Goal: Task Accomplishment & Management: Manage account settings

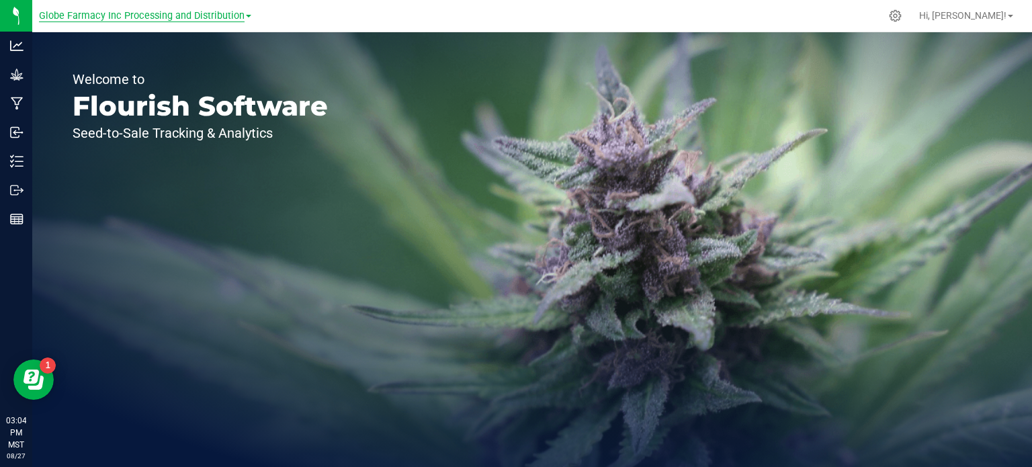
click at [176, 11] on span "Globe Farmacy Inc Processing and Distribution" at bounding box center [142, 16] width 206 height 12
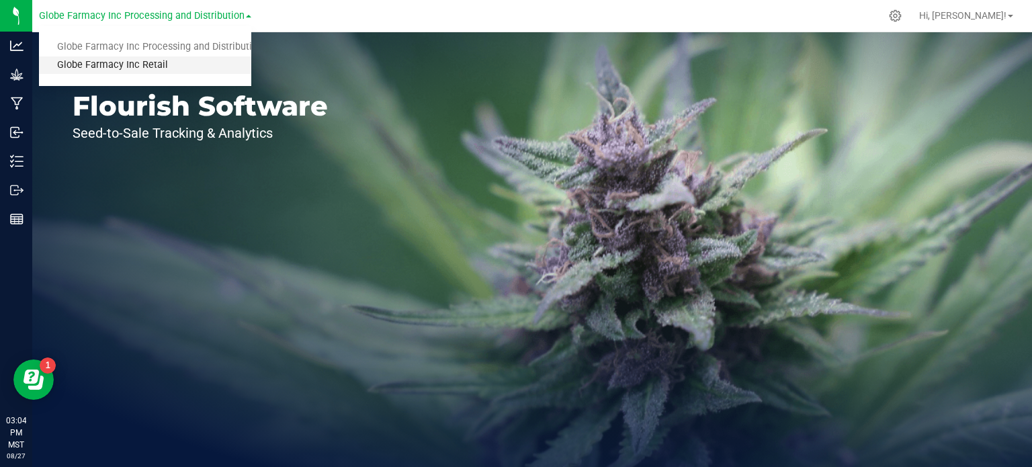
click at [136, 62] on link "Globe Farmacy Inc Retail" at bounding box center [145, 65] width 212 height 18
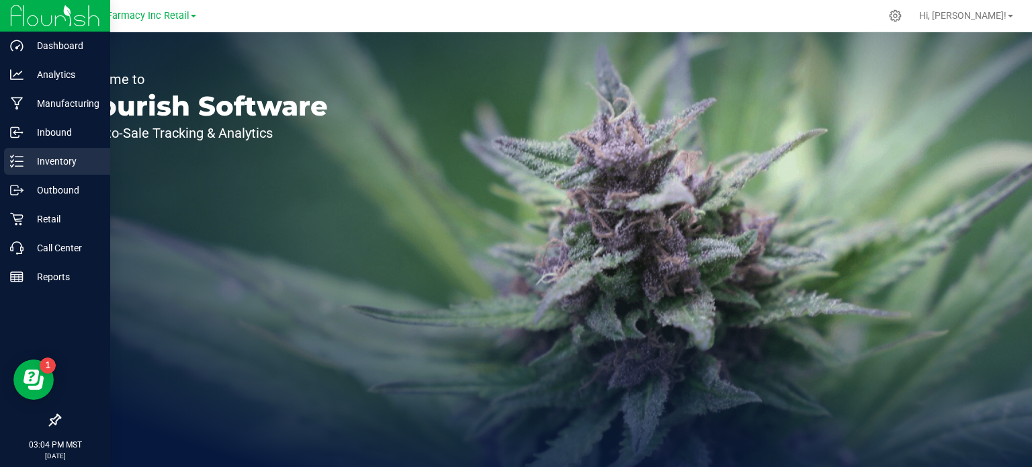
click at [29, 165] on p "Inventory" at bounding box center [64, 161] width 81 height 16
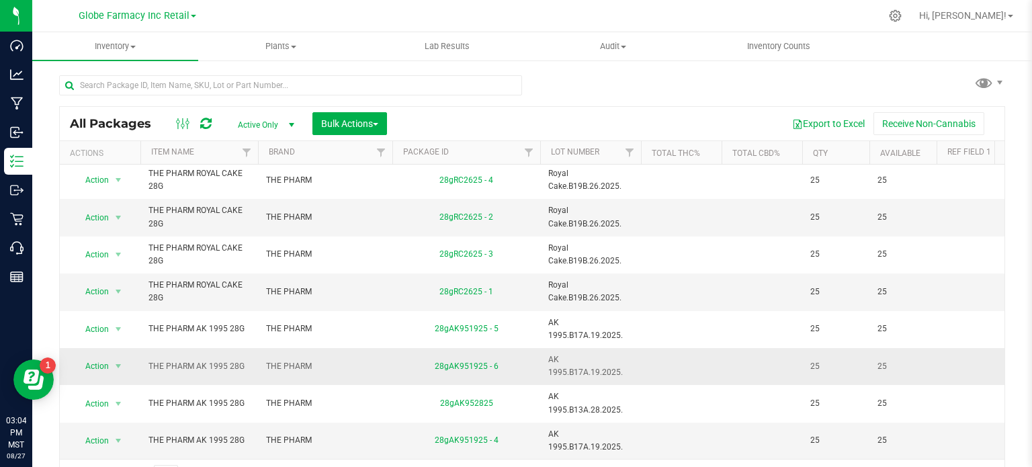
scroll to position [24, 0]
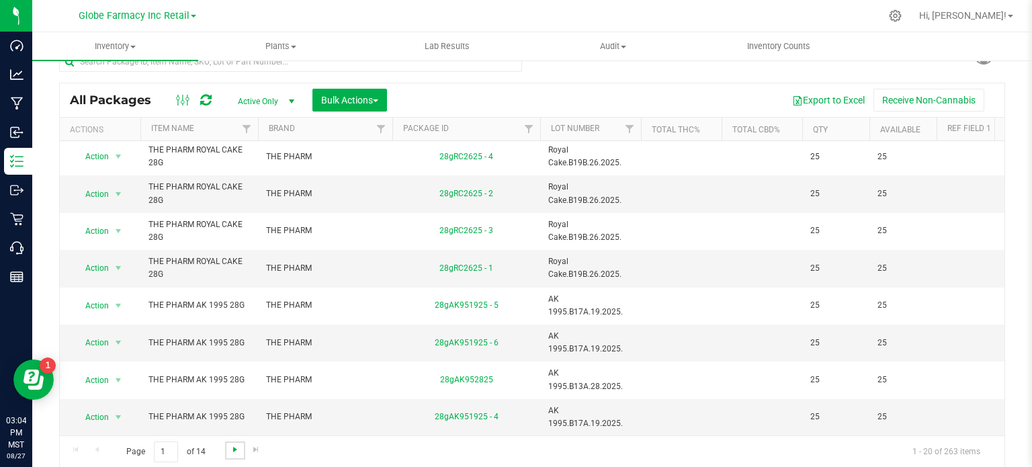
click at [231, 451] on span "Go to the next page" at bounding box center [235, 449] width 11 height 11
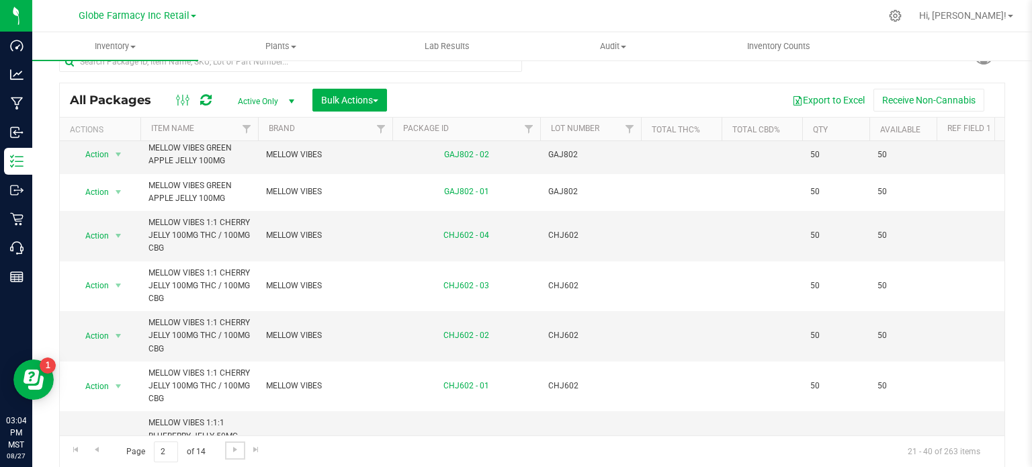
scroll to position [688, 0]
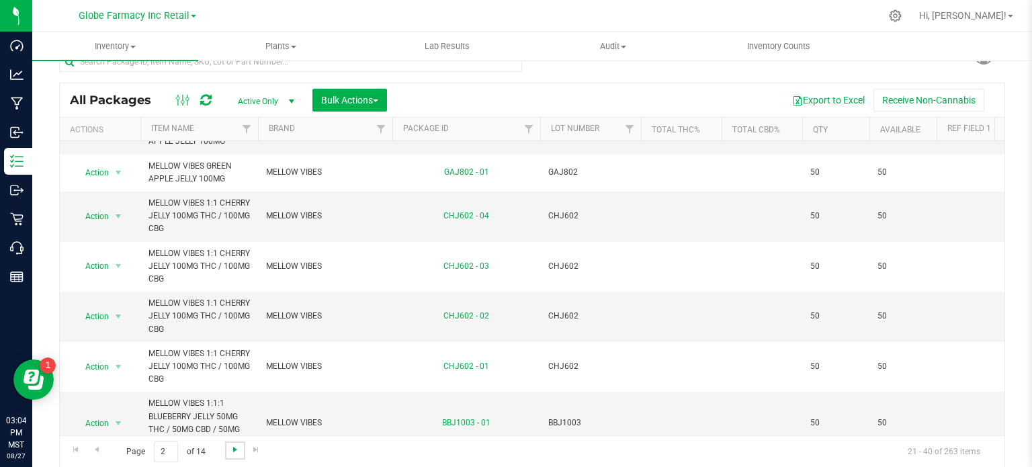
click at [236, 451] on span "Go to the next page" at bounding box center [235, 449] width 11 height 11
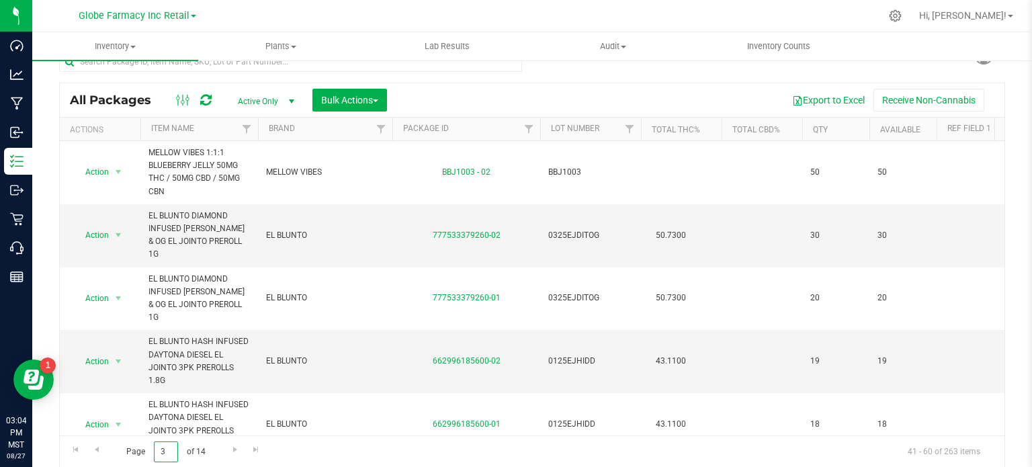
click at [168, 447] on input "3" at bounding box center [166, 451] width 24 height 21
click at [165, 126] on link "Item Name" at bounding box center [172, 128] width 43 height 9
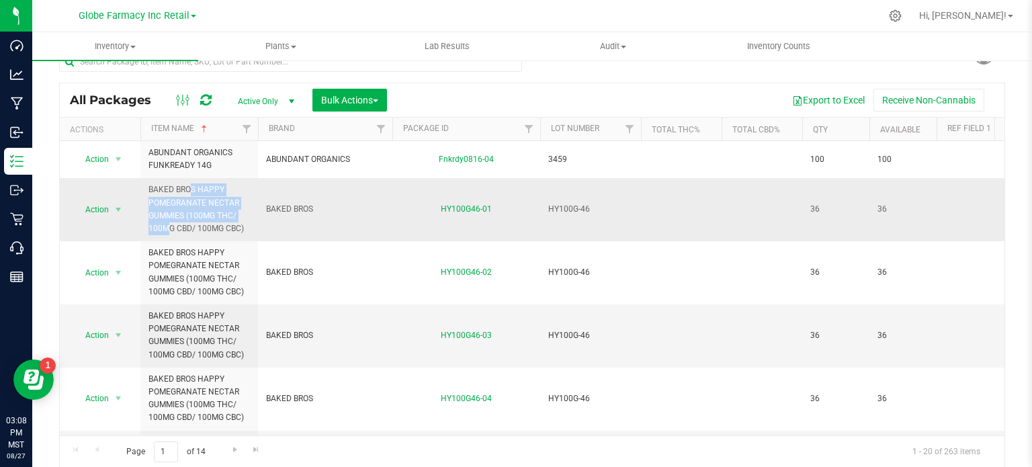
drag, startPoint x: 219, startPoint y: 213, endPoint x: 147, endPoint y: 187, distance: 76.3
click at [147, 187] on td "BAKED BROS HAPPY POMEGRANATE NECTAR GUMMIES (100MG THC/ 100MG CBD/ 100MG CBC)" at bounding box center [199, 209] width 118 height 63
copy span "BAKED BROS HAPPY POMEGRANATE NECTAR GUMMIES (100MG"
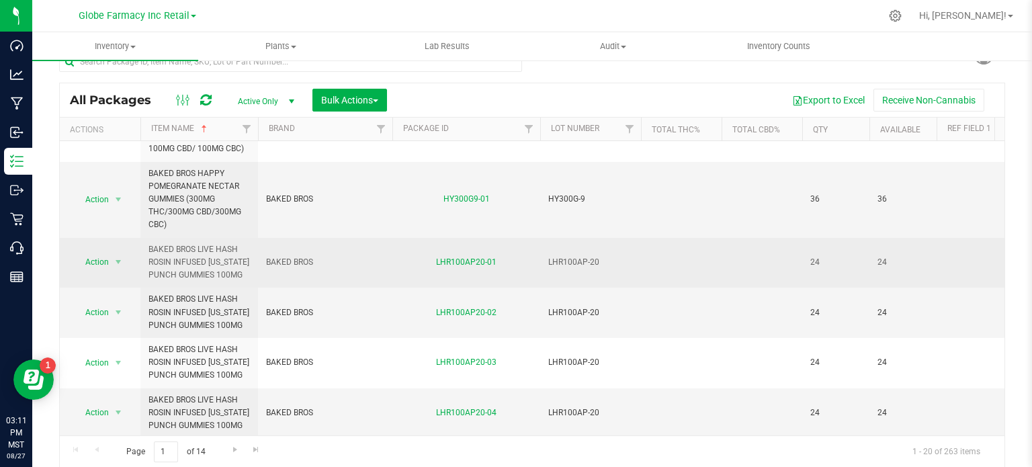
scroll to position [269, 0]
drag, startPoint x: 240, startPoint y: 260, endPoint x: 136, endPoint y: 250, distance: 104.6
copy tr "Action Adjust qty Create package Edit attributes Global inventory Locate packag…"
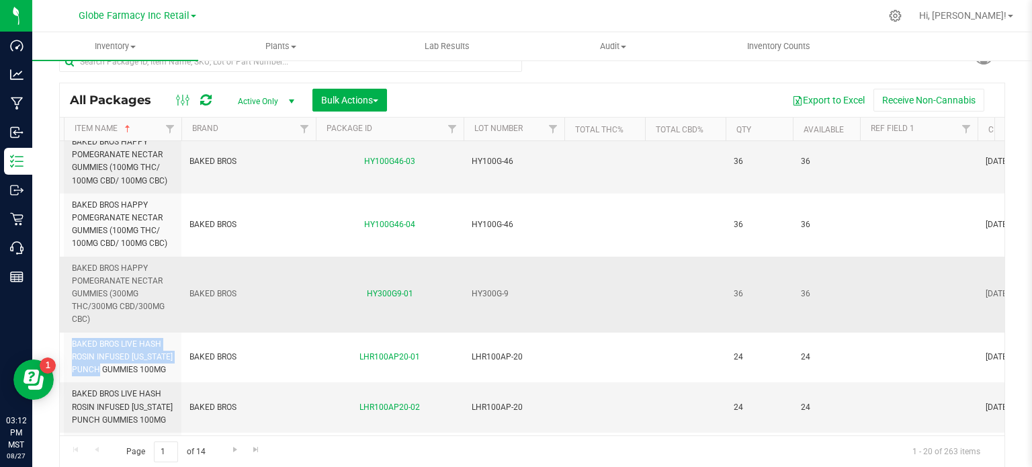
scroll to position [0, 0]
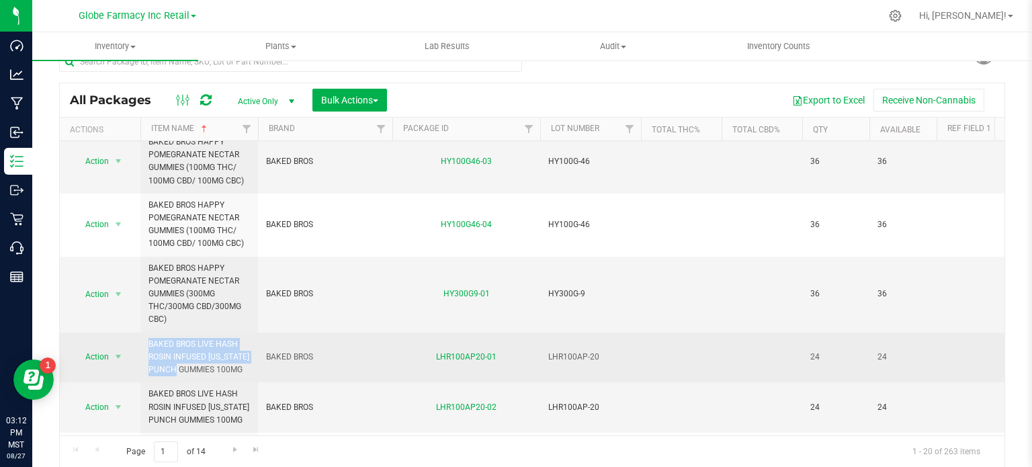
click at [176, 346] on span "BAKED BROS LIVE HASH ROSIN INFUSED [US_STATE] PUNCH GUMMIES 100MG" at bounding box center [198, 357] width 101 height 39
copy tr "BAKED BROS LIVE HASH ROSIN INFUSED [US_STATE] PUNCH GUMMIES 100MG"
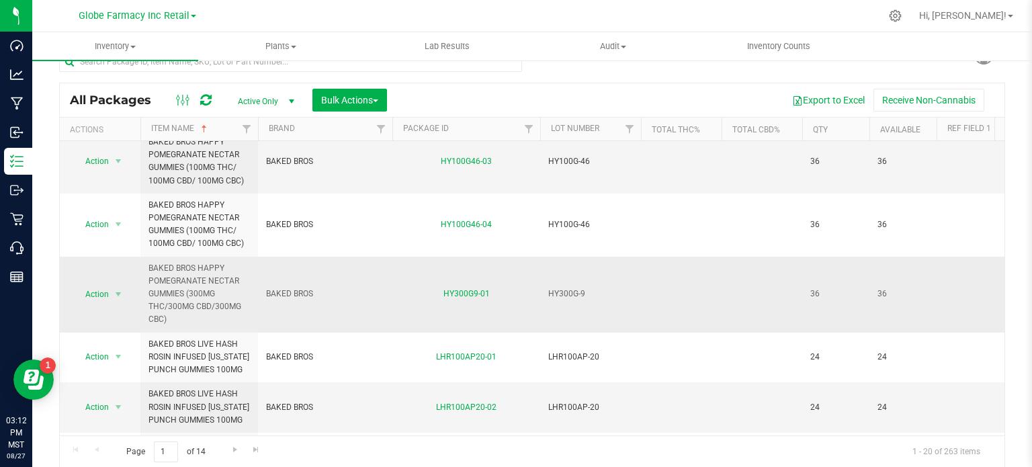
click at [220, 286] on span "BAKED BROS HAPPY POMEGRANATE NECTAR GUMMIES (300MG THC/300MG CBD/300MG CBC)" at bounding box center [198, 294] width 101 height 64
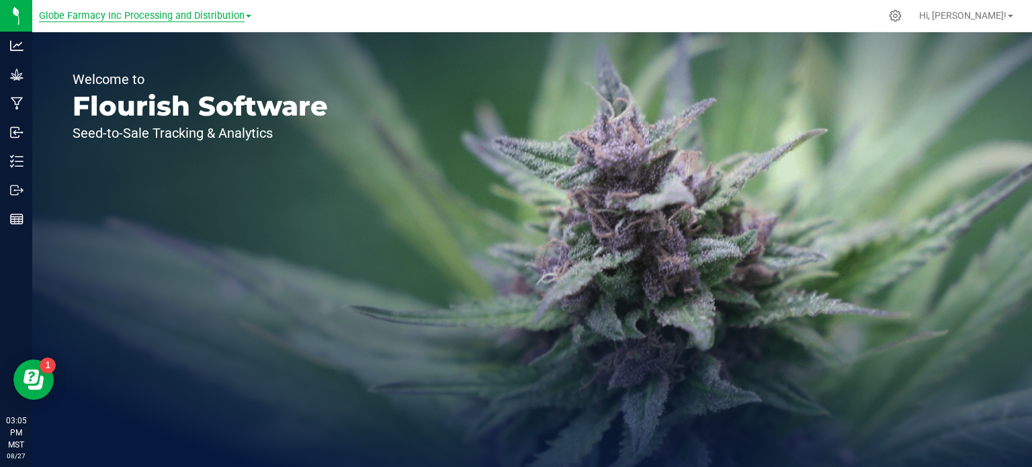
click at [206, 12] on span "Globe Farmacy Inc Processing and Distribution" at bounding box center [142, 16] width 206 height 12
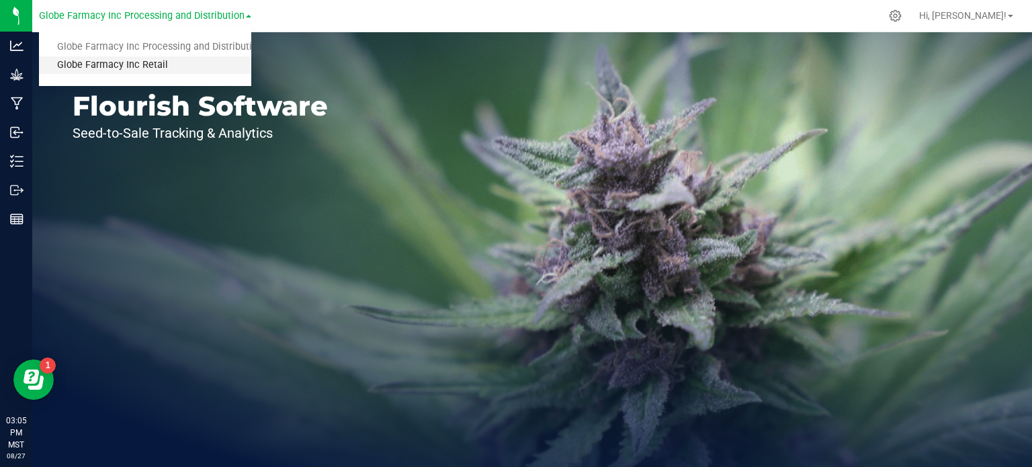
click at [156, 67] on link "Globe Farmacy Inc Retail" at bounding box center [145, 65] width 212 height 18
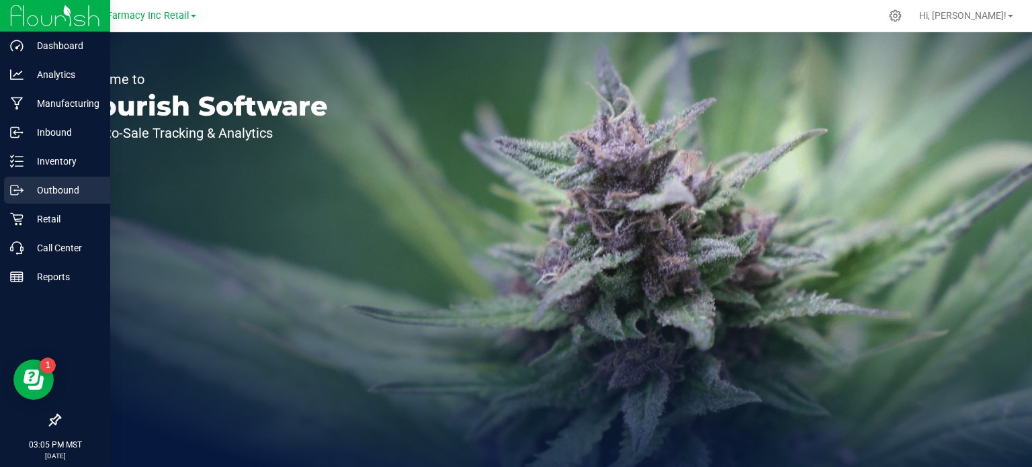
click at [31, 179] on div "Outbound" at bounding box center [57, 190] width 106 height 27
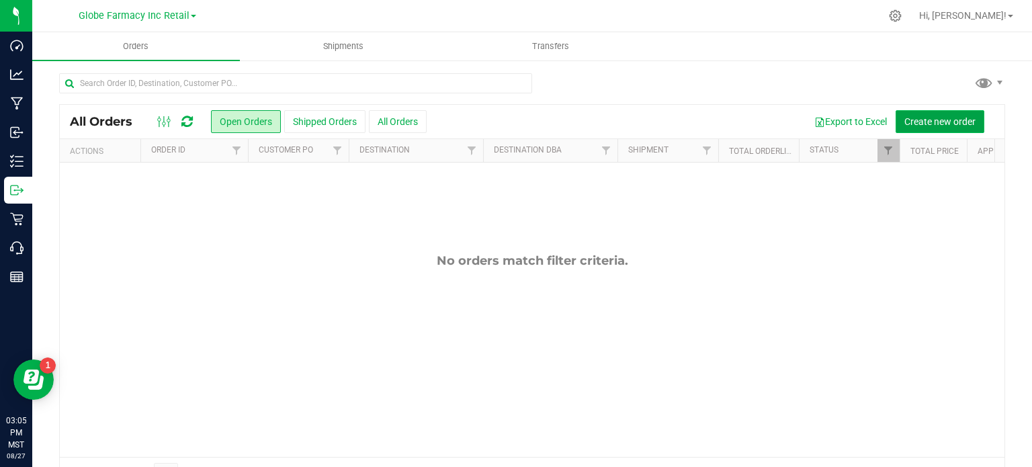
click at [940, 119] on span "Create new order" at bounding box center [939, 121] width 71 height 11
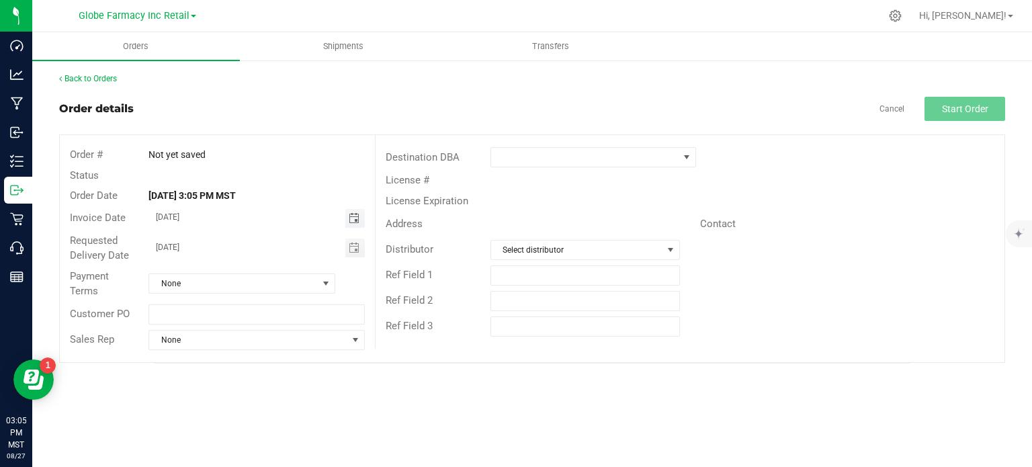
click at [355, 217] on span "Toggle calendar" at bounding box center [354, 218] width 11 height 11
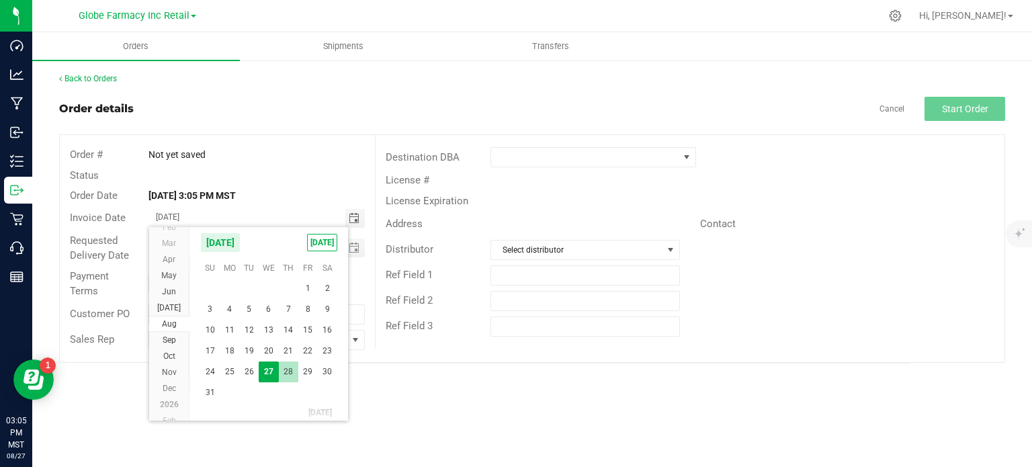
click at [289, 370] on span "28" at bounding box center [288, 371] width 19 height 21
type input "08/28/2025"
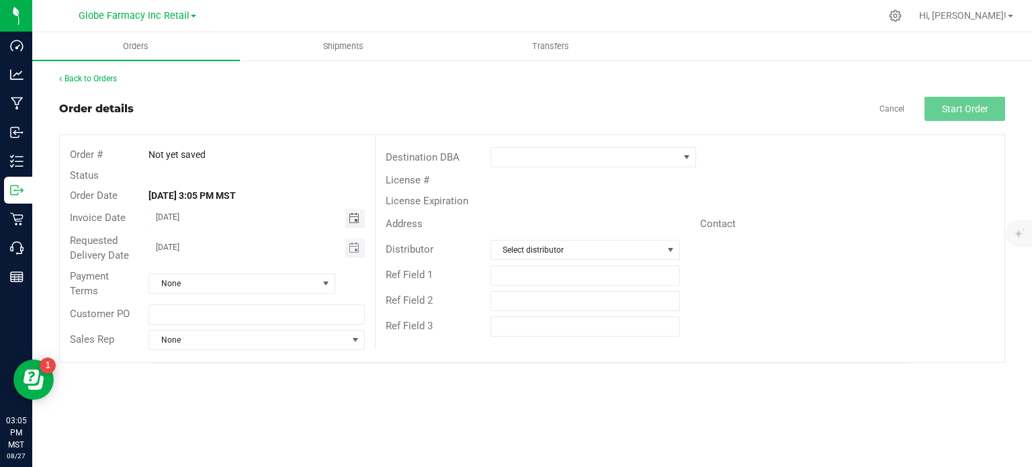
click at [356, 254] on span "Toggle calendar" at bounding box center [354, 247] width 19 height 19
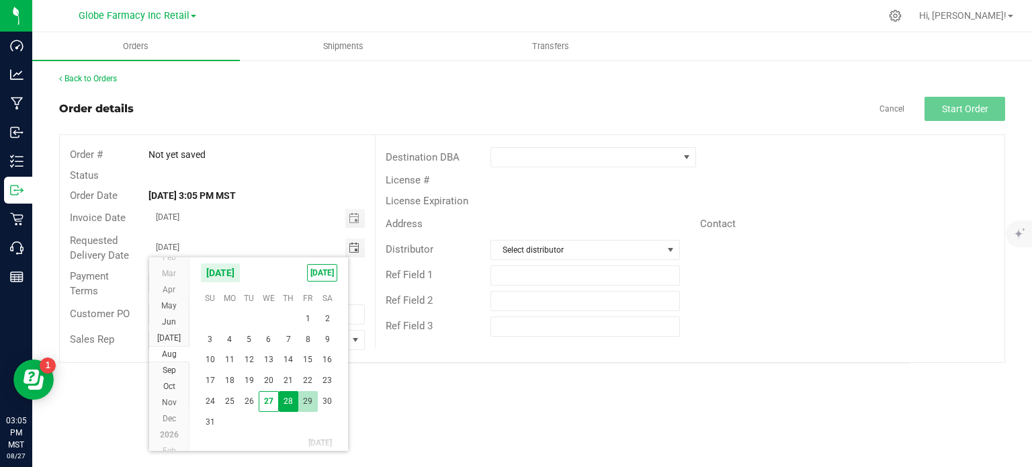
click at [312, 396] on span "29" at bounding box center [307, 401] width 19 height 21
type input "08/29/2025"
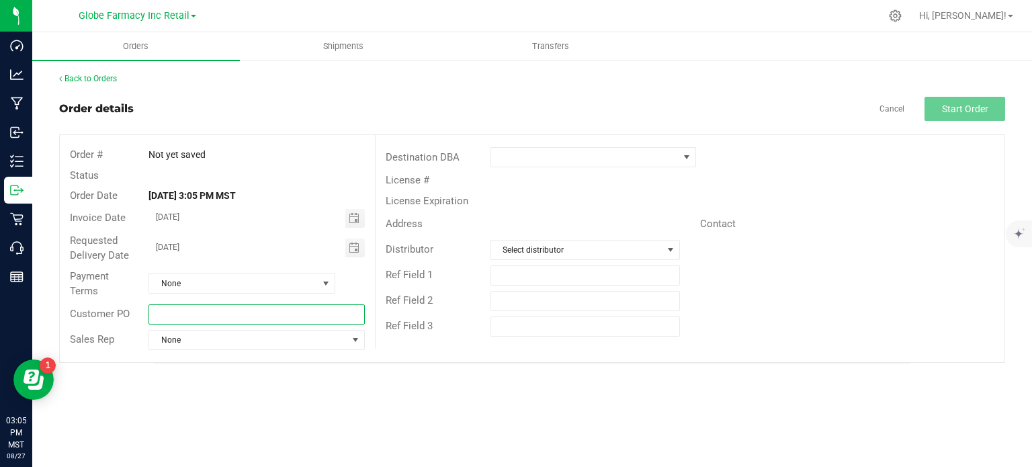
click at [304, 314] on input "text" at bounding box center [256, 314] width 216 height 20
type input "g"
click at [303, 314] on input "NORTH FLOWER [DATE]" at bounding box center [256, 314] width 216 height 20
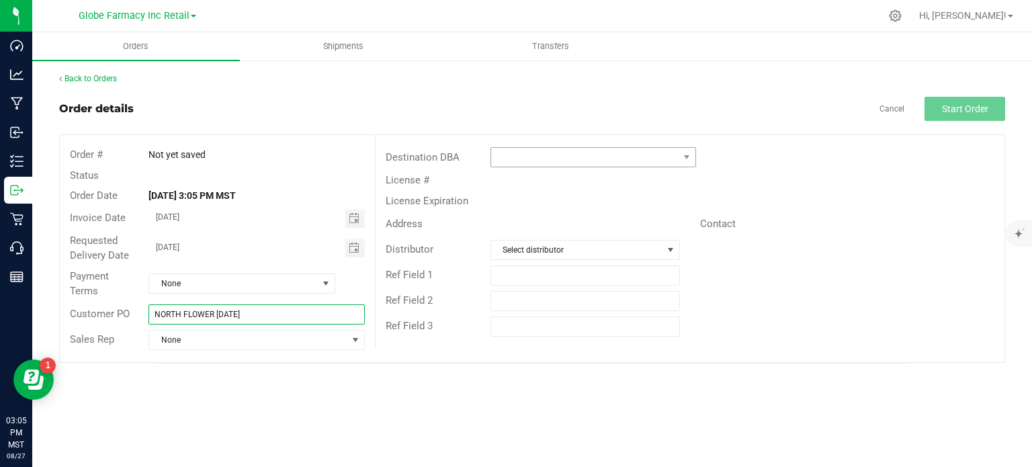
type input "NORTH FLOWER [DATE]"
click at [524, 150] on span at bounding box center [584, 157] width 187 height 19
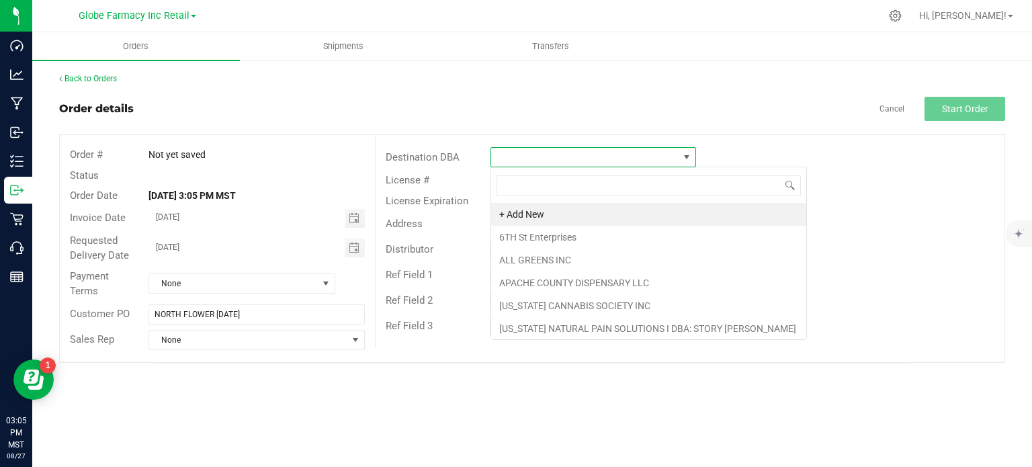
scroll to position [19, 206]
type input "GLOB"
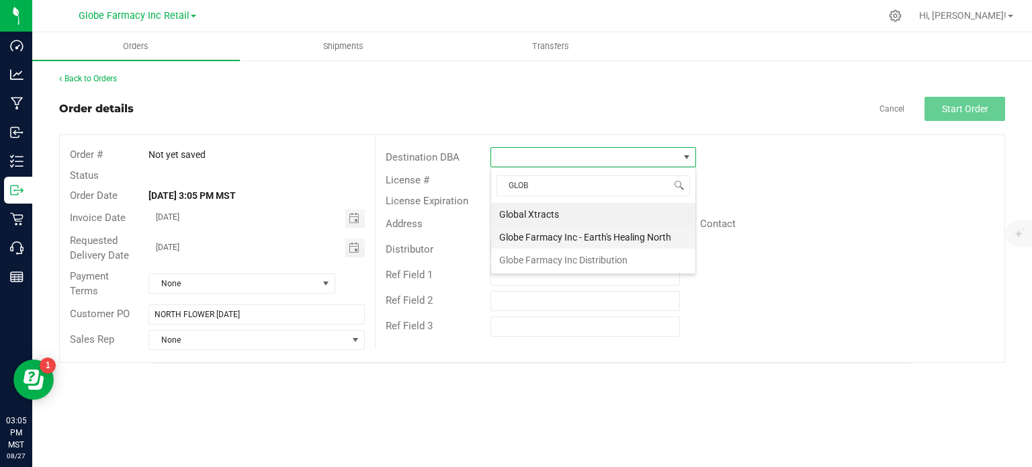
click at [537, 234] on li "Globe Farmacy Inc - Earth's Healing North" at bounding box center [593, 237] width 204 height 23
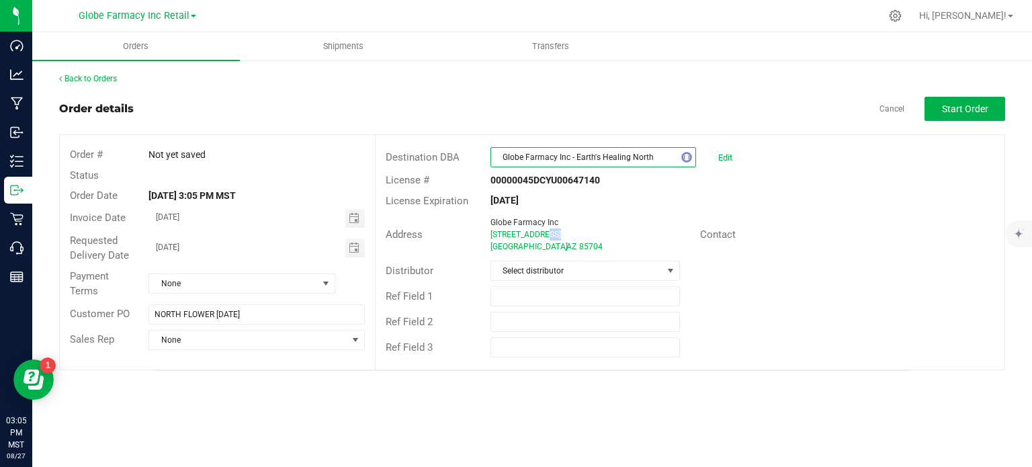
click at [537, 234] on span "78 W River Rd" at bounding box center [525, 234] width 71 height 9
click at [537, 268] on span "Select distributor" at bounding box center [576, 270] width 171 height 19
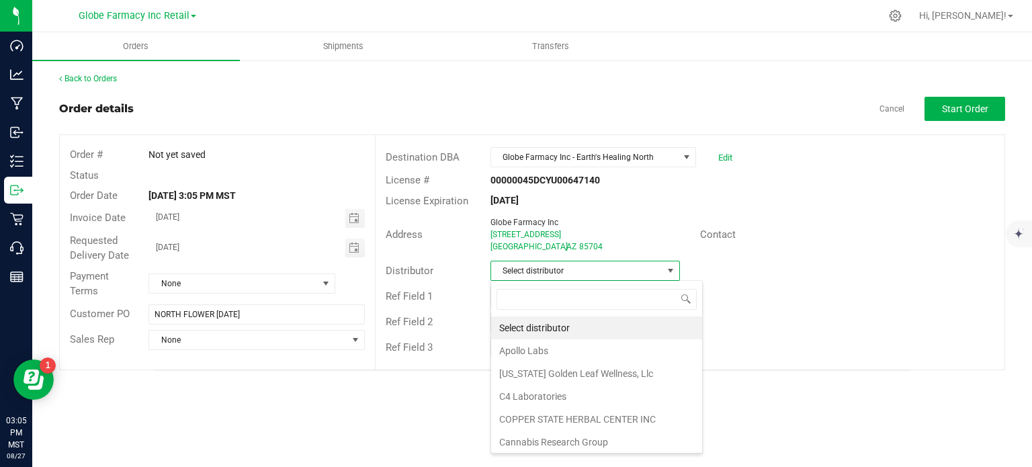
scroll to position [19, 189]
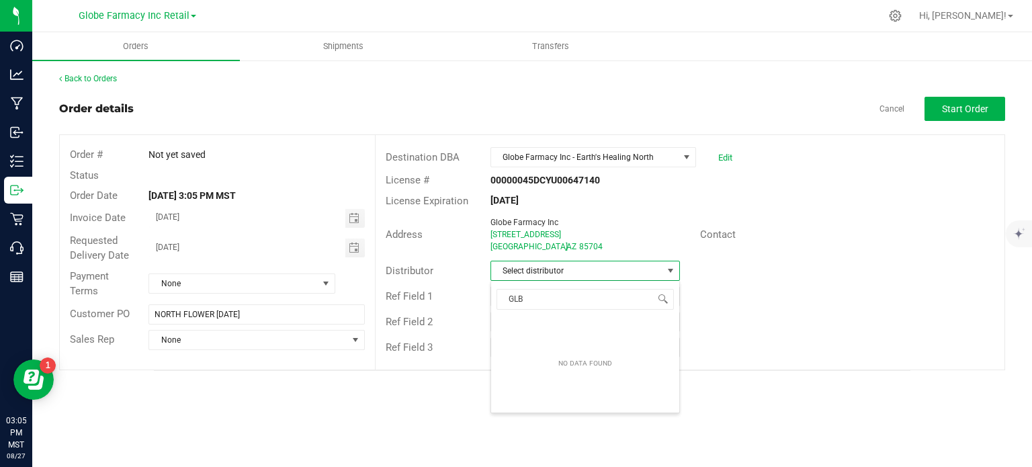
type input "GL"
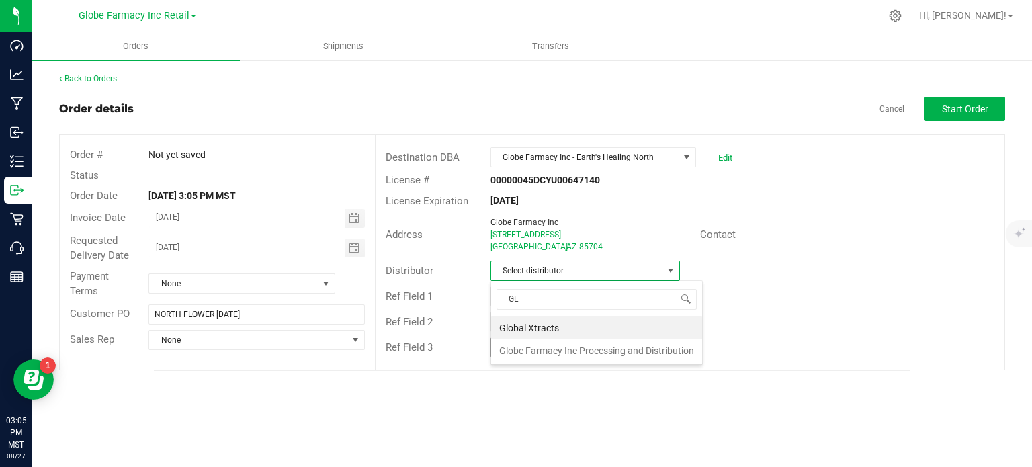
click at [531, 354] on li "Globe Farmacy Inc Processing and Distribution" at bounding box center [596, 350] width 211 height 23
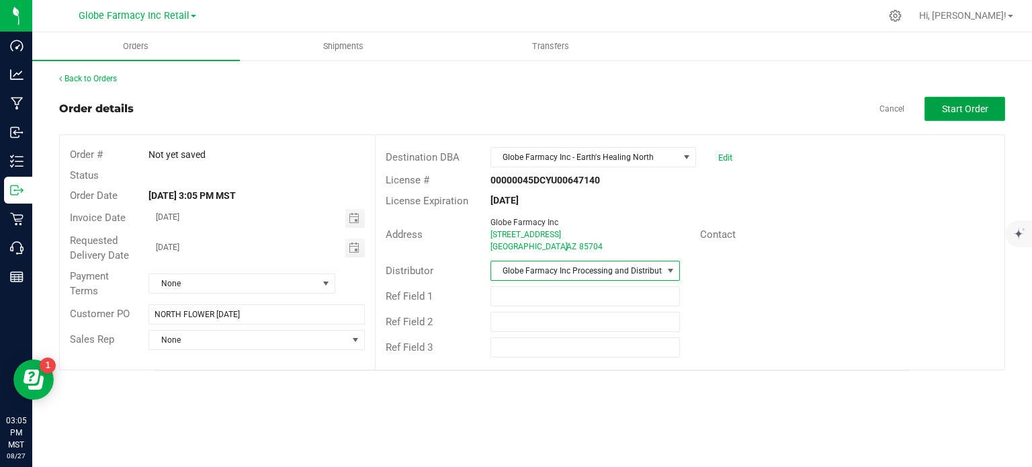
click at [948, 115] on button "Start Order" at bounding box center [964, 109] width 81 height 24
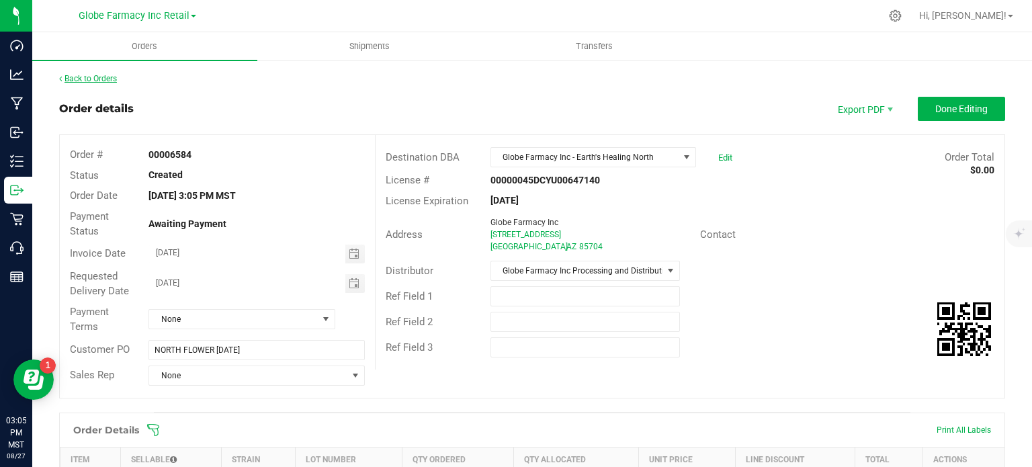
click at [89, 79] on link "Back to Orders" at bounding box center [88, 78] width 58 height 9
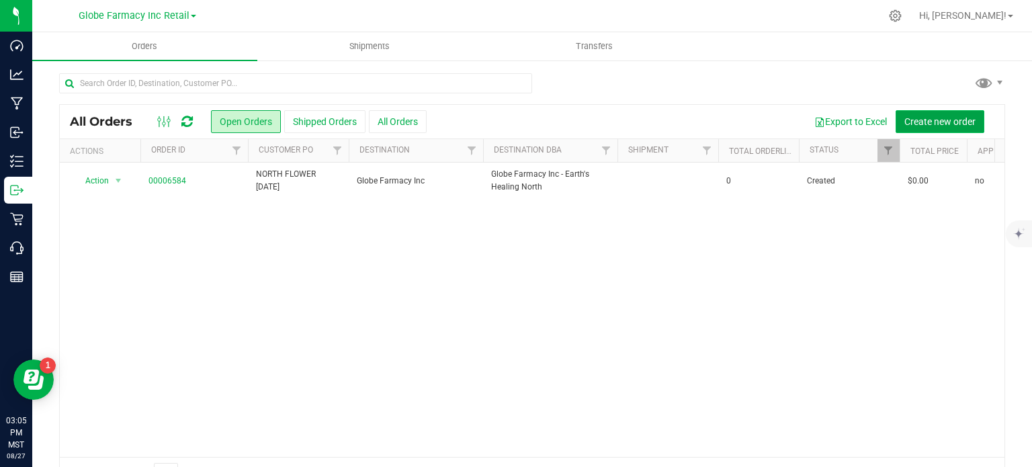
click at [908, 124] on span "Create new order" at bounding box center [939, 121] width 71 height 11
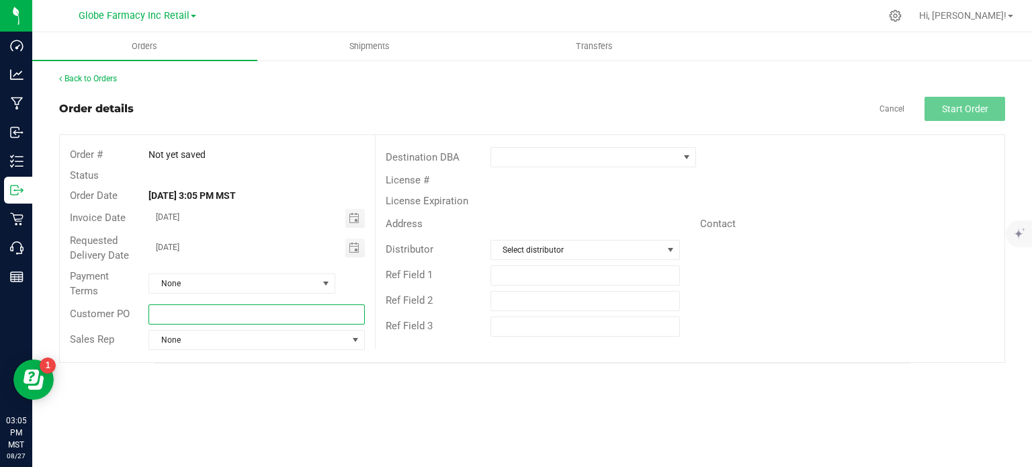
click at [277, 310] on input "text" at bounding box center [256, 314] width 216 height 20
paste input "NORTH FLOWER [DATE]"
drag, startPoint x: 181, startPoint y: 316, endPoint x: 56, endPoint y: 339, distance: 127.1
click at [56, 339] on div "Back to Orders Order details Cancel Start Order Order # Not yet saved Status Or…" at bounding box center [531, 218] width 999 height 318
click at [348, 216] on span "Toggle calendar" at bounding box center [354, 218] width 19 height 19
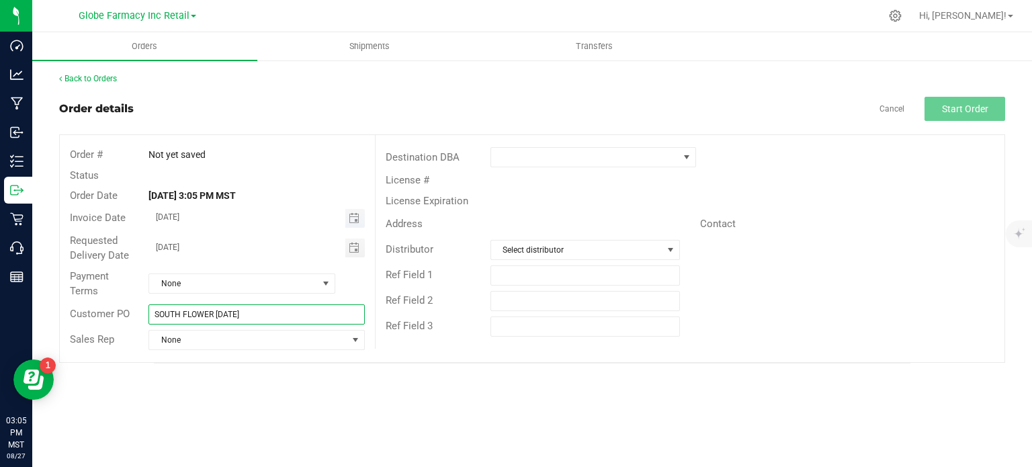
type input "SOUTH FLOWER [DATE]"
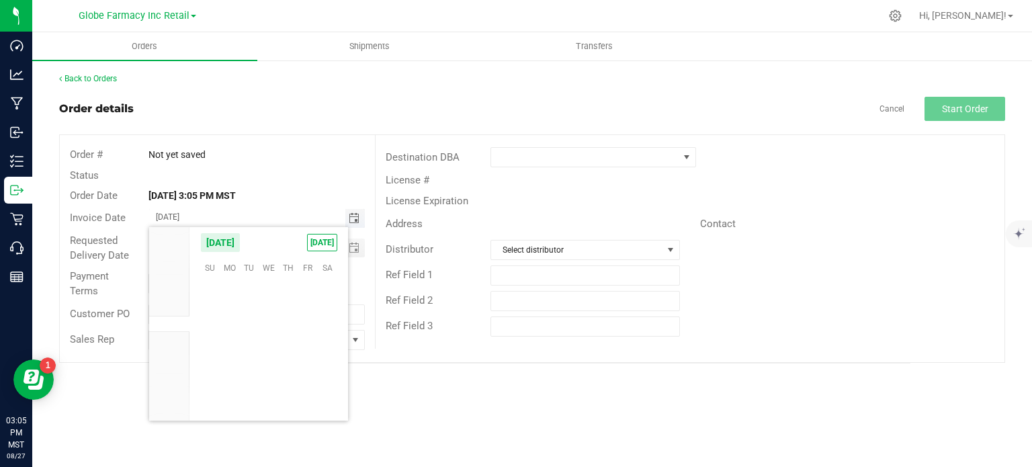
scroll to position [217699, 0]
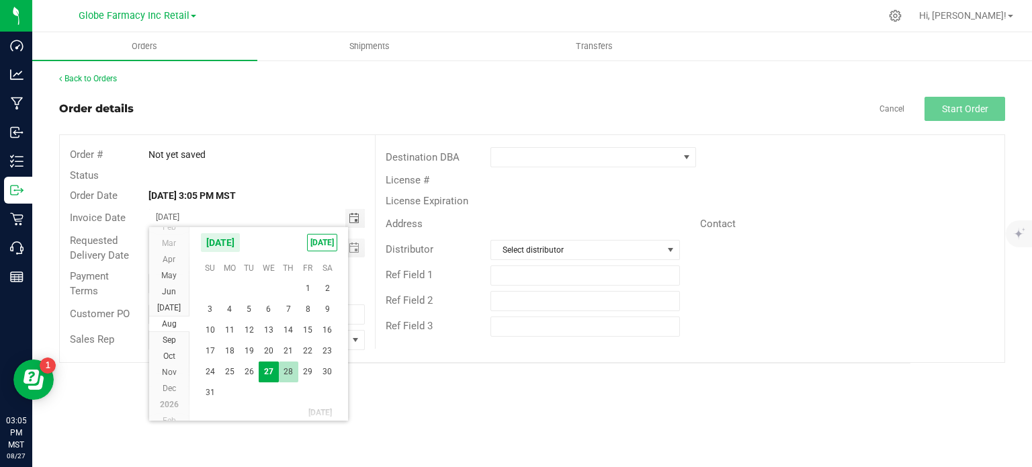
click at [290, 364] on span "28" at bounding box center [288, 371] width 19 height 21
type input "08/28/2025"
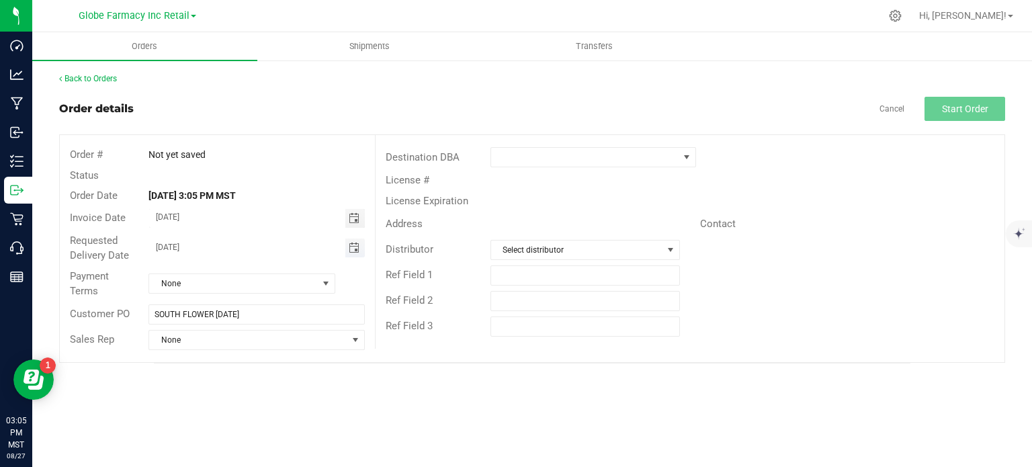
click at [352, 246] on span "Toggle calendar" at bounding box center [354, 247] width 11 height 11
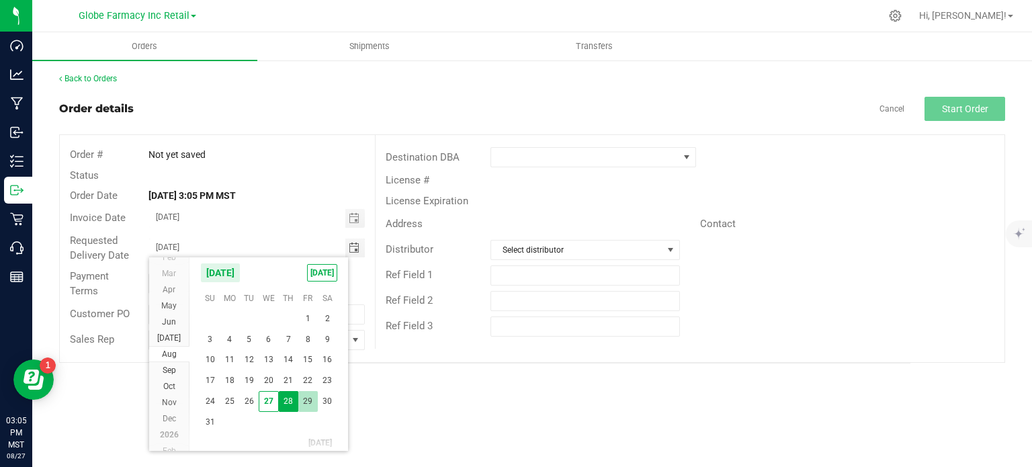
click at [306, 408] on span "29" at bounding box center [307, 401] width 19 height 21
type input "08/29/2025"
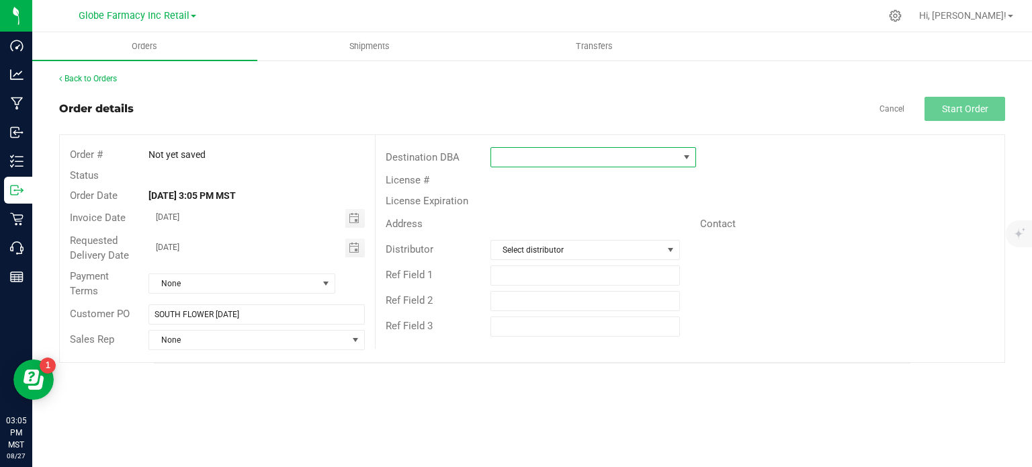
click at [584, 161] on span at bounding box center [584, 157] width 187 height 19
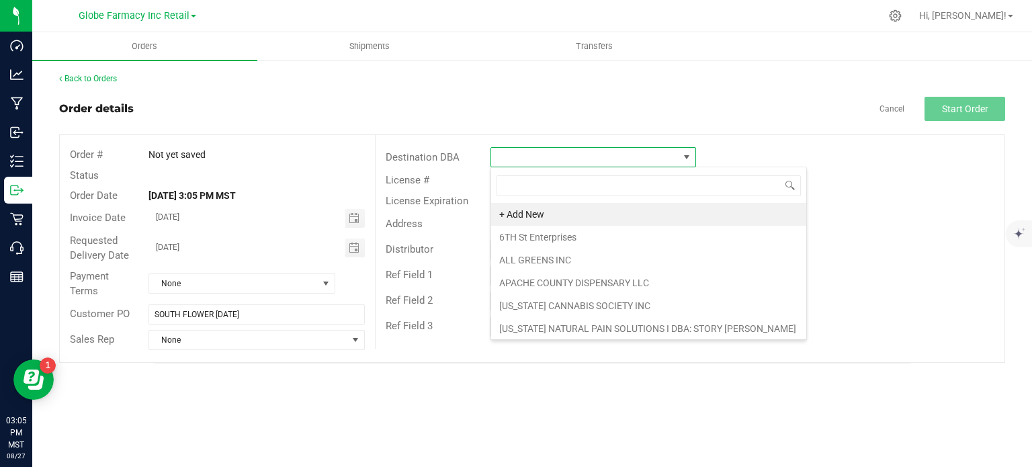
scroll to position [19, 206]
type input "EAR"
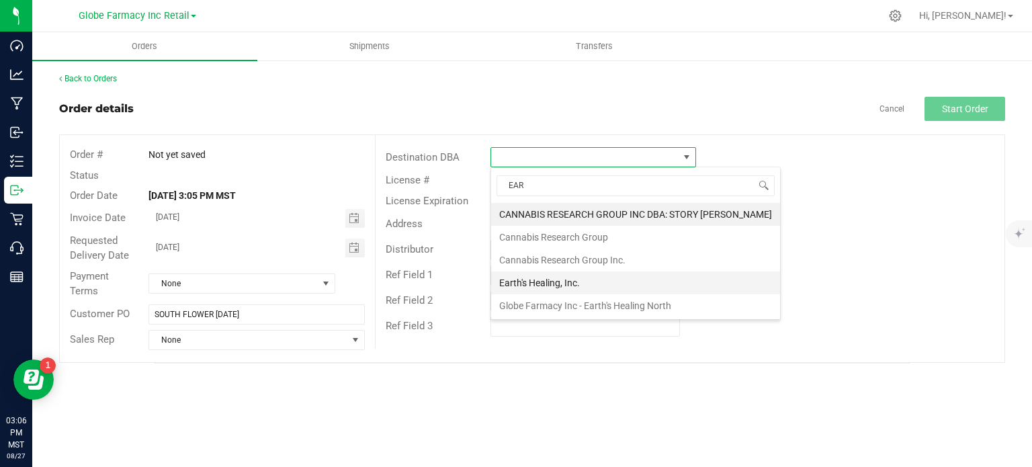
click at [551, 281] on li "Earth's Healing, Inc." at bounding box center [635, 282] width 289 height 23
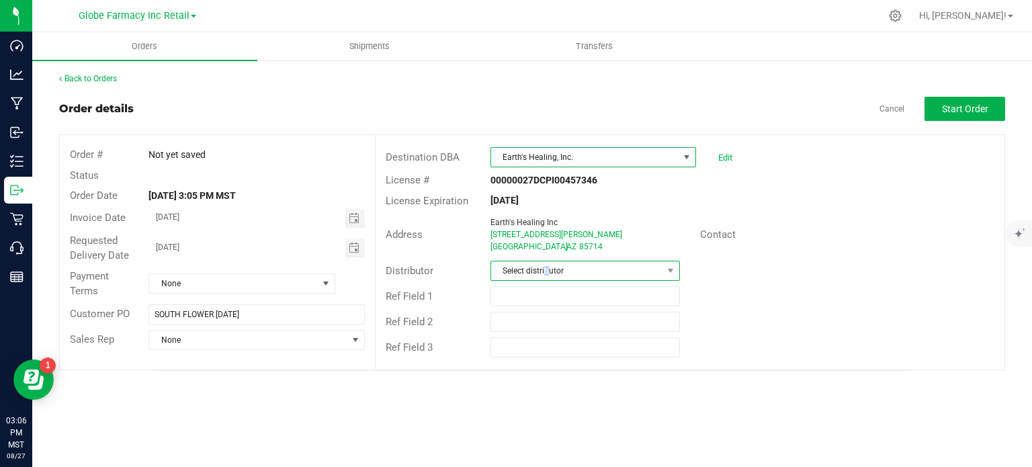
click at [546, 265] on span "Select distributor" at bounding box center [576, 270] width 171 height 19
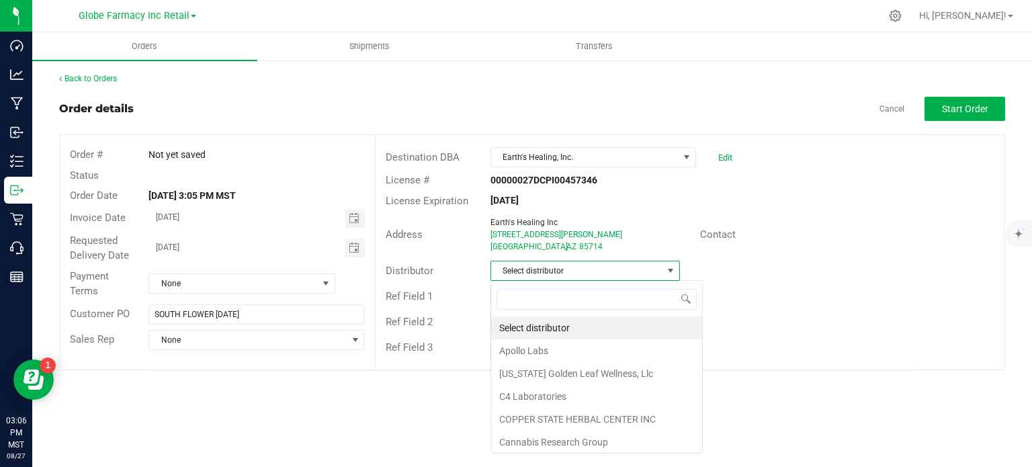
scroll to position [19, 189]
type input "GLOB"
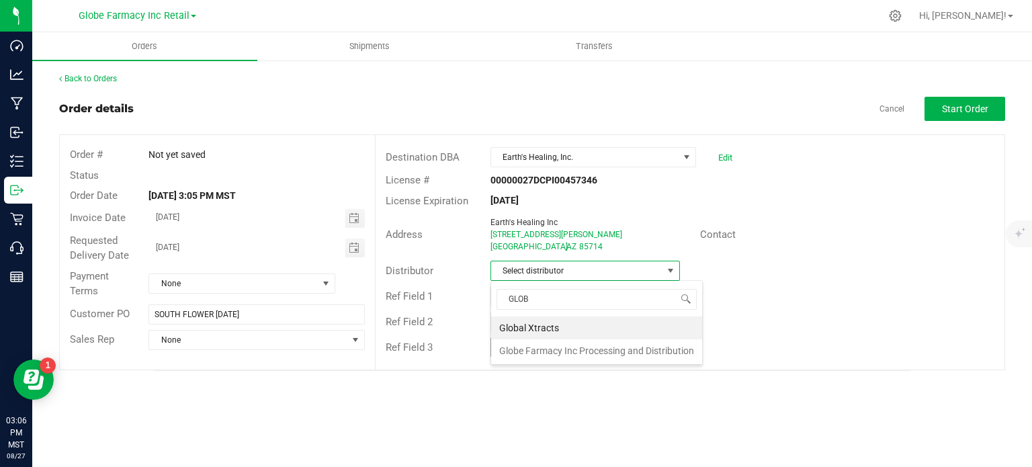
click at [531, 351] on li "Globe Farmacy Inc Processing and Distribution" at bounding box center [596, 350] width 211 height 23
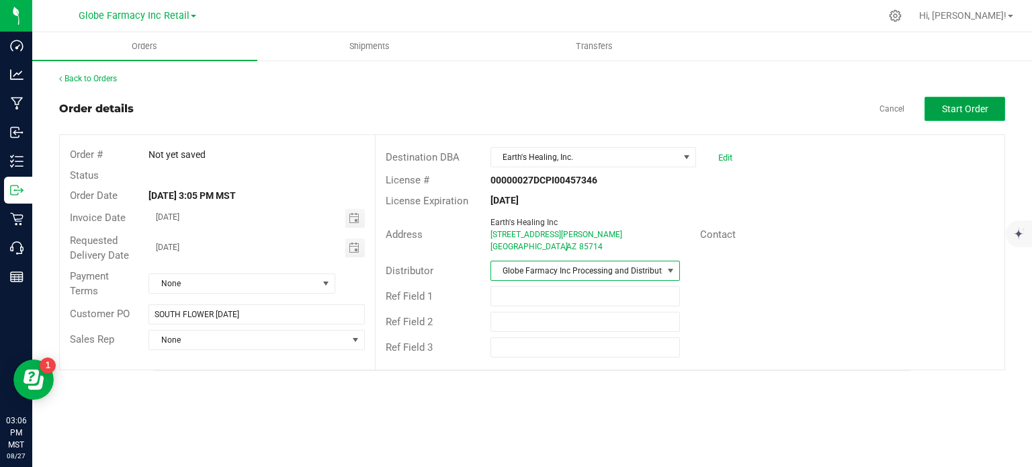
click at [955, 117] on button "Start Order" at bounding box center [964, 109] width 81 height 24
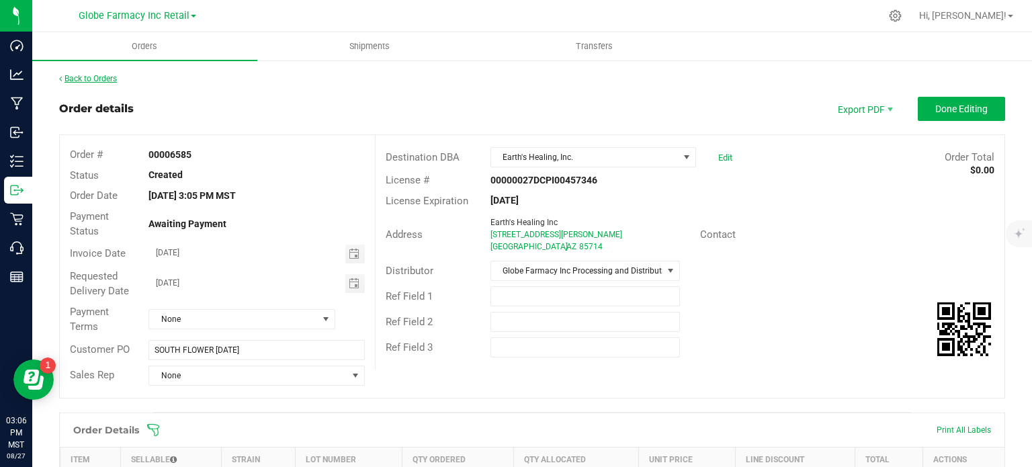
click at [79, 78] on link "Back to Orders" at bounding box center [88, 78] width 58 height 9
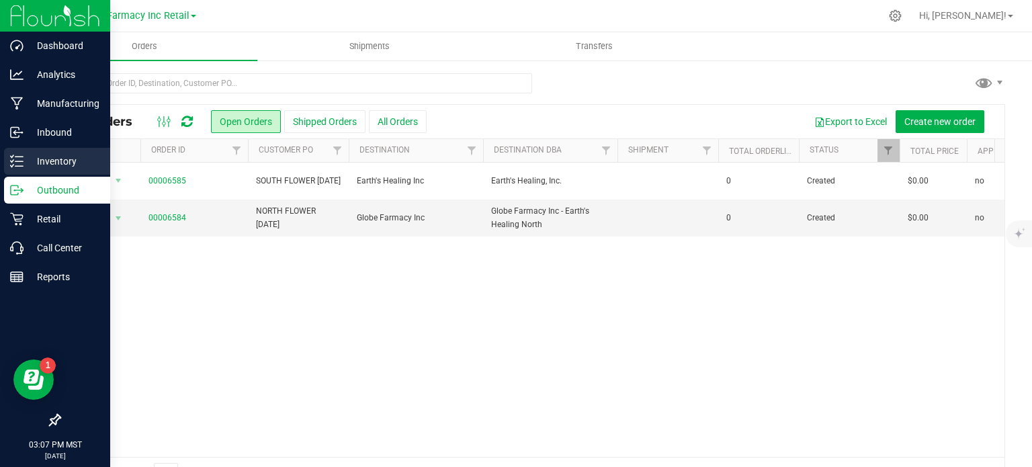
click at [32, 153] on p "Inventory" at bounding box center [64, 161] width 81 height 16
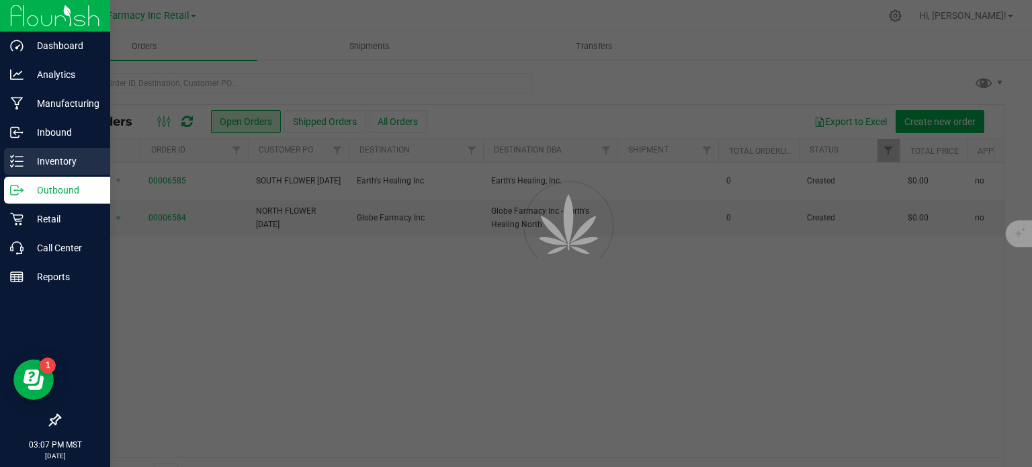
click at [32, 153] on p "Inventory" at bounding box center [64, 161] width 81 height 16
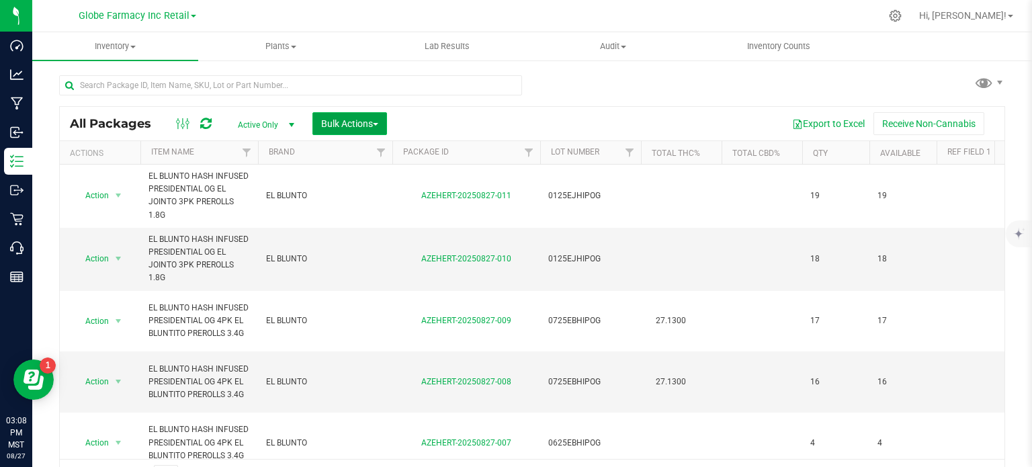
click at [365, 124] on span "Bulk Actions" at bounding box center [349, 123] width 57 height 11
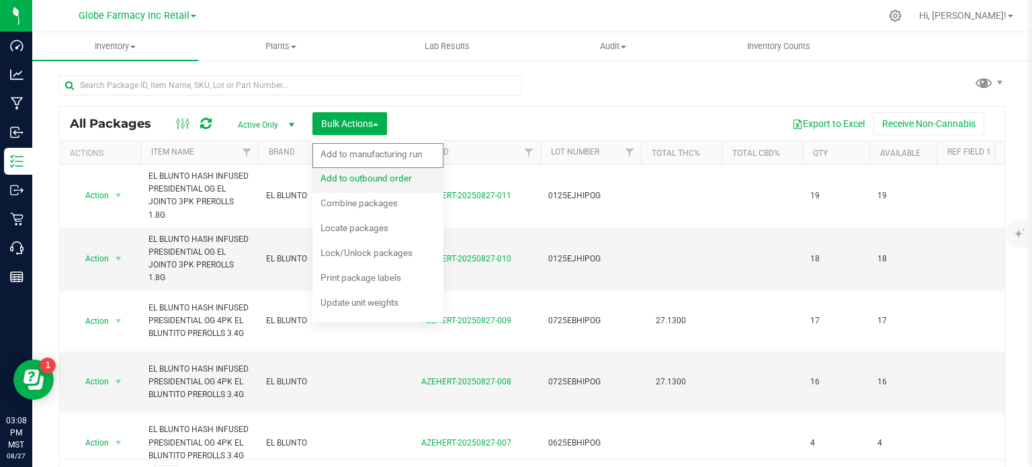
click at [363, 178] on span "Add to outbound order" at bounding box center [365, 178] width 91 height 11
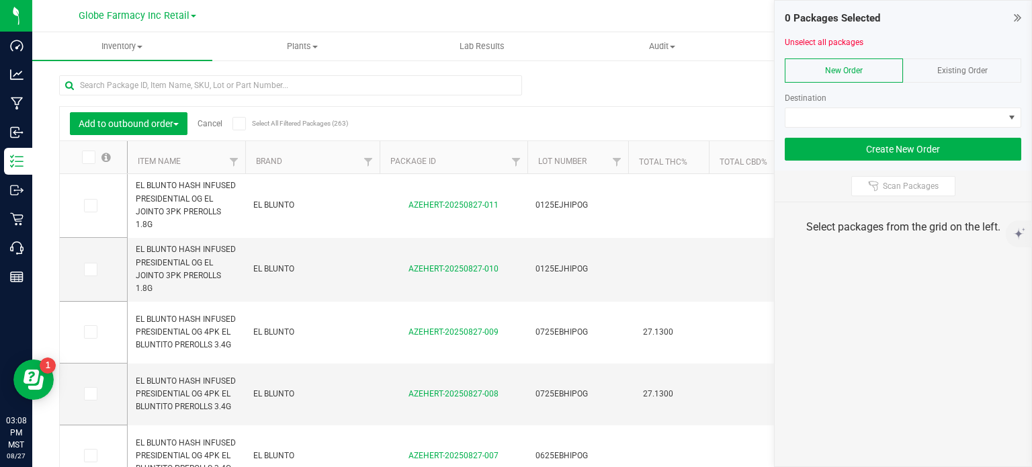
click at [983, 66] on span "Existing Order" at bounding box center [962, 70] width 50 height 9
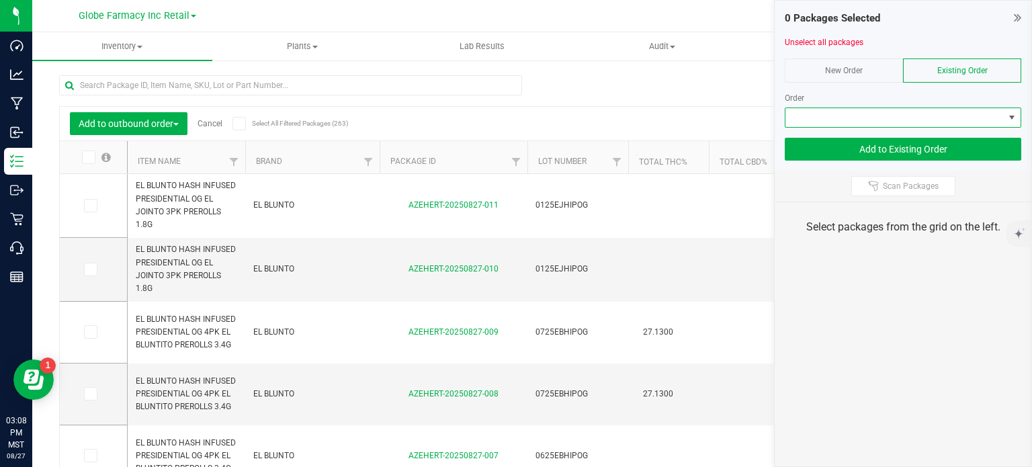
click at [937, 113] on span at bounding box center [894, 117] width 218 height 19
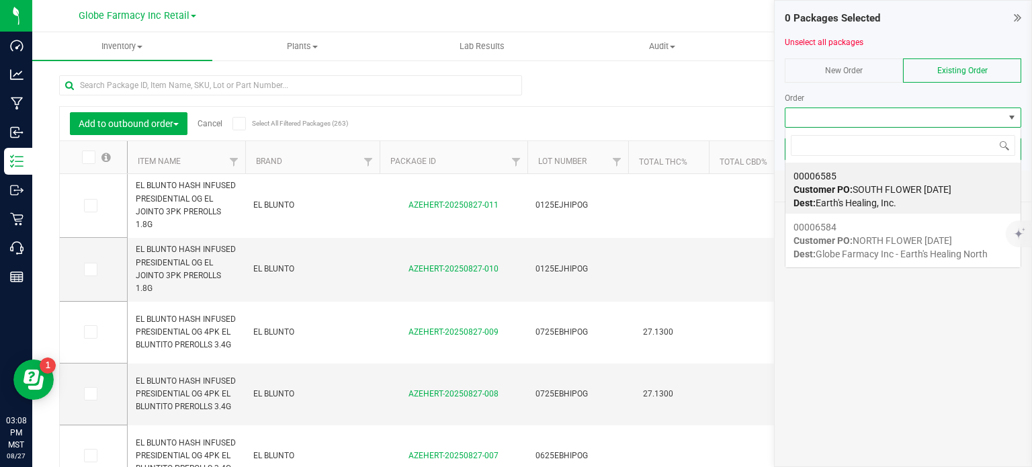
scroll to position [19, 236]
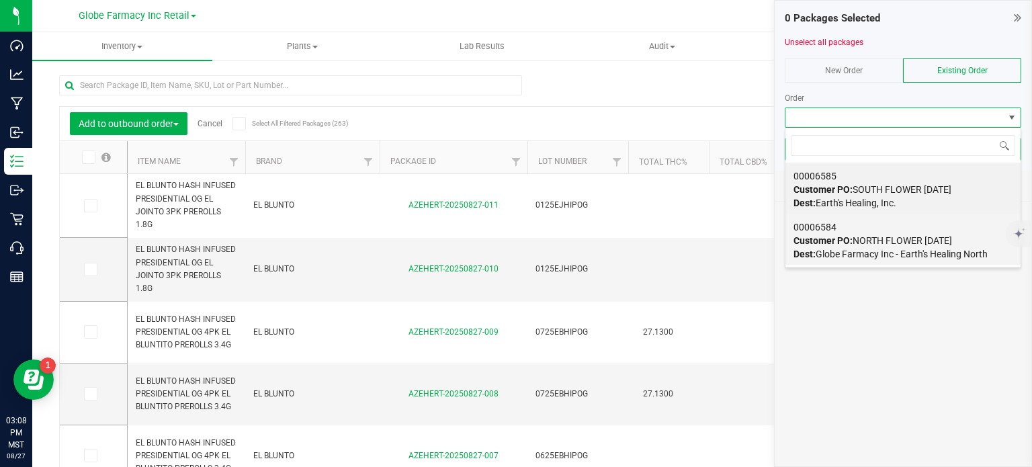
click at [863, 244] on span "Customer PO: NORTH FLOWER 08/28/2025" at bounding box center [872, 240] width 158 height 11
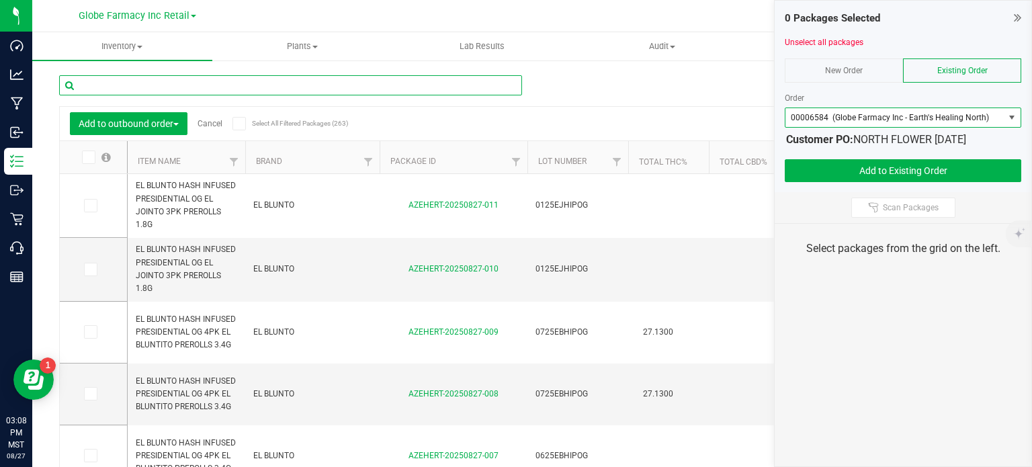
click at [192, 90] on input "text" at bounding box center [290, 85] width 463 height 20
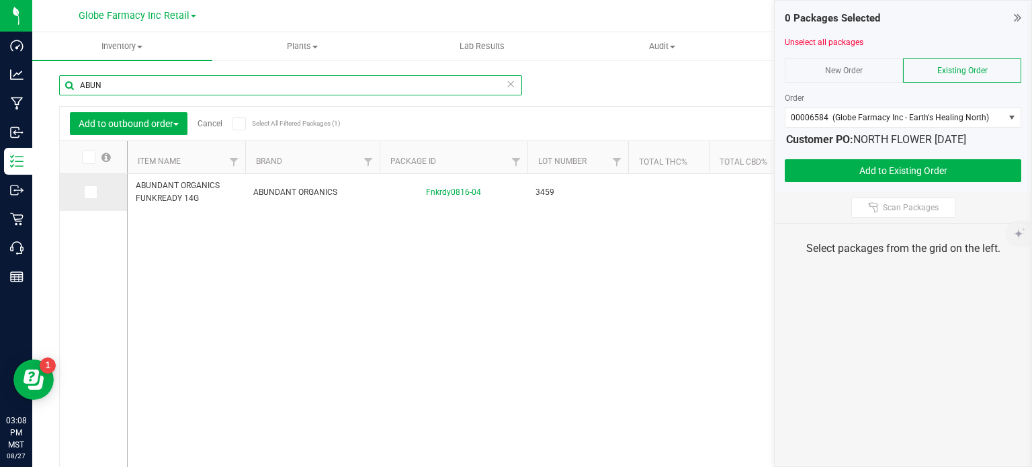
type input "ABUN"
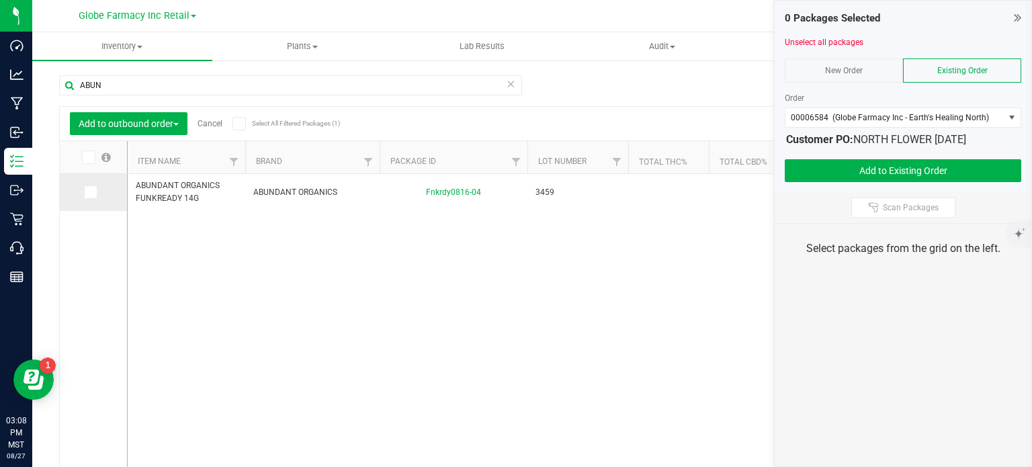
click at [91, 192] on icon at bounding box center [89, 192] width 9 height 0
click at [0, 0] on input "checkbox" at bounding box center [0, 0] width 0 height 0
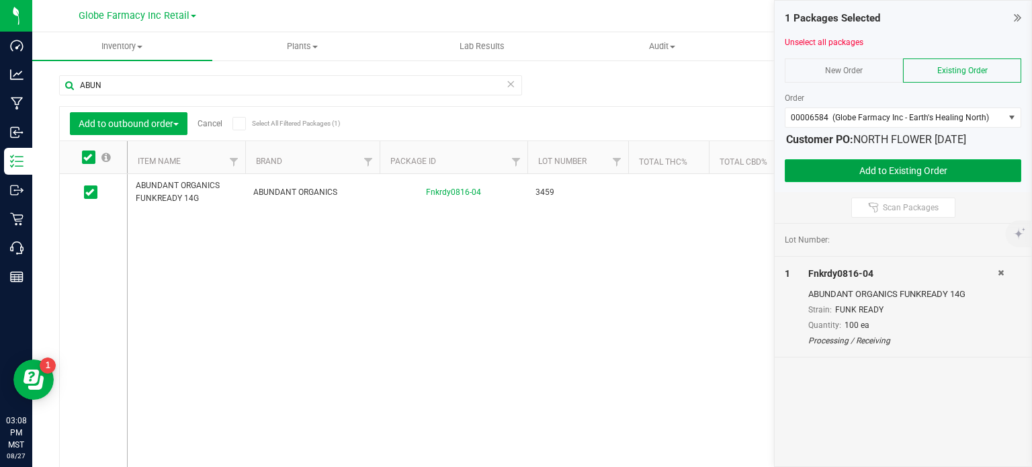
click at [862, 166] on button "Add to Existing Order" at bounding box center [902, 170] width 236 height 23
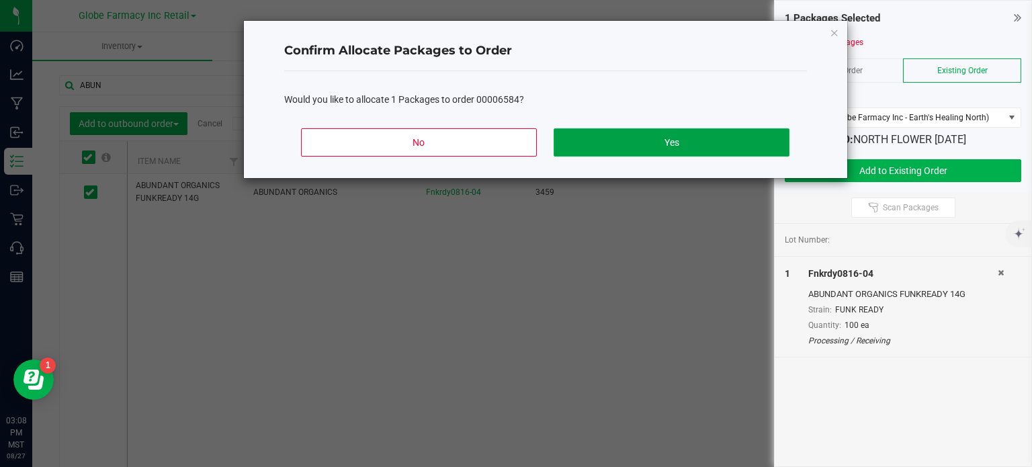
click at [642, 131] on button "Yes" at bounding box center [670, 142] width 235 height 28
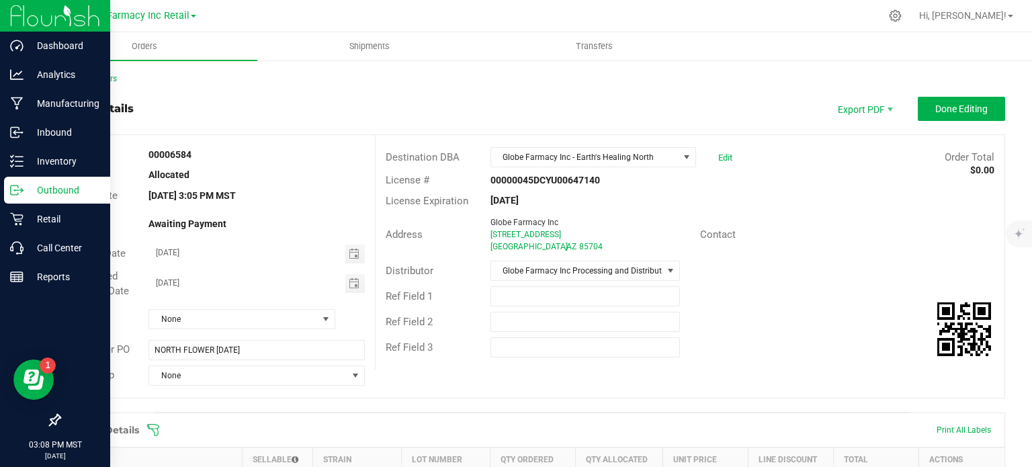
click at [26, 191] on p "Outbound" at bounding box center [64, 190] width 81 height 16
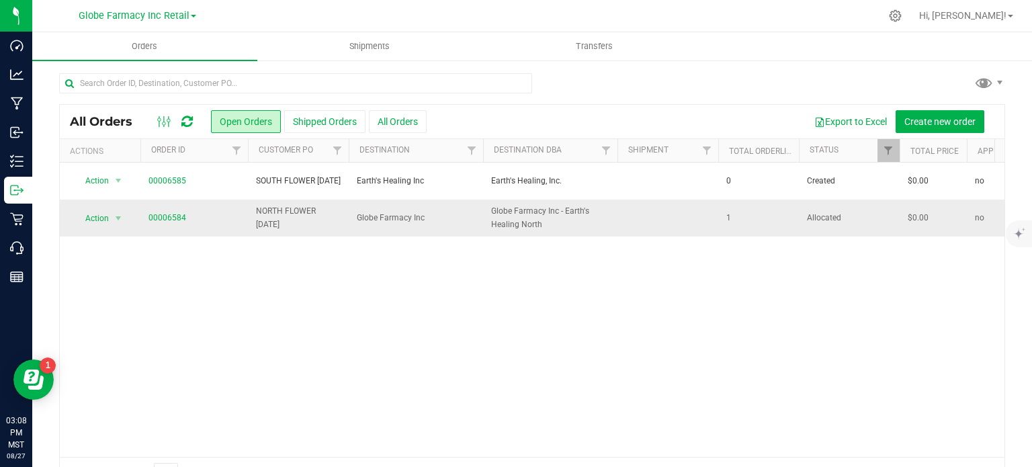
click at [263, 214] on span "NORTH FLOWER [DATE]" at bounding box center [298, 218] width 85 height 26
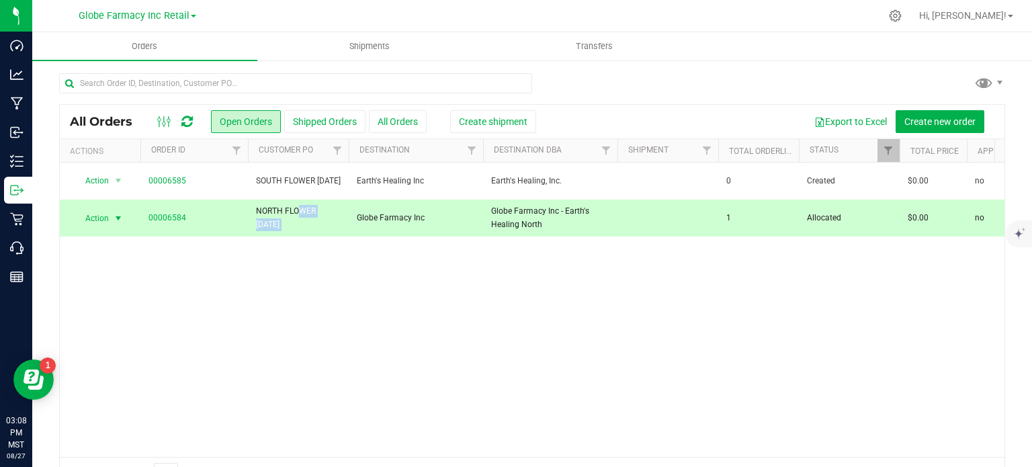
click at [263, 214] on span "NORTH FLOWER [DATE]" at bounding box center [298, 218] width 85 height 26
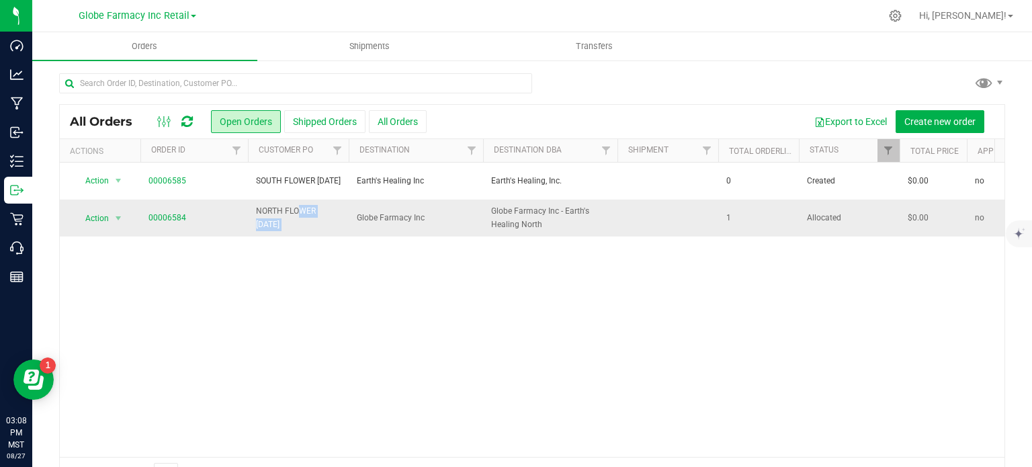
copy tr "NORTH FLOWER [DATE]"
click at [911, 116] on span "Create new order" at bounding box center [939, 121] width 71 height 11
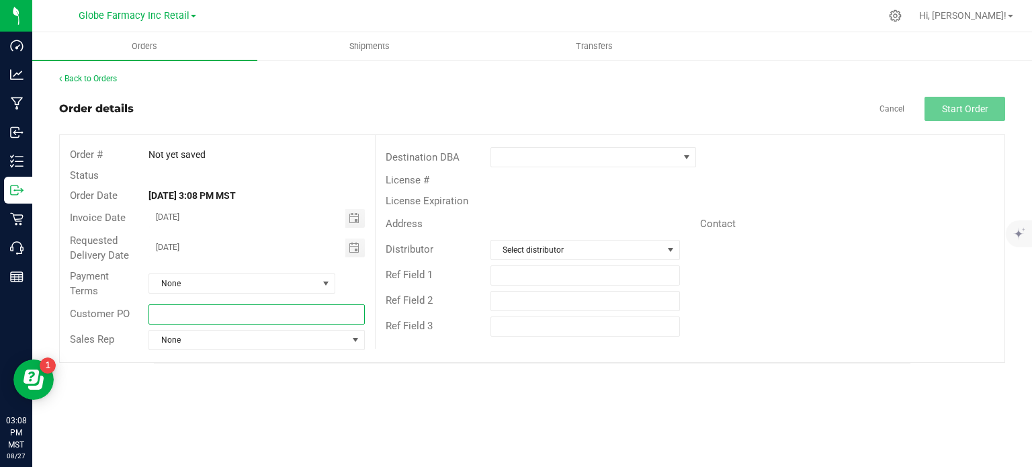
click at [333, 308] on input "text" at bounding box center [256, 314] width 216 height 20
paste input "NORTH FLOWER [DATE]"
drag, startPoint x: 212, startPoint y: 314, endPoint x: 185, endPoint y: 315, distance: 26.9
click at [185, 315] on input "NORTH FLOWER [DATE]" at bounding box center [256, 314] width 216 height 20
drag, startPoint x: 360, startPoint y: 220, endPoint x: 349, endPoint y: 220, distance: 10.7
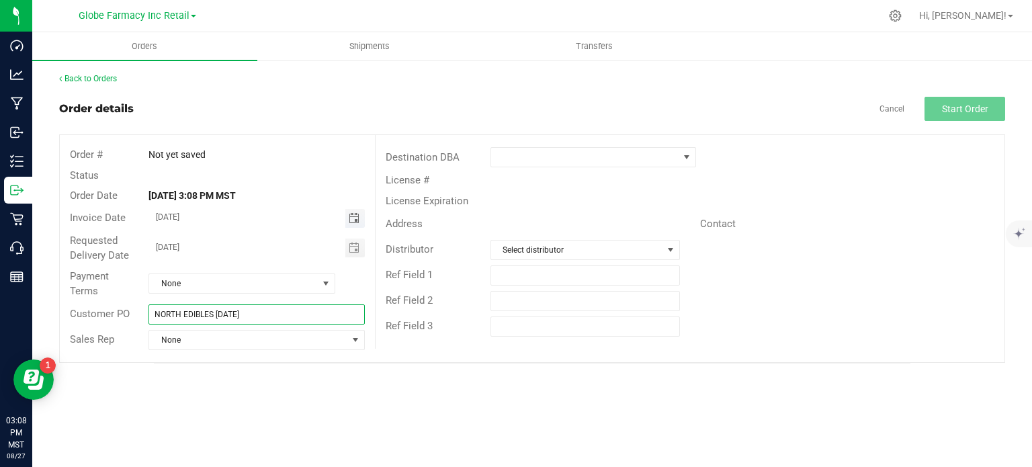
click at [354, 220] on span "Toggle calendar" at bounding box center [354, 218] width 19 height 19
type input "NORTH EDIBLES [DATE]"
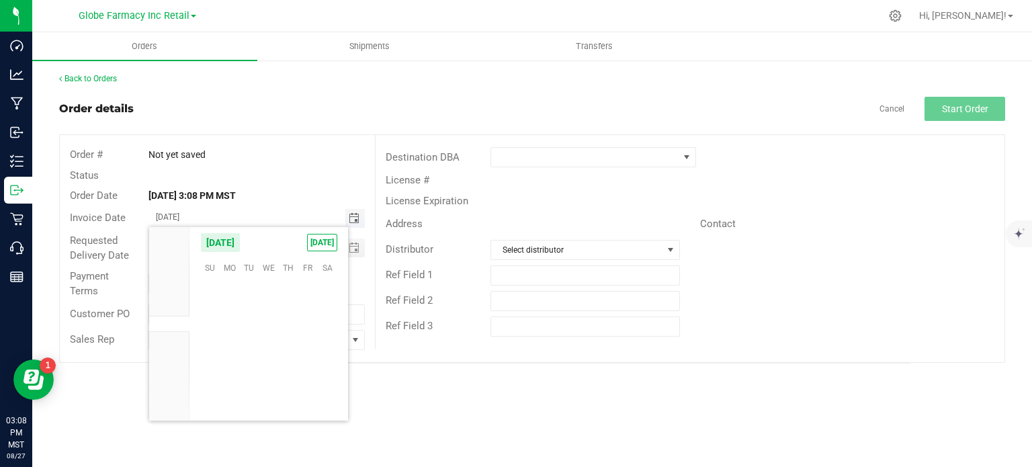
scroll to position [217699, 0]
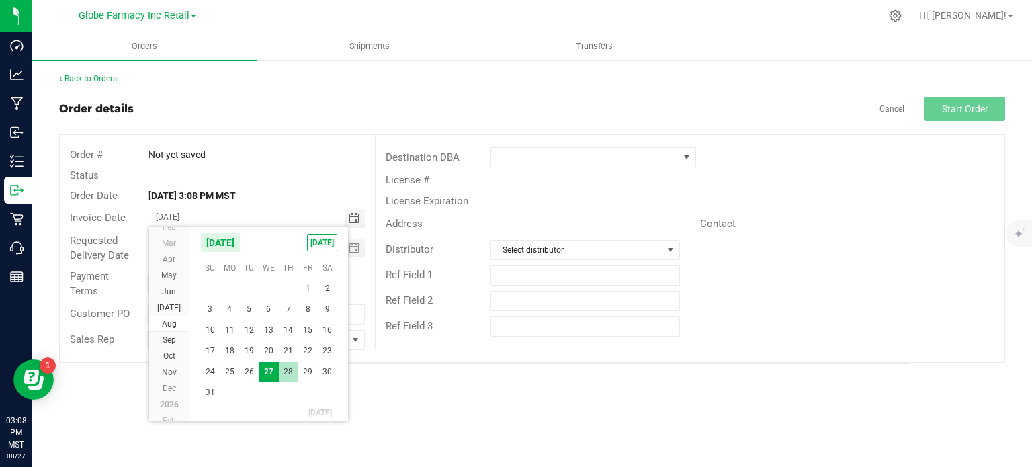
click at [287, 375] on span "28" at bounding box center [288, 371] width 19 height 21
type input "08/28/2025"
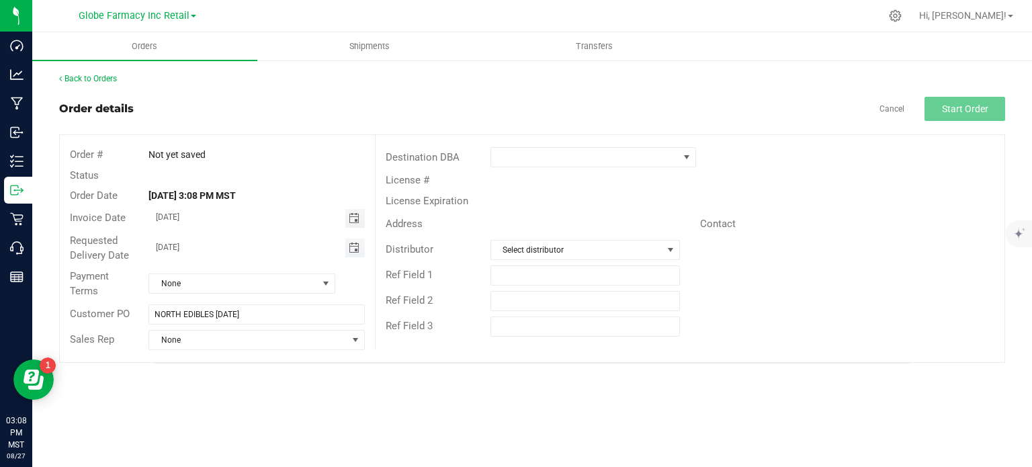
click at [351, 246] on span "Toggle calendar" at bounding box center [354, 247] width 11 height 11
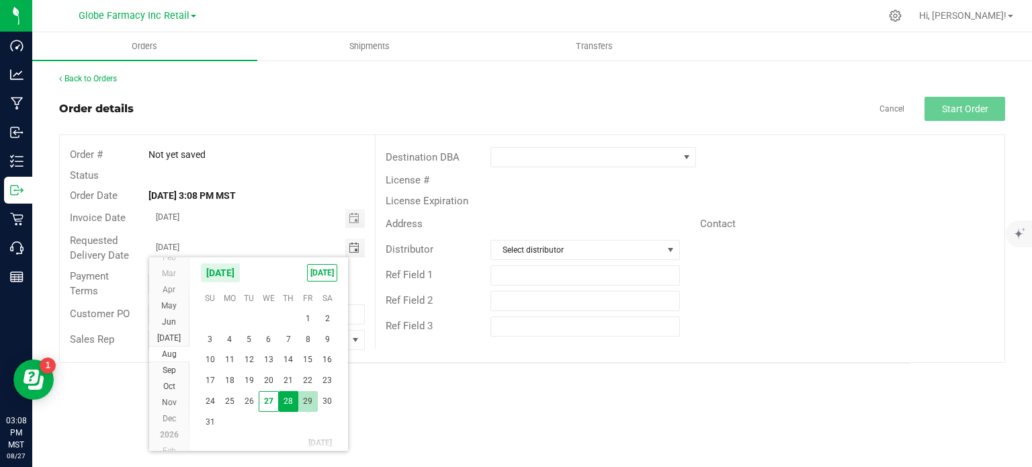
click at [306, 408] on span "29" at bounding box center [307, 401] width 19 height 21
type input "08/29/2025"
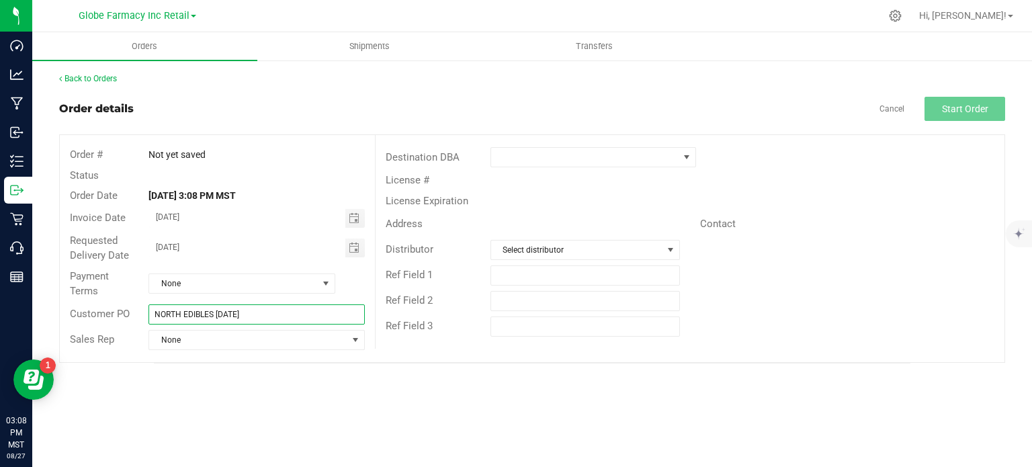
click at [266, 316] on input "NORTH EDIBLES [DATE]" at bounding box center [256, 314] width 216 height 20
click at [588, 159] on span at bounding box center [584, 157] width 187 height 19
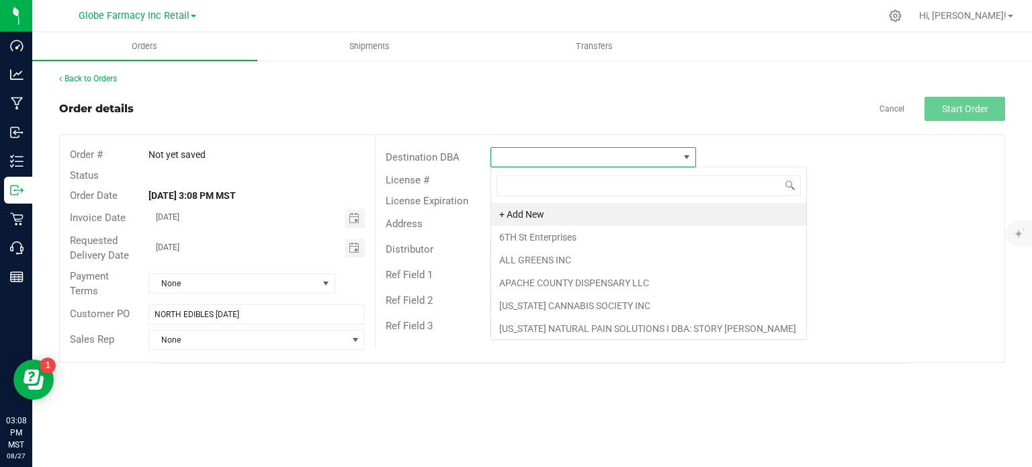
scroll to position [19, 206]
type input "GLOB"
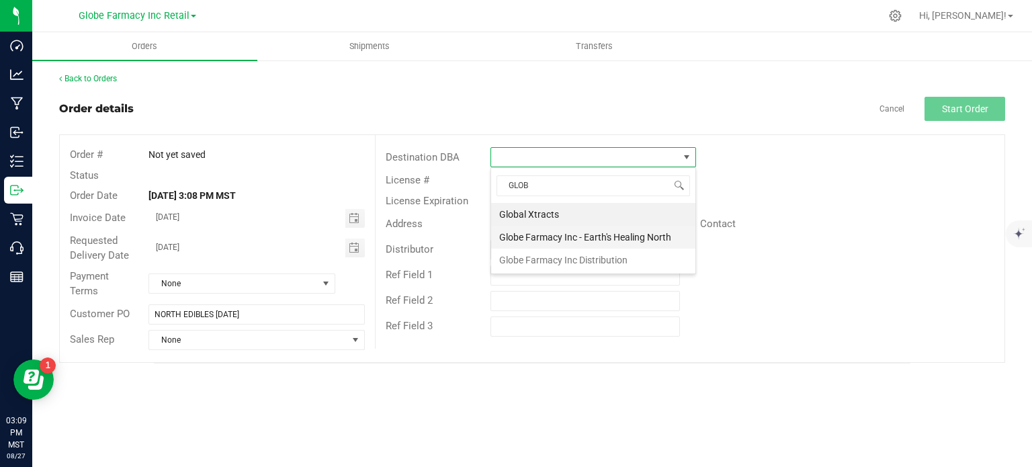
click at [576, 234] on li "Globe Farmacy Inc - Earth's Healing North" at bounding box center [593, 237] width 204 height 23
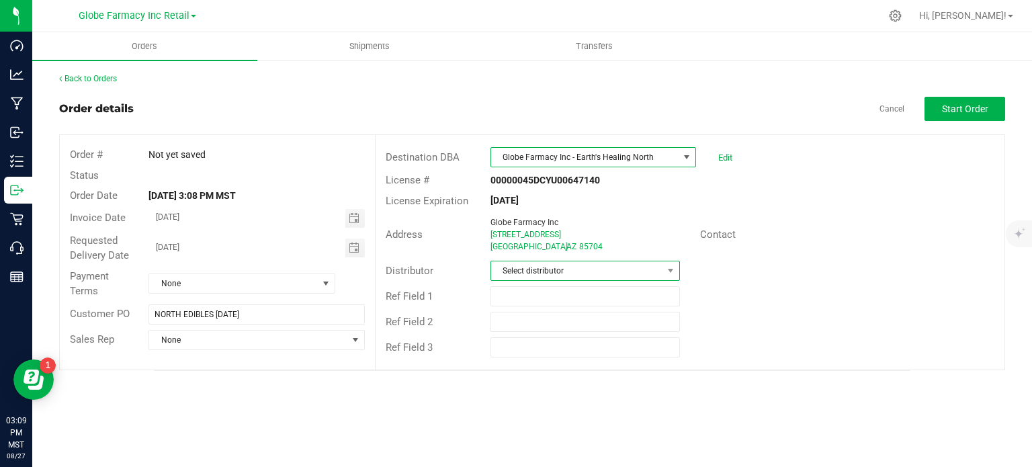
click at [563, 273] on span "Select distributor" at bounding box center [576, 270] width 171 height 19
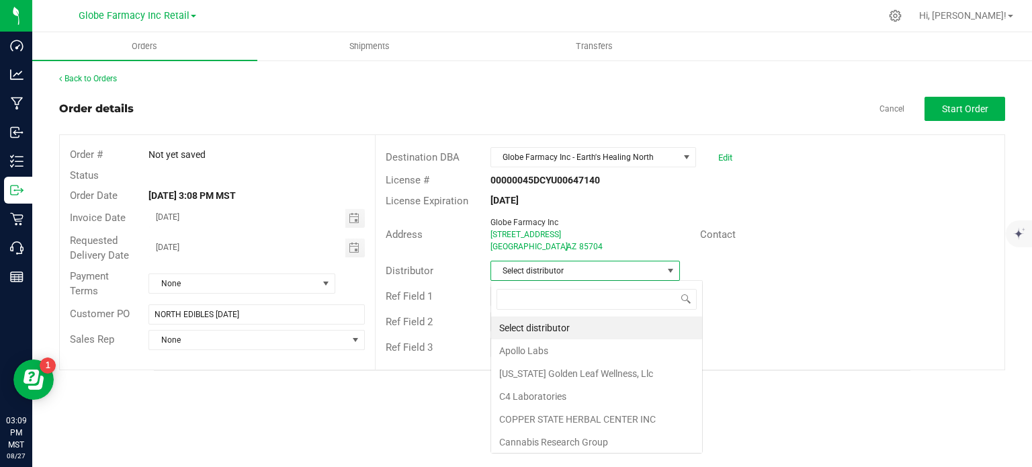
scroll to position [19, 189]
type input "GLOB"
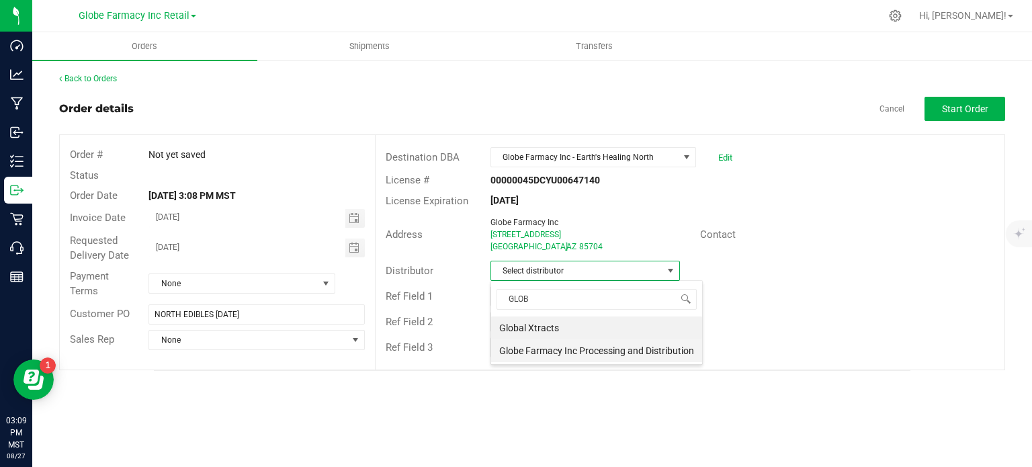
click at [539, 349] on li "Globe Farmacy Inc Processing and Distribution" at bounding box center [596, 350] width 211 height 23
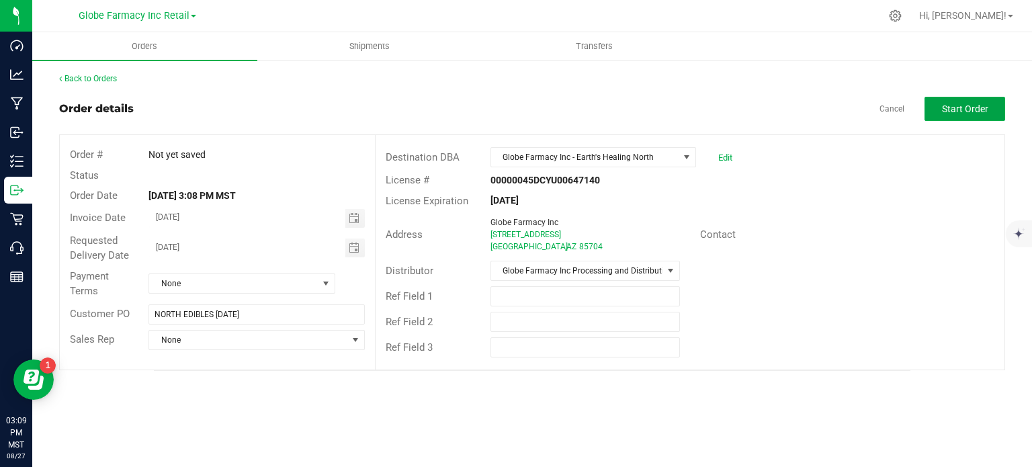
click at [969, 96] on div "Back to Orders Order details Cancel Start Order Order # Not yet saved Status Or…" at bounding box center [532, 222] width 946 height 298
click at [955, 109] on span "Start Order" at bounding box center [965, 108] width 46 height 11
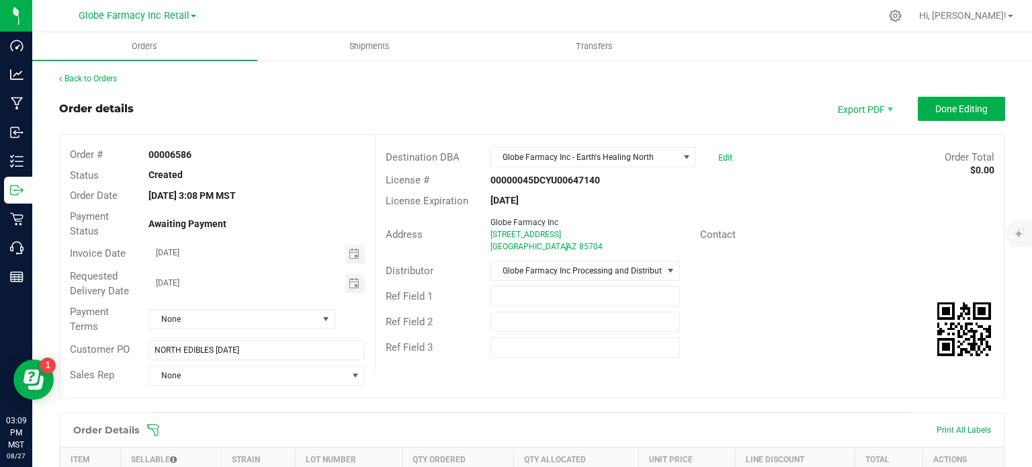
click at [89, 71] on div "Back to Orders Order details Export PDF Done Editing Order # 00006586 Status Cr…" at bounding box center [531, 415] width 999 height 713
click at [87, 77] on link "Back to Orders" at bounding box center [88, 78] width 58 height 9
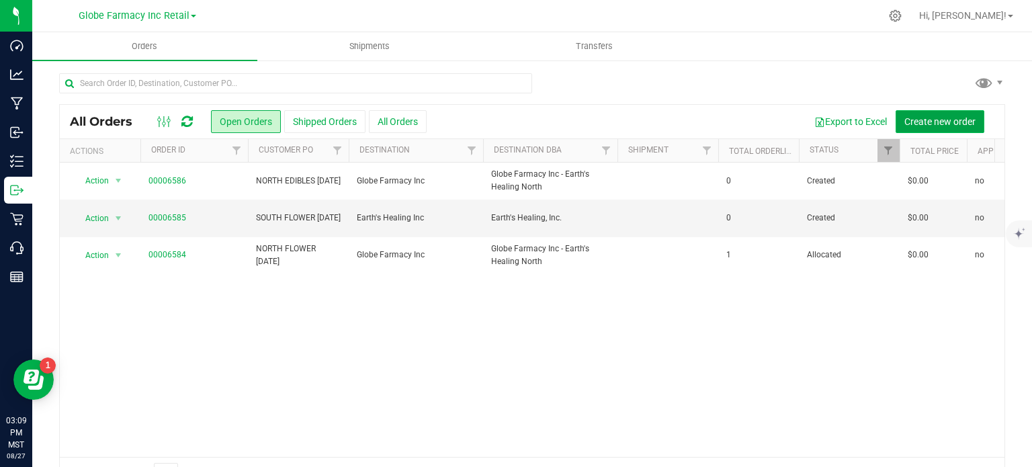
click at [904, 120] on span "Create new order" at bounding box center [939, 121] width 71 height 11
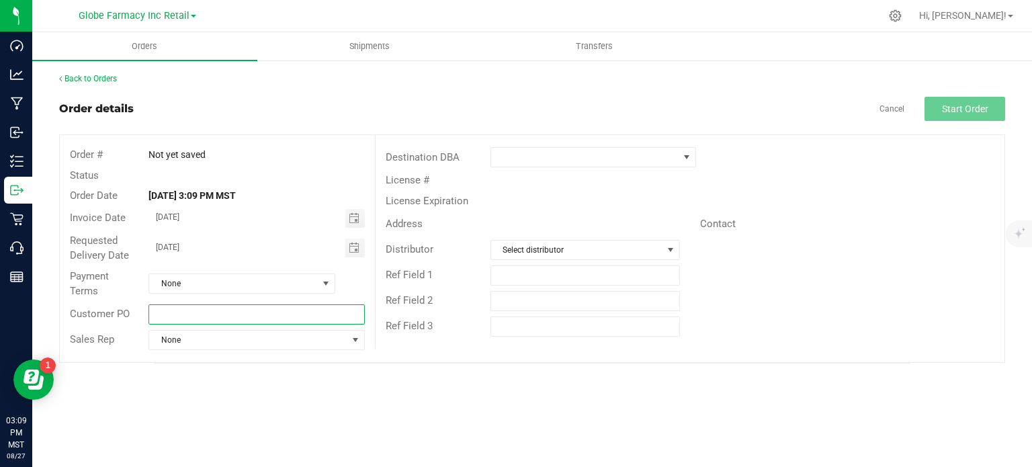
click at [224, 314] on input "text" at bounding box center [256, 314] width 216 height 20
paste input "NORTH EDIBLES [DATE]"
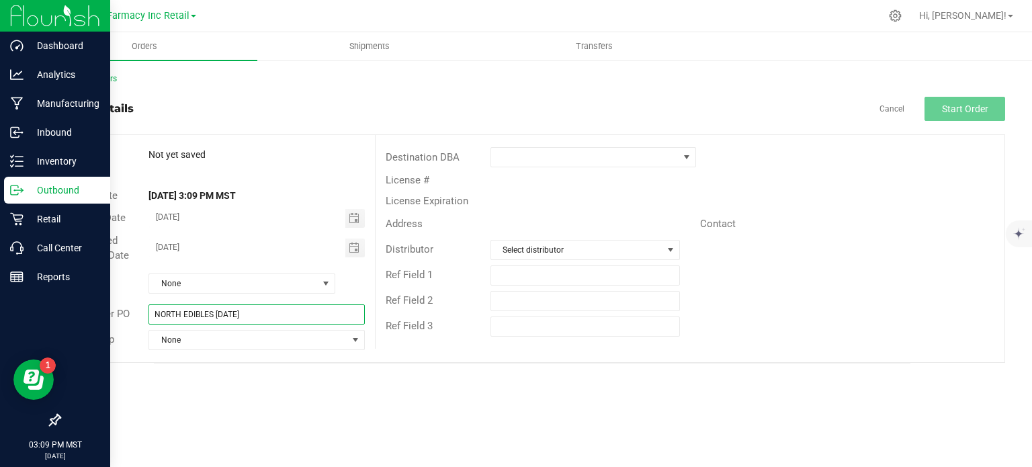
drag, startPoint x: 181, startPoint y: 312, endPoint x: 20, endPoint y: 307, distance: 161.2
click at [20, 307] on div "Dashboard Analytics Manufacturing Inbound Inventory Outbound Retail Call Center…" at bounding box center [516, 233] width 1032 height 467
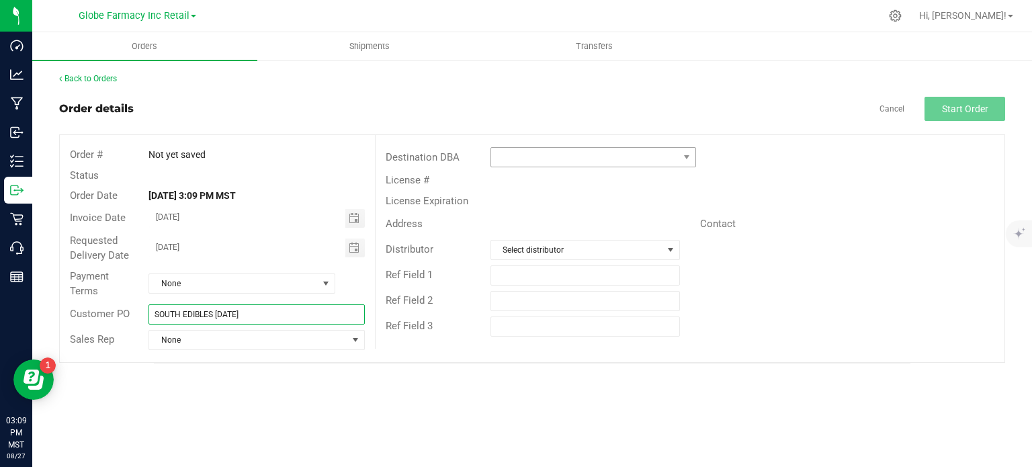
type input "SOUTH EDIBLES [DATE]"
click at [567, 158] on span at bounding box center [584, 157] width 187 height 19
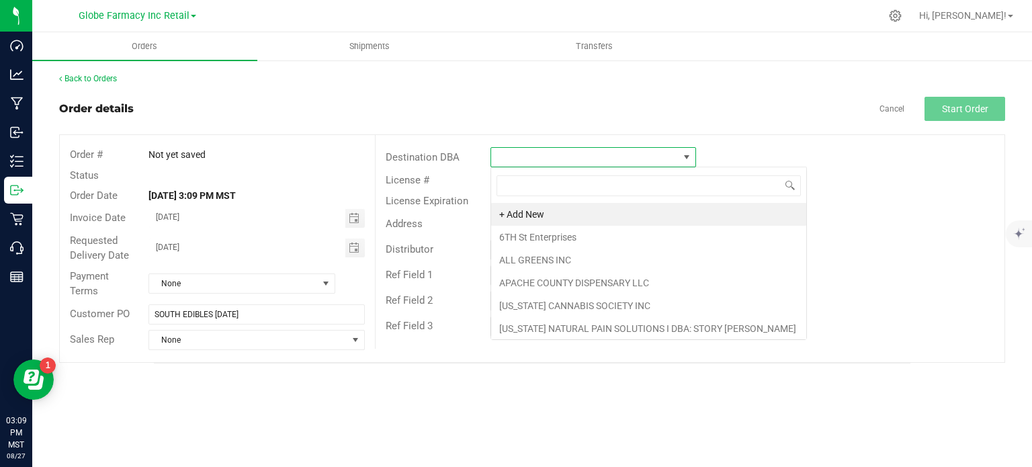
scroll to position [19, 206]
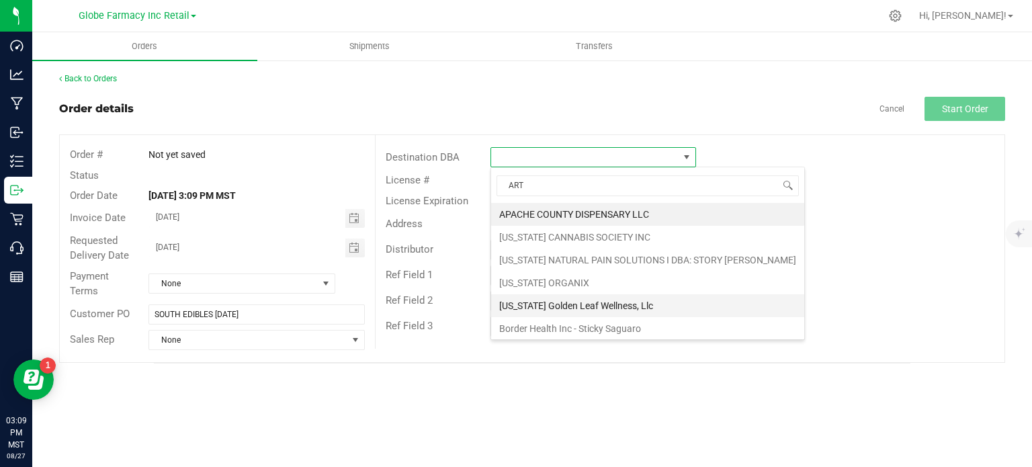
type input "ARTH"
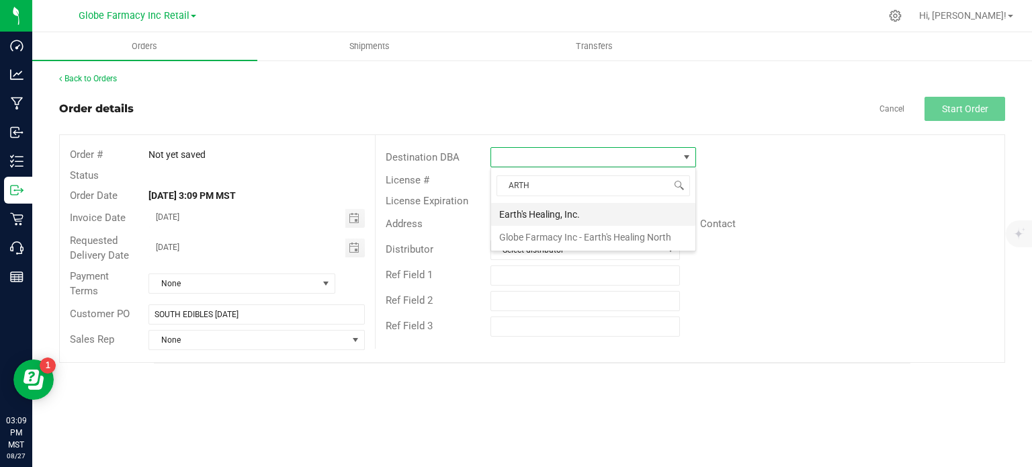
click at [548, 216] on li "Earth's Healing, Inc." at bounding box center [593, 214] width 204 height 23
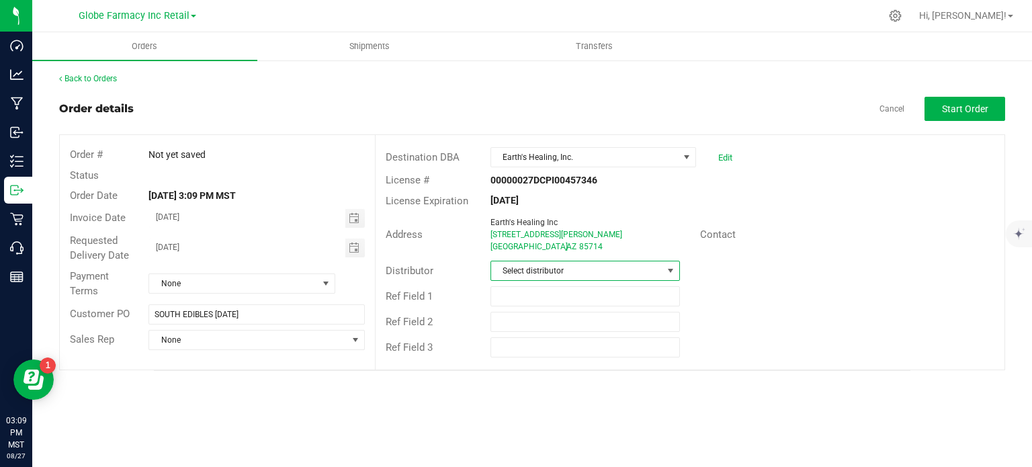
click at [527, 275] on span "Select distributor" at bounding box center [576, 270] width 171 height 19
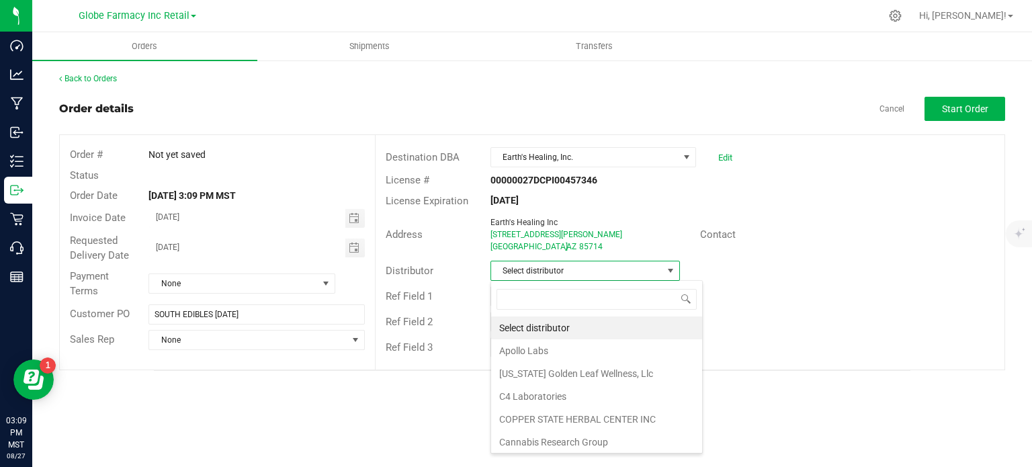
scroll to position [19, 189]
type input "GLOB"
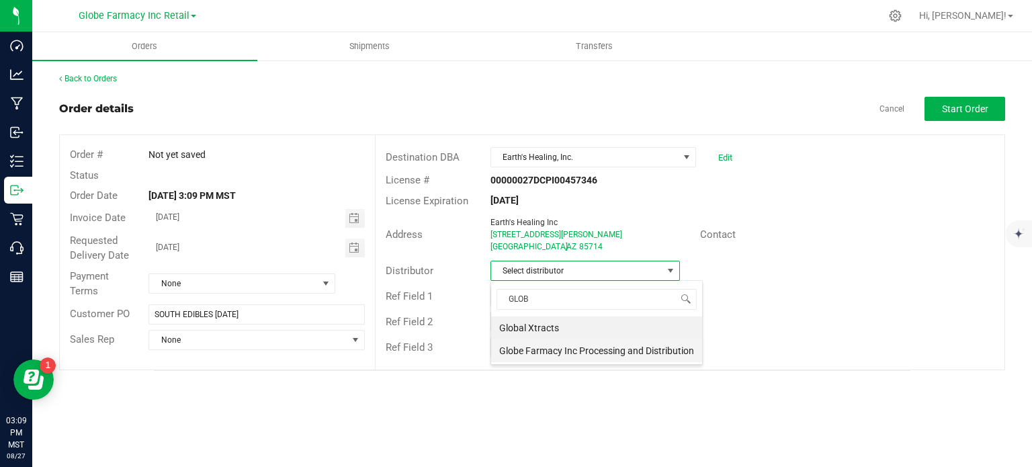
click at [516, 346] on li "Globe Farmacy Inc Processing and Distribution" at bounding box center [596, 350] width 211 height 23
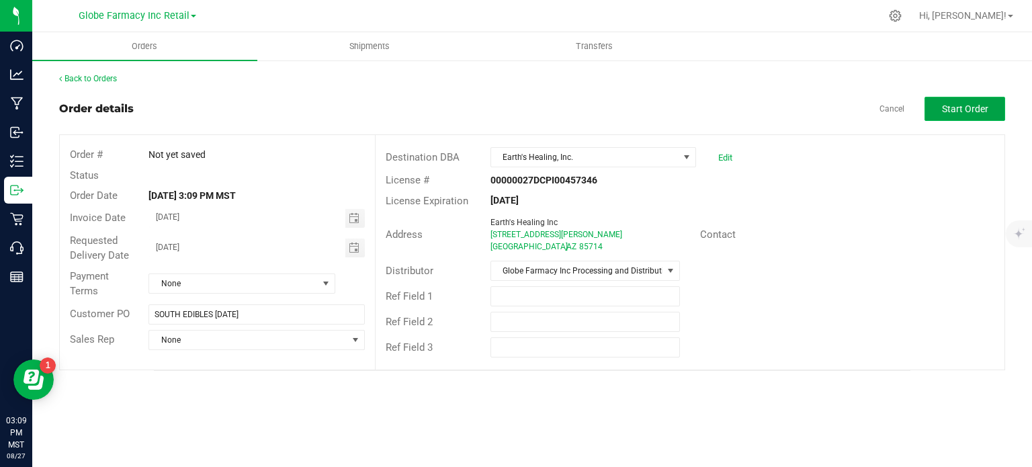
click at [974, 111] on span "Start Order" at bounding box center [965, 108] width 46 height 11
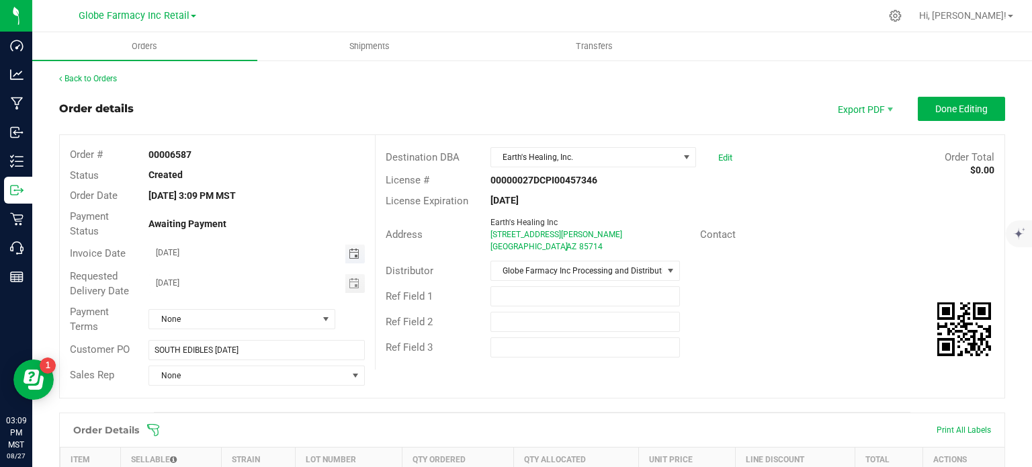
click at [349, 251] on span "Toggle calendar" at bounding box center [354, 253] width 11 height 11
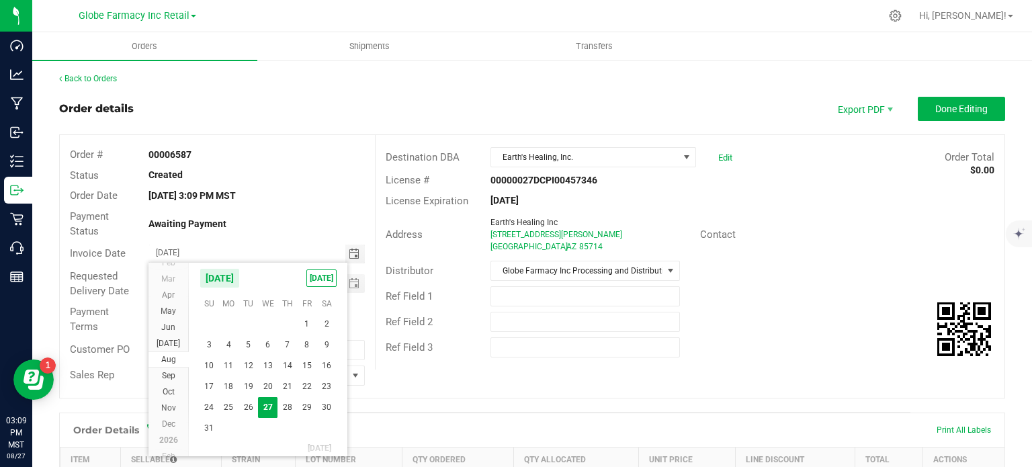
click at [287, 412] on span "28" at bounding box center [286, 407] width 19 height 21
type input "08/28/2025"
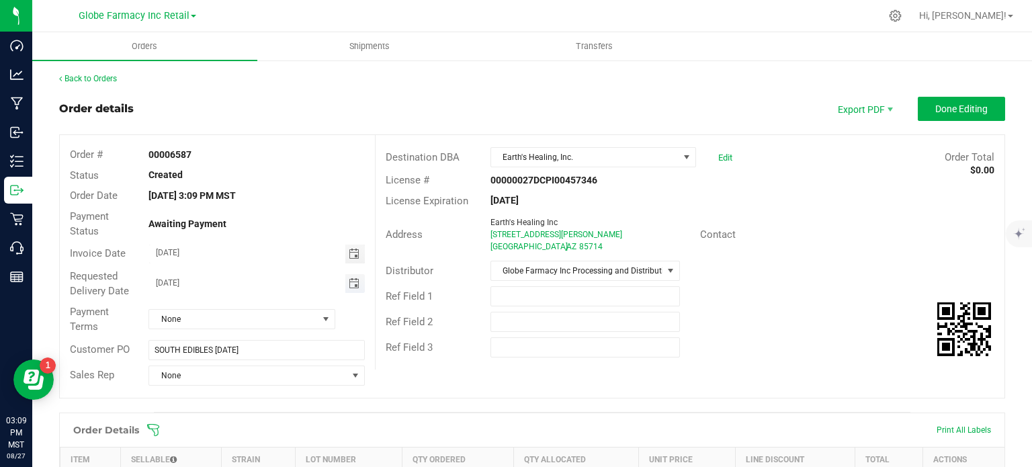
click at [350, 279] on span "Toggle calendar" at bounding box center [354, 283] width 11 height 11
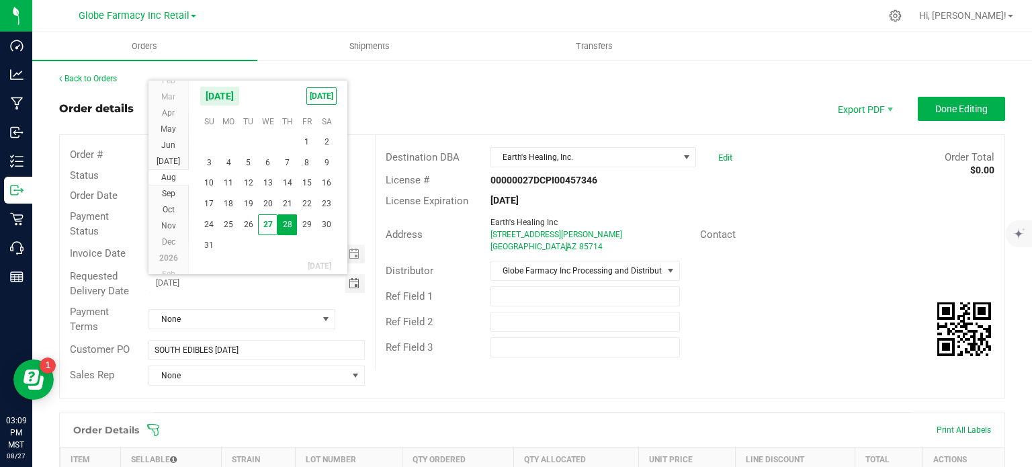
click at [308, 225] on span "29" at bounding box center [306, 224] width 19 height 21
type input "08/29/2025"
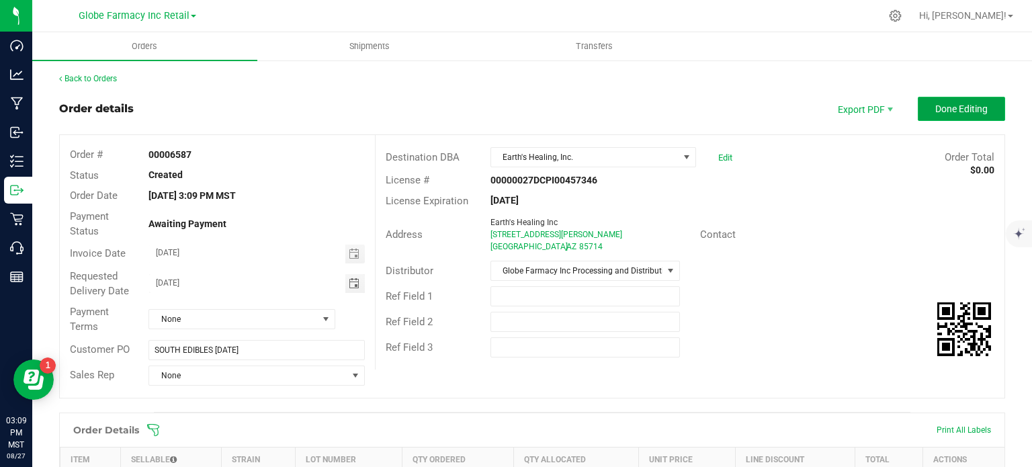
click at [948, 104] on span "Done Editing" at bounding box center [961, 108] width 52 height 11
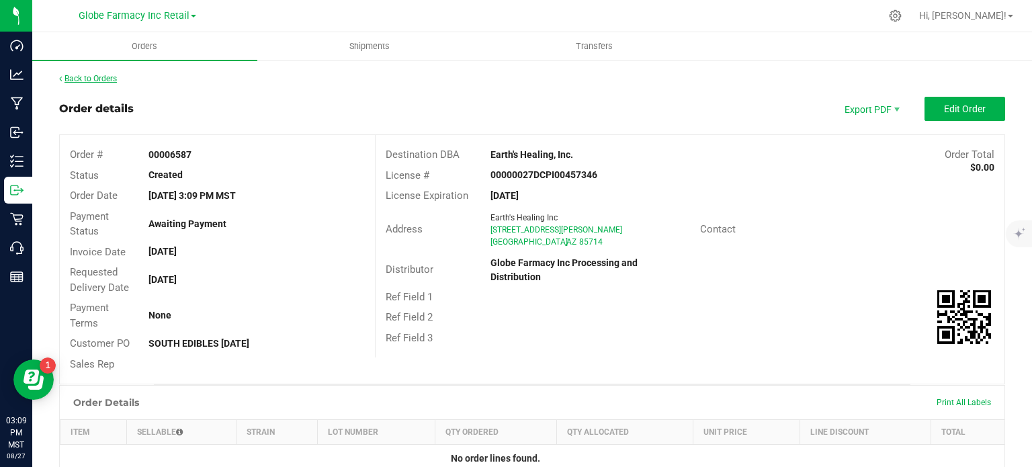
click at [95, 75] on link "Back to Orders" at bounding box center [88, 78] width 58 height 9
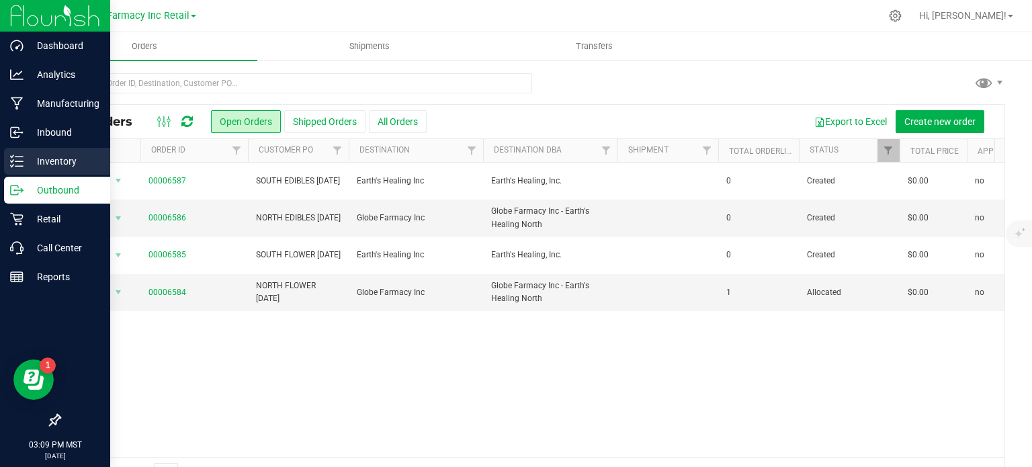
click at [10, 163] on icon at bounding box center [16, 160] width 13 height 13
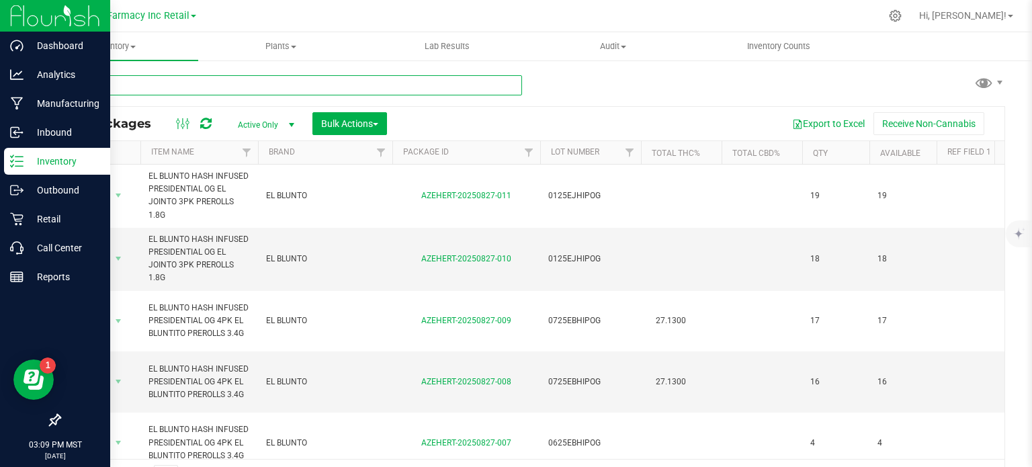
click at [213, 79] on input "text" at bounding box center [290, 85] width 463 height 20
paste input "BAKED BROS HAPPY POMEGRANATE NECTAR GUMMIES (100MG"
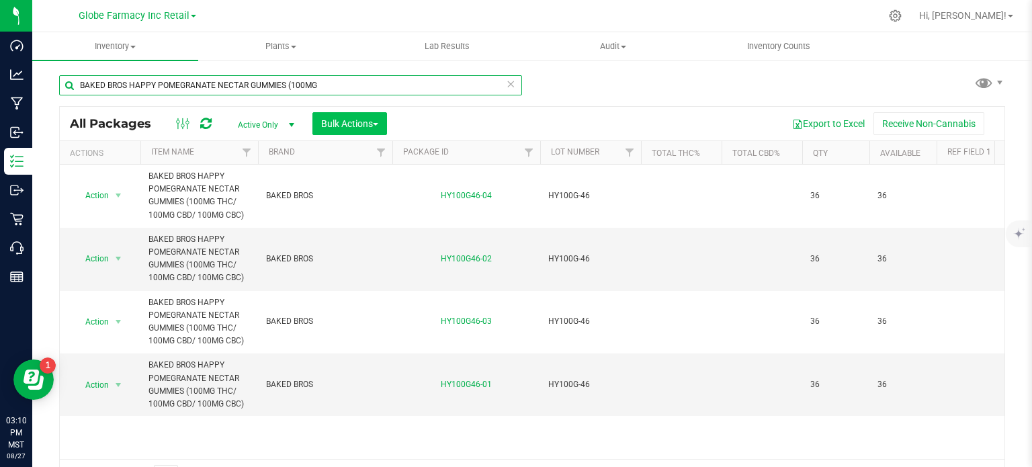
type input "BAKED BROS HAPPY POMEGRANATE NECTAR GUMMIES (100MG"
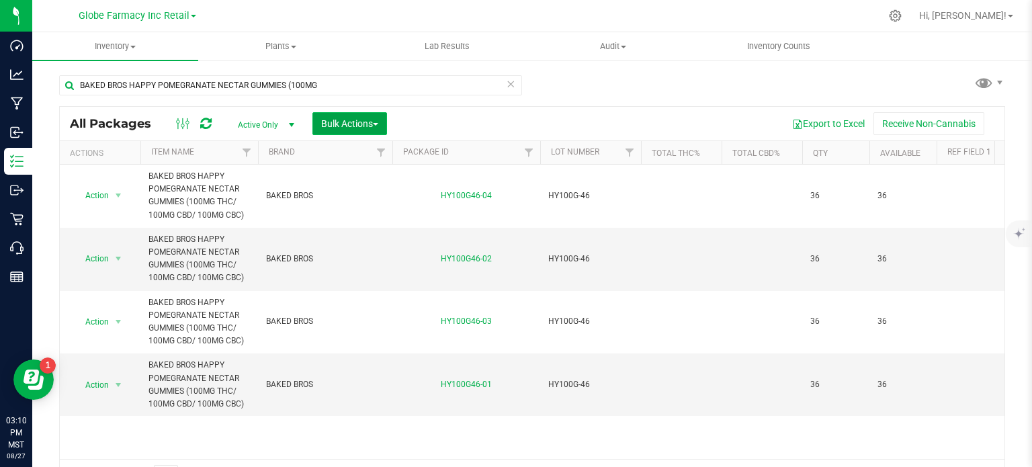
click at [332, 126] on span "Bulk Actions" at bounding box center [349, 123] width 57 height 11
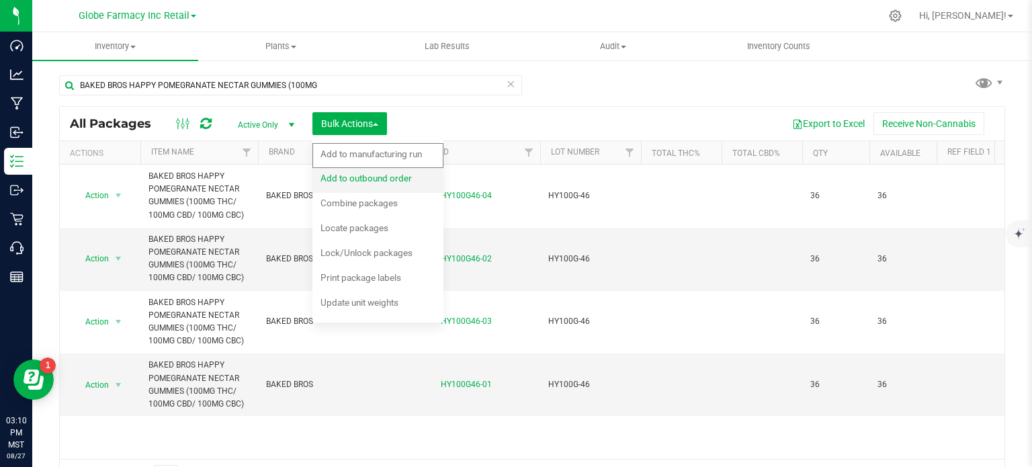
click at [353, 174] on span "Add to outbound order" at bounding box center [365, 178] width 91 height 11
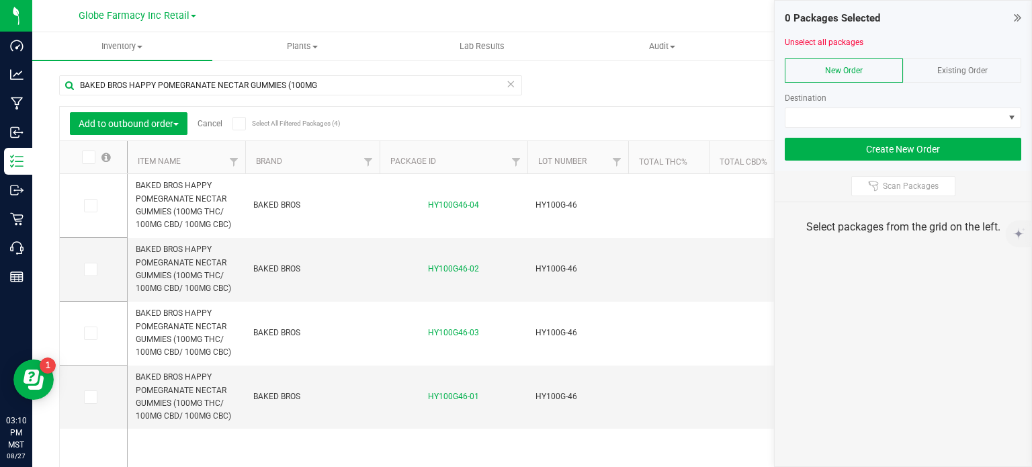
click at [927, 70] on div "Existing Order" at bounding box center [962, 70] width 118 height 24
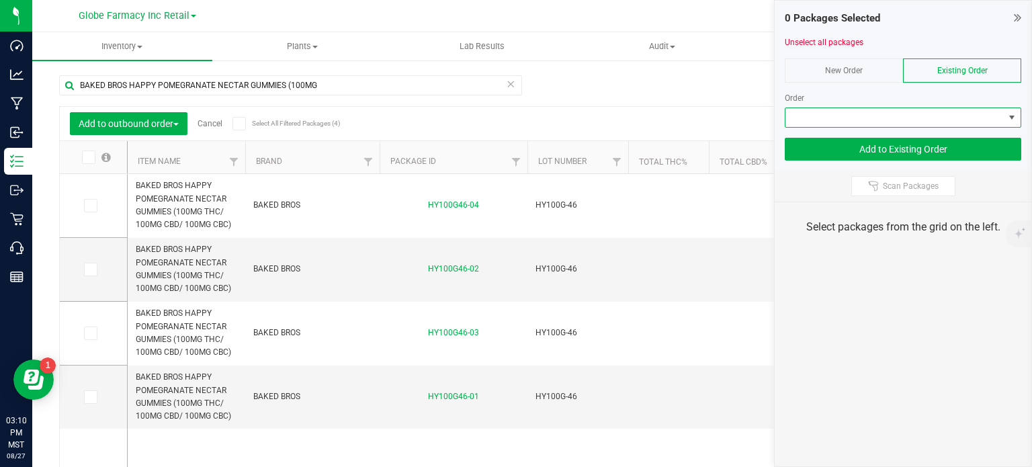
click at [915, 115] on span at bounding box center [894, 117] width 218 height 19
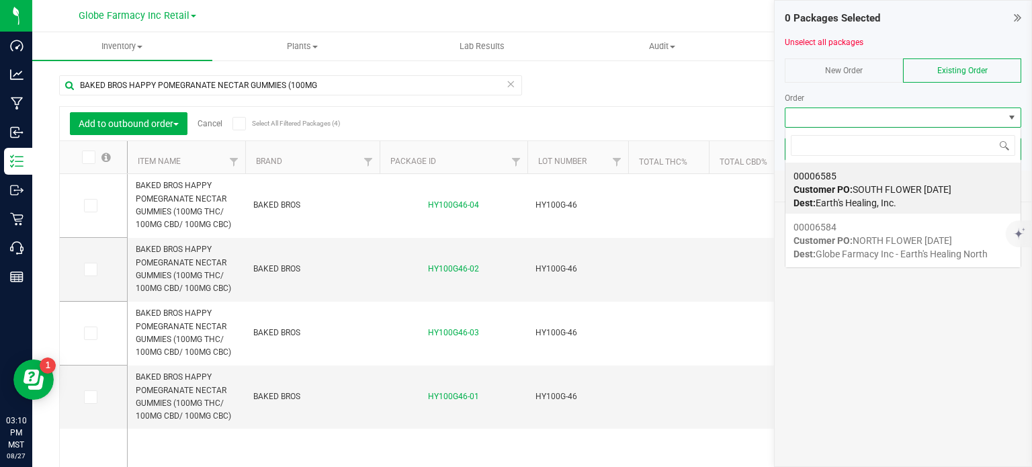
scroll to position [19, 236]
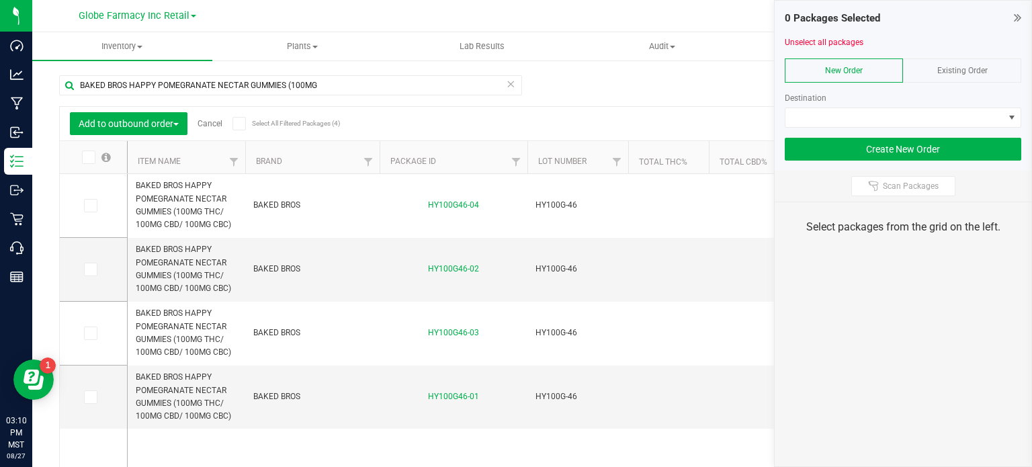
click at [994, 66] on div "Existing Order" at bounding box center [962, 70] width 118 height 24
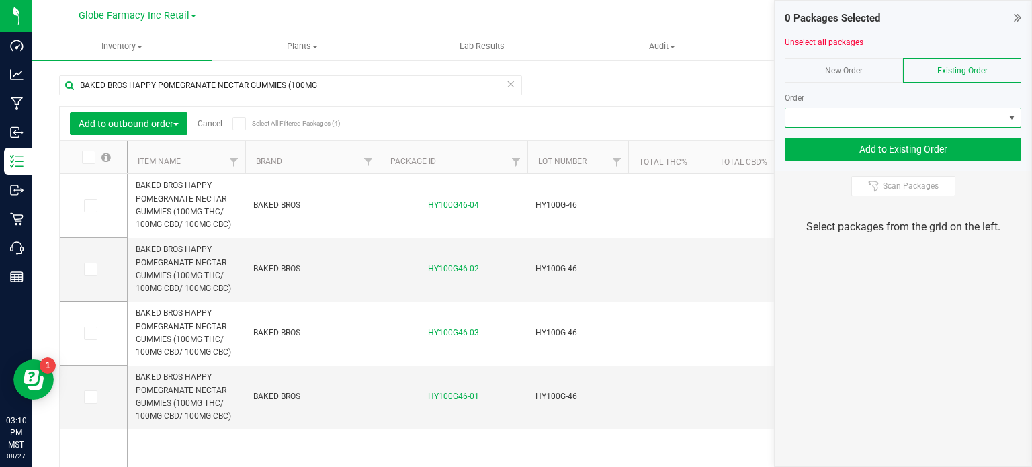
click at [966, 116] on span at bounding box center [894, 117] width 218 height 19
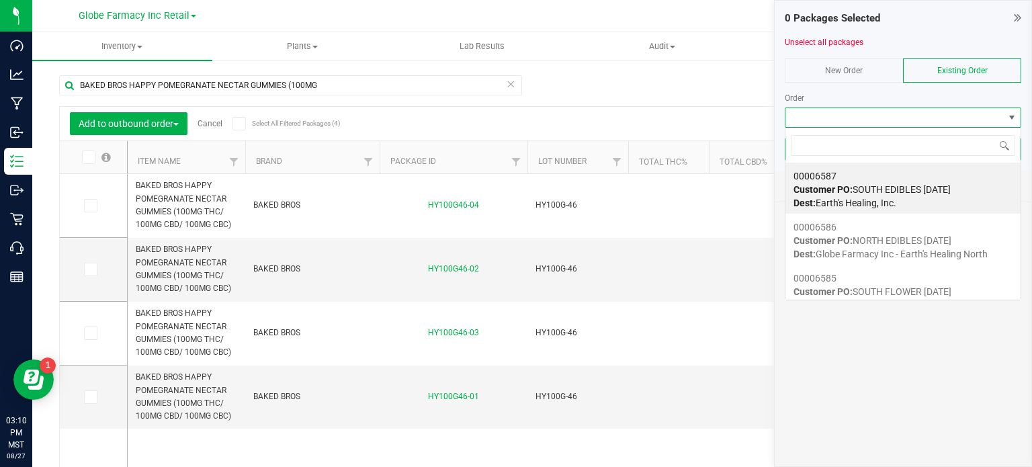
scroll to position [19, 236]
click at [870, 205] on span "Dest: Earth's Healing, Inc." at bounding box center [844, 202] width 103 height 11
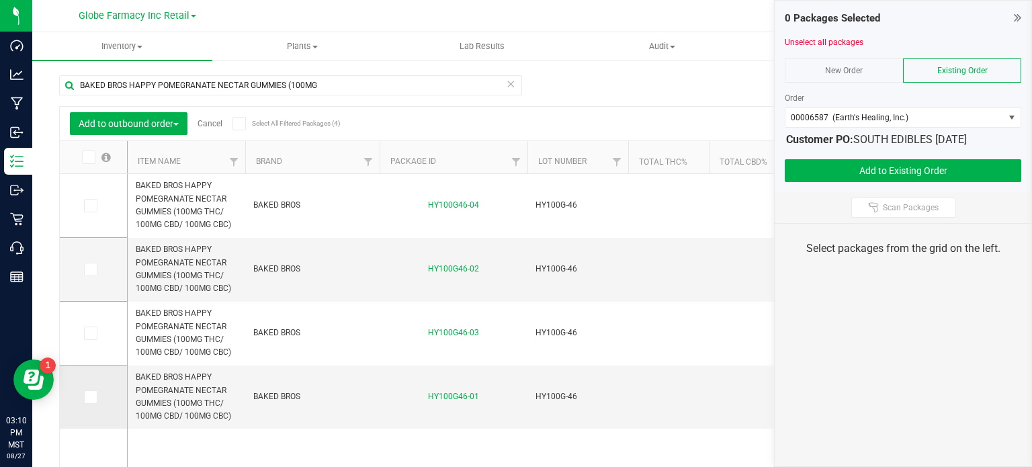
click at [93, 397] on icon at bounding box center [89, 397] width 9 height 0
click at [0, 0] on input "checkbox" at bounding box center [0, 0] width 0 height 0
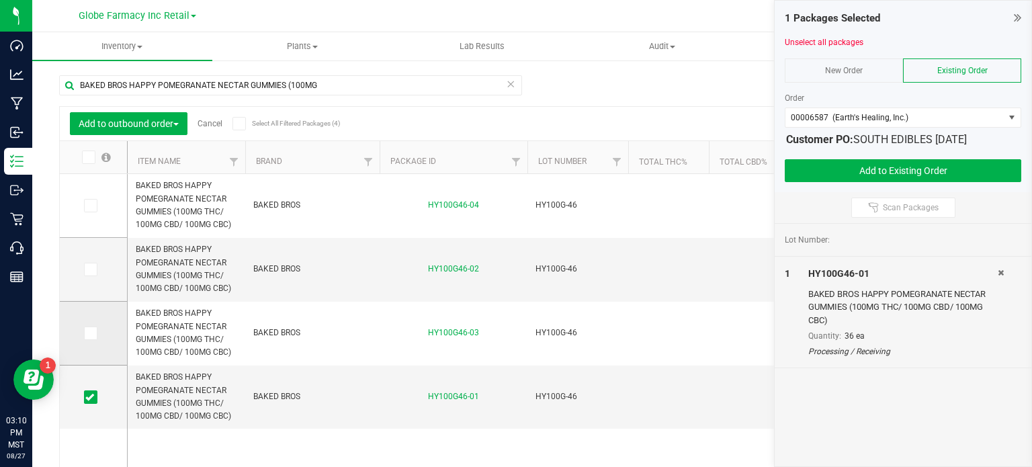
click at [89, 333] on icon at bounding box center [89, 333] width 9 height 0
click at [0, 0] on input "checkbox" at bounding box center [0, 0] width 0 height 0
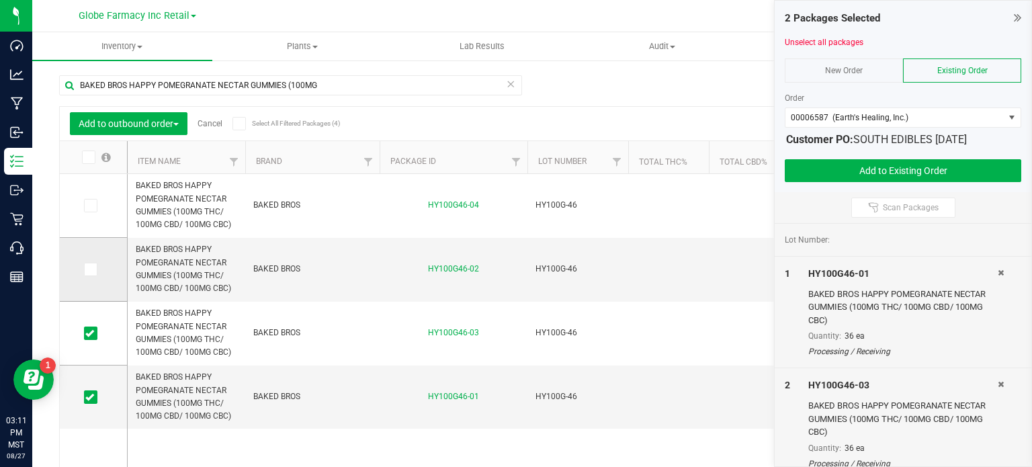
click at [91, 269] on icon at bounding box center [89, 269] width 9 height 0
click at [0, 0] on input "checkbox" at bounding box center [0, 0] width 0 height 0
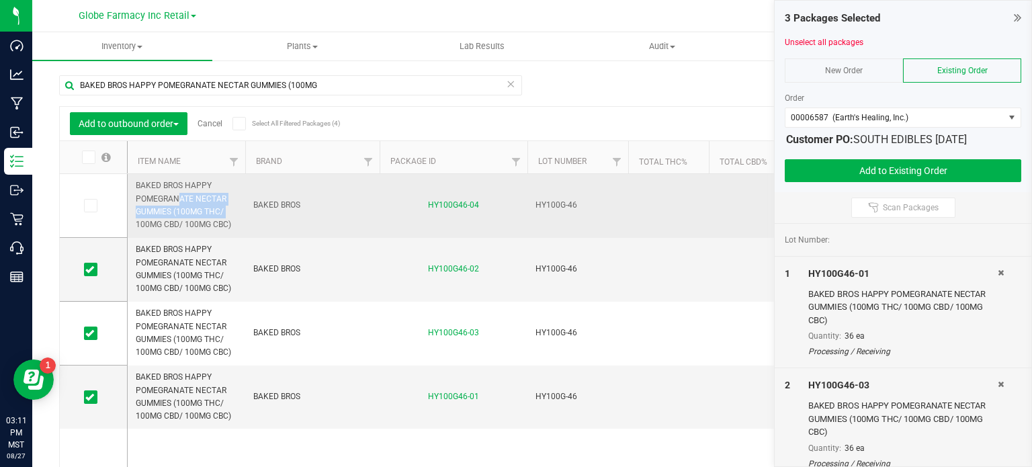
drag, startPoint x: 227, startPoint y: 186, endPoint x: 184, endPoint y: 208, distance: 48.1
click at [184, 208] on span "BAKED BROS HAPPY POMEGRANATE NECTAR GUMMIES (100MG THC/ 100MG CBD/ 100MG CBC)" at bounding box center [186, 205] width 101 height 52
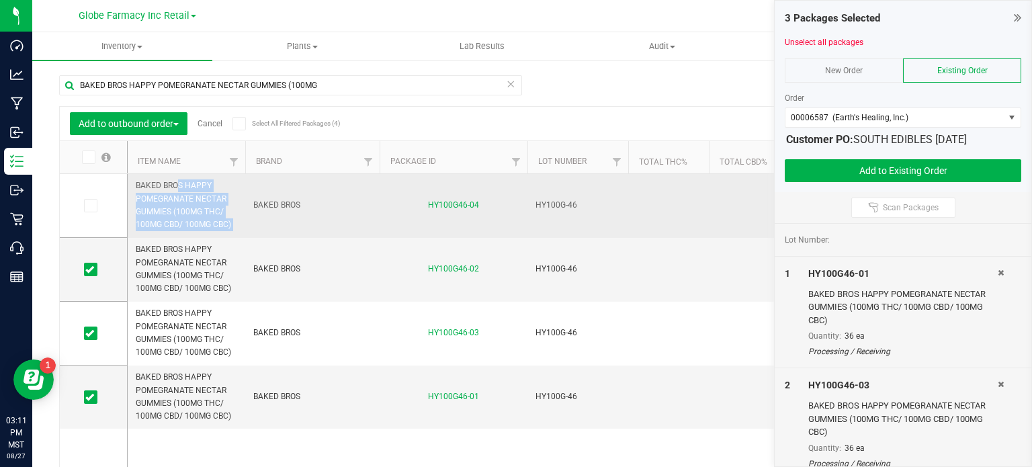
click at [184, 208] on span "BAKED BROS HAPPY POMEGRANATE NECTAR GUMMIES (100MG THC/ 100MG CBD/ 100MG CBC)" at bounding box center [186, 205] width 101 height 52
copy tr "BAKED BROS HAPPY POMEGRANATE NECTAR GUMMIES (100MG THC/ 100MG CBD/ 100MG CBC)"
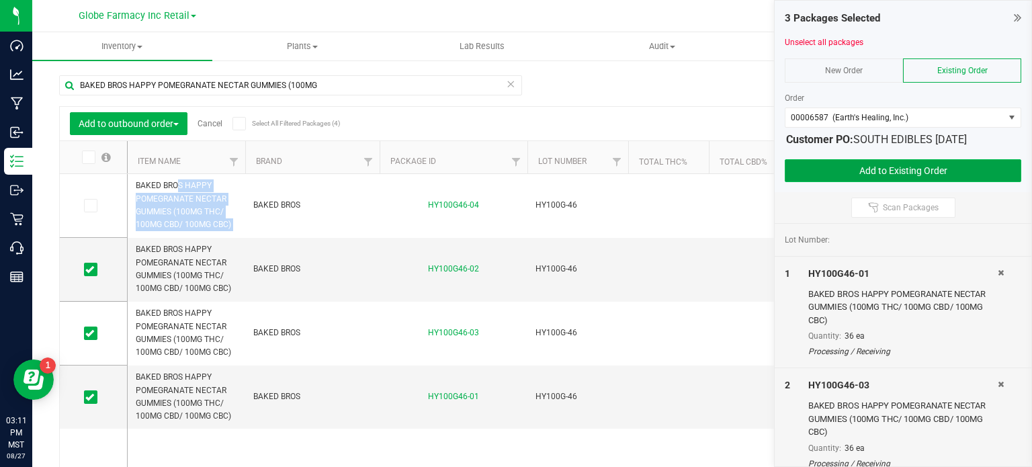
click at [855, 172] on button "Add to Existing Order" at bounding box center [902, 170] width 236 height 23
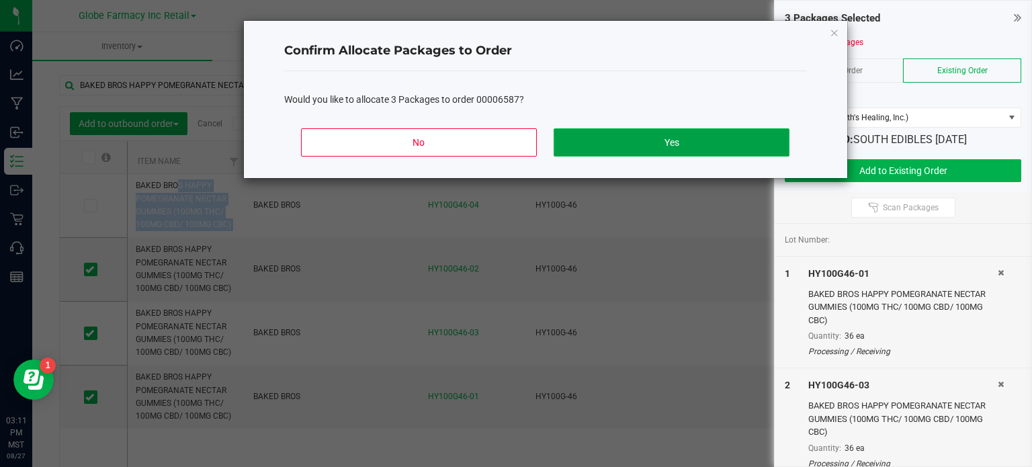
click at [687, 148] on button "Yes" at bounding box center [670, 142] width 235 height 28
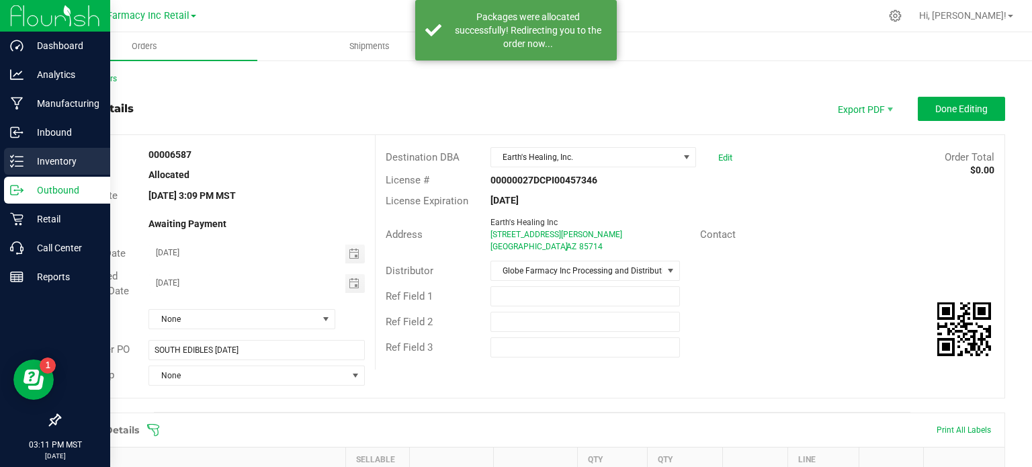
click at [7, 159] on div "Inventory" at bounding box center [57, 161] width 106 height 27
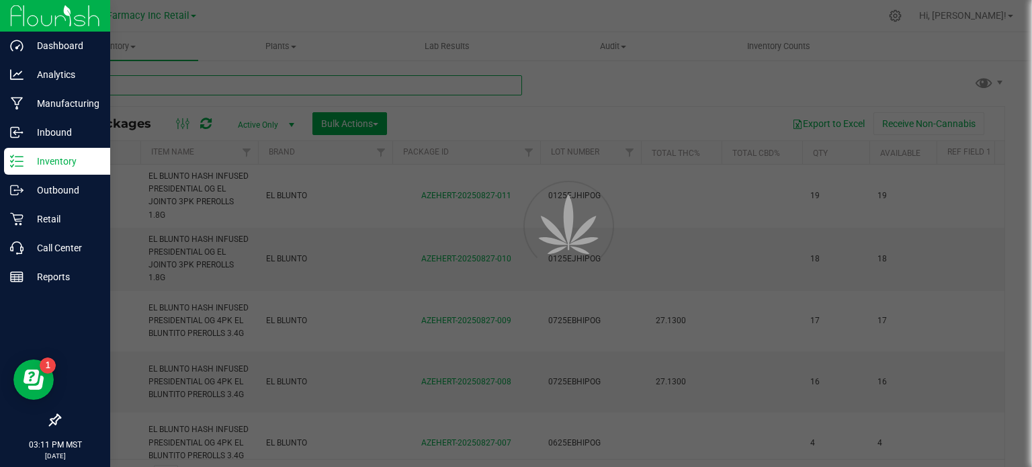
click at [164, 83] on input "text" at bounding box center [290, 85] width 463 height 20
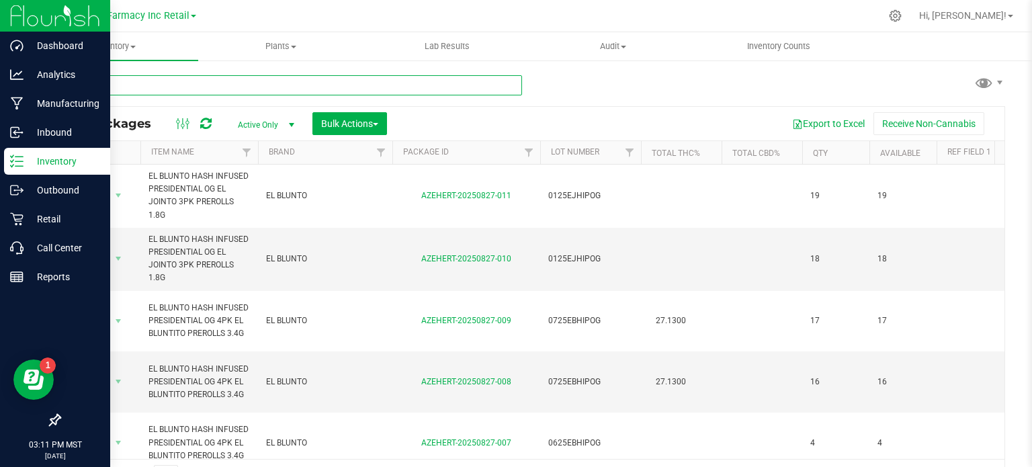
paste input "BAKED BROS HAPPY POMEGRANATE NECTAR GUMMIES (100MG THC/ 100MG CBD/ 100MG CBC)"
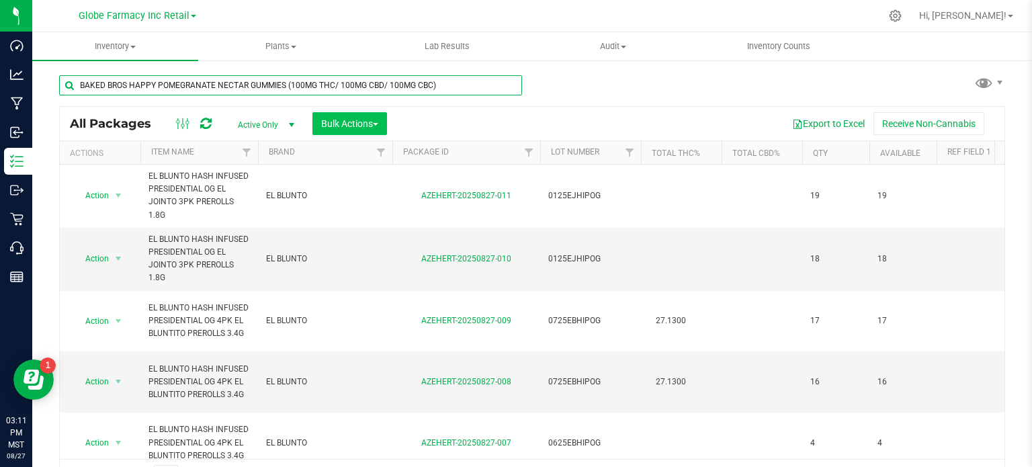
type input "BAKED BROS HAPPY POMEGRANATE NECTAR GUMMIES (100MG THC/ 100MG CBD/ 100MG CBC)"
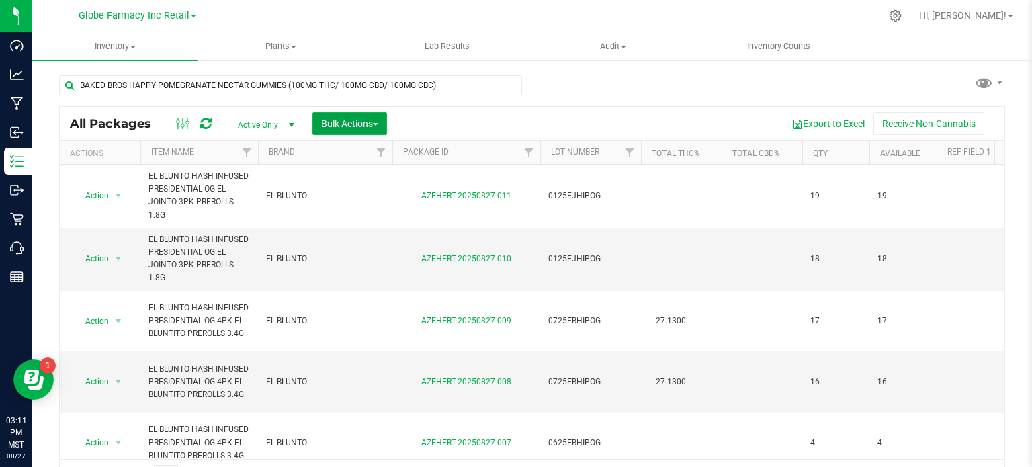
click at [341, 125] on span "Bulk Actions" at bounding box center [349, 123] width 57 height 11
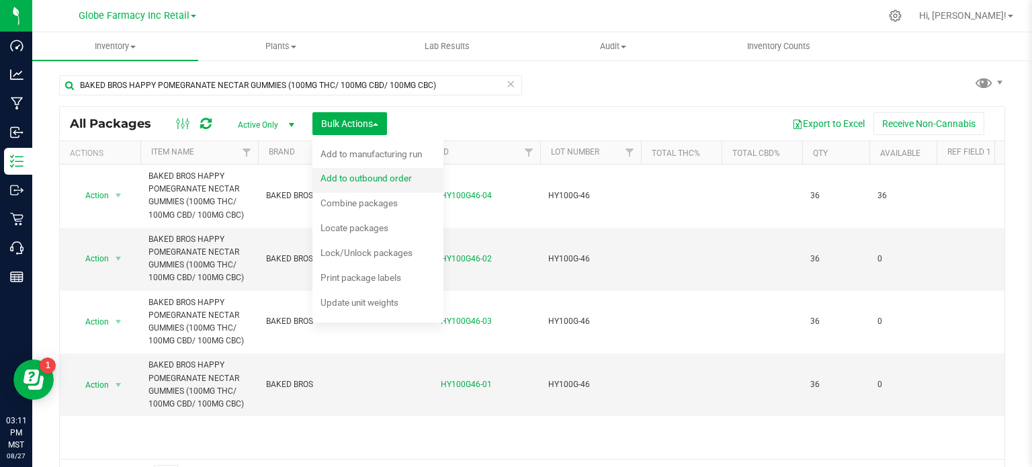
click at [355, 177] on span "Add to outbound order" at bounding box center [365, 178] width 91 height 11
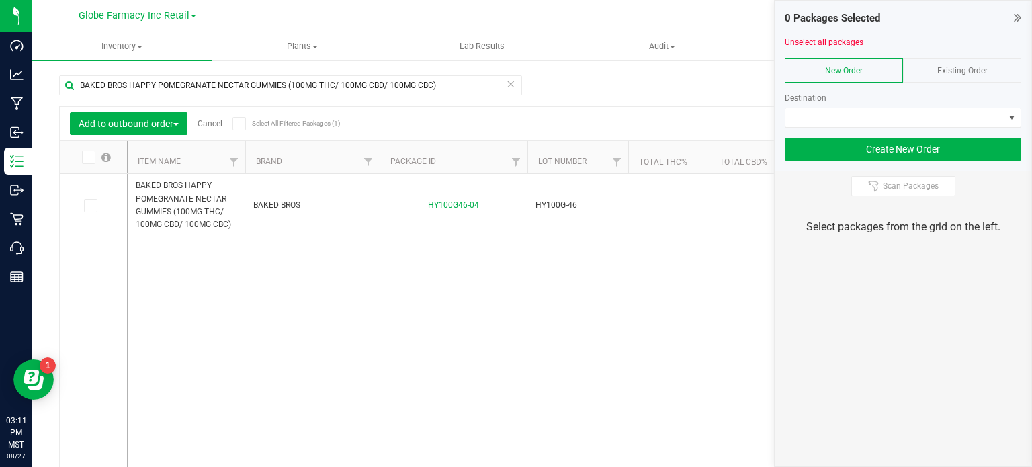
click at [959, 56] on div at bounding box center [902, 53] width 236 height 10
click at [956, 66] on span "Existing Order" at bounding box center [962, 70] width 50 height 9
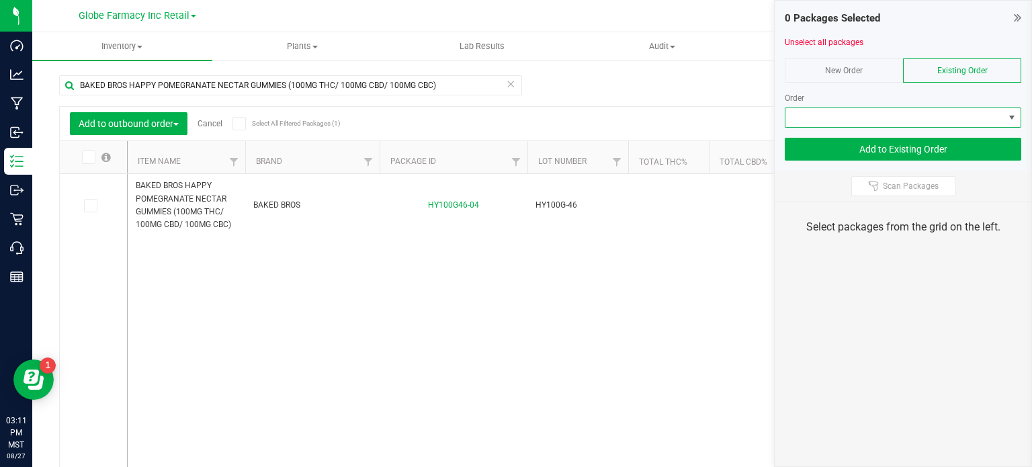
click at [905, 116] on span at bounding box center [894, 117] width 218 height 19
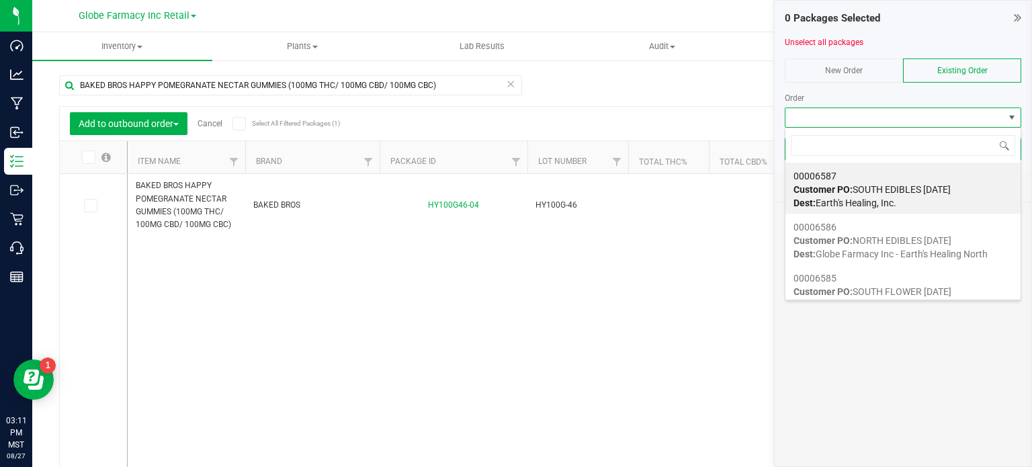
scroll to position [19, 236]
click at [884, 226] on div "00006586 Customer PO: NORTH EDIBLES 08/28/2025 Dest: Globe Farmacy Inc - Earth'…" at bounding box center [902, 240] width 219 height 51
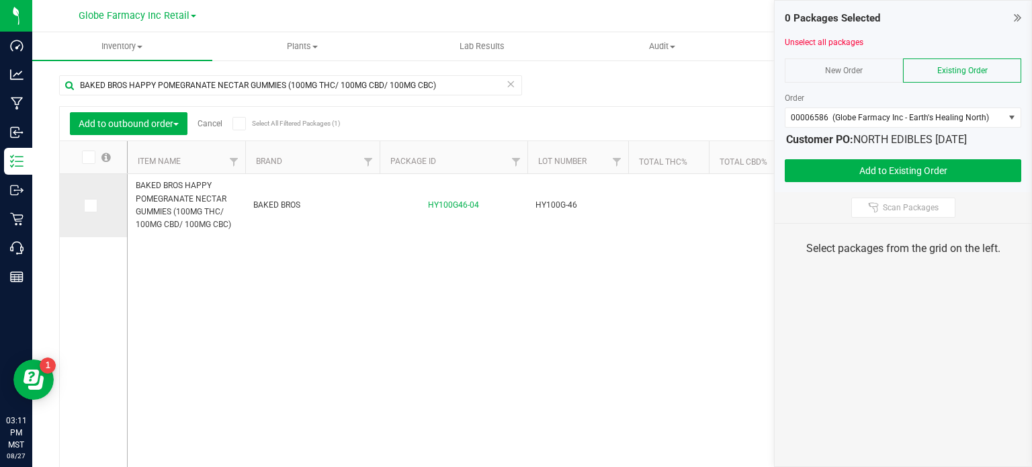
click at [90, 206] on icon at bounding box center [89, 206] width 9 height 0
click at [0, 0] on input "checkbox" at bounding box center [0, 0] width 0 height 0
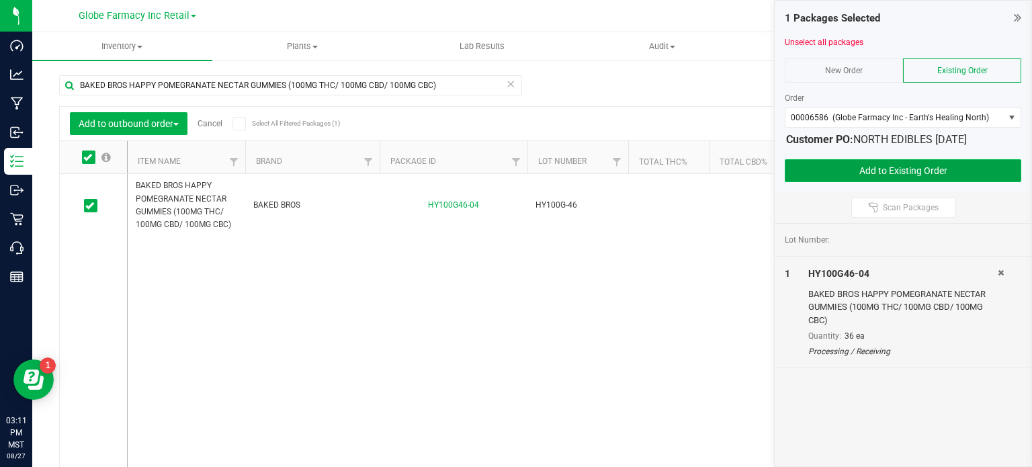
click at [890, 160] on button "Add to Existing Order" at bounding box center [902, 170] width 236 height 23
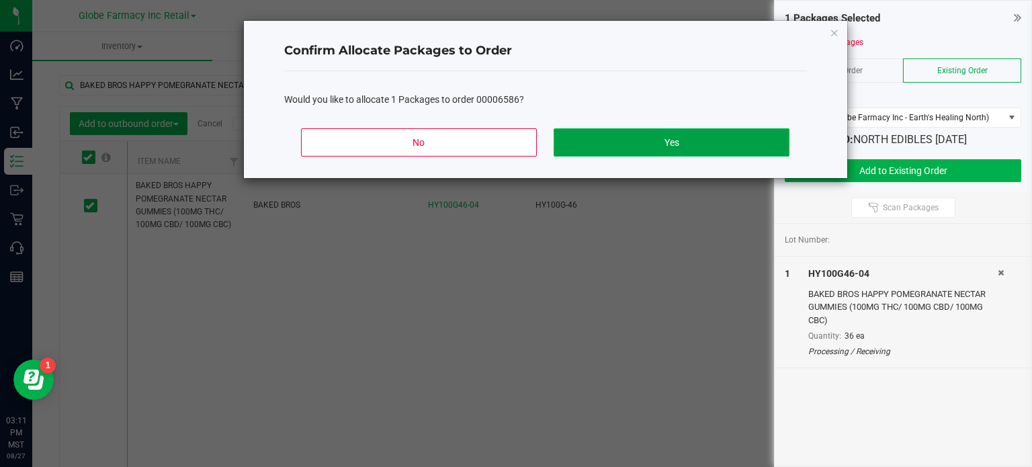
click at [715, 132] on button "Yes" at bounding box center [670, 142] width 235 height 28
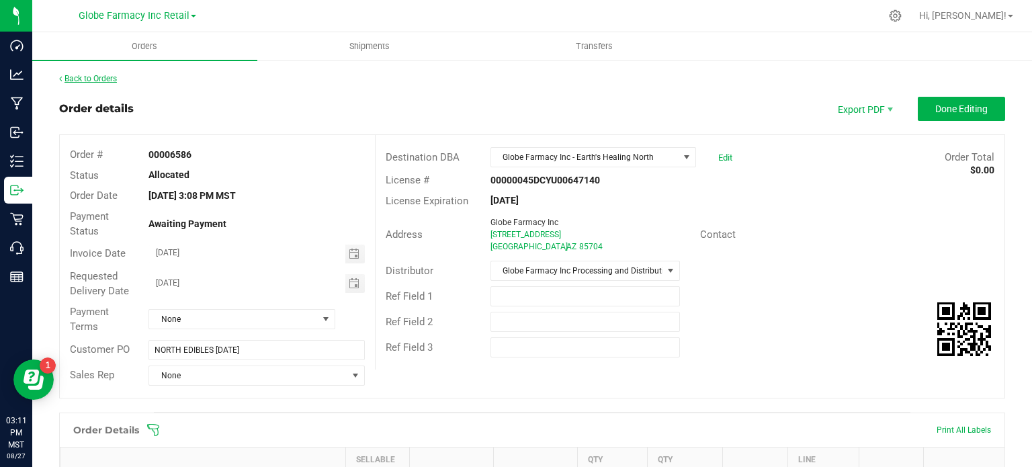
click at [96, 77] on link "Back to Orders" at bounding box center [88, 78] width 58 height 9
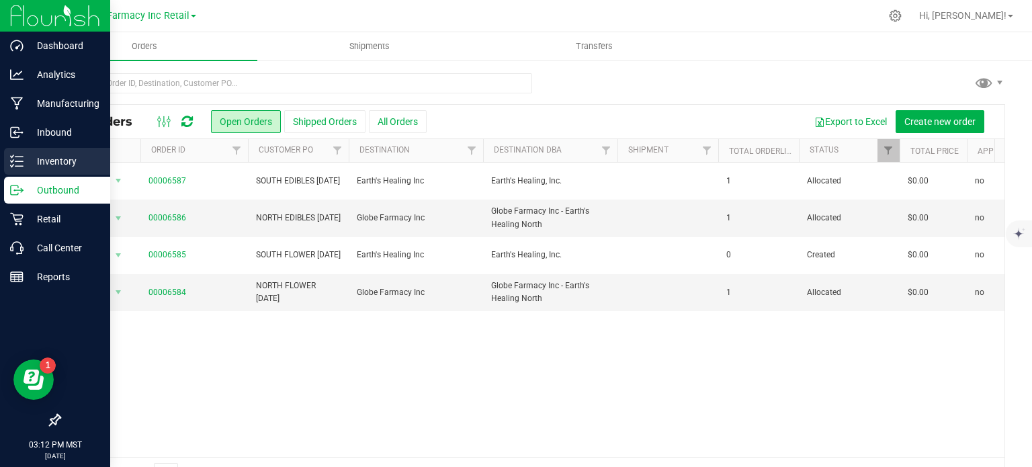
click at [25, 156] on p "Inventory" at bounding box center [64, 161] width 81 height 16
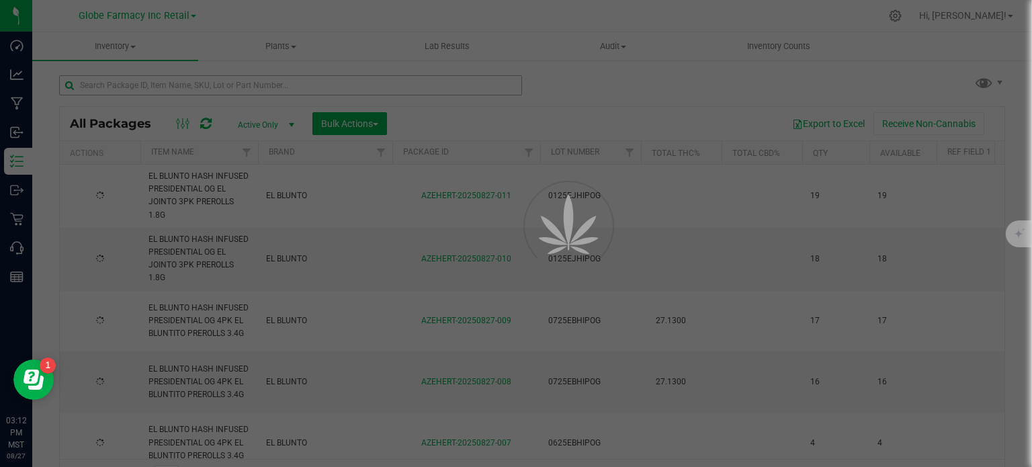
click at [212, 87] on div at bounding box center [516, 233] width 1032 height 467
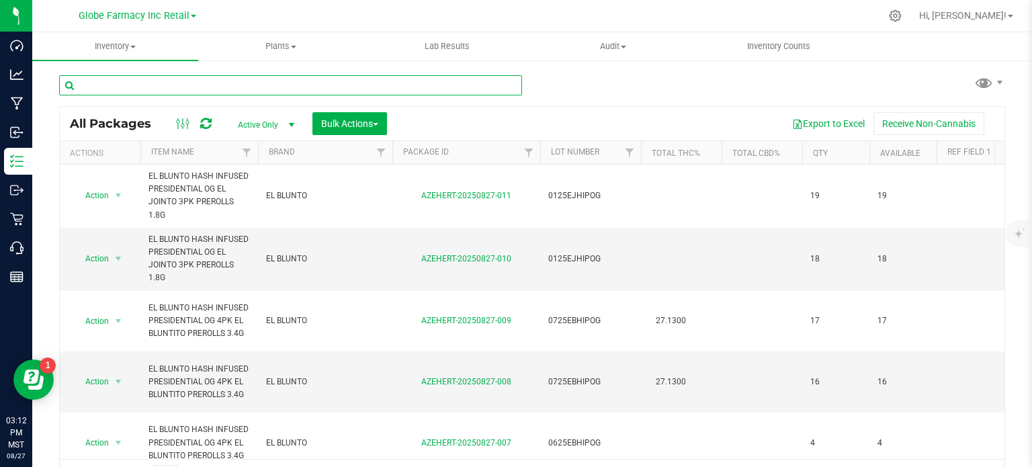
click at [212, 87] on input "text" at bounding box center [290, 85] width 463 height 20
paste input "BAKED BROS LIVE HASH ROSIN INFUSED [US_STATE] PUNCH GUMMIES 100MG"
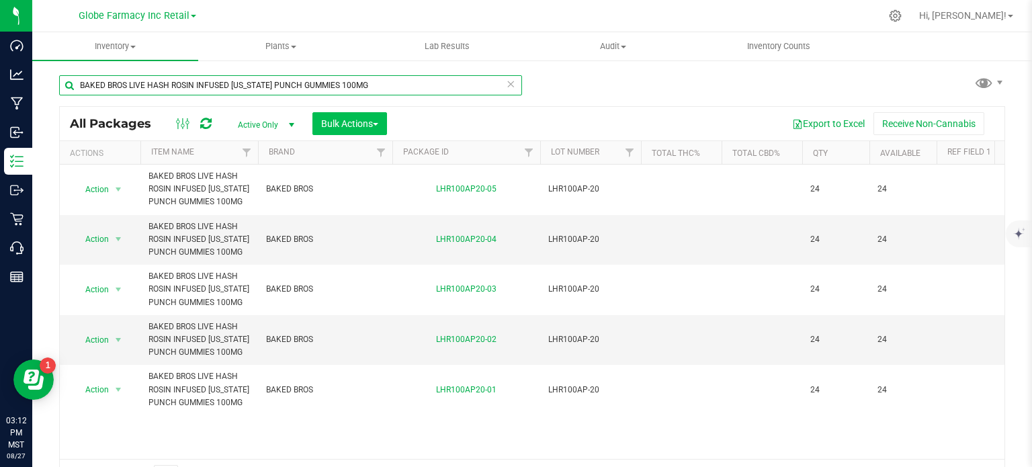
type input "BAKED BROS LIVE HASH ROSIN INFUSED [US_STATE] PUNCH GUMMIES 100MG"
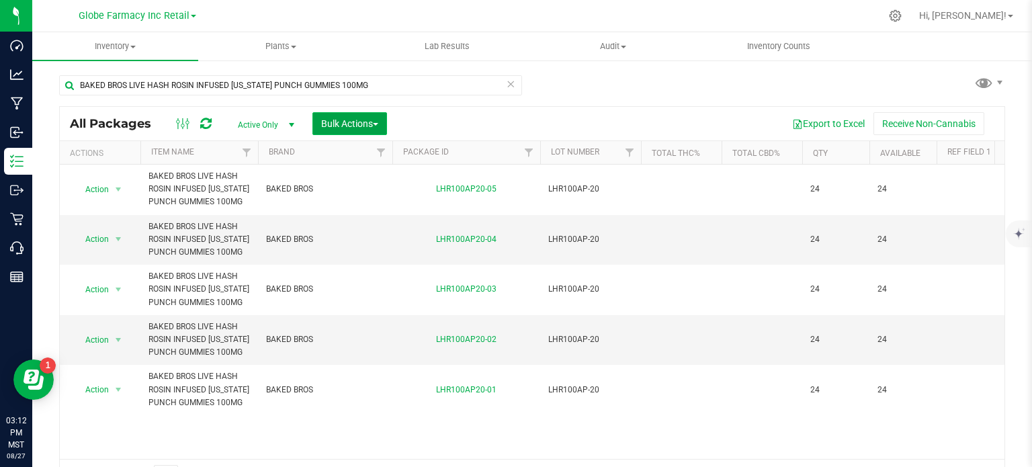
click at [338, 123] on span "Bulk Actions" at bounding box center [349, 123] width 57 height 11
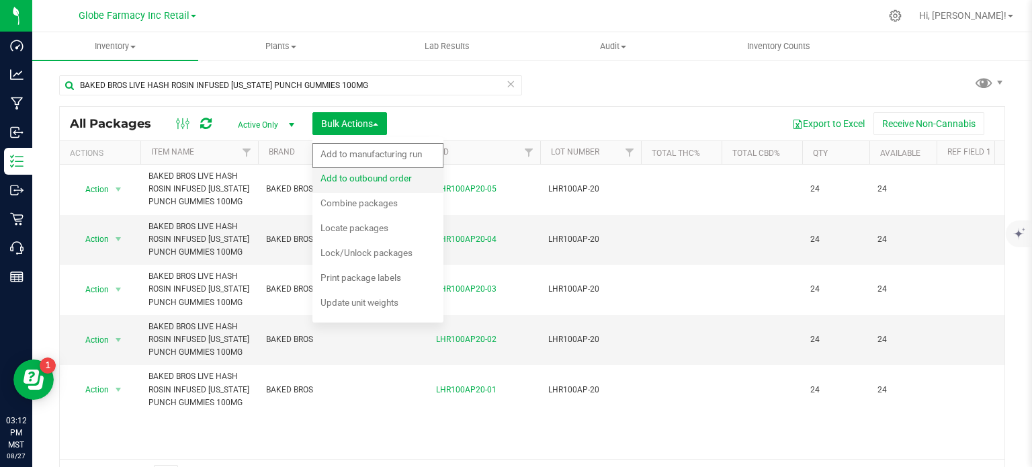
click at [368, 182] on span "Add to outbound order" at bounding box center [365, 178] width 91 height 11
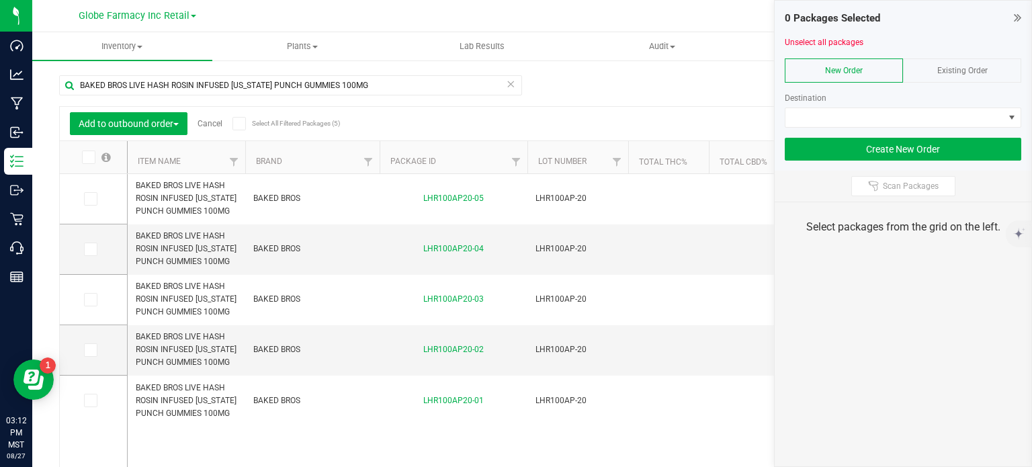
click at [993, 71] on div "Existing Order" at bounding box center [962, 70] width 118 height 24
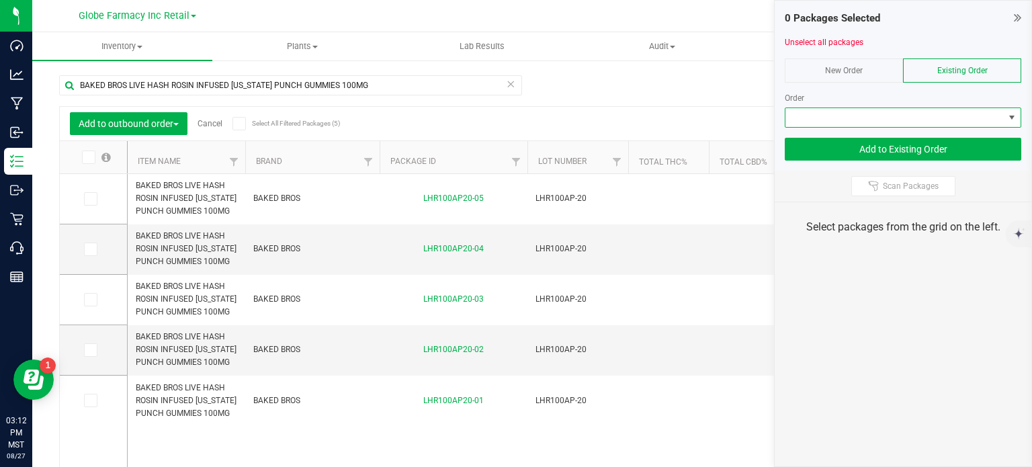
click at [972, 115] on span at bounding box center [894, 117] width 218 height 19
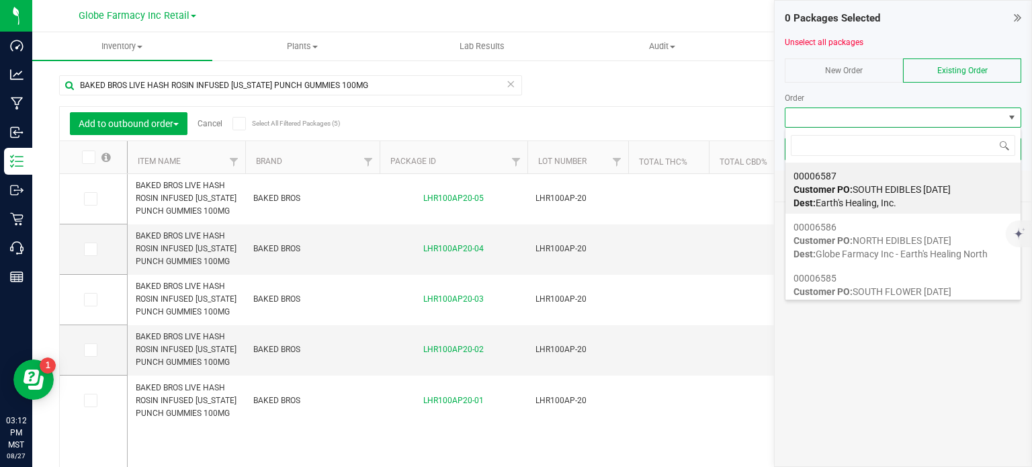
scroll to position [19, 236]
click at [878, 249] on span "Dest: Globe Farmacy Inc - Earth's Healing North" at bounding box center [890, 253] width 194 height 11
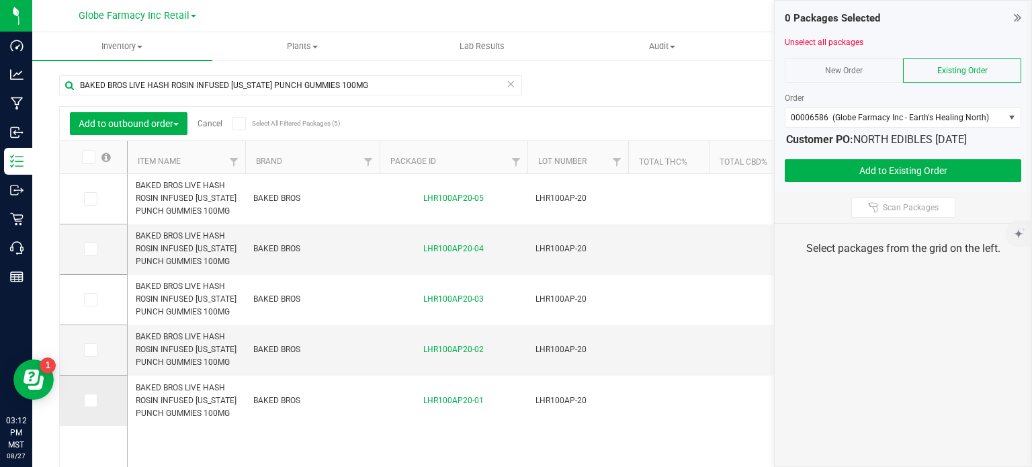
drag, startPoint x: 91, startPoint y: 399, endPoint x: 91, endPoint y: 385, distance: 13.4
click at [91, 400] on icon at bounding box center [89, 400] width 9 height 0
click at [0, 0] on input "checkbox" at bounding box center [0, 0] width 0 height 0
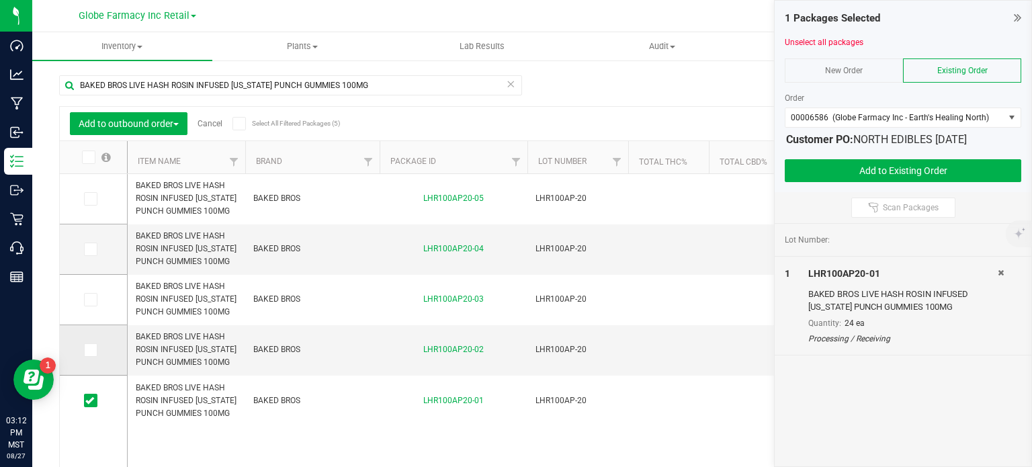
click at [94, 354] on span at bounding box center [90, 349] width 13 height 13
click at [0, 0] on input "checkbox" at bounding box center [0, 0] width 0 height 0
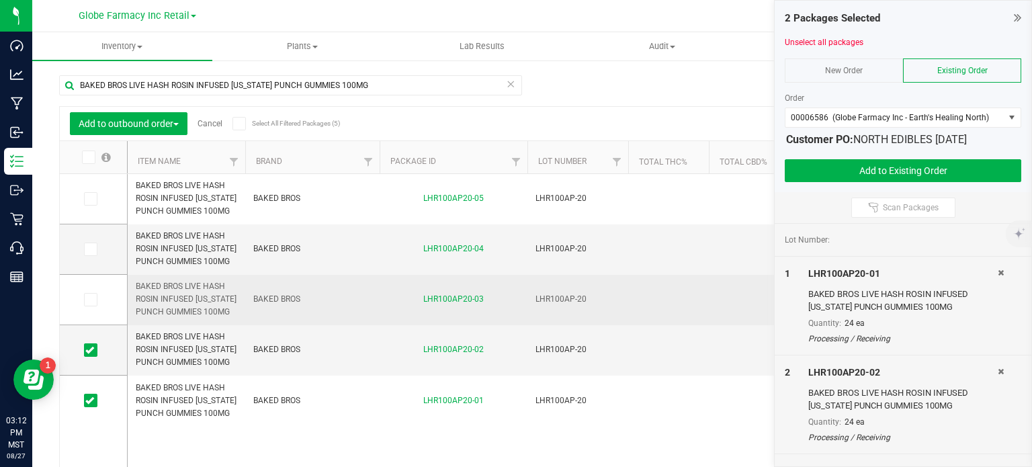
click at [177, 298] on span "BAKED BROS LIVE HASH ROSIN INFUSED [US_STATE] PUNCH GUMMIES 100MG" at bounding box center [186, 299] width 101 height 39
copy tr "BAKED BROS LIVE HASH ROSIN INFUSED [US_STATE] PUNCH GUMMIES 100MG"
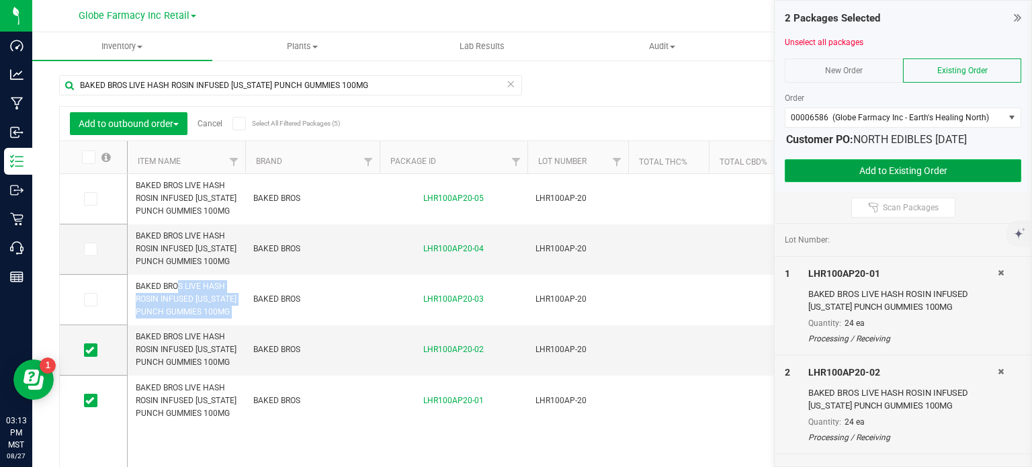
click at [819, 166] on button "Add to Existing Order" at bounding box center [902, 170] width 236 height 23
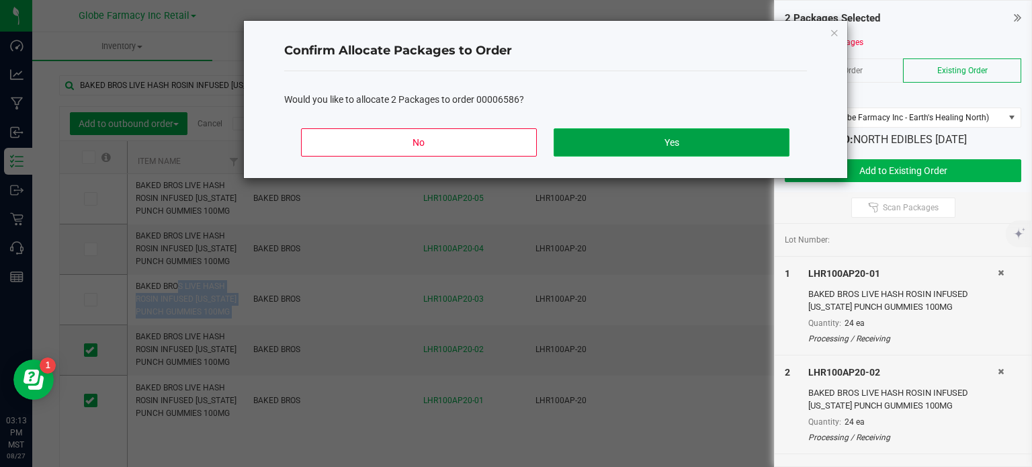
click at [666, 142] on button "Yes" at bounding box center [670, 142] width 235 height 28
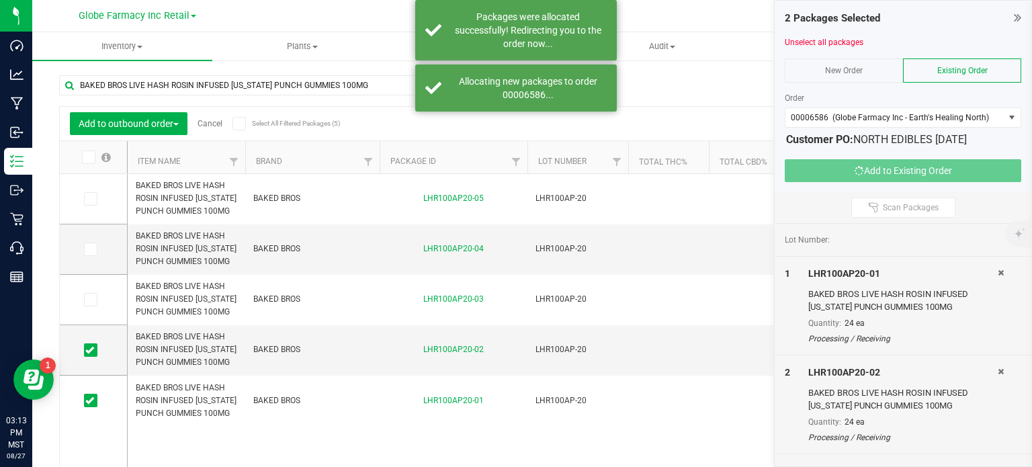
click at [836, 293] on div "BAKED BROS LIVE HASH ROSIN INFUSED [US_STATE] PUNCH GUMMIES 100MG" at bounding box center [902, 300] width 189 height 26
copy div "BAKED BROS LIVE HASH ROSIN INFUSED [US_STATE] PUNCH GUMMIES 100MG"
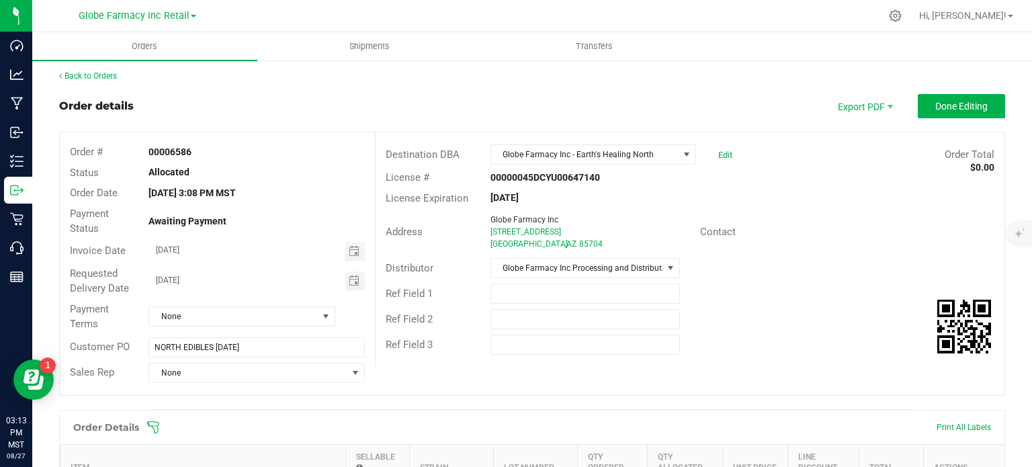
scroll to position [2, 0]
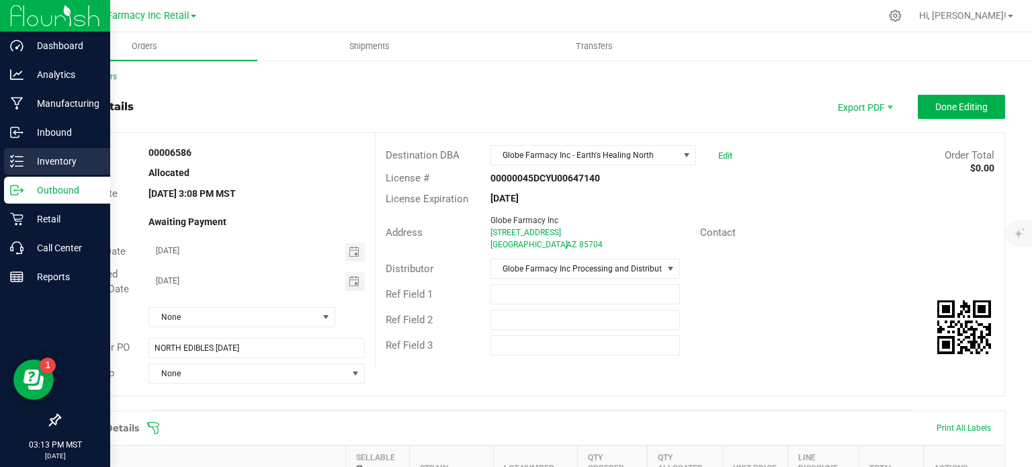
click at [27, 161] on p "Inventory" at bounding box center [64, 161] width 81 height 16
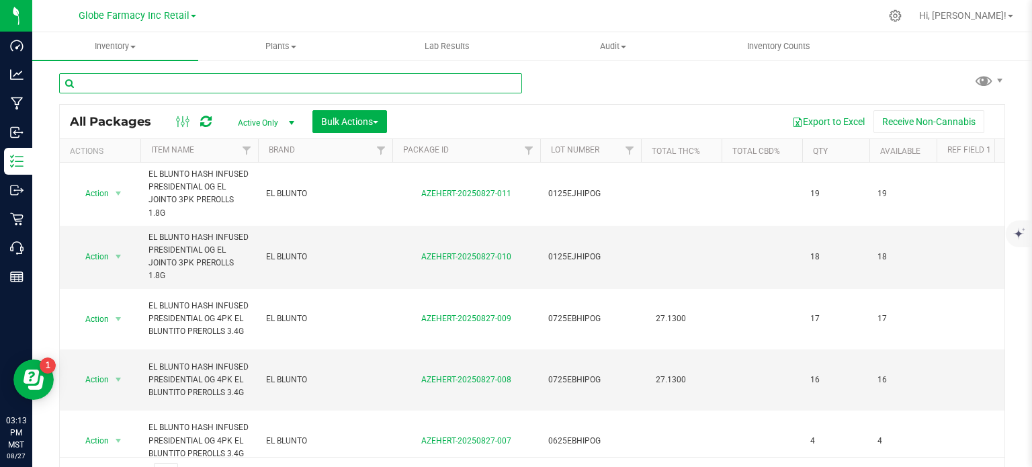
click at [290, 83] on input "text" at bounding box center [290, 83] width 463 height 20
paste input "BAKED BROS LIVE HASH ROSIN INFUSED [US_STATE] PUNCH GUMMIES 100MG"
type input "BAKED BROS LIVE HASH ROSIN INFUSED [US_STATE] PUNCH GUMMIES 100MG"
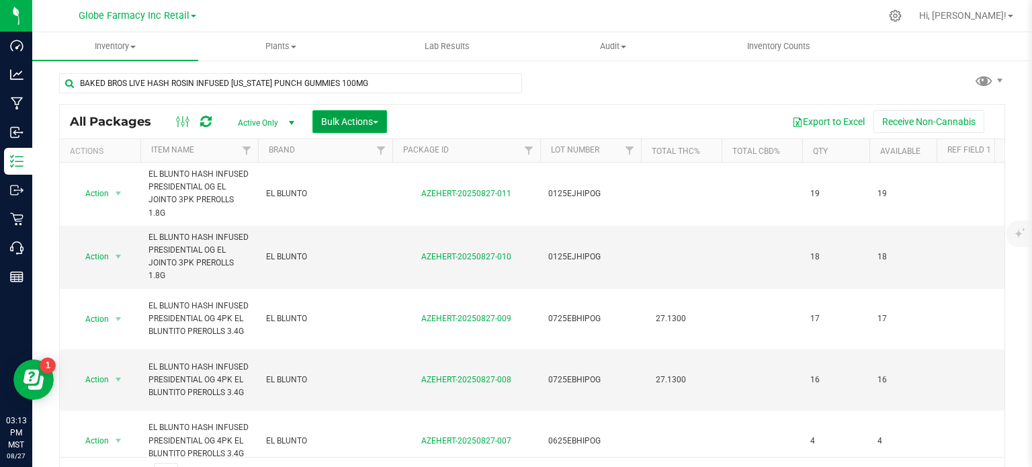
click at [365, 126] on span "Bulk Actions" at bounding box center [349, 121] width 57 height 11
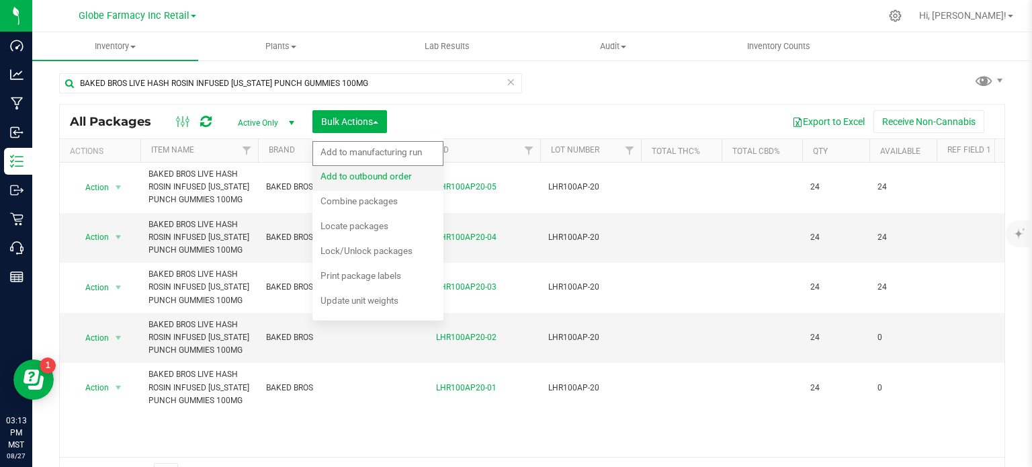
click at [351, 179] on span "Add to outbound order" at bounding box center [365, 176] width 91 height 11
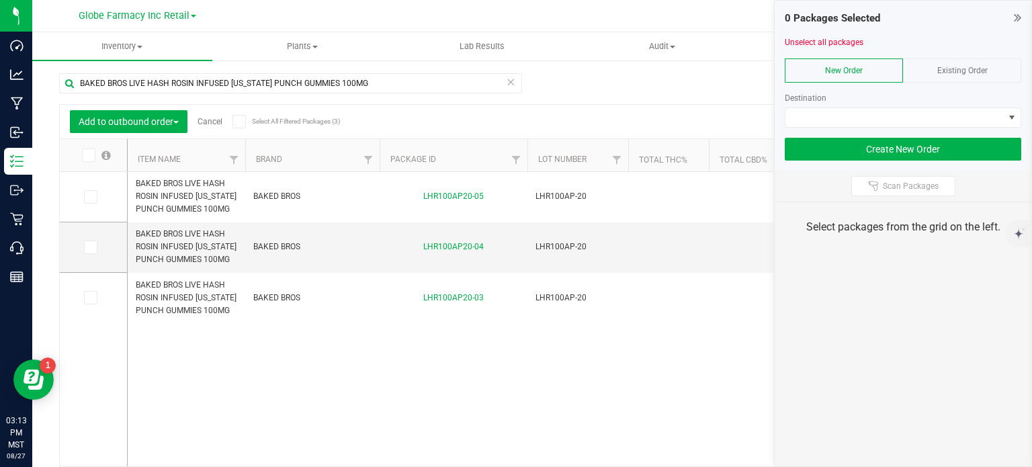
click at [962, 64] on div "Existing Order" at bounding box center [962, 70] width 118 height 24
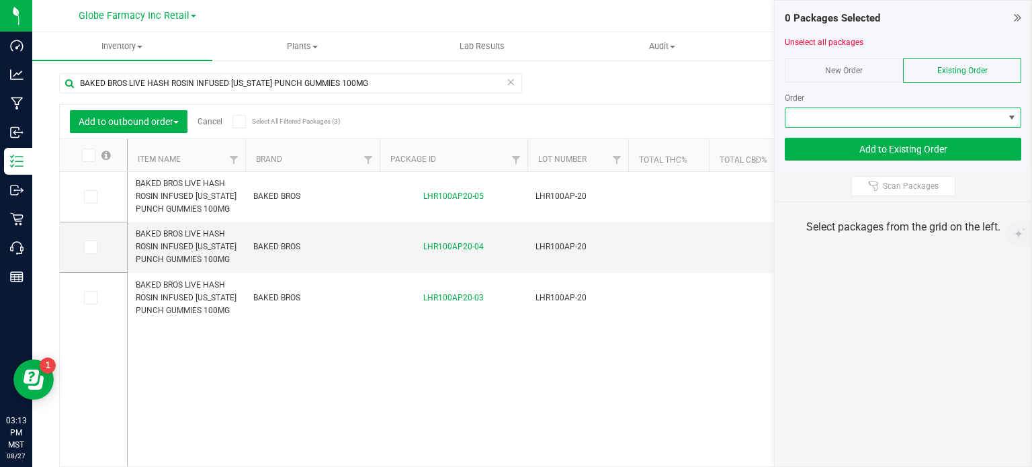
click at [928, 108] on span at bounding box center [894, 117] width 218 height 19
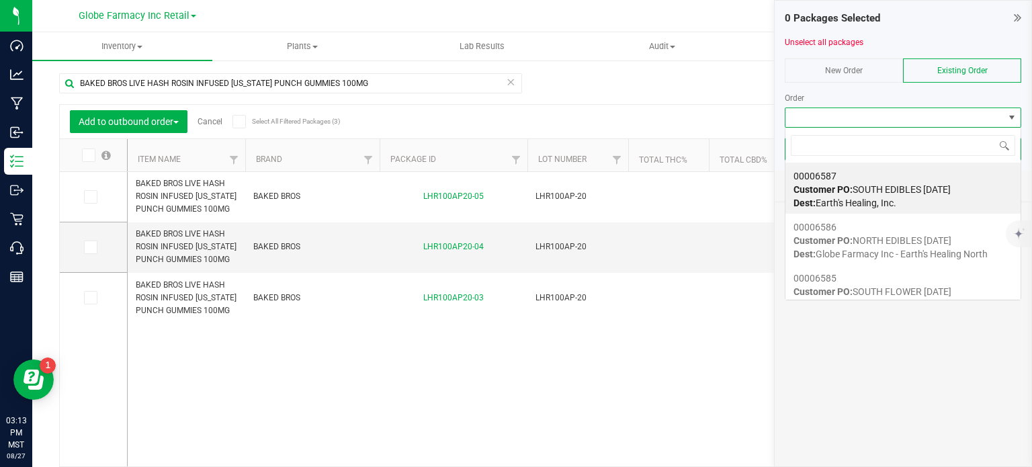
scroll to position [19, 236]
click at [889, 181] on div "00006587 Customer PO: SOUTH EDIBLES [DATE] Dest: Earth's Healing, Inc." at bounding box center [902, 189] width 219 height 51
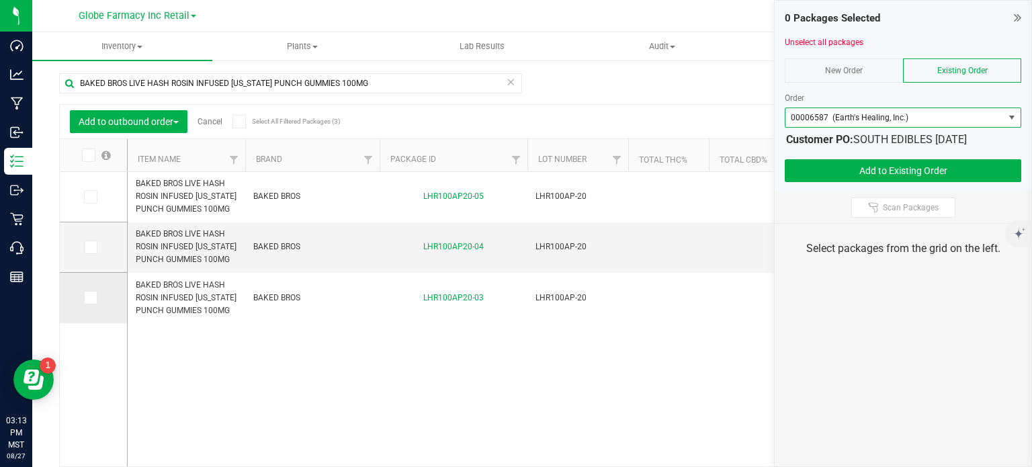
click at [88, 298] on icon at bounding box center [89, 298] width 9 height 0
click at [0, 0] on input "checkbox" at bounding box center [0, 0] width 0 height 0
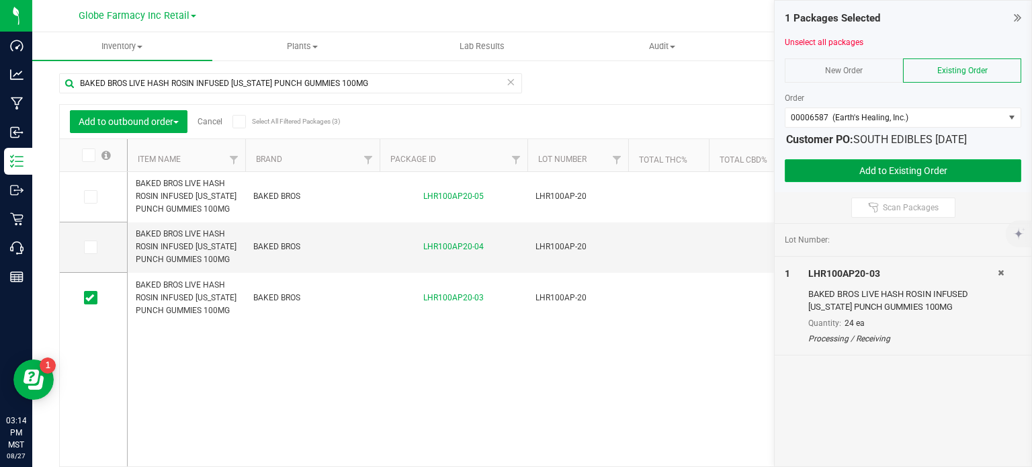
click at [834, 171] on button "Add to Existing Order" at bounding box center [902, 170] width 236 height 23
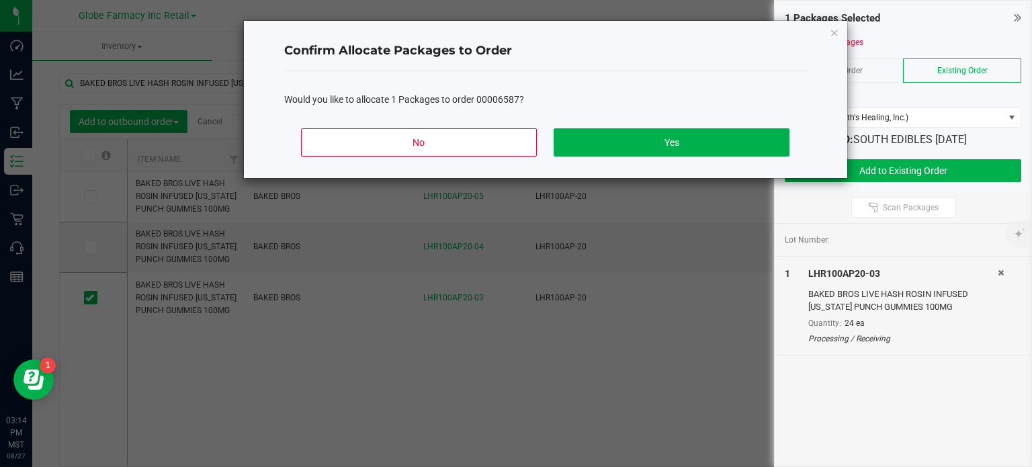
click at [722, 123] on div "No Yes" at bounding box center [545, 148] width 522 height 60
click at [719, 140] on button "Yes" at bounding box center [670, 142] width 235 height 28
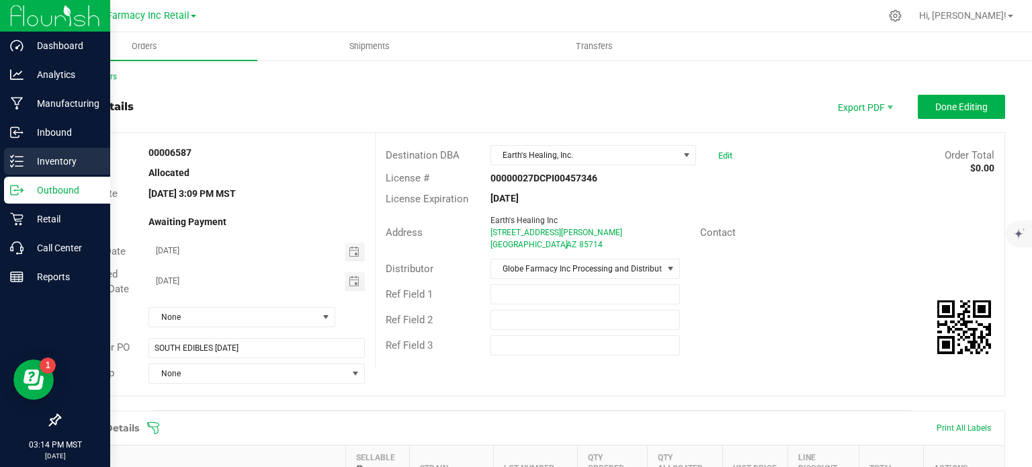
click at [18, 153] on div "Inventory" at bounding box center [57, 161] width 106 height 27
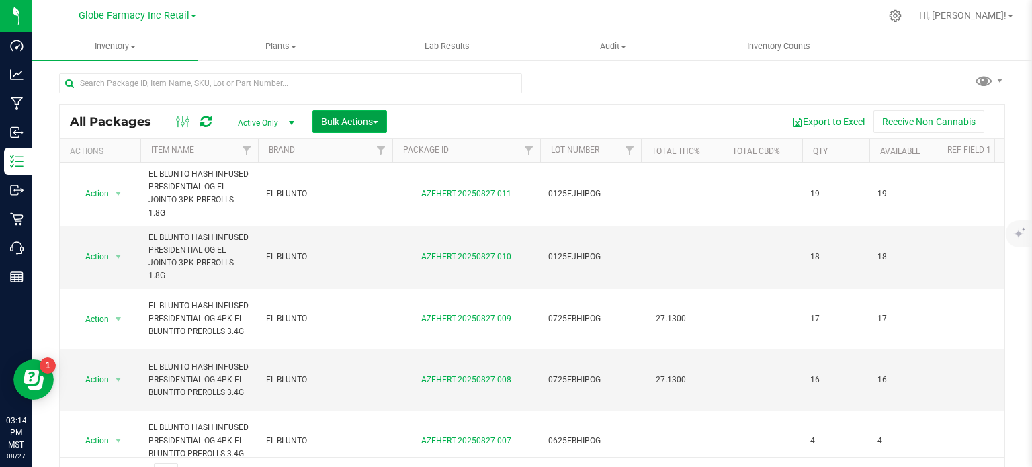
click at [352, 118] on span "Bulk Actions" at bounding box center [349, 121] width 57 height 11
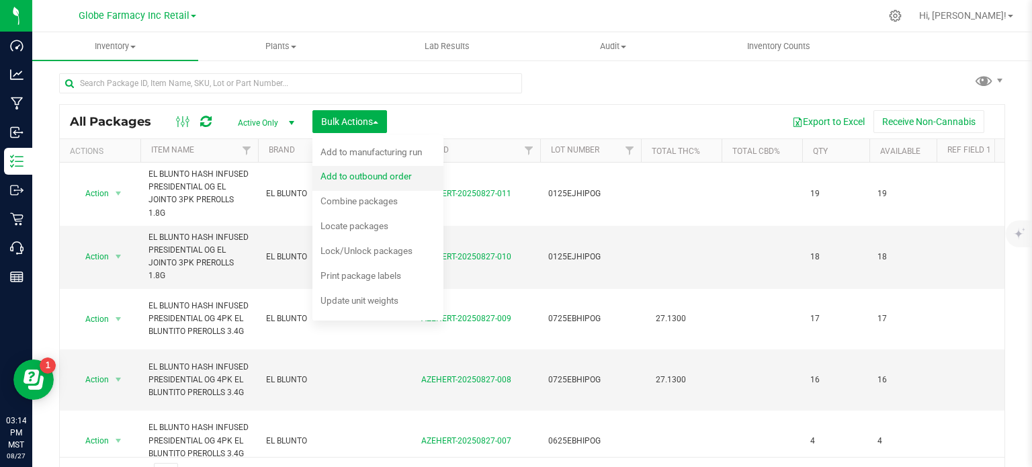
click at [360, 175] on span "Add to outbound order" at bounding box center [365, 176] width 91 height 11
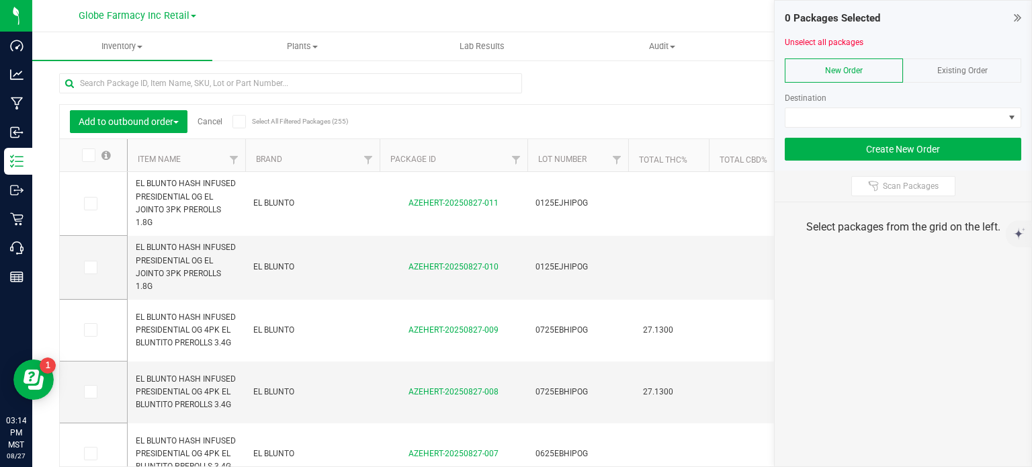
click at [959, 66] on span "Existing Order" at bounding box center [962, 70] width 50 height 9
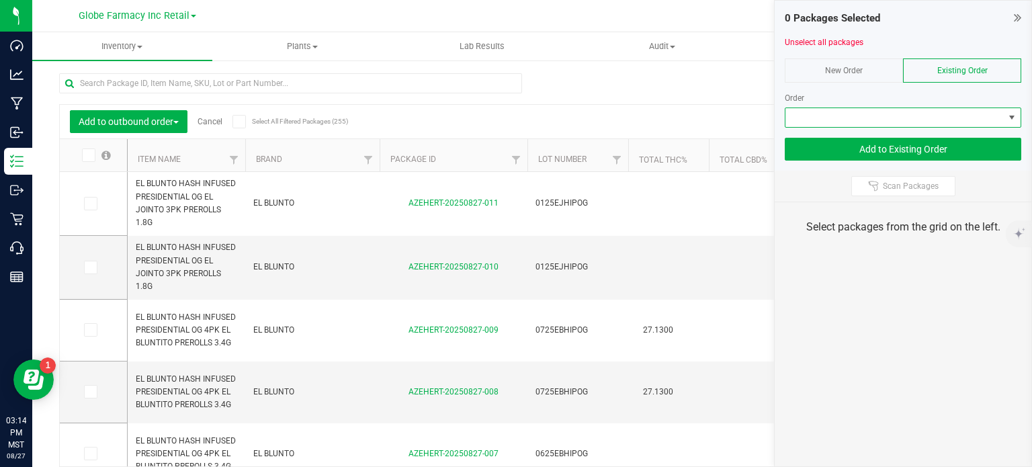
click at [933, 115] on span at bounding box center [894, 117] width 218 height 19
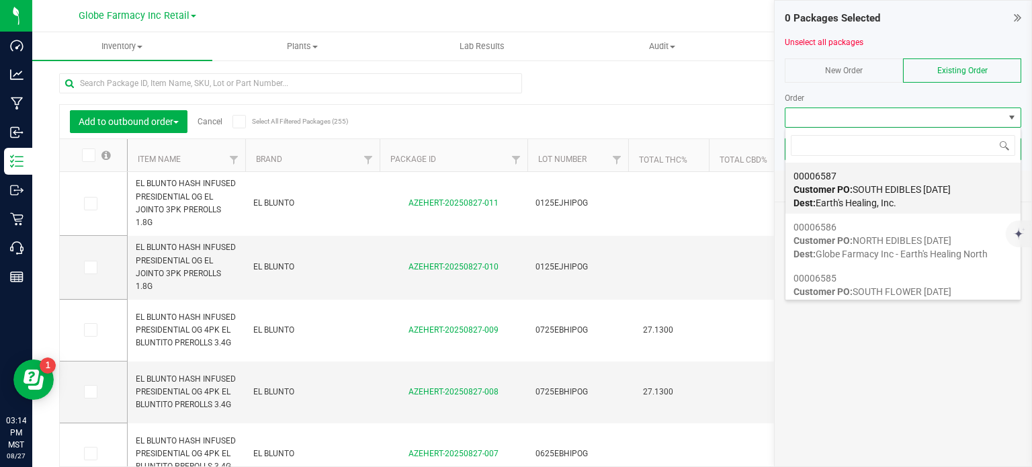
scroll to position [19, 236]
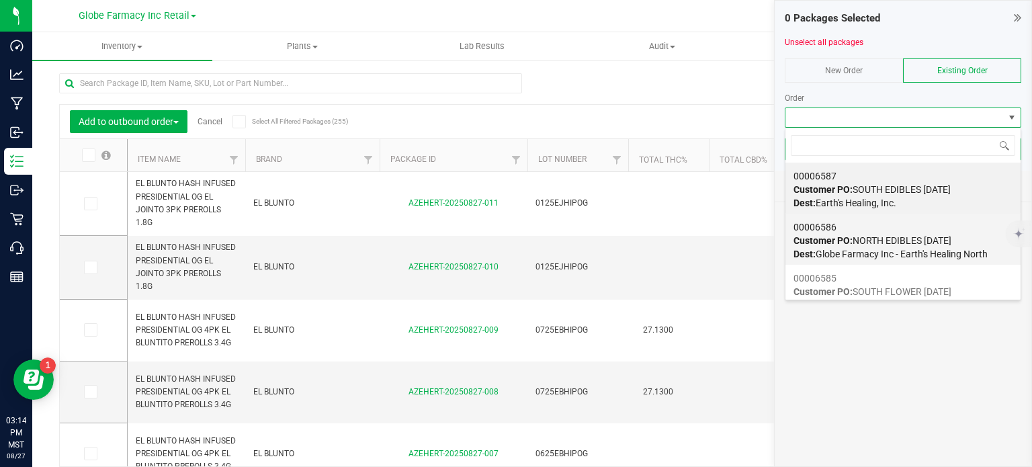
click at [876, 236] on span "Customer PO: NORTH EDIBLES 08/28/2025" at bounding box center [872, 240] width 158 height 11
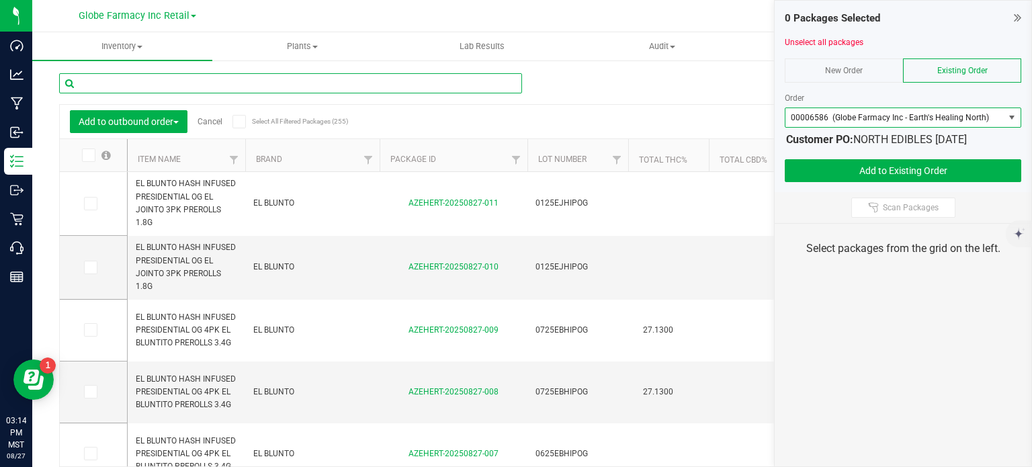
click at [269, 85] on input "text" at bounding box center [290, 83] width 463 height 20
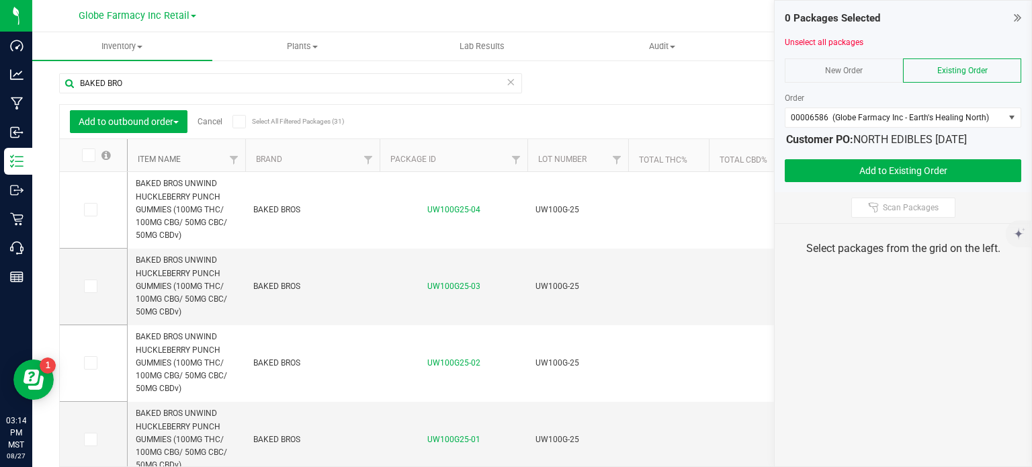
click at [158, 162] on link "Item Name" at bounding box center [159, 158] width 43 height 9
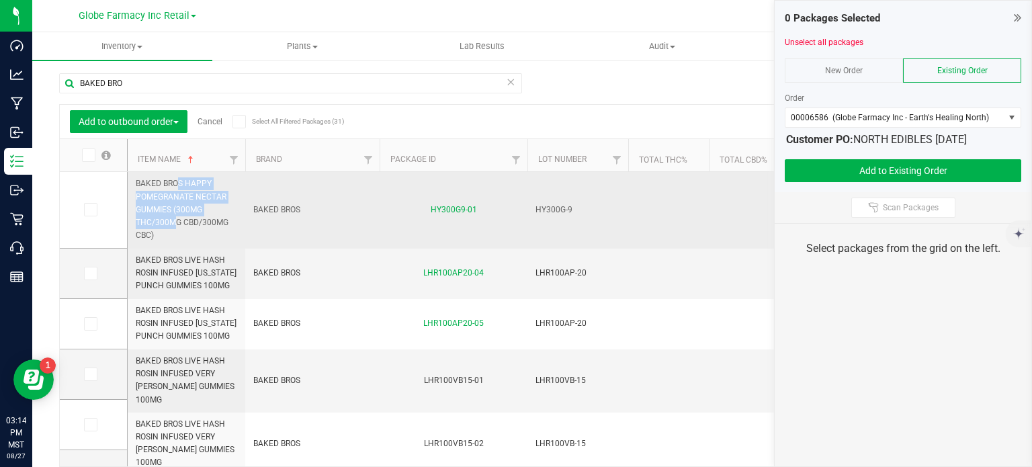
drag, startPoint x: 204, startPoint y: 207, endPoint x: 129, endPoint y: 190, distance: 77.1
click at [129, 190] on td "BAKED BROS HAPPY POMEGRANATE NECTAR GUMMIES (300MG THC/300MG CBD/300MG CBC)" at bounding box center [187, 210] width 118 height 77
copy span "BAKED BROS HAPPY POMEGRANATE NECTAR GUMMIES (300MG"
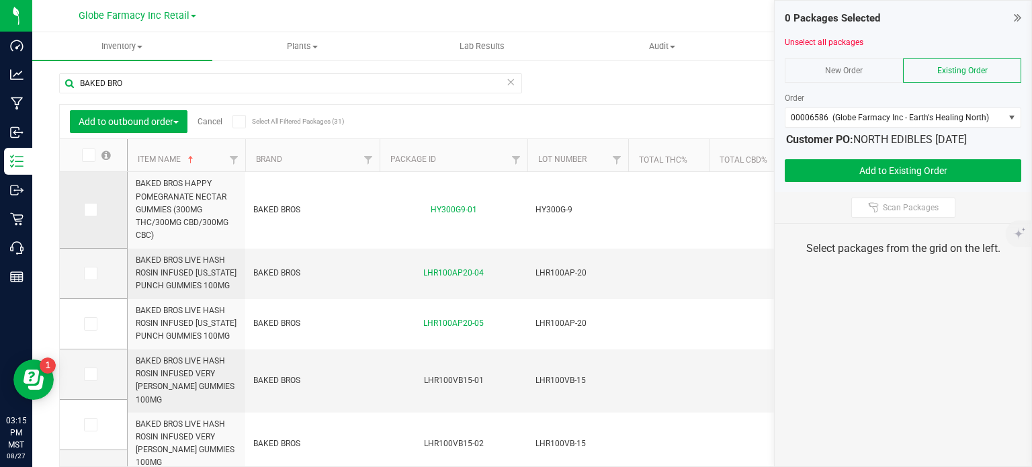
click at [89, 210] on icon at bounding box center [89, 210] width 9 height 0
click at [0, 0] on input "checkbox" at bounding box center [0, 0] width 0 height 0
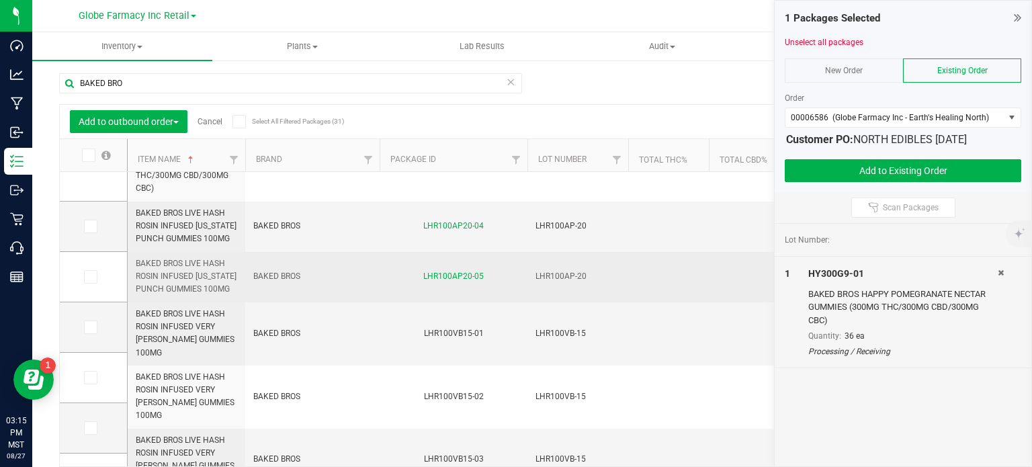
scroll to position [48, 0]
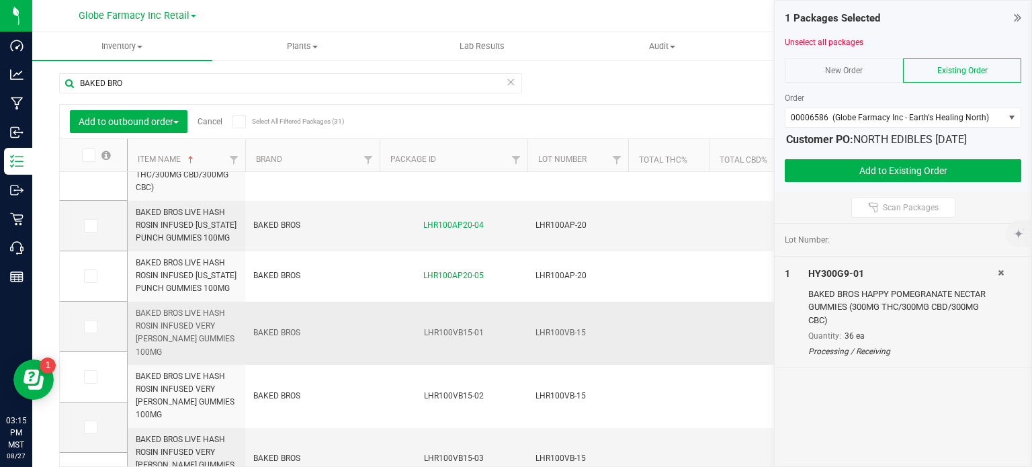
click at [196, 336] on span "BAKED BROS LIVE HASH ROSIN INFUSED VERY [PERSON_NAME] GUMMIES 100MG" at bounding box center [186, 333] width 101 height 52
copy tr "BAKED BROS LIVE HASH ROSIN INFUSED VERY [PERSON_NAME] GUMMIES 100MG"
click at [99, 324] on label at bounding box center [93, 326] width 19 height 13
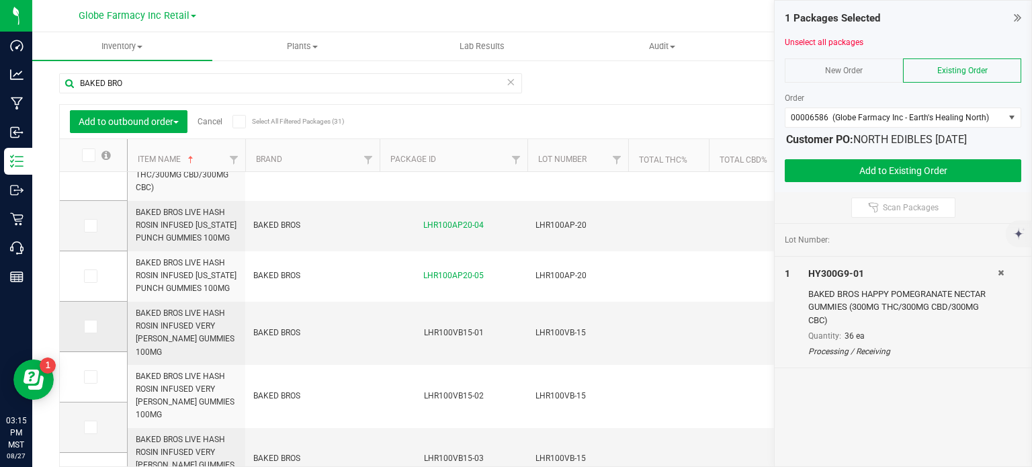
click at [0, 0] on input "checkbox" at bounding box center [0, 0] width 0 height 0
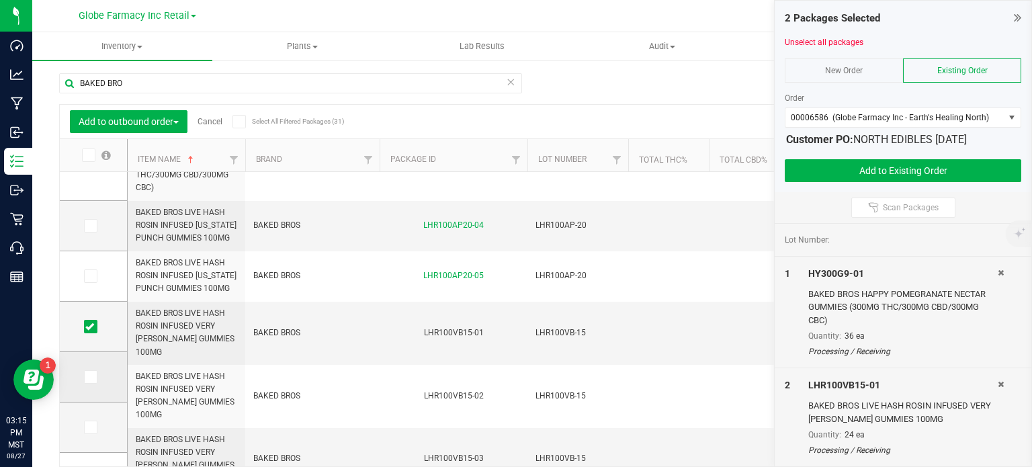
click at [94, 373] on span at bounding box center [90, 376] width 13 height 13
click at [0, 0] on input "checkbox" at bounding box center [0, 0] width 0 height 0
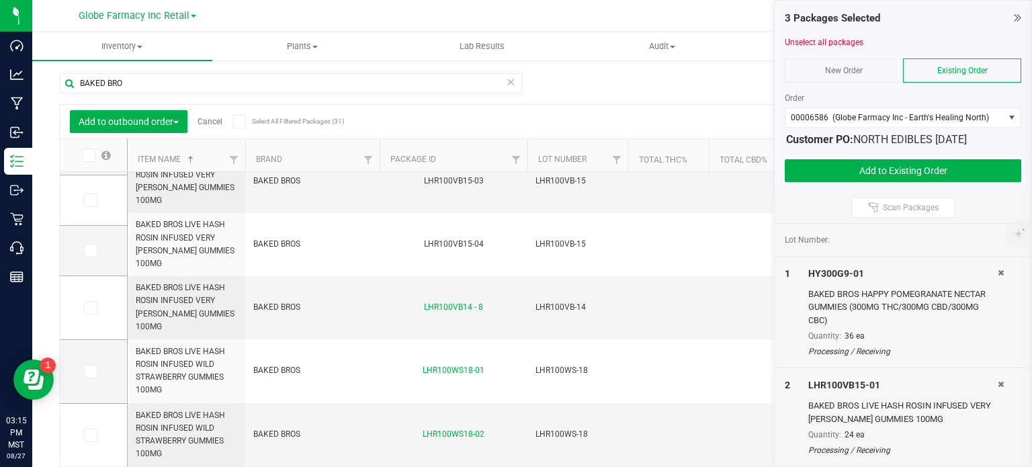
scroll to position [340, 0]
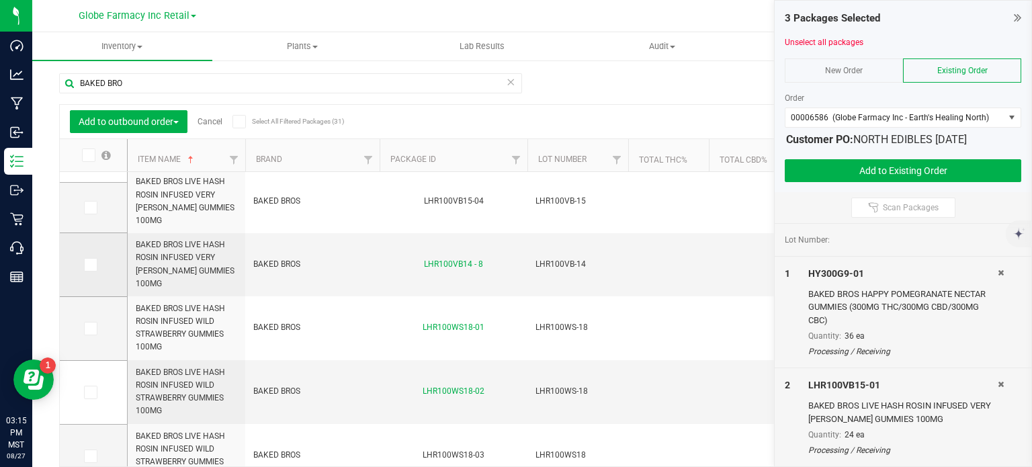
click at [94, 269] on span at bounding box center [90, 264] width 13 height 13
click at [0, 0] on input "checkbox" at bounding box center [0, 0] width 0 height 0
click at [94, 323] on span at bounding box center [90, 328] width 13 height 13
click at [0, 0] on input "checkbox" at bounding box center [0, 0] width 0 height 0
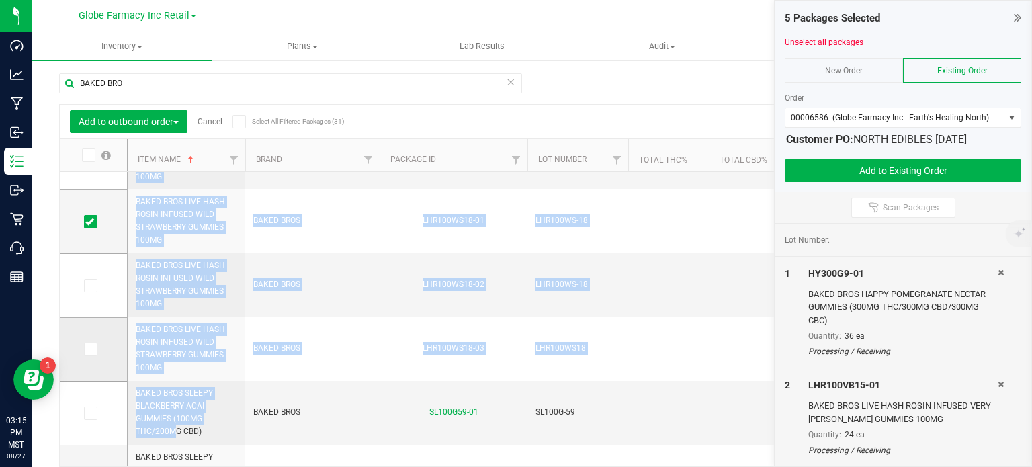
drag, startPoint x: 202, startPoint y: 355, endPoint x: 126, endPoint y: 328, distance: 80.5
click at [126, 328] on div "Add to outbound order Cancel Select All Filtered Packages (31) Add to manufactu…" at bounding box center [532, 301] width 946 height 395
click at [180, 387] on span "BAKED BROS SLEEPY BLACKBERRY ACAI GUMMIES (100MG THC/200MG CBD)" at bounding box center [186, 413] width 101 height 52
click at [204, 387] on span "BAKED BROS SLEEPY BLACKBERRY ACAI GUMMIES (100MG THC/200MG CBD)" at bounding box center [186, 413] width 101 height 52
click at [185, 387] on span "BAKED BROS SLEEPY BLACKBERRY ACAI GUMMIES (100MG THC/200MG CBD)" at bounding box center [186, 413] width 101 height 52
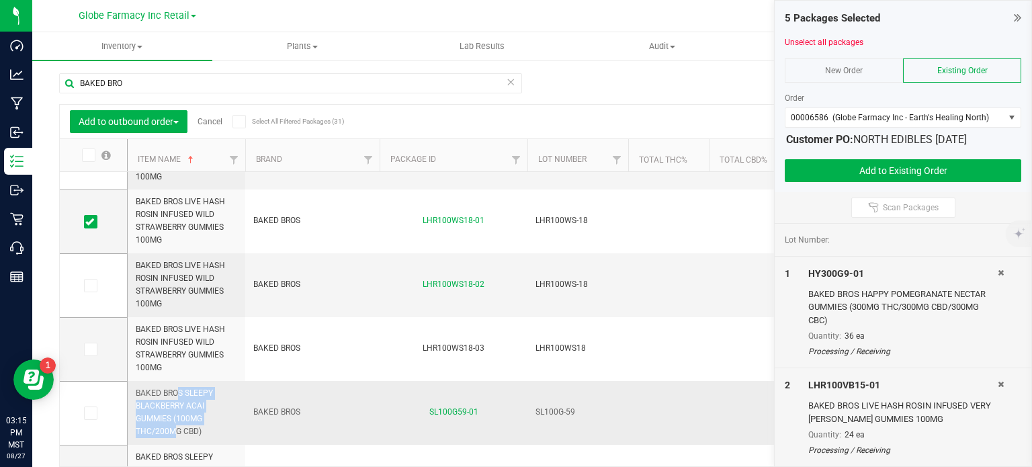
drag, startPoint x: 204, startPoint y: 357, endPoint x: 134, endPoint y: 332, distance: 73.9
click at [134, 381] on td "BAKED BROS SLEEPY BLACKBERRY ACAI GUMMIES (100MG THC/200MG CBD)" at bounding box center [187, 413] width 118 height 64
copy span "BAKED BROS SLEEPY BLACKBERRY ACAI GUMMIES (100MG"
click at [87, 349] on icon at bounding box center [89, 349] width 9 height 0
click at [0, 0] on input "checkbox" at bounding box center [0, 0] width 0 height 0
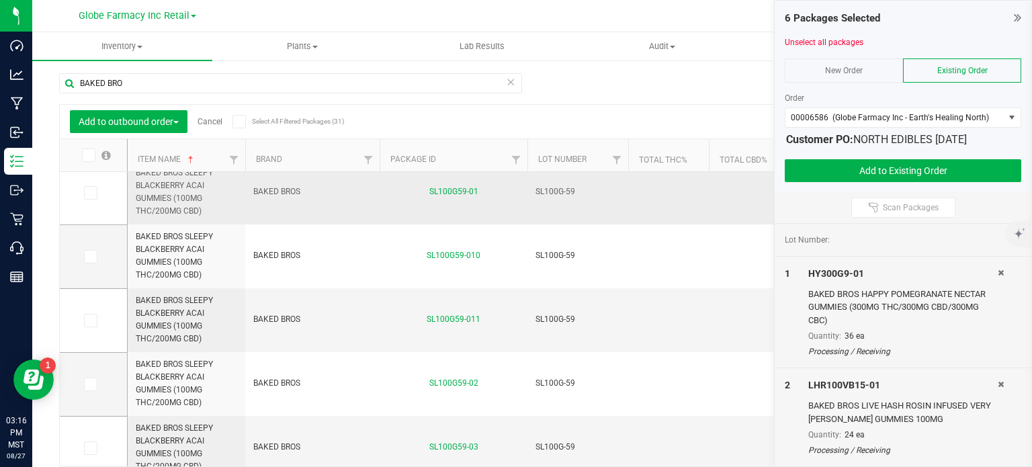
scroll to position [696, 0]
click at [91, 320] on icon at bounding box center [89, 320] width 9 height 0
click at [0, 0] on input "checkbox" at bounding box center [0, 0] width 0 height 0
click at [91, 388] on span at bounding box center [90, 383] width 13 height 13
click at [0, 0] on input "checkbox" at bounding box center [0, 0] width 0 height 0
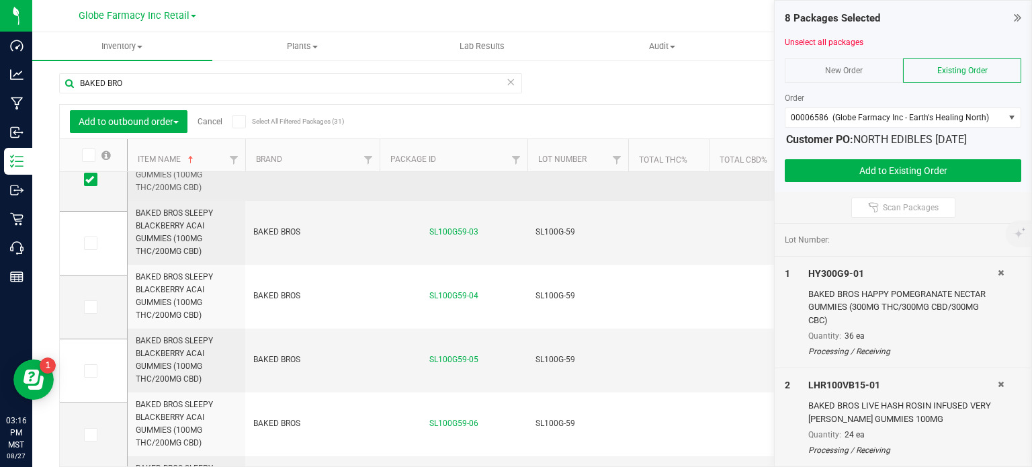
scroll to position [33, 0]
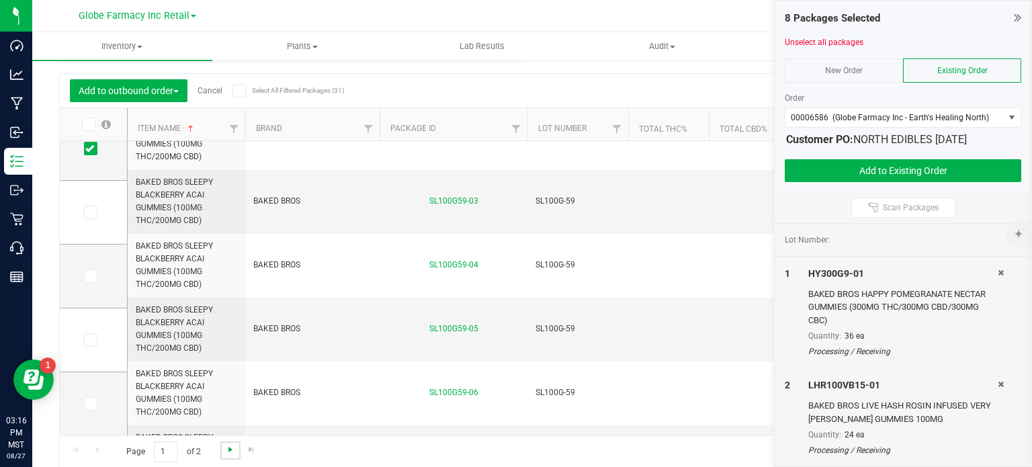
click at [225, 448] on span "Go to the next page" at bounding box center [230, 449] width 11 height 11
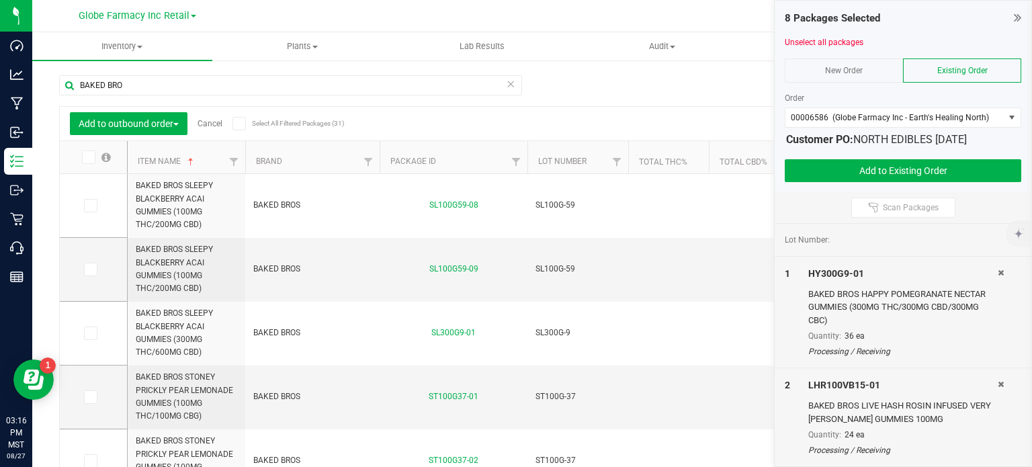
scroll to position [33, 0]
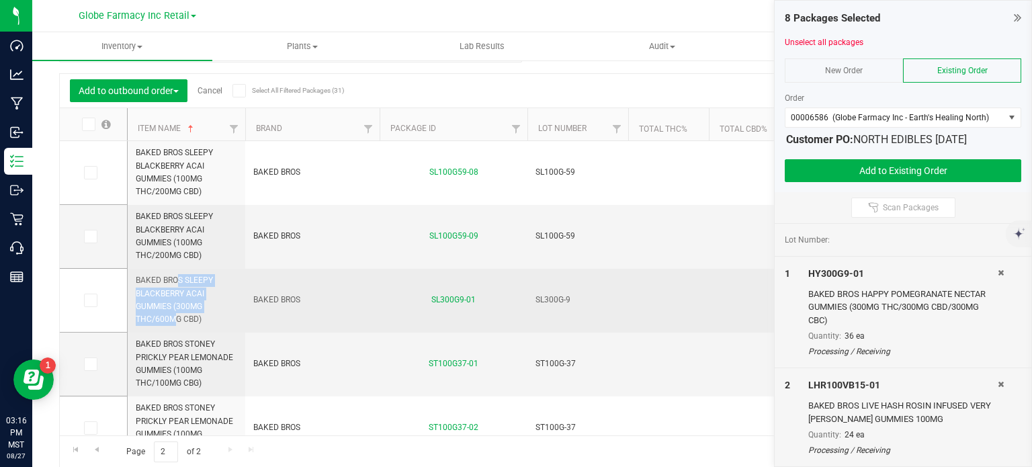
drag, startPoint x: 201, startPoint y: 305, endPoint x: 136, endPoint y: 282, distance: 69.0
click at [136, 282] on span "BAKED BROS SLEEPY BLACKBERRY ACAI GUMMIES (300MG THC/600MG CBD)" at bounding box center [186, 300] width 101 height 52
copy span "BAKED BROS SLEEPY BLACKBERRY ACAI GUMMIES (300MG"
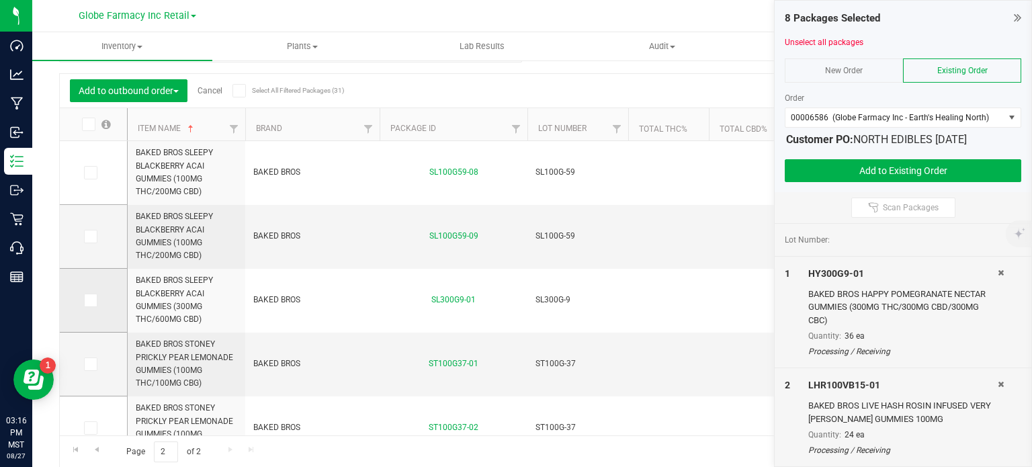
click at [91, 300] on icon at bounding box center [89, 300] width 9 height 0
click at [0, 0] on input "checkbox" at bounding box center [0, 0] width 0 height 0
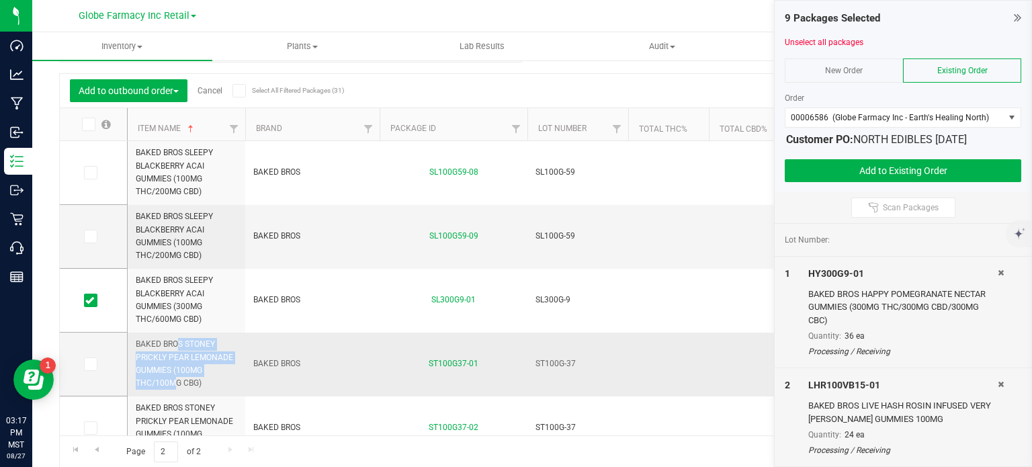
drag, startPoint x: 200, startPoint y: 367, endPoint x: 134, endPoint y: 349, distance: 69.1
click at [134, 349] on td "BAKED BROS STONEY PRICKLY PEAR LEMONADE GUMMIES (100MG THC/100MG CBG)" at bounding box center [187, 364] width 118 height 64
copy span "BAKED BROS STONEY PRICKLY PEAR LEMONADE GUMMIES (100MG"
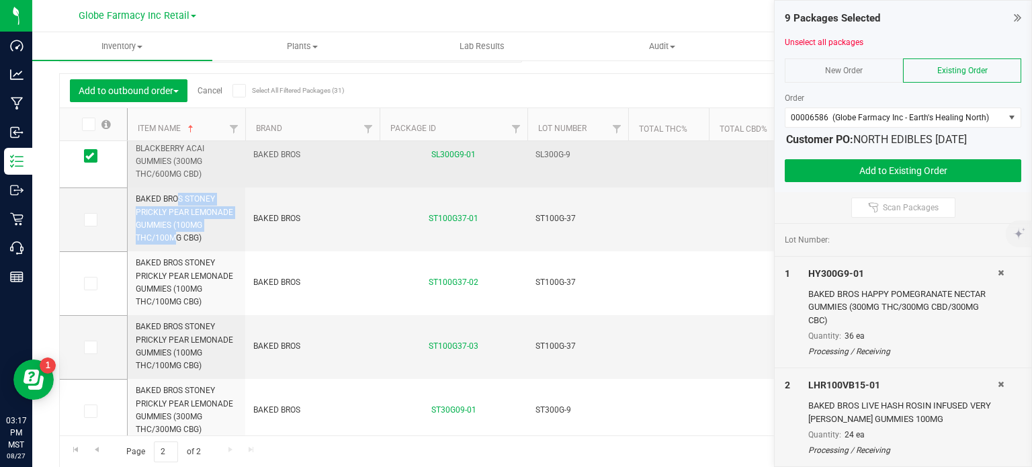
scroll to position [145, 0]
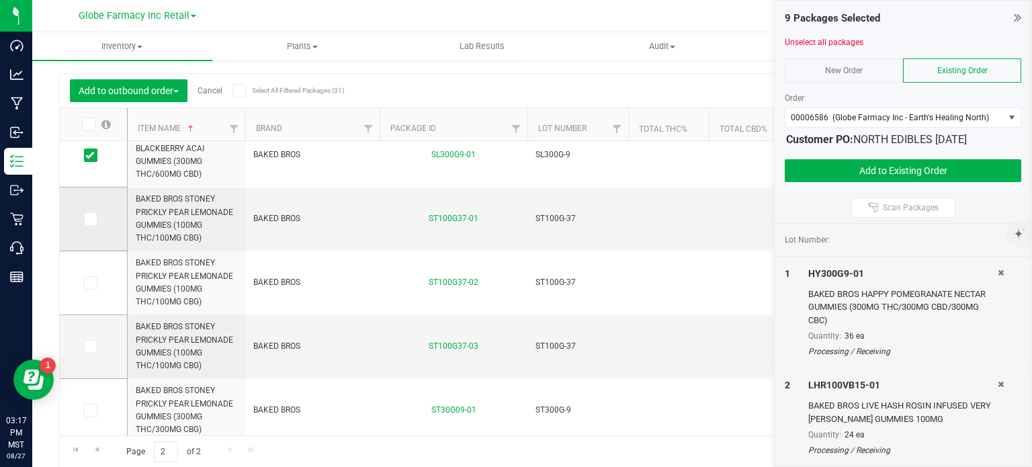
click at [91, 219] on icon at bounding box center [89, 219] width 9 height 0
click at [0, 0] on input "checkbox" at bounding box center [0, 0] width 0 height 0
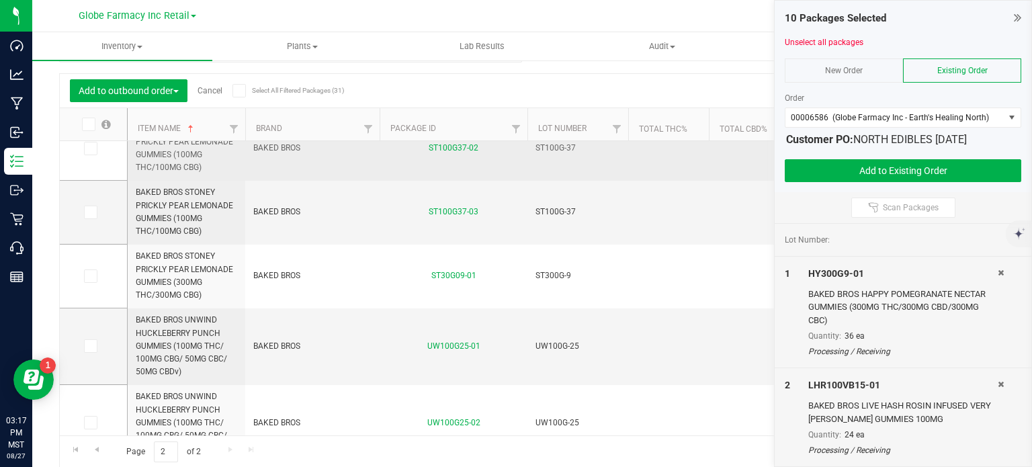
scroll to position [289, 0]
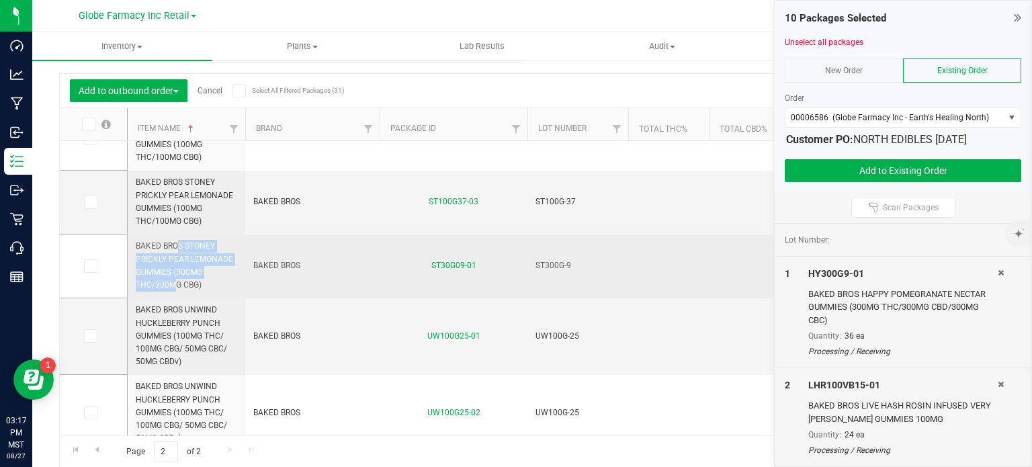
drag, startPoint x: 205, startPoint y: 269, endPoint x: 140, endPoint y: 248, distance: 68.2
click at [139, 248] on span "BAKED BROS STONEY PRICKLY PEAR LEMONADE GUMMIES (300MG THC/300MG CBG)" at bounding box center [186, 266] width 101 height 52
click at [201, 271] on span "BAKED BROS STONEY PRICKLY PEAR LEMONADE GUMMIES (300MG THC/300MG CBG)" at bounding box center [186, 266] width 101 height 52
drag, startPoint x: 189, startPoint y: 271, endPoint x: 134, endPoint y: 246, distance: 59.5
click at [134, 246] on td "BAKED BROS STONEY PRICKLY PEAR LEMONADE GUMMIES (300MG THC/300MG CBG)" at bounding box center [187, 266] width 118 height 64
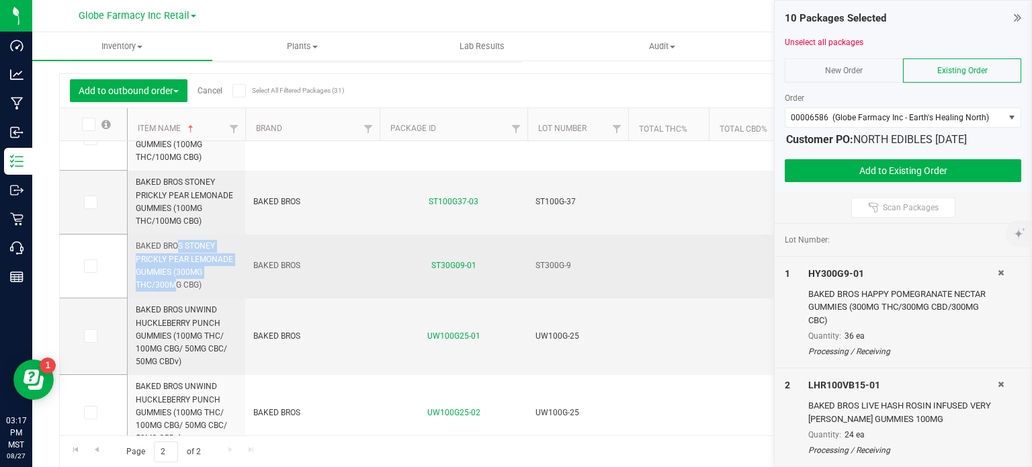
copy span "BAKED BROS STONEY PRICKLY PEAR LEMONADE GUMMIES (300MG"
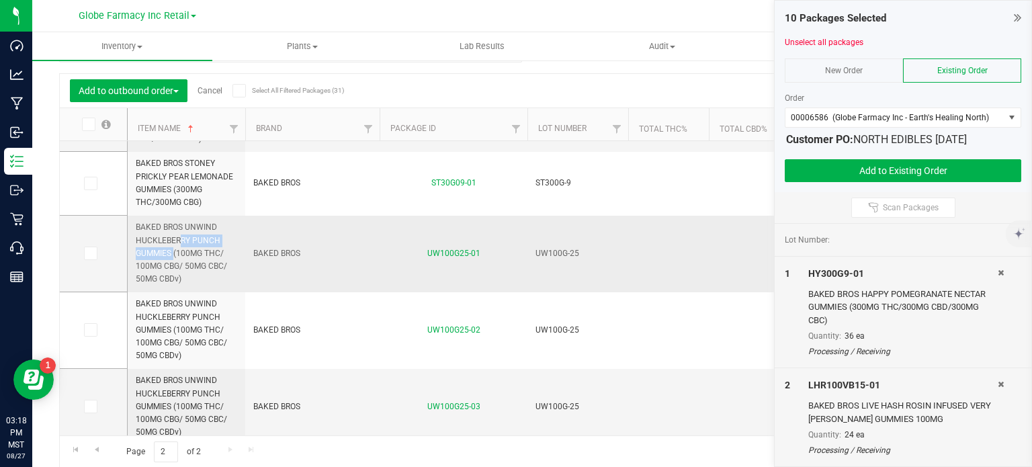
scroll to position [0, 0]
drag, startPoint x: 222, startPoint y: 239, endPoint x: 136, endPoint y: 232, distance: 86.9
click at [136, 232] on span "BAKED BROS UNWIND HUCKLEBERRY PUNCH GUMMIES (100MG THC/ 100MG CBG/ 50MG CBC/ 50…" at bounding box center [186, 253] width 101 height 64
copy span "BAKED BROS UNWIND HUCKLEBERRY PUNCH"
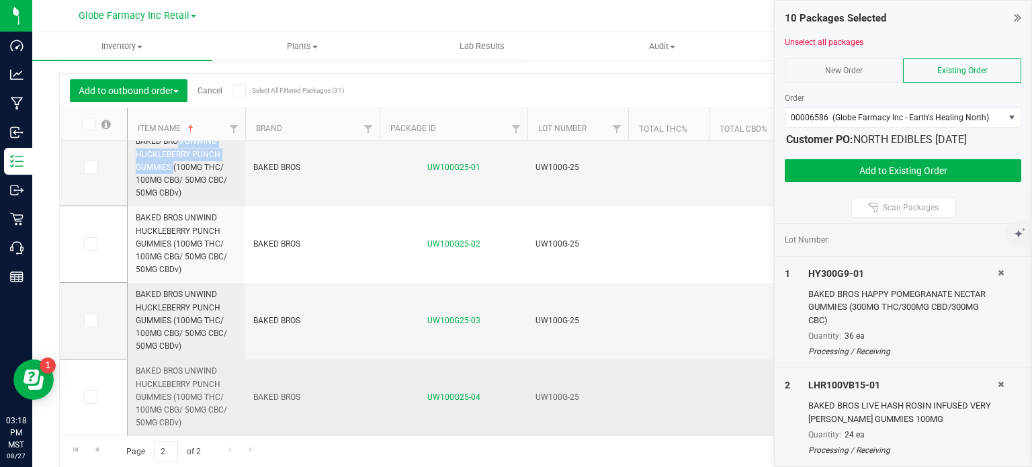
scroll to position [438, 0]
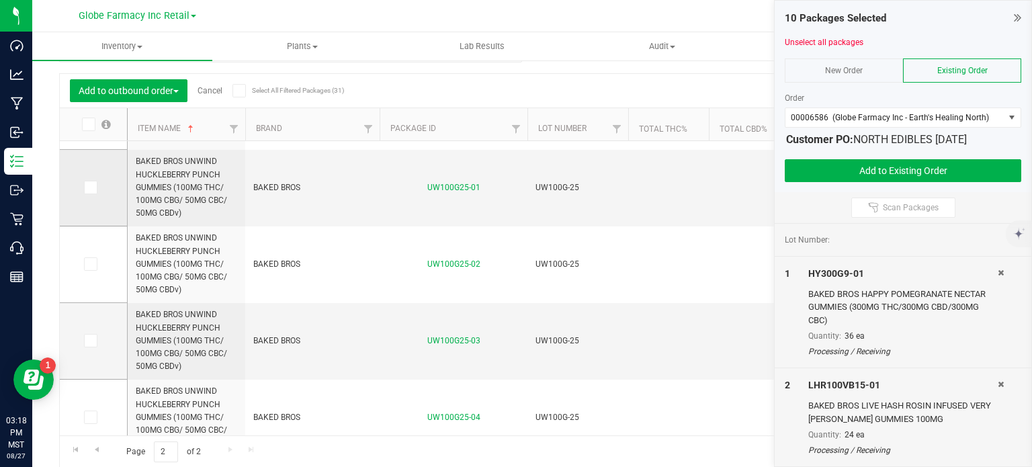
click at [91, 187] on icon at bounding box center [89, 187] width 9 height 0
click at [0, 0] on input "checkbox" at bounding box center [0, 0] width 0 height 0
click at [94, 265] on span at bounding box center [90, 263] width 13 height 13
click at [0, 0] on input "checkbox" at bounding box center [0, 0] width 0 height 0
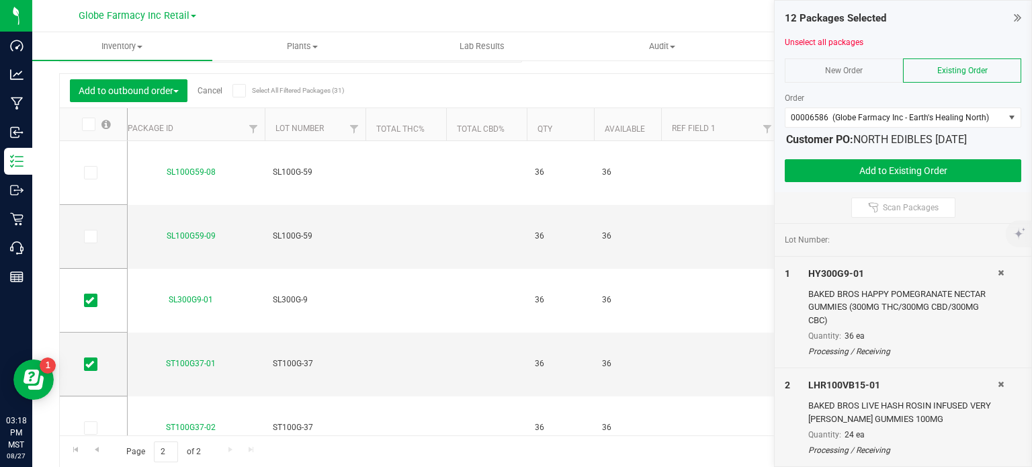
scroll to position [0, 0]
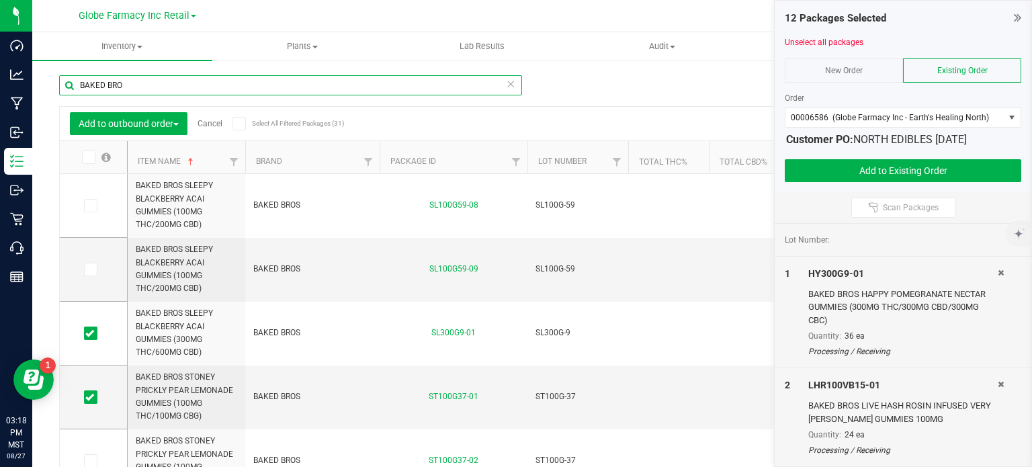
click at [140, 81] on input "BAKED BRO" at bounding box center [290, 85] width 463 height 20
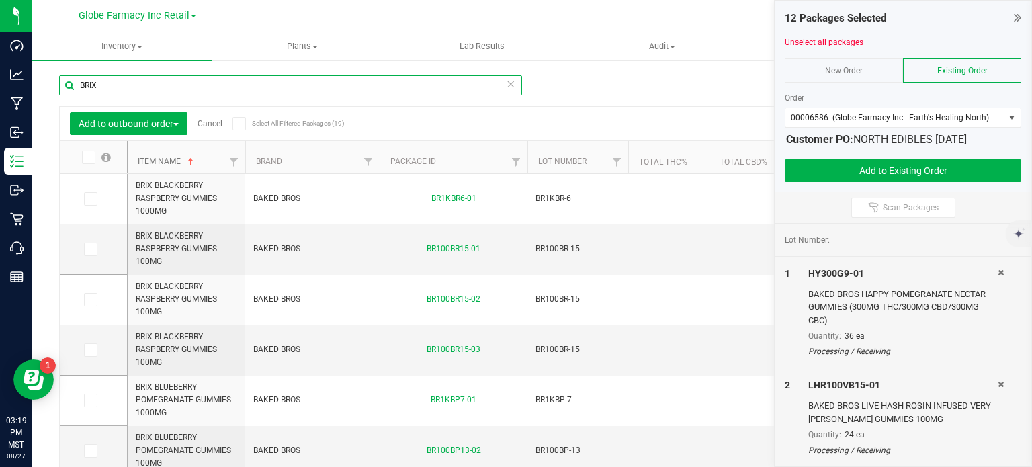
type input "BRIX"
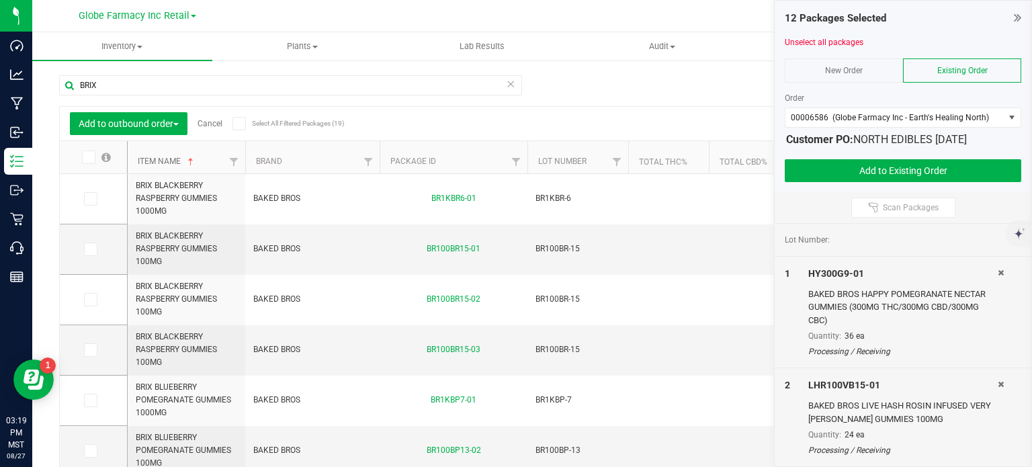
click at [145, 161] on link "Item Name" at bounding box center [167, 160] width 58 height 9
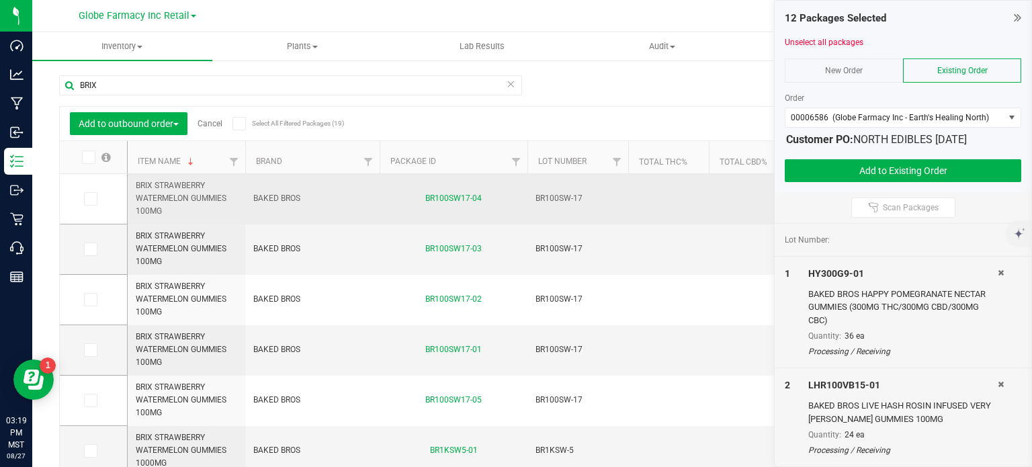
click at [163, 190] on span "BRIX STRAWBERRY WATERMELON GUMMIES 100MG" at bounding box center [186, 198] width 101 height 39
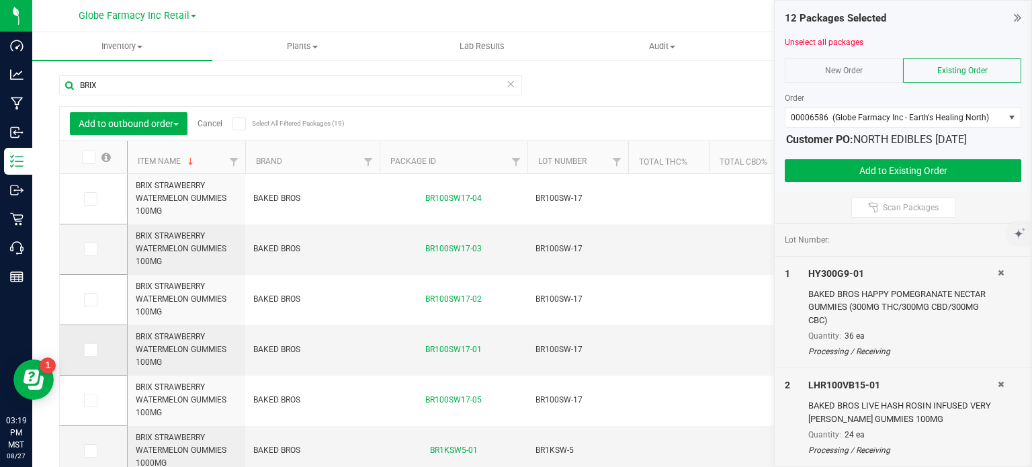
click at [91, 350] on icon at bounding box center [89, 350] width 9 height 0
click at [0, 0] on input "checkbox" at bounding box center [0, 0] width 0 height 0
click at [89, 290] on td at bounding box center [93, 300] width 67 height 50
click at [85, 303] on span at bounding box center [90, 299] width 13 height 13
click at [0, 0] on input "checkbox" at bounding box center [0, 0] width 0 height 0
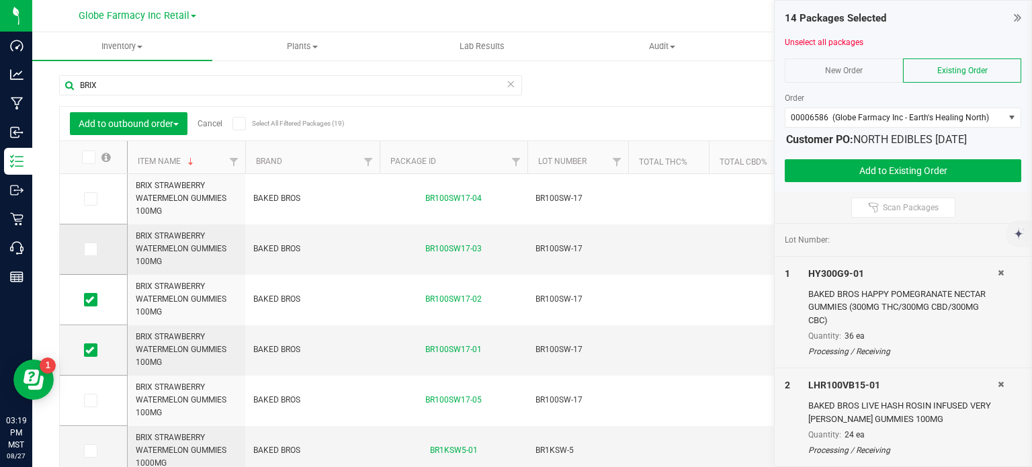
click at [93, 255] on td at bounding box center [93, 249] width 67 height 50
click at [93, 249] on icon at bounding box center [89, 249] width 9 height 0
click at [0, 0] on input "checkbox" at bounding box center [0, 0] width 0 height 0
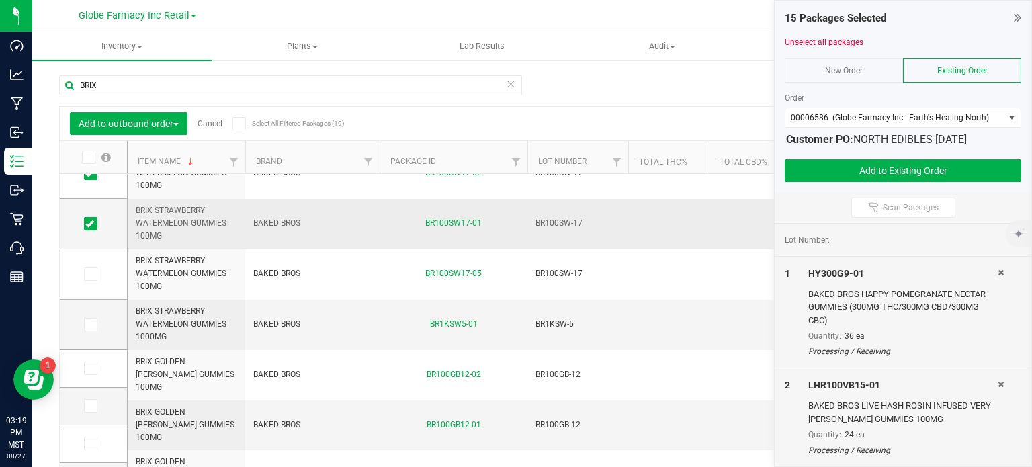
scroll to position [126, 0]
drag, startPoint x: 168, startPoint y: 335, endPoint x: 129, endPoint y: 310, distance: 46.2
click at [129, 310] on td "BRIX STRAWBERRY WATERMELON GUMMIES 1000MG" at bounding box center [187, 325] width 118 height 50
click at [87, 324] on icon at bounding box center [89, 324] width 9 height 0
click at [0, 0] on input "checkbox" at bounding box center [0, 0] width 0 height 0
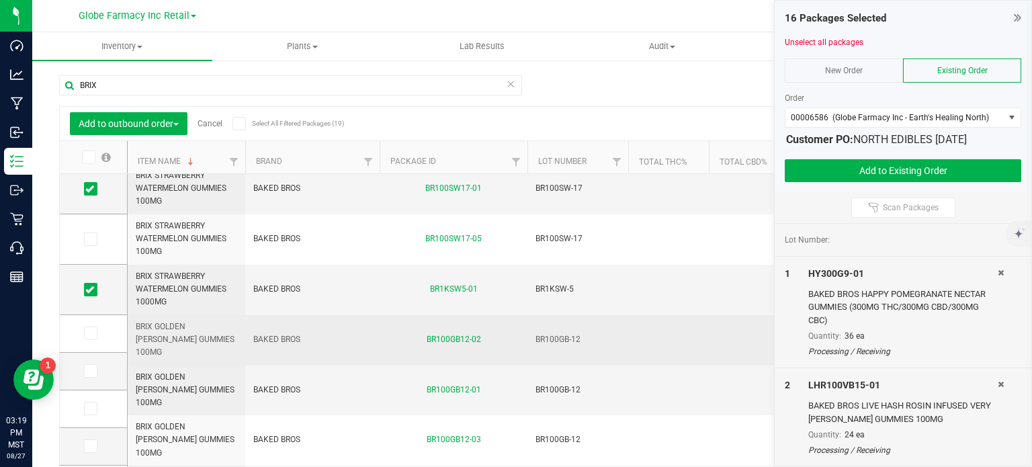
scroll to position [0, 0]
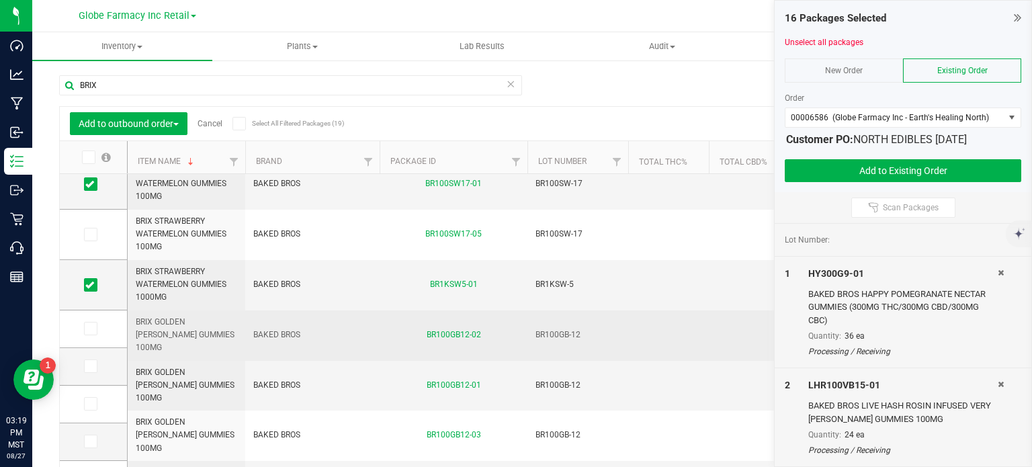
click at [175, 332] on span "BRIX GOLDEN [PERSON_NAME] GUMMIES 100MG" at bounding box center [186, 335] width 101 height 39
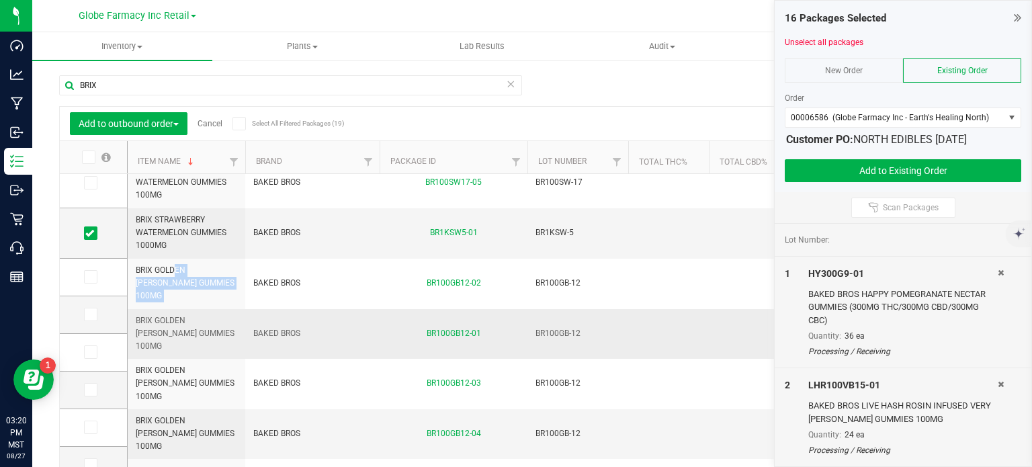
scroll to position [238, 0]
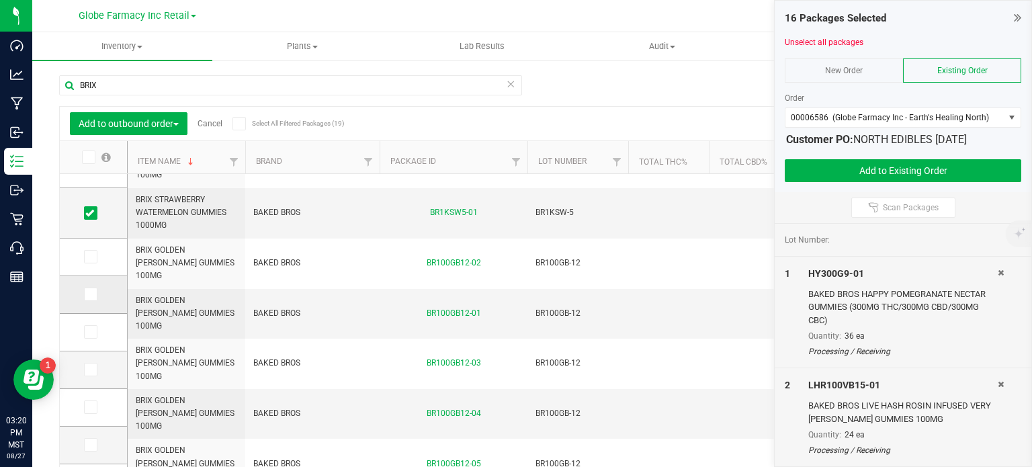
click at [90, 294] on icon at bounding box center [89, 294] width 9 height 0
click at [0, 0] on input "checkbox" at bounding box center [0, 0] width 0 height 0
click at [92, 261] on span at bounding box center [90, 256] width 13 height 13
click at [0, 0] on input "checkbox" at bounding box center [0, 0] width 0 height 0
click at [93, 332] on icon at bounding box center [89, 332] width 9 height 0
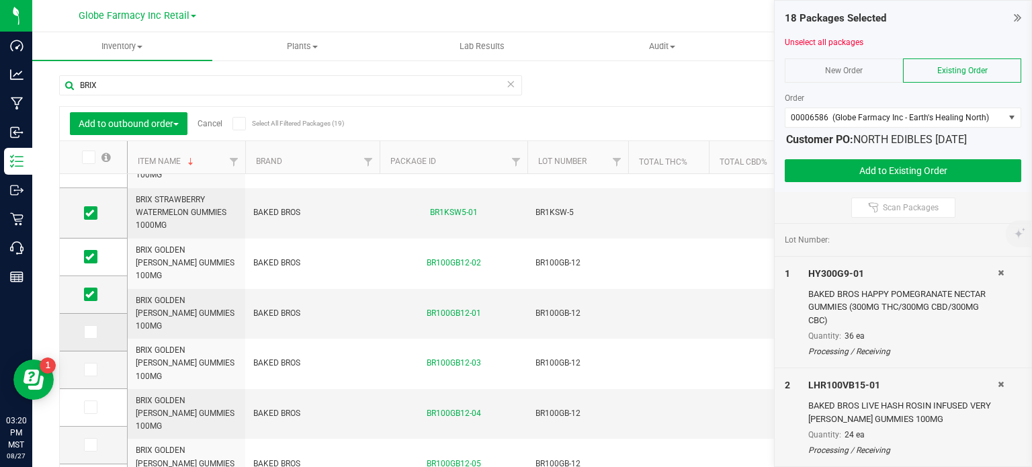
click at [0, 0] on input "checkbox" at bounding box center [0, 0] width 0 height 0
click at [93, 332] on icon at bounding box center [89, 332] width 9 height 0
click at [0, 0] on input "checkbox" at bounding box center [0, 0] width 0 height 0
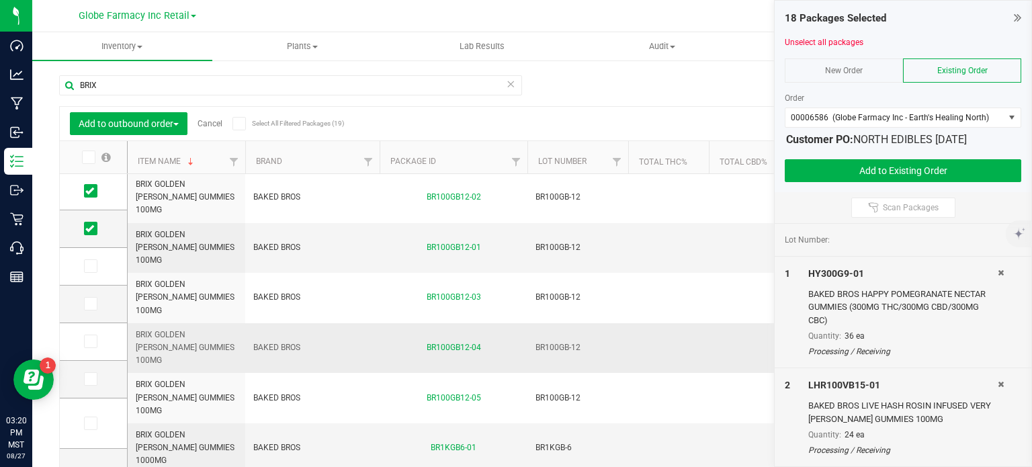
scroll to position [330, 0]
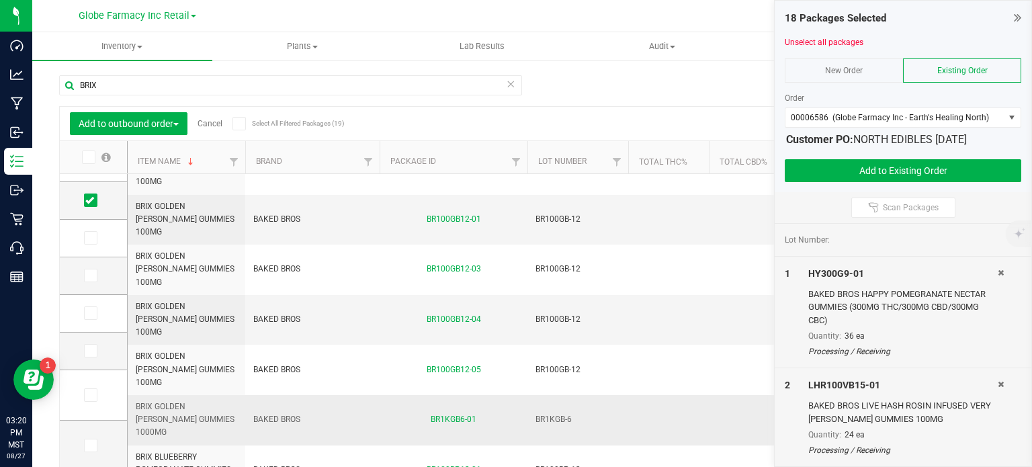
click at [188, 400] on span "BRIX GOLDEN [PERSON_NAME] GUMMIES 1000MG" at bounding box center [186, 419] width 101 height 39
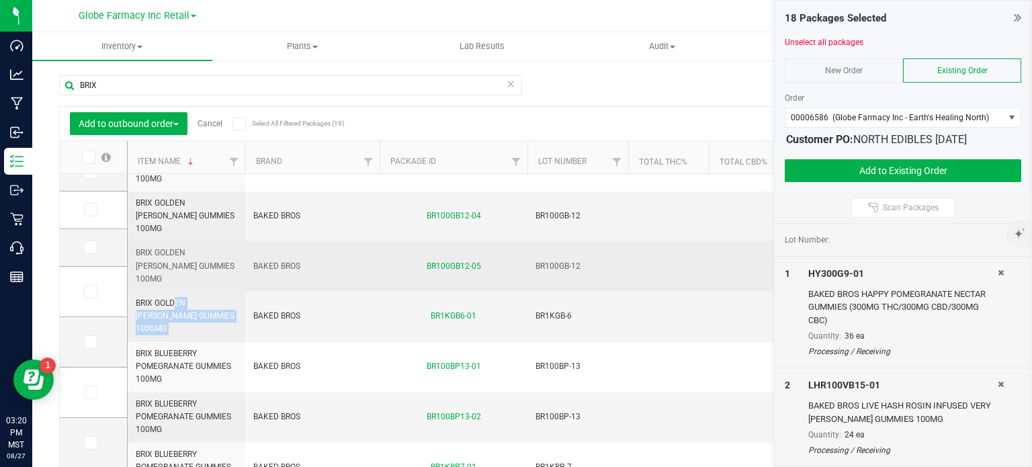
scroll to position [435, 0]
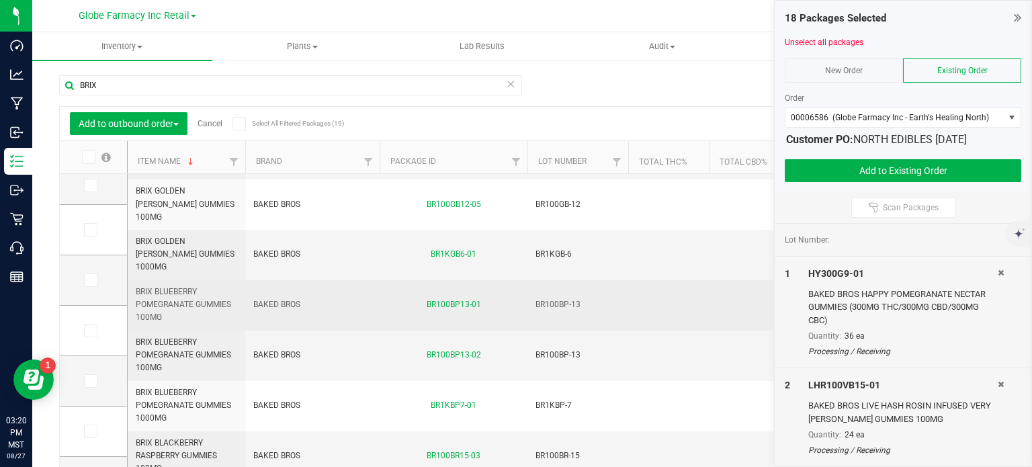
click at [149, 285] on span "BRIX BLUEBERRY POMEGRANATE GUMMIES 100MG" at bounding box center [186, 304] width 101 height 39
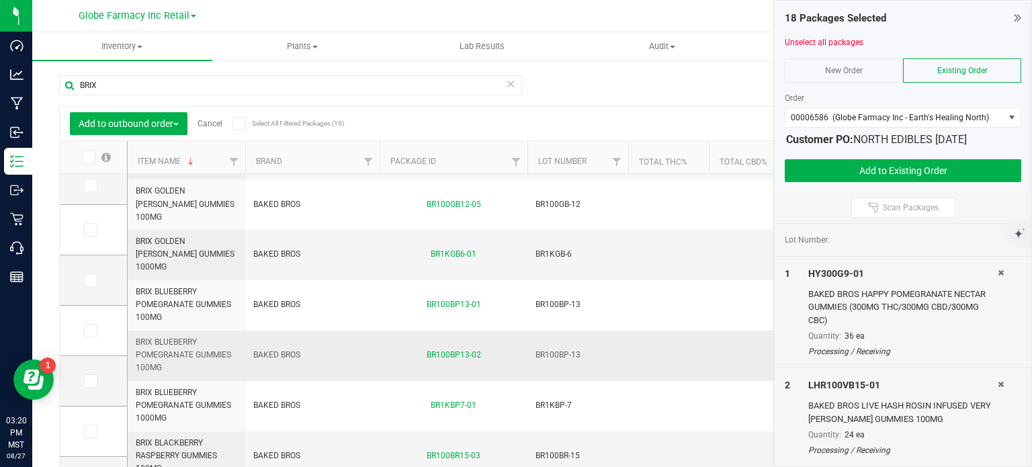
click at [180, 336] on span "BRIX BLUEBERRY POMEGRANATE GUMMIES 100MG" at bounding box center [186, 355] width 101 height 39
click at [92, 230] on icon at bounding box center [89, 230] width 9 height 0
click at [0, 0] on input "checkbox" at bounding box center [0, 0] width 0 height 0
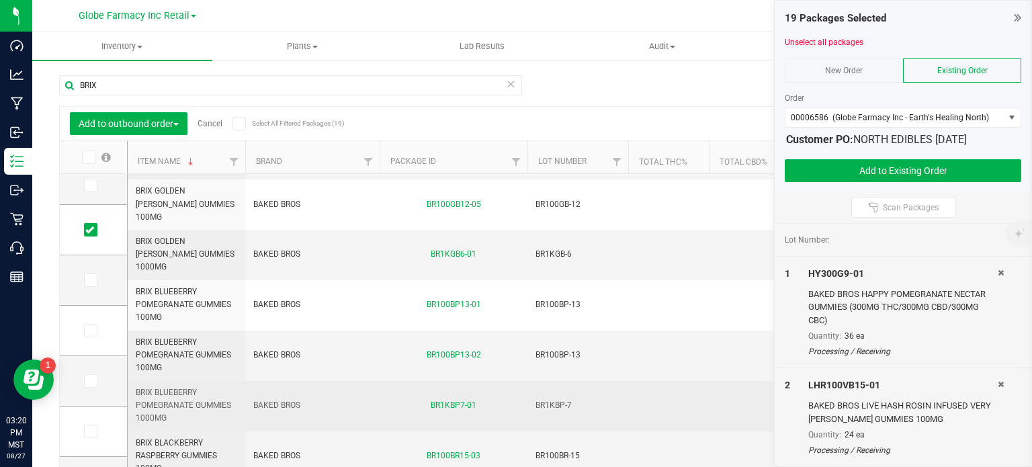
drag, startPoint x: 169, startPoint y: 340, endPoint x: 134, endPoint y: 321, distance: 39.4
click at [134, 381] on td "BRIX BLUEBERRY POMEGRANATE GUMMIES 1000MG" at bounding box center [187, 406] width 118 height 50
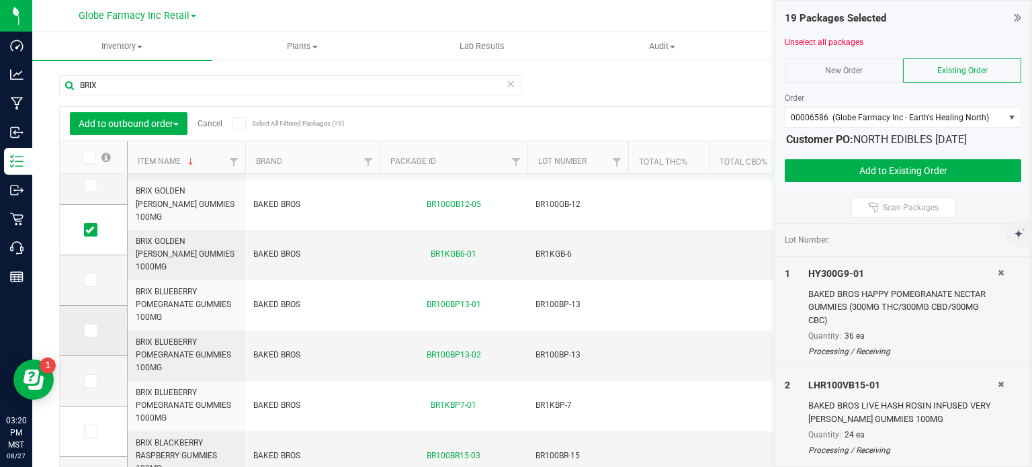
click at [90, 330] on icon at bounding box center [89, 330] width 9 height 0
click at [0, 0] on input "checkbox" at bounding box center [0, 0] width 0 height 0
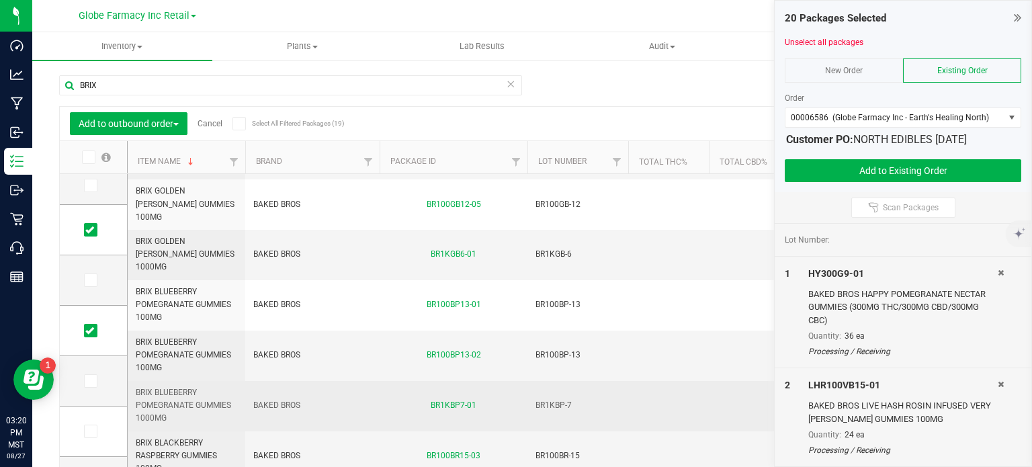
scroll to position [586, 0]
click at [169, 388] on span "BRIX BLACKBERRY RASPBERRY GUMMIES 100MG" at bounding box center [186, 407] width 101 height 39
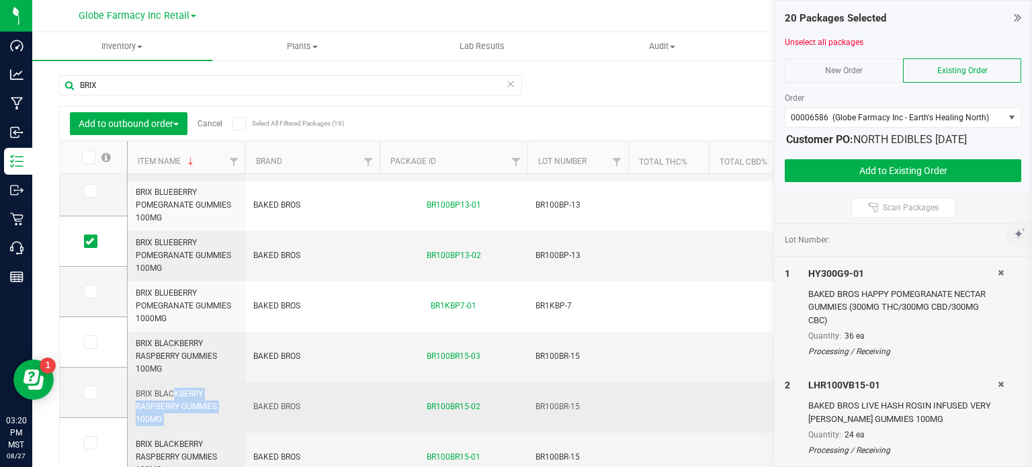
click at [169, 388] on span "BRIX BLACKBERRY RASPBERRY GUMMIES 100MG" at bounding box center [186, 407] width 101 height 39
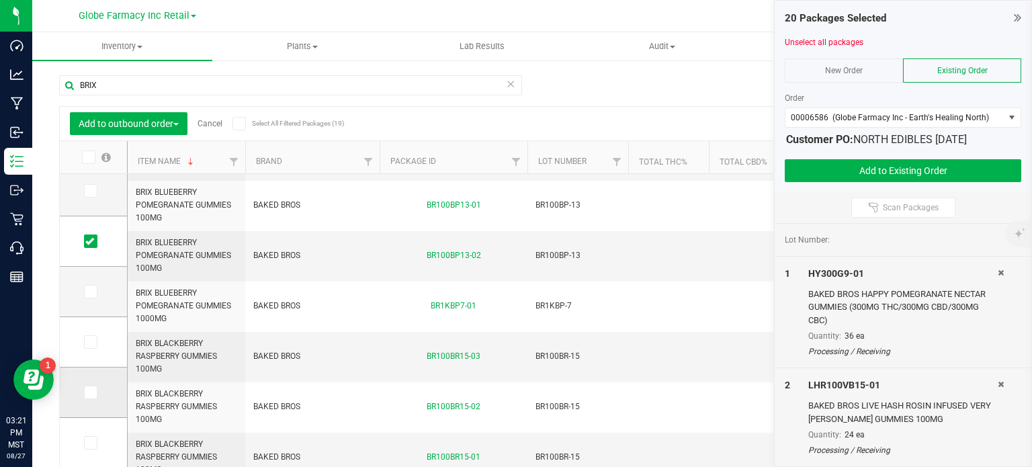
click at [92, 392] on icon at bounding box center [89, 392] width 9 height 0
click at [0, 0] on input "checkbox" at bounding box center [0, 0] width 0 height 0
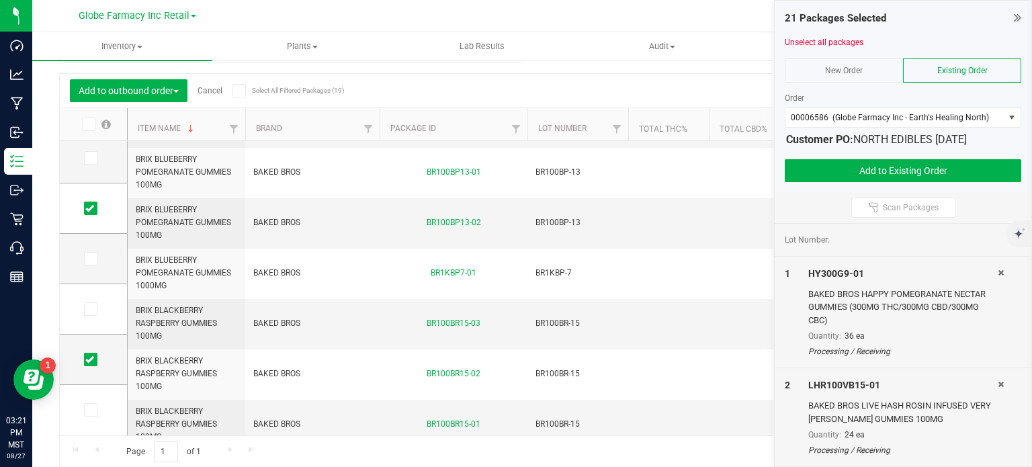
click at [156, 455] on span "BRIX BLACKBERRY RASPBERRY GUMMIES 1000MG" at bounding box center [186, 474] width 101 height 39
click at [841, 167] on button "Add to Existing Order" at bounding box center [902, 170] width 236 height 23
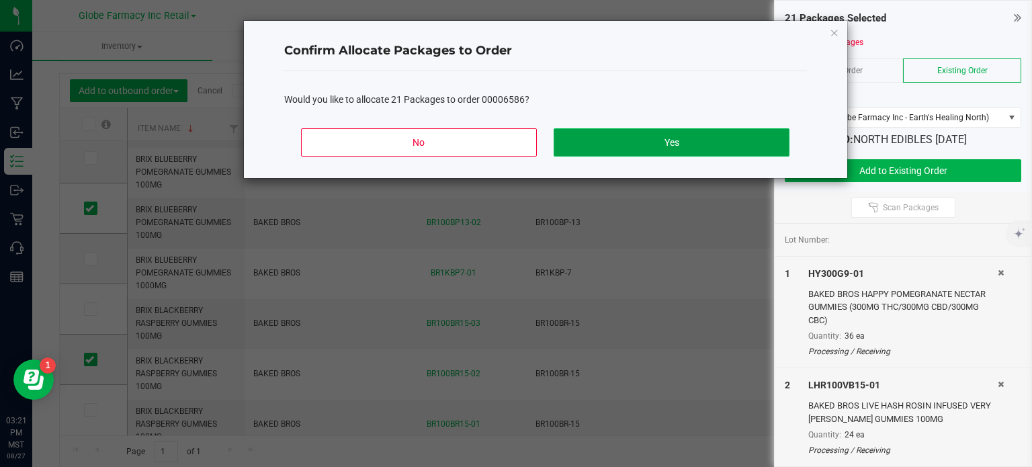
click at [721, 150] on button "Yes" at bounding box center [670, 142] width 235 height 28
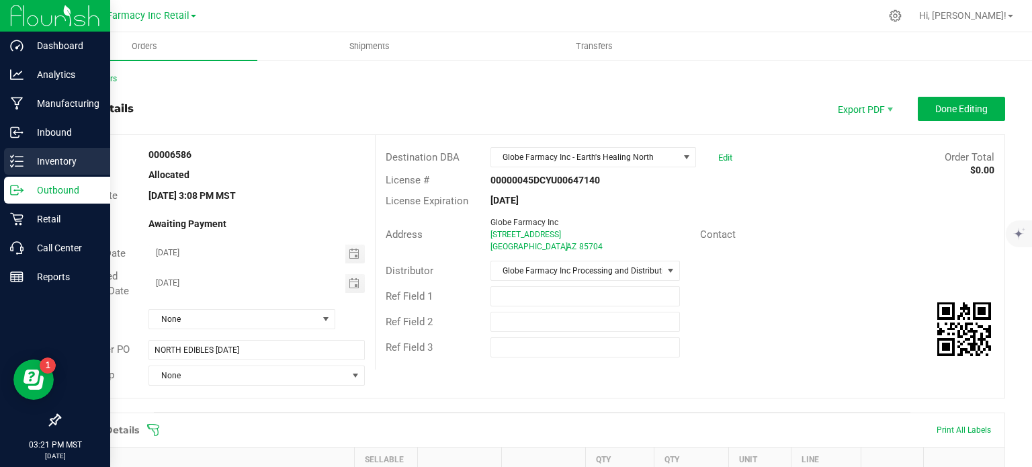
click at [31, 165] on p "Inventory" at bounding box center [64, 161] width 81 height 16
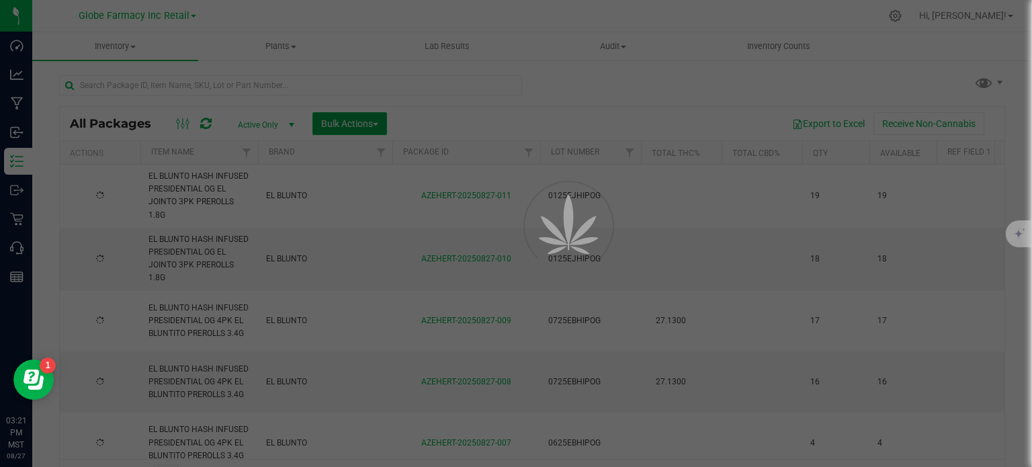
click at [348, 124] on span "Bulk Actions" at bounding box center [349, 123] width 57 height 11
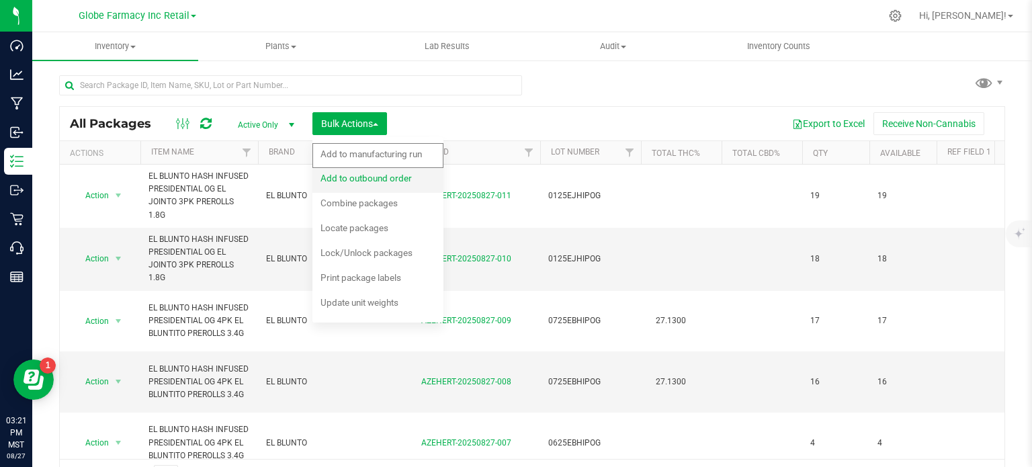
click at [352, 183] on div "Add to outbound order" at bounding box center [374, 179] width 109 height 21
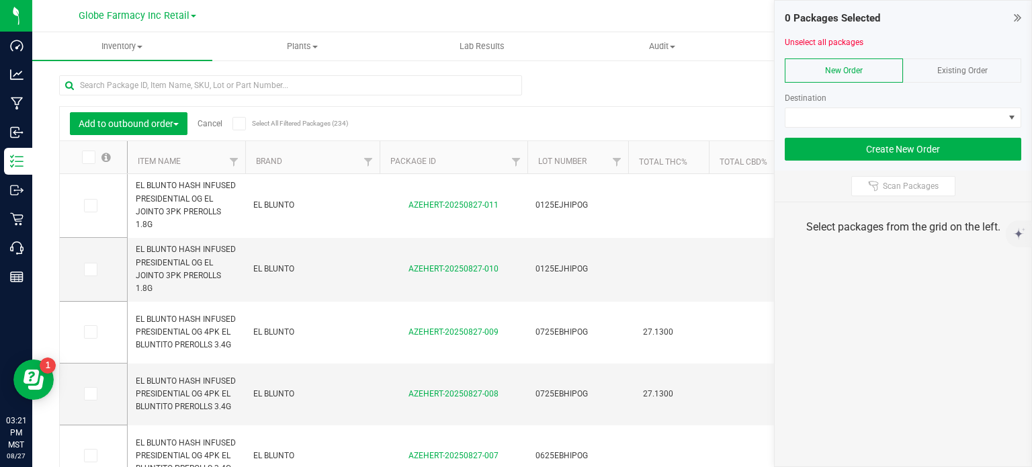
click at [956, 68] on span "Existing Order" at bounding box center [962, 70] width 50 height 9
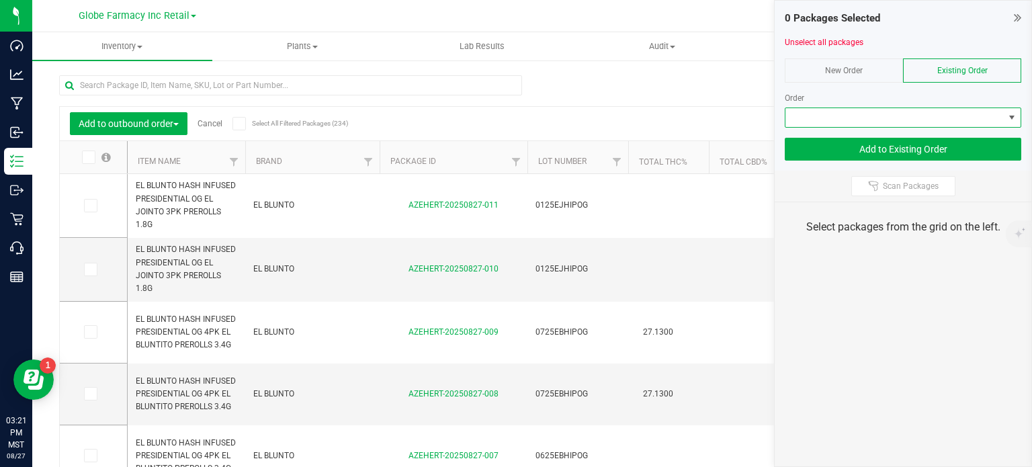
click at [883, 113] on span at bounding box center [894, 117] width 218 height 19
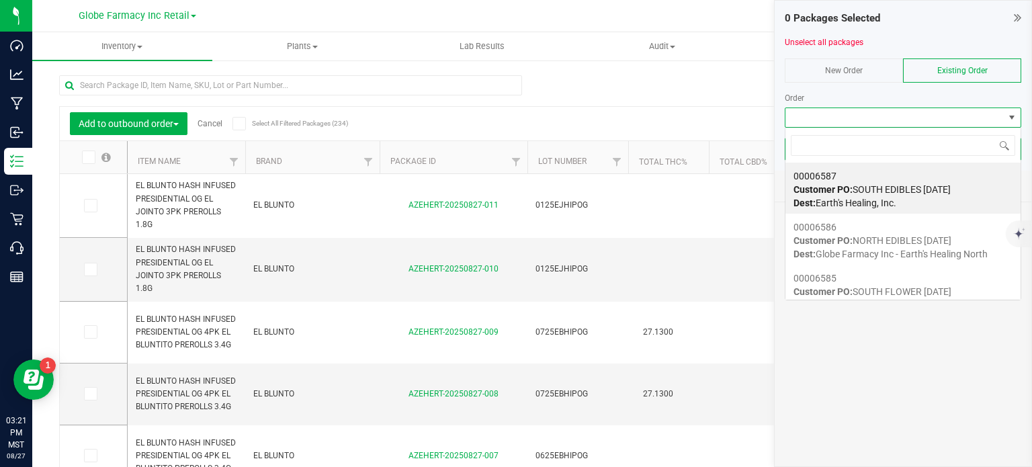
scroll to position [19, 236]
click at [852, 193] on strong "Customer PO:" at bounding box center [822, 189] width 59 height 11
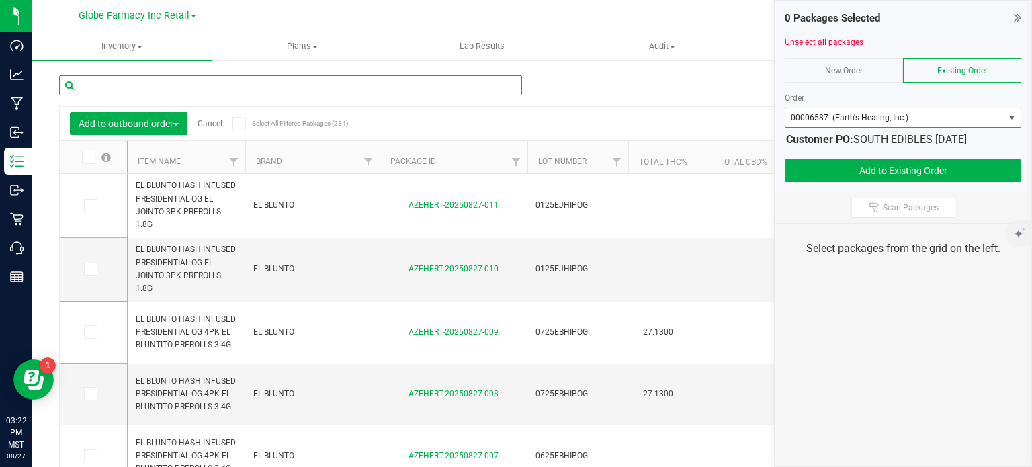
click at [318, 89] on input "text" at bounding box center [290, 85] width 463 height 20
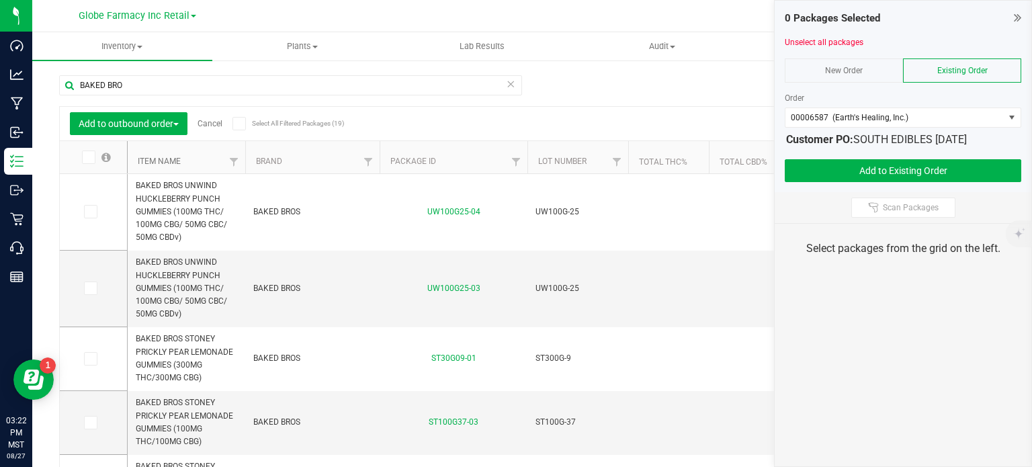
click at [160, 161] on link "Item Name" at bounding box center [159, 160] width 43 height 9
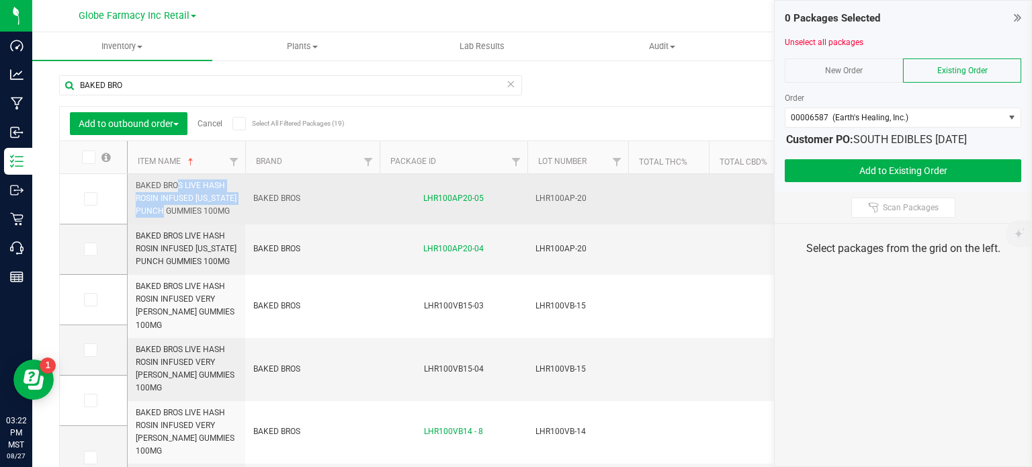
drag, startPoint x: 222, startPoint y: 199, endPoint x: 134, endPoint y: 187, distance: 88.7
click at [134, 187] on td "BAKED BROS LIVE HASH ROSIN INFUSED [US_STATE] PUNCH GUMMIES 100MG" at bounding box center [187, 199] width 118 height 50
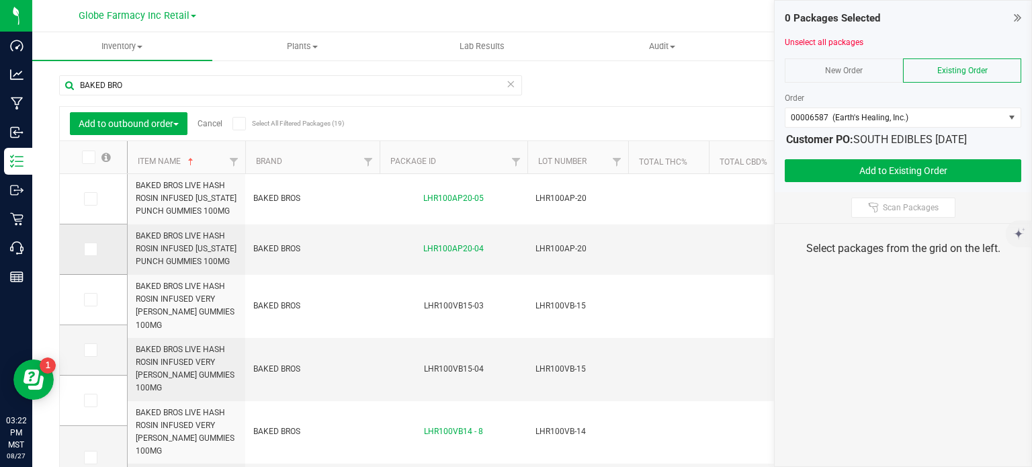
drag, startPoint x: 95, startPoint y: 198, endPoint x: 94, endPoint y: 228, distance: 30.3
click at [95, 199] on span at bounding box center [90, 198] width 13 height 13
click at [0, 0] on input "checkbox" at bounding box center [0, 0] width 0 height 0
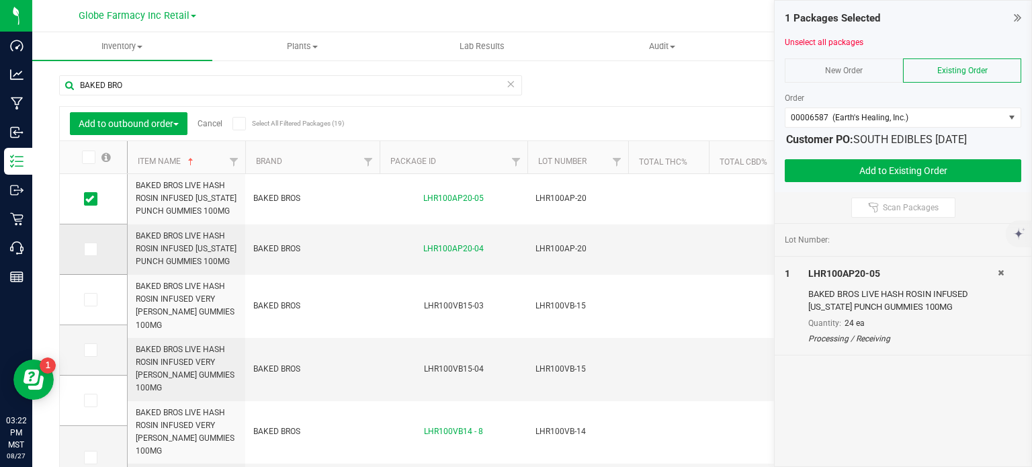
click at [93, 242] on span at bounding box center [90, 248] width 13 height 13
click at [0, 0] on input "checkbox" at bounding box center [0, 0] width 0 height 0
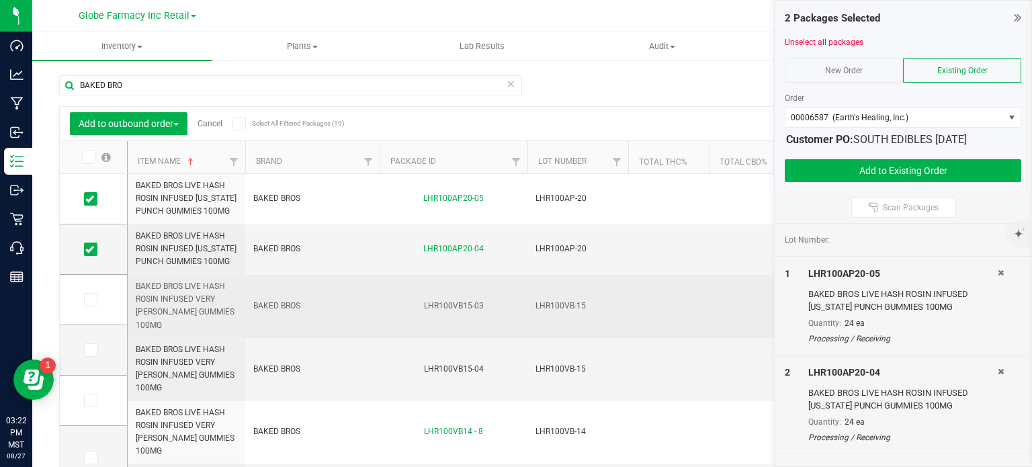
click at [180, 302] on span "BAKED BROS LIVE HASH ROSIN INFUSED VERY [PERSON_NAME] GUMMIES 100MG" at bounding box center [186, 306] width 101 height 52
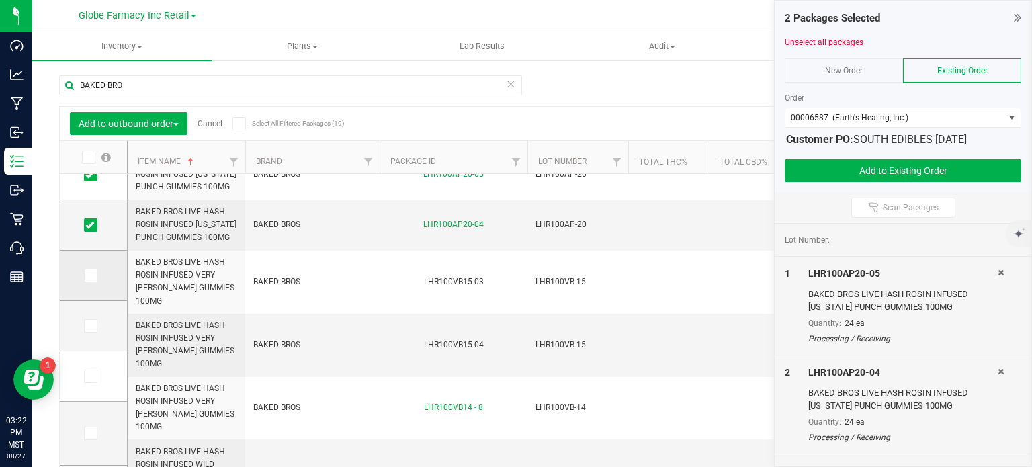
click at [90, 280] on span at bounding box center [90, 275] width 13 height 13
click at [0, 0] on input "checkbox" at bounding box center [0, 0] width 0 height 0
click at [92, 326] on icon at bounding box center [89, 326] width 9 height 0
click at [0, 0] on input "checkbox" at bounding box center [0, 0] width 0 height 0
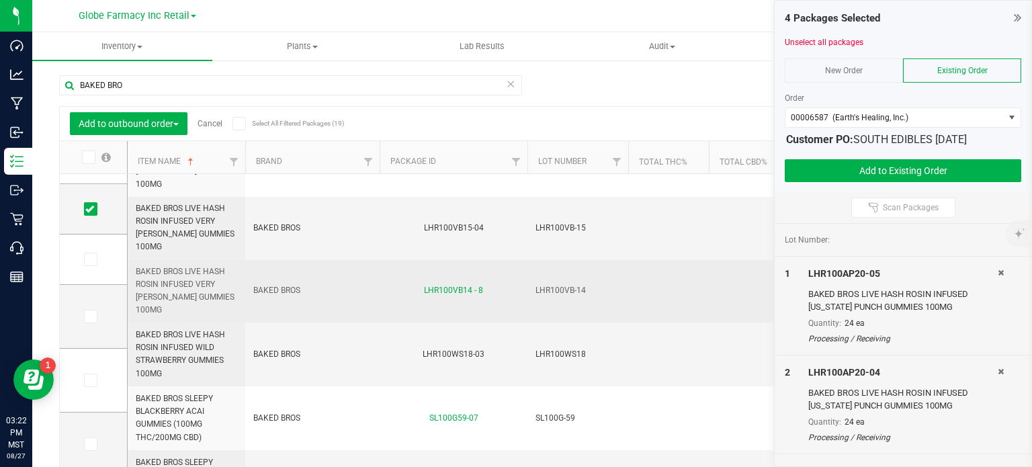
scroll to position [152, 0]
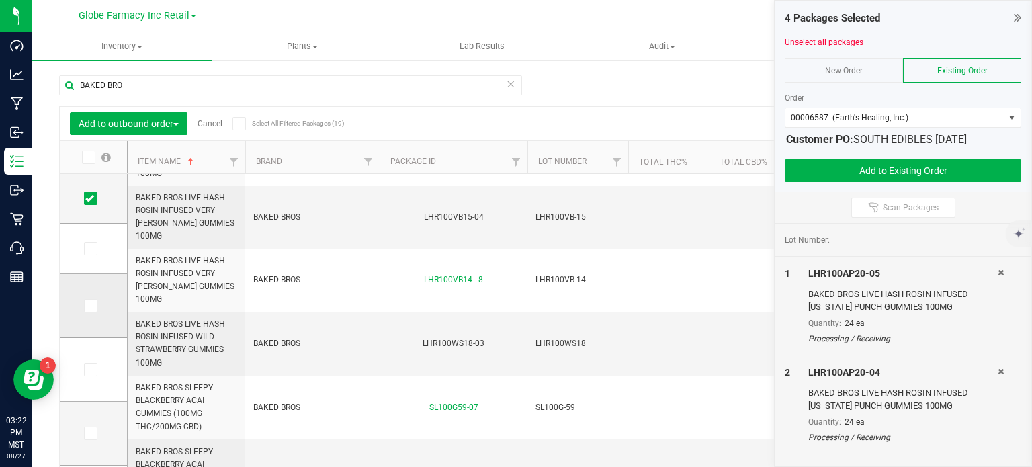
click at [92, 306] on icon at bounding box center [89, 306] width 9 height 0
click at [0, 0] on input "checkbox" at bounding box center [0, 0] width 0 height 0
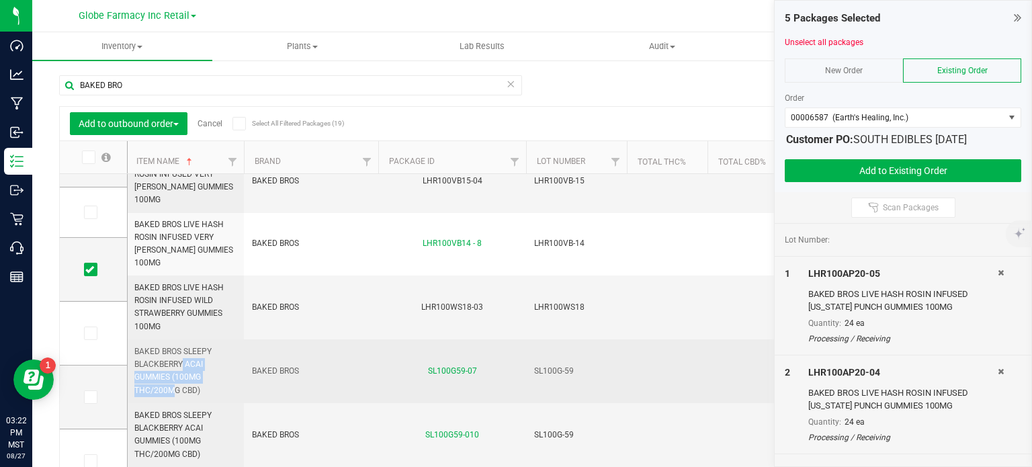
scroll to position [0, 0]
drag, startPoint x: 201, startPoint y: 337, endPoint x: 132, endPoint y: 316, distance: 72.4
click at [132, 339] on td "BAKED BROS SLEEPY BLACKBERRY ACAI GUMMIES (100MG THC/200MG CBD)" at bounding box center [187, 371] width 118 height 64
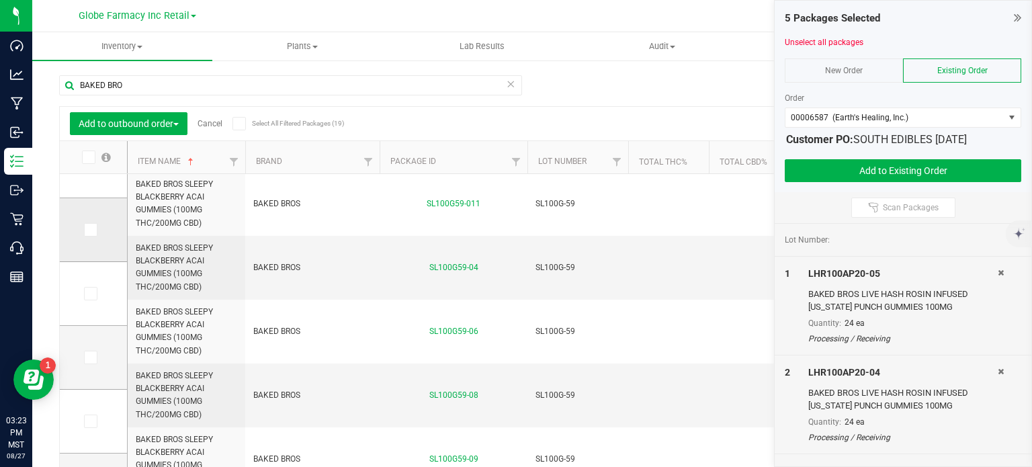
click at [94, 228] on span at bounding box center [90, 229] width 13 height 13
click at [0, 0] on input "checkbox" at bounding box center [0, 0] width 0 height 0
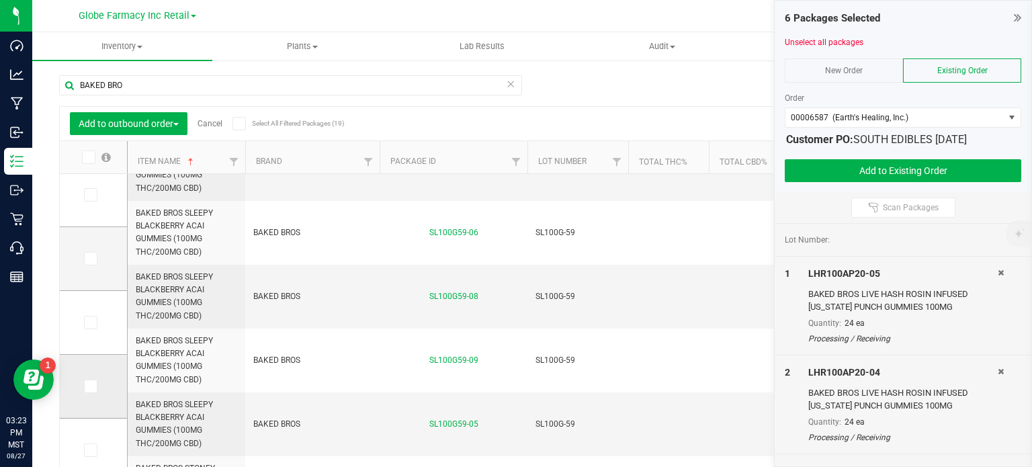
click at [93, 386] on icon at bounding box center [89, 386] width 9 height 0
click at [0, 0] on input "checkbox" at bounding box center [0, 0] width 0 height 0
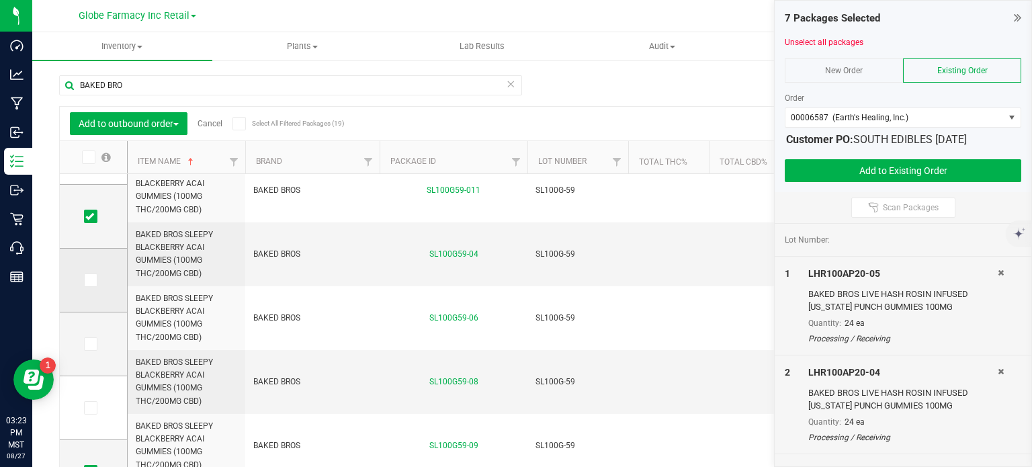
click at [94, 279] on span at bounding box center [90, 279] width 13 height 13
click at [0, 0] on input "checkbox" at bounding box center [0, 0] width 0 height 0
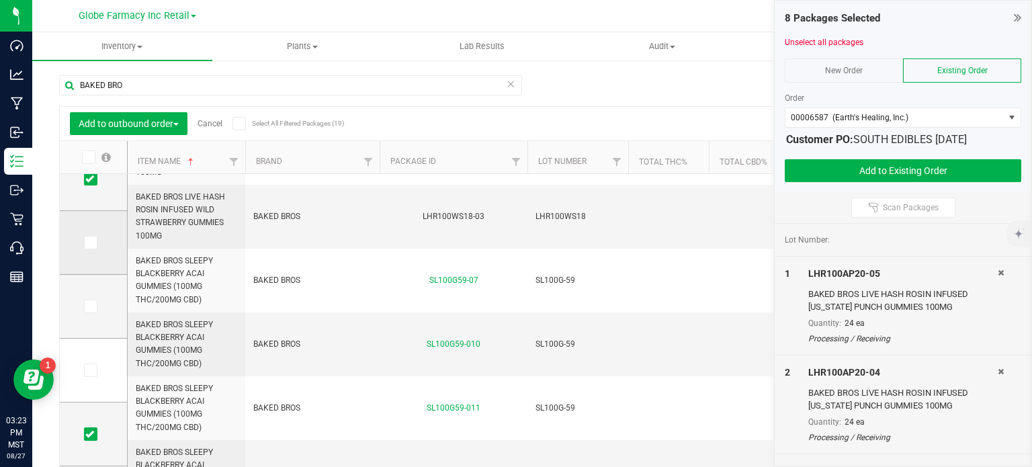
click at [93, 242] on icon at bounding box center [89, 242] width 9 height 0
click at [0, 0] on input "checkbox" at bounding box center [0, 0] width 0 height 0
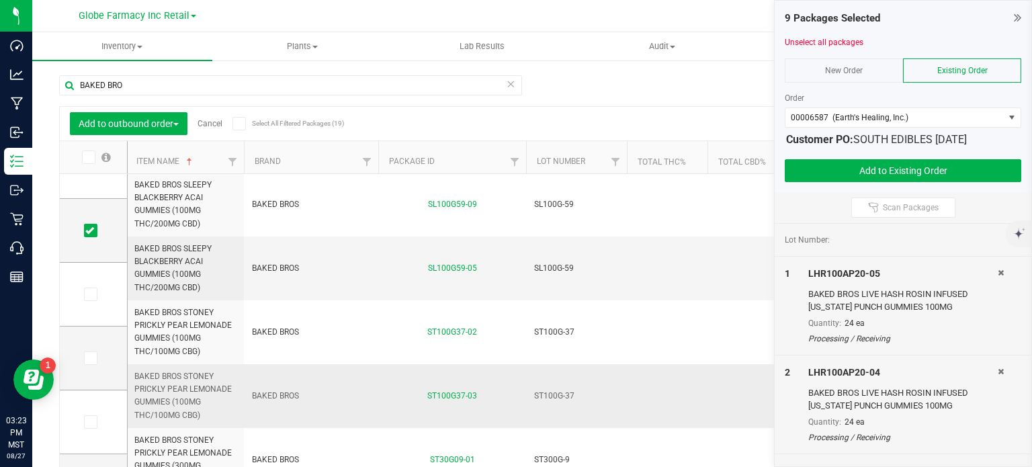
click at [201, 370] on span "BAKED BROS STONEY PRICKLY PEAR LEMONADE GUMMIES (100MG THC/100MG CBG)" at bounding box center [184, 396] width 101 height 52
click at [95, 295] on span at bounding box center [90, 293] width 13 height 13
click at [0, 0] on input "checkbox" at bounding box center [0, 0] width 0 height 0
click at [91, 366] on td at bounding box center [93, 358] width 67 height 64
click at [94, 358] on span at bounding box center [90, 357] width 13 height 13
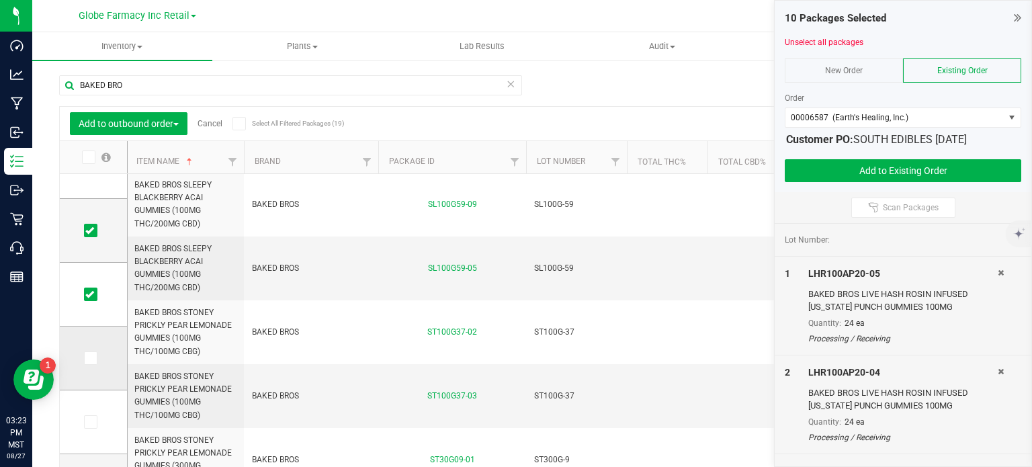
click at [0, 0] on input "checkbox" at bounding box center [0, 0] width 0 height 0
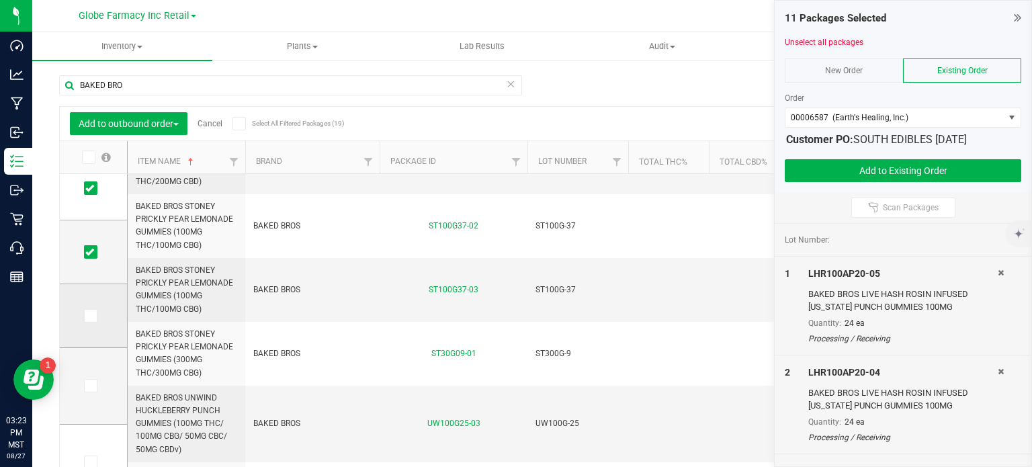
click at [95, 313] on span at bounding box center [90, 315] width 13 height 13
click at [0, 0] on input "checkbox" at bounding box center [0, 0] width 0 height 0
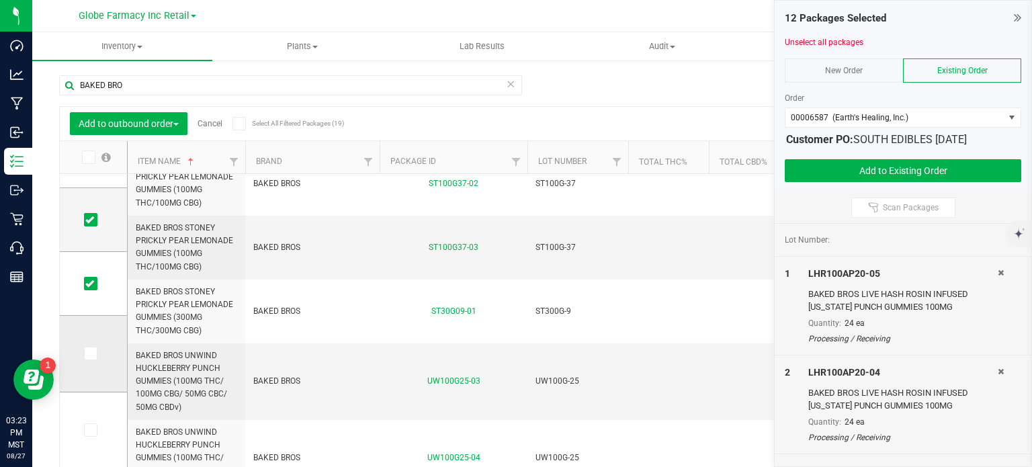
click at [87, 353] on icon at bounding box center [89, 353] width 9 height 0
click at [0, 0] on input "checkbox" at bounding box center [0, 0] width 0 height 0
click at [93, 430] on icon at bounding box center [89, 430] width 9 height 0
click at [0, 0] on input "checkbox" at bounding box center [0, 0] width 0 height 0
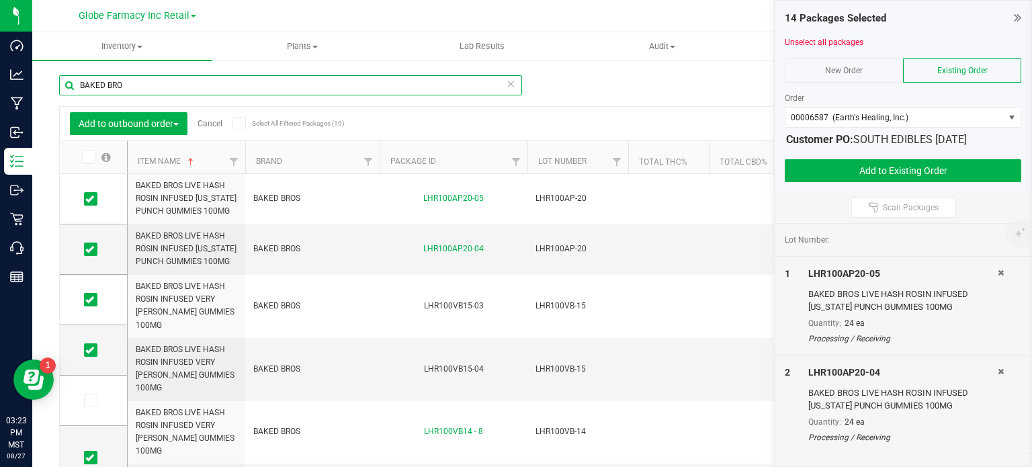
click at [169, 80] on input "BAKED BRO" at bounding box center [290, 85] width 463 height 20
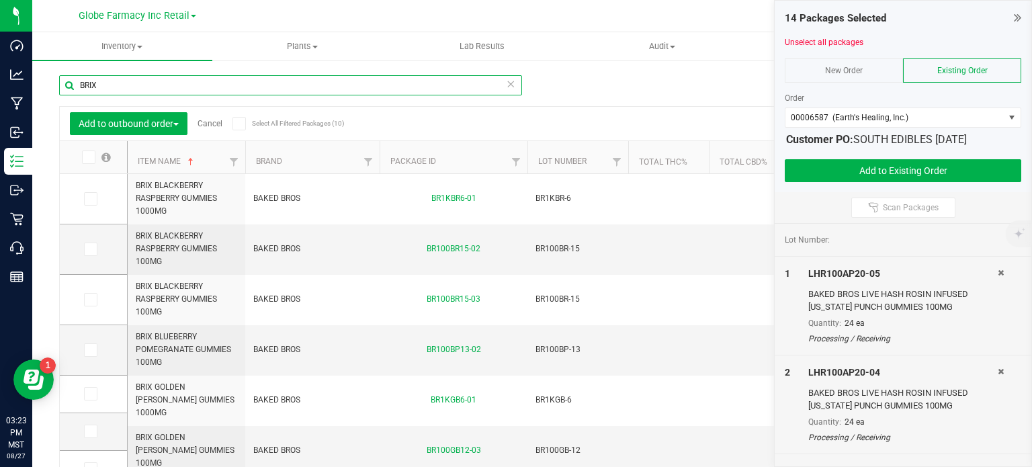
type input "BRIX"
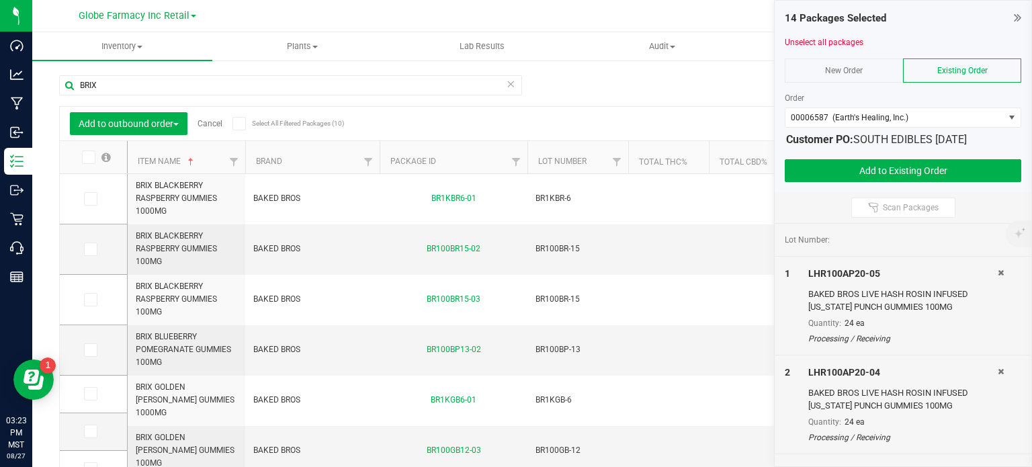
click at [94, 159] on span at bounding box center [88, 156] width 13 height 13
click at [0, 0] on input "checkbox" at bounding box center [0, 0] width 0 height 0
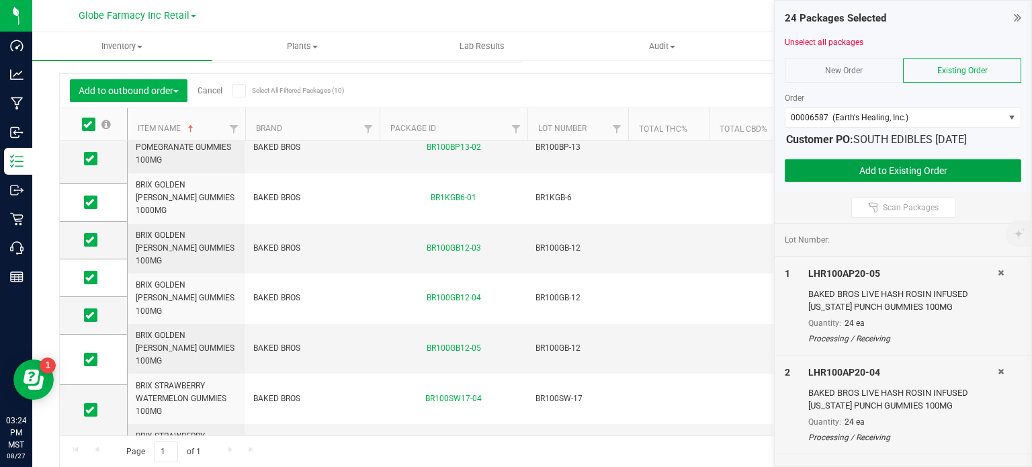
click at [820, 168] on button "Add to Existing Order" at bounding box center [902, 170] width 236 height 23
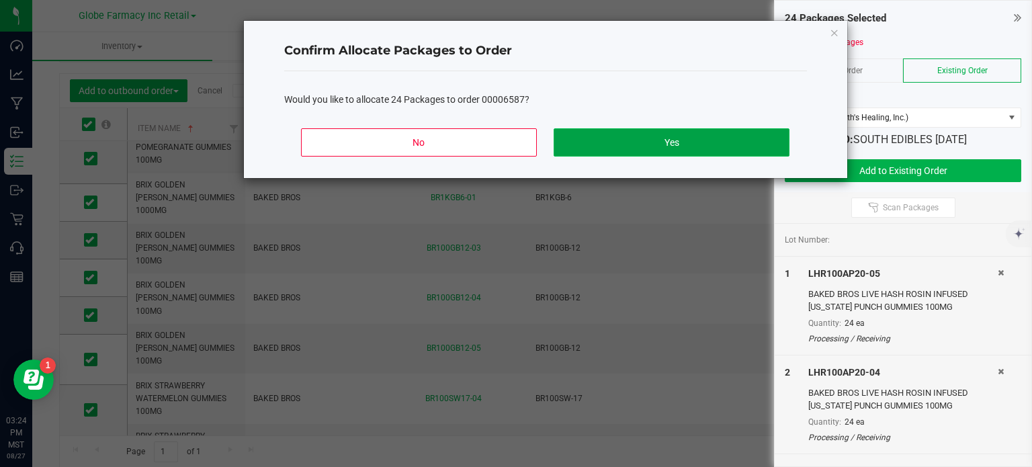
click at [701, 146] on button "Yes" at bounding box center [670, 142] width 235 height 28
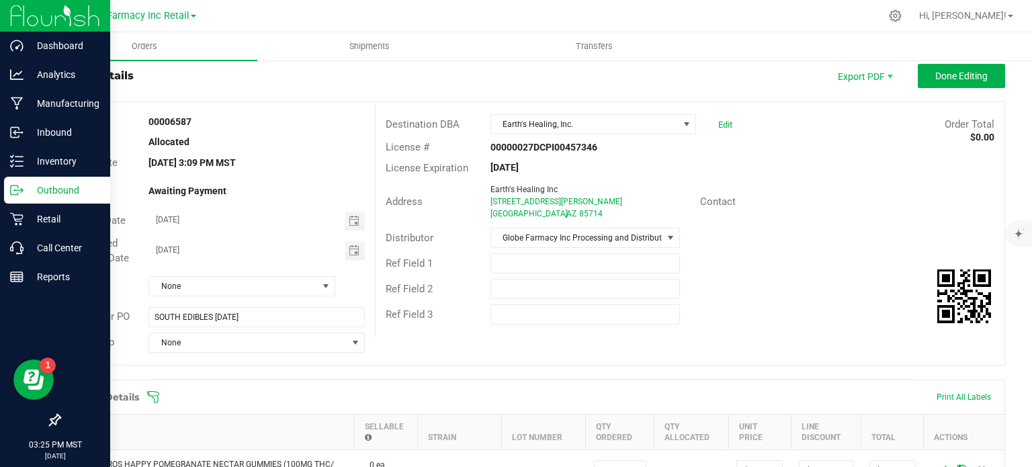
click at [30, 193] on p "Outbound" at bounding box center [64, 190] width 81 height 16
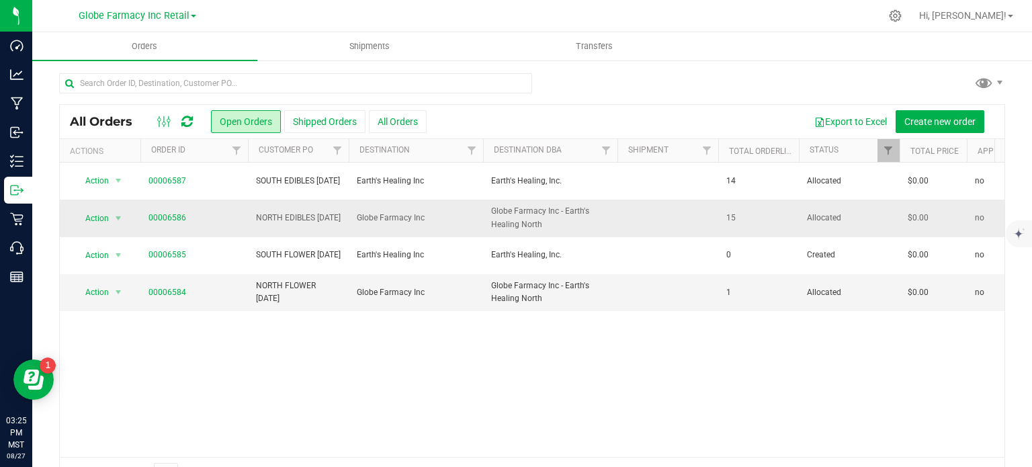
click at [266, 218] on span "NORTH EDIBLES [DATE]" at bounding box center [298, 218] width 85 height 13
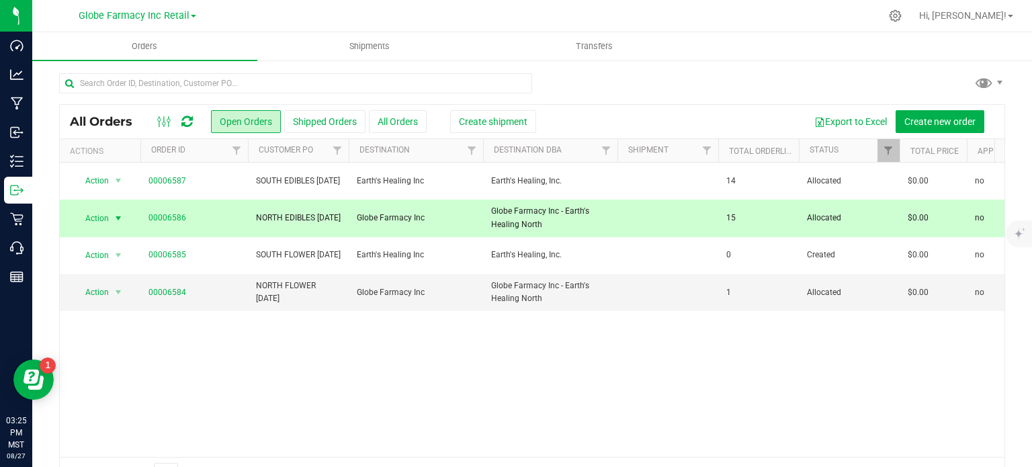
click at [266, 218] on span "NORTH EDIBLES [DATE]" at bounding box center [298, 218] width 85 height 13
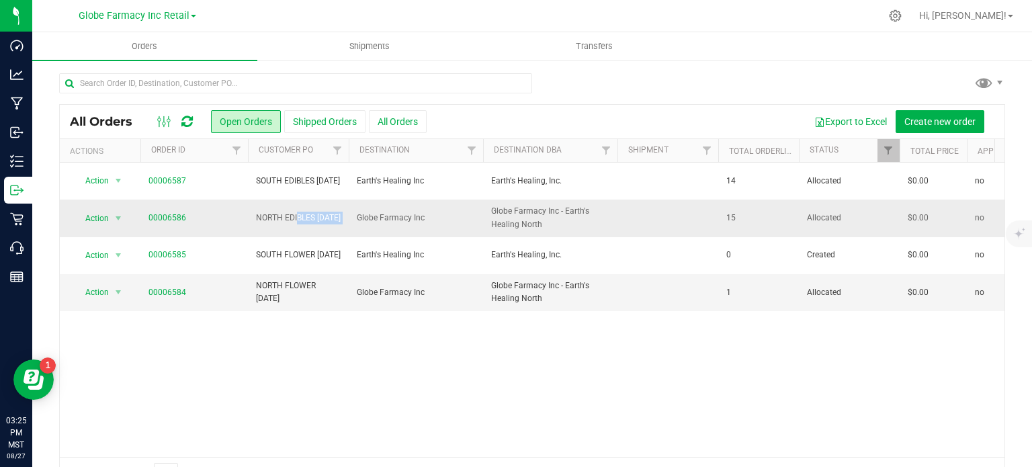
click at [266, 218] on span "NORTH EDIBLES [DATE]" at bounding box center [298, 218] width 85 height 13
click at [918, 123] on span "Create new order" at bounding box center [939, 121] width 71 height 11
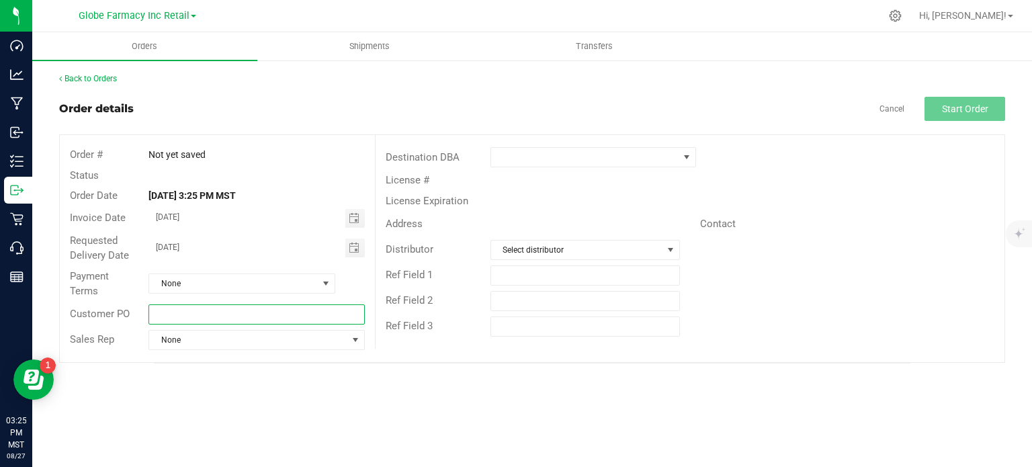
click at [273, 314] on input "text" at bounding box center [256, 314] width 216 height 20
paste input "NORTH EDIBLES [DATE]"
drag, startPoint x: 215, startPoint y: 311, endPoint x: 184, endPoint y: 317, distance: 31.5
click at [184, 317] on input "NORTH EDIBLES [DATE]" at bounding box center [256, 314] width 216 height 20
click at [355, 217] on span "Toggle calendar" at bounding box center [354, 218] width 11 height 11
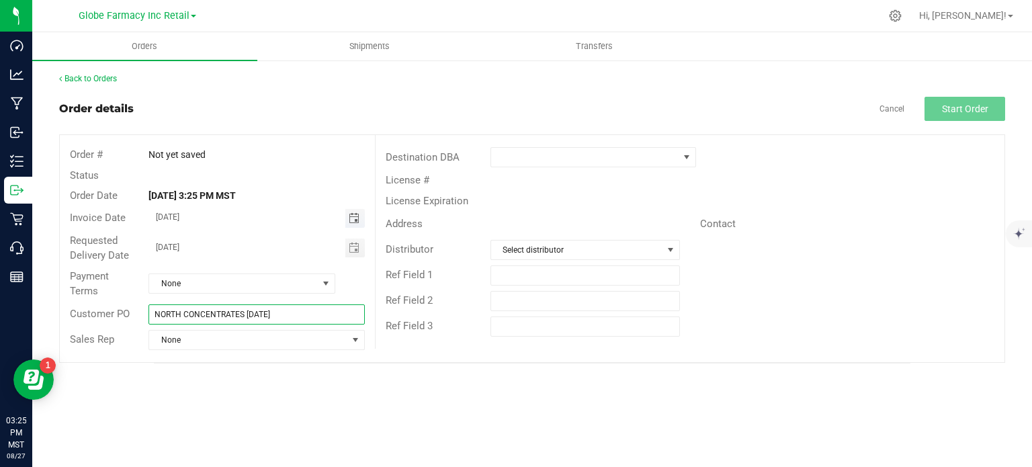
type input "NORTH CONCENTRATES [DATE]"
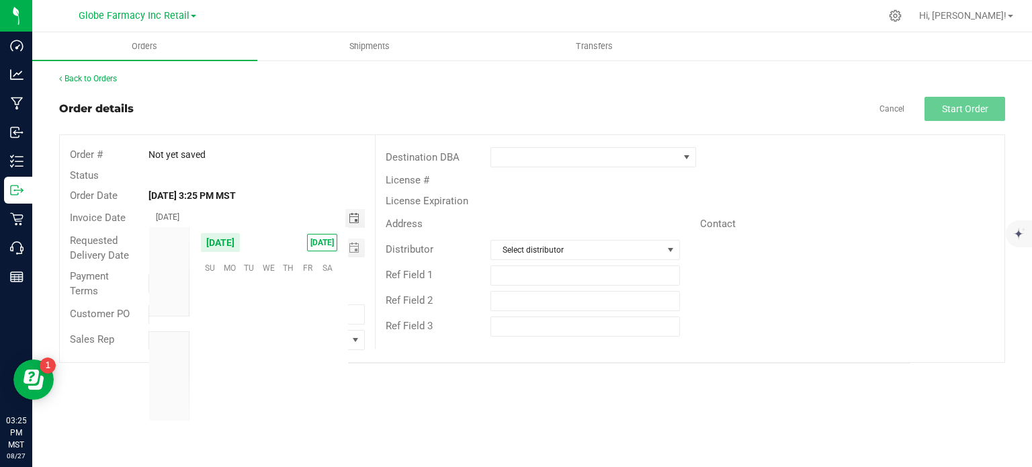
scroll to position [217699, 0]
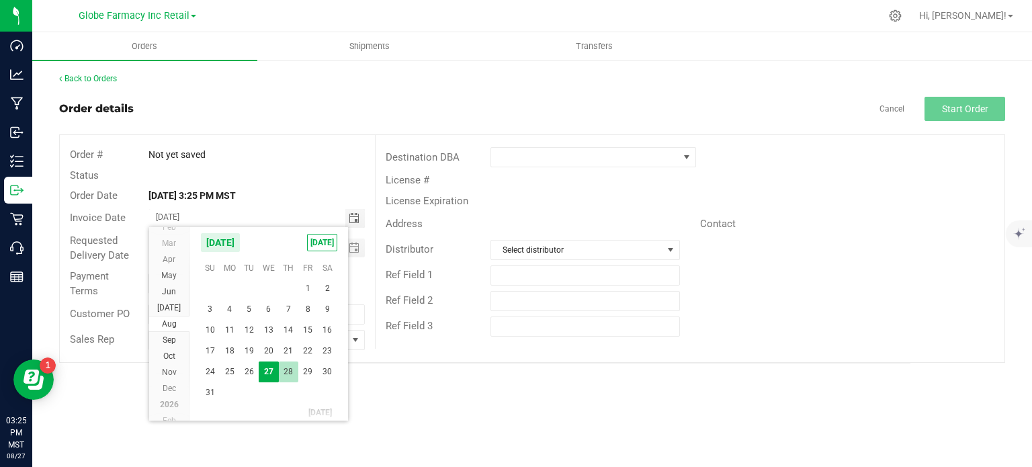
click at [290, 368] on span "28" at bounding box center [288, 371] width 19 height 21
type input "[DATE]"
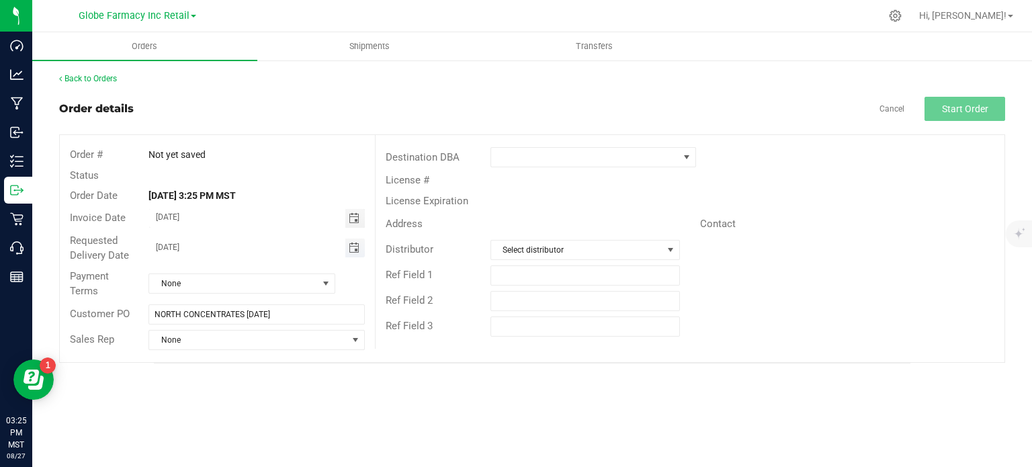
click at [353, 247] on span "Toggle calendar" at bounding box center [354, 247] width 11 height 11
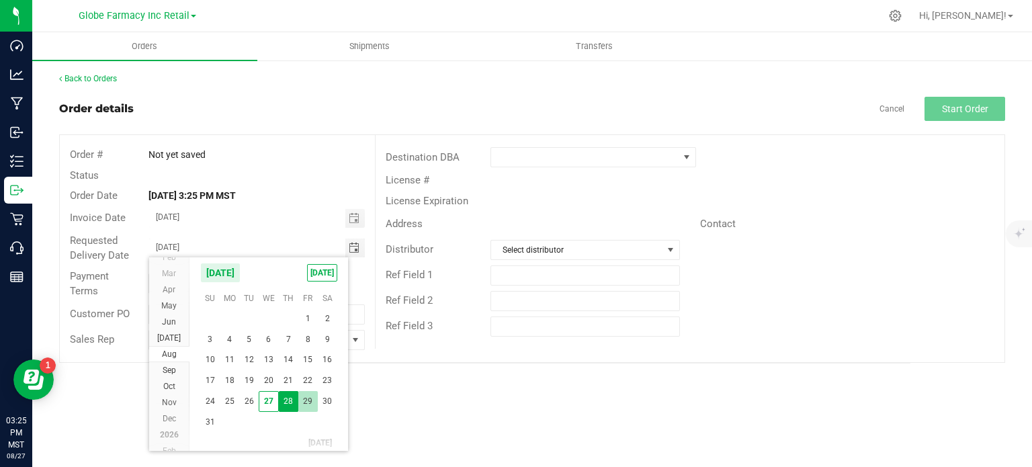
click at [306, 399] on span "29" at bounding box center [307, 401] width 19 height 21
type input "[DATE]"
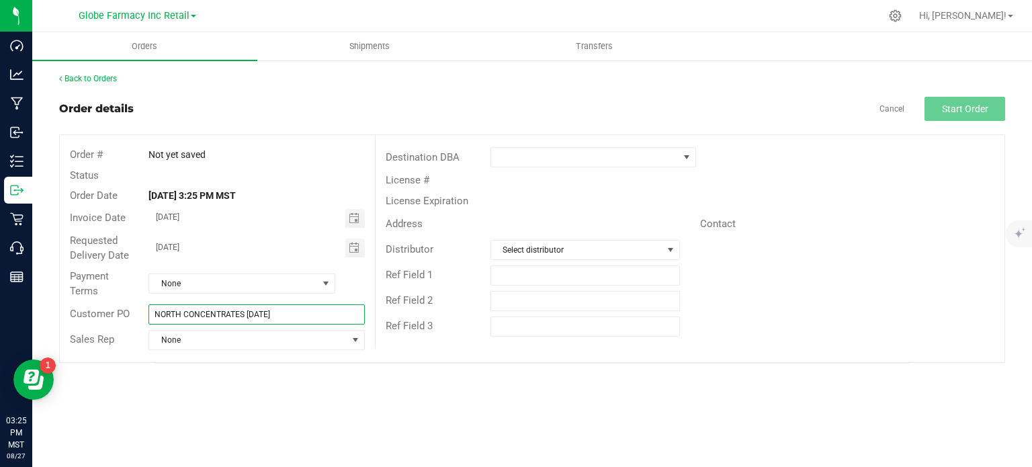
click at [269, 311] on input "NORTH CONCENTRATES [DATE]" at bounding box center [256, 314] width 216 height 20
click at [525, 155] on span at bounding box center [584, 157] width 187 height 19
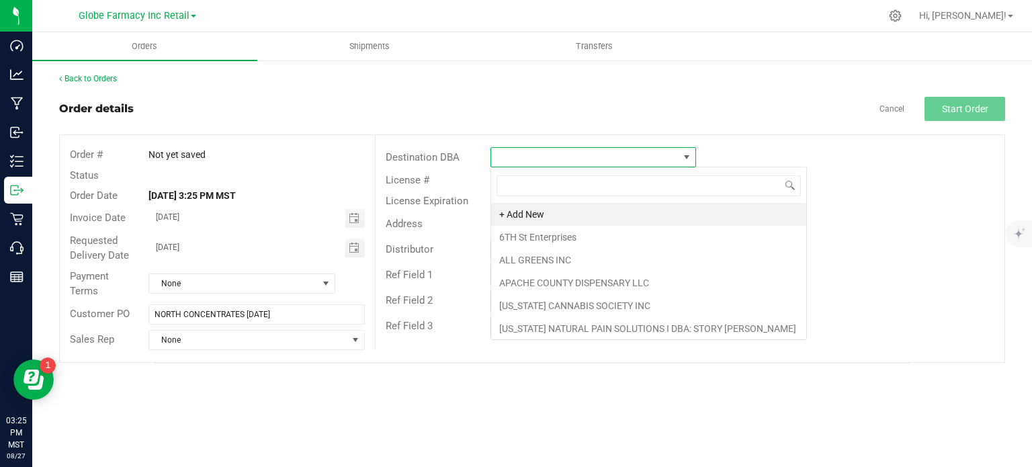
scroll to position [19, 206]
type input "GLOB"
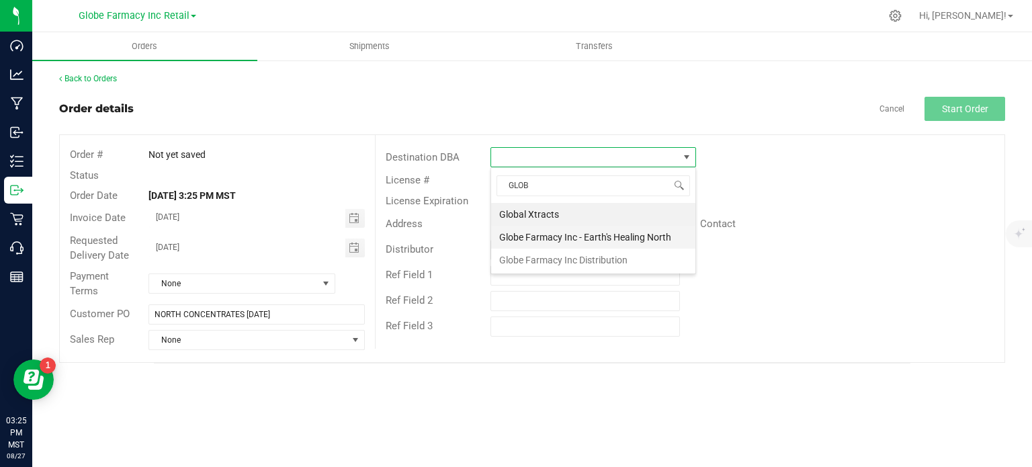
click at [548, 234] on li "Globe Farmacy Inc - Earth's Healing North" at bounding box center [593, 237] width 204 height 23
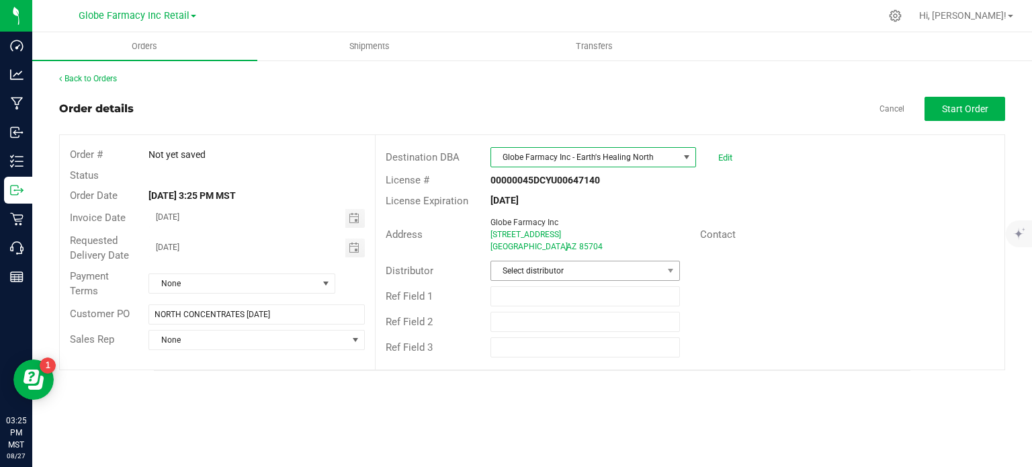
click at [539, 281] on div "Destination DBA Globe Farmacy Inc - Earth's Healing North Edit License # 000000…" at bounding box center [689, 252] width 629 height 234
click at [536, 277] on span "Select distributor" at bounding box center [576, 270] width 171 height 19
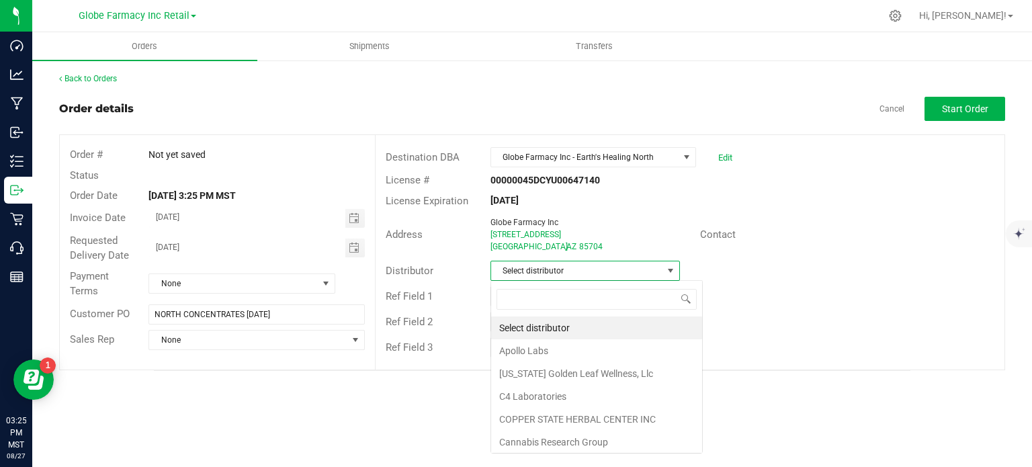
scroll to position [19, 189]
type input "GLOB"
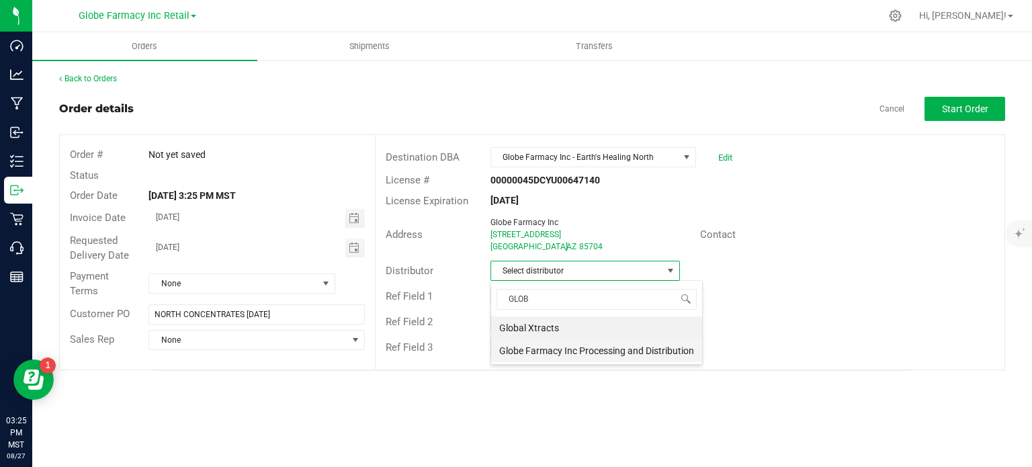
click at [535, 355] on li "Globe Farmacy Inc Processing and Distribution" at bounding box center [596, 350] width 211 height 23
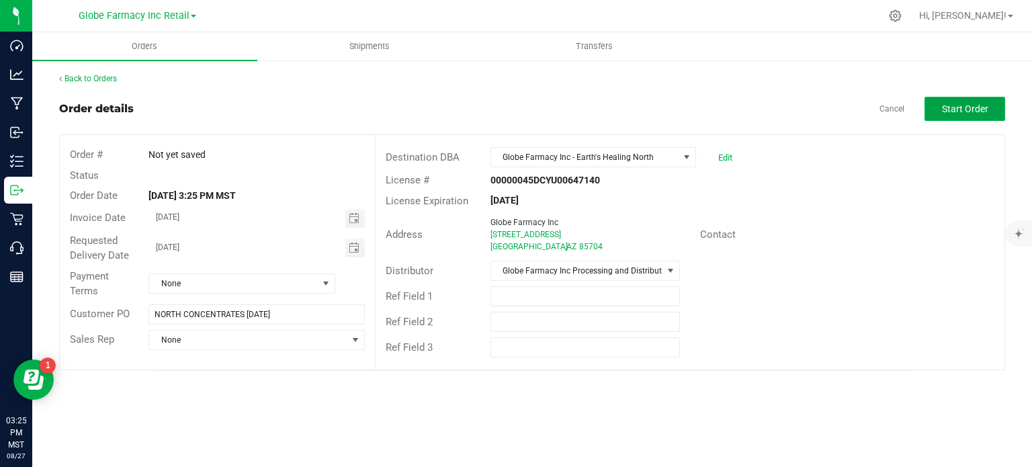
click at [950, 109] on span "Start Order" at bounding box center [965, 108] width 46 height 11
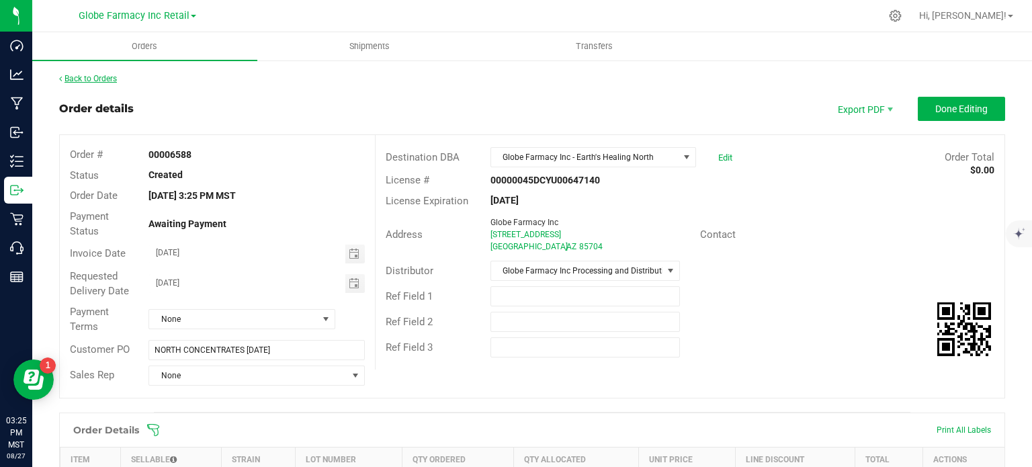
click at [105, 81] on link "Back to Orders" at bounding box center [88, 78] width 58 height 9
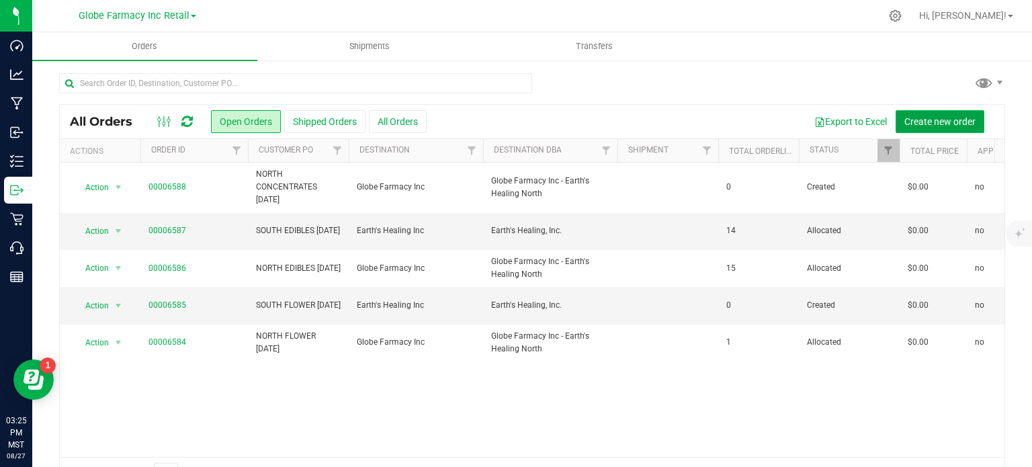
click at [932, 122] on span "Create new order" at bounding box center [939, 121] width 71 height 11
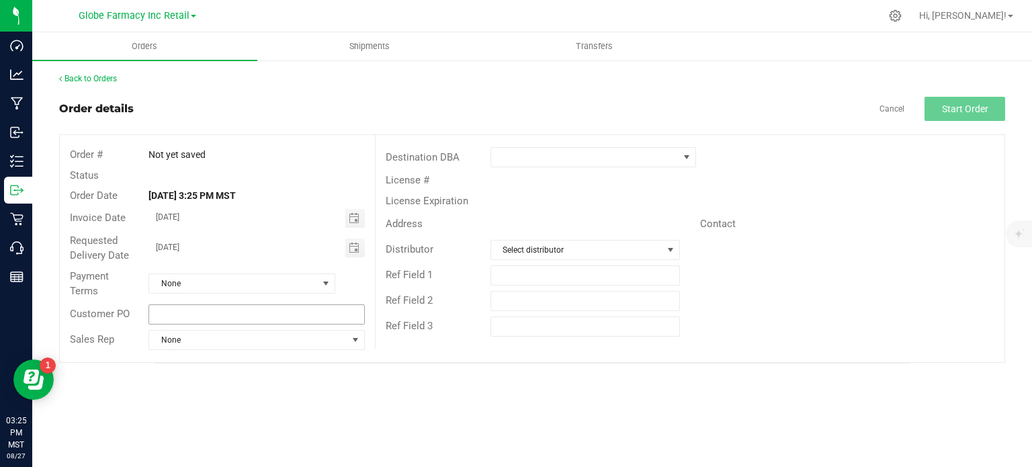
click at [242, 322] on div "Customer PO" at bounding box center [217, 315] width 315 height 26
click at [242, 320] on input "text" at bounding box center [256, 314] width 216 height 20
paste input "NORTH CONCENTRATES [DATE]"
drag, startPoint x: 181, startPoint y: 306, endPoint x: 95, endPoint y: 310, distance: 86.1
click at [95, 310] on div "Customer PO NORTH CONCENTRATES 08/28/2025" at bounding box center [217, 315] width 315 height 26
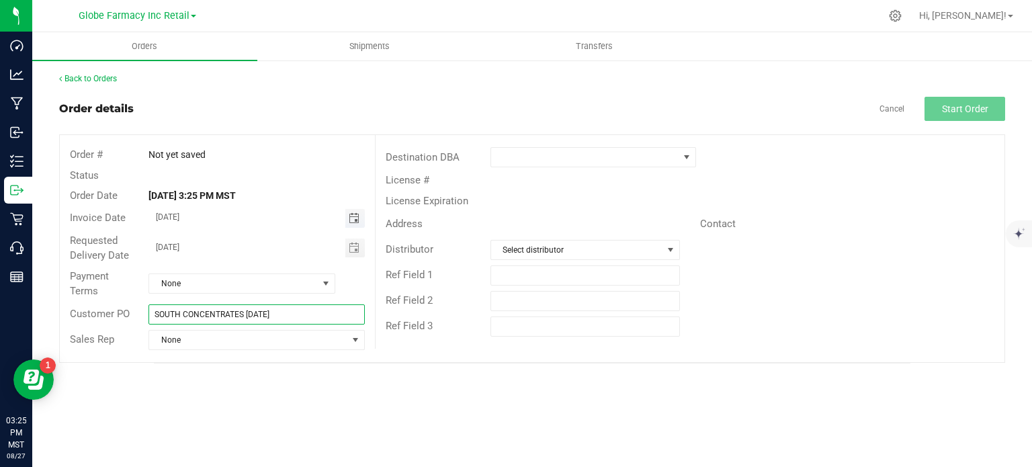
click at [352, 216] on span "Toggle calendar" at bounding box center [354, 218] width 11 height 11
type input "SOUTH CONCENTRATES [DATE]"
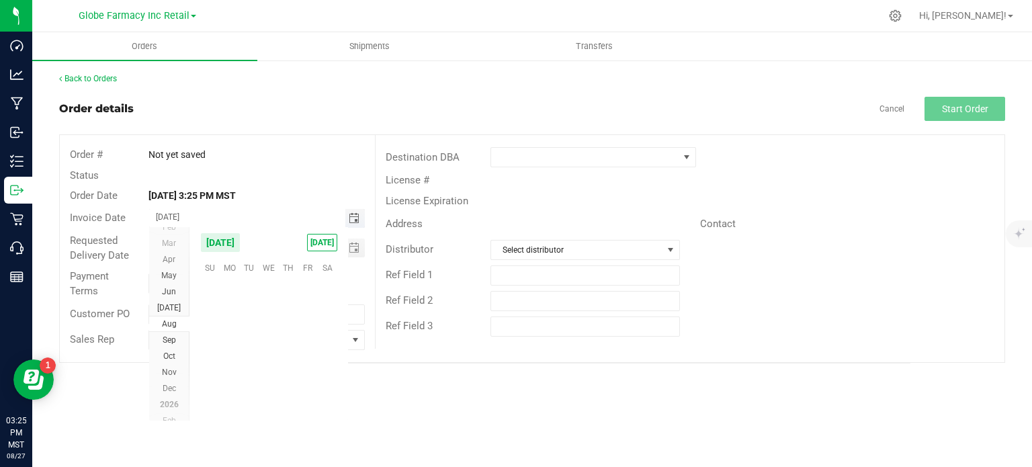
scroll to position [217699, 0]
click at [286, 370] on span "28" at bounding box center [288, 371] width 19 height 21
type input "[DATE]"
click at [356, 253] on span "Toggle calendar" at bounding box center [354, 247] width 11 height 11
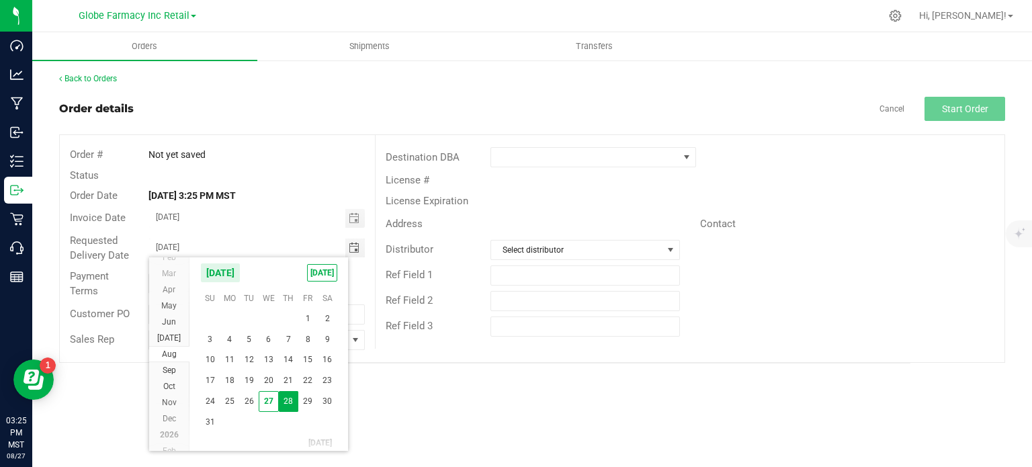
click at [309, 408] on span "29" at bounding box center [307, 401] width 19 height 21
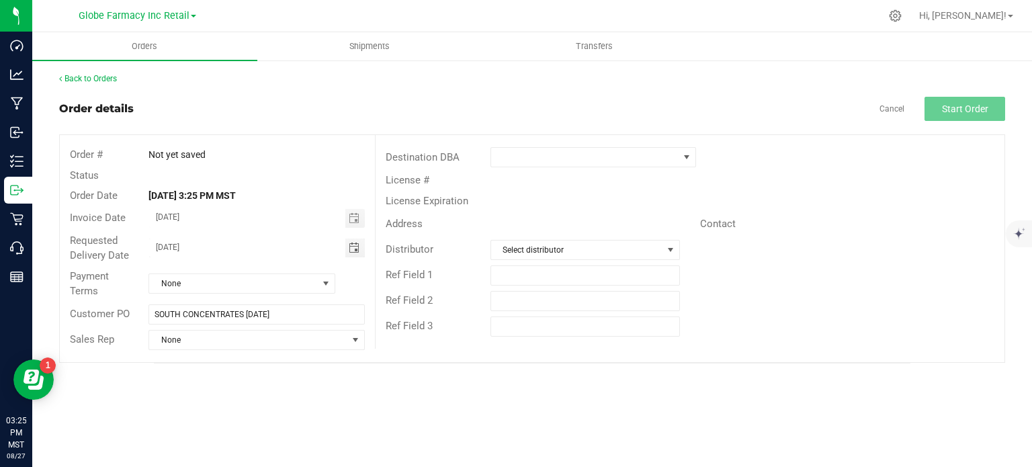
type input "[DATE]"
click at [570, 163] on span at bounding box center [584, 157] width 187 height 19
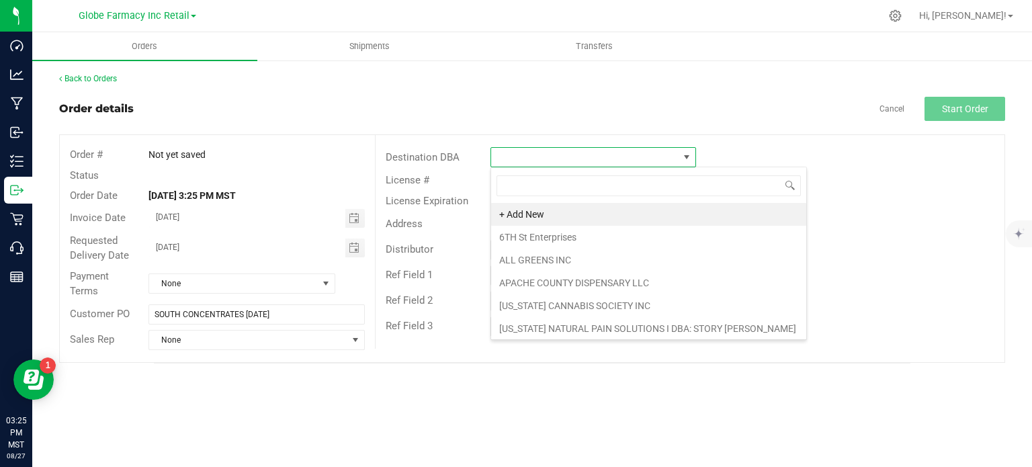
scroll to position [19, 206]
type input "EAR"
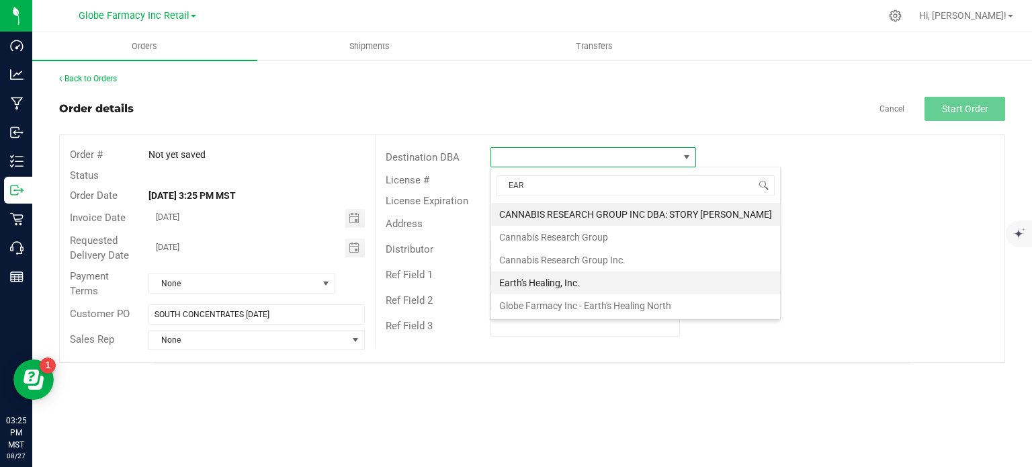
click at [535, 281] on li "Earth's Healing, Inc." at bounding box center [635, 282] width 289 height 23
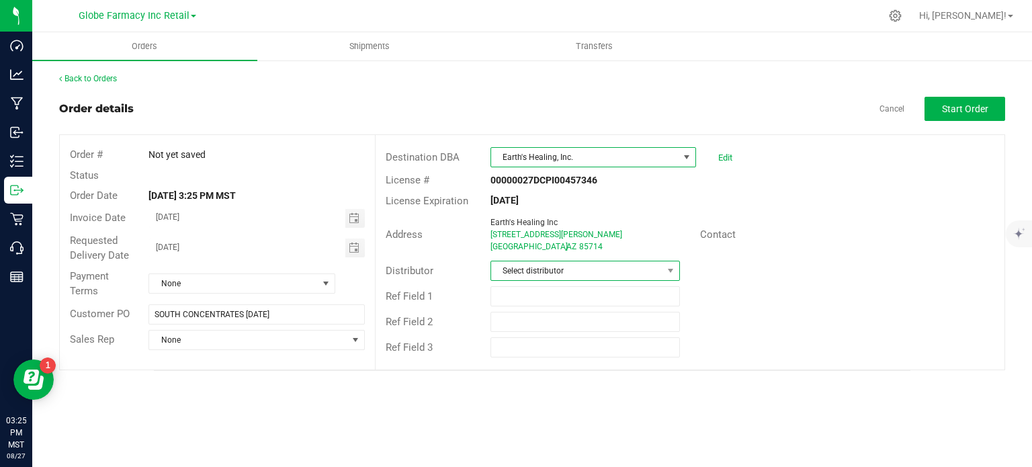
click at [537, 261] on span "Select distributor" at bounding box center [576, 270] width 171 height 19
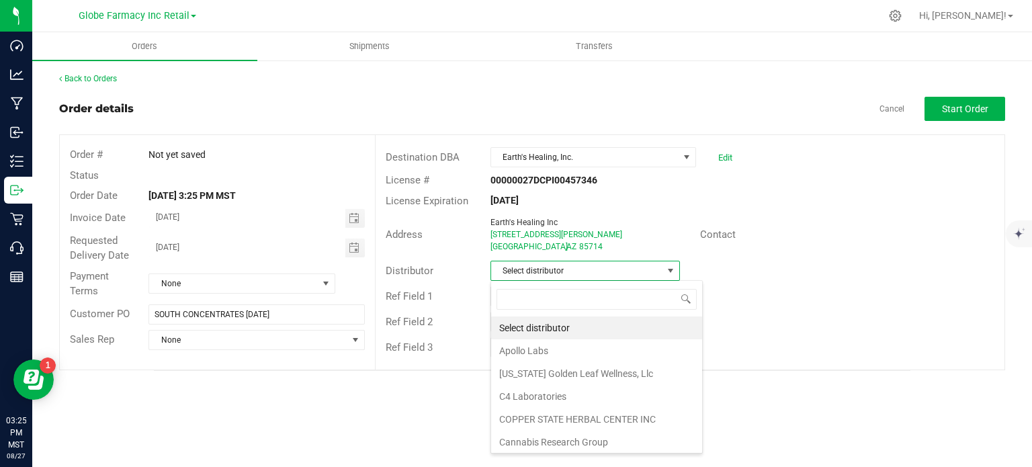
scroll to position [19, 189]
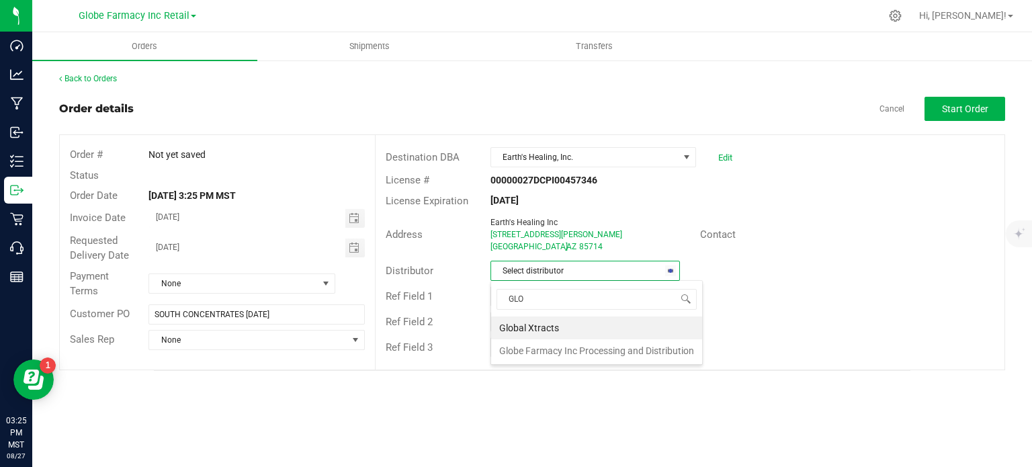
type input "GLOB"
click at [536, 346] on li "Globe Farmacy Inc Processing and Distribution" at bounding box center [596, 350] width 211 height 23
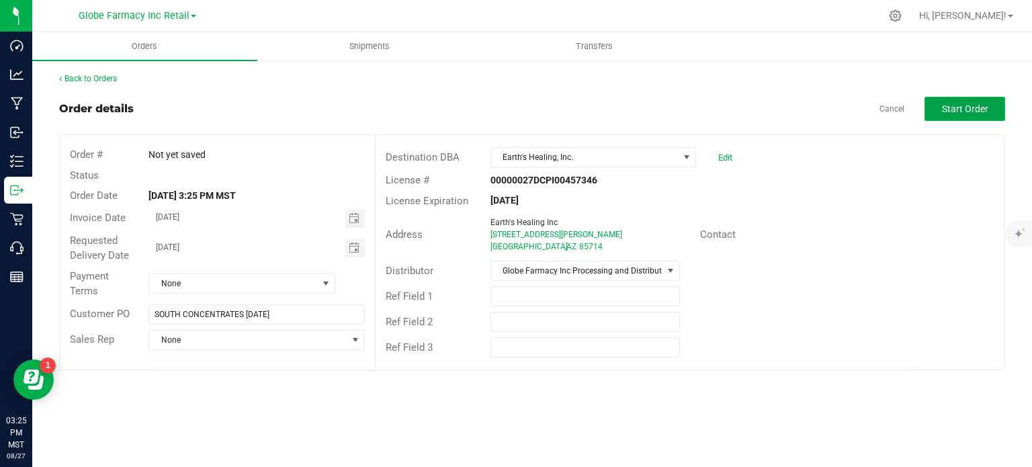
click at [972, 103] on span "Start Order" at bounding box center [965, 108] width 46 height 11
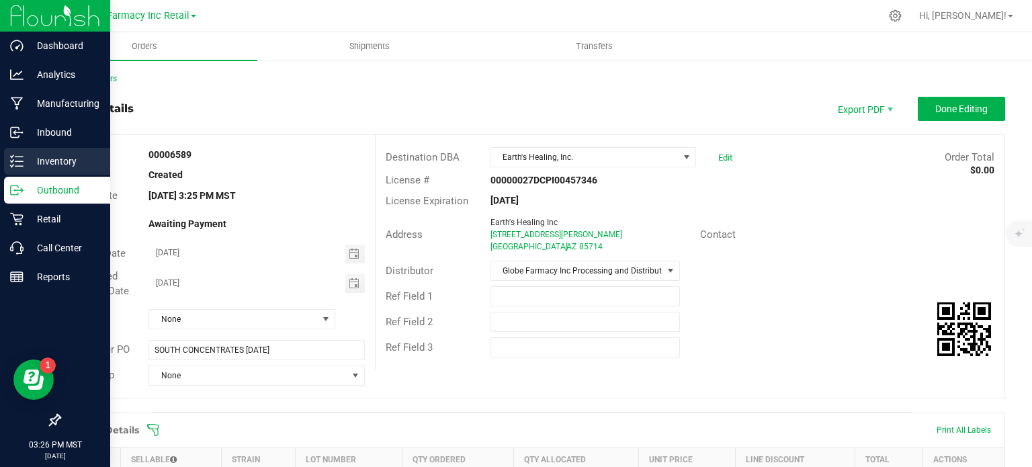
click at [27, 163] on p "Inventory" at bounding box center [64, 161] width 81 height 16
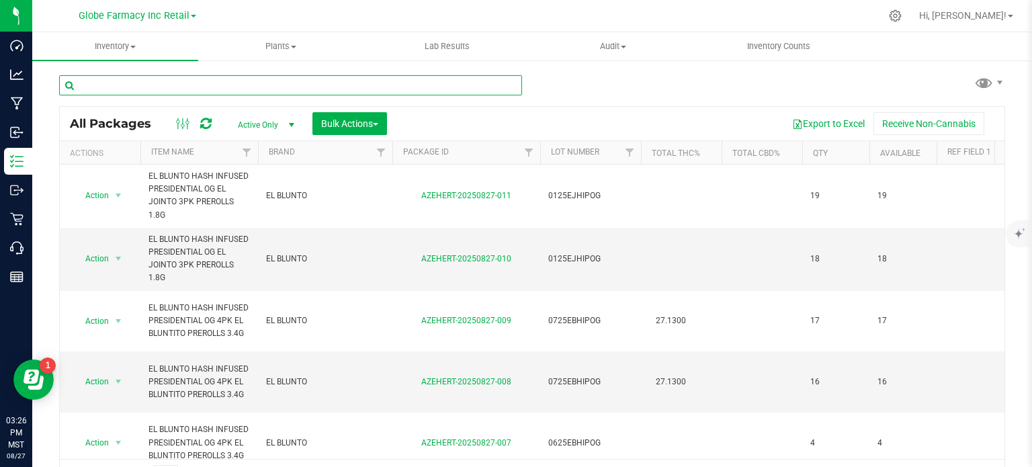
click at [154, 89] on input "text" at bounding box center [290, 85] width 463 height 20
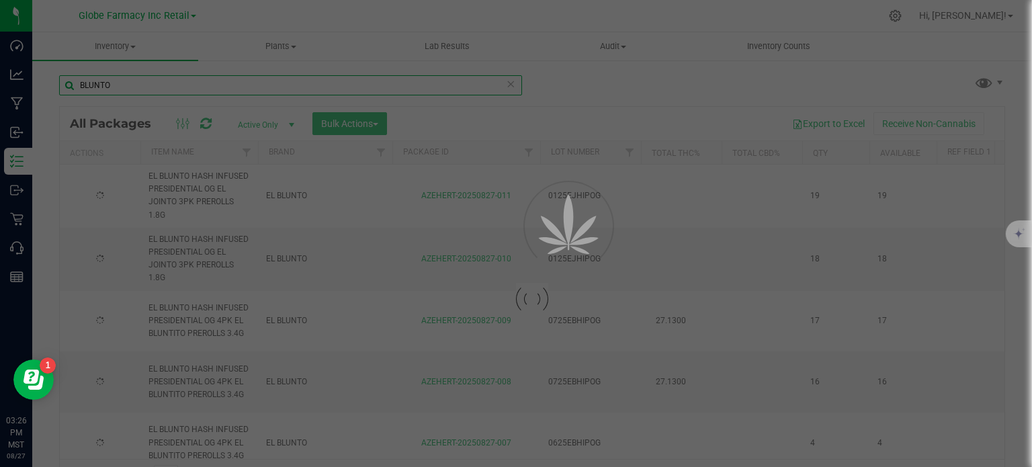
type input "BLUNTO"
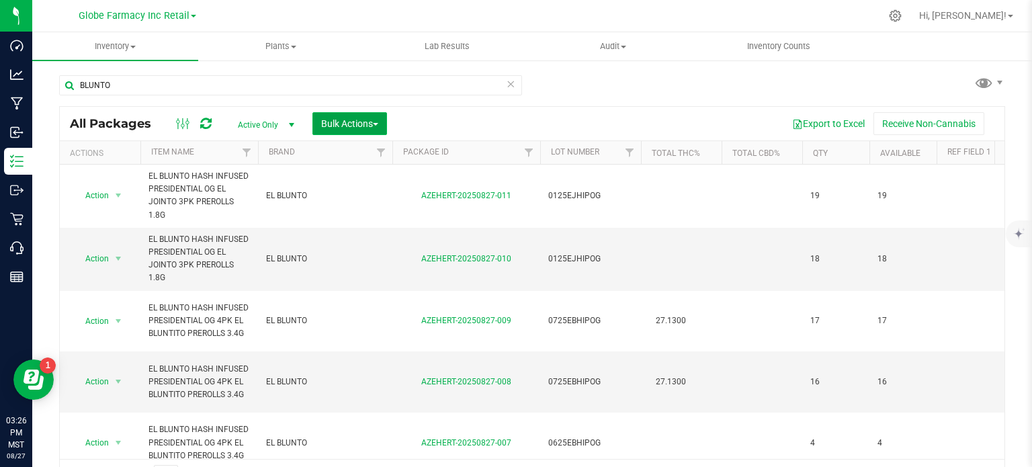
click at [355, 120] on span "Bulk Actions" at bounding box center [349, 123] width 57 height 11
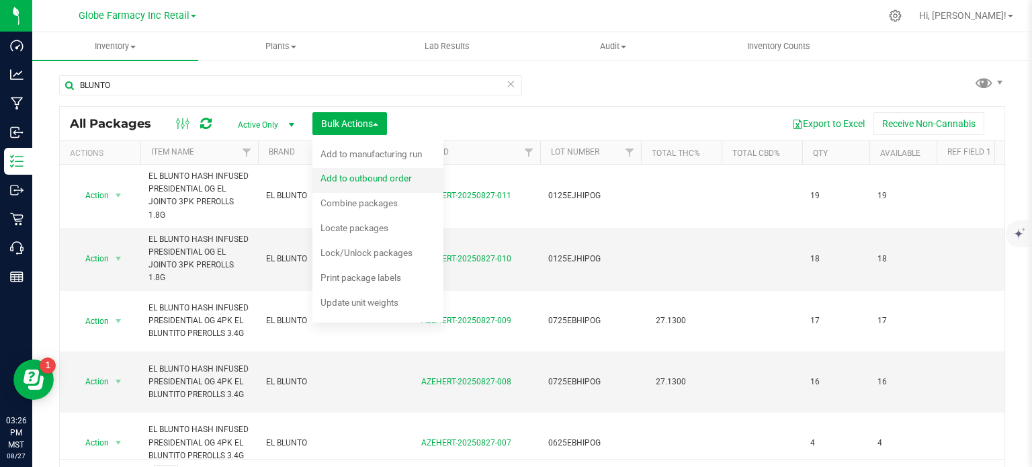
click at [381, 177] on span "Add to outbound order" at bounding box center [365, 178] width 91 height 11
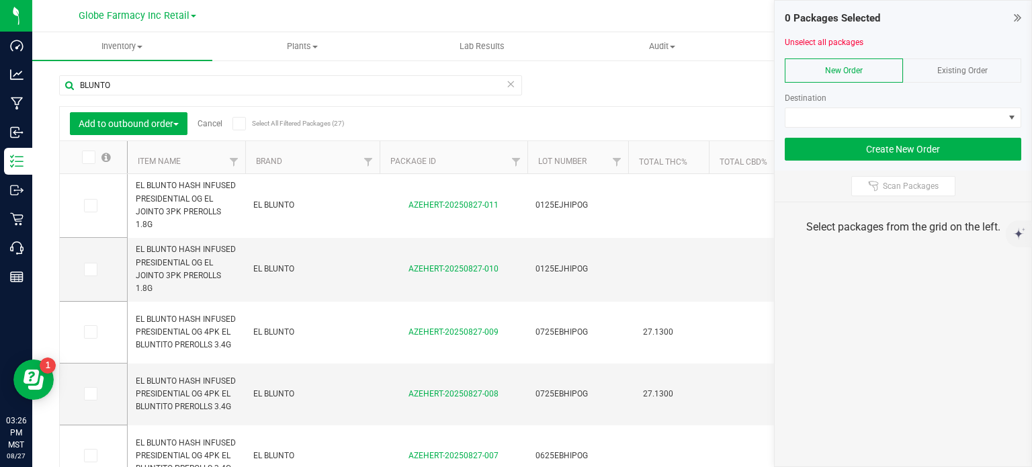
click at [956, 72] on span "Existing Order" at bounding box center [962, 70] width 50 height 9
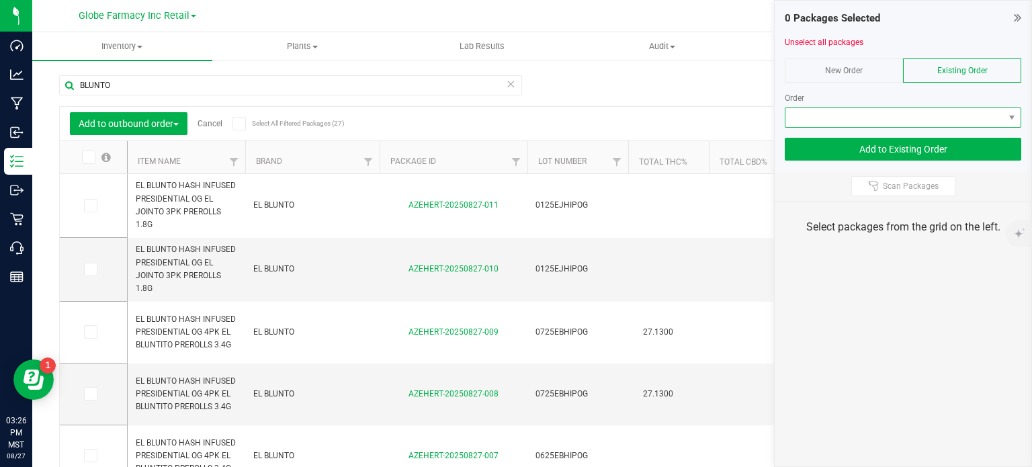
click at [935, 120] on span at bounding box center [894, 117] width 218 height 19
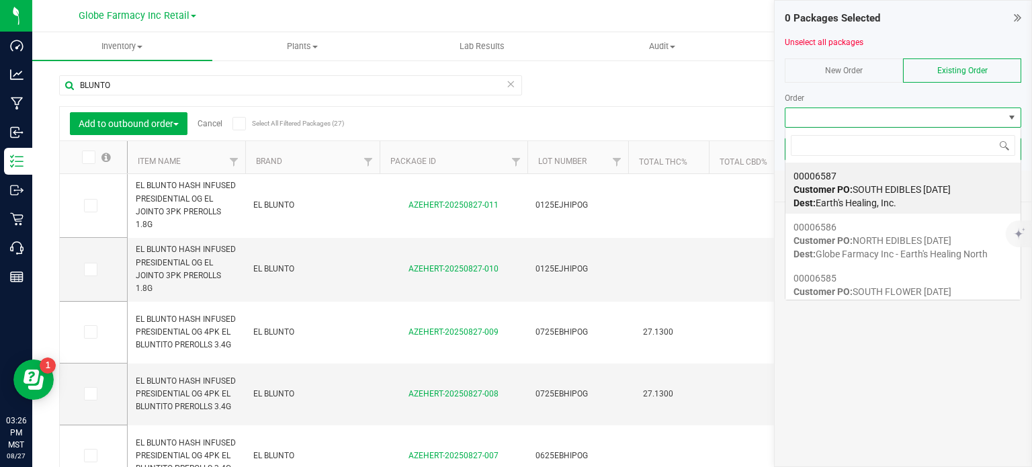
scroll to position [19, 236]
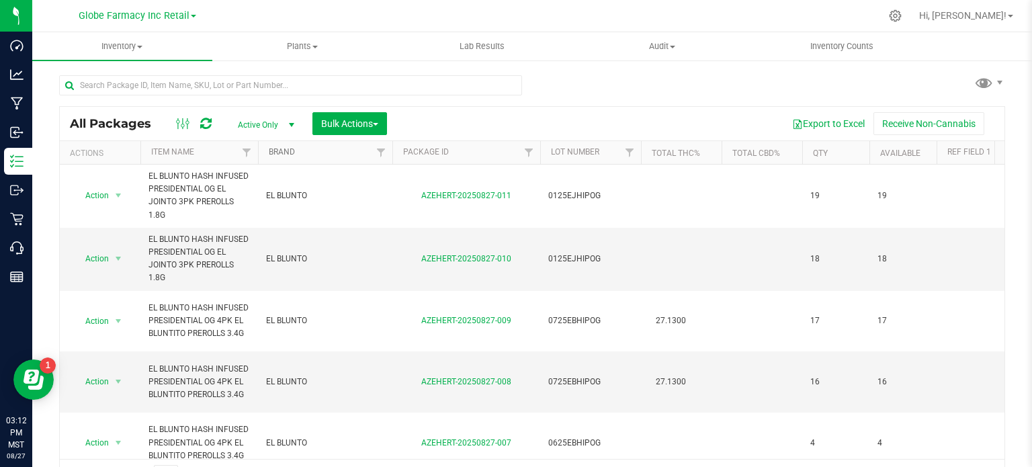
click at [274, 150] on link "Brand" at bounding box center [282, 151] width 26 height 9
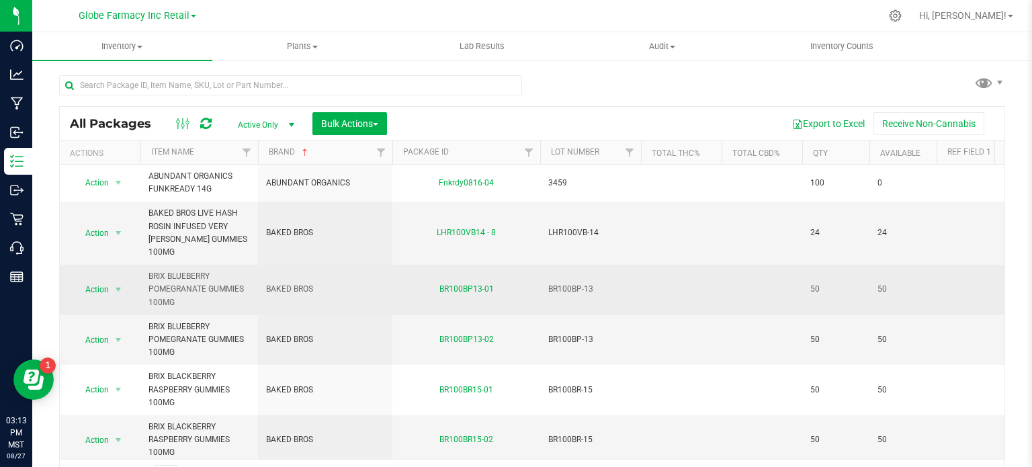
click at [177, 271] on span "BRIX BLUEBERRY POMEGRANATE GUMMIES 100MG" at bounding box center [198, 289] width 101 height 39
copy tr "BRIX BLUEBERRY POMEGRANATE GUMMIES 100MG"
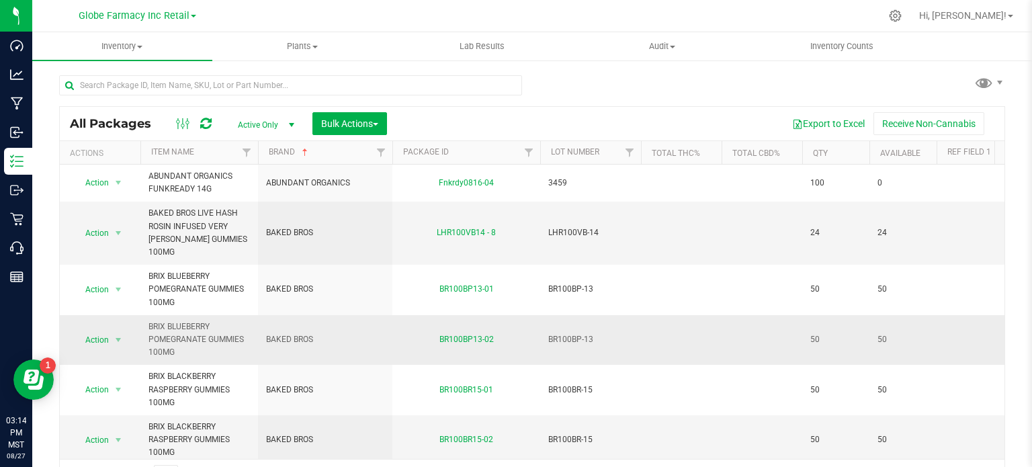
click at [172, 321] on span "BRIX BLUEBERRY POMEGRANATE GUMMIES 100MG" at bounding box center [198, 339] width 101 height 39
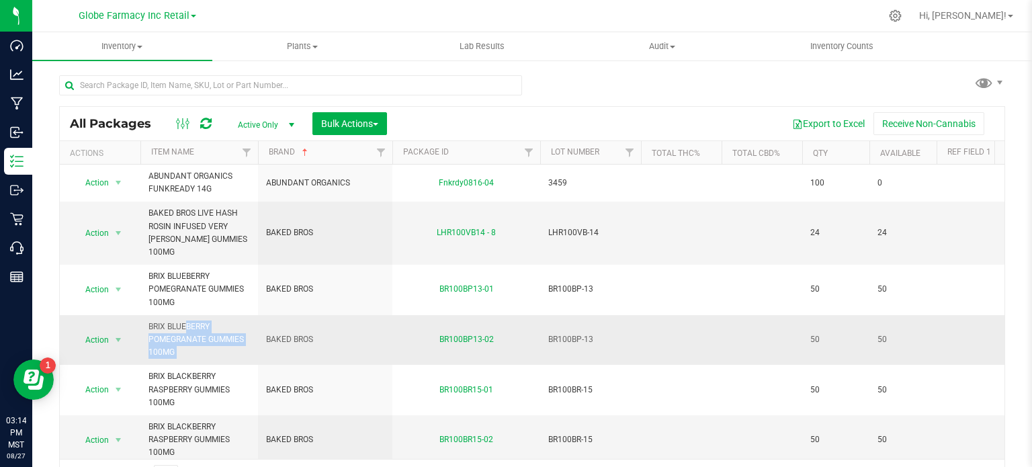
copy tr "BRIX BLUEBERRY POMEGRANATE GUMMIES 100MG"
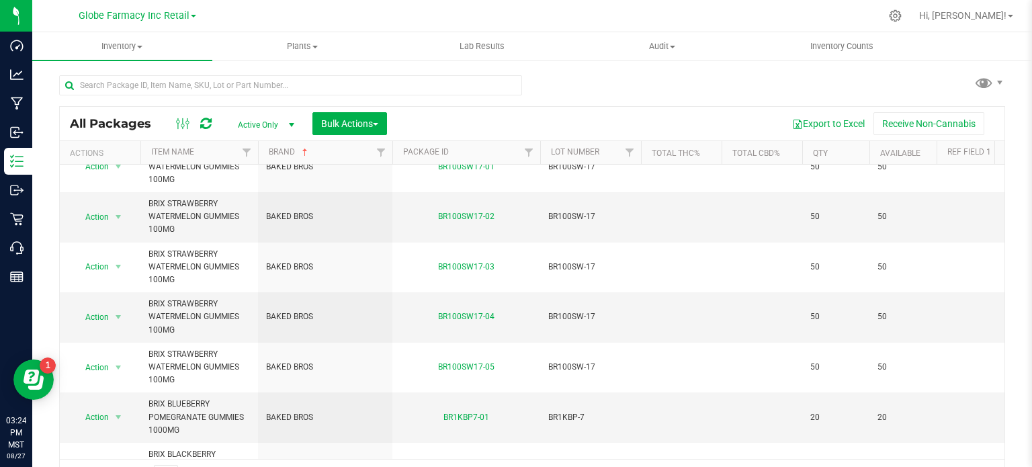
scroll to position [24, 0]
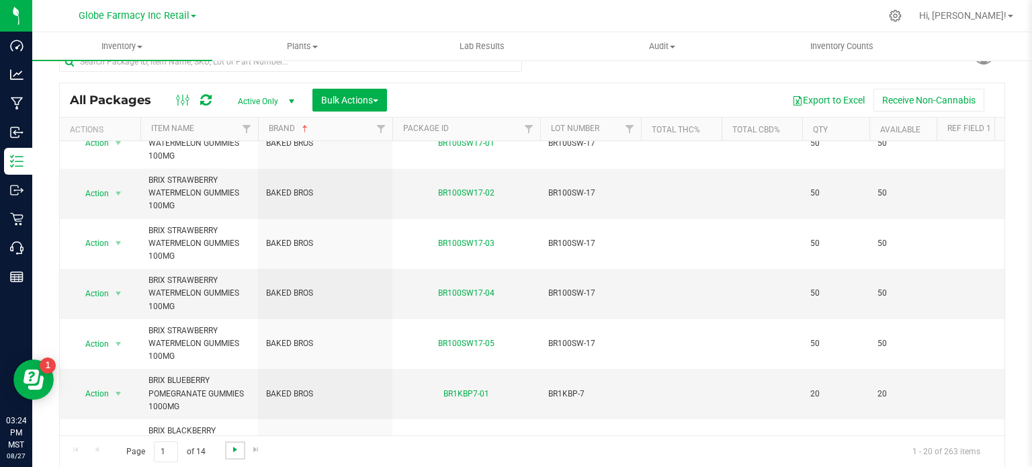
click at [233, 451] on span "Go to the next page" at bounding box center [235, 449] width 11 height 11
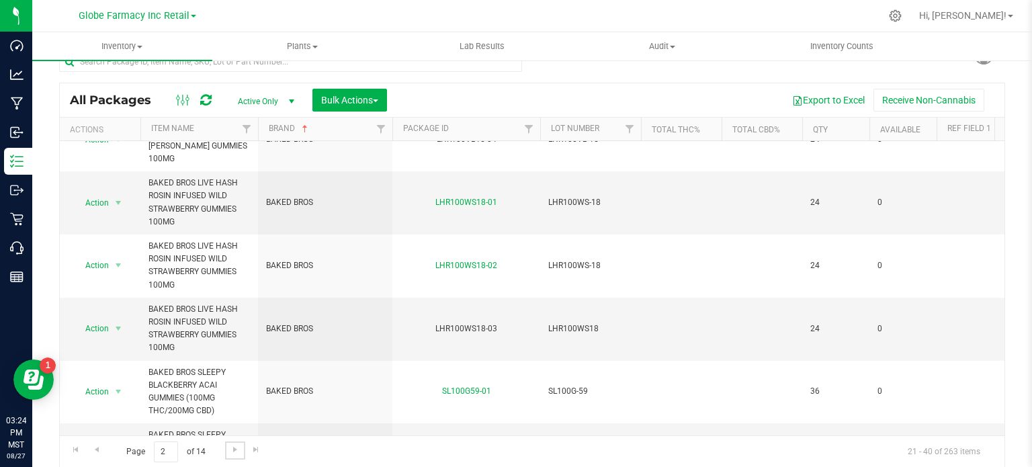
scroll to position [856, 0]
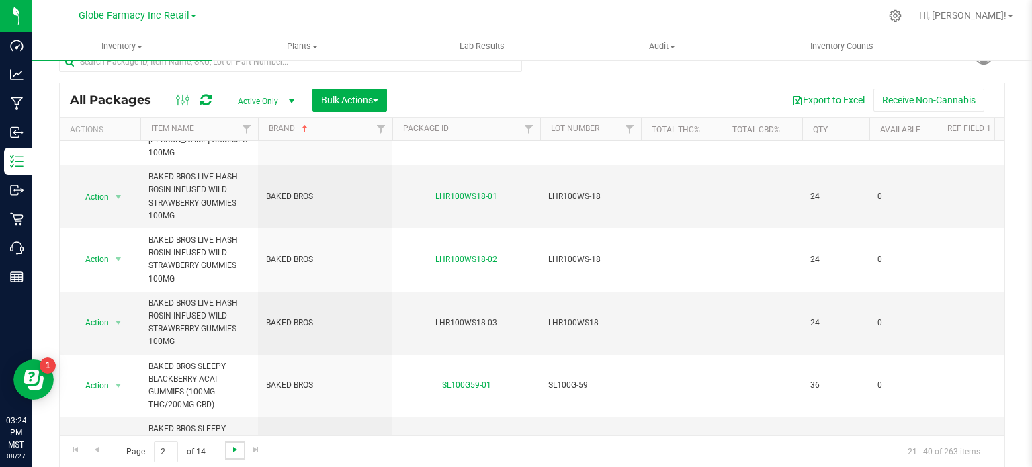
click at [239, 451] on span "Go to the next page" at bounding box center [235, 449] width 11 height 11
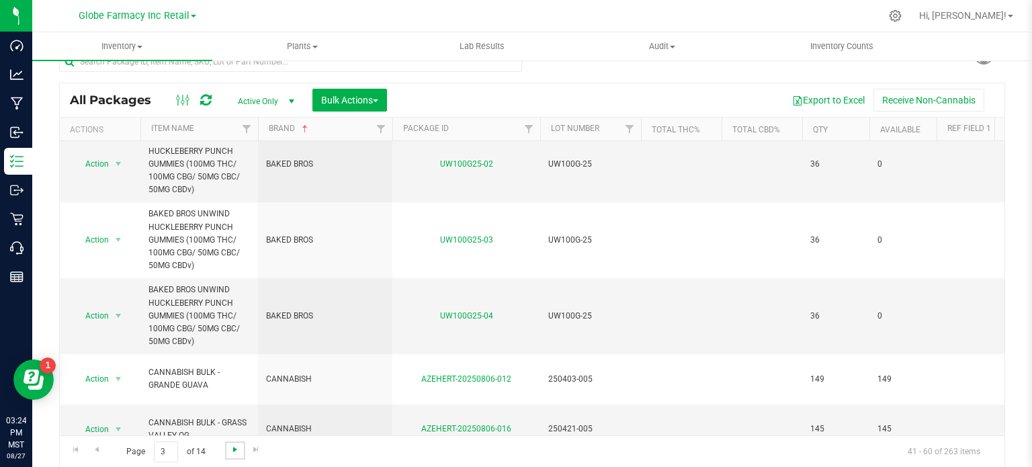
click at [235, 453] on span "Go to the next page" at bounding box center [235, 449] width 11 height 11
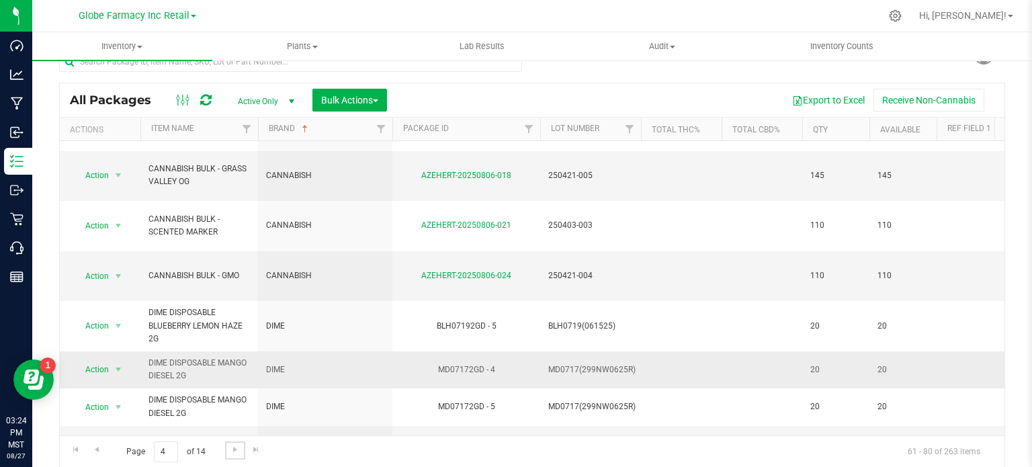
scroll to position [69, 0]
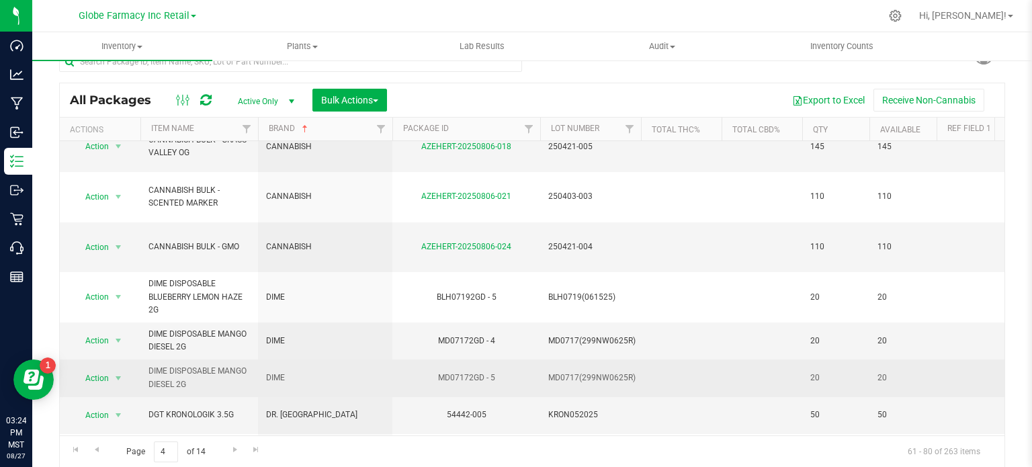
click at [271, 371] on span "DIME" at bounding box center [325, 377] width 118 height 13
copy tr "DIME"
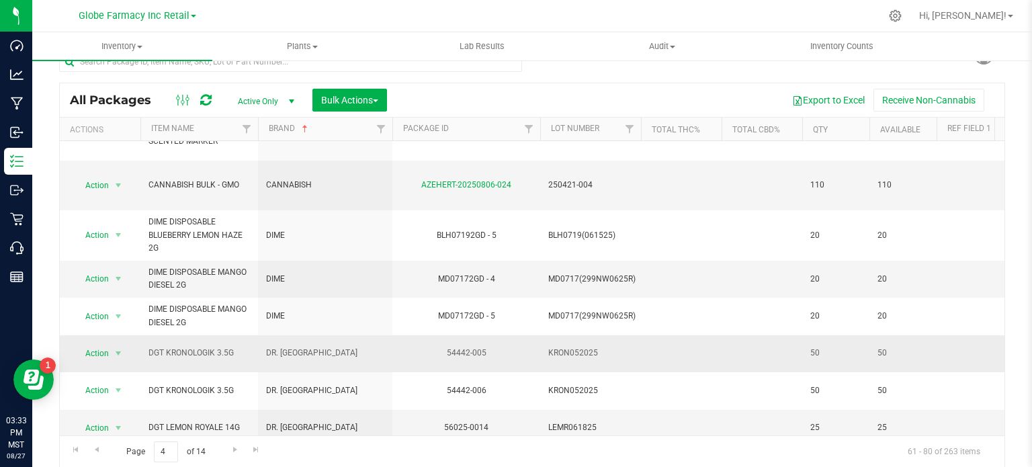
scroll to position [0, 12]
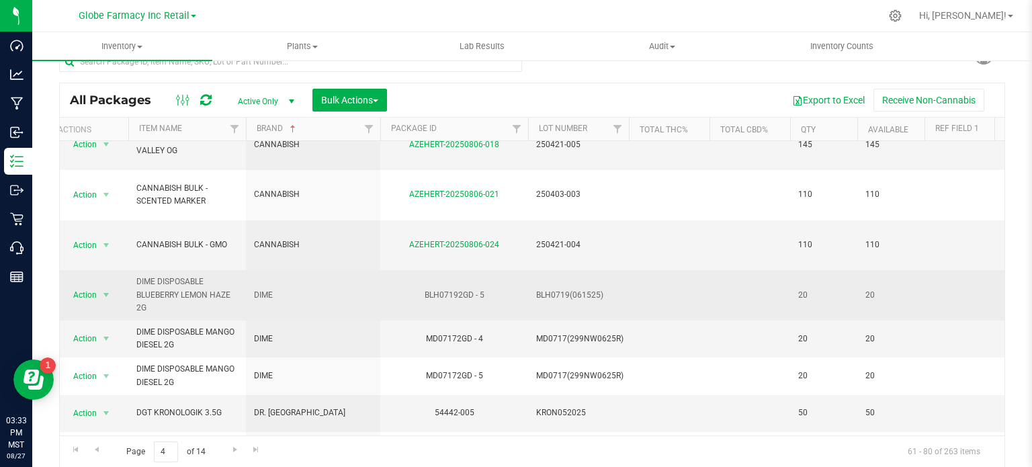
click at [263, 289] on span "DIME" at bounding box center [313, 295] width 118 height 13
copy tr "DIME"
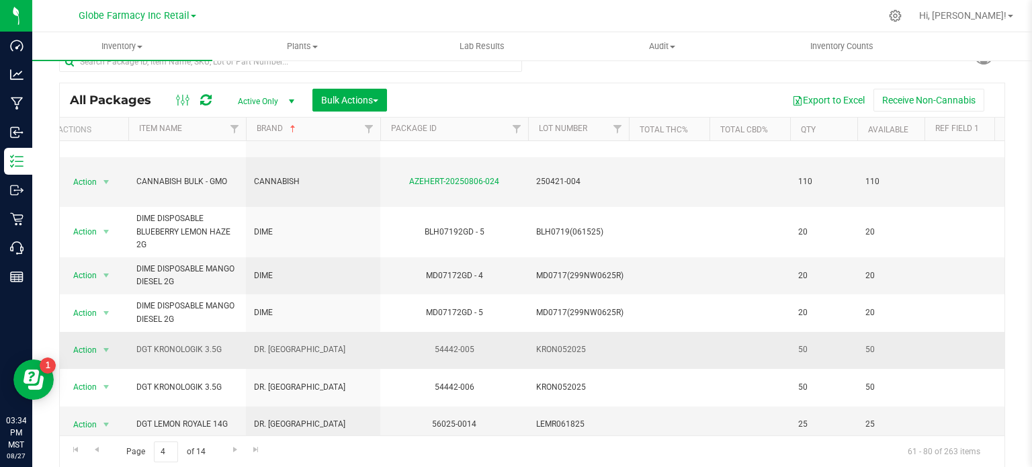
click at [195, 343] on span "DGT KRONOLOGIK 3.5G" at bounding box center [186, 349] width 101 height 13
copy tr "DGT KRONOLOGIK 3.5G"
click at [141, 418] on span "DGT LEMON ROYALE 14G" at bounding box center [186, 424] width 101 height 13
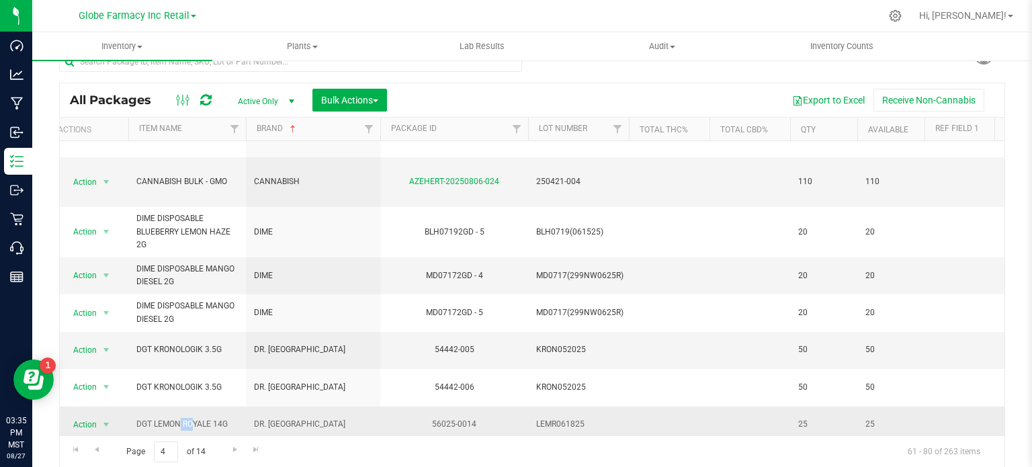
click at [141, 418] on span "DGT LEMON ROYALE 14G" at bounding box center [186, 424] width 101 height 13
copy tr "DGT LEMON ROYALE 14G"
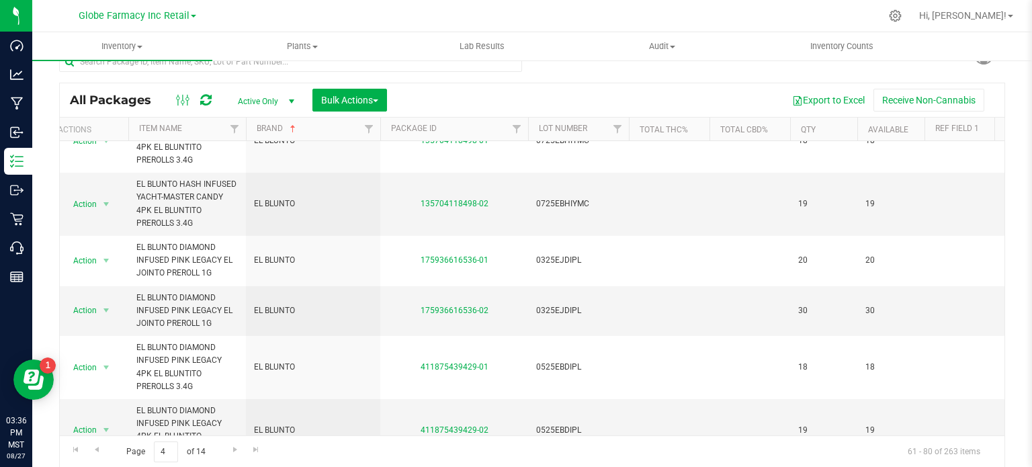
scroll to position [644, 12]
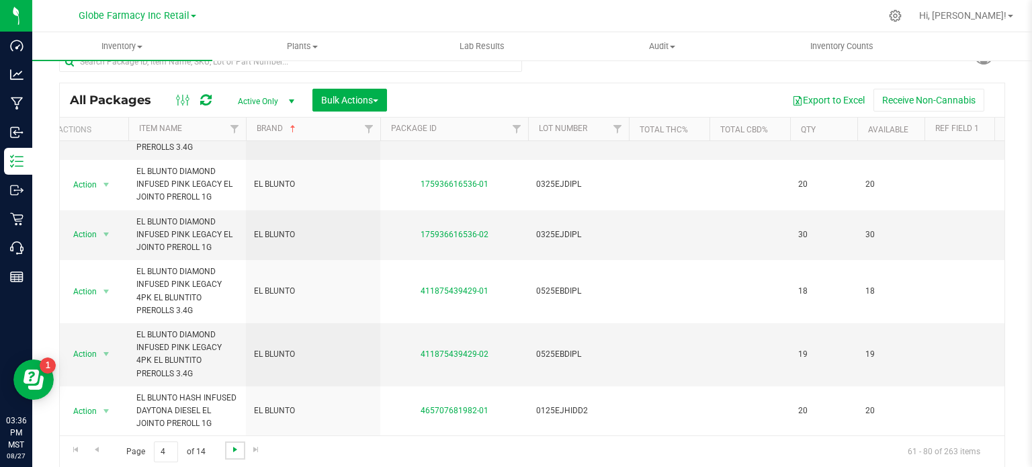
click at [232, 446] on span "Go to the next page" at bounding box center [235, 449] width 11 height 11
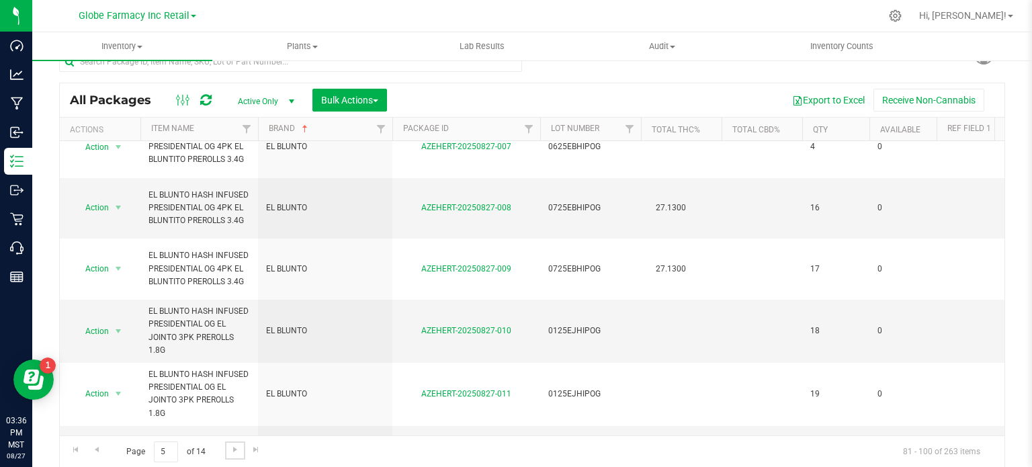
scroll to position [837, 0]
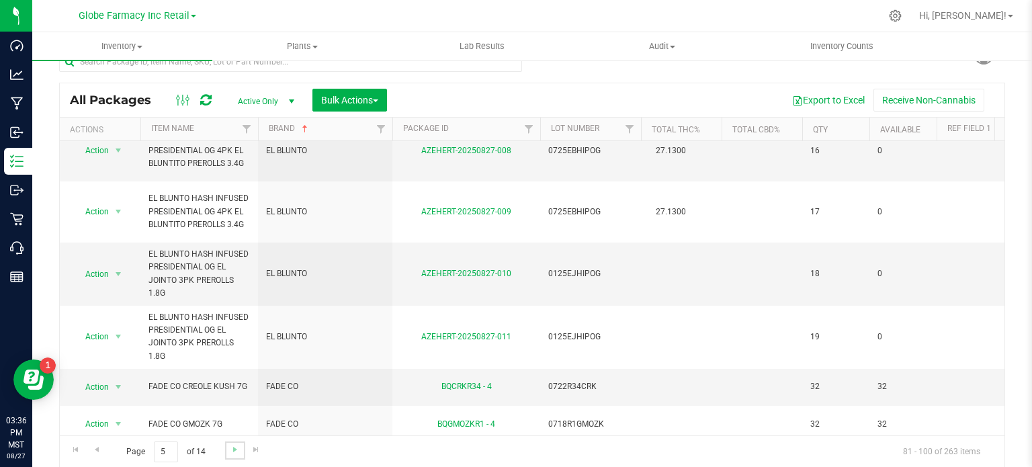
click at [234, 455] on link "Go to the next page" at bounding box center [234, 450] width 19 height 18
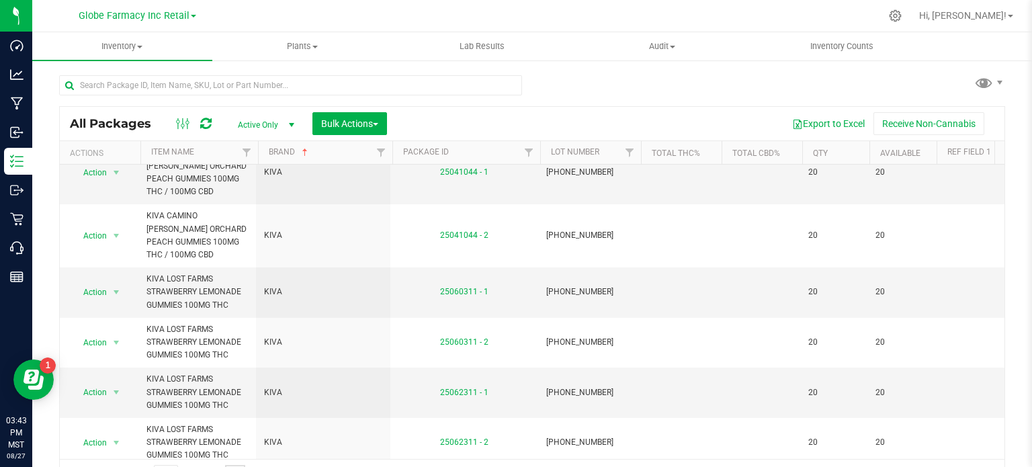
scroll to position [0, 2]
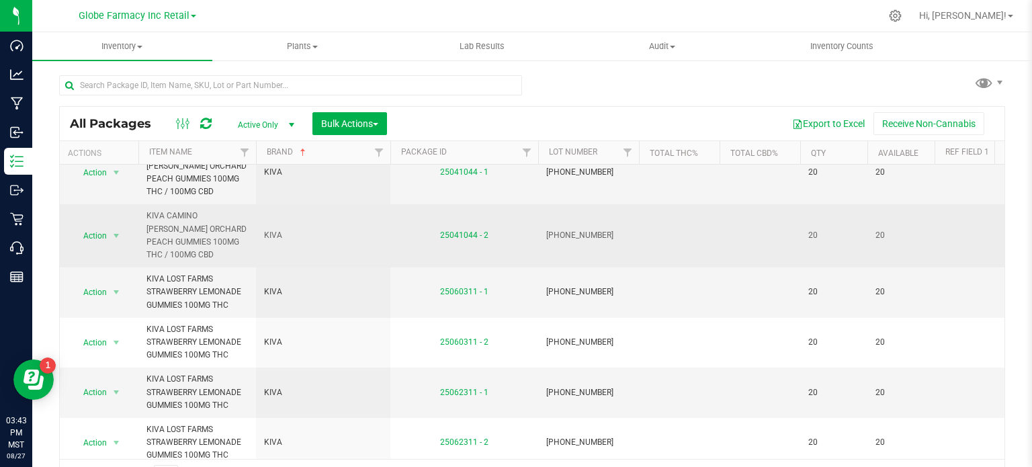
click at [272, 233] on span "KIVA" at bounding box center [323, 235] width 118 height 13
copy tr "KIVA"
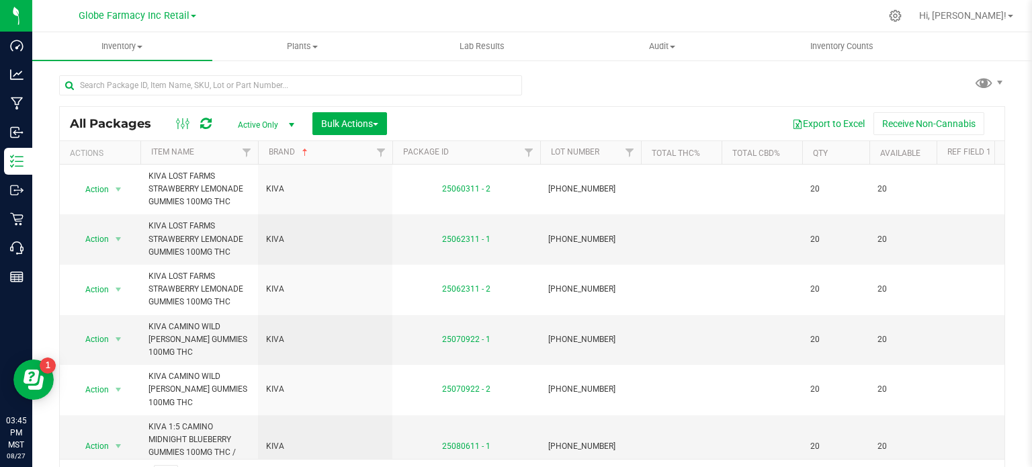
scroll to position [24, 0]
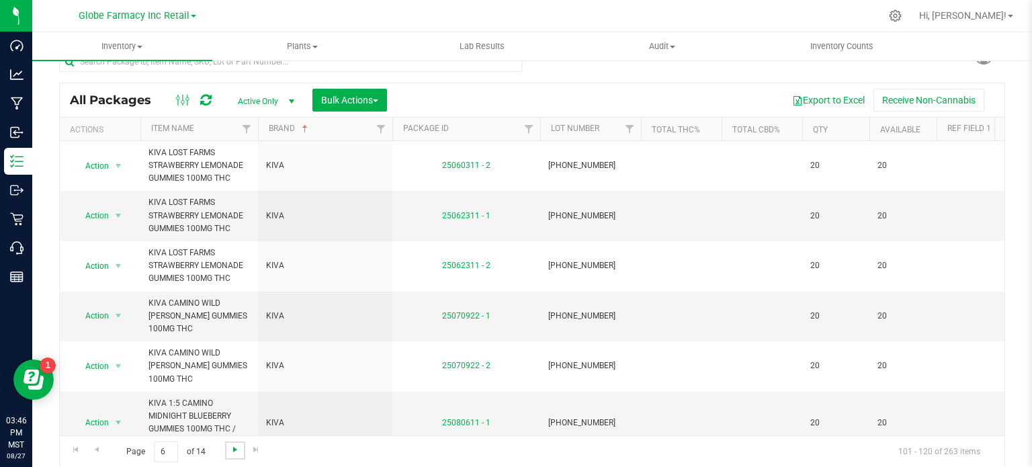
click at [230, 445] on span "Go to the next page" at bounding box center [235, 449] width 11 height 11
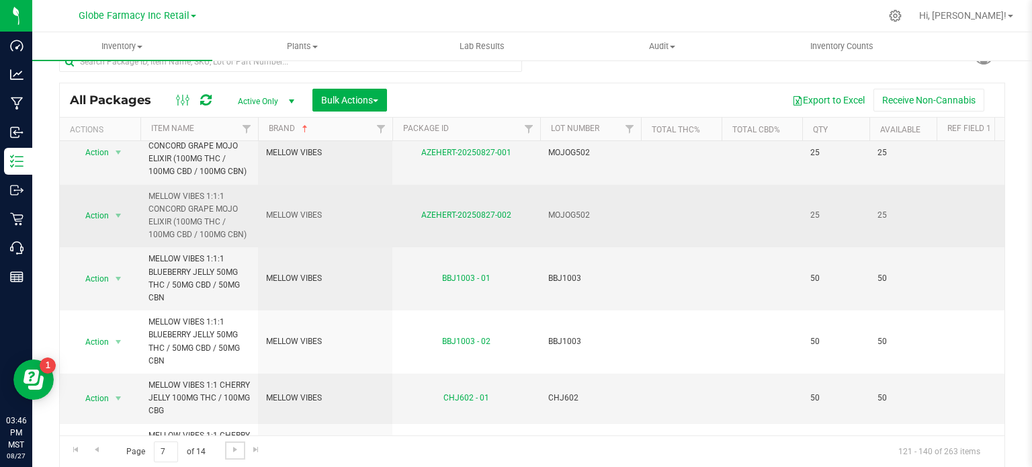
scroll to position [83, 0]
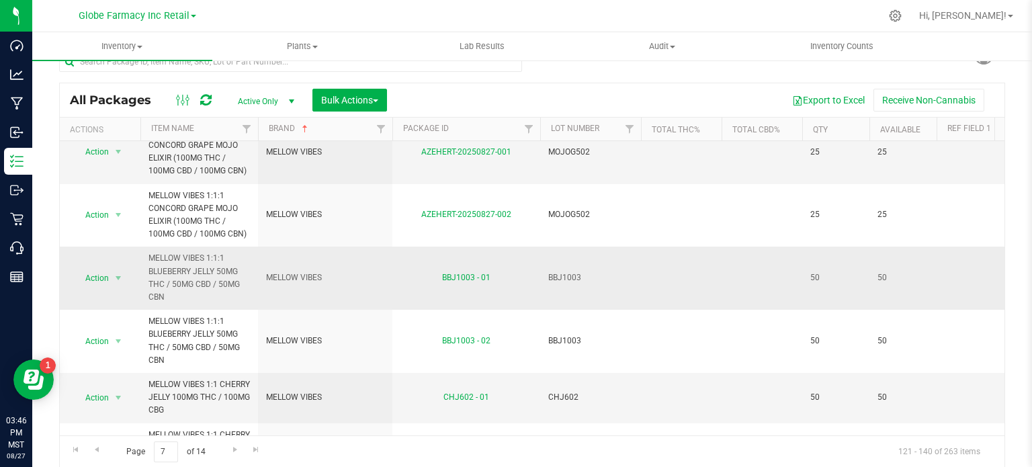
click at [298, 272] on span "MELLOW VIBES" at bounding box center [325, 277] width 118 height 13
copy tr "MELLOW VIBES"
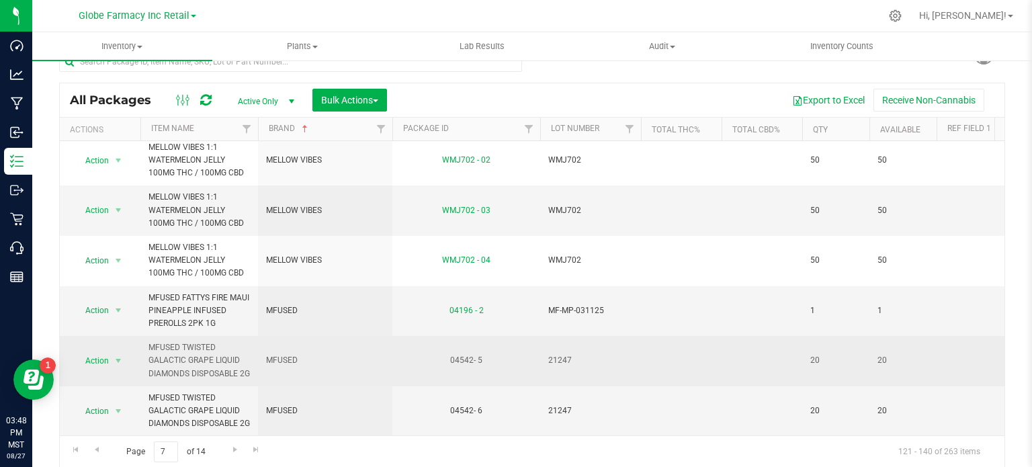
scroll to position [0, 0]
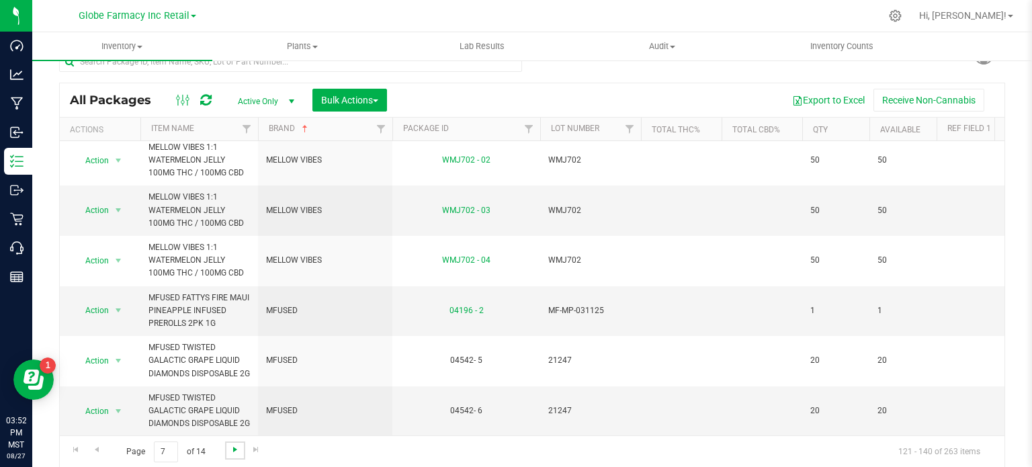
click at [230, 453] on span "Go to the next page" at bounding box center [235, 449] width 11 height 11
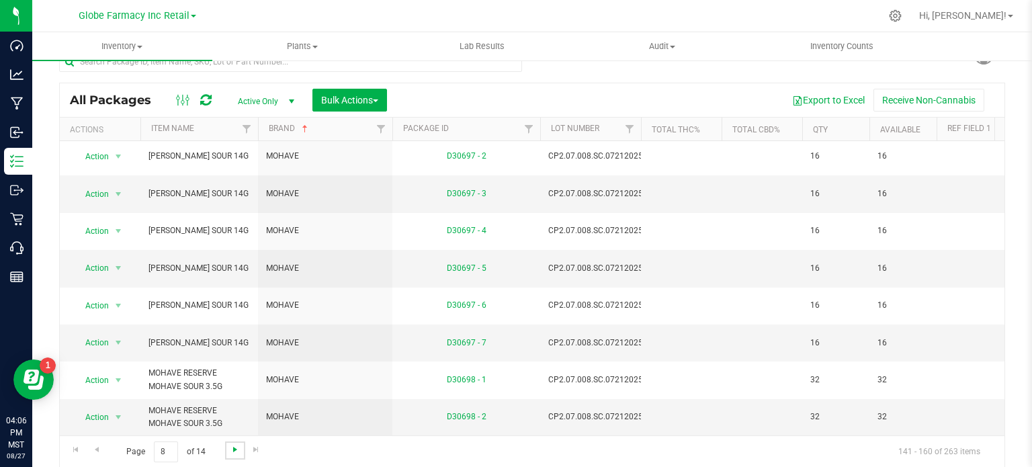
click at [235, 448] on span "Go to the next page" at bounding box center [235, 449] width 11 height 11
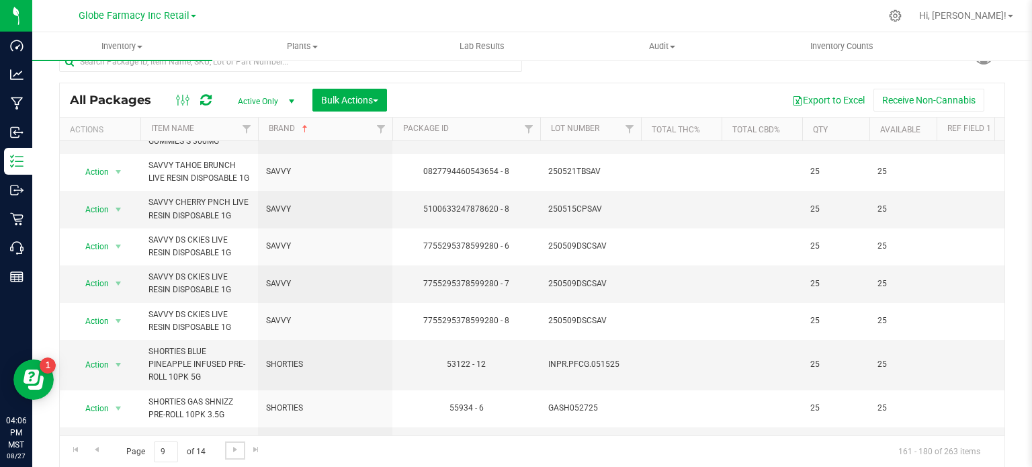
scroll to position [469, 0]
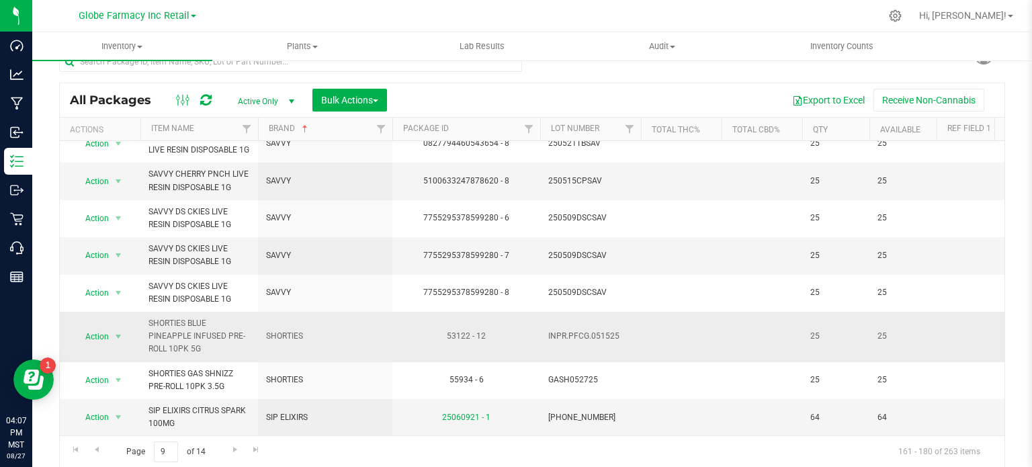
click at [288, 330] on span "SHORTIES" at bounding box center [325, 336] width 118 height 13
copy tr "SHORTIES"
click at [301, 411] on span "SIP ELIXIRS" at bounding box center [325, 417] width 118 height 13
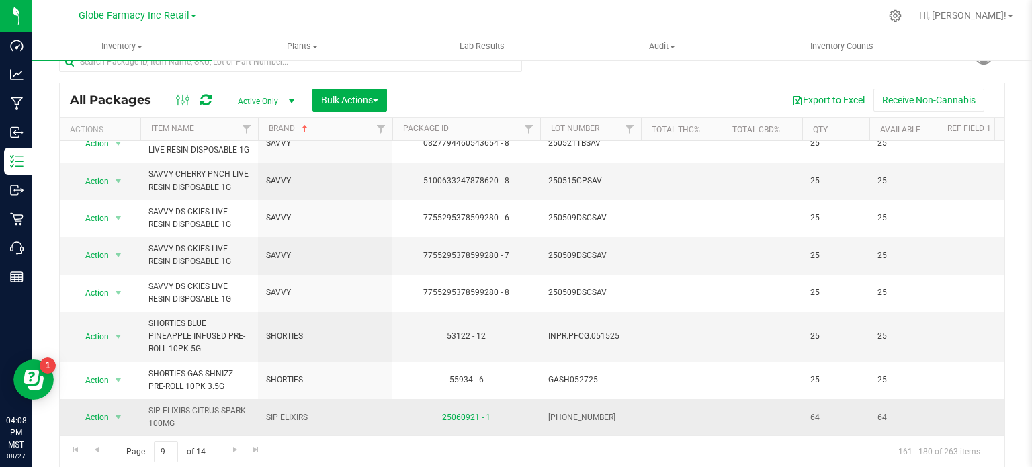
click at [301, 411] on span "SIP ELIXIRS" at bounding box center [325, 417] width 118 height 13
copy tr "SIP ELIXIRS"
click at [231, 452] on span "Go to the next page" at bounding box center [235, 449] width 11 height 11
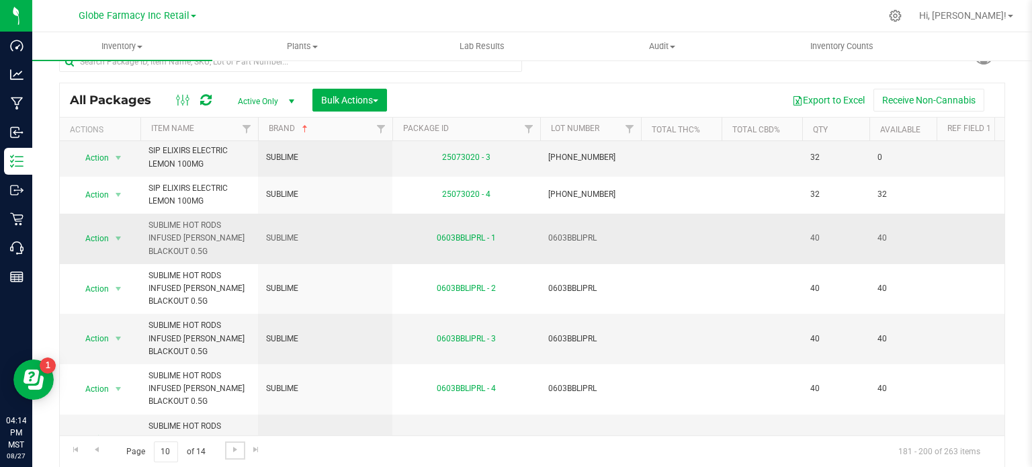
scroll to position [521, 0]
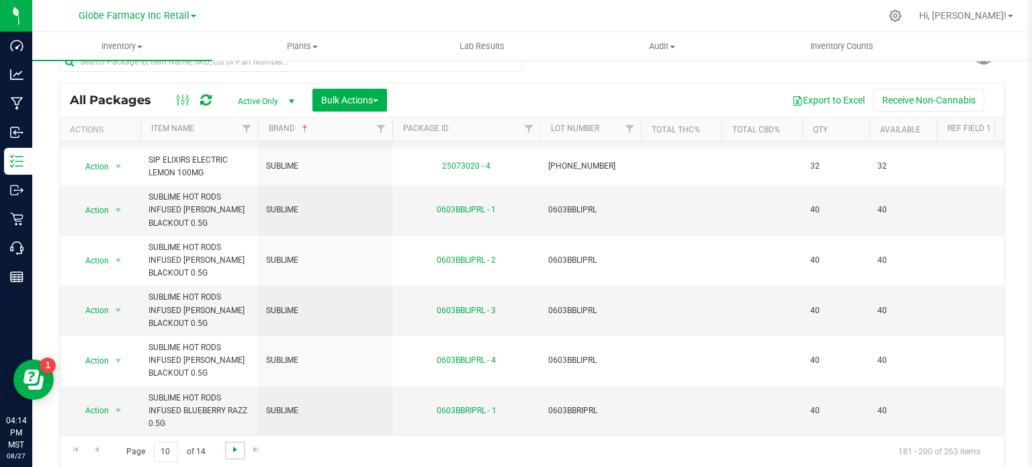
click at [236, 447] on span "Go to the next page" at bounding box center [235, 449] width 11 height 11
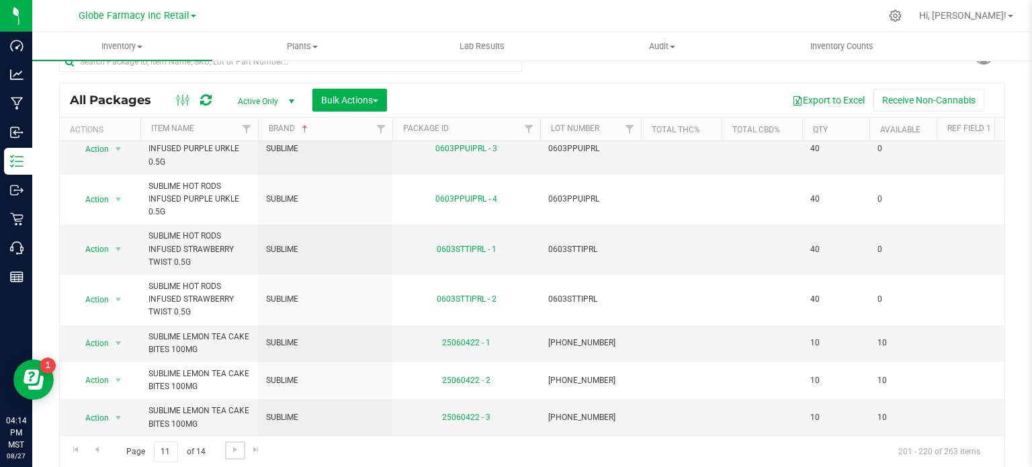
scroll to position [547, 0]
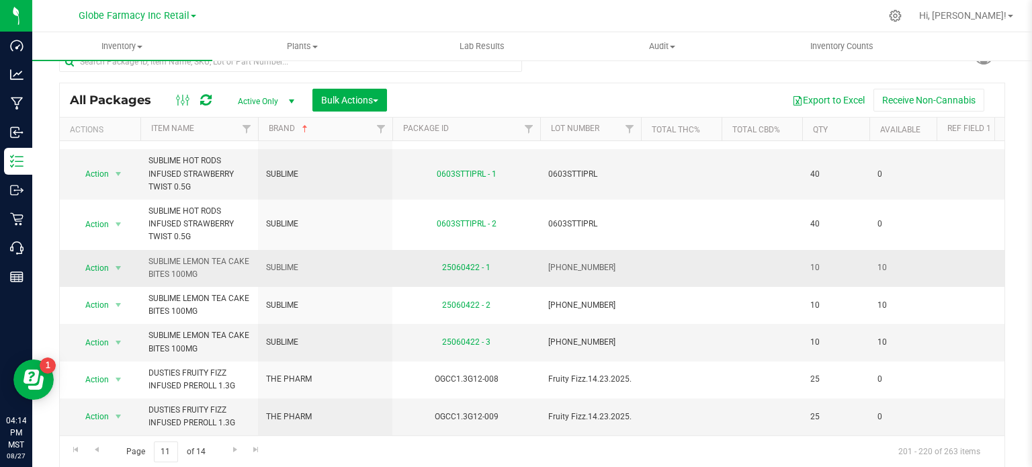
click at [218, 255] on span "SUBLIME LEMON TEA CAKE BITES 100MG" at bounding box center [198, 268] width 101 height 26
click at [230, 448] on span "Go to the next page" at bounding box center [235, 449] width 11 height 11
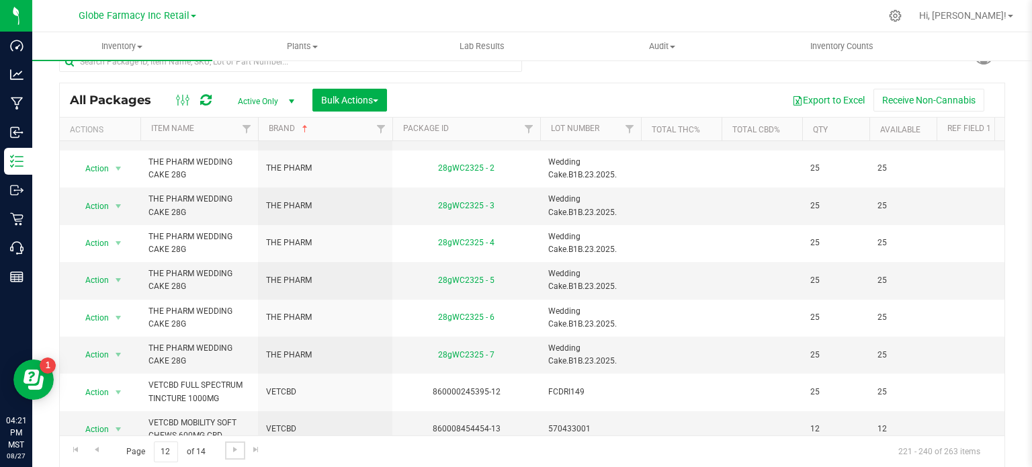
scroll to position [457, 0]
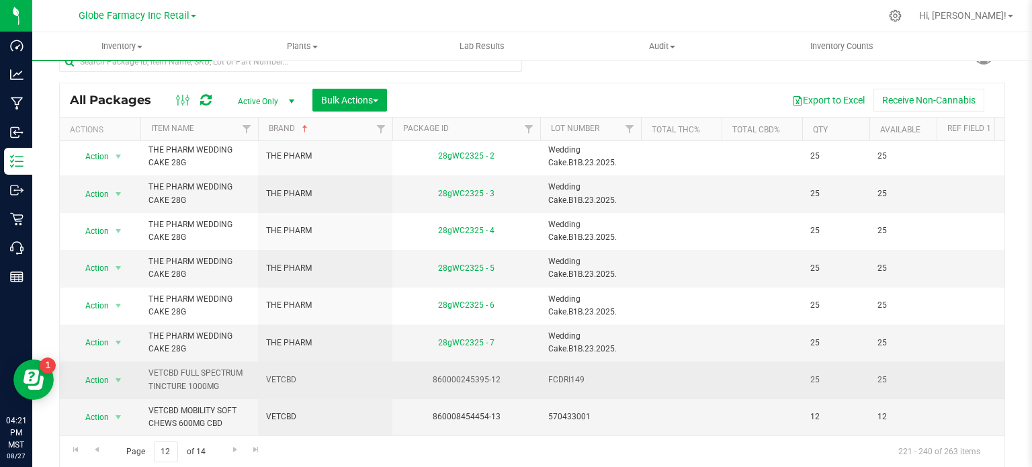
click at [199, 367] on span "VETCBD FULL SPECTRUM TINCTURE 1000MG" at bounding box center [198, 380] width 101 height 26
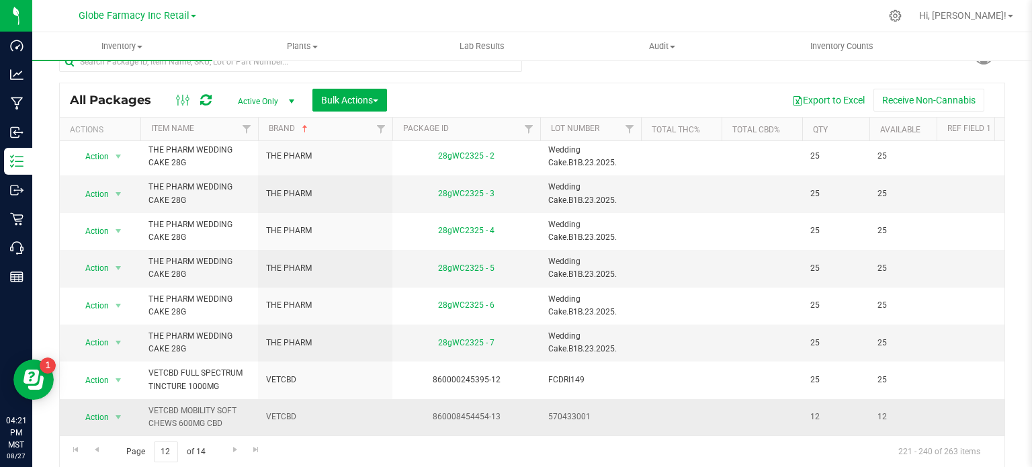
click at [194, 410] on span "VETCBD MOBILITY SOFT CHEWS 600MG CBD" at bounding box center [198, 417] width 101 height 26
click at [230, 446] on span "Go to the next page" at bounding box center [235, 449] width 11 height 11
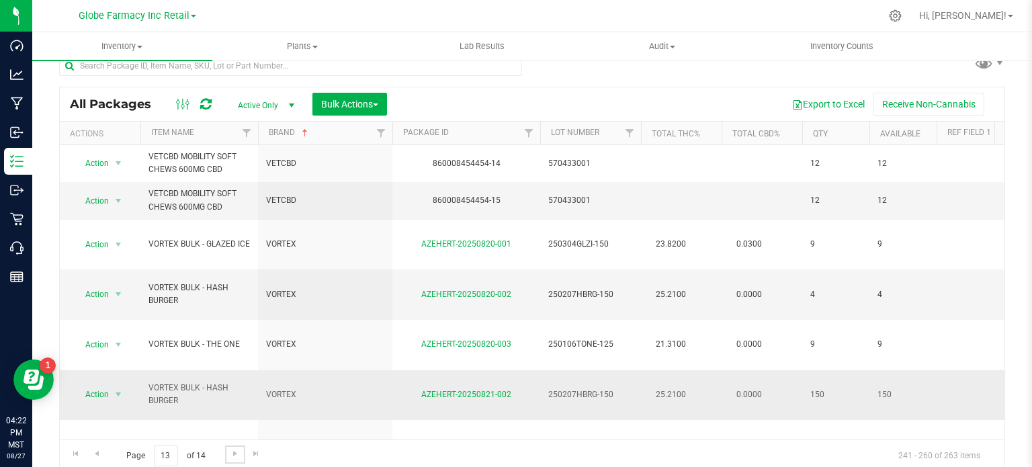
scroll to position [19, 0]
click at [215, 202] on span "VETCBD MOBILITY SOFT CHEWS 600MG CBD" at bounding box center [198, 201] width 101 height 26
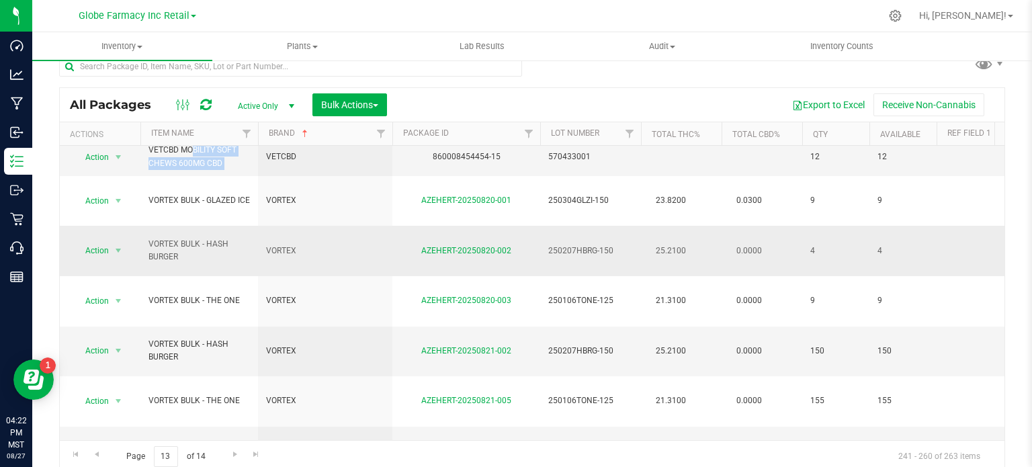
scroll to position [0, 0]
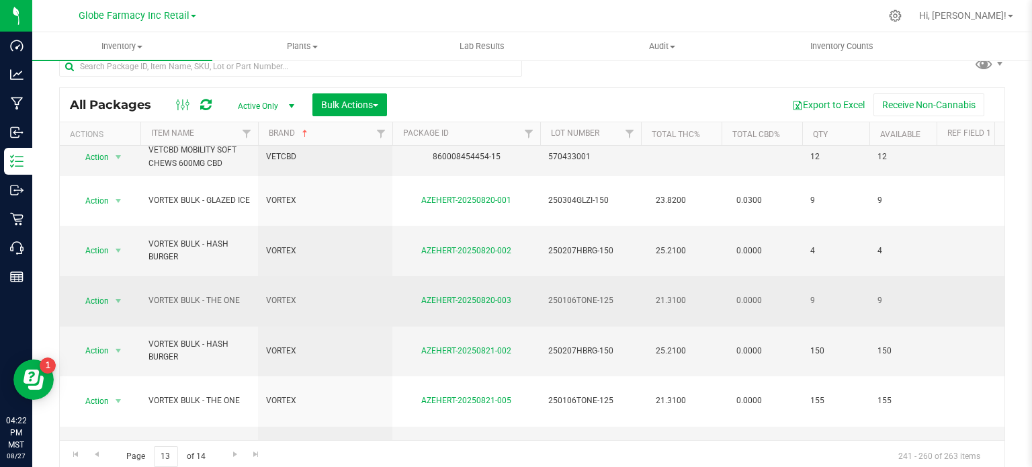
click at [274, 294] on span "VORTEX" at bounding box center [325, 300] width 118 height 13
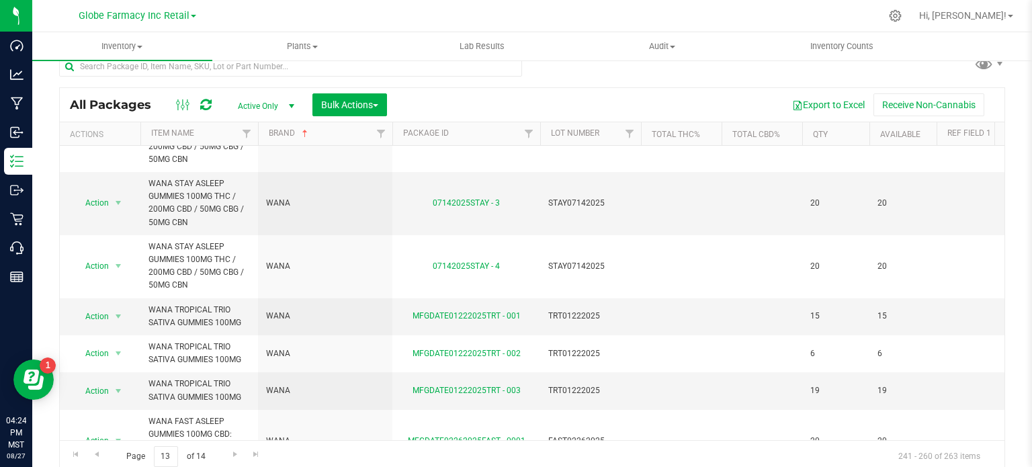
scroll to position [24, 0]
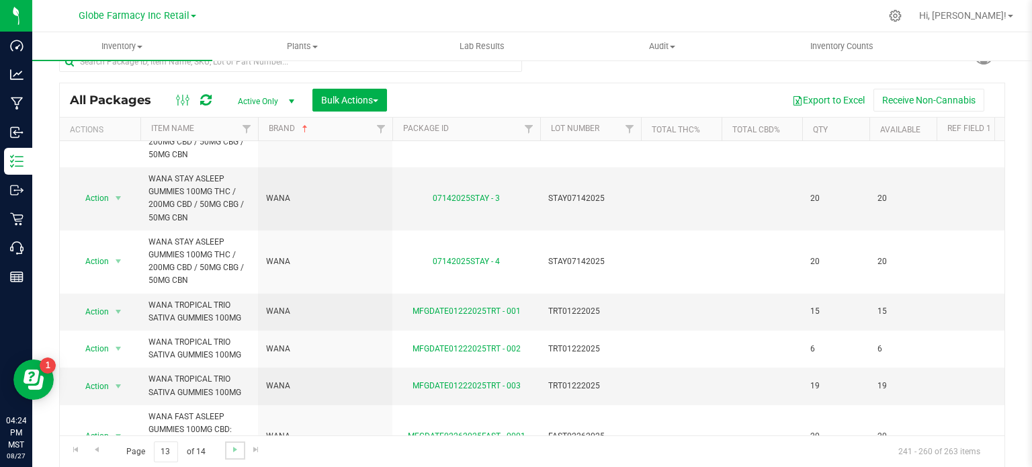
click at [228, 455] on link "Go to the next page" at bounding box center [234, 450] width 19 height 18
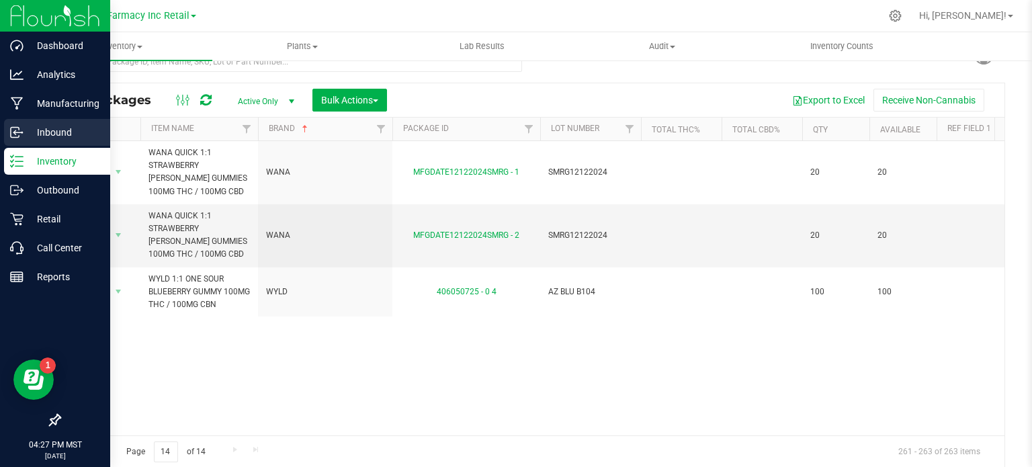
click at [30, 134] on p "Inbound" at bounding box center [64, 132] width 81 height 16
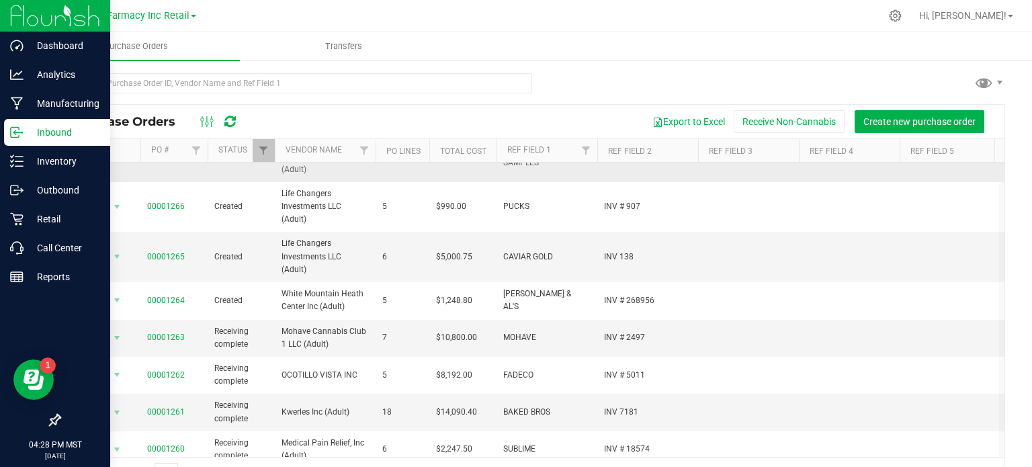
scroll to position [0, 1]
click at [179, 335] on link "00001263" at bounding box center [166, 336] width 38 height 9
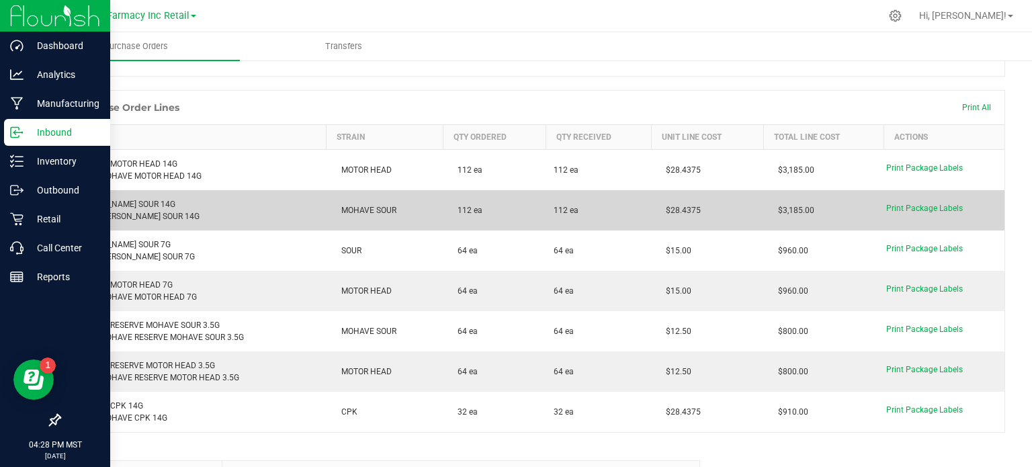
scroll to position [130, 0]
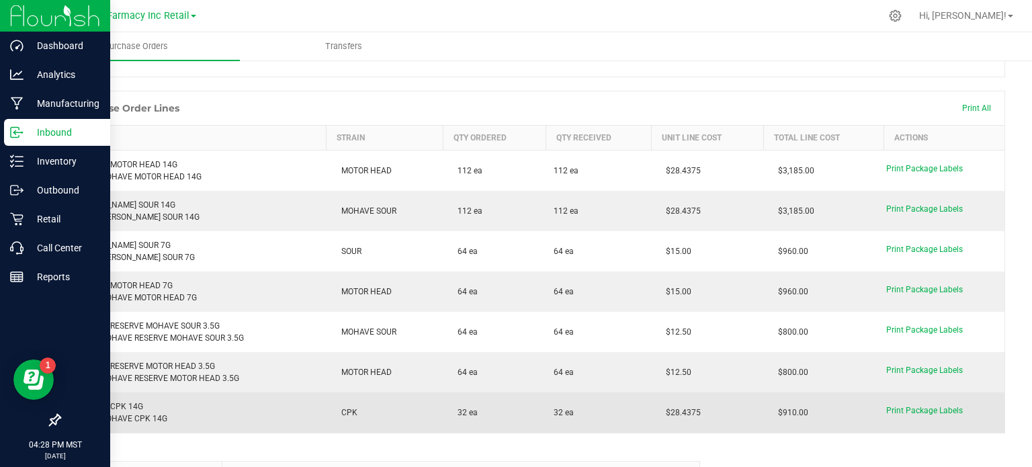
drag, startPoint x: 704, startPoint y: 403, endPoint x: 664, endPoint y: 408, distance: 40.6
click at [651, 408] on td "$28.4375" at bounding box center [707, 412] width 112 height 40
click at [672, 408] on span "$28.4375" at bounding box center [680, 412] width 42 height 9
click at [666, 408] on span "$28.4375" at bounding box center [680, 412] width 42 height 9
click at [669, 408] on span "$28.4375" at bounding box center [680, 412] width 42 height 9
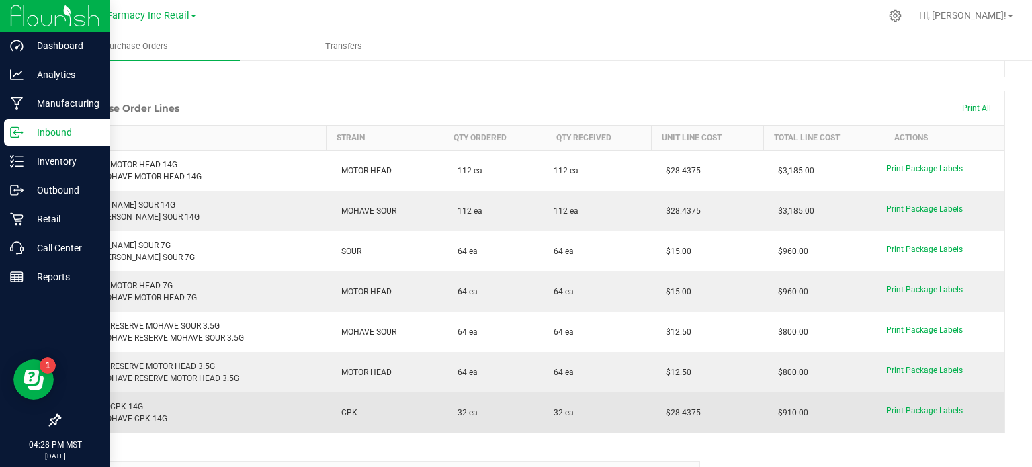
click at [669, 408] on span "$28.4375" at bounding box center [680, 412] width 42 height 9
click at [666, 408] on span "$28.4375" at bounding box center [680, 412] width 42 height 9
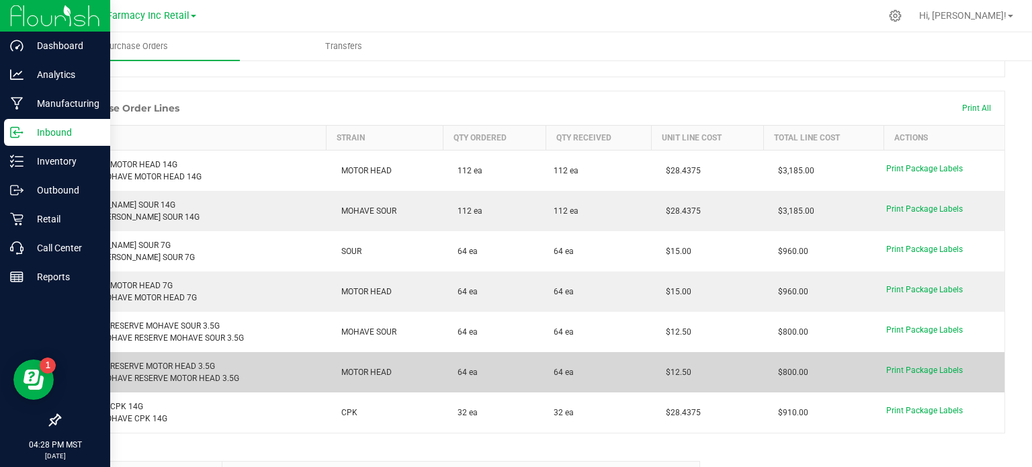
drag, startPoint x: 690, startPoint y: 363, endPoint x: 666, endPoint y: 360, distance: 25.0
click at [666, 360] on td "$12.50" at bounding box center [707, 372] width 112 height 40
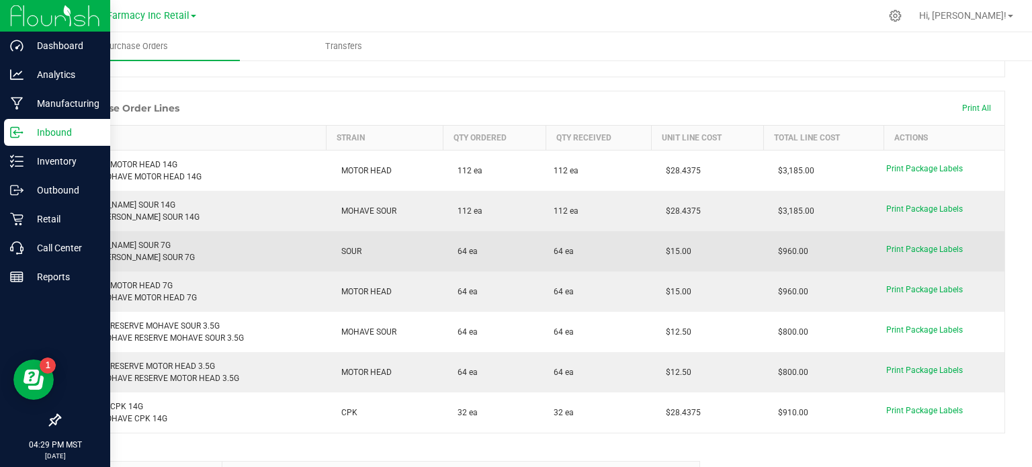
drag, startPoint x: 691, startPoint y: 239, endPoint x: 666, endPoint y: 240, distance: 25.5
click at [666, 240] on td "$15.00" at bounding box center [707, 251] width 112 height 40
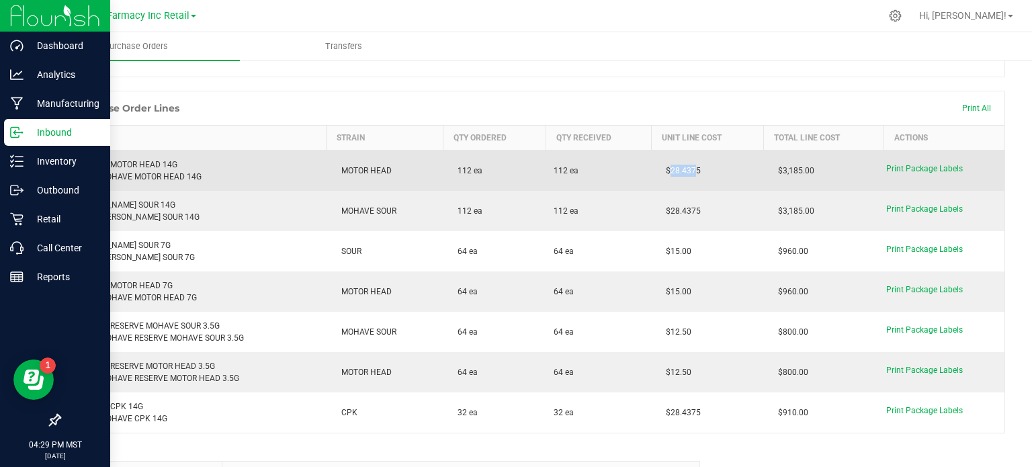
drag, startPoint x: 680, startPoint y: 159, endPoint x: 664, endPoint y: 160, distance: 16.8
click at [661, 166] on span "$28.4375" at bounding box center [680, 170] width 42 height 9
click at [684, 166] on span "$28.4375" at bounding box center [680, 170] width 42 height 9
drag, startPoint x: 701, startPoint y: 161, endPoint x: 661, endPoint y: 161, distance: 40.3
click at [661, 161] on td "$28.4375" at bounding box center [707, 170] width 112 height 41
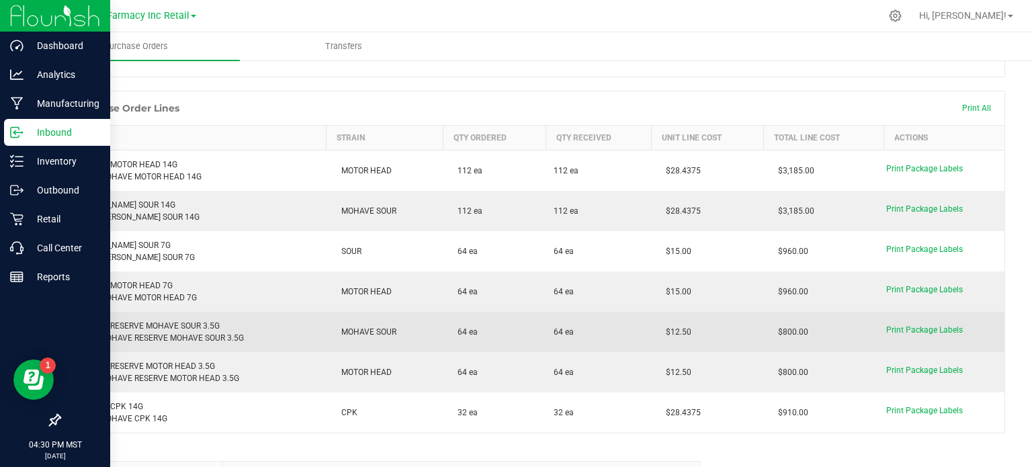
drag, startPoint x: 688, startPoint y: 322, endPoint x: 653, endPoint y: 317, distance: 34.6
click at [654, 318] on td "$12.50" at bounding box center [707, 332] width 112 height 40
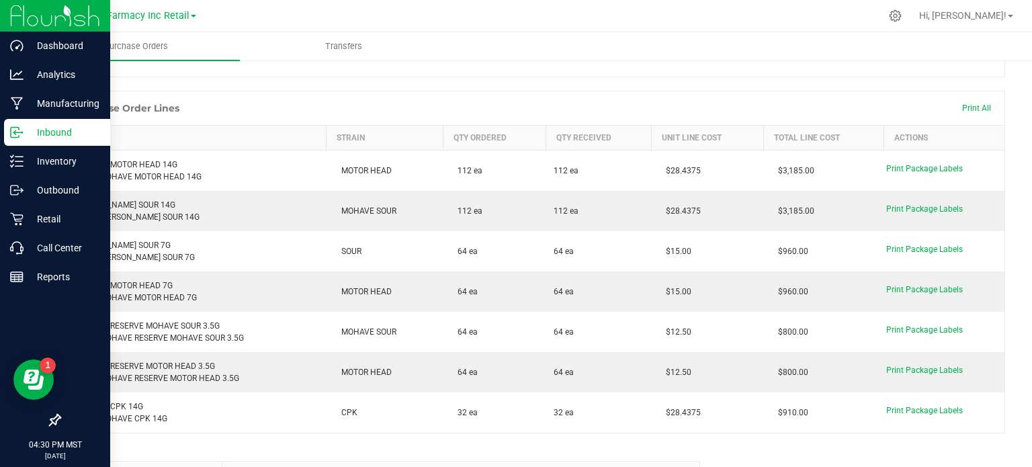
click at [21, 134] on icon at bounding box center [16, 132] width 13 height 13
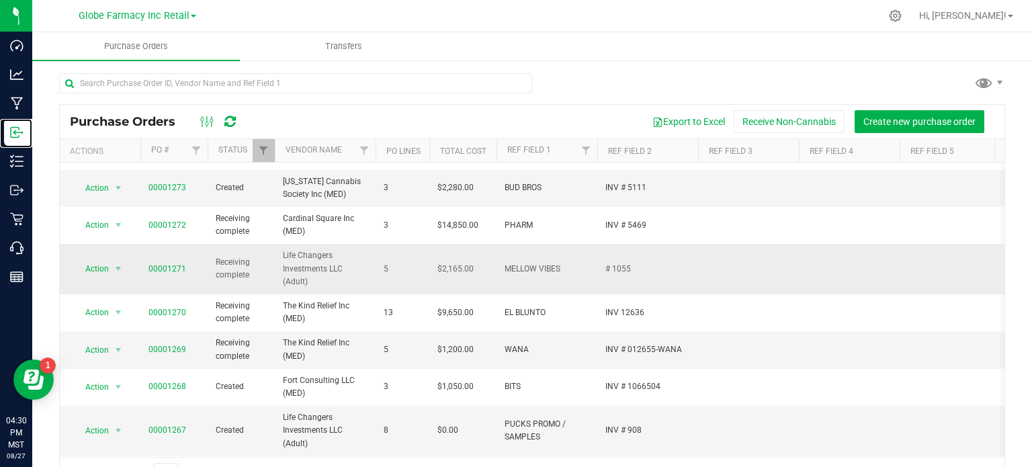
scroll to position [43, 0]
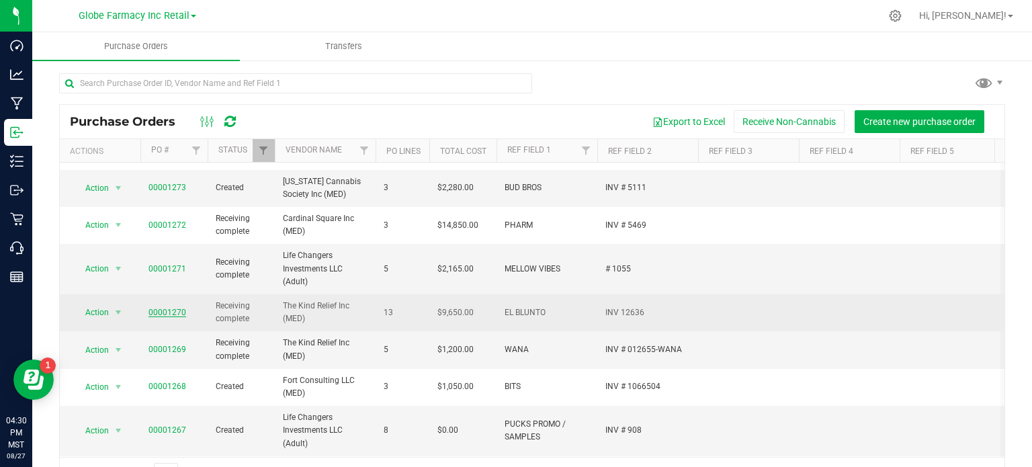
click at [172, 309] on link "00001270" at bounding box center [167, 312] width 38 height 9
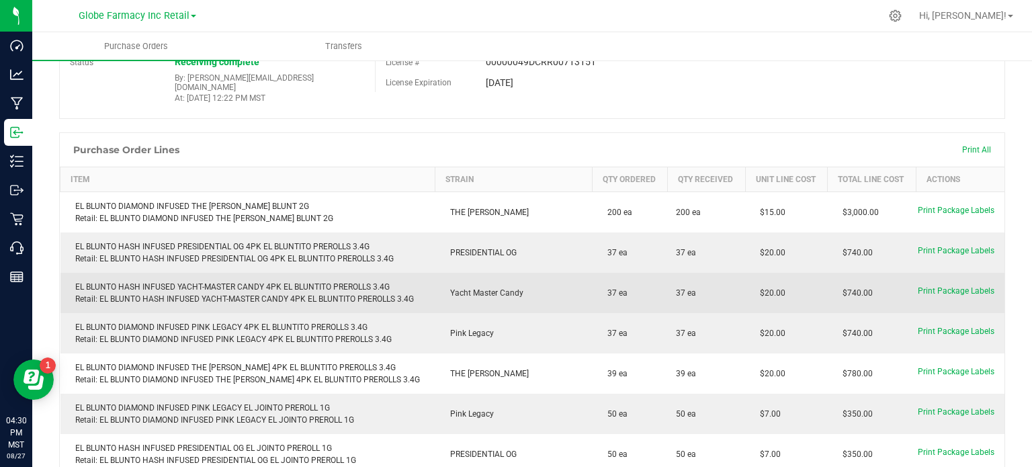
scroll to position [115, 0]
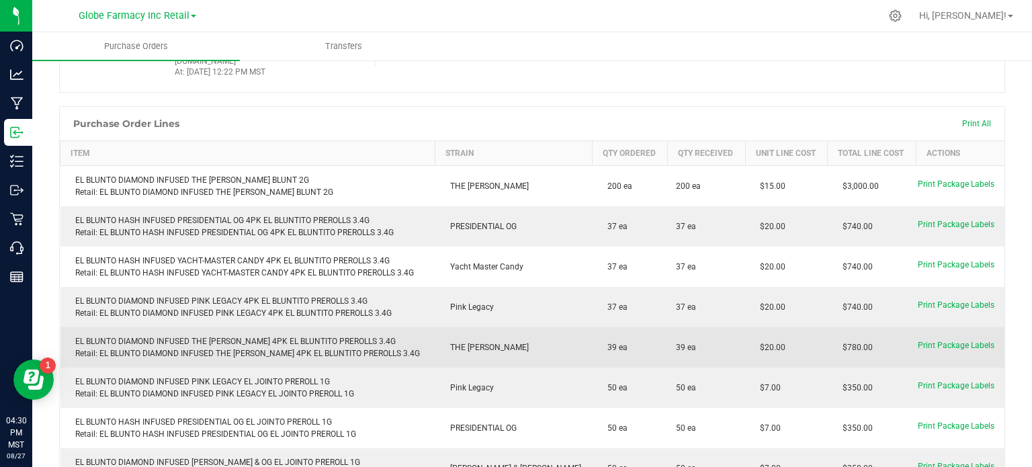
drag, startPoint x: 766, startPoint y: 338, endPoint x: 731, endPoint y: 340, distance: 35.6
click at [745, 338] on td "$20.00" at bounding box center [786, 347] width 82 height 40
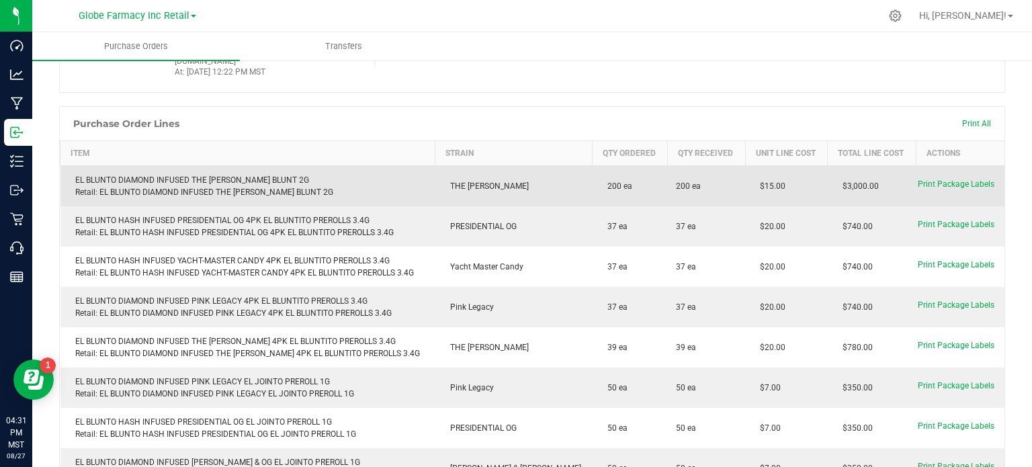
drag, startPoint x: 759, startPoint y: 178, endPoint x: 728, endPoint y: 177, distance: 30.9
click at [745, 177] on td "$15.00" at bounding box center [786, 186] width 82 height 41
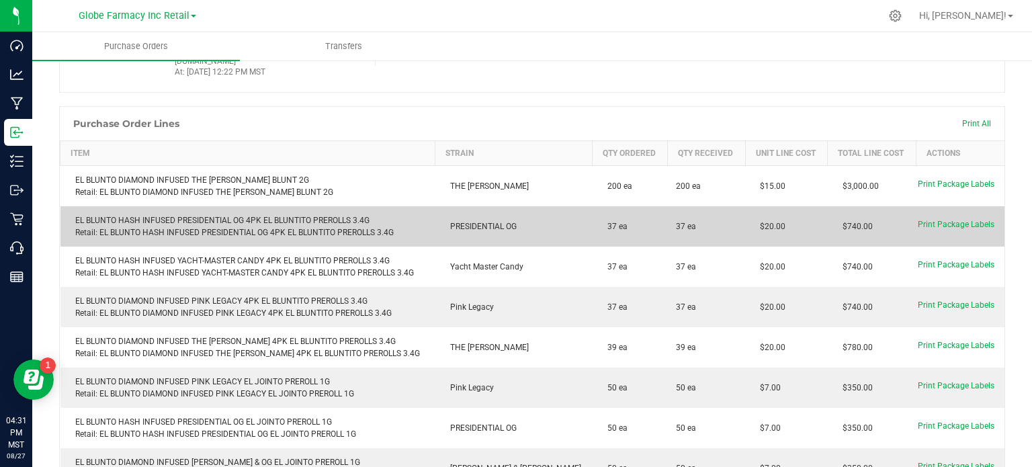
scroll to position [169, 0]
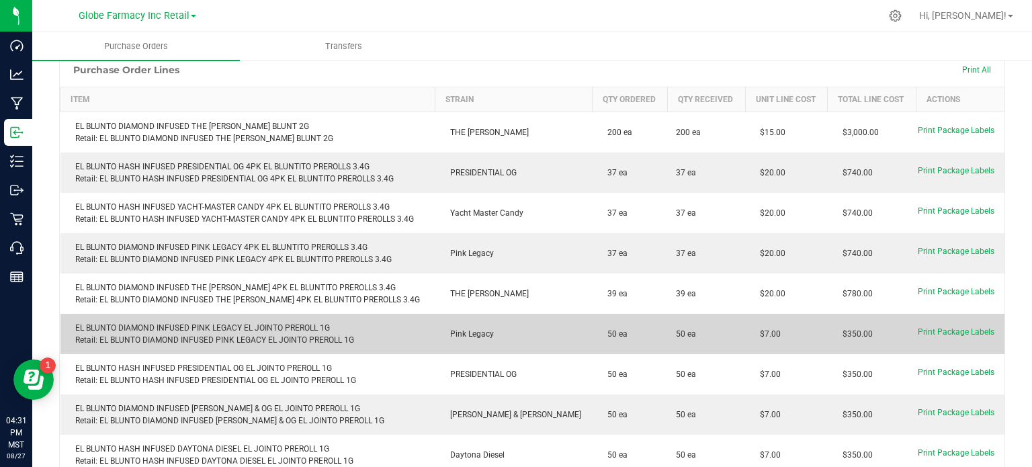
drag, startPoint x: 755, startPoint y: 324, endPoint x: 733, endPoint y: 322, distance: 21.5
click at [745, 324] on td "$7.00" at bounding box center [786, 334] width 82 height 40
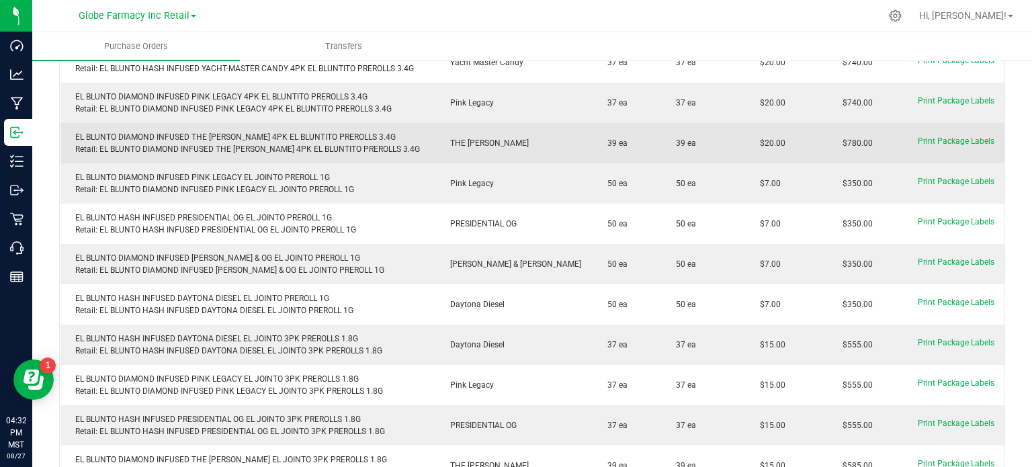
scroll to position [320, 0]
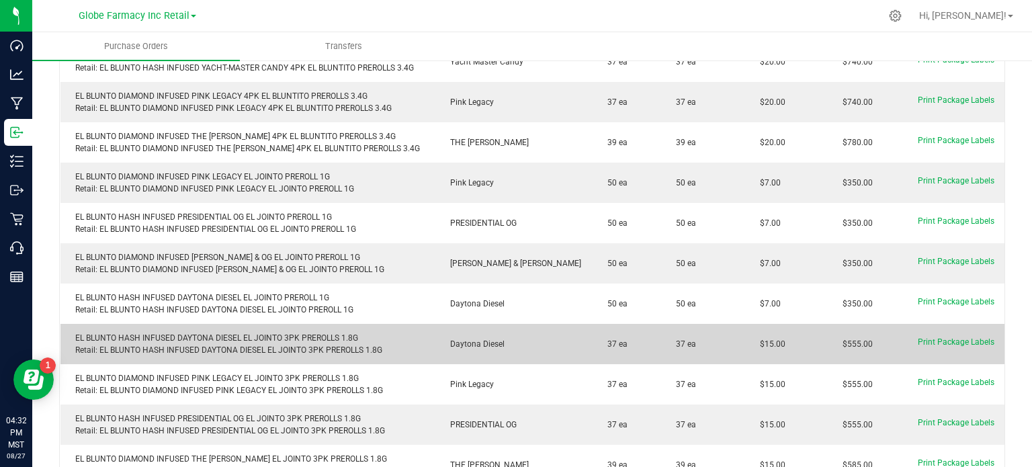
drag, startPoint x: 761, startPoint y: 334, endPoint x: 731, endPoint y: 333, distance: 30.2
click at [745, 333] on td "$15.00" at bounding box center [786, 344] width 82 height 40
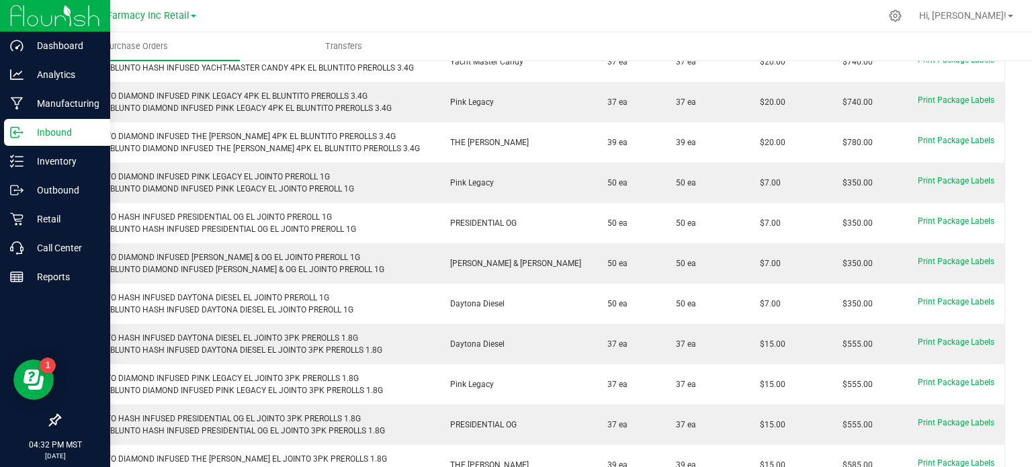
click at [15, 131] on icon at bounding box center [16, 132] width 13 height 13
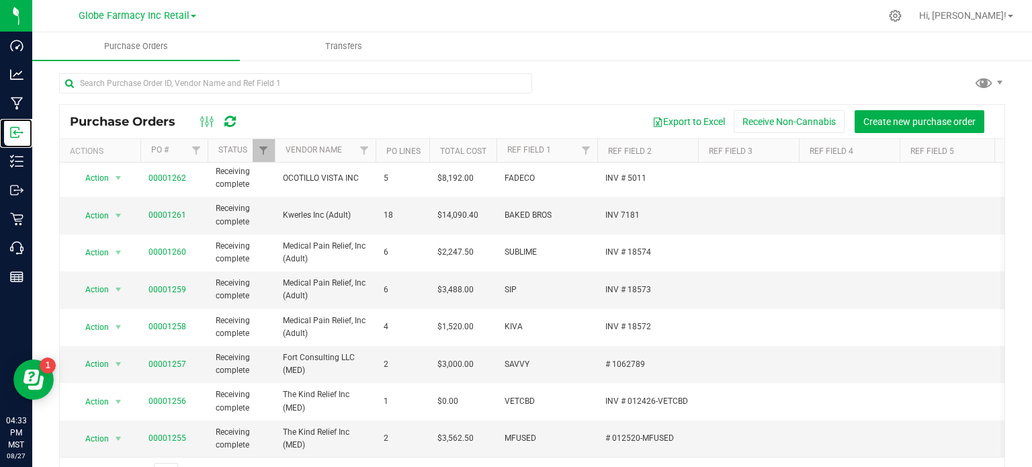
scroll to position [35, 0]
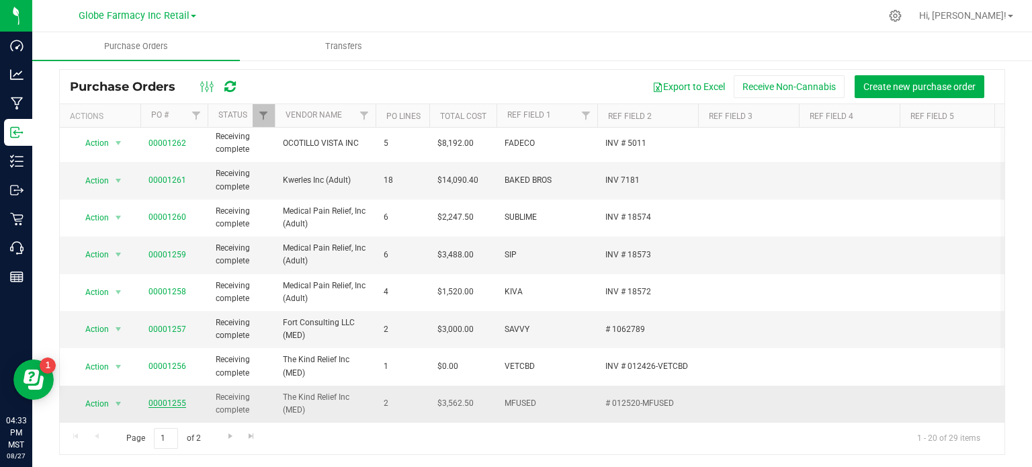
click at [169, 398] on link "00001255" at bounding box center [167, 402] width 38 height 9
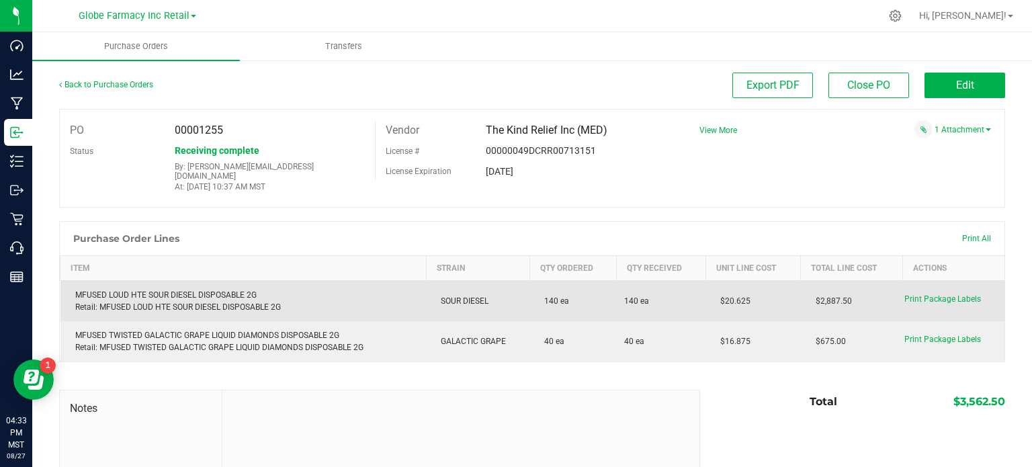
drag, startPoint x: 747, startPoint y: 285, endPoint x: 714, endPoint y: 294, distance: 34.2
click at [714, 294] on td "$20.625" at bounding box center [752, 301] width 95 height 41
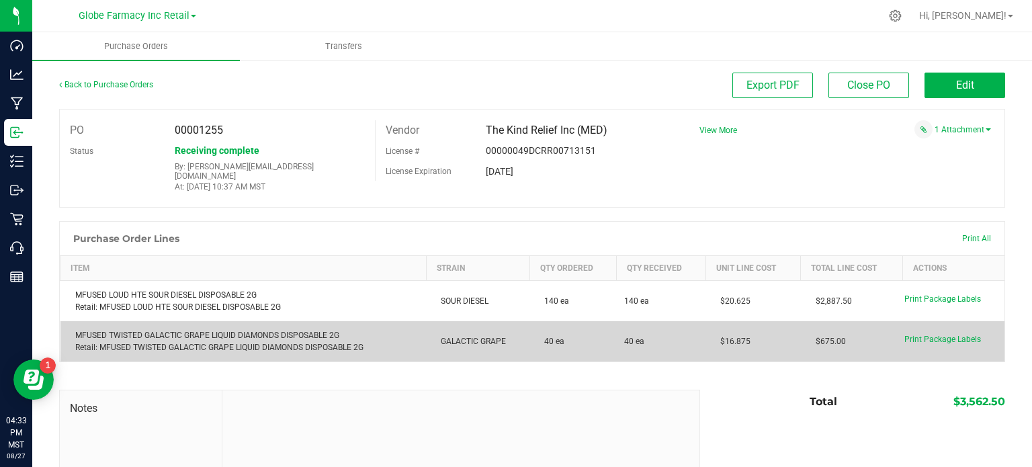
drag, startPoint x: 749, startPoint y: 330, endPoint x: 710, endPoint y: 330, distance: 39.6
click at [710, 330] on td "$16.875" at bounding box center [752, 341] width 95 height 40
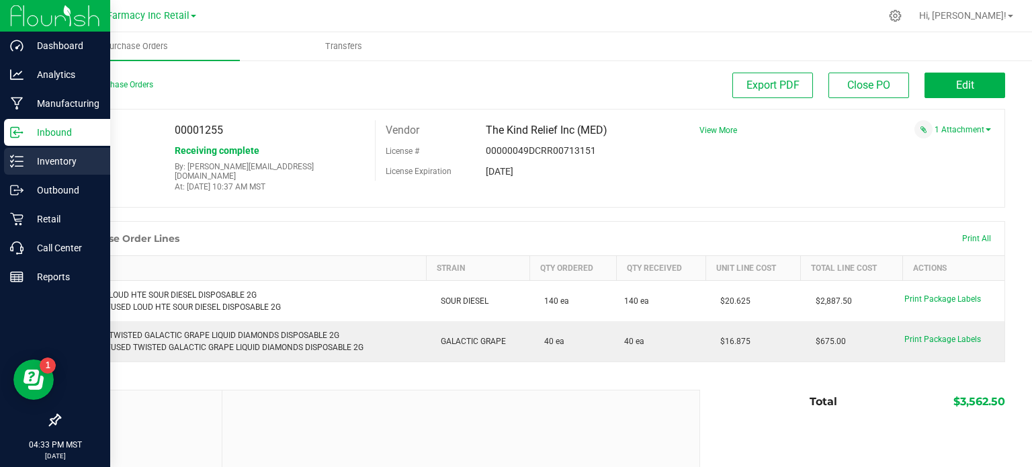
click at [33, 158] on p "Inventory" at bounding box center [64, 161] width 81 height 16
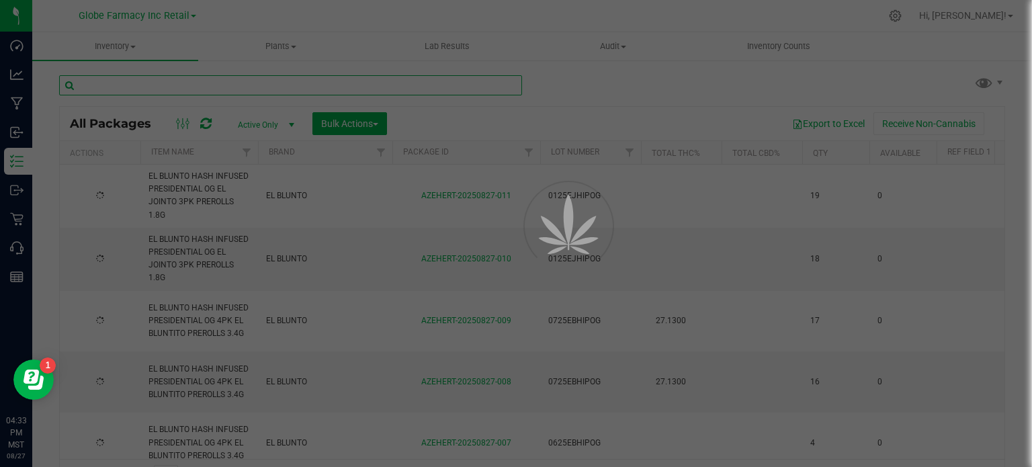
click at [316, 89] on input "text" at bounding box center [290, 85] width 463 height 20
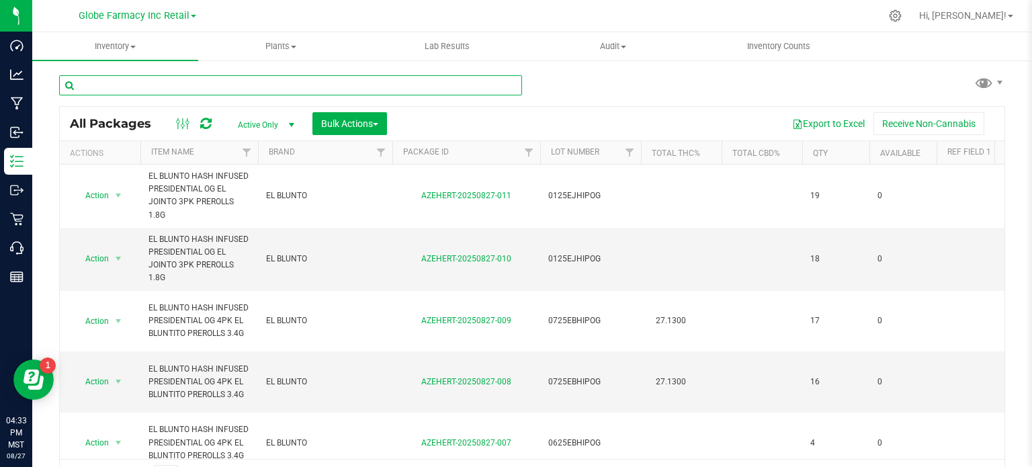
paste input "DUSTIES FRUITY FIZZ INFUSED PREROLL 1.3G"
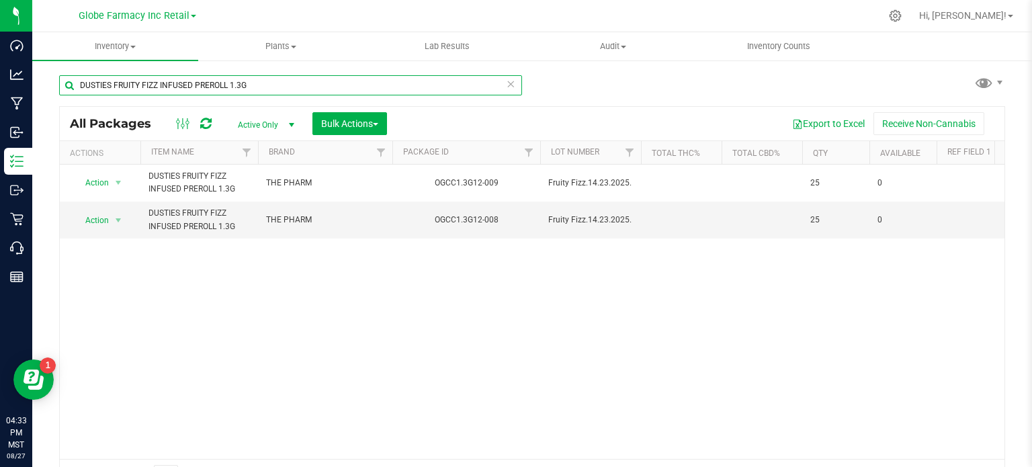
type input "DUSTIES FRUITY FIZZ INFUSED PREROLL 1.3G"
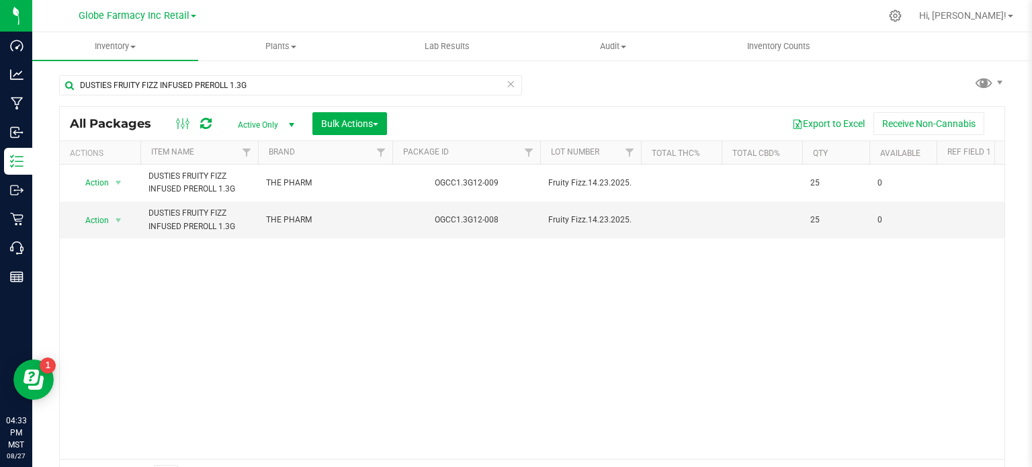
drag, startPoint x: 183, startPoint y: 445, endPoint x: 304, endPoint y: 455, distance: 120.6
click at [307, 455] on div "Action Action Edit attributes Global inventory Locate package Package audit log…" at bounding box center [532, 312] width 944 height 294
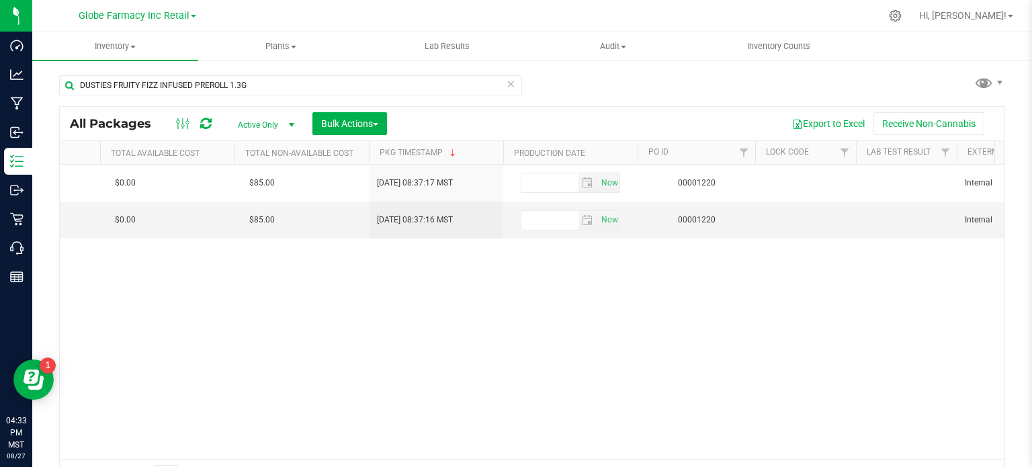
scroll to position [0, 2777]
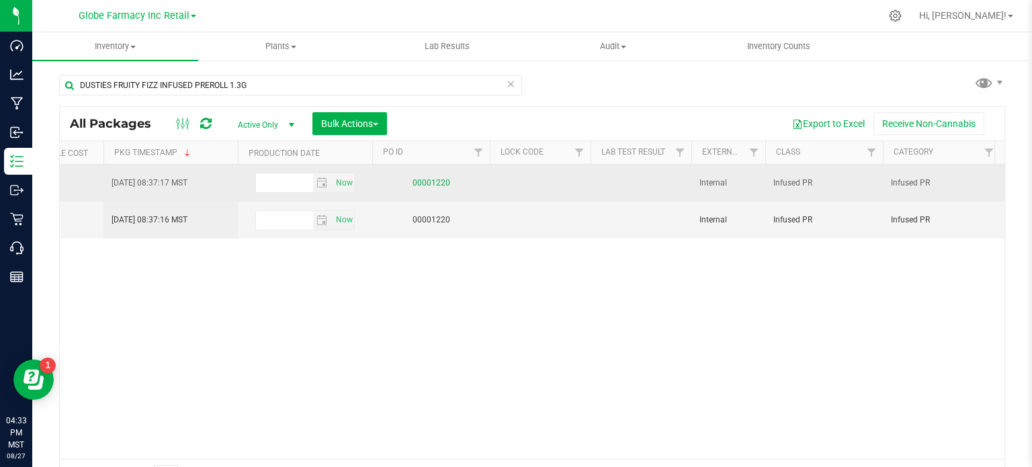
click at [439, 184] on link "00001220" at bounding box center [431, 182] width 38 height 9
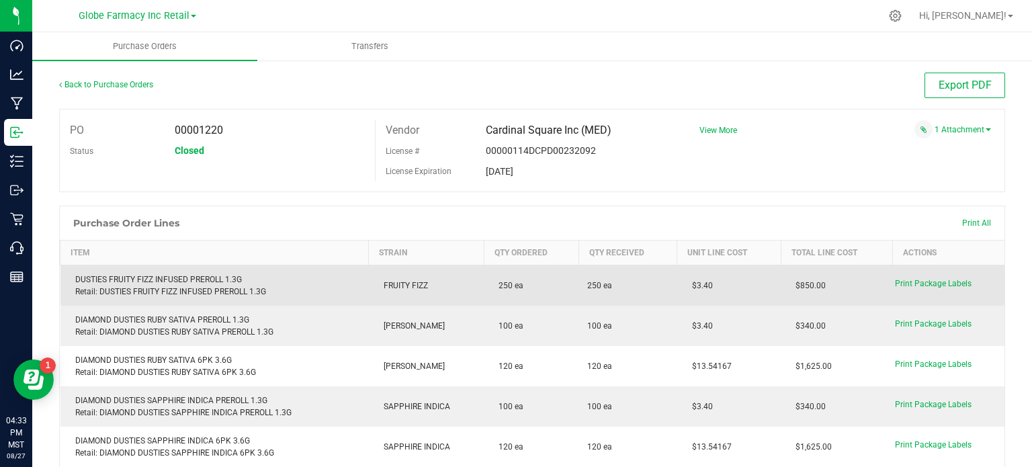
drag, startPoint x: 711, startPoint y: 284, endPoint x: 680, endPoint y: 285, distance: 31.6
click at [680, 285] on td "$3.40" at bounding box center [729, 285] width 104 height 41
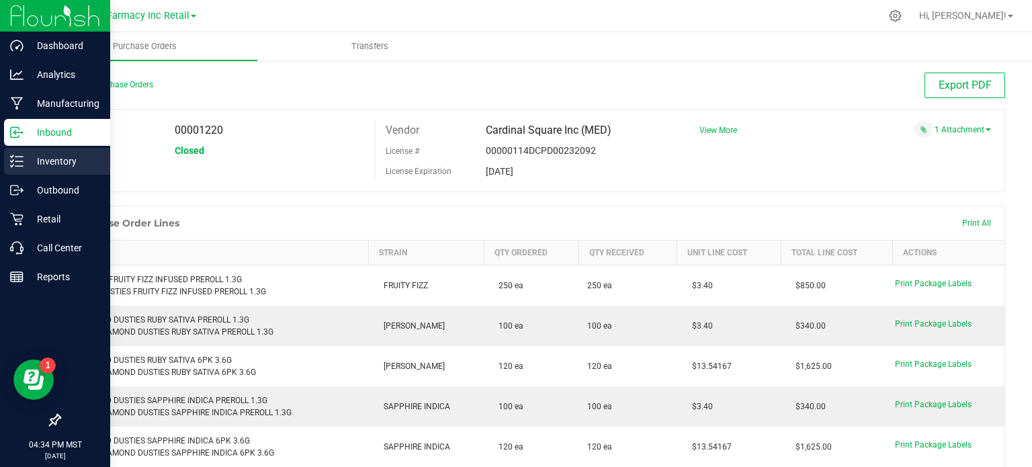
click at [26, 158] on p "Inventory" at bounding box center [64, 161] width 81 height 16
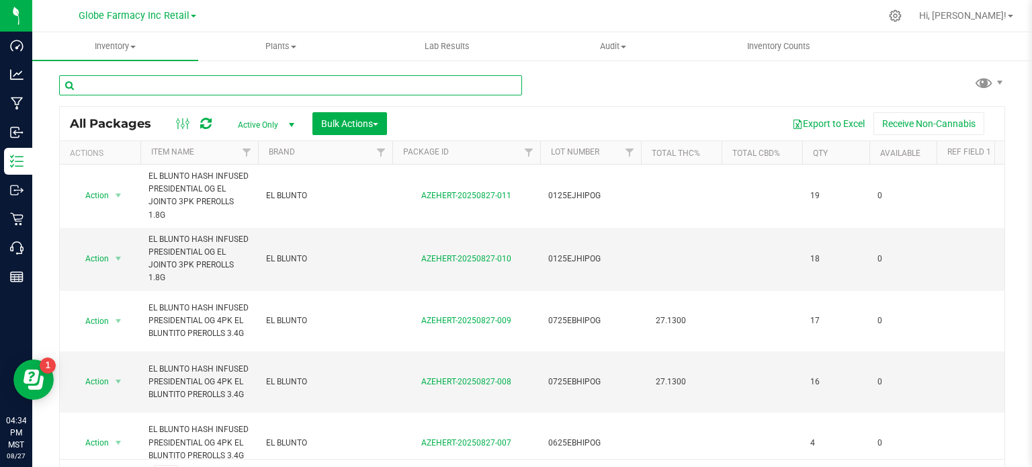
click at [271, 83] on input "text" at bounding box center [290, 85] width 463 height 20
paste input "SHORTIES BLUE PINEAPPLE INFUSED PRE-ROLL 10PK 5G"
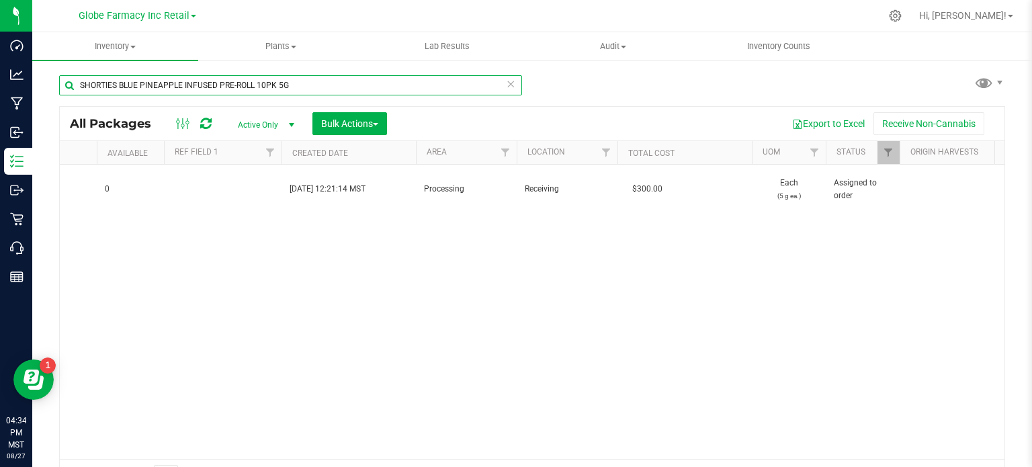
scroll to position [0, 1279]
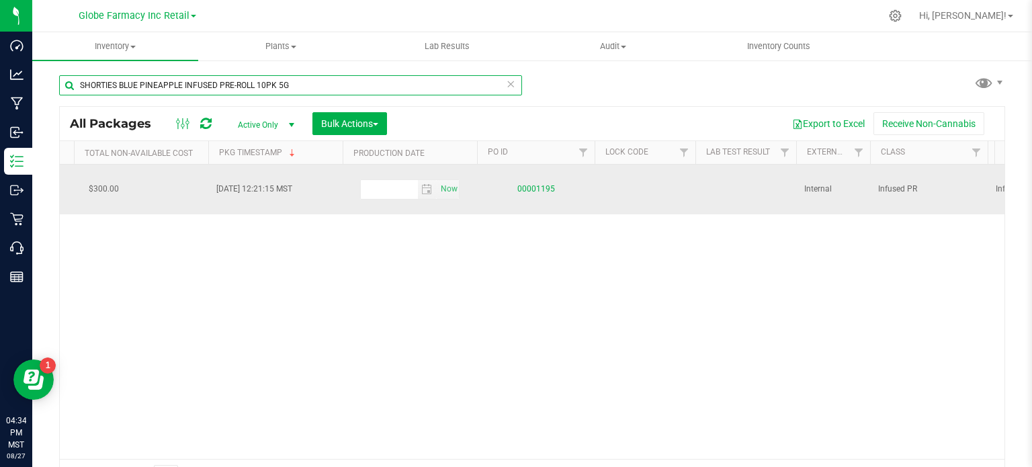
type input "SHORTIES BLUE PINEAPPLE INFUSED PRE-ROLL 10PK 5G"
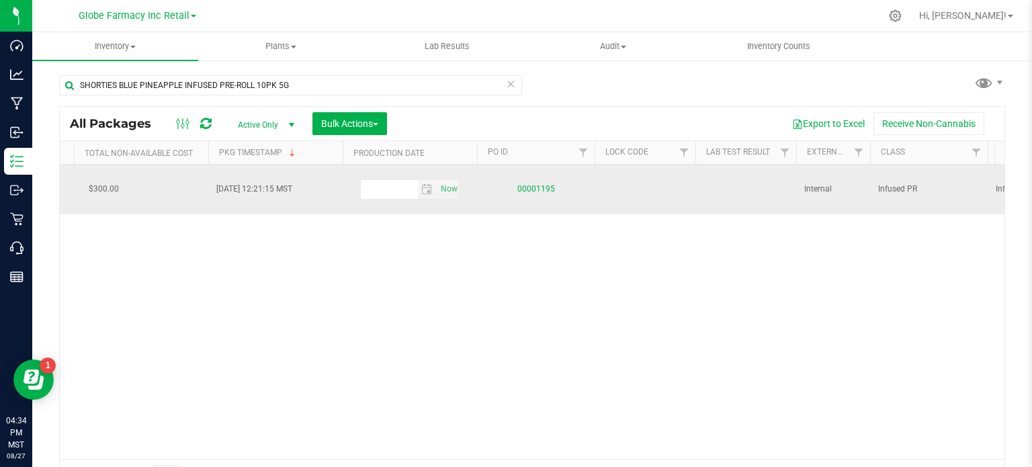
click at [533, 188] on link "00001195" at bounding box center [536, 188] width 38 height 9
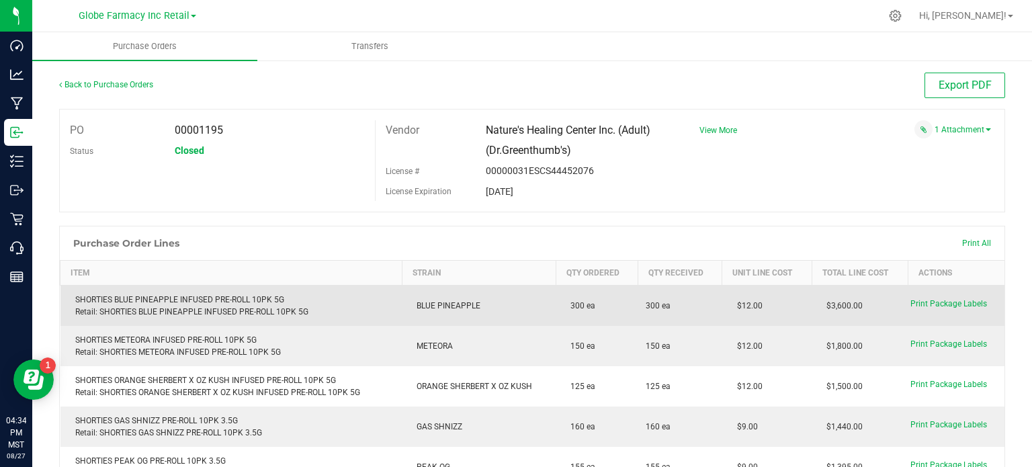
drag, startPoint x: 757, startPoint y: 306, endPoint x: 731, endPoint y: 301, distance: 26.7
click at [733, 303] on td "$12.00" at bounding box center [766, 305] width 89 height 41
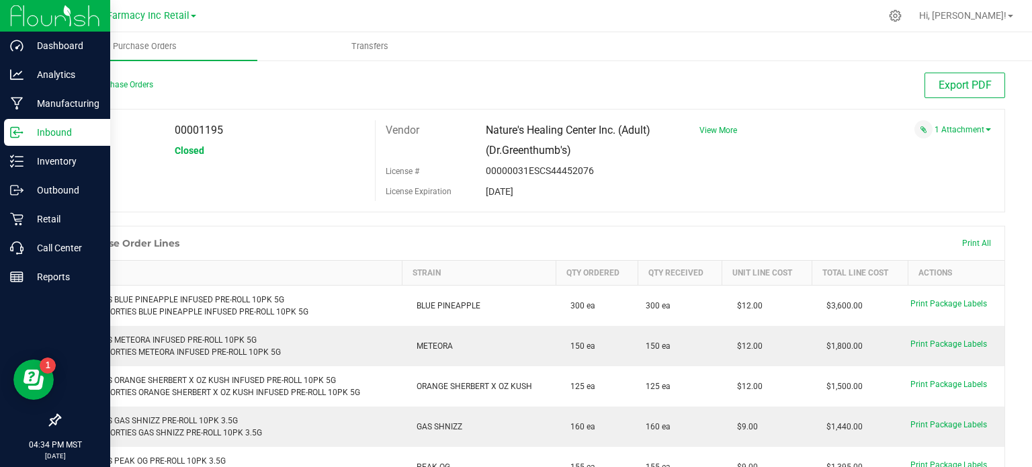
click at [27, 131] on p "Inbound" at bounding box center [64, 132] width 81 height 16
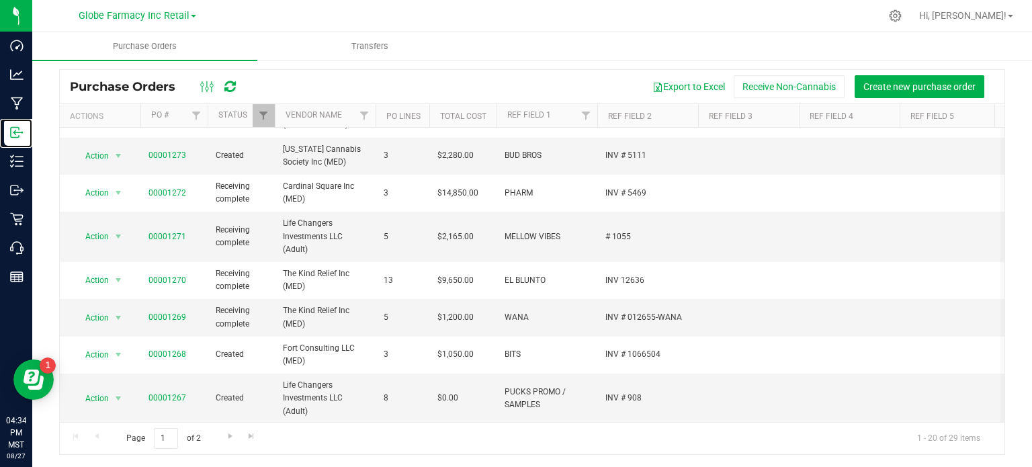
scroll to position [2, 0]
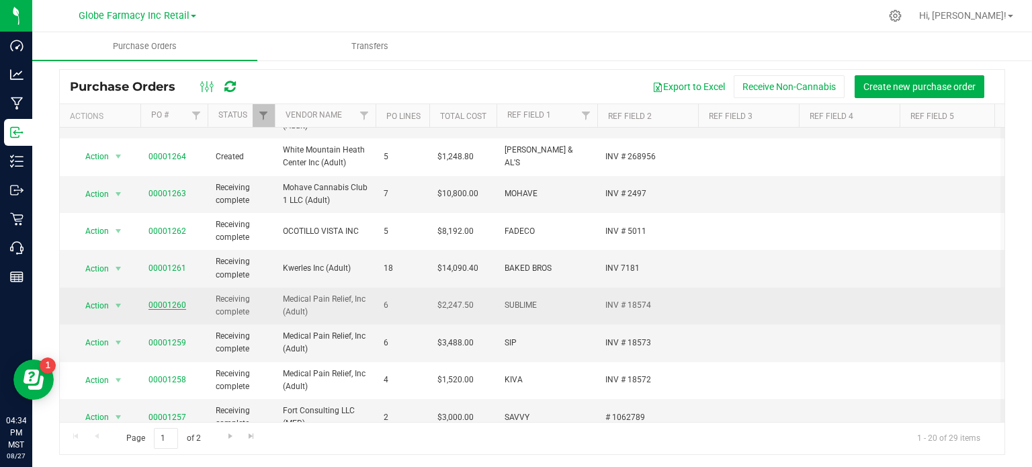
click at [179, 306] on link "00001260" at bounding box center [167, 304] width 38 height 9
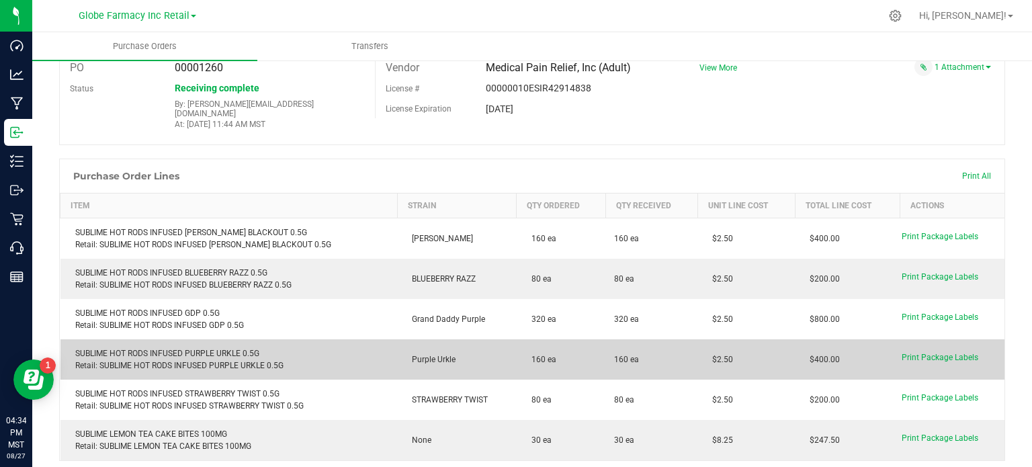
drag, startPoint x: 715, startPoint y: 350, endPoint x: 696, endPoint y: 347, distance: 19.1
click at [697, 349] on td "$2.50" at bounding box center [745, 359] width 97 height 40
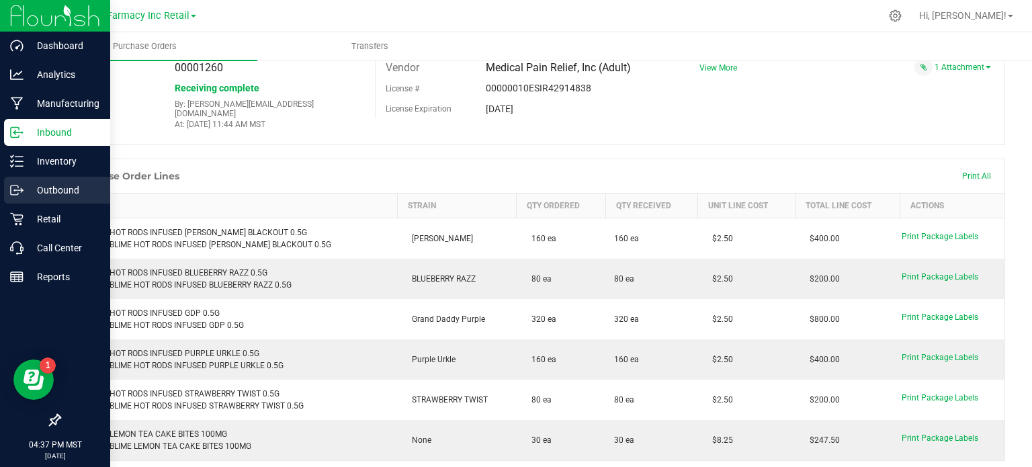
click at [24, 189] on p "Outbound" at bounding box center [64, 190] width 81 height 16
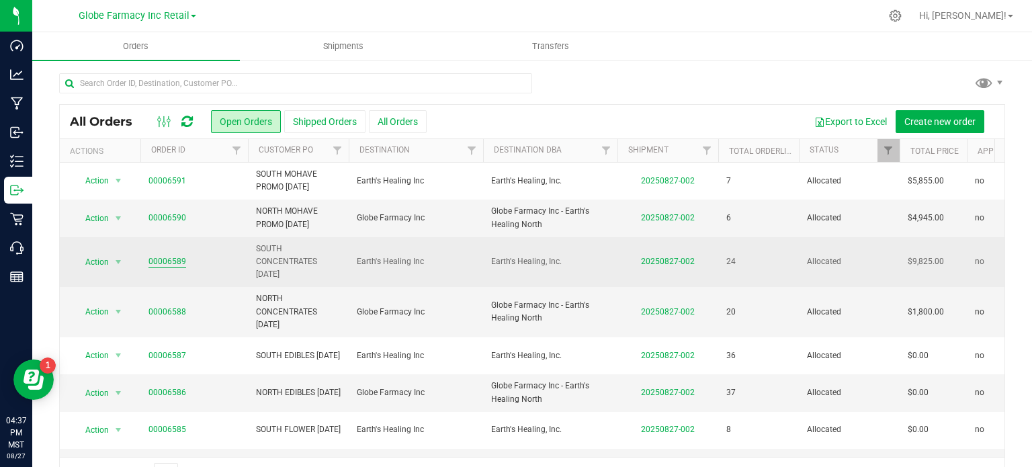
click at [178, 259] on link "00006589" at bounding box center [167, 261] width 38 height 13
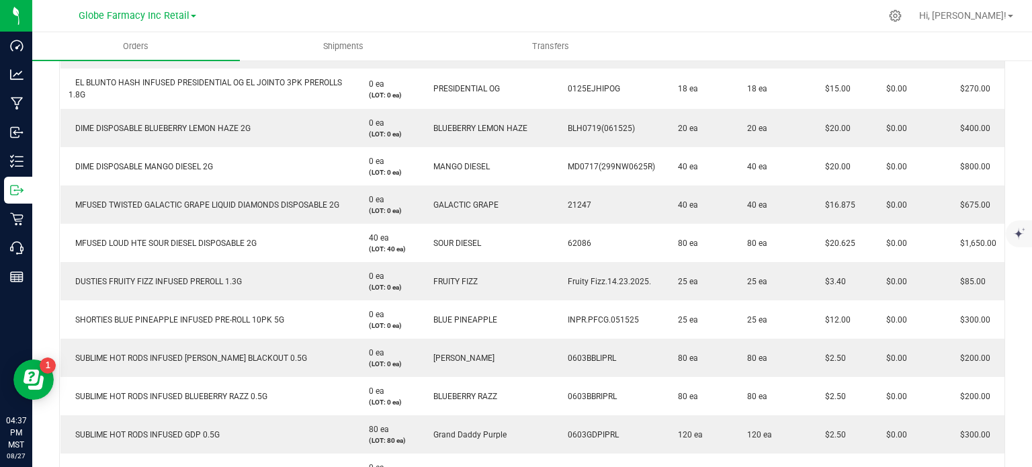
scroll to position [864, 0]
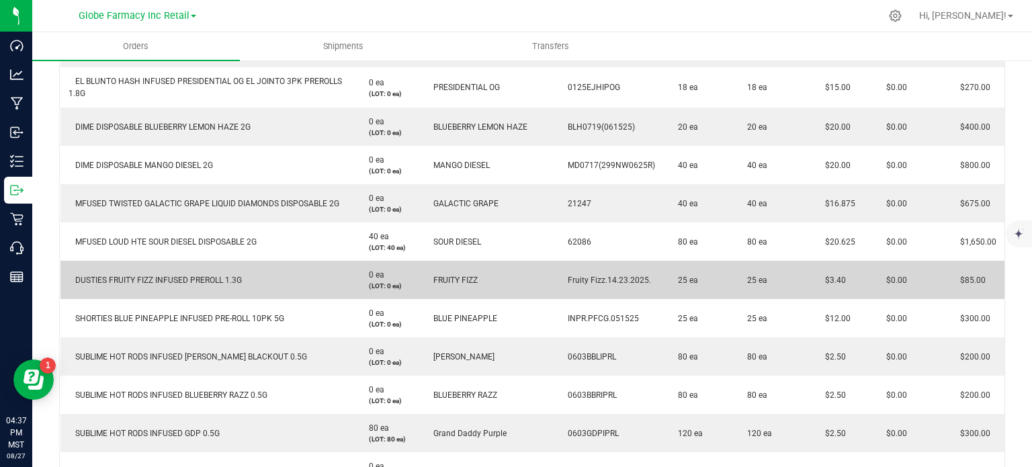
drag, startPoint x: 825, startPoint y: 277, endPoint x: 810, endPoint y: 276, distance: 14.8
click at [810, 276] on td "$3.40" at bounding box center [840, 280] width 61 height 38
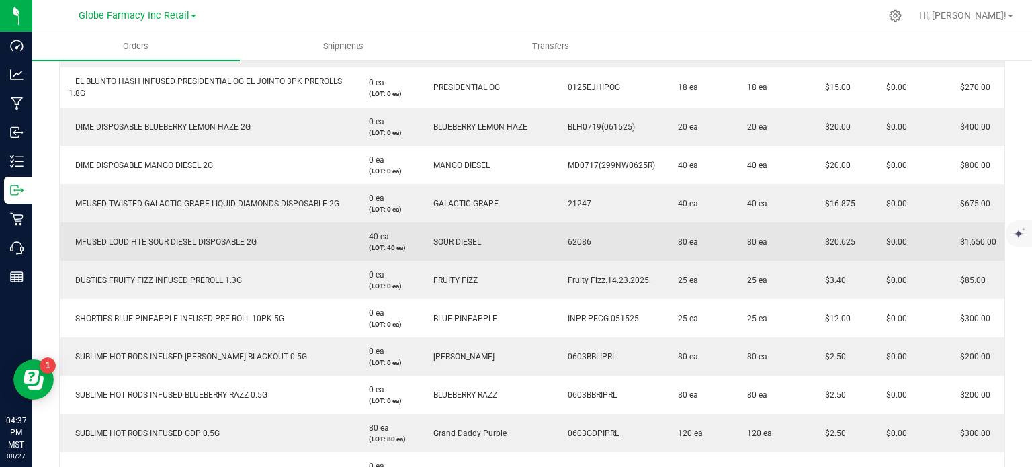
drag, startPoint x: 846, startPoint y: 236, endPoint x: 816, endPoint y: 238, distance: 29.6
click at [816, 238] on td "$20.625" at bounding box center [840, 241] width 61 height 38
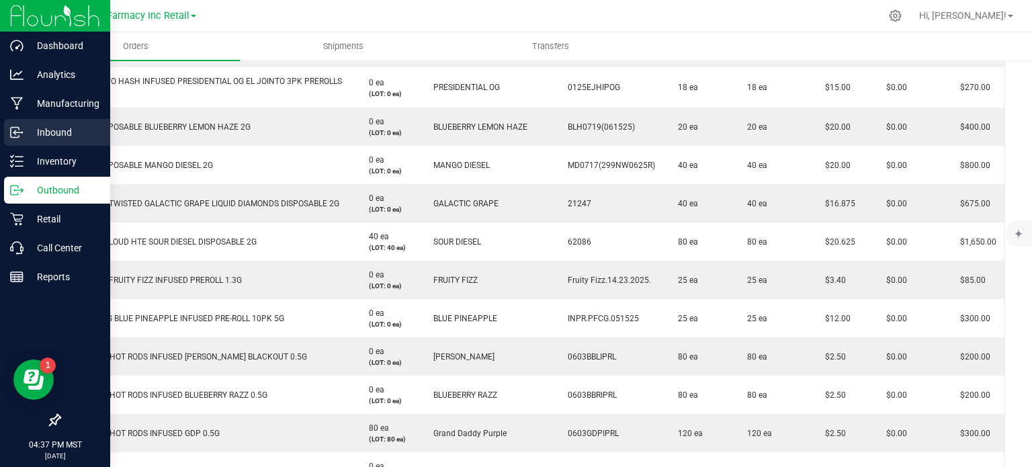
click at [15, 134] on icon at bounding box center [14, 133] width 2 height 2
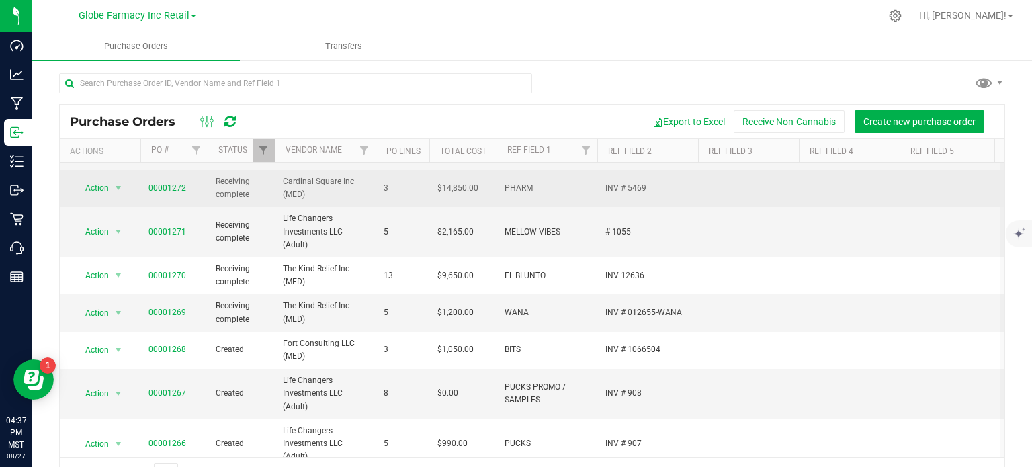
scroll to position [81, 0]
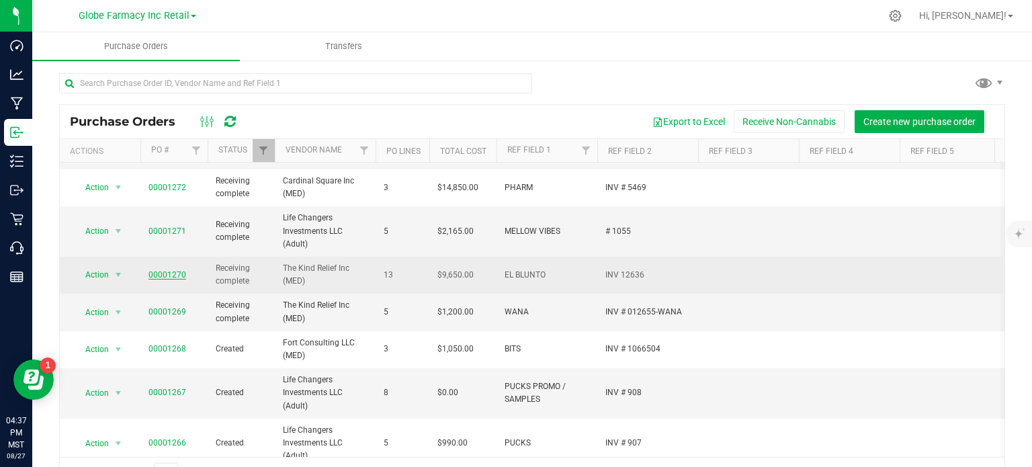
click at [167, 272] on link "00001270" at bounding box center [167, 274] width 38 height 9
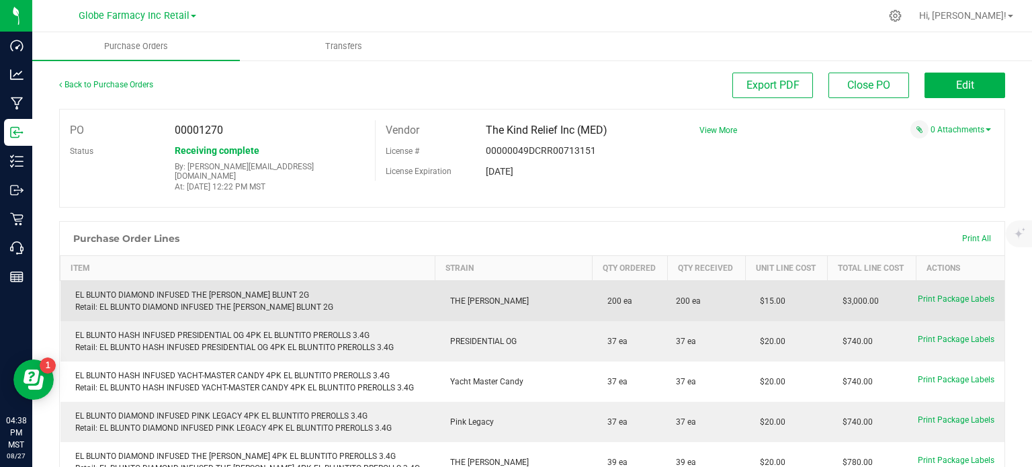
drag, startPoint x: 729, startPoint y: 289, endPoint x: 760, endPoint y: 290, distance: 30.9
click at [760, 290] on td "$15.00" at bounding box center [786, 301] width 82 height 41
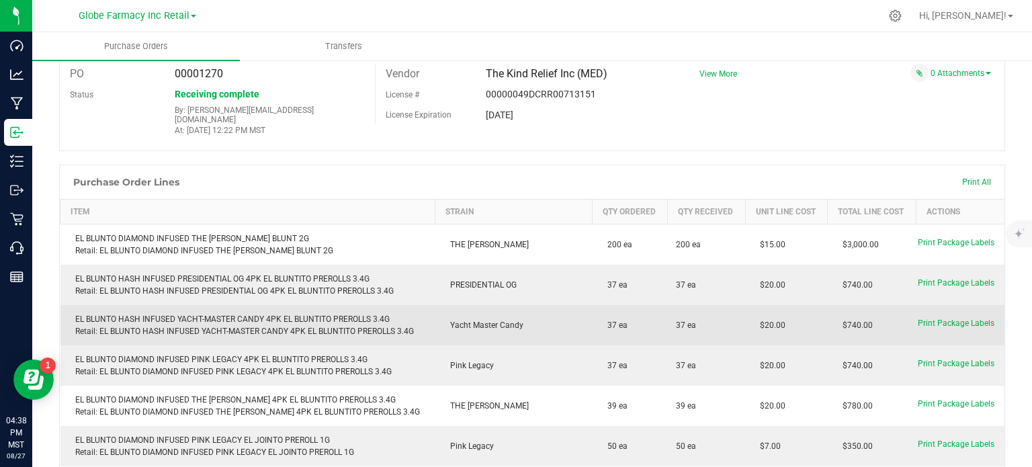
scroll to position [59, 0]
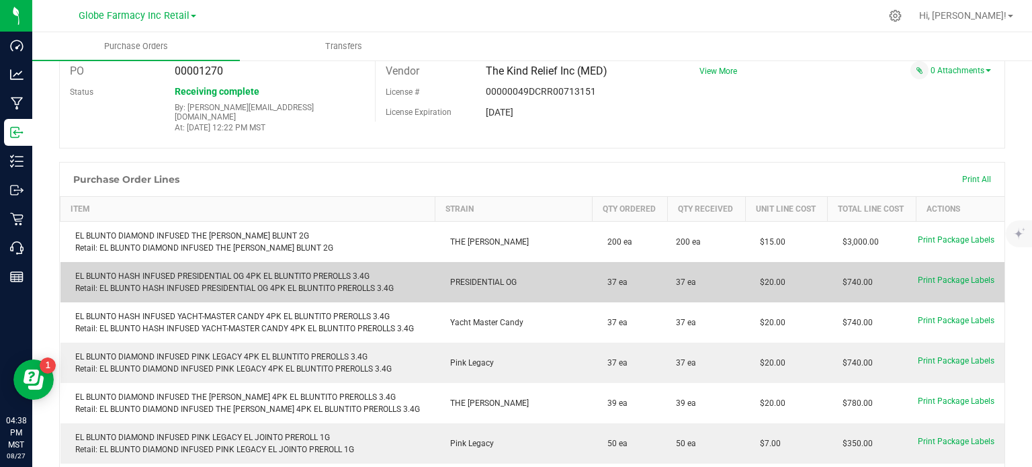
drag, startPoint x: 758, startPoint y: 272, endPoint x: 731, endPoint y: 271, distance: 26.2
click at [753, 277] on span "$20.00" at bounding box center [769, 281] width 32 height 9
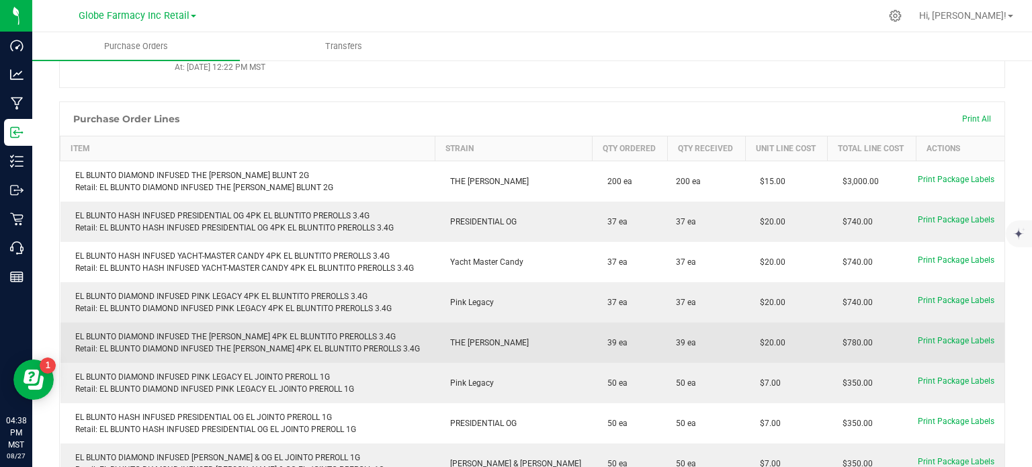
scroll to position [120, 0]
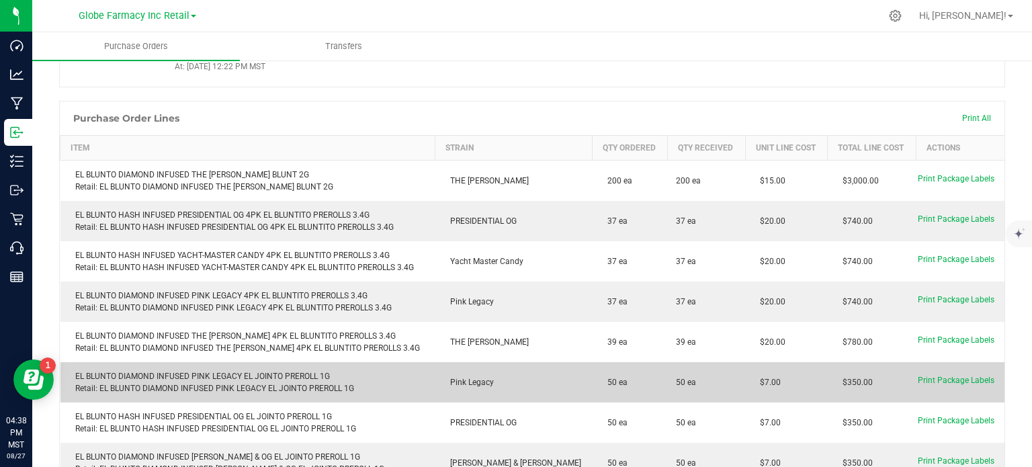
drag, startPoint x: 758, startPoint y: 369, endPoint x: 733, endPoint y: 373, distance: 25.7
click at [745, 373] on td "$7.00" at bounding box center [786, 382] width 82 height 40
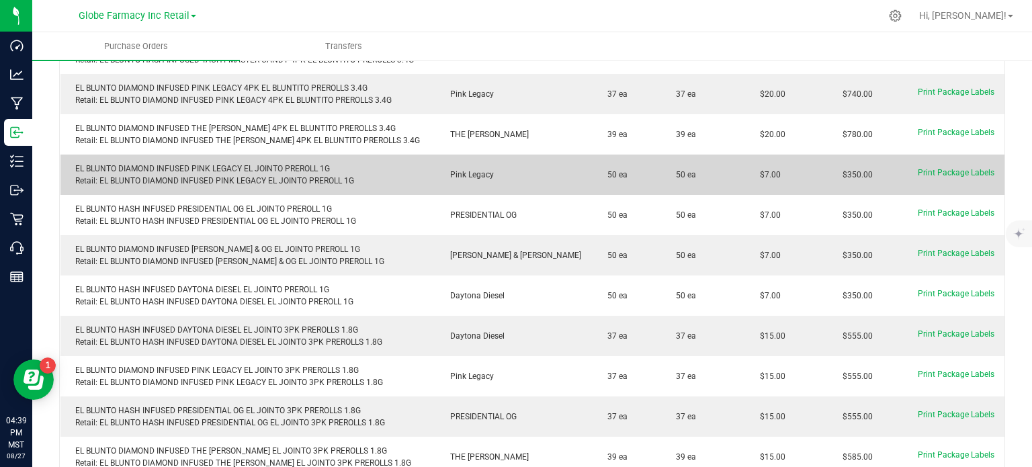
scroll to position [330, 0]
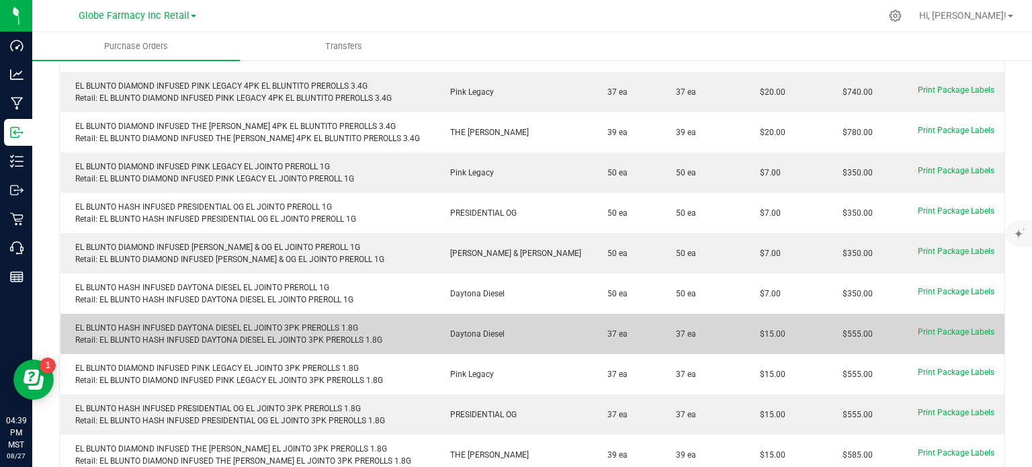
drag, startPoint x: 763, startPoint y: 321, endPoint x: 729, endPoint y: 327, distance: 34.1
click at [745, 327] on td "$15.00" at bounding box center [786, 334] width 82 height 40
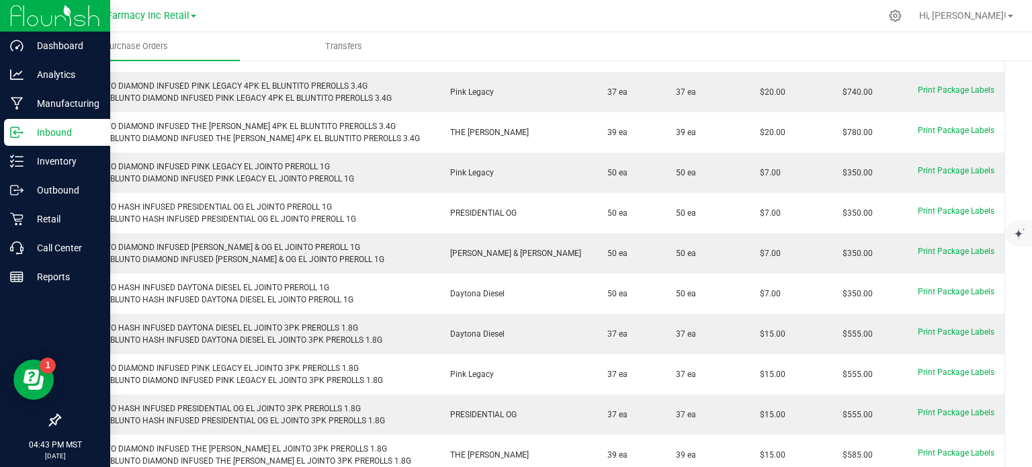
click at [6, 132] on div "Inbound" at bounding box center [57, 132] width 106 height 27
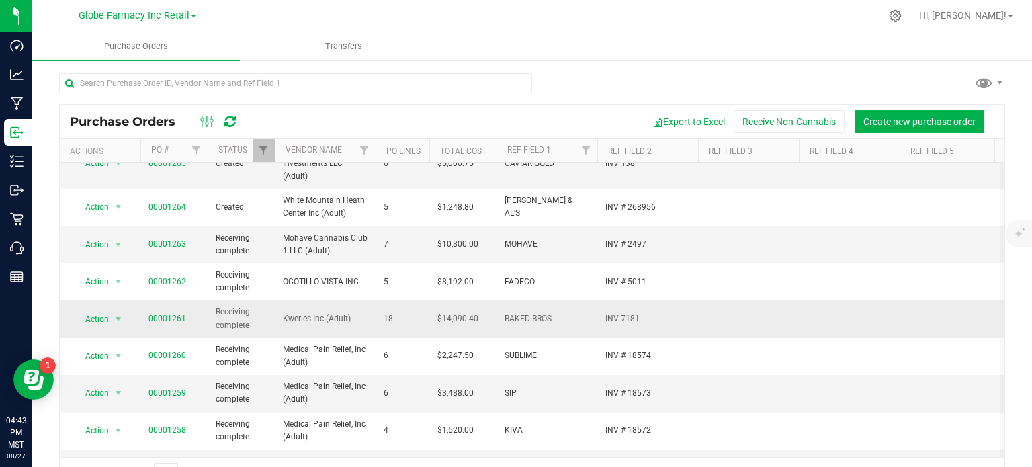
click at [171, 316] on link "00001261" at bounding box center [167, 318] width 38 height 9
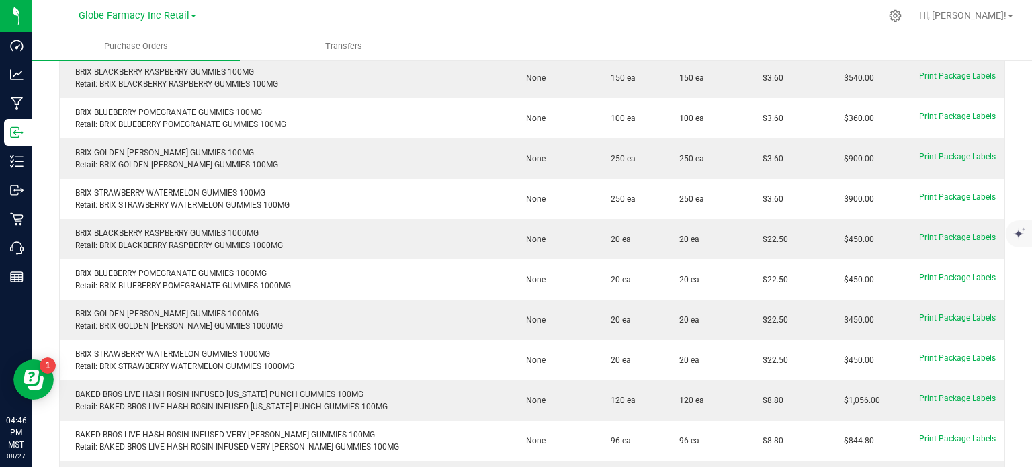
scroll to position [505, 0]
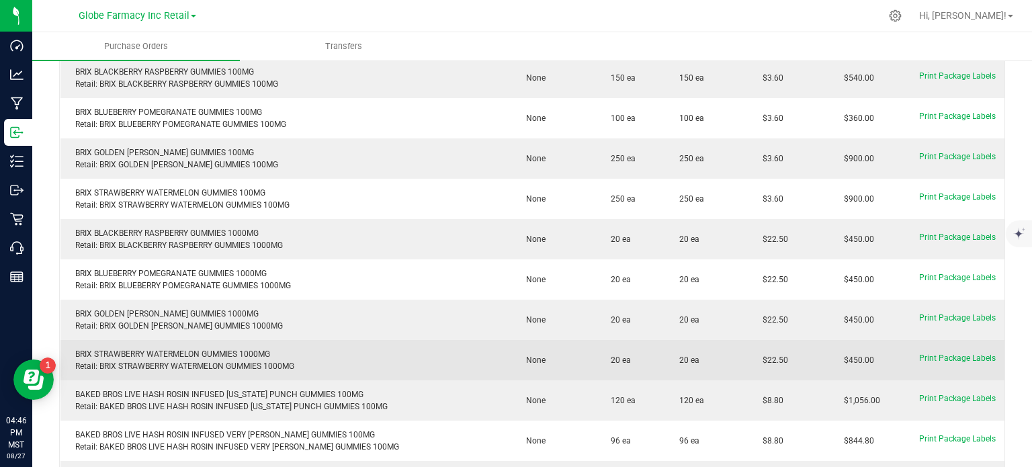
drag, startPoint x: 781, startPoint y: 351, endPoint x: 754, endPoint y: 346, distance: 28.1
click at [754, 346] on td "$22.50" at bounding box center [787, 360] width 81 height 40
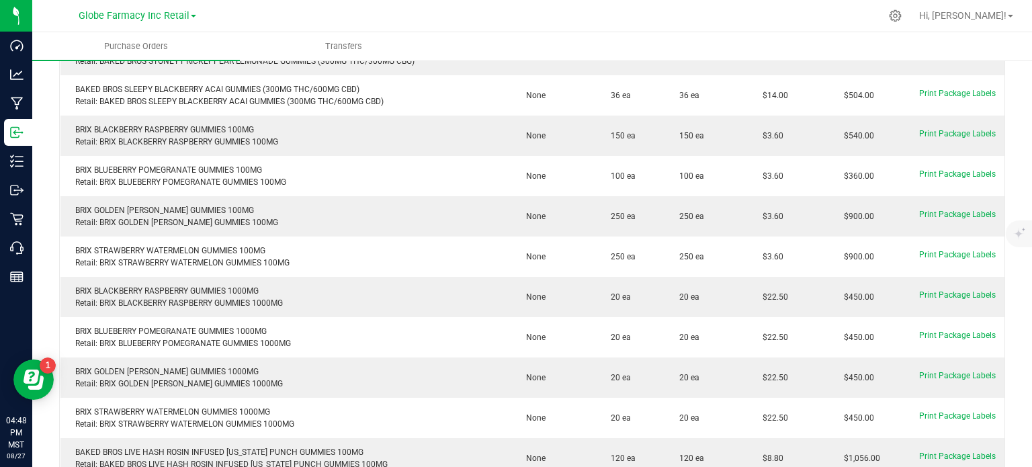
scroll to position [446, 0]
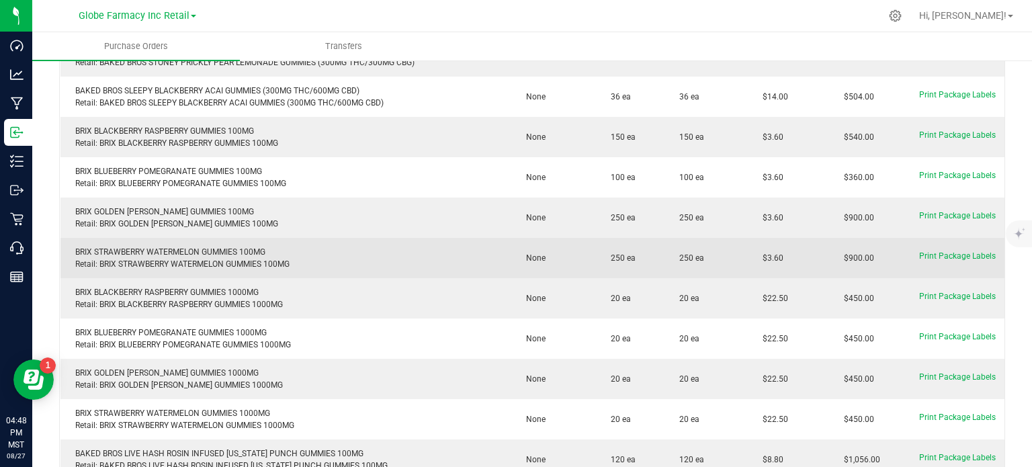
drag, startPoint x: 776, startPoint y: 247, endPoint x: 755, endPoint y: 249, distance: 21.6
click at [755, 249] on td "$3.60" at bounding box center [787, 258] width 81 height 40
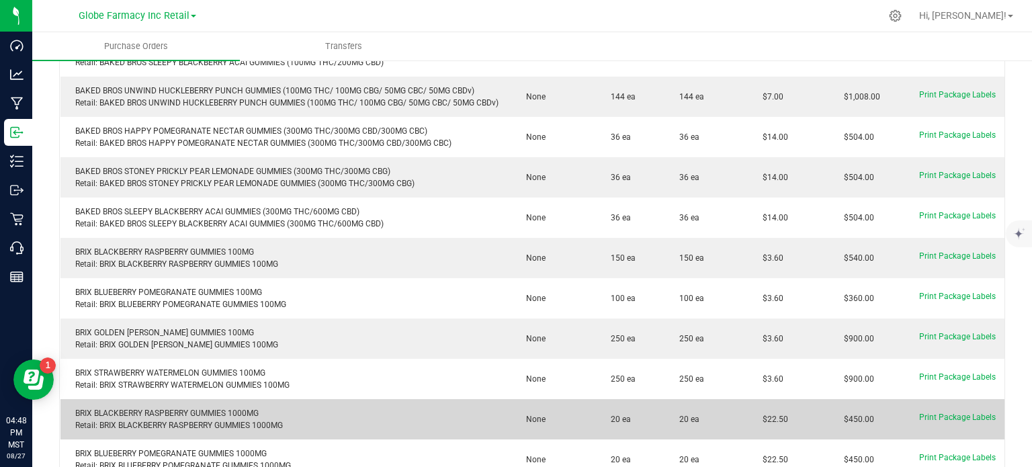
scroll to position [325, 0]
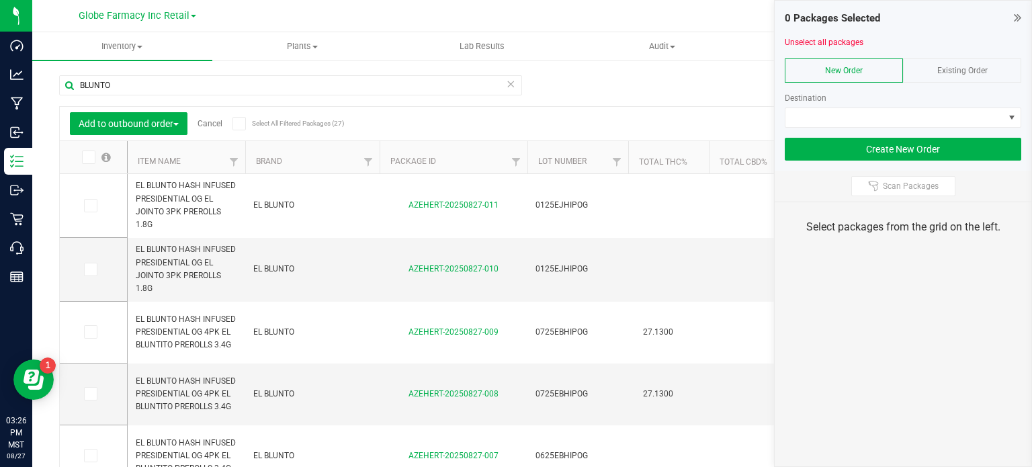
click at [939, 66] on span "Existing Order" at bounding box center [962, 70] width 50 height 9
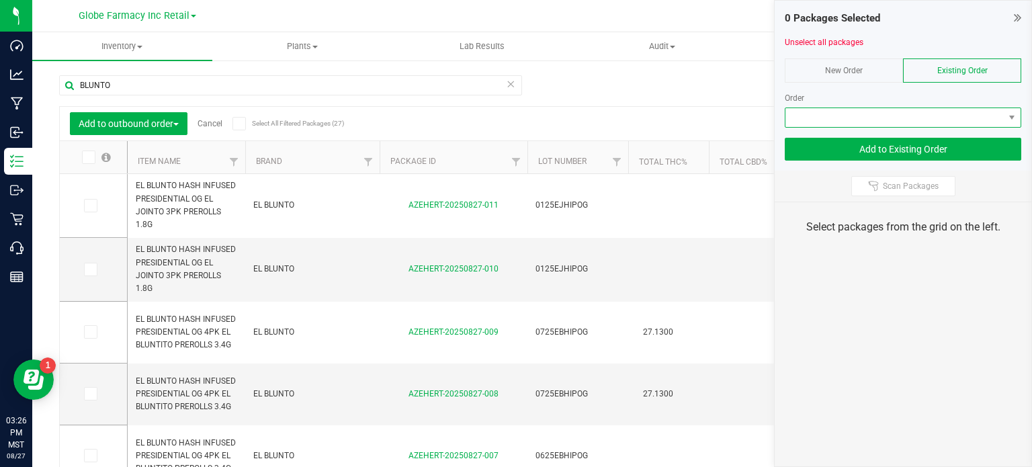
click at [914, 108] on span at bounding box center [894, 117] width 218 height 19
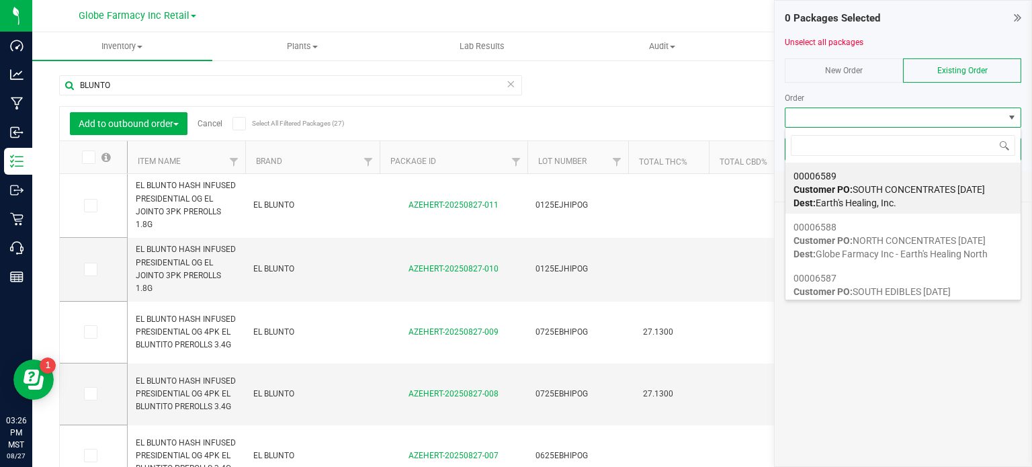
scroll to position [19, 236]
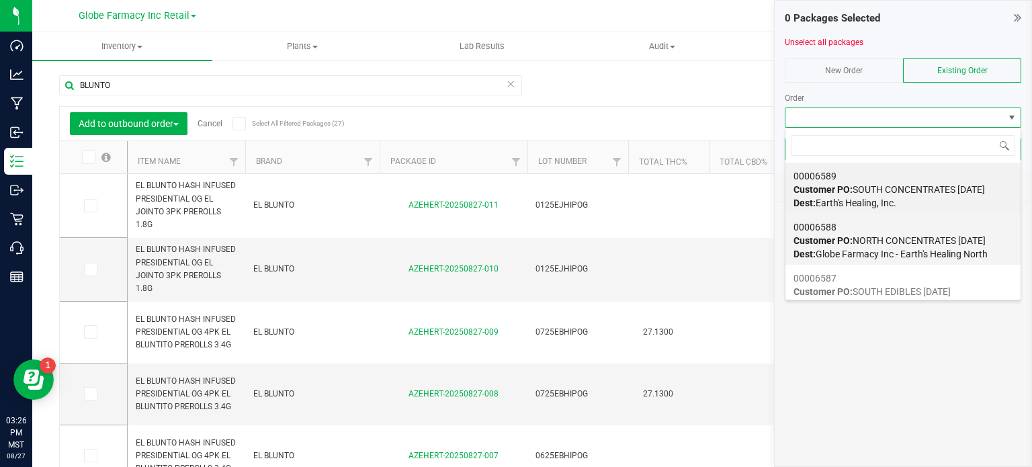
click at [852, 244] on strong "Customer PO:" at bounding box center [822, 240] width 59 height 11
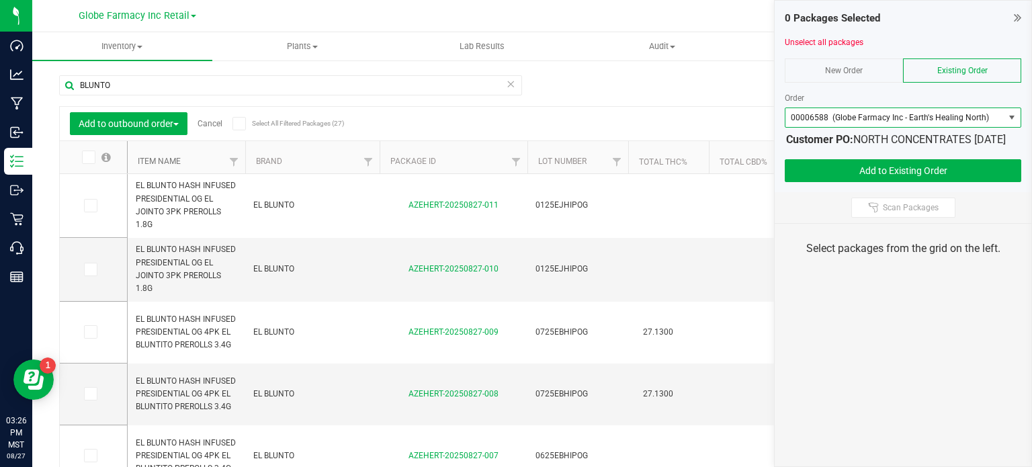
click at [156, 163] on link "Item Name" at bounding box center [159, 160] width 43 height 9
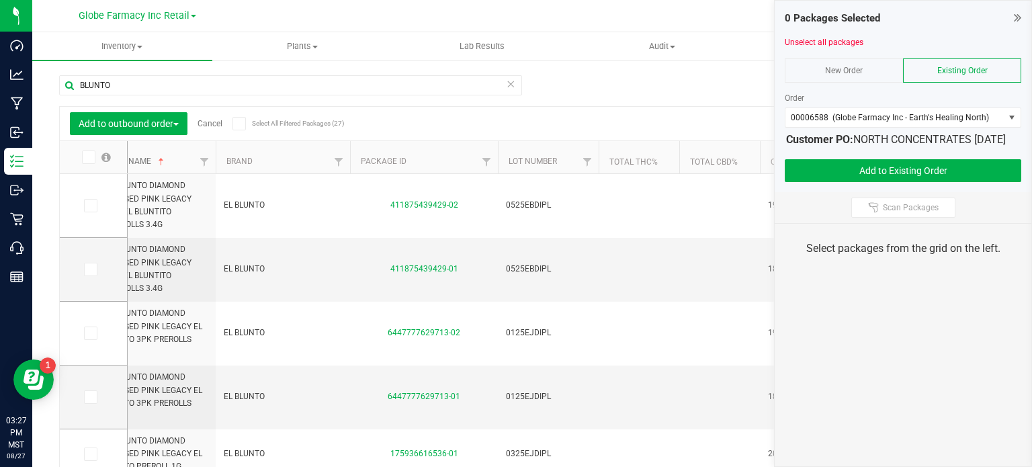
scroll to position [0, 0]
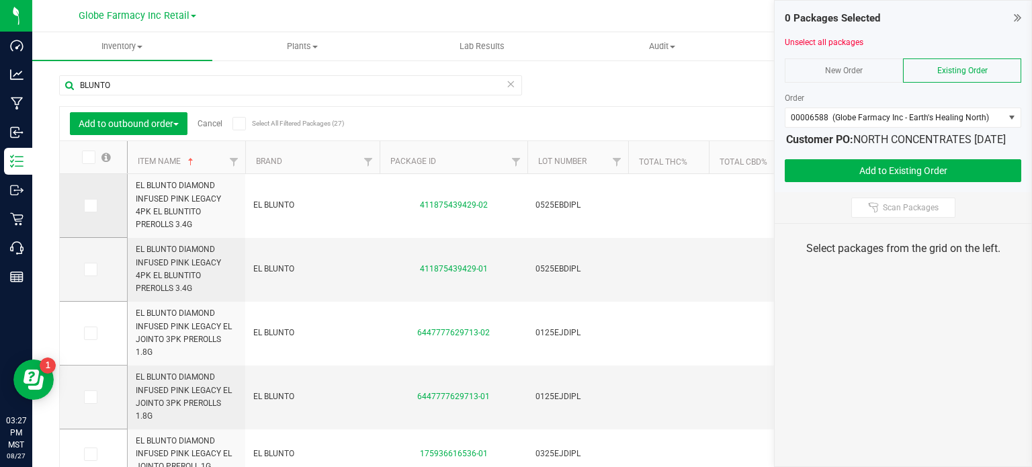
click at [93, 206] on icon at bounding box center [89, 206] width 9 height 0
click at [0, 0] on input "checkbox" at bounding box center [0, 0] width 0 height 0
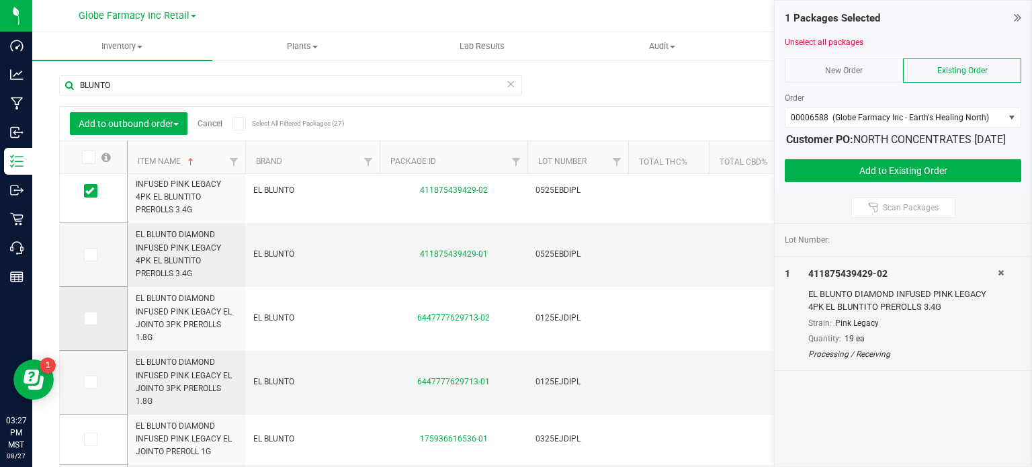
click at [90, 318] on icon at bounding box center [89, 318] width 9 height 0
click at [0, 0] on input "checkbox" at bounding box center [0, 0] width 0 height 0
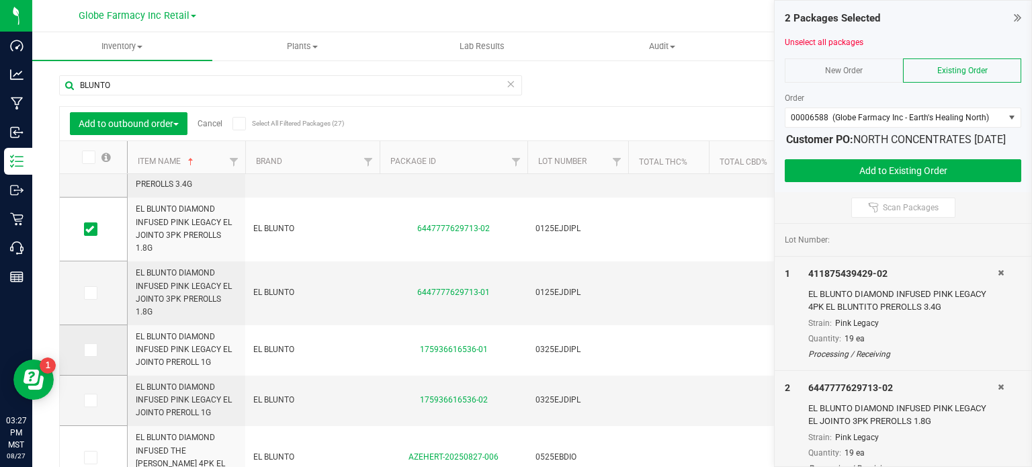
click at [86, 350] on icon at bounding box center [89, 350] width 9 height 0
click at [0, 0] on input "checkbox" at bounding box center [0, 0] width 0 height 0
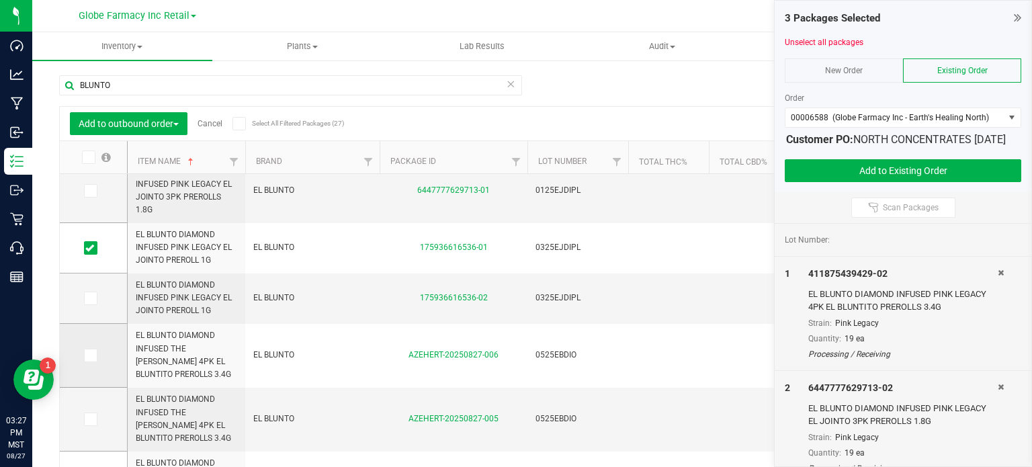
click at [94, 357] on span at bounding box center [90, 355] width 13 height 13
click at [0, 0] on input "checkbox" at bounding box center [0, 0] width 0 height 0
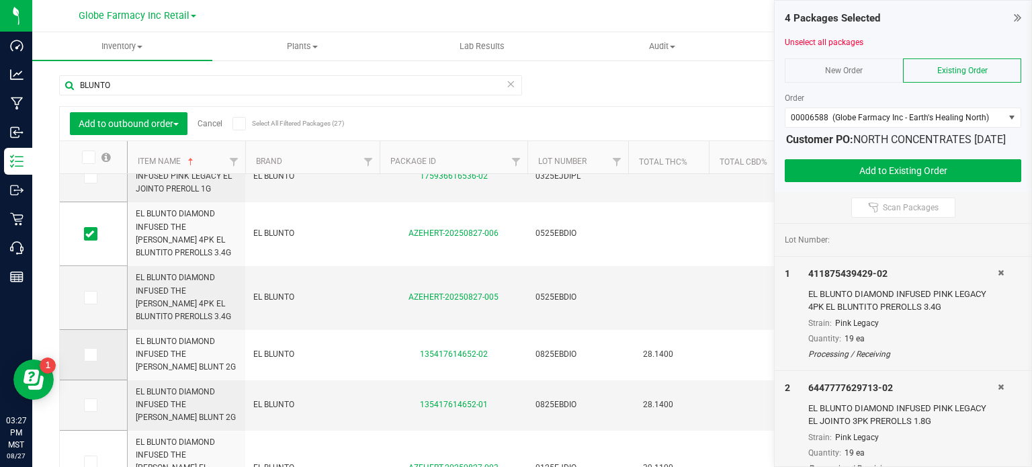
click at [91, 359] on span at bounding box center [90, 354] width 13 height 13
click at [94, 355] on span at bounding box center [90, 354] width 13 height 13
click at [0, 0] on input "checkbox" at bounding box center [0, 0] width 0 height 0
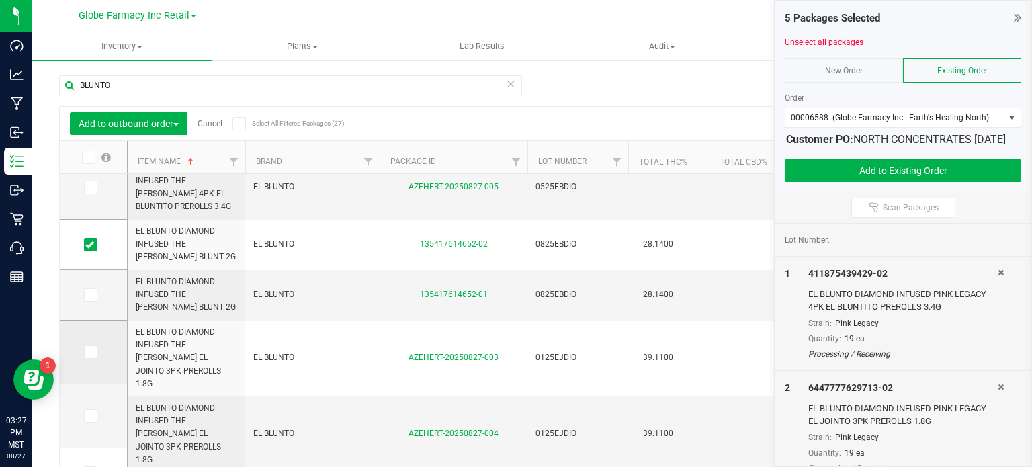
click at [88, 352] on icon at bounding box center [89, 352] width 9 height 0
click at [0, 0] on input "checkbox" at bounding box center [0, 0] width 0 height 0
click at [93, 295] on icon at bounding box center [89, 295] width 9 height 0
click at [0, 0] on input "checkbox" at bounding box center [0, 0] width 0 height 0
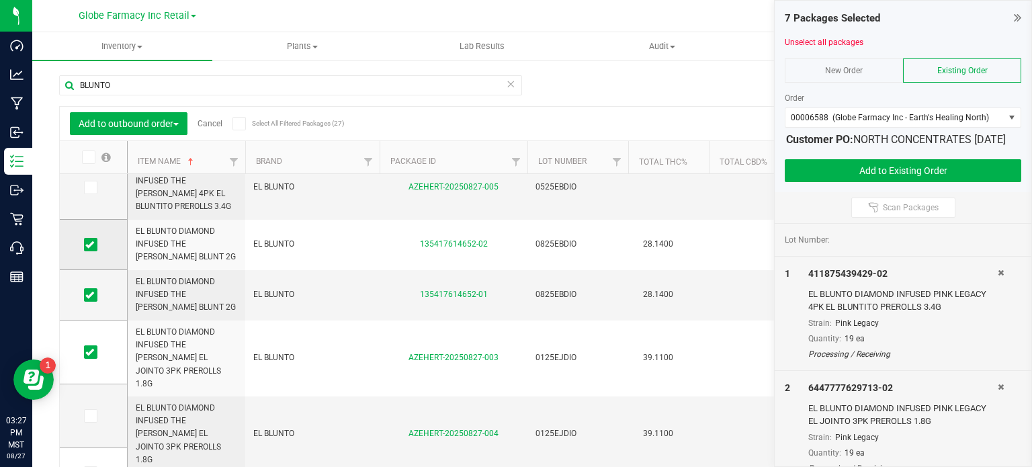
click at [89, 244] on icon at bounding box center [89, 244] width 9 height 0
click at [0, 0] on input "checkbox" at bounding box center [0, 0] width 0 height 0
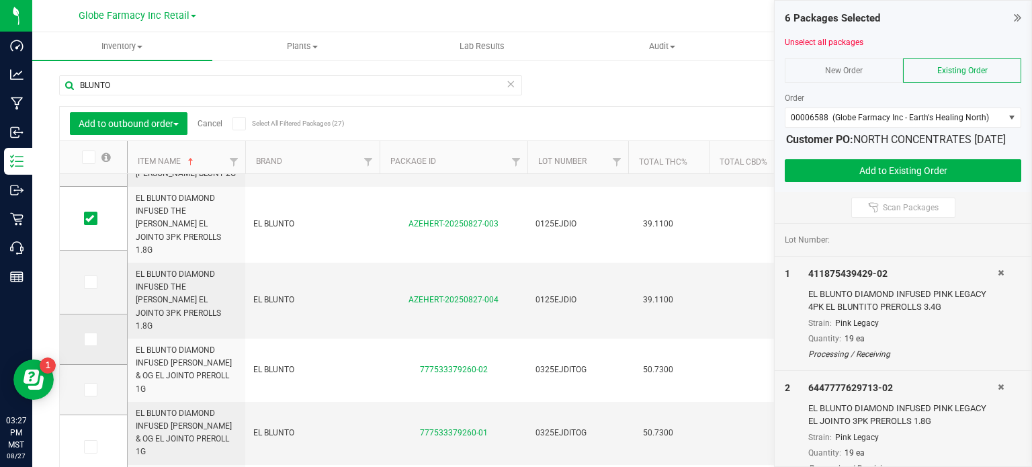
click at [89, 332] on span at bounding box center [90, 338] width 13 height 13
click at [0, 0] on input "checkbox" at bounding box center [0, 0] width 0 height 0
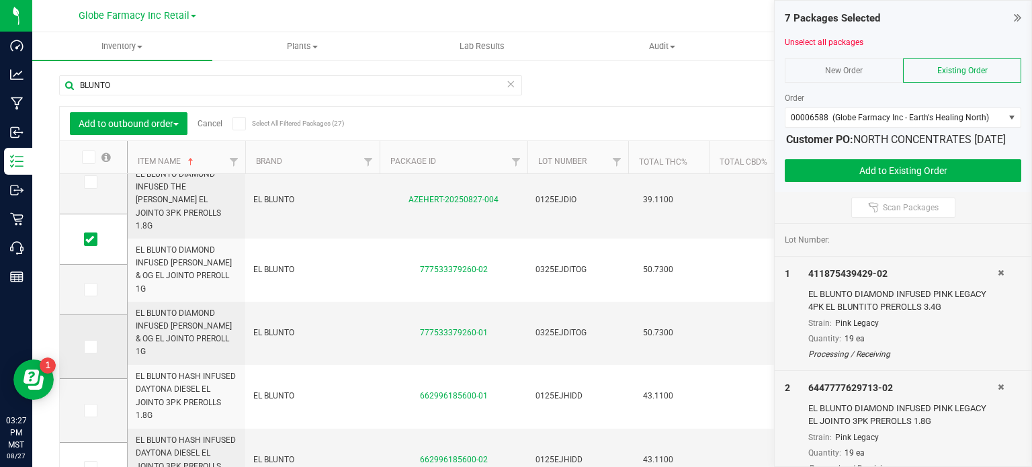
click at [90, 347] on icon at bounding box center [89, 347] width 9 height 0
click at [0, 0] on input "checkbox" at bounding box center [0, 0] width 0 height 0
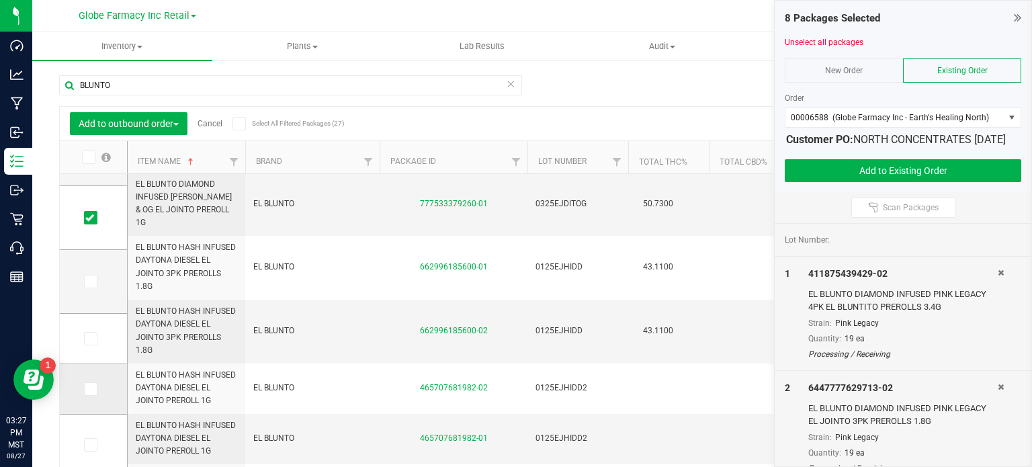
click at [87, 389] on icon at bounding box center [89, 389] width 9 height 0
click at [0, 0] on input "checkbox" at bounding box center [0, 0] width 0 height 0
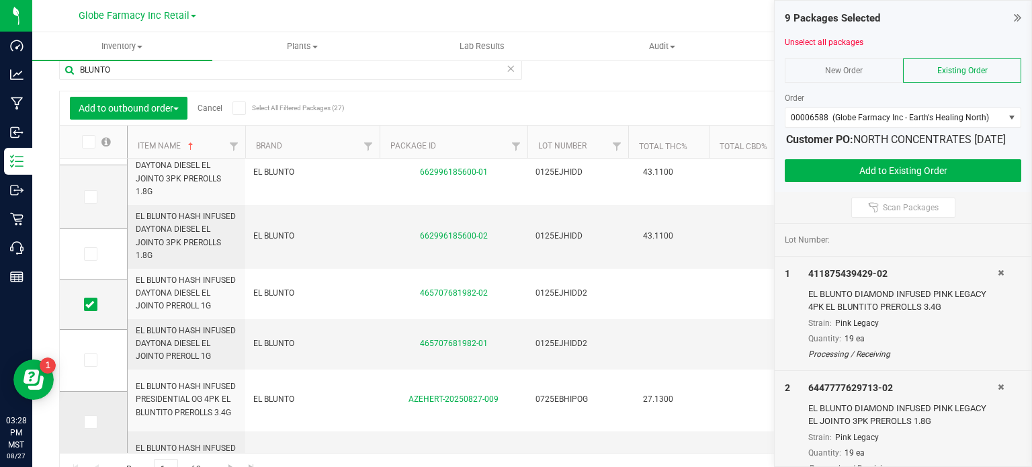
click at [101, 423] on label at bounding box center [93, 421] width 19 height 13
click at [0, 0] on input "checkbox" at bounding box center [0, 0] width 0 height 0
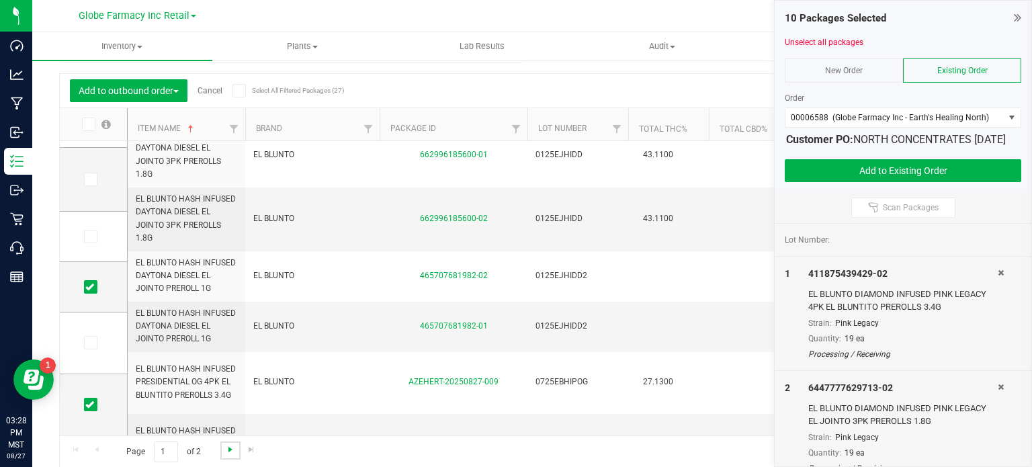
click at [228, 452] on span "Go to the next page" at bounding box center [230, 449] width 11 height 11
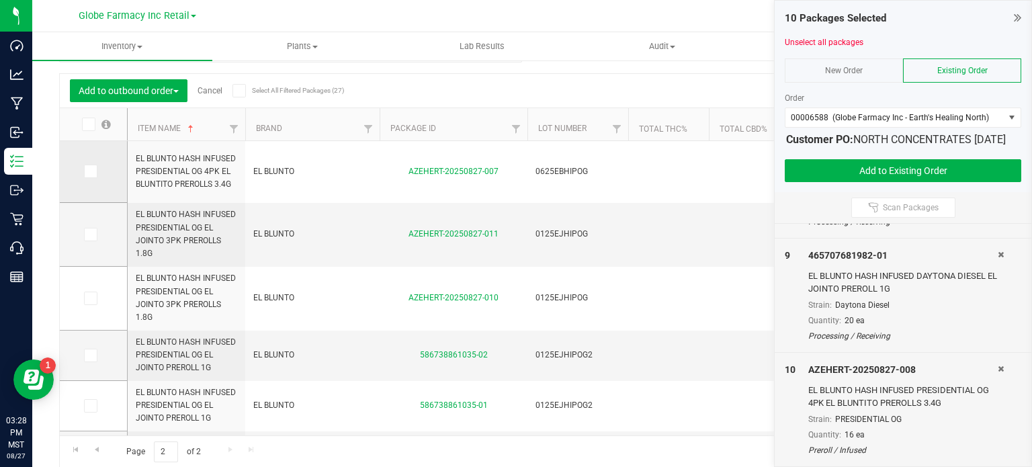
click at [91, 176] on span at bounding box center [90, 171] width 13 height 13
click at [0, 0] on input "checkbox" at bounding box center [0, 0] width 0 height 0
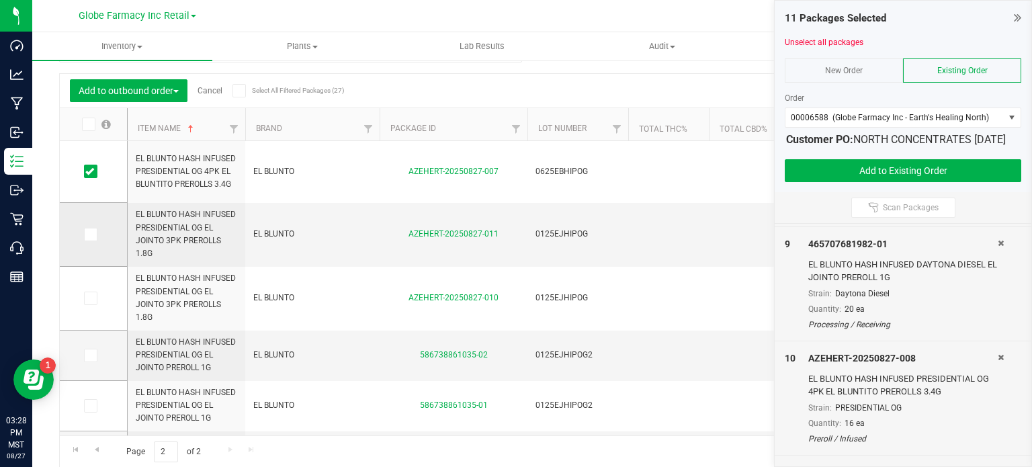
click at [90, 234] on icon at bounding box center [89, 234] width 9 height 0
click at [0, 0] on input "checkbox" at bounding box center [0, 0] width 0 height 0
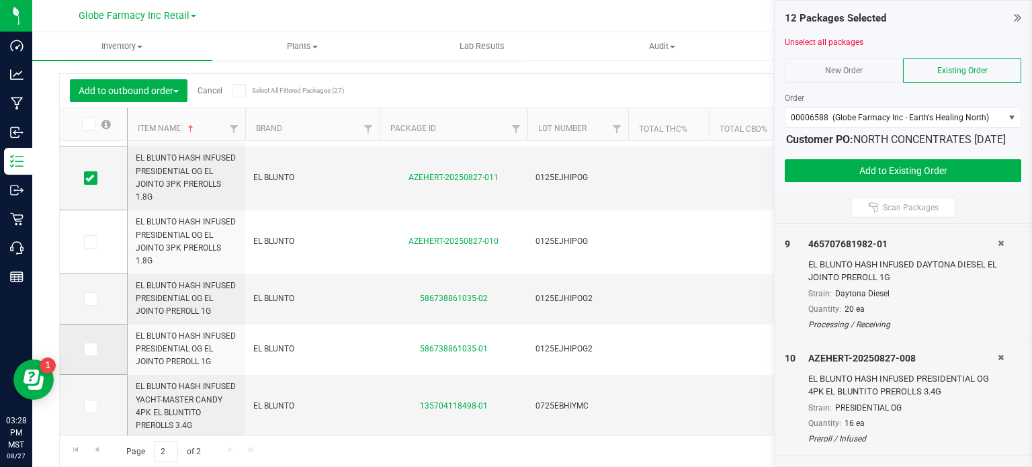
click at [85, 349] on icon at bounding box center [89, 349] width 9 height 0
click at [0, 0] on input "checkbox" at bounding box center [0, 0] width 0 height 0
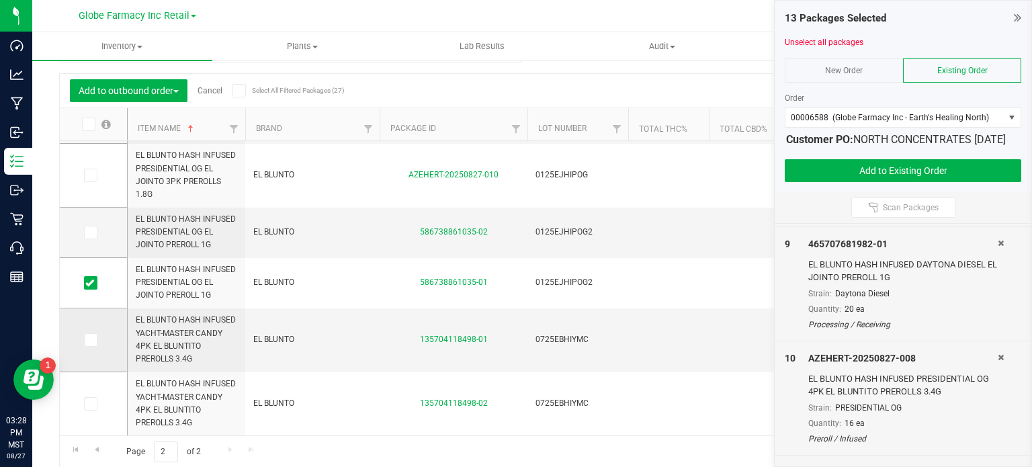
click at [87, 340] on icon at bounding box center [89, 340] width 9 height 0
click at [0, 0] on input "checkbox" at bounding box center [0, 0] width 0 height 0
click at [927, 177] on button "Add to Existing Order" at bounding box center [902, 170] width 236 height 23
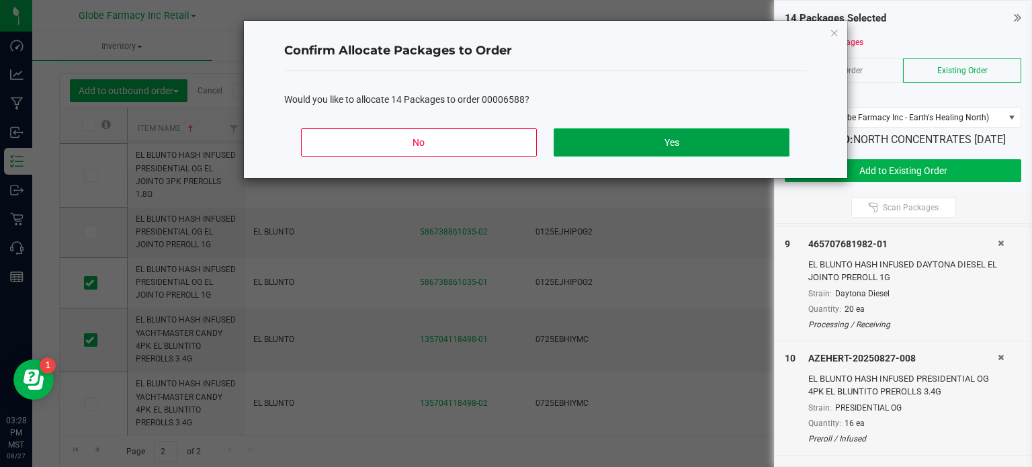
click at [701, 140] on button "Yes" at bounding box center [670, 142] width 235 height 28
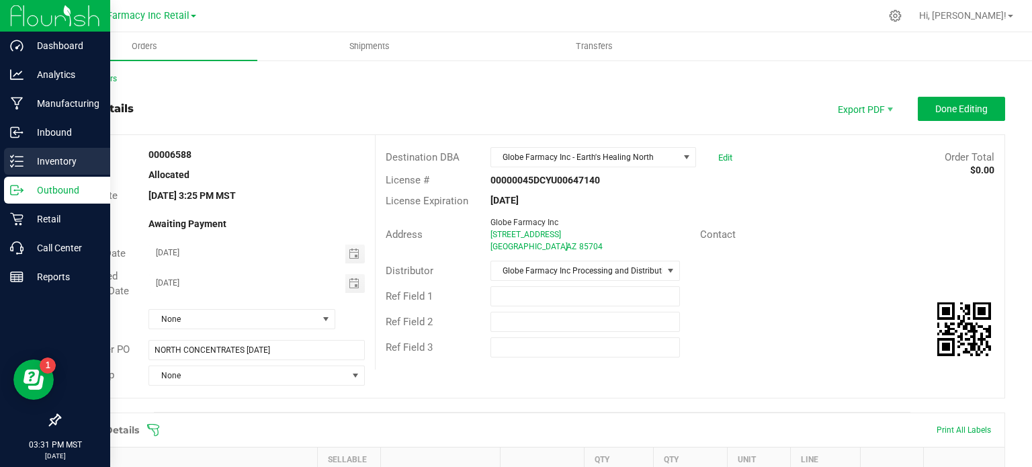
click at [64, 161] on p "Inventory" at bounding box center [64, 161] width 81 height 16
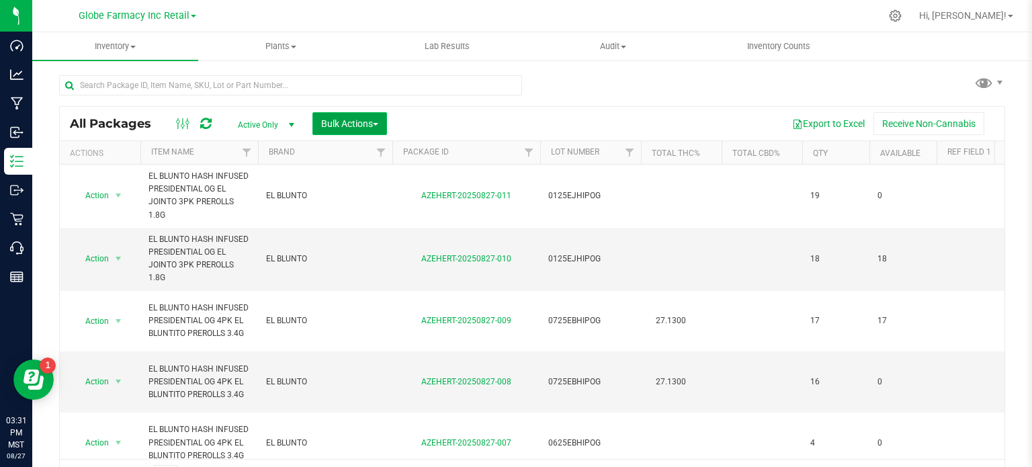
click at [351, 119] on span "Bulk Actions" at bounding box center [349, 123] width 57 height 11
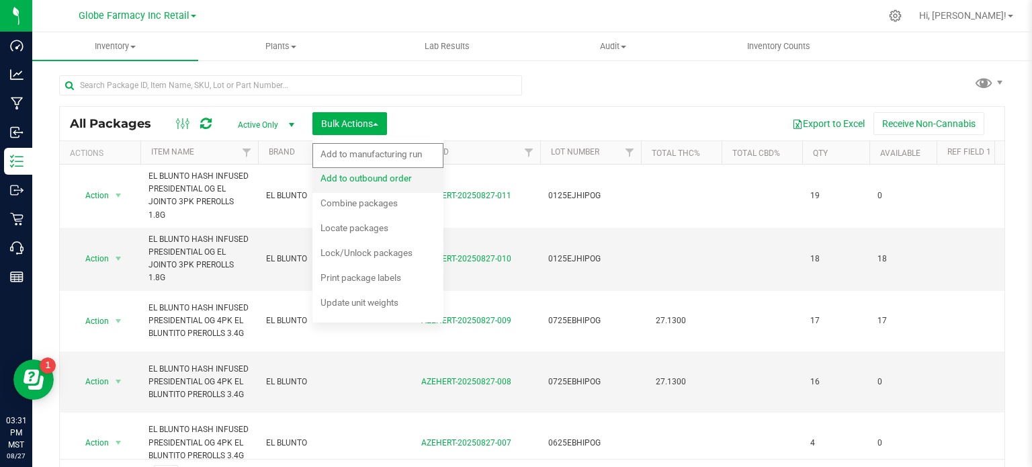
click at [345, 183] on div "Add to outbound order" at bounding box center [374, 179] width 109 height 21
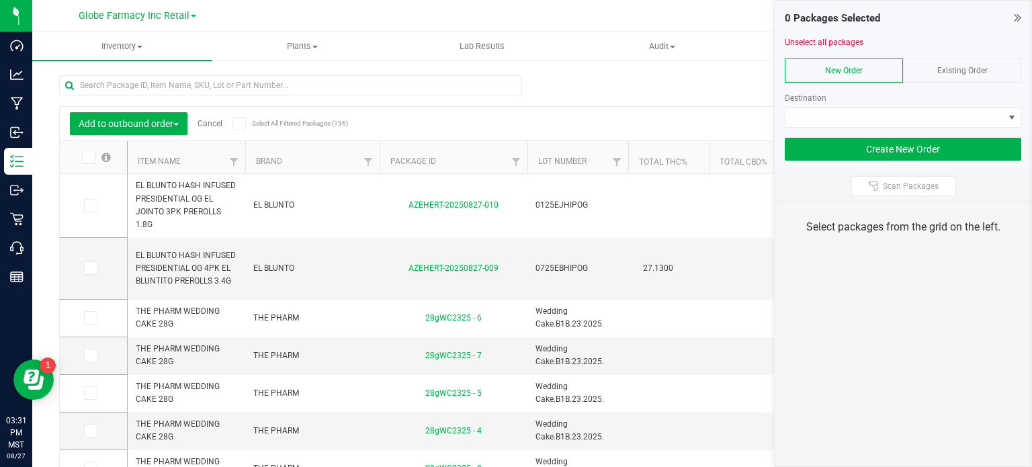
click at [935, 78] on div "Existing Order" at bounding box center [962, 70] width 118 height 24
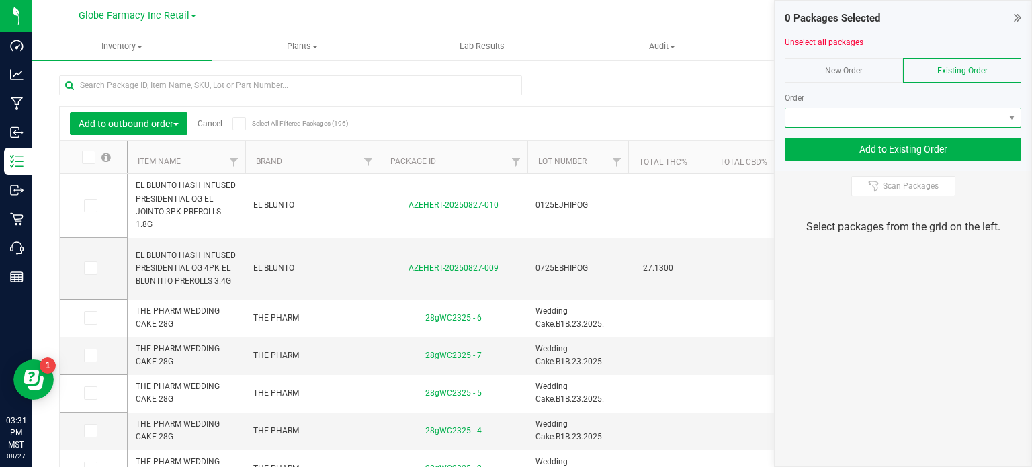
click at [899, 117] on span at bounding box center [894, 117] width 218 height 19
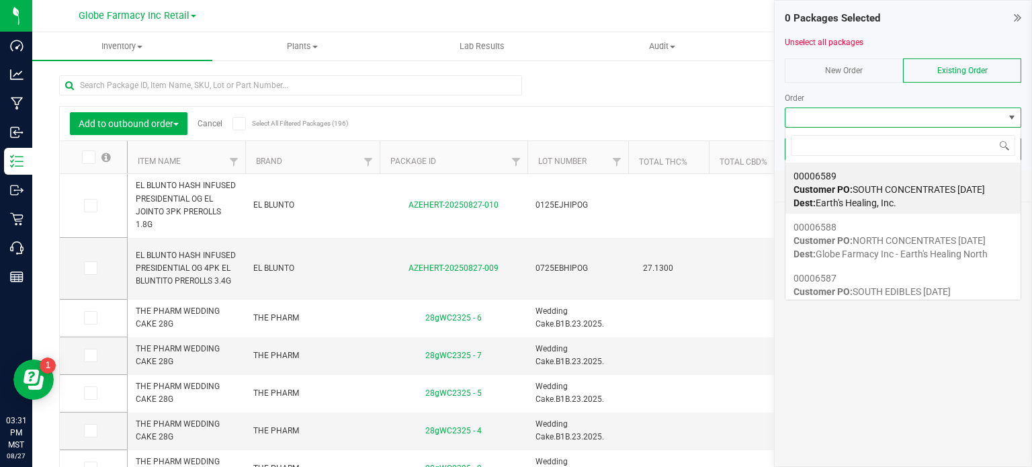
scroll to position [19, 236]
click at [872, 184] on span "Customer PO: SOUTH CONCENTRATES [DATE]" at bounding box center [888, 189] width 191 height 11
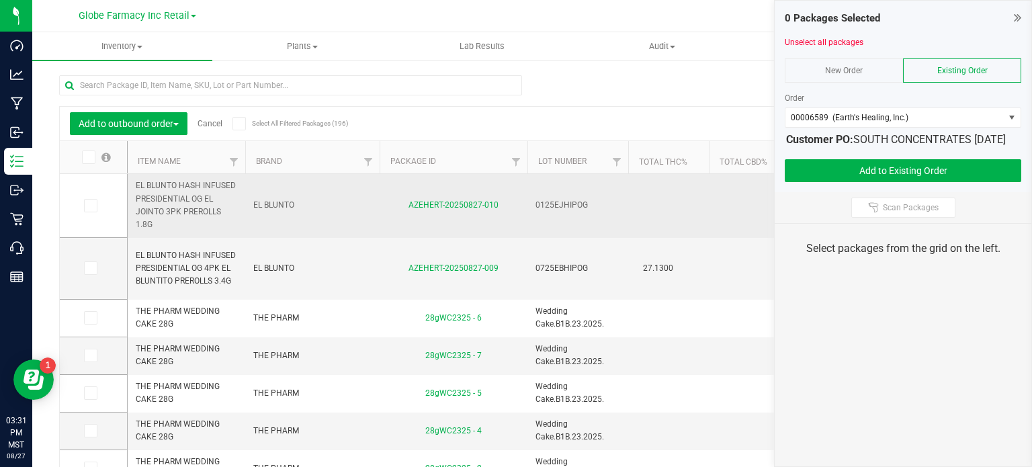
click at [270, 206] on span "EL BLUNTO" at bounding box center [312, 205] width 118 height 13
copy tr "EL BLUNTO"
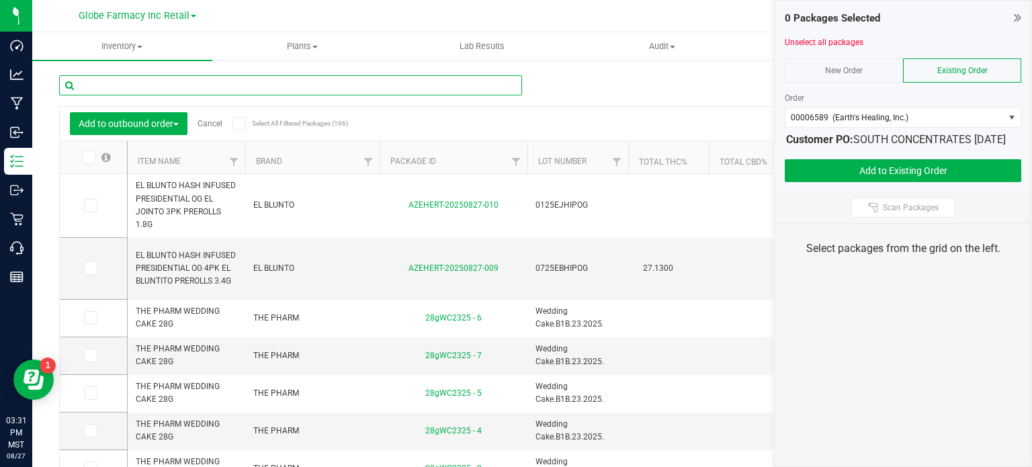
click at [207, 85] on input "text" at bounding box center [290, 85] width 463 height 20
paste input "EL BLUNTO"
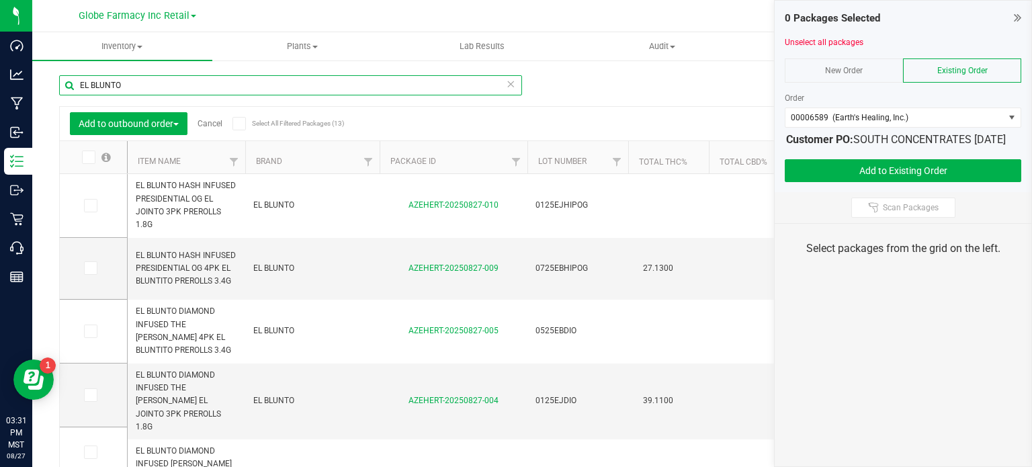
type input "EL BLUNTO"
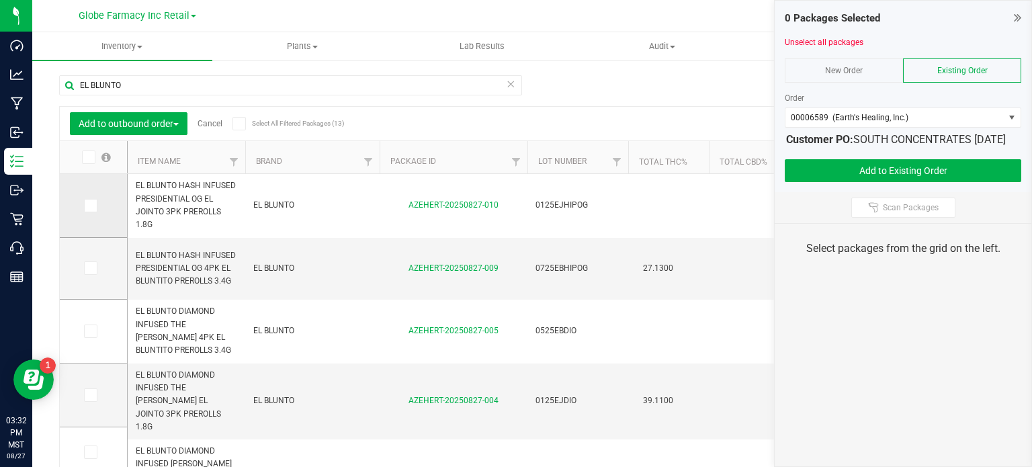
click at [93, 212] on td at bounding box center [93, 206] width 67 height 64
click at [95, 207] on span at bounding box center [90, 205] width 13 height 13
click at [0, 0] on input "checkbox" at bounding box center [0, 0] width 0 height 0
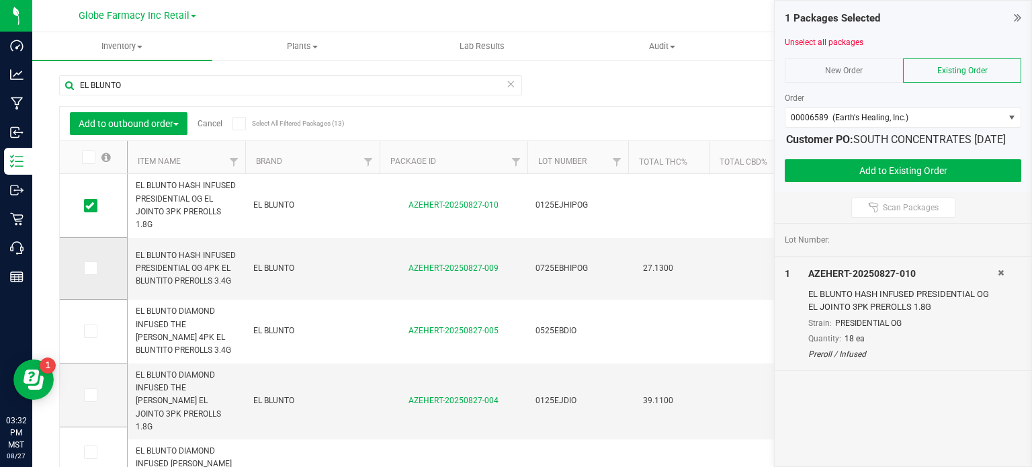
click at [89, 268] on icon at bounding box center [89, 268] width 9 height 0
click at [0, 0] on input "checkbox" at bounding box center [0, 0] width 0 height 0
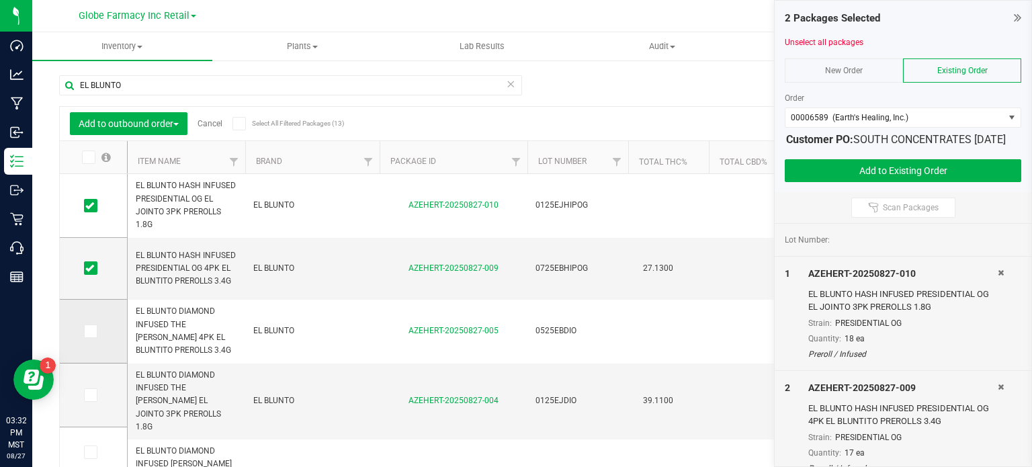
click at [89, 331] on icon at bounding box center [89, 331] width 9 height 0
click at [0, 0] on input "checkbox" at bounding box center [0, 0] width 0 height 0
click at [87, 395] on icon at bounding box center [89, 395] width 9 height 0
click at [0, 0] on input "checkbox" at bounding box center [0, 0] width 0 height 0
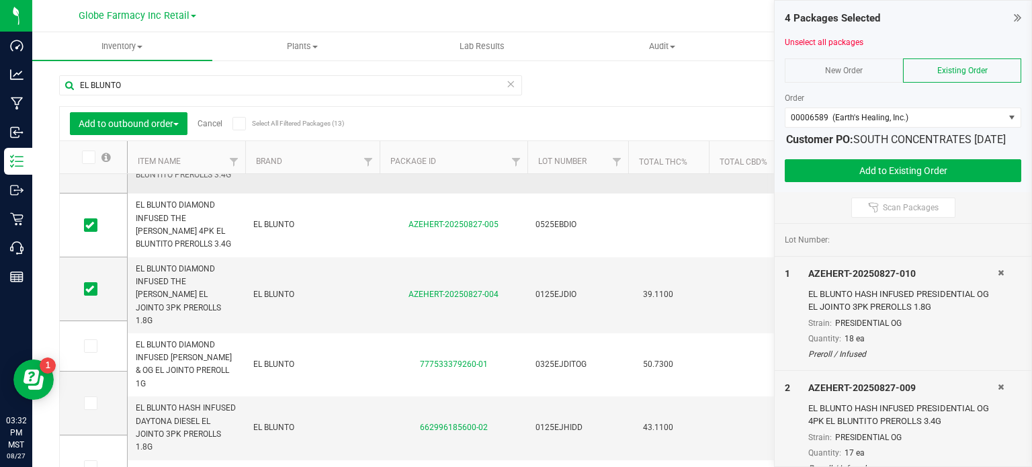
scroll to position [148, 0]
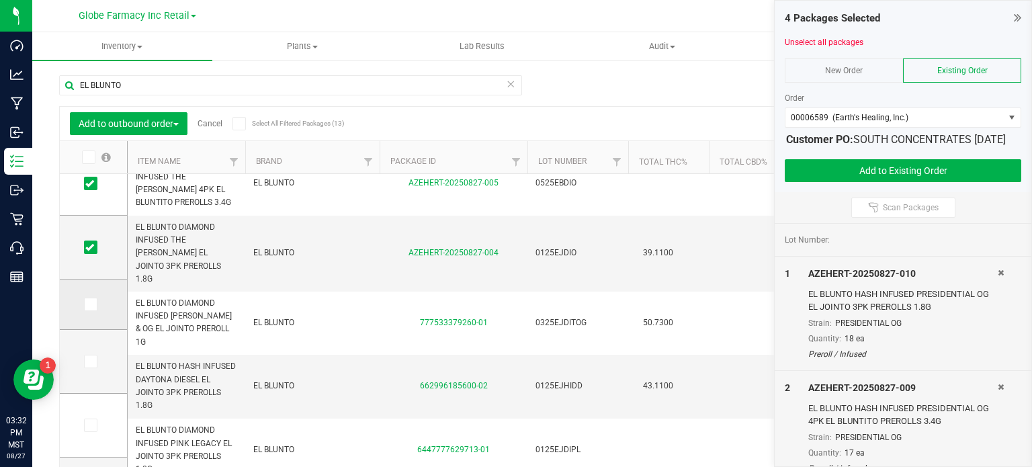
click at [86, 304] on icon at bounding box center [89, 304] width 9 height 0
click at [0, 0] on input "checkbox" at bounding box center [0, 0] width 0 height 0
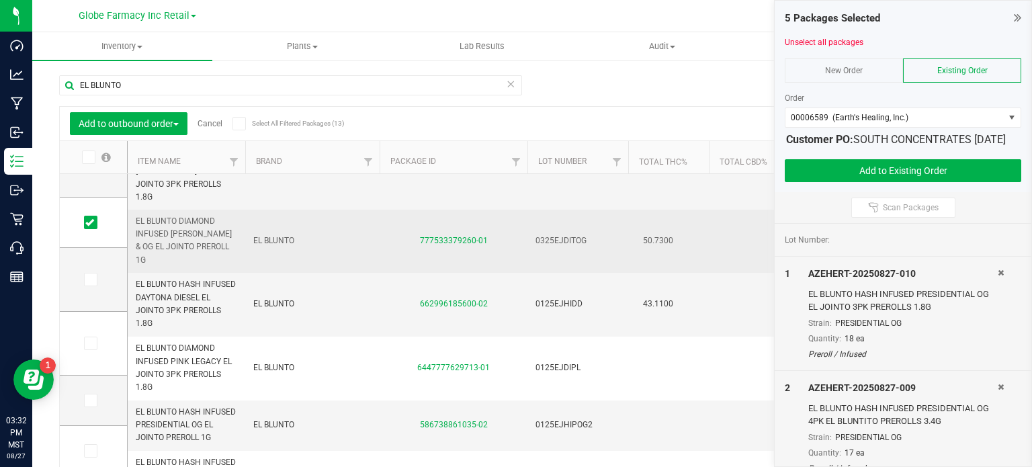
scroll to position [0, 0]
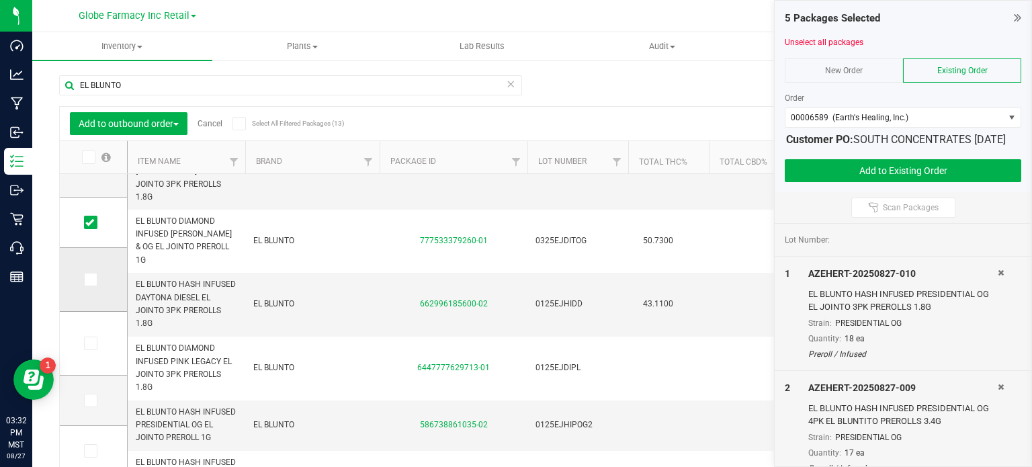
click at [91, 279] on icon at bounding box center [89, 279] width 9 height 0
click at [0, 0] on input "checkbox" at bounding box center [0, 0] width 0 height 0
click at [85, 343] on span at bounding box center [90, 342] width 13 height 13
click at [0, 0] on input "checkbox" at bounding box center [0, 0] width 0 height 0
click at [87, 400] on icon at bounding box center [89, 400] width 9 height 0
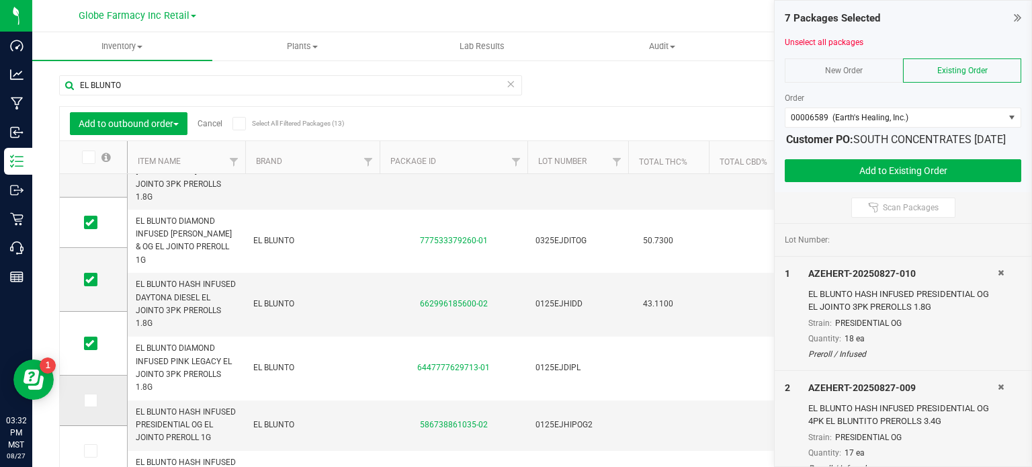
click at [0, 0] on input "checkbox" at bounding box center [0, 0] width 0 height 0
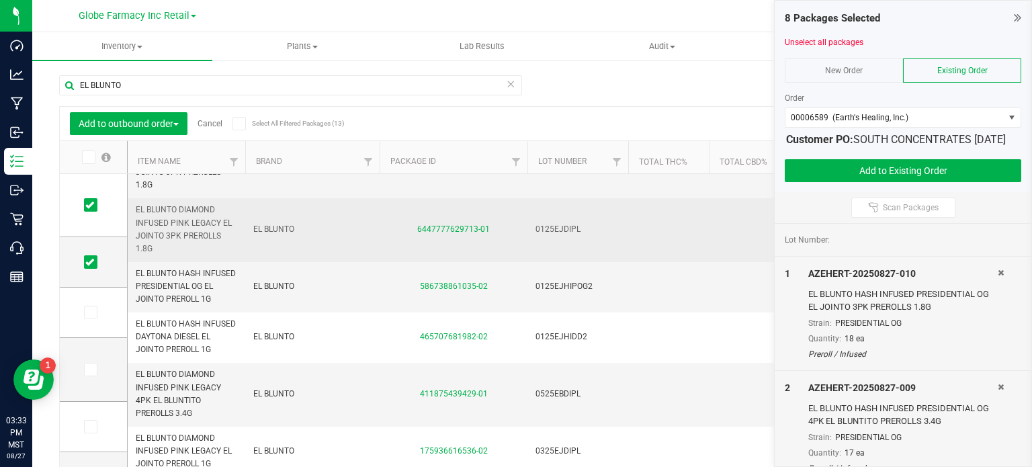
scroll to position [0, 1]
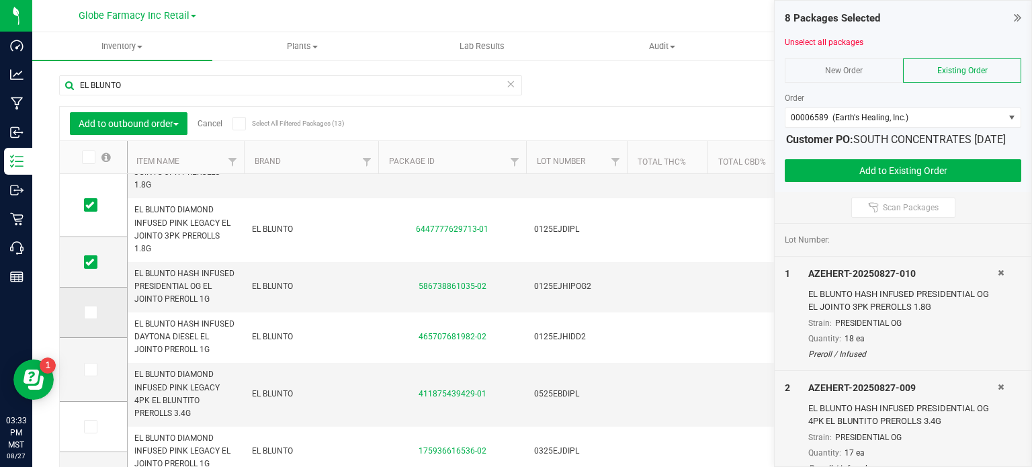
click at [89, 316] on span at bounding box center [90, 312] width 13 height 13
click at [0, 0] on input "checkbox" at bounding box center [0, 0] width 0 height 0
click at [89, 369] on icon at bounding box center [89, 369] width 9 height 0
click at [0, 0] on input "checkbox" at bounding box center [0, 0] width 0 height 0
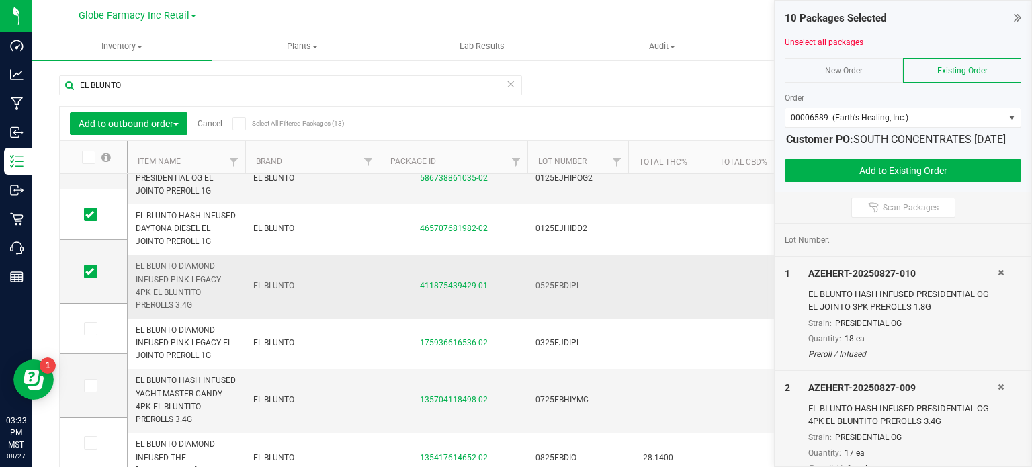
scroll to position [0, 0]
click at [94, 332] on span at bounding box center [90, 328] width 13 height 13
click at [0, 0] on input "checkbox" at bounding box center [0, 0] width 0 height 0
click at [86, 385] on icon at bounding box center [89, 385] width 9 height 0
click at [0, 0] on input "checkbox" at bounding box center [0, 0] width 0 height 0
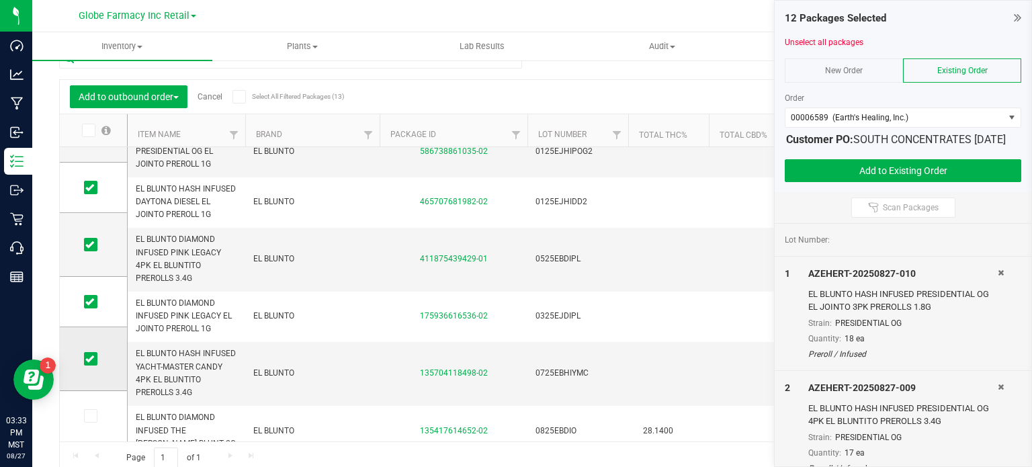
scroll to position [33, 0]
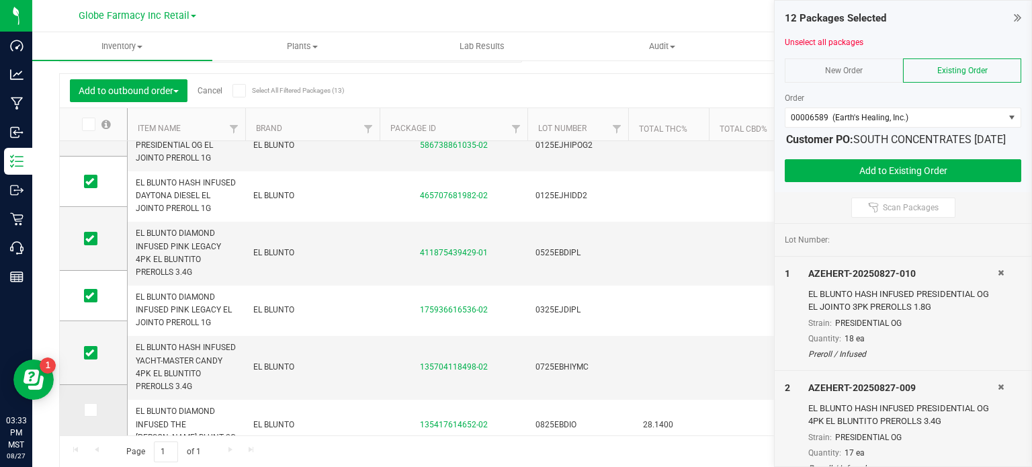
click at [86, 410] on icon at bounding box center [89, 410] width 9 height 0
click at [0, 0] on input "checkbox" at bounding box center [0, 0] width 0 height 0
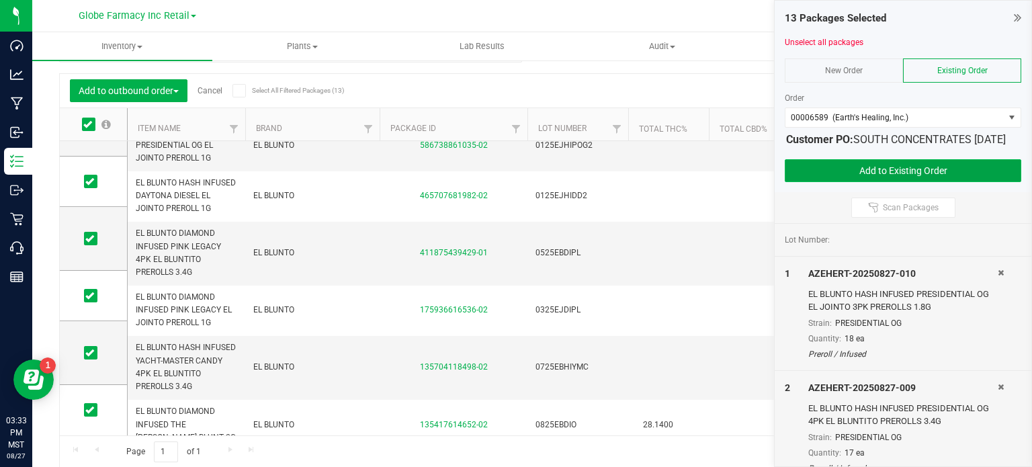
click at [793, 181] on button "Add to Existing Order" at bounding box center [902, 170] width 236 height 23
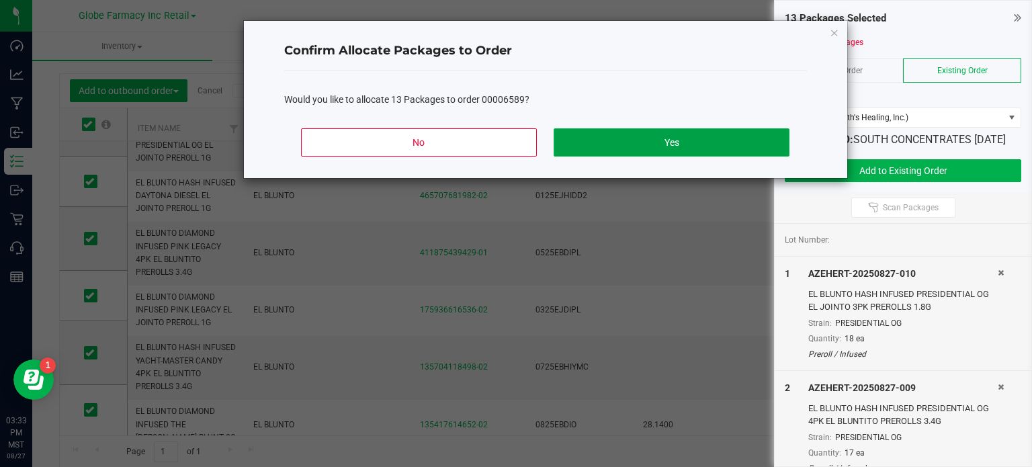
click at [694, 142] on button "Yes" at bounding box center [670, 142] width 235 height 28
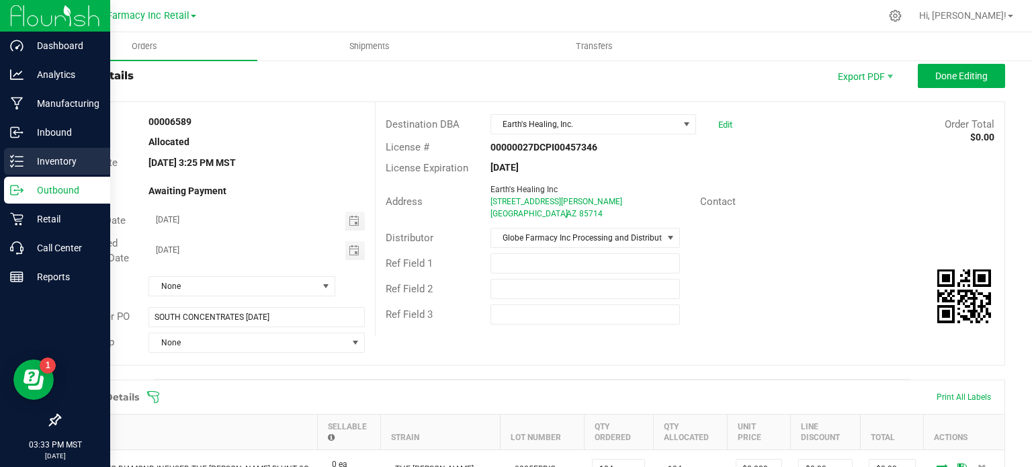
click at [38, 158] on p "Inventory" at bounding box center [64, 161] width 81 height 16
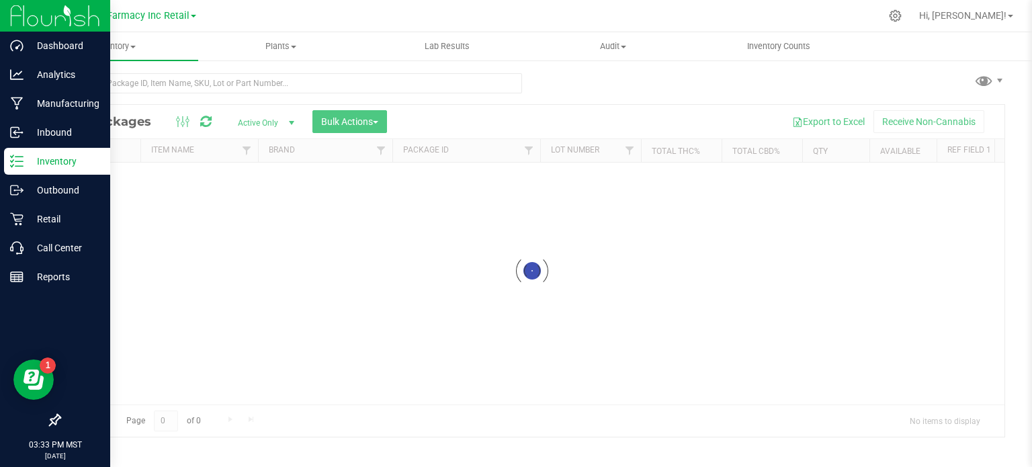
scroll to position [2, 0]
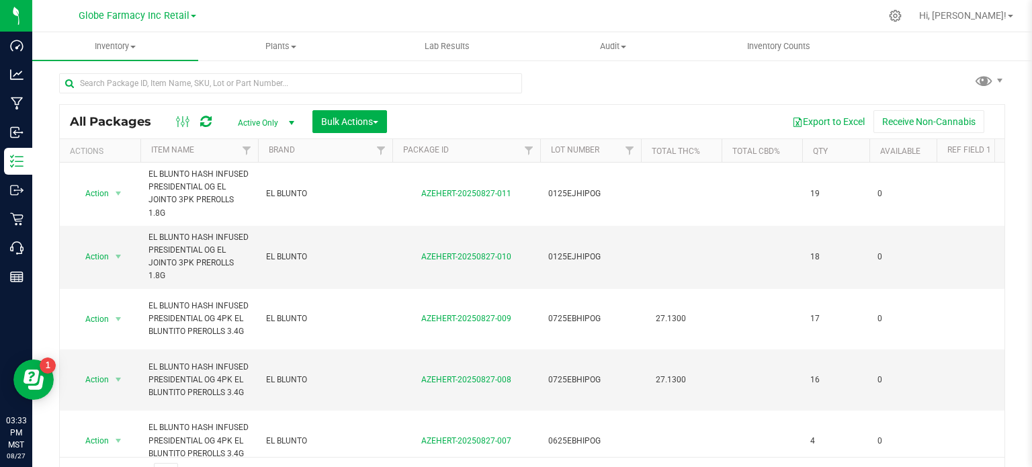
scroll to position [24, 0]
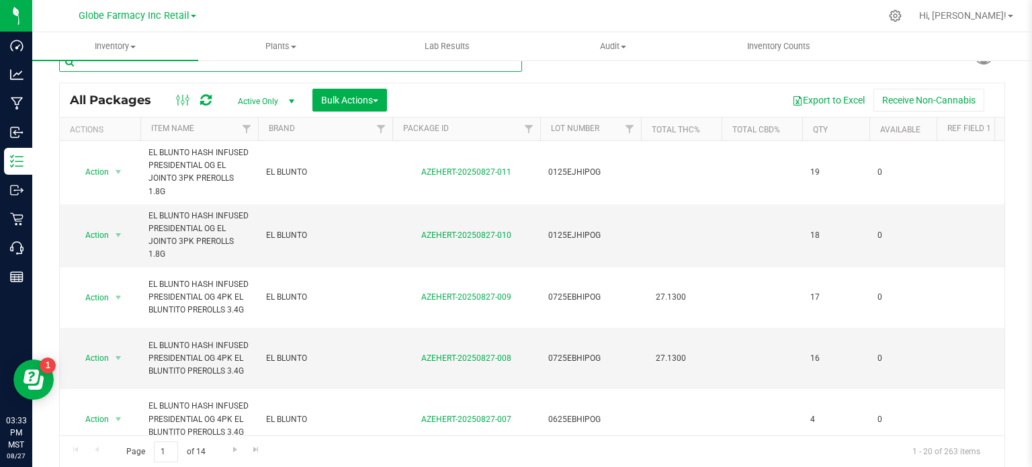
click at [239, 69] on input "text" at bounding box center [290, 62] width 463 height 20
paste input "DIME"
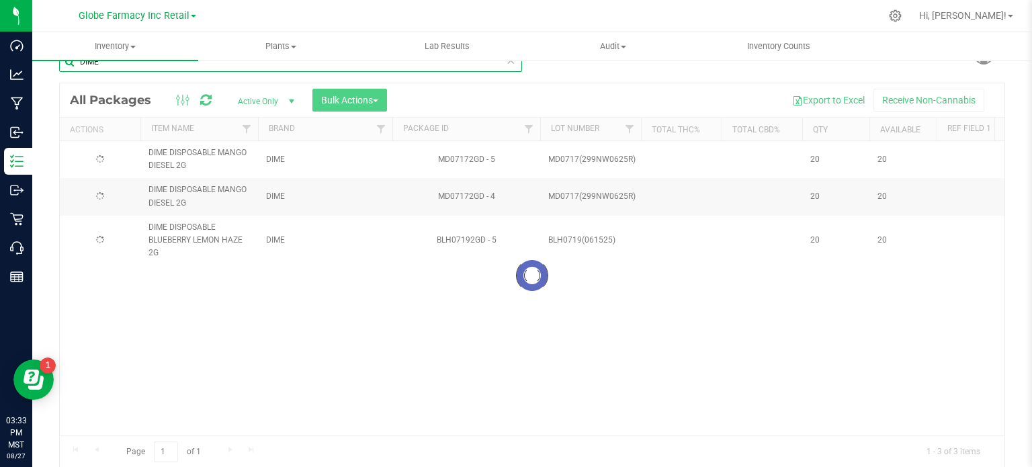
type input "DIME"
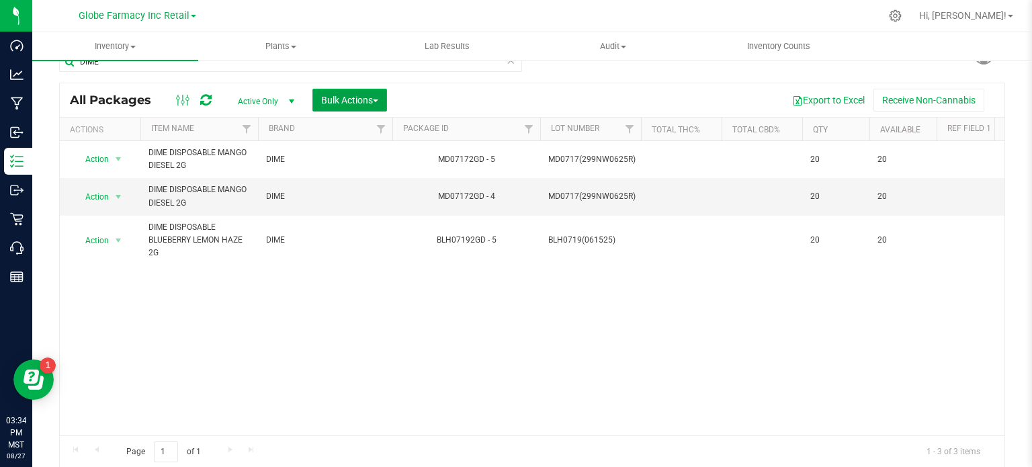
drag, startPoint x: 349, startPoint y: 100, endPoint x: 338, endPoint y: 99, distance: 10.8
click at [338, 99] on span "Bulk Actions" at bounding box center [349, 100] width 57 height 11
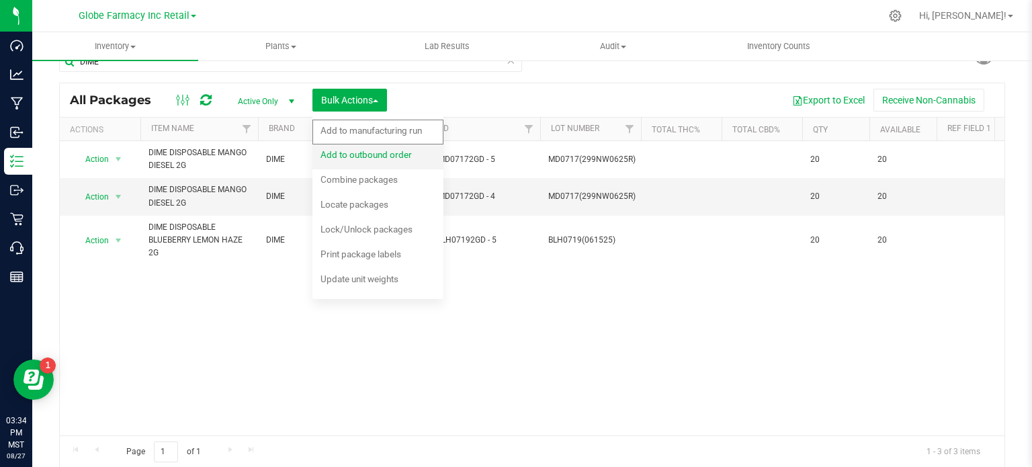
click at [357, 154] on span "Add to outbound order" at bounding box center [365, 154] width 91 height 11
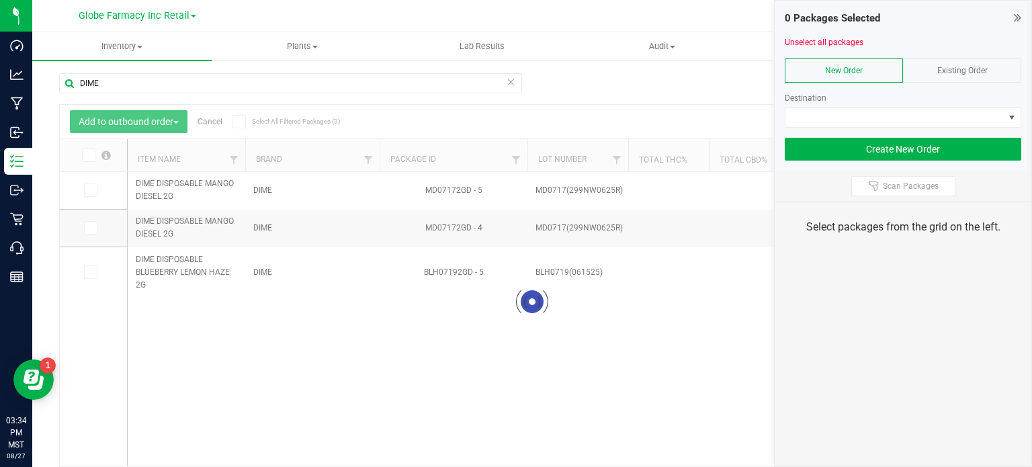
scroll to position [24, 0]
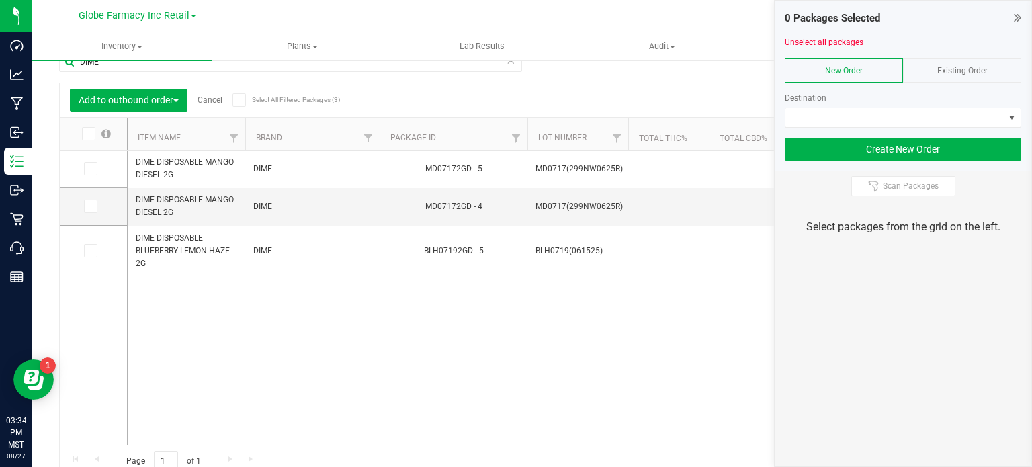
click at [961, 73] on span "Existing Order" at bounding box center [962, 70] width 50 height 9
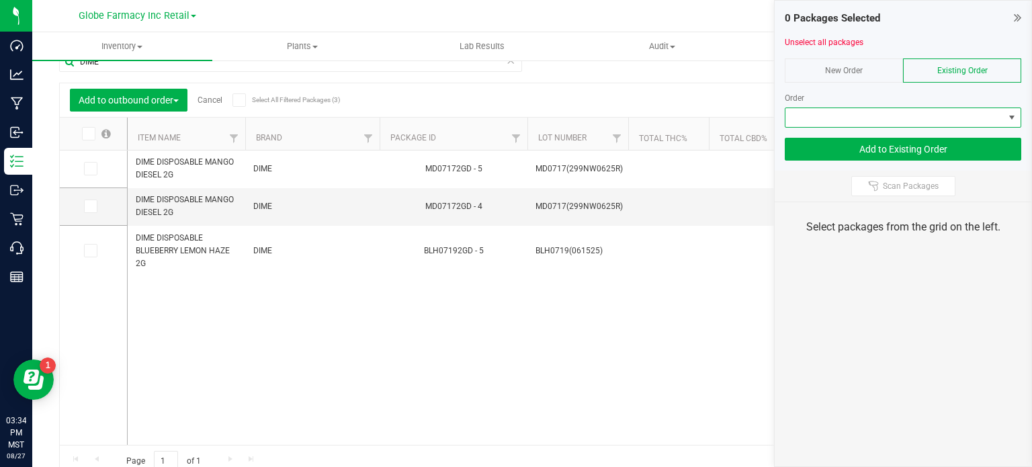
click at [919, 120] on span at bounding box center [894, 117] width 218 height 19
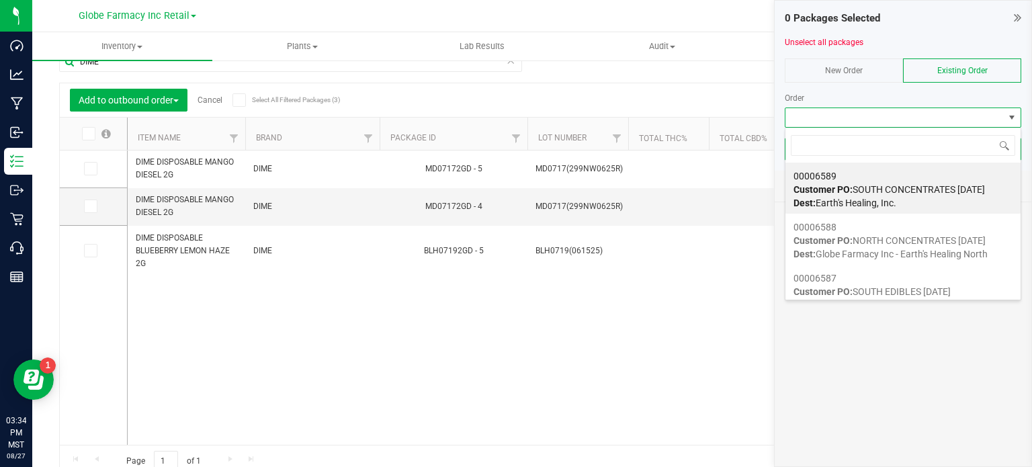
scroll to position [19, 236]
click at [885, 193] on span "Customer PO: SOUTH CONCENTRATES [DATE]" at bounding box center [888, 189] width 191 height 11
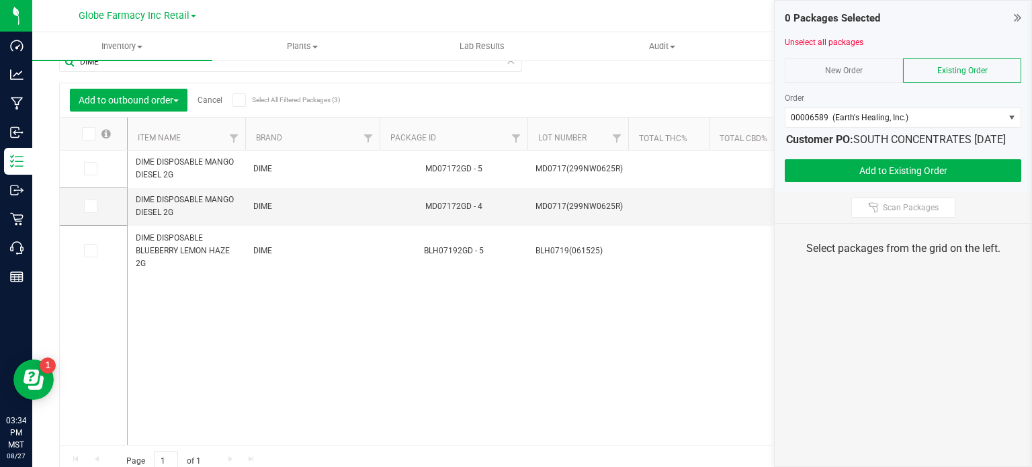
click at [92, 135] on span at bounding box center [88, 133] width 13 height 13
click at [0, 0] on input "checkbox" at bounding box center [0, 0] width 0 height 0
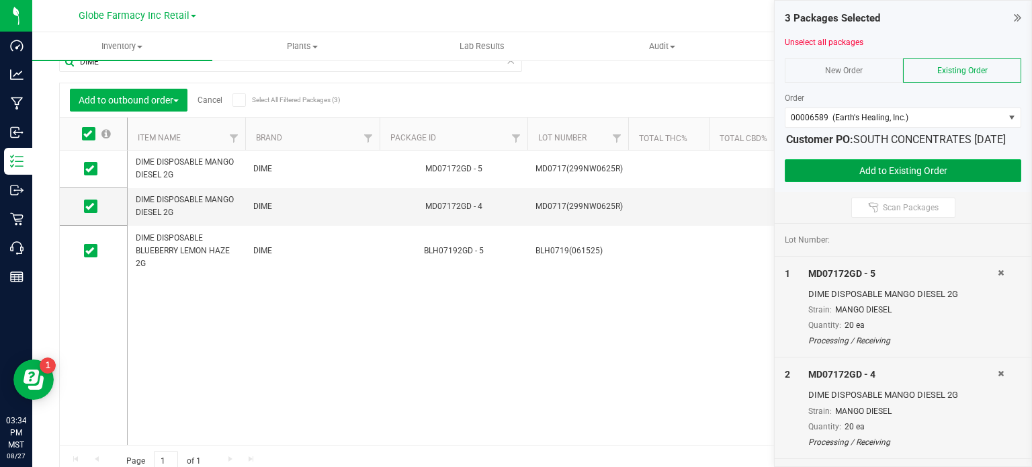
click at [954, 182] on button "Add to Existing Order" at bounding box center [902, 170] width 236 height 23
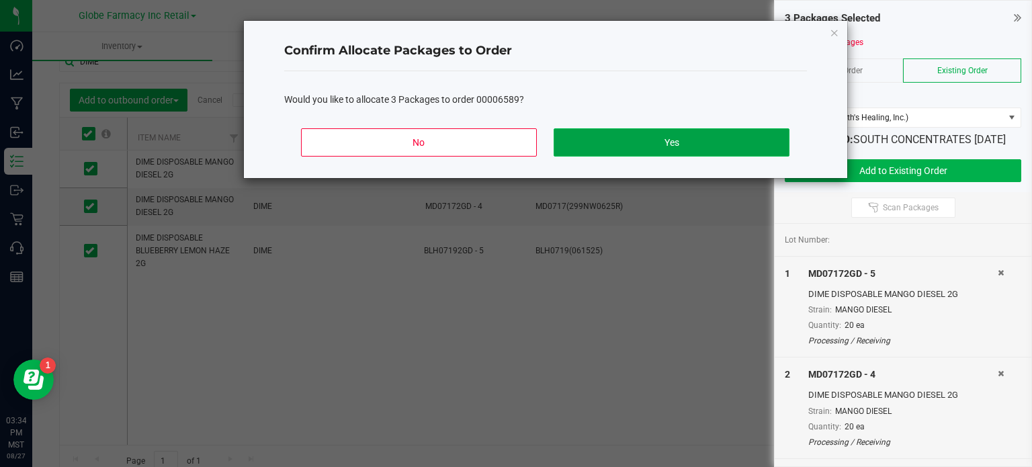
click at [731, 144] on button "Yes" at bounding box center [670, 142] width 235 height 28
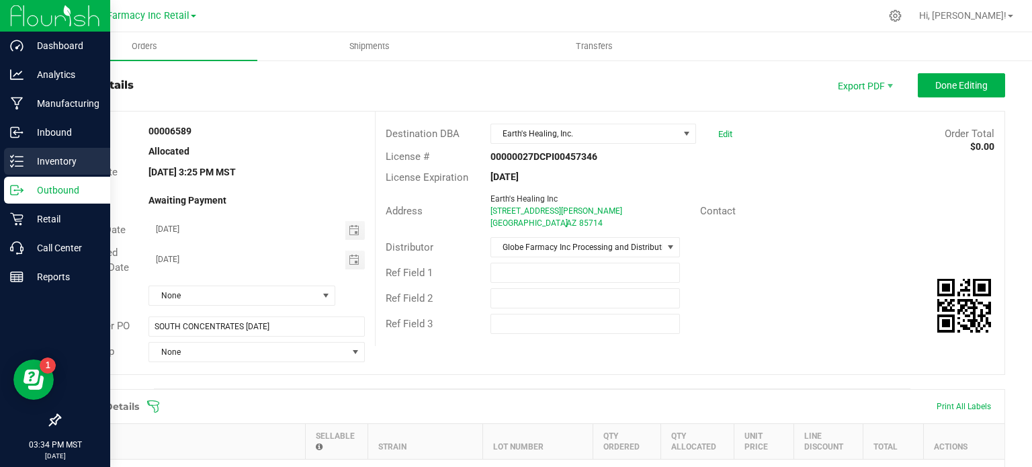
click at [10, 166] on icon at bounding box center [16, 160] width 13 height 13
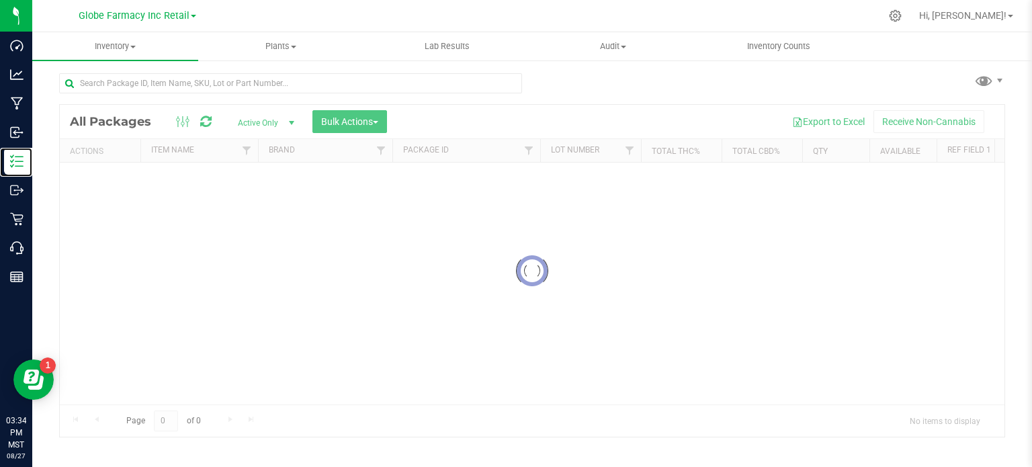
scroll to position [2, 0]
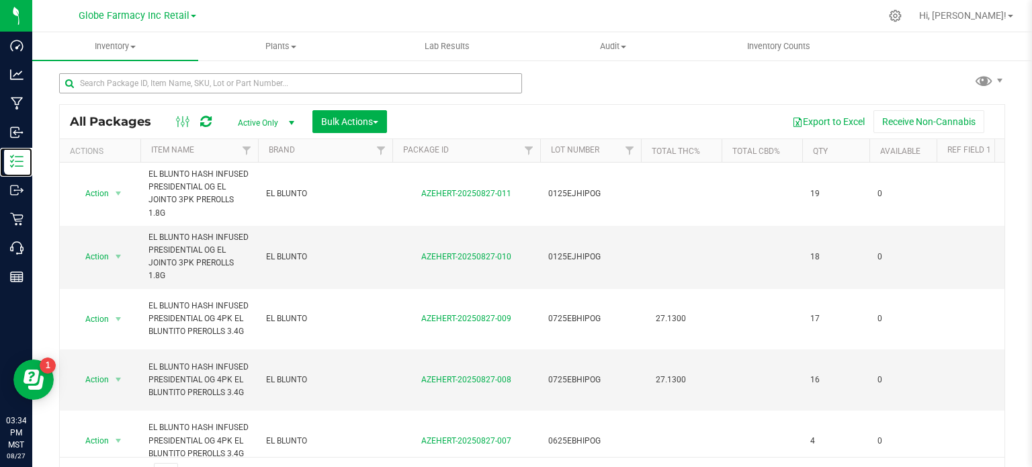
scroll to position [24, 0]
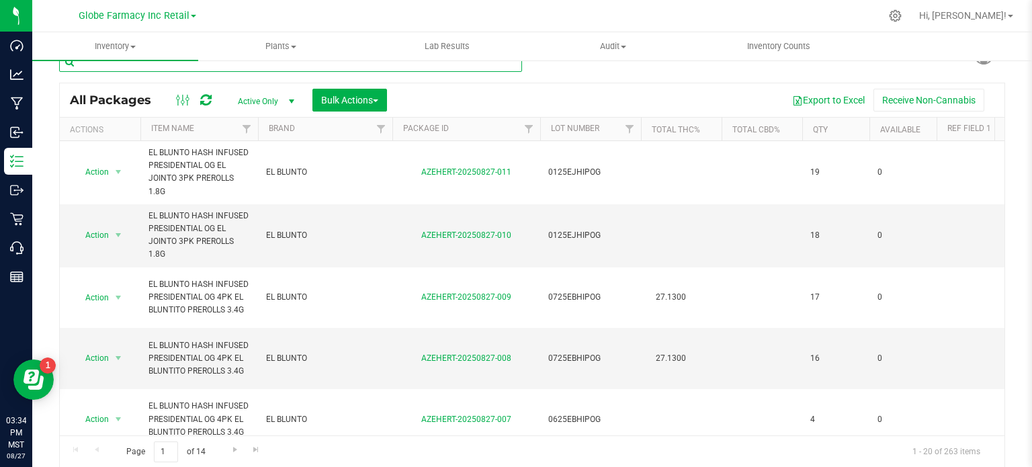
click at [212, 64] on input "text" at bounding box center [290, 62] width 463 height 20
paste input "DGT KRONOLOGIK 3.5G"
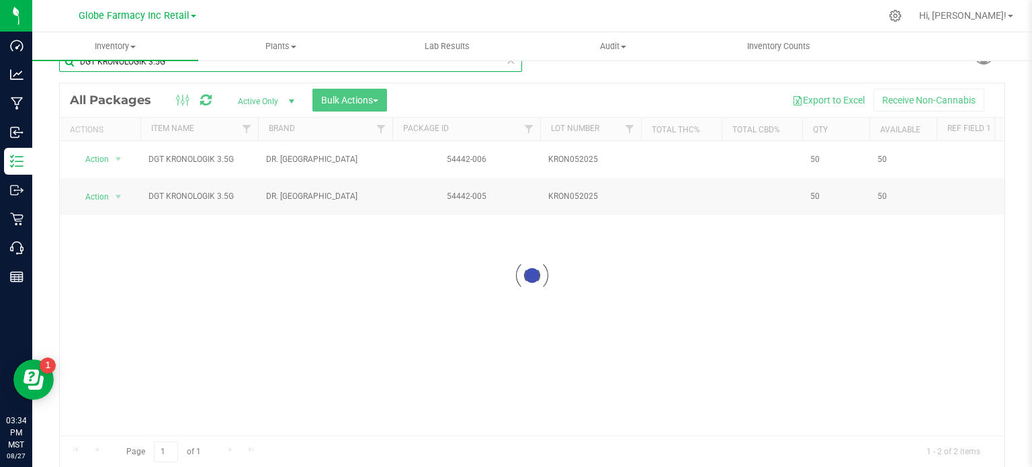
type input "DGT KRONOLOGIK 3.5G"
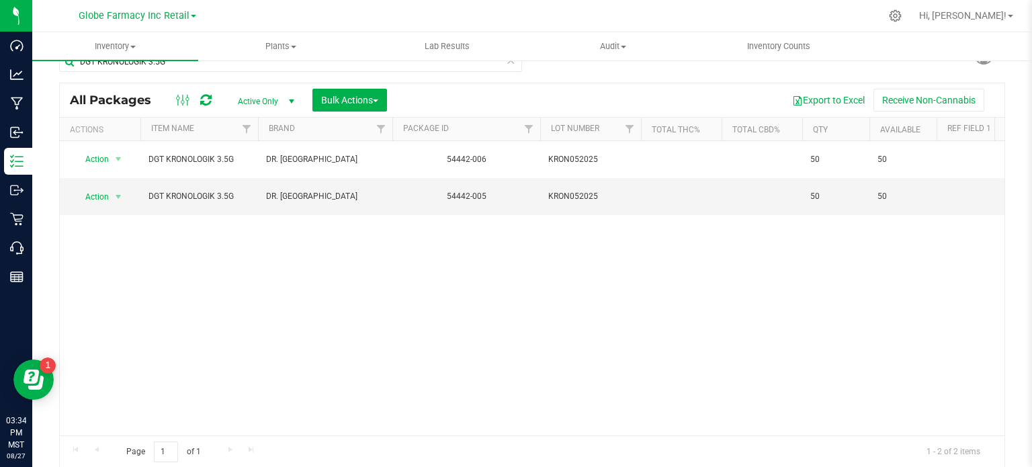
click at [367, 83] on div "All Packages Active Only Active Only Lab Samples Locked All Bulk Actions Add to…" at bounding box center [532, 100] width 944 height 34
click at [373, 100] on span "Bulk Actions" at bounding box center [349, 100] width 57 height 11
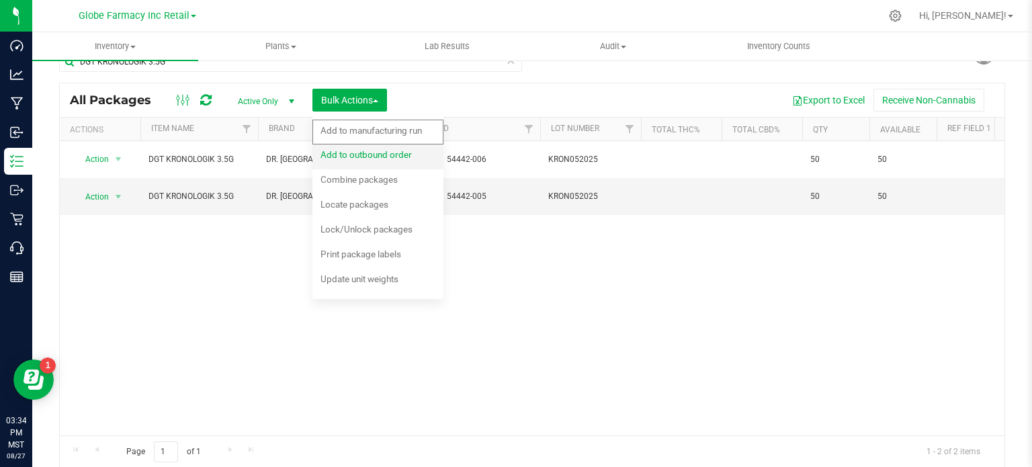
click at [374, 150] on span "Add to outbound order" at bounding box center [365, 154] width 91 height 11
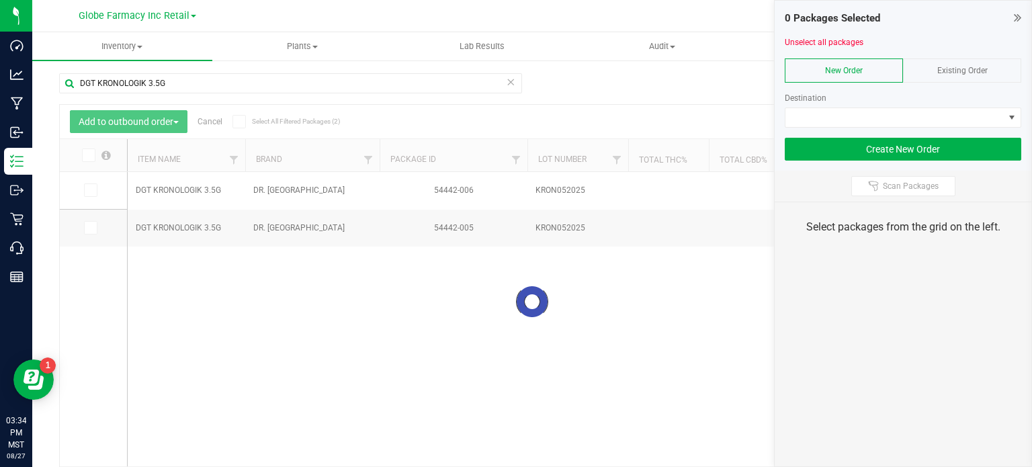
scroll to position [24, 0]
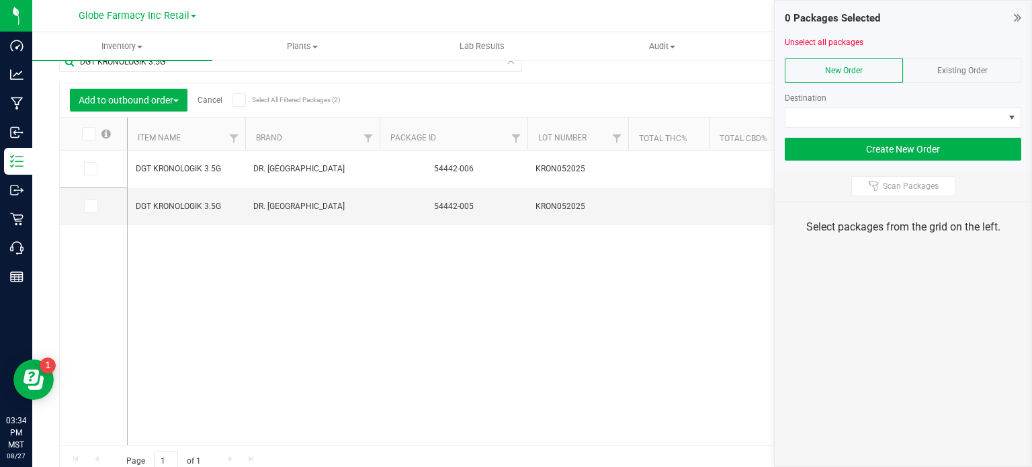
click at [948, 66] on span "Existing Order" at bounding box center [962, 70] width 50 height 9
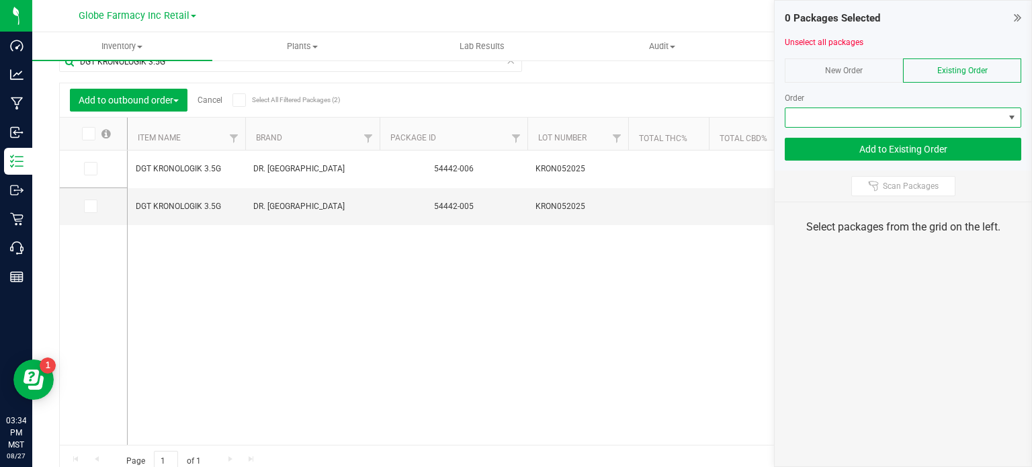
click at [911, 123] on span at bounding box center [894, 117] width 218 height 19
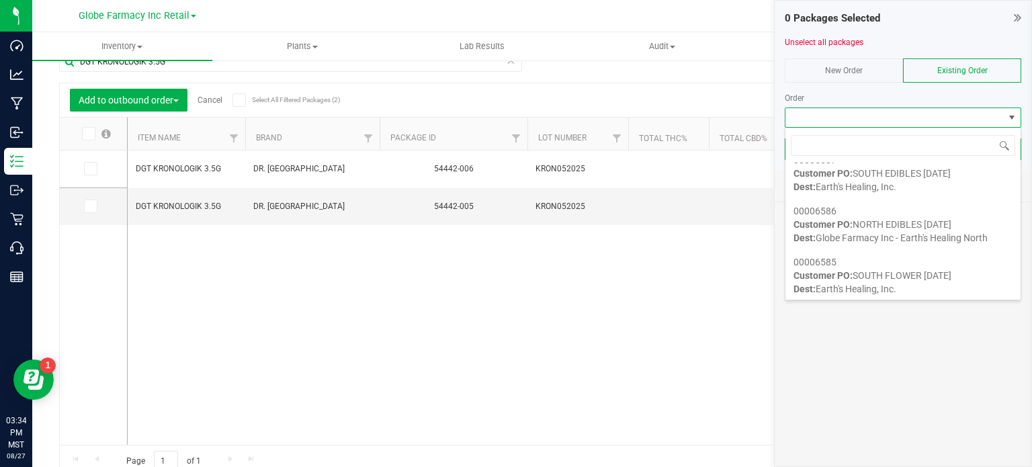
scroll to position [166, 0]
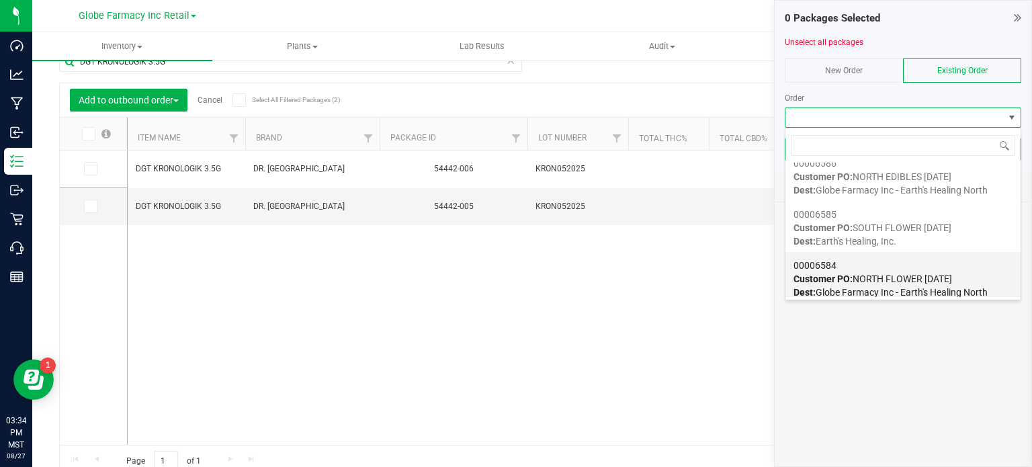
click at [841, 271] on div "00006584 Customer PO: NORTH FLOWER 08/28/2025 Dest: Globe Farmacy Inc - Earth's…" at bounding box center [902, 278] width 219 height 51
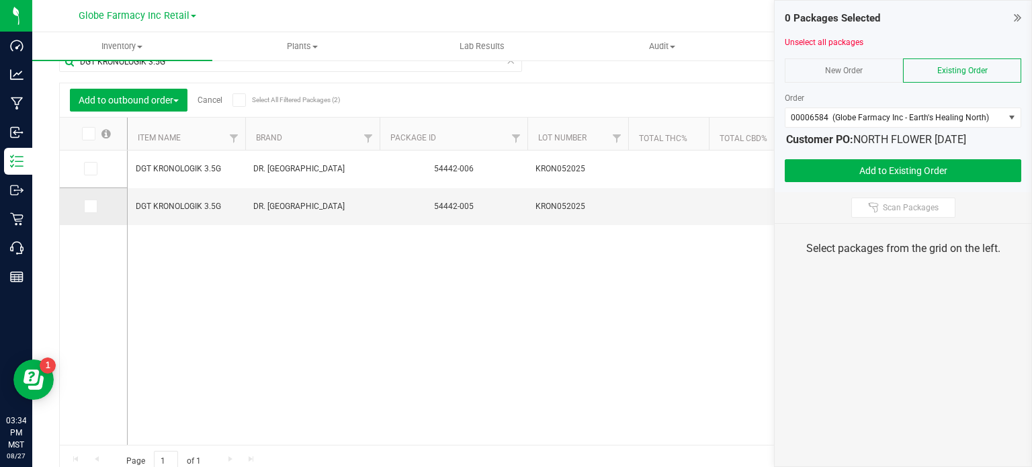
click at [93, 206] on icon at bounding box center [89, 206] width 9 height 0
click at [0, 0] on input "checkbox" at bounding box center [0, 0] width 0 height 0
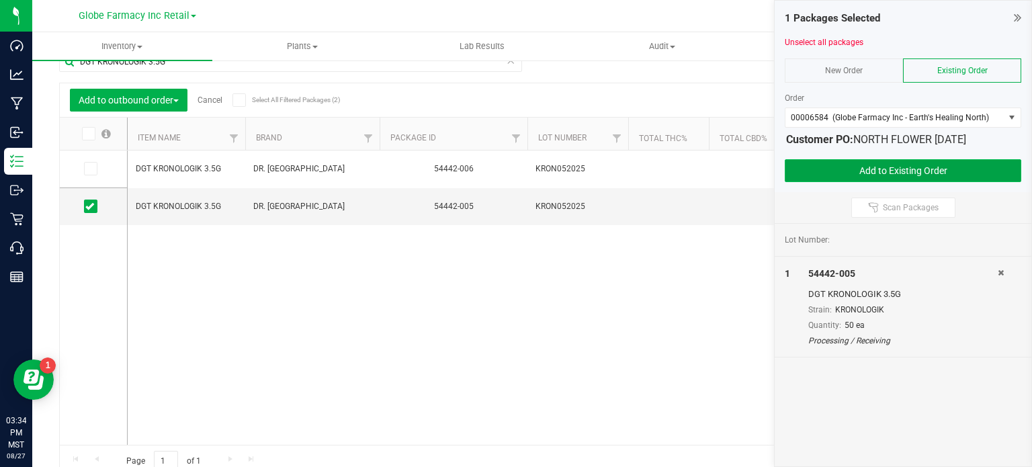
click at [819, 161] on button "Add to Existing Order" at bounding box center [902, 170] width 236 height 23
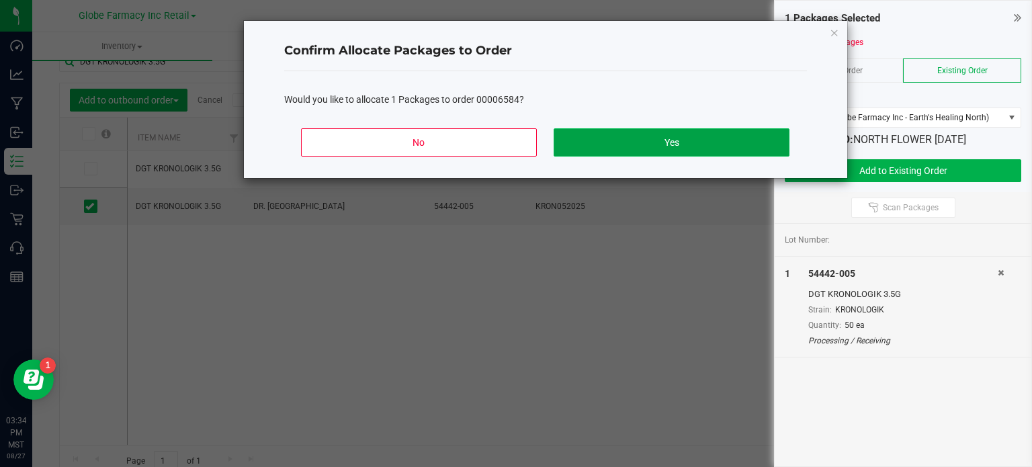
click at [692, 131] on button "Yes" at bounding box center [670, 142] width 235 height 28
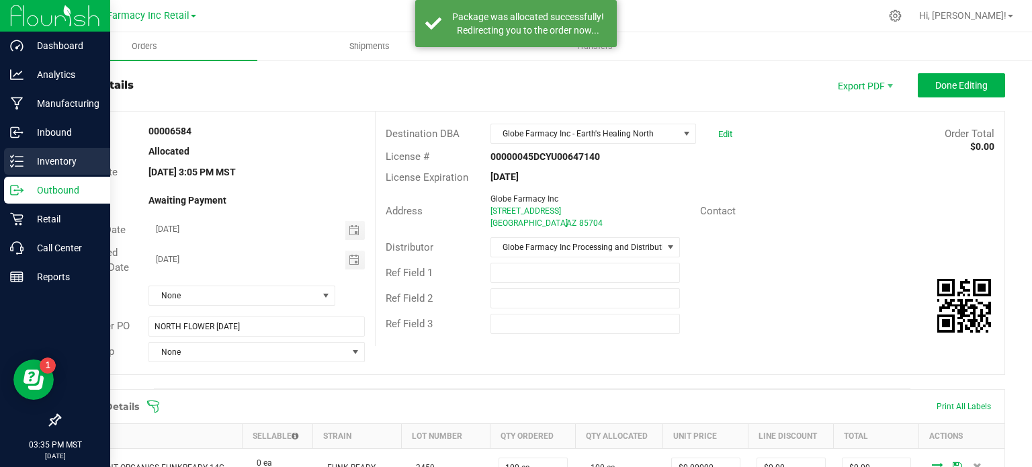
click at [56, 166] on p "Inventory" at bounding box center [64, 161] width 81 height 16
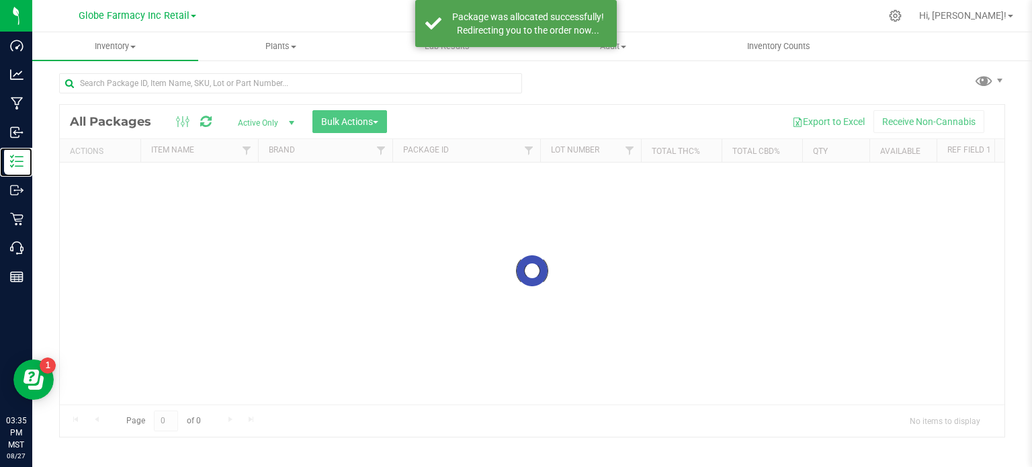
scroll to position [2, 0]
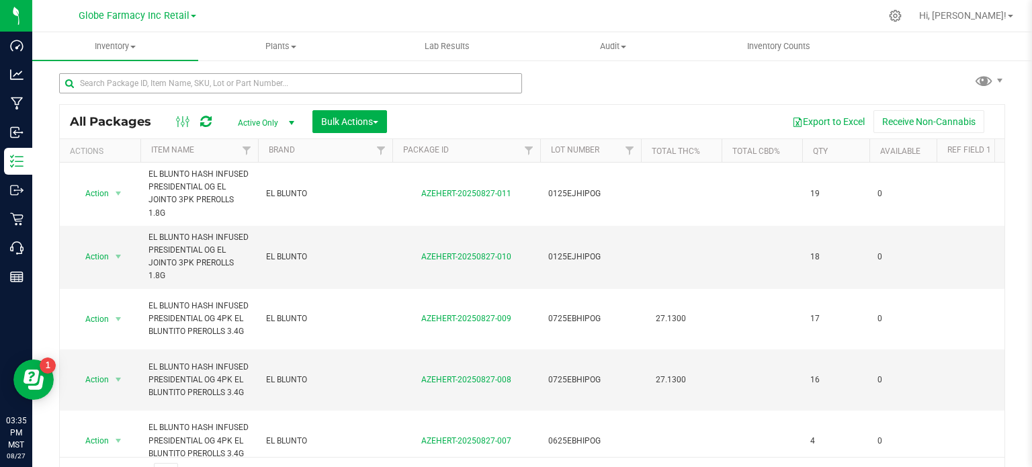
scroll to position [24, 0]
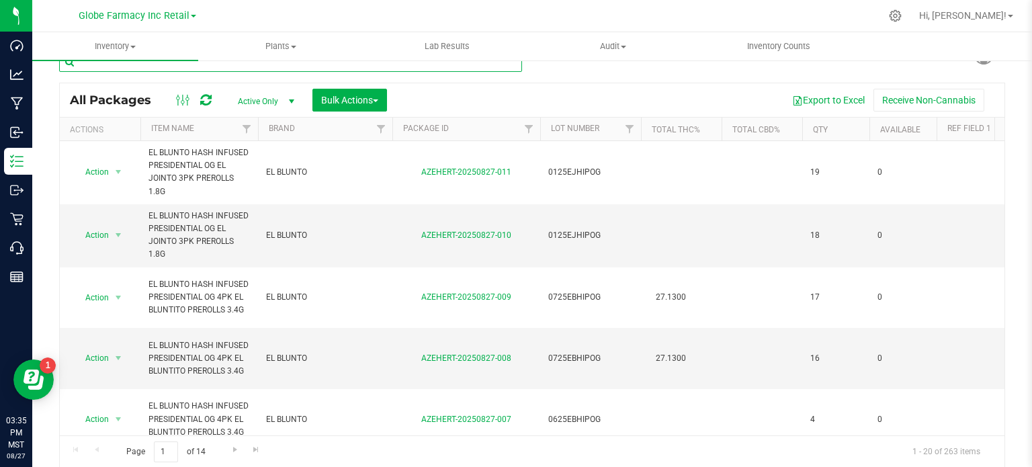
click at [195, 63] on input "text" at bounding box center [290, 62] width 463 height 20
paste input "DGT KRONOLOGIK 3.5G"
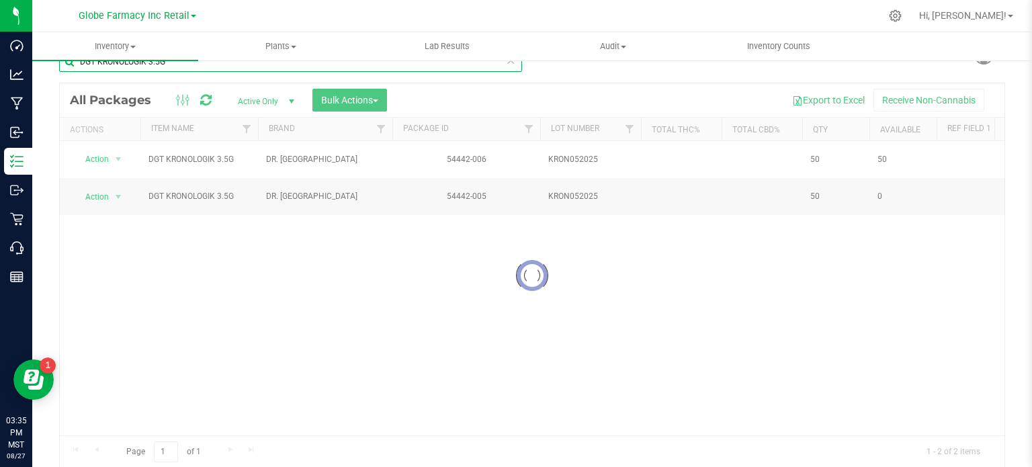
type input "DGT KRONOLOGIK 3.5G"
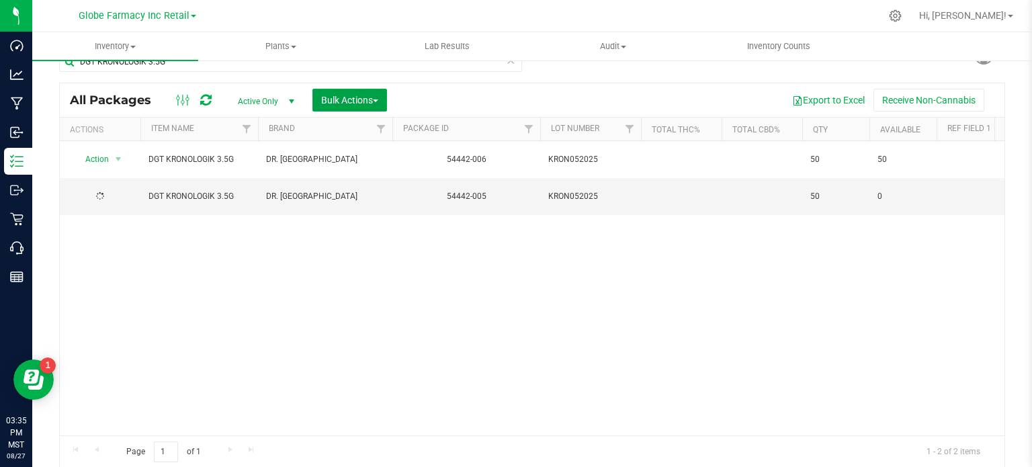
click at [363, 104] on span "Bulk Actions" at bounding box center [349, 100] width 57 height 11
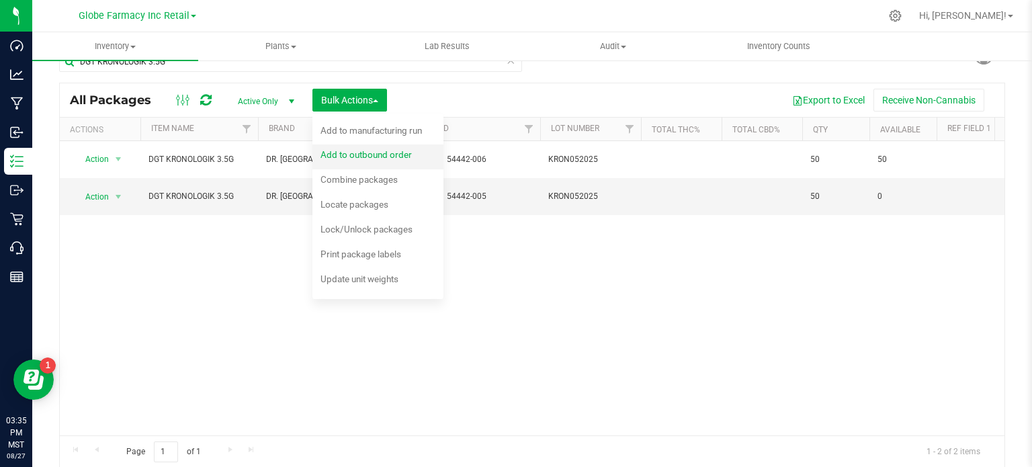
click at [373, 161] on div "Add to outbound order" at bounding box center [374, 156] width 109 height 21
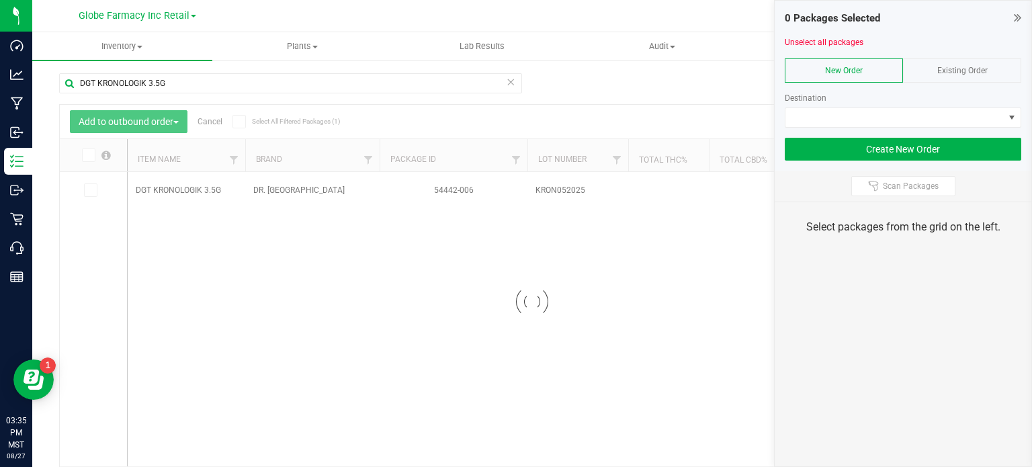
scroll to position [24, 0]
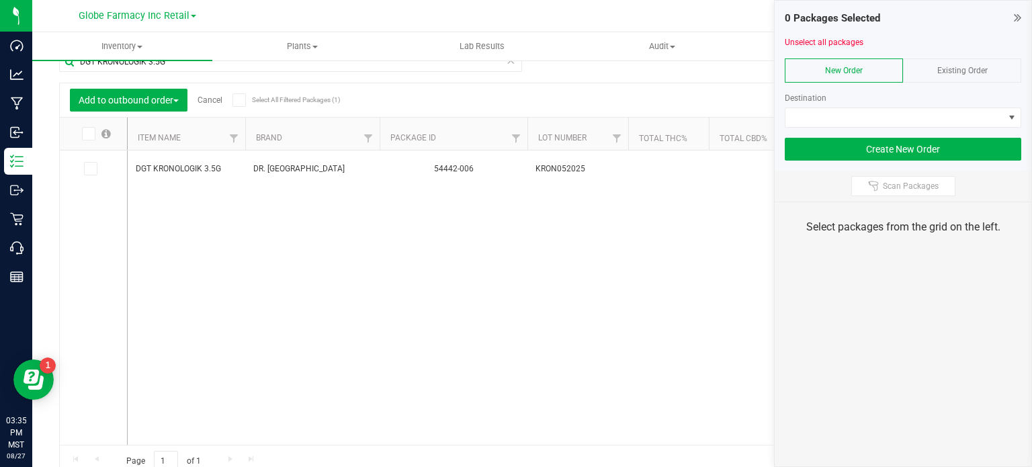
click at [989, 65] on div "Existing Order" at bounding box center [962, 70] width 118 height 24
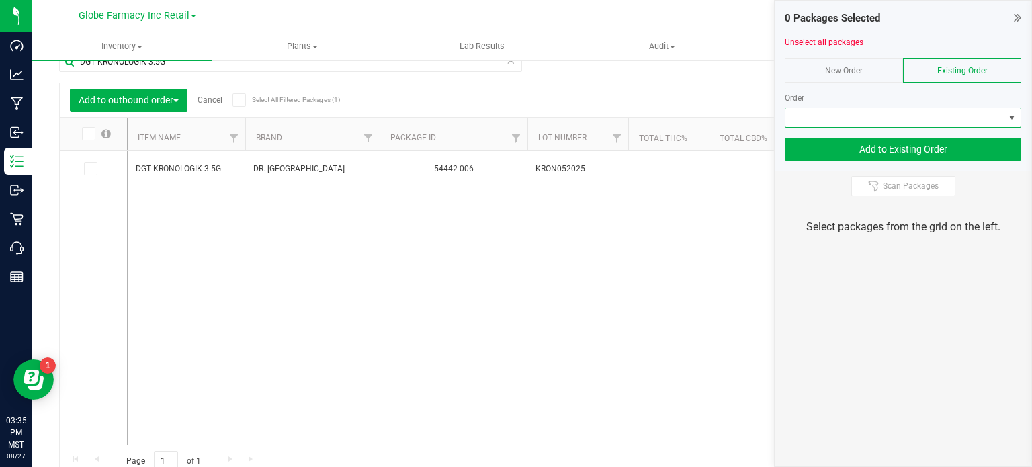
click at [937, 119] on span at bounding box center [894, 117] width 218 height 19
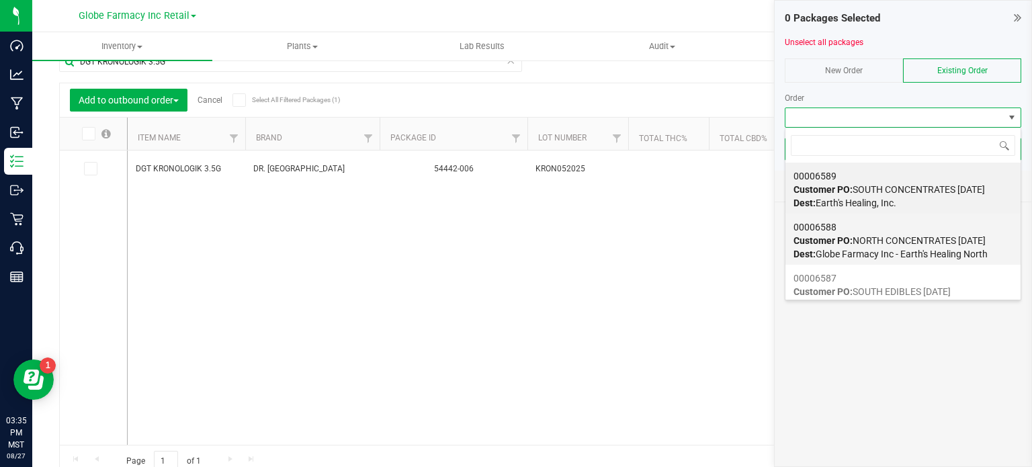
scroll to position [172, 0]
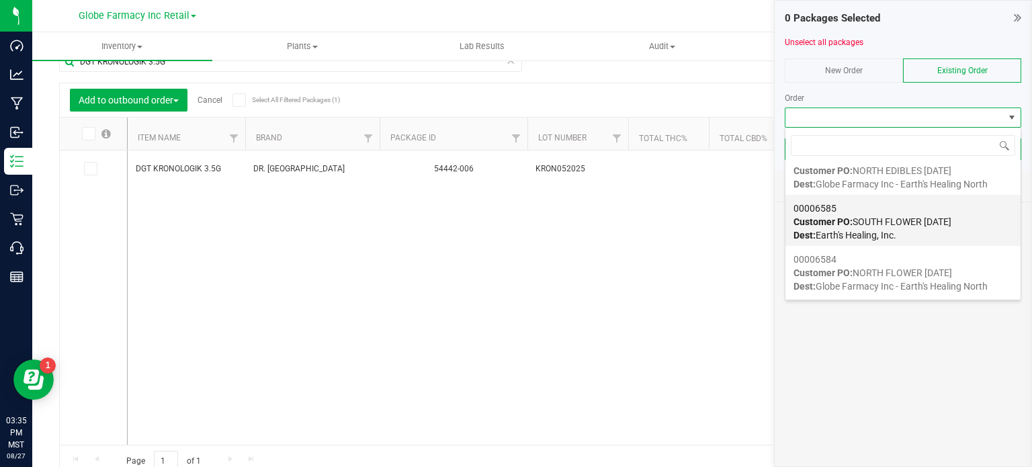
click at [874, 222] on span "Customer PO: SOUTH FLOWER [DATE]" at bounding box center [872, 221] width 158 height 11
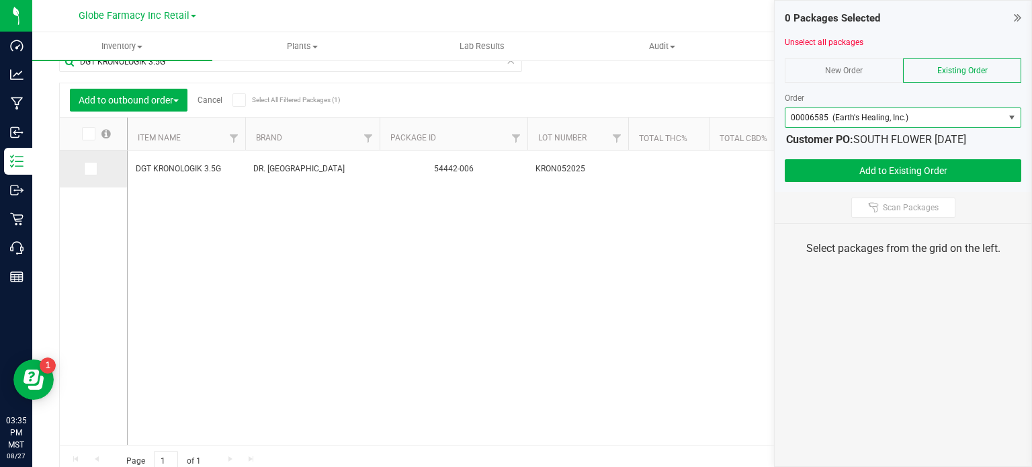
click at [89, 169] on icon at bounding box center [89, 169] width 9 height 0
click at [0, 0] on input "checkbox" at bounding box center [0, 0] width 0 height 0
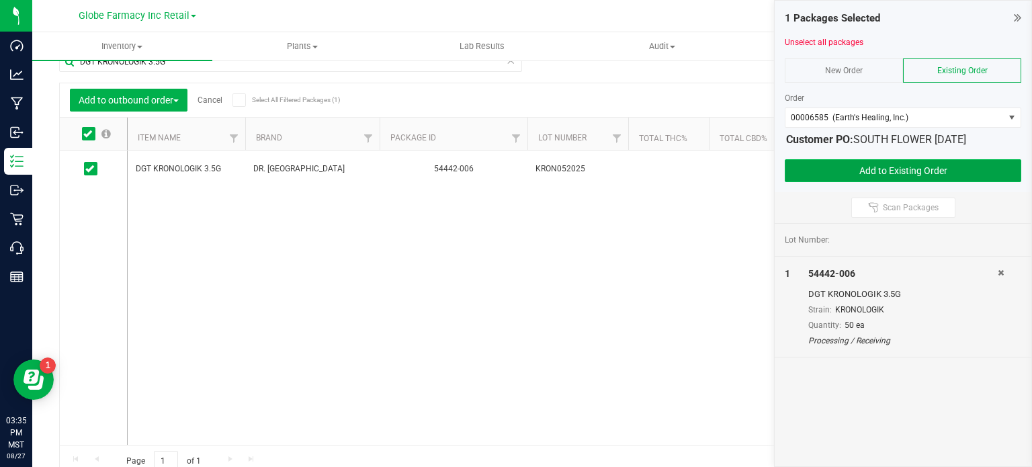
click at [931, 171] on button "Add to Existing Order" at bounding box center [902, 170] width 236 height 23
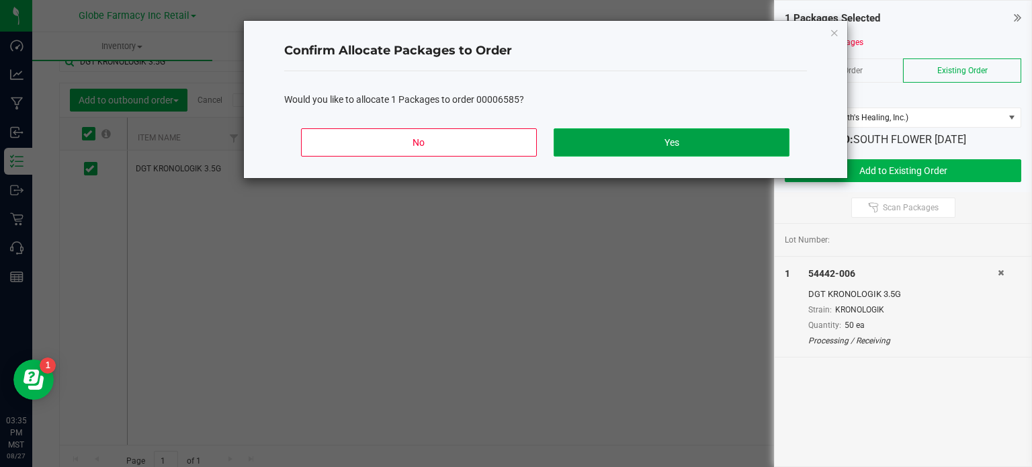
click at [649, 136] on button "Yes" at bounding box center [670, 142] width 235 height 28
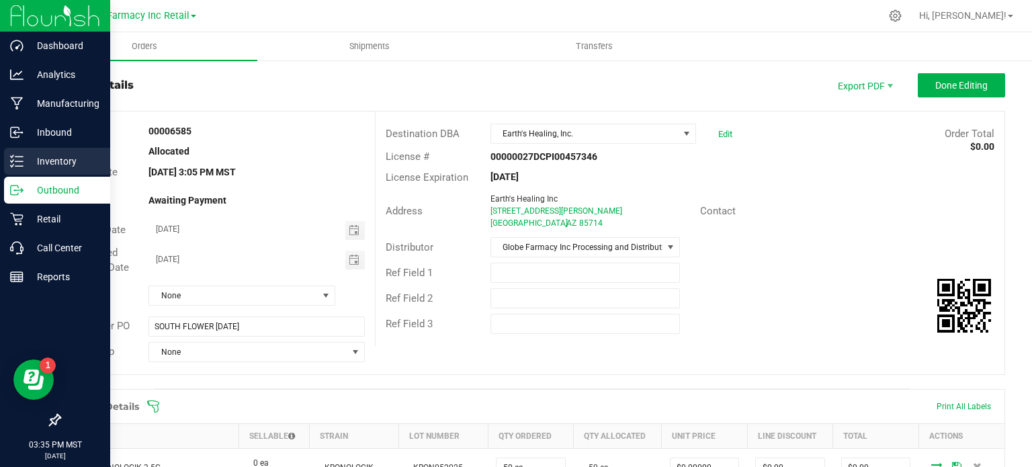
click at [27, 155] on p "Inventory" at bounding box center [64, 161] width 81 height 16
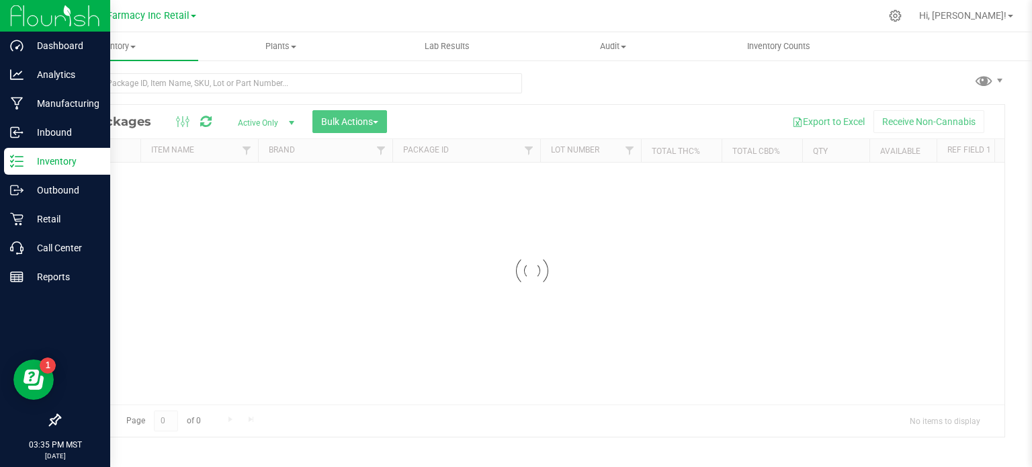
scroll to position [2, 0]
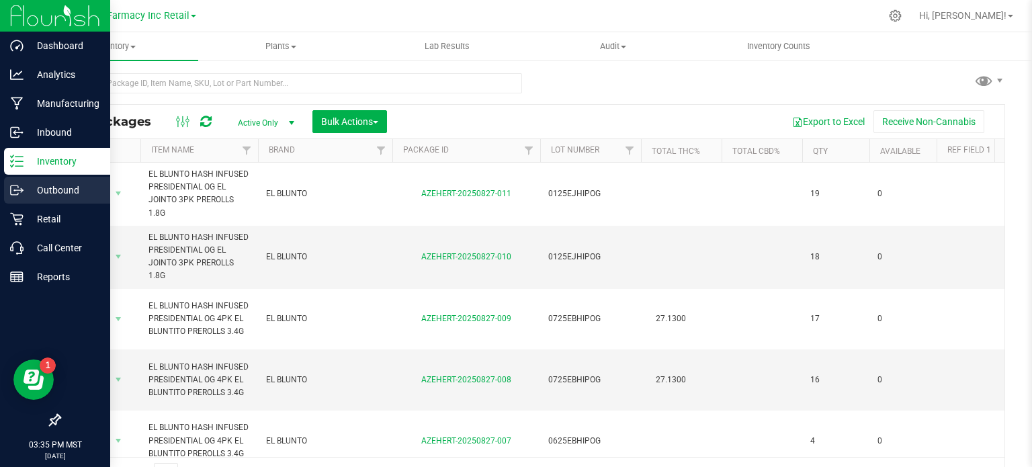
scroll to position [24, 0]
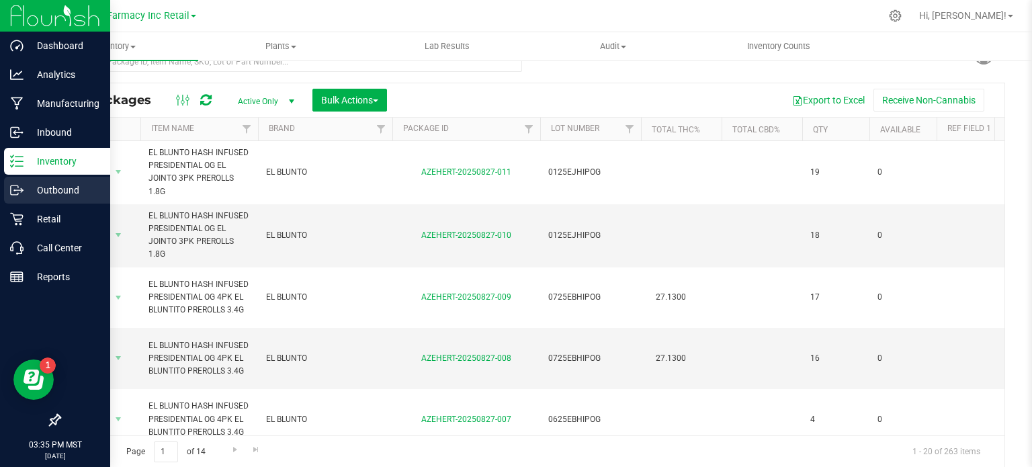
click at [16, 190] on line at bounding box center [18, 190] width 7 height 0
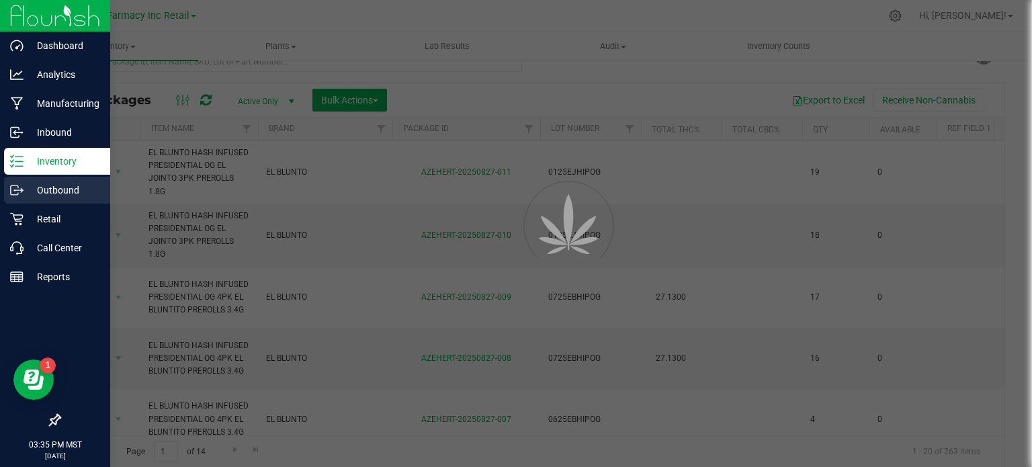
click at [16, 190] on line at bounding box center [18, 190] width 7 height 0
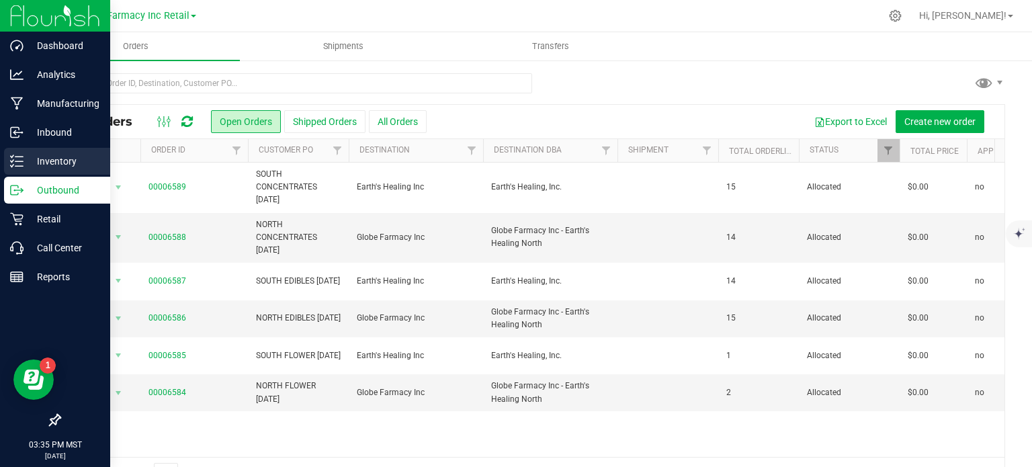
click at [40, 167] on p "Inventory" at bounding box center [64, 161] width 81 height 16
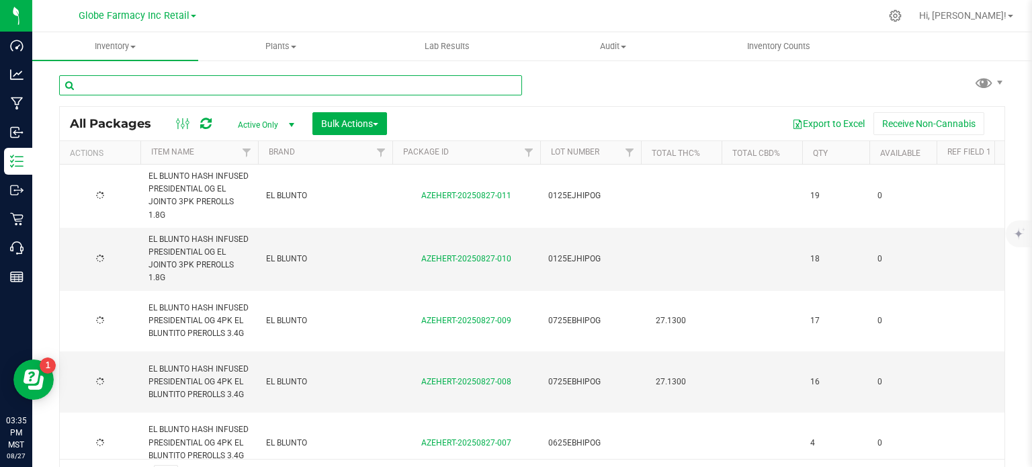
click at [248, 87] on input "text" at bounding box center [290, 85] width 463 height 20
paste input "DGT LEMON ROYALE 14G"
type input "DGT LEMON ROYALE 14G"
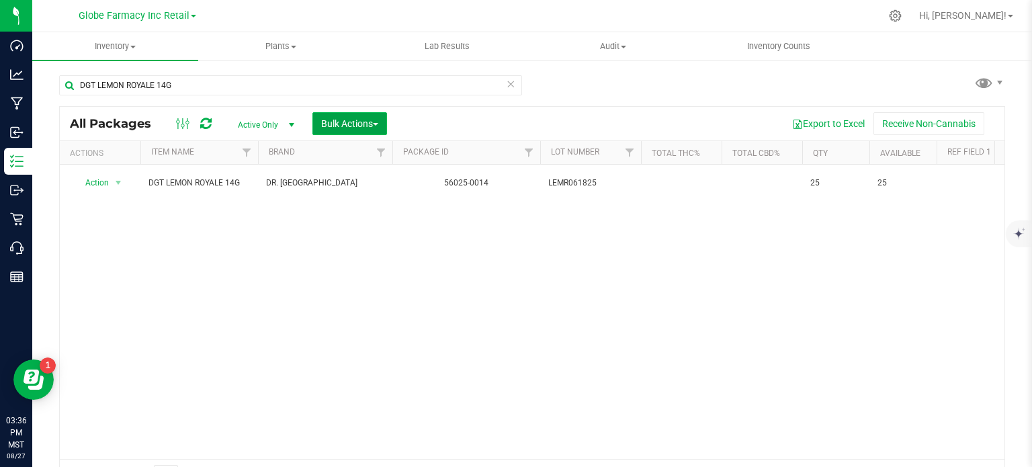
click at [368, 124] on span "Bulk Actions" at bounding box center [349, 123] width 57 height 11
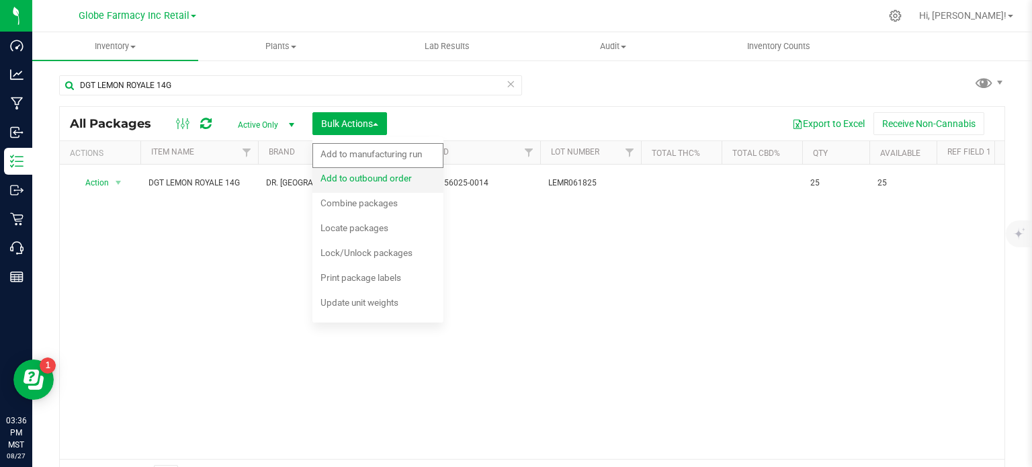
click at [352, 181] on span "Add to outbound order" at bounding box center [365, 178] width 91 height 11
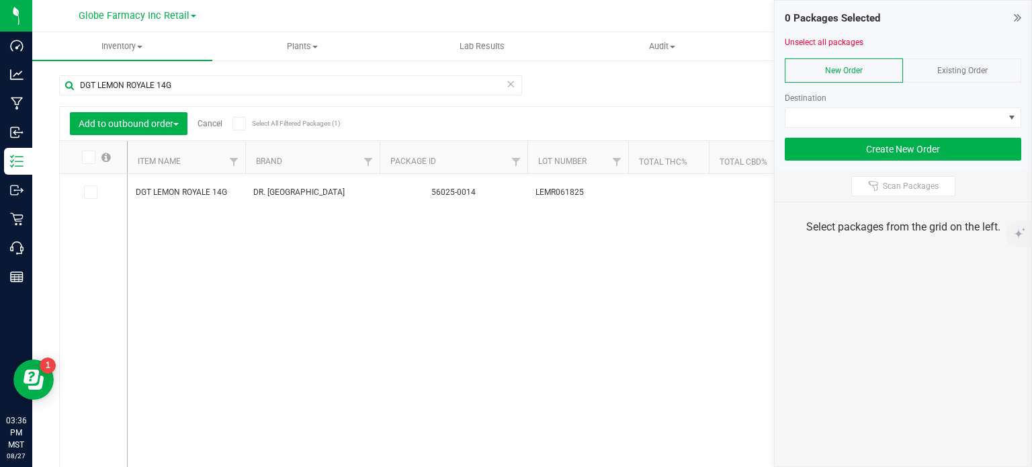
click at [939, 69] on span "Existing Order" at bounding box center [962, 70] width 50 height 9
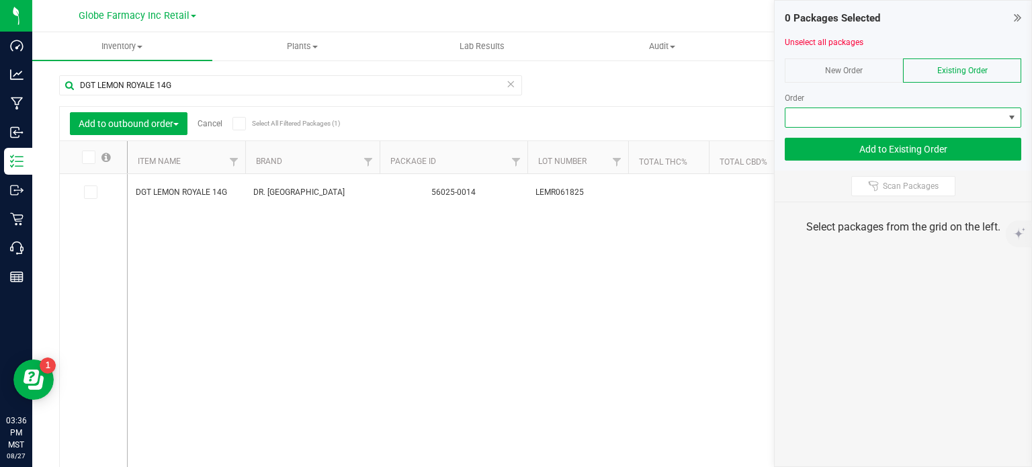
click at [915, 113] on span at bounding box center [894, 117] width 218 height 19
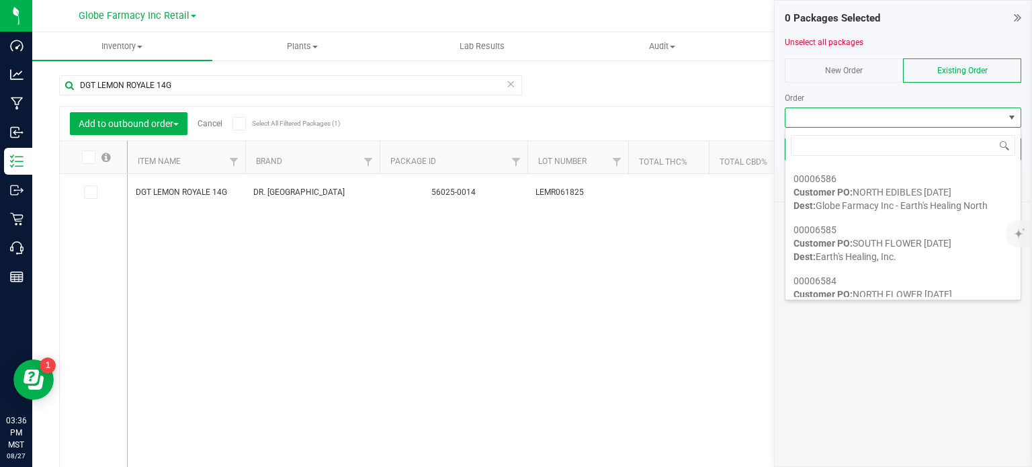
scroll to position [169, 0]
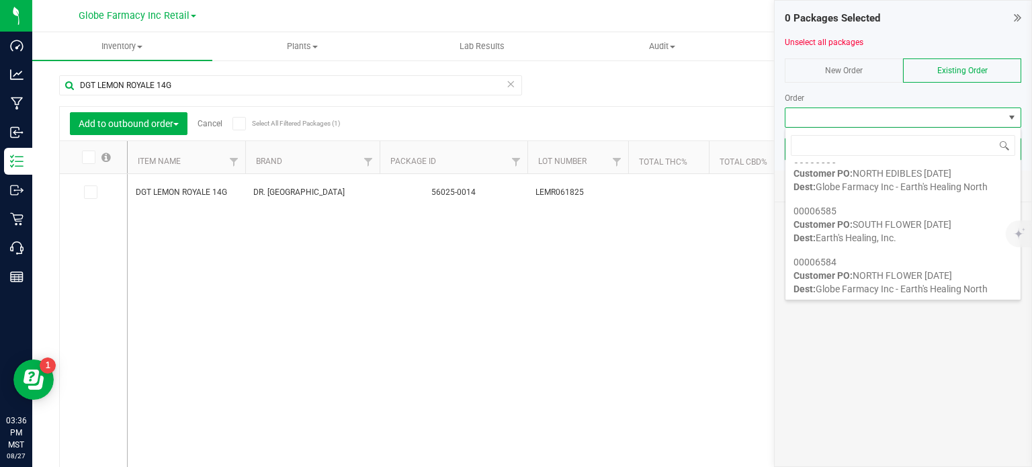
click at [849, 228] on strong "Customer PO:" at bounding box center [822, 224] width 59 height 11
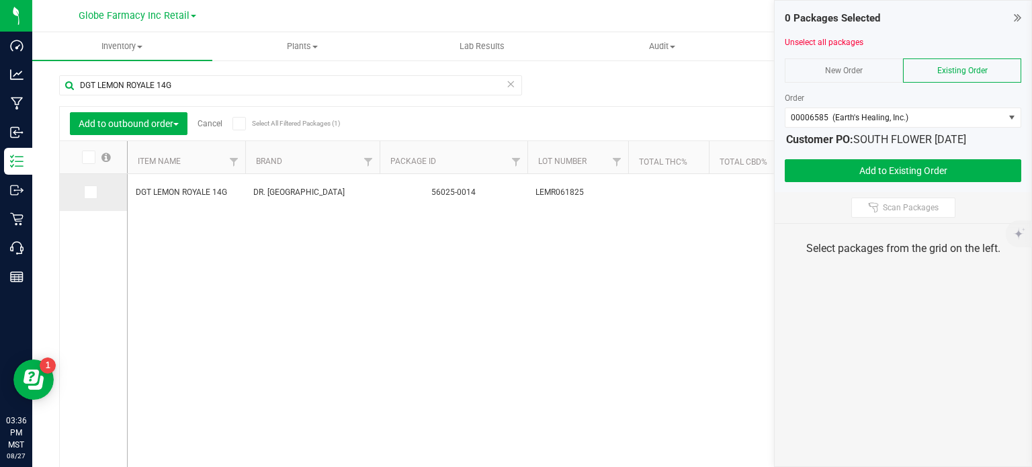
click at [94, 190] on span at bounding box center [90, 191] width 13 height 13
click at [0, 0] on input "checkbox" at bounding box center [0, 0] width 0 height 0
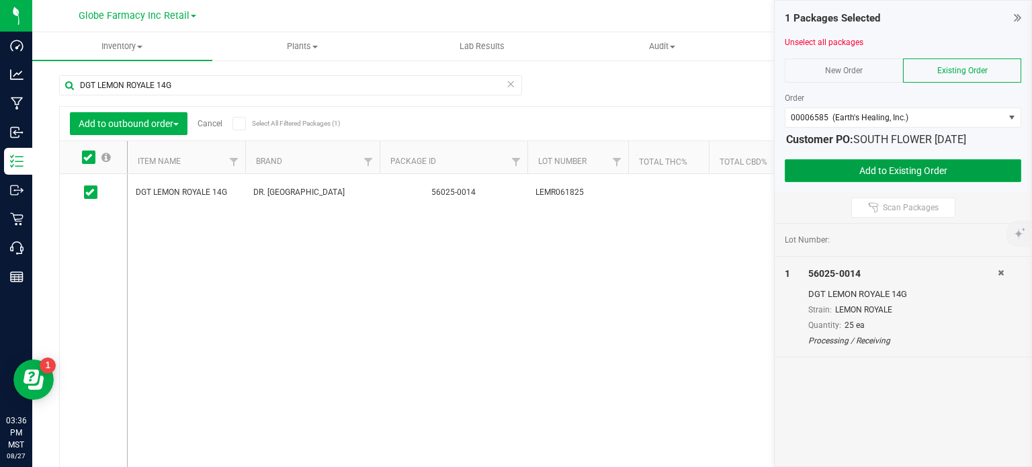
click at [835, 175] on button "Add to Existing Order" at bounding box center [902, 170] width 236 height 23
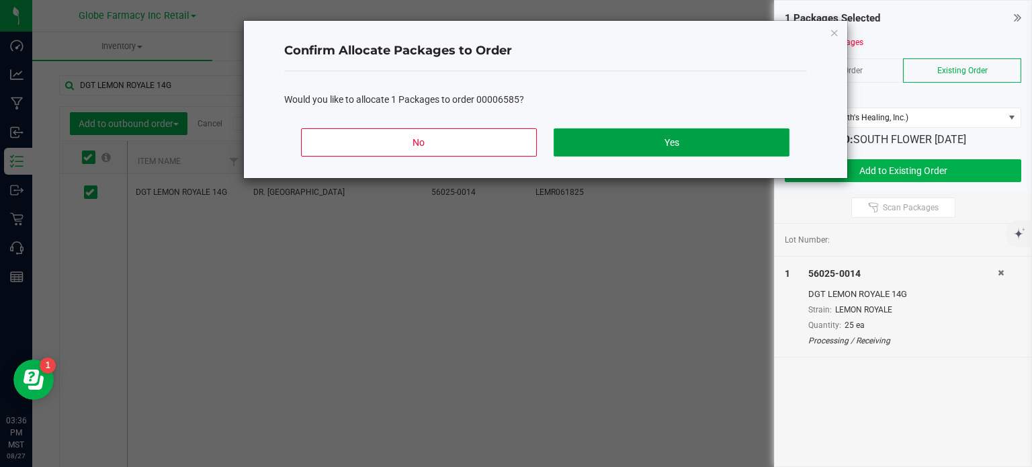
click at [721, 134] on button "Yes" at bounding box center [670, 142] width 235 height 28
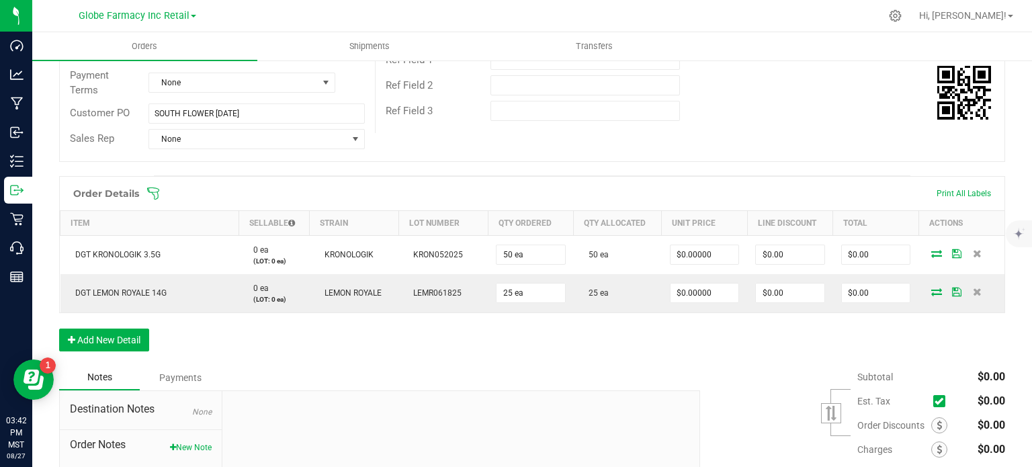
scroll to position [238, 0]
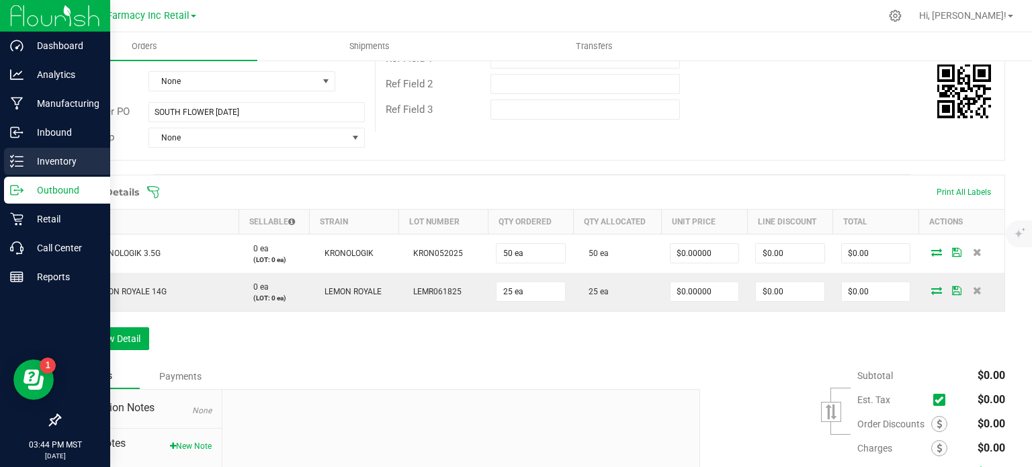
click at [15, 163] on icon at bounding box center [16, 160] width 13 height 13
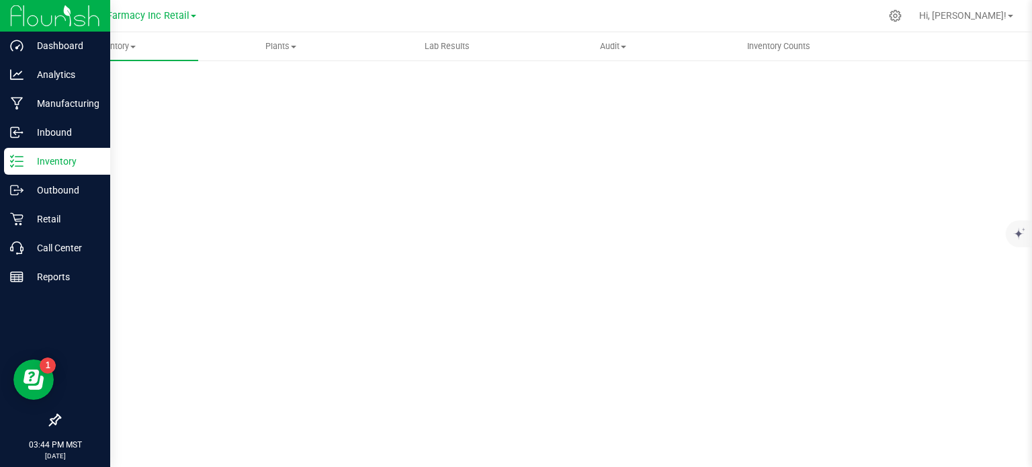
scroll to position [2, 0]
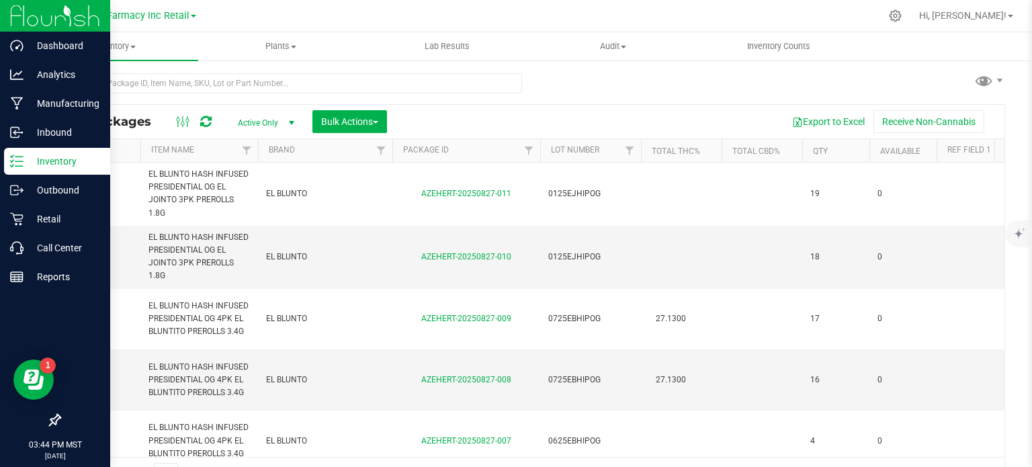
click at [205, 81] on div at bounding box center [290, 88] width 463 height 31
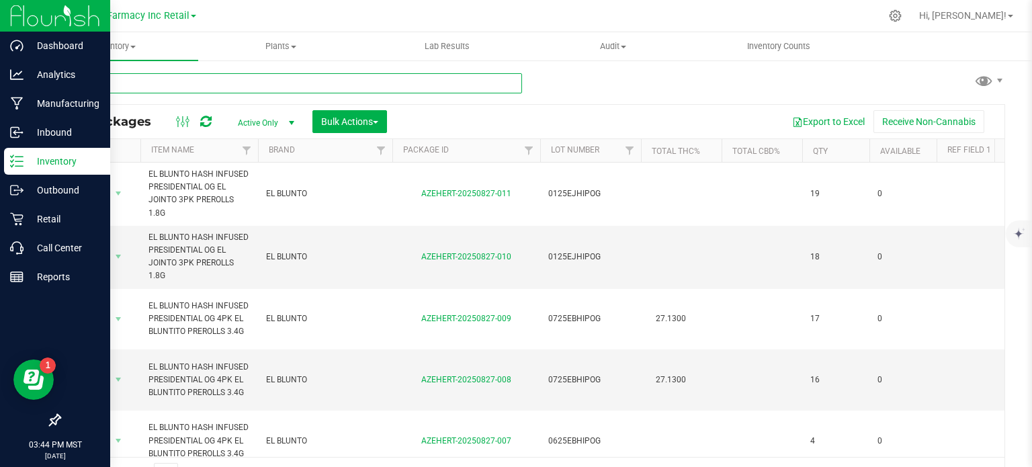
click at [201, 73] on input "text" at bounding box center [290, 83] width 463 height 20
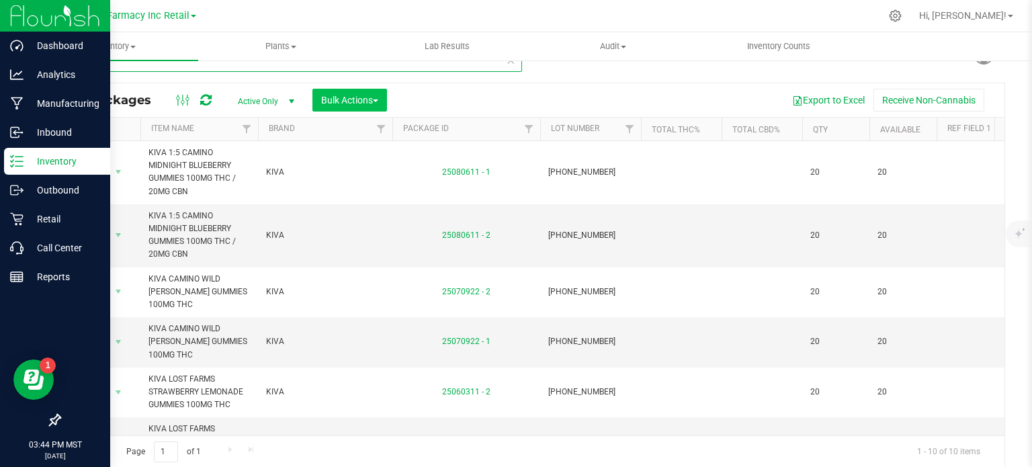
type input "KIVA"
click at [383, 96] on button "Bulk Actions" at bounding box center [349, 100] width 75 height 23
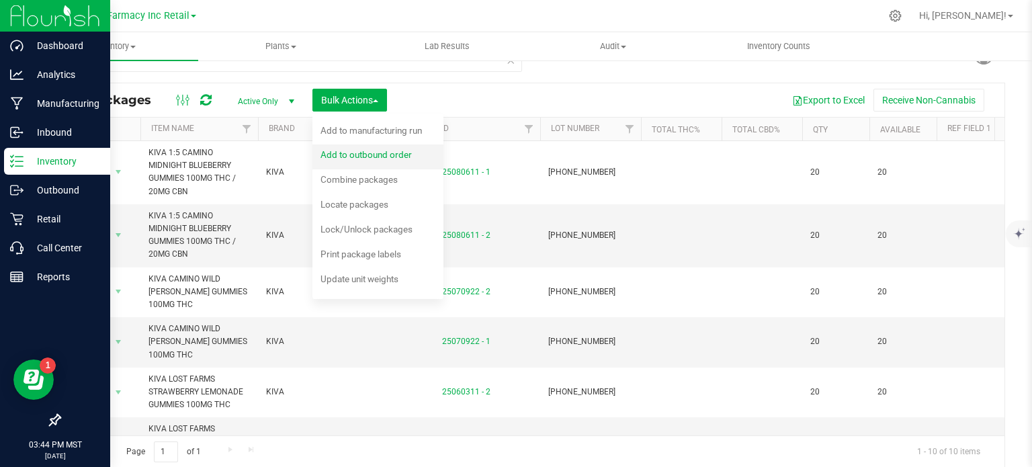
click at [350, 156] on span "Add to outbound order" at bounding box center [365, 154] width 91 height 11
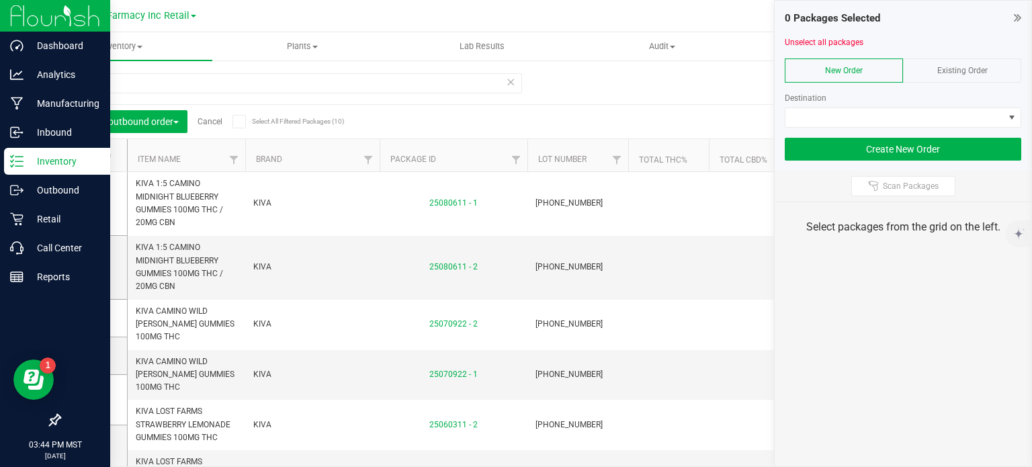
scroll to position [24, 0]
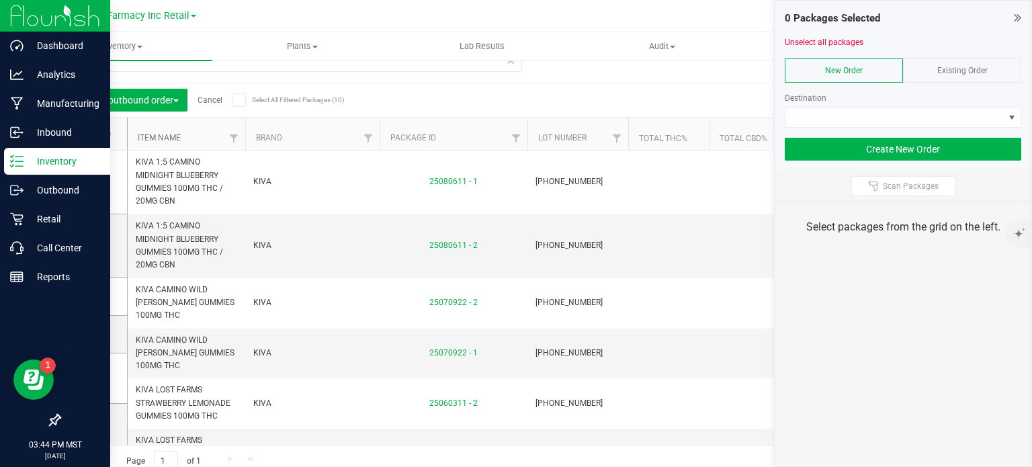
click at [170, 133] on link "Item Name" at bounding box center [159, 137] width 43 height 9
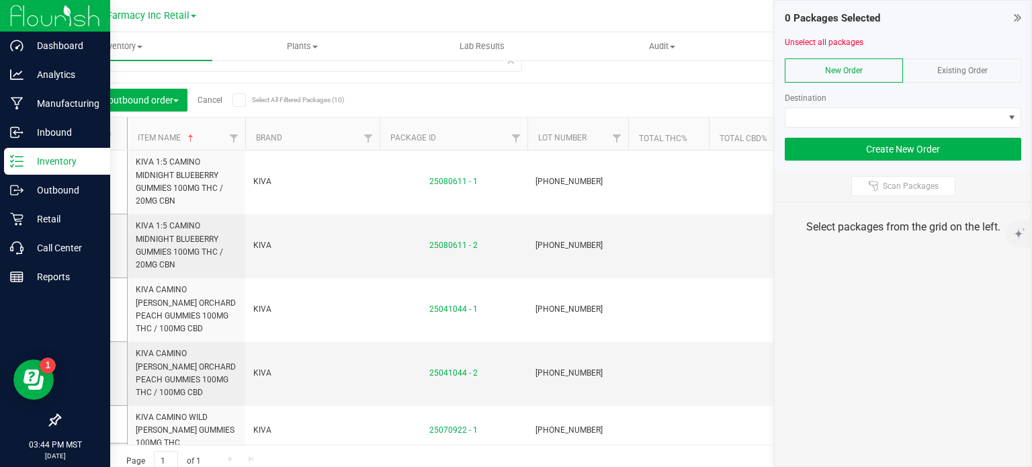
click at [943, 72] on span "Existing Order" at bounding box center [962, 70] width 50 height 9
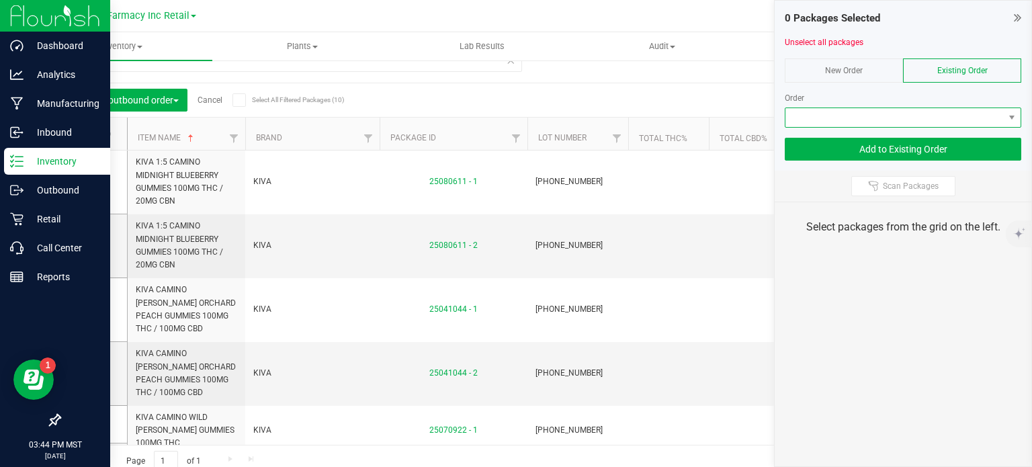
click at [934, 115] on span at bounding box center [894, 117] width 218 height 19
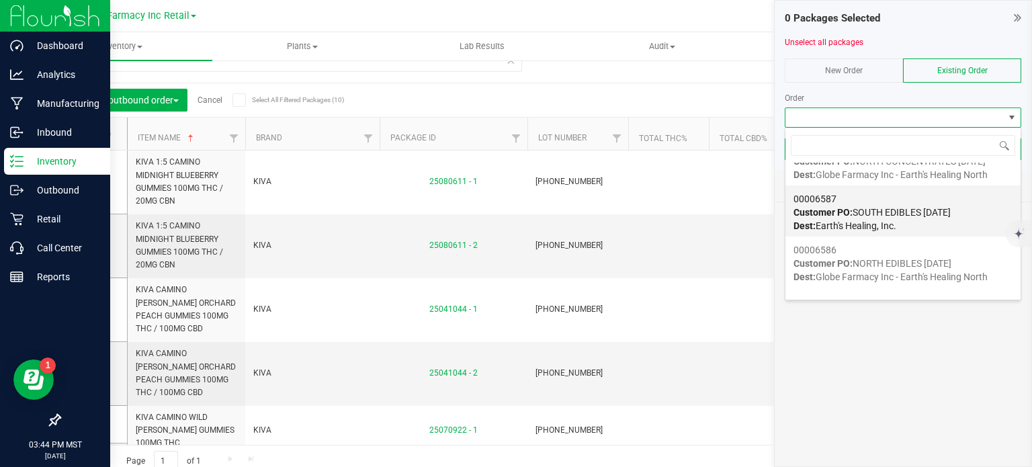
scroll to position [81, 0]
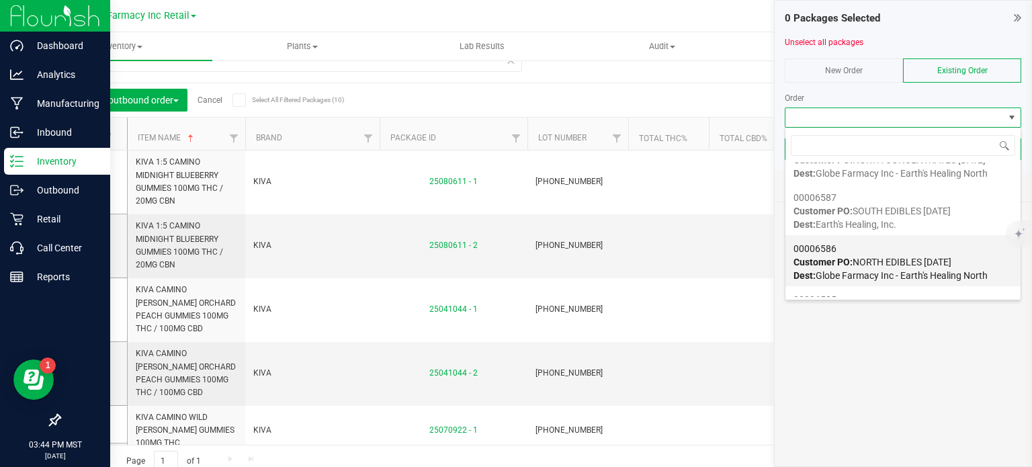
click at [868, 270] on span "Dest: Globe Farmacy Inc - Earth's Healing North" at bounding box center [890, 275] width 194 height 11
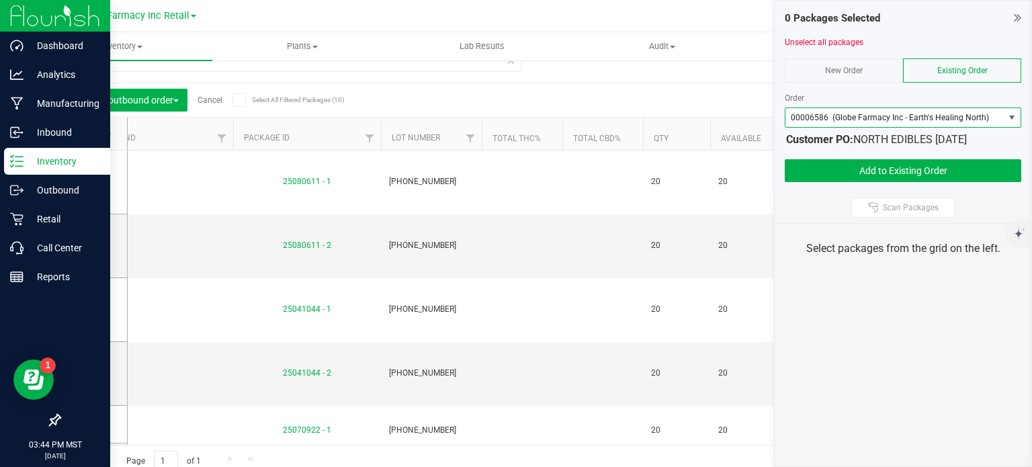
scroll to position [0, 0]
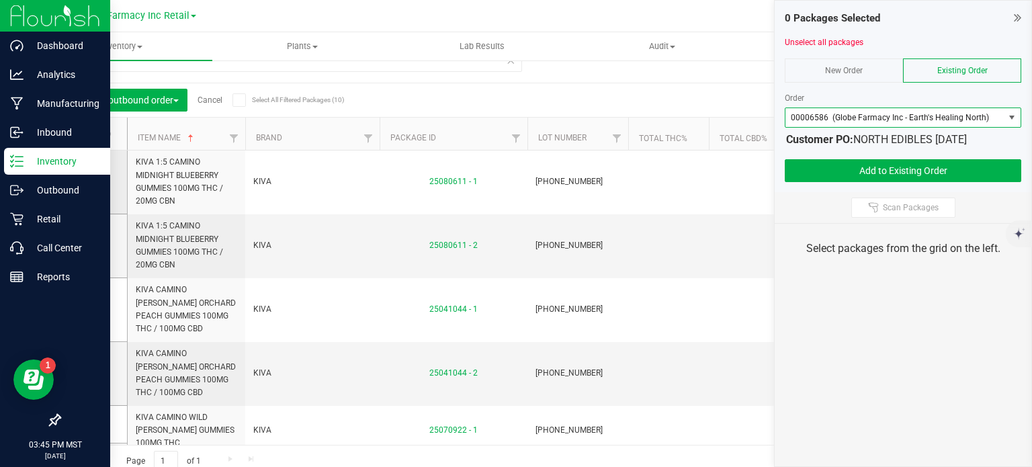
click at [89, 186] on span at bounding box center [90, 181] width 13 height 13
click at [0, 0] on input "checkbox" at bounding box center [0, 0] width 0 height 0
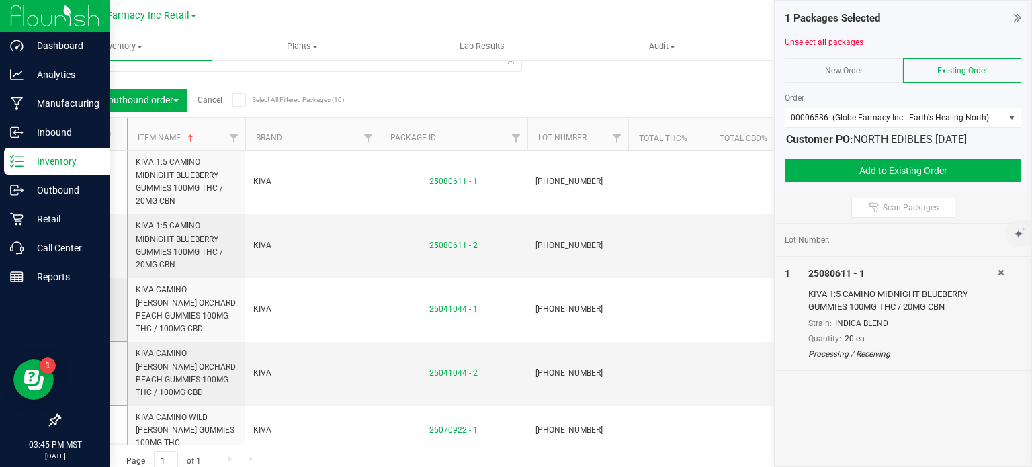
click at [87, 310] on icon at bounding box center [89, 310] width 9 height 0
click at [0, 0] on input "checkbox" at bounding box center [0, 0] width 0 height 0
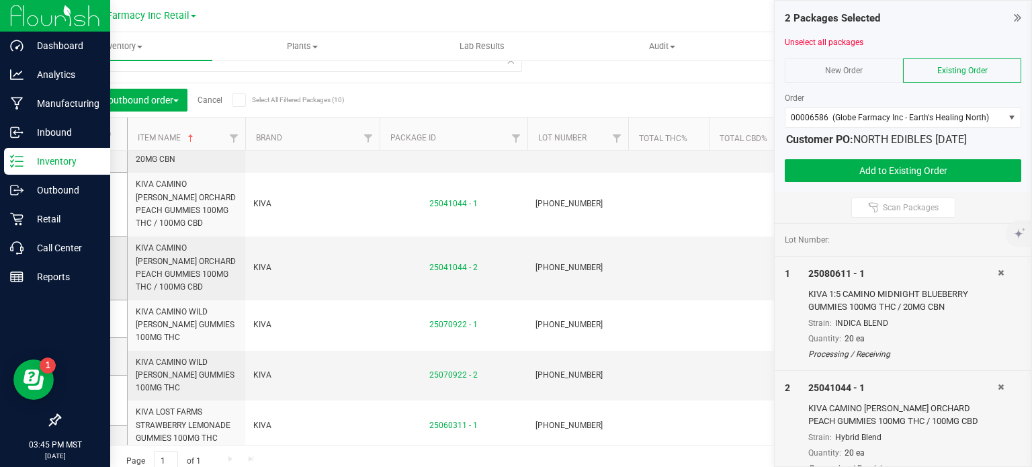
scroll to position [106, 0]
click at [92, 318] on icon at bounding box center [89, 318] width 9 height 0
click at [0, 0] on input "checkbox" at bounding box center [0, 0] width 0 height 0
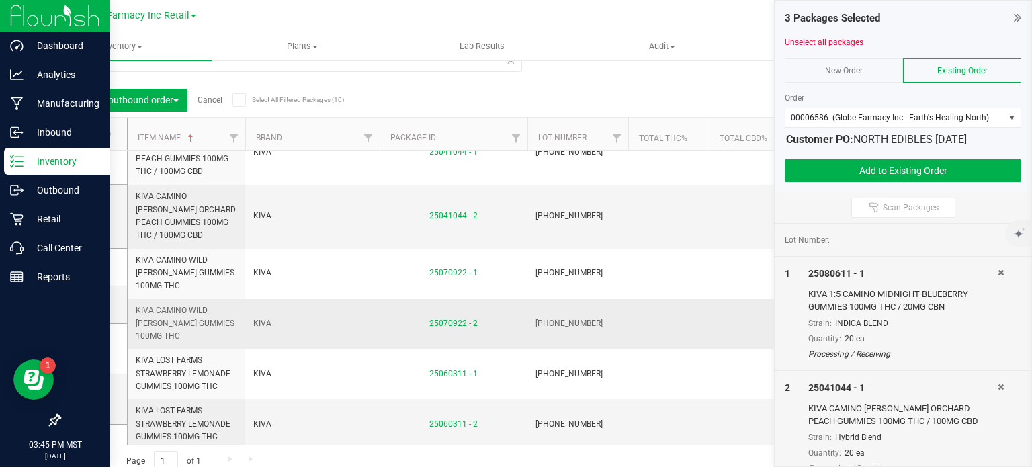
scroll to position [157, 0]
click at [96, 347] on span at bounding box center [90, 348] width 13 height 13
click at [0, 0] on input "checkbox" at bounding box center [0, 0] width 0 height 0
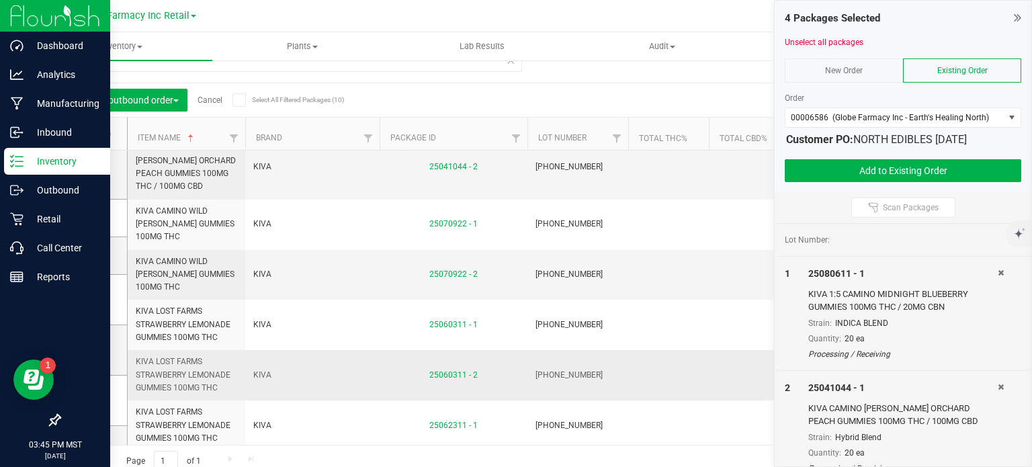
scroll to position [238, 0]
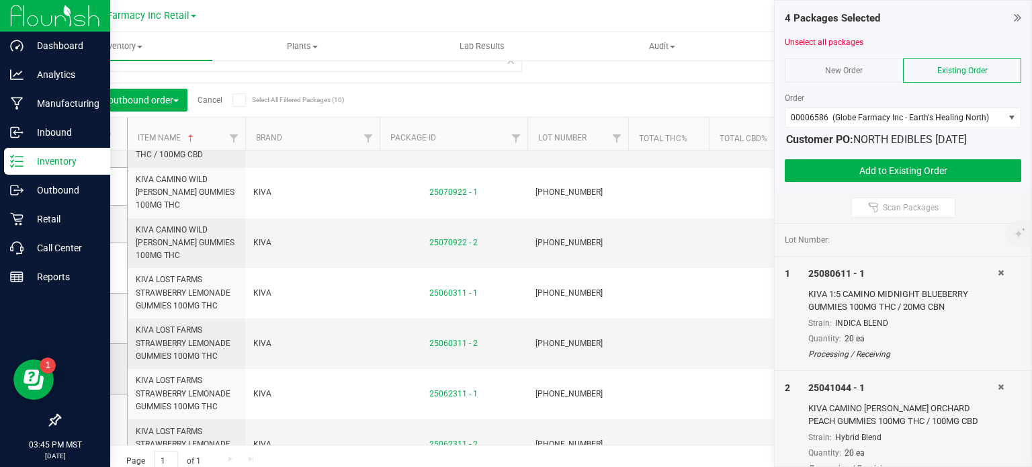
click at [91, 369] on icon at bounding box center [89, 369] width 9 height 0
click at [0, 0] on input "checkbox" at bounding box center [0, 0] width 0 height 0
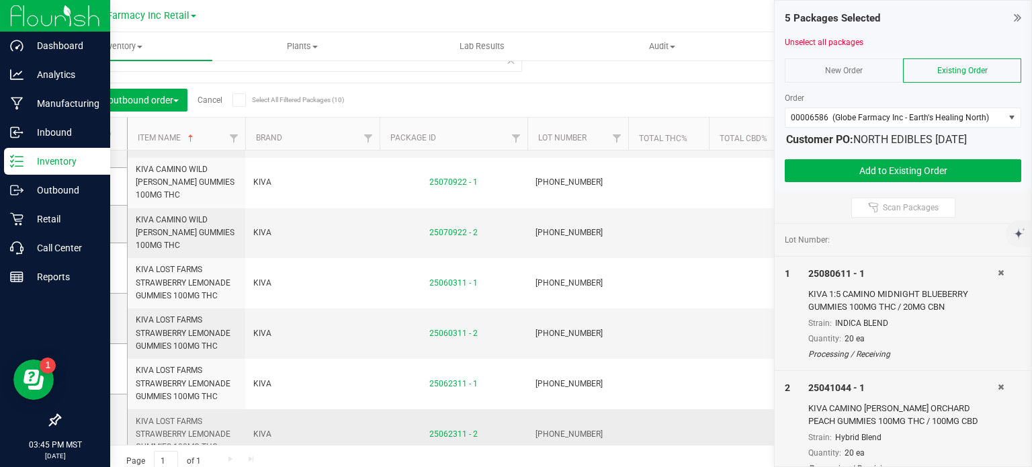
scroll to position [0, 0]
click at [320, 66] on input "KIVA" at bounding box center [290, 62] width 463 height 20
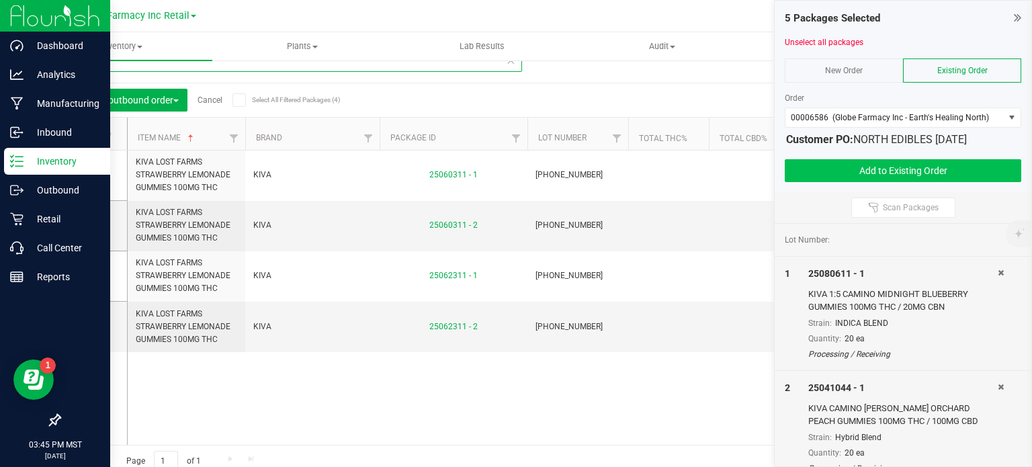
type input "LOST"
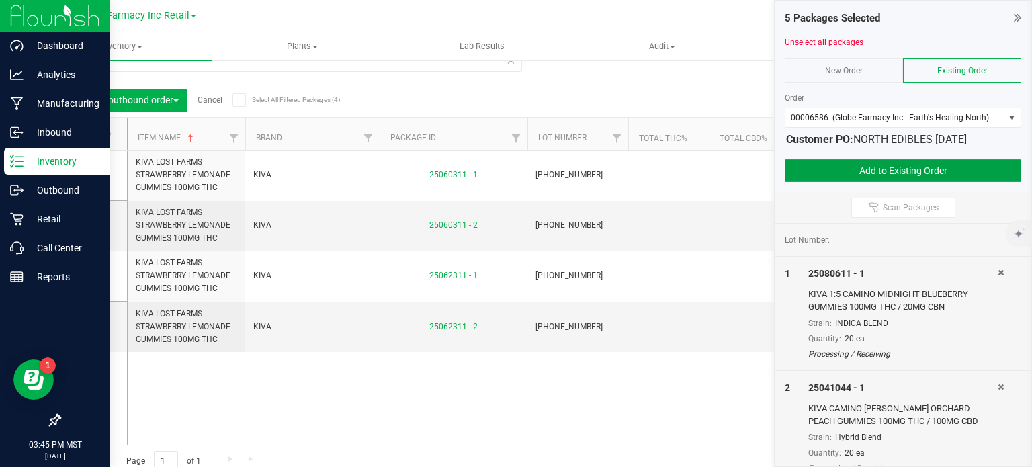
click at [839, 174] on button "Add to Existing Order" at bounding box center [902, 170] width 236 height 23
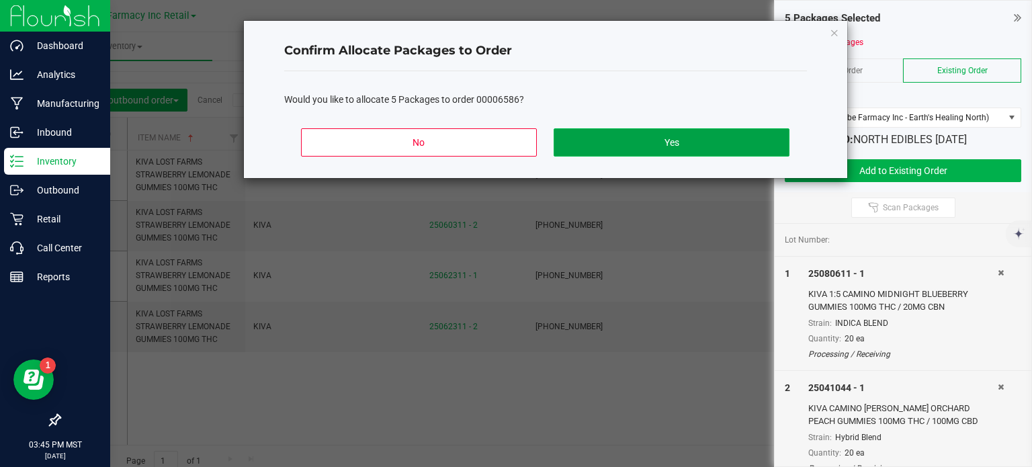
click at [740, 138] on button "Yes" at bounding box center [670, 142] width 235 height 28
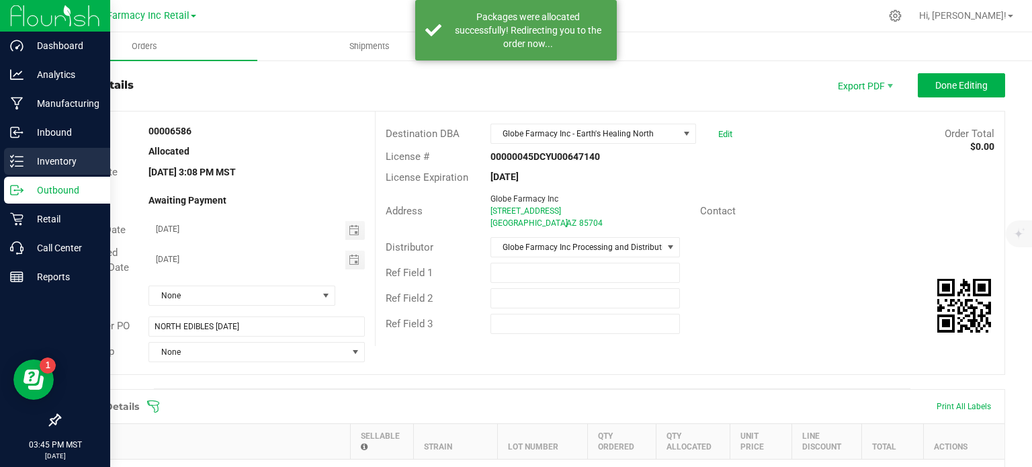
click at [32, 161] on p "Inventory" at bounding box center [64, 161] width 81 height 16
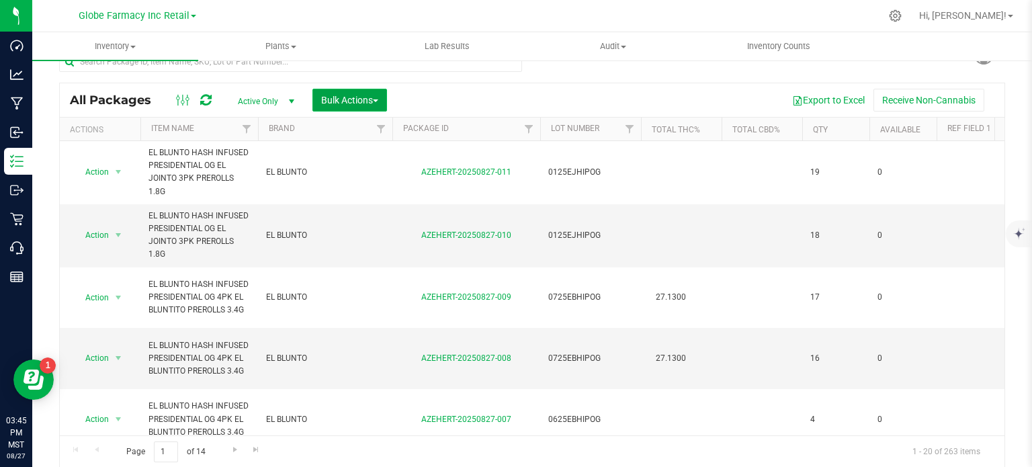
click at [347, 102] on span "Bulk Actions" at bounding box center [349, 100] width 57 height 11
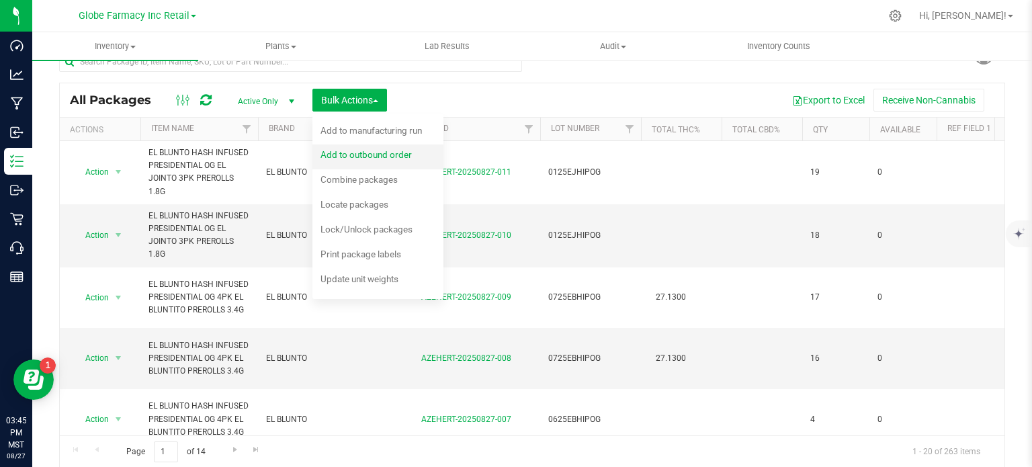
click at [365, 163] on div "Add to outbound order" at bounding box center [374, 156] width 109 height 21
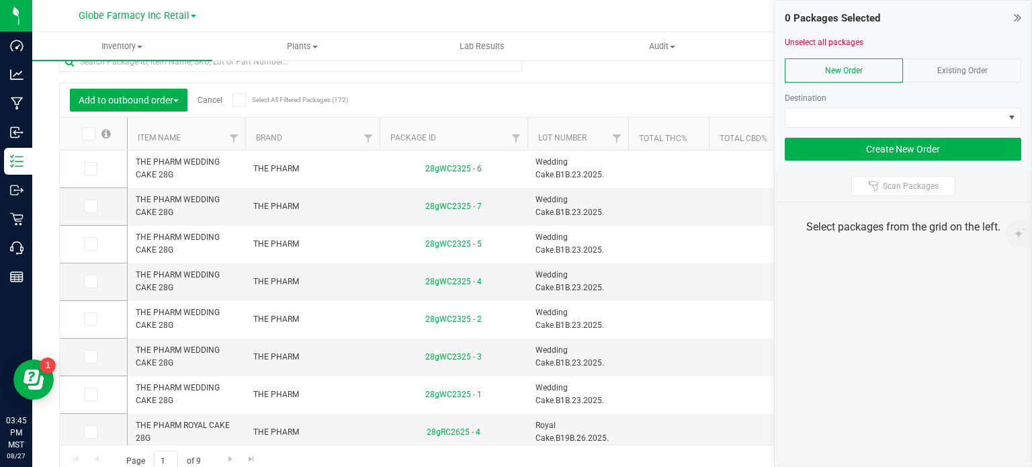
click at [974, 74] on span "Existing Order" at bounding box center [962, 70] width 50 height 9
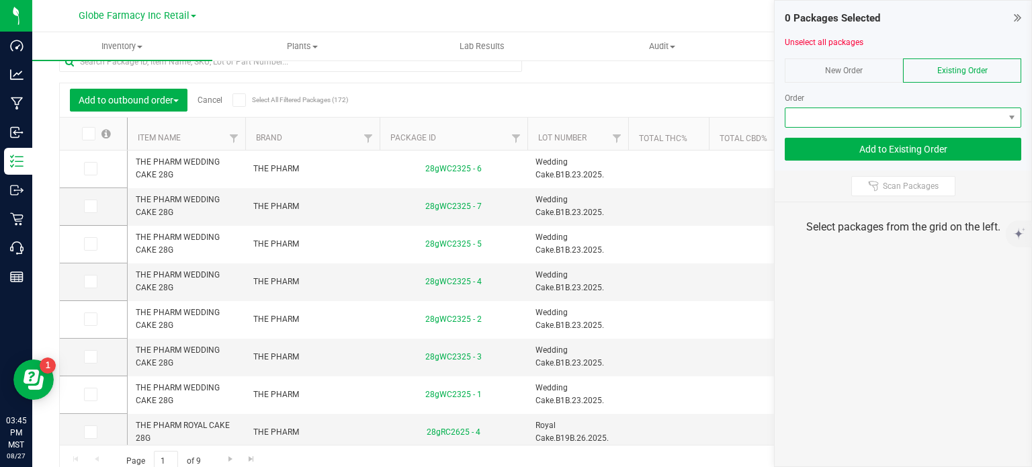
click at [946, 114] on span at bounding box center [894, 117] width 218 height 19
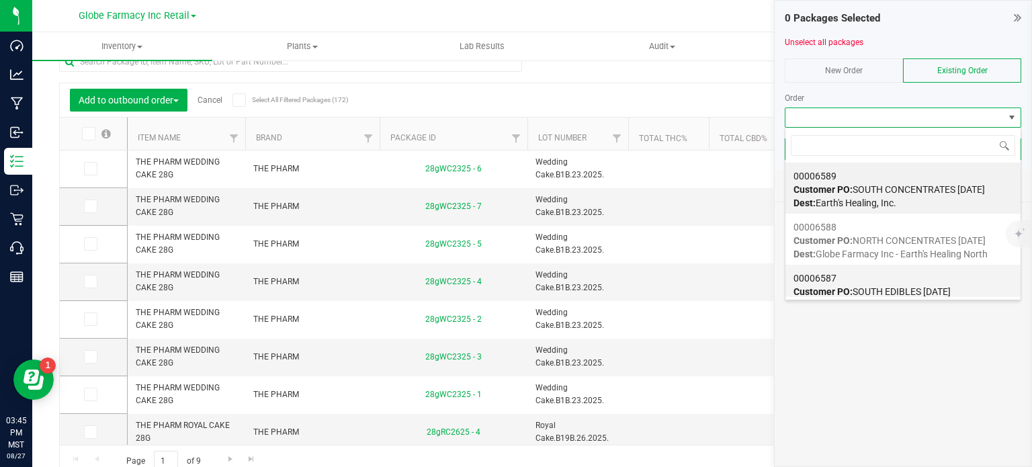
click at [858, 279] on div "00006587 Customer PO: SOUTH EDIBLES 08/28/2025 Dest: Earth's Healing, Inc." at bounding box center [902, 291] width 219 height 51
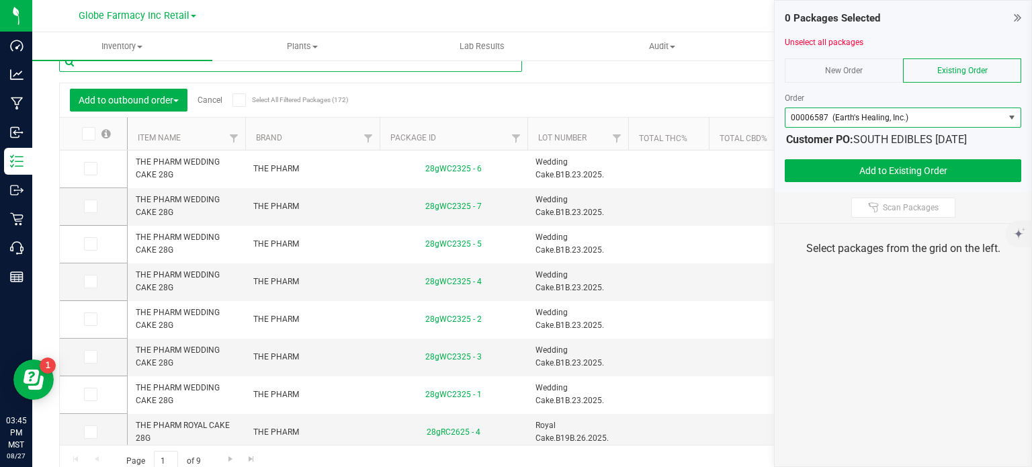
click at [471, 67] on input "text" at bounding box center [290, 62] width 463 height 20
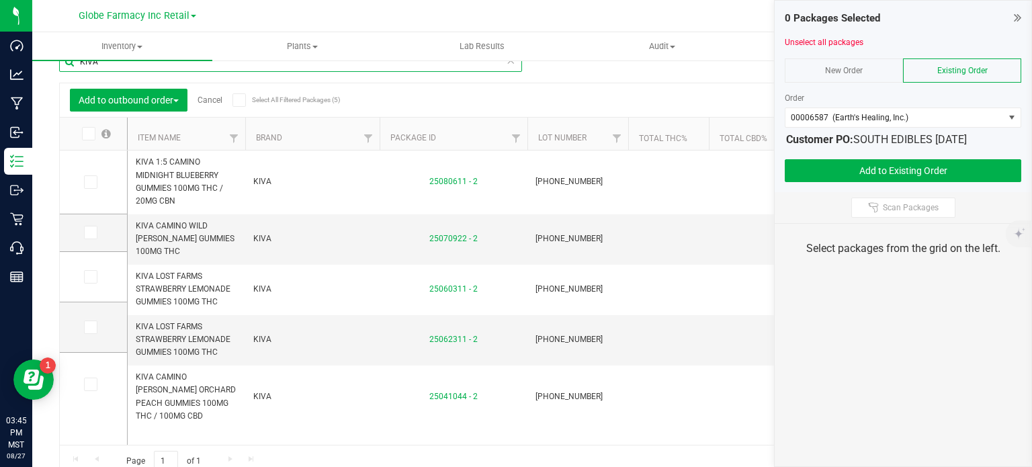
type input "KIVA"
click at [89, 134] on icon at bounding box center [87, 134] width 9 height 0
click at [0, 0] on input "checkbox" at bounding box center [0, 0] width 0 height 0
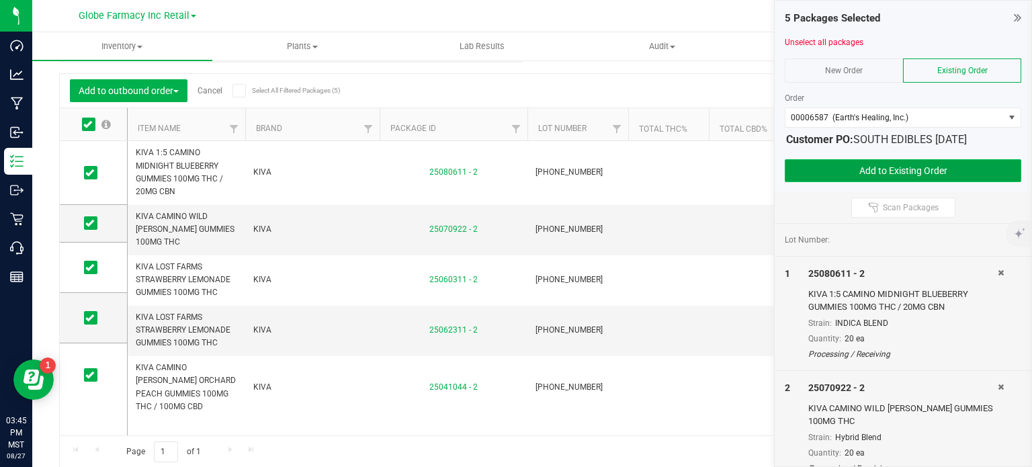
click at [850, 172] on button "Add to Existing Order" at bounding box center [902, 170] width 236 height 23
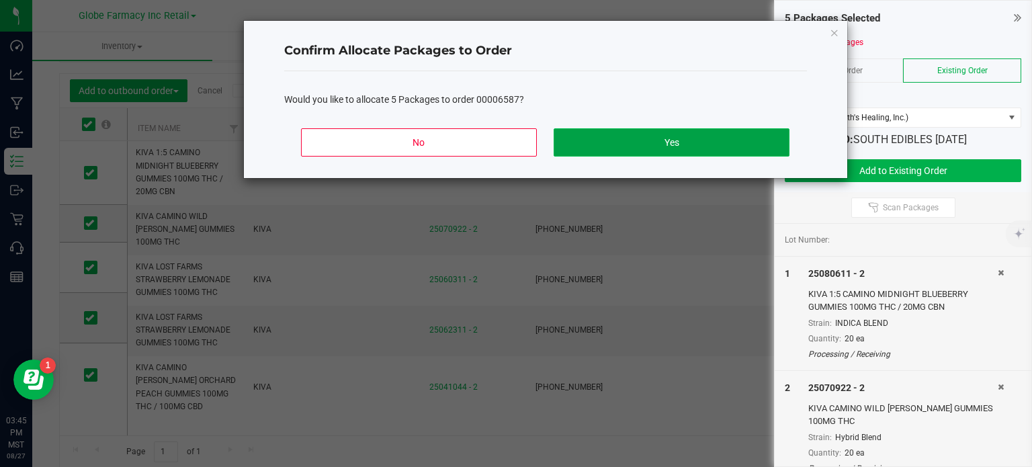
click at [694, 144] on button "Yes" at bounding box center [670, 142] width 235 height 28
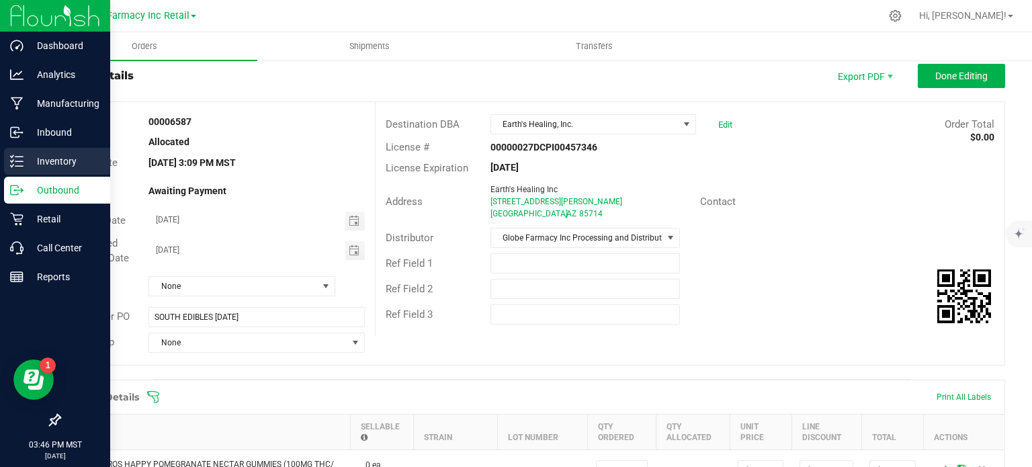
click at [19, 169] on div "Inventory" at bounding box center [57, 161] width 106 height 27
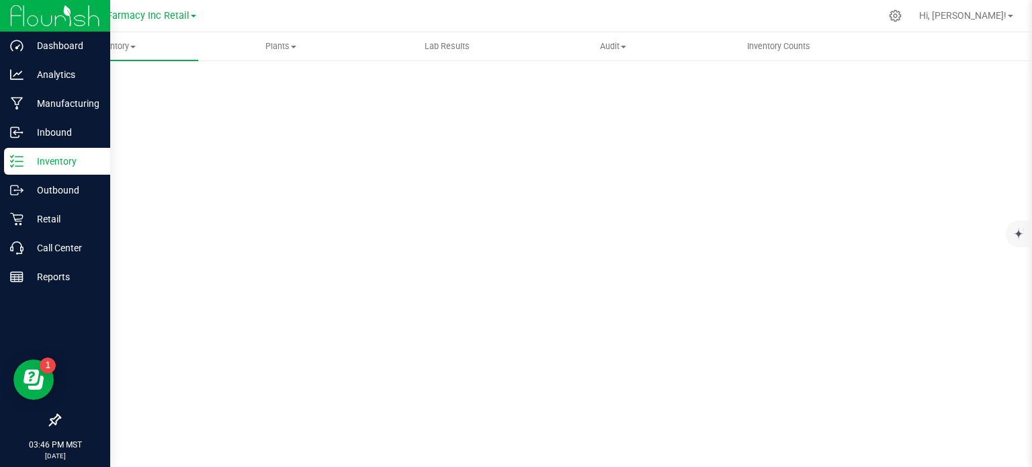
scroll to position [2, 0]
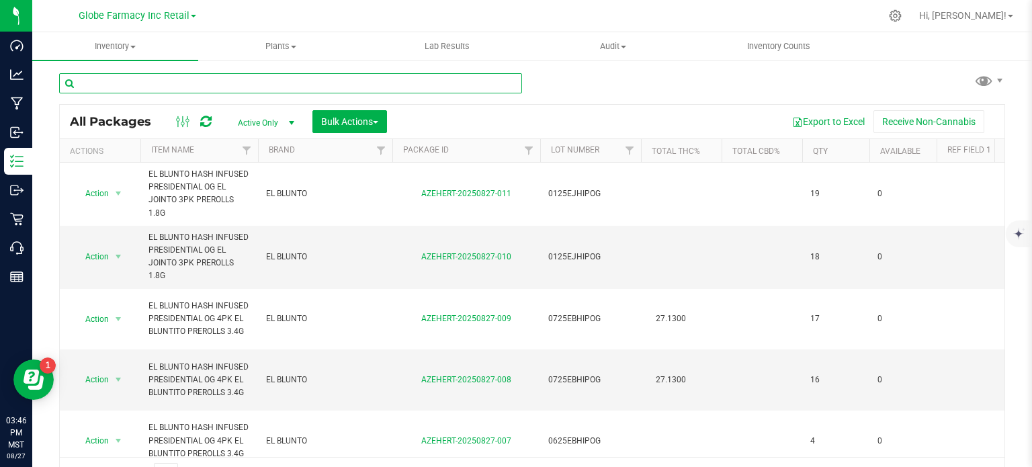
click at [225, 73] on input "text" at bounding box center [290, 83] width 463 height 20
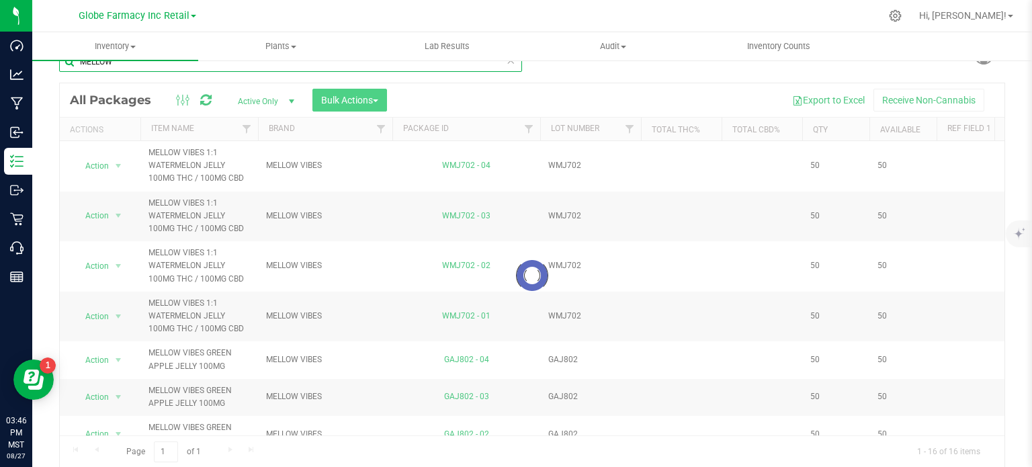
type input "MELLOW"
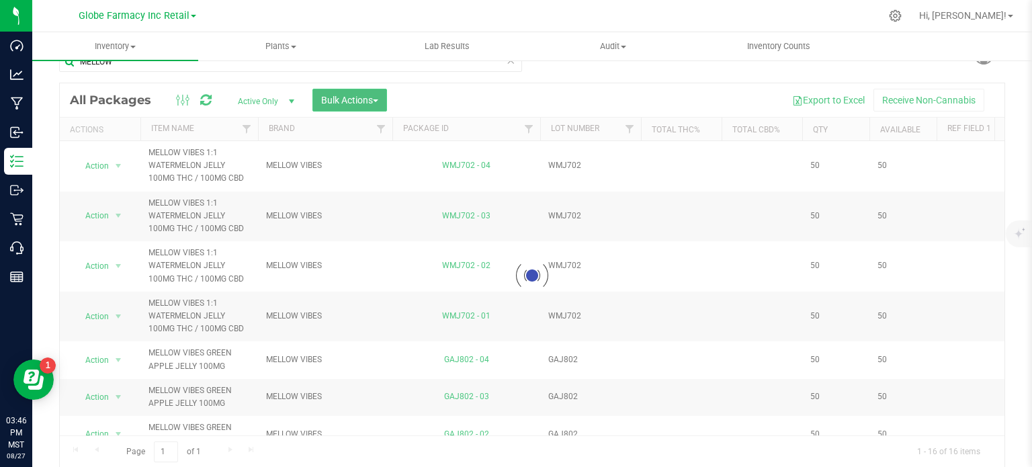
click at [350, 104] on span "Bulk Actions" at bounding box center [349, 100] width 57 height 11
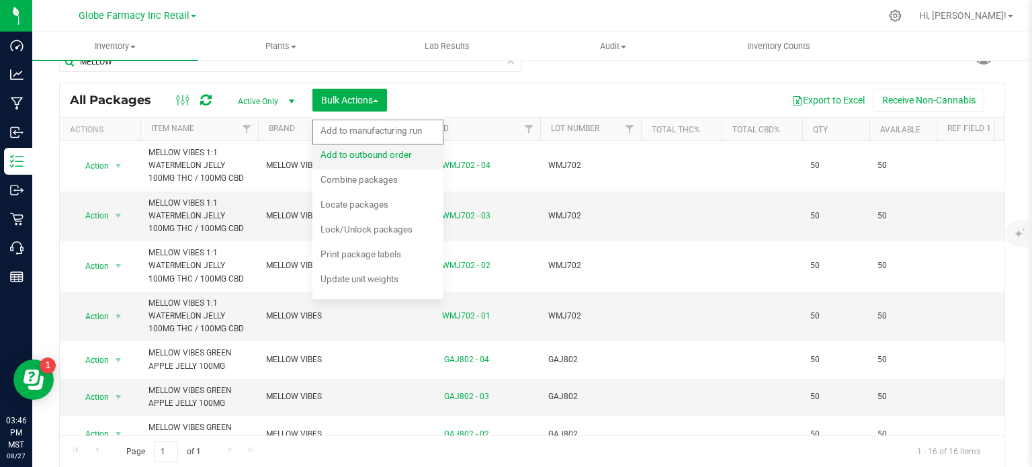
click at [368, 152] on span "Add to outbound order" at bounding box center [365, 154] width 91 height 11
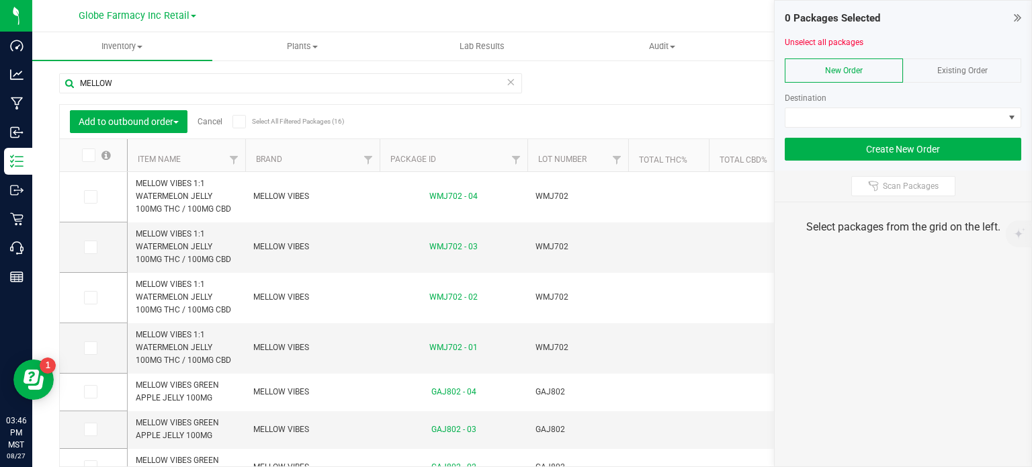
scroll to position [24, 0]
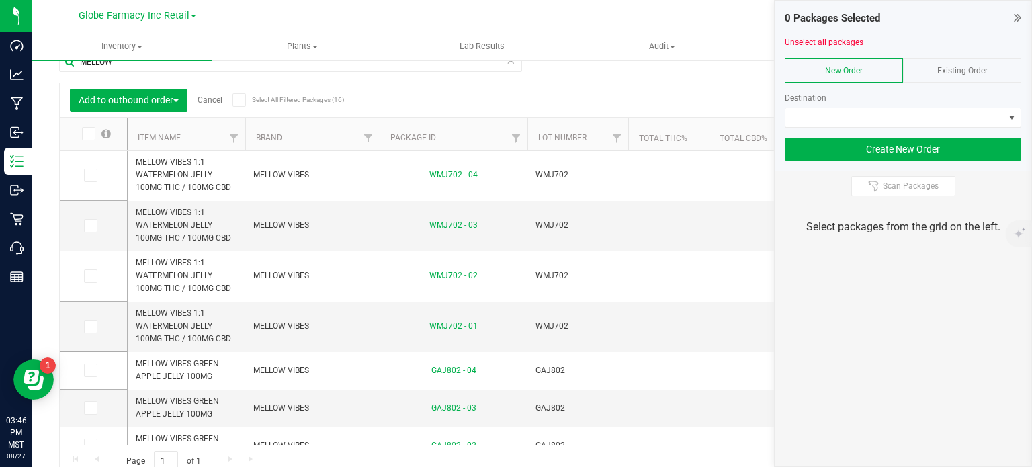
click at [984, 66] on span "Existing Order" at bounding box center [962, 70] width 50 height 9
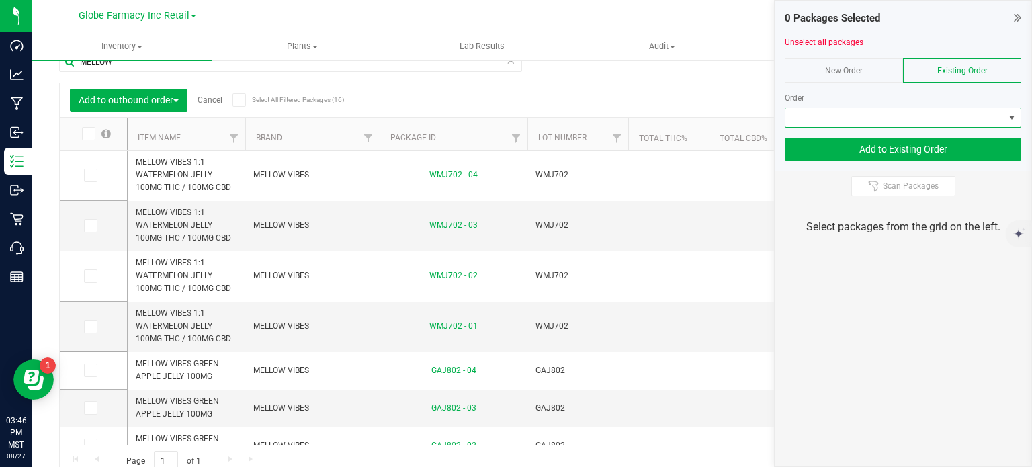
click at [921, 116] on span at bounding box center [894, 117] width 218 height 19
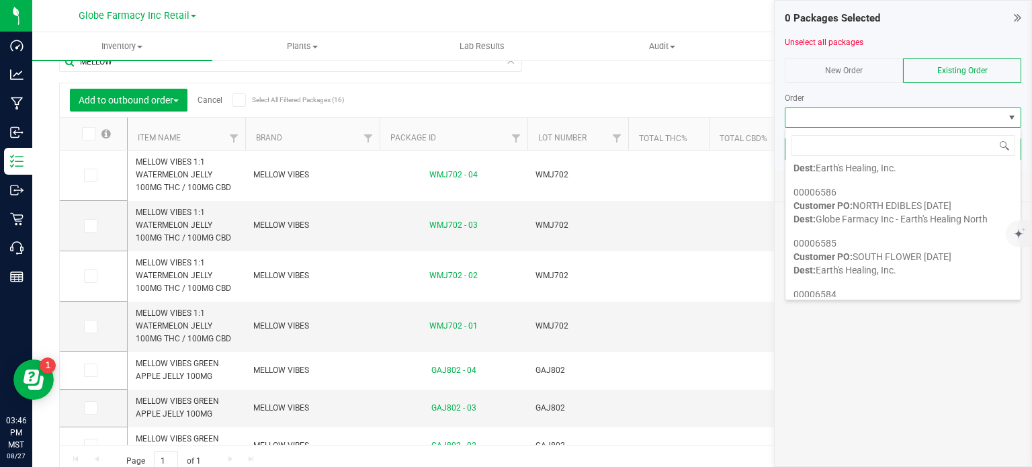
scroll to position [136, 0]
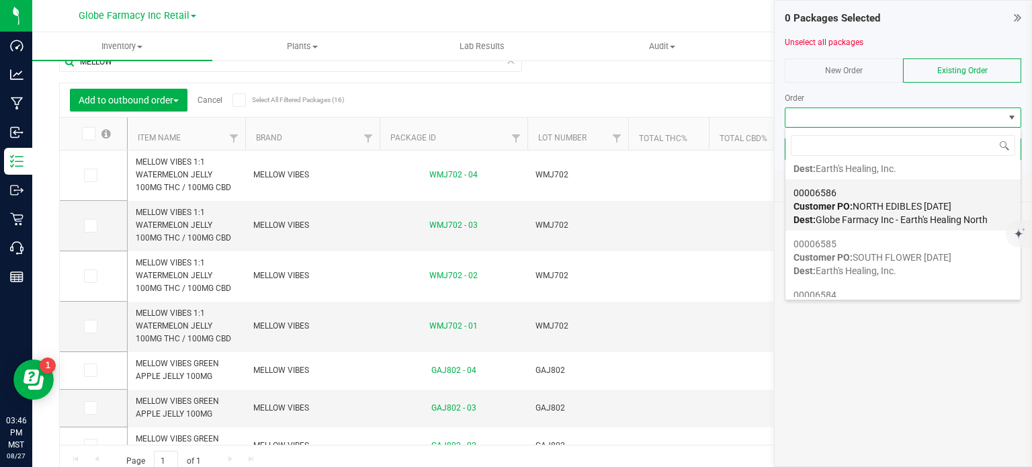
click at [857, 212] on div "00006586 Customer PO: NORTH EDIBLES 08/28/2025 Dest: Globe Farmacy Inc - Earth'…" at bounding box center [902, 206] width 219 height 51
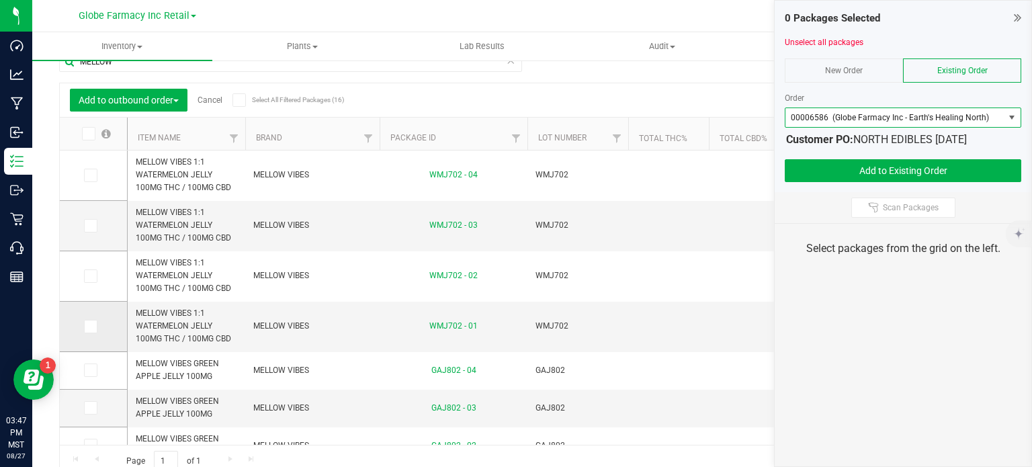
click at [93, 326] on icon at bounding box center [89, 326] width 9 height 0
click at [0, 0] on input "checkbox" at bounding box center [0, 0] width 0 height 0
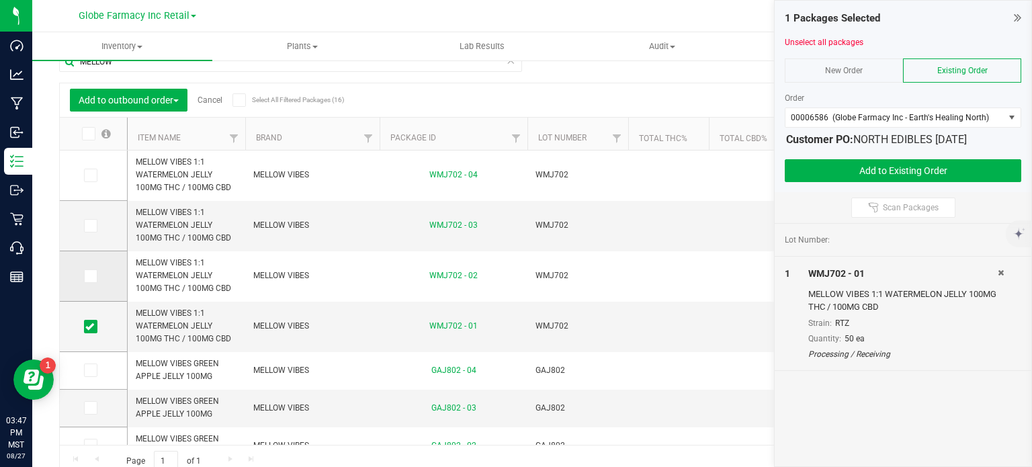
click at [97, 270] on label at bounding box center [93, 275] width 19 height 13
click at [0, 0] on input "checkbox" at bounding box center [0, 0] width 0 height 0
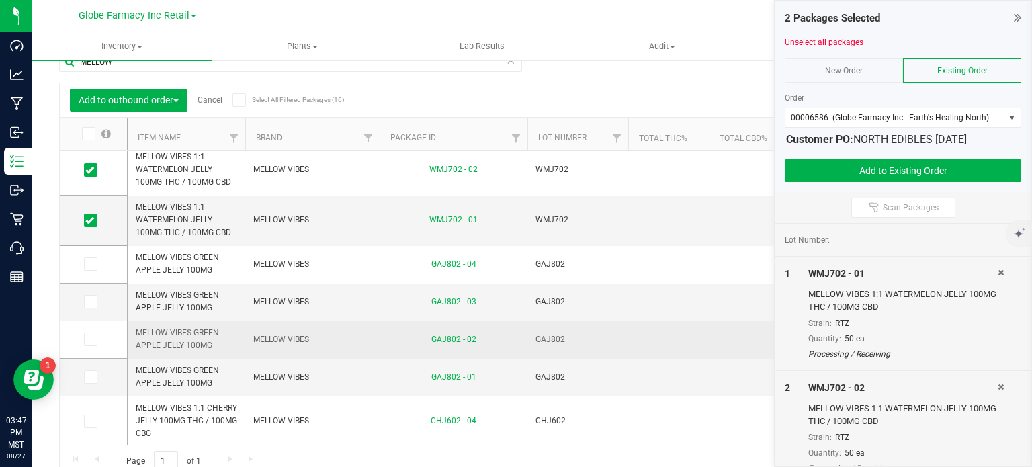
scroll to position [107, 0]
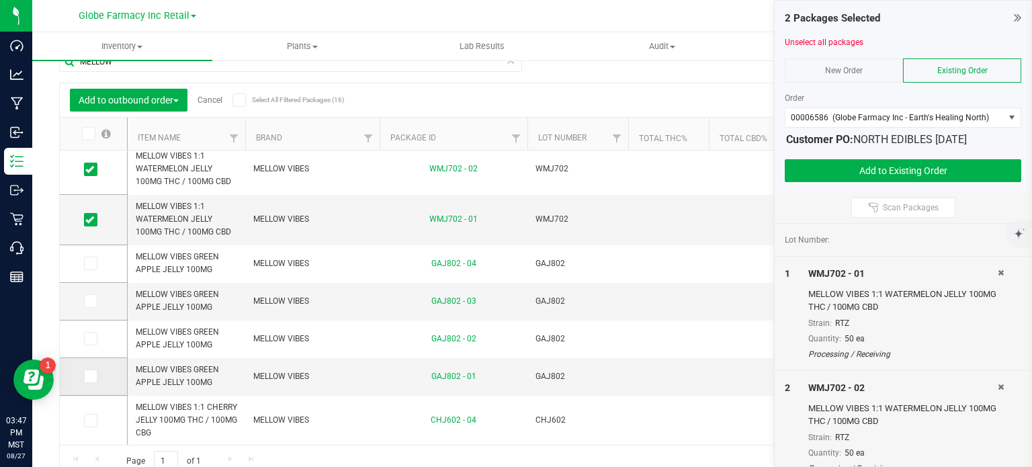
click at [87, 376] on icon at bounding box center [89, 376] width 9 height 0
click at [0, 0] on input "checkbox" at bounding box center [0, 0] width 0 height 0
click at [89, 346] on td at bounding box center [93, 339] width 67 height 38
click at [89, 338] on icon at bounding box center [89, 338] width 9 height 0
click at [0, 0] on input "checkbox" at bounding box center [0, 0] width 0 height 0
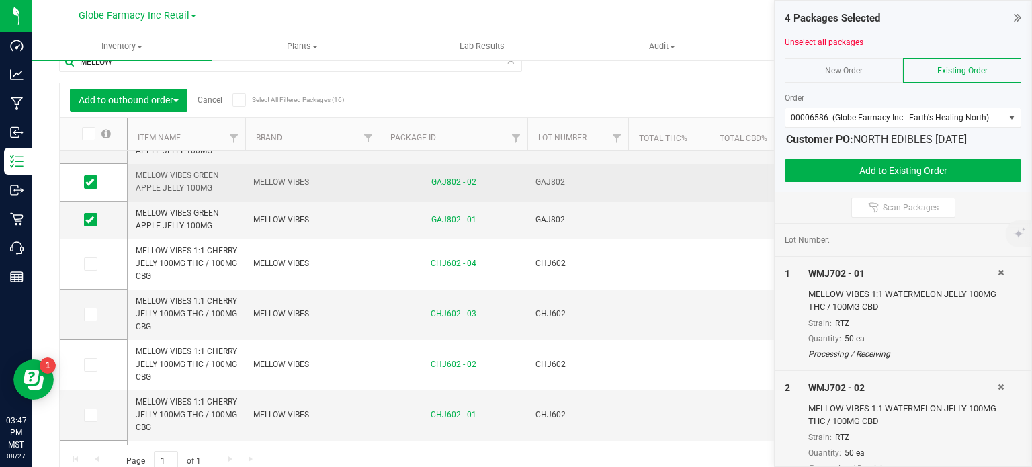
scroll to position [292, 0]
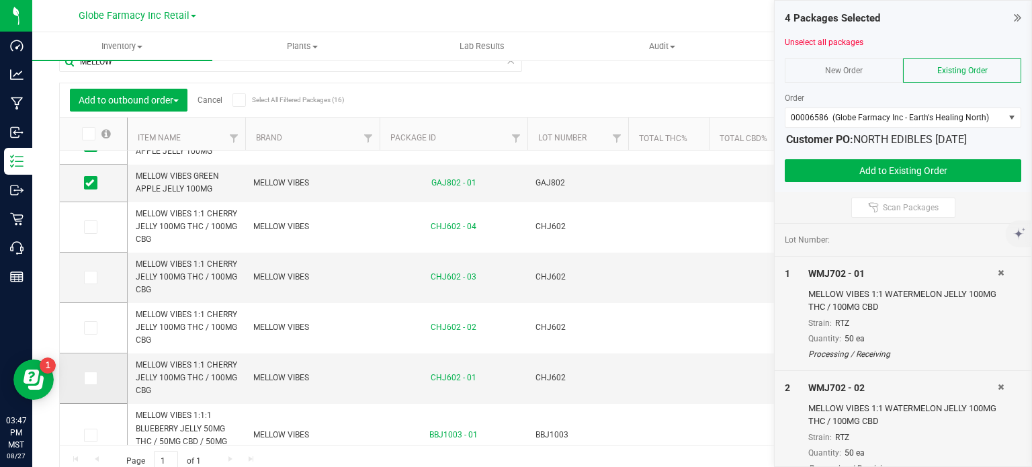
click at [87, 378] on icon at bounding box center [89, 378] width 9 height 0
click at [0, 0] on input "checkbox" at bounding box center [0, 0] width 0 height 0
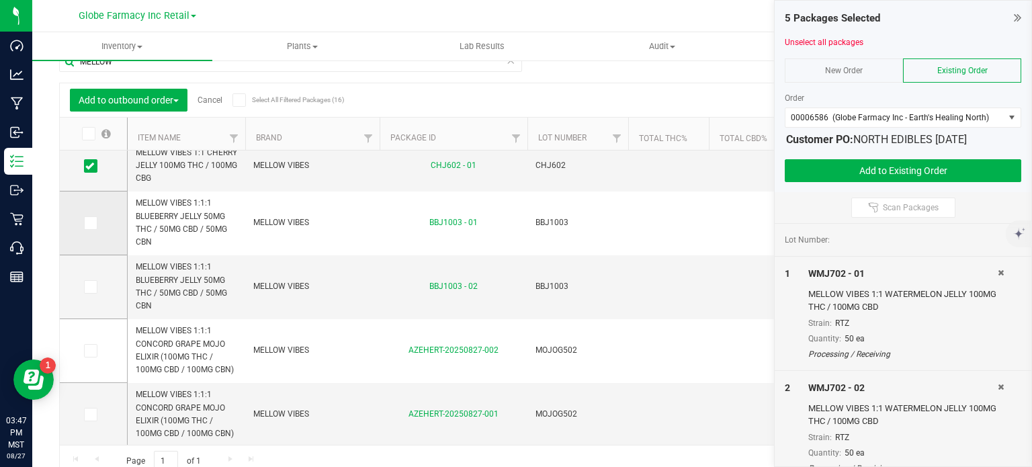
click at [91, 223] on icon at bounding box center [89, 223] width 9 height 0
click at [0, 0] on input "checkbox" at bounding box center [0, 0] width 0 height 0
click at [91, 413] on icon at bounding box center [89, 413] width 9 height 0
click at [0, 0] on input "checkbox" at bounding box center [0, 0] width 0 height 0
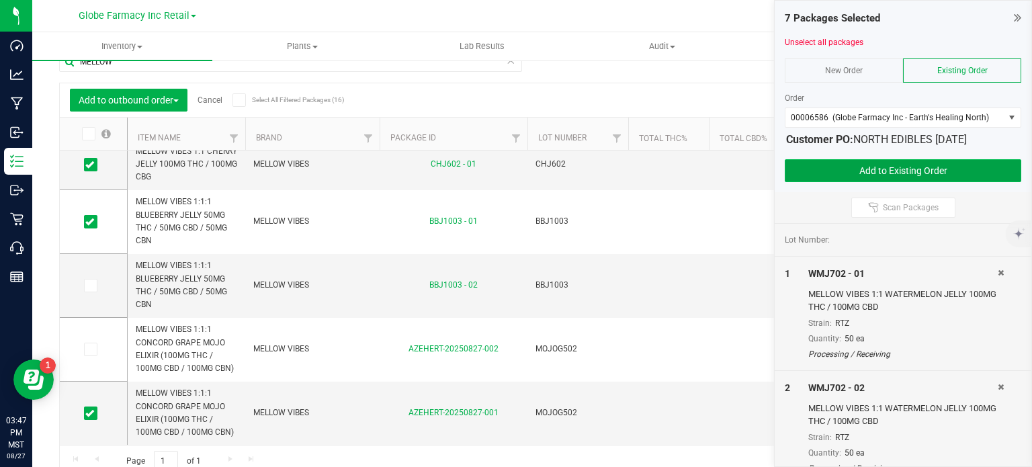
click at [862, 169] on button "Add to Existing Order" at bounding box center [902, 170] width 236 height 23
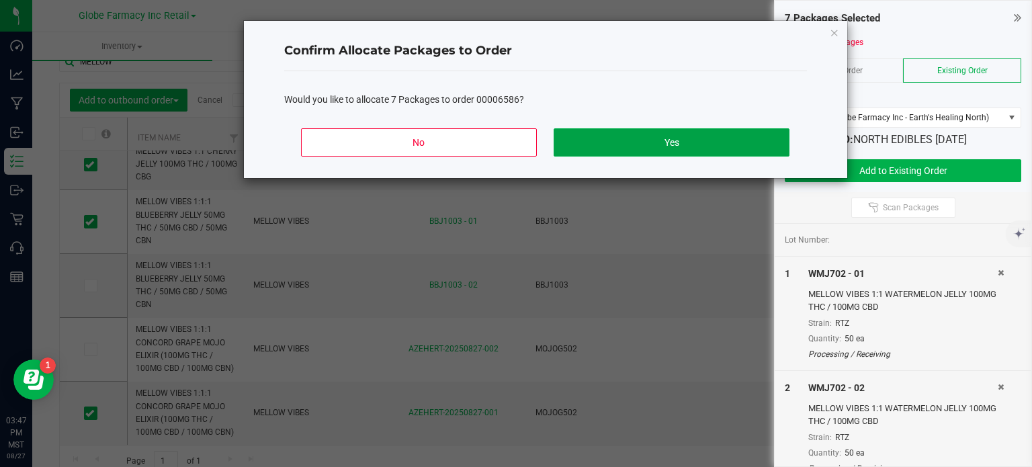
click at [747, 143] on button "Yes" at bounding box center [670, 142] width 235 height 28
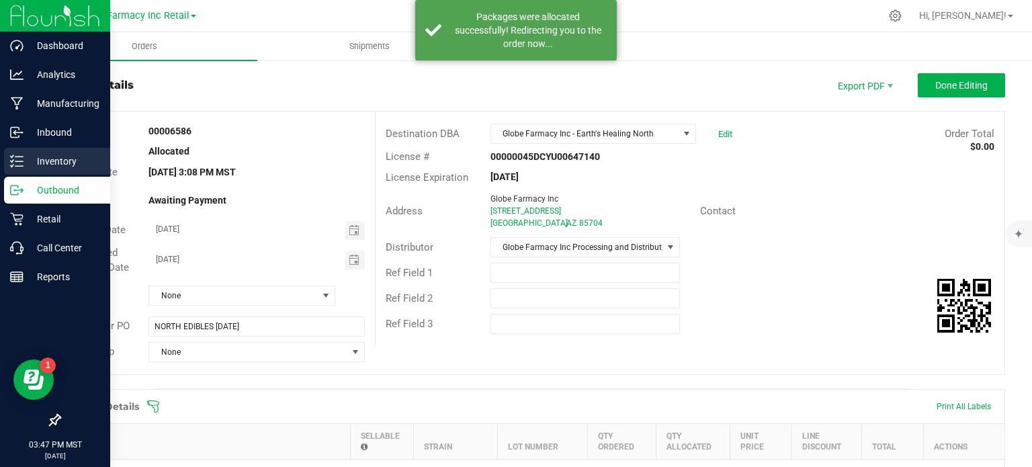
click at [21, 168] on div "Inventory" at bounding box center [57, 161] width 106 height 27
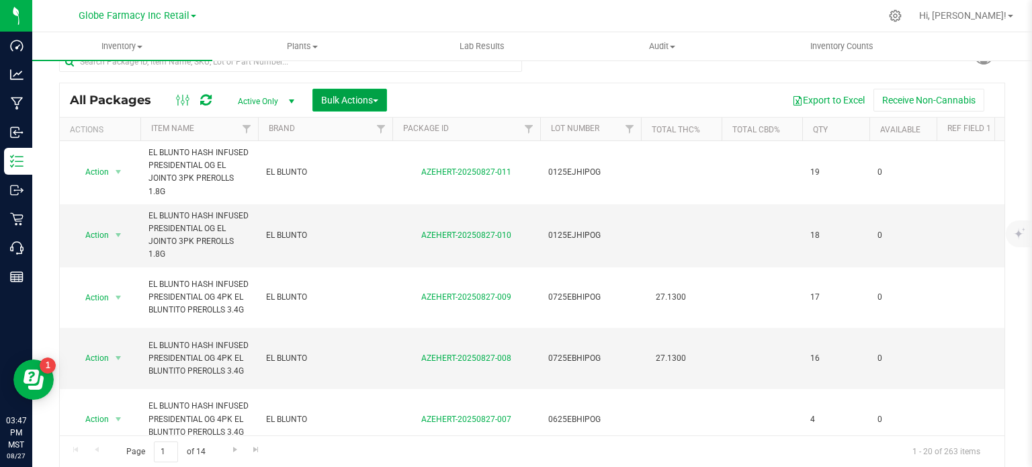
click at [362, 99] on span "Bulk Actions" at bounding box center [349, 100] width 57 height 11
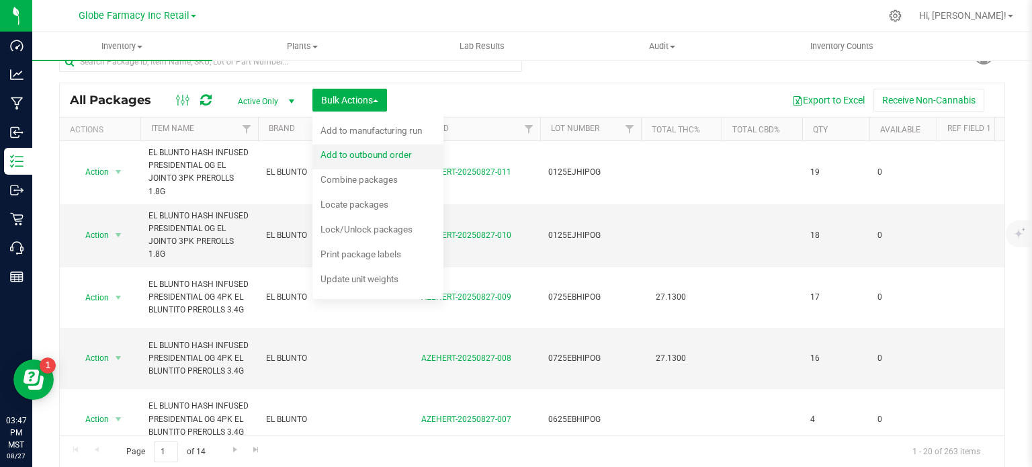
click at [371, 152] on span "Add to outbound order" at bounding box center [365, 154] width 91 height 11
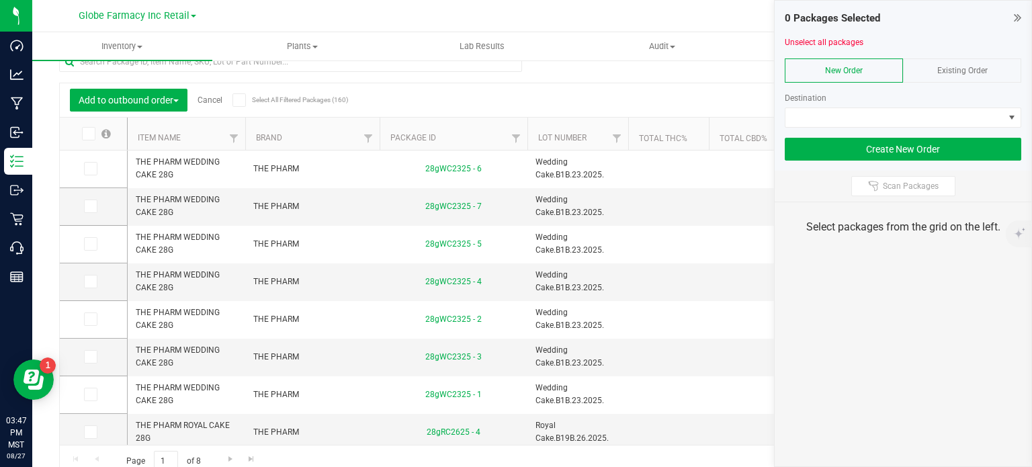
click at [960, 71] on span "Existing Order" at bounding box center [962, 70] width 50 height 9
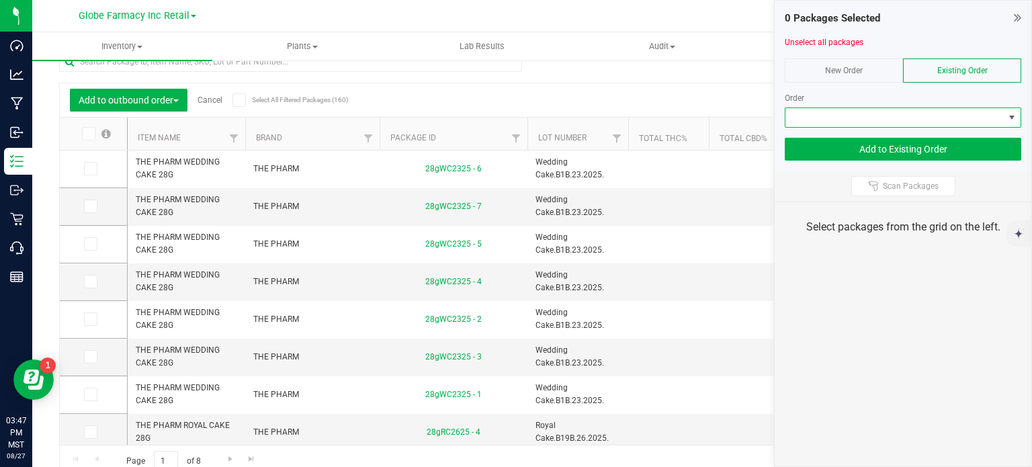
click at [940, 116] on span at bounding box center [894, 117] width 218 height 19
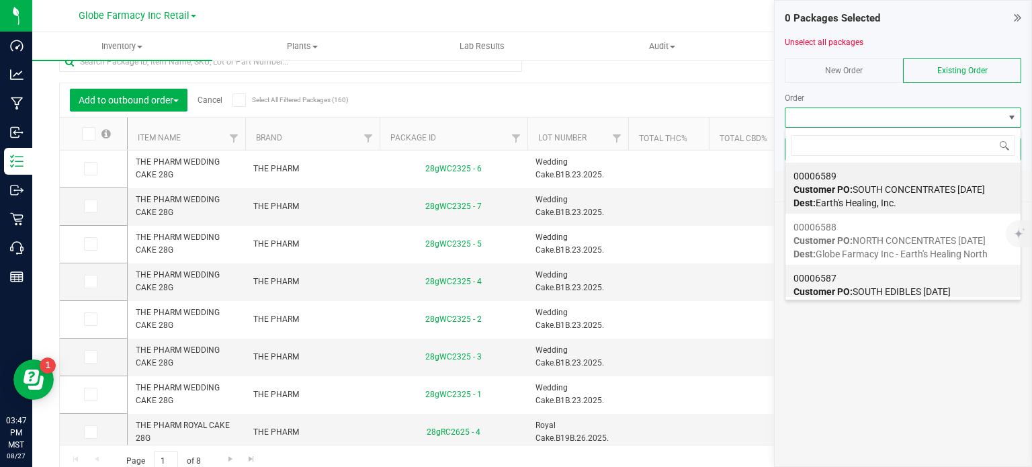
click at [827, 268] on div "00006587 Customer PO: SOUTH EDIBLES 08/28/2025 Dest: Earth's Healing, Inc." at bounding box center [902, 291] width 219 height 51
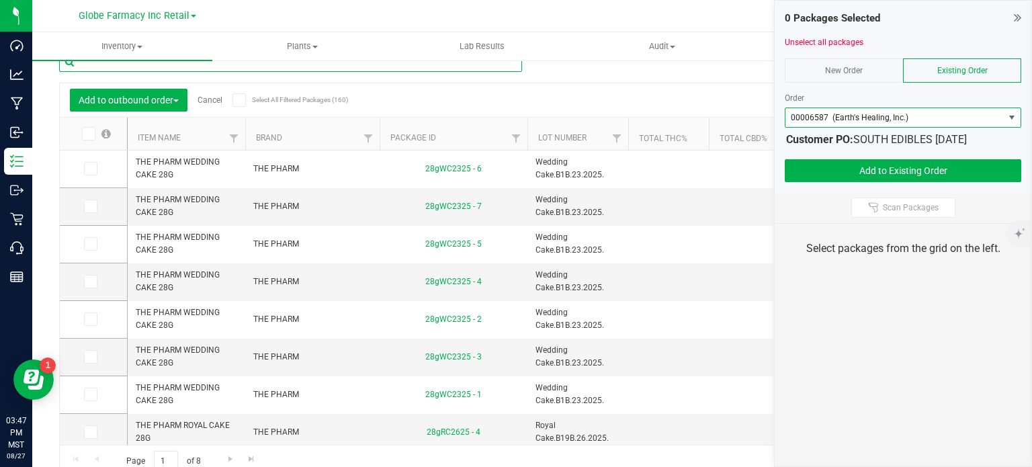
click at [399, 66] on input "text" at bounding box center [290, 62] width 463 height 20
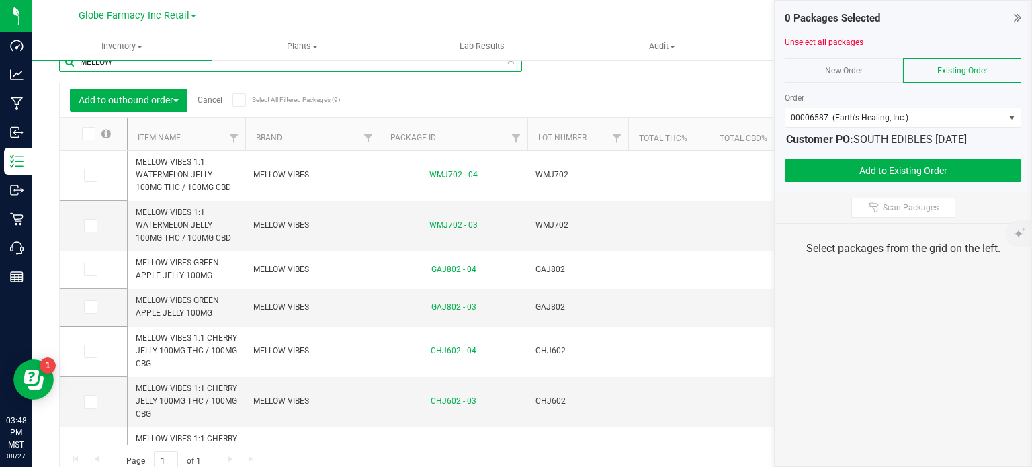
type input "MELLOW"
click at [87, 134] on icon at bounding box center [87, 134] width 9 height 0
click at [0, 0] on input "checkbox" at bounding box center [0, 0] width 0 height 0
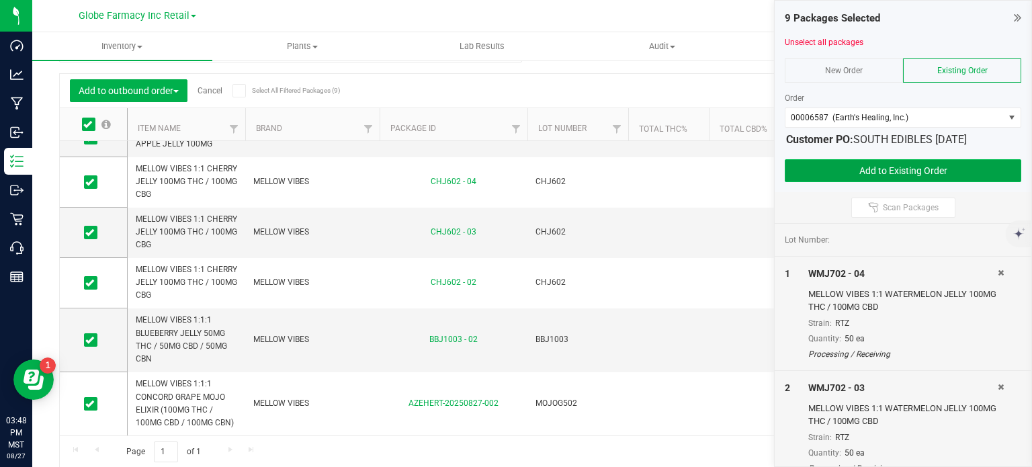
click at [821, 174] on button "Add to Existing Order" at bounding box center [902, 170] width 236 height 23
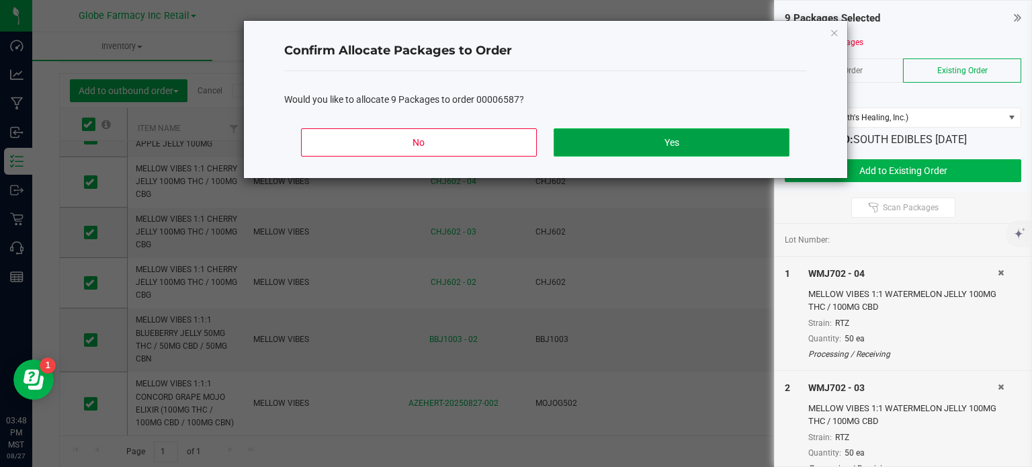
click at [704, 149] on button "Yes" at bounding box center [670, 142] width 235 height 28
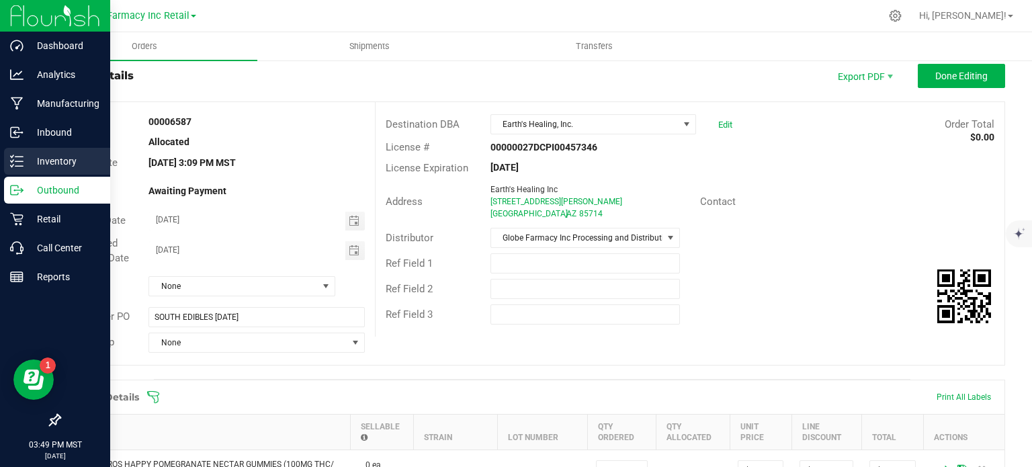
click at [27, 163] on p "Inventory" at bounding box center [64, 161] width 81 height 16
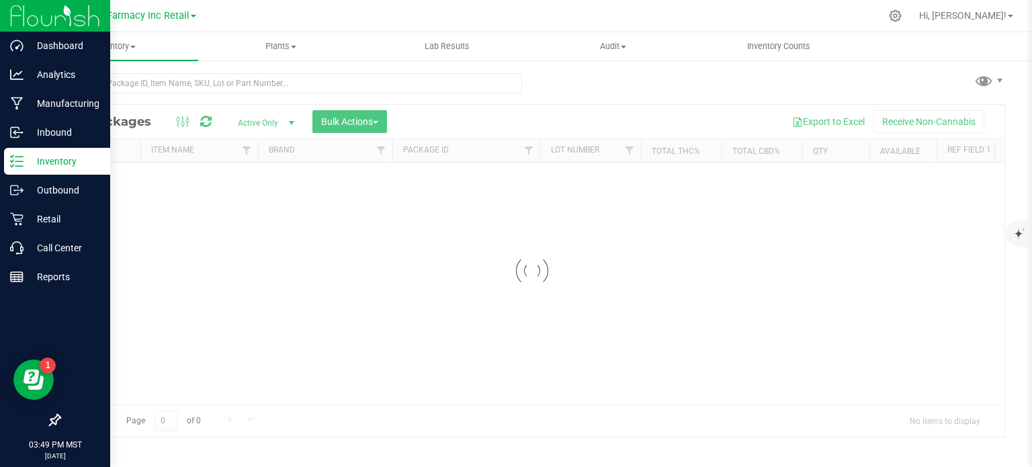
scroll to position [2, 0]
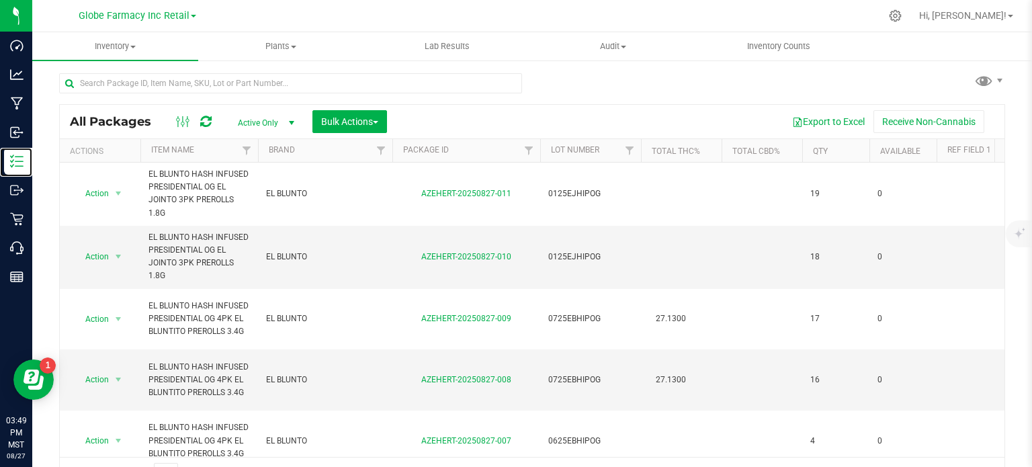
scroll to position [24, 0]
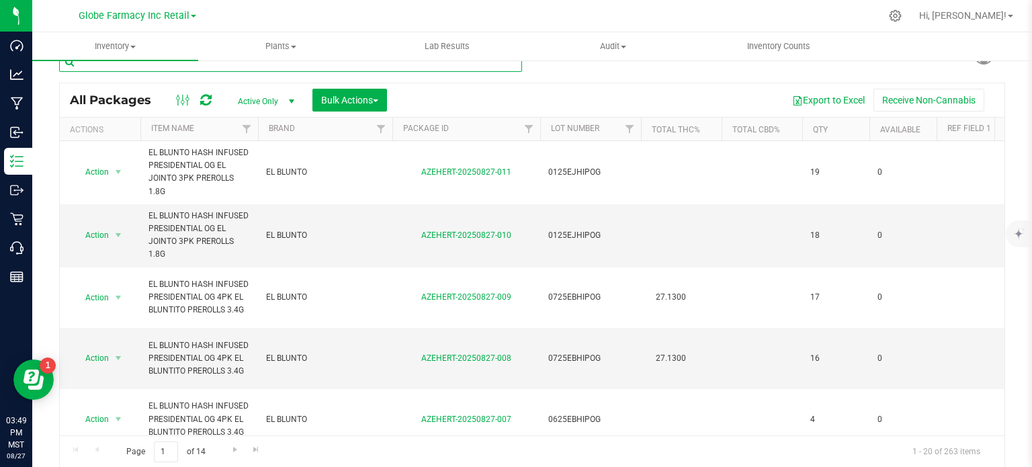
click at [175, 61] on input "text" at bounding box center [290, 62] width 463 height 20
paste input "MFUSED TWISTED 2G"
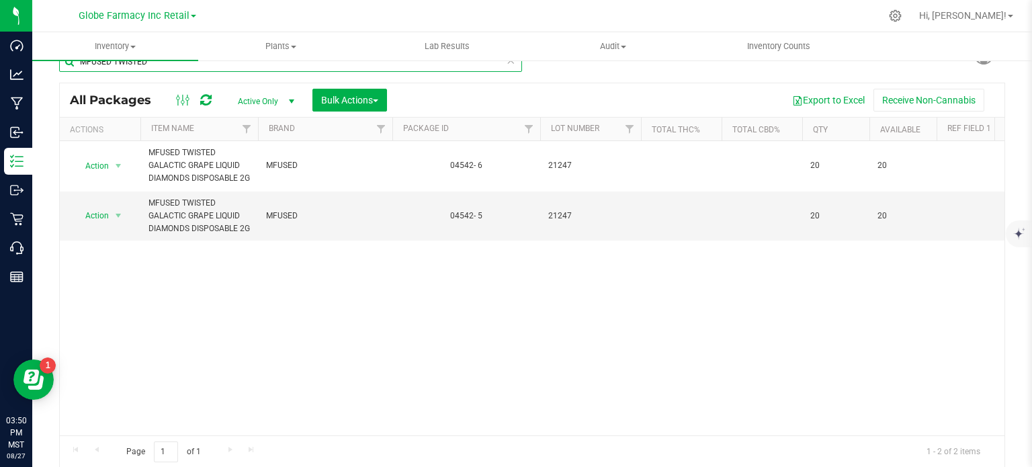
drag, startPoint x: 180, startPoint y: 67, endPoint x: 113, endPoint y: 72, distance: 67.3
click at [113, 72] on div "MFUSED TWISTED" at bounding box center [290, 67] width 463 height 31
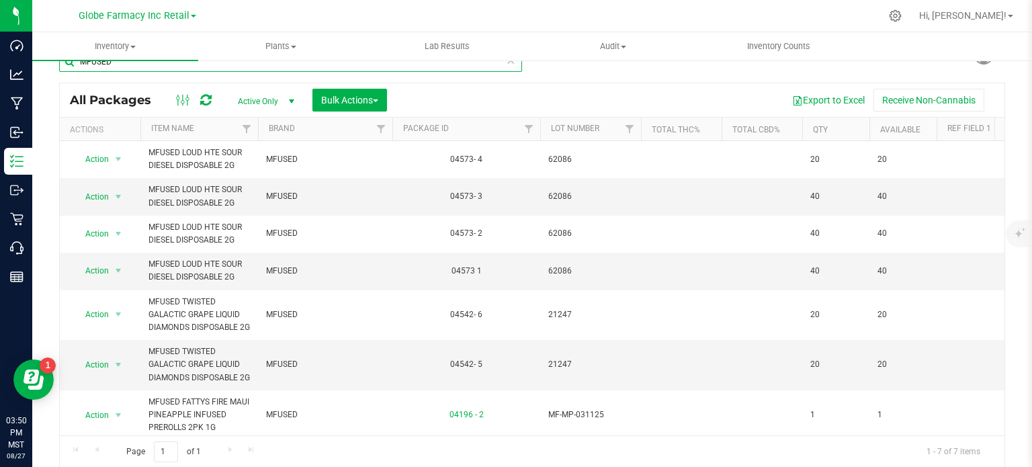
type input "MFUSED"
click at [356, 101] on span "Bulk Actions" at bounding box center [349, 100] width 57 height 11
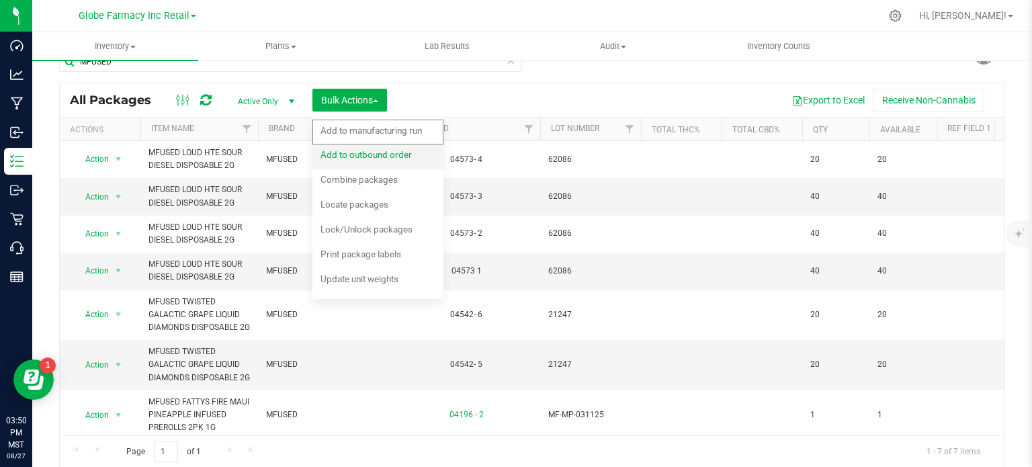
click at [371, 150] on span "Add to outbound order" at bounding box center [365, 154] width 91 height 11
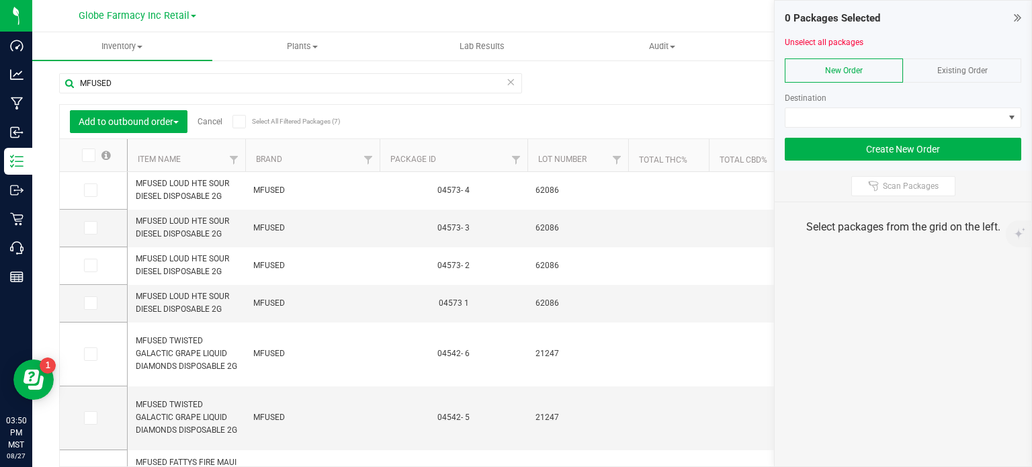
scroll to position [24, 0]
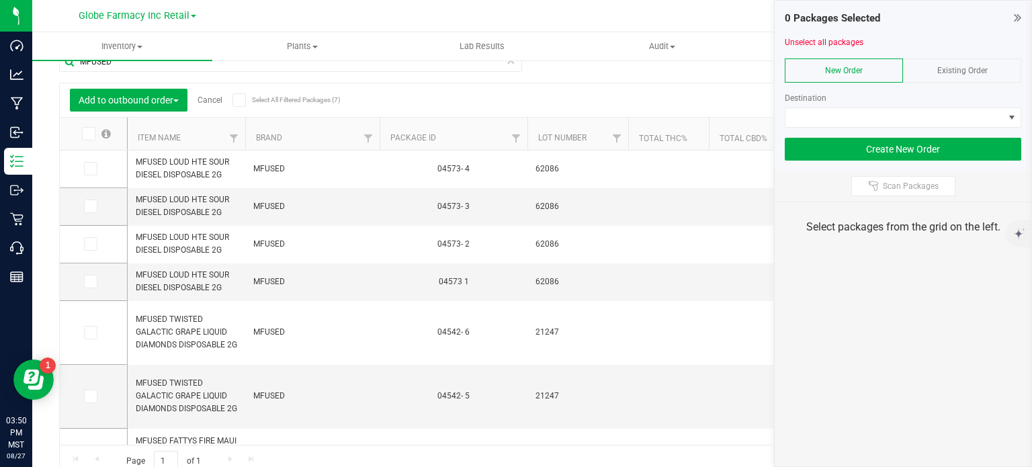
click at [942, 80] on div "Existing Order" at bounding box center [962, 70] width 118 height 24
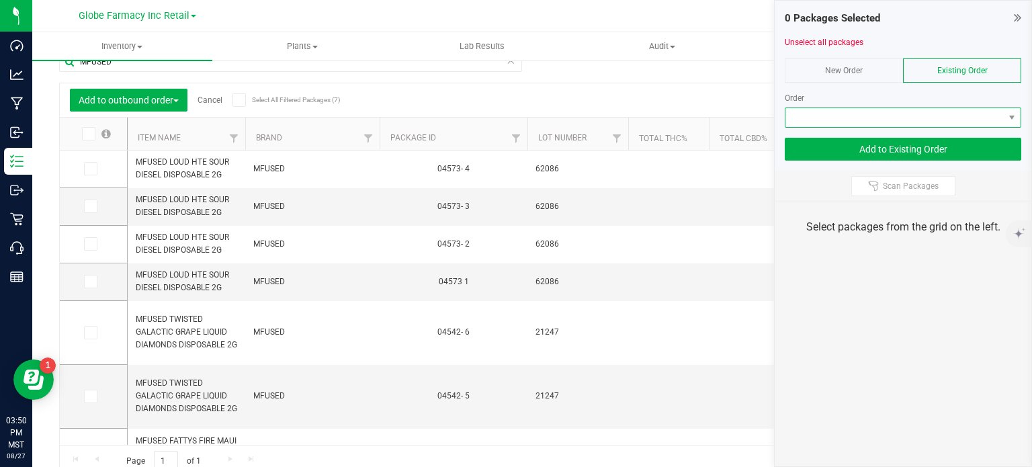
click at [884, 120] on span at bounding box center [894, 117] width 218 height 19
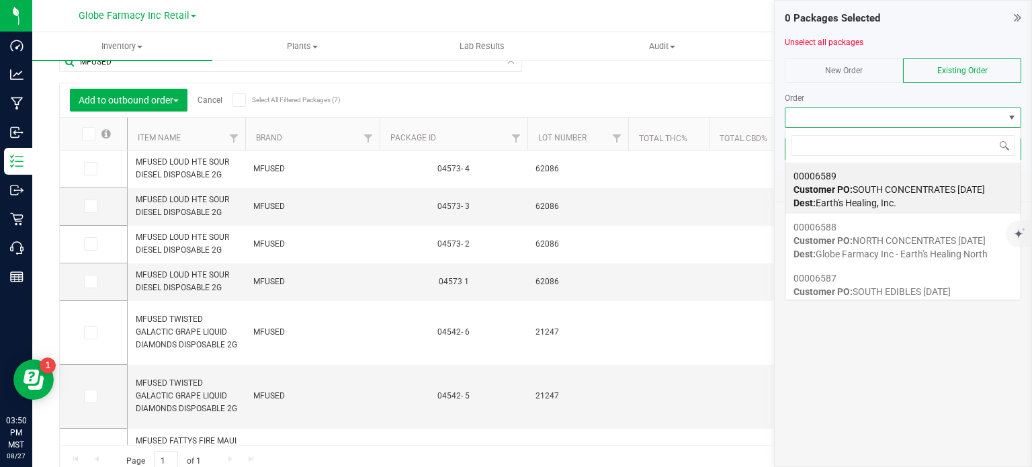
scroll to position [19, 236]
click at [827, 184] on strong "Customer PO:" at bounding box center [822, 189] width 59 height 11
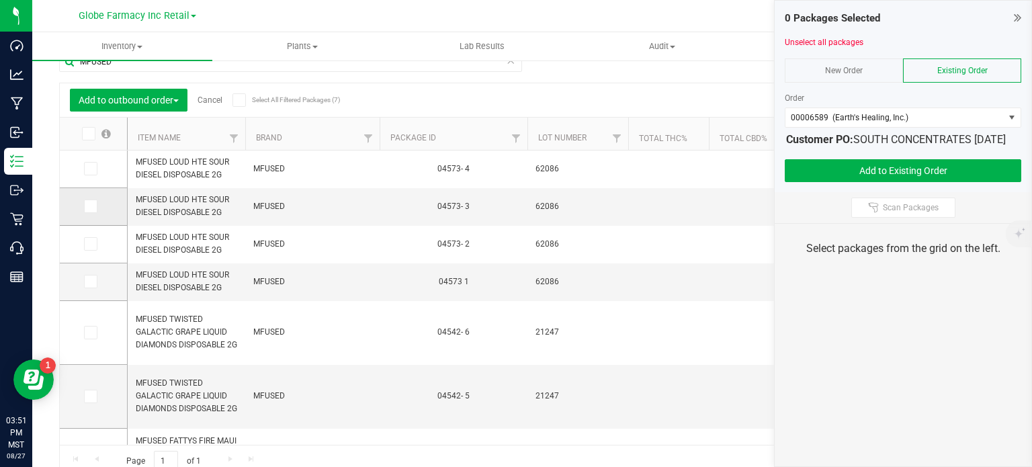
click at [90, 206] on icon at bounding box center [89, 206] width 9 height 0
click at [0, 0] on input "checkbox" at bounding box center [0, 0] width 0 height 0
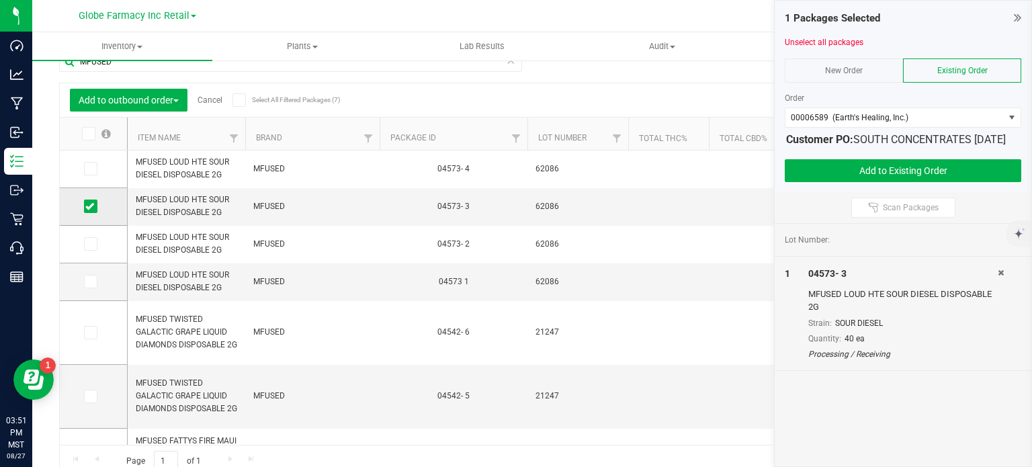
click at [90, 206] on icon at bounding box center [89, 206] width 9 height 0
click at [0, 0] on input "checkbox" at bounding box center [0, 0] width 0 height 0
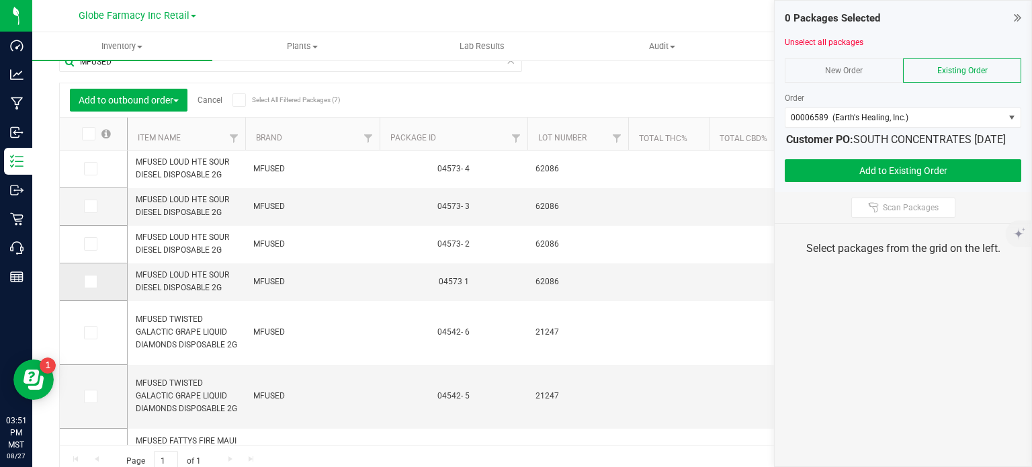
click at [87, 286] on span at bounding box center [90, 281] width 13 height 13
click at [0, 0] on input "checkbox" at bounding box center [0, 0] width 0 height 0
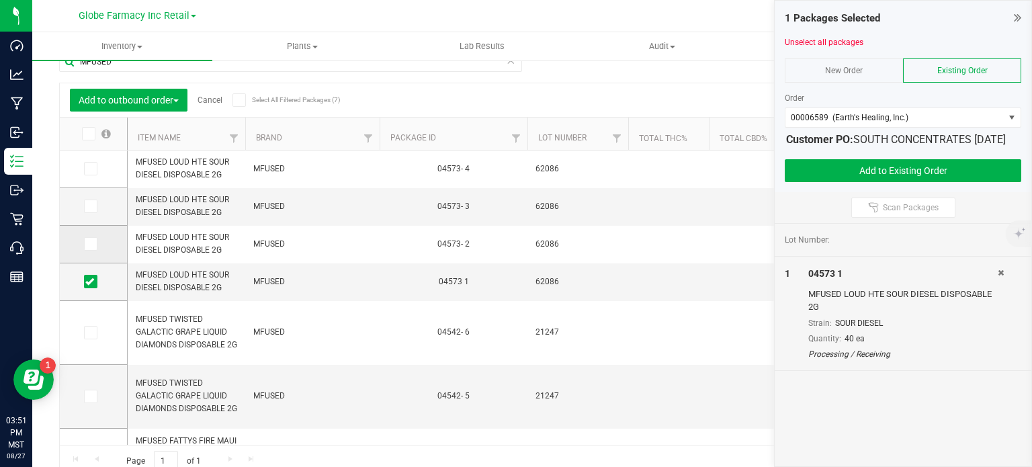
click at [88, 244] on icon at bounding box center [89, 244] width 9 height 0
click at [0, 0] on input "checkbox" at bounding box center [0, 0] width 0 height 0
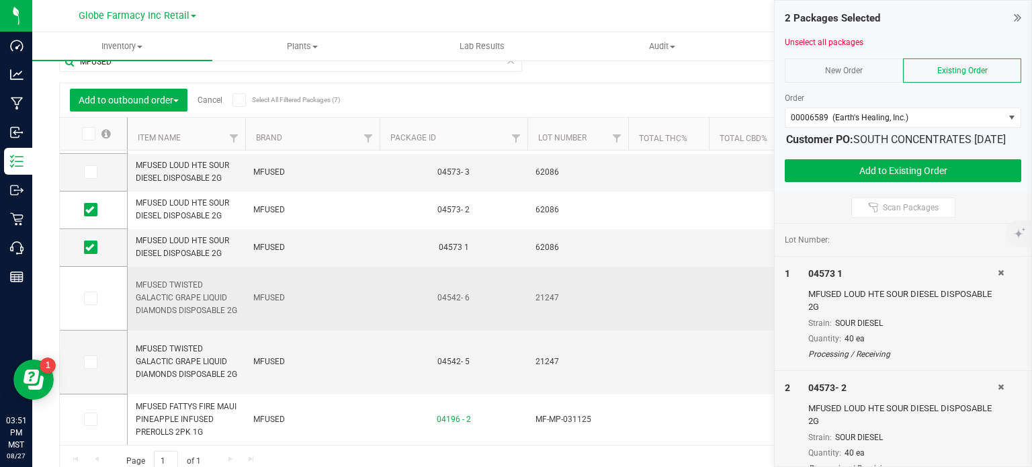
scroll to position [33, 0]
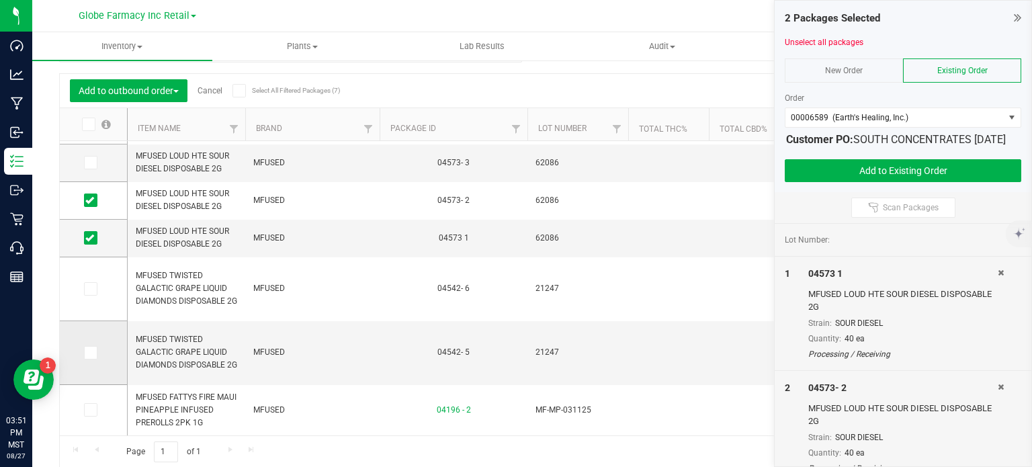
click at [90, 361] on td at bounding box center [93, 353] width 67 height 64
click at [90, 353] on icon at bounding box center [89, 353] width 9 height 0
click at [0, 0] on input "checkbox" at bounding box center [0, 0] width 0 height 0
click at [89, 289] on icon at bounding box center [89, 289] width 9 height 0
click at [0, 0] on input "checkbox" at bounding box center [0, 0] width 0 height 0
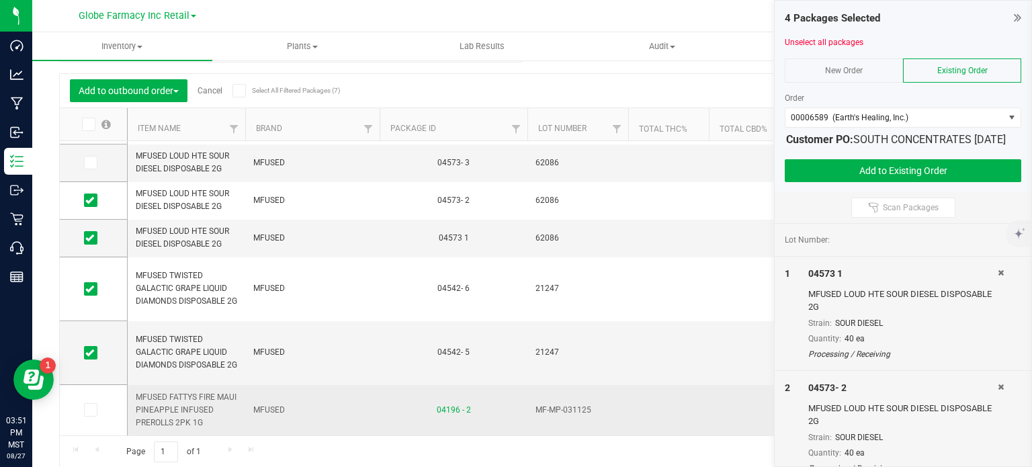
click at [183, 391] on span "MFUSED FATTYS FIRE MAUI PINEAPPLE INFUSED PREROLLS 2PK 1G" at bounding box center [186, 410] width 101 height 39
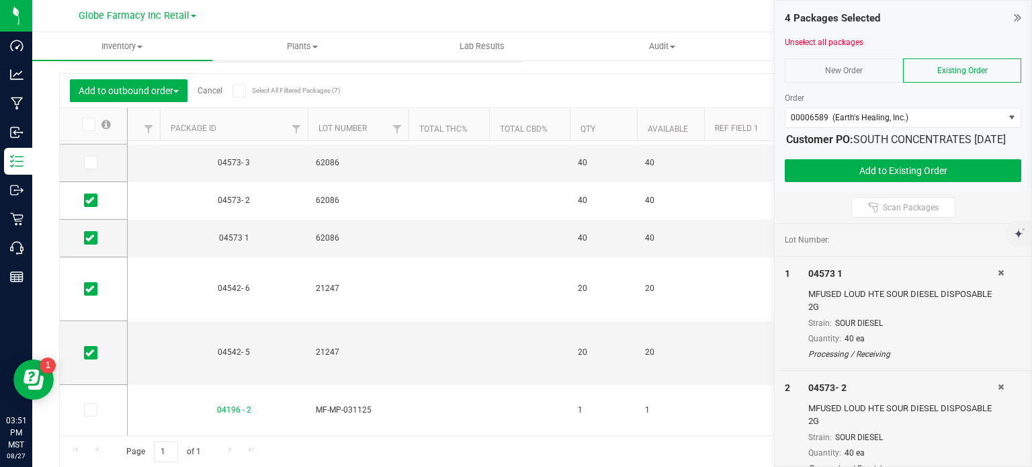
scroll to position [0, 0]
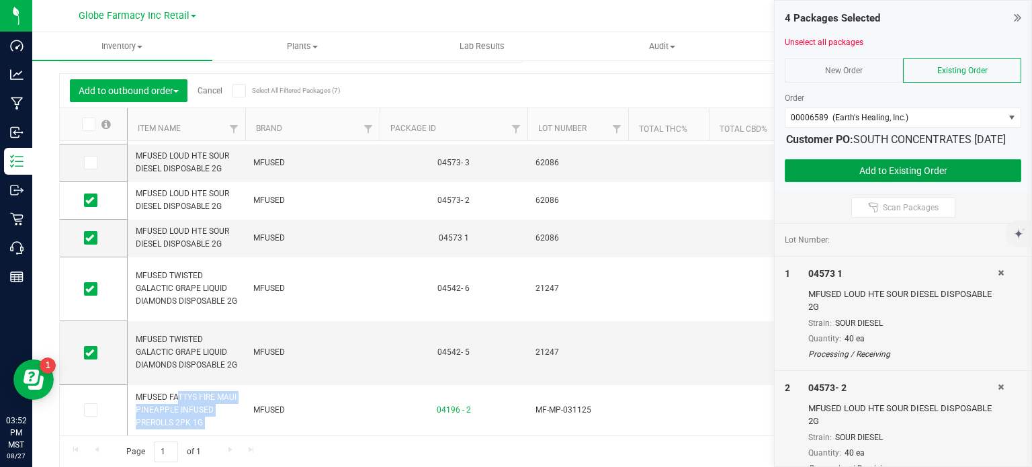
click at [831, 182] on button "Add to Existing Order" at bounding box center [902, 170] width 236 height 23
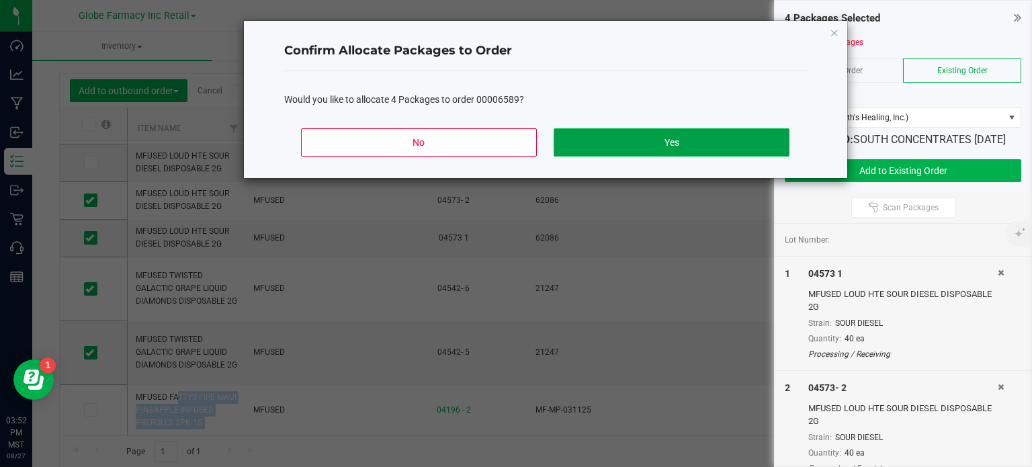
click at [704, 139] on button "Yes" at bounding box center [670, 142] width 235 height 28
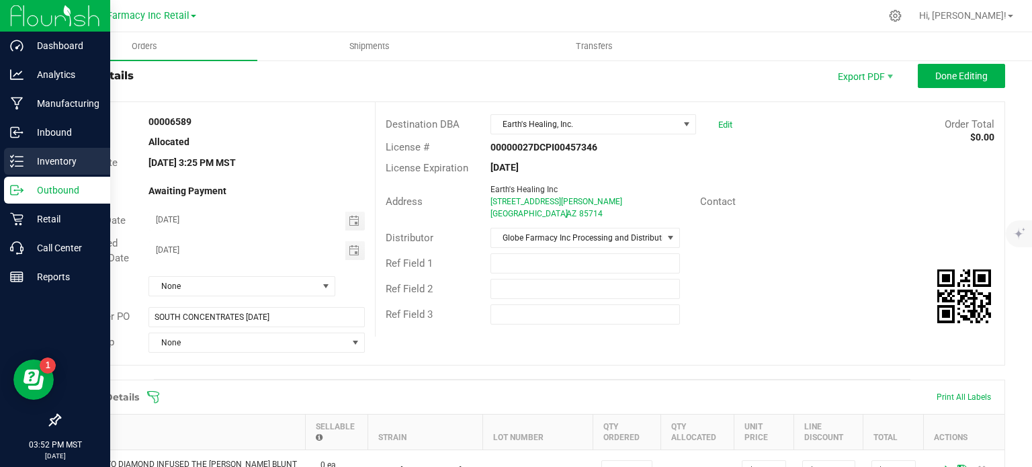
click at [27, 161] on p "Inventory" at bounding box center [64, 161] width 81 height 16
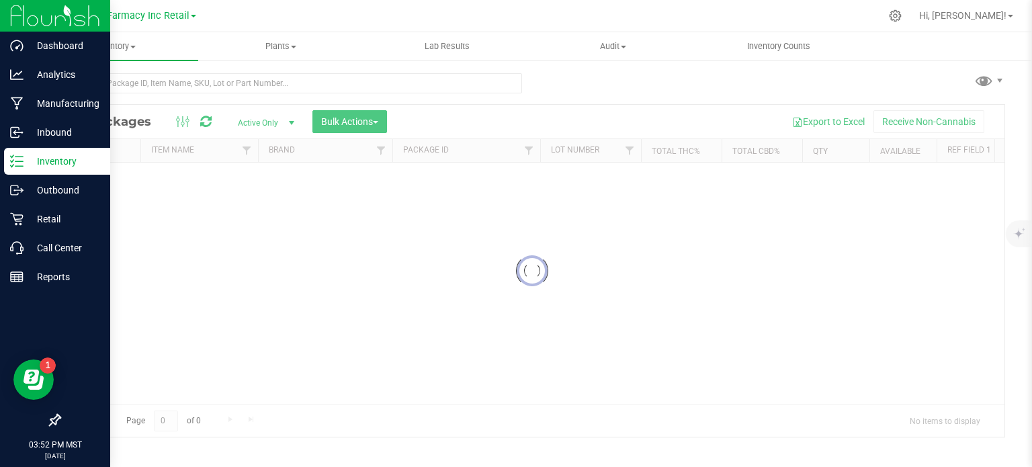
scroll to position [2, 0]
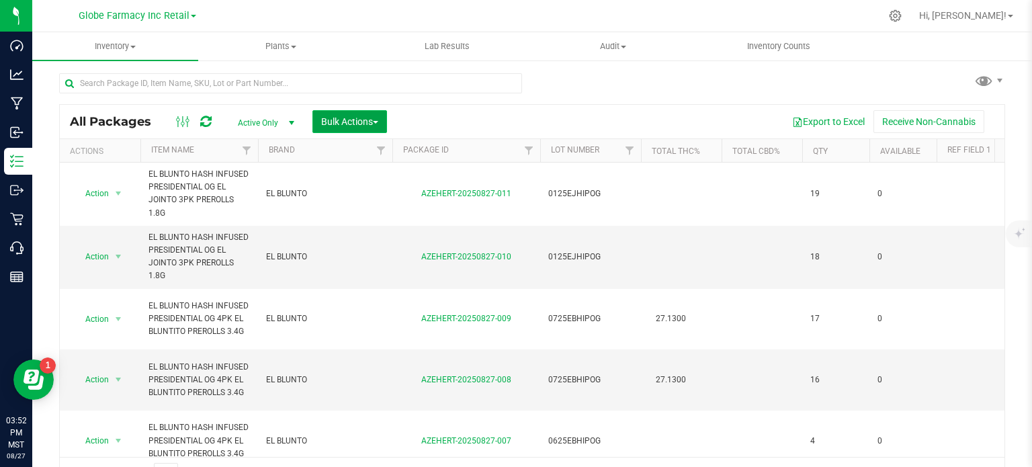
click at [356, 116] on span "Bulk Actions" at bounding box center [349, 121] width 57 height 11
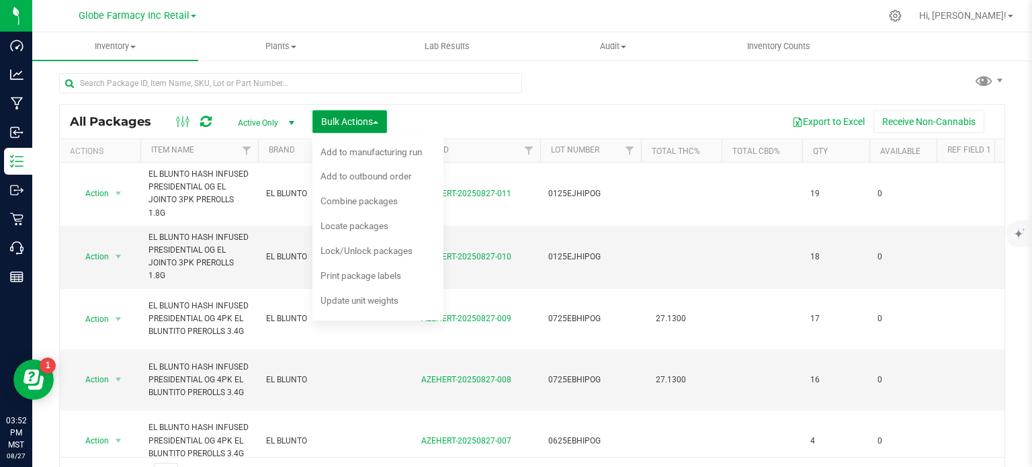
scroll to position [24, 0]
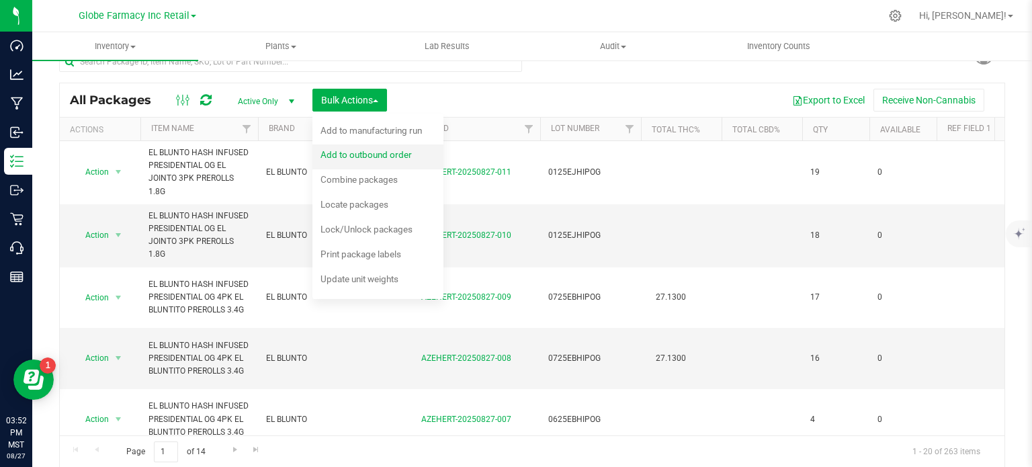
click at [368, 156] on span "Add to outbound order" at bounding box center [365, 154] width 91 height 11
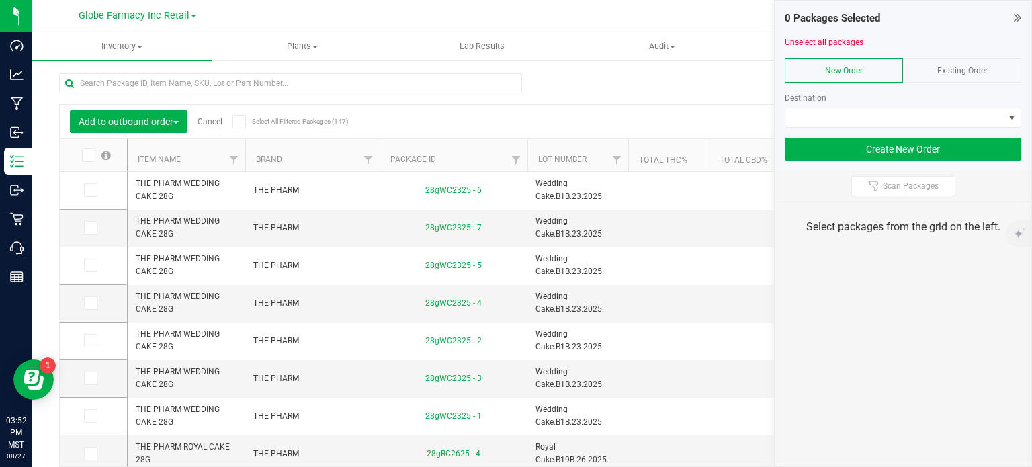
scroll to position [24, 0]
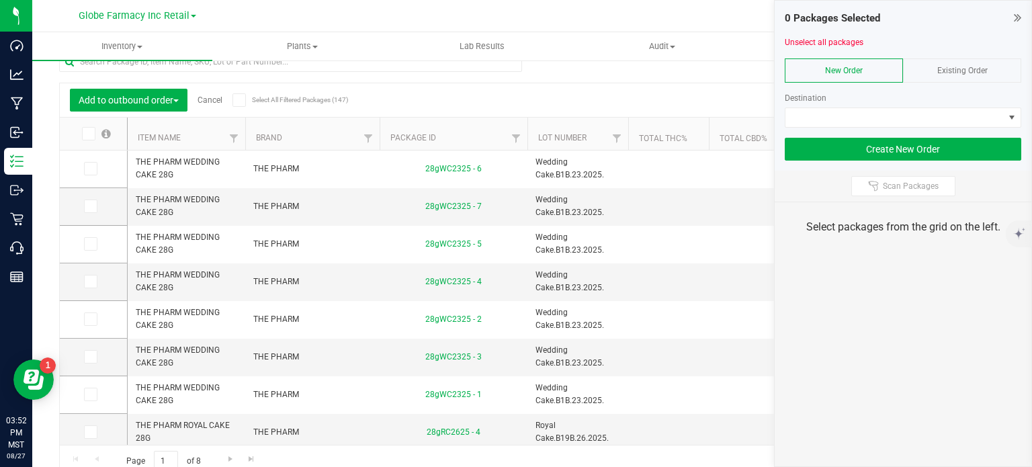
click at [987, 64] on div "Existing Order" at bounding box center [962, 70] width 118 height 24
click at [961, 107] on div "Order" at bounding box center [902, 105] width 236 height 46
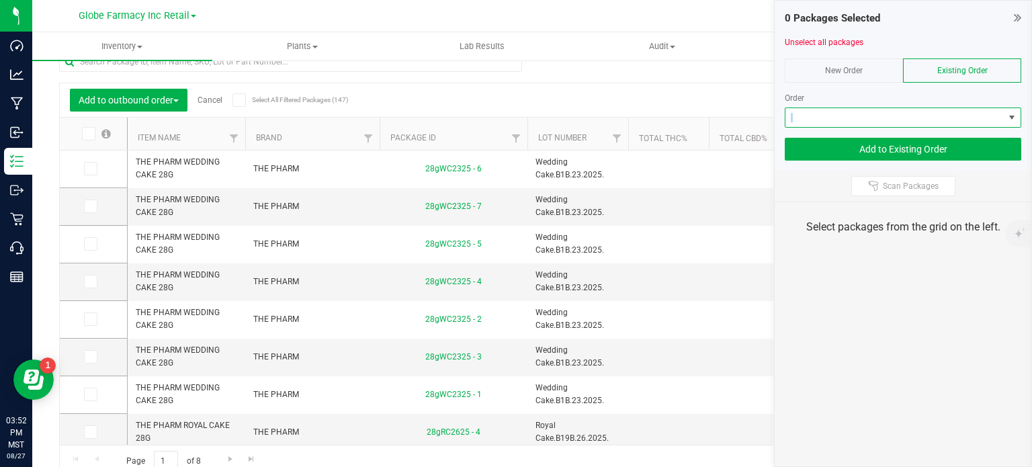
click at [958, 123] on span at bounding box center [894, 117] width 218 height 19
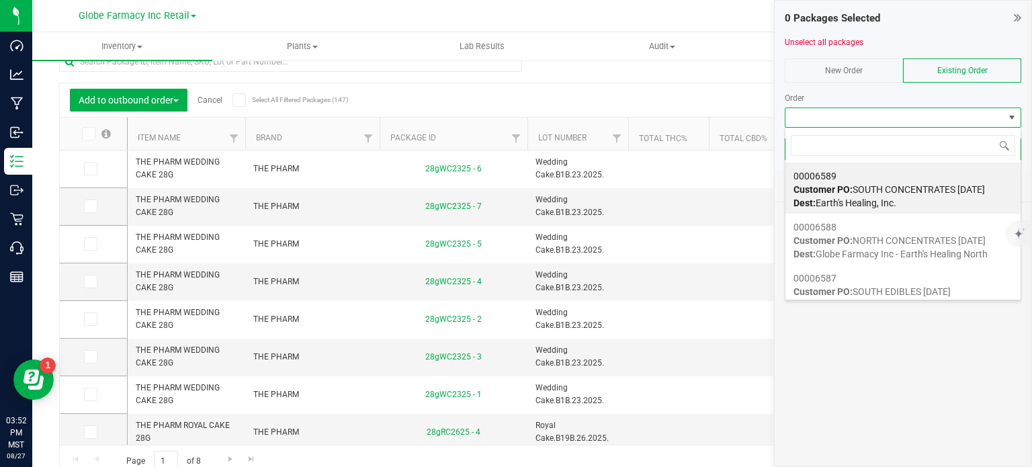
scroll to position [19, 236]
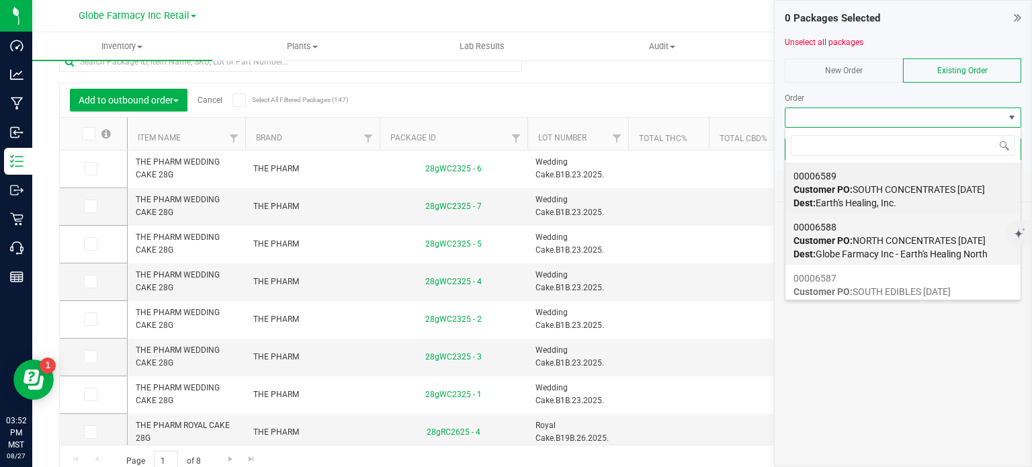
click at [878, 244] on span "Customer PO: NORTH CONCENTRATES 08/28/2025" at bounding box center [889, 240] width 192 height 11
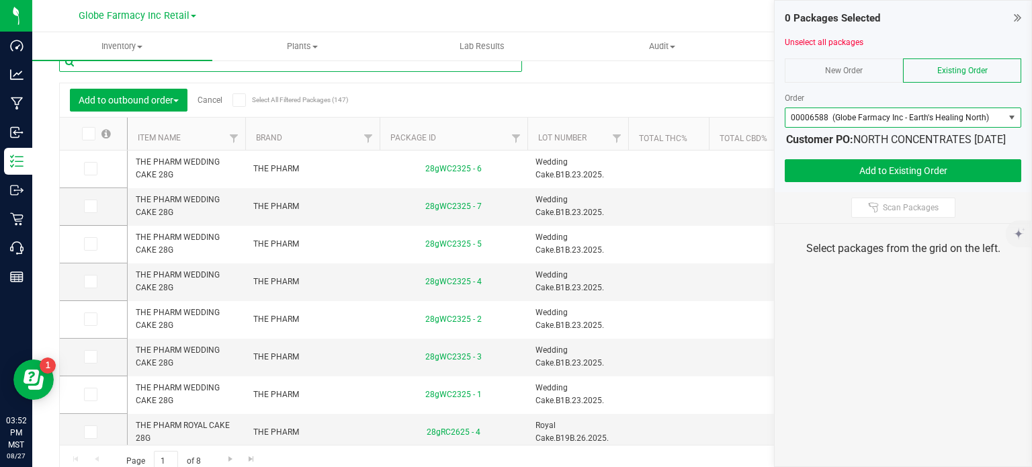
click at [419, 70] on input "text" at bounding box center [290, 62] width 463 height 20
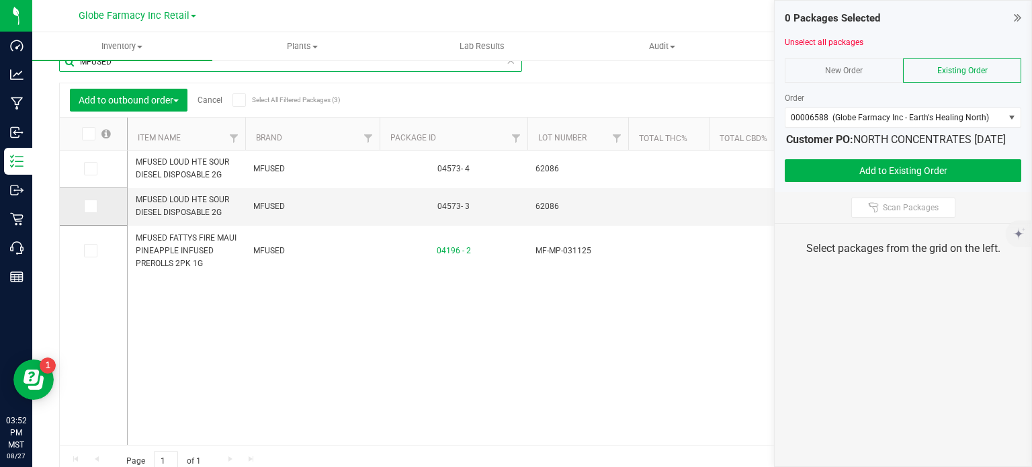
type input "MFUSED"
click at [91, 206] on icon at bounding box center [89, 206] width 9 height 0
click at [0, 0] on input "checkbox" at bounding box center [0, 0] width 0 height 0
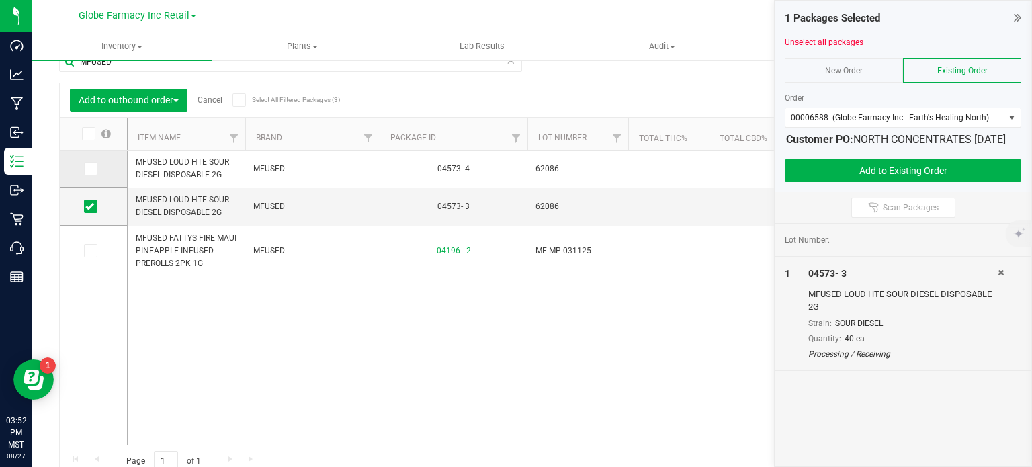
click at [94, 174] on span at bounding box center [90, 168] width 13 height 13
click at [0, 0] on input "checkbox" at bounding box center [0, 0] width 0 height 0
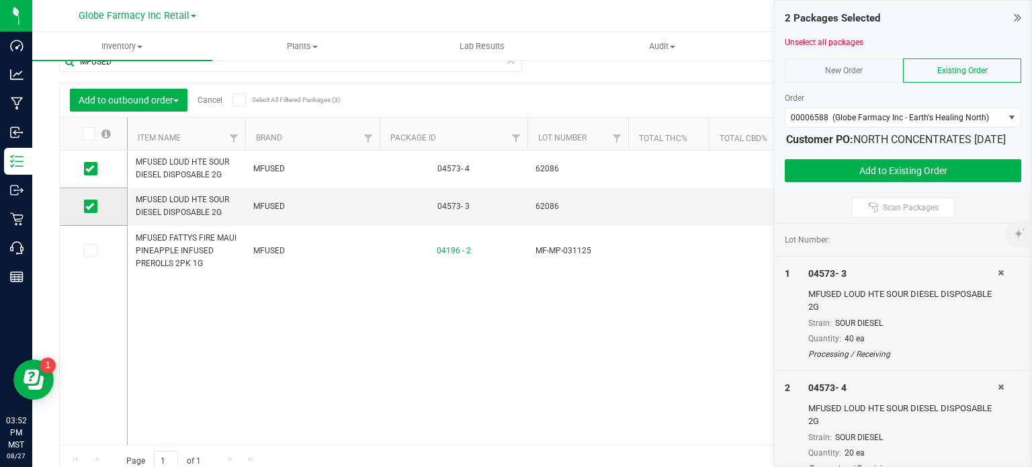
click at [89, 214] on td at bounding box center [93, 207] width 67 height 38
click at [89, 206] on icon at bounding box center [89, 206] width 9 height 0
click at [0, 0] on input "checkbox" at bounding box center [0, 0] width 0 height 0
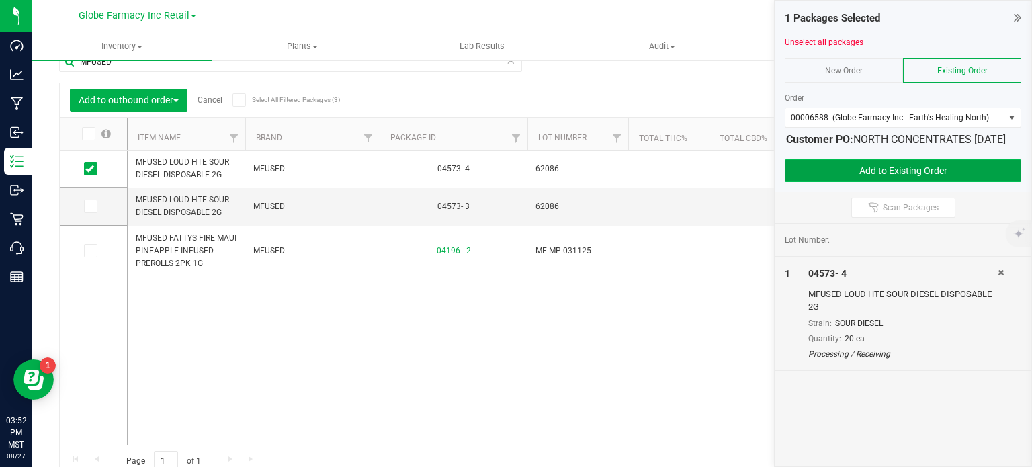
click at [851, 182] on button "Add to Existing Order" at bounding box center [902, 170] width 236 height 23
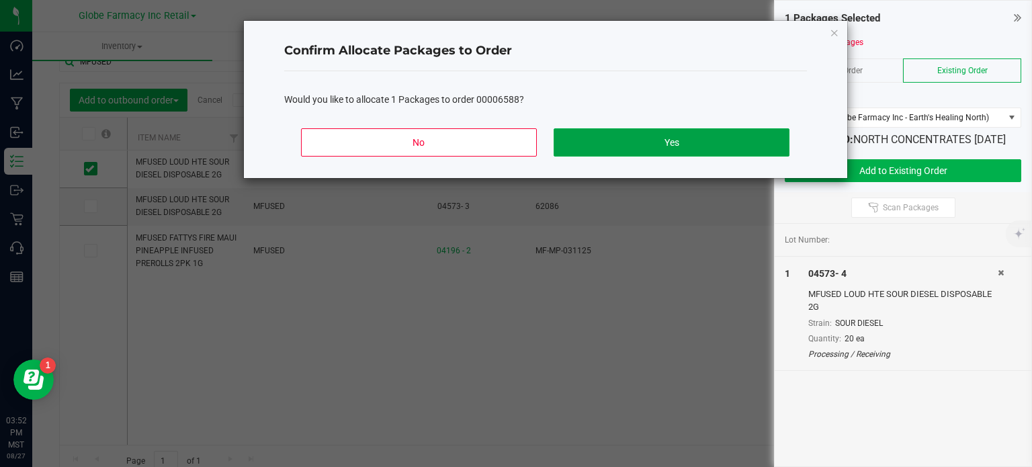
click at [750, 146] on button "Yes" at bounding box center [670, 142] width 235 height 28
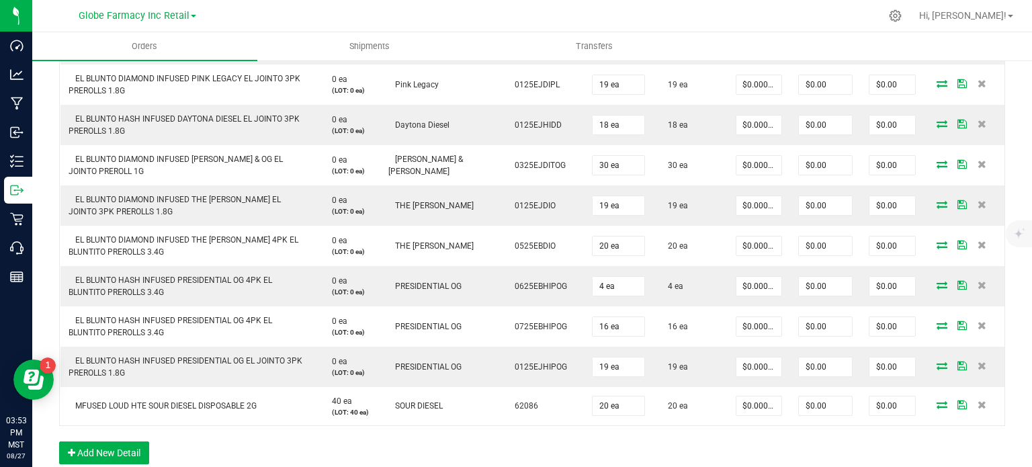
scroll to position [889, 0]
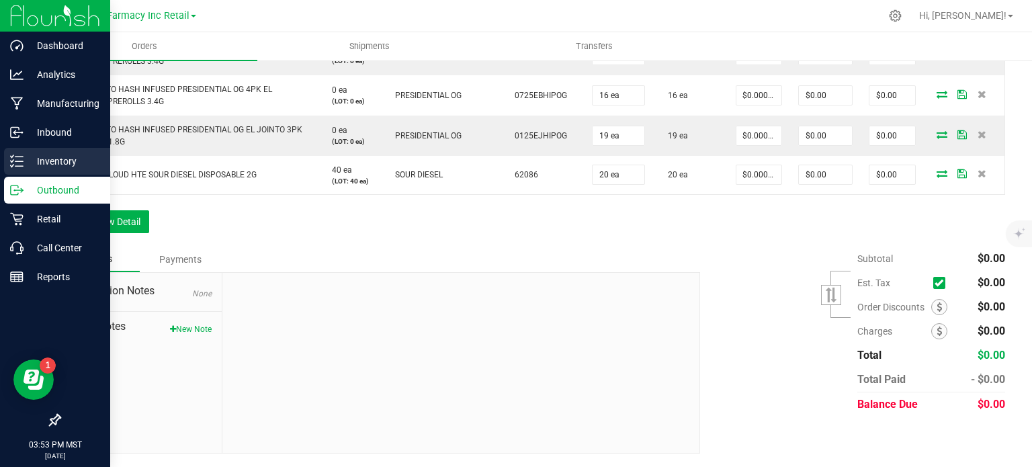
click at [29, 166] on p "Inventory" at bounding box center [64, 161] width 81 height 16
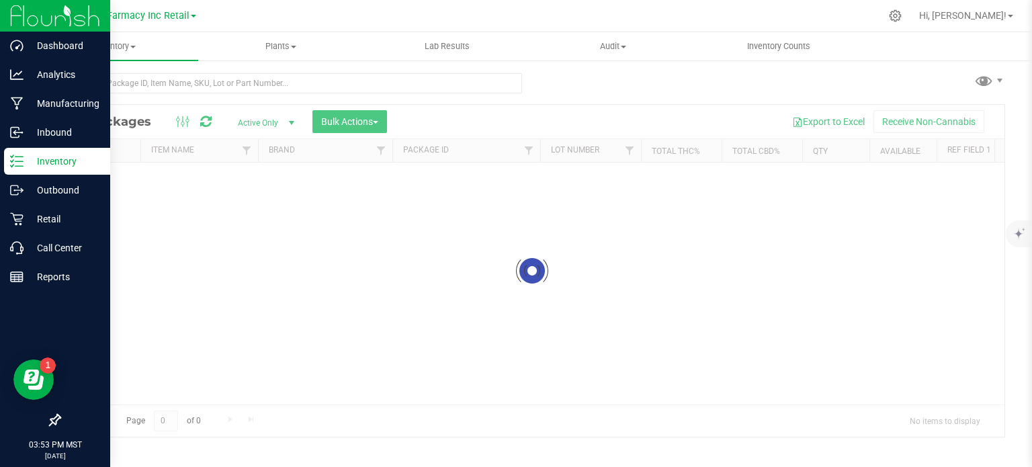
scroll to position [2, 0]
click at [46, 191] on p "Outbound" at bounding box center [64, 190] width 81 height 16
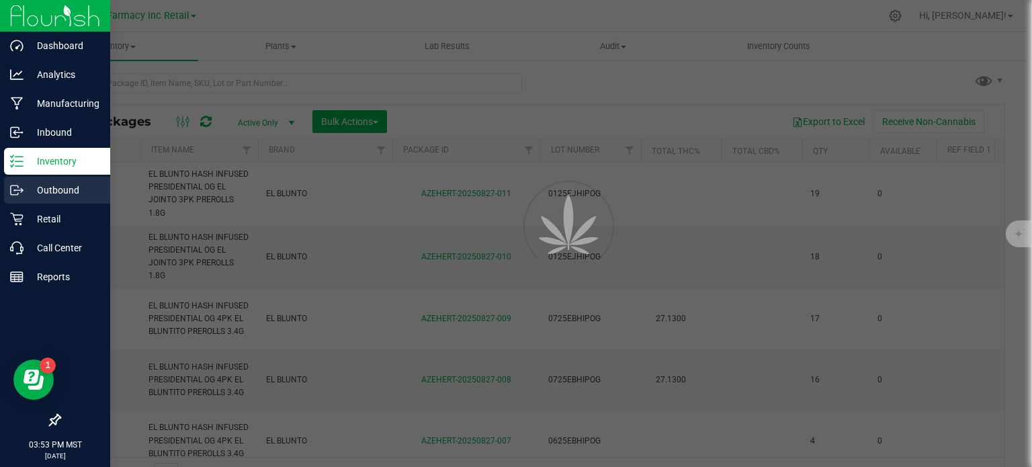
click at [46, 191] on p "Outbound" at bounding box center [64, 190] width 81 height 16
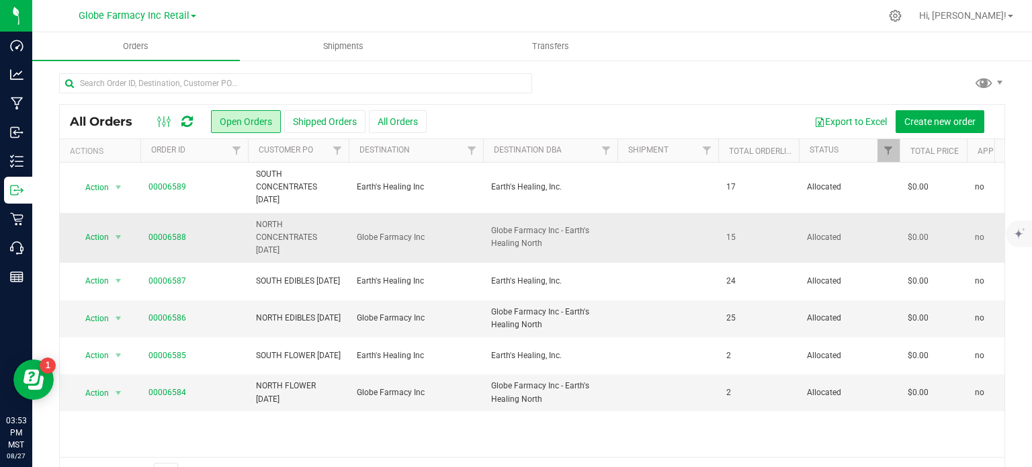
click at [289, 230] on span "NORTH CONCENTRATES [DATE]" at bounding box center [298, 237] width 85 height 39
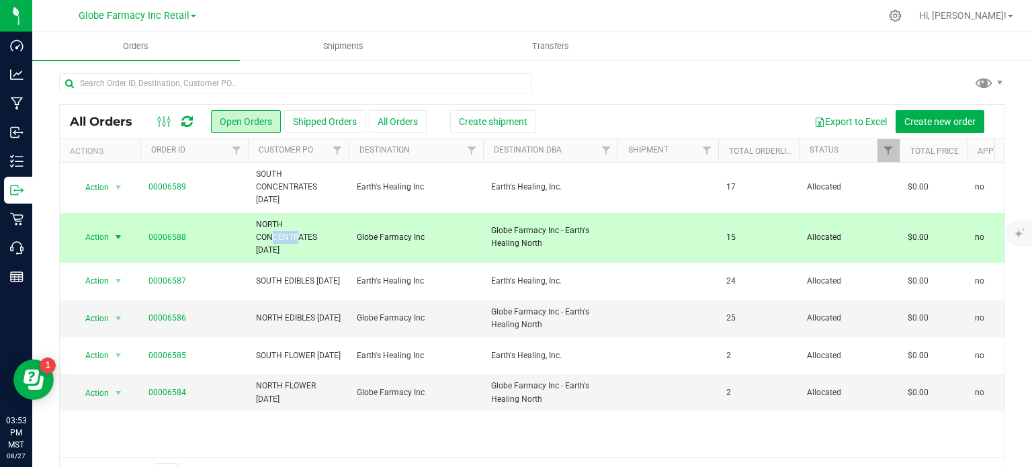
click at [289, 230] on span "NORTH CONCENTRATES [DATE]" at bounding box center [298, 237] width 85 height 39
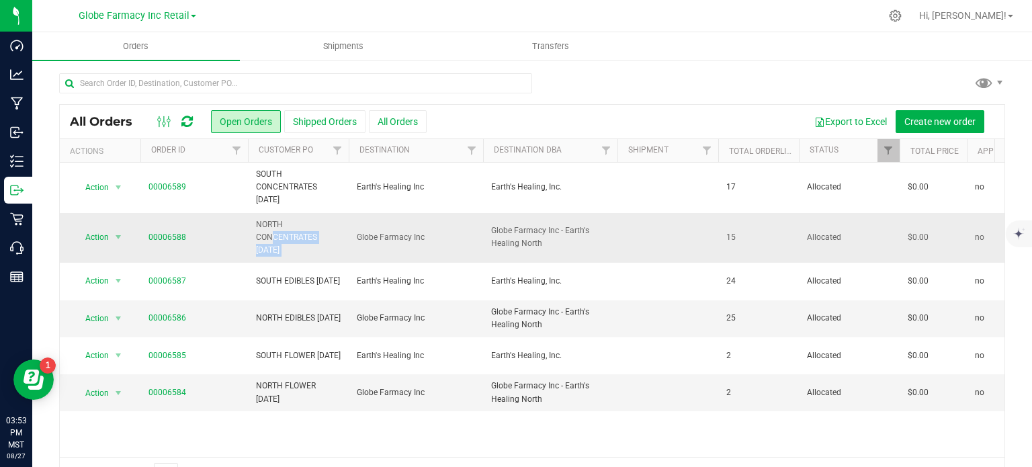
click at [289, 230] on span "NORTH CONCENTRATES [DATE]" at bounding box center [298, 237] width 85 height 39
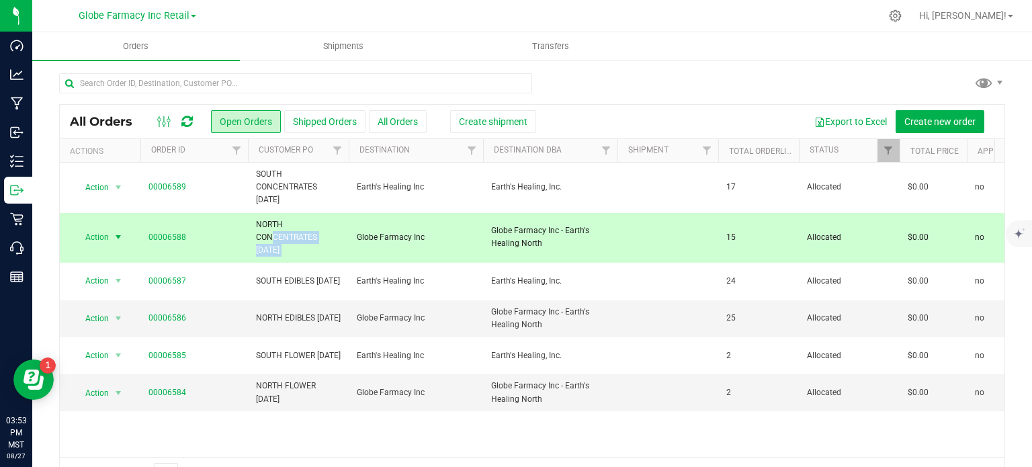
copy tr "NORTH CONCENTRATES [DATE]"
click at [913, 124] on span "Create new order" at bounding box center [939, 121] width 71 height 11
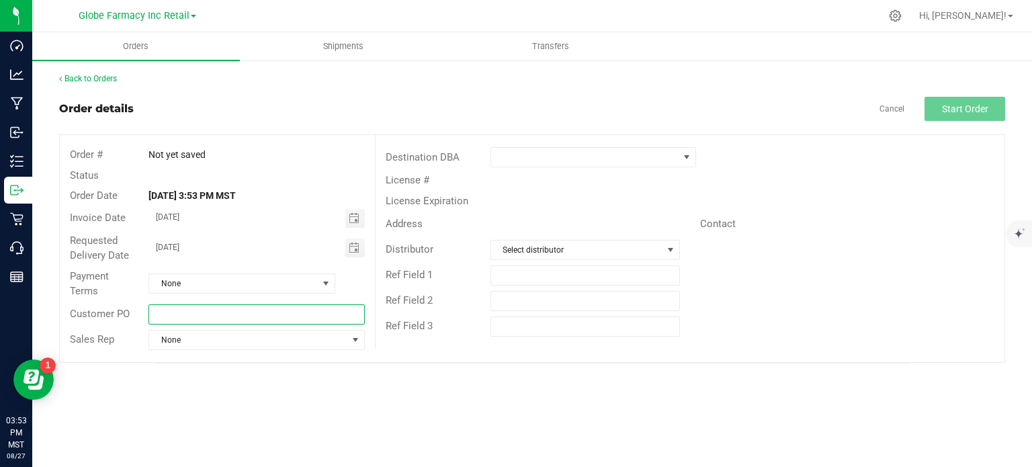
click at [277, 313] on input "text" at bounding box center [256, 314] width 216 height 20
paste input "NORTH CONCENTRATES [DATE]"
drag, startPoint x: 236, startPoint y: 318, endPoint x: 183, endPoint y: 322, distance: 53.9
click at [183, 322] on input "NORTH CONCENTRATES [DATE]" at bounding box center [256, 314] width 216 height 20
click at [350, 214] on span "Toggle calendar" at bounding box center [354, 218] width 11 height 11
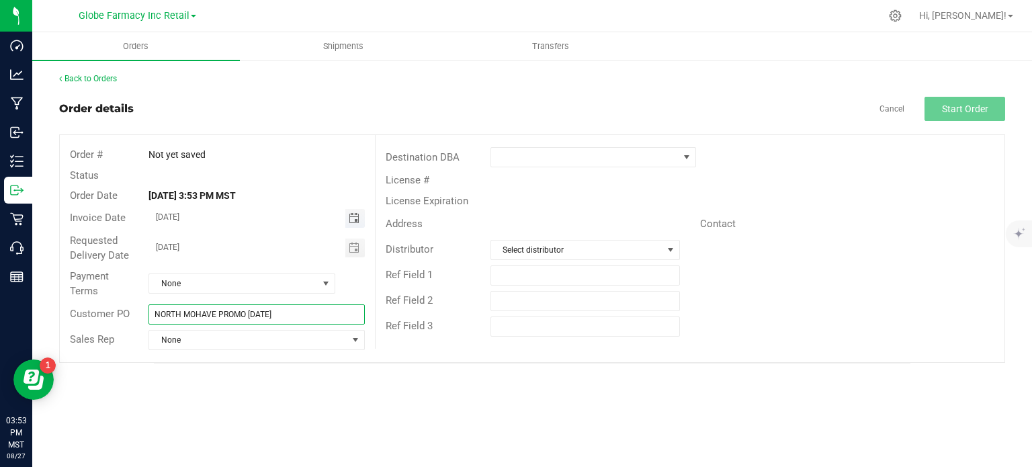
type input "NORTH MOHAVE PROMO [DATE]"
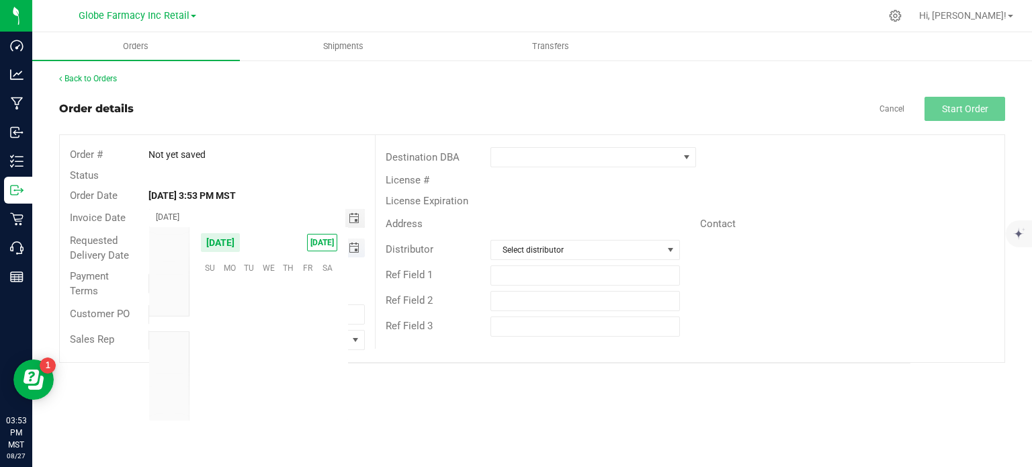
scroll to position [217699, 0]
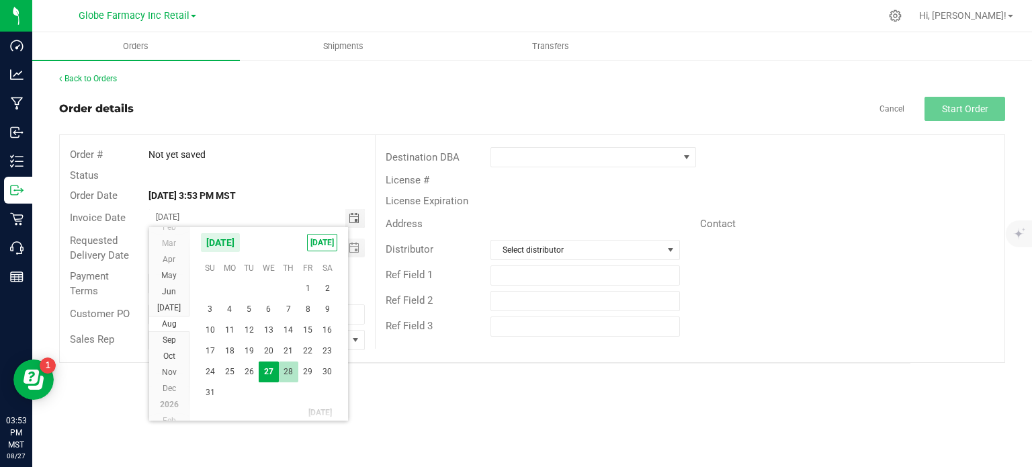
click at [287, 375] on span "28" at bounding box center [288, 371] width 19 height 21
type input "[DATE]"
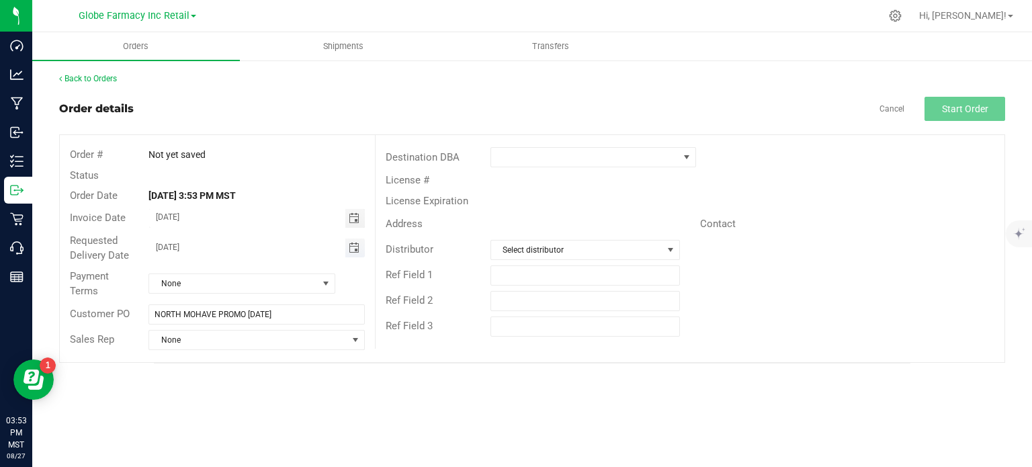
click at [353, 248] on span "Toggle calendar" at bounding box center [354, 247] width 11 height 11
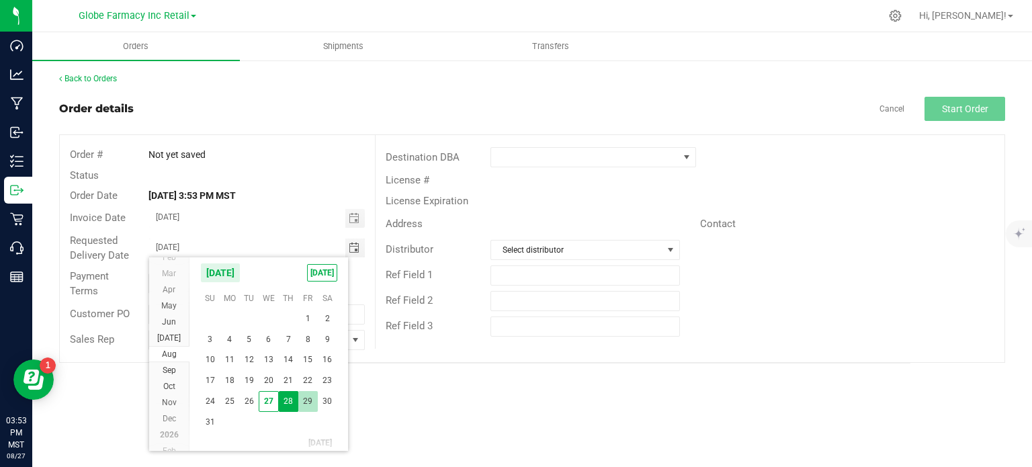
click at [305, 402] on span "29" at bounding box center [307, 401] width 19 height 21
type input "[DATE]"
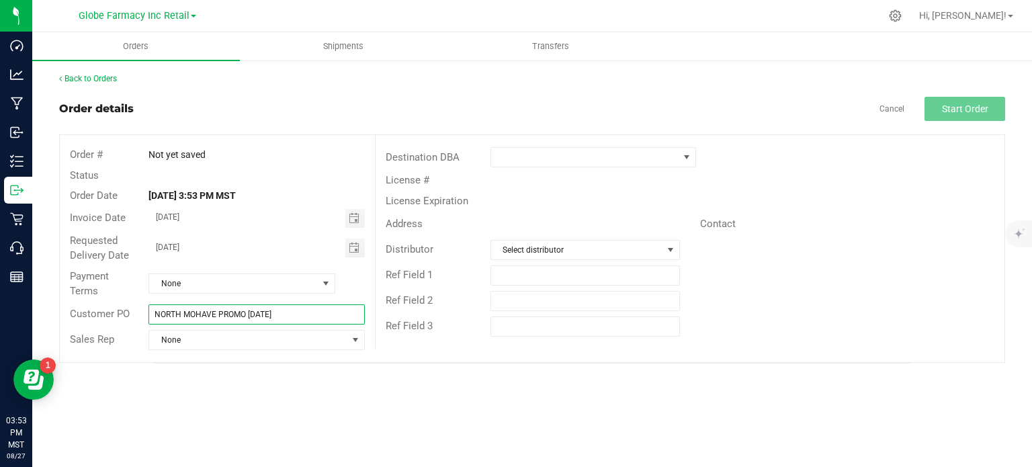
click at [312, 308] on input "NORTH MOHAVE PROMO [DATE]" at bounding box center [256, 314] width 216 height 20
click at [545, 166] on div "Destination DBA" at bounding box center [689, 157] width 629 height 26
click at [533, 152] on span at bounding box center [584, 157] width 187 height 19
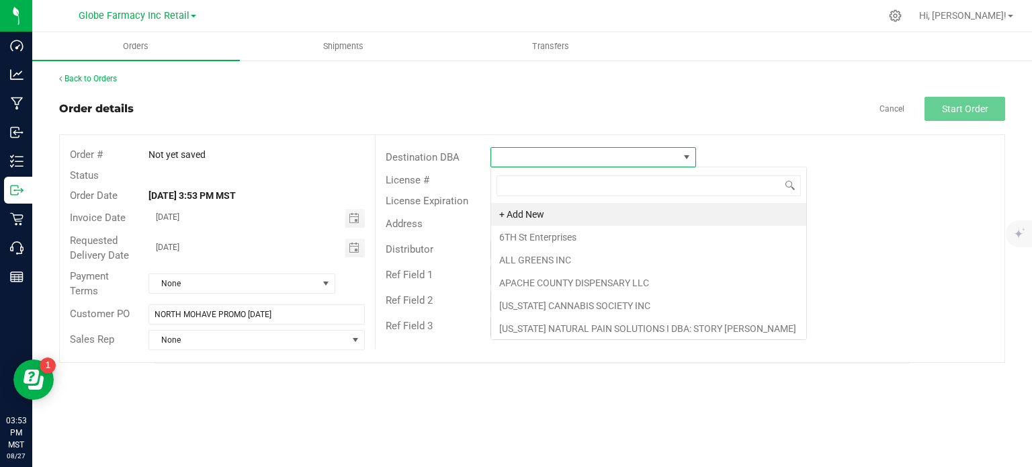
scroll to position [19, 206]
type input "GLOB"
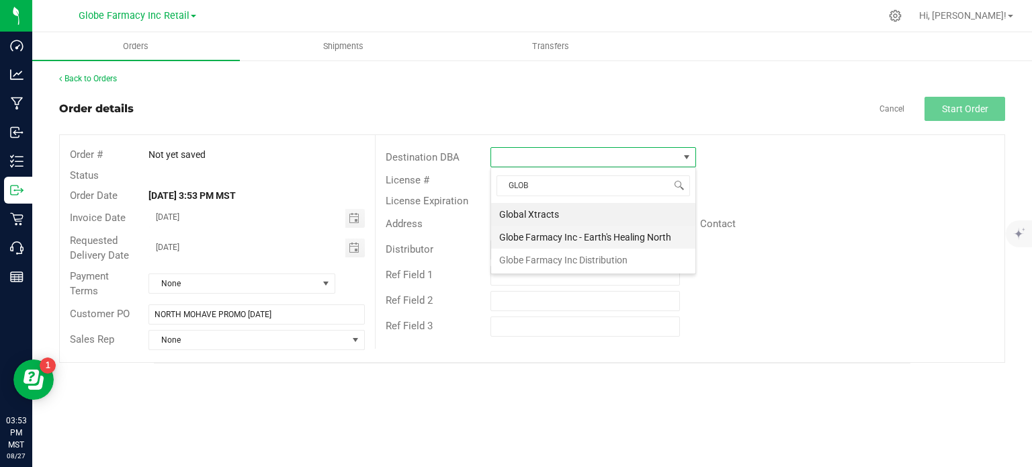
click at [531, 234] on li "Globe Farmacy Inc - Earth's Healing North" at bounding box center [593, 237] width 204 height 23
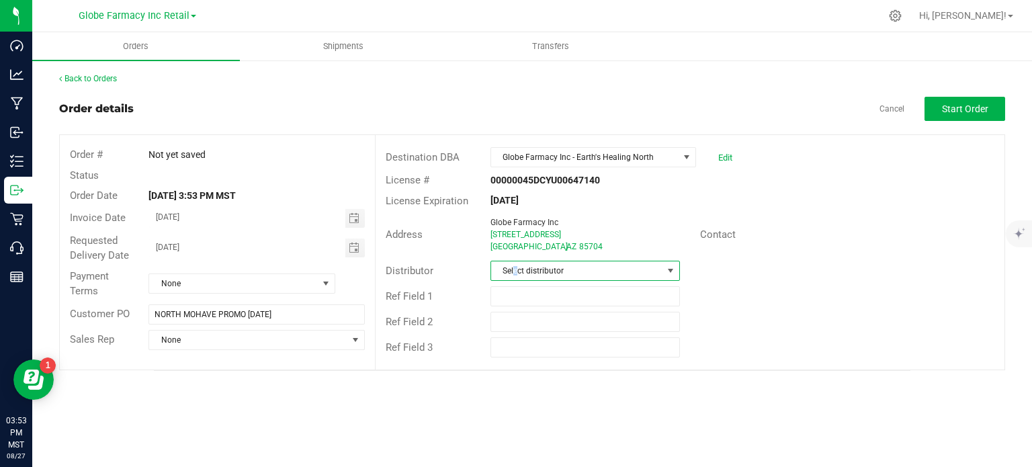
click at [514, 263] on span "Select distributor" at bounding box center [576, 270] width 171 height 19
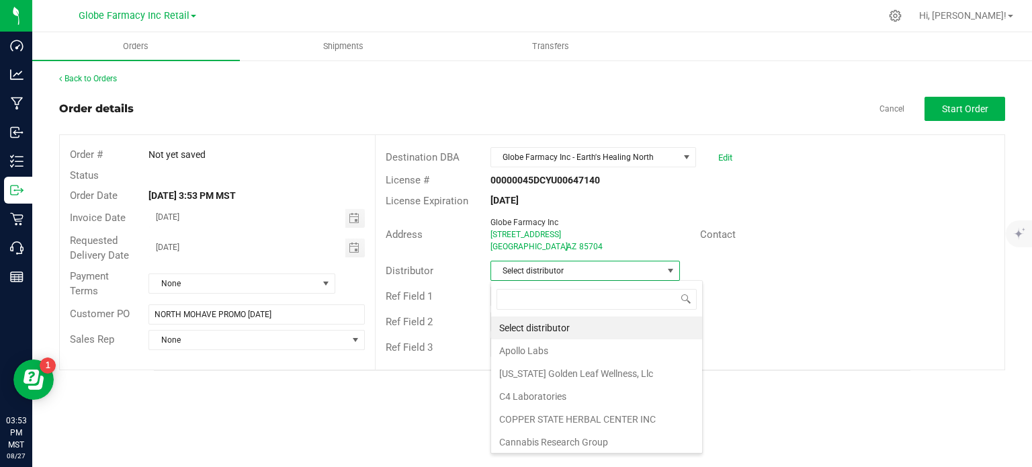
scroll to position [19, 189]
type input "GLOB"
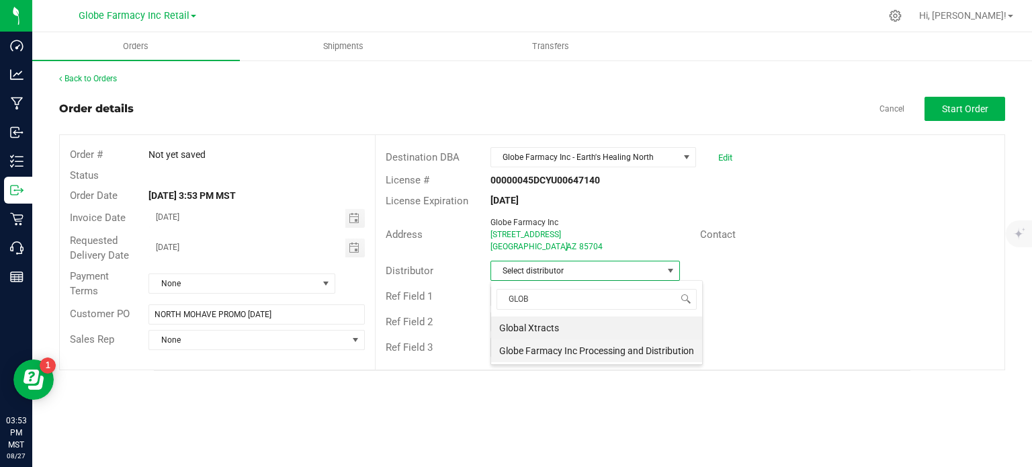
click at [532, 344] on li "Globe Farmacy Inc Processing and Distribution" at bounding box center [596, 350] width 211 height 23
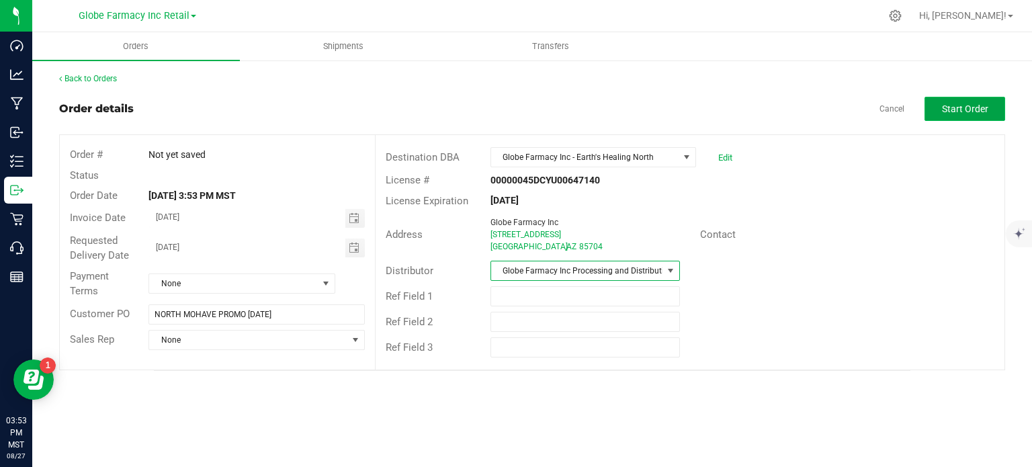
click at [964, 103] on span "Start Order" at bounding box center [965, 108] width 46 height 11
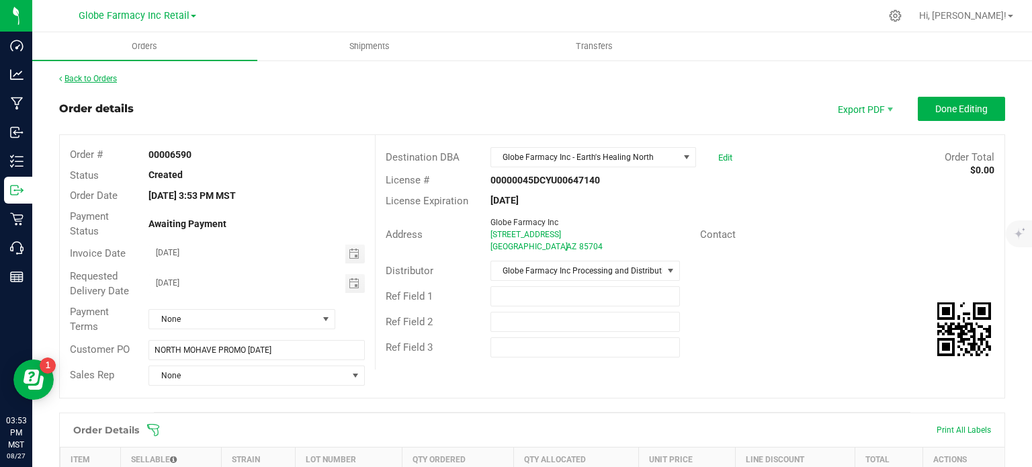
click at [104, 78] on link "Back to Orders" at bounding box center [88, 78] width 58 height 9
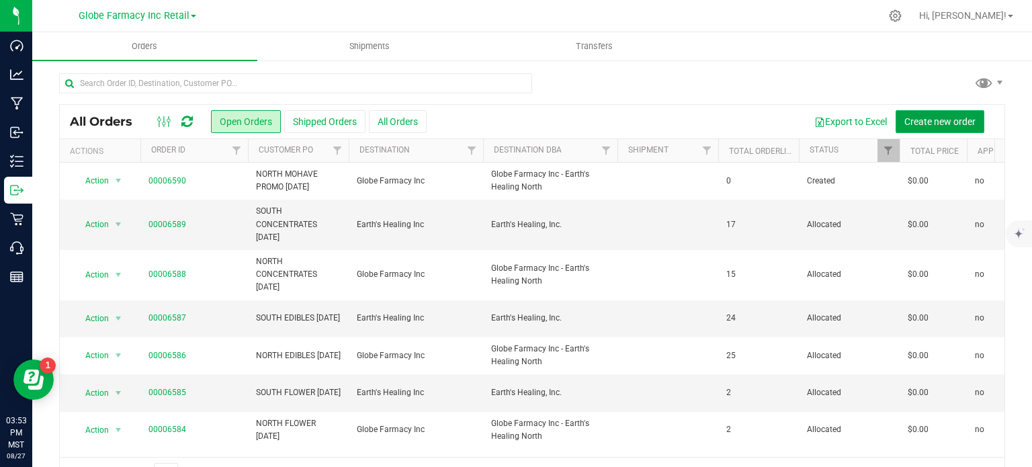
click at [934, 116] on span "Create new order" at bounding box center [939, 121] width 71 height 11
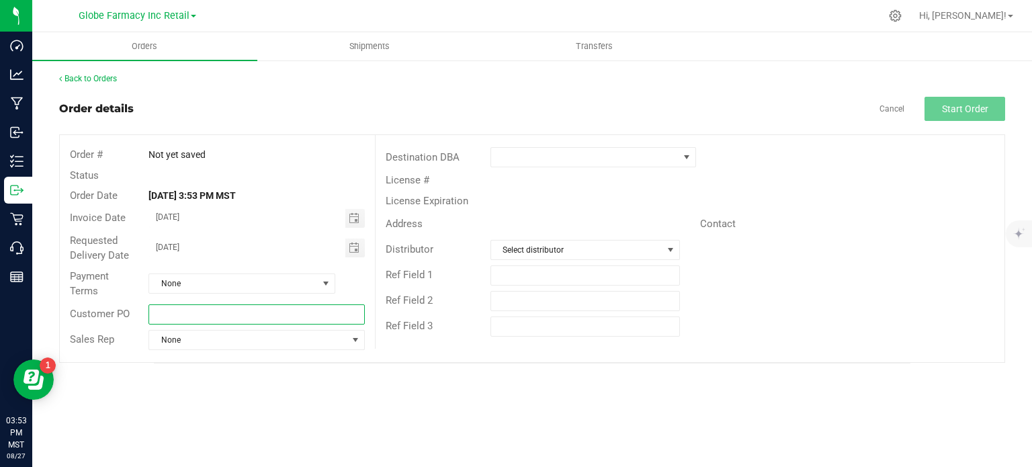
click at [266, 315] on input "text" at bounding box center [256, 314] width 216 height 20
paste input "NORTH MOHAVE PROMO [DATE]"
drag, startPoint x: 180, startPoint y: 313, endPoint x: 52, endPoint y: 326, distance: 128.3
click at [52, 326] on div "Back to Orders Order details Cancel Start Order Order # Not yet saved Status Or…" at bounding box center [531, 218] width 999 height 318
click at [357, 216] on span "Toggle calendar" at bounding box center [354, 218] width 11 height 11
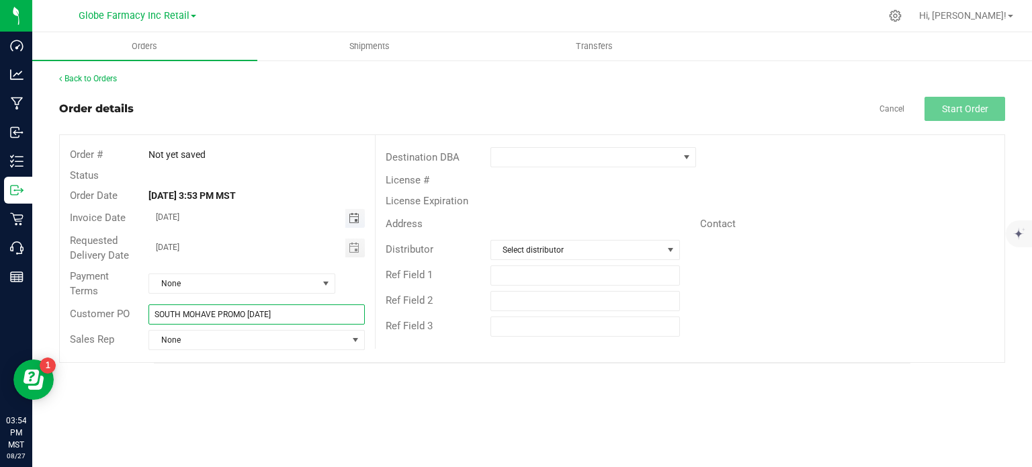
type input "SOUTH MOHAVE PROMO [DATE]"
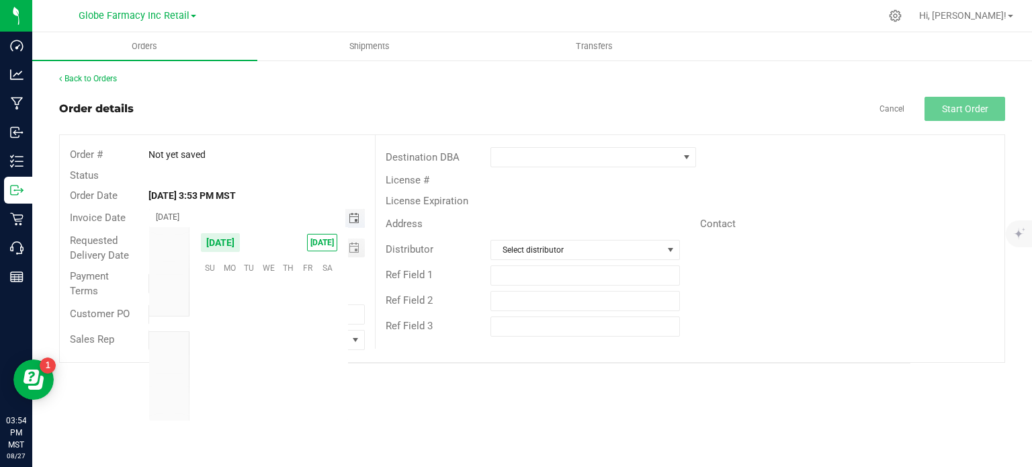
scroll to position [217699, 0]
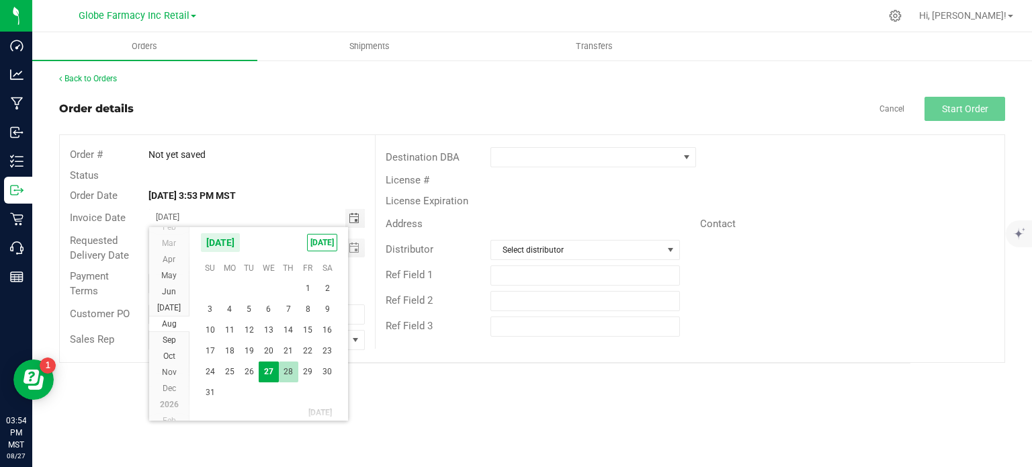
click at [290, 371] on span "28" at bounding box center [288, 371] width 19 height 21
type input "[DATE]"
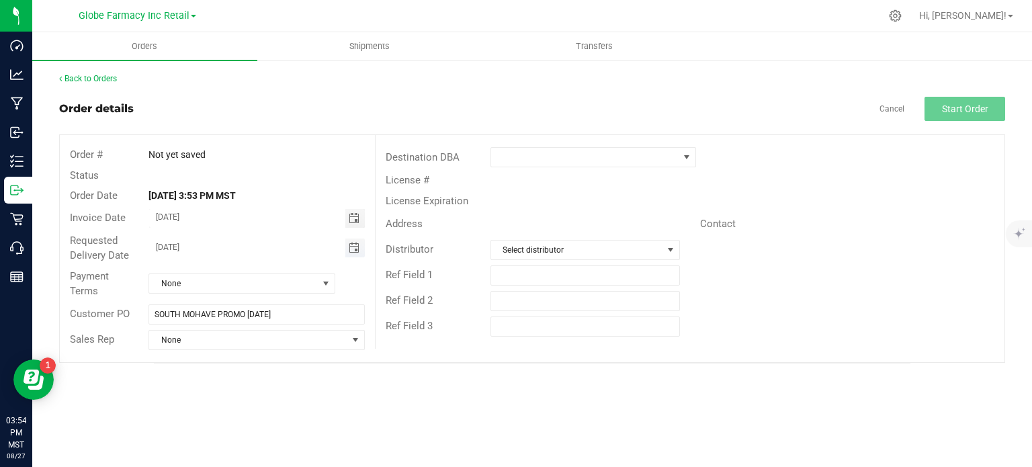
click at [355, 249] on span "Toggle calendar" at bounding box center [354, 247] width 11 height 11
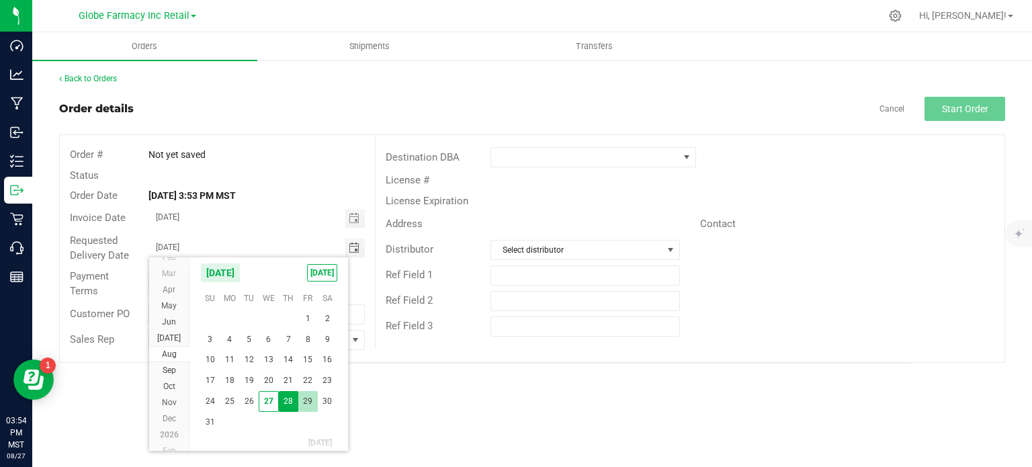
click at [309, 396] on span "29" at bounding box center [307, 401] width 19 height 21
type input "[DATE]"
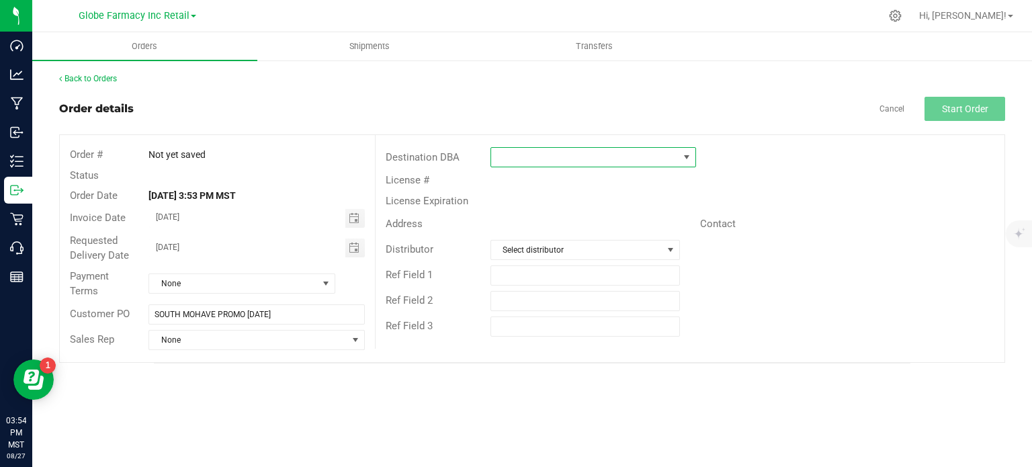
click at [553, 161] on span at bounding box center [584, 157] width 187 height 19
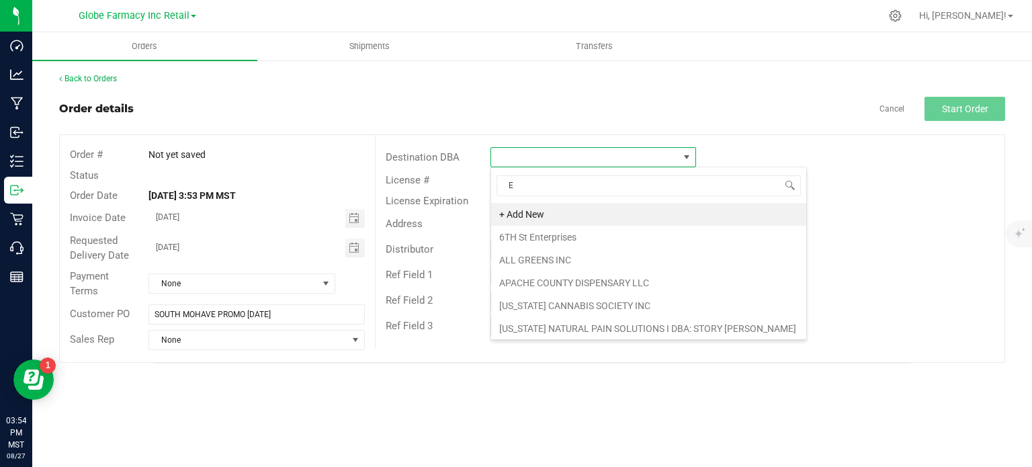
scroll to position [19, 206]
type input "EAR"
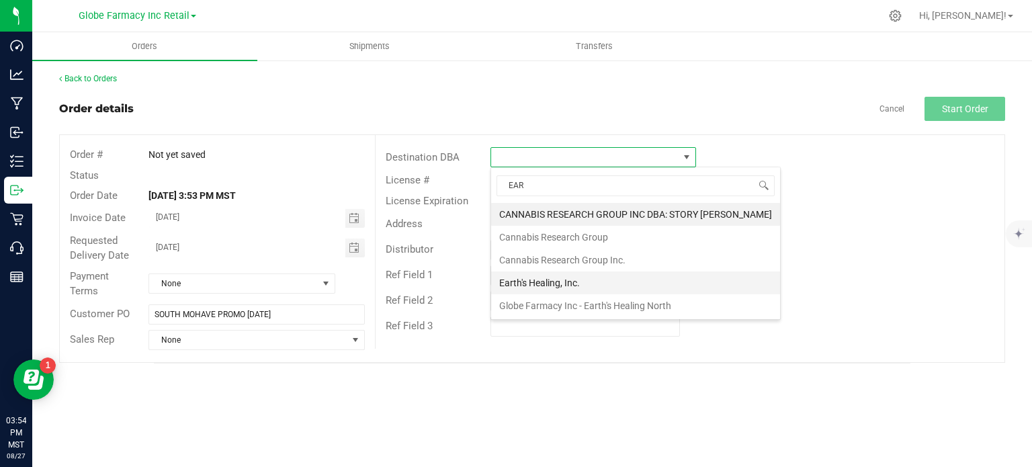
click at [527, 276] on li "Earth's Healing, Inc." at bounding box center [635, 282] width 289 height 23
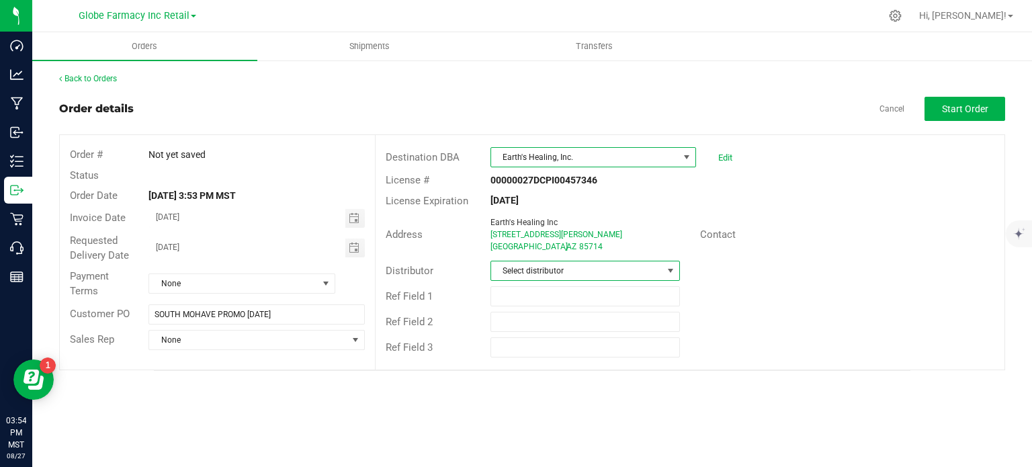
click at [542, 271] on span "Select distributor" at bounding box center [576, 270] width 171 height 19
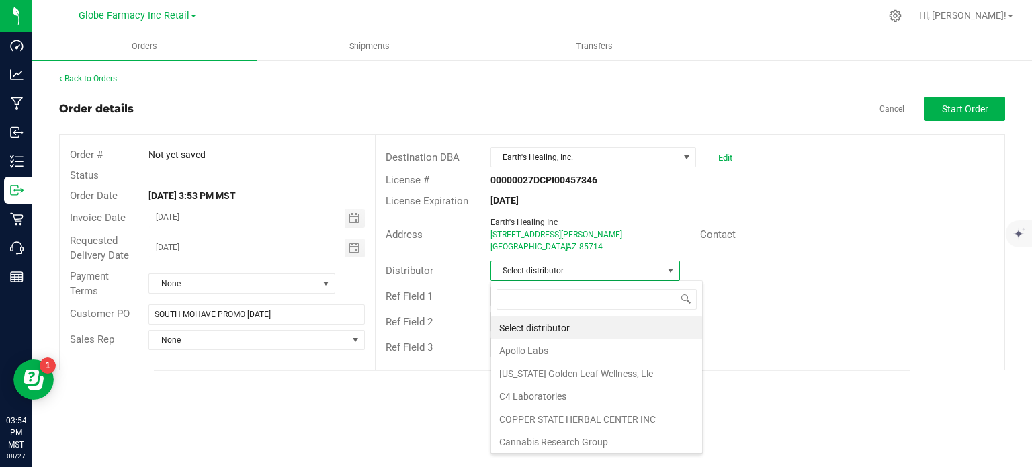
scroll to position [19, 189]
type input "GLOB"
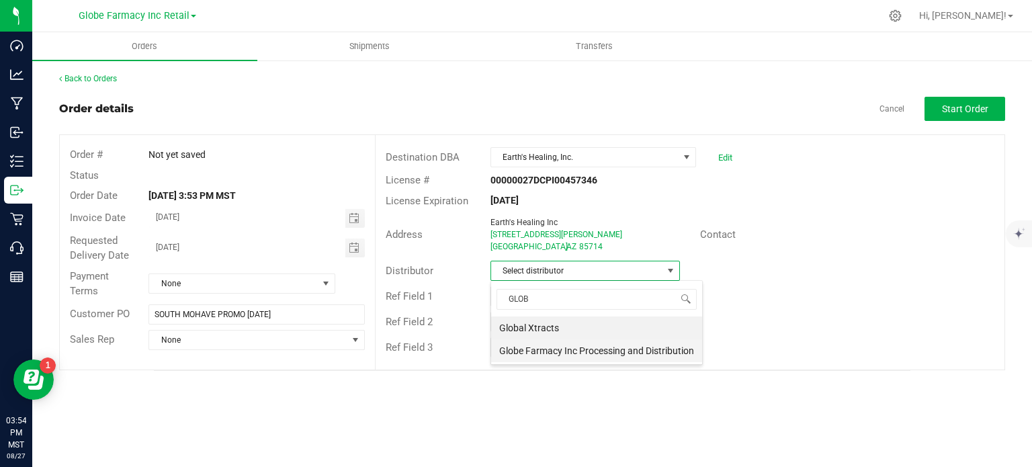
click at [541, 349] on li "Globe Farmacy Inc Processing and Distribution" at bounding box center [596, 350] width 211 height 23
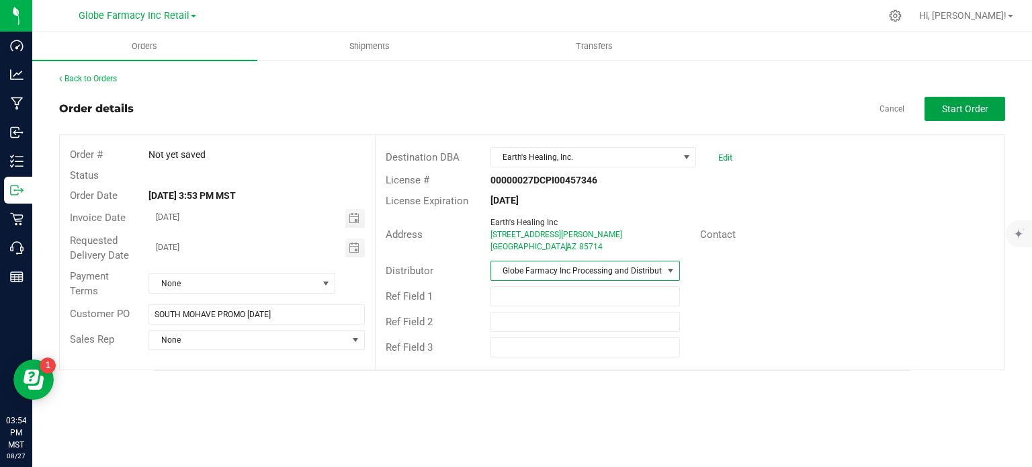
click at [972, 115] on button "Start Order" at bounding box center [964, 109] width 81 height 24
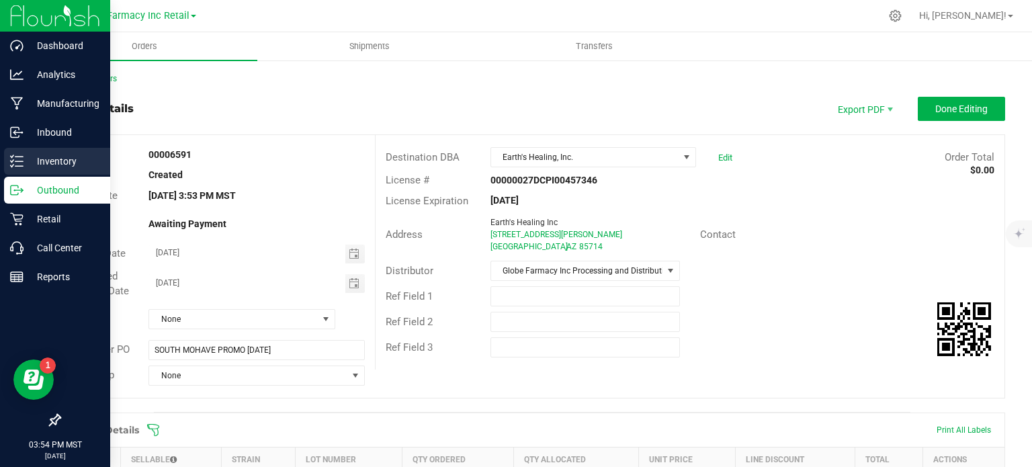
click at [21, 166] on line at bounding box center [18, 166] width 7 height 0
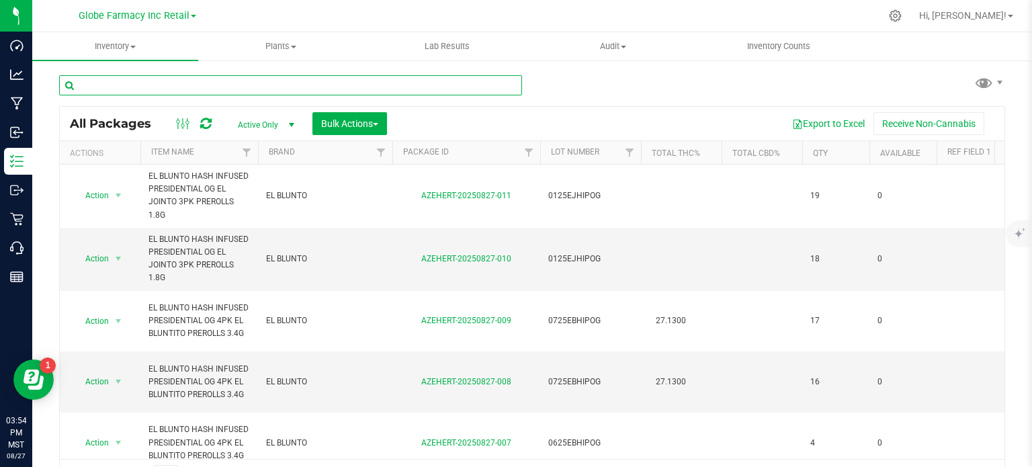
click at [314, 81] on input "text" at bounding box center [290, 85] width 463 height 20
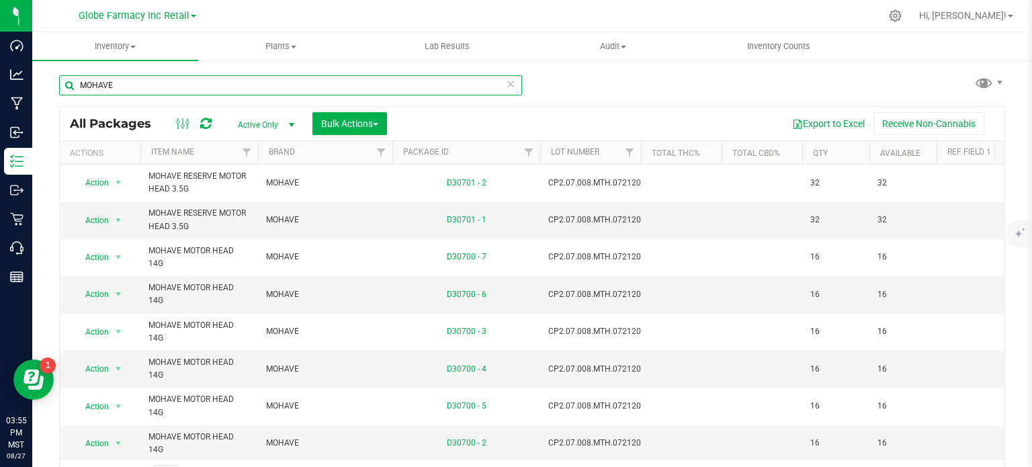
type input "MOHAVE"
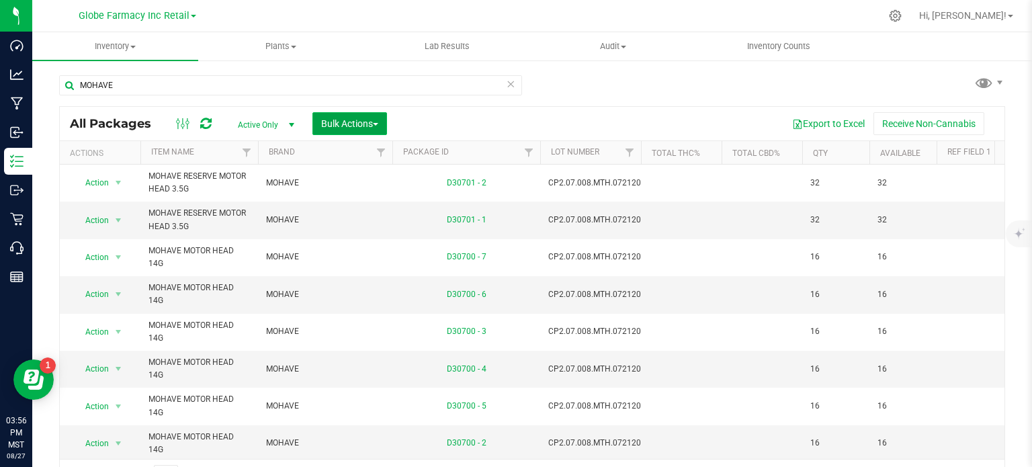
click at [360, 120] on span "Bulk Actions" at bounding box center [349, 123] width 57 height 11
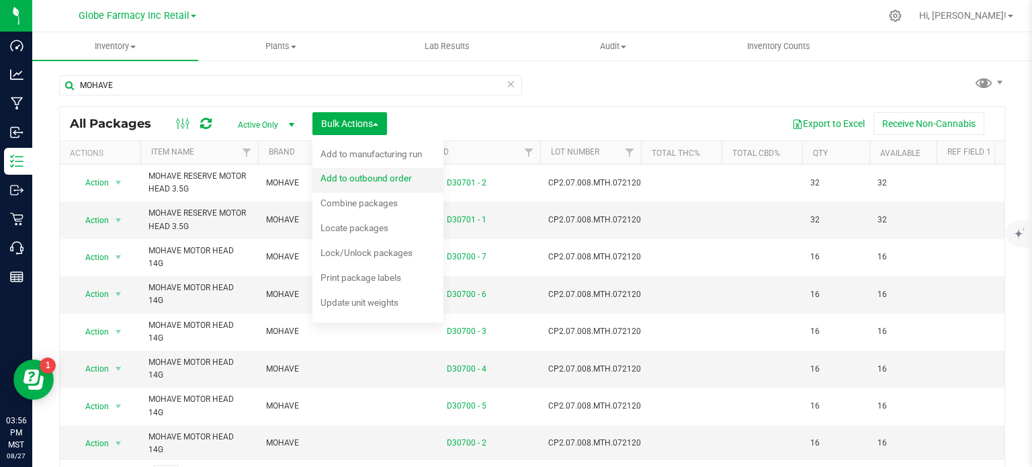
click at [362, 180] on span "Add to outbound order" at bounding box center [365, 178] width 91 height 11
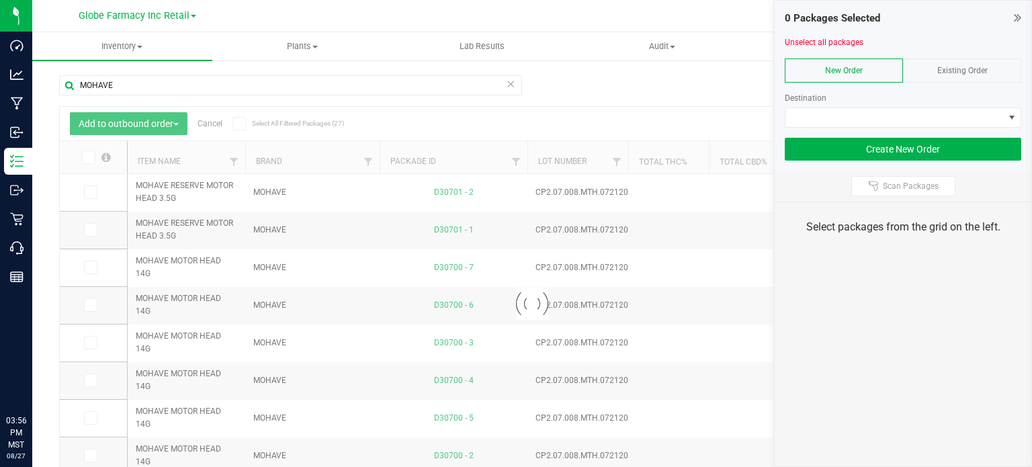
click at [953, 60] on div "Existing Order" at bounding box center [962, 70] width 118 height 24
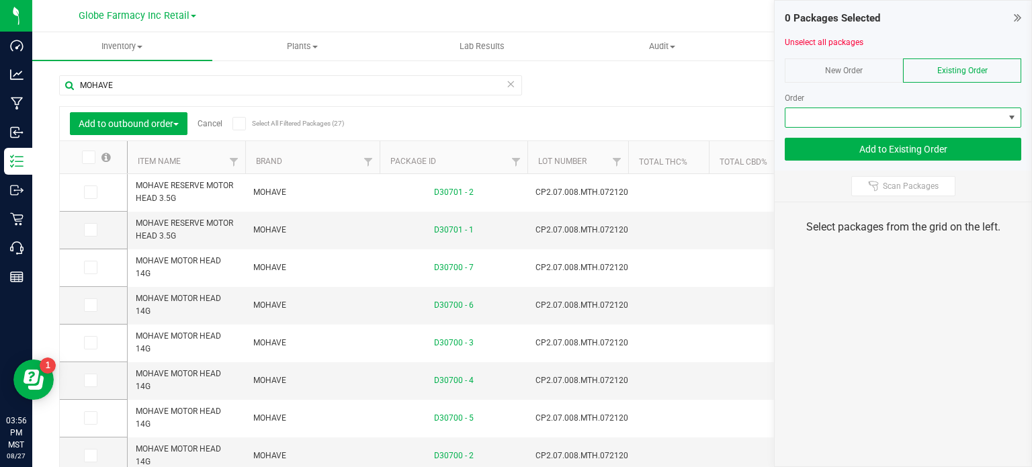
click at [911, 121] on span at bounding box center [894, 117] width 218 height 19
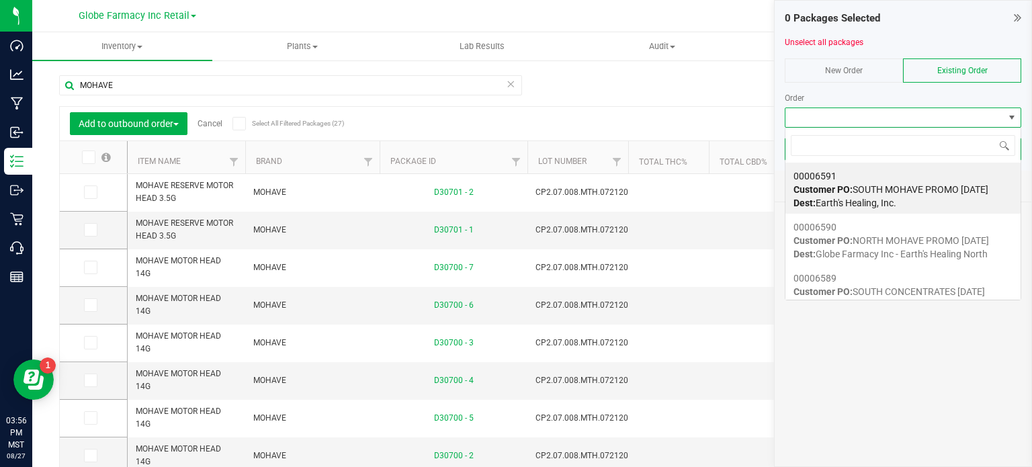
scroll to position [19, 236]
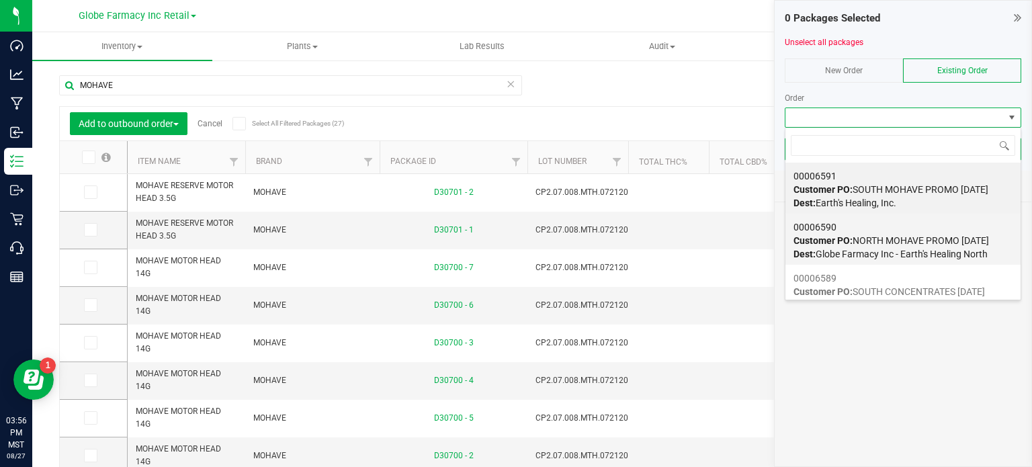
click at [839, 253] on span "Dest: Globe Farmacy Inc - Earth's Healing North" at bounding box center [890, 253] width 194 height 11
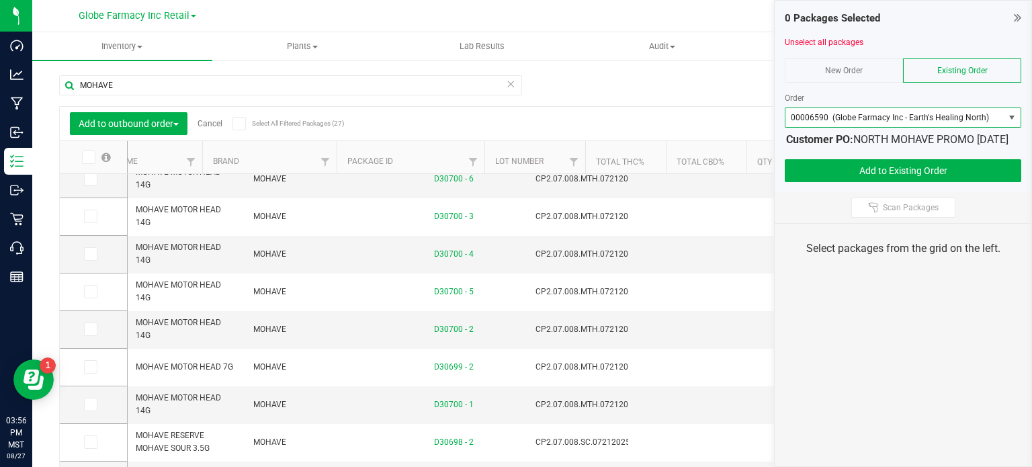
scroll to position [0, 0]
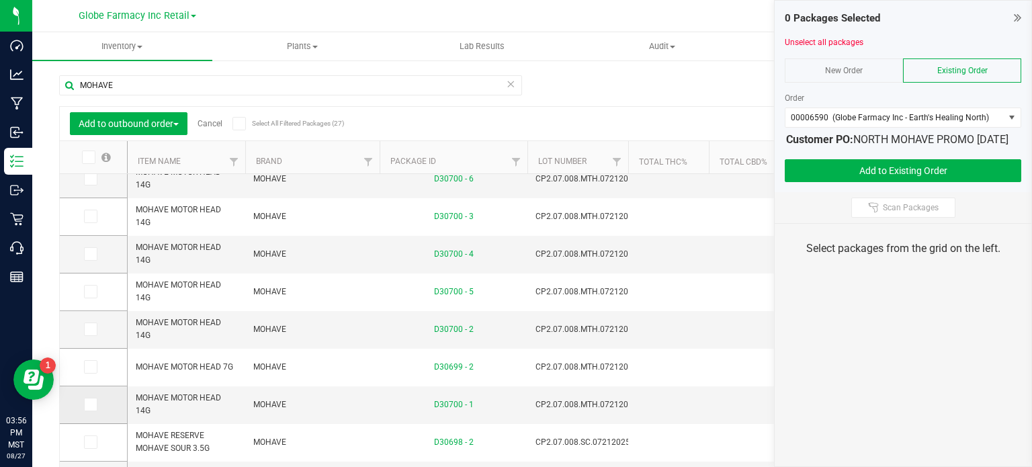
click at [89, 404] on icon at bounding box center [89, 404] width 9 height 0
click at [0, 0] on input "checkbox" at bounding box center [0, 0] width 0 height 0
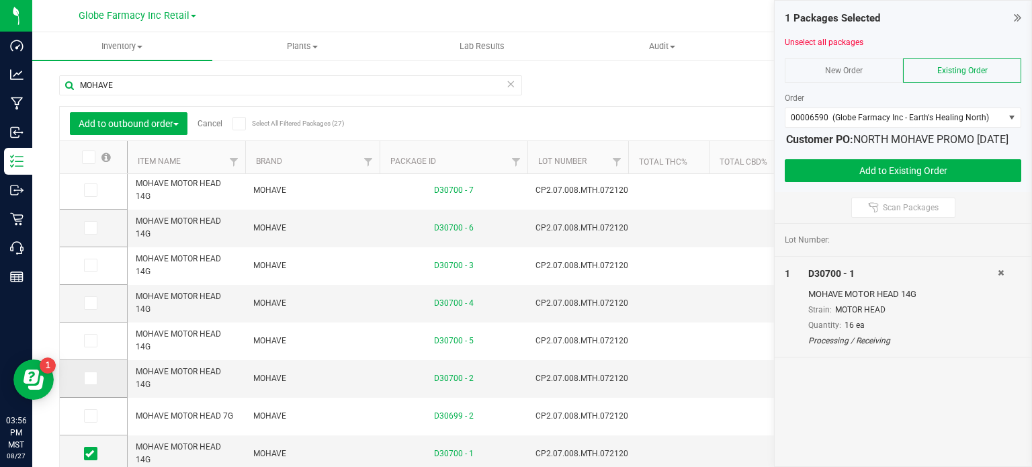
click at [86, 378] on icon at bounding box center [89, 378] width 9 height 0
click at [0, 0] on input "checkbox" at bounding box center [0, 0] width 0 height 0
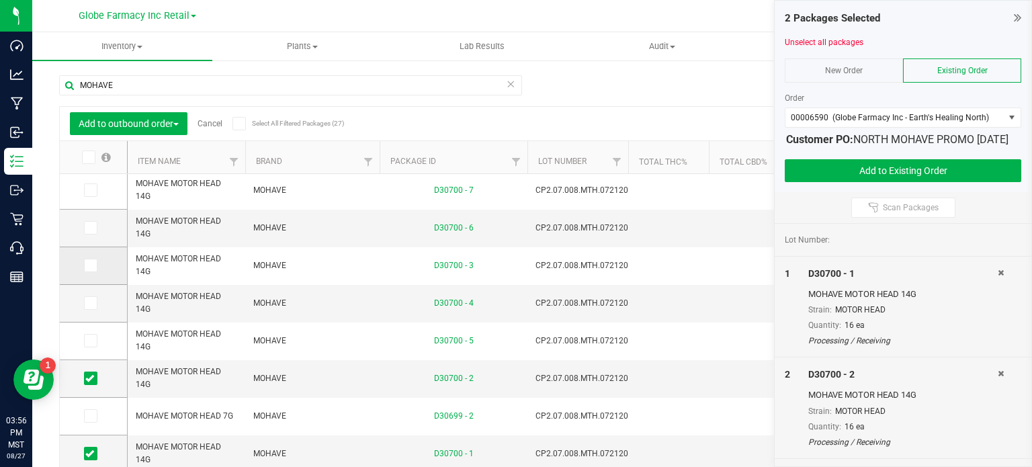
drag, startPoint x: 91, startPoint y: 265, endPoint x: 88, endPoint y: 280, distance: 15.7
click at [91, 265] on icon at bounding box center [89, 265] width 9 height 0
click at [0, 0] on input "checkbox" at bounding box center [0, 0] width 0 height 0
click at [91, 303] on icon at bounding box center [89, 303] width 9 height 0
click at [0, 0] on input "checkbox" at bounding box center [0, 0] width 0 height 0
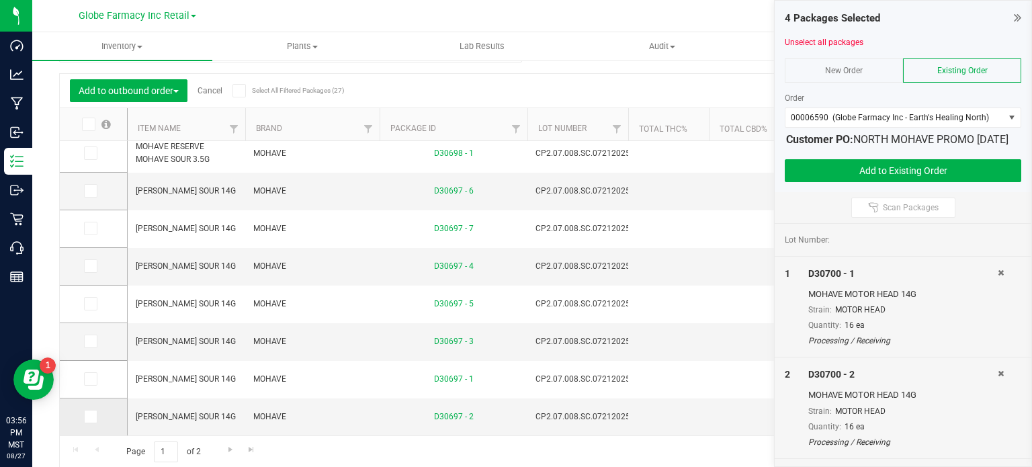
drag, startPoint x: 93, startPoint y: 377, endPoint x: 86, endPoint y: 412, distance: 35.6
click at [92, 379] on icon at bounding box center [89, 379] width 9 height 0
click at [0, 0] on input "checkbox" at bounding box center [0, 0] width 0 height 0
click at [89, 416] on icon at bounding box center [89, 416] width 9 height 0
click at [0, 0] on input "checkbox" at bounding box center [0, 0] width 0 height 0
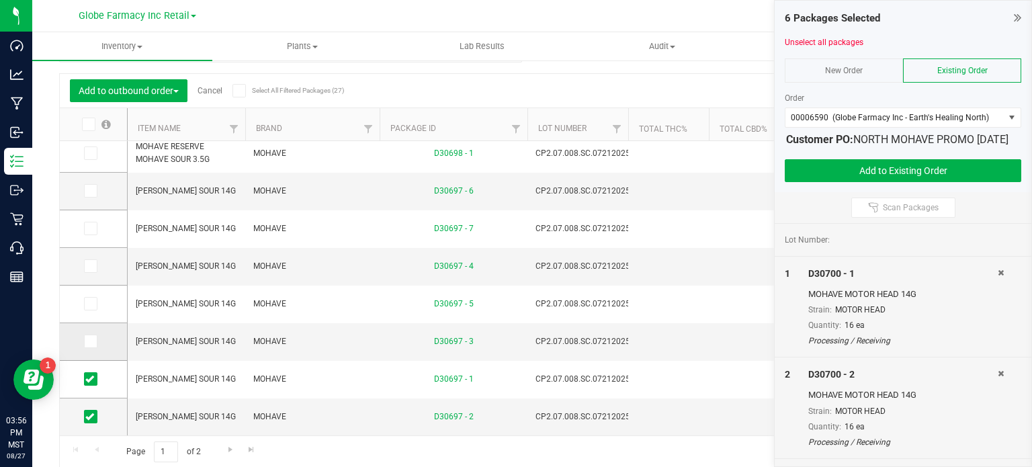
click at [93, 341] on icon at bounding box center [89, 341] width 9 height 0
click at [0, 0] on input "checkbox" at bounding box center [0, 0] width 0 height 0
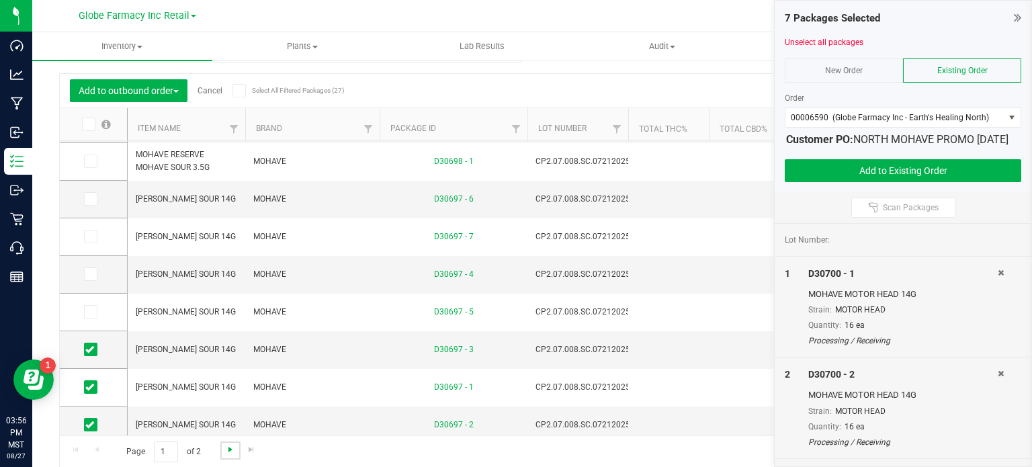
click at [231, 453] on span "Go to the next page" at bounding box center [230, 449] width 11 height 11
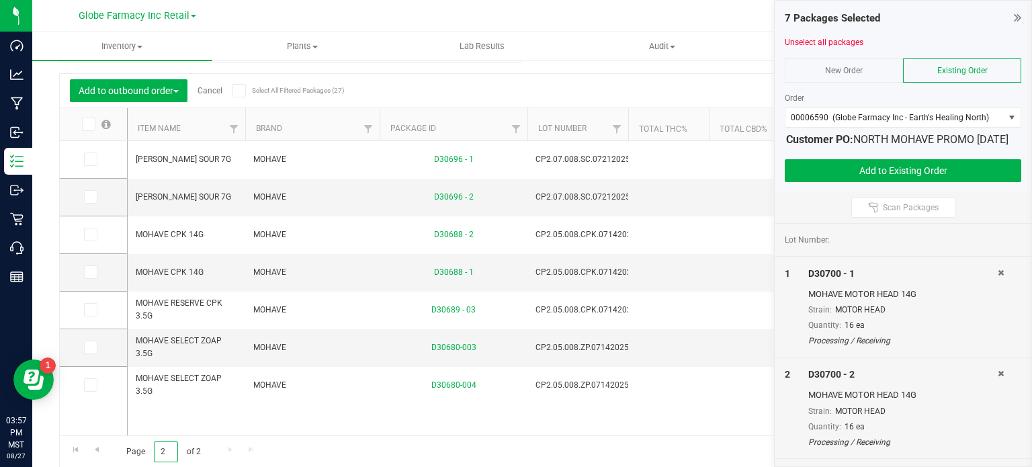
drag, startPoint x: 168, startPoint y: 456, endPoint x: 143, endPoint y: 451, distance: 25.4
click at [143, 451] on span "Page 2 of 2" at bounding box center [163, 451] width 97 height 21
type input "1"
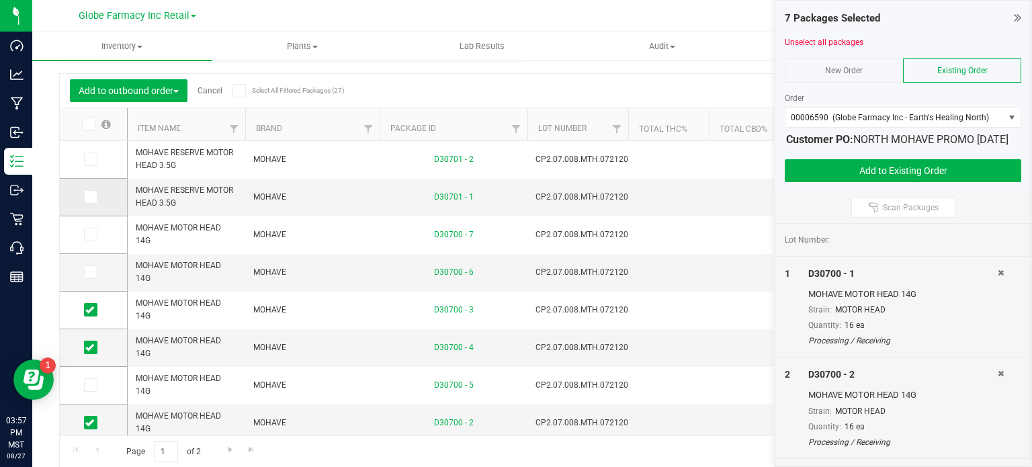
click at [91, 197] on icon at bounding box center [89, 197] width 9 height 0
click at [0, 0] on input "checkbox" at bounding box center [0, 0] width 0 height 0
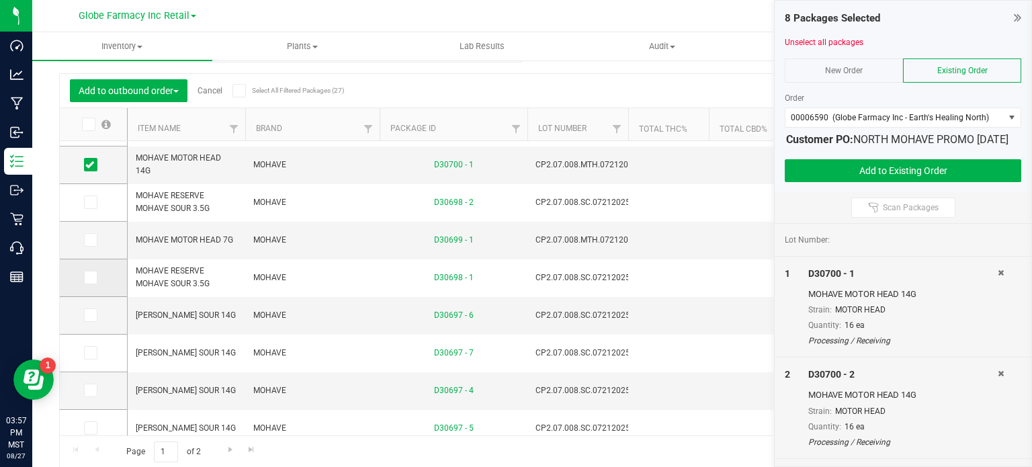
click at [91, 277] on icon at bounding box center [89, 277] width 9 height 0
click at [0, 0] on input "checkbox" at bounding box center [0, 0] width 0 height 0
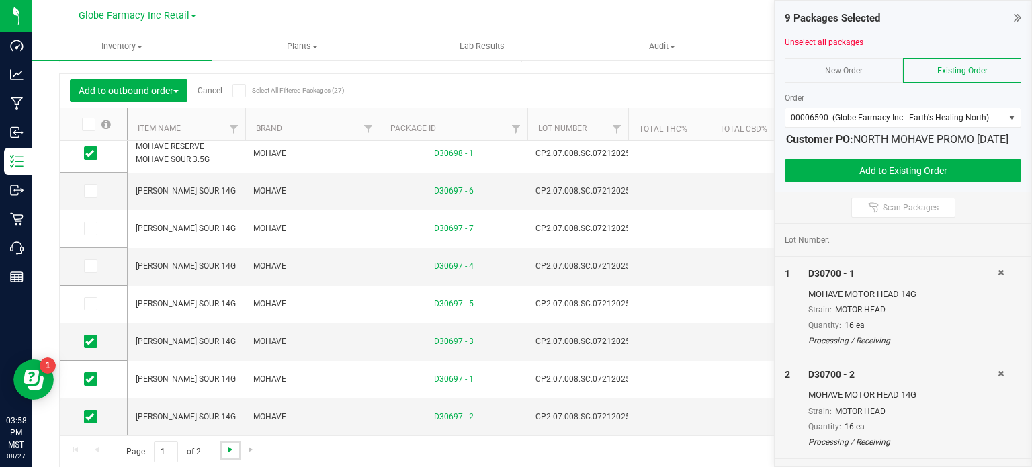
click at [230, 448] on span "Go to the next page" at bounding box center [230, 449] width 11 height 11
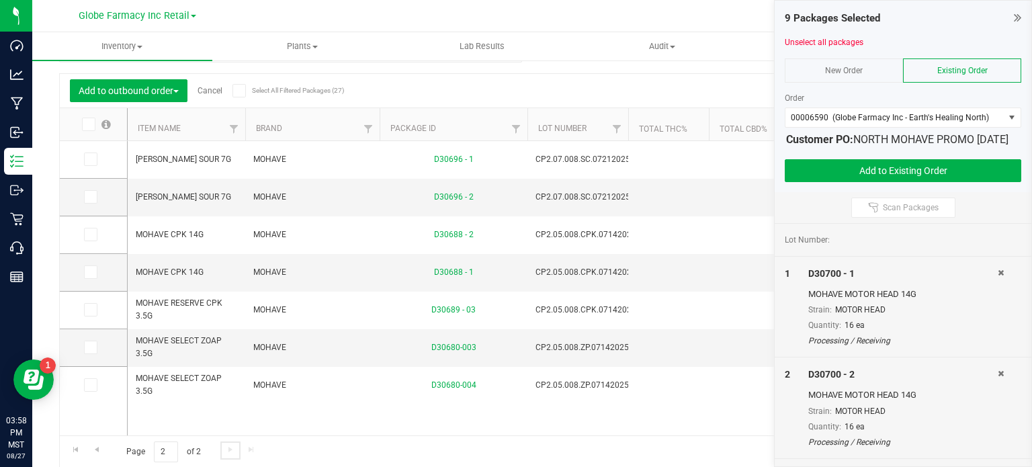
scroll to position [0, 259]
drag, startPoint x: 162, startPoint y: 454, endPoint x: 148, endPoint y: 456, distance: 14.2
click at [157, 454] on input "2" at bounding box center [166, 451] width 24 height 21
type input "1"
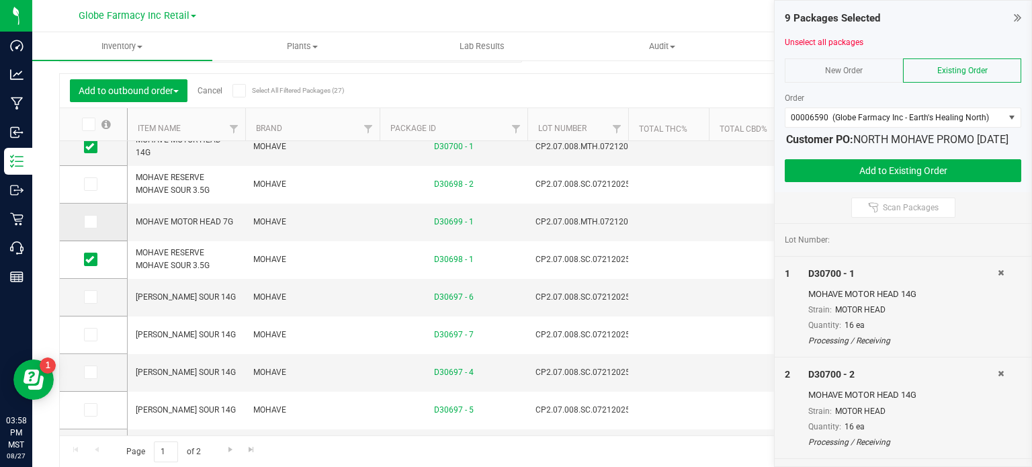
drag, startPoint x: 92, startPoint y: 217, endPoint x: 101, endPoint y: 224, distance: 11.6
click at [93, 222] on icon at bounding box center [89, 222] width 9 height 0
click at [0, 0] on input "checkbox" at bounding box center [0, 0] width 0 height 0
click at [220, 446] on link "Go to the next page" at bounding box center [229, 450] width 19 height 18
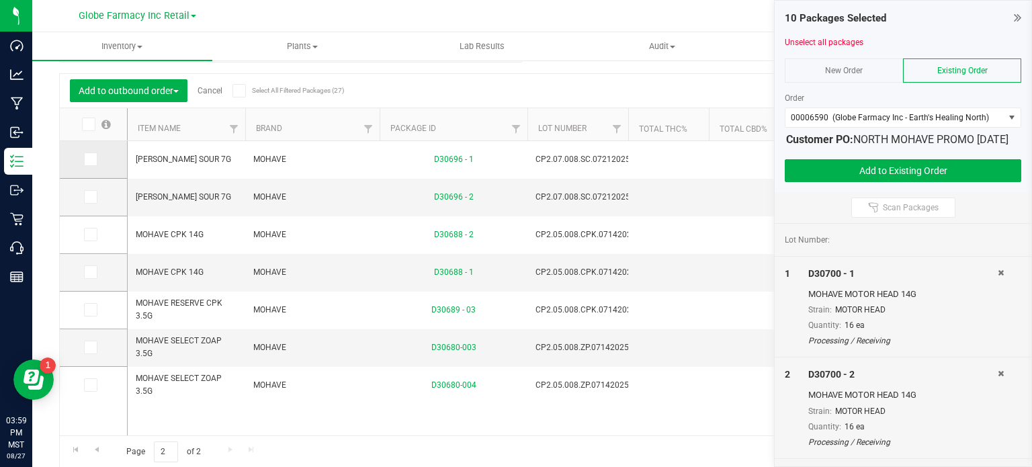
click at [89, 159] on icon at bounding box center [89, 159] width 9 height 0
click at [0, 0] on input "checkbox" at bounding box center [0, 0] width 0 height 0
click at [811, 182] on button "Add to Existing Order" at bounding box center [902, 170] width 236 height 23
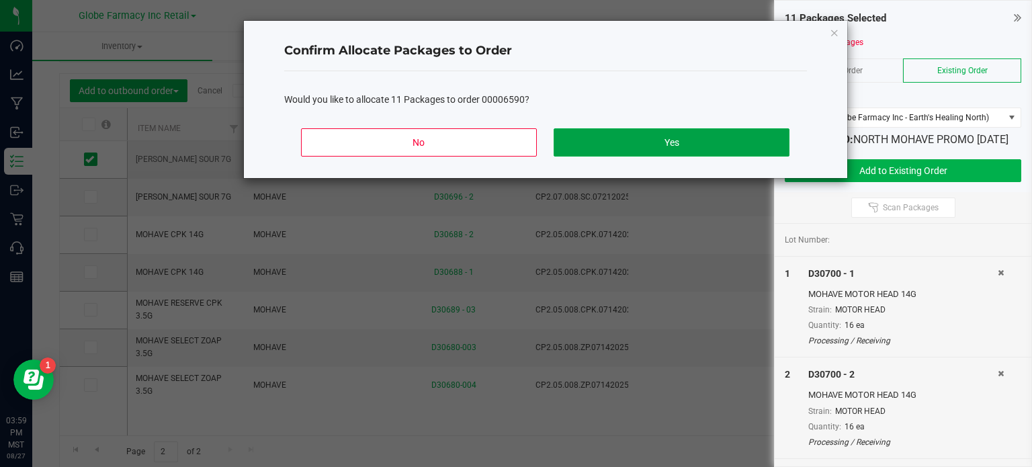
click at [686, 141] on button "Yes" at bounding box center [670, 142] width 235 height 28
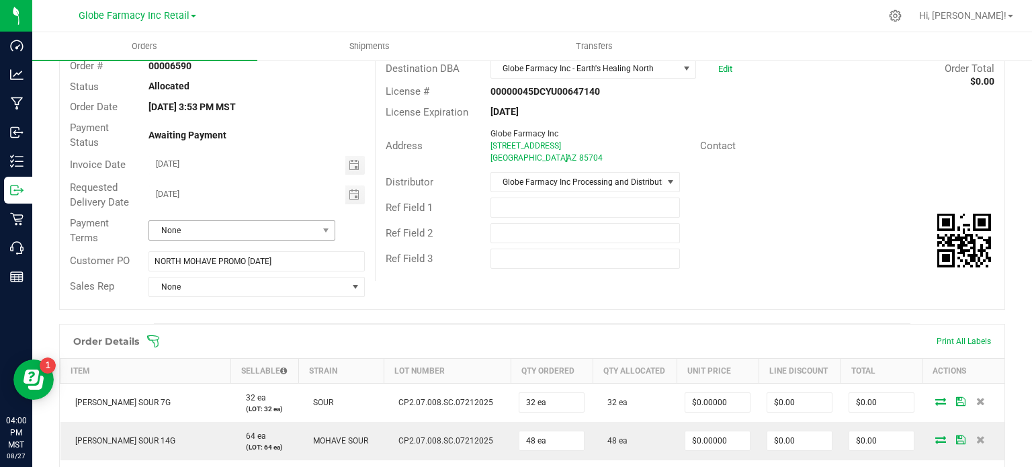
scroll to position [83, 0]
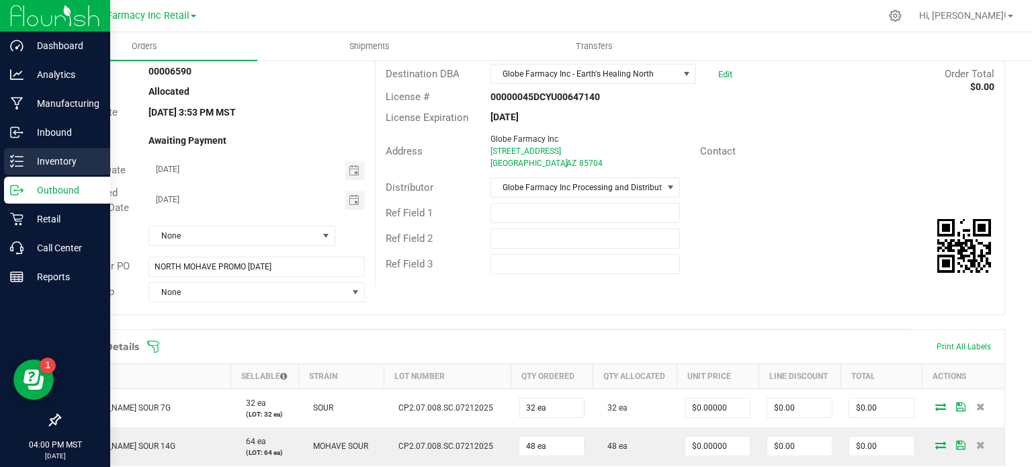
click at [21, 163] on icon at bounding box center [16, 160] width 13 height 13
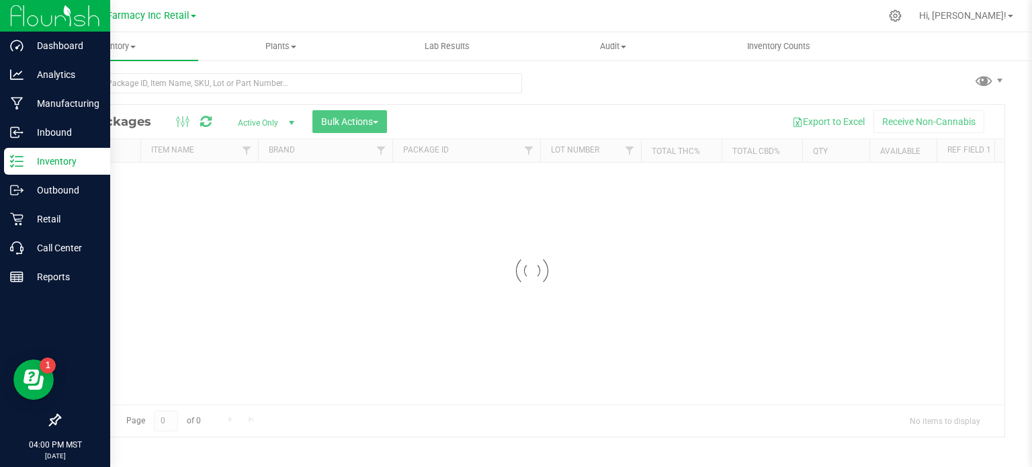
scroll to position [2, 0]
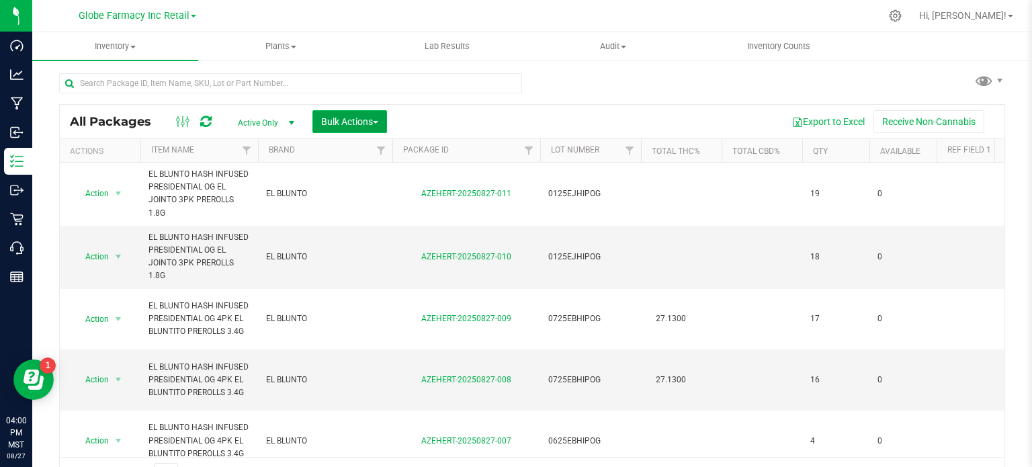
click at [350, 110] on button "Bulk Actions" at bounding box center [349, 121] width 75 height 23
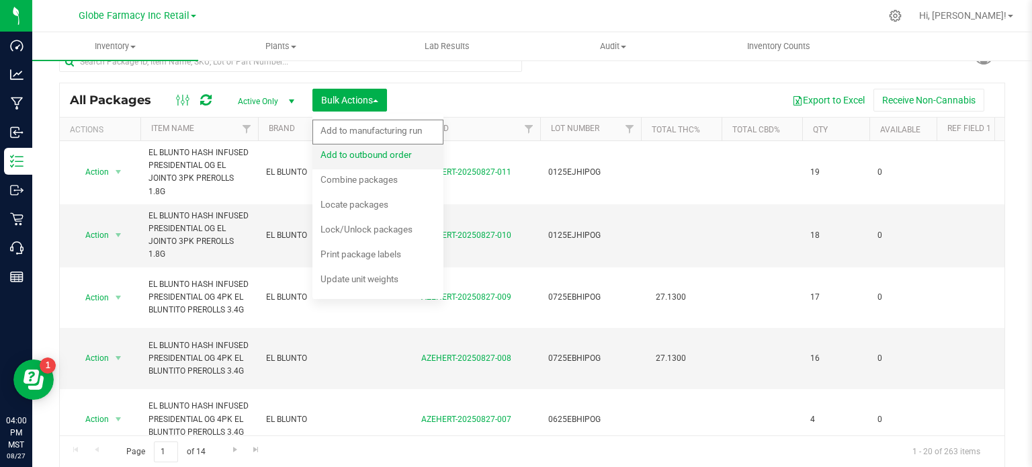
click at [373, 152] on span "Add to outbound order" at bounding box center [365, 154] width 91 height 11
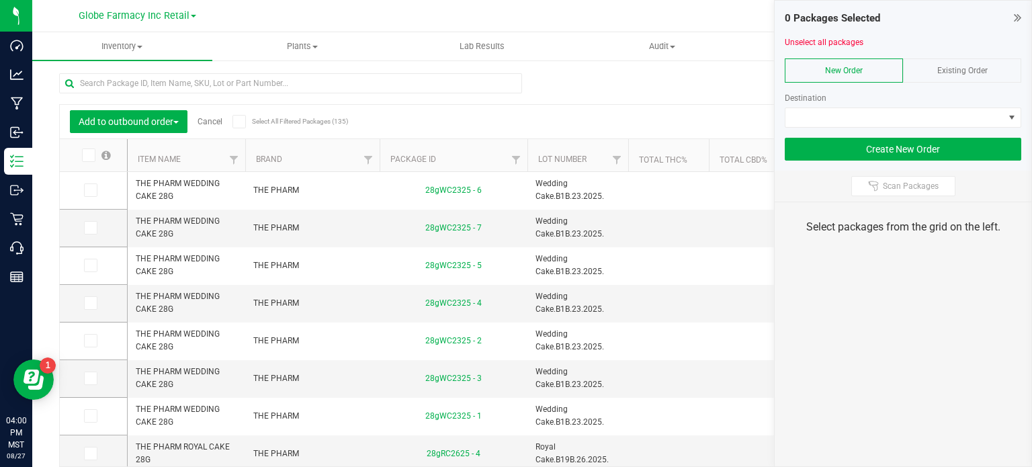
scroll to position [24, 0]
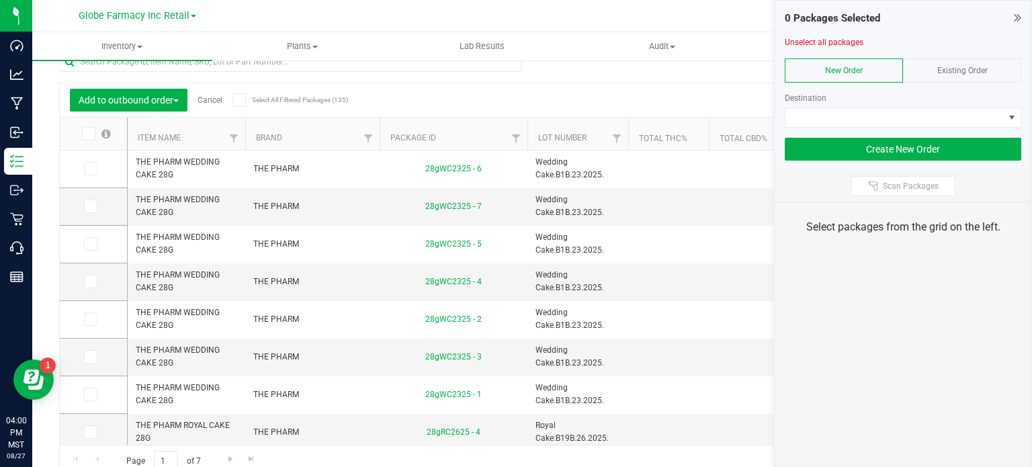
click at [935, 64] on div "Existing Order" at bounding box center [962, 70] width 118 height 24
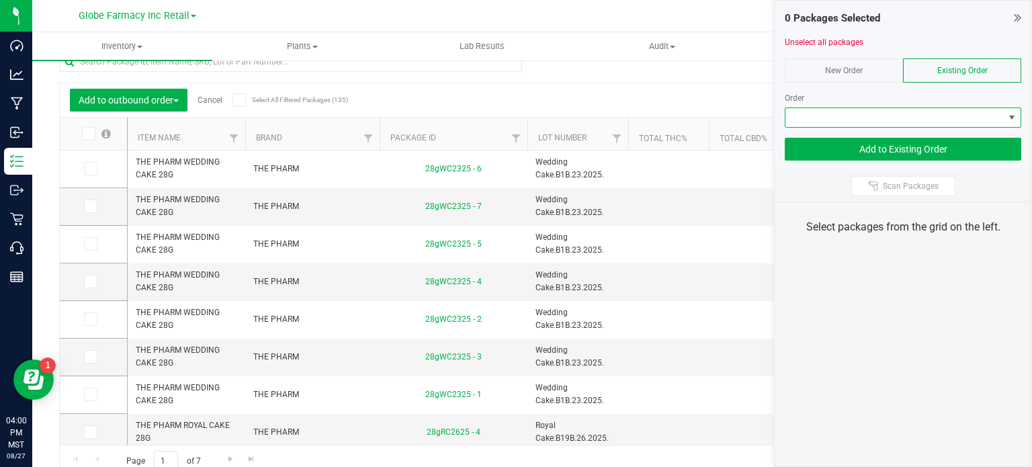
click at [923, 119] on span at bounding box center [894, 117] width 218 height 19
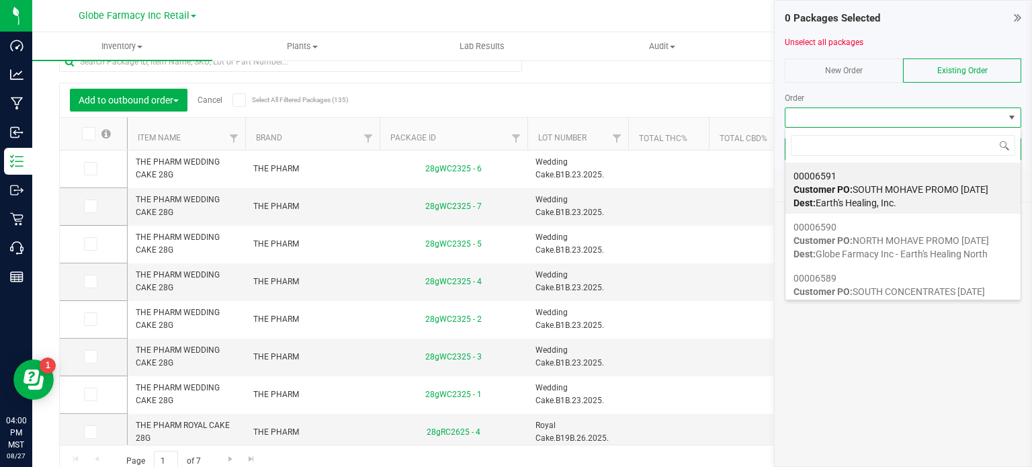
scroll to position [19, 236]
click at [901, 181] on div "00006591 Customer PO: SOUTH MOHAVE PROMO [DATE] Dest: Earth's Healing, Inc." at bounding box center [902, 189] width 219 height 51
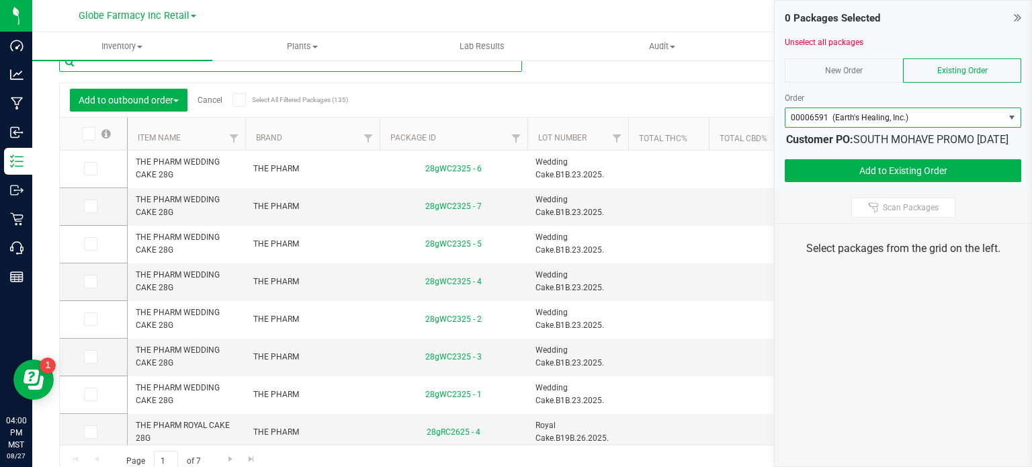
click at [446, 61] on input "text" at bounding box center [290, 62] width 463 height 20
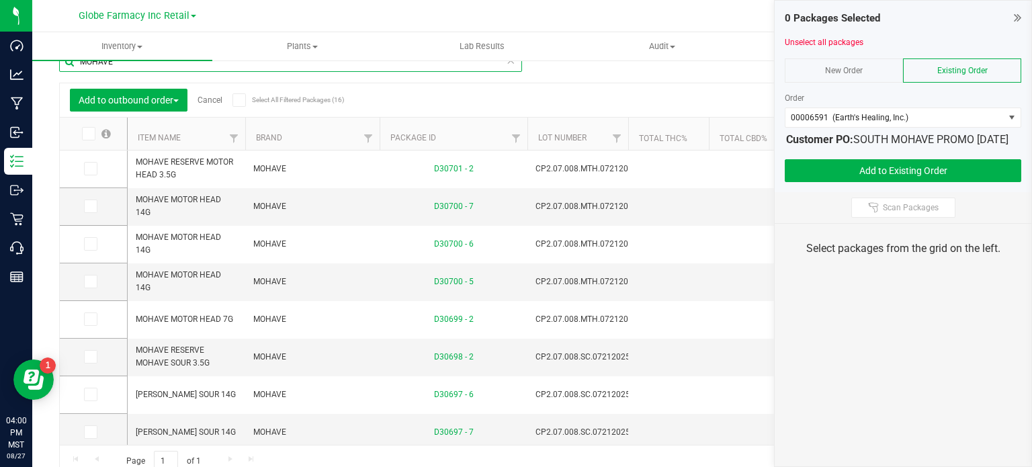
type input "MOHAVE"
click at [90, 134] on icon at bounding box center [87, 134] width 9 height 0
click at [0, 0] on input "checkbox" at bounding box center [0, 0] width 0 height 0
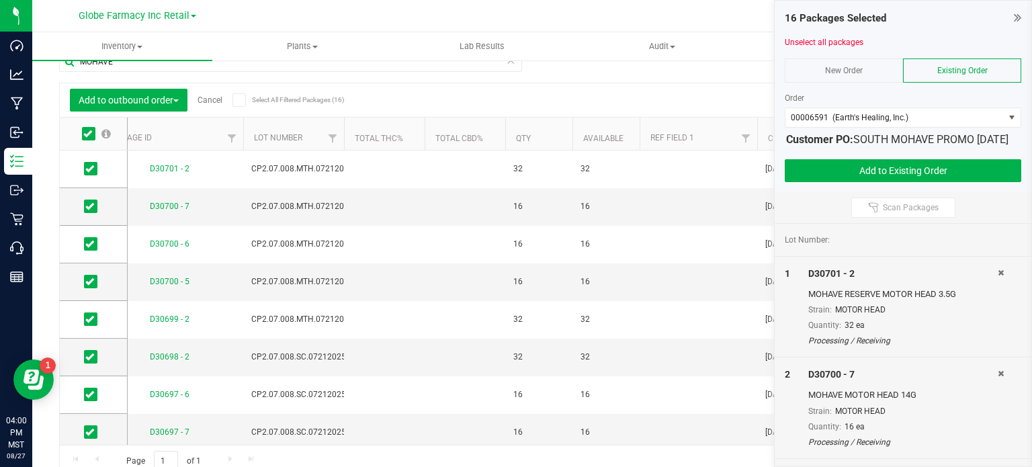
scroll to position [0, 439]
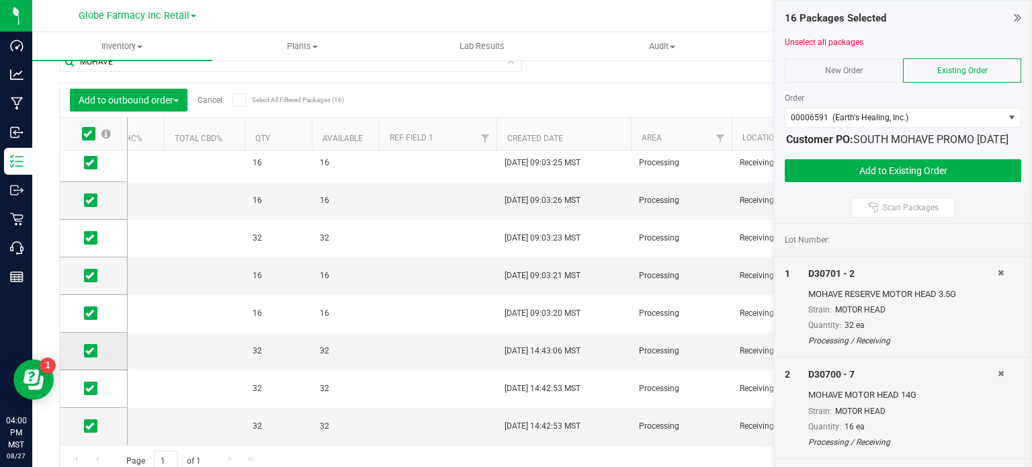
click at [95, 349] on span at bounding box center [90, 350] width 13 height 13
click at [0, 0] on input "checkbox" at bounding box center [0, 0] width 0 height 0
click at [98, 383] on label at bounding box center [93, 387] width 19 height 13
click at [0, 0] on input "checkbox" at bounding box center [0, 0] width 0 height 0
click at [93, 419] on span at bounding box center [90, 425] width 13 height 13
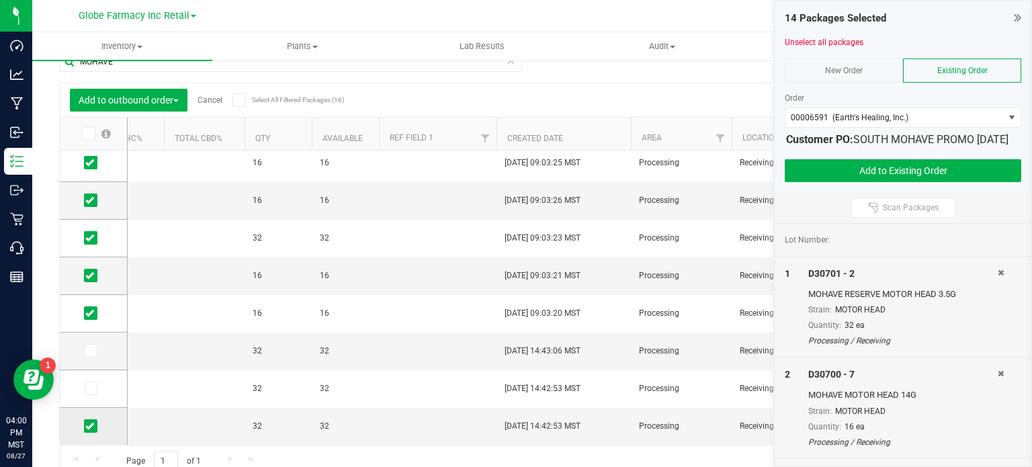
click at [0, 0] on input "checkbox" at bounding box center [0, 0] width 0 height 0
click at [825, 182] on button "Add to Existing Order" at bounding box center [902, 170] width 236 height 23
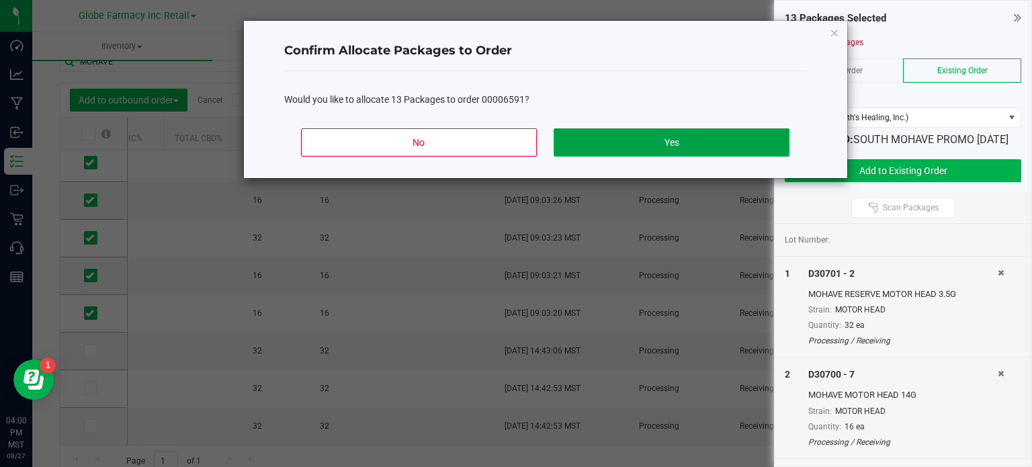
click at [660, 142] on button "Yes" at bounding box center [670, 142] width 235 height 28
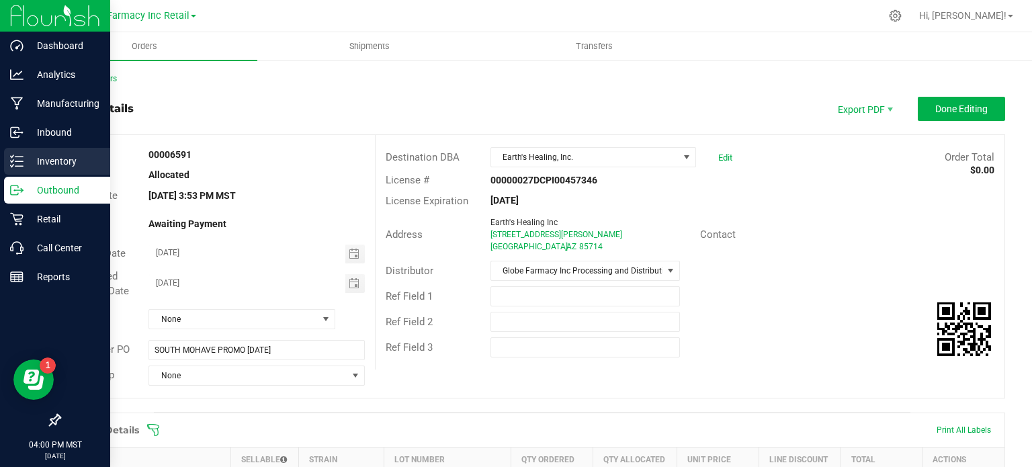
click at [46, 152] on div "Inventory" at bounding box center [57, 161] width 106 height 27
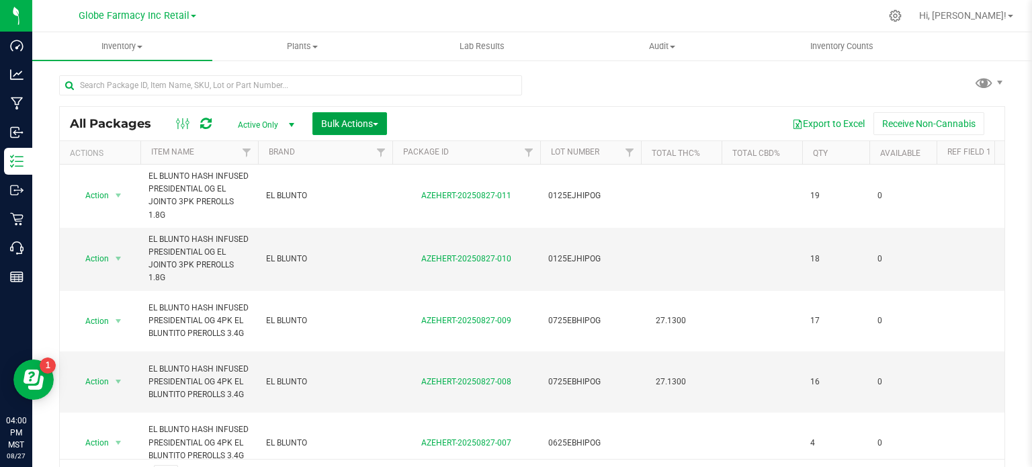
click at [355, 126] on span "Bulk Actions" at bounding box center [349, 123] width 57 height 11
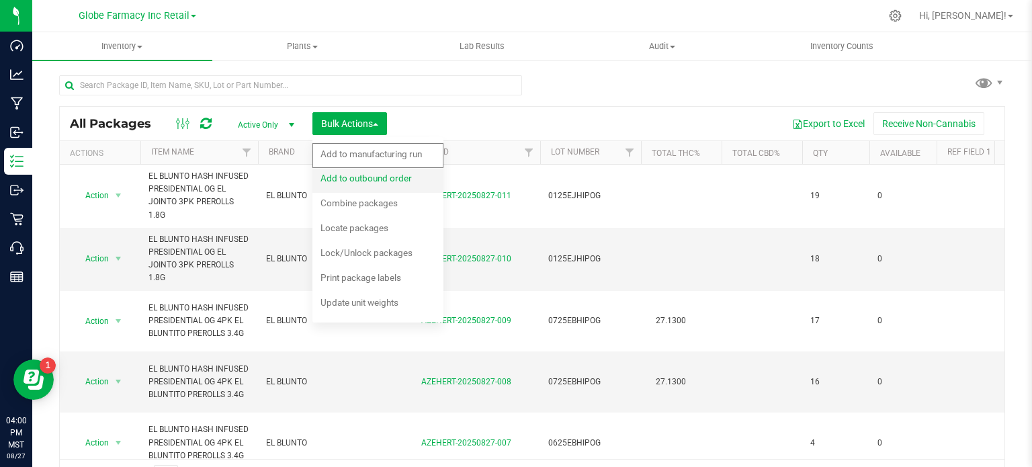
click at [367, 173] on span "Add to outbound order" at bounding box center [365, 178] width 91 height 11
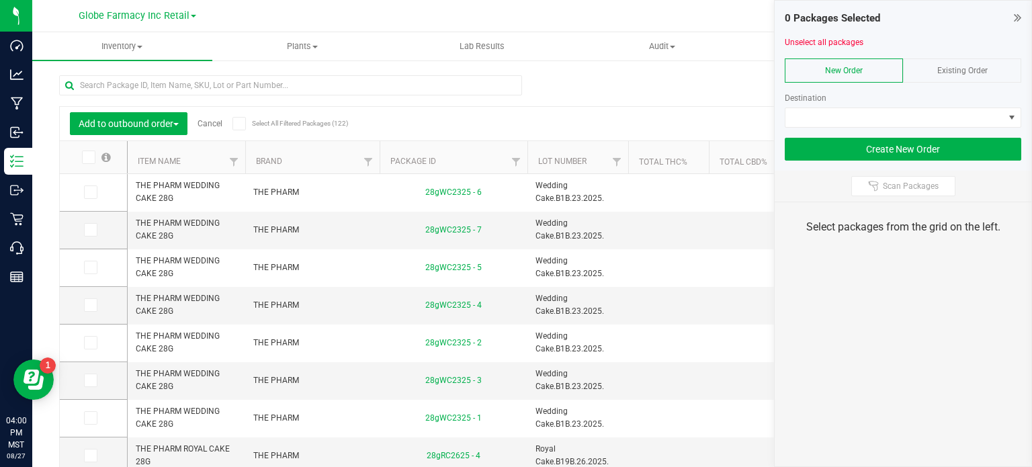
click at [957, 72] on span "Existing Order" at bounding box center [962, 70] width 50 height 9
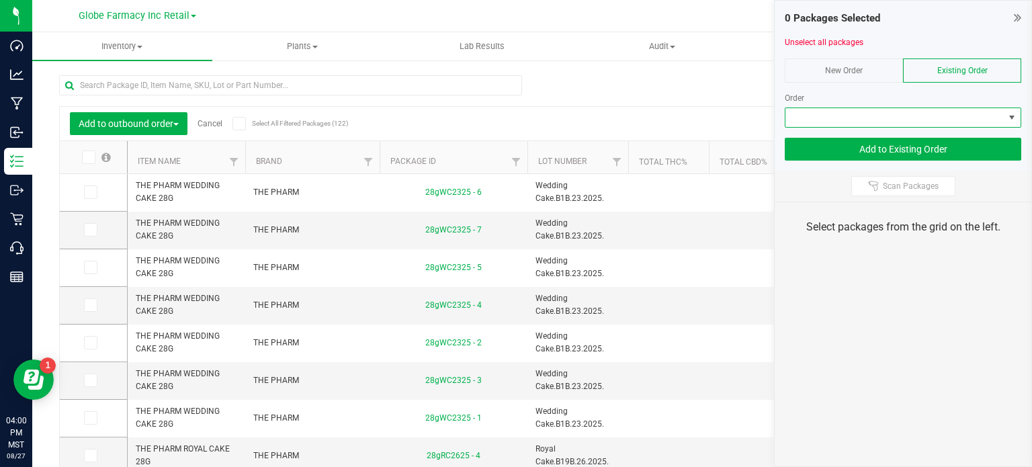
click at [919, 120] on span at bounding box center [894, 117] width 218 height 19
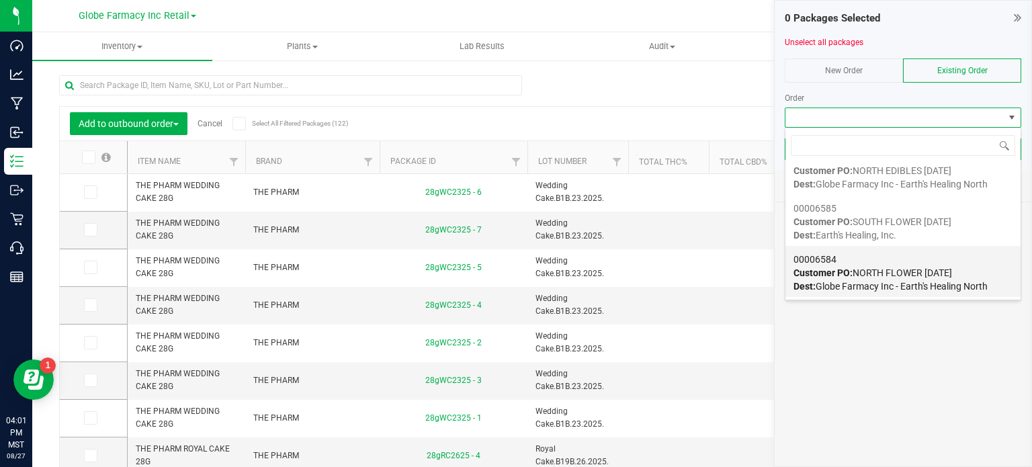
click at [855, 276] on span "Customer PO: NORTH FLOWER [DATE]" at bounding box center [872, 272] width 158 height 11
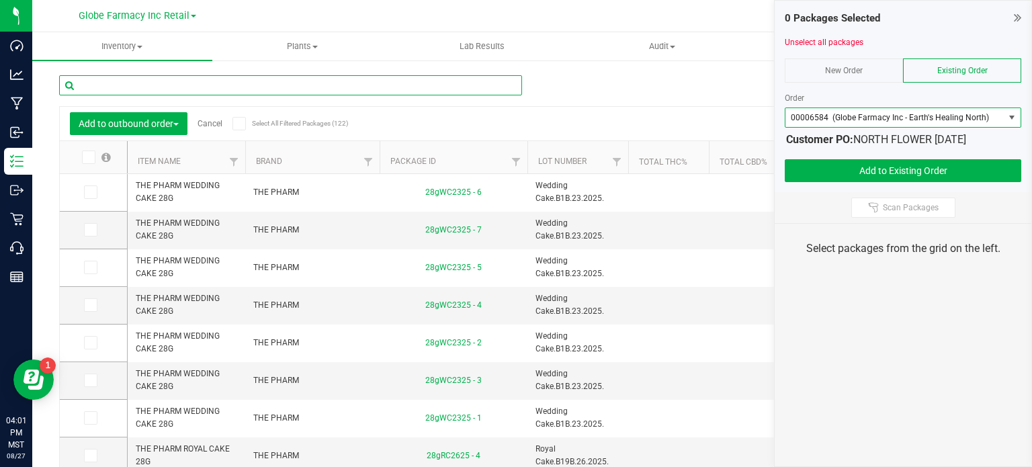
click at [436, 82] on input "text" at bounding box center [290, 85] width 463 height 20
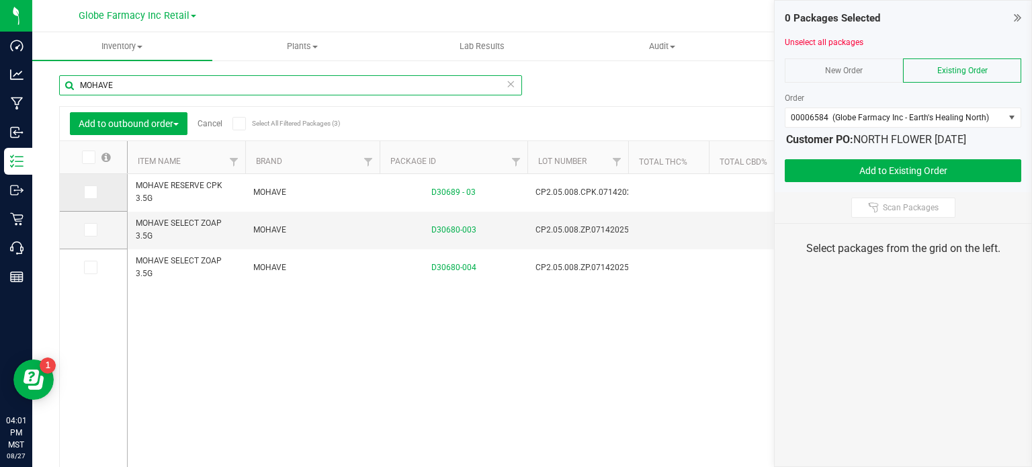
type input "MOHAVE"
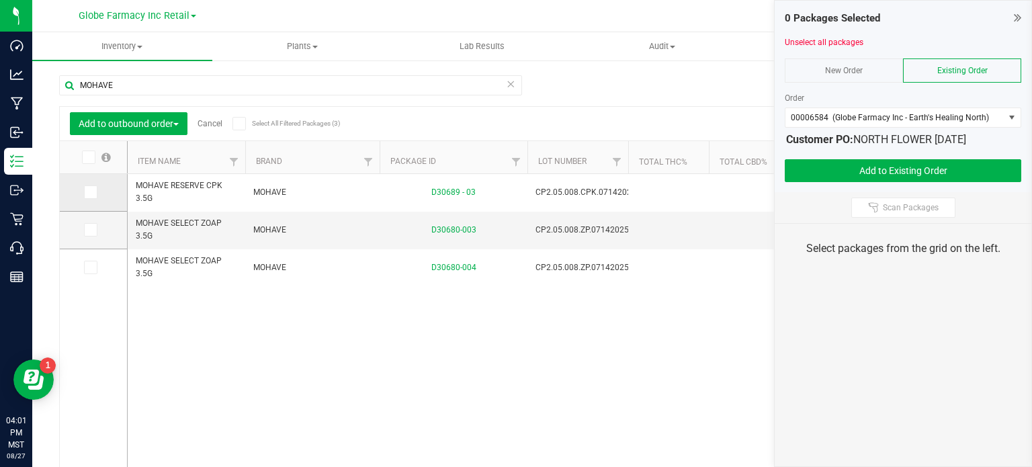
click at [91, 192] on icon at bounding box center [89, 192] width 9 height 0
click at [0, 0] on input "checkbox" at bounding box center [0, 0] width 0 height 0
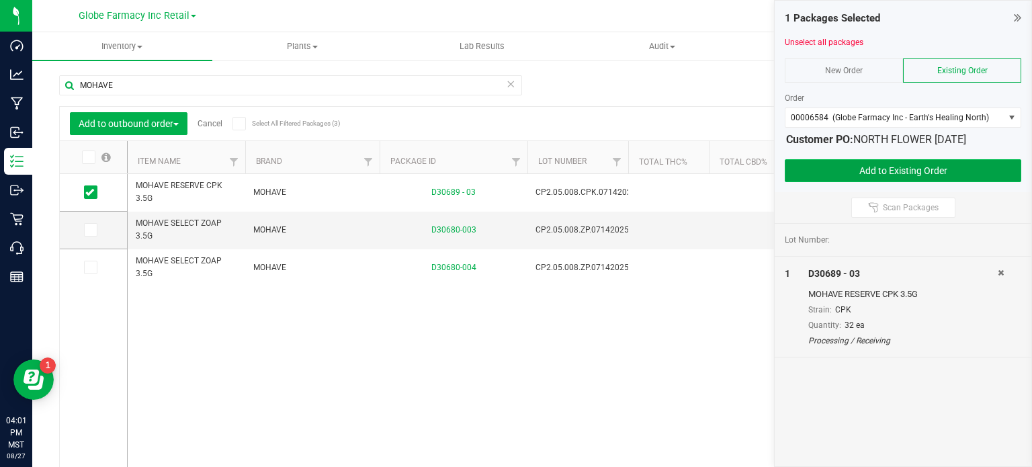
click at [839, 166] on button "Add to Existing Order" at bounding box center [902, 170] width 236 height 23
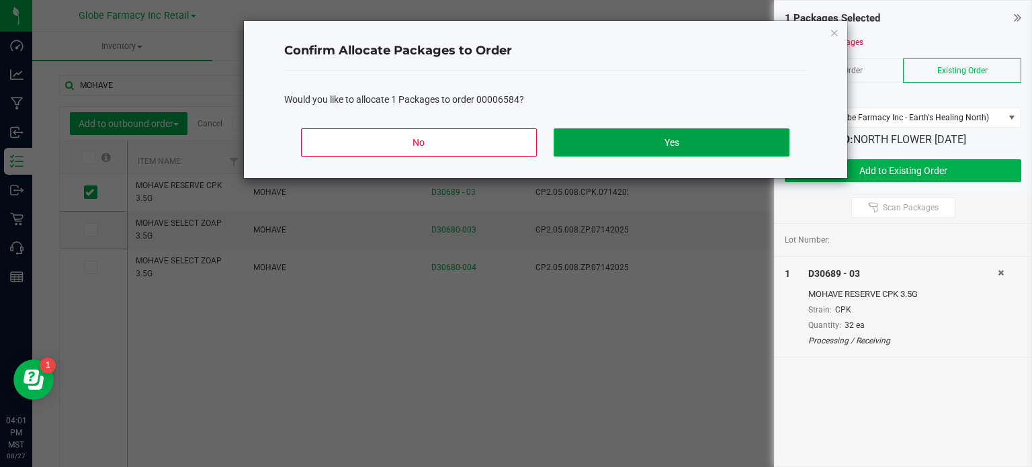
click at [664, 144] on button "Yes" at bounding box center [670, 142] width 235 height 28
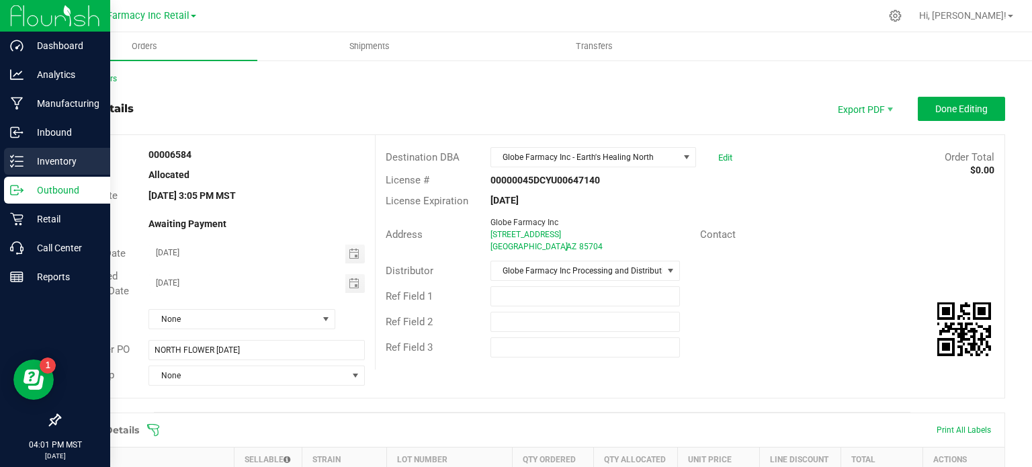
click at [1, 161] on link "Inventory" at bounding box center [55, 162] width 110 height 29
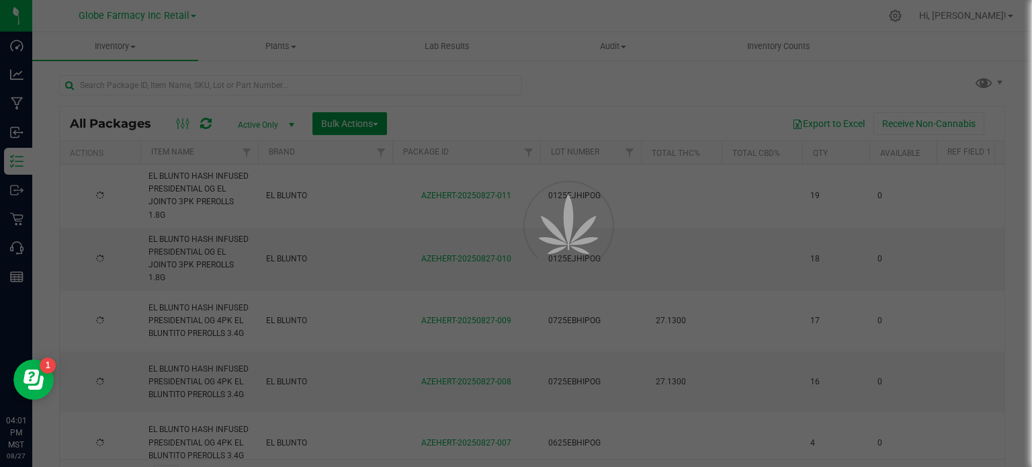
click at [343, 120] on span "Bulk Actions" at bounding box center [349, 123] width 57 height 11
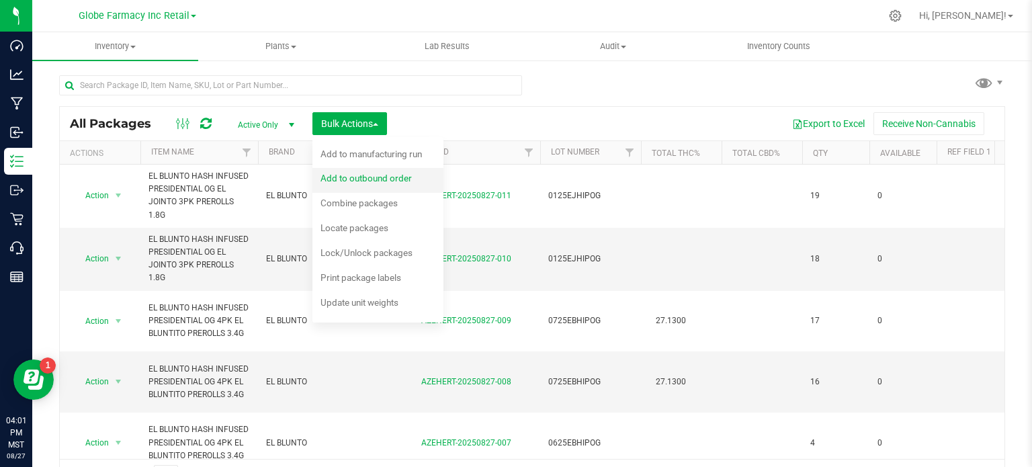
click at [377, 173] on span "Add to outbound order" at bounding box center [365, 178] width 91 height 11
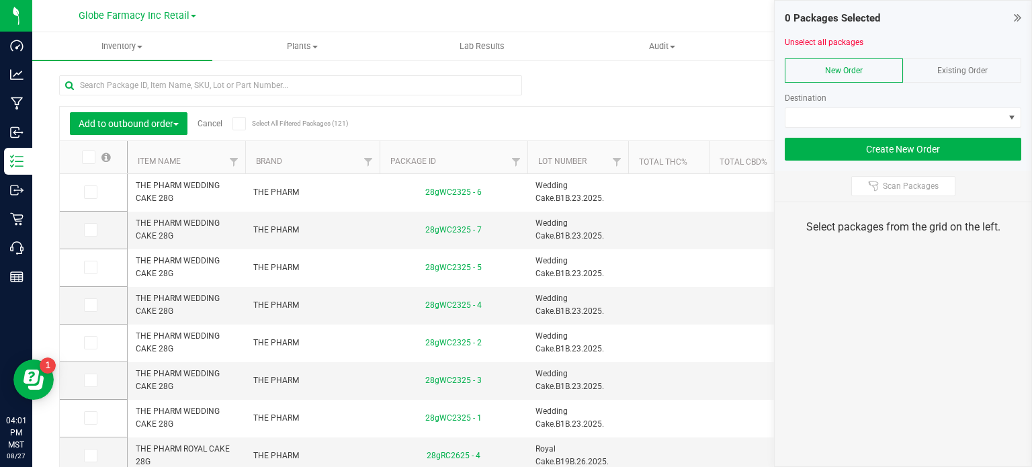
click at [940, 76] on div "Existing Order" at bounding box center [962, 70] width 118 height 24
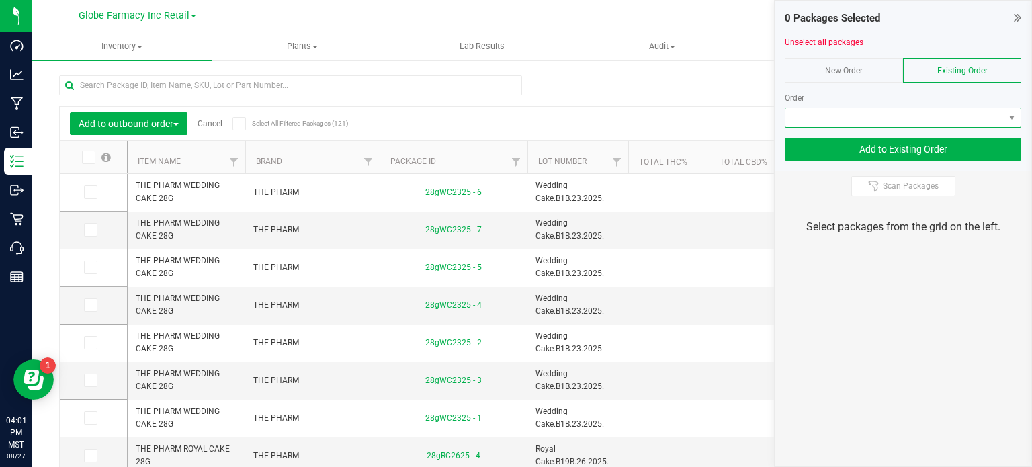
click at [865, 112] on span at bounding box center [894, 117] width 218 height 19
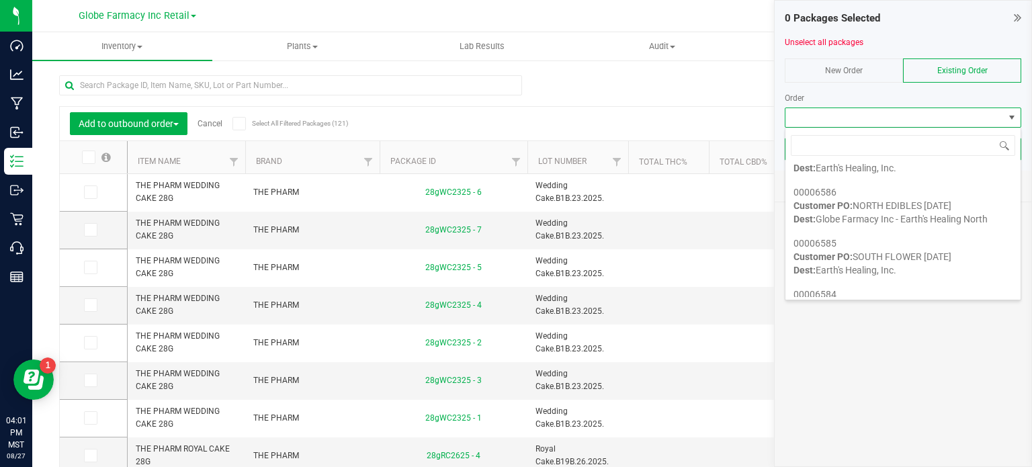
scroll to position [247, 0]
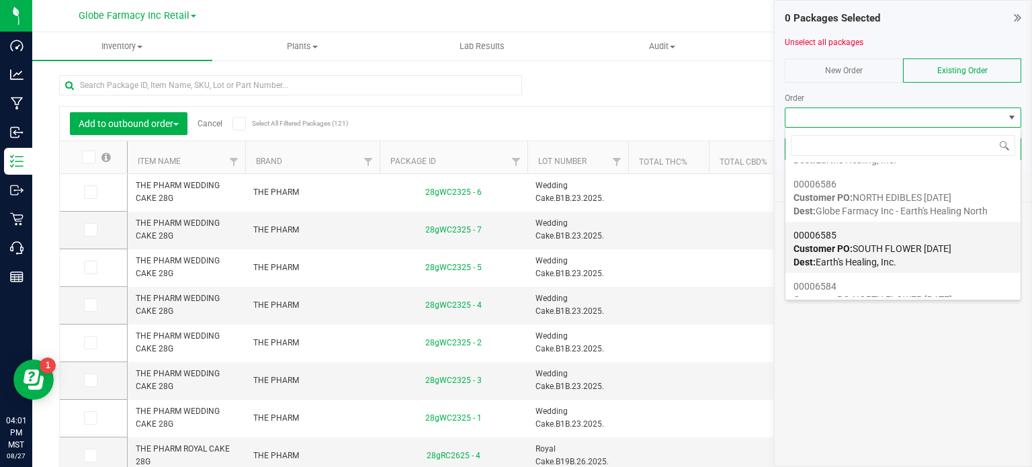
click at [841, 238] on div "00006585 Customer PO: SOUTH FLOWER [DATE] Dest: Earth's Healing, Inc." at bounding box center [902, 248] width 219 height 51
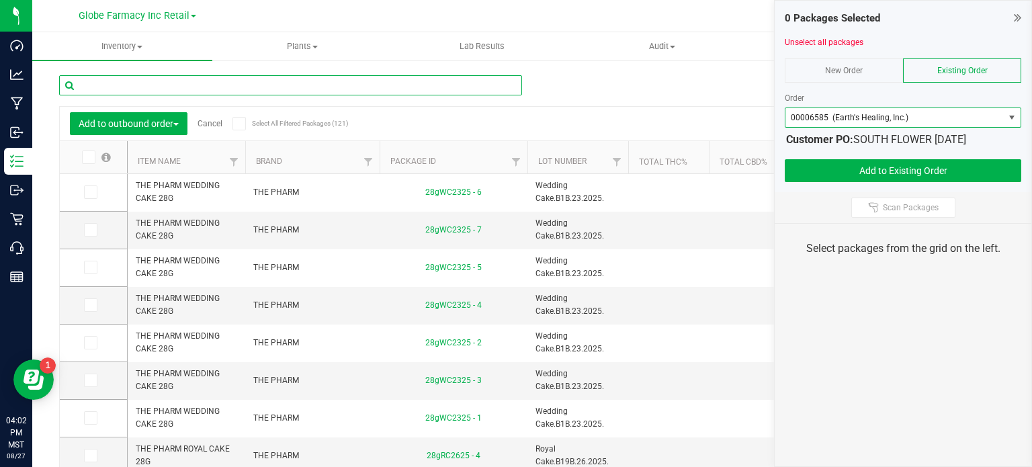
click at [448, 85] on input "text" at bounding box center [290, 85] width 463 height 20
paste input "MOHAVE RES"
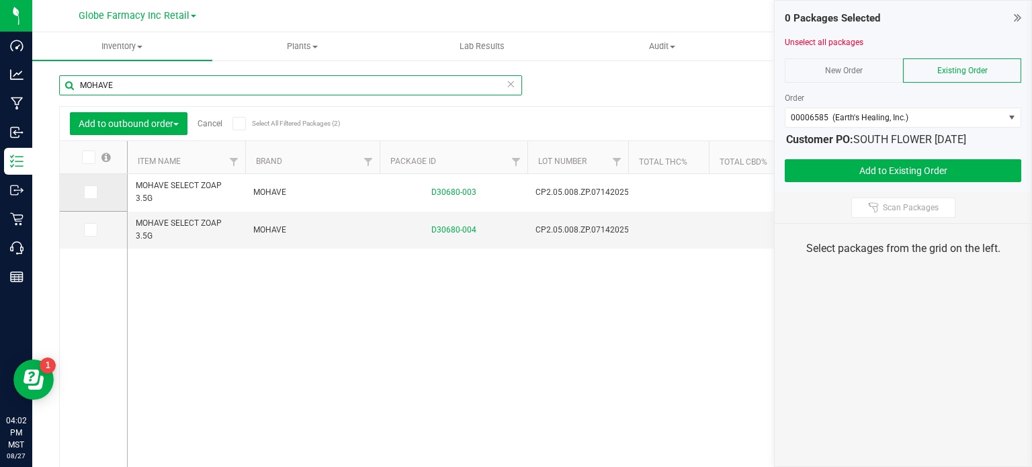
type input "MOHAVE"
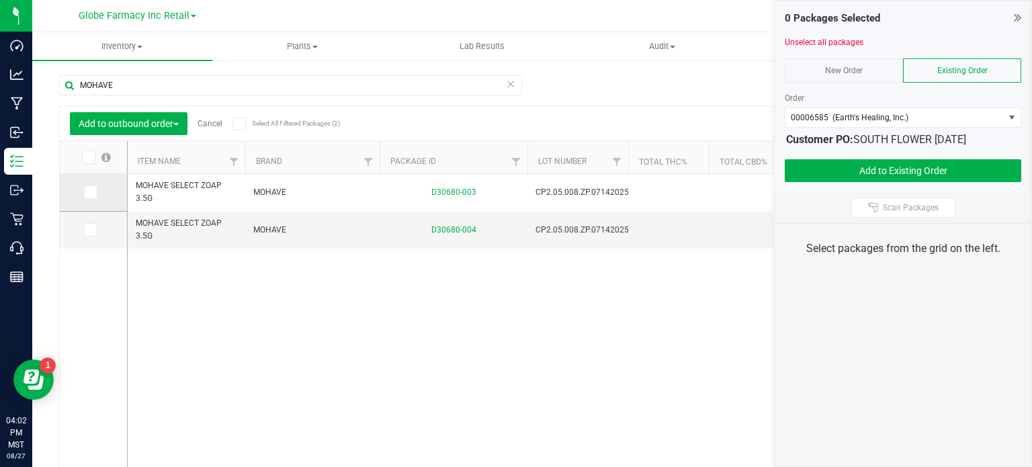
click at [93, 192] on span at bounding box center [90, 191] width 13 height 13
click at [90, 192] on icon at bounding box center [89, 192] width 9 height 0
click at [0, 0] on input "checkbox" at bounding box center [0, 0] width 0 height 0
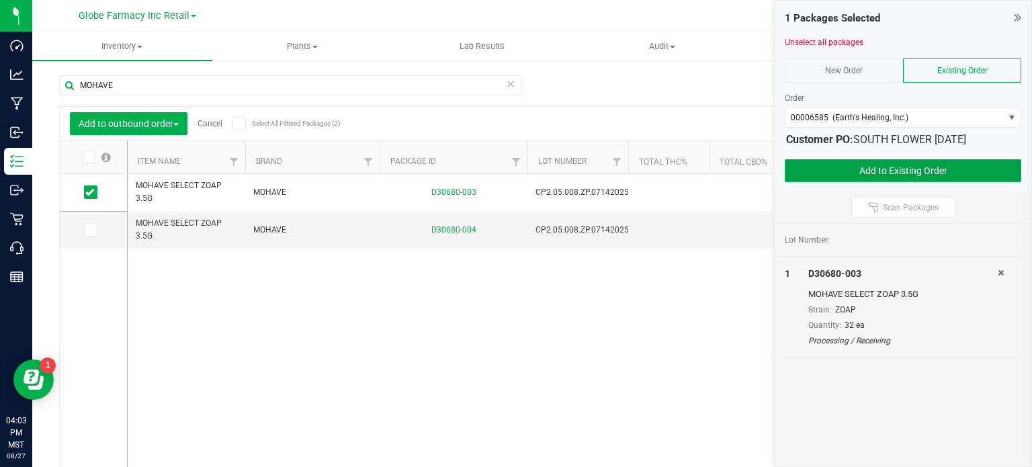
click at [872, 177] on button "Add to Existing Order" at bounding box center [902, 170] width 236 height 23
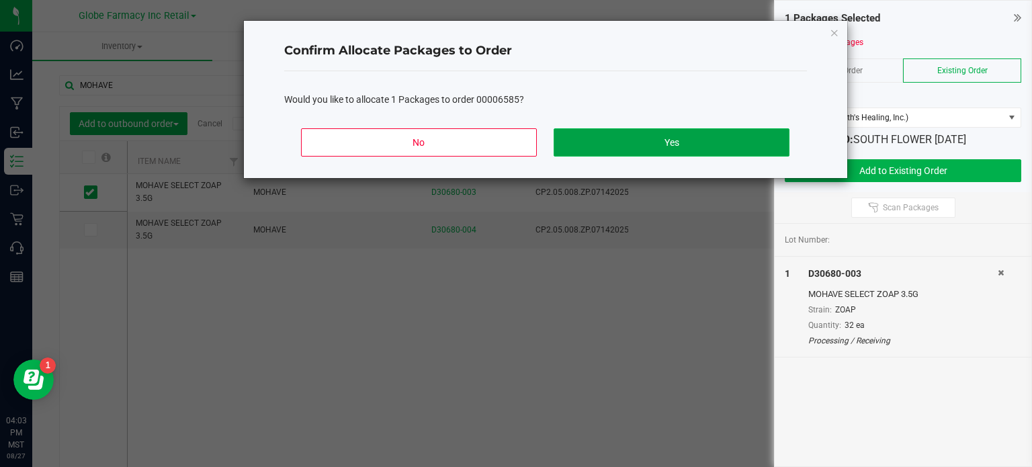
click at [753, 138] on button "Yes" at bounding box center [670, 142] width 235 height 28
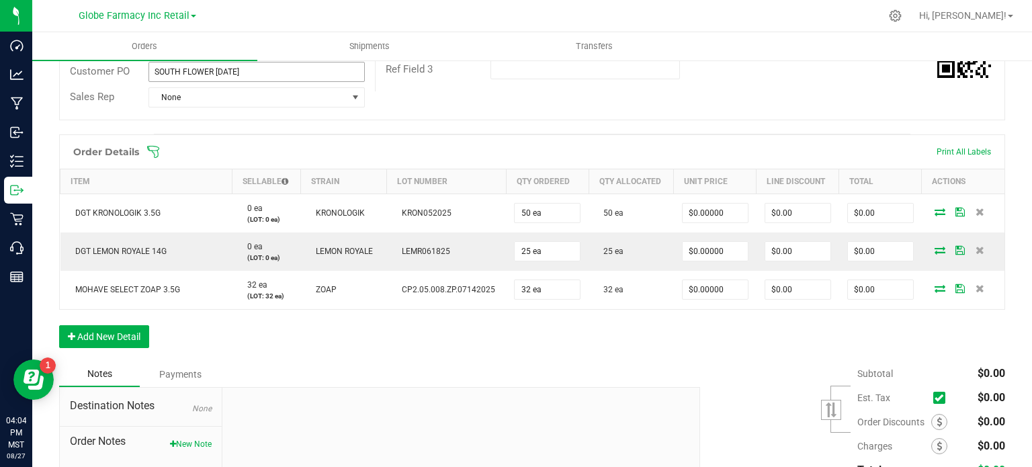
scroll to position [279, 0]
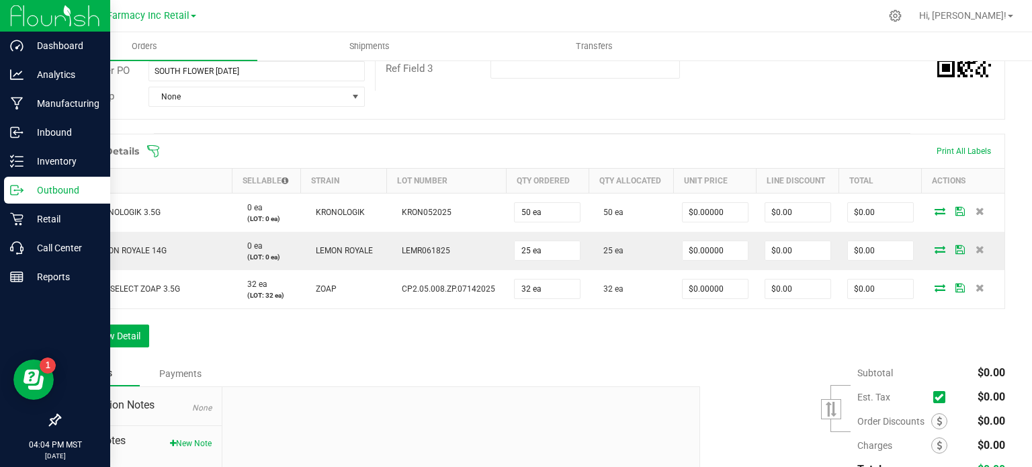
click at [22, 191] on icon at bounding box center [16, 189] width 13 height 13
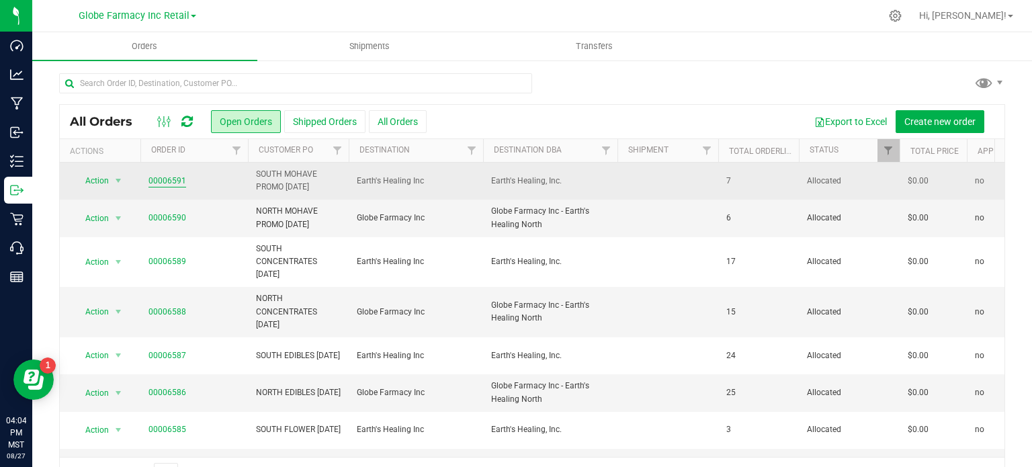
click at [156, 177] on link "00006591" at bounding box center [167, 181] width 38 height 13
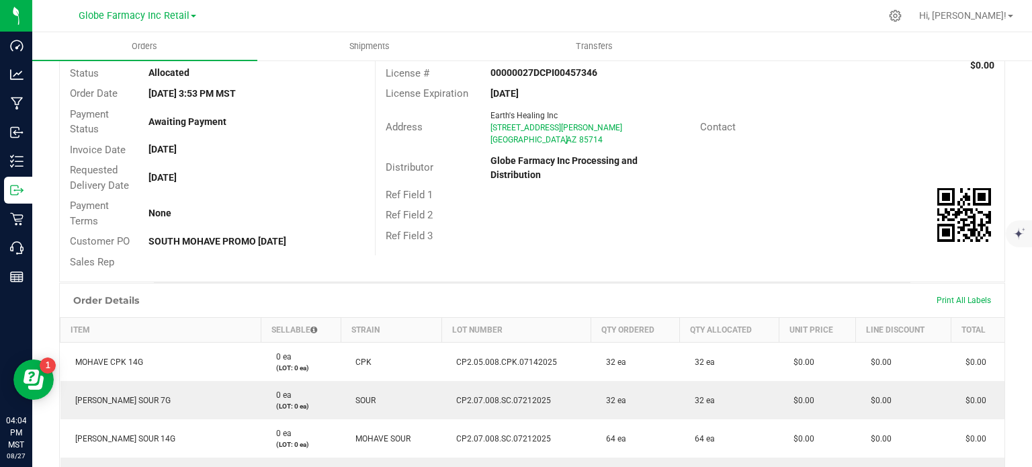
scroll to position [99, 0]
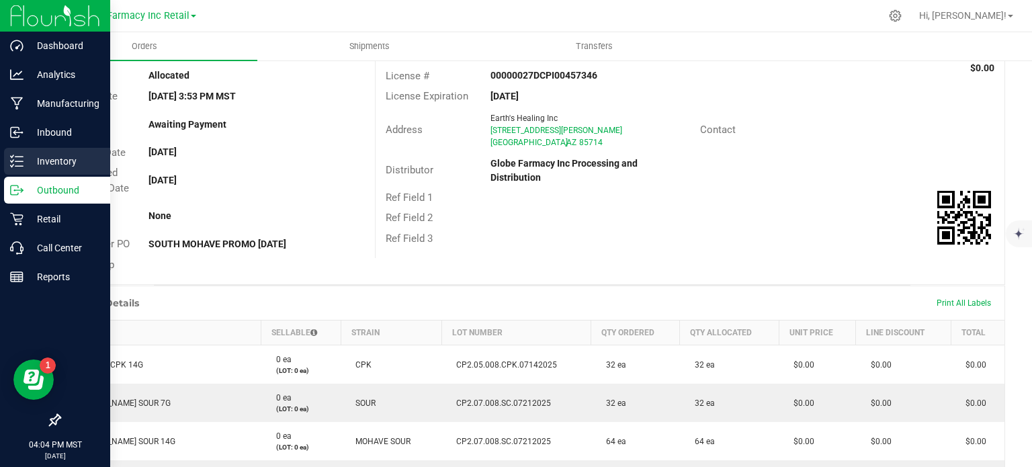
click at [24, 158] on p "Inventory" at bounding box center [64, 161] width 81 height 16
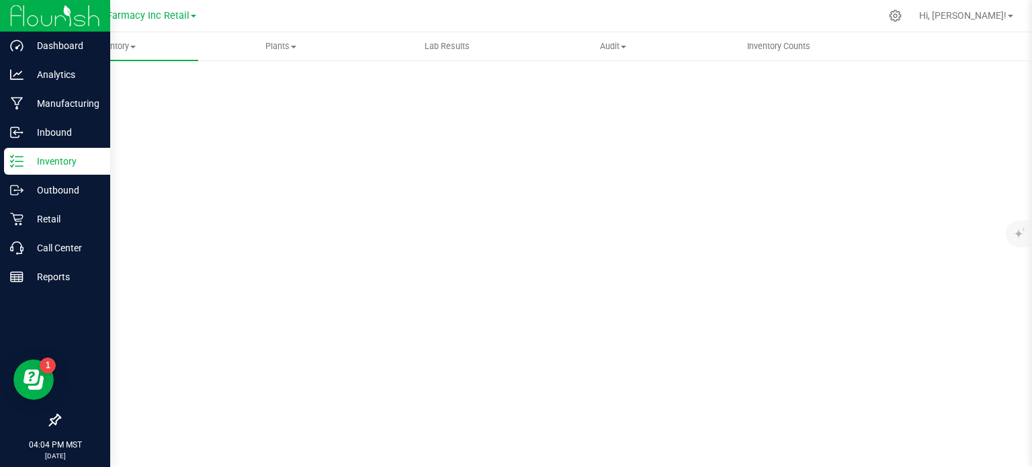
scroll to position [2, 0]
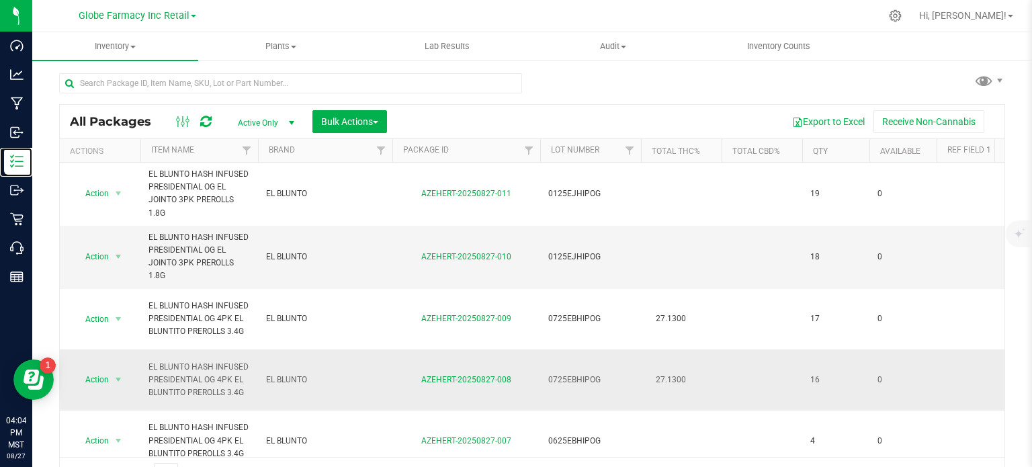
scroll to position [24, 0]
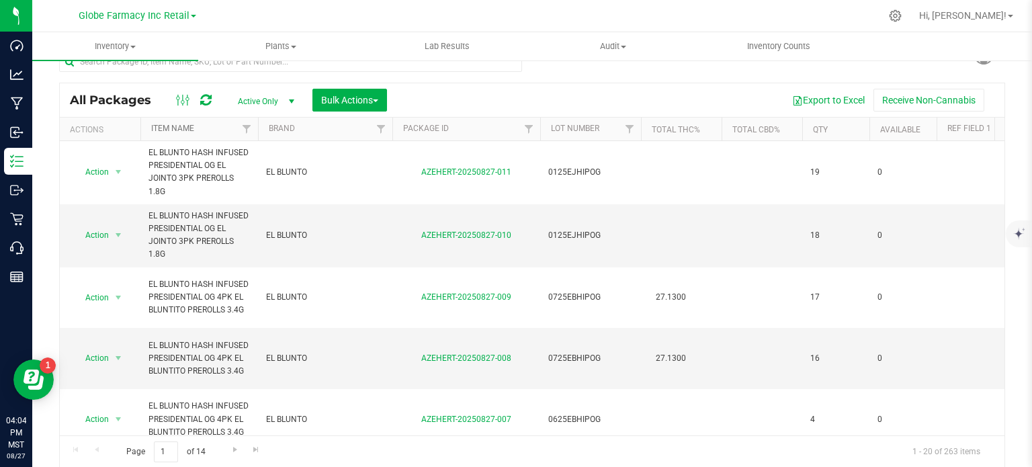
click at [169, 124] on link "Item Name" at bounding box center [172, 128] width 43 height 9
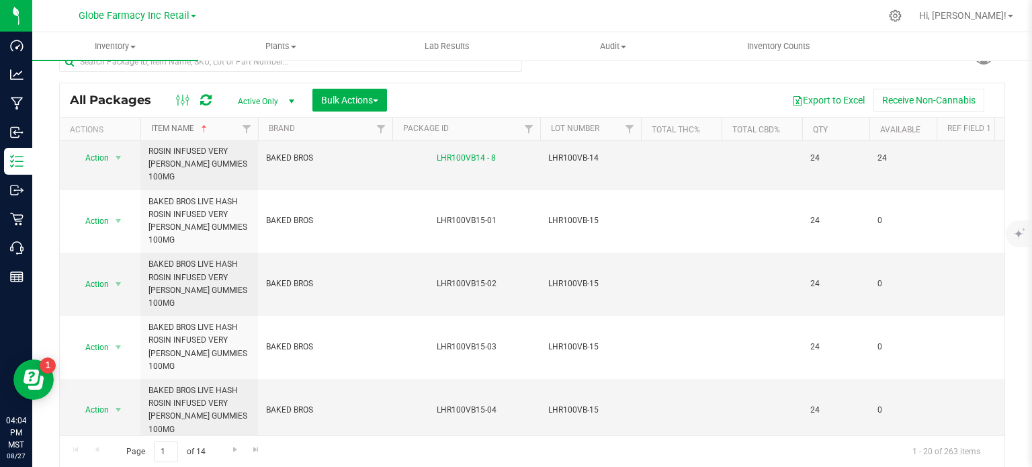
scroll to position [830, 0]
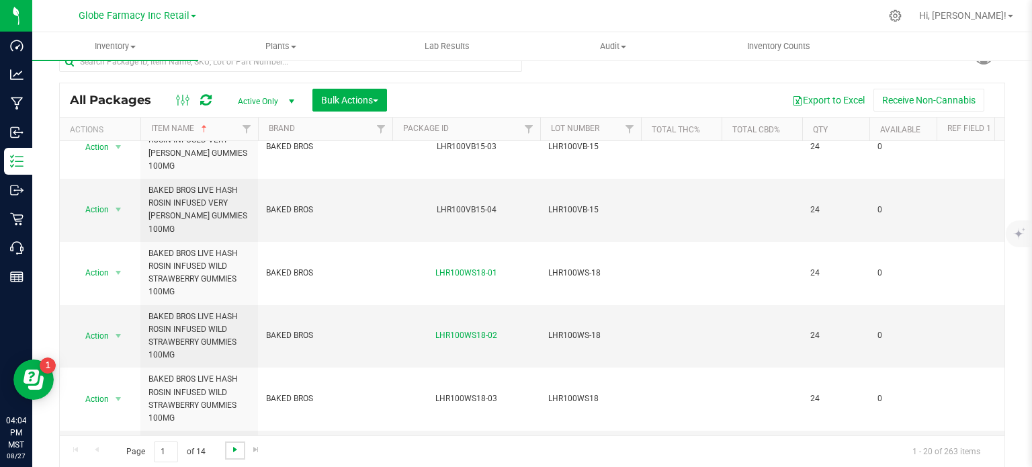
click at [231, 451] on span "Go to the next page" at bounding box center [235, 449] width 11 height 11
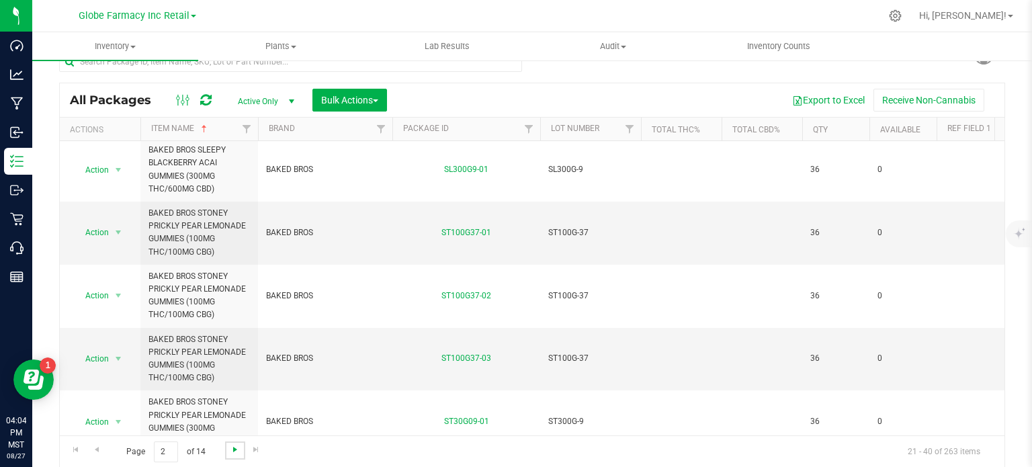
scroll to position [1011, 0]
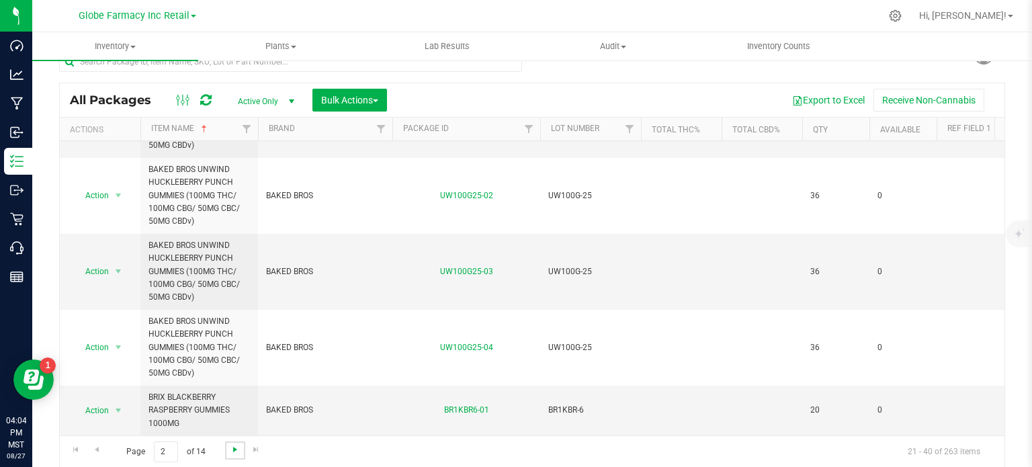
click at [230, 451] on span "Go to the next page" at bounding box center [235, 449] width 11 height 11
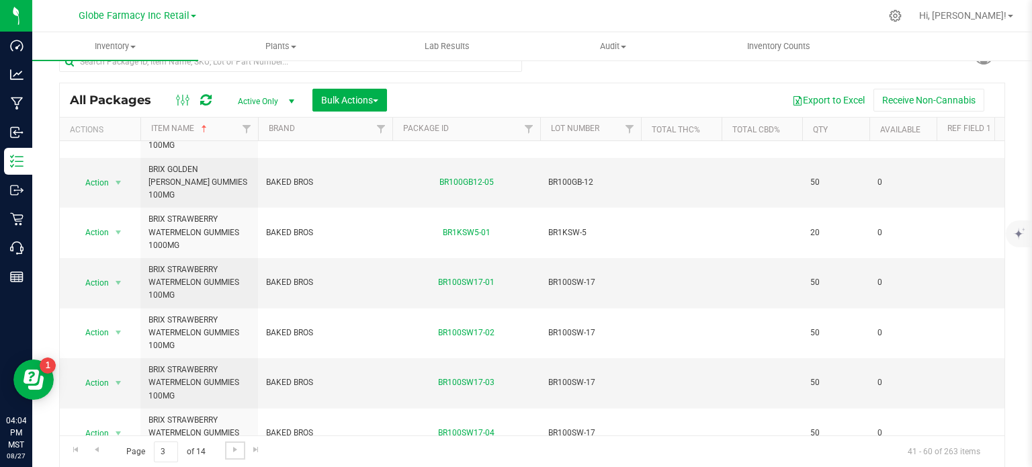
scroll to position [605, 0]
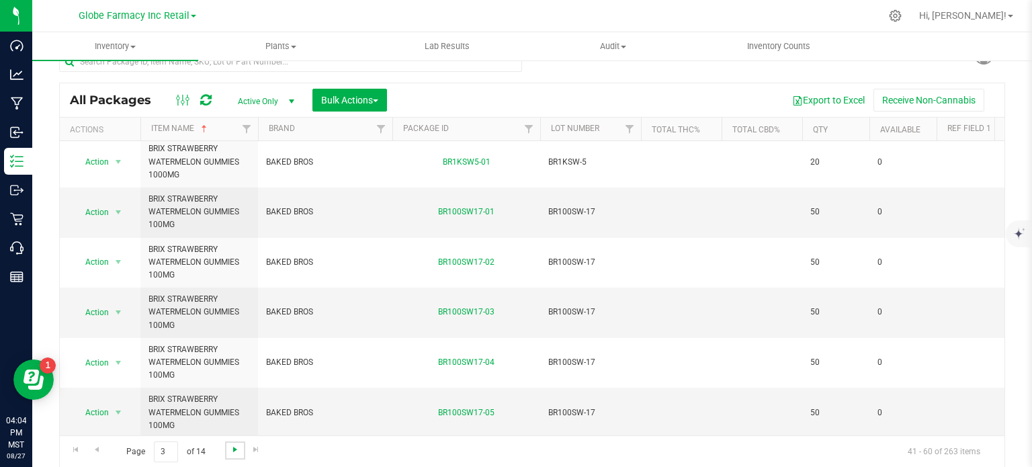
click at [230, 448] on span "Go to the next page" at bounding box center [235, 449] width 11 height 11
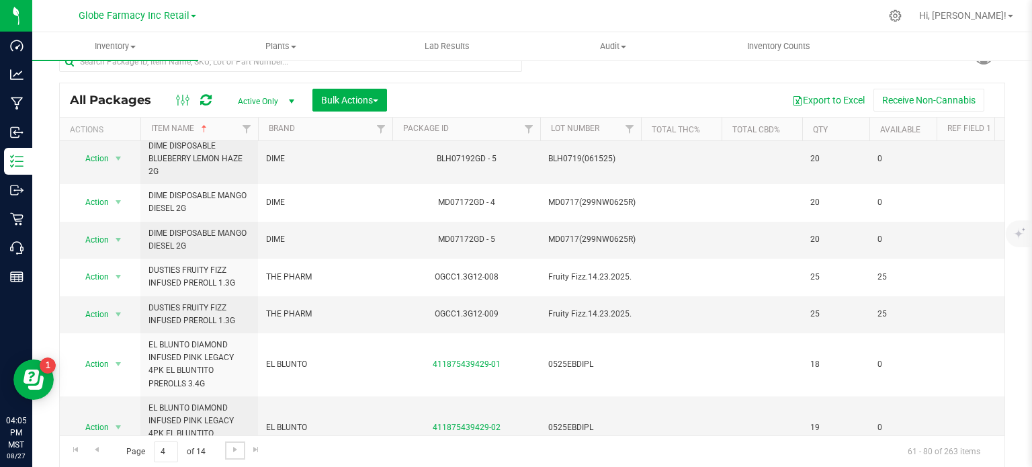
scroll to position [0, 1]
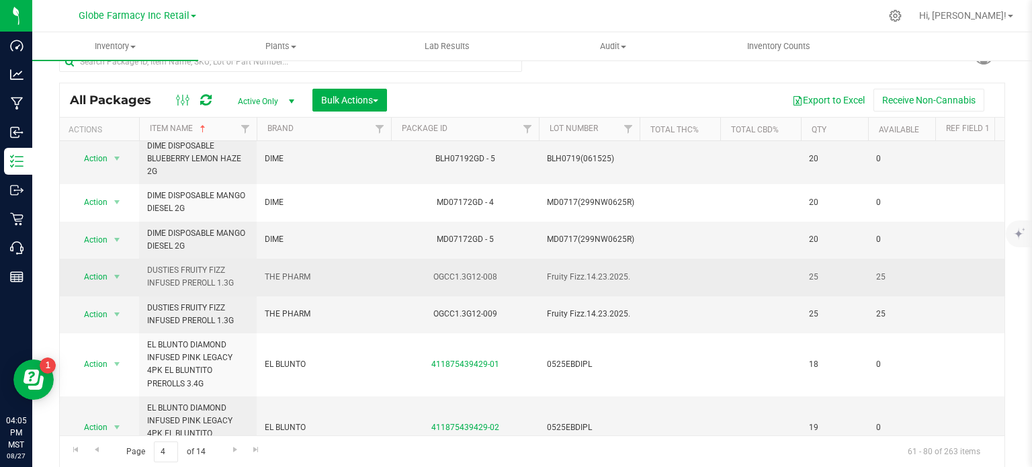
click at [200, 264] on span "DUSTIES FRUITY FIZZ INFUSED PREROLL 1.3G" at bounding box center [197, 277] width 101 height 26
copy tr "DUSTIES FRUITY FIZZ INFUSED PREROLL 1.3G"
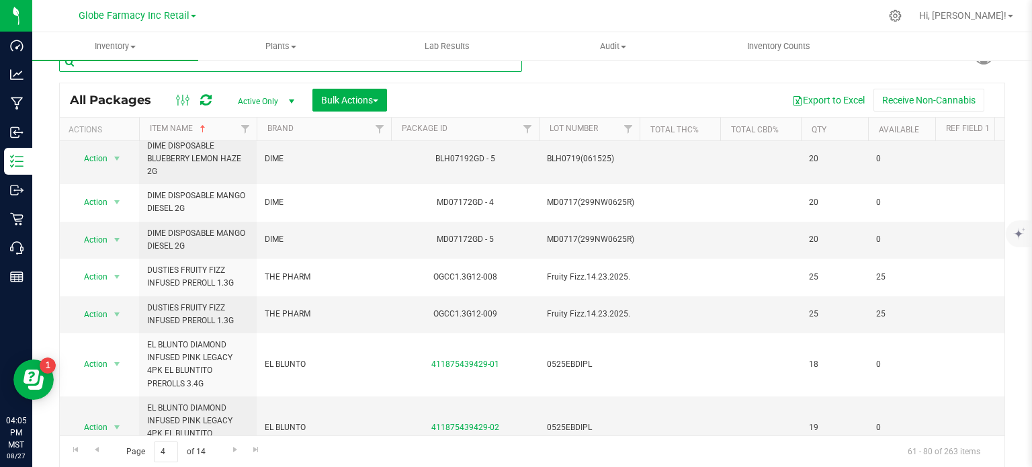
paste input "DUSTIES FRUITY FIZZ INFUSED PREROLL 1.3G"
click at [332, 66] on input "text" at bounding box center [290, 62] width 463 height 20
type input "DUSTIES FRUITY FIZZ INFUSED PREROLL 1.3G"
click at [345, 96] on span "Bulk Actions" at bounding box center [349, 100] width 57 height 11
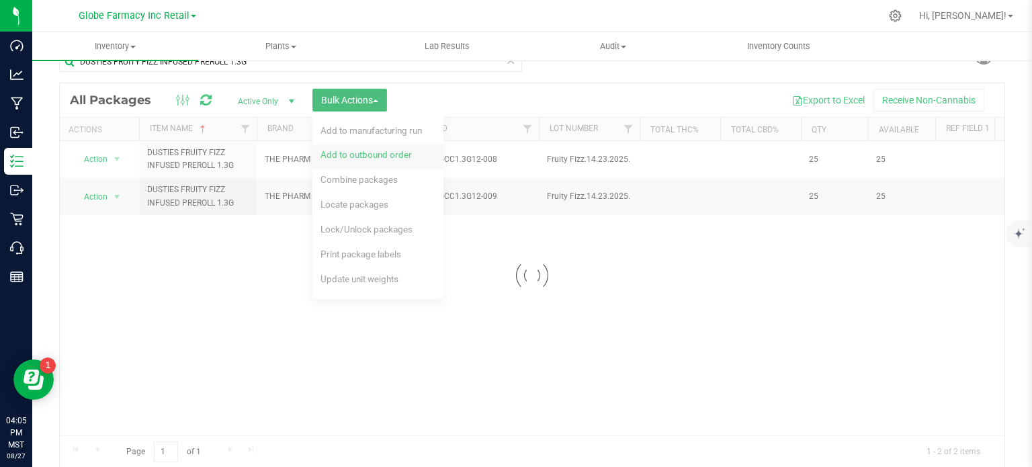
scroll to position [0, 1]
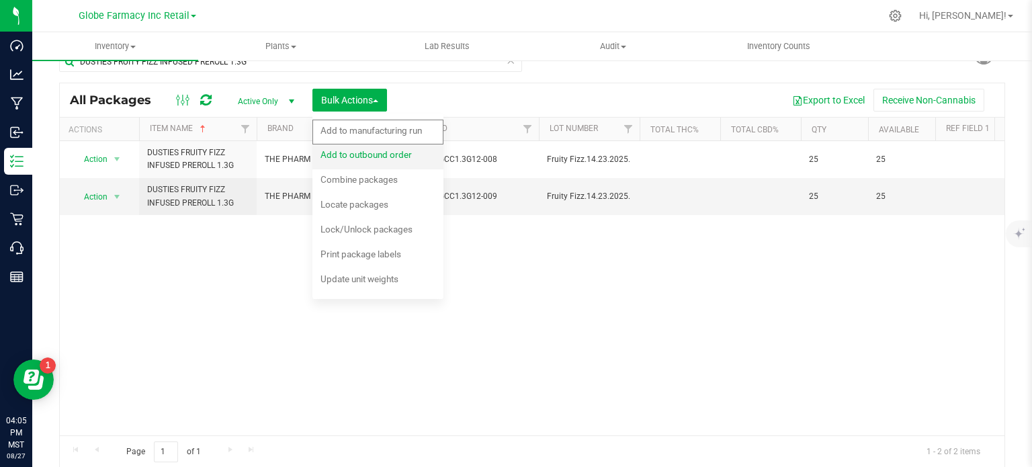
click at [366, 158] on div "Add to outbound order" at bounding box center [374, 156] width 109 height 21
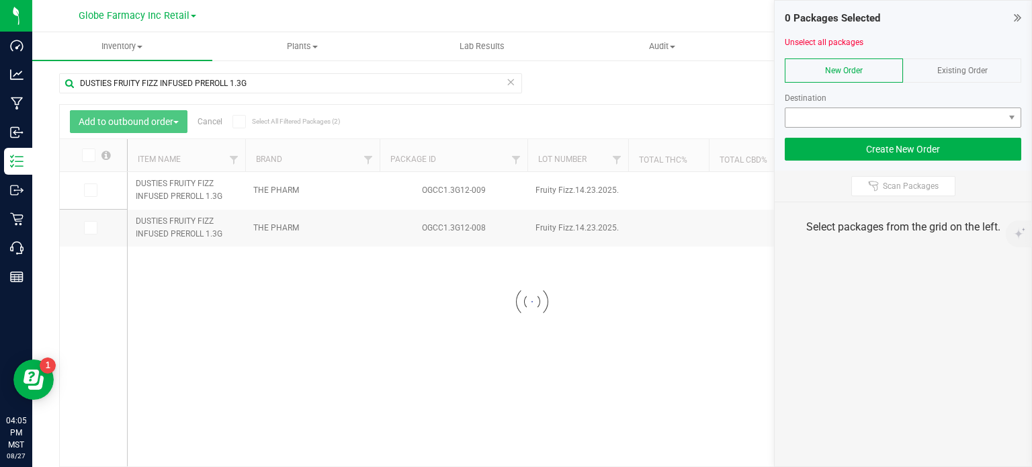
scroll to position [24, 0]
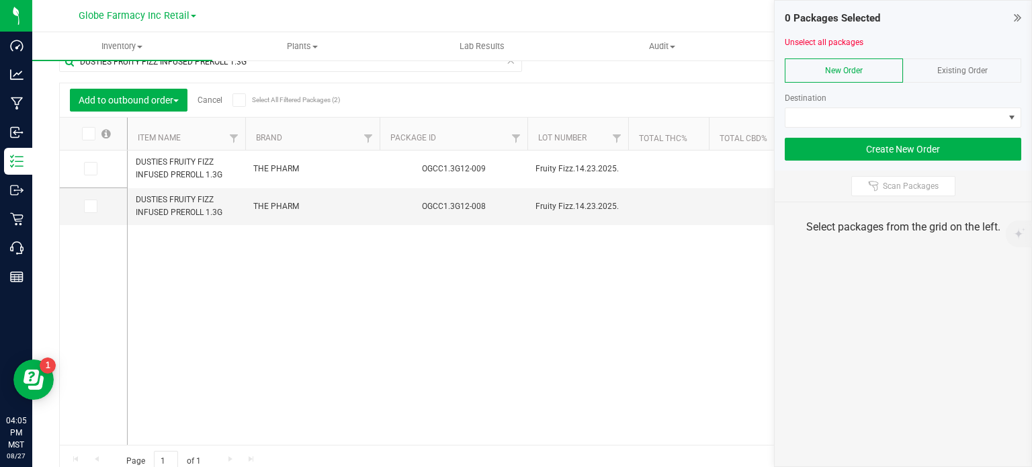
click at [945, 68] on span "Existing Order" at bounding box center [962, 70] width 50 height 9
click at [902, 128] on div at bounding box center [902, 133] width 236 height 10
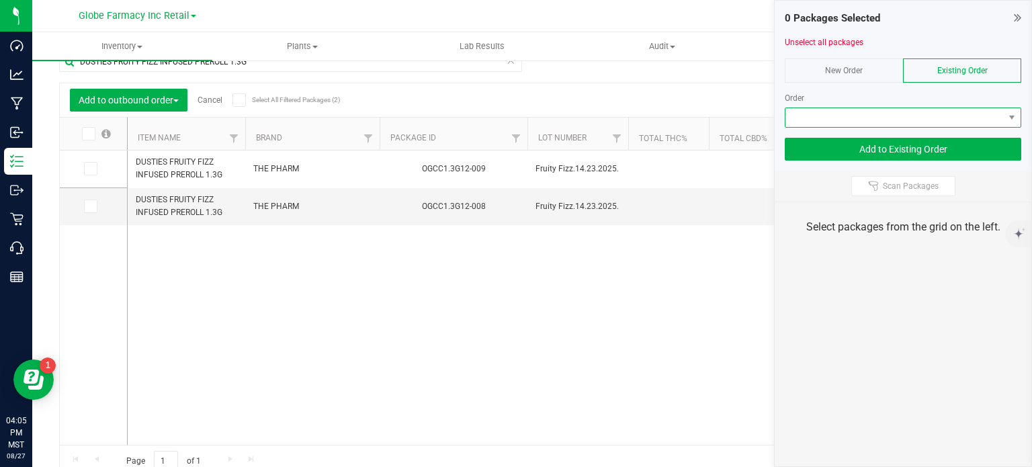
click at [901, 123] on span at bounding box center [894, 117] width 218 height 19
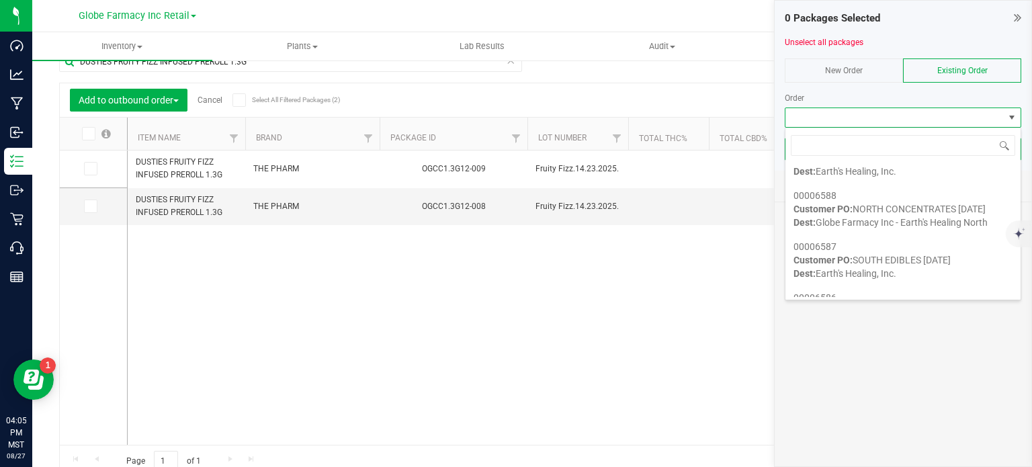
scroll to position [126, 0]
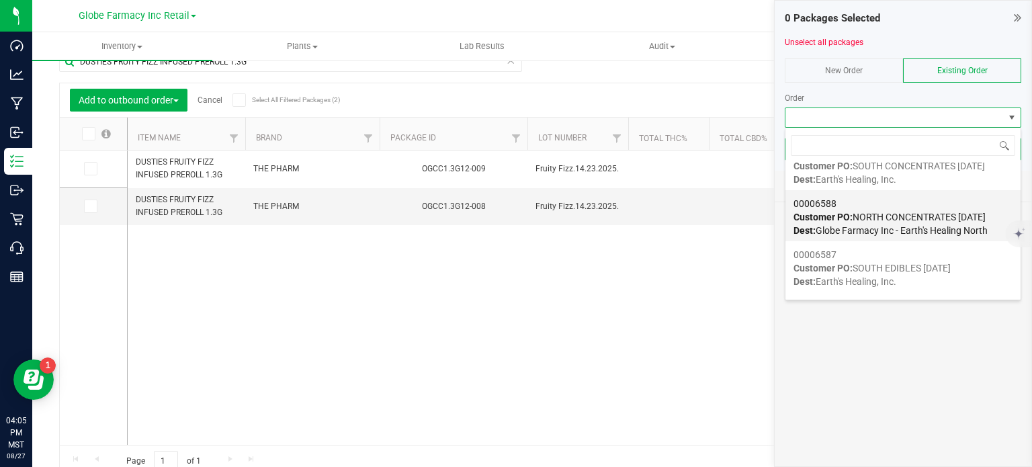
click at [874, 227] on span "Dest: Globe Farmacy Inc - Earth's Healing North" at bounding box center [890, 230] width 194 height 11
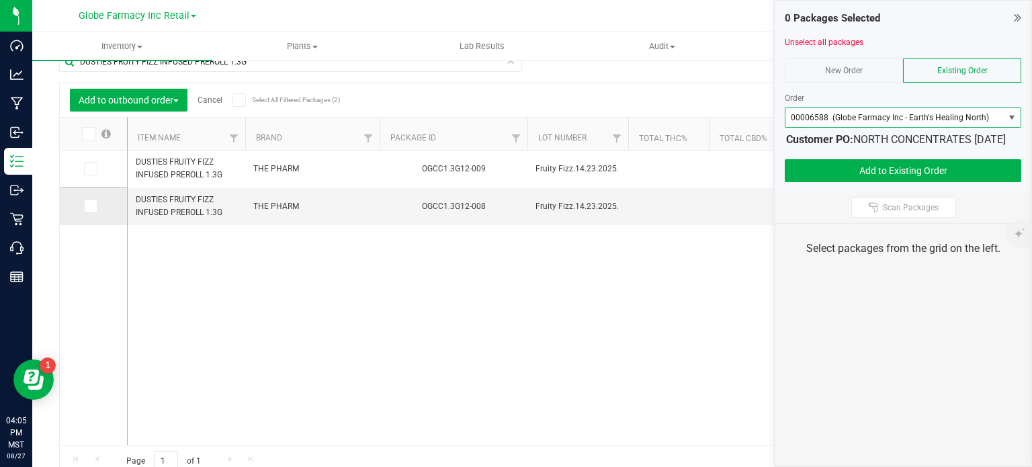
click at [85, 206] on span at bounding box center [90, 205] width 13 height 13
click at [87, 206] on icon at bounding box center [89, 206] width 9 height 0
click at [0, 0] on input "checkbox" at bounding box center [0, 0] width 0 height 0
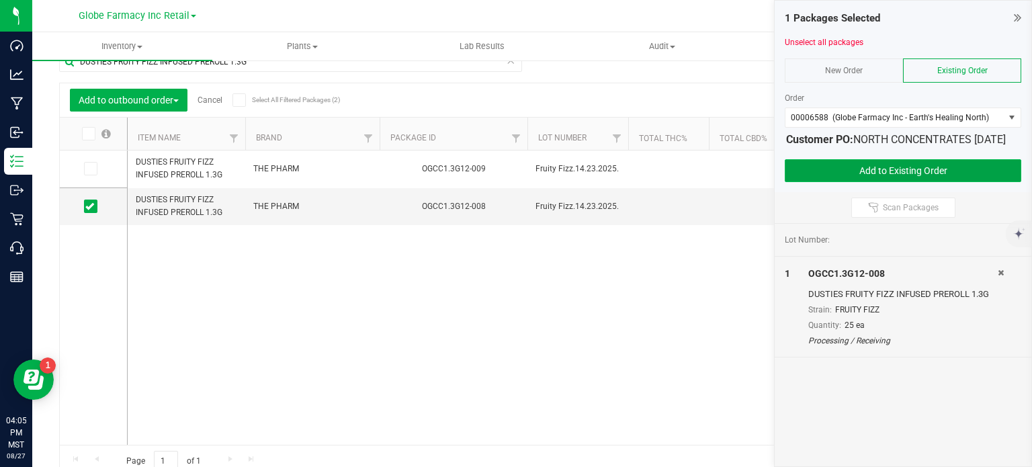
click at [836, 182] on button "Add to Existing Order" at bounding box center [902, 170] width 236 height 23
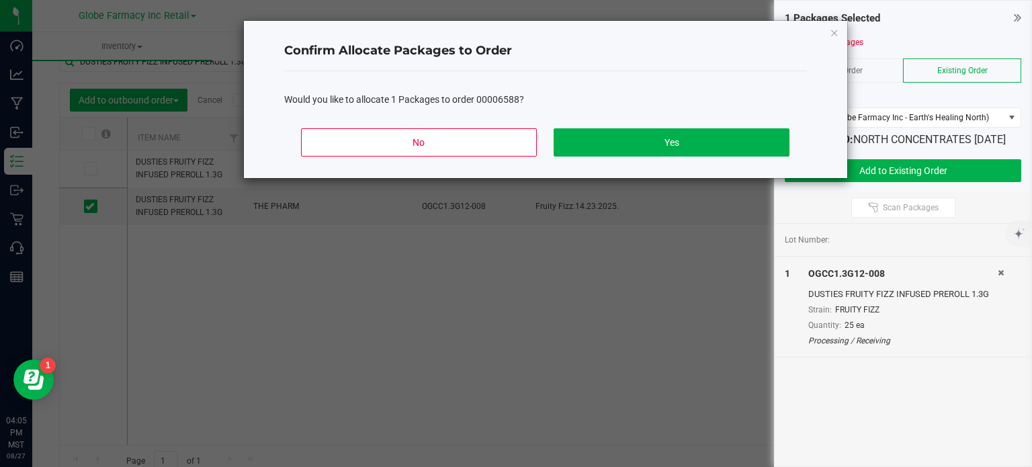
click at [722, 120] on div "No Yes" at bounding box center [545, 148] width 522 height 60
click at [723, 147] on button "Yes" at bounding box center [670, 142] width 235 height 28
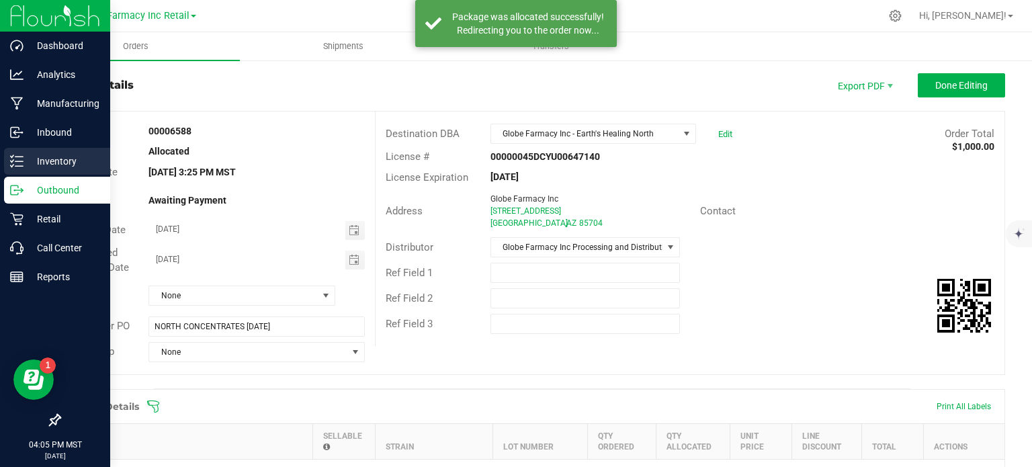
click at [50, 158] on p "Inventory" at bounding box center [64, 161] width 81 height 16
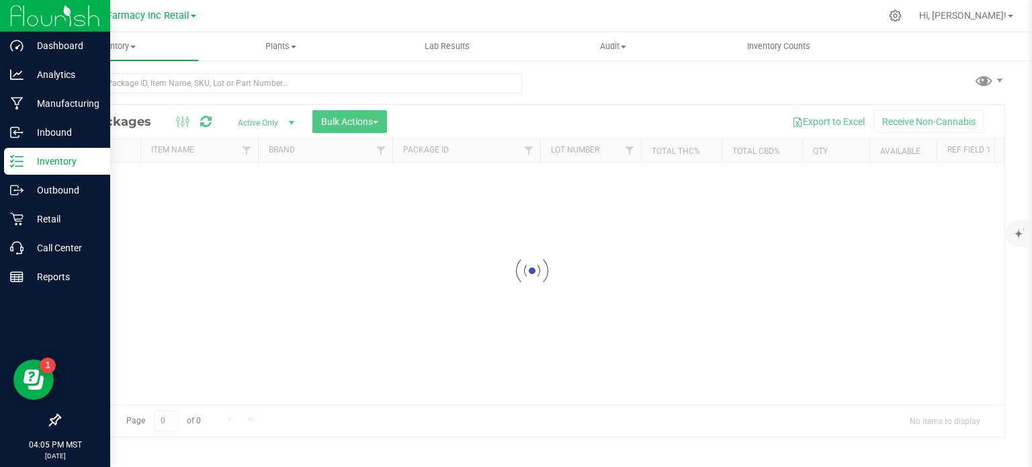
scroll to position [2, 0]
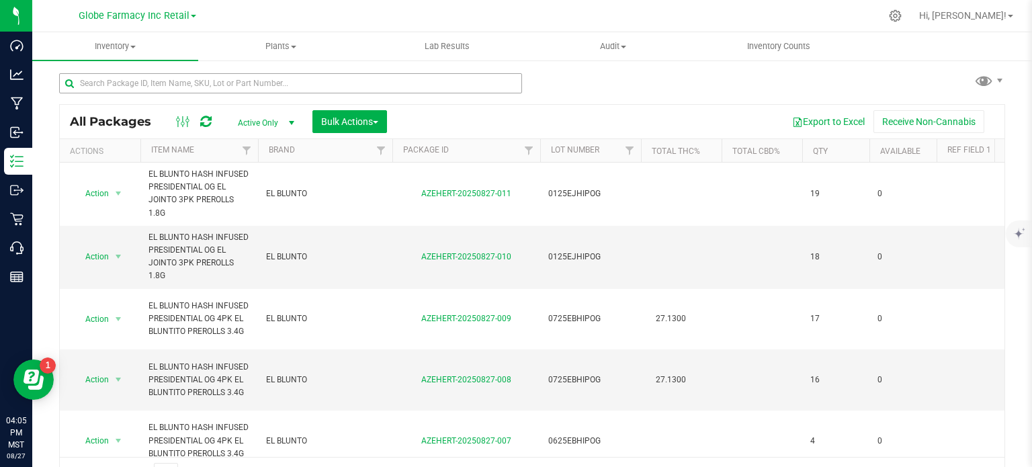
scroll to position [24, 0]
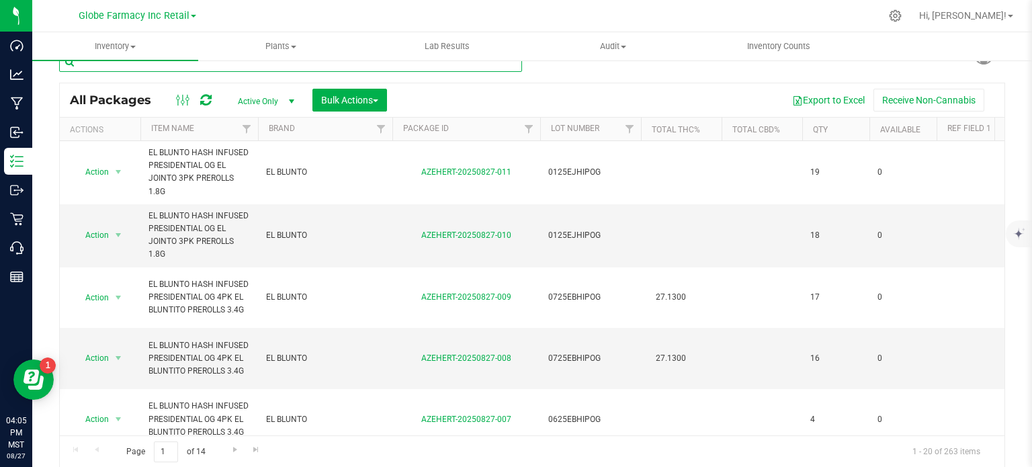
paste input "DUSTIES FRUITY FIZZ INFUSED PREROLL 1.3G"
click at [207, 66] on input "DUSTIES FRUITY FIZZ INFUSED PREROLL 1.3G" at bounding box center [290, 62] width 463 height 20
type input "DUSTIES FRUITY FIZZ INFUSED PREROLL 1.3G"
click at [355, 104] on button "Bulk Actions" at bounding box center [349, 100] width 75 height 23
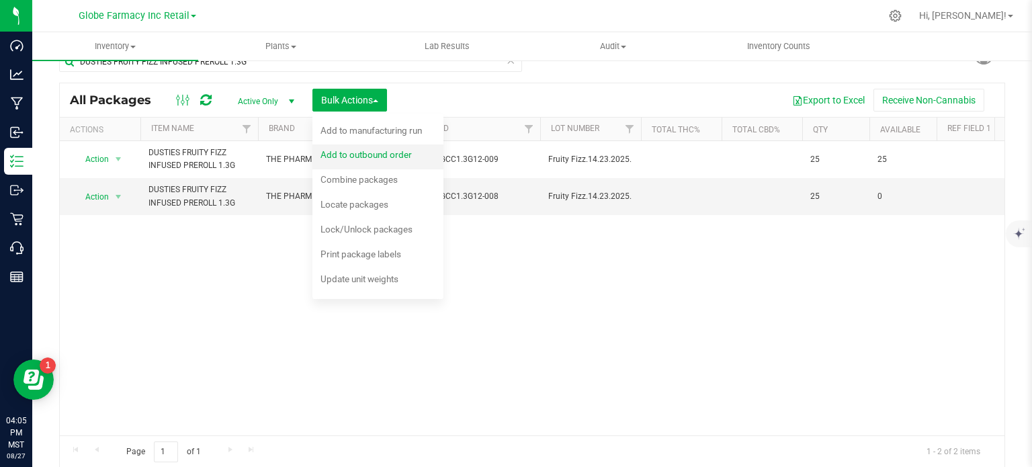
click at [379, 150] on span "Add to outbound order" at bounding box center [365, 154] width 91 height 11
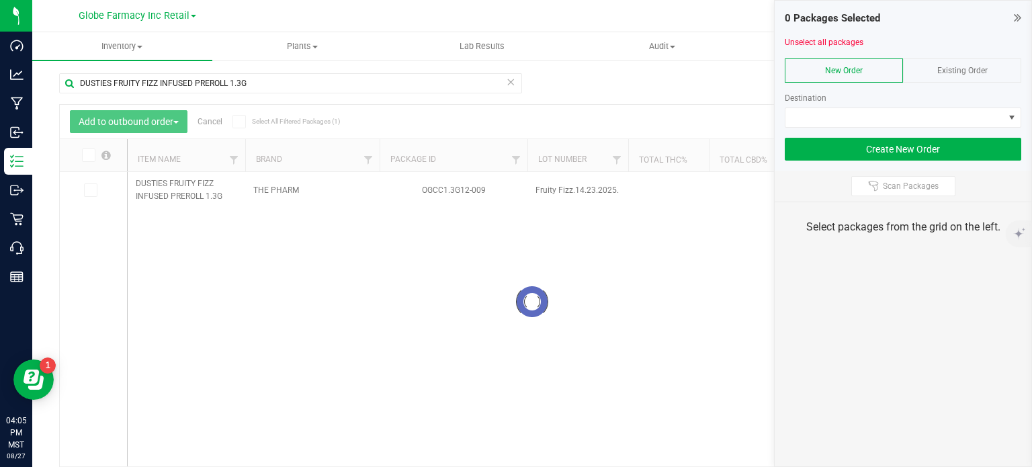
scroll to position [24, 0]
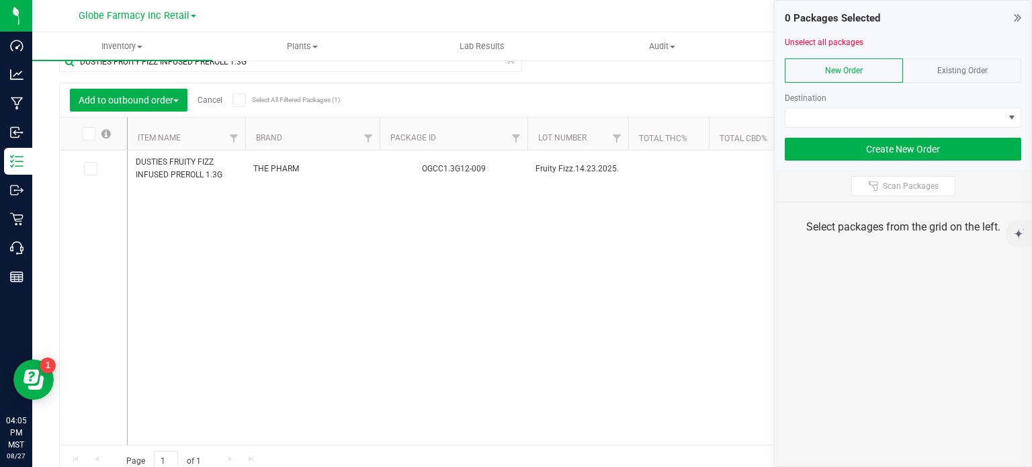
click at [960, 69] on span "Existing Order" at bounding box center [962, 70] width 50 height 9
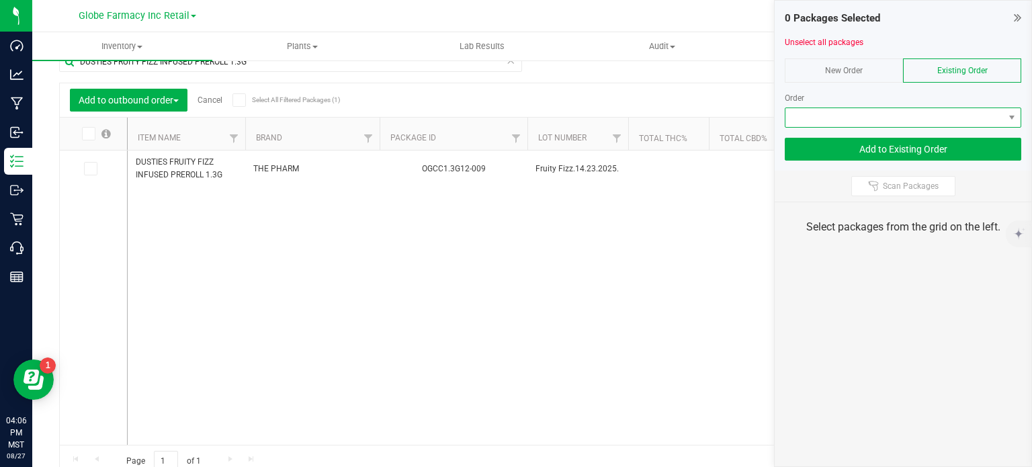
click at [932, 123] on span at bounding box center [894, 117] width 218 height 19
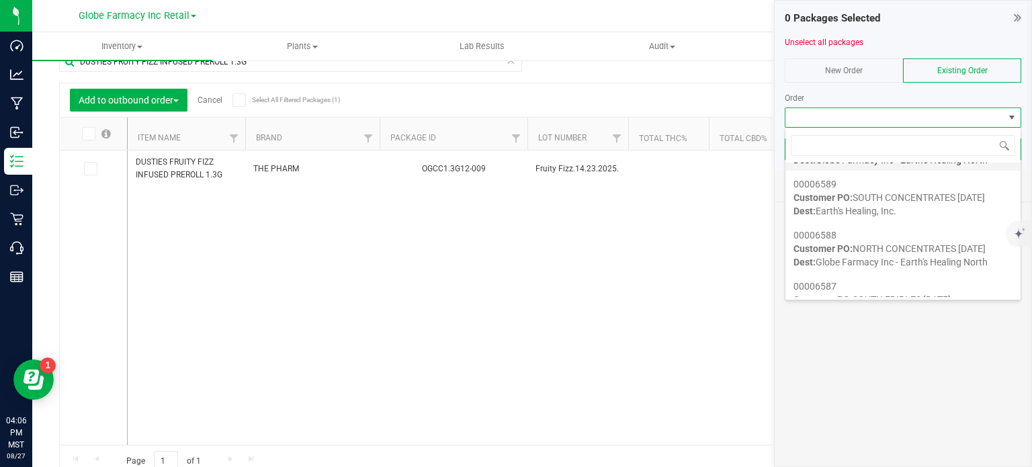
scroll to position [94, 0]
click at [878, 214] on span "Dest: Earth's Healing, Inc." at bounding box center [844, 211] width 103 height 11
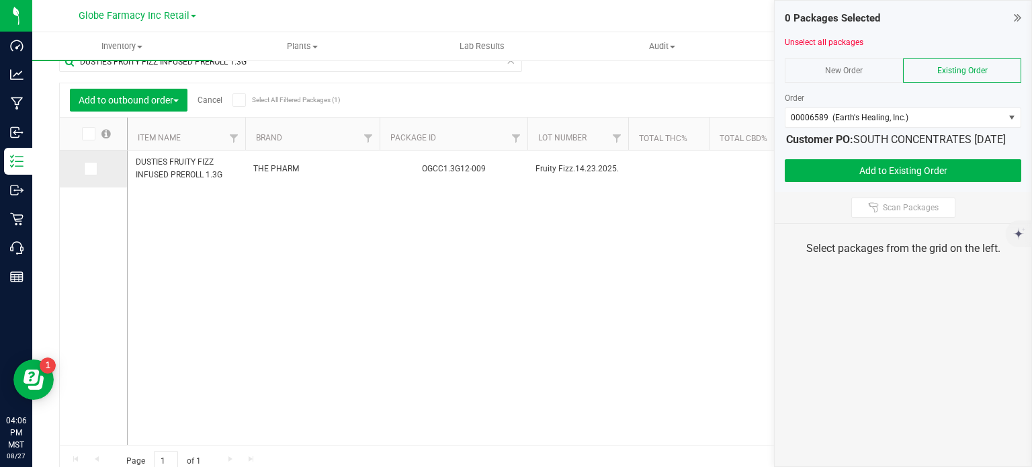
click at [91, 169] on icon at bounding box center [89, 169] width 9 height 0
click at [0, 0] on input "checkbox" at bounding box center [0, 0] width 0 height 0
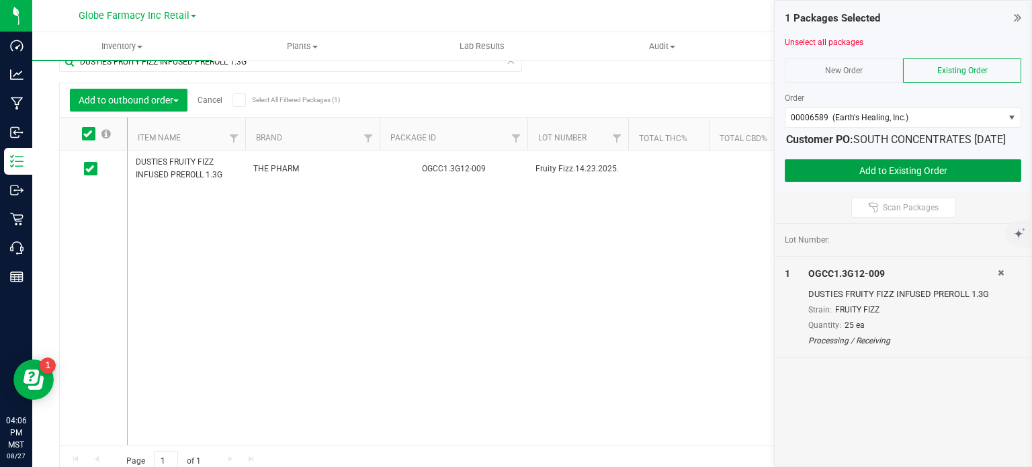
click at [820, 181] on button "Add to Existing Order" at bounding box center [902, 170] width 236 height 23
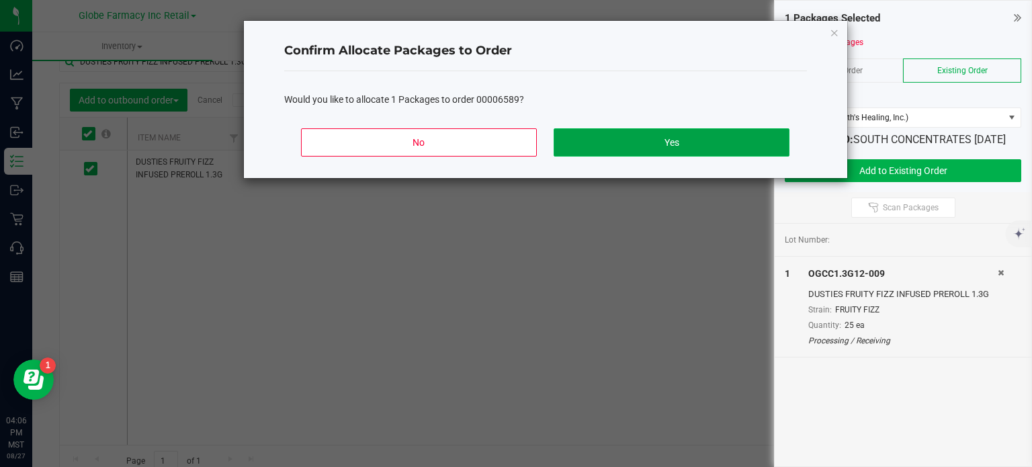
click at [698, 138] on button "Yes" at bounding box center [670, 142] width 235 height 28
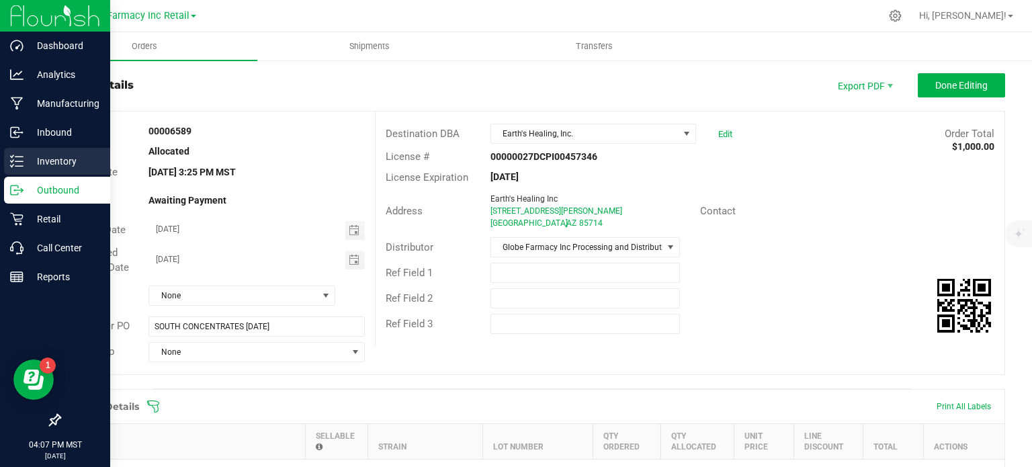
click at [7, 160] on div "Inventory" at bounding box center [57, 161] width 106 height 27
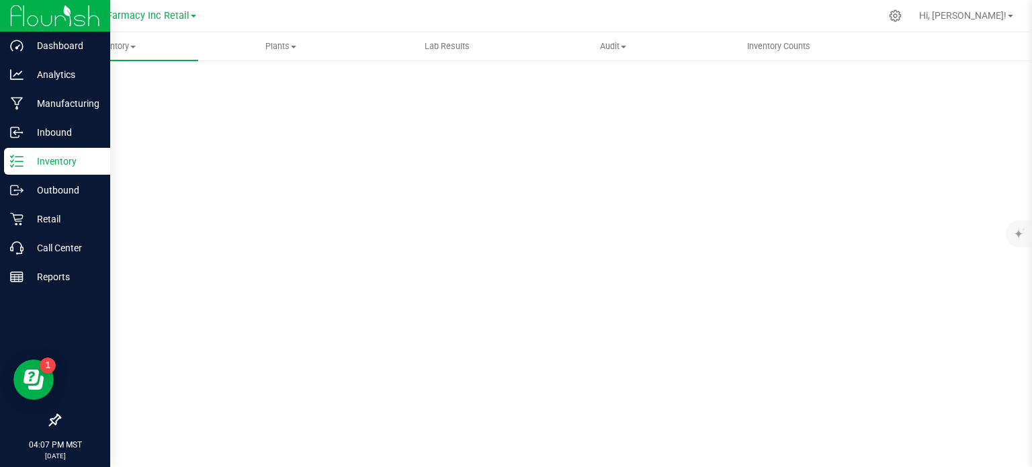
scroll to position [2, 0]
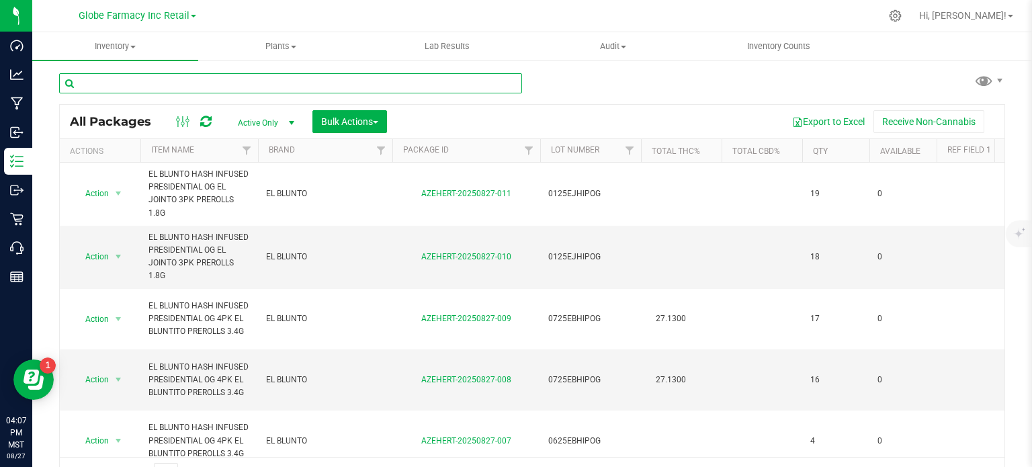
click at [169, 73] on input "text" at bounding box center [290, 83] width 463 height 20
paste input "SHORTIES"
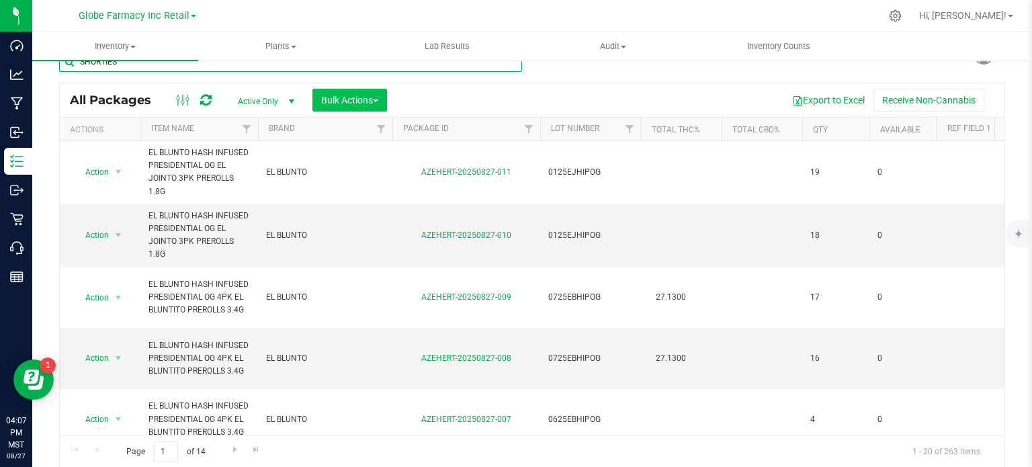
type input "SHORTIES"
click at [360, 107] on button "Bulk Actions" at bounding box center [349, 100] width 75 height 23
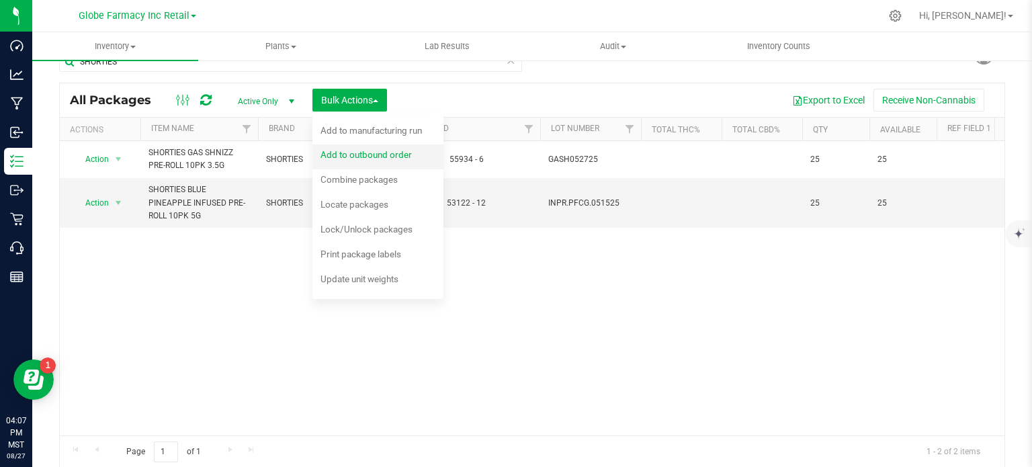
click at [388, 155] on span "Add to outbound order" at bounding box center [365, 154] width 91 height 11
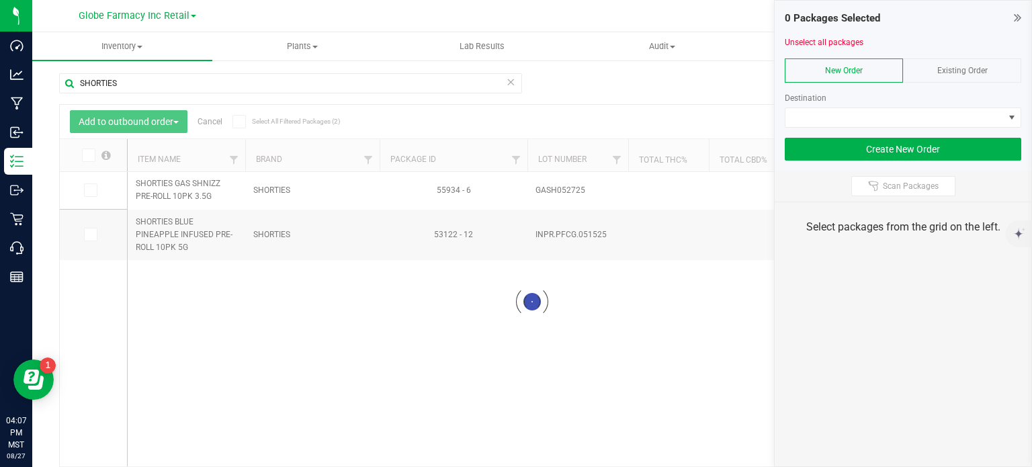
scroll to position [24, 0]
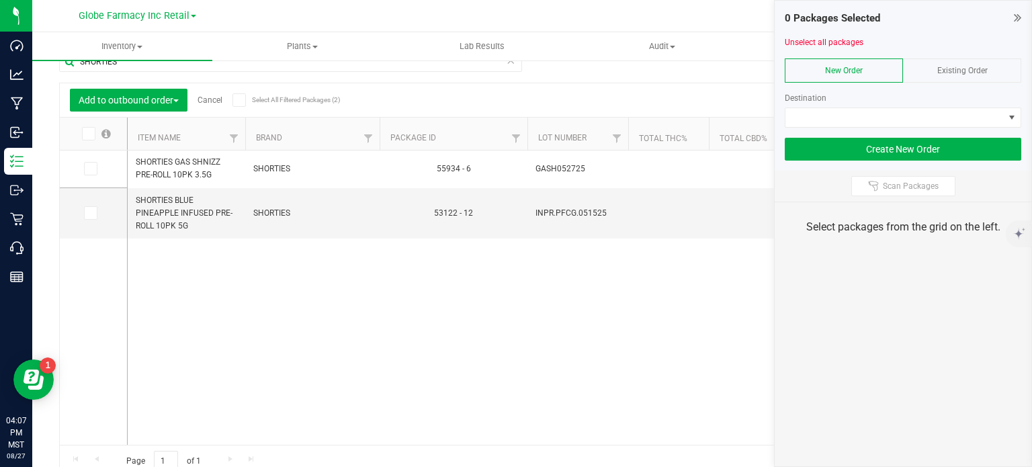
click at [944, 70] on span "Existing Order" at bounding box center [962, 70] width 50 height 9
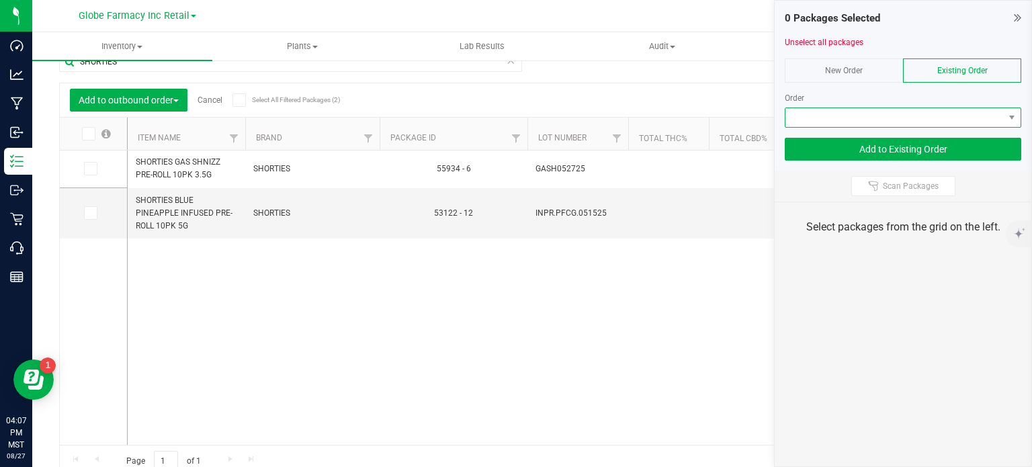
click at [913, 115] on span at bounding box center [894, 117] width 218 height 19
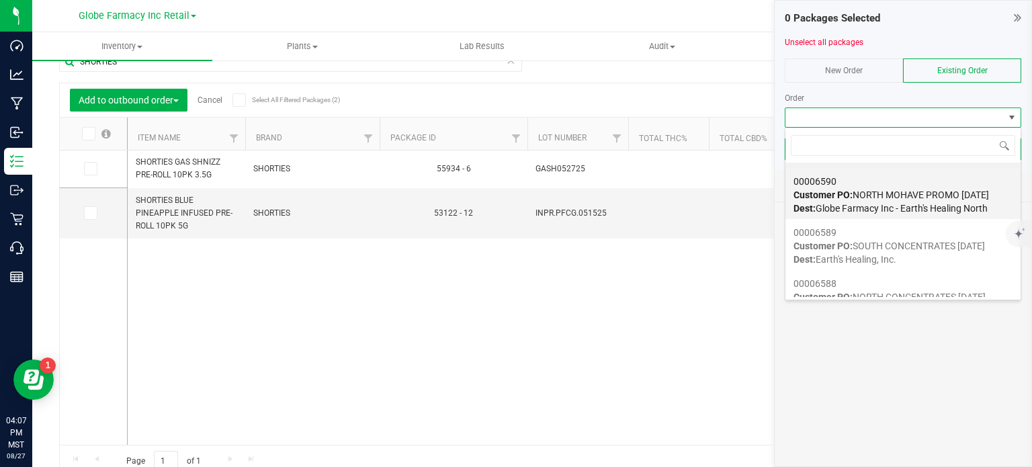
scroll to position [59, 0]
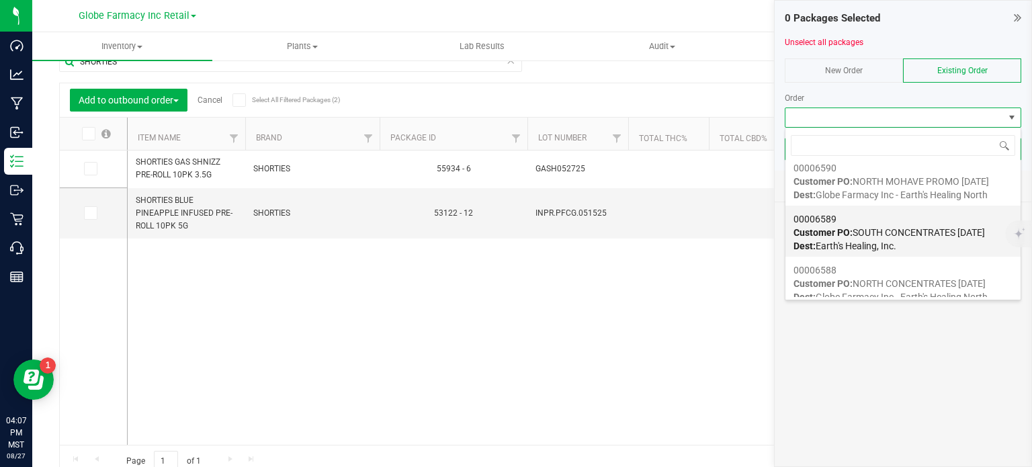
click at [892, 222] on div "00006589 Customer PO: SOUTH CONCENTRATES [DATE] Dest: Earth's Healing, Inc." at bounding box center [902, 232] width 219 height 51
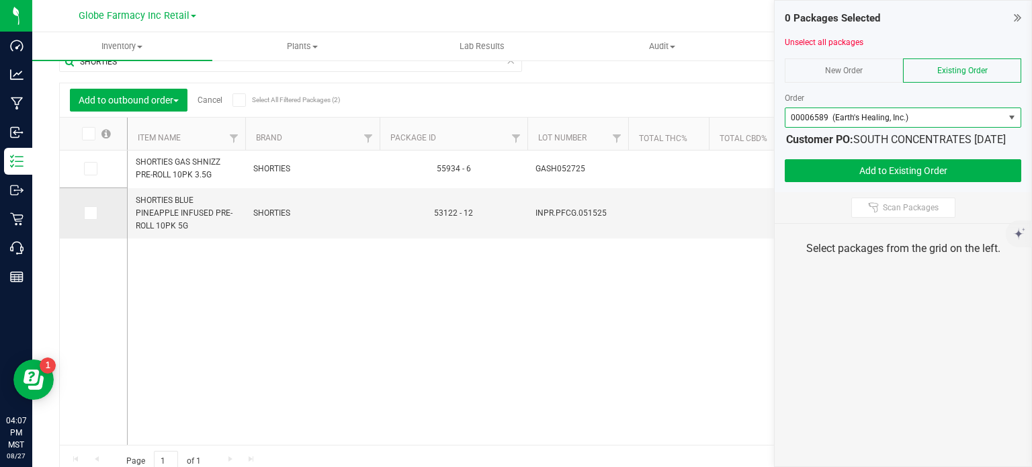
click at [87, 213] on icon at bounding box center [89, 213] width 9 height 0
click at [0, 0] on input "checkbox" at bounding box center [0, 0] width 0 height 0
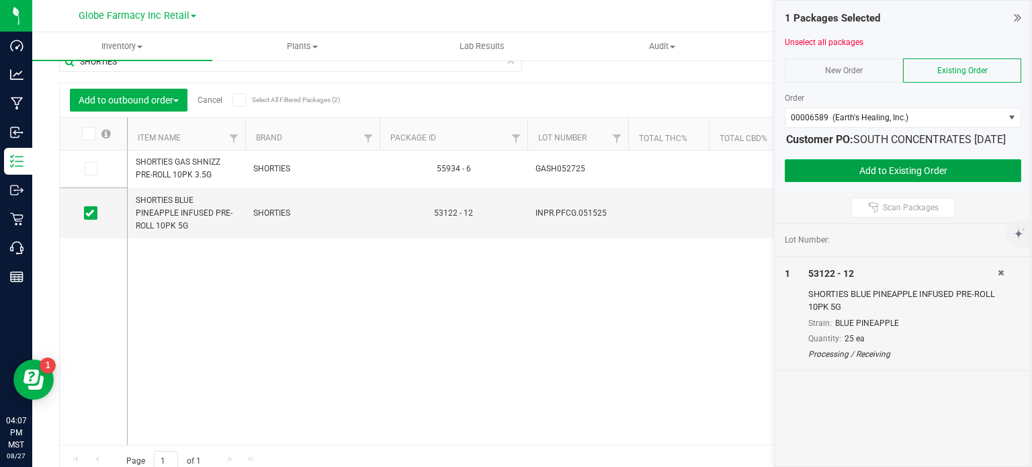
click at [848, 174] on button "Add to Existing Order" at bounding box center [902, 170] width 236 height 23
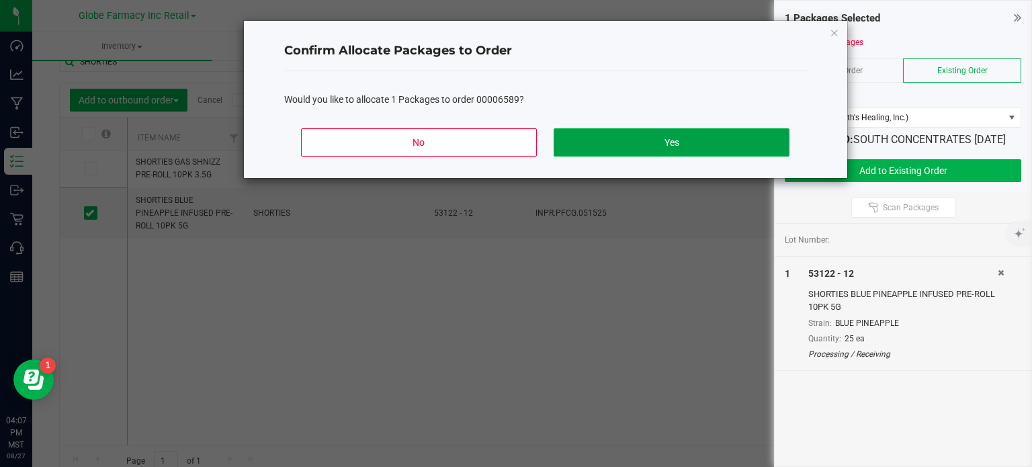
click at [682, 140] on button "Yes" at bounding box center [670, 142] width 235 height 28
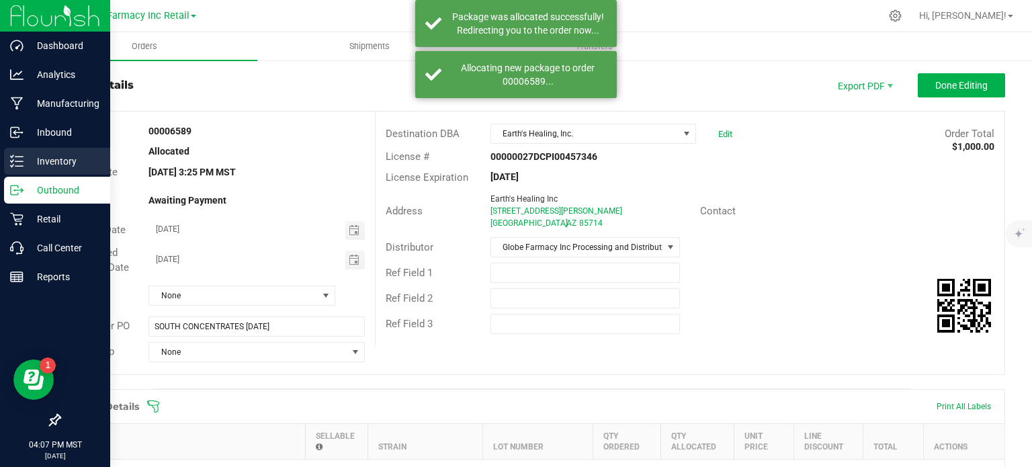
click at [13, 164] on icon at bounding box center [16, 160] width 13 height 13
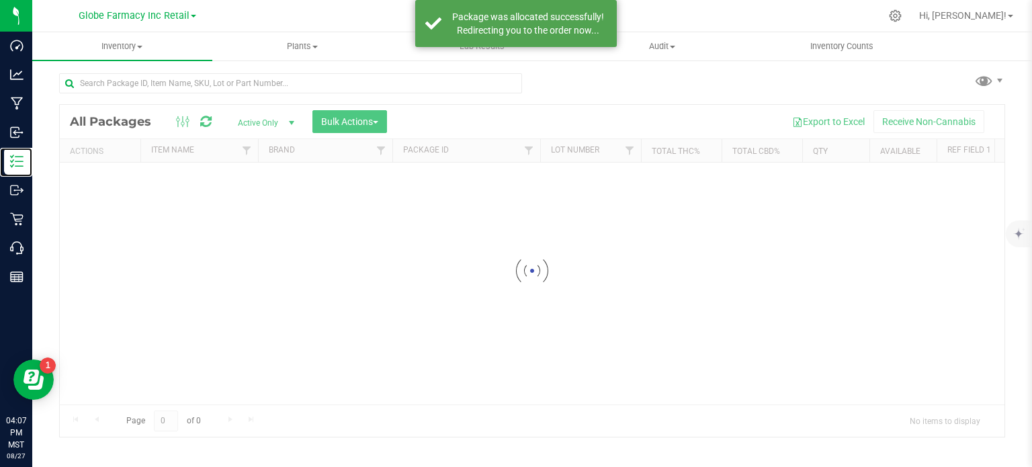
scroll to position [2, 0]
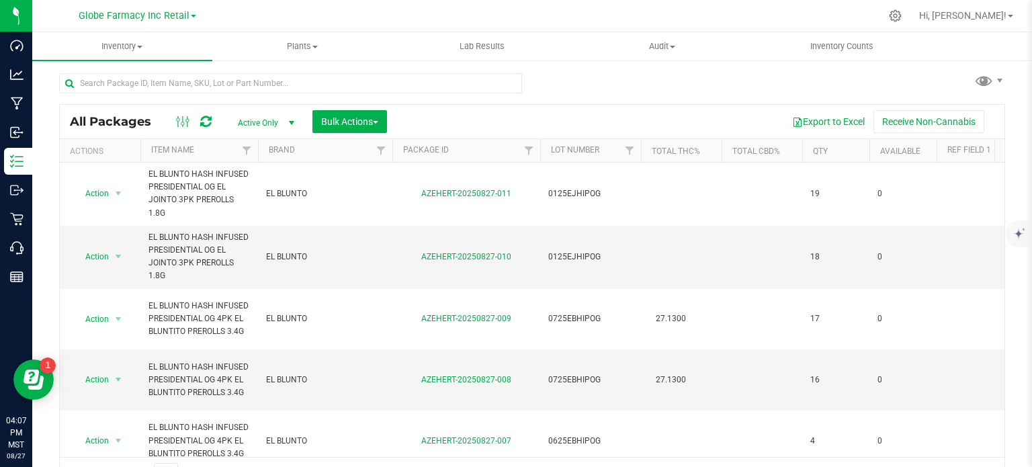
click at [343, 81] on div at bounding box center [290, 88] width 463 height 31
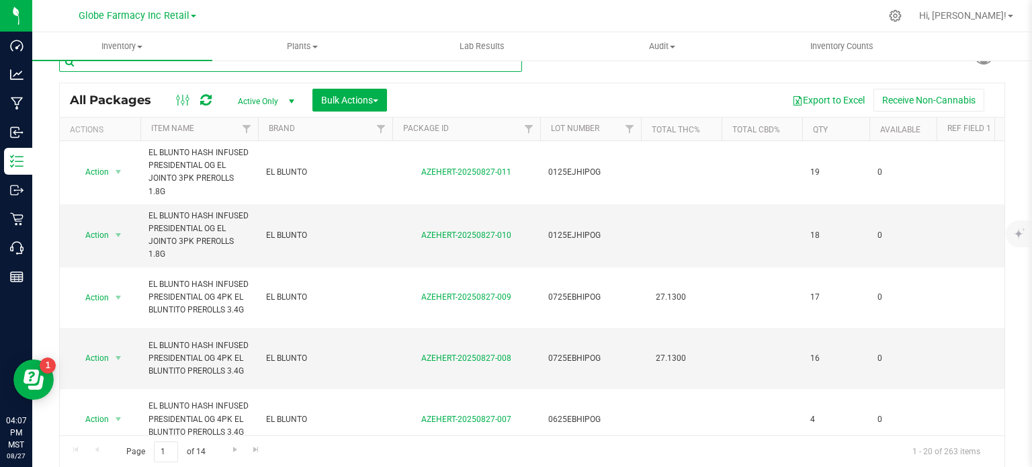
click at [335, 62] on input "text" at bounding box center [290, 62] width 463 height 20
paste input "SHORTIES"
type input "SHORTIES"
click at [336, 100] on span "Bulk Actions" at bounding box center [349, 100] width 57 height 11
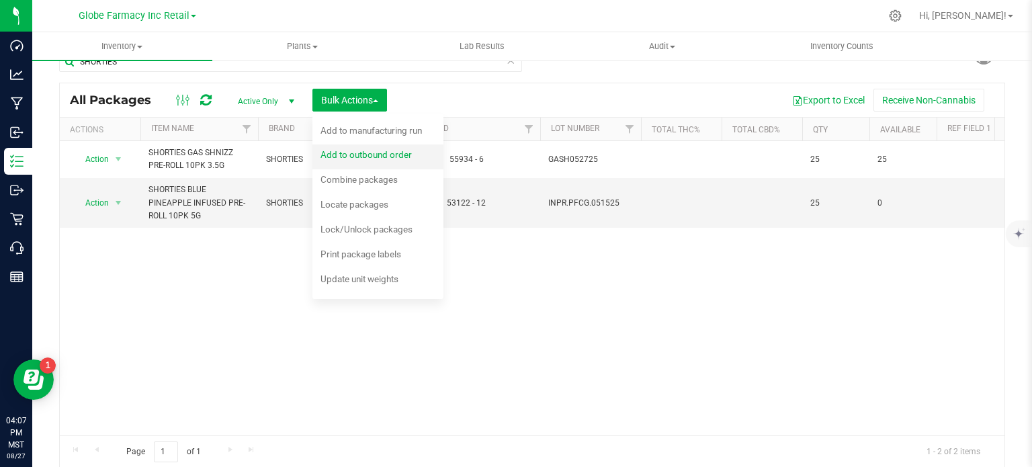
click at [349, 150] on span "Add to outbound order" at bounding box center [365, 154] width 91 height 11
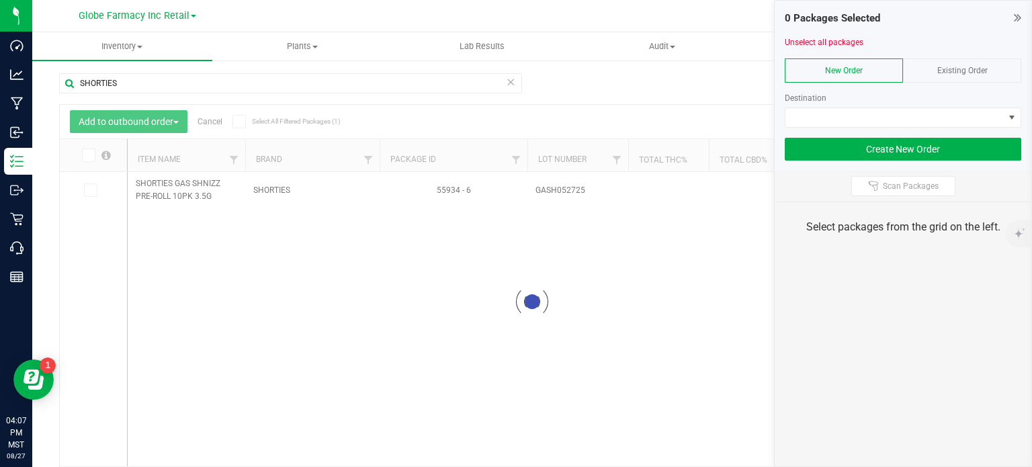
scroll to position [24, 0]
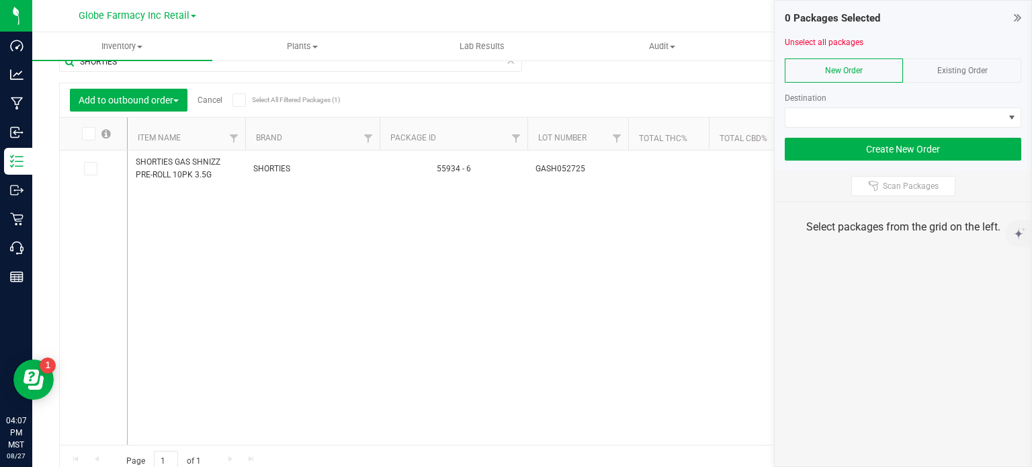
click at [978, 73] on span "Existing Order" at bounding box center [962, 70] width 50 height 9
click at [935, 131] on div at bounding box center [902, 133] width 236 height 10
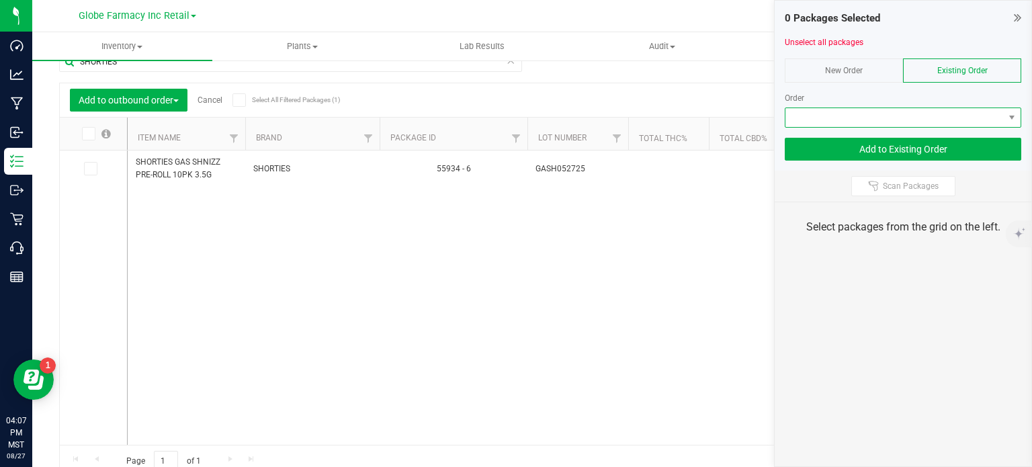
click at [921, 113] on span at bounding box center [894, 117] width 218 height 19
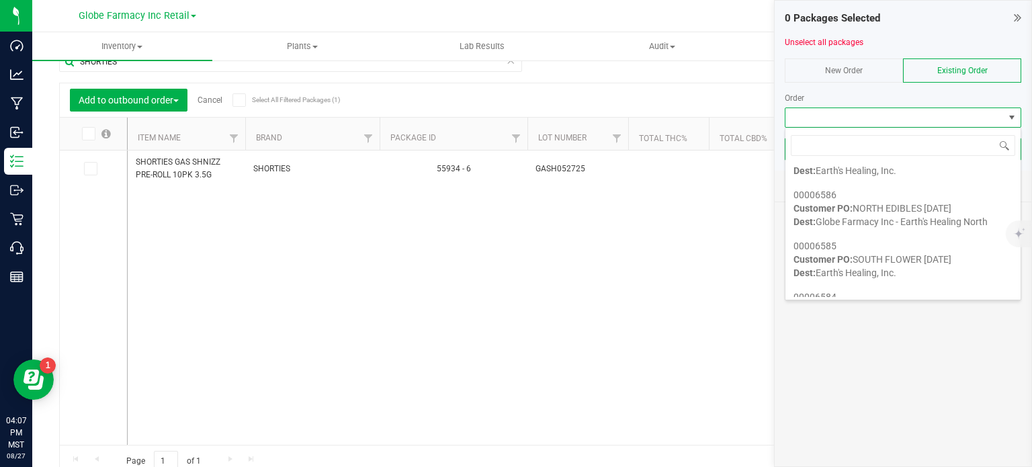
scroll to position [268, 0]
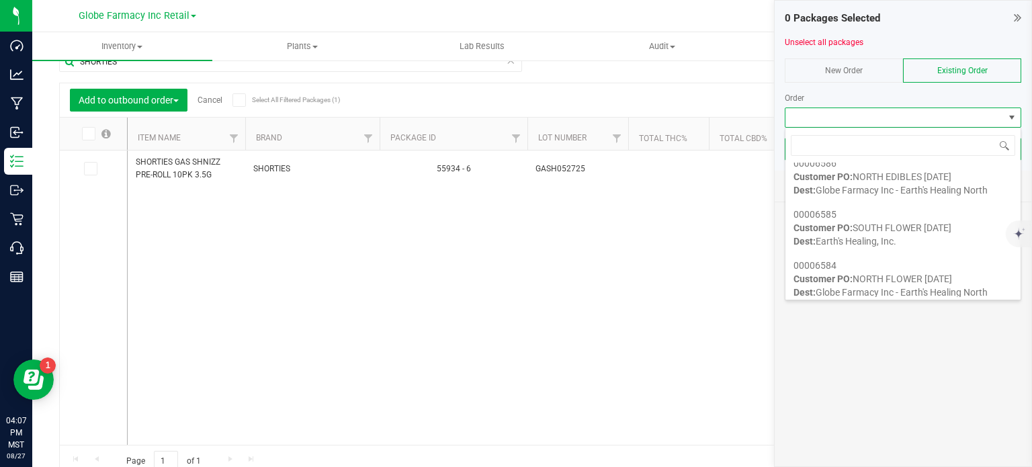
click at [866, 231] on span "Customer PO: SOUTH FLOWER [DATE]" at bounding box center [872, 227] width 158 height 11
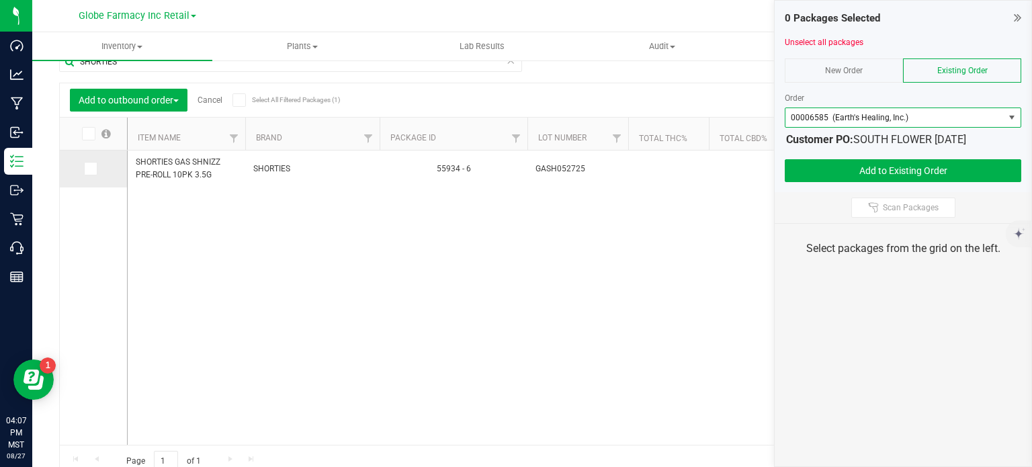
click at [95, 169] on span at bounding box center [90, 168] width 13 height 13
click at [0, 0] on input "checkbox" at bounding box center [0, 0] width 0 height 0
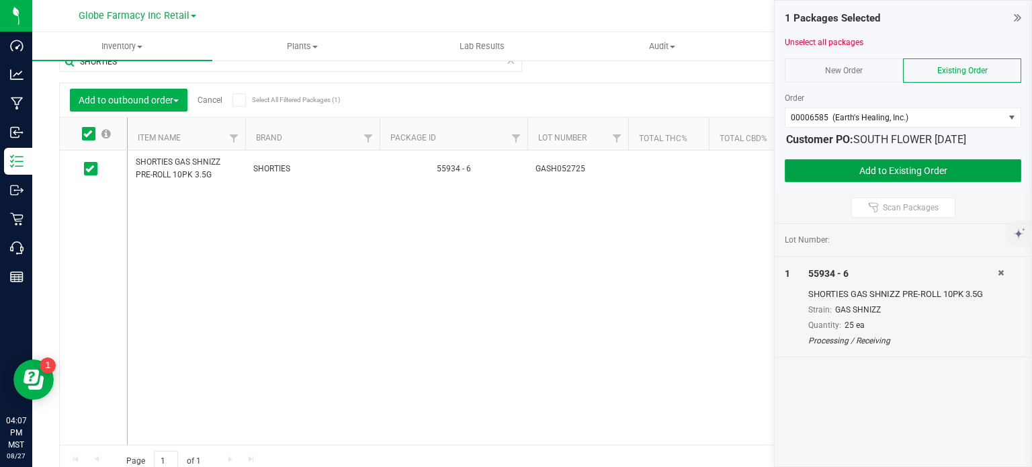
click at [859, 167] on button "Add to Existing Order" at bounding box center [902, 170] width 236 height 23
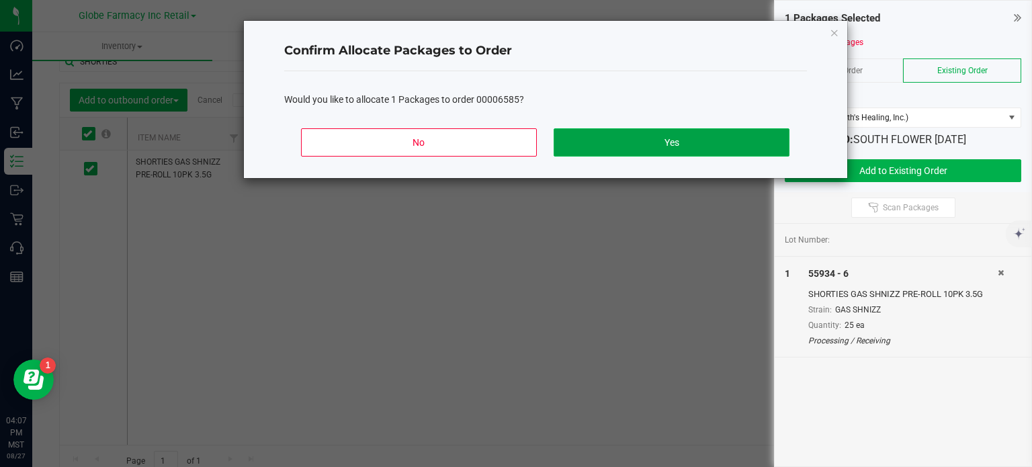
click at [645, 138] on button "Yes" at bounding box center [670, 142] width 235 height 28
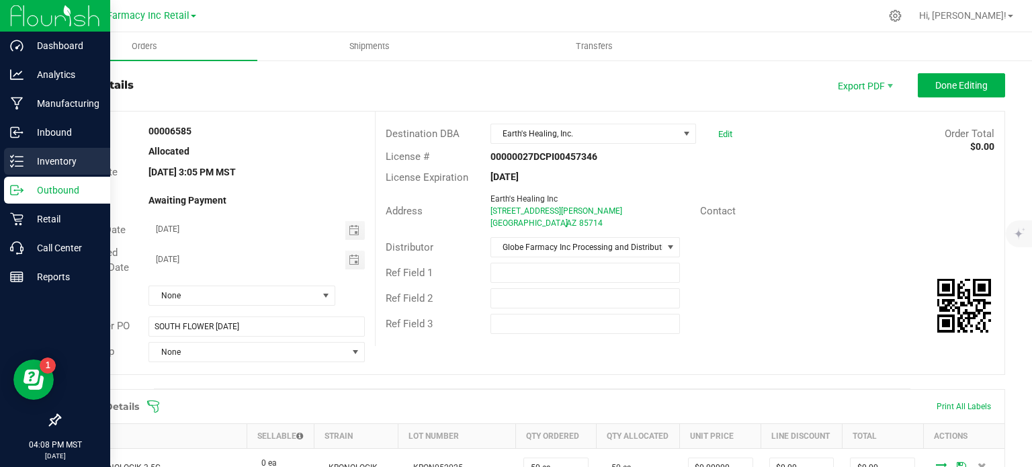
click at [16, 162] on icon at bounding box center [16, 160] width 13 height 13
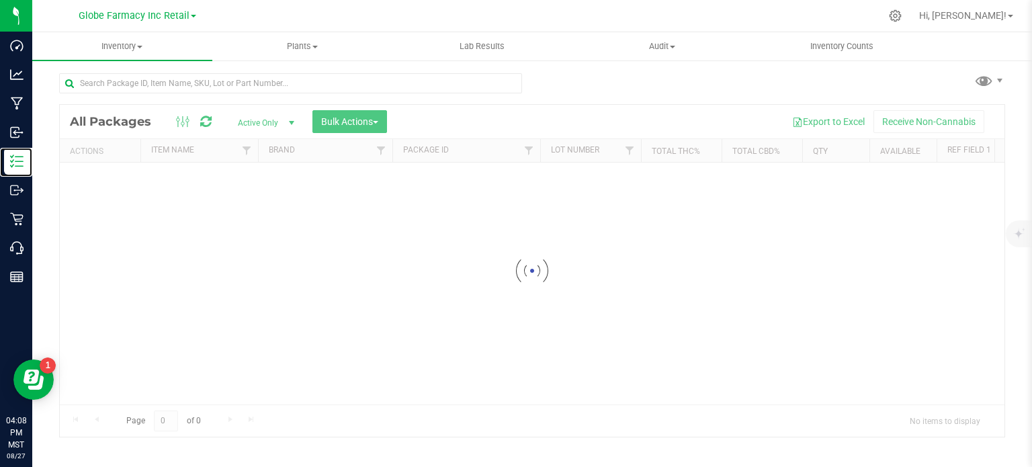
scroll to position [2, 0]
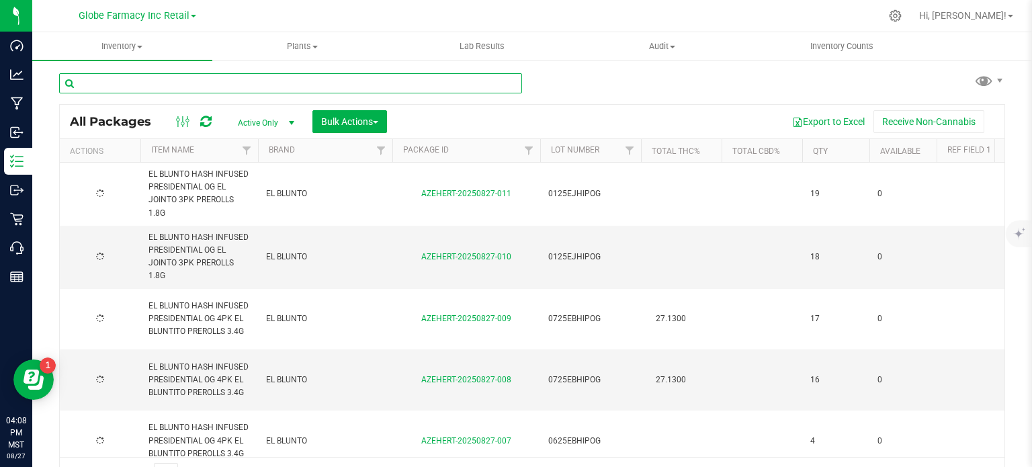
click at [286, 73] on input "text" at bounding box center [290, 83] width 463 height 20
paste input "SIP ELIXIRS"
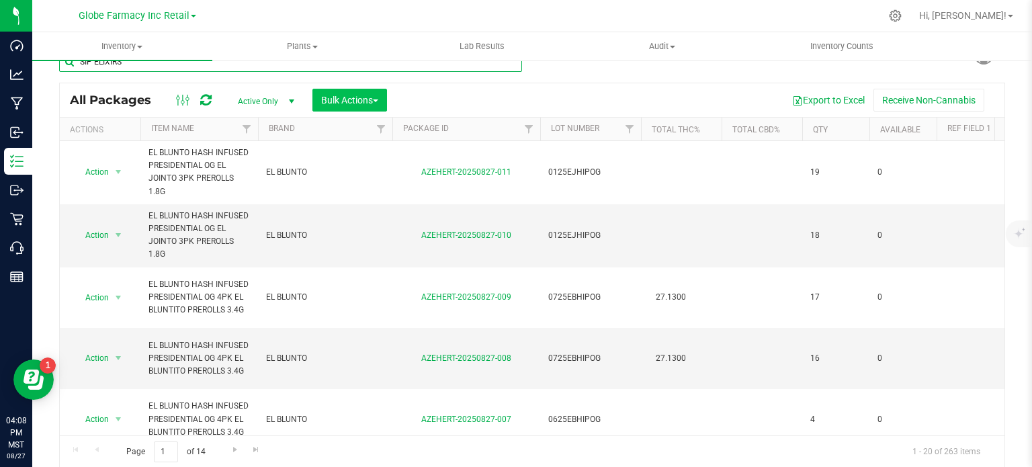
type input "SIP ELIXIRS"
click at [359, 101] on span "Bulk Actions" at bounding box center [349, 100] width 57 height 11
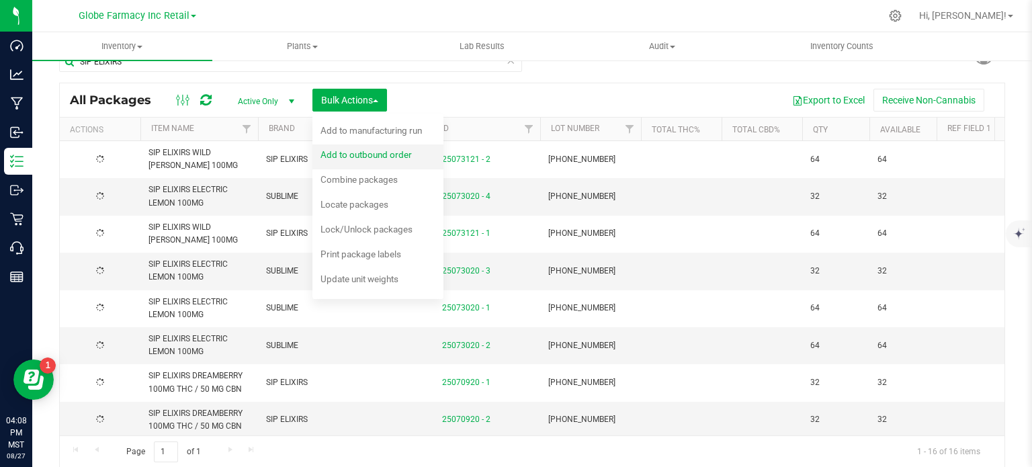
click at [347, 155] on span "Add to outbound order" at bounding box center [365, 154] width 91 height 11
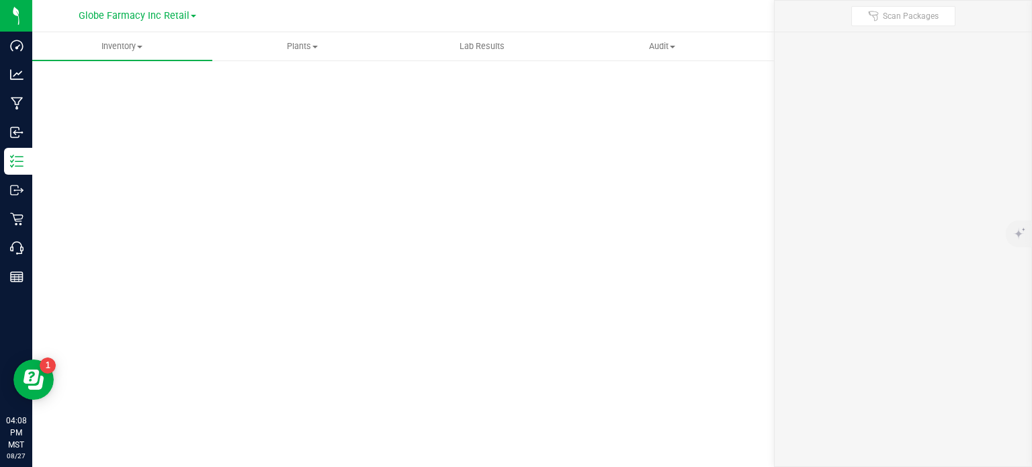
scroll to position [2, 0]
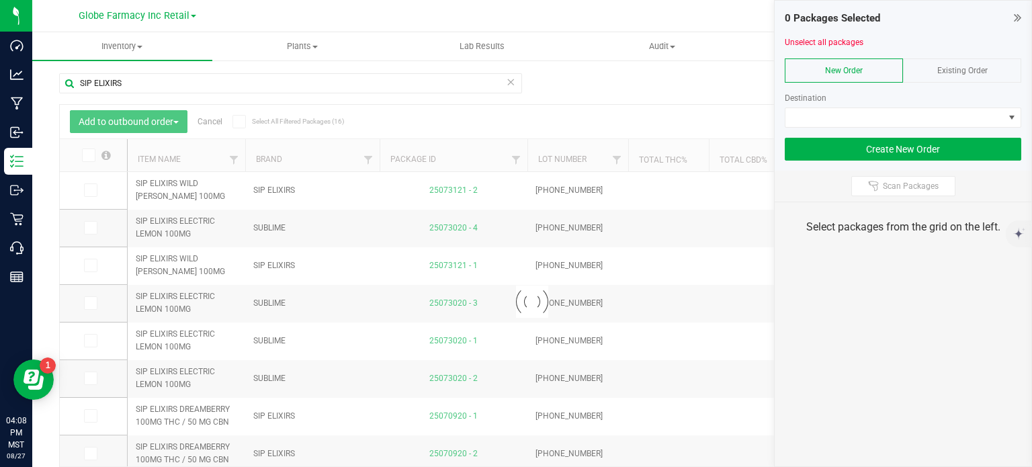
click at [980, 71] on span "Existing Order" at bounding box center [962, 70] width 50 height 9
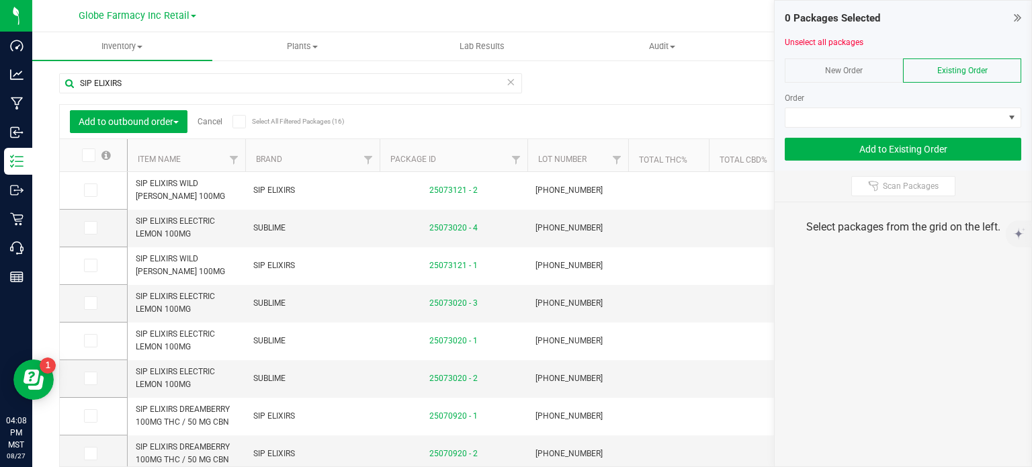
scroll to position [24, 0]
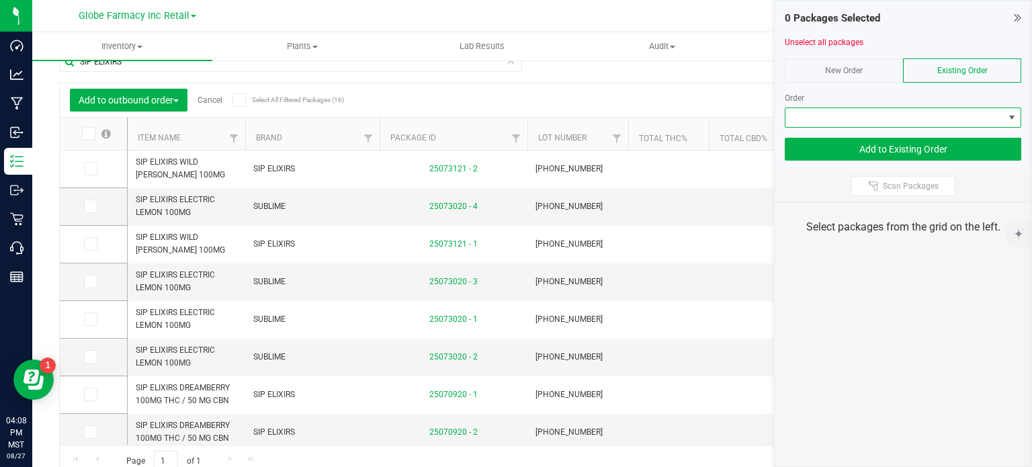
click at [942, 110] on span at bounding box center [894, 117] width 218 height 19
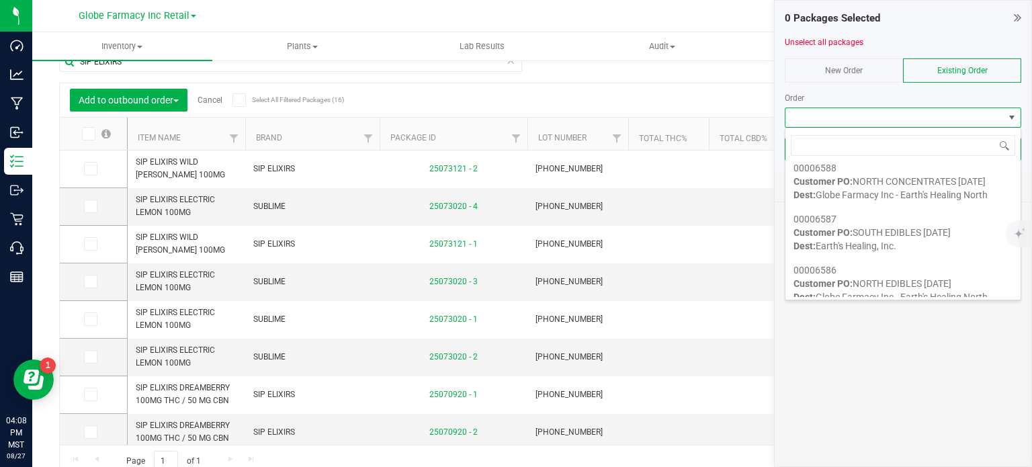
scroll to position [166, 0]
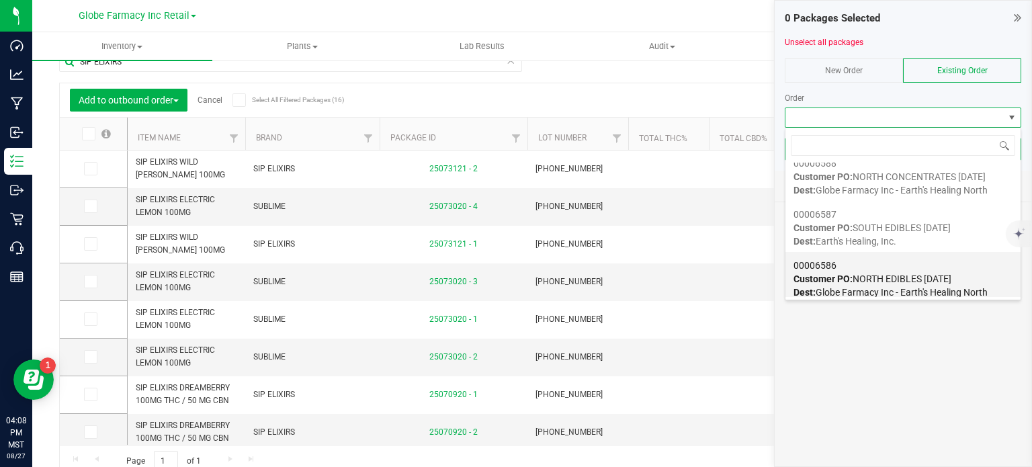
click at [868, 273] on span "Customer PO: NORTH EDIBLES [DATE]" at bounding box center [872, 278] width 158 height 11
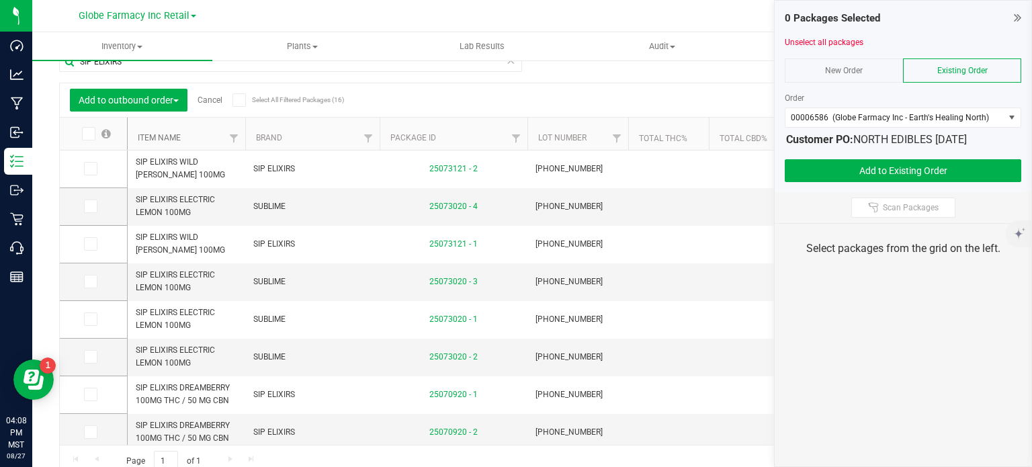
click at [166, 136] on link "Item Name" at bounding box center [159, 137] width 43 height 9
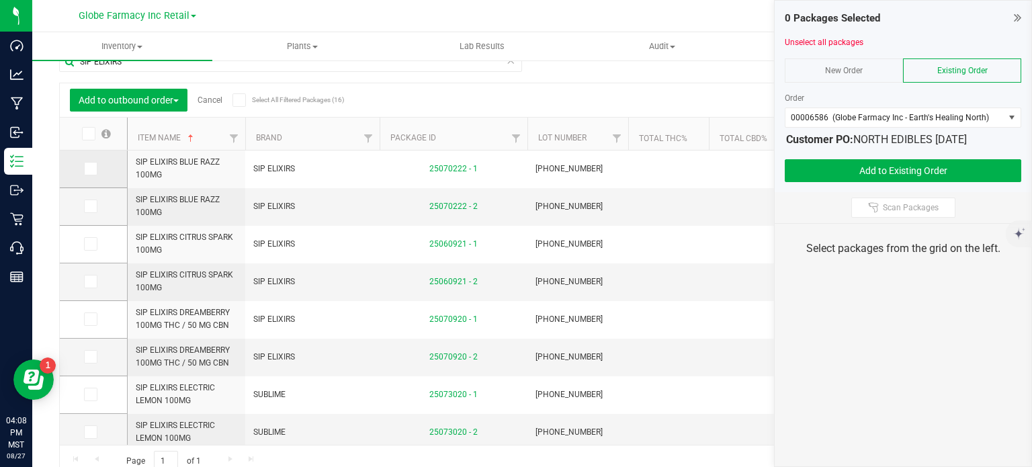
click at [91, 169] on icon at bounding box center [89, 169] width 9 height 0
click at [0, 0] on input "checkbox" at bounding box center [0, 0] width 0 height 0
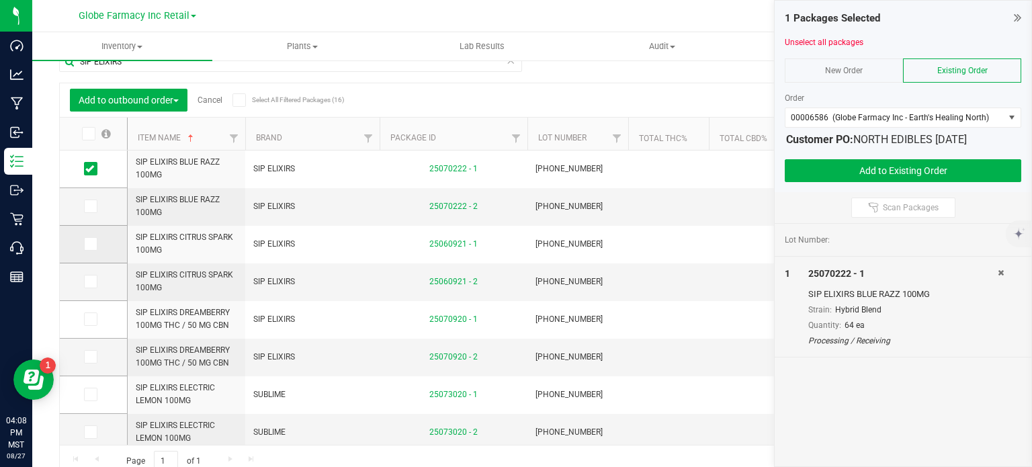
click at [89, 249] on span at bounding box center [90, 243] width 13 height 13
click at [0, 0] on input "checkbox" at bounding box center [0, 0] width 0 height 0
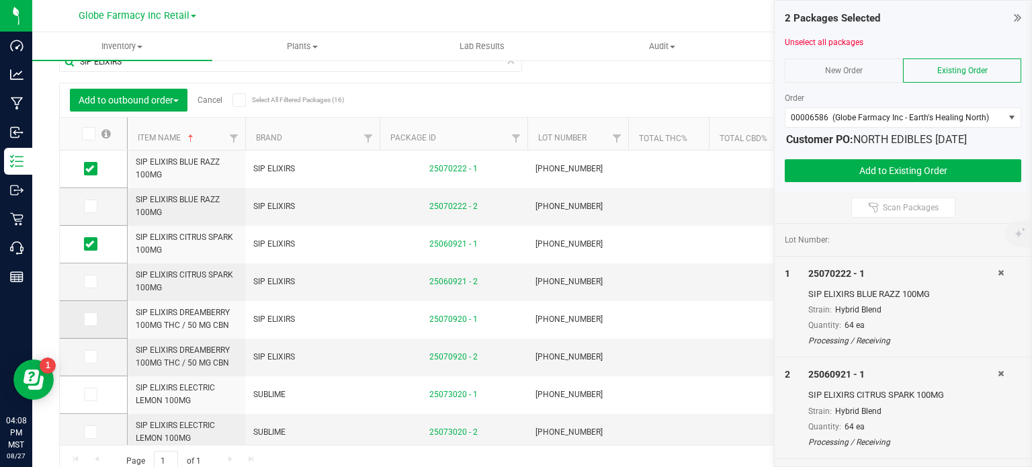
click at [89, 319] on icon at bounding box center [89, 319] width 9 height 0
click at [0, 0] on input "checkbox" at bounding box center [0, 0] width 0 height 0
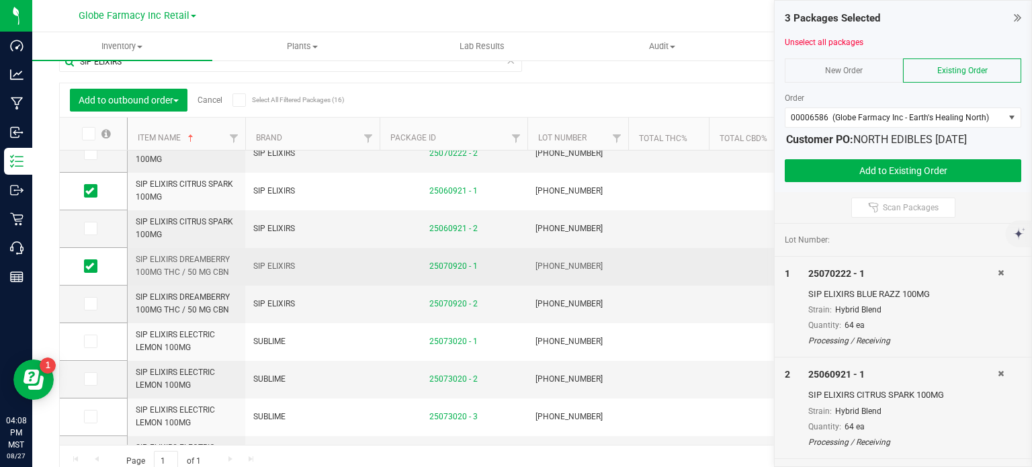
scroll to position [0, 0]
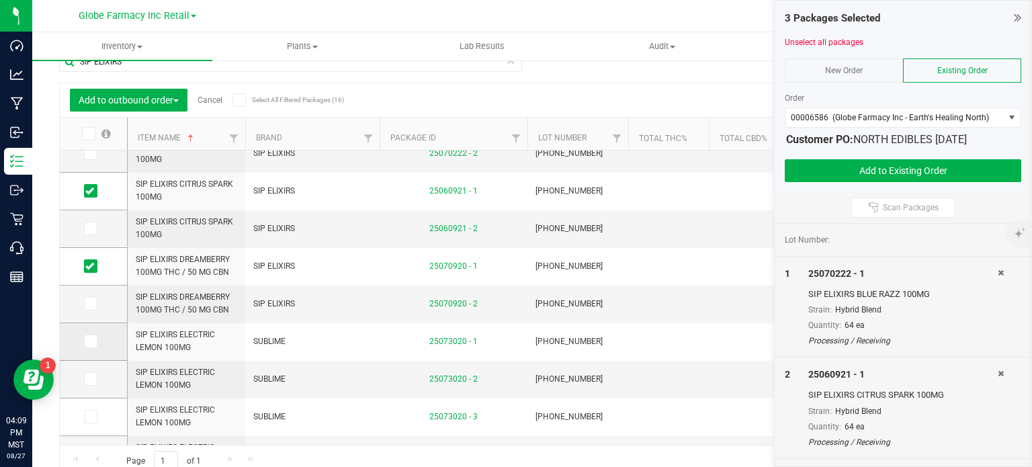
click at [94, 346] on span at bounding box center [90, 340] width 13 height 13
click at [0, 0] on input "checkbox" at bounding box center [0, 0] width 0 height 0
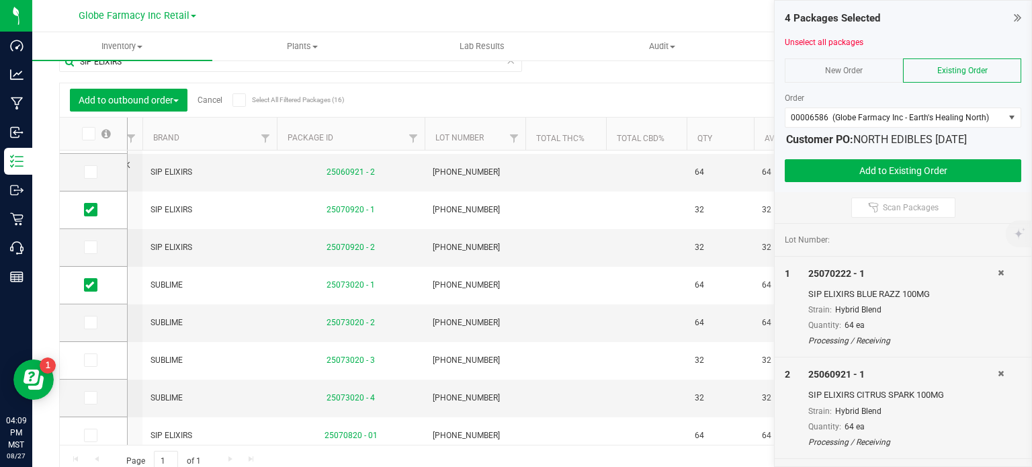
scroll to position [109, 142]
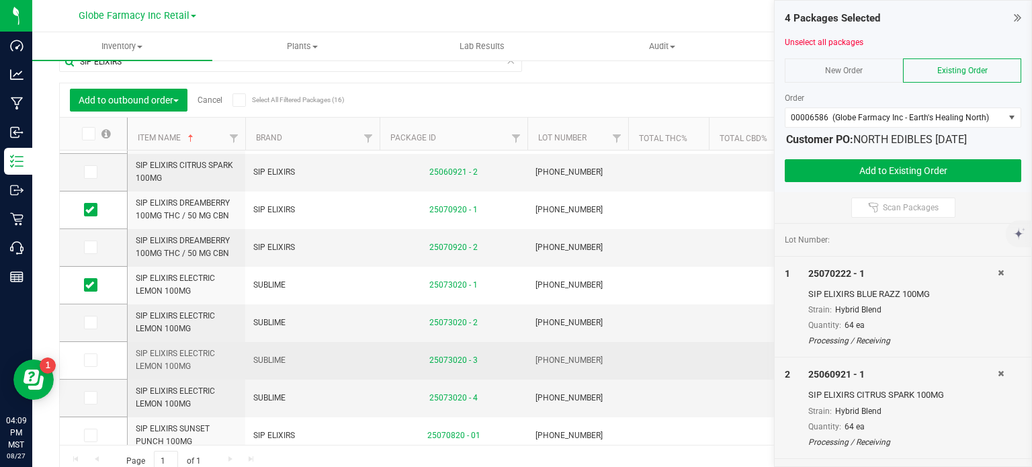
drag, startPoint x: 86, startPoint y: 361, endPoint x: 138, endPoint y: 364, distance: 51.8
click at [87, 360] on icon at bounding box center [89, 360] width 9 height 0
click at [0, 0] on input "checkbox" at bounding box center [0, 0] width 0 height 0
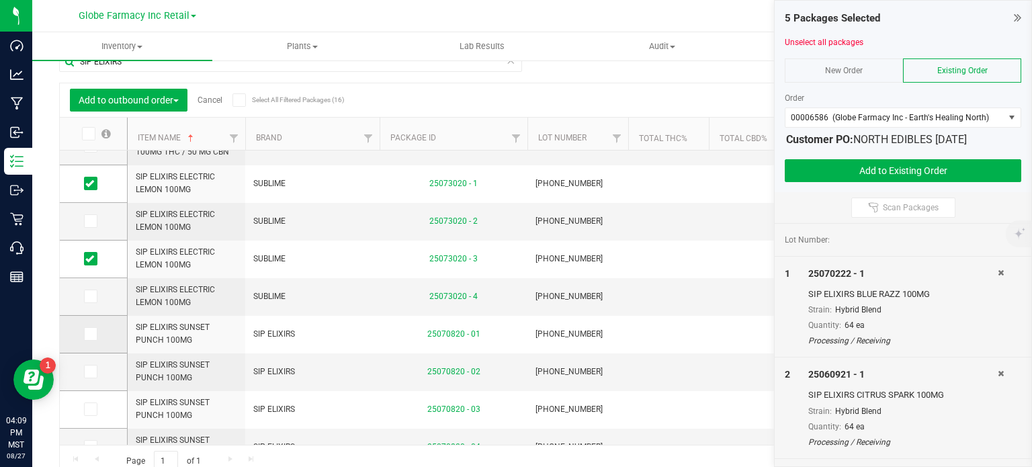
click at [89, 334] on icon at bounding box center [89, 334] width 9 height 0
click at [0, 0] on input "checkbox" at bounding box center [0, 0] width 0 height 0
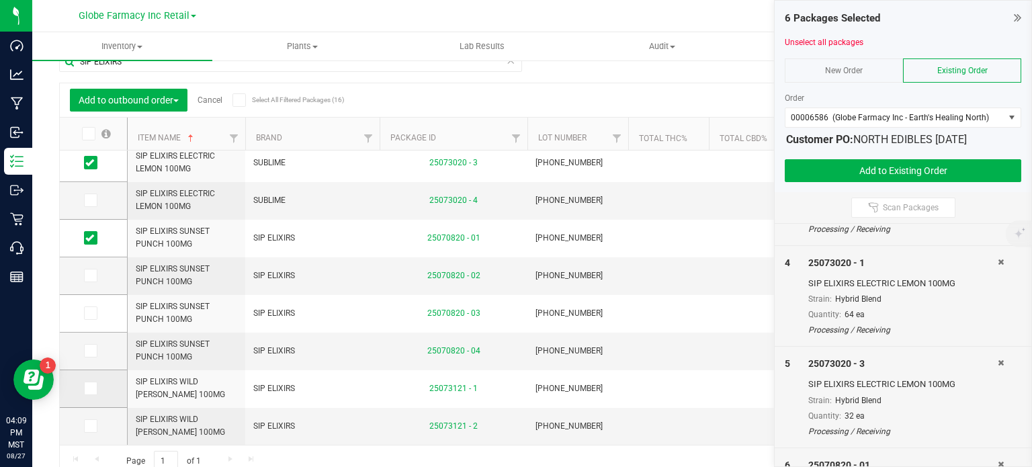
click at [94, 390] on span at bounding box center [90, 387] width 13 height 13
click at [0, 0] on input "checkbox" at bounding box center [0, 0] width 0 height 0
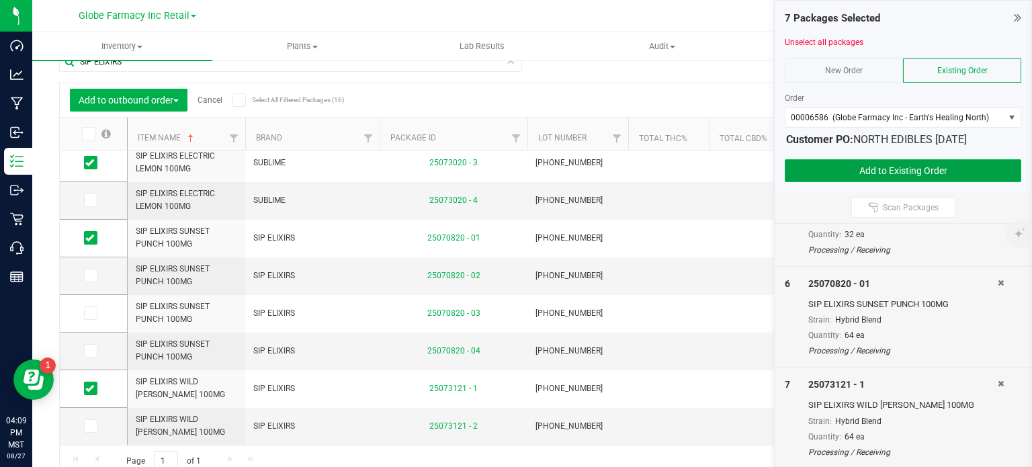
click at [940, 169] on button "Add to Existing Order" at bounding box center [902, 170] width 236 height 23
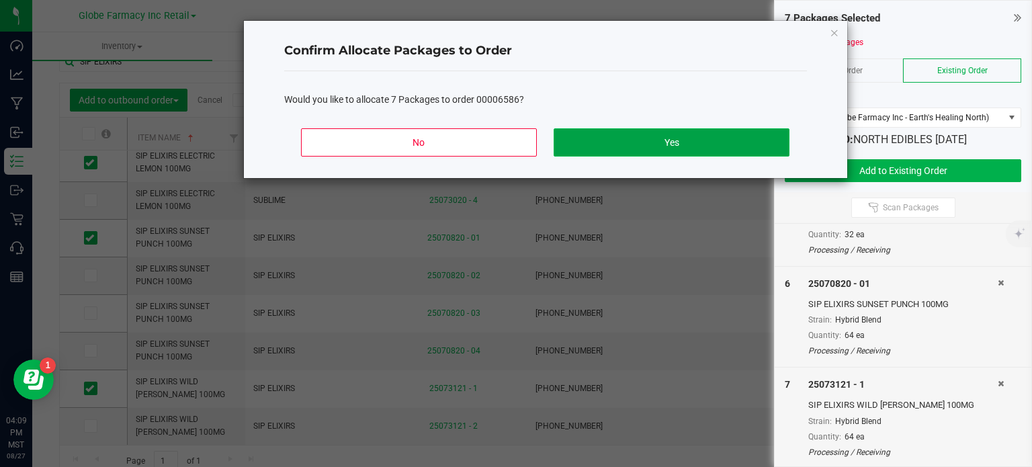
click at [749, 136] on button "Yes" at bounding box center [670, 142] width 235 height 28
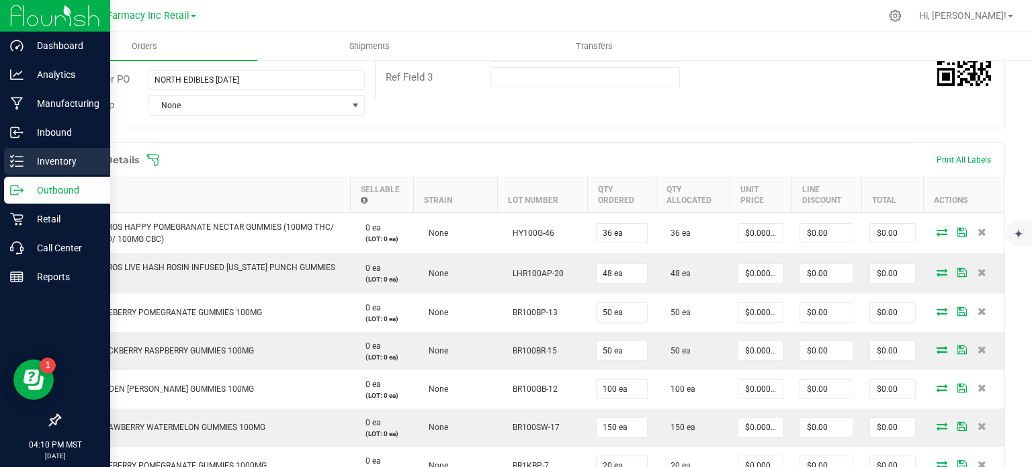
click at [30, 174] on div "Inventory" at bounding box center [57, 161] width 106 height 27
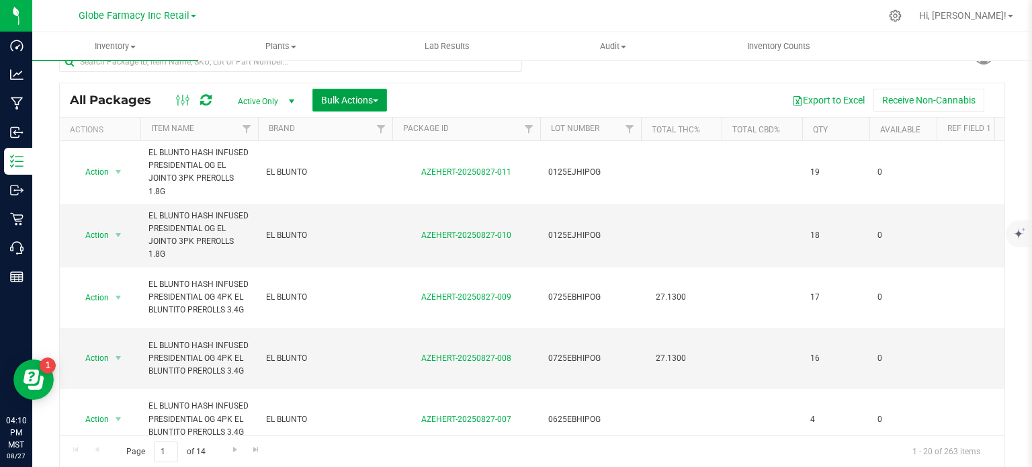
click at [351, 99] on span "Bulk Actions" at bounding box center [349, 100] width 57 height 11
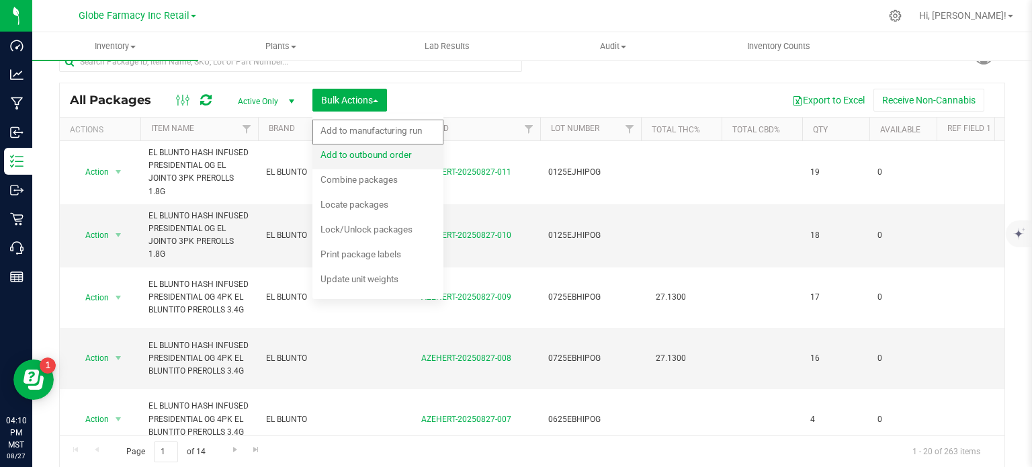
click at [381, 154] on span "Add to outbound order" at bounding box center [365, 154] width 91 height 11
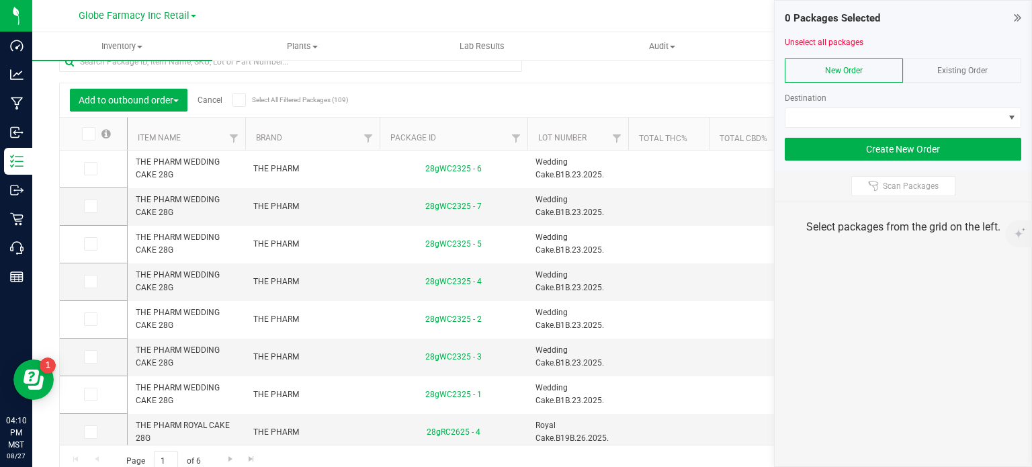
click at [960, 70] on span "Existing Order" at bounding box center [962, 70] width 50 height 9
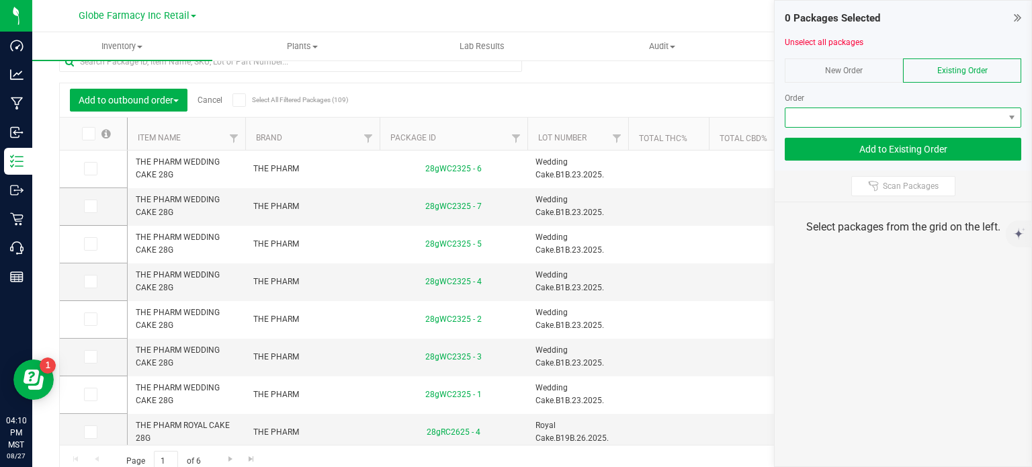
click at [942, 119] on span at bounding box center [894, 117] width 218 height 19
click at [825, 112] on span at bounding box center [894, 117] width 218 height 19
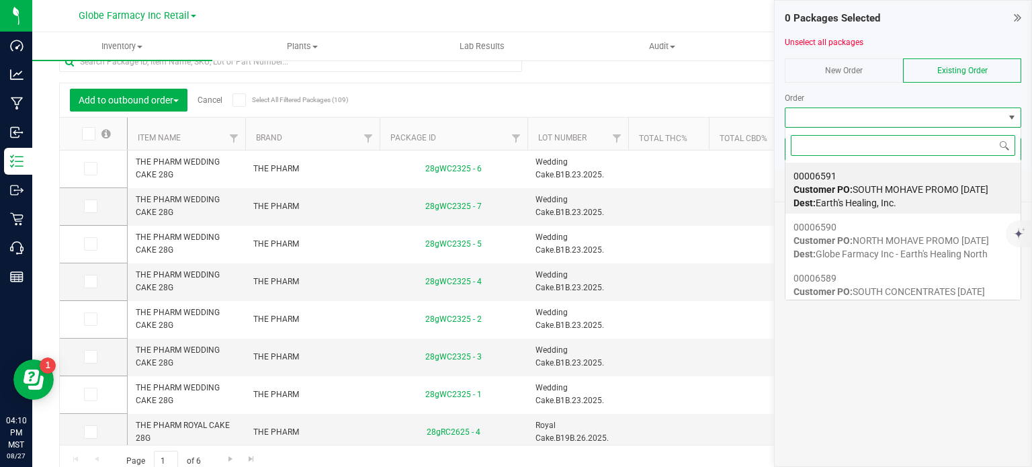
scroll to position [67139, 66922]
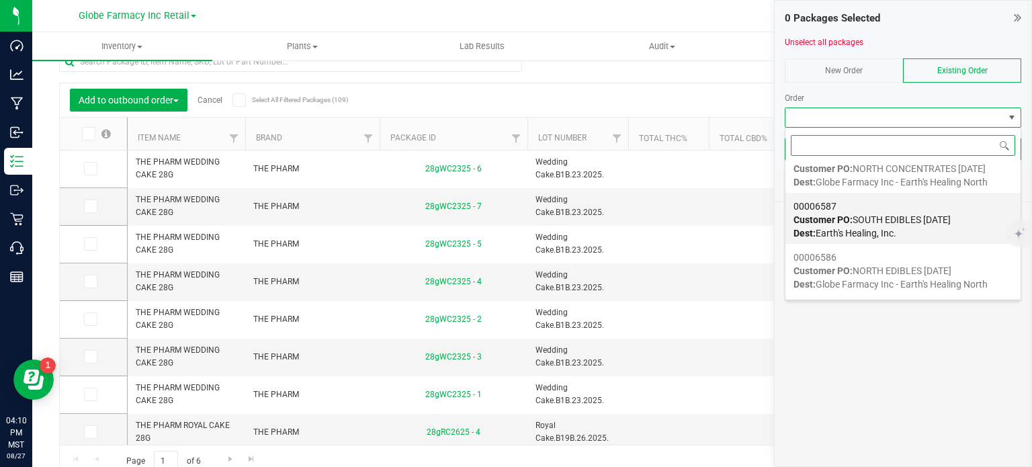
click at [833, 209] on span "00006587" at bounding box center [814, 206] width 43 height 11
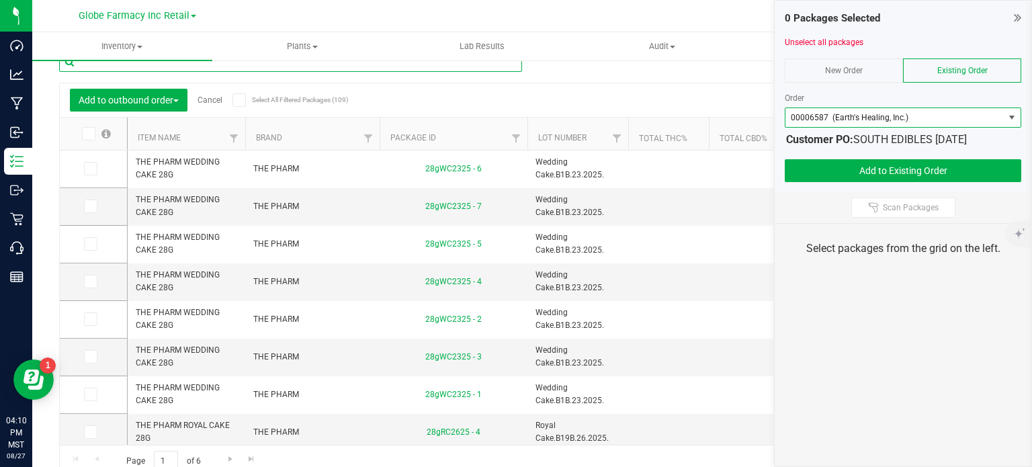
click at [457, 66] on input "text" at bounding box center [290, 62] width 463 height 20
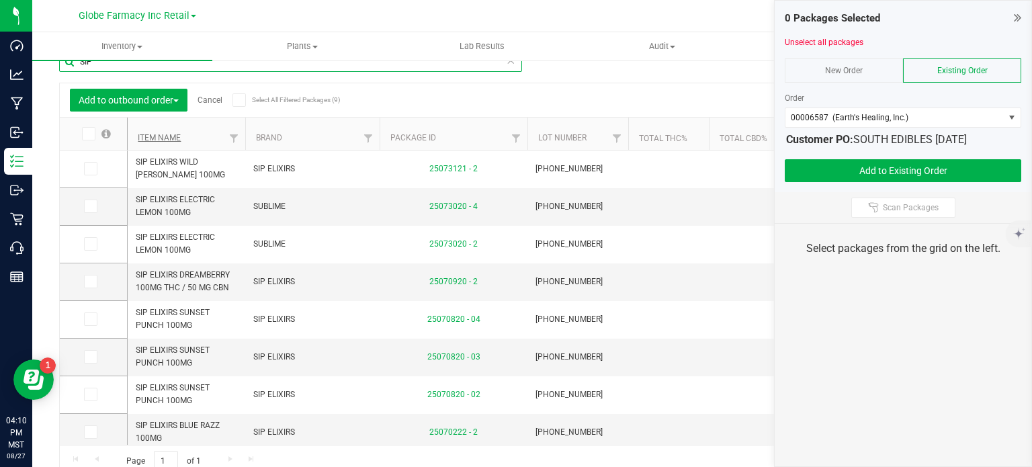
type input "SIP"
click at [165, 137] on link "Item Name" at bounding box center [159, 137] width 43 height 9
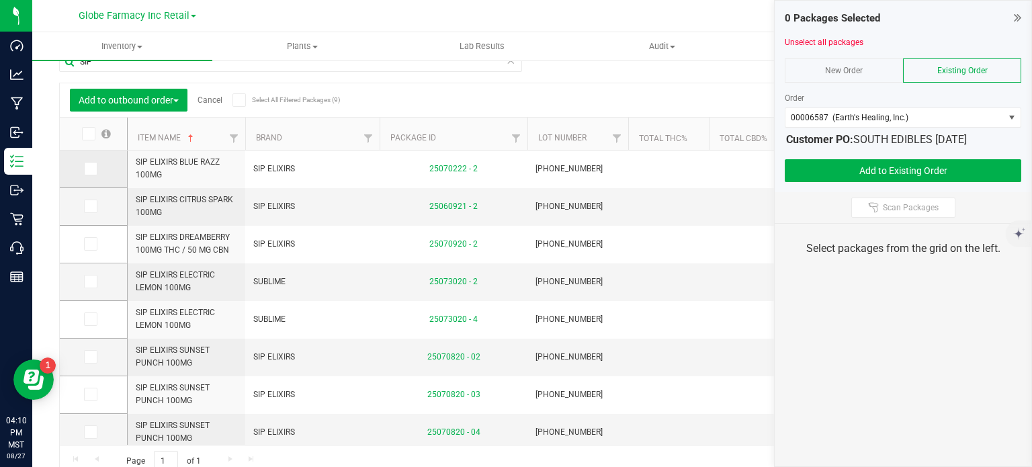
click at [94, 167] on span at bounding box center [90, 168] width 13 height 13
click at [0, 0] on input "checkbox" at bounding box center [0, 0] width 0 height 0
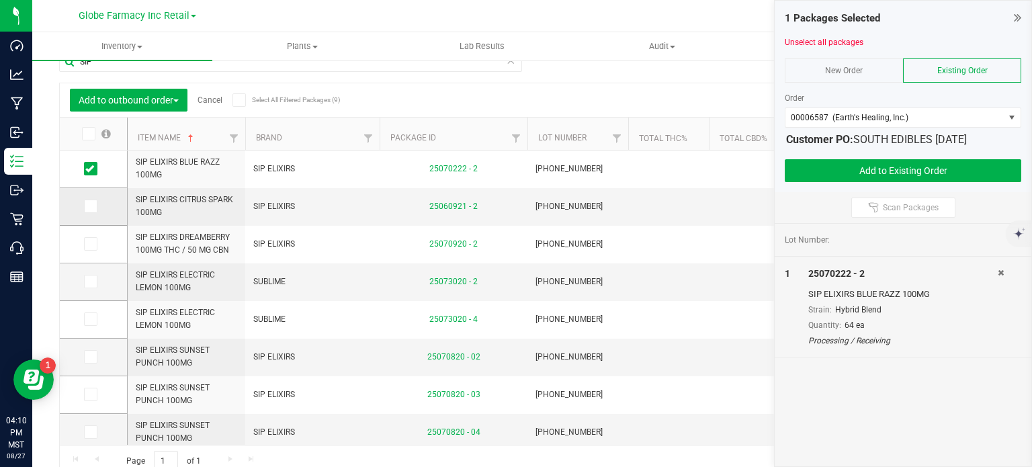
click at [90, 206] on icon at bounding box center [89, 206] width 9 height 0
click at [0, 0] on input "checkbox" at bounding box center [0, 0] width 0 height 0
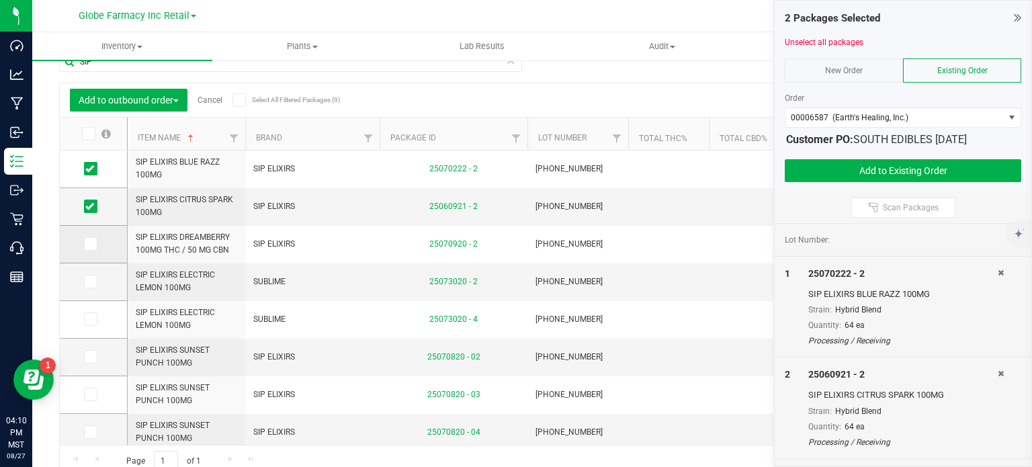
click at [84, 245] on span at bounding box center [90, 243] width 13 height 13
click at [0, 0] on input "checkbox" at bounding box center [0, 0] width 0 height 0
click at [87, 281] on icon at bounding box center [89, 281] width 9 height 0
click at [0, 0] on input "checkbox" at bounding box center [0, 0] width 0 height 0
click at [89, 357] on icon at bounding box center [89, 357] width 9 height 0
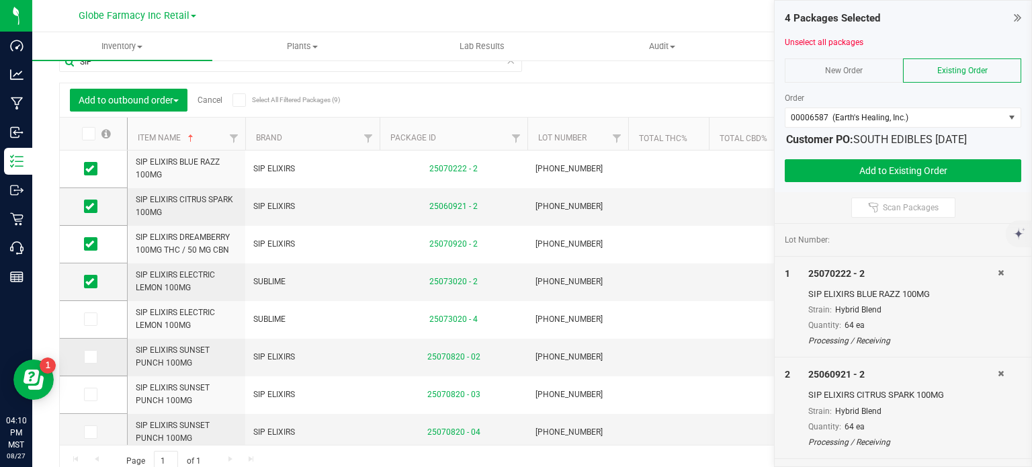
click at [0, 0] on input "checkbox" at bounding box center [0, 0] width 0 height 0
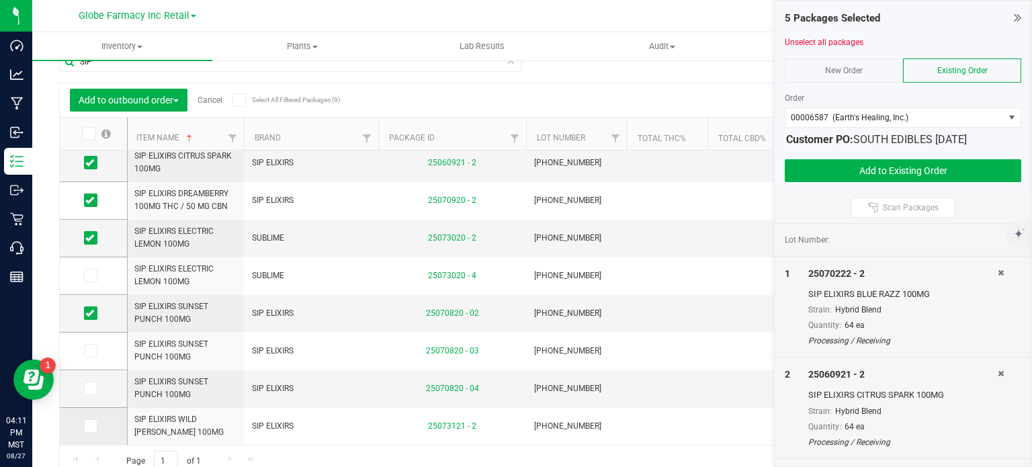
drag, startPoint x: 97, startPoint y: 421, endPoint x: 105, endPoint y: 420, distance: 7.5
click at [98, 421] on label at bounding box center [93, 425] width 19 height 13
click at [0, 0] on input "checkbox" at bounding box center [0, 0] width 0 height 0
click at [879, 169] on button "Add to Existing Order" at bounding box center [902, 170] width 236 height 23
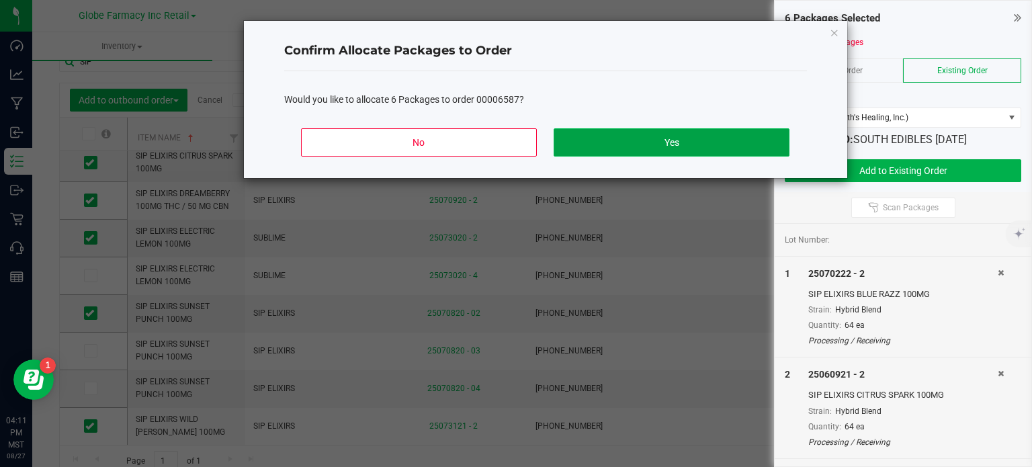
click at [744, 144] on button "Yes" at bounding box center [670, 142] width 235 height 28
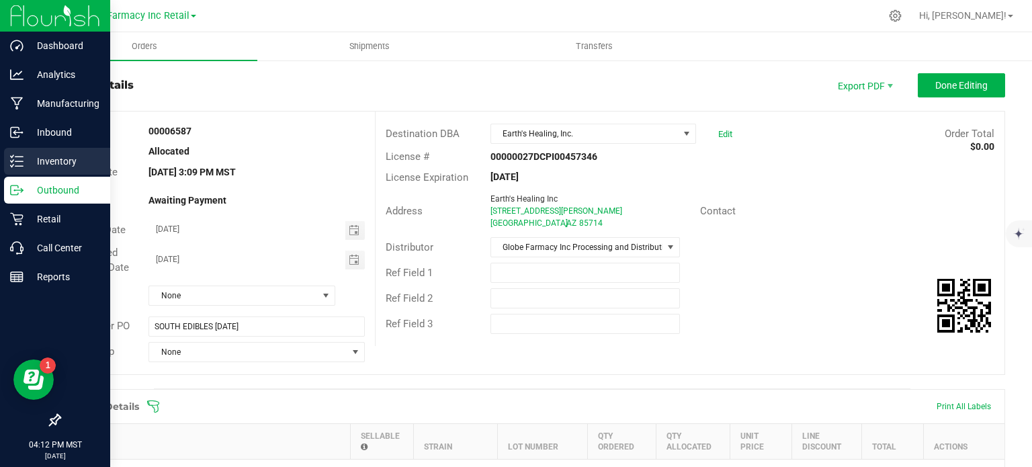
click at [5, 165] on div "Inventory" at bounding box center [57, 161] width 106 height 27
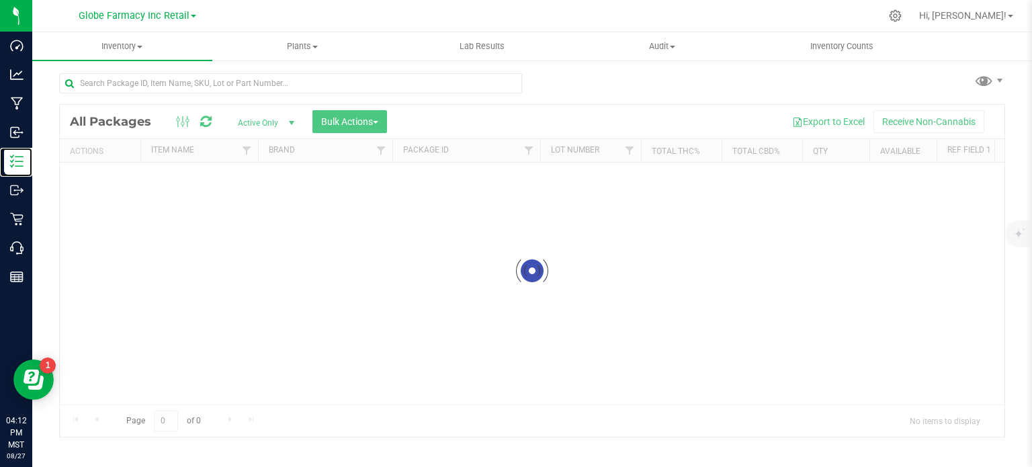
scroll to position [2, 0]
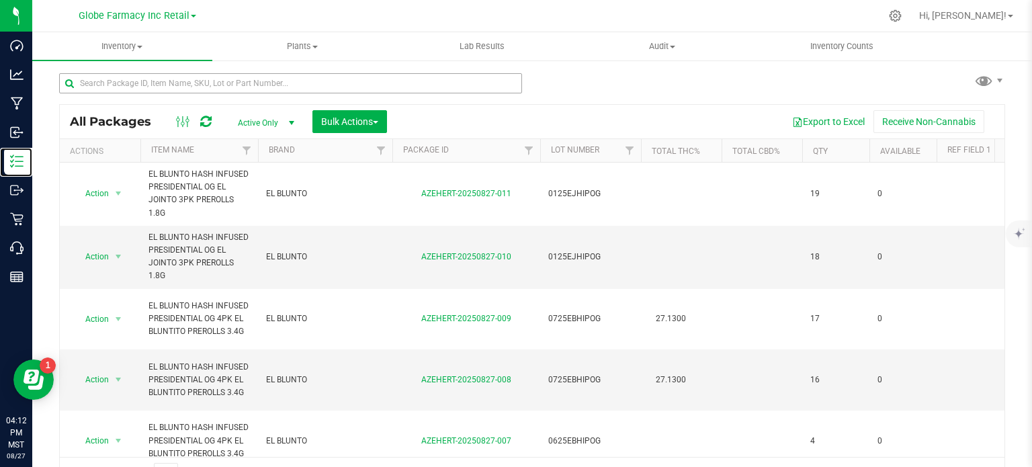
scroll to position [24, 0]
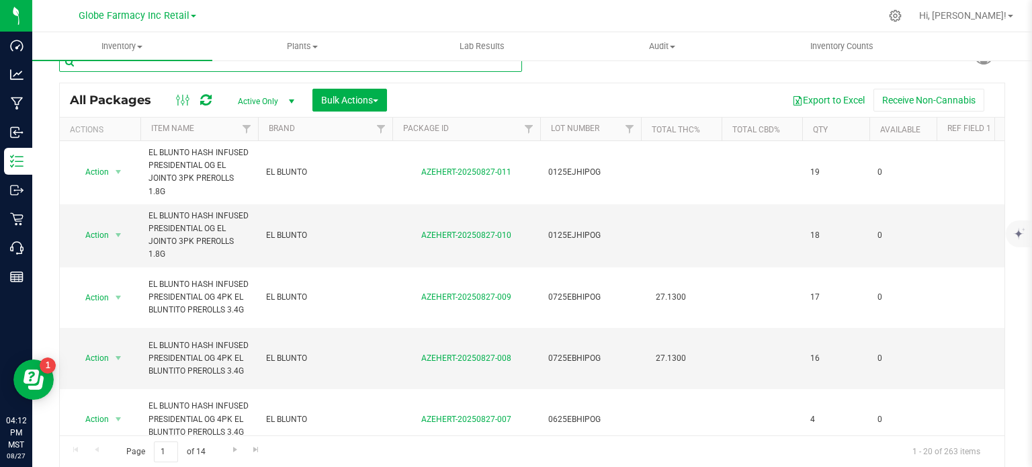
click at [318, 66] on input "text" at bounding box center [290, 62] width 463 height 20
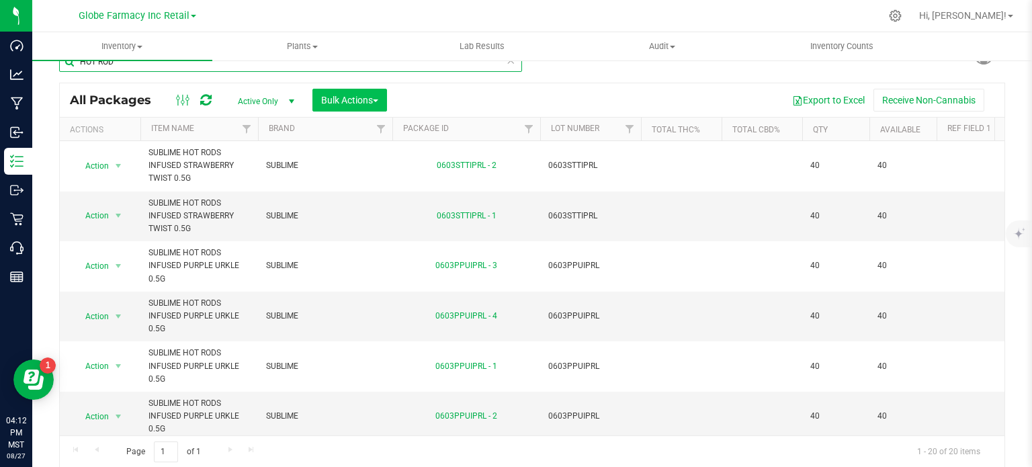
type input "HOT ROD"
click at [333, 99] on span "Bulk Actions" at bounding box center [349, 100] width 57 height 11
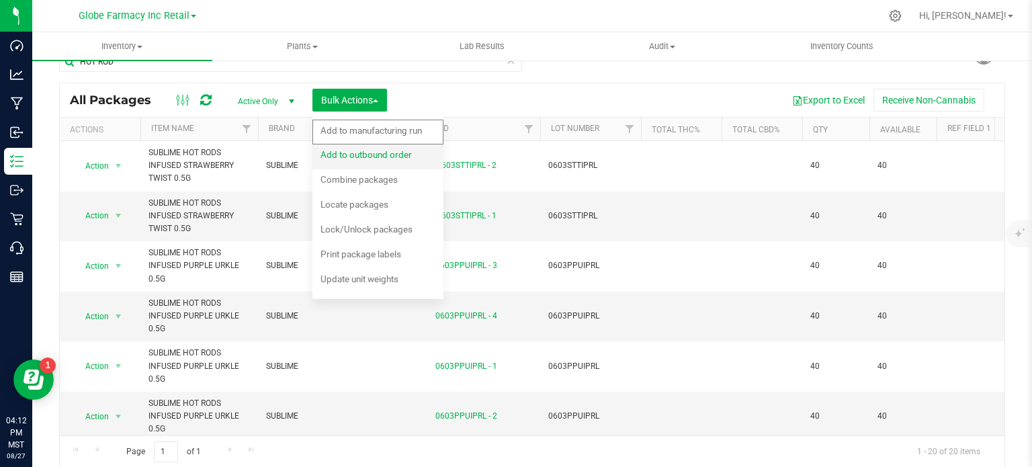
click at [349, 150] on span "Add to outbound order" at bounding box center [365, 154] width 91 height 11
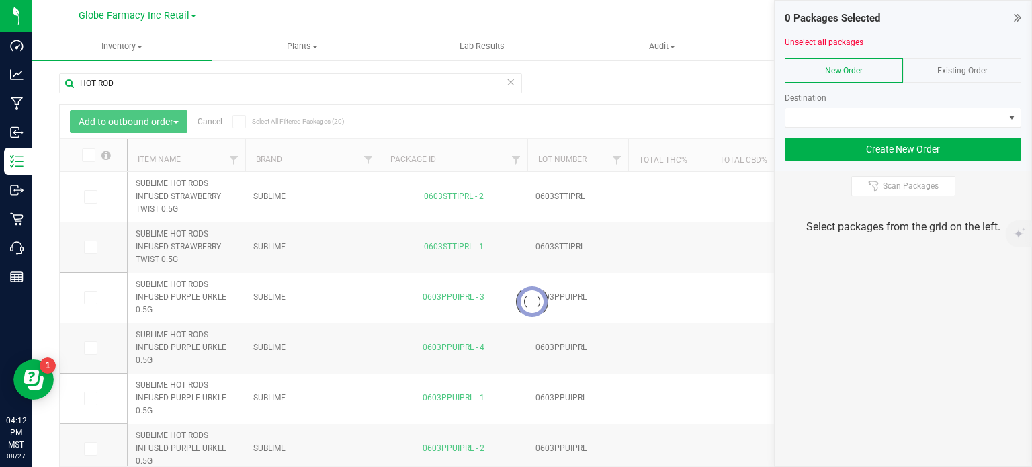
scroll to position [24, 0]
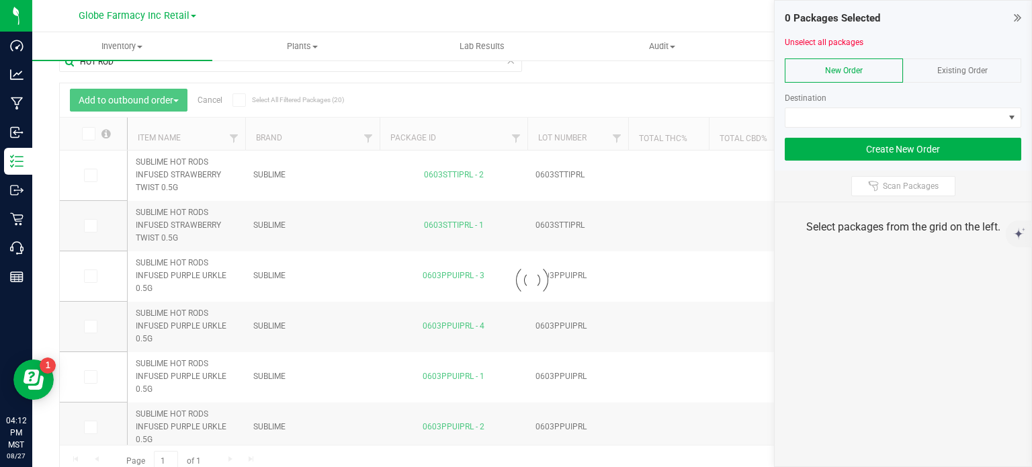
click at [964, 77] on div "Existing Order" at bounding box center [962, 70] width 118 height 24
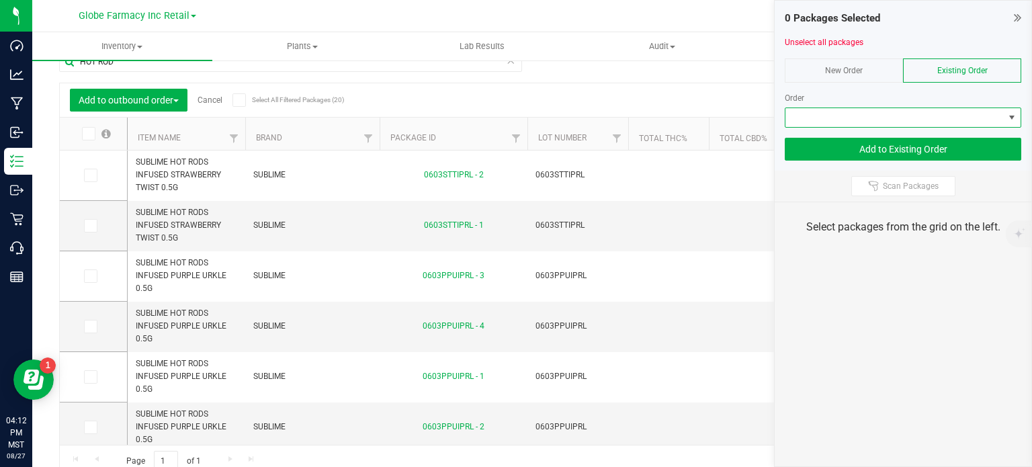
click at [916, 110] on span at bounding box center [894, 117] width 218 height 19
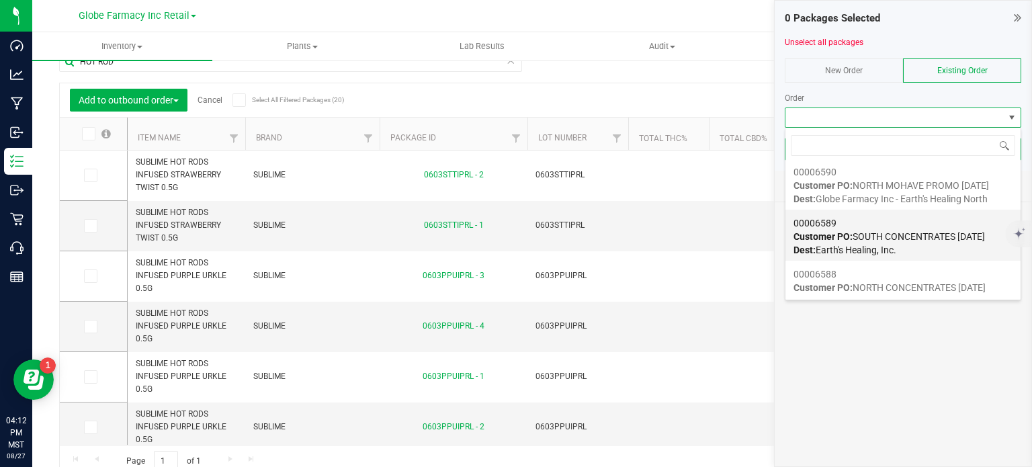
scroll to position [56, 0]
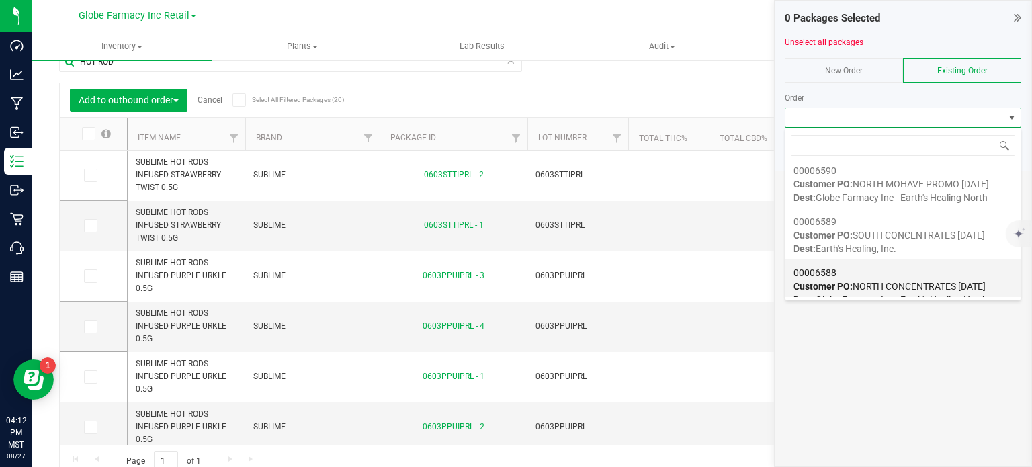
click at [875, 284] on span "Customer PO: NORTH CONCENTRATES 08/28/2025" at bounding box center [889, 286] width 192 height 11
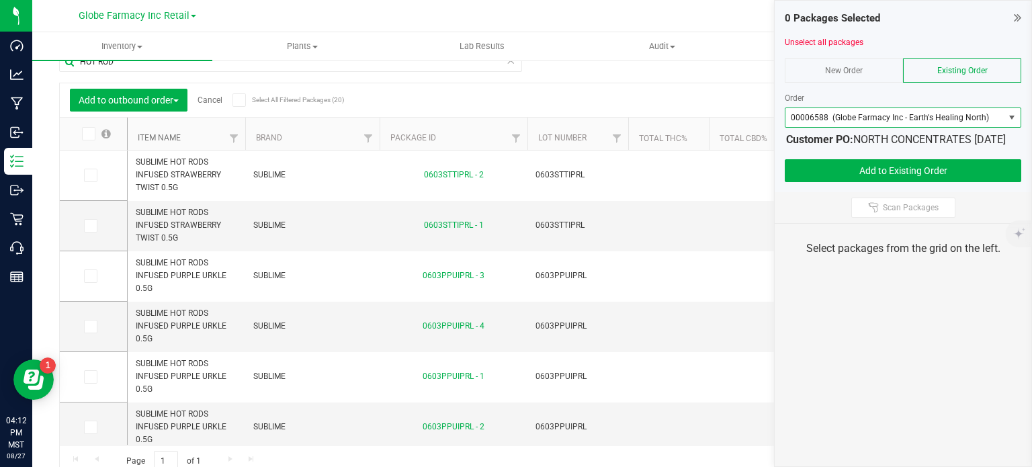
click at [166, 137] on link "Item Name" at bounding box center [159, 137] width 43 height 9
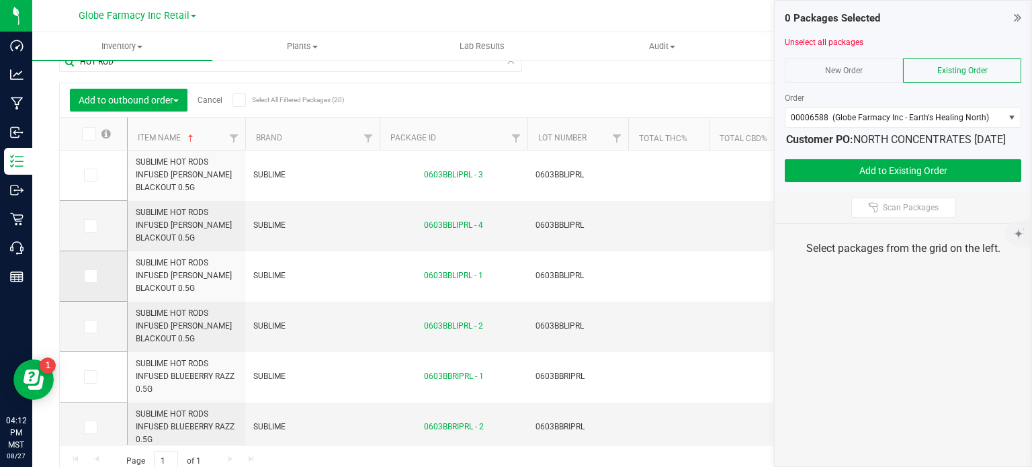
click at [93, 281] on span at bounding box center [90, 275] width 13 height 13
click at [0, 0] on input "checkbox" at bounding box center [0, 0] width 0 height 0
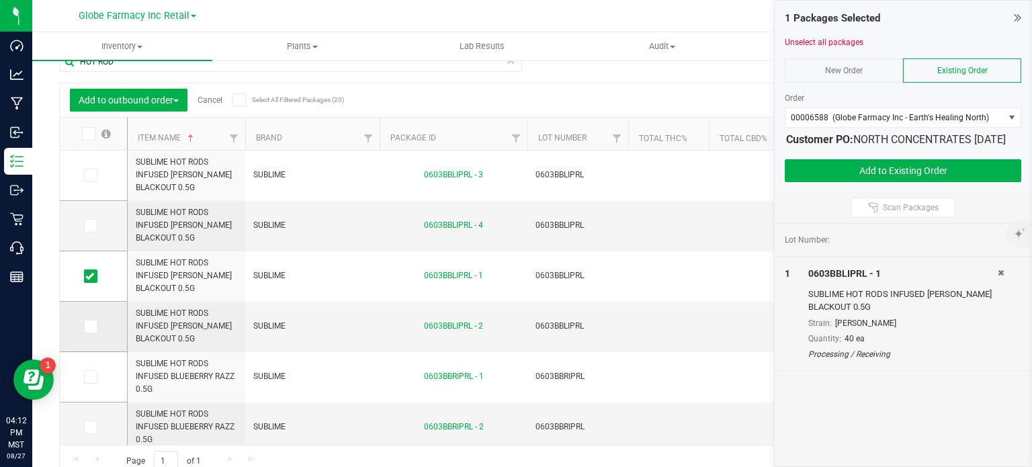
click at [88, 326] on icon at bounding box center [89, 326] width 9 height 0
click at [0, 0] on input "checkbox" at bounding box center [0, 0] width 0 height 0
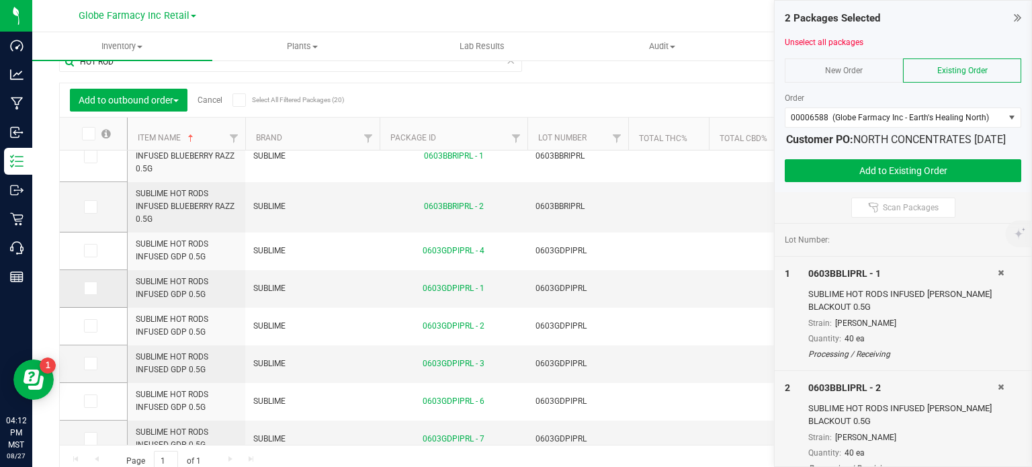
scroll to position [220, 0]
click at [94, 285] on span at bounding box center [90, 287] width 13 height 13
click at [0, 0] on input "checkbox" at bounding box center [0, 0] width 0 height 0
click at [89, 326] on icon at bounding box center [89, 326] width 9 height 0
click at [0, 0] on input "checkbox" at bounding box center [0, 0] width 0 height 0
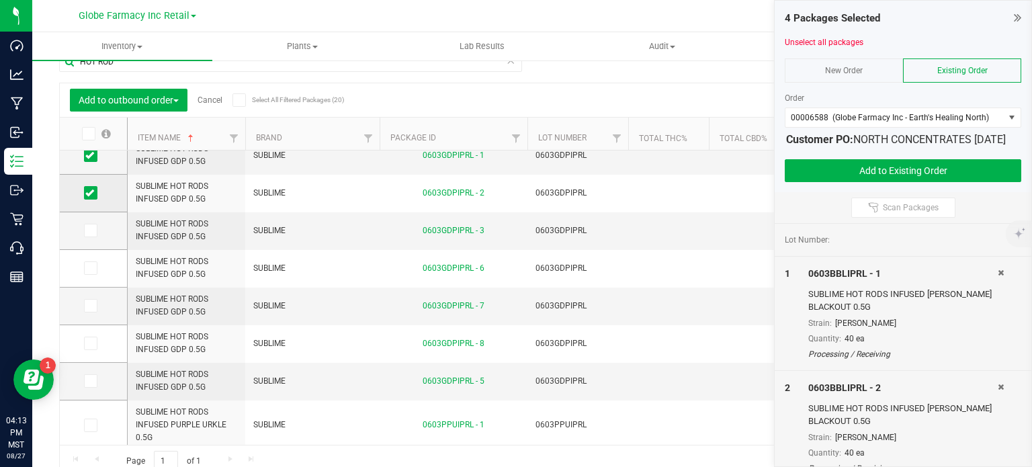
scroll to position [368, 0]
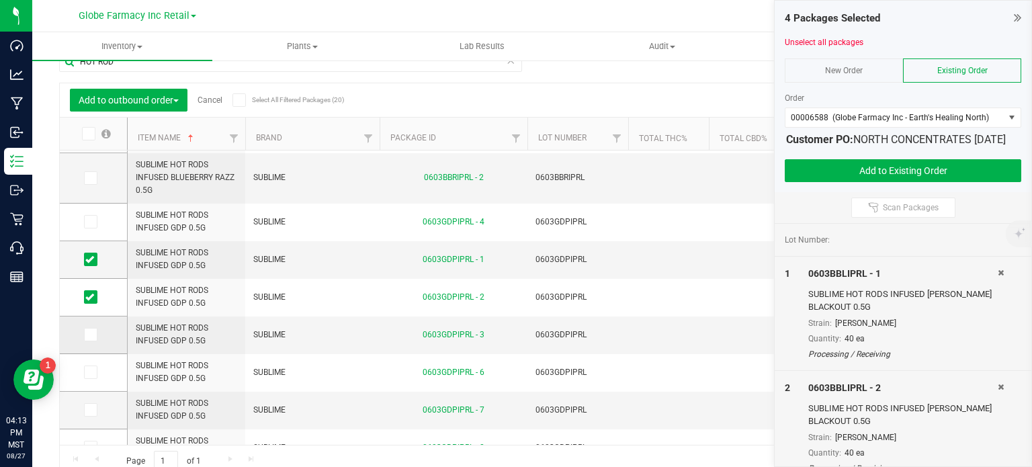
click at [89, 334] on icon at bounding box center [89, 334] width 9 height 0
click at [0, 0] on input "checkbox" at bounding box center [0, 0] width 0 height 0
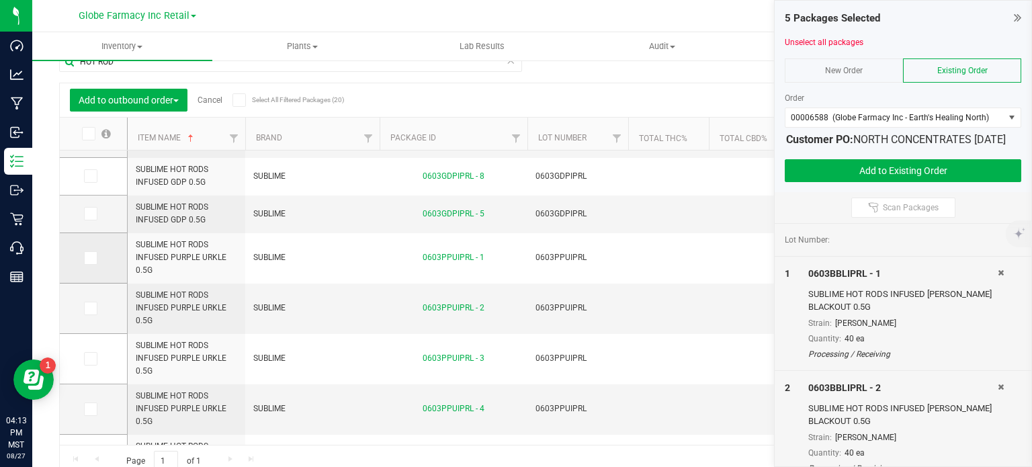
click at [93, 265] on td at bounding box center [93, 258] width 67 height 50
click at [88, 258] on icon at bounding box center [89, 258] width 9 height 0
click at [0, 0] on input "checkbox" at bounding box center [0, 0] width 0 height 0
click at [93, 319] on td at bounding box center [93, 308] width 67 height 50
click at [88, 308] on icon at bounding box center [89, 308] width 9 height 0
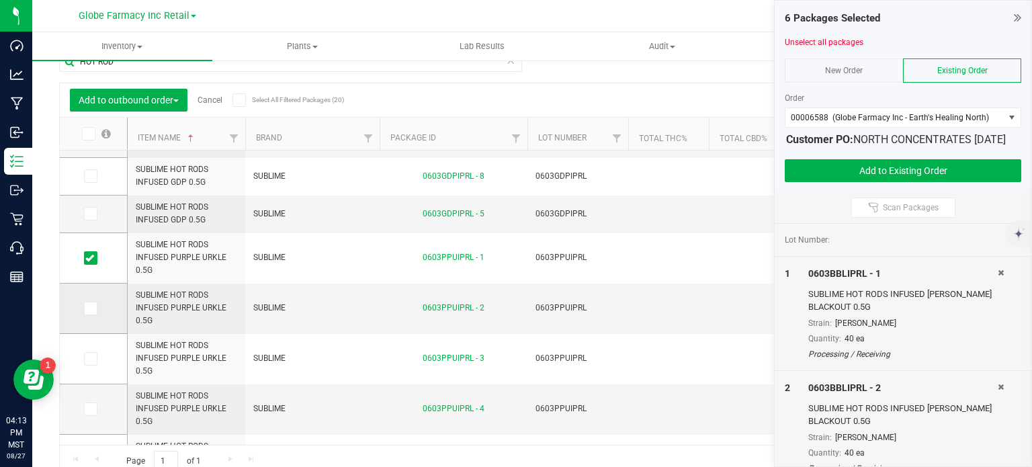
click at [0, 0] on input "checkbox" at bounding box center [0, 0] width 0 height 0
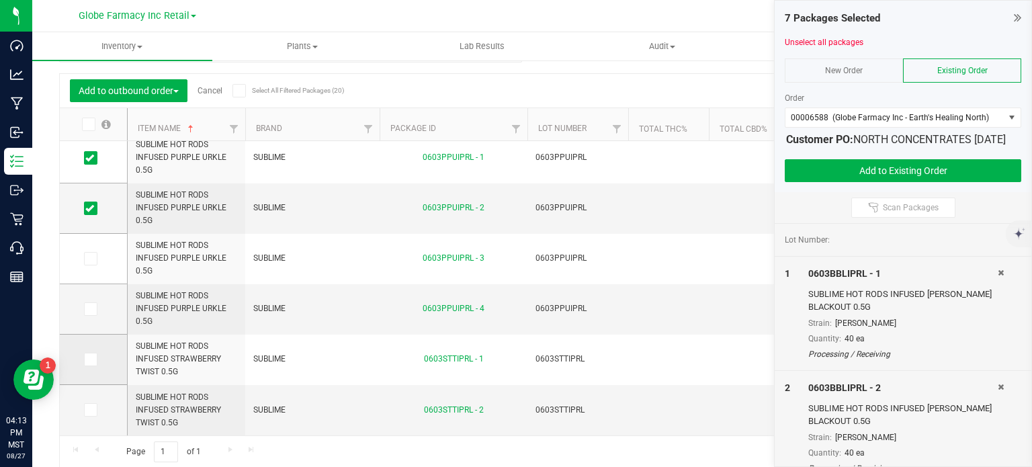
click at [91, 359] on icon at bounding box center [89, 359] width 9 height 0
click at [0, 0] on input "checkbox" at bounding box center [0, 0] width 0 height 0
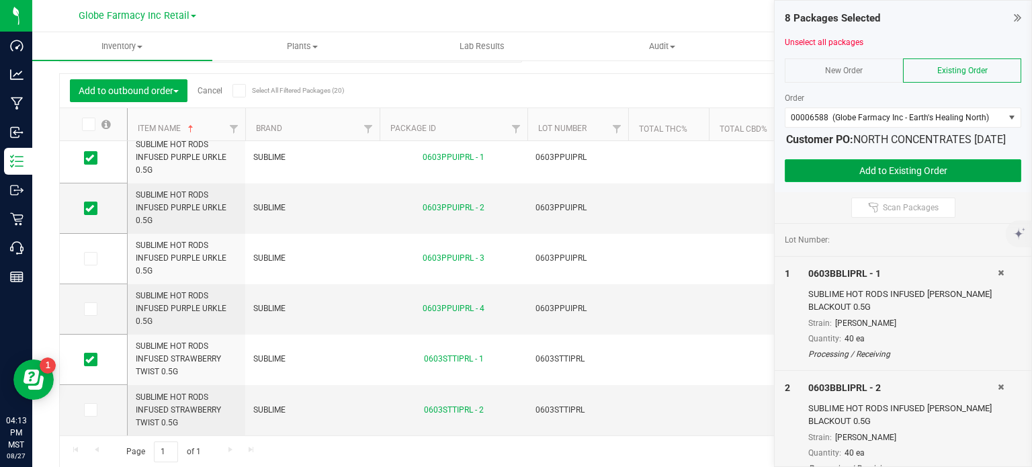
click at [873, 182] on button "Add to Existing Order" at bounding box center [902, 170] width 236 height 23
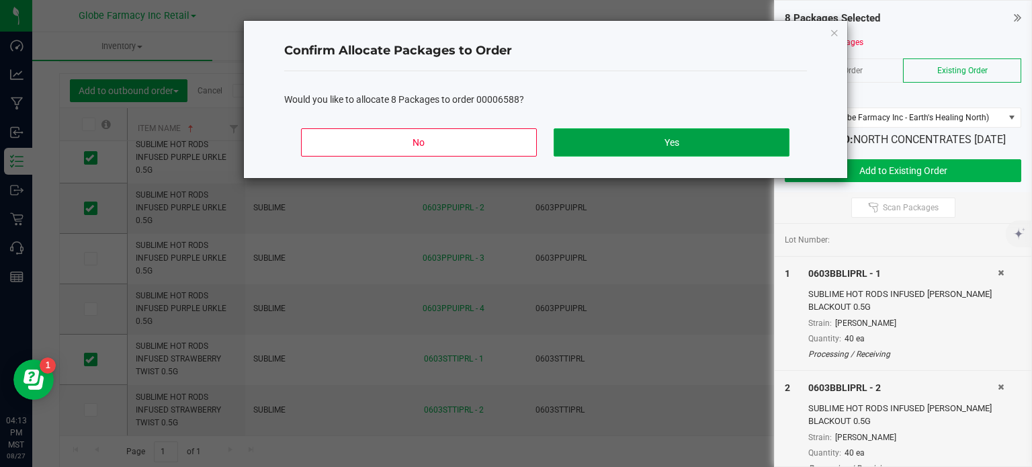
click at [711, 142] on button "Yes" at bounding box center [670, 142] width 235 height 28
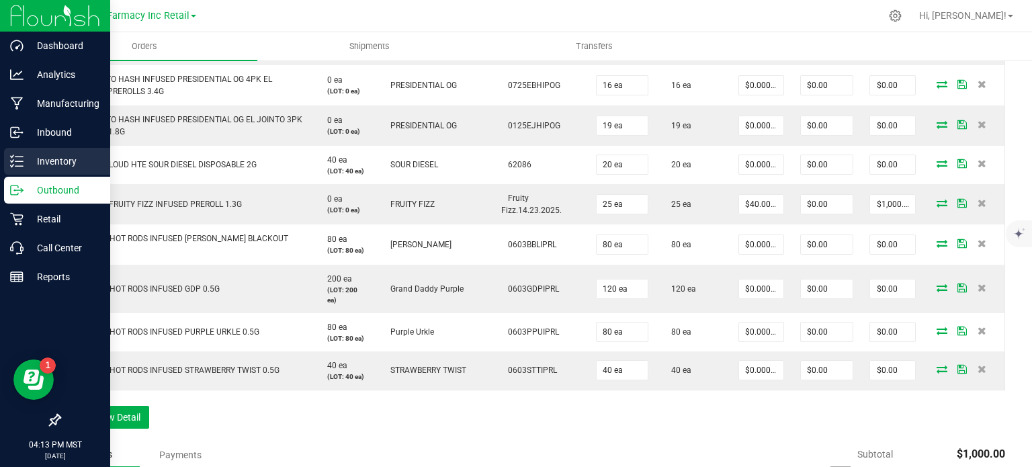
click at [40, 168] on p "Inventory" at bounding box center [64, 161] width 81 height 16
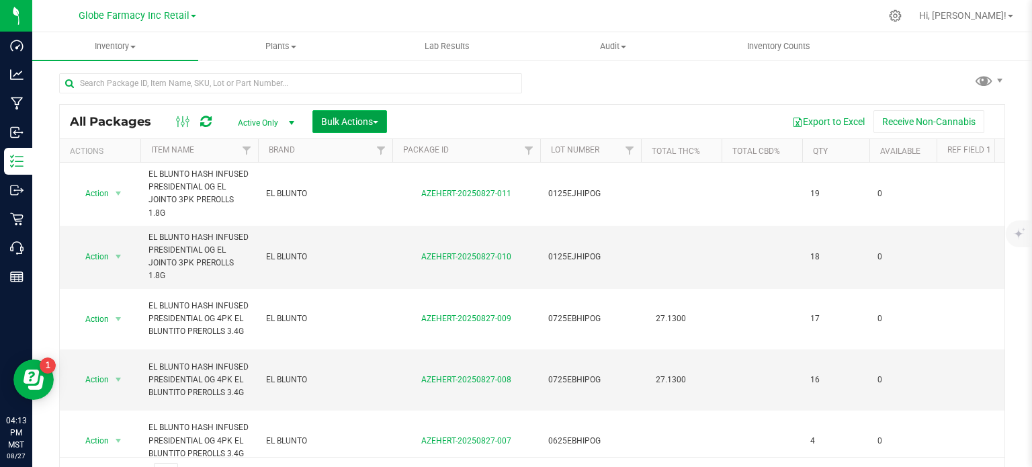
click at [347, 110] on button "Bulk Actions" at bounding box center [349, 121] width 75 height 23
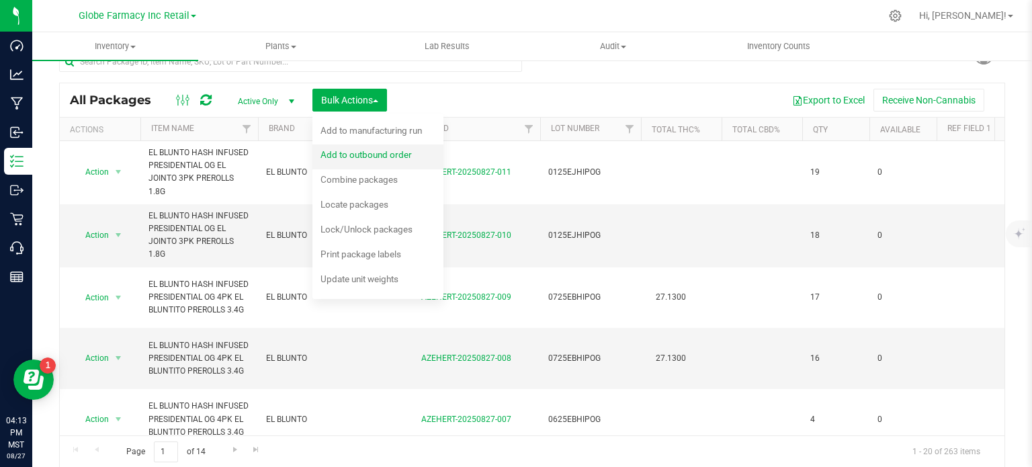
click at [371, 151] on span "Add to outbound order" at bounding box center [365, 154] width 91 height 11
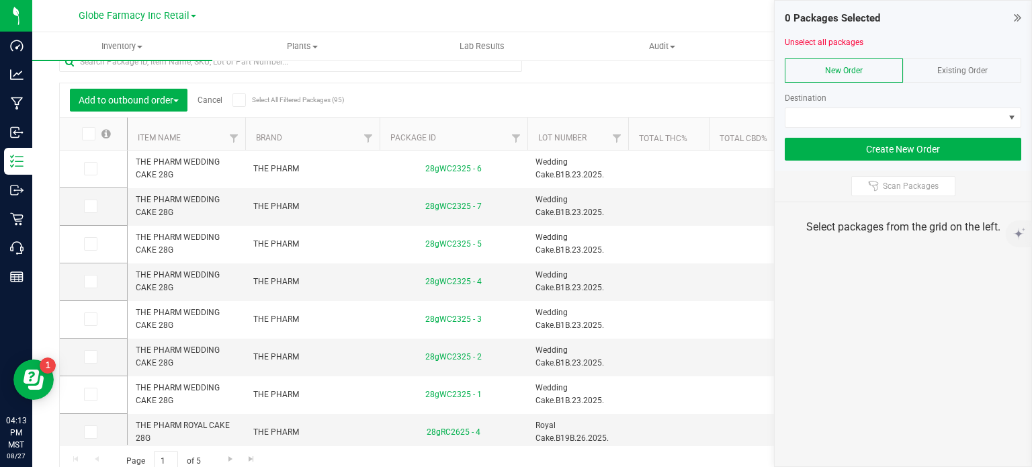
click at [976, 75] on div "Existing Order" at bounding box center [962, 70] width 118 height 24
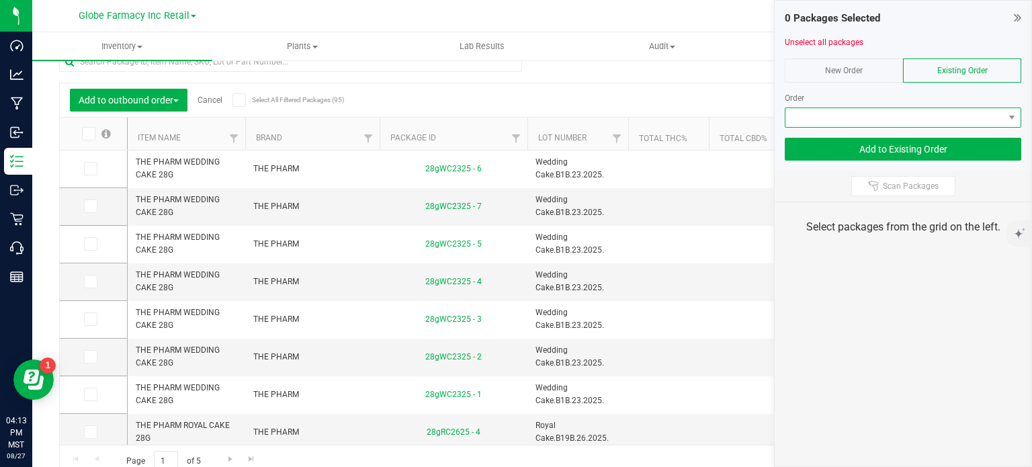
click at [951, 113] on span at bounding box center [894, 117] width 218 height 19
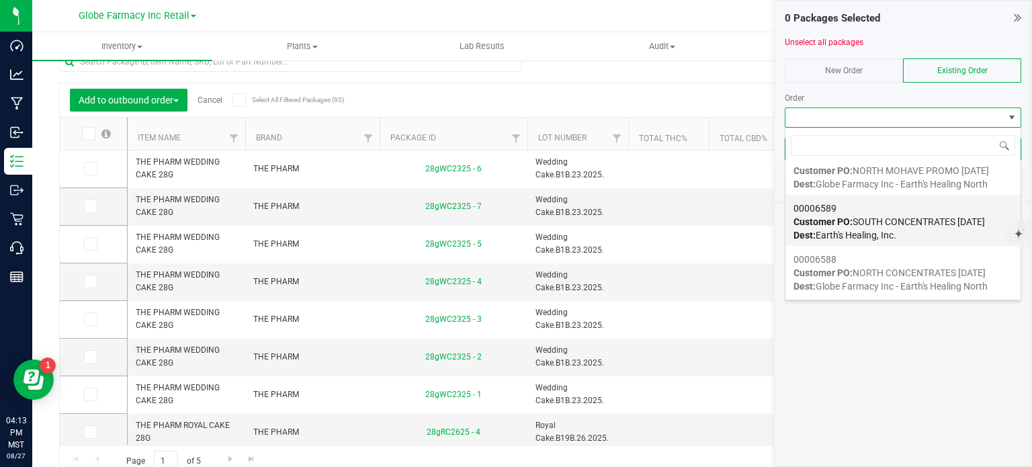
click at [911, 216] on span "Customer PO: SOUTH CONCENTRATES 08/28/2025" at bounding box center [888, 221] width 191 height 11
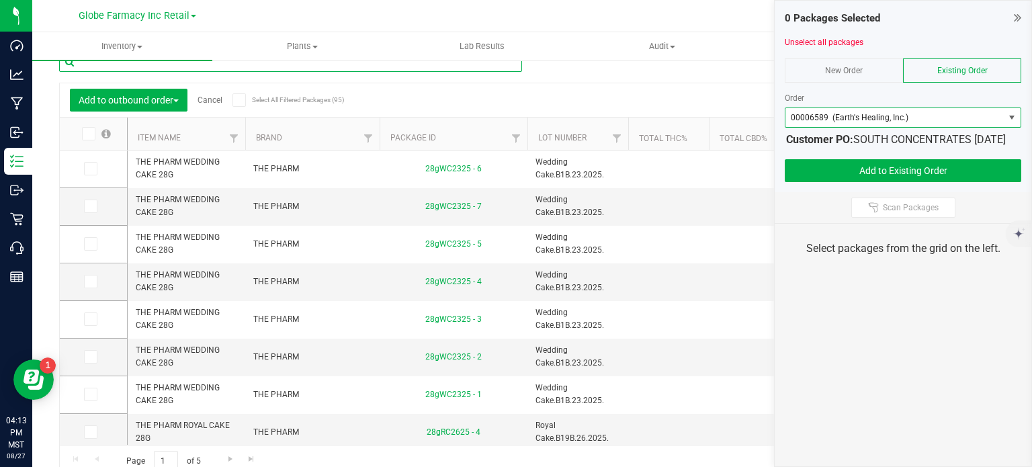
click at [371, 70] on input "text" at bounding box center [290, 62] width 463 height 20
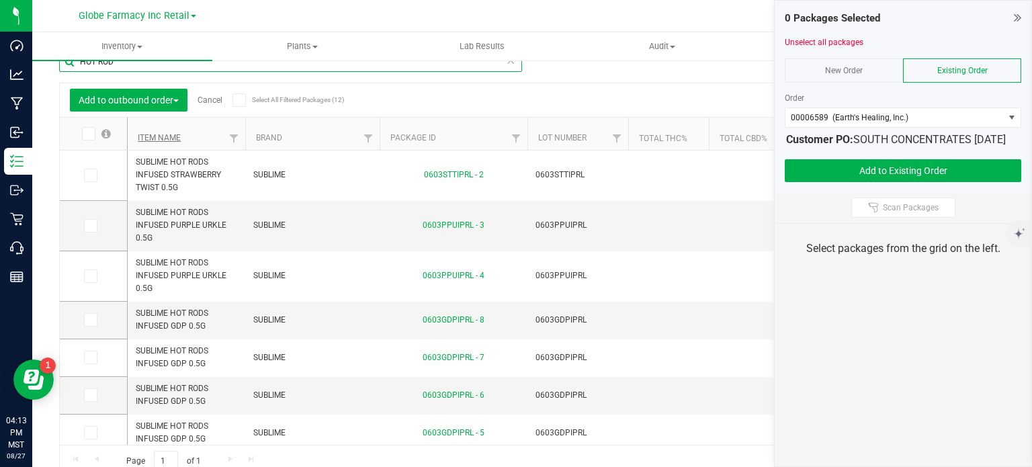
type input "HOT ROD"
click at [158, 140] on link "Item Name" at bounding box center [159, 137] width 43 height 9
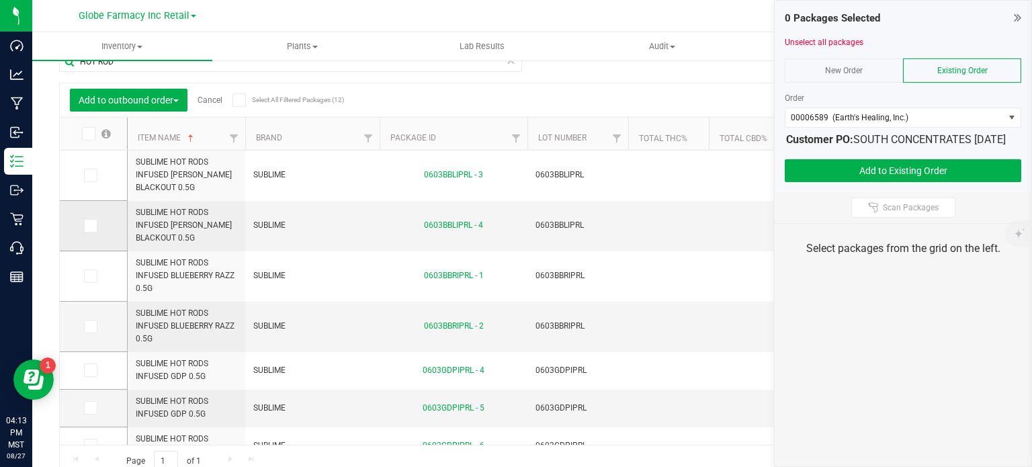
drag, startPoint x: 95, startPoint y: 173, endPoint x: 86, endPoint y: 220, distance: 47.9
click at [95, 173] on span at bounding box center [90, 175] width 13 height 13
click at [0, 0] on input "checkbox" at bounding box center [0, 0] width 0 height 0
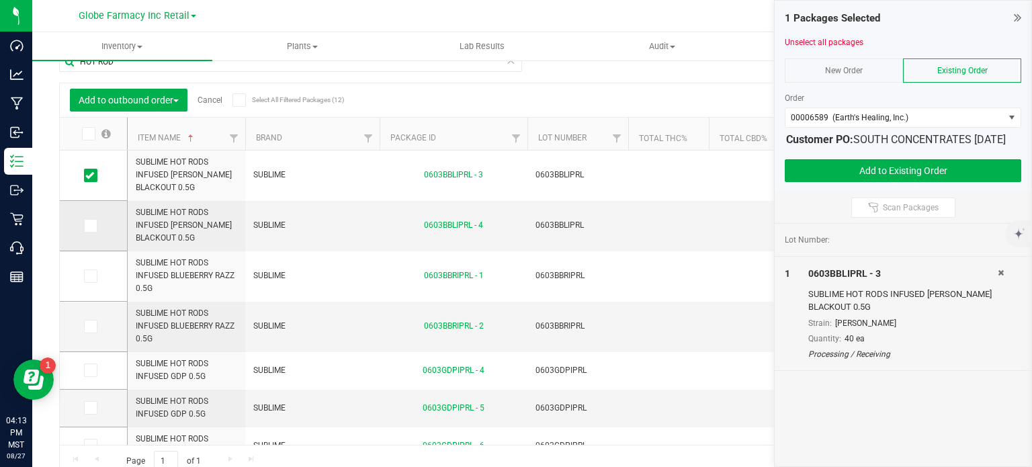
click at [89, 226] on icon at bounding box center [89, 226] width 9 height 0
click at [0, 0] on input "checkbox" at bounding box center [0, 0] width 0 height 0
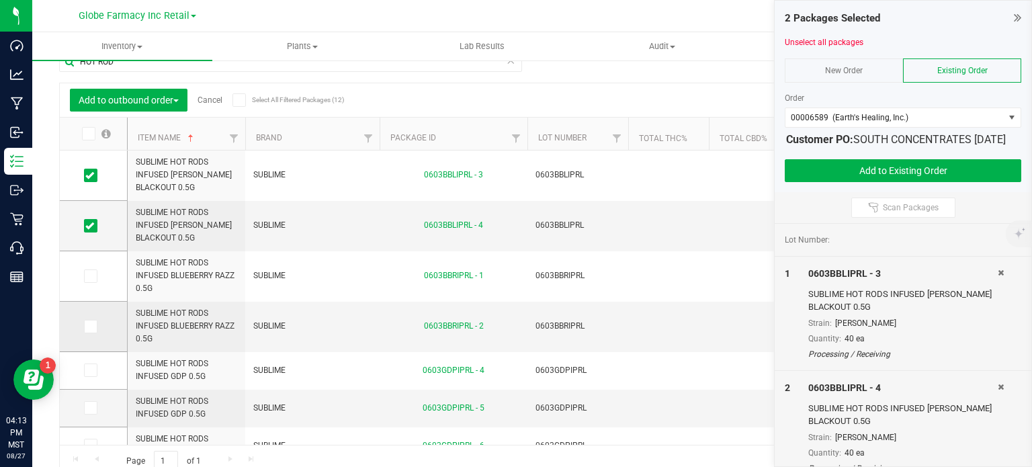
drag, startPoint x: 90, startPoint y: 276, endPoint x: 91, endPoint y: 316, distance: 39.6
click at [90, 276] on icon at bounding box center [89, 276] width 9 height 0
click at [0, 0] on input "checkbox" at bounding box center [0, 0] width 0 height 0
click at [92, 326] on icon at bounding box center [89, 326] width 9 height 0
click at [0, 0] on input "checkbox" at bounding box center [0, 0] width 0 height 0
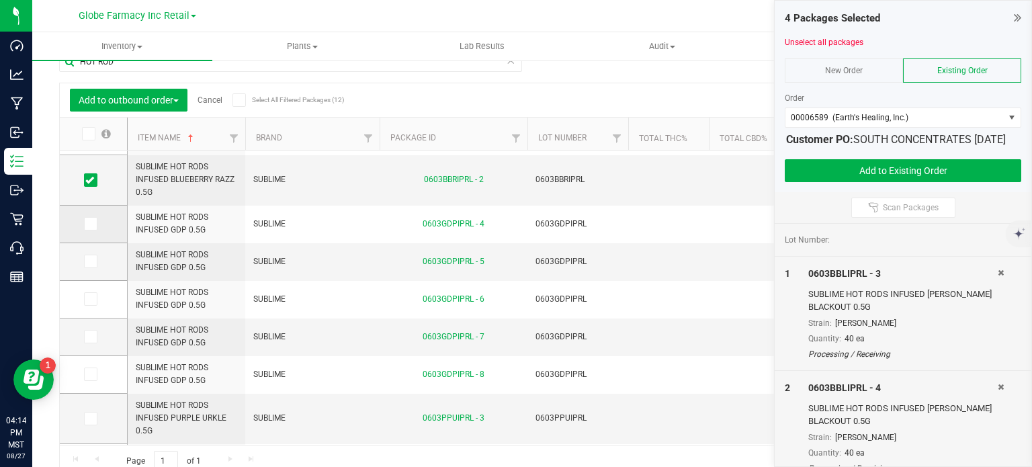
click at [93, 228] on span at bounding box center [90, 223] width 13 height 13
click at [0, 0] on input "checkbox" at bounding box center [0, 0] width 0 height 0
click at [97, 253] on td at bounding box center [93, 262] width 67 height 38
drag, startPoint x: 93, startPoint y: 264, endPoint x: 96, endPoint y: 300, distance: 35.7
click at [93, 267] on span at bounding box center [90, 261] width 13 height 13
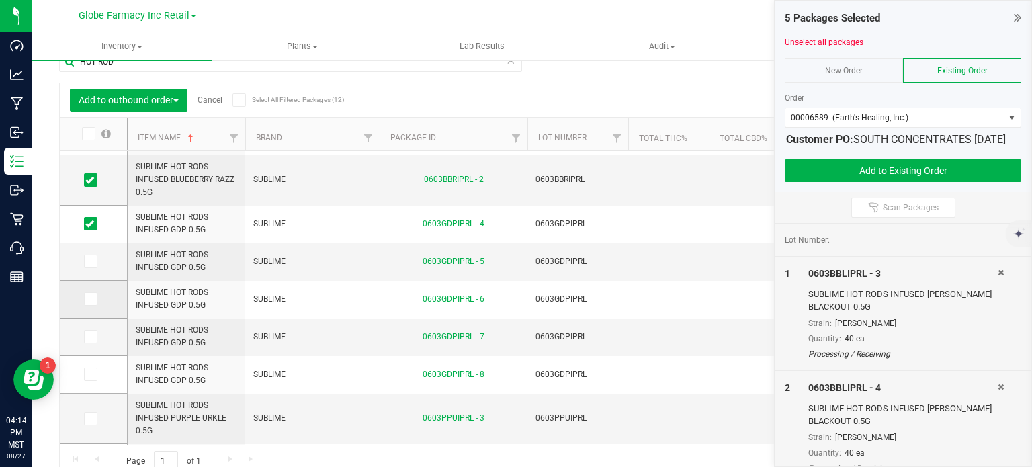
click at [97, 301] on label at bounding box center [93, 298] width 19 height 13
click at [0, 0] on input "checkbox" at bounding box center [0, 0] width 0 height 0
click at [86, 261] on icon at bounding box center [89, 261] width 9 height 0
click at [0, 0] on input "checkbox" at bounding box center [0, 0] width 0 height 0
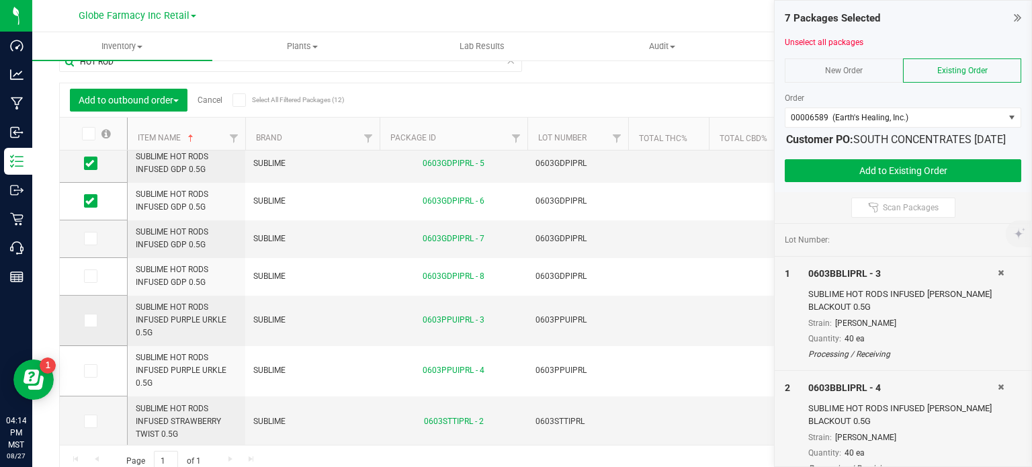
click at [91, 320] on icon at bounding box center [89, 320] width 9 height 0
click at [0, 0] on input "checkbox" at bounding box center [0, 0] width 0 height 0
click at [95, 373] on span at bounding box center [90, 370] width 13 height 13
click at [0, 0] on input "checkbox" at bounding box center [0, 0] width 0 height 0
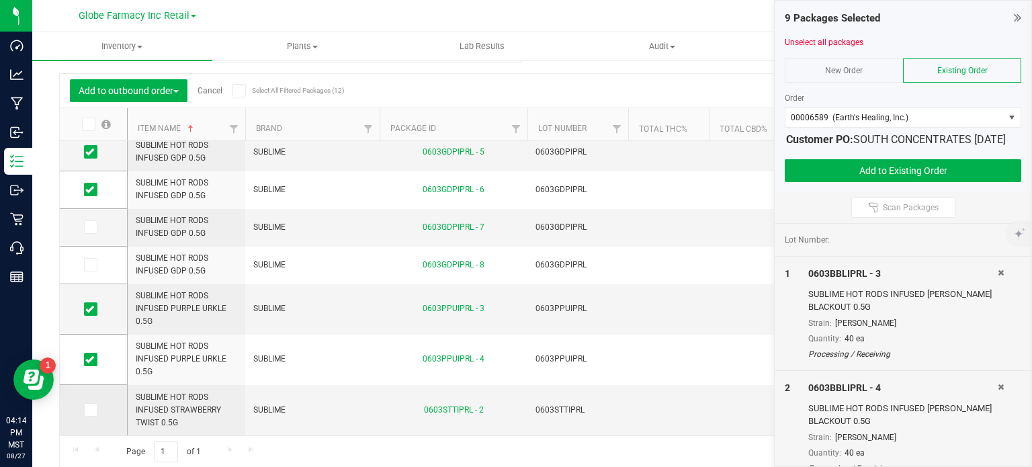
click at [87, 410] on icon at bounding box center [89, 410] width 9 height 0
click at [0, 0] on input "checkbox" at bounding box center [0, 0] width 0 height 0
click at [819, 177] on button "Add to Existing Order" at bounding box center [902, 170] width 236 height 23
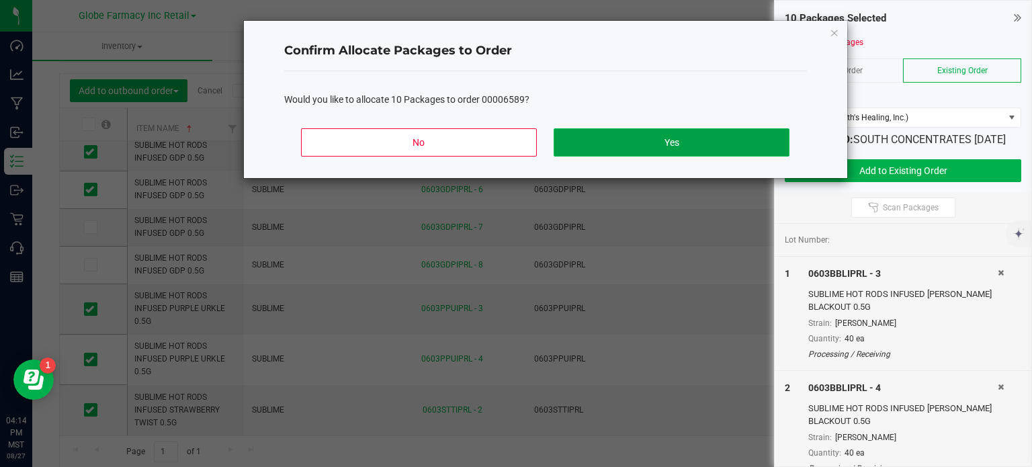
click at [733, 142] on button "Yes" at bounding box center [670, 142] width 235 height 28
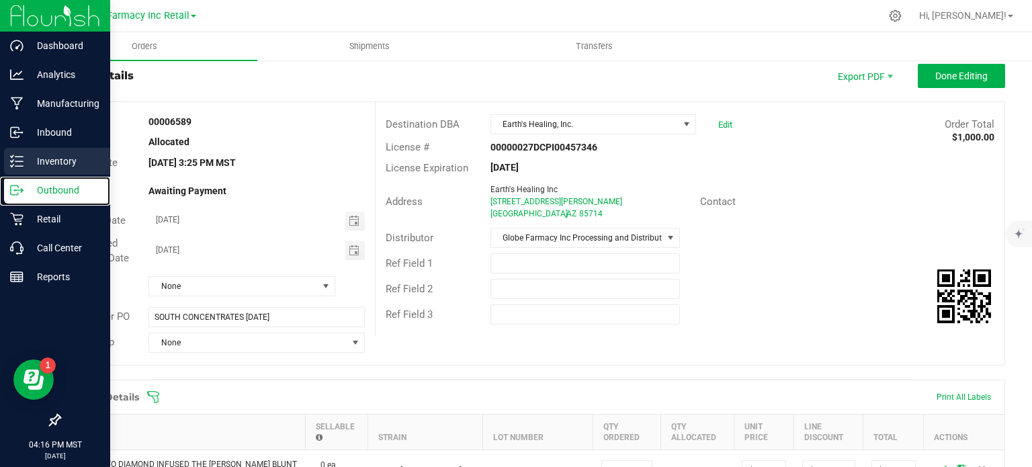
click at [19, 175] on nav "Dashboard Analytics Manufacturing Inbound Inventory Outbound Retail Call Center…" at bounding box center [55, 233] width 110 height 467
click at [46, 165] on p "Inventory" at bounding box center [64, 161] width 81 height 16
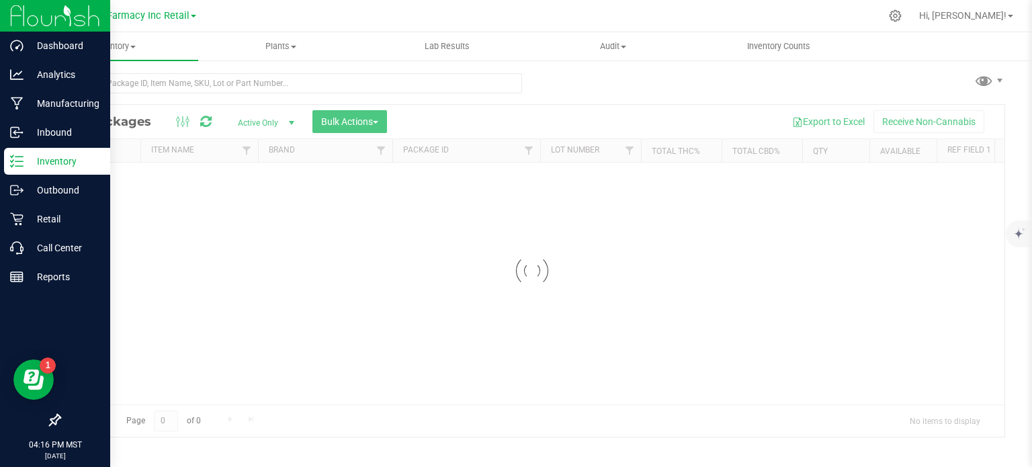
scroll to position [2, 0]
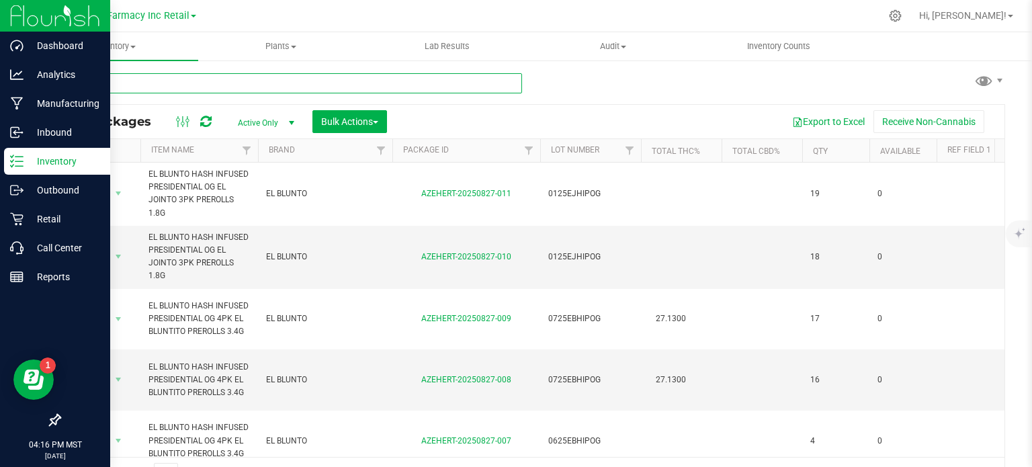
click at [214, 73] on input "text" at bounding box center [290, 83] width 463 height 20
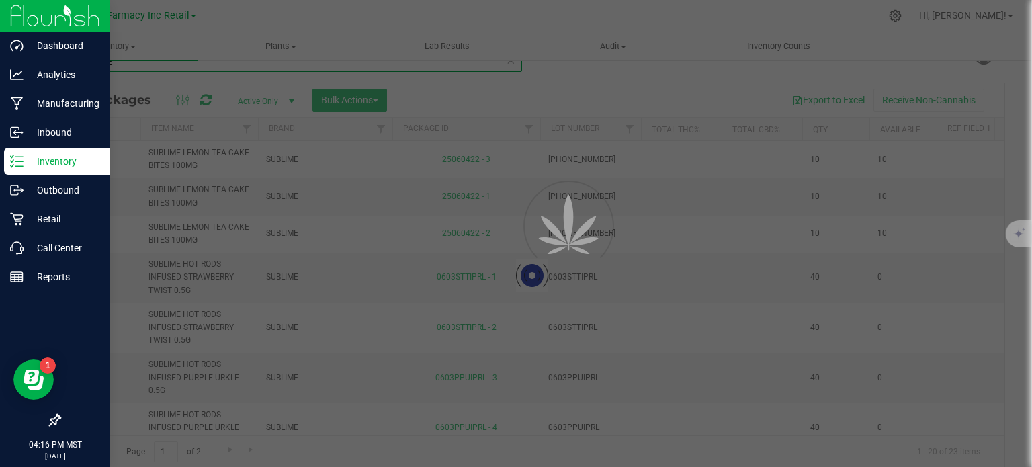
type input "SUBLIME"
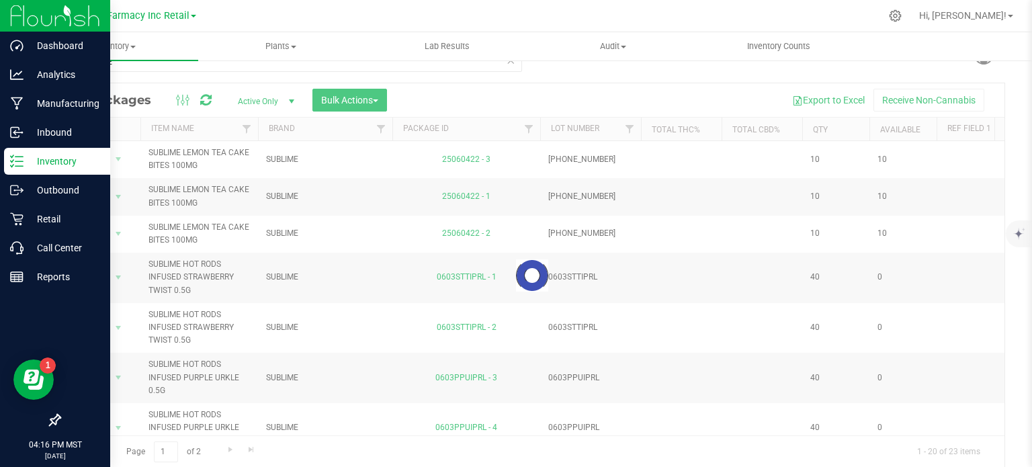
click at [333, 99] on div at bounding box center [532, 275] width 944 height 384
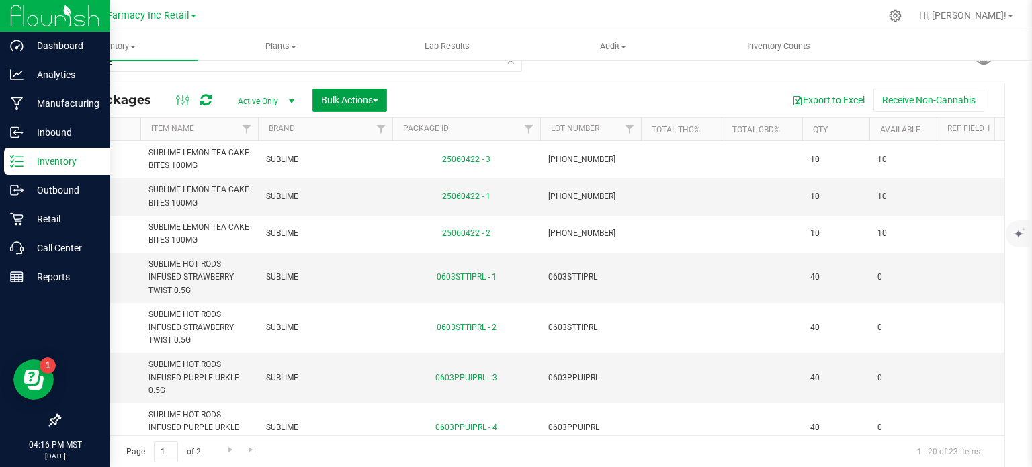
click at [334, 101] on span "Bulk Actions" at bounding box center [349, 100] width 57 height 11
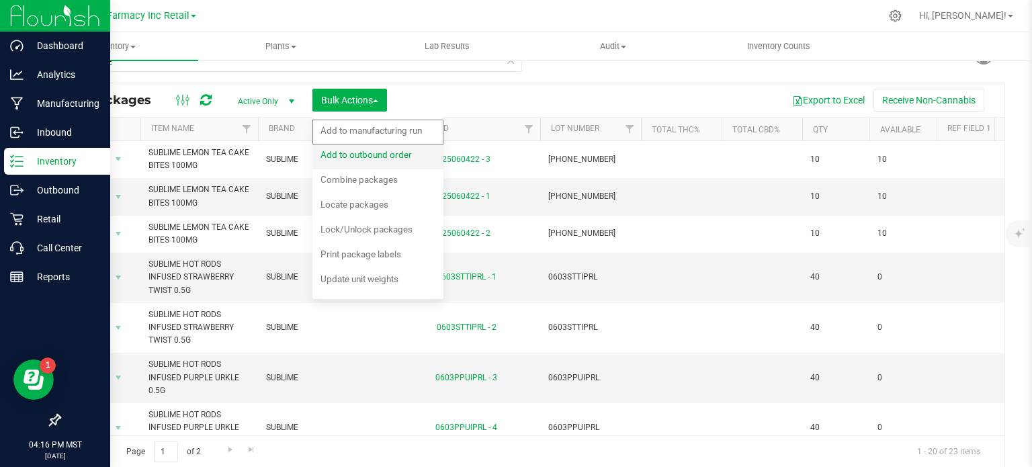
click at [349, 158] on span "Add to outbound order" at bounding box center [365, 154] width 91 height 11
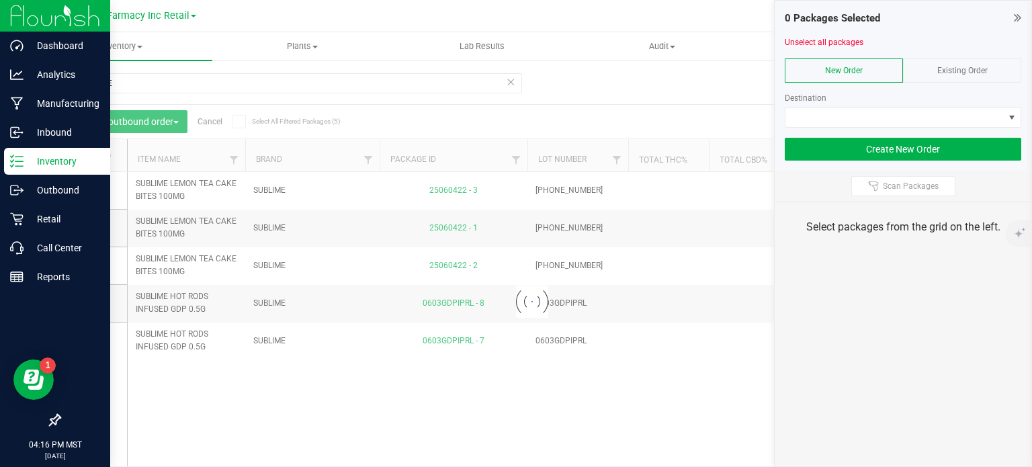
scroll to position [24, 0]
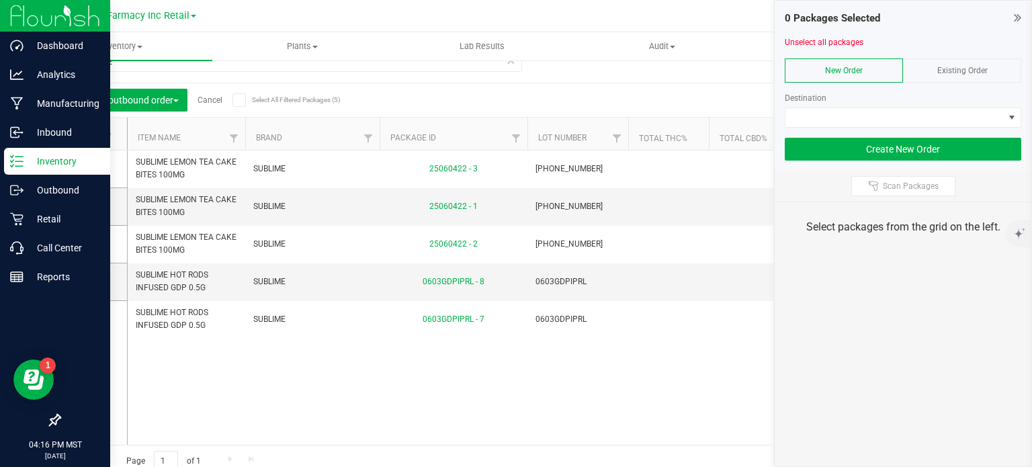
click at [940, 76] on div "Existing Order" at bounding box center [962, 70] width 118 height 24
click at [909, 136] on div at bounding box center [902, 133] width 236 height 10
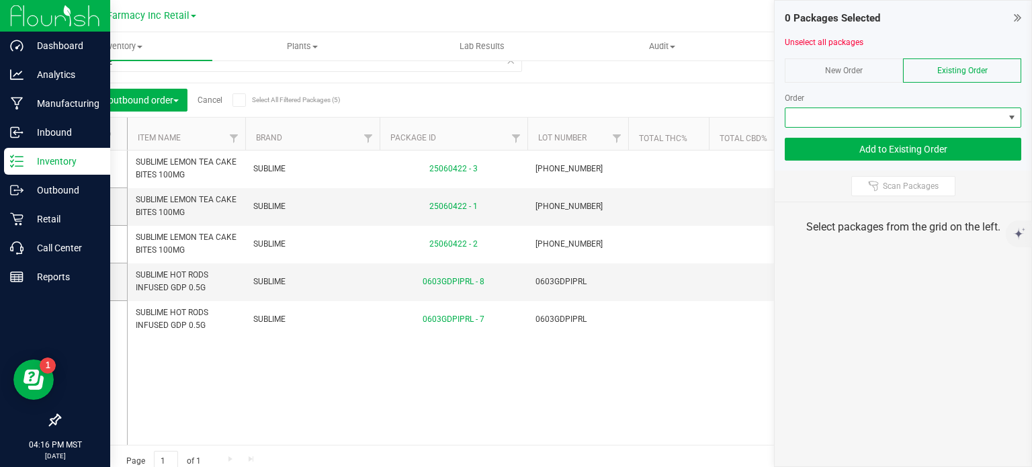
click at [898, 118] on span at bounding box center [894, 117] width 218 height 19
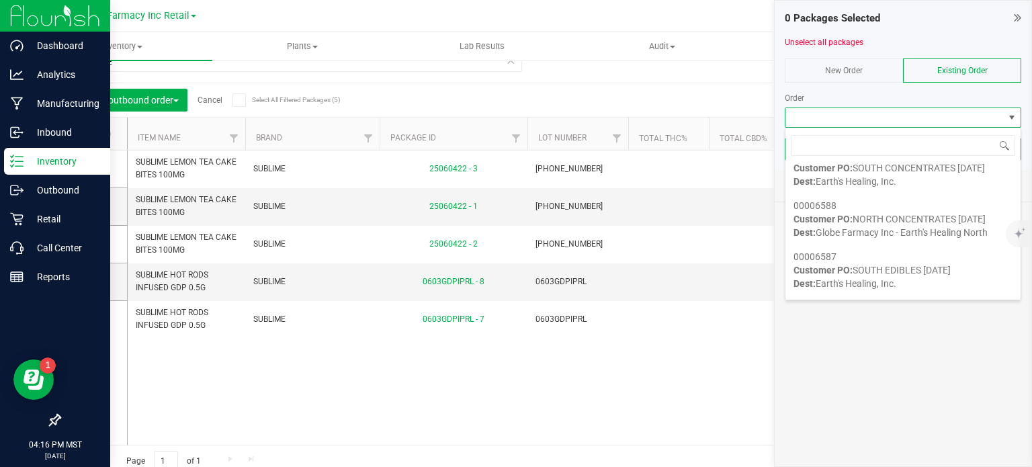
scroll to position [214, 0]
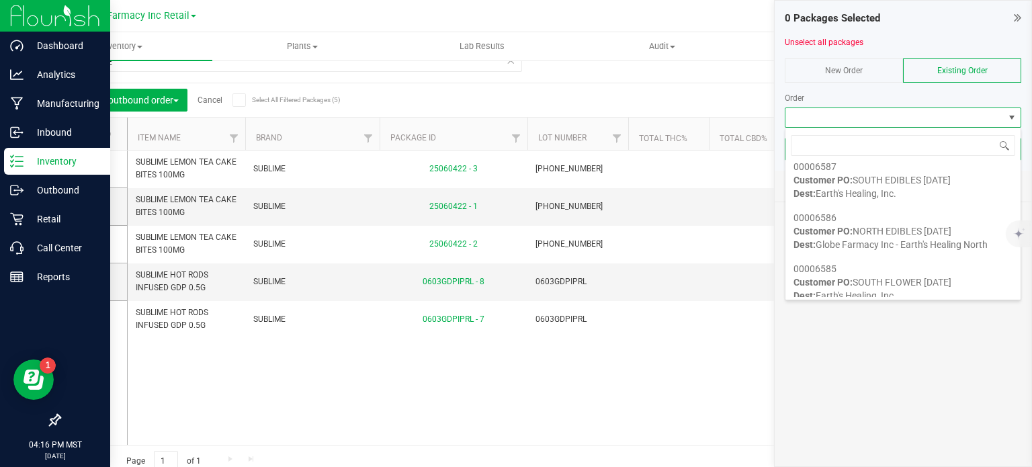
click at [859, 243] on span "Dest: Globe Farmacy Inc - Earth's Healing North" at bounding box center [890, 244] width 194 height 11
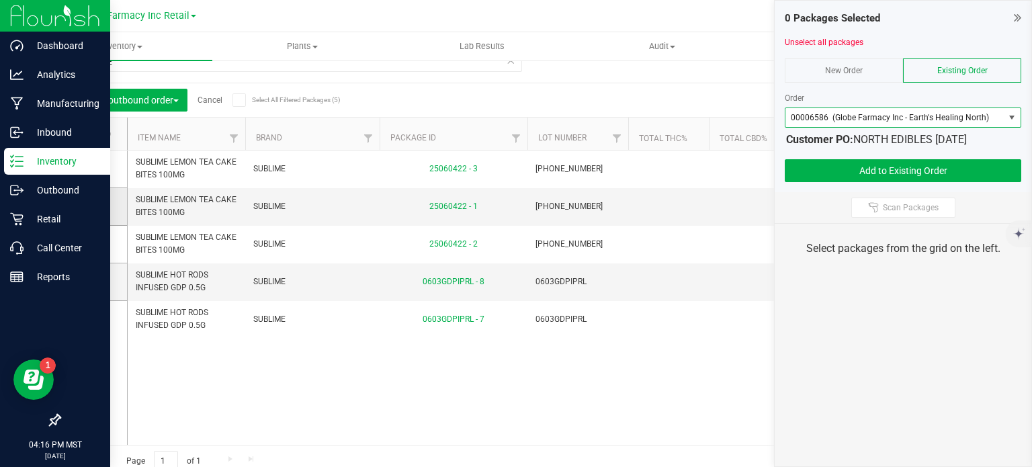
click at [89, 206] on icon at bounding box center [89, 206] width 9 height 0
click at [0, 0] on input "checkbox" at bounding box center [0, 0] width 0 height 0
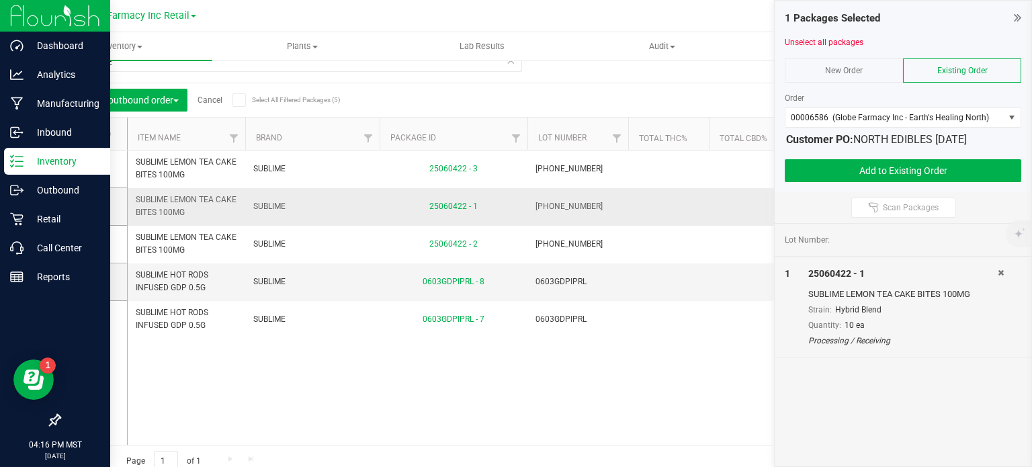
click at [162, 210] on span "SUBLIME LEMON TEA CAKE BITES 100MG" at bounding box center [186, 206] width 101 height 26
copy tr "SUBLIME LEMON TEA CAKE BITES 100MG"
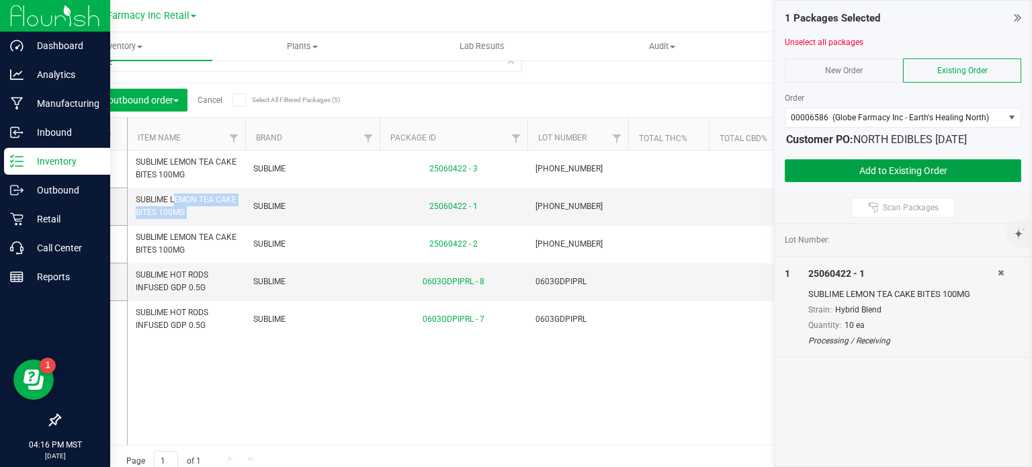
click at [865, 165] on button "Add to Existing Order" at bounding box center [902, 170] width 236 height 23
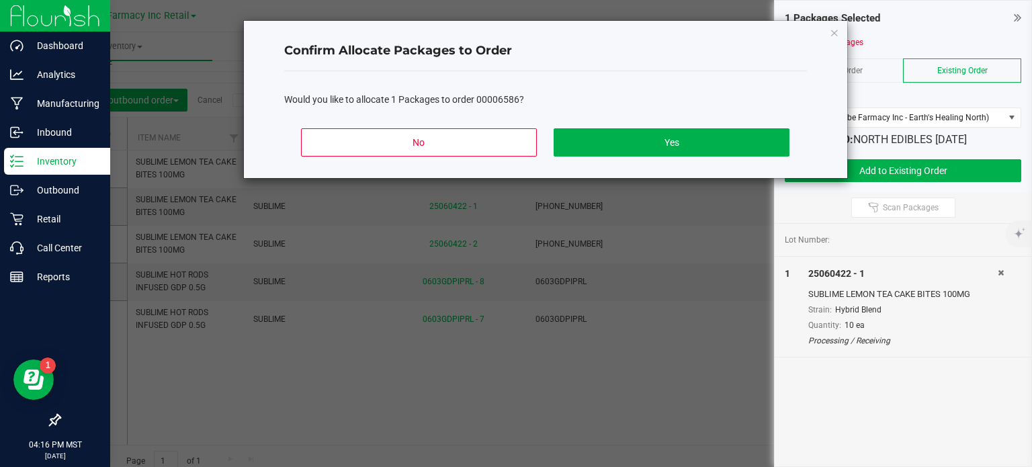
click at [719, 126] on div "No Yes" at bounding box center [545, 148] width 522 height 60
click at [719, 147] on button "Yes" at bounding box center [670, 142] width 235 height 28
click at [719, 147] on th "Total CBD%" at bounding box center [749, 134] width 81 height 33
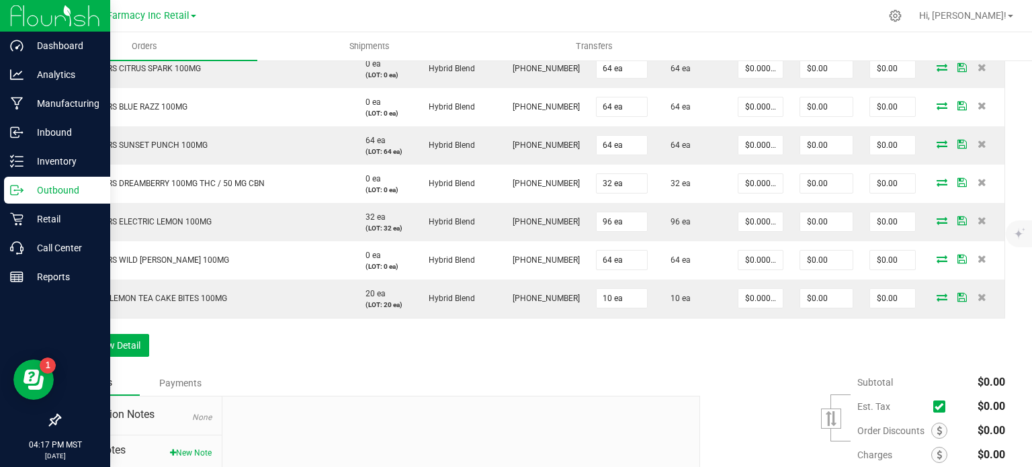
scroll to position [1426, 0]
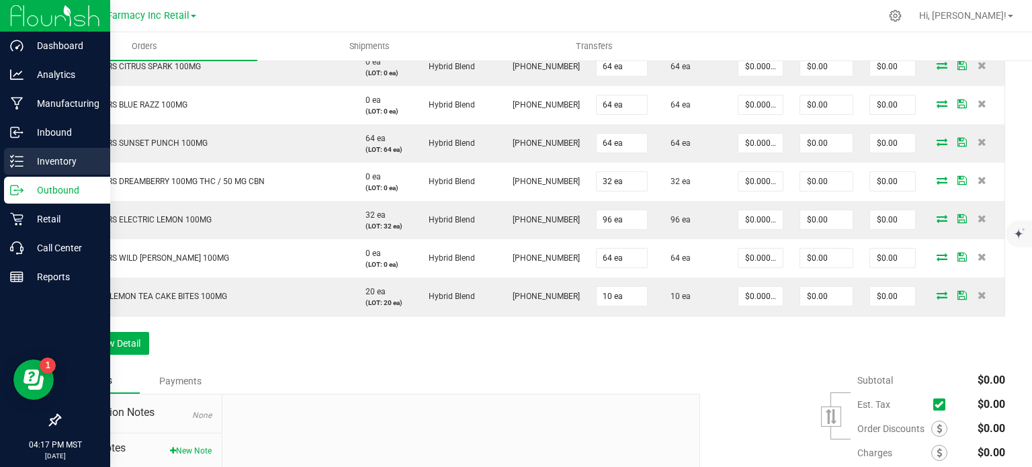
click at [48, 164] on p "Inventory" at bounding box center [64, 161] width 81 height 16
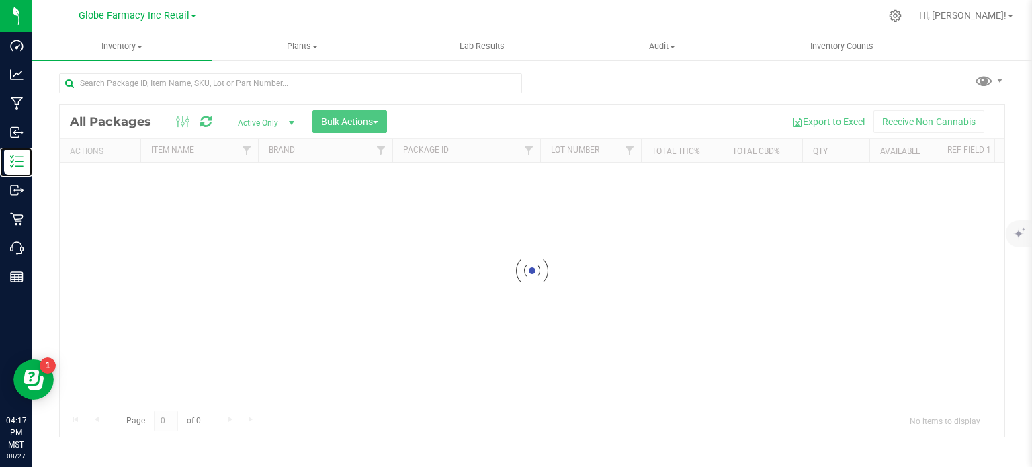
scroll to position [2, 0]
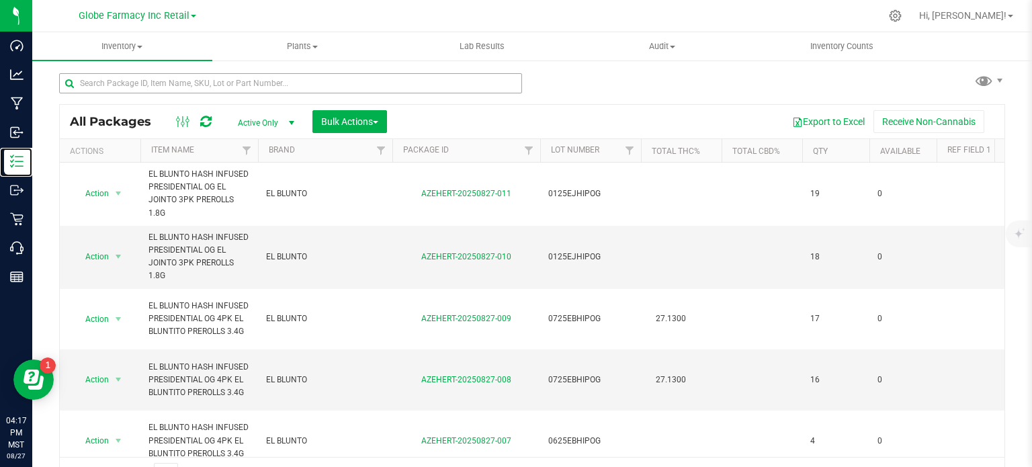
scroll to position [24, 0]
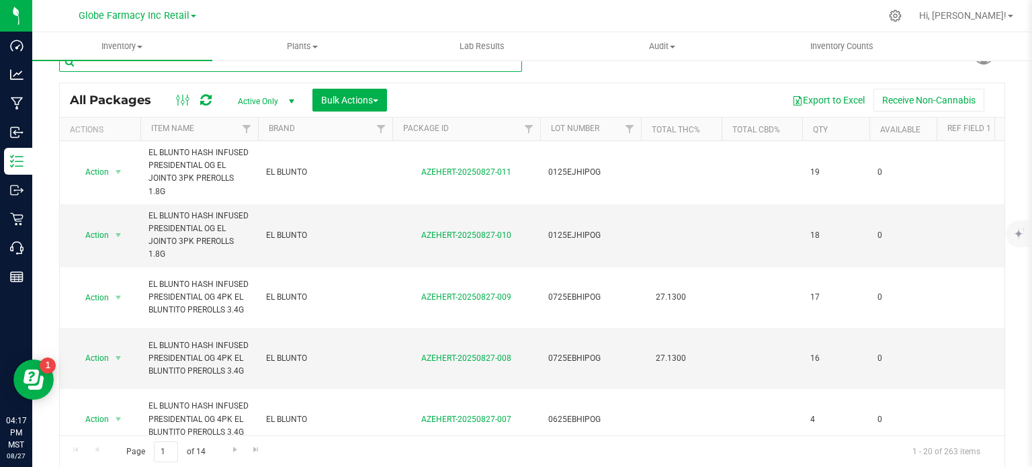
click at [227, 69] on input "text" at bounding box center [290, 62] width 463 height 20
paste input "SUBLIME LEMON TEA CAKE BITES 100MG"
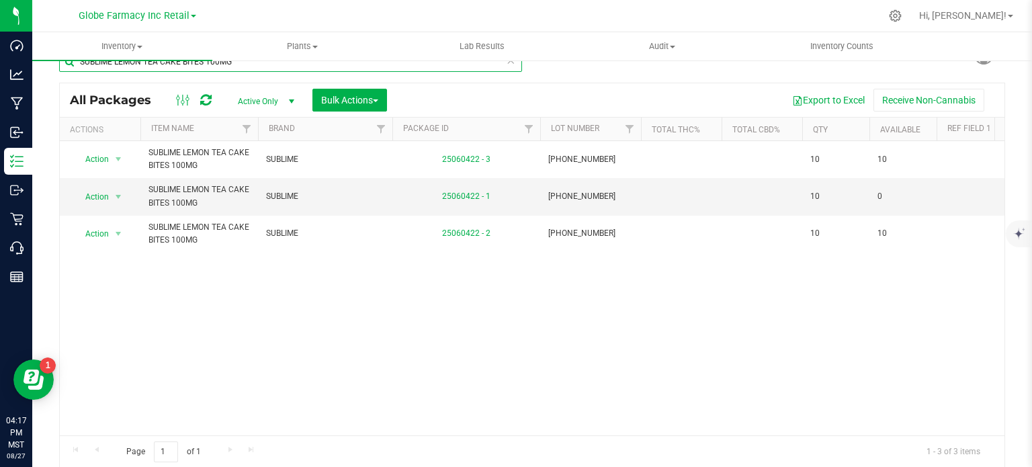
type input "SUBLIME LEMON TEA CAKE BITES 100MG"
click at [349, 103] on span "Bulk Actions" at bounding box center [349, 100] width 57 height 11
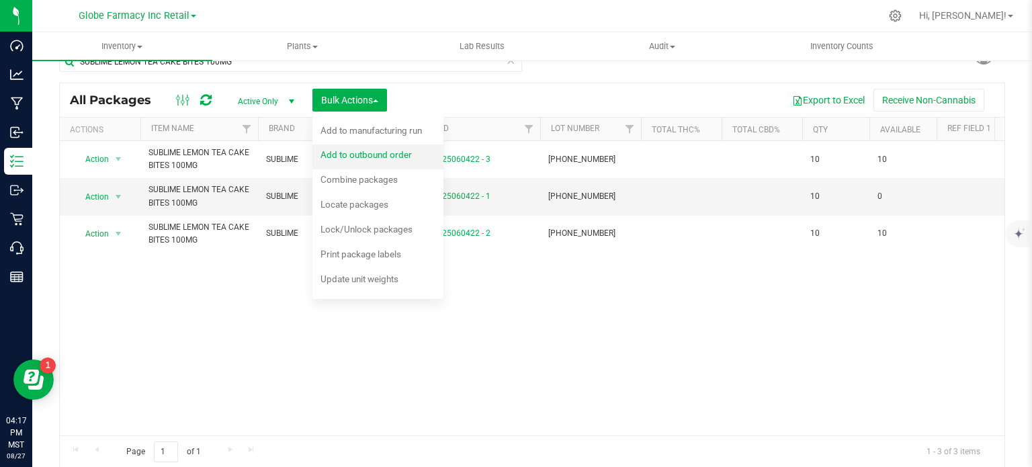
click at [365, 155] on span "Add to outbound order" at bounding box center [365, 154] width 91 height 11
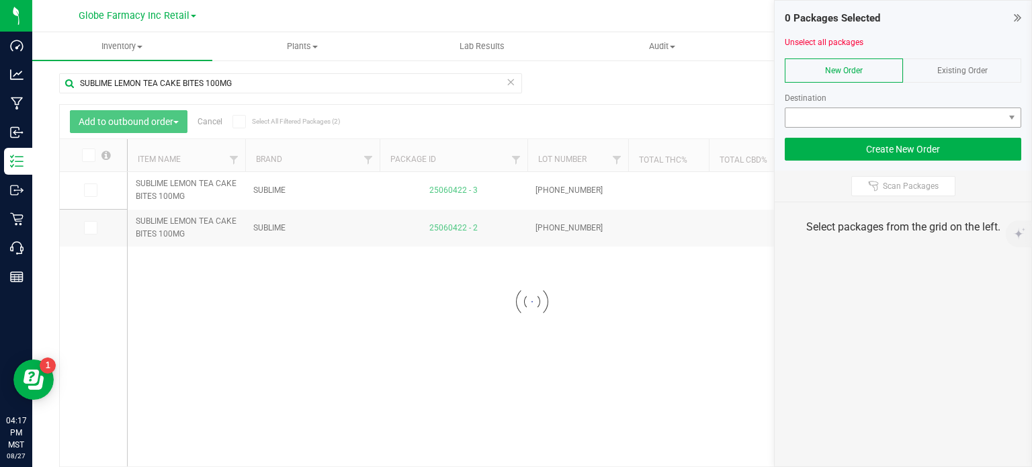
scroll to position [24, 0]
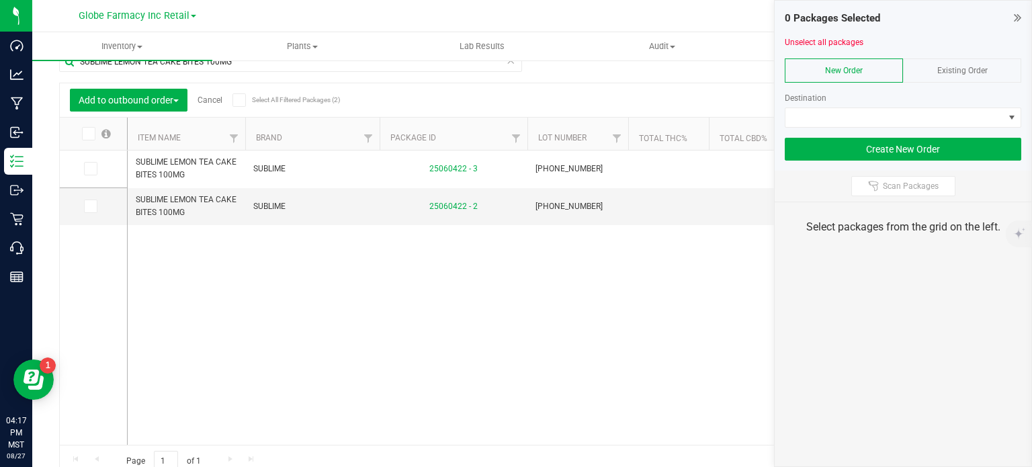
click at [953, 69] on span "Existing Order" at bounding box center [962, 70] width 50 height 9
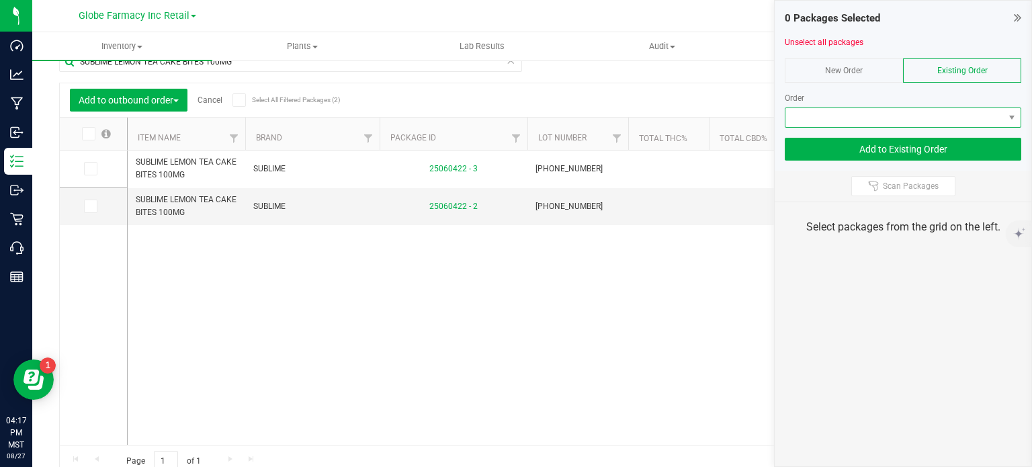
click at [931, 116] on span at bounding box center [894, 117] width 218 height 19
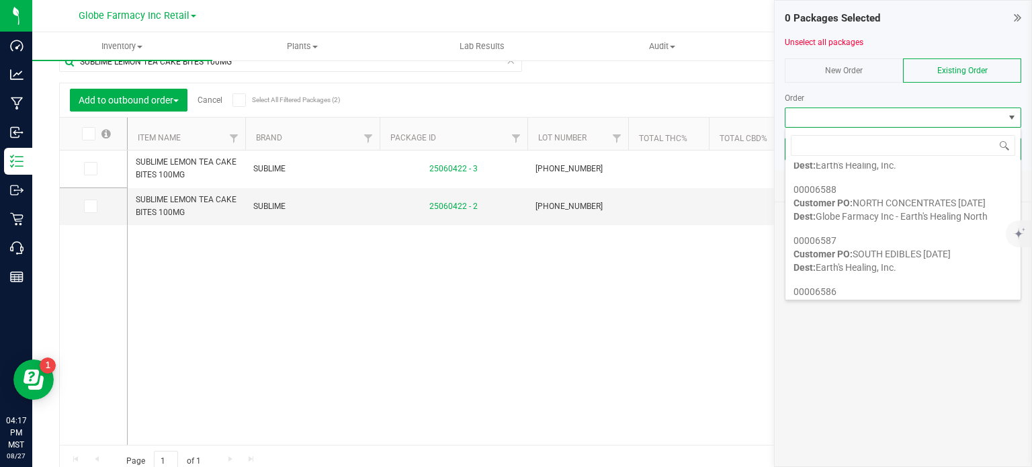
scroll to position [141, 0]
click at [838, 255] on strong "Customer PO:" at bounding box center [822, 252] width 59 height 11
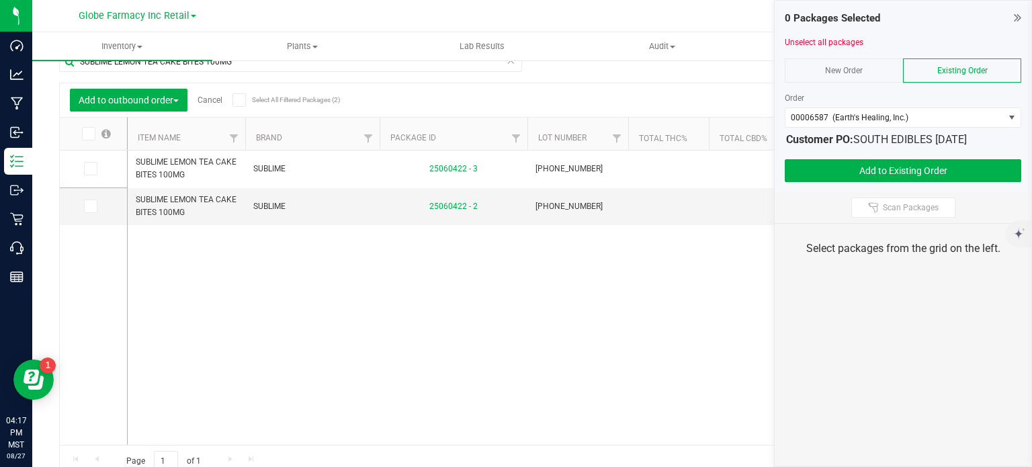
click at [93, 132] on span at bounding box center [88, 133] width 13 height 13
click at [0, 0] on input "checkbox" at bounding box center [0, 0] width 0 height 0
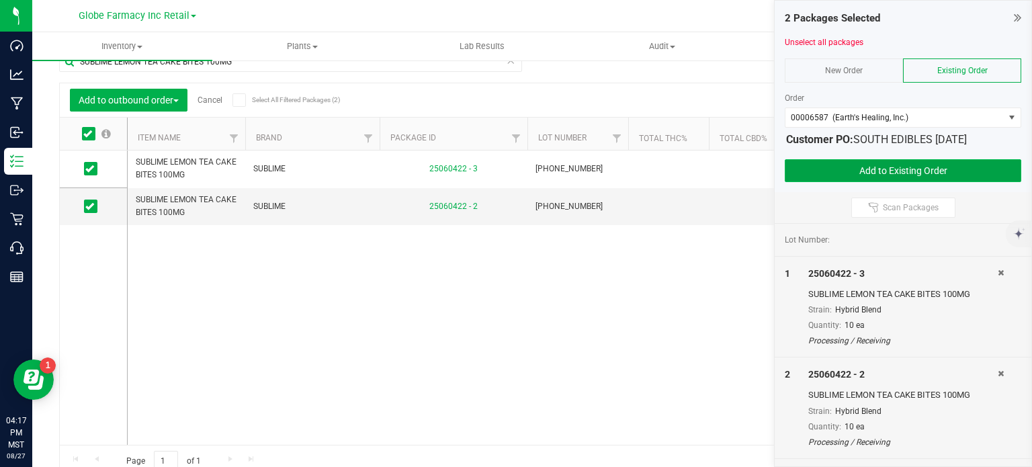
click at [809, 162] on button "Add to Existing Order" at bounding box center [902, 170] width 236 height 23
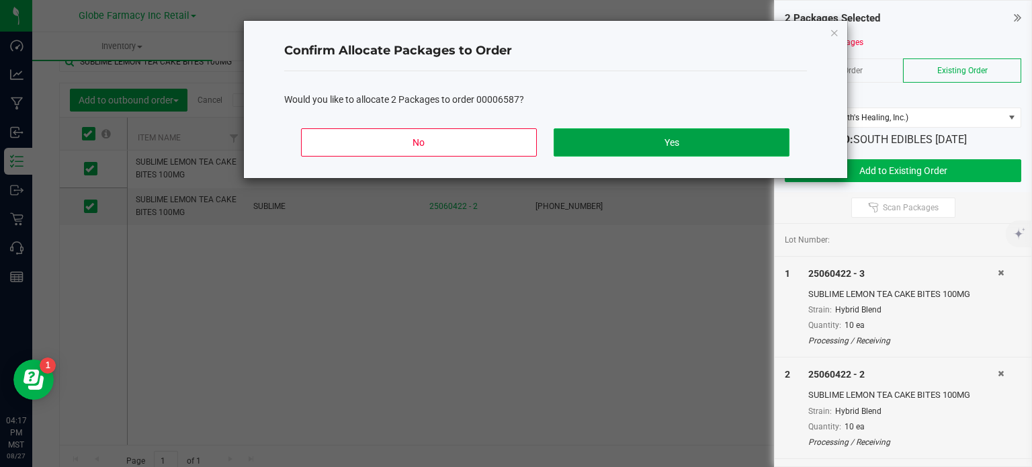
click at [661, 130] on button "Yes" at bounding box center [670, 142] width 235 height 28
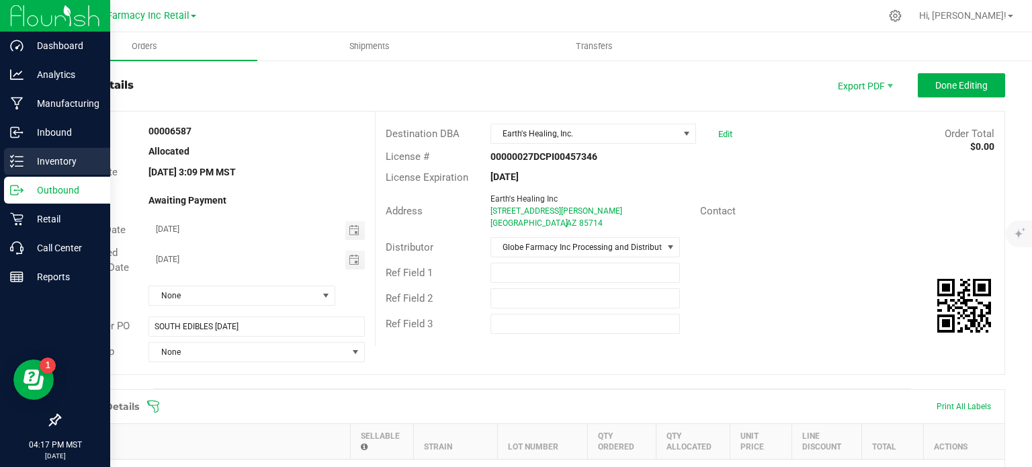
click at [44, 163] on p "Inventory" at bounding box center [64, 161] width 81 height 16
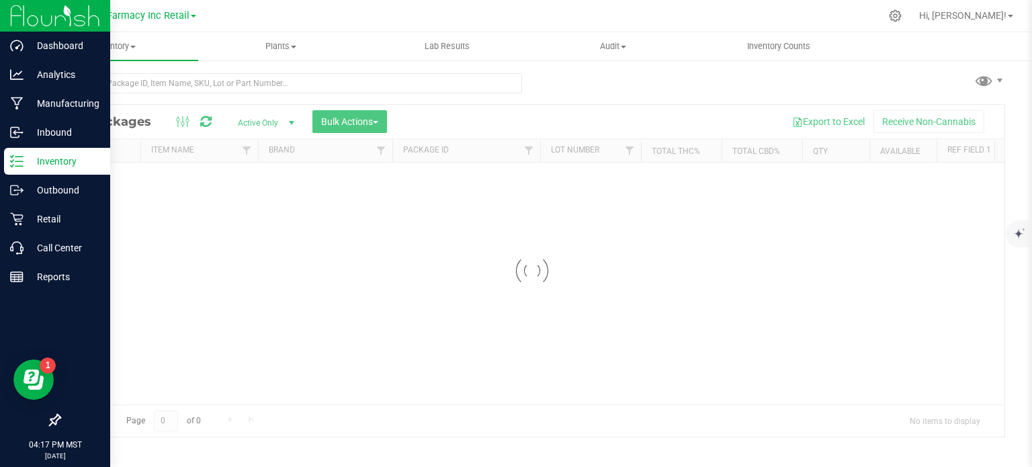
scroll to position [2, 0]
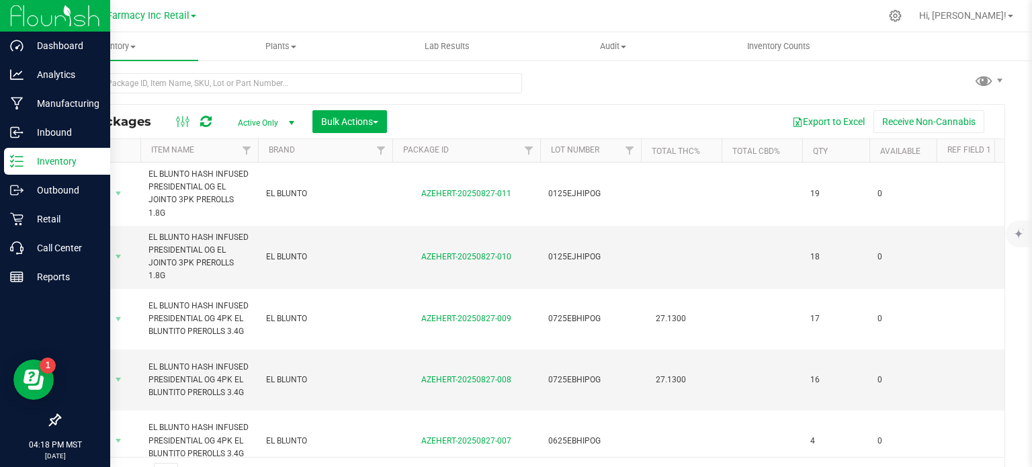
scroll to position [24, 0]
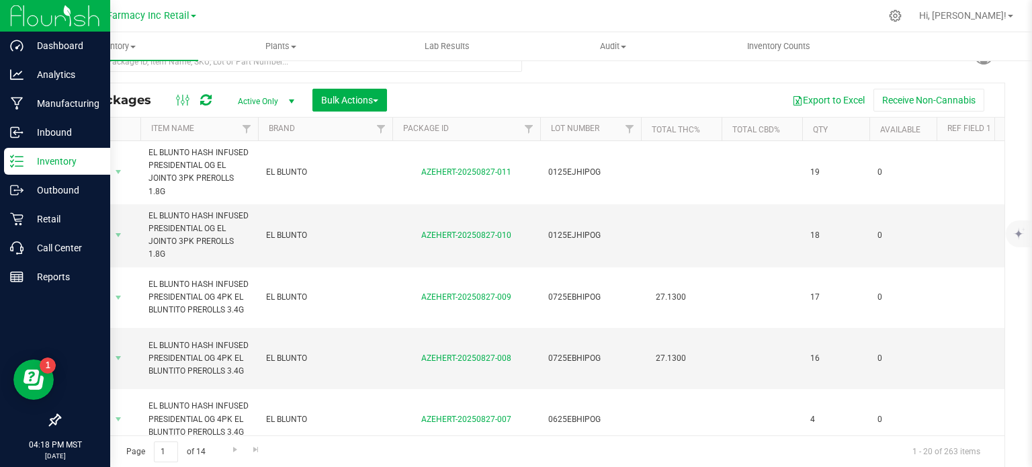
click at [233, 83] on div "All Packages Active Only Active Only Lab Samples Locked All Bulk Actions Add to…" at bounding box center [532, 275] width 946 height 385
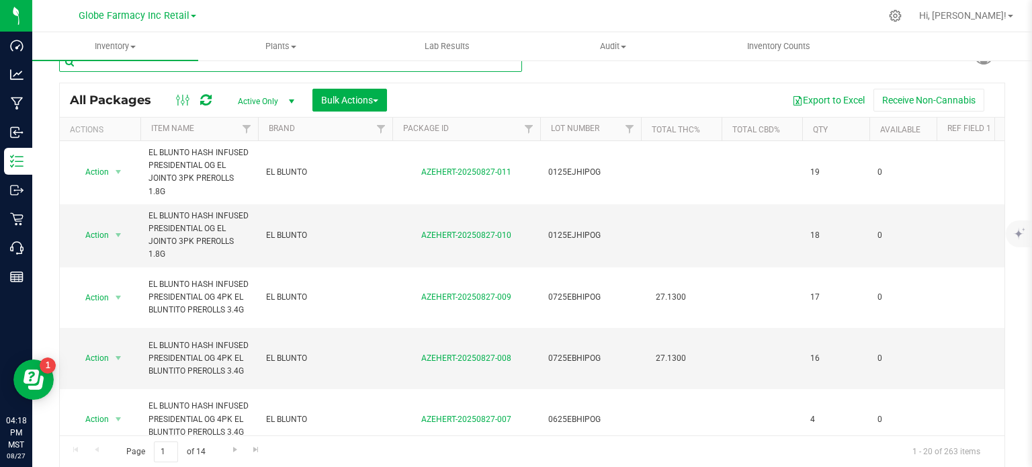
click at [231, 64] on input "text" at bounding box center [290, 62] width 463 height 20
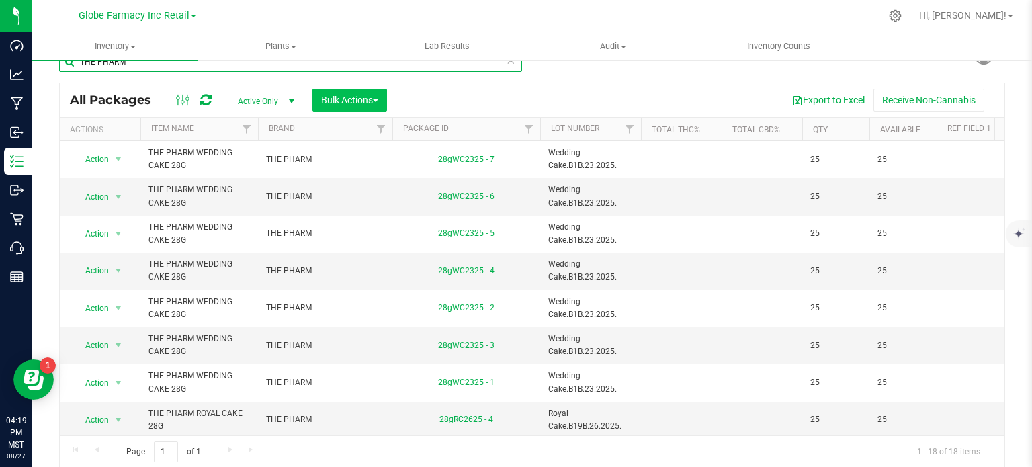
type input "THE PHARM"
click at [371, 102] on span "Bulk Actions" at bounding box center [349, 100] width 57 height 11
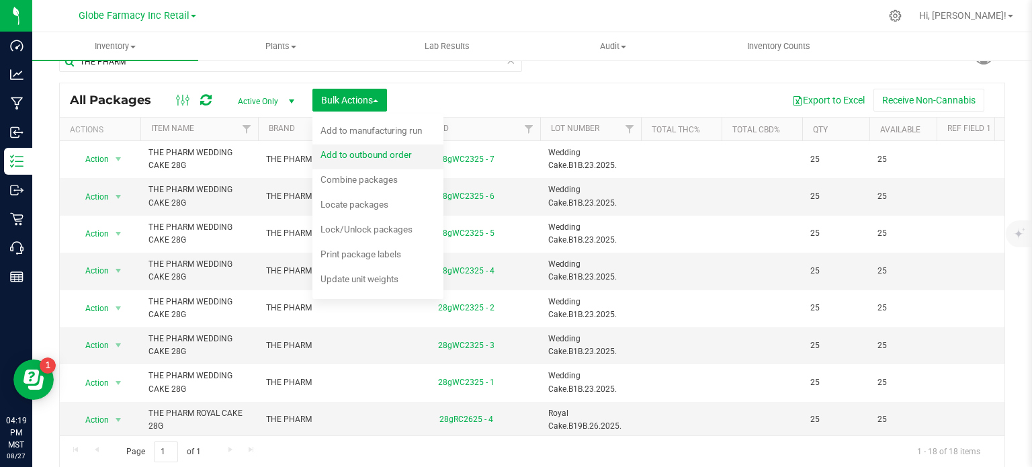
click at [385, 150] on span "Add to outbound order" at bounding box center [365, 154] width 91 height 11
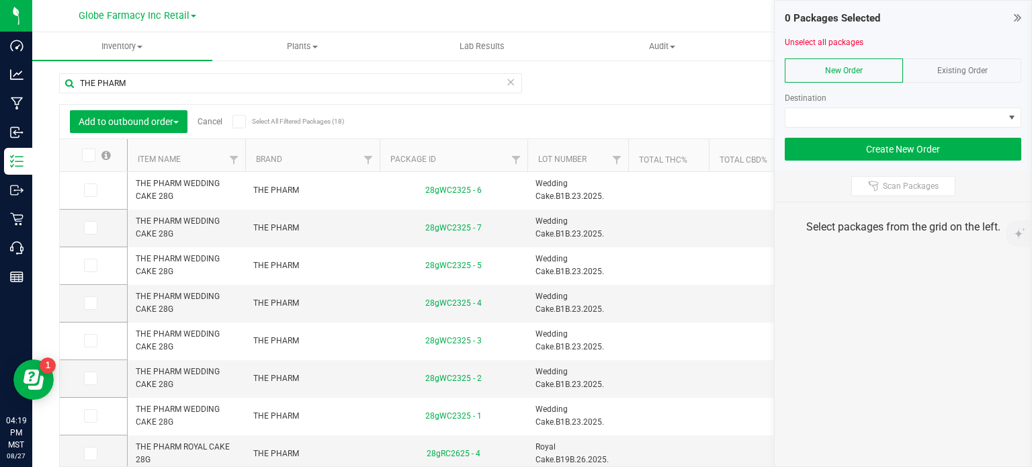
scroll to position [24, 0]
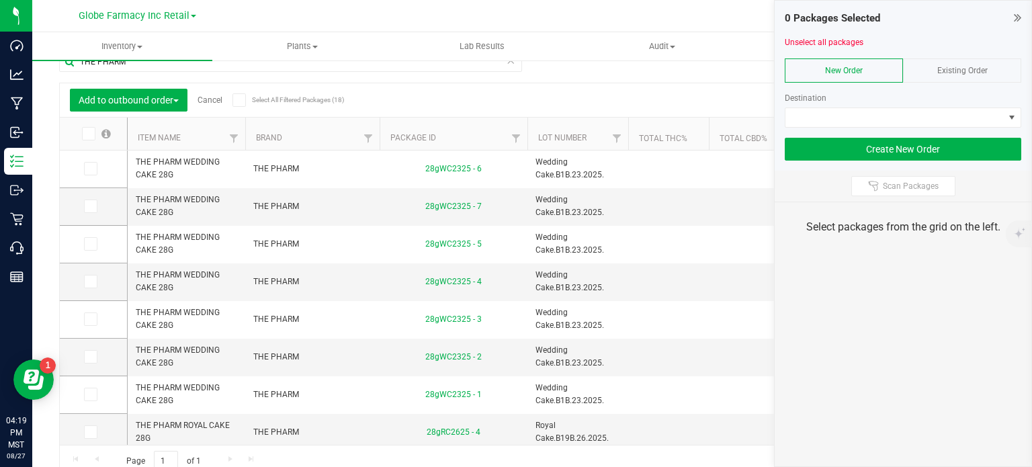
click at [934, 69] on div "Existing Order" at bounding box center [962, 70] width 118 height 24
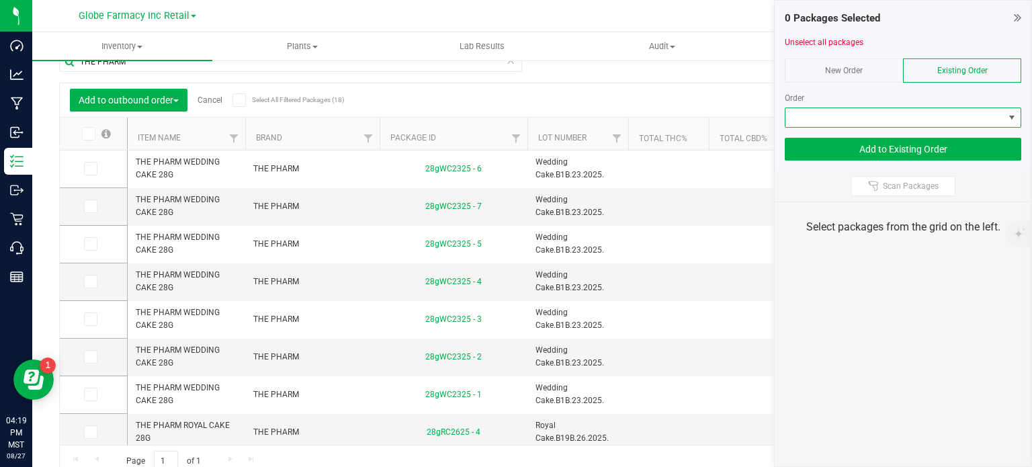
click at [921, 112] on span at bounding box center [894, 117] width 218 height 19
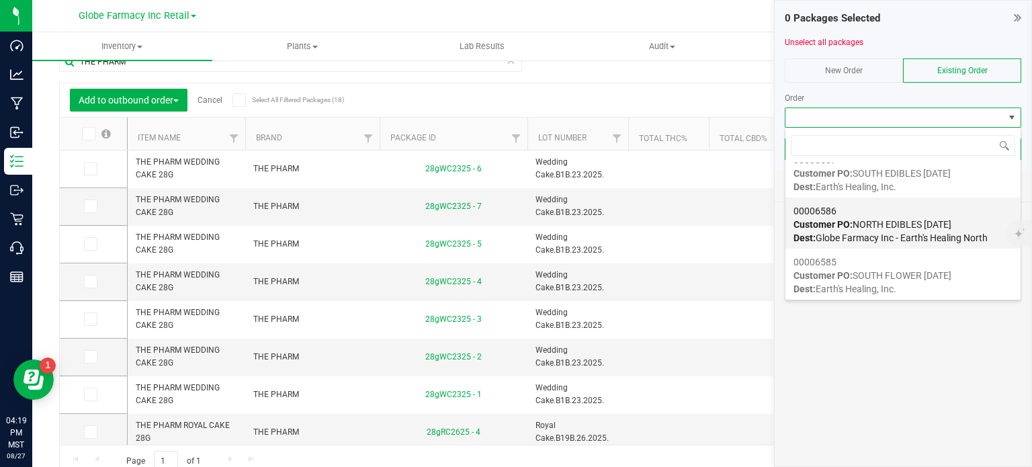
scroll to position [274, 0]
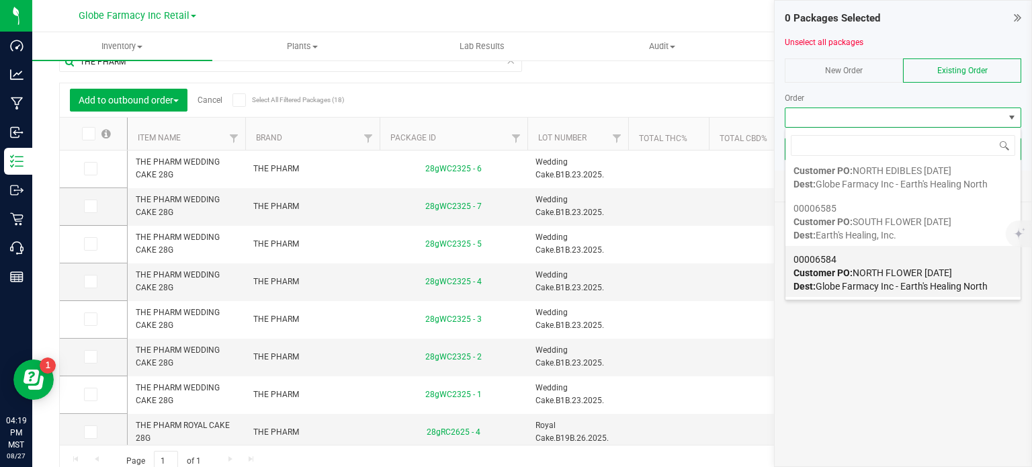
click at [884, 282] on span "Dest: Globe Farmacy Inc - Earth's Healing North" at bounding box center [890, 286] width 194 height 11
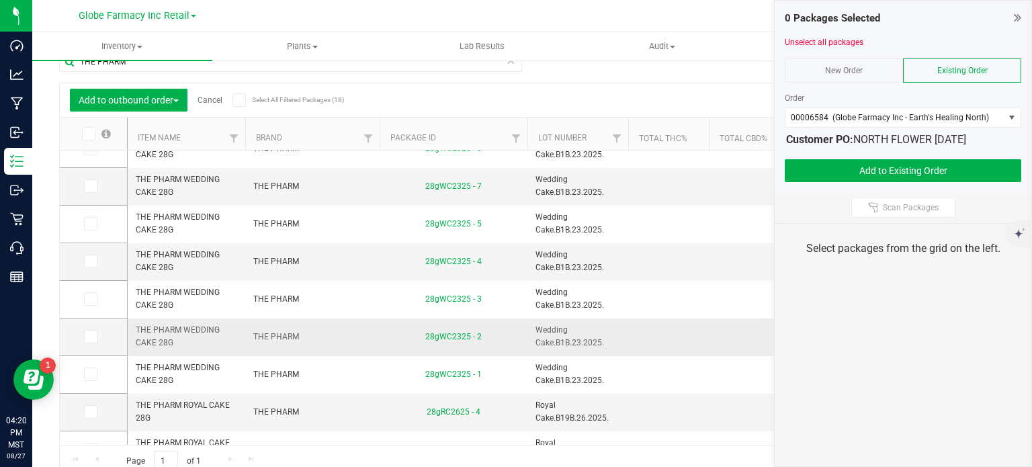
scroll to position [21, 0]
click at [88, 373] on icon at bounding box center [89, 373] width 9 height 0
click at [0, 0] on input "checkbox" at bounding box center [0, 0] width 0 height 0
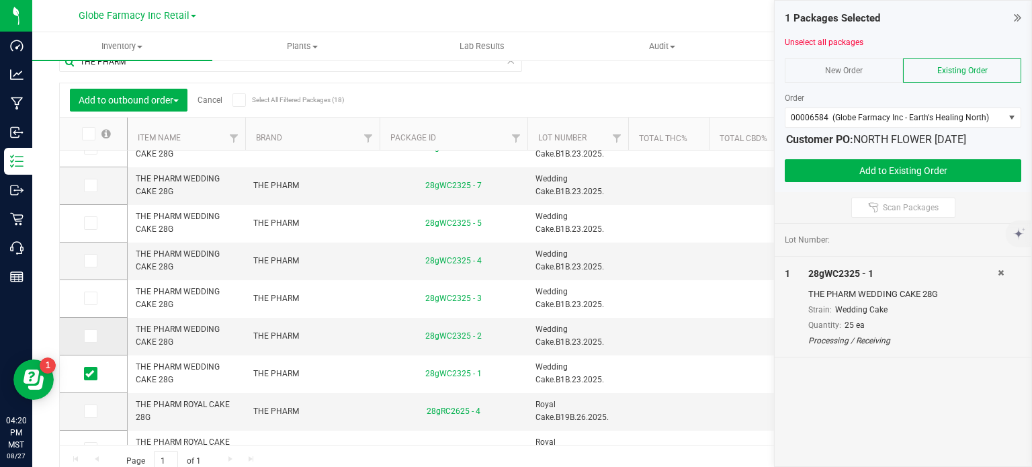
click at [88, 336] on icon at bounding box center [89, 336] width 9 height 0
click at [0, 0] on input "checkbox" at bounding box center [0, 0] width 0 height 0
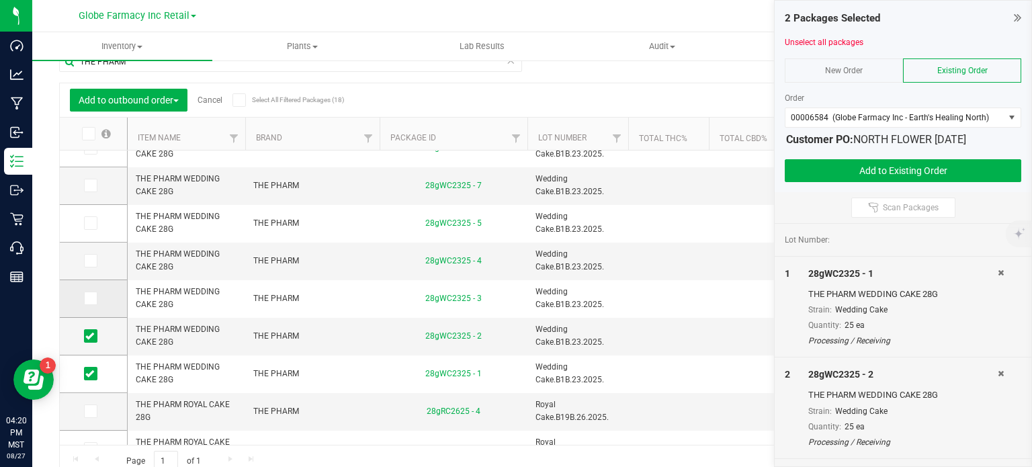
click at [94, 302] on span at bounding box center [90, 297] width 13 height 13
click at [0, 0] on input "checkbox" at bounding box center [0, 0] width 0 height 0
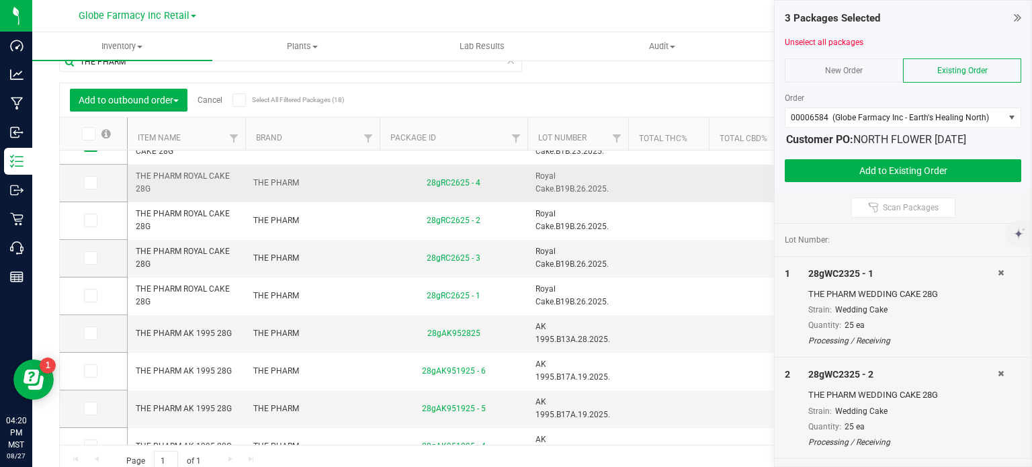
scroll to position [193, 8]
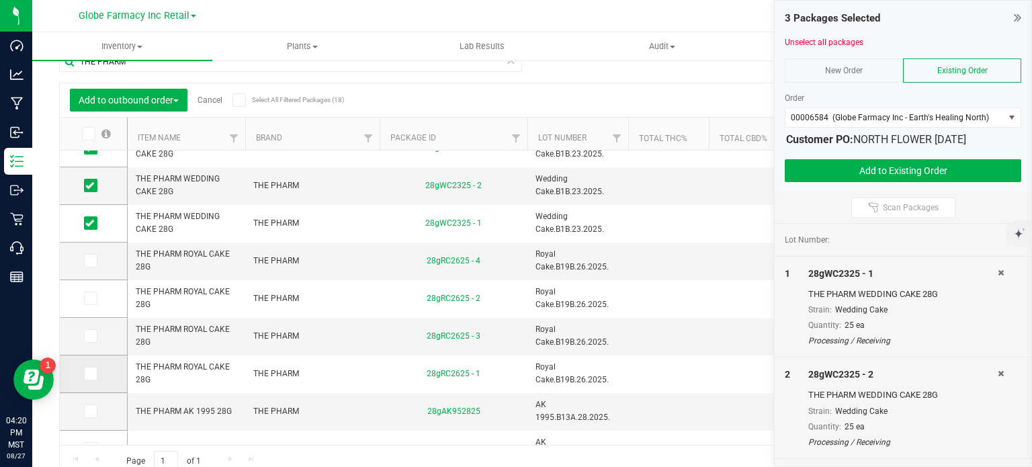
click at [97, 377] on span at bounding box center [90, 373] width 13 height 13
click at [0, 0] on input "checkbox" at bounding box center [0, 0] width 0 height 0
click at [91, 303] on span at bounding box center [90, 297] width 13 height 13
click at [0, 0] on input "checkbox" at bounding box center [0, 0] width 0 height 0
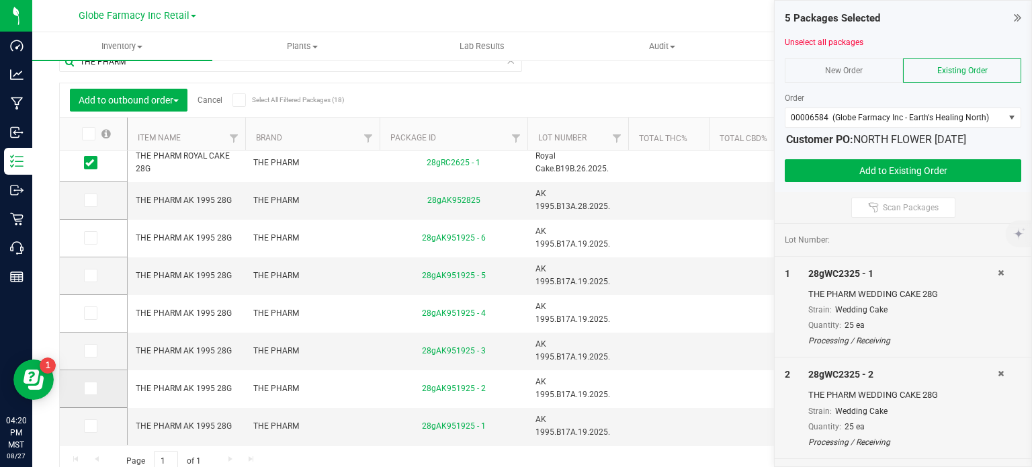
drag, startPoint x: 97, startPoint y: 421, endPoint x: 96, endPoint y: 392, distance: 29.6
click at [97, 419] on label at bounding box center [93, 425] width 19 height 13
click at [0, 0] on input "checkbox" at bounding box center [0, 0] width 0 height 0
click at [96, 389] on span at bounding box center [90, 387] width 13 height 13
click at [0, 0] on input "checkbox" at bounding box center [0, 0] width 0 height 0
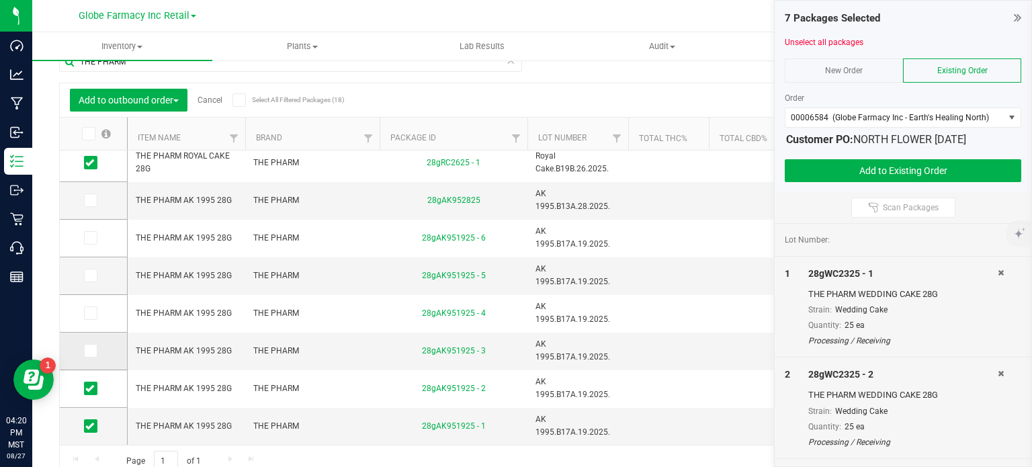
click at [94, 353] on span at bounding box center [90, 350] width 13 height 13
click at [0, 0] on input "checkbox" at bounding box center [0, 0] width 0 height 0
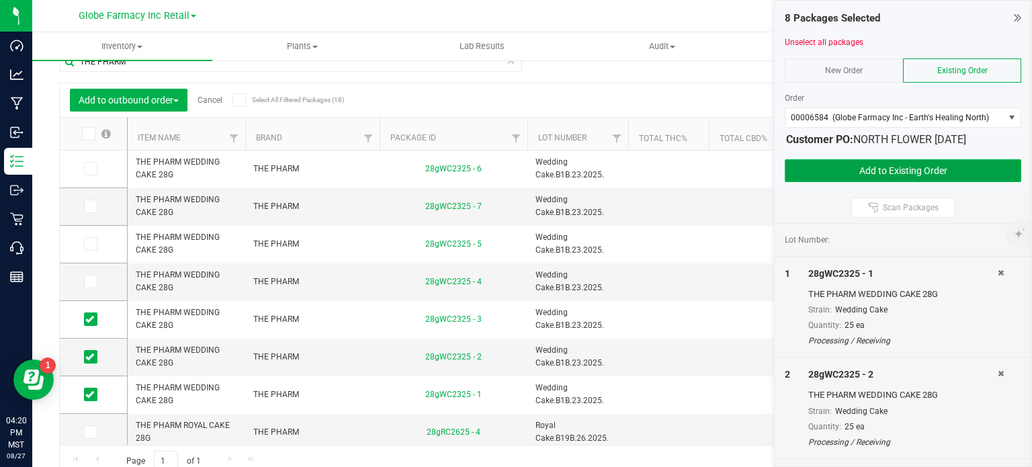
click at [823, 163] on button "Add to Existing Order" at bounding box center [902, 170] width 236 height 23
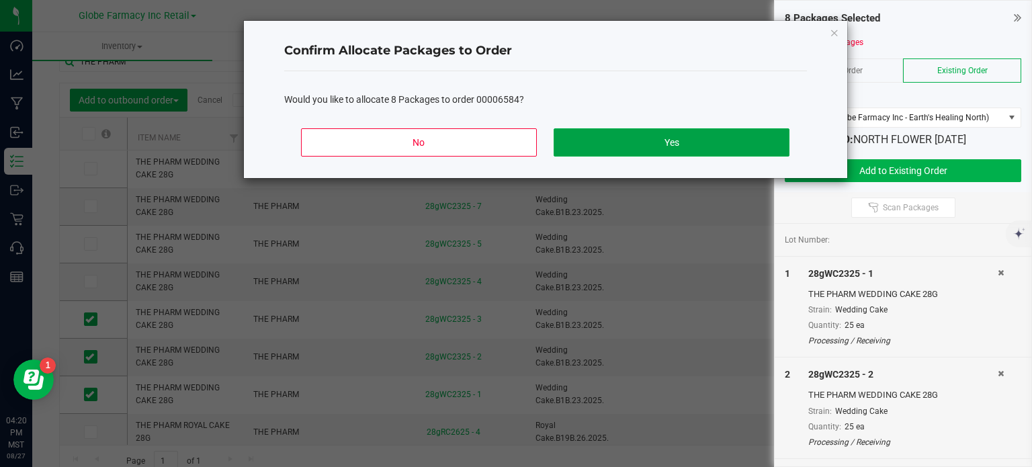
click at [710, 147] on button "Yes" at bounding box center [670, 142] width 235 height 28
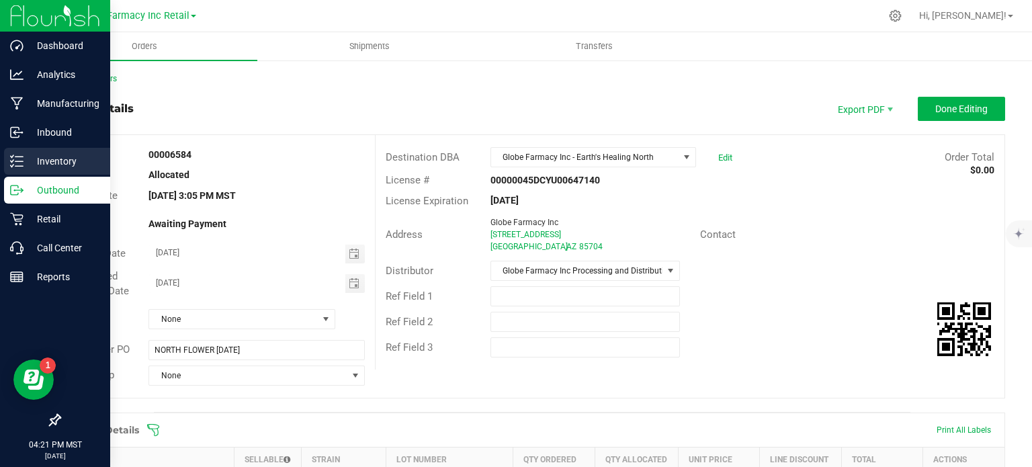
click at [30, 174] on div "Inventory" at bounding box center [57, 161] width 106 height 27
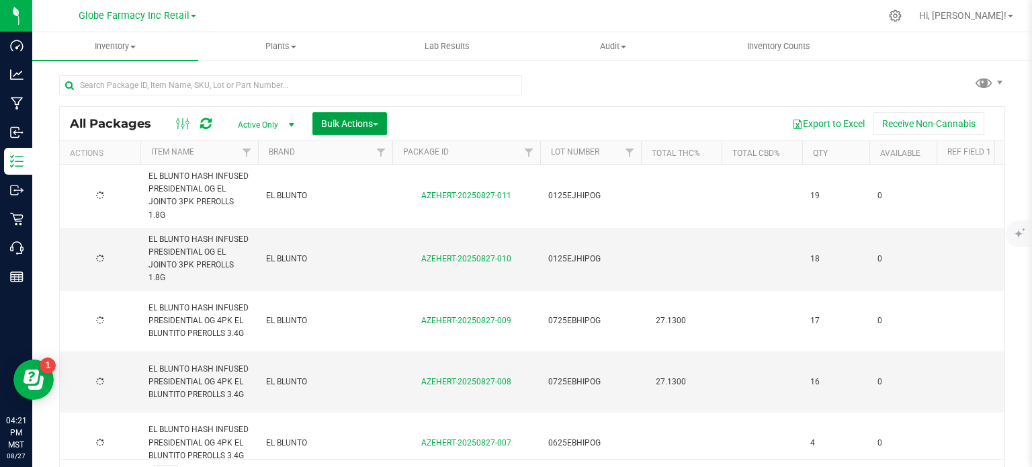
click at [365, 118] on span "Bulk Actions" at bounding box center [349, 123] width 57 height 11
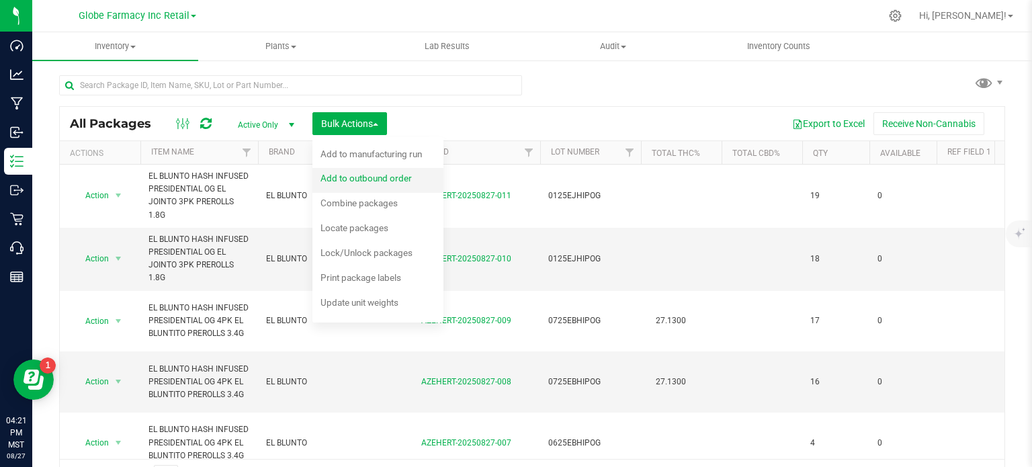
click at [370, 177] on span "Add to outbound order" at bounding box center [365, 178] width 91 height 11
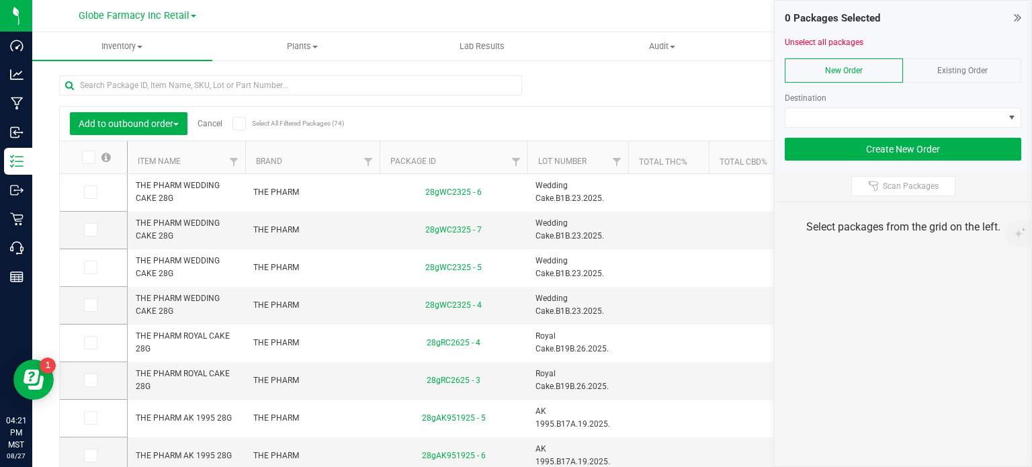
click at [958, 72] on span "Existing Order" at bounding box center [962, 70] width 50 height 9
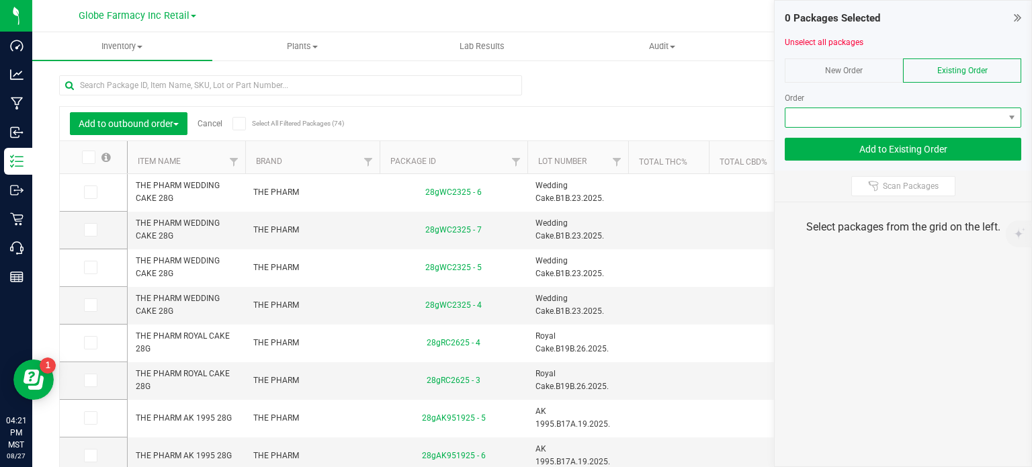
click at [942, 120] on span at bounding box center [894, 117] width 218 height 19
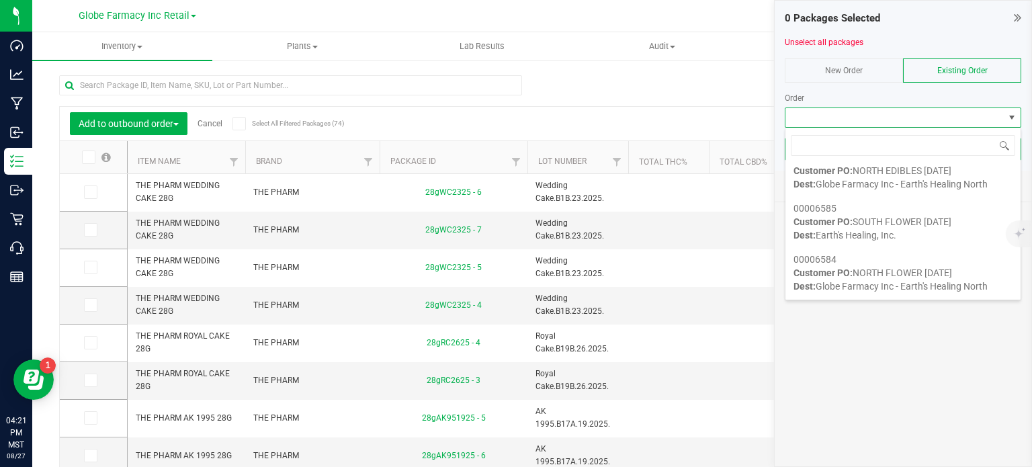
click at [890, 221] on span "Customer PO: SOUTH FLOWER 08/28/2025" at bounding box center [872, 221] width 158 height 11
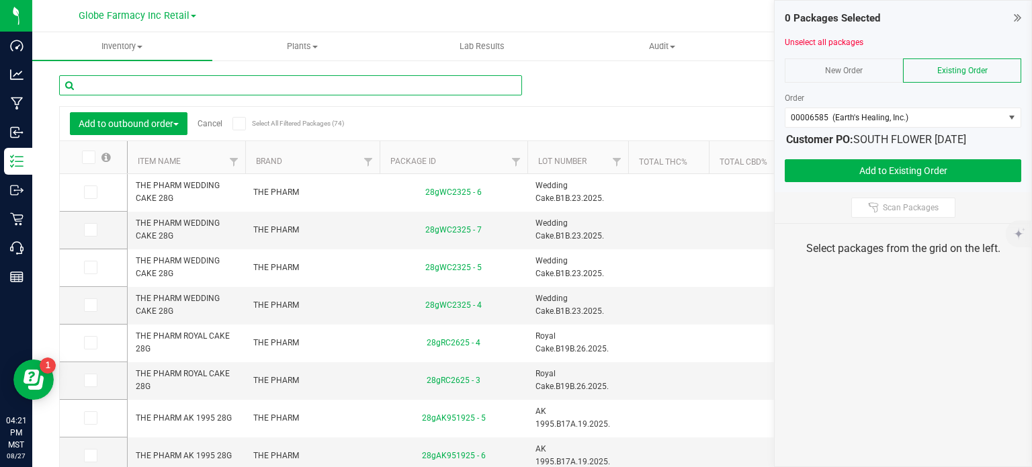
click at [360, 89] on input "text" at bounding box center [290, 85] width 463 height 20
type input "THE PHARM"
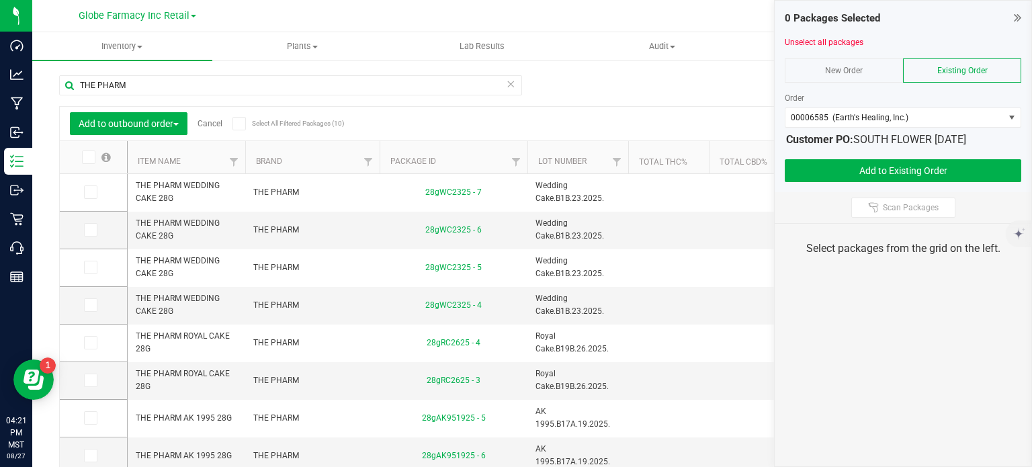
click at [87, 162] on span at bounding box center [88, 156] width 13 height 13
click at [0, 0] on input "checkbox" at bounding box center [0, 0] width 0 height 0
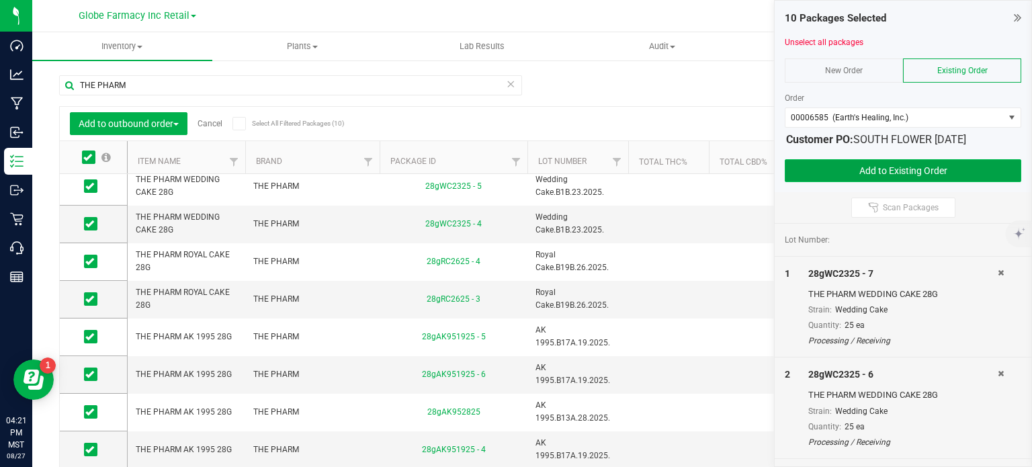
click at [839, 163] on button "Add to Existing Order" at bounding box center [902, 170] width 236 height 23
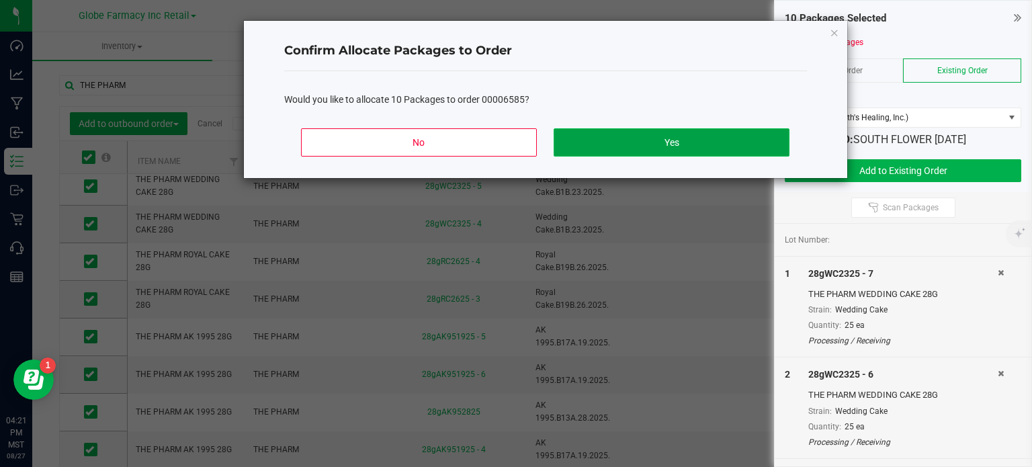
click at [737, 136] on button "Yes" at bounding box center [670, 142] width 235 height 28
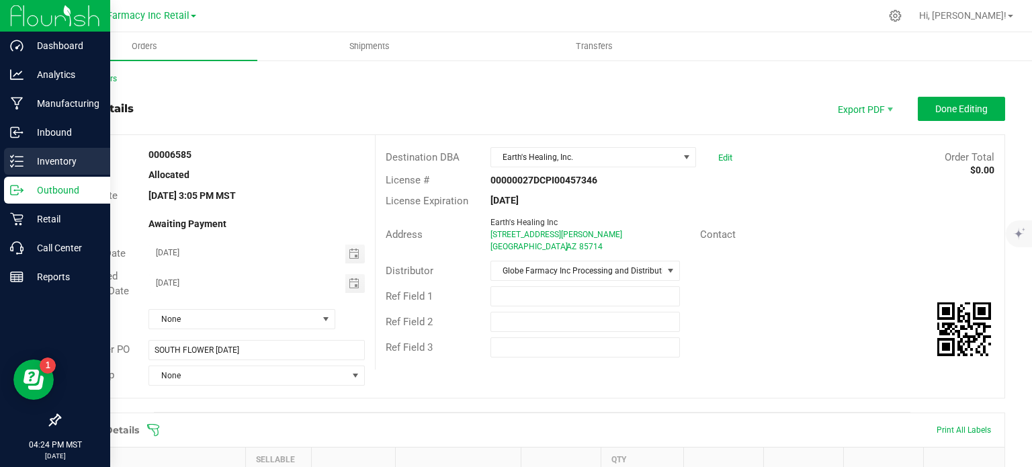
click at [16, 161] on icon at bounding box center [16, 160] width 13 height 13
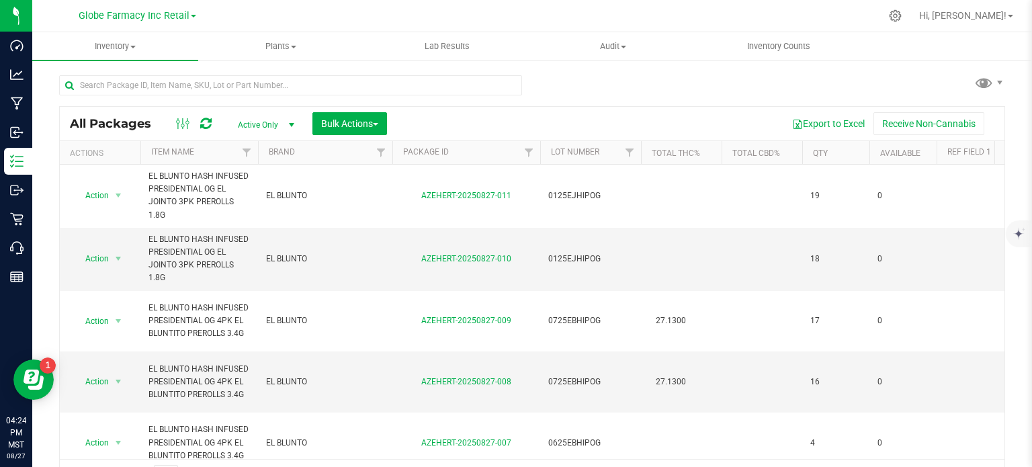
click at [334, 134] on div "All Packages Active Only Active Only Lab Samples Locked All Bulk Actions Add to…" at bounding box center [532, 124] width 944 height 34
click at [362, 131] on button "Bulk Actions" at bounding box center [349, 123] width 75 height 23
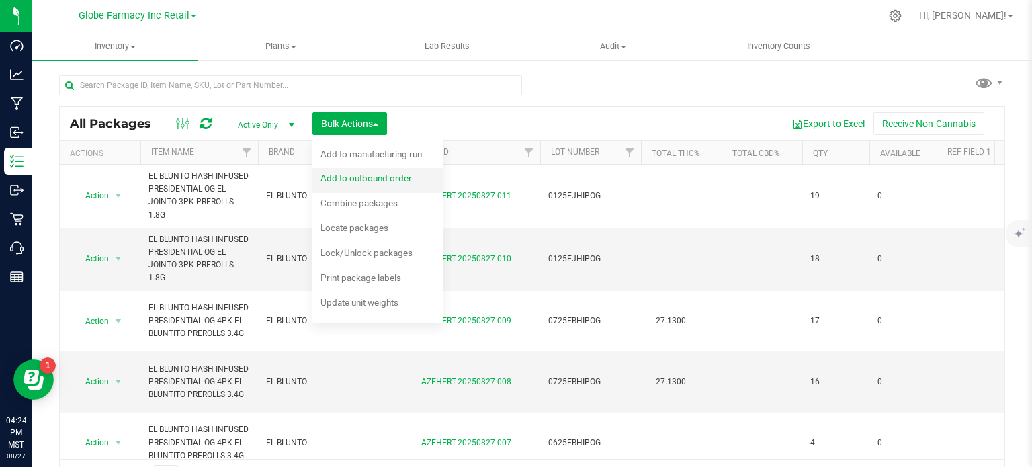
click at [379, 185] on div "Add to outbound order" at bounding box center [374, 179] width 109 height 21
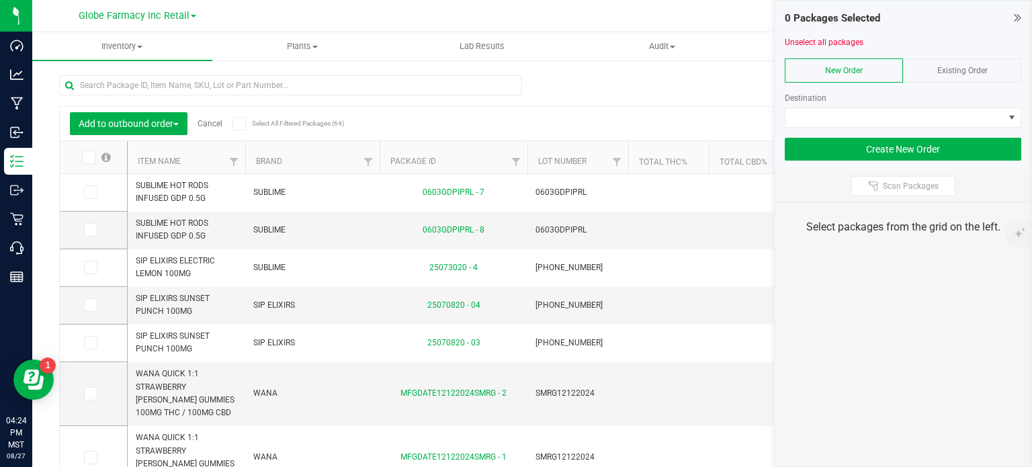
click at [972, 73] on span "Existing Order" at bounding box center [962, 70] width 50 height 9
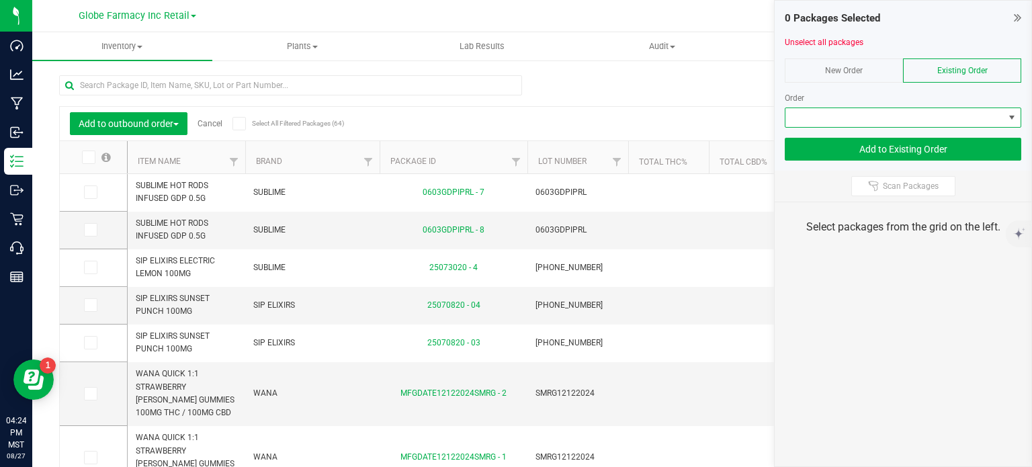
click at [959, 111] on span at bounding box center [894, 117] width 218 height 19
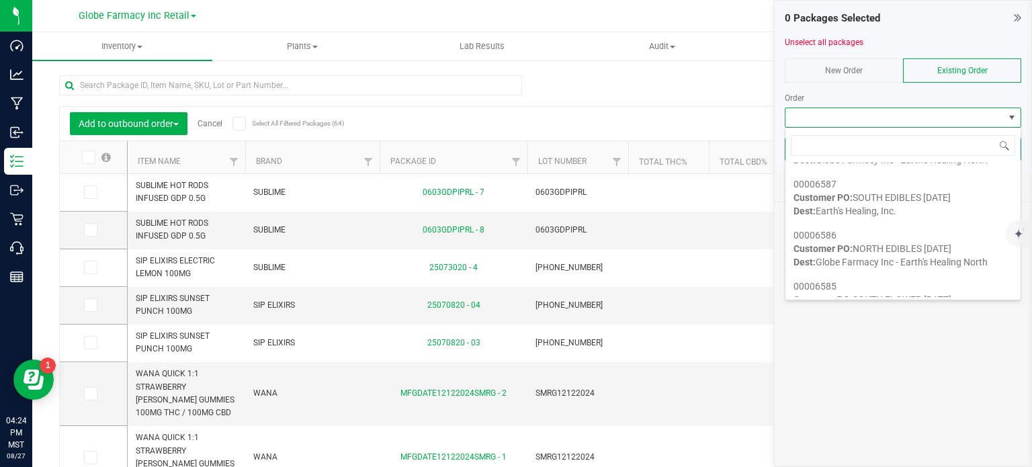
scroll to position [197, 0]
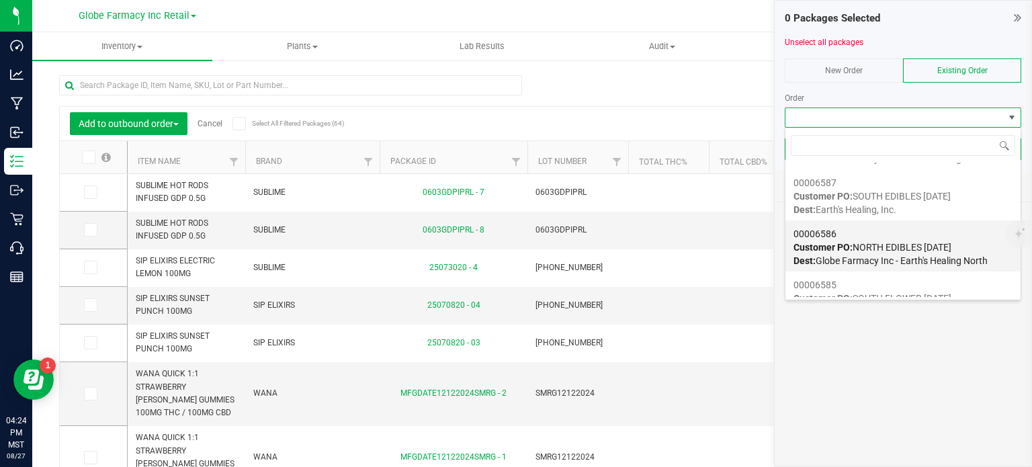
click at [907, 242] on span "Customer PO: NORTH EDIBLES 08/28/2025" at bounding box center [872, 247] width 158 height 11
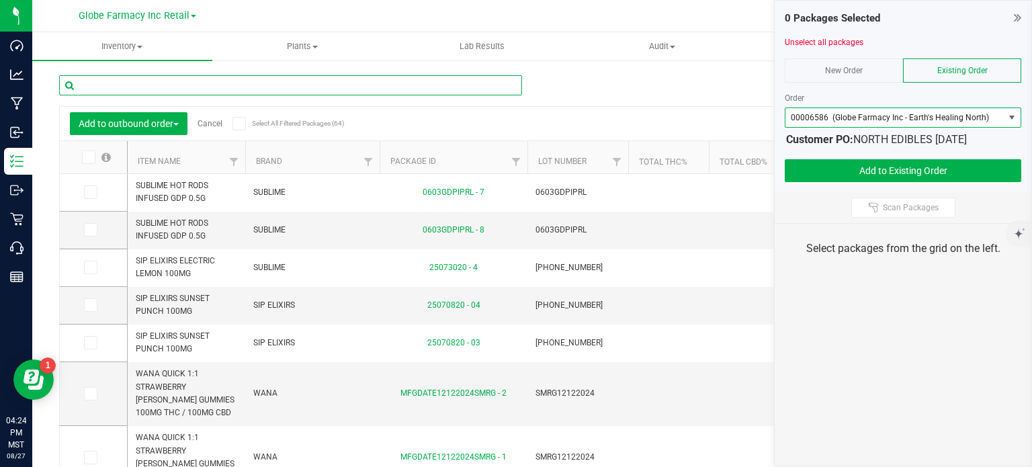
click at [410, 93] on input "text" at bounding box center [290, 85] width 463 height 20
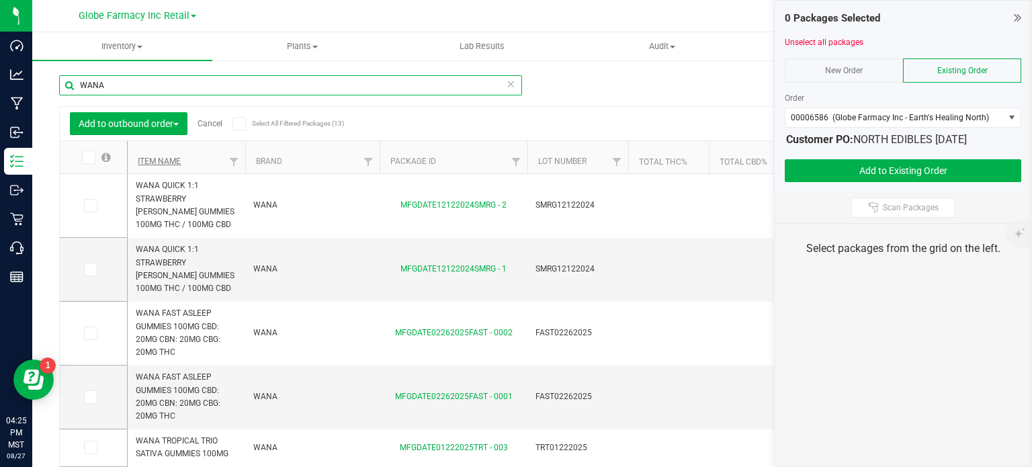
type input "WANA"
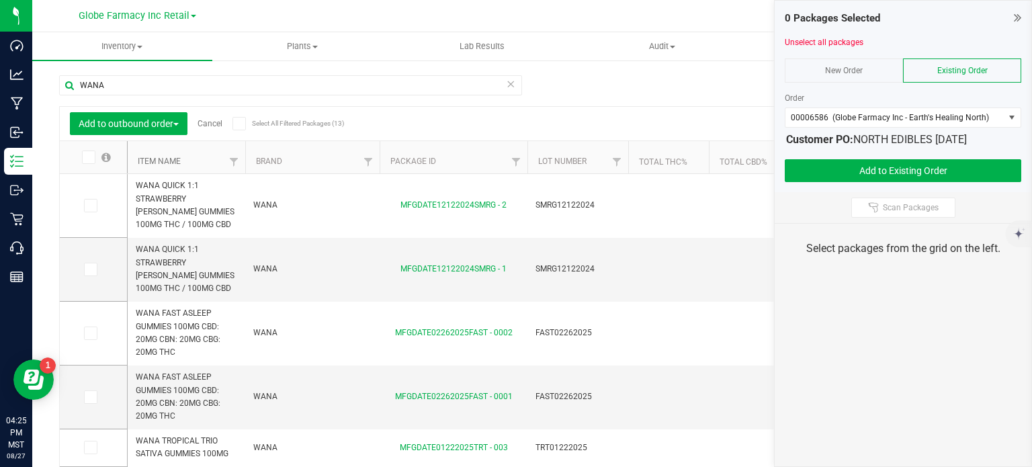
click at [171, 159] on link "Item Name" at bounding box center [159, 160] width 43 height 9
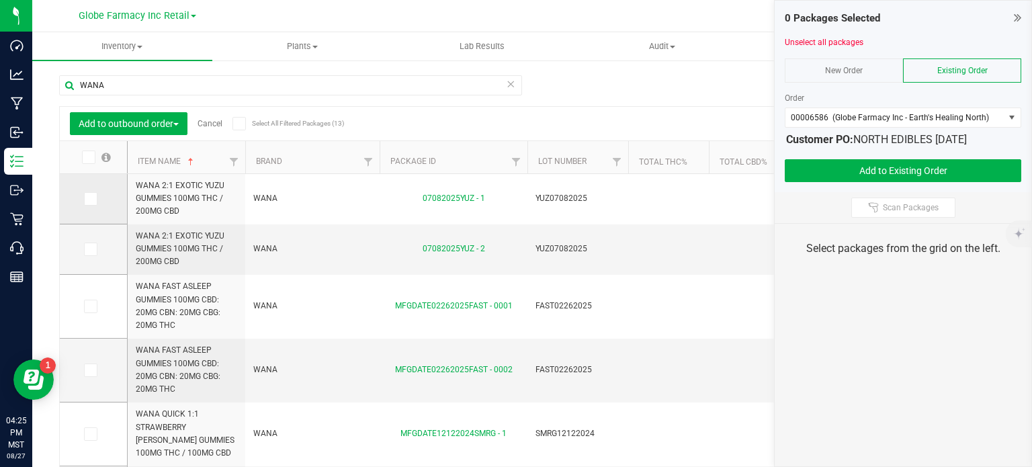
click at [93, 199] on icon at bounding box center [89, 199] width 9 height 0
click at [0, 0] on input "checkbox" at bounding box center [0, 0] width 0 height 0
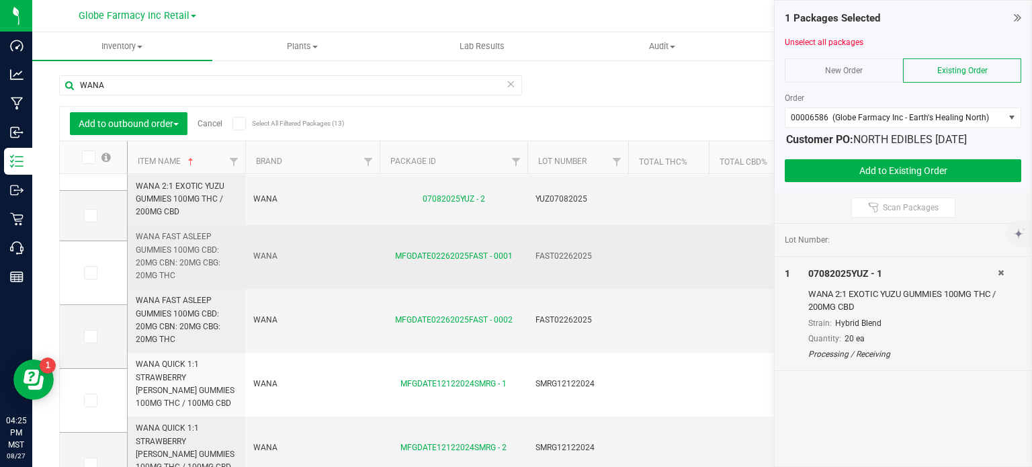
scroll to position [50, 0]
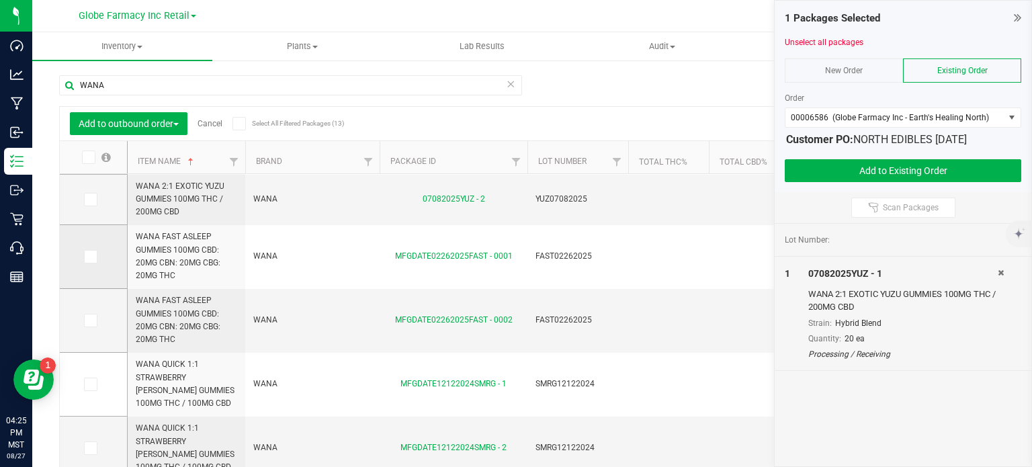
click at [92, 257] on icon at bounding box center [89, 257] width 9 height 0
click at [0, 0] on input "checkbox" at bounding box center [0, 0] width 0 height 0
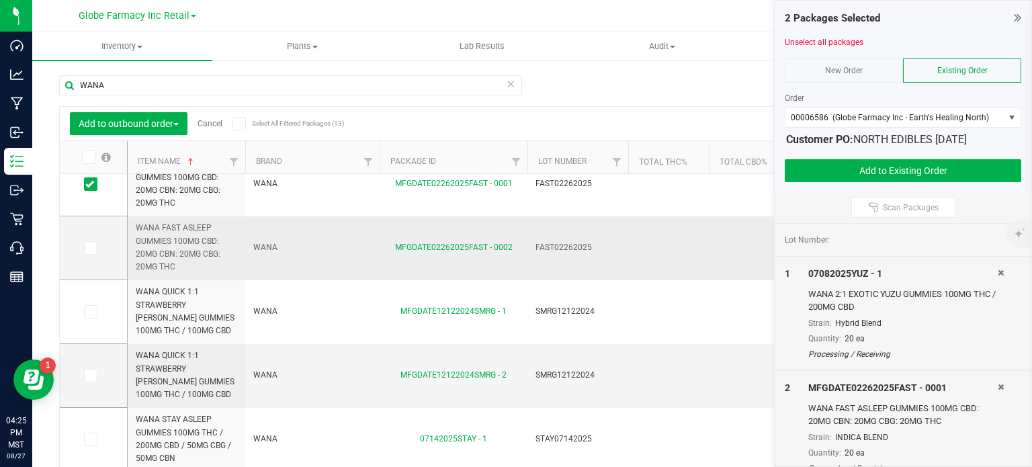
scroll to position [123, 0]
click at [98, 308] on label at bounding box center [93, 310] width 19 height 13
click at [0, 0] on input "checkbox" at bounding box center [0, 0] width 0 height 0
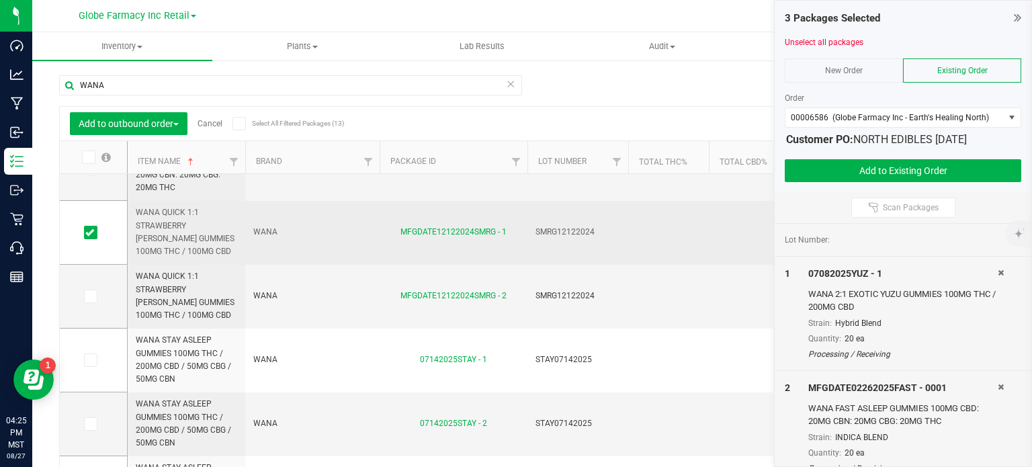
scroll to position [0, 0]
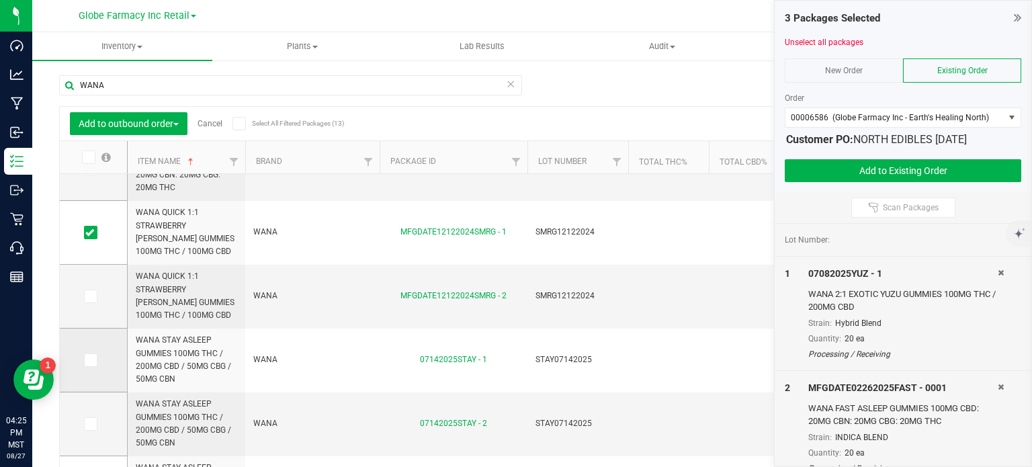
click at [93, 351] on td at bounding box center [93, 360] width 67 height 64
drag, startPoint x: 90, startPoint y: 362, endPoint x: 124, endPoint y: 365, distance: 33.7
click at [91, 360] on icon at bounding box center [89, 360] width 9 height 0
click at [0, 0] on input "checkbox" at bounding box center [0, 0] width 0 height 0
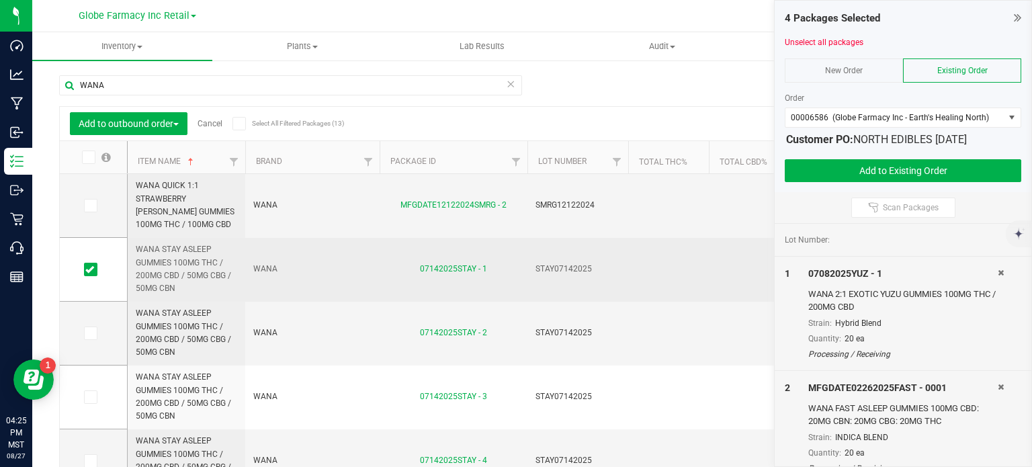
scroll to position [329, 0]
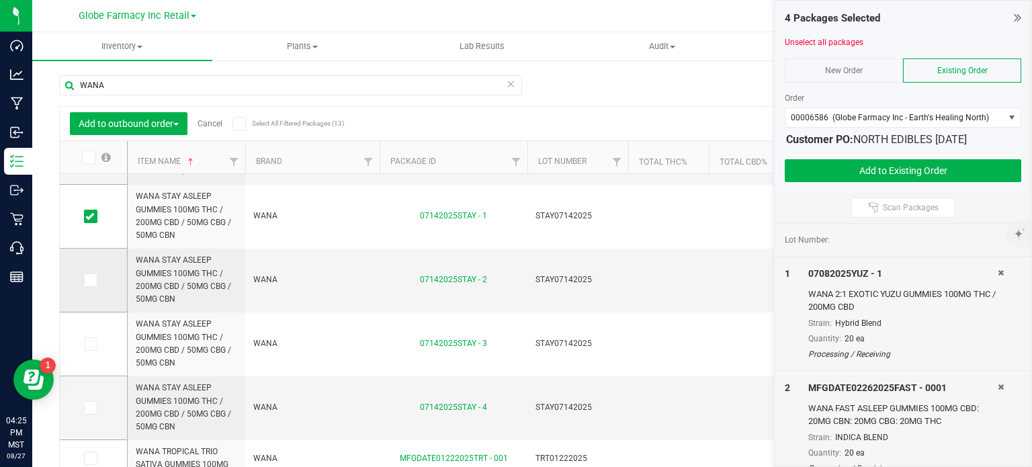
click at [91, 280] on icon at bounding box center [89, 280] width 9 height 0
click at [0, 0] on input "checkbox" at bounding box center [0, 0] width 0 height 0
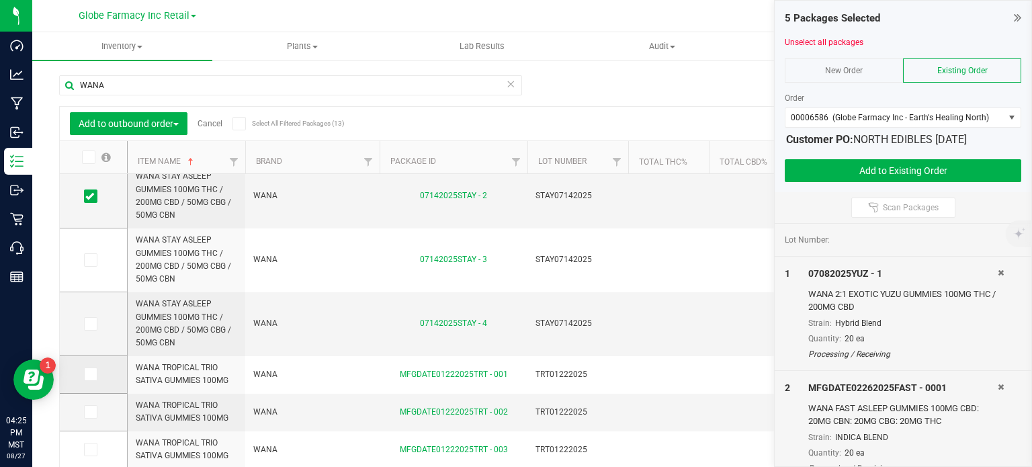
click at [91, 374] on icon at bounding box center [89, 374] width 9 height 0
click at [0, 0] on input "checkbox" at bounding box center [0, 0] width 0 height 0
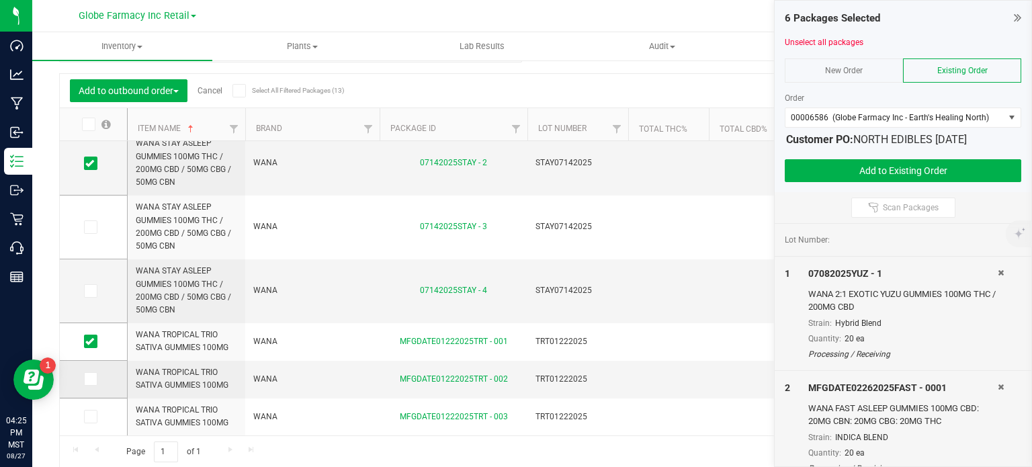
click at [97, 383] on span at bounding box center [90, 378] width 13 height 13
click at [0, 0] on input "checkbox" at bounding box center [0, 0] width 0 height 0
click at [824, 166] on button "Add to Existing Order" at bounding box center [902, 170] width 236 height 23
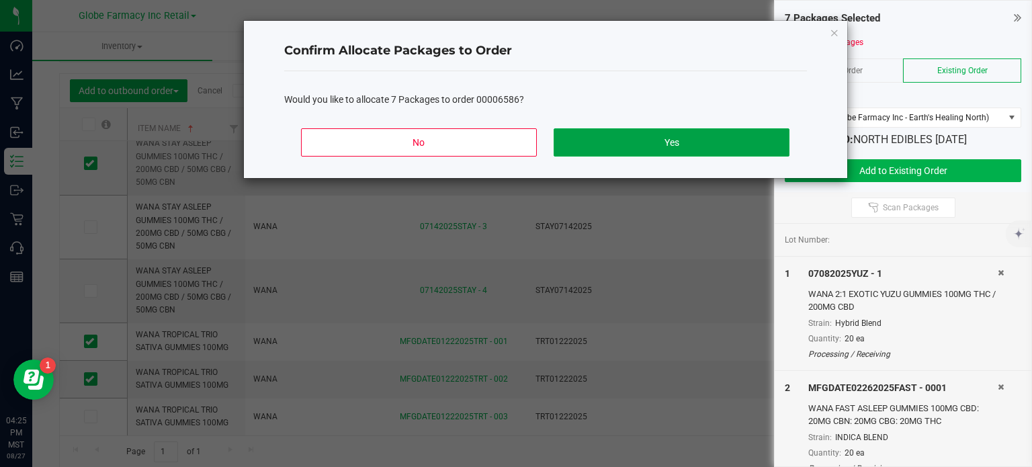
click at [676, 141] on button "Yes" at bounding box center [670, 142] width 235 height 28
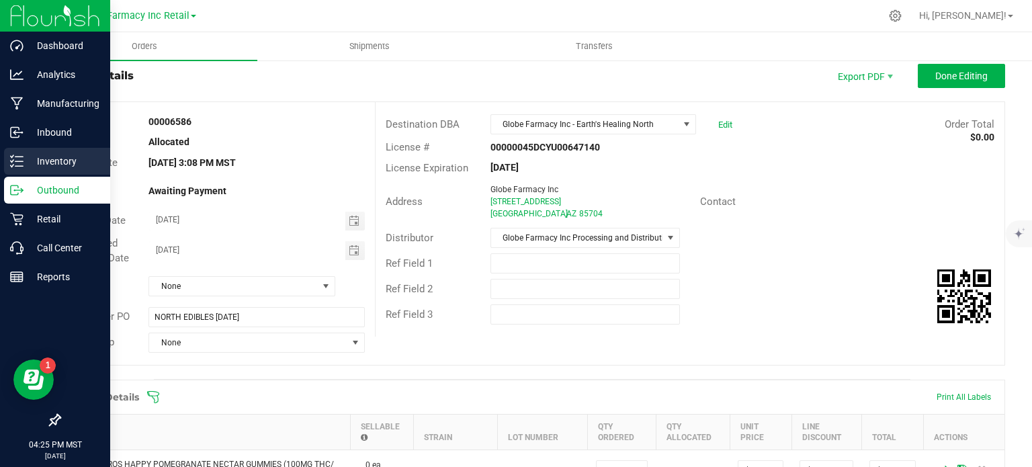
click at [32, 167] on p "Inventory" at bounding box center [64, 161] width 81 height 16
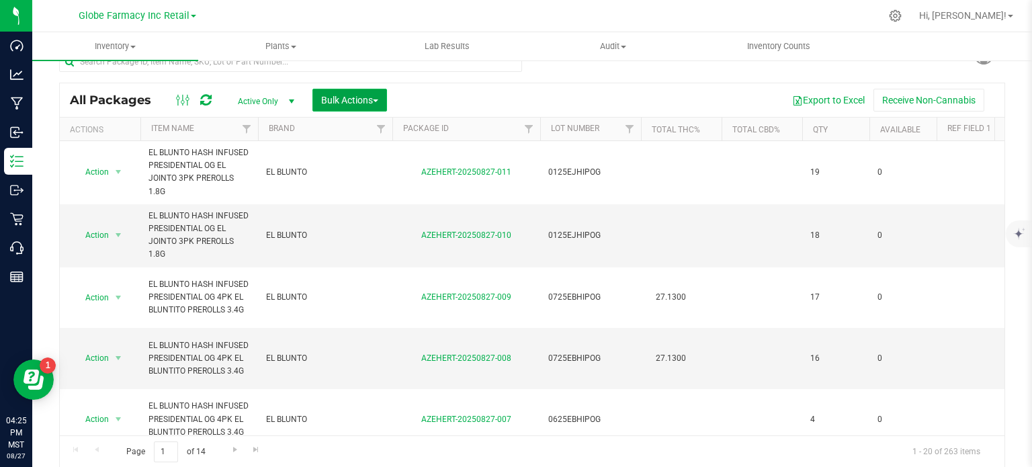
click at [338, 102] on span "Bulk Actions" at bounding box center [349, 100] width 57 height 11
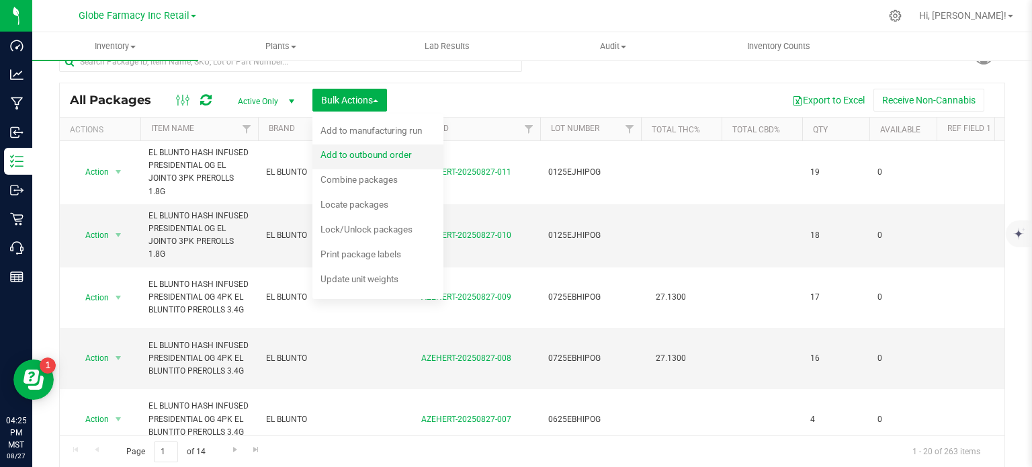
click at [363, 157] on span "Add to outbound order" at bounding box center [365, 154] width 91 height 11
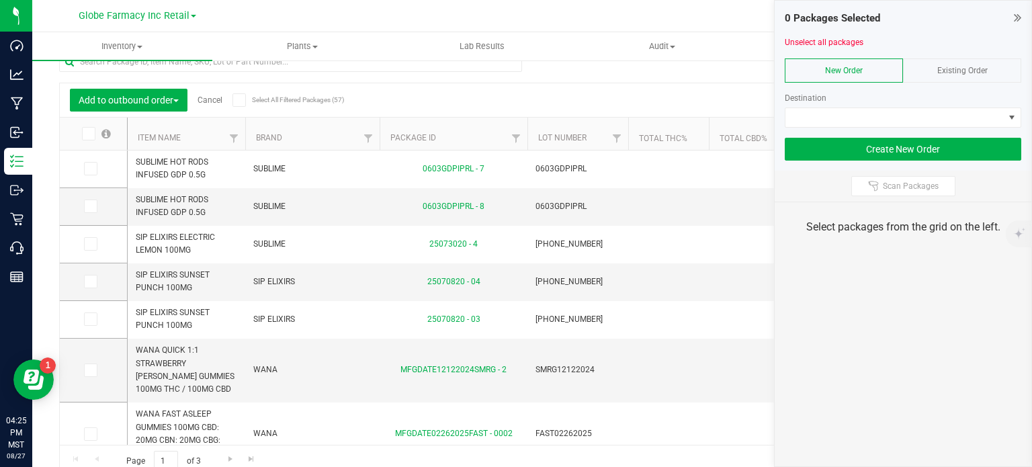
click at [931, 69] on div "Existing Order" at bounding box center [962, 70] width 118 height 24
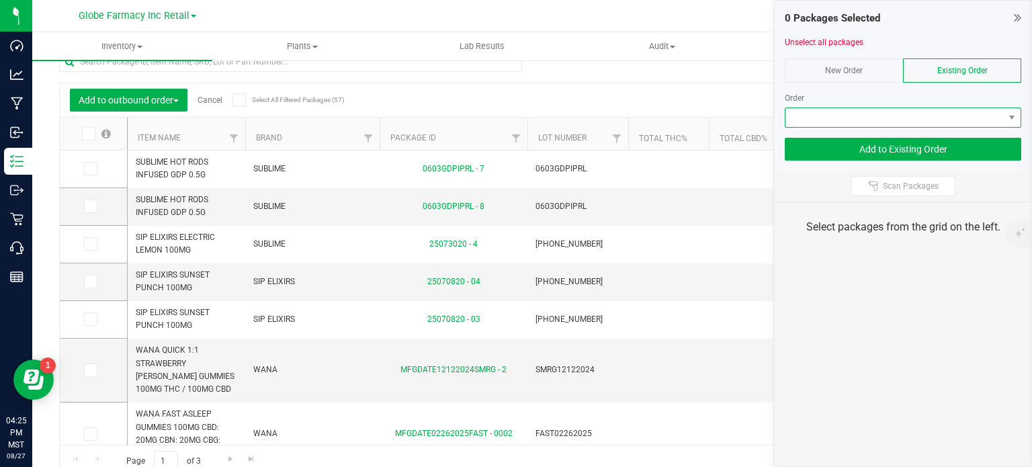
click at [878, 111] on span at bounding box center [894, 117] width 218 height 19
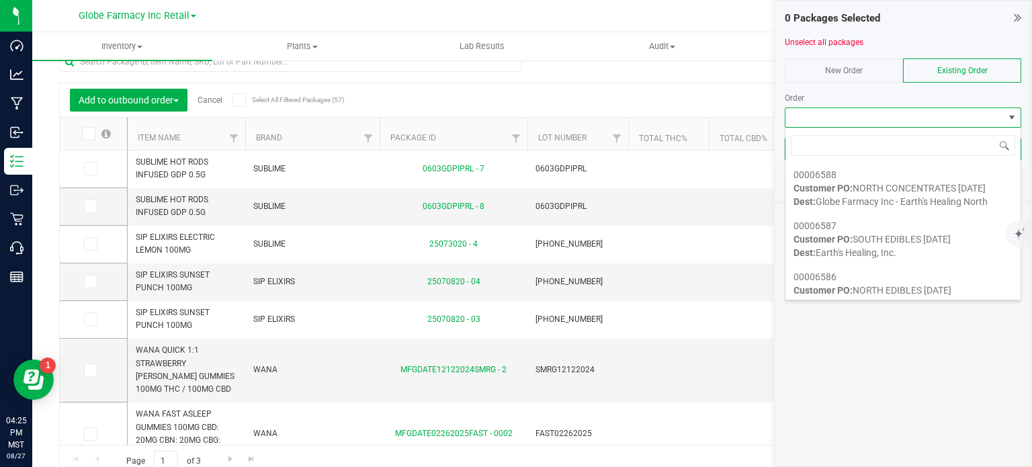
scroll to position [155, 0]
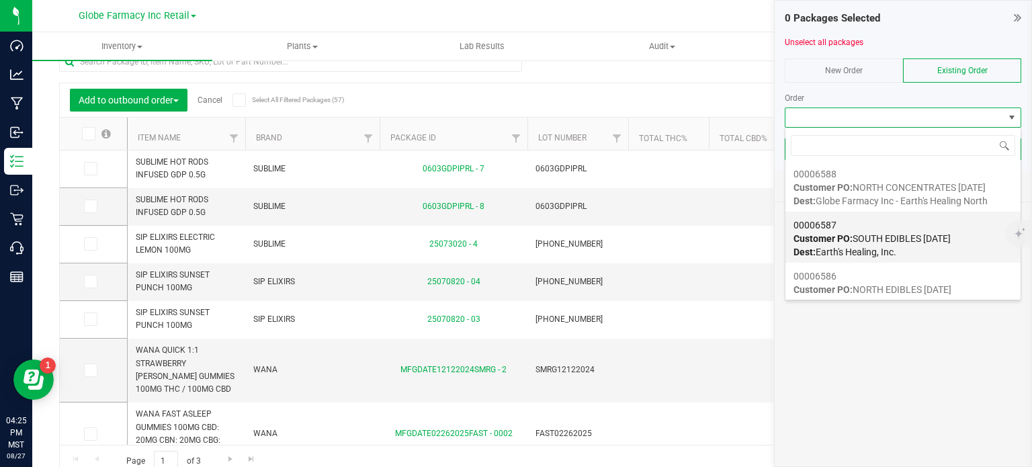
click at [863, 230] on div "00006587 Customer PO: SOUTH EDIBLES [DATE] Dest: Earth's Healing, Inc." at bounding box center [902, 238] width 219 height 51
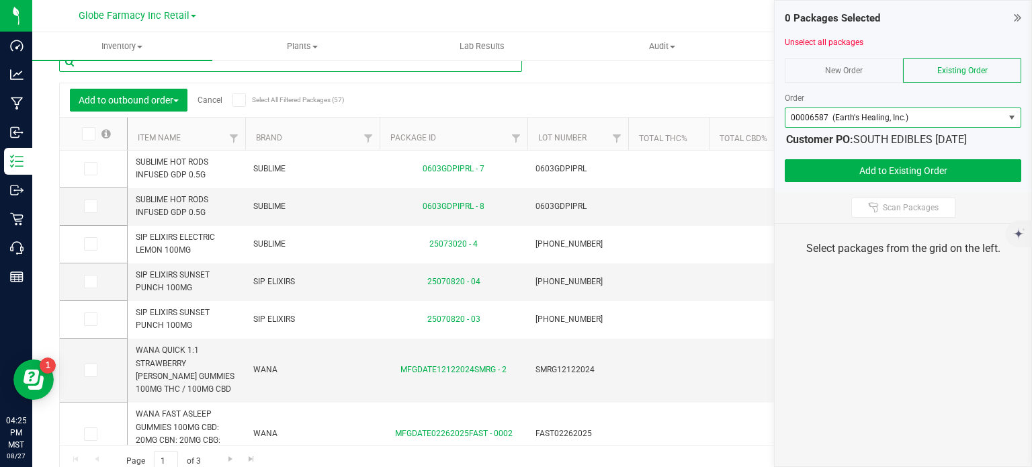
click at [402, 67] on input "text" at bounding box center [290, 62] width 463 height 20
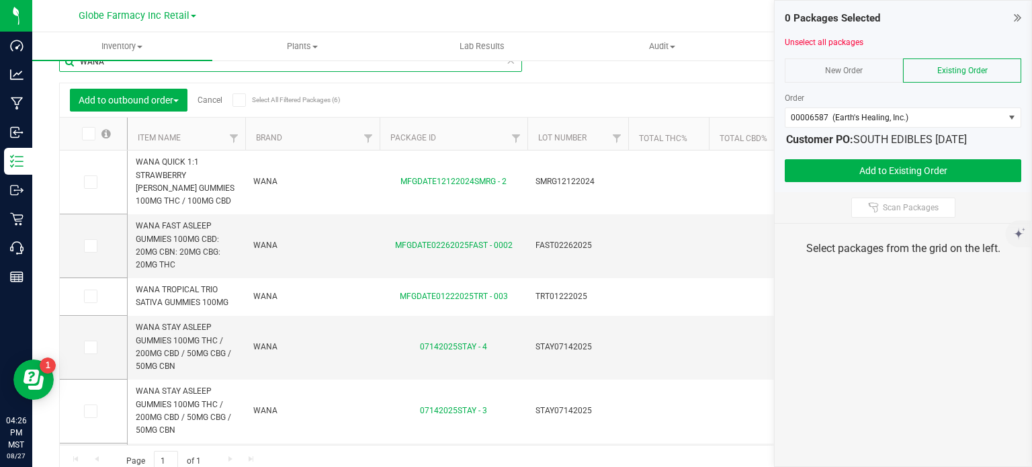
type input "WANA"
click at [87, 138] on span at bounding box center [88, 133] width 13 height 13
click at [0, 0] on input "checkbox" at bounding box center [0, 0] width 0 height 0
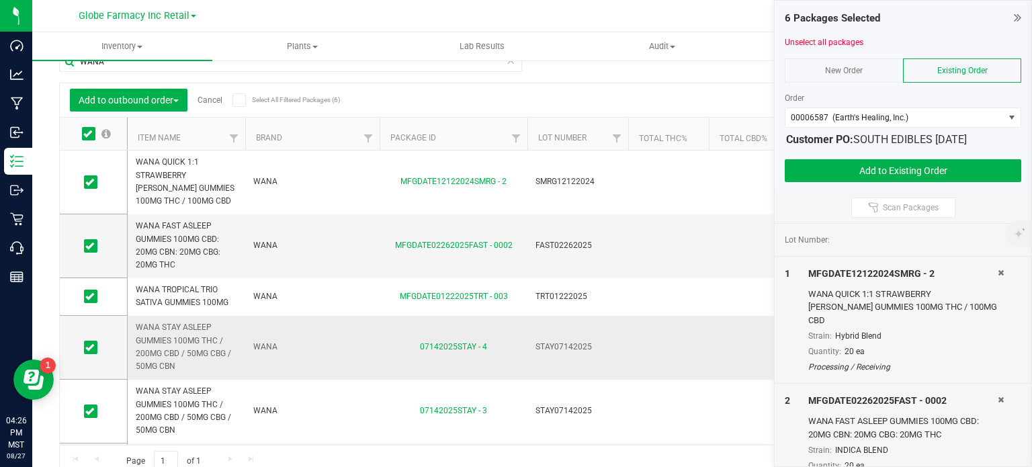
scroll to position [49, 0]
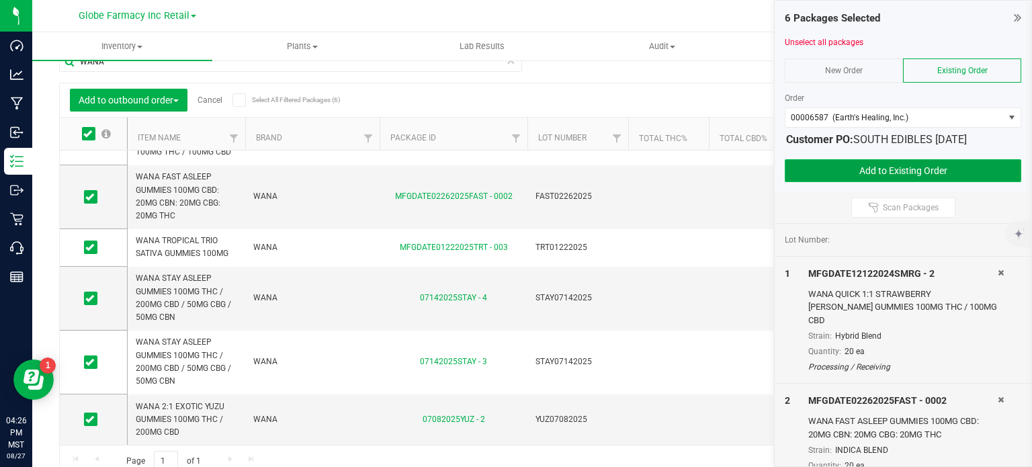
click at [845, 166] on button "Add to Existing Order" at bounding box center [902, 170] width 236 height 23
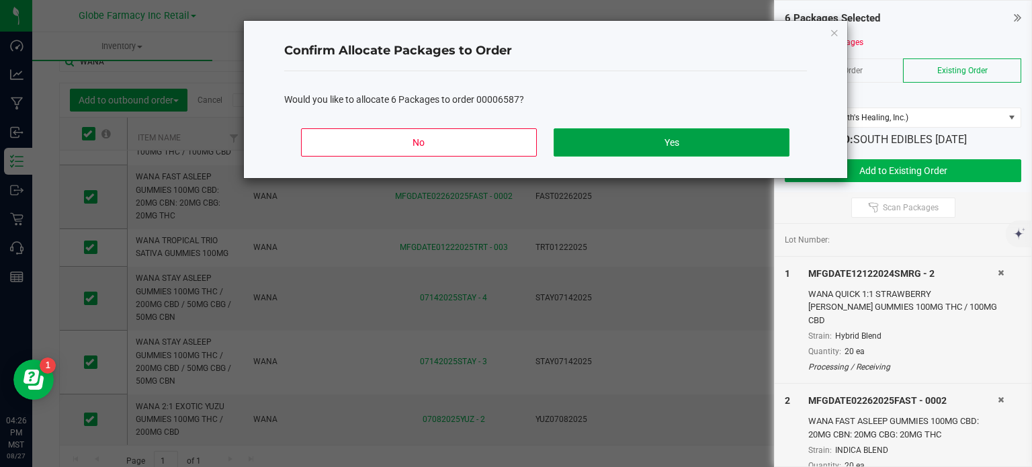
click at [759, 147] on button "Yes" at bounding box center [670, 142] width 235 height 28
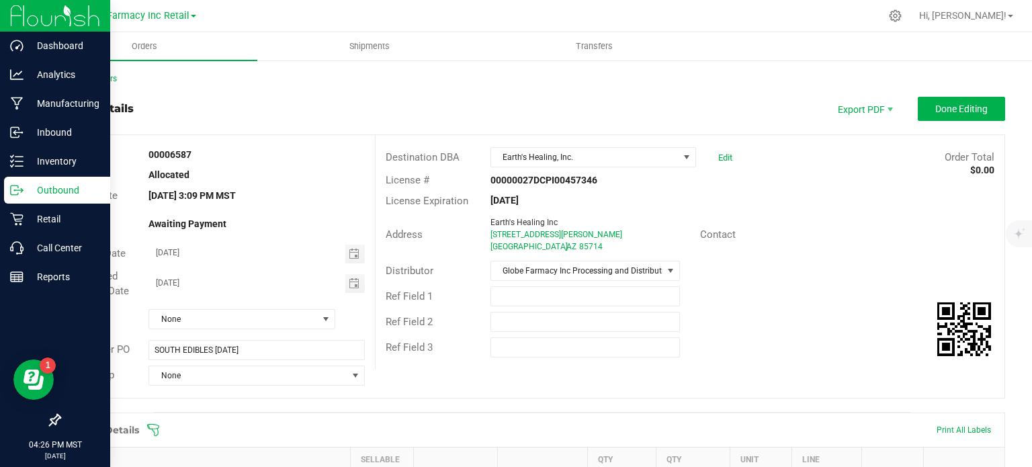
click at [24, 189] on p "Outbound" at bounding box center [64, 190] width 81 height 16
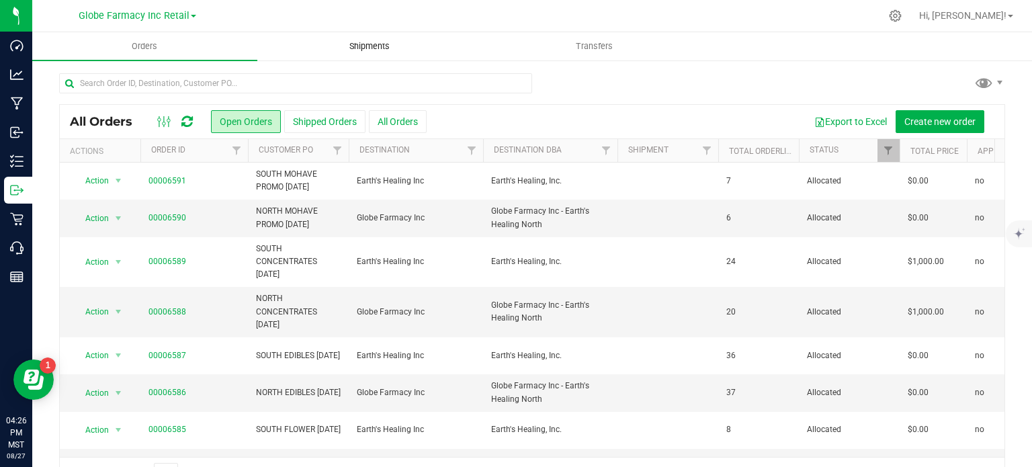
click at [375, 48] on span "Shipments" at bounding box center [369, 46] width 77 height 12
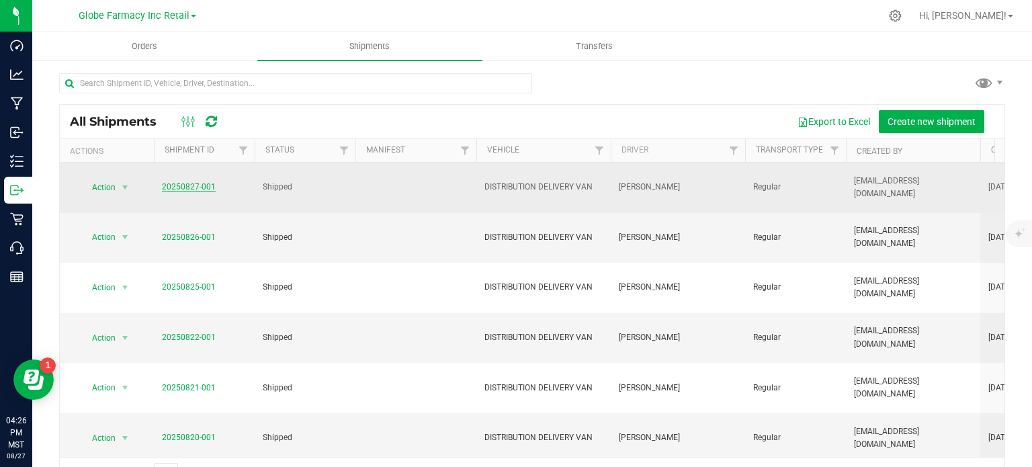
click at [175, 189] on link "20250827-001" at bounding box center [189, 186] width 54 height 9
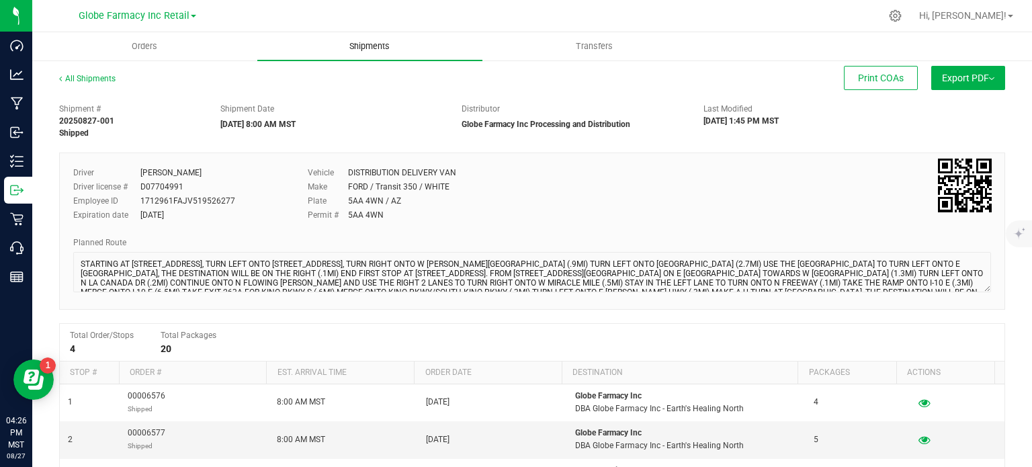
click at [387, 48] on span "Shipments" at bounding box center [369, 46] width 77 height 12
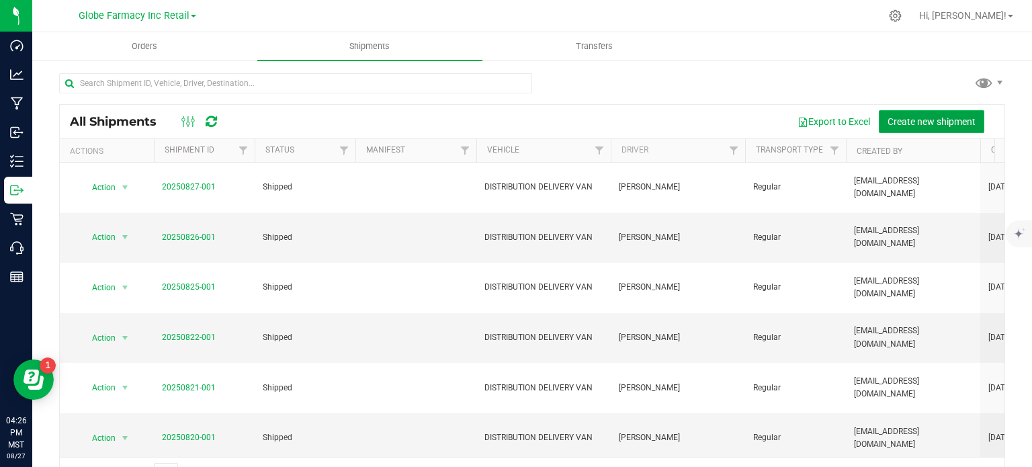
click at [887, 124] on span "Create new shipment" at bounding box center [931, 121] width 88 height 11
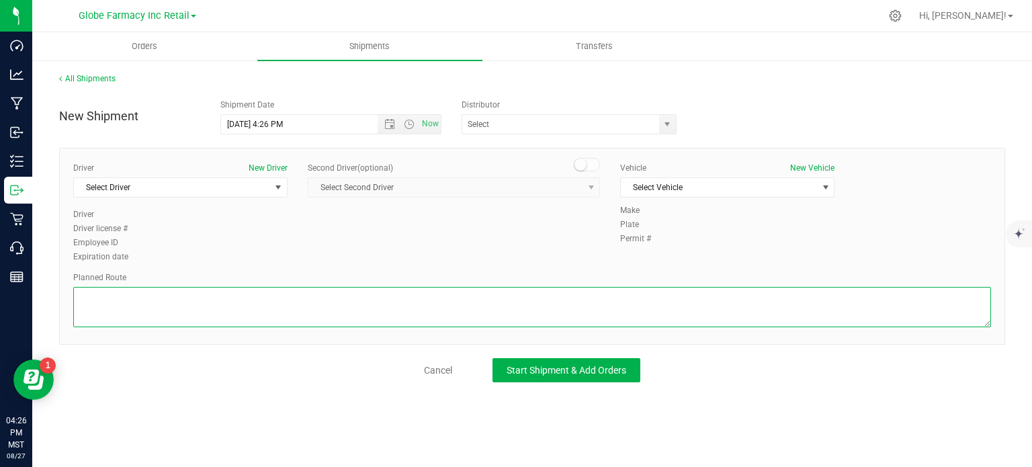
click at [346, 308] on textarea at bounding box center [531, 307] width 917 height 40
paste textarea "STARTING AT [STREET_ADDRESS], TURN LEFT ONTO [STREET_ADDRESS], TURN RIGHT ONTO …"
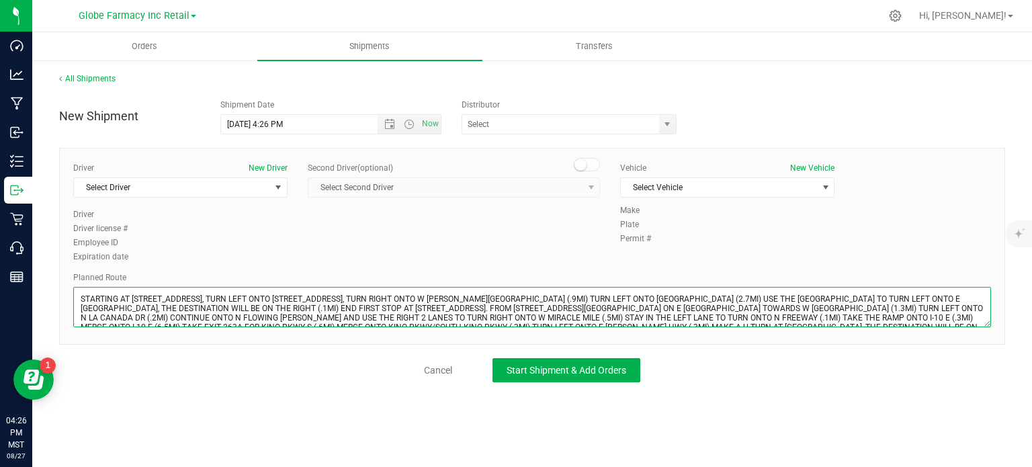
scroll to position [6, 0]
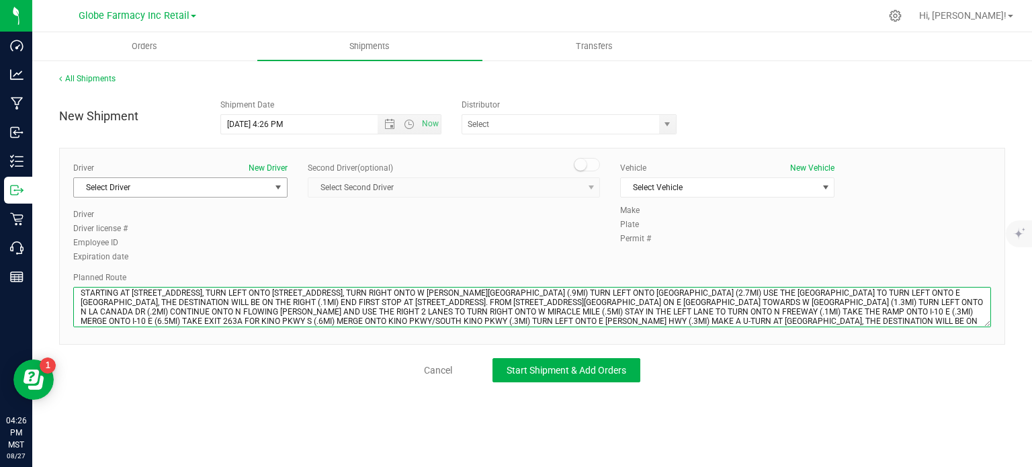
type textarea "STARTING AT [STREET_ADDRESS], TURN LEFT ONTO [STREET_ADDRESS], TURN RIGHT ONTO …"
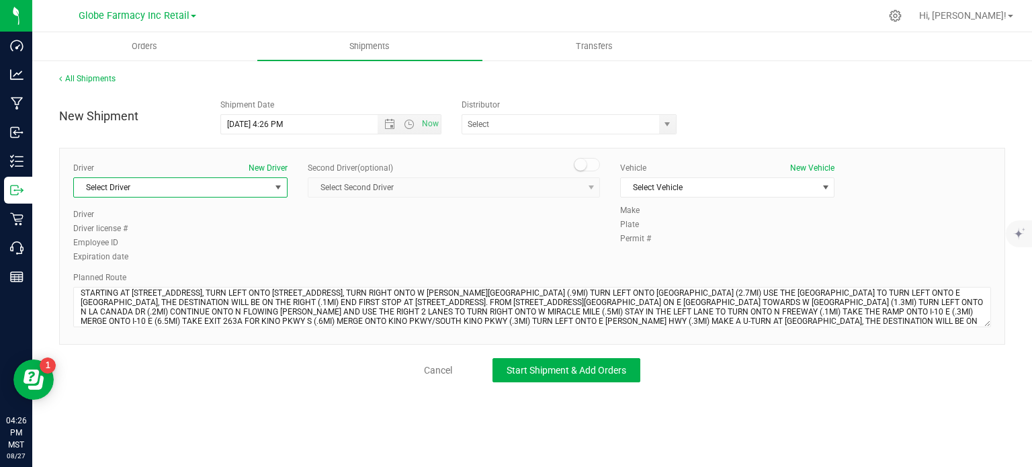
click at [182, 187] on span "Select Driver" at bounding box center [172, 187] width 196 height 19
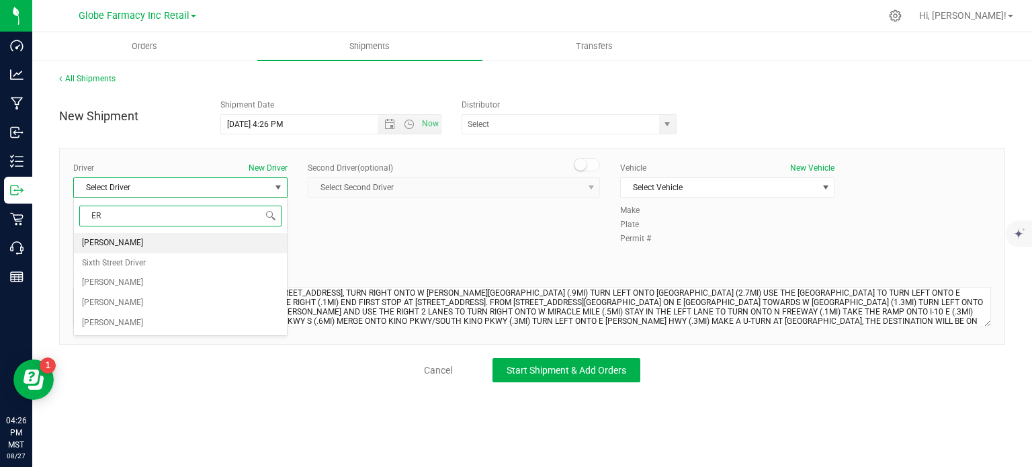
click at [126, 238] on li "[PERSON_NAME]" at bounding box center [180, 243] width 213 height 20
type input "ER"
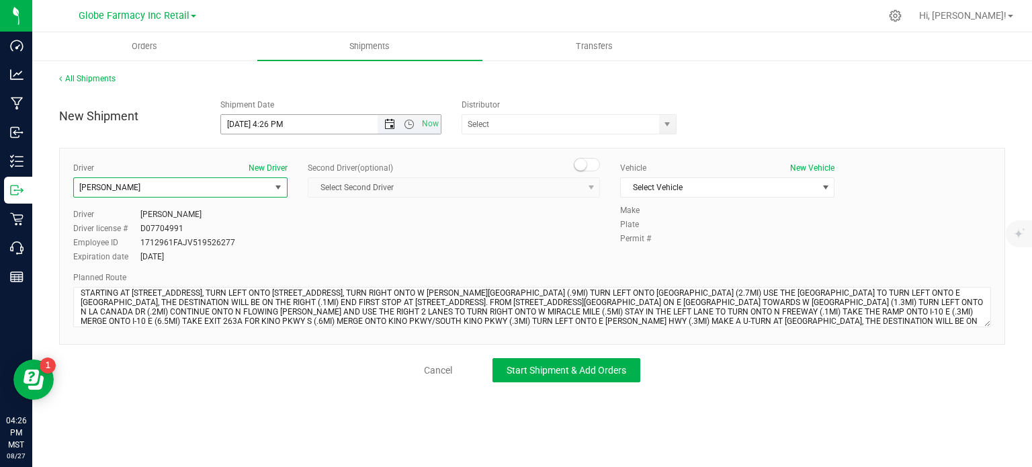
click at [392, 119] on span "Open the date view" at bounding box center [389, 124] width 11 height 11
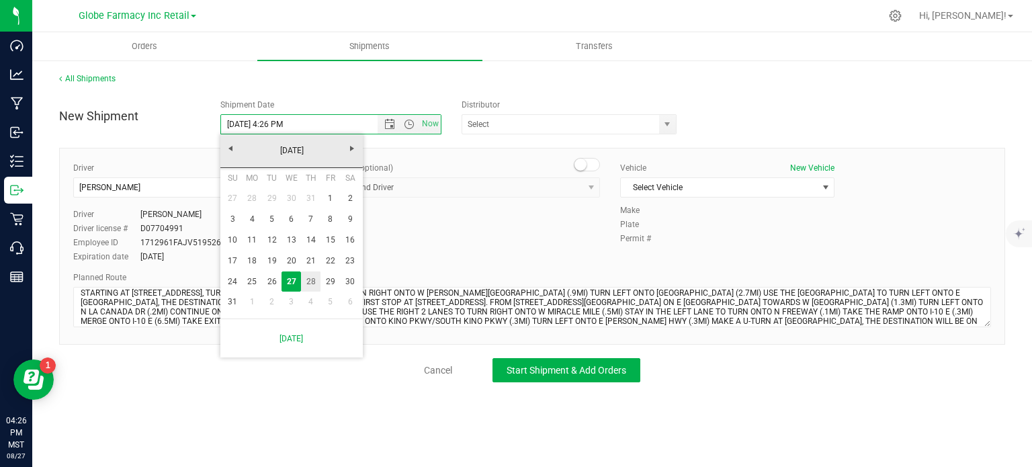
click at [309, 274] on link "28" at bounding box center [310, 281] width 19 height 21
type input "[DATE] 4:26 PM"
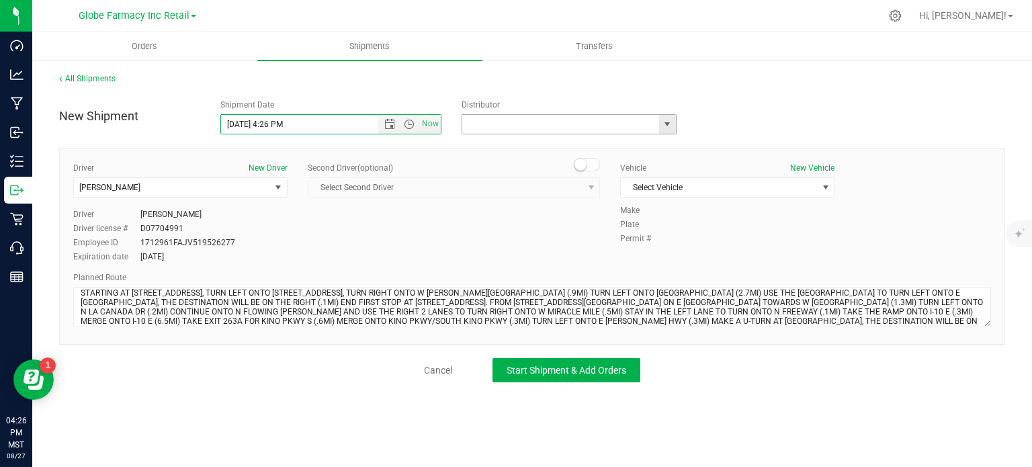
click at [586, 124] on input "text" at bounding box center [557, 124] width 191 height 19
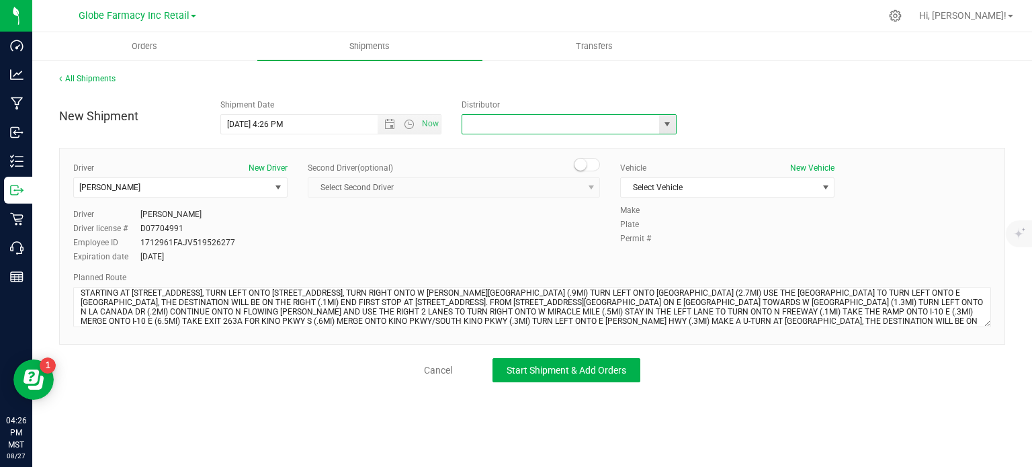
click at [671, 128] on span "select" at bounding box center [667, 124] width 11 height 11
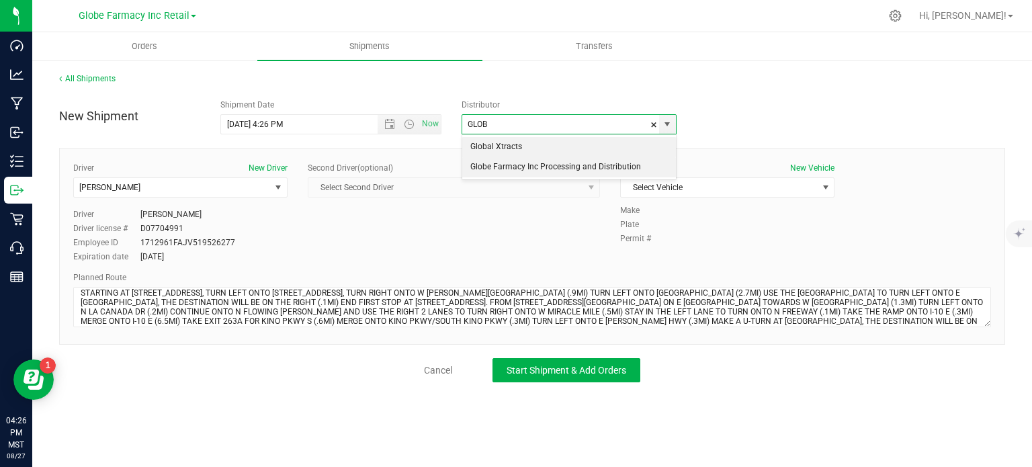
click at [605, 162] on li "Globe Farmacy Inc Processing and Distribution" at bounding box center [569, 167] width 214 height 20
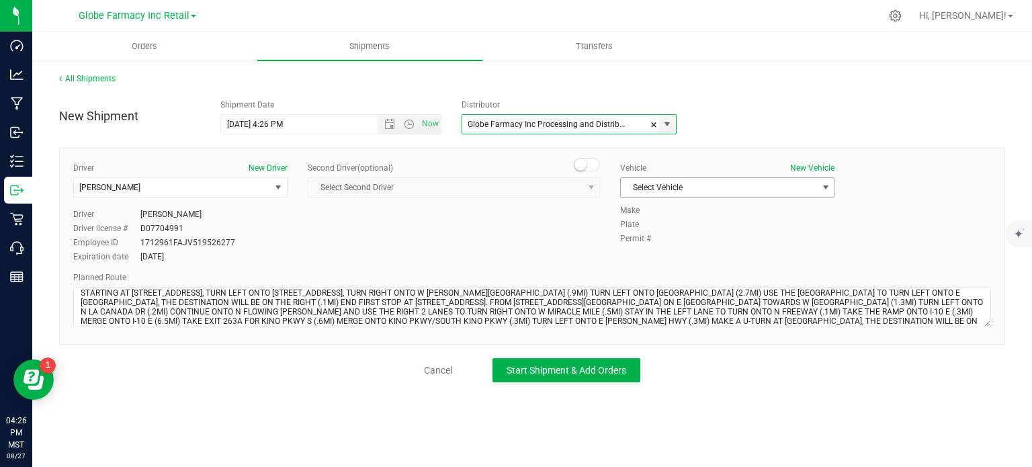
type input "Globe Farmacy Inc Processing and Distribution"
click at [670, 189] on span "Select Vehicle" at bounding box center [719, 187] width 196 height 19
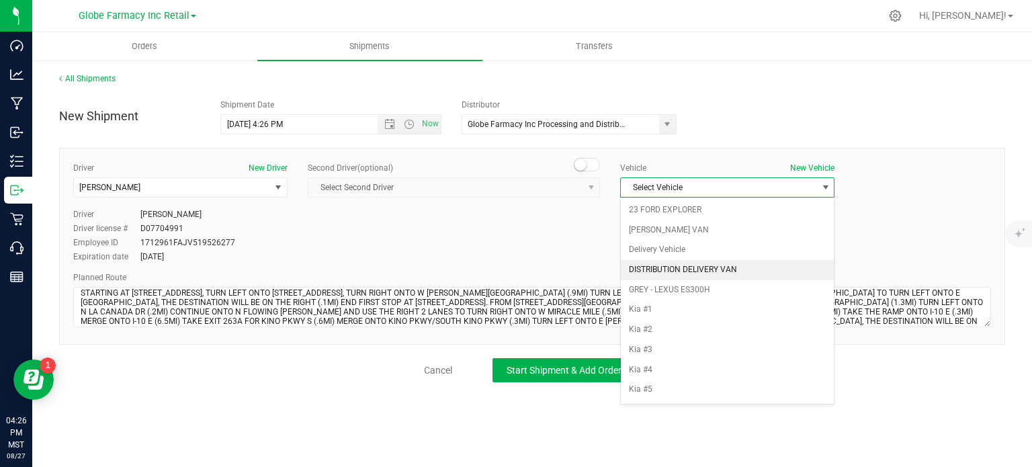
click at [666, 268] on li "DISTRIBUTION DELIVERY VAN" at bounding box center [727, 270] width 213 height 20
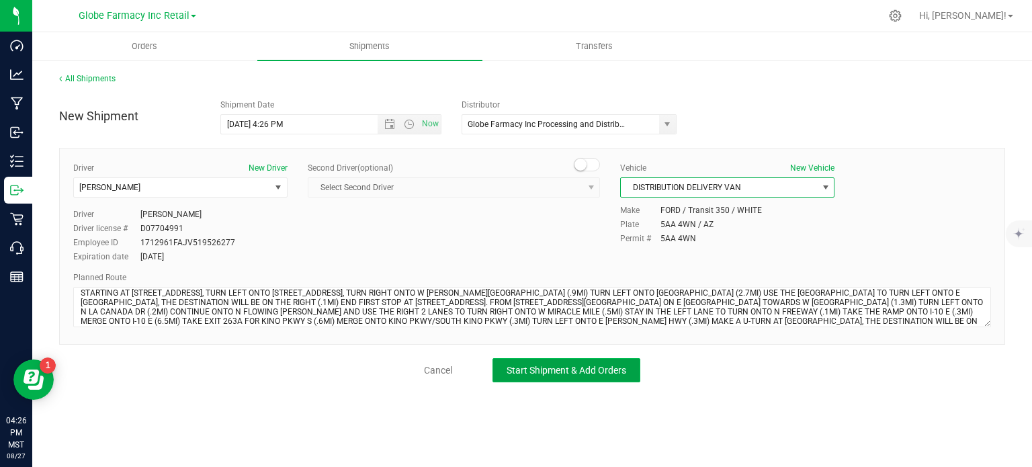
click at [557, 361] on button "Start Shipment & Add Orders" at bounding box center [566, 370] width 148 height 24
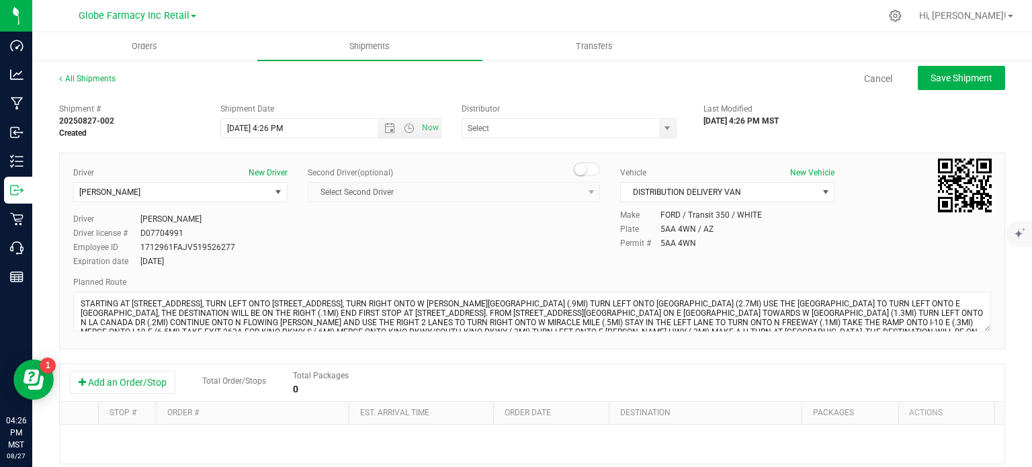
type input "Globe Farmacy Inc Processing and Distribution"
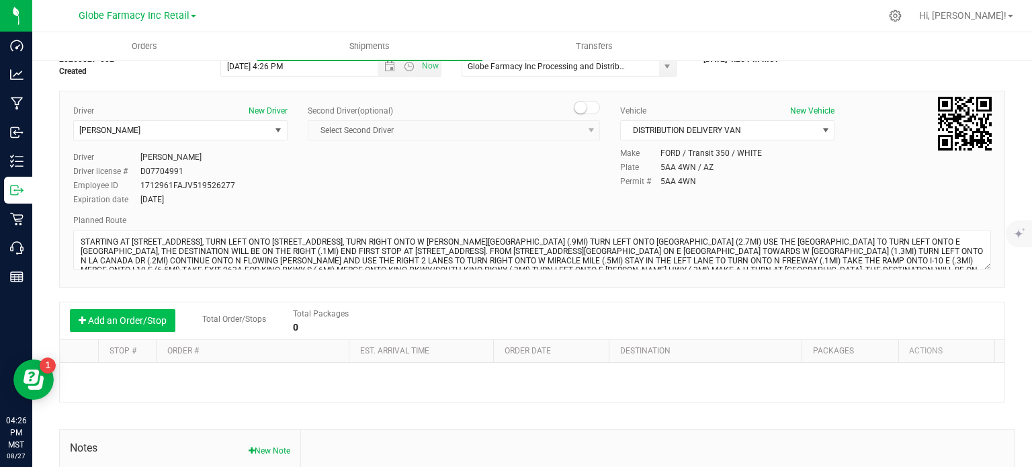
click at [136, 319] on button "Add an Order/Stop" at bounding box center [122, 320] width 105 height 23
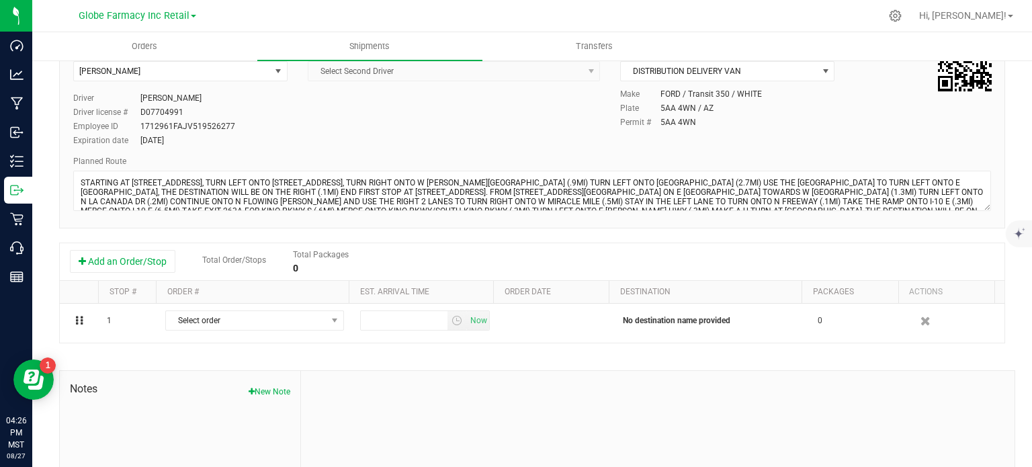
scroll to position [121, 0]
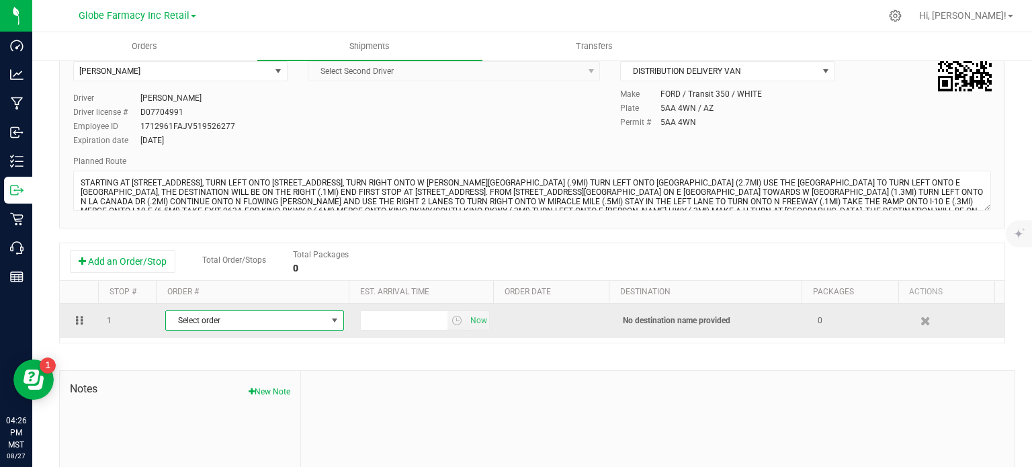
click at [244, 320] on span "Select order" at bounding box center [246, 320] width 161 height 19
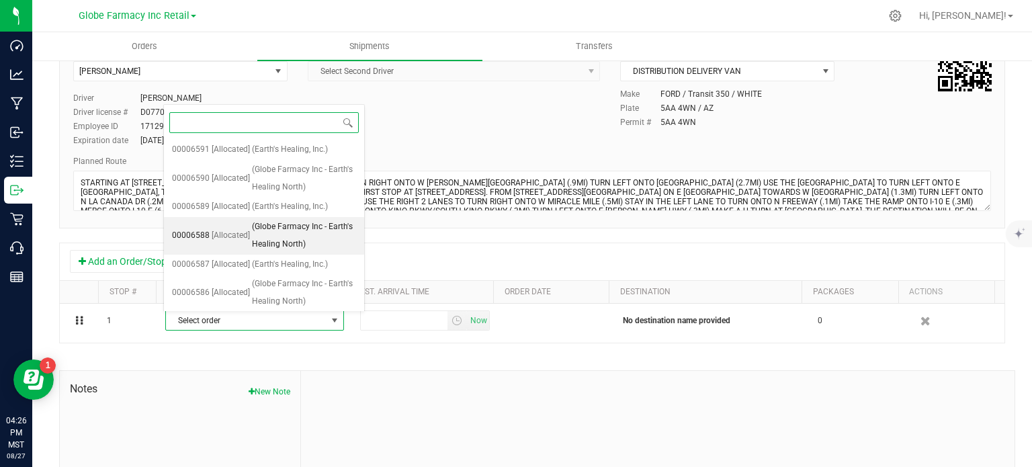
scroll to position [58, 0]
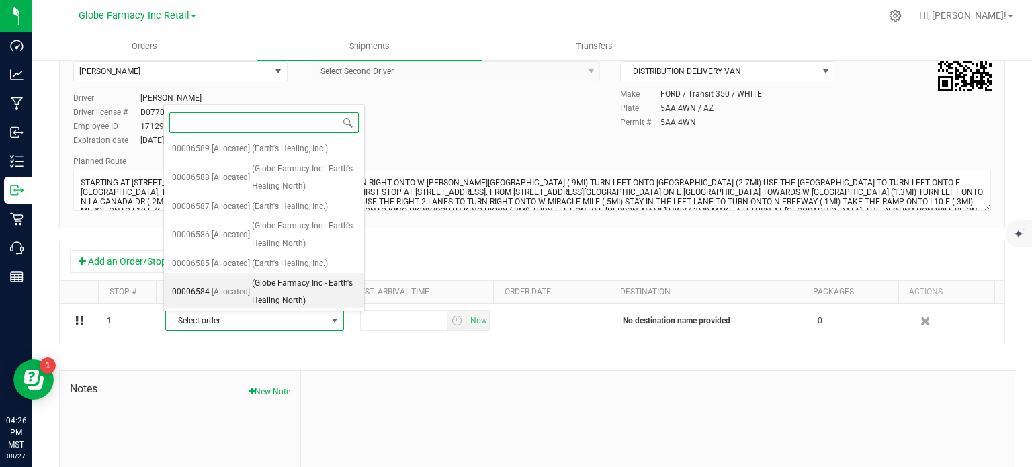
click at [269, 295] on span "(Globe Farmacy Inc - Earth's Healing North)" at bounding box center [304, 292] width 104 height 34
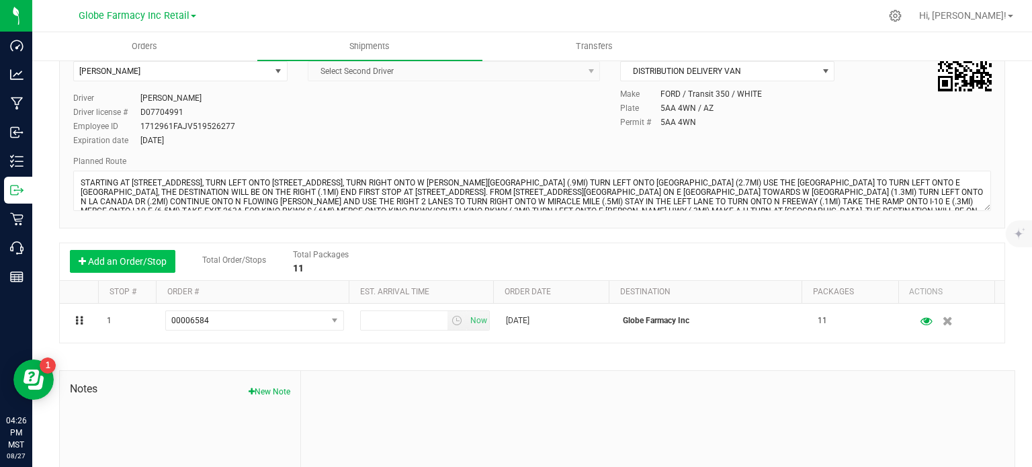
click at [132, 260] on button "Add an Order/Stop" at bounding box center [122, 261] width 105 height 23
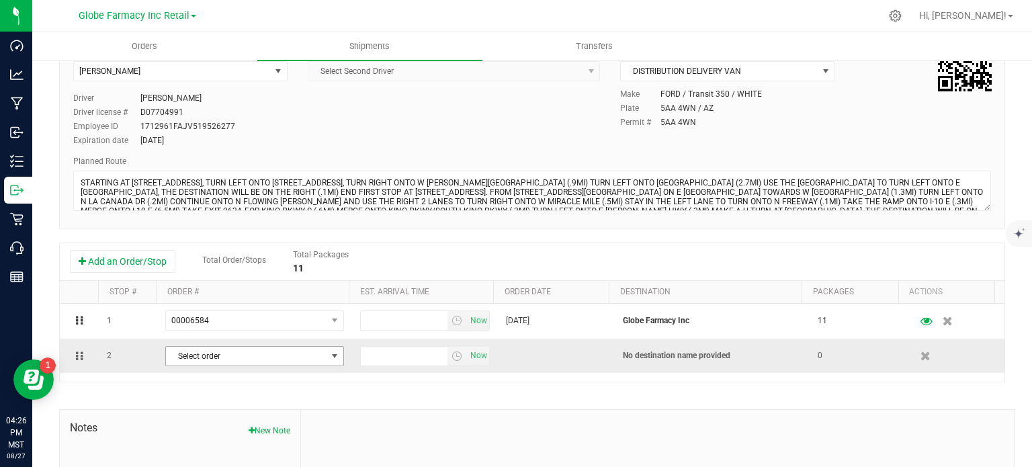
click at [226, 347] on span "Select order" at bounding box center [246, 356] width 161 height 19
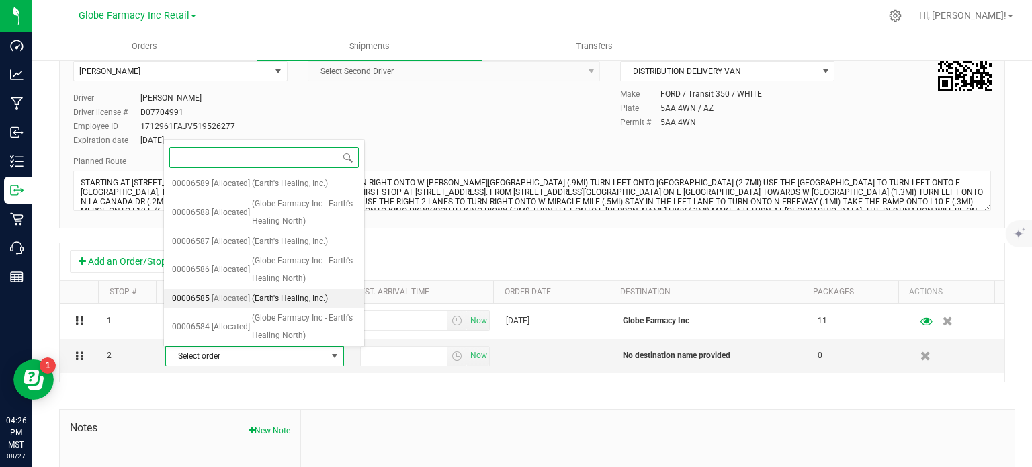
click at [234, 295] on span "[Allocated]" at bounding box center [231, 298] width 38 height 17
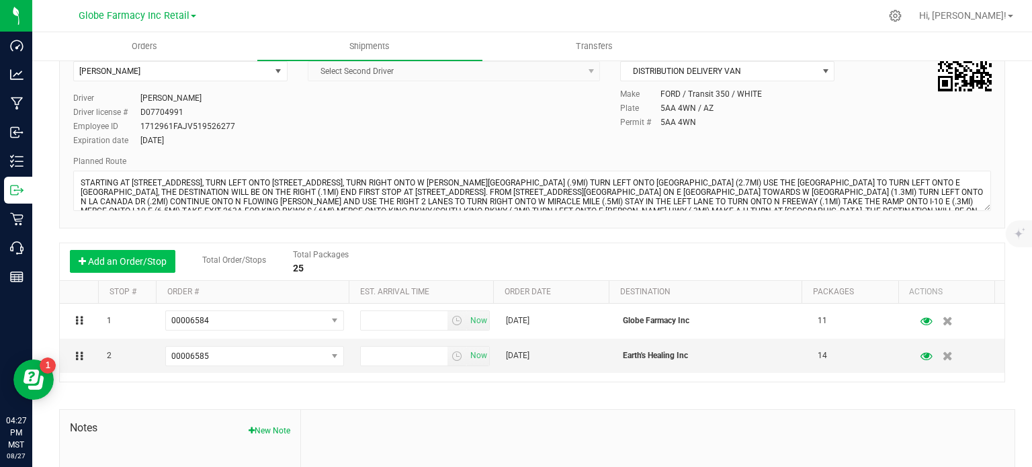
click at [148, 264] on button "Add an Order/Stop" at bounding box center [122, 261] width 105 height 23
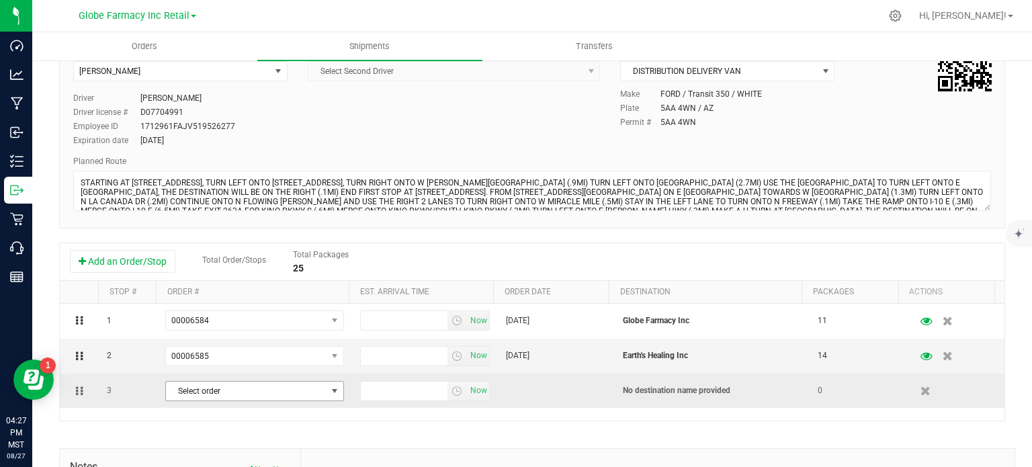
click at [215, 385] on span "Select order" at bounding box center [246, 390] width 161 height 19
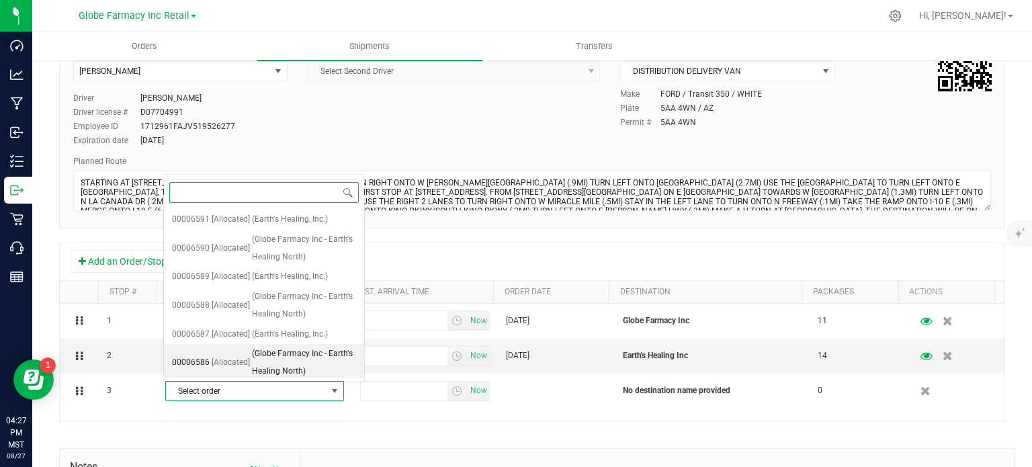
click at [242, 366] on span "[Allocated]" at bounding box center [231, 362] width 38 height 17
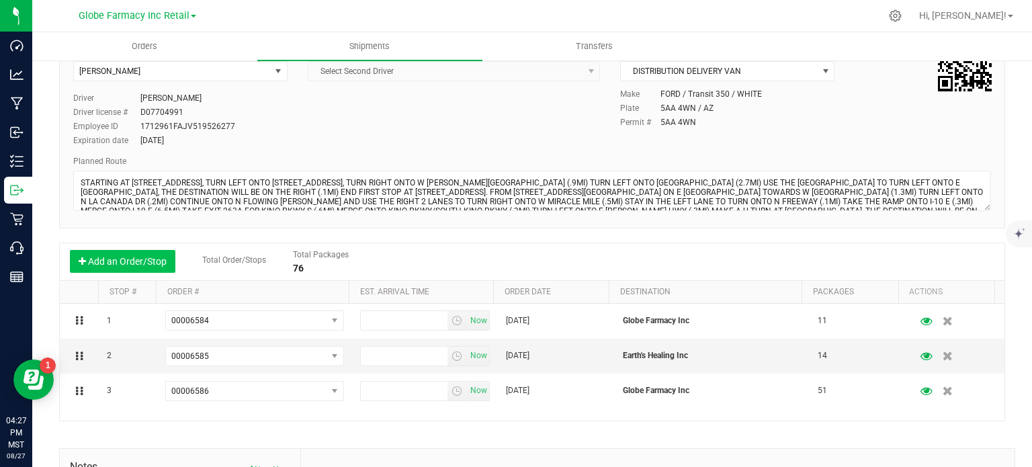
click at [142, 267] on button "Add an Order/Stop" at bounding box center [122, 261] width 105 height 23
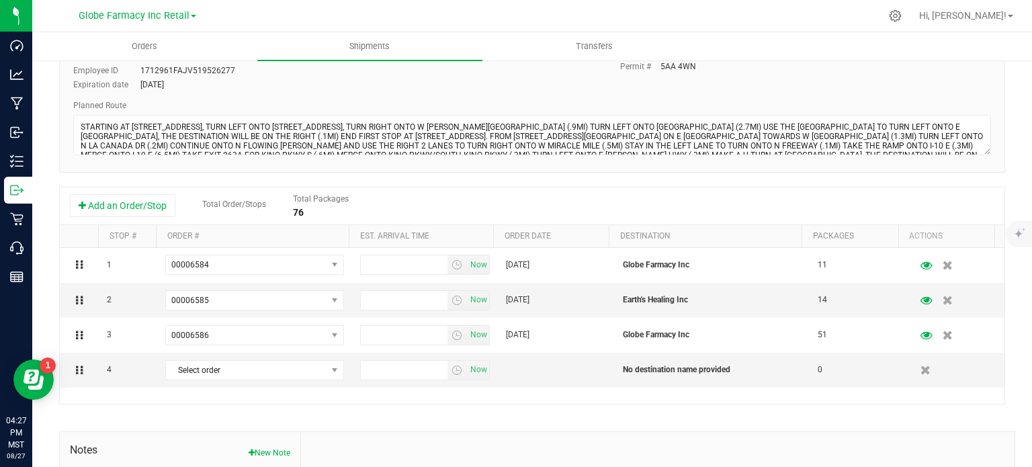
scroll to position [193, 0]
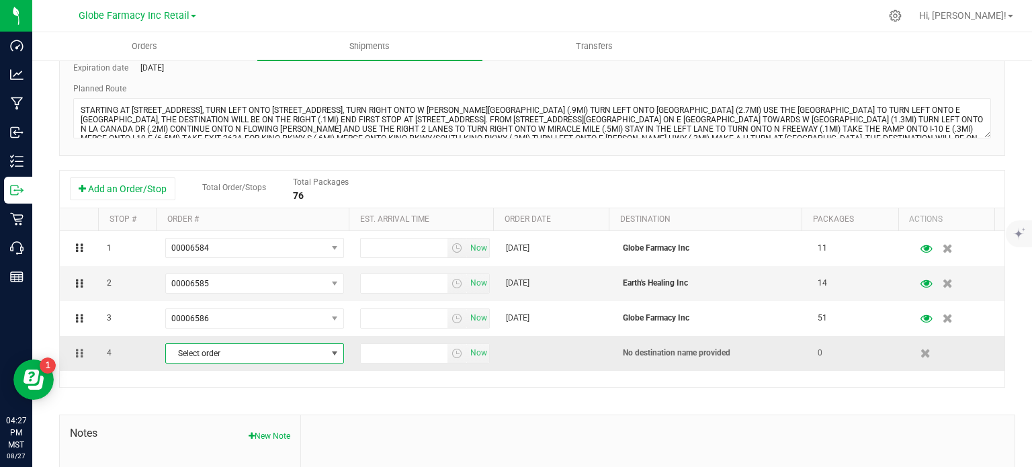
click at [201, 346] on span "Select order" at bounding box center [246, 353] width 161 height 19
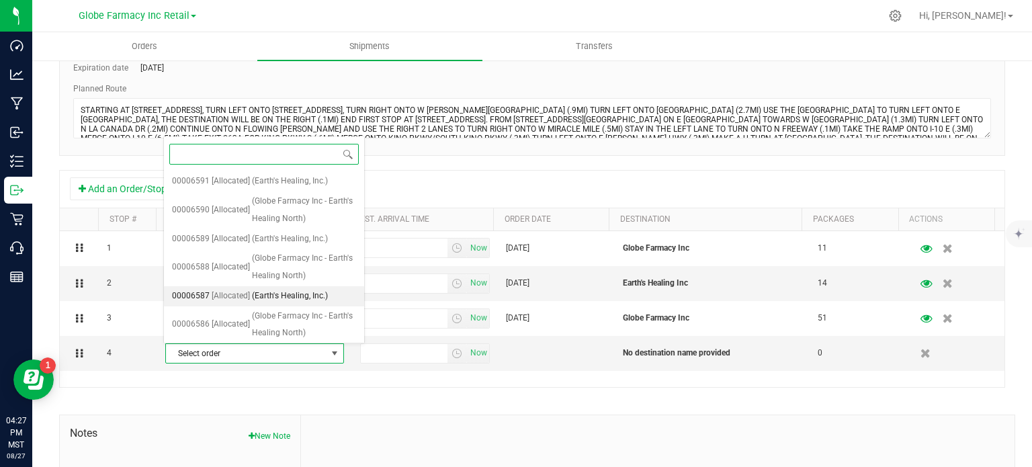
click at [220, 289] on span "[Allocated]" at bounding box center [231, 295] width 38 height 17
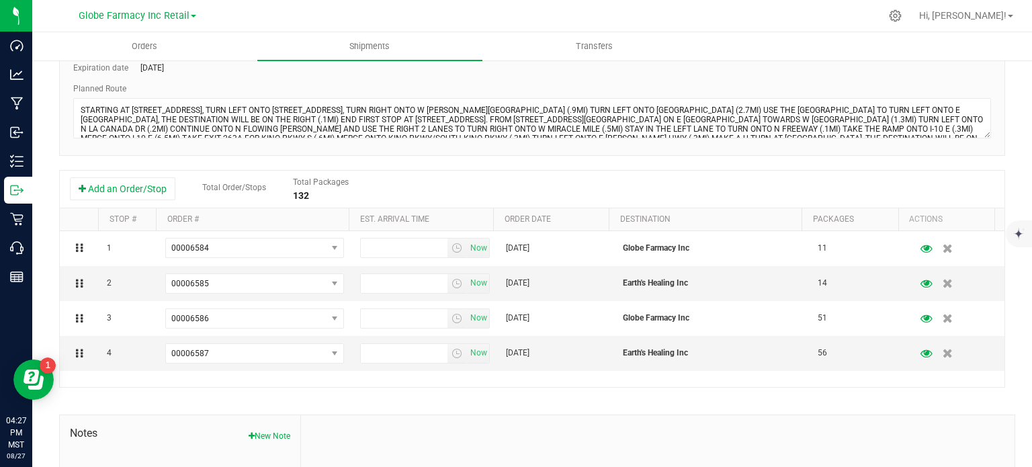
drag, startPoint x: 136, startPoint y: 190, endPoint x: 148, endPoint y: 203, distance: 18.5
click at [136, 190] on button "Add an Order/Stop" at bounding box center [122, 188] width 105 height 23
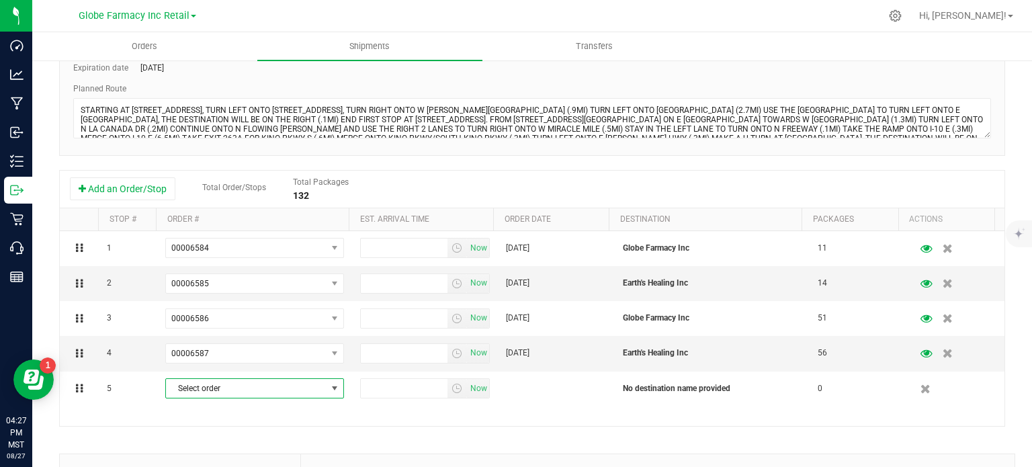
click at [234, 379] on span "Select order" at bounding box center [246, 388] width 161 height 19
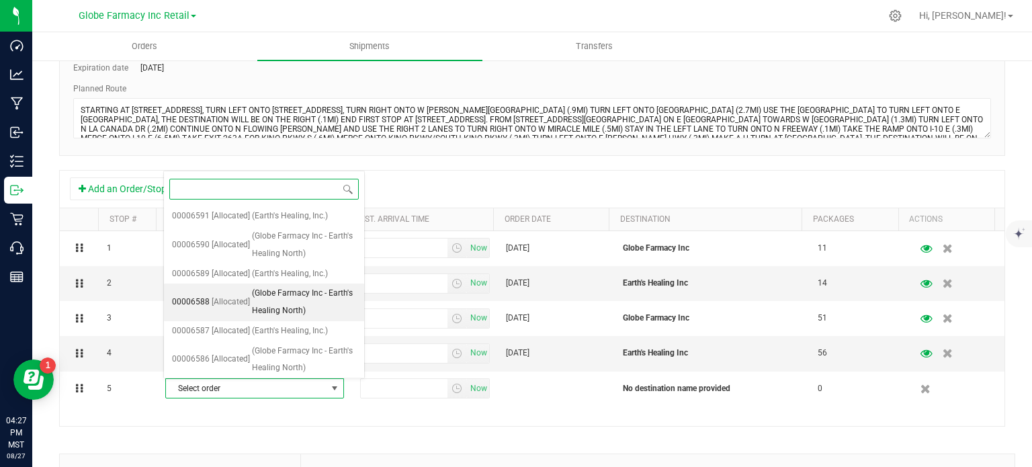
click at [212, 304] on span "[Allocated]" at bounding box center [231, 301] width 38 height 17
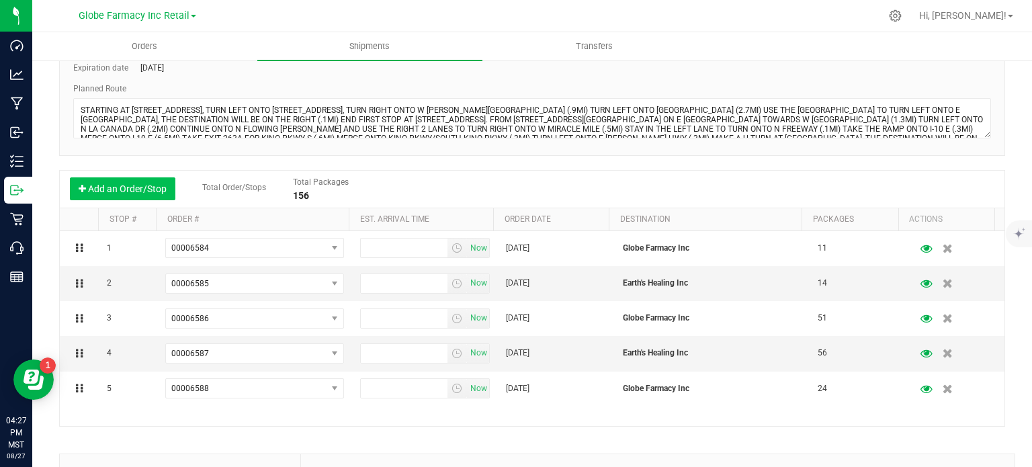
click at [137, 187] on button "Add an Order/Stop" at bounding box center [122, 188] width 105 height 23
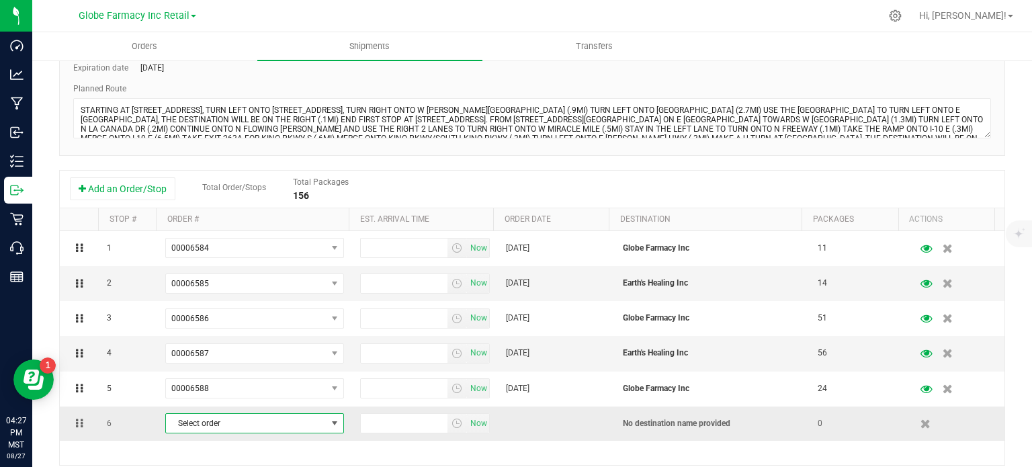
click at [201, 420] on span "Select order" at bounding box center [246, 423] width 161 height 19
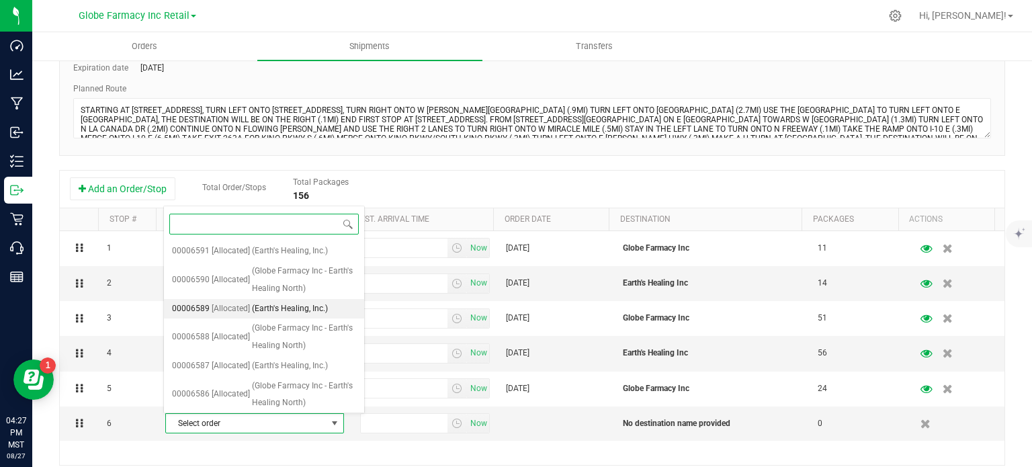
click at [226, 311] on span "[Allocated]" at bounding box center [231, 308] width 38 height 17
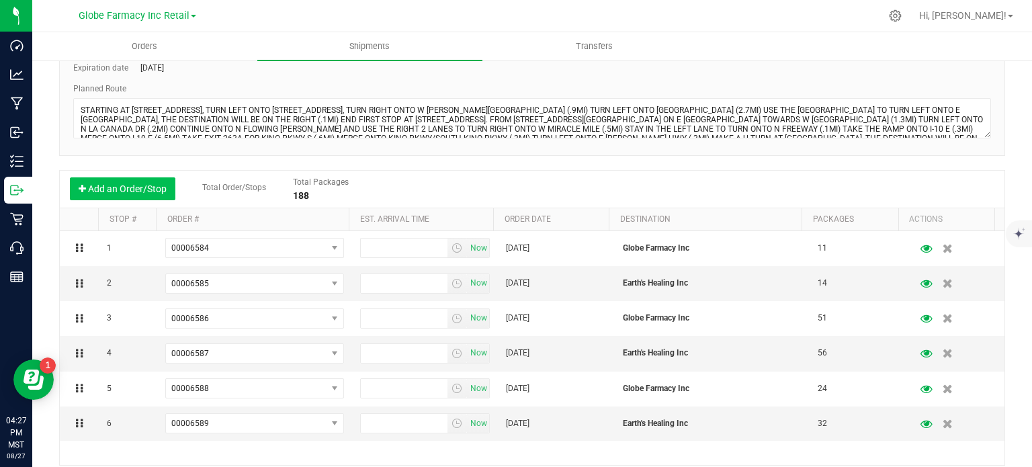
click at [131, 193] on button "Add an Order/Stop" at bounding box center [122, 188] width 105 height 23
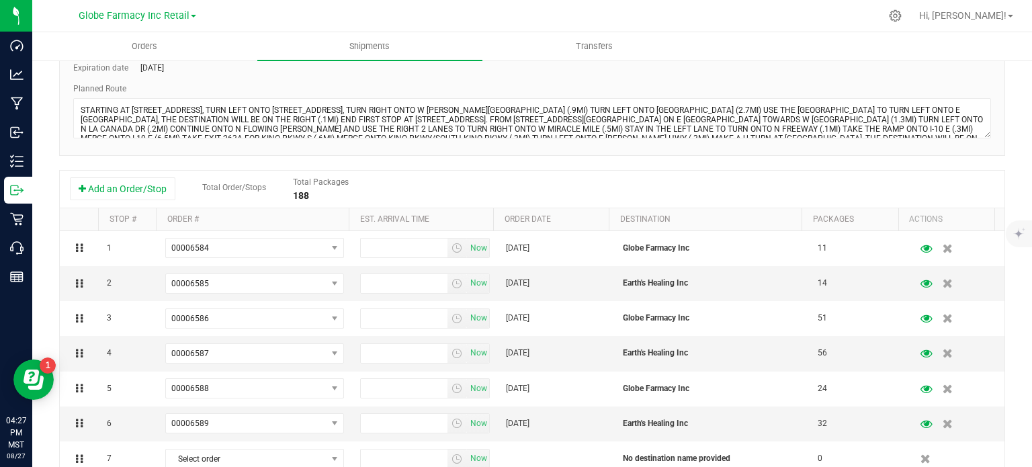
scroll to position [257, 0]
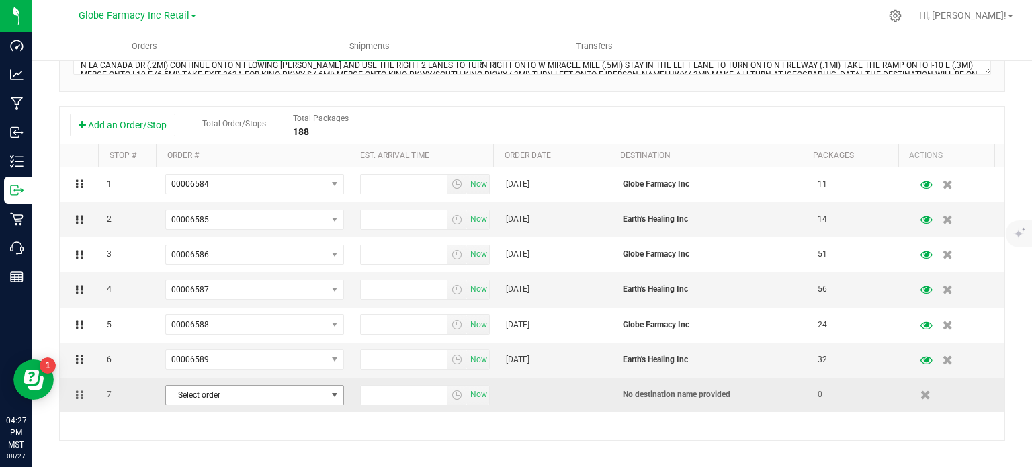
click at [168, 388] on span "Select order" at bounding box center [246, 394] width 161 height 19
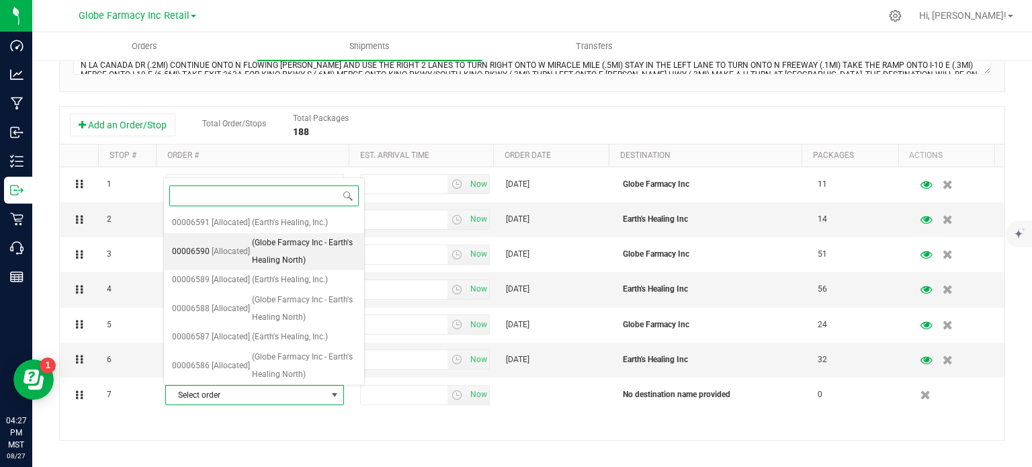
click at [206, 255] on span "00006590" at bounding box center [191, 251] width 38 height 17
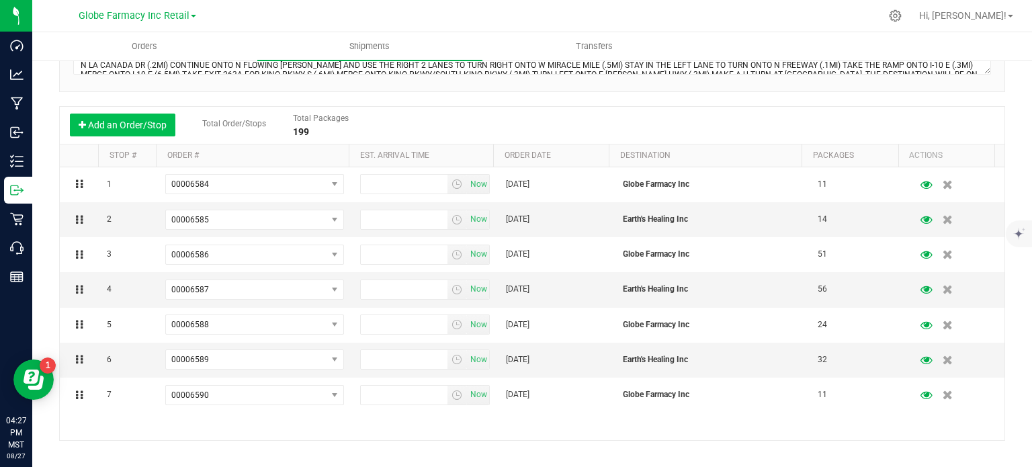
click at [142, 127] on button "Add an Order/Stop" at bounding box center [122, 124] width 105 height 23
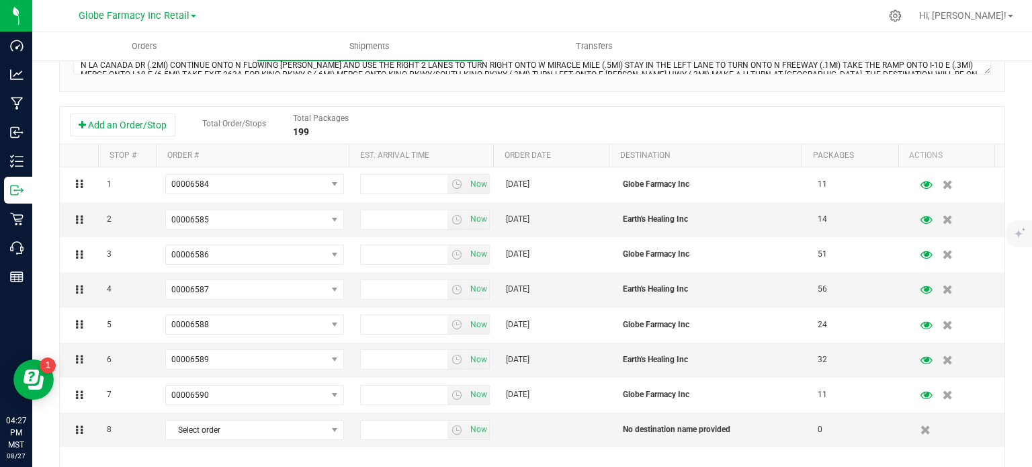
scroll to position [301, 0]
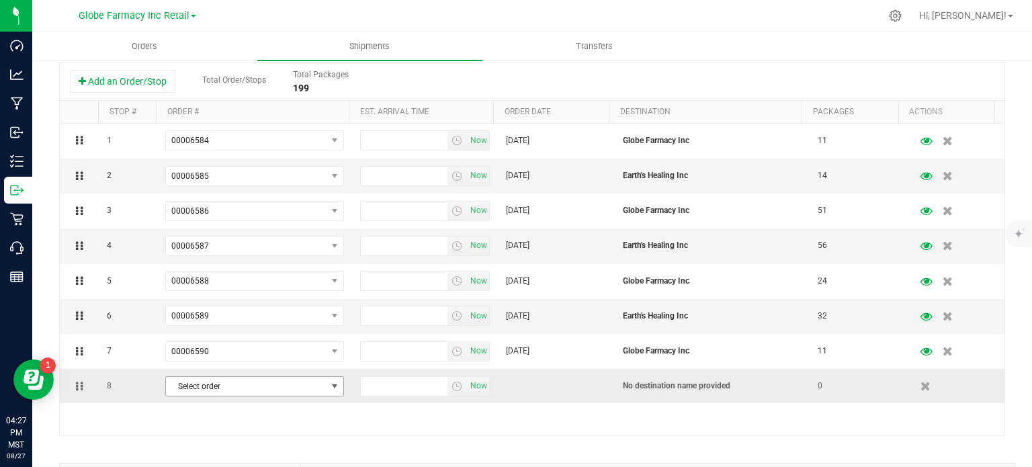
click at [184, 383] on span "Select order" at bounding box center [246, 386] width 161 height 19
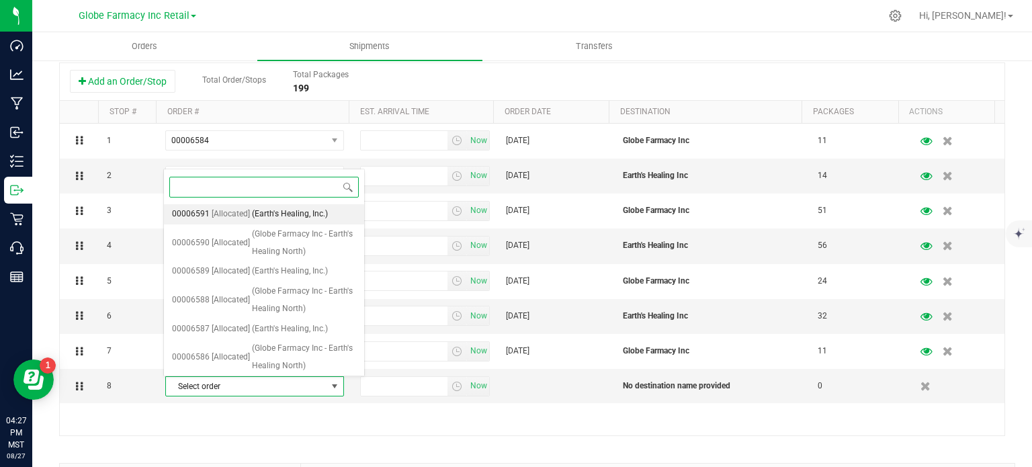
click at [232, 210] on span "[Allocated]" at bounding box center [231, 214] width 38 height 17
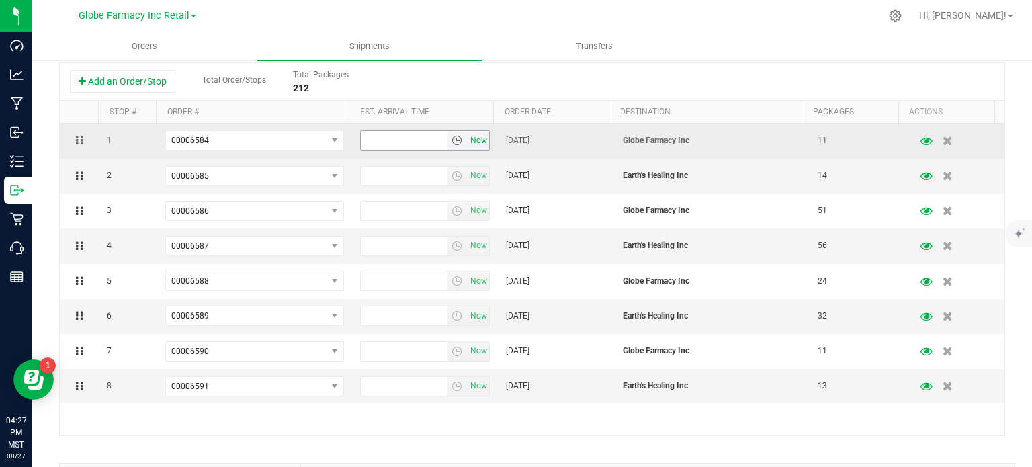
click at [469, 142] on span "Now" at bounding box center [478, 140] width 23 height 19
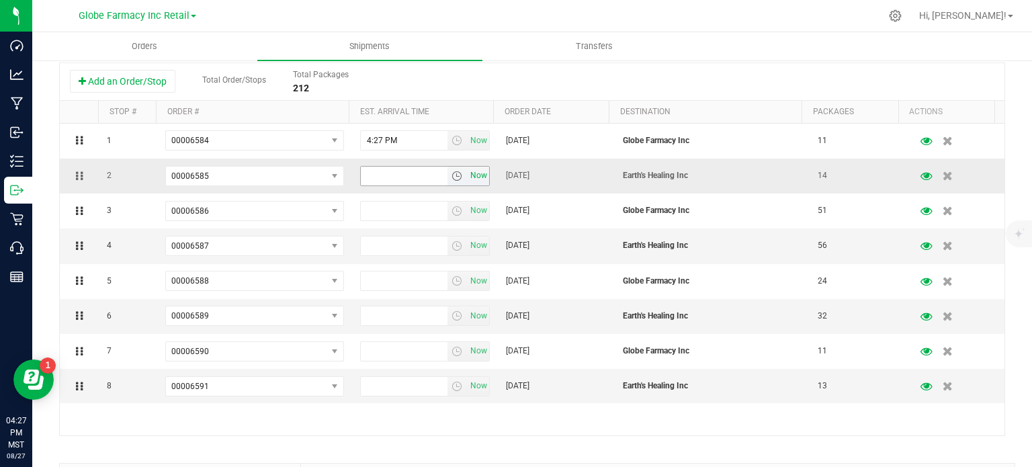
click at [476, 177] on span "Now" at bounding box center [478, 175] width 23 height 19
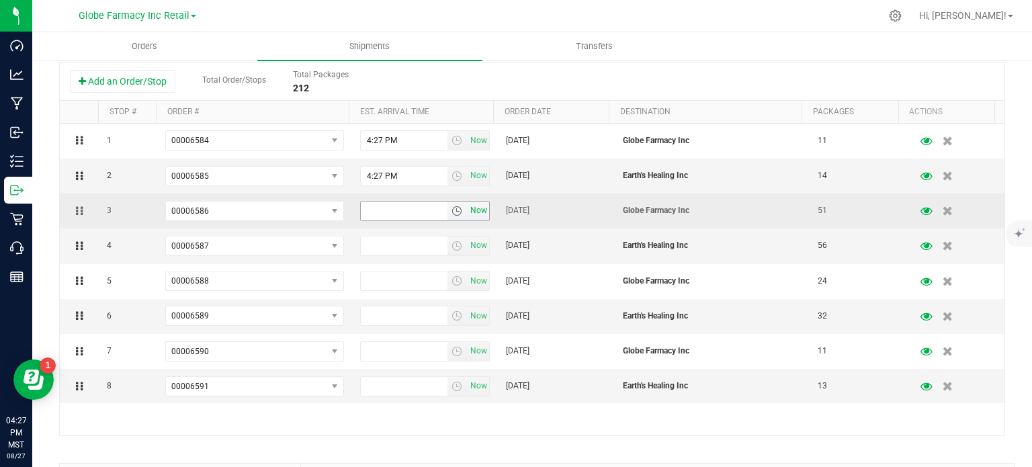
click at [475, 208] on span "Now" at bounding box center [478, 210] width 23 height 19
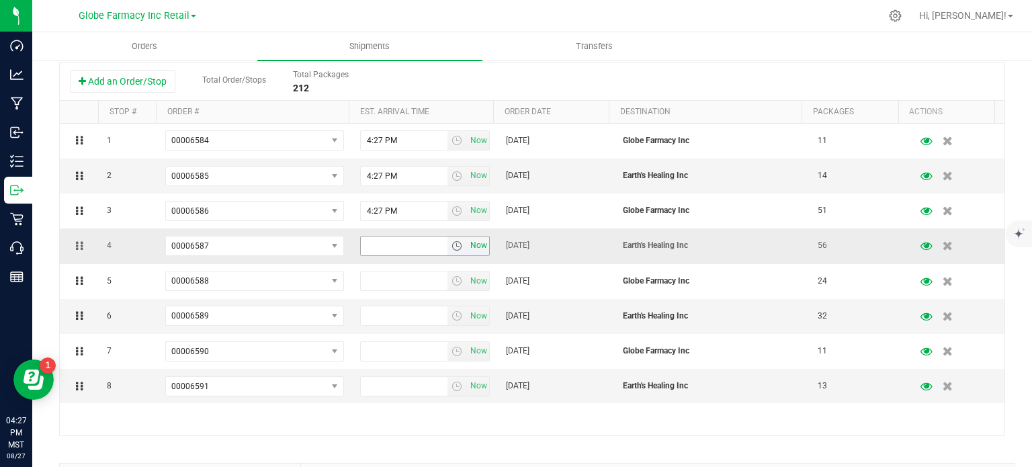
click at [468, 246] on span "Now" at bounding box center [478, 245] width 23 height 19
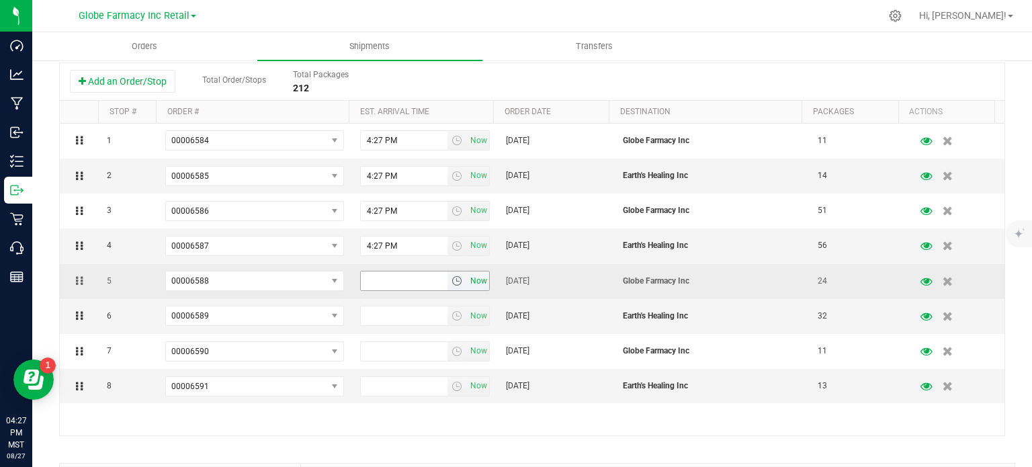
drag, startPoint x: 468, startPoint y: 246, endPoint x: 474, endPoint y: 276, distance: 30.2
click at [474, 276] on span "Now" at bounding box center [478, 280] width 23 height 19
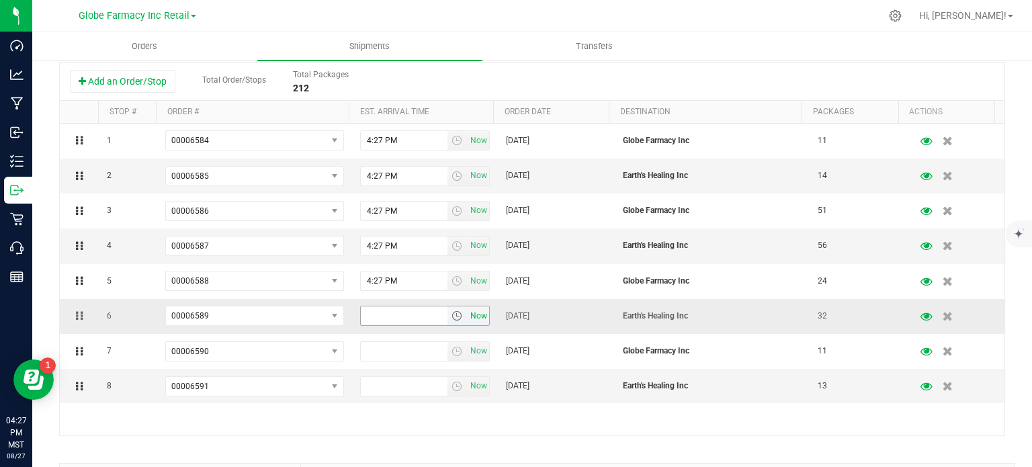
click at [471, 318] on span "Now" at bounding box center [478, 315] width 23 height 19
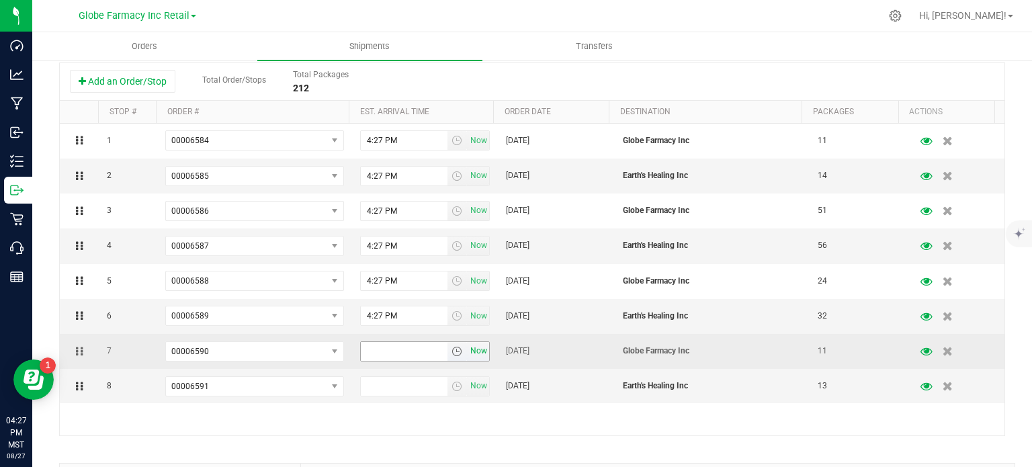
click at [470, 356] on span "Now" at bounding box center [478, 350] width 23 height 19
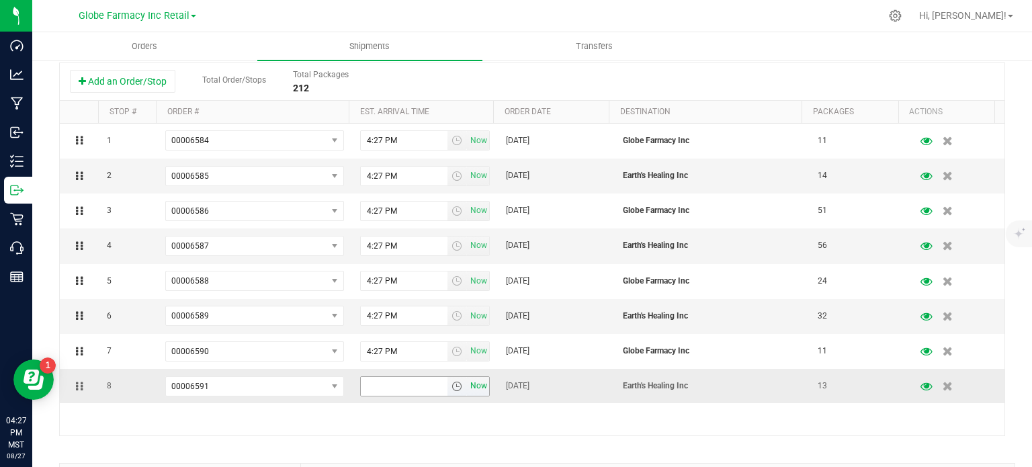
click at [471, 377] on span "Now" at bounding box center [478, 385] width 23 height 19
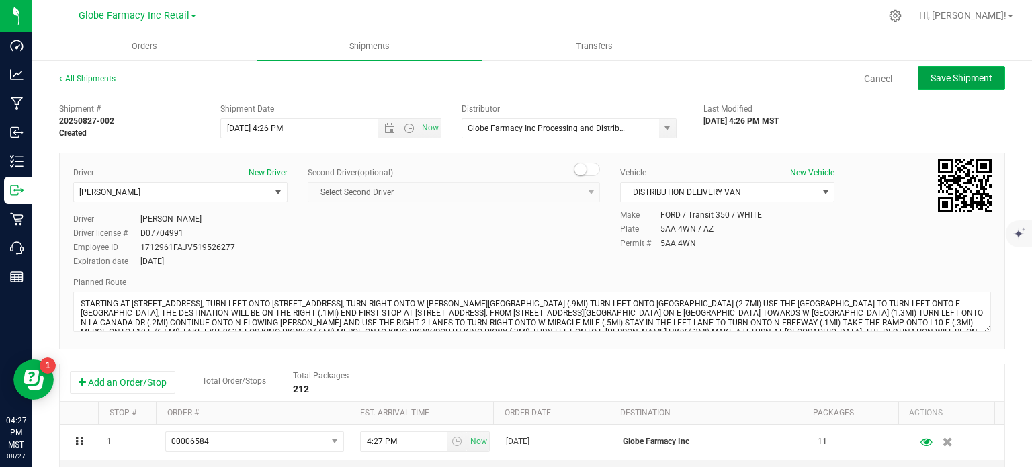
click at [934, 79] on span "Save Shipment" at bounding box center [961, 78] width 62 height 11
type input "[DATE] 11:26 PM"
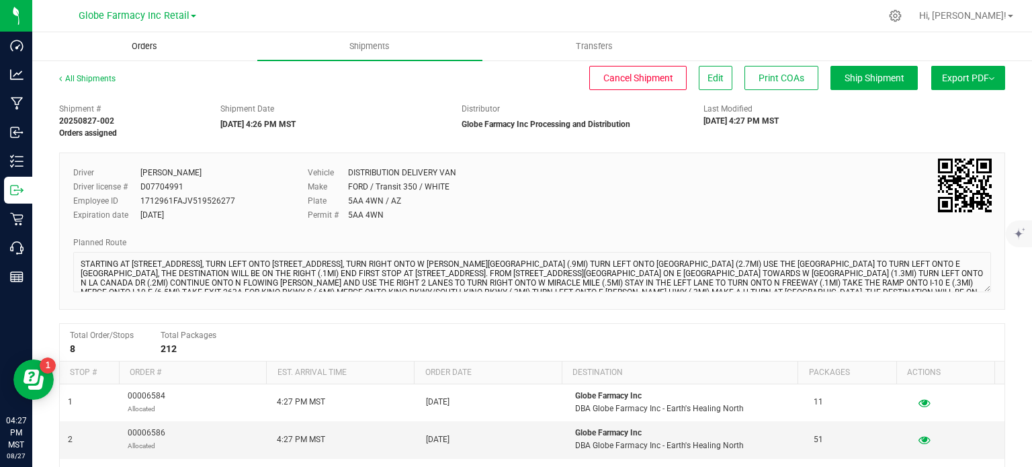
click at [163, 46] on span "Orders" at bounding box center [144, 46] width 62 height 12
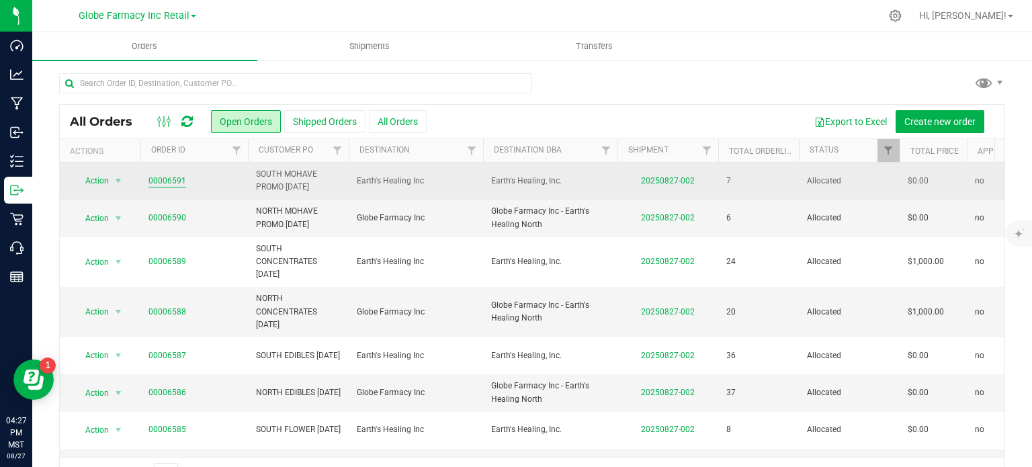
click at [175, 181] on link "00006591" at bounding box center [167, 181] width 38 height 13
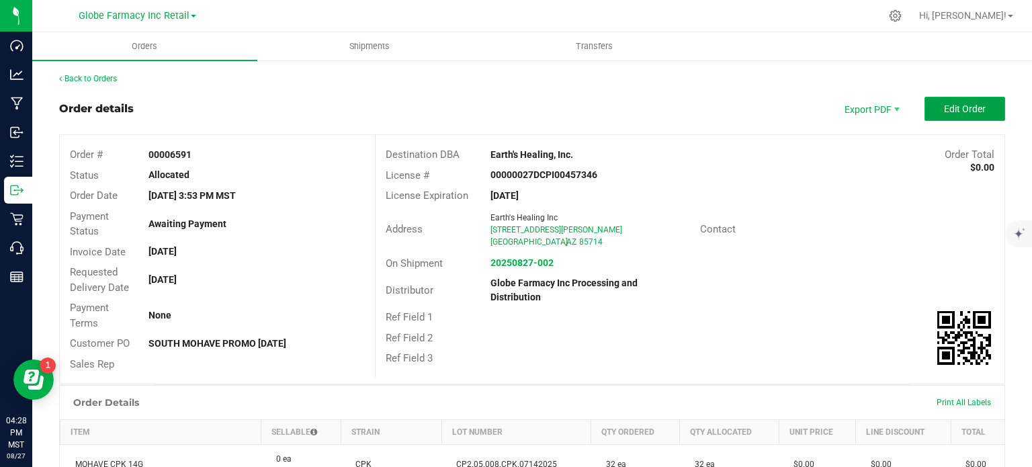
click at [944, 104] on span "Edit Order" at bounding box center [965, 108] width 42 height 11
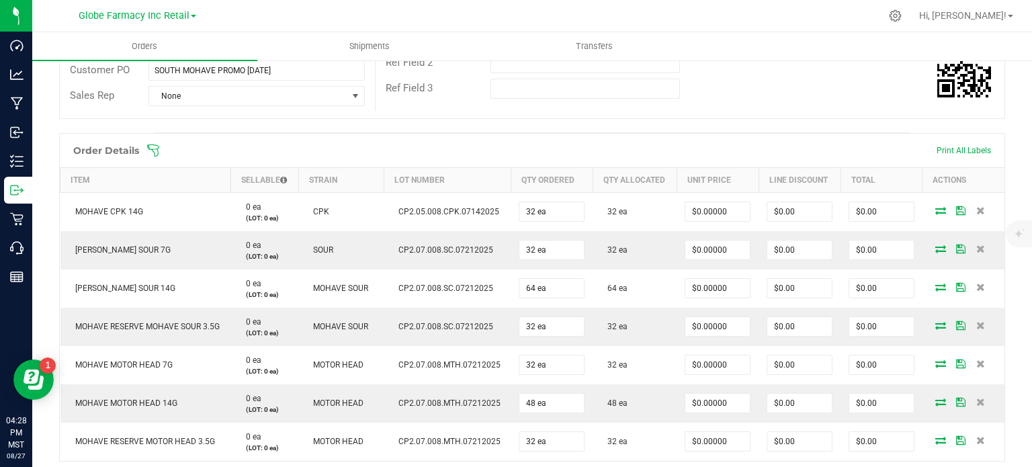
scroll to position [279, 0]
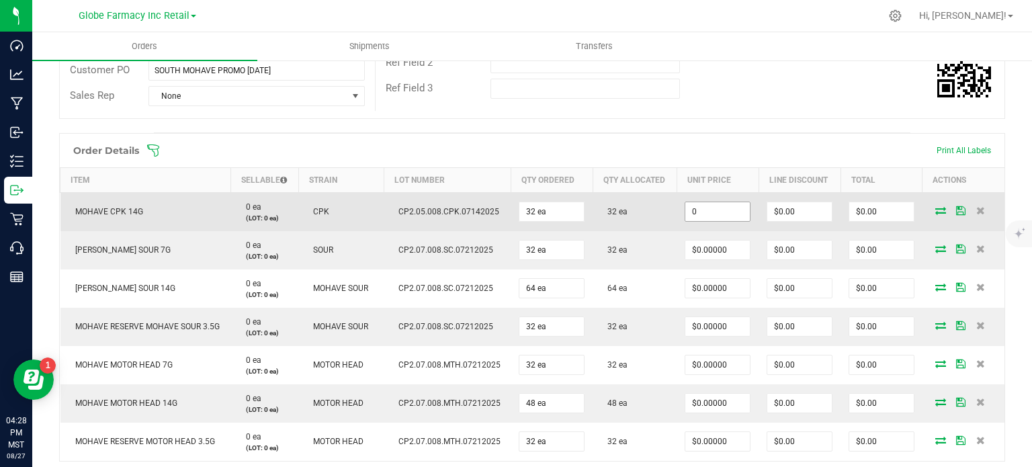
click at [715, 210] on input "0" at bounding box center [717, 211] width 64 height 19
paste input "28.4375"
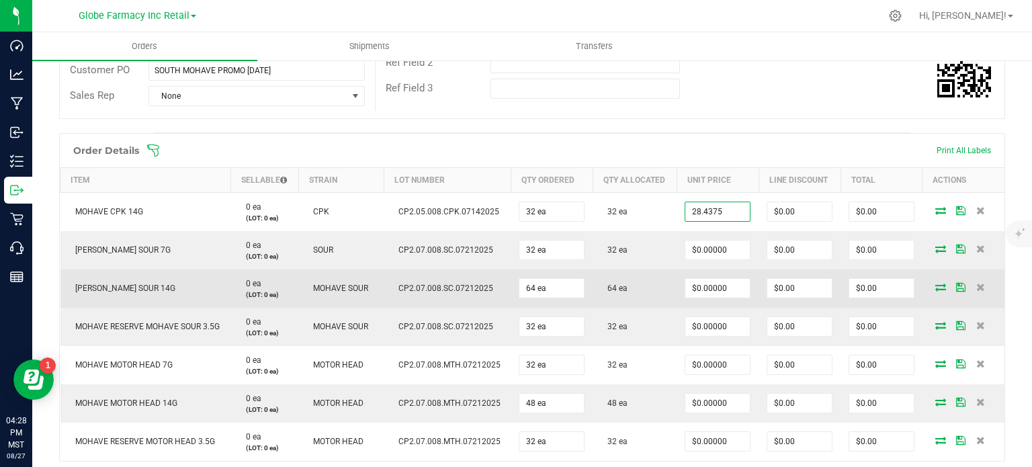
type input "$28.43750"
type input "$910.00"
click at [662, 293] on td "64 ea" at bounding box center [634, 288] width 84 height 38
click at [721, 285] on input "0" at bounding box center [717, 288] width 64 height 19
paste input "28.4375"
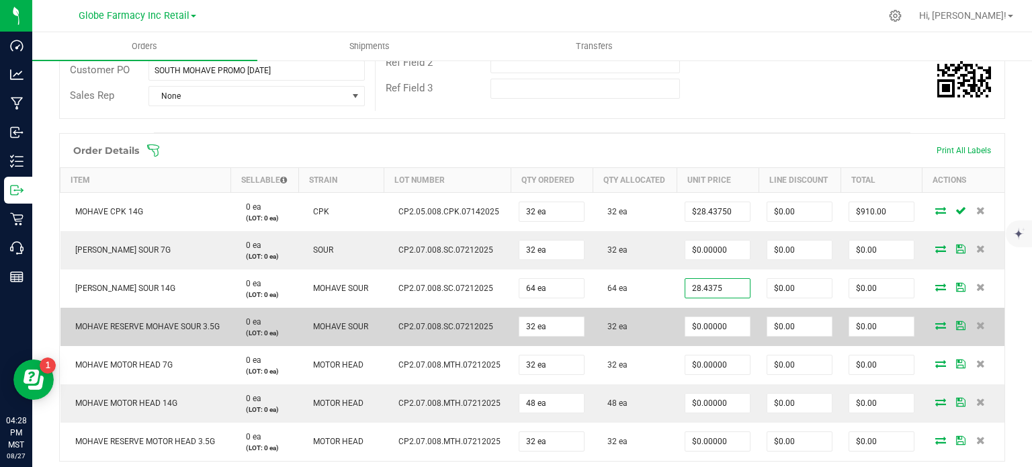
type input "$28.43750"
type input "$1,820.00"
click at [676, 308] on td "$0.00000" at bounding box center [717, 327] width 82 height 38
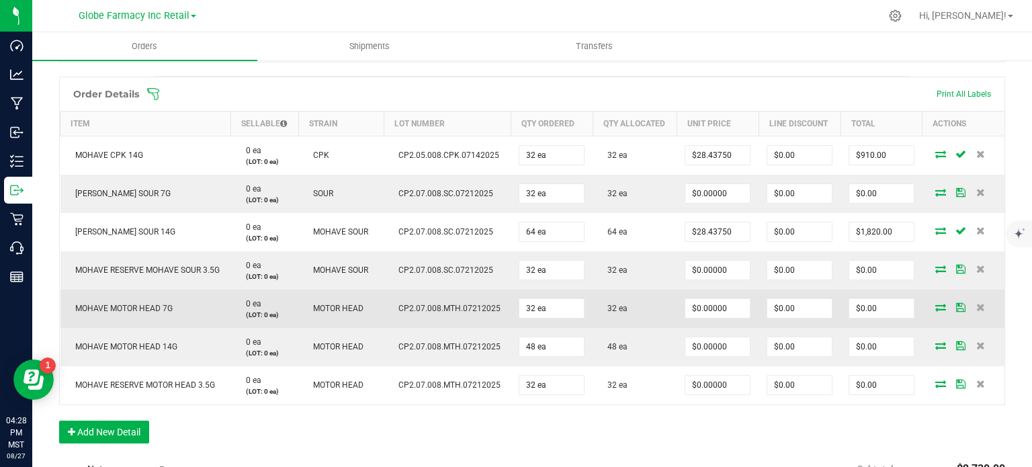
scroll to position [338, 0]
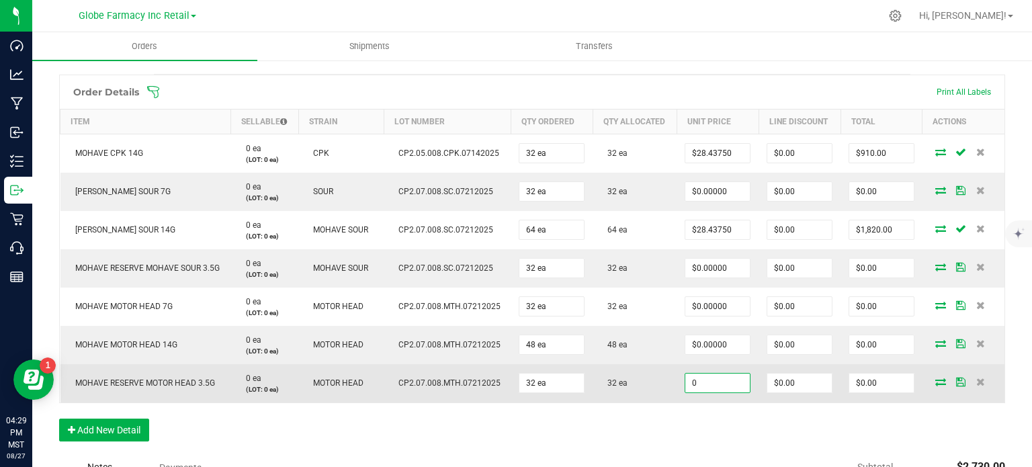
click at [697, 386] on input "0" at bounding box center [717, 382] width 64 height 19
paste input "12.5"
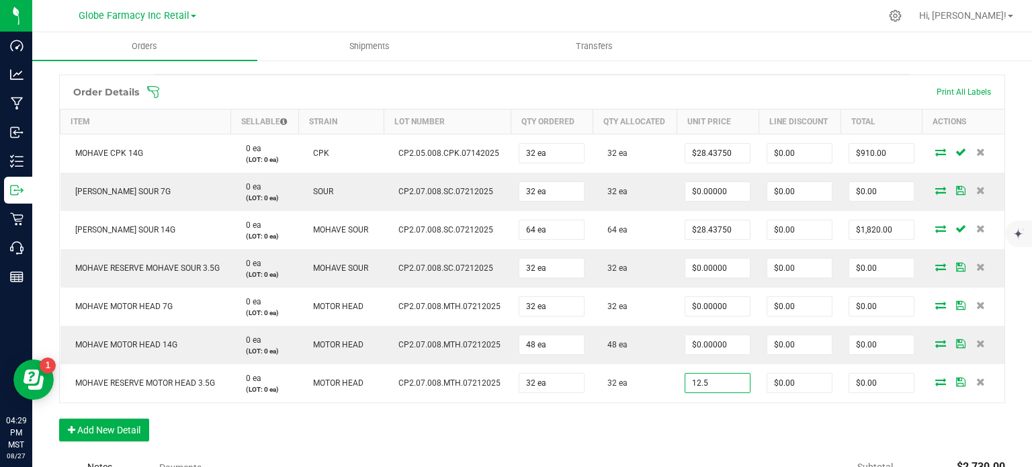
type input "$12.50000"
type input "$400.00"
click at [670, 418] on div "Order Details Print All Labels Item Sellable Strain Lot Number Qty Ordered Qty …" at bounding box center [532, 265] width 946 height 380
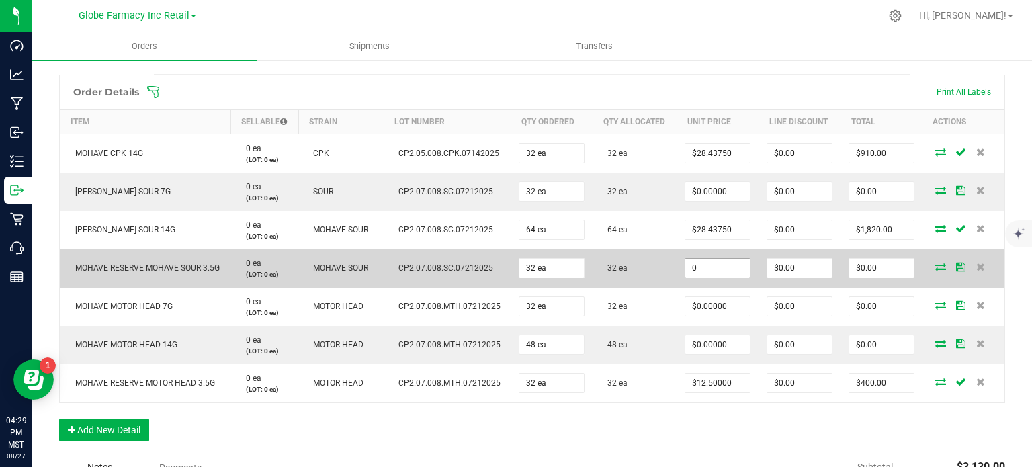
click at [725, 266] on input "0" at bounding box center [717, 268] width 64 height 19
paste input "12.5"
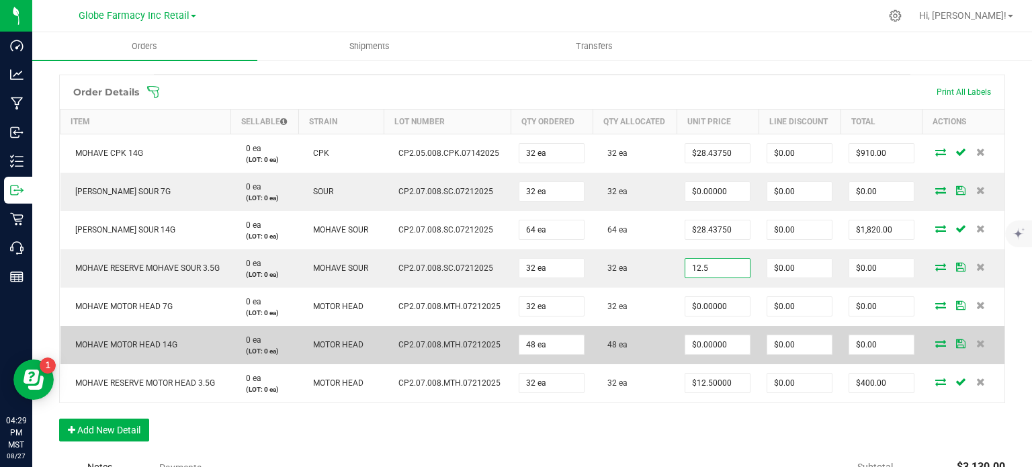
type input "$12.50000"
type input "$400.00"
click at [663, 338] on td "48 ea" at bounding box center [634, 345] width 84 height 38
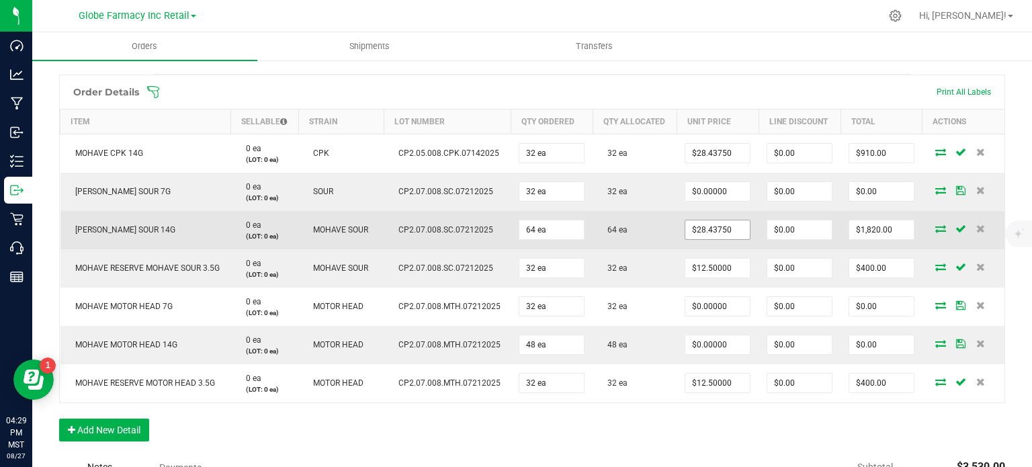
type input "28.4375"
click at [723, 226] on input "28.4375" at bounding box center [717, 229] width 64 height 19
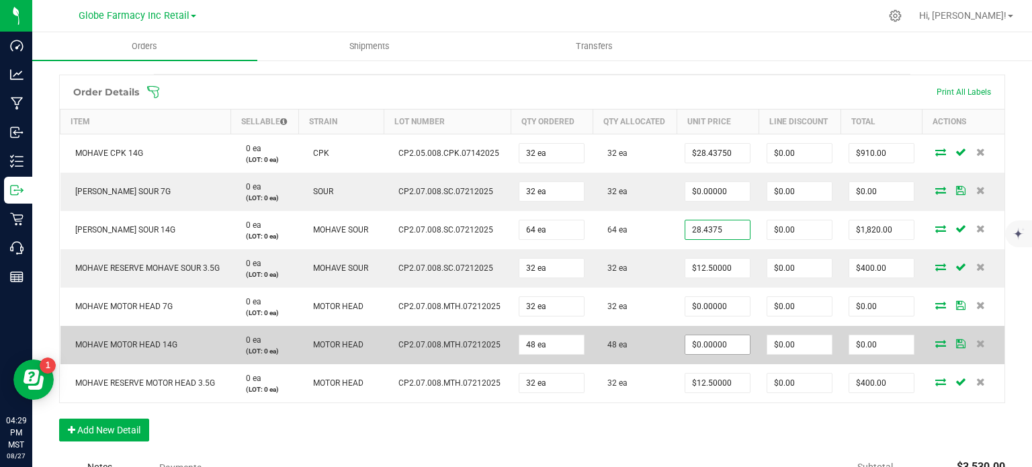
type input "0"
type input "$28.43750"
click at [705, 339] on input "0" at bounding box center [717, 344] width 64 height 19
paste input "28.4375"
type input "$28.43750"
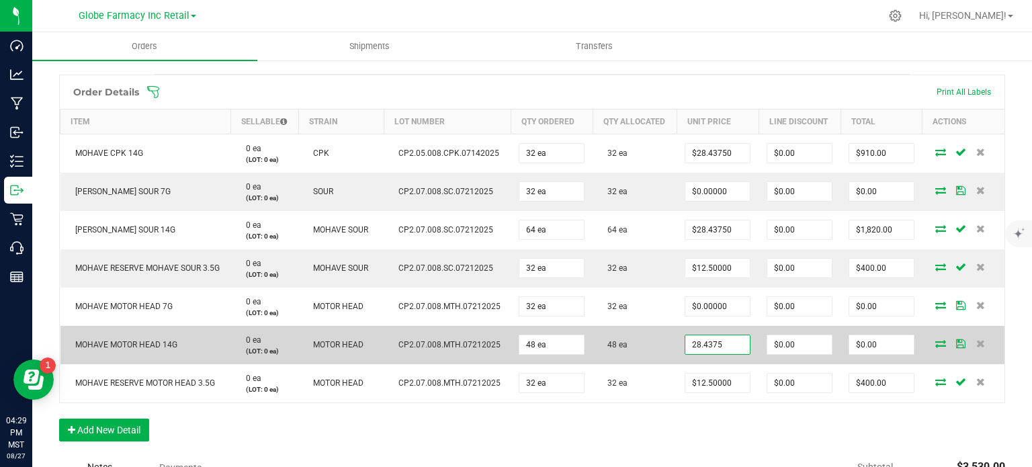
type input "$1,365.00"
click at [649, 357] on td "48 ea" at bounding box center [634, 345] width 84 height 38
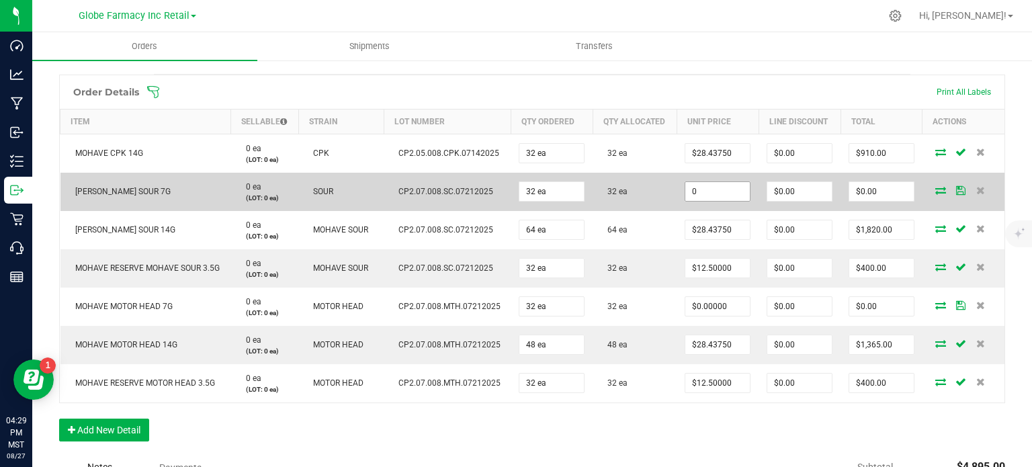
click at [698, 193] on input "0" at bounding box center [717, 191] width 64 height 19
paste input "15"
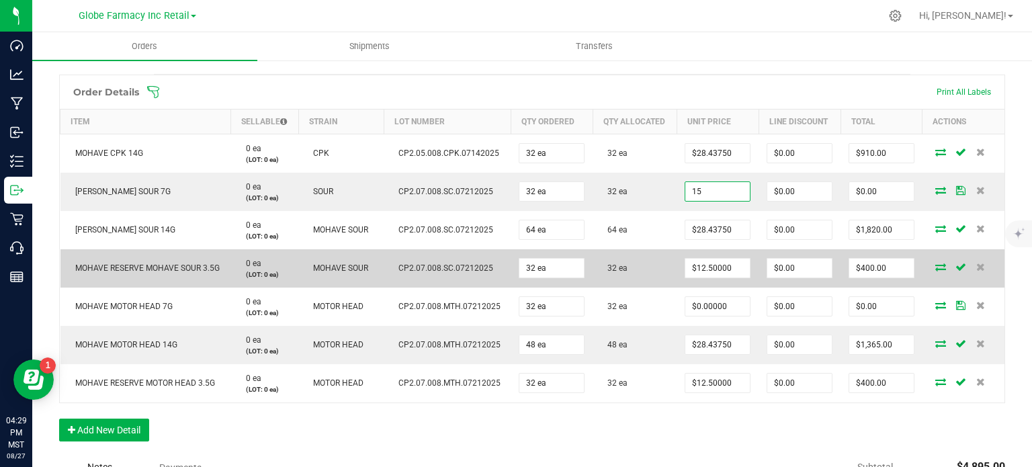
type input "$15.00000"
type input "$480.00"
click at [651, 249] on td "32 ea" at bounding box center [634, 268] width 84 height 38
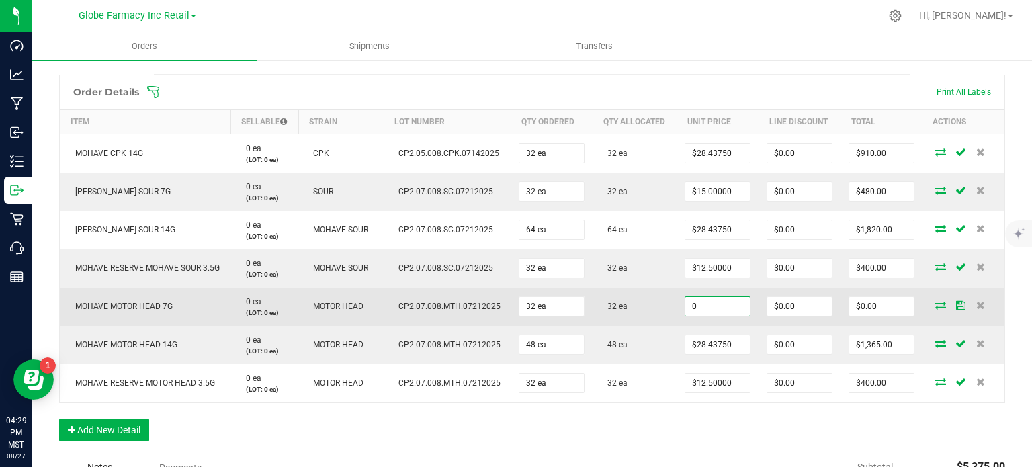
click at [692, 302] on input "0" at bounding box center [717, 306] width 64 height 19
paste input "15"
type input "$15.00000"
type input "$480.00"
click at [666, 319] on td "32 ea" at bounding box center [634, 306] width 84 height 38
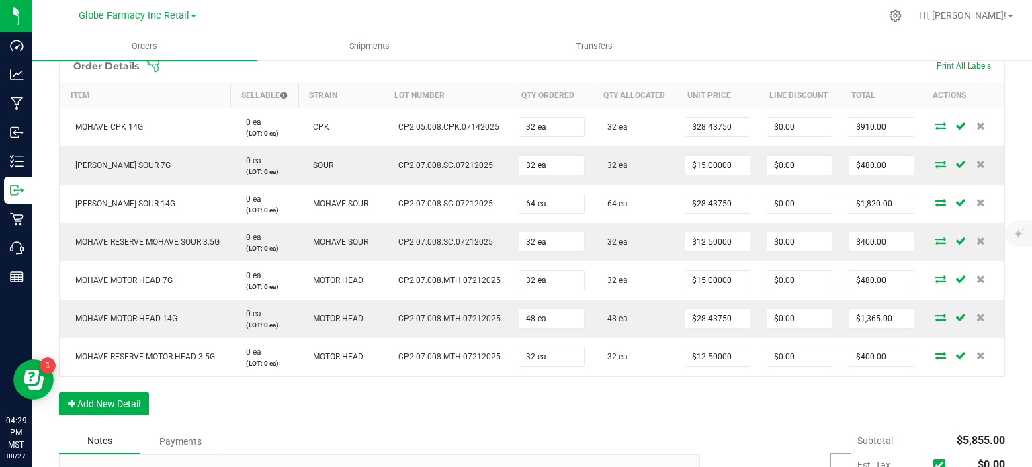
scroll to position [0, 0]
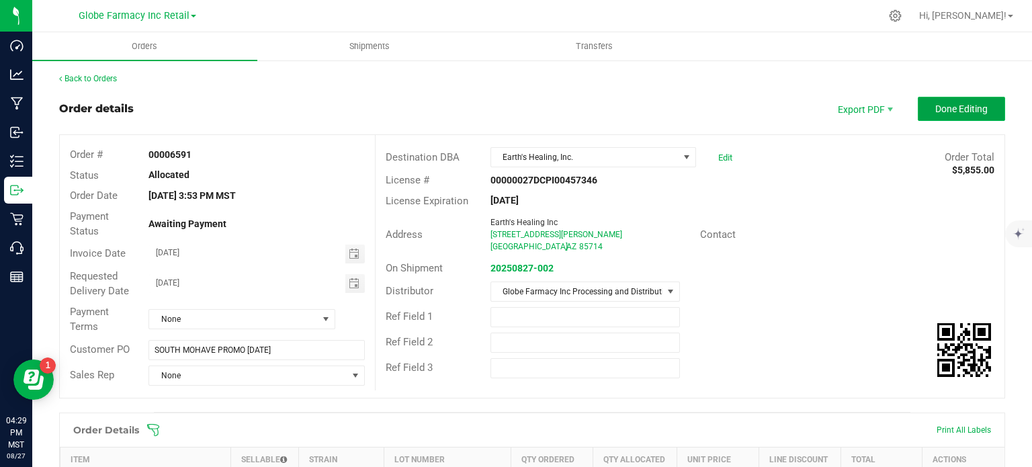
click at [935, 107] on span "Done Editing" at bounding box center [961, 108] width 52 height 11
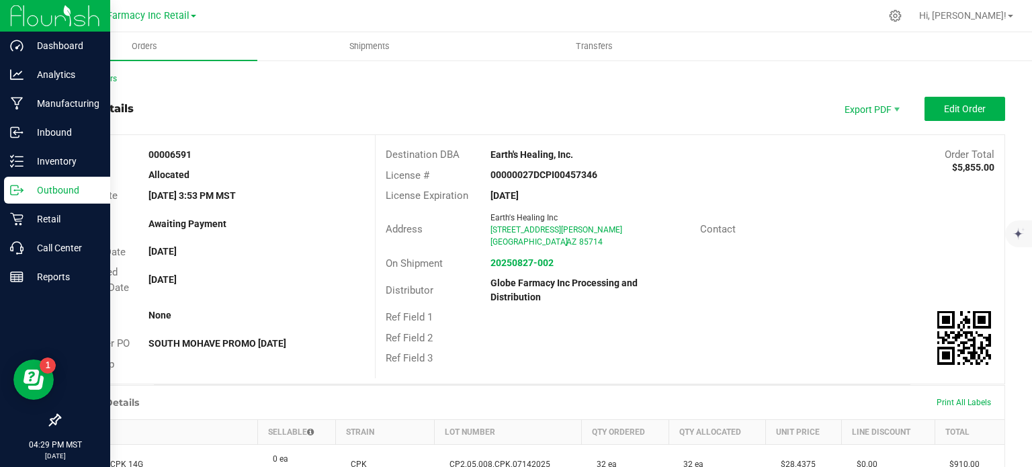
click at [19, 189] on icon at bounding box center [16, 189] width 13 height 13
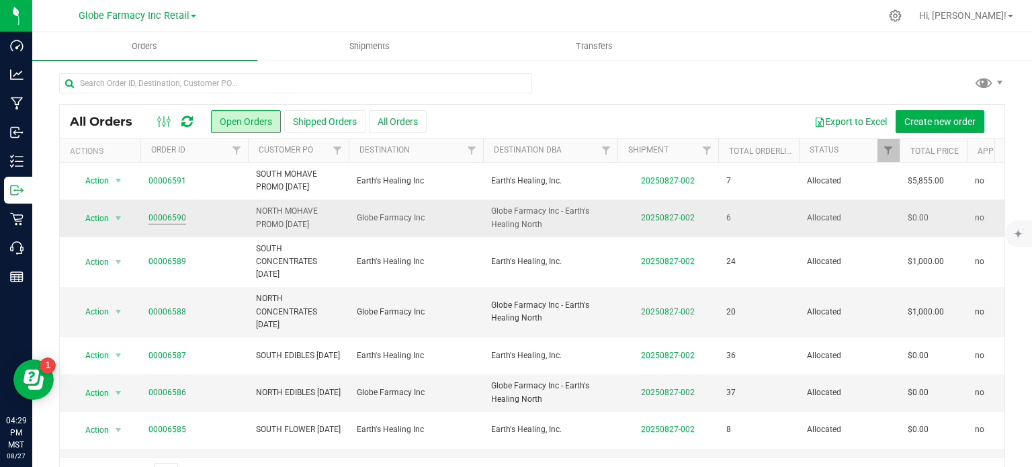
click at [164, 220] on link "00006590" at bounding box center [167, 218] width 38 height 13
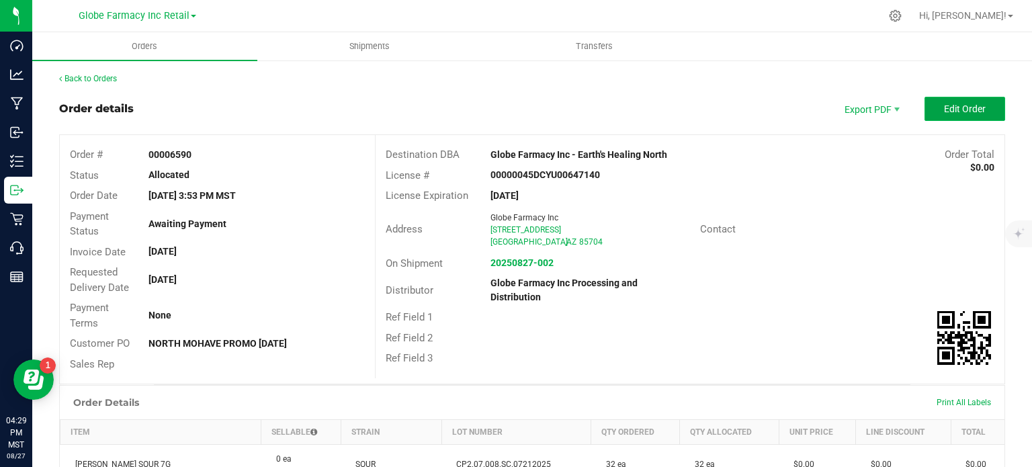
click at [944, 112] on span "Edit Order" at bounding box center [965, 108] width 42 height 11
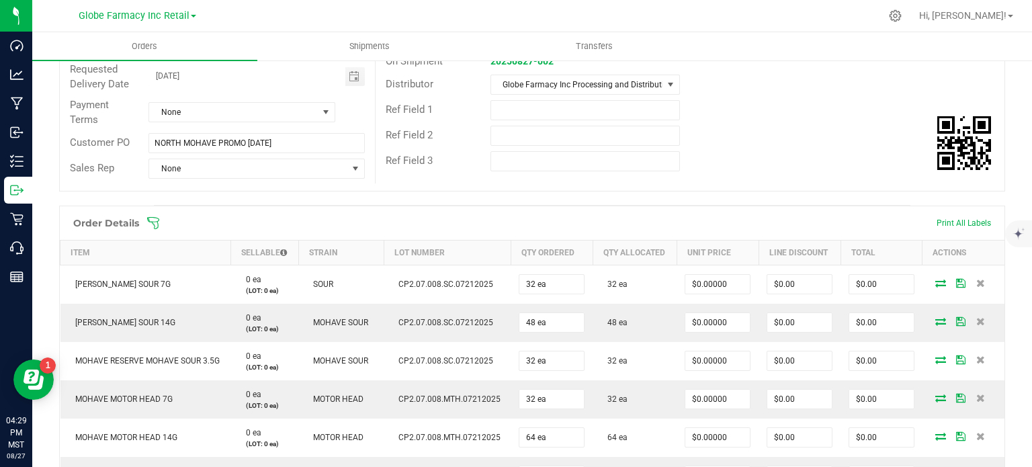
scroll to position [207, 0]
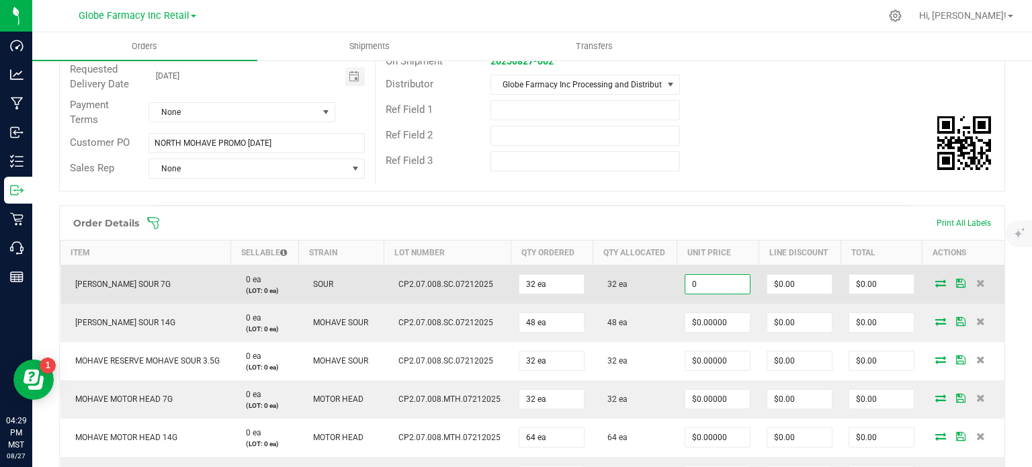
paste input "15"
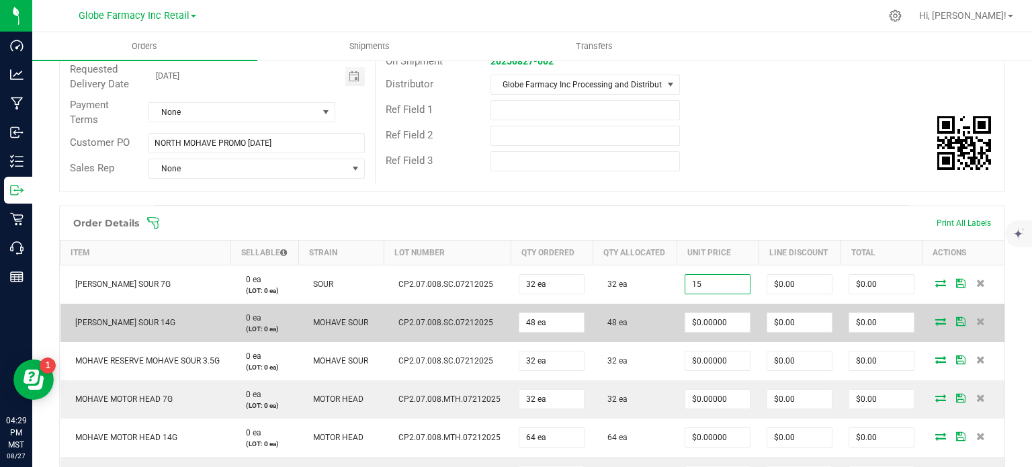
type input "$15.00000"
type input "$480.00"
click at [661, 322] on td "48 ea" at bounding box center [634, 323] width 84 height 38
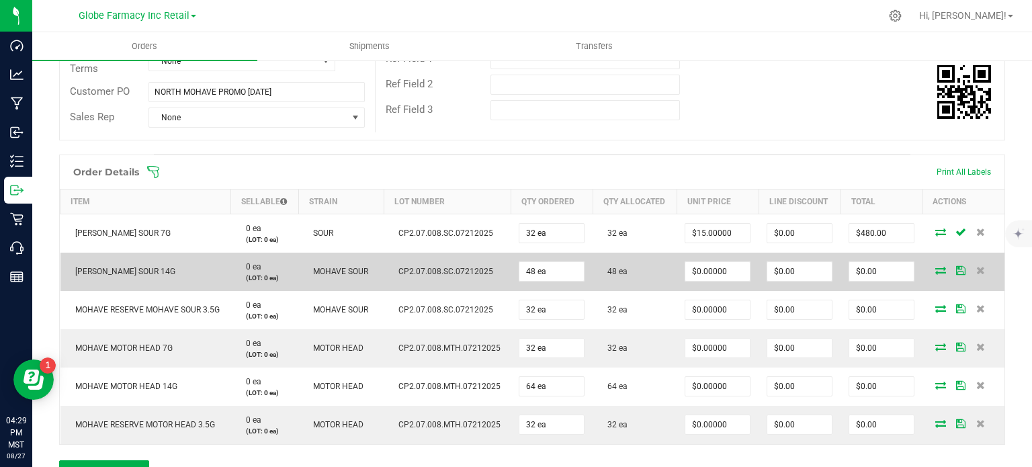
scroll to position [258, 0]
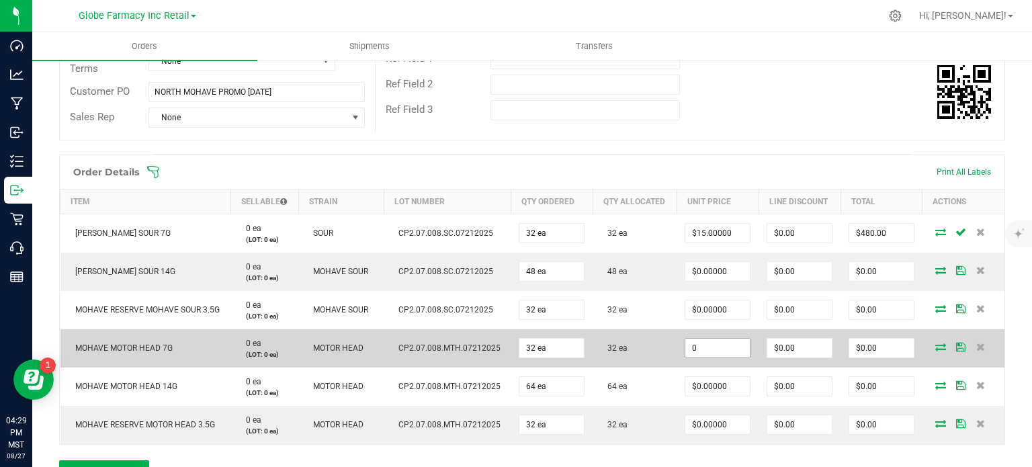
click at [708, 347] on input "0" at bounding box center [717, 347] width 64 height 19
paste input "15"
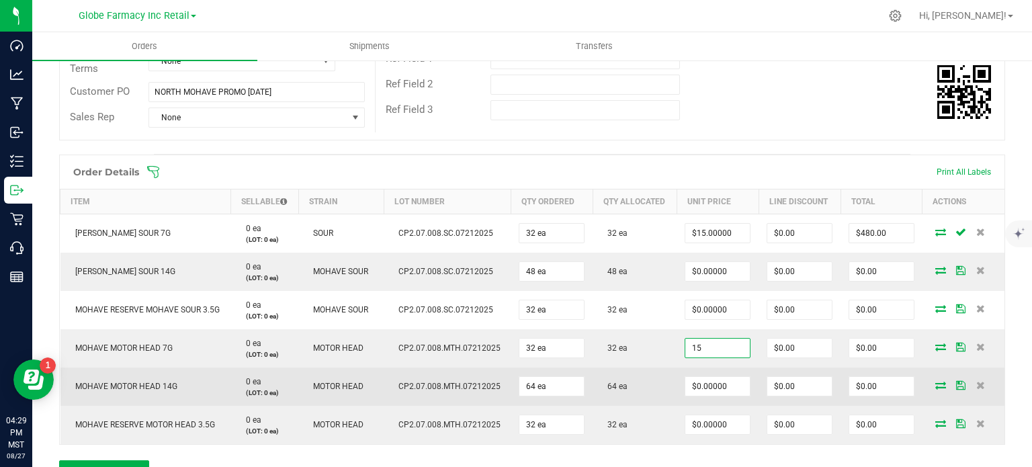
type input "$15.00000"
type input "$480.00"
click at [664, 373] on td "64 ea" at bounding box center [634, 386] width 84 height 38
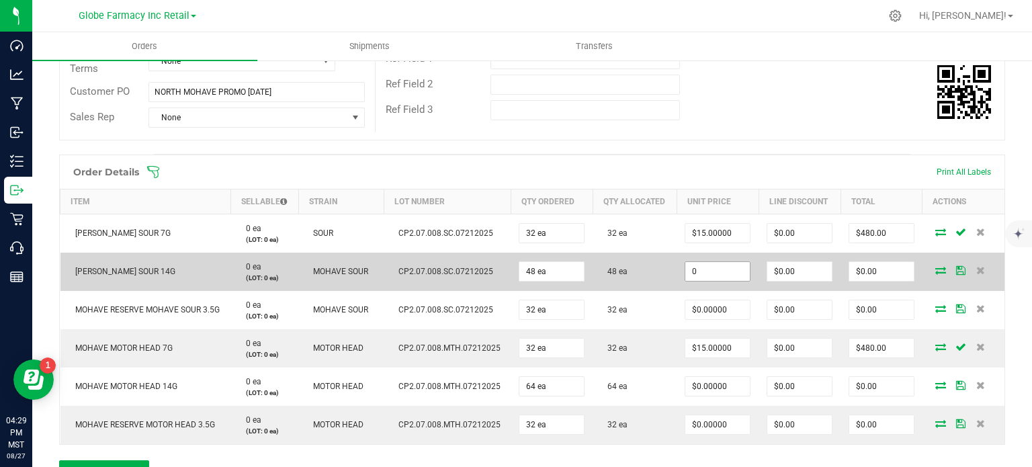
click at [704, 268] on input "0" at bounding box center [717, 271] width 64 height 19
paste input "28.4375"
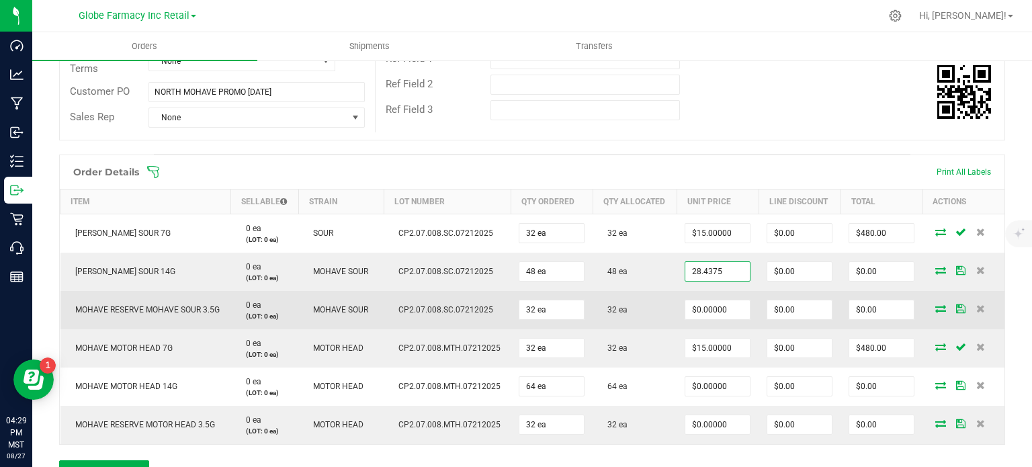
type input "$28.43750"
type input "$1,365.00"
click at [647, 297] on td "32 ea" at bounding box center [634, 310] width 84 height 38
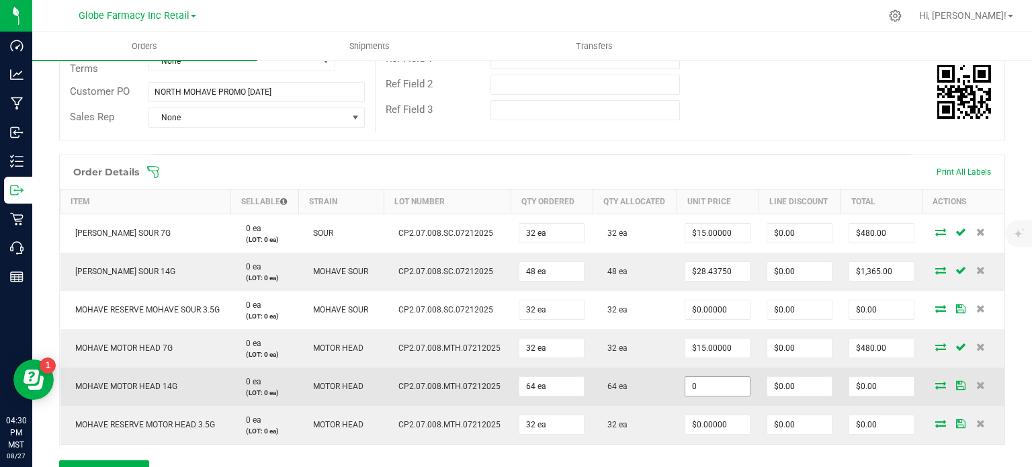
click at [699, 383] on input "0" at bounding box center [717, 386] width 64 height 19
paste input "28.4375"
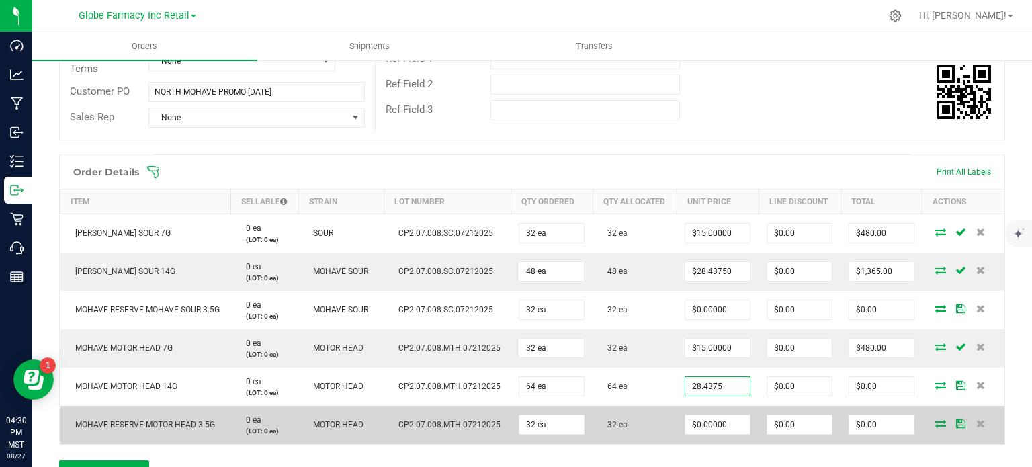
type input "$28.43750"
type input "$1,820.00"
click at [650, 406] on td "32 ea" at bounding box center [634, 425] width 84 height 38
click at [696, 424] on input "0" at bounding box center [717, 424] width 64 height 19
paste input "12.5"
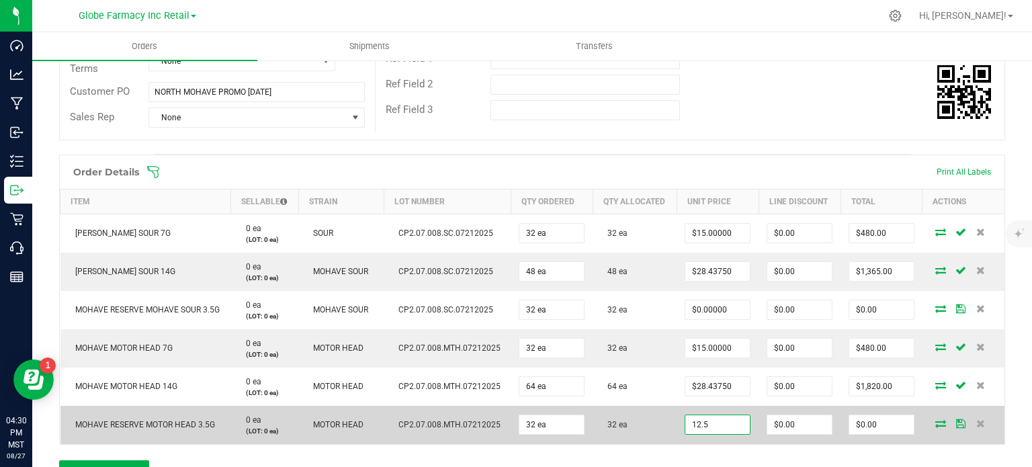
type input "$12.50000"
type input "$400.00"
click at [658, 432] on td "32 ea" at bounding box center [634, 425] width 84 height 38
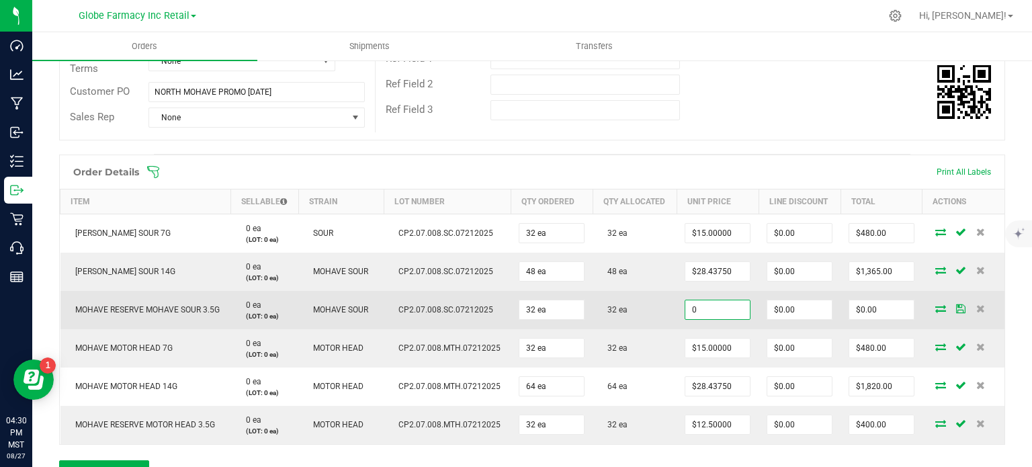
click at [696, 312] on input "0" at bounding box center [717, 309] width 64 height 19
paste input "12.5"
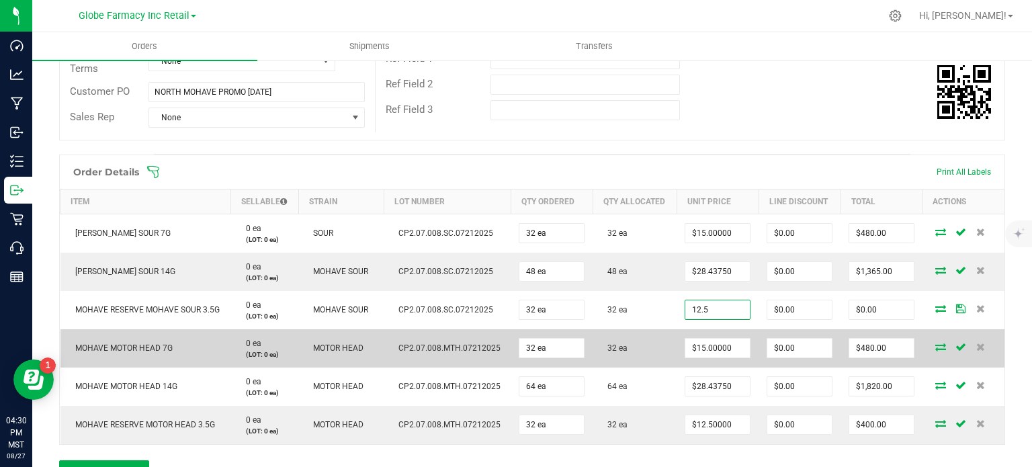
type input "$12.50000"
type input "$400.00"
click at [653, 334] on td "32 ea" at bounding box center [634, 348] width 84 height 38
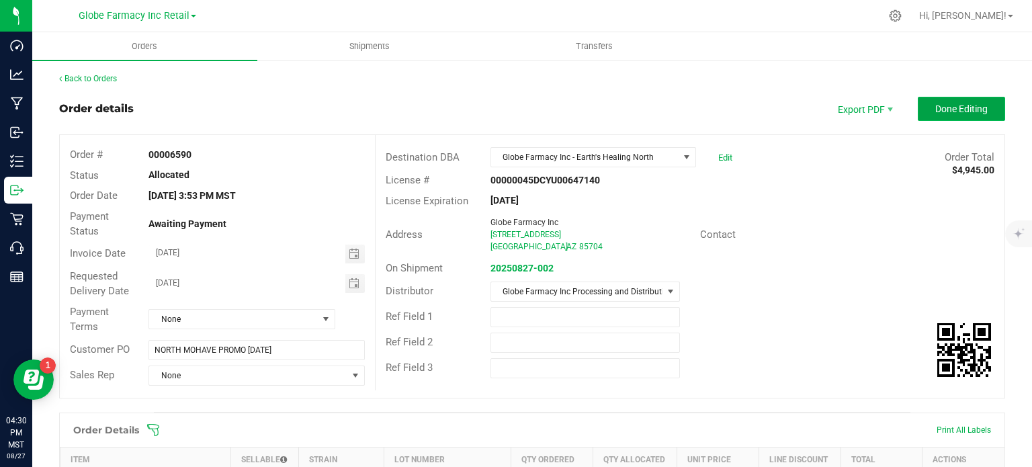
click at [935, 107] on span "Done Editing" at bounding box center [961, 108] width 52 height 11
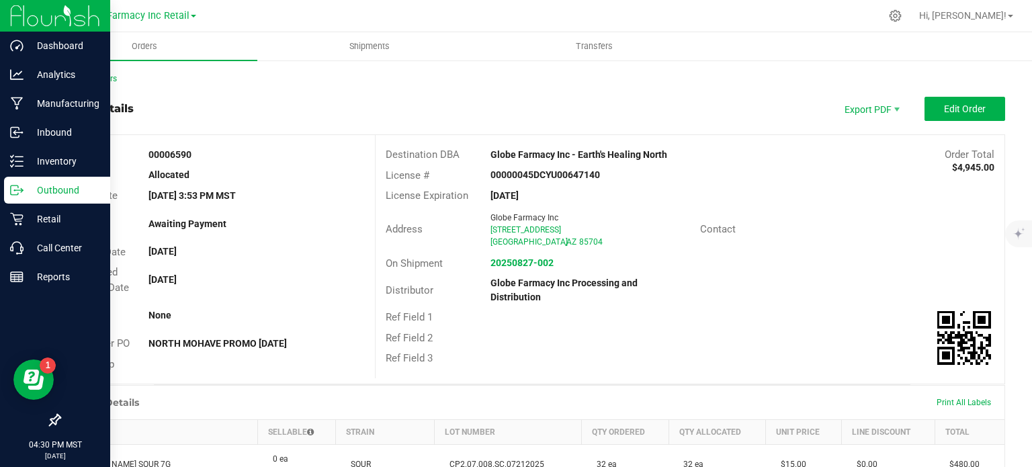
click at [7, 189] on div "Outbound" at bounding box center [57, 190] width 106 height 27
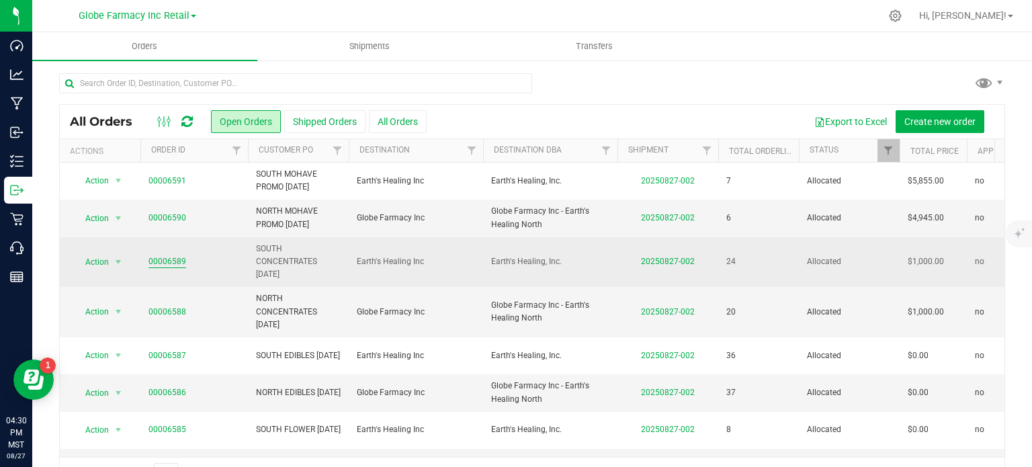
click at [179, 257] on link "00006589" at bounding box center [167, 261] width 38 height 13
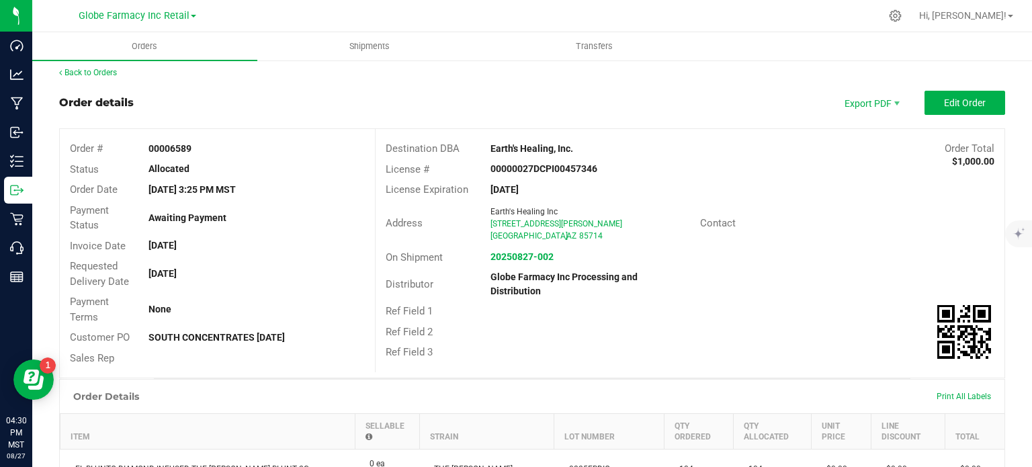
scroll to position [3, 0]
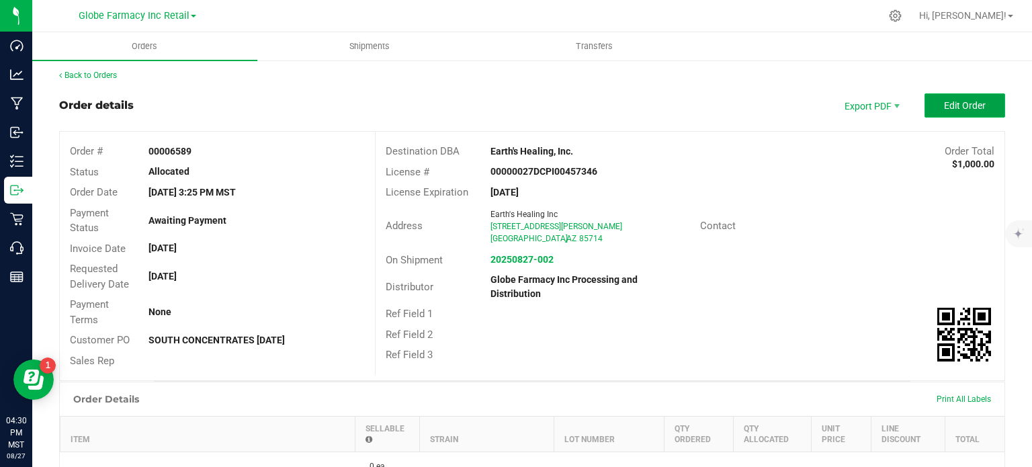
click at [962, 107] on span "Edit Order" at bounding box center [965, 105] width 42 height 11
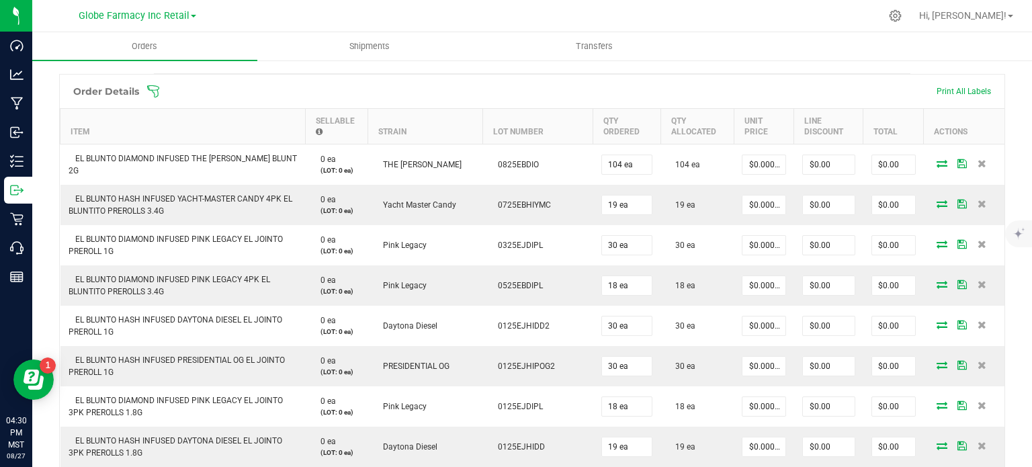
scroll to position [339, 0]
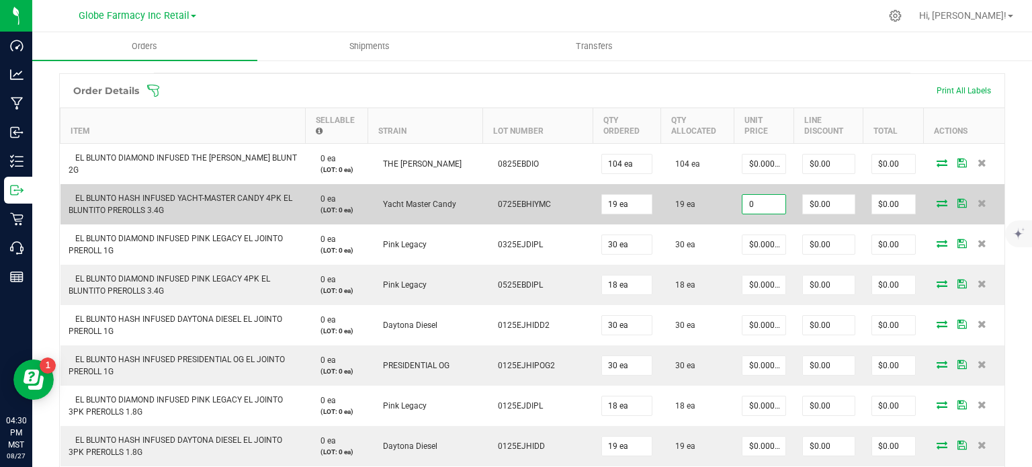
click at [752, 201] on input "0" at bounding box center [763, 204] width 43 height 19
paste input "2"
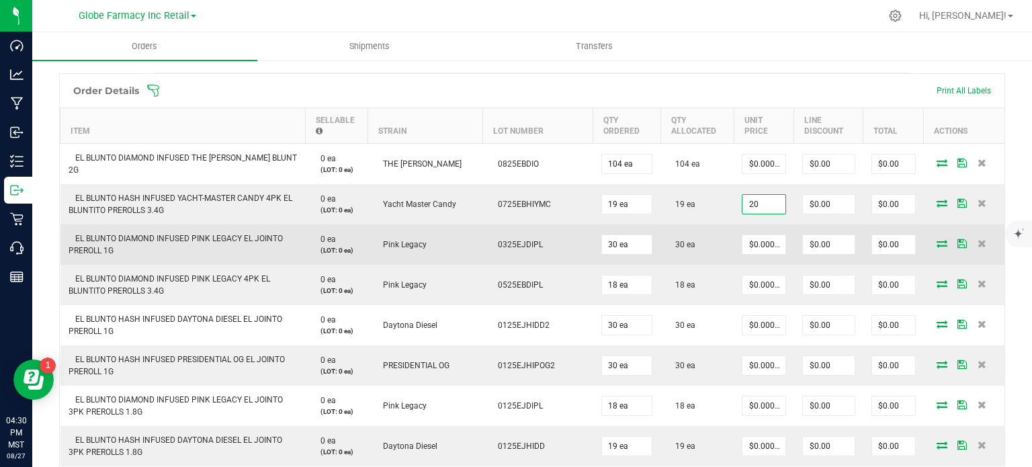
type input "$20.00000"
type input "$380.00"
click at [508, 250] on td "0325EJDIPL" at bounding box center [538, 244] width 110 height 40
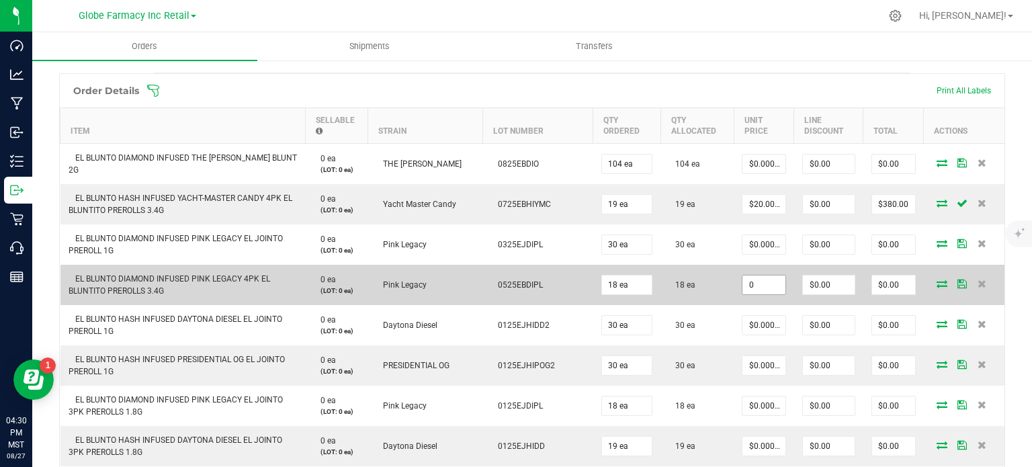
click at [754, 279] on input "0" at bounding box center [763, 284] width 43 height 19
paste input "2"
type input "$20.00000"
type input "$360.00"
click at [390, 292] on td "Pink Legacy" at bounding box center [425, 285] width 115 height 40
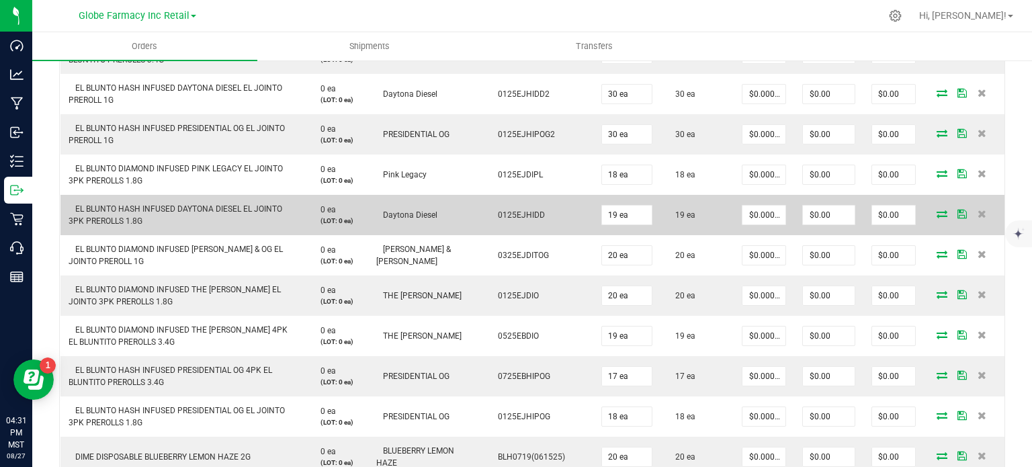
scroll to position [571, 0]
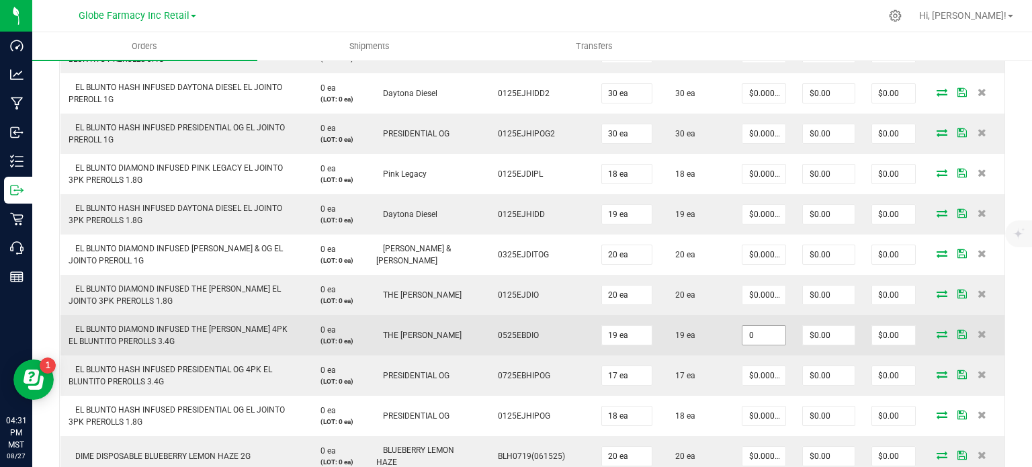
click at [742, 328] on input "0" at bounding box center [763, 335] width 43 height 19
paste input "2"
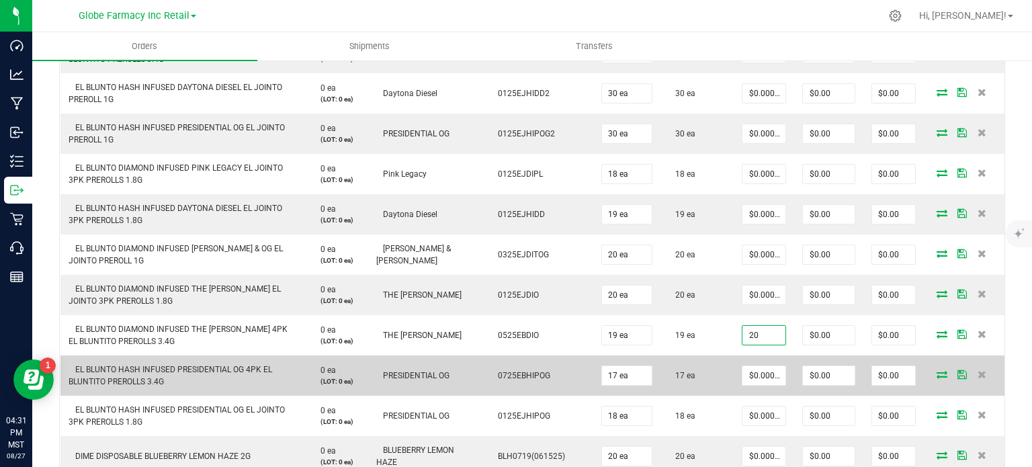
type input "$20.00000"
type input "$380.00"
click at [532, 365] on td "0725EBHIPOG" at bounding box center [538, 375] width 110 height 40
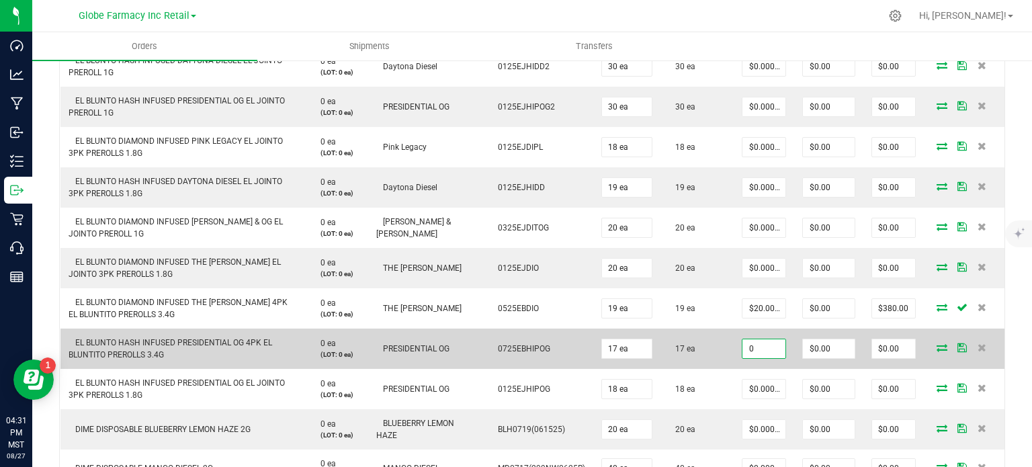
click at [766, 350] on input "0" at bounding box center [763, 348] width 43 height 19
paste input "2"
type input "$20.00000"
type input "$340.00"
click at [441, 353] on td "PRESIDENTIAL OG" at bounding box center [425, 348] width 115 height 40
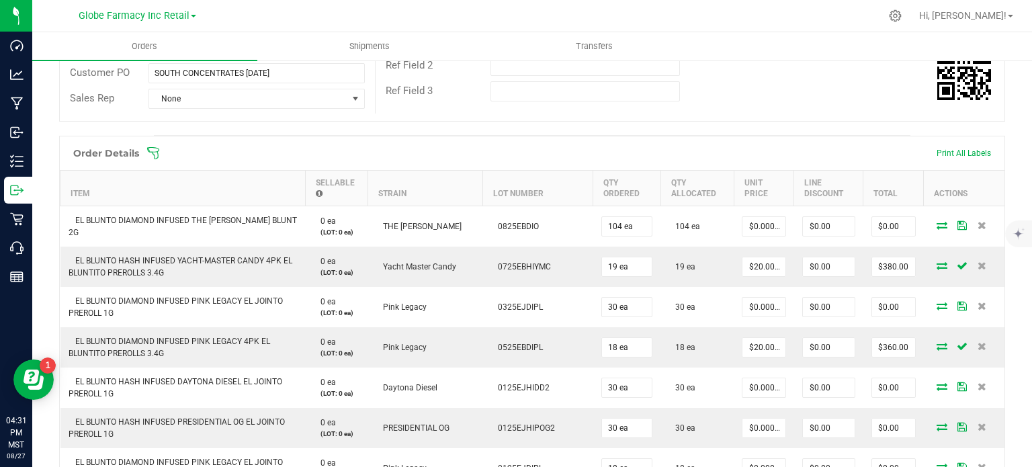
scroll to position [199, 0]
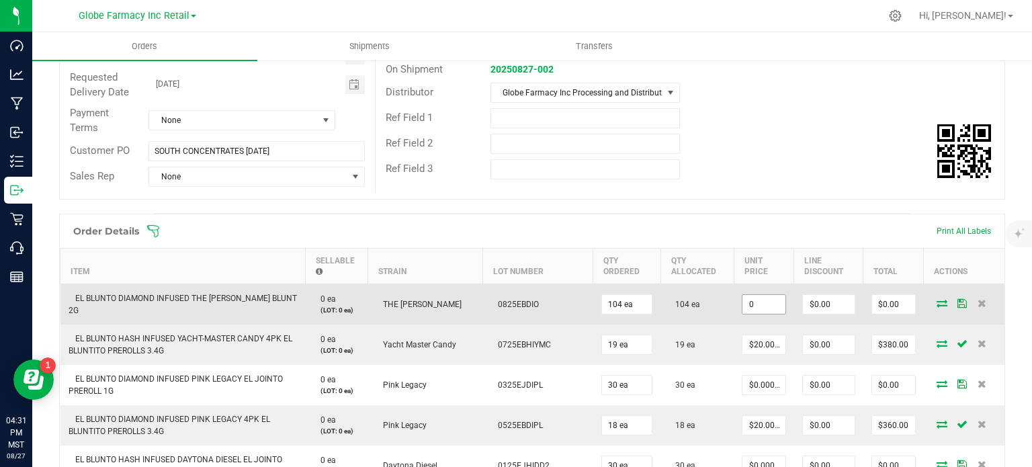
click at [754, 302] on input "0" at bounding box center [763, 304] width 43 height 19
paste input "15"
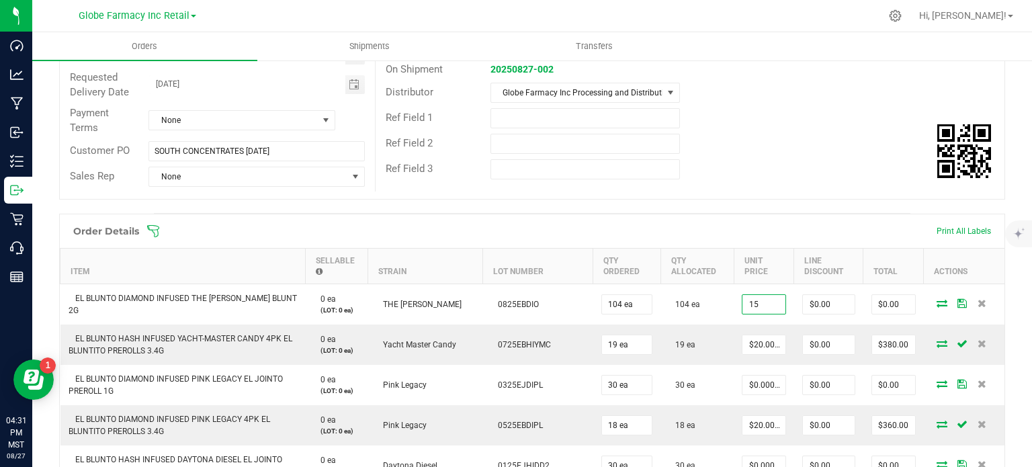
type input "15"
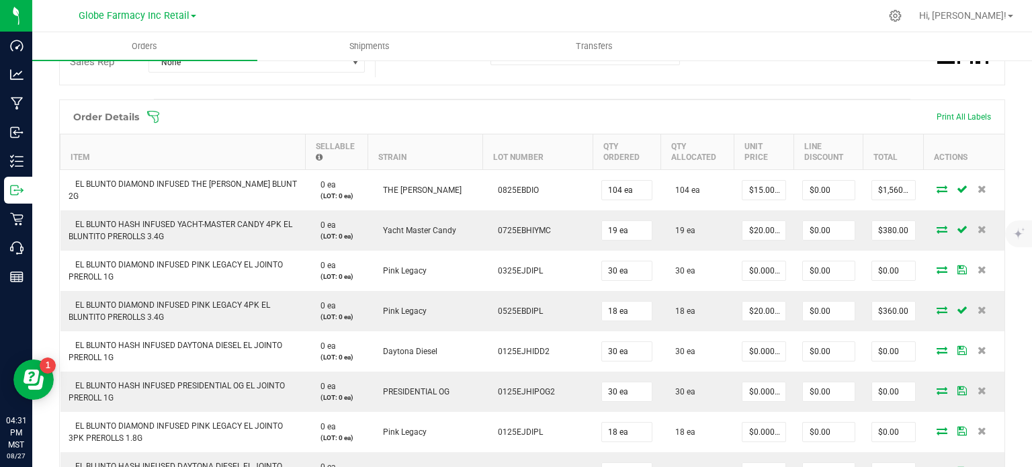
scroll to position [314, 0]
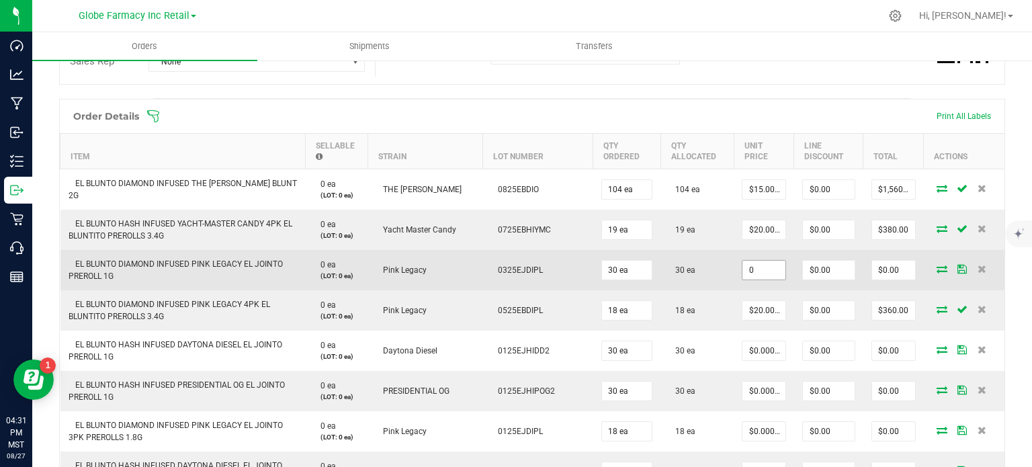
click at [749, 271] on input "0" at bounding box center [763, 270] width 43 height 19
paste input "7"
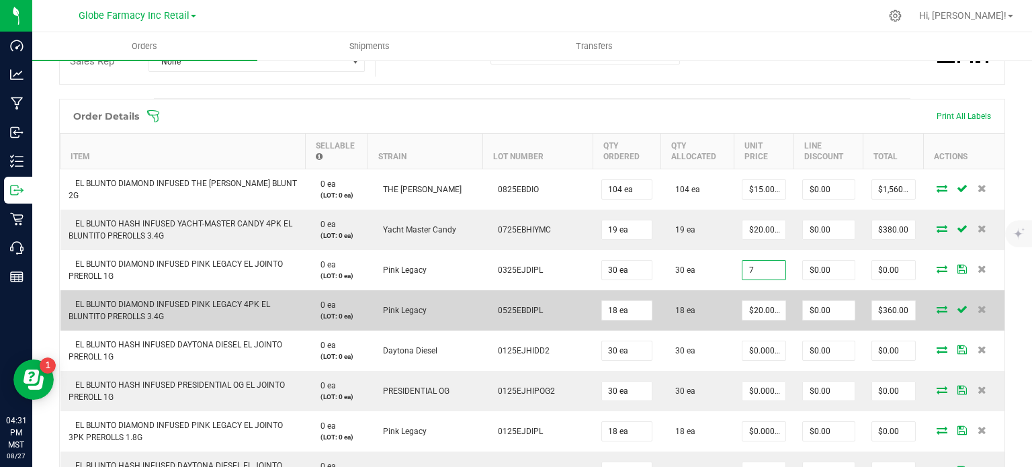
type input "$7.00000"
type input "$210.00"
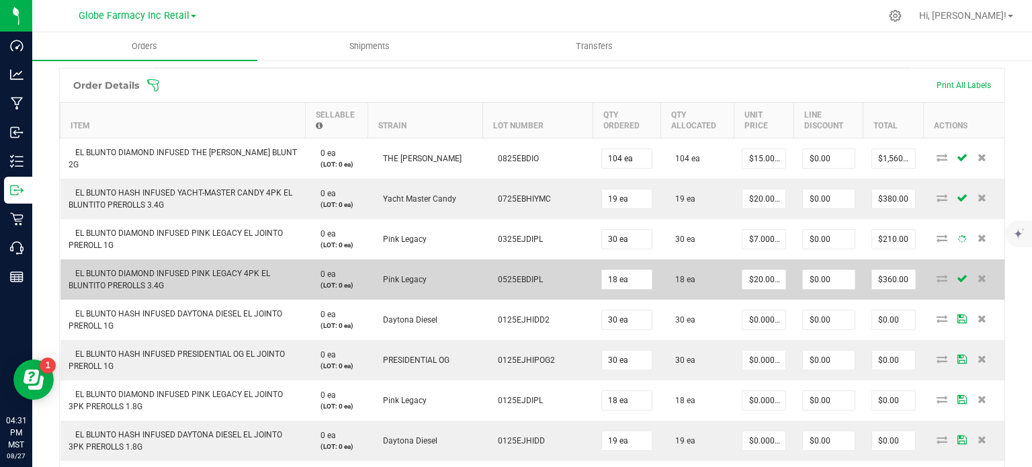
scroll to position [345, 0]
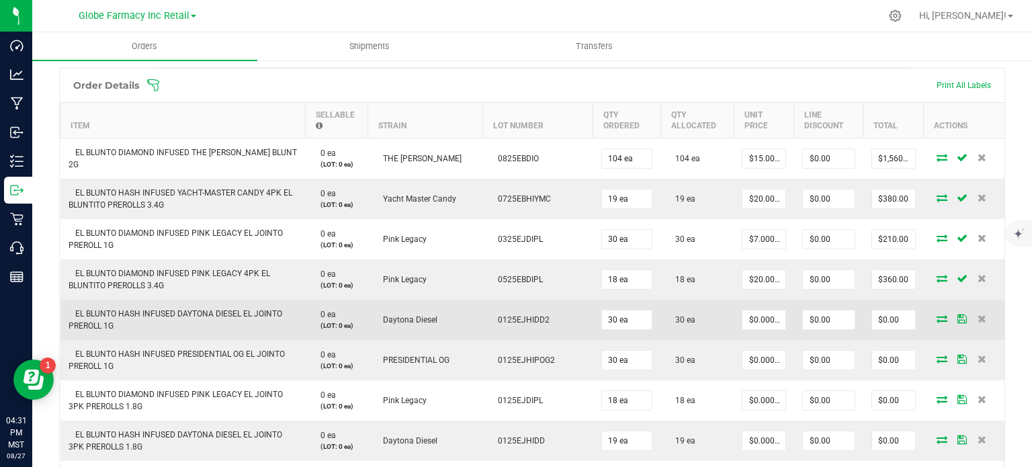
click at [696, 330] on td "30 ea" at bounding box center [696, 320] width 73 height 40
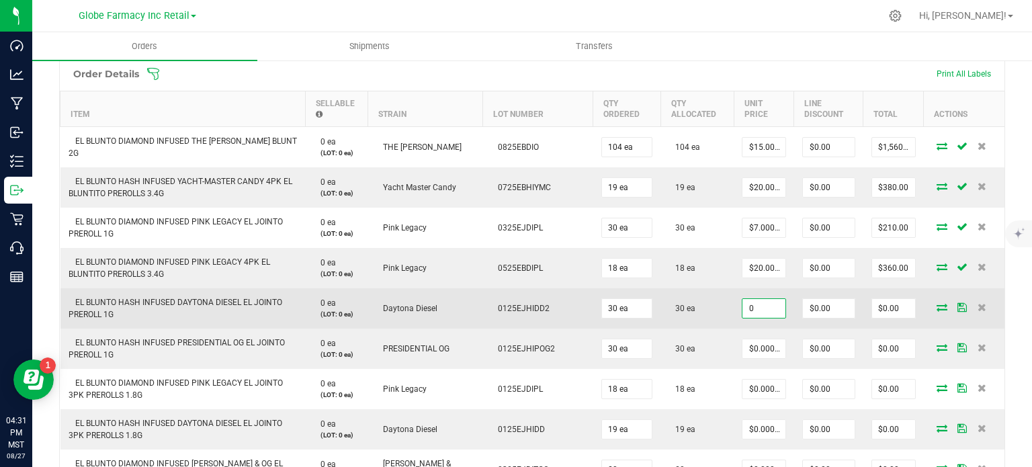
click at [759, 306] on input "0" at bounding box center [763, 308] width 43 height 19
paste input "7"
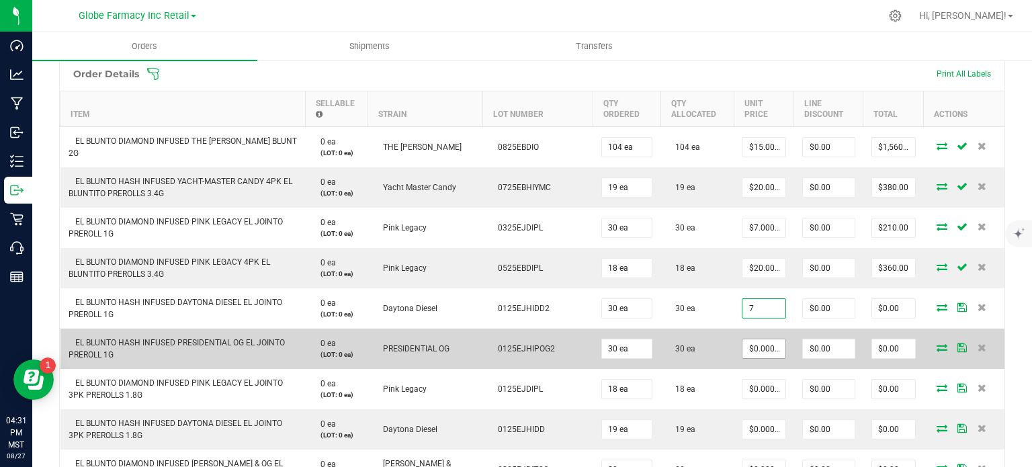
type input "$7.00000"
type input "$210.00"
paste input "7"
click at [749, 348] on input "0" at bounding box center [763, 348] width 43 height 19
type input "$7.00000"
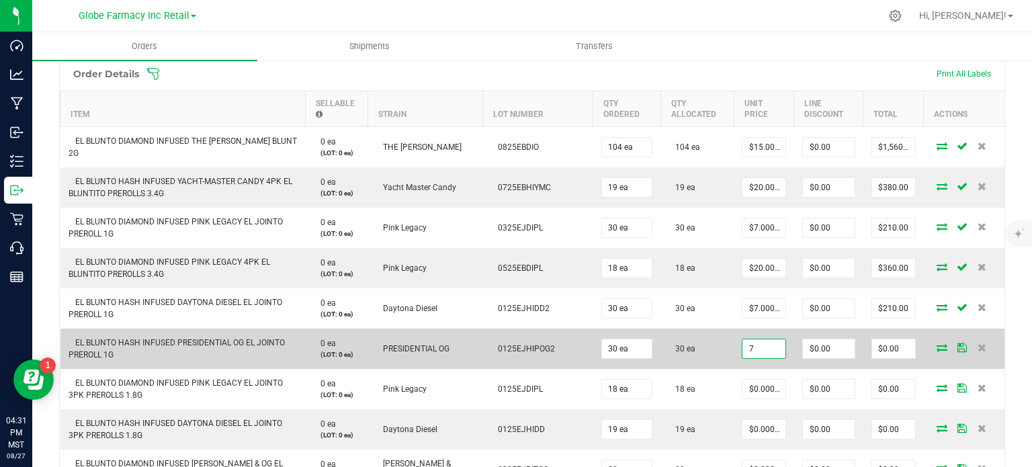
type input "$210.00"
click at [718, 363] on td "30 ea" at bounding box center [696, 348] width 73 height 40
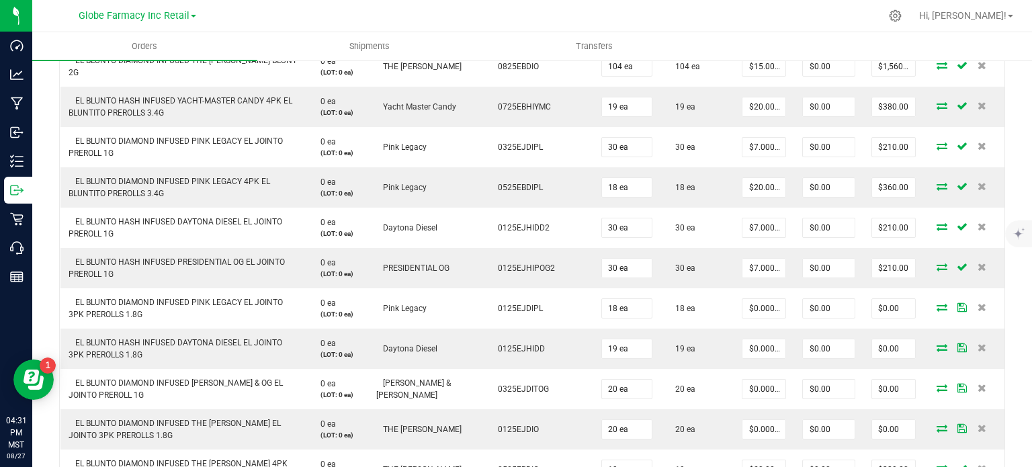
scroll to position [437, 0]
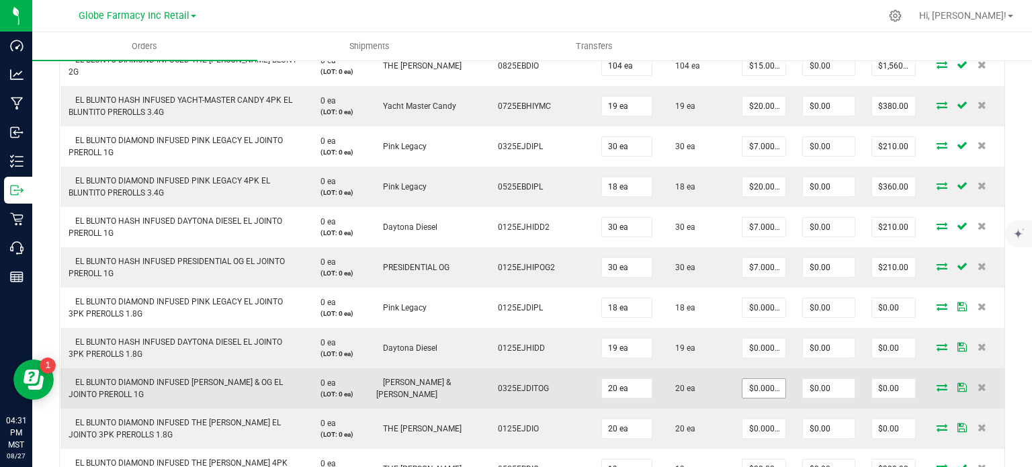
click at [750, 396] on span "$0.00000" at bounding box center [763, 388] width 44 height 20
click at [750, 387] on input "0" at bounding box center [763, 388] width 43 height 19
paste input "7"
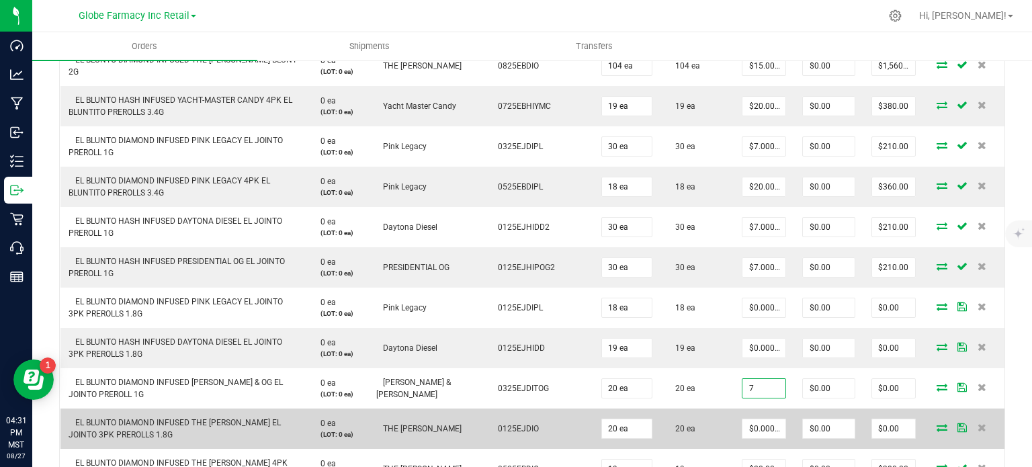
type input "$7.00000"
type input "$140.00"
click at [719, 412] on td "20 ea" at bounding box center [696, 428] width 73 height 40
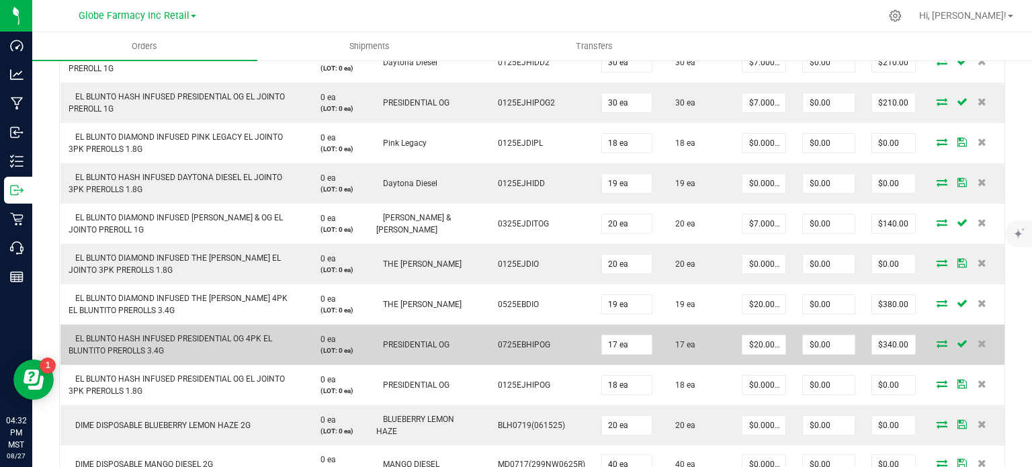
scroll to position [613, 0]
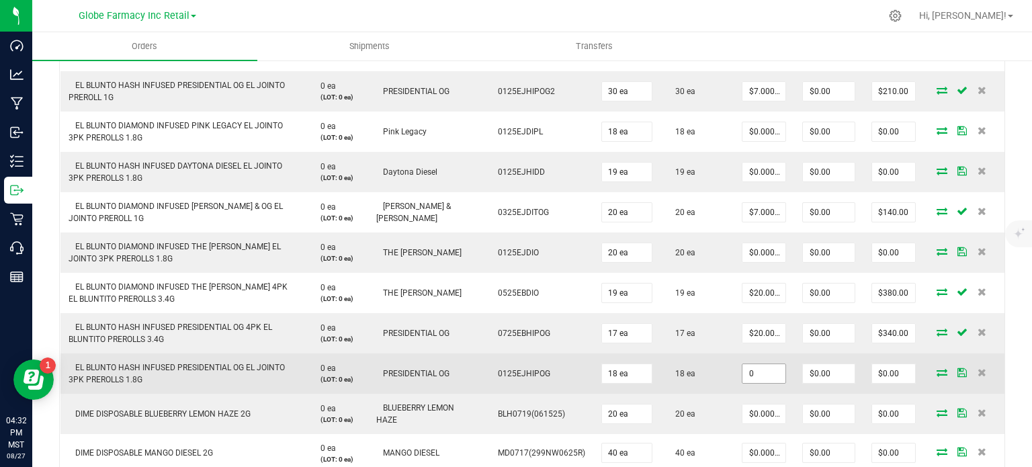
click at [768, 373] on input "0" at bounding box center [763, 373] width 43 height 19
paste input "15"
click at [767, 373] on input "15" at bounding box center [763, 373] width 43 height 19
type input "$15.00000"
type input "$270.00"
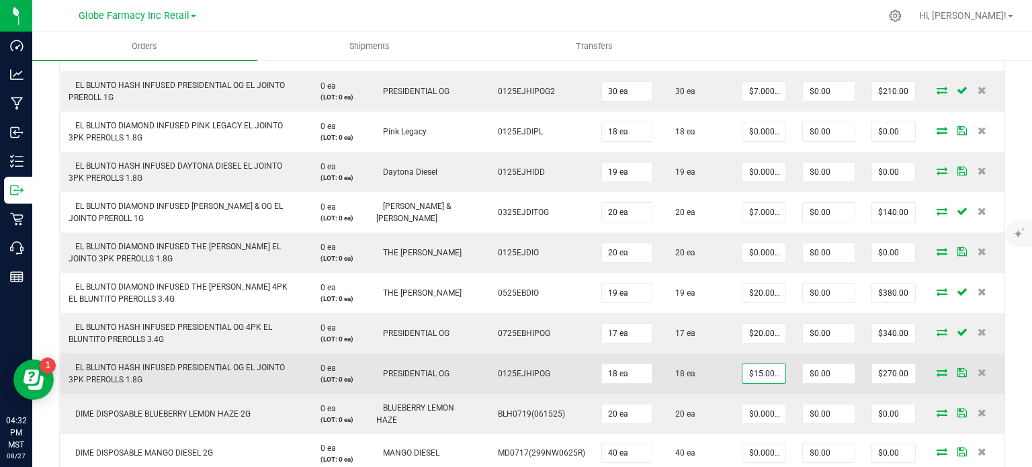
click at [706, 388] on td "18 ea" at bounding box center [696, 373] width 73 height 40
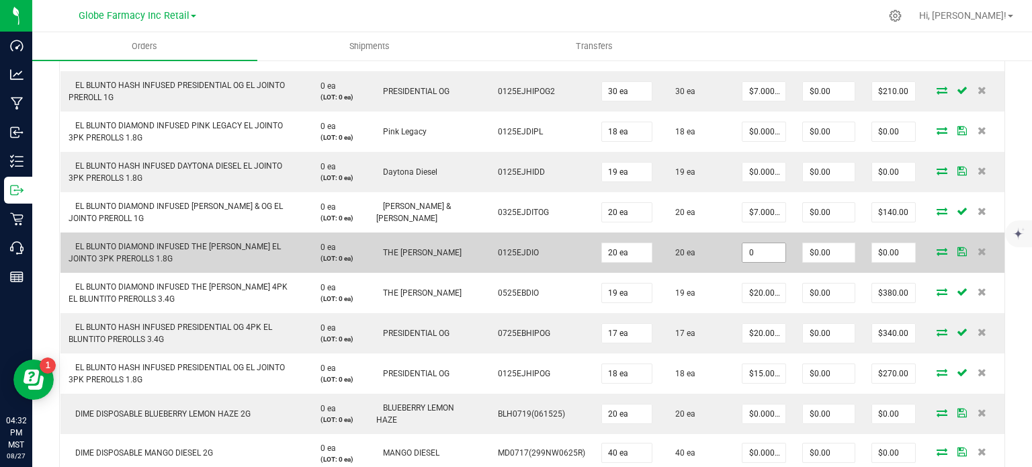
click at [754, 255] on input "0" at bounding box center [763, 252] width 43 height 19
paste input "15"
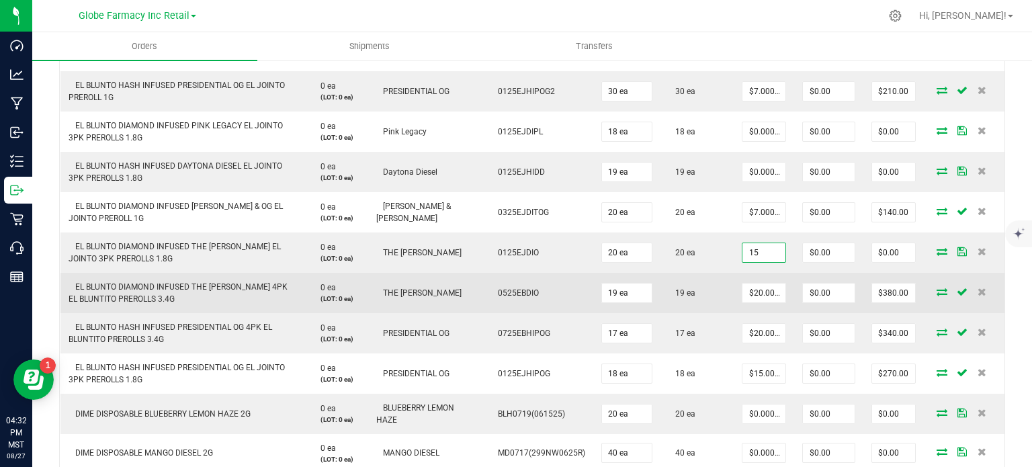
type input "$15.00000"
type input "$300.00"
click at [712, 297] on td "19 ea" at bounding box center [696, 293] width 73 height 40
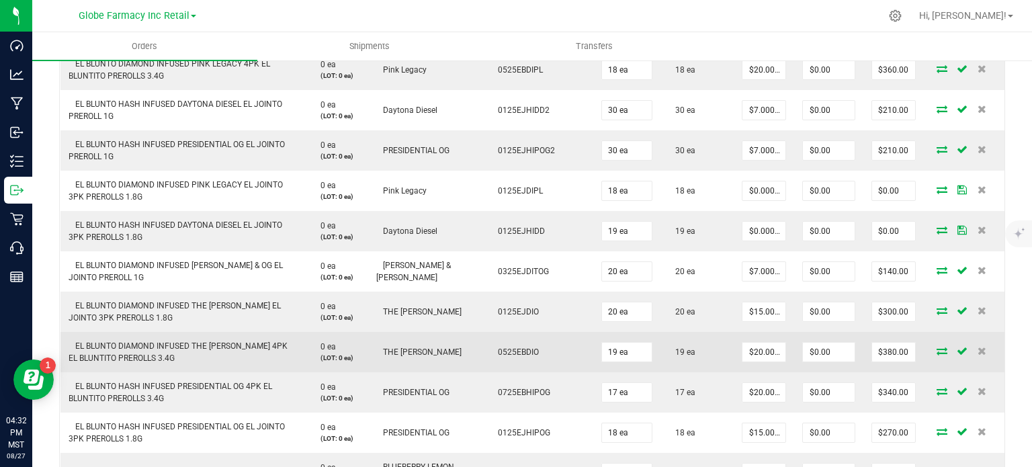
scroll to position [537, 0]
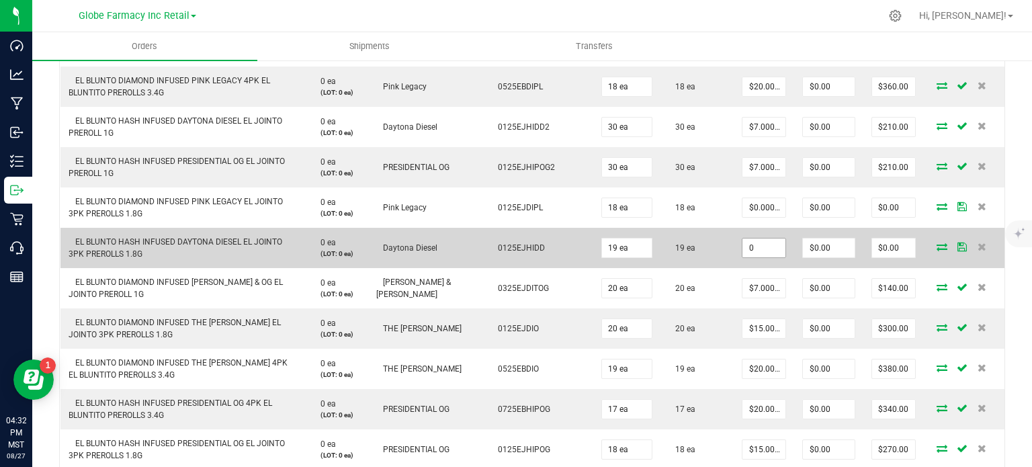
click at [758, 248] on input "0" at bounding box center [763, 247] width 43 height 19
paste input "15"
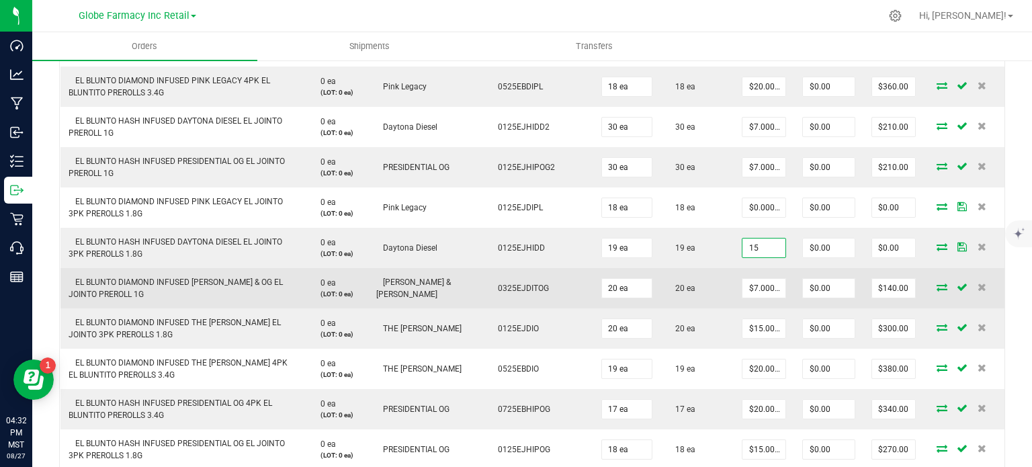
type input "$15.00000"
type input "$285.00"
click at [713, 277] on td "20 ea" at bounding box center [696, 288] width 73 height 40
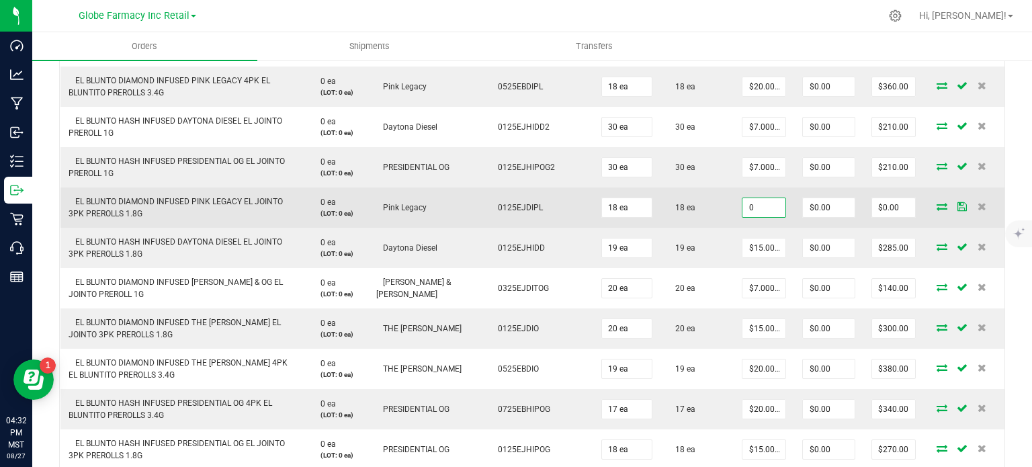
click at [753, 201] on input "0" at bounding box center [763, 207] width 43 height 19
paste input "15"
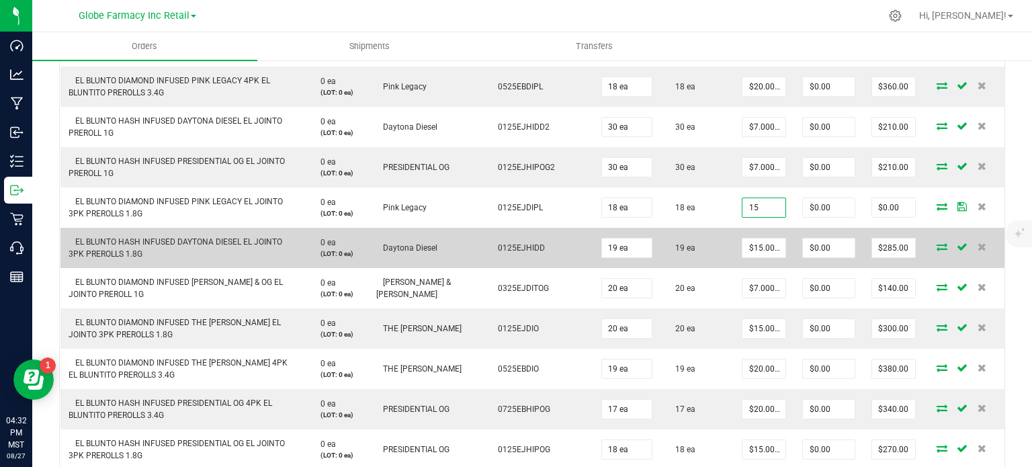
type input "$15.00000"
type input "$270.00"
click at [715, 242] on td "19 ea" at bounding box center [696, 248] width 73 height 40
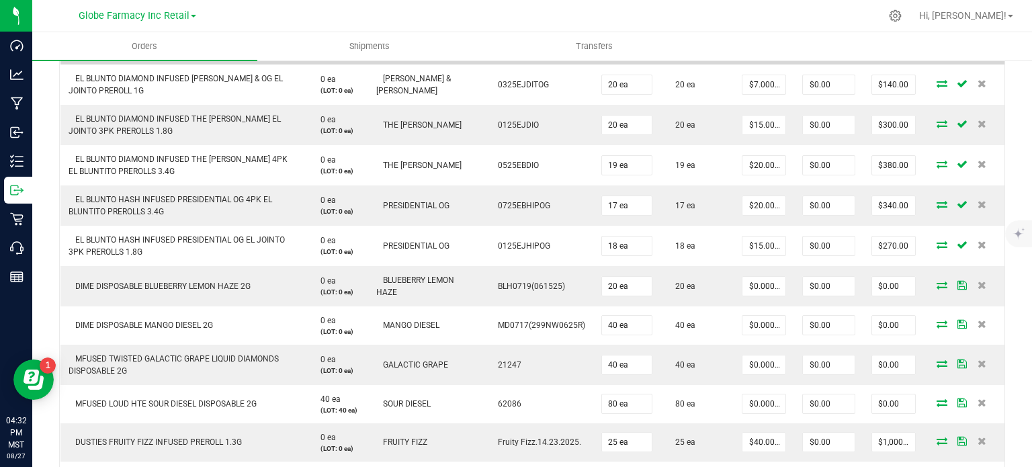
scroll to position [741, 0]
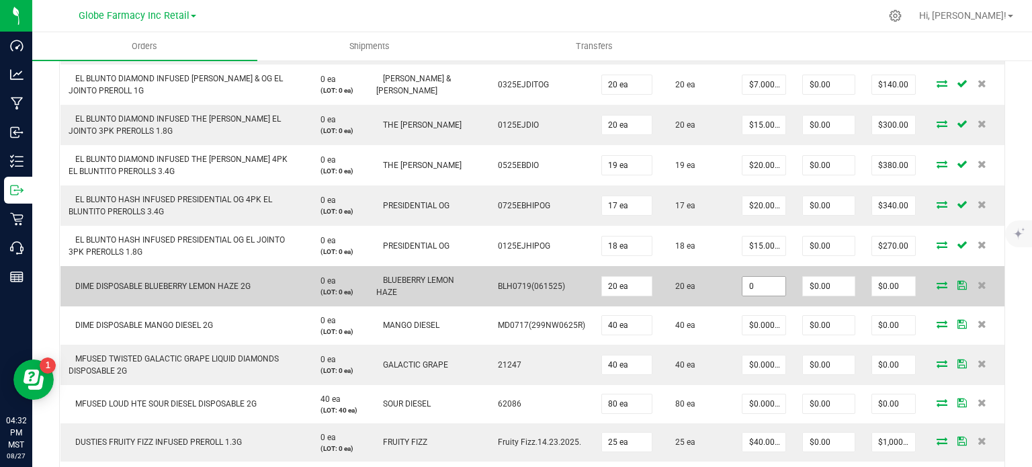
click at [758, 283] on input "0" at bounding box center [763, 286] width 43 height 19
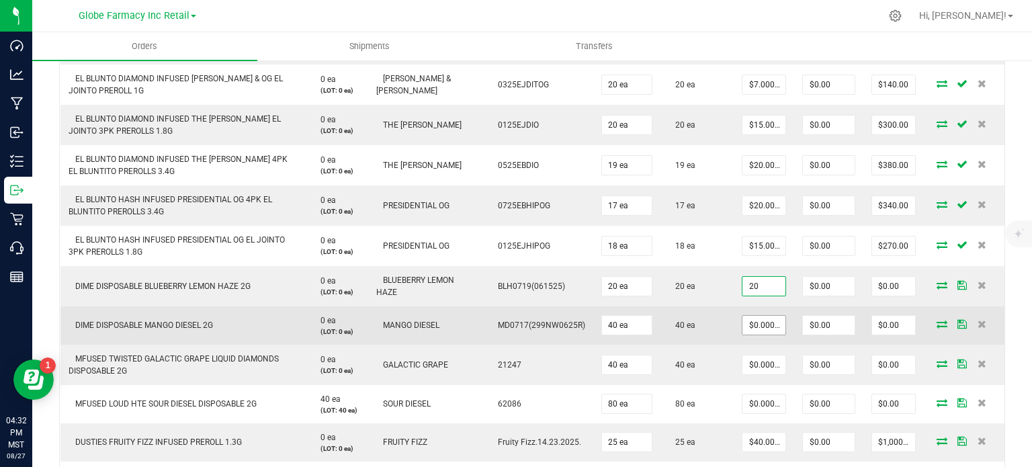
type input "$20.00000"
type input "$400.00"
click at [754, 324] on input "0" at bounding box center [763, 325] width 43 height 19
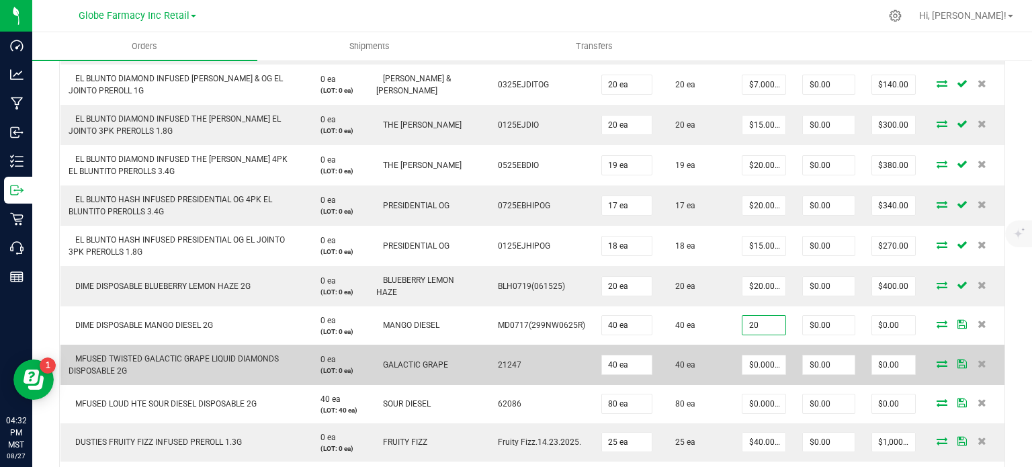
type input "$20.00000"
type input "$800.00"
click at [690, 347] on td "40 ea" at bounding box center [696, 365] width 73 height 40
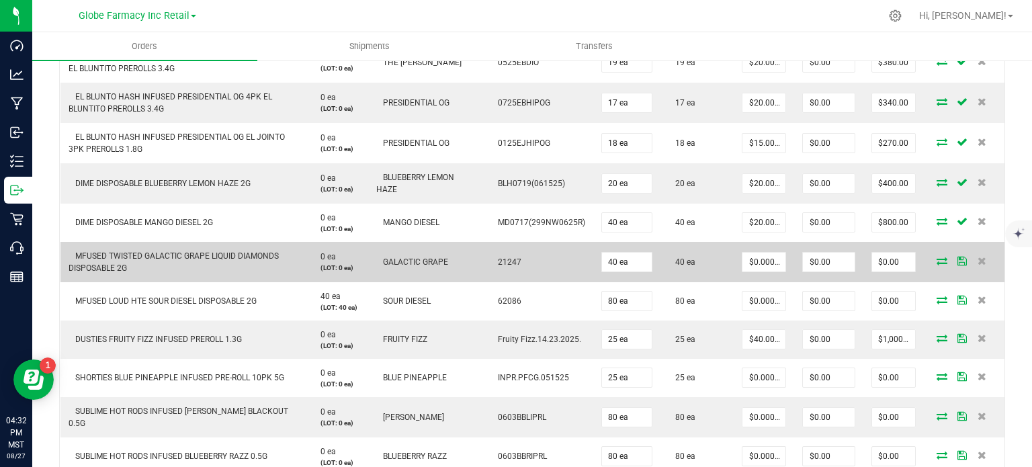
scroll to position [845, 0]
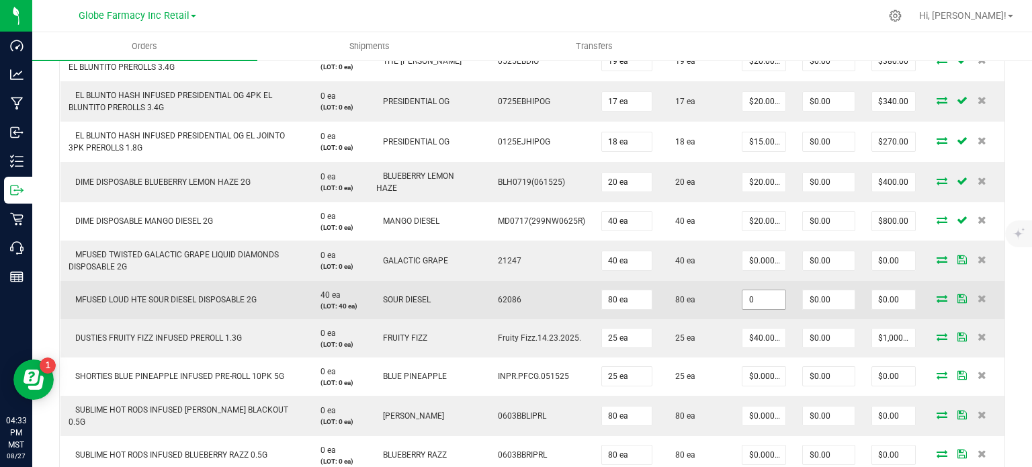
click at [752, 302] on input "0" at bounding box center [763, 299] width 43 height 19
paste input "20.625"
type input "$20.62500"
type input "$1,650.00"
click at [504, 310] on td "62086" at bounding box center [538, 300] width 110 height 38
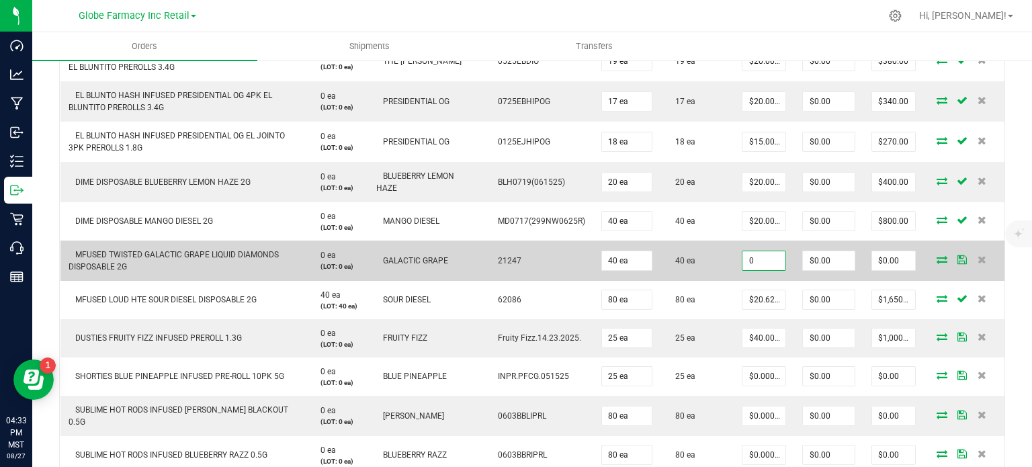
click at [756, 259] on input "0" at bounding box center [763, 260] width 43 height 19
paste input "16.875"
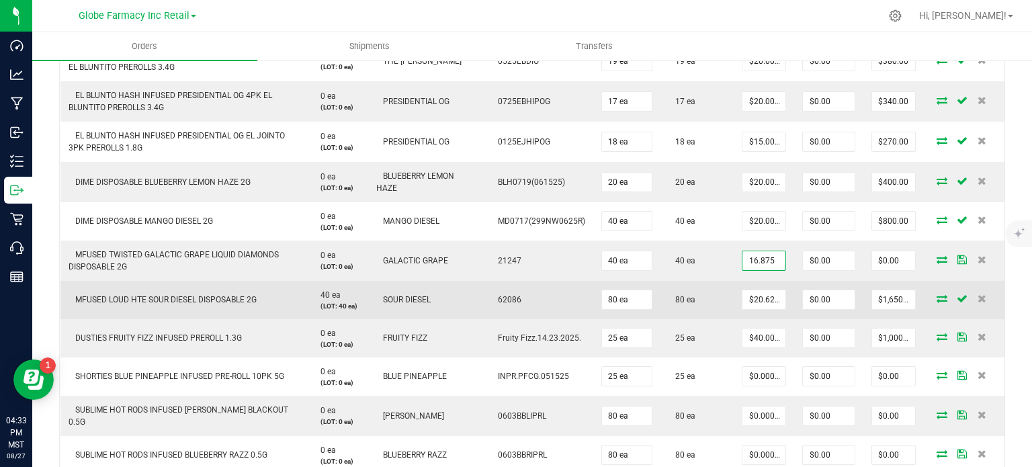
type input "$16.87500"
type input "$675.00"
click at [690, 294] on td "80 ea" at bounding box center [696, 300] width 73 height 38
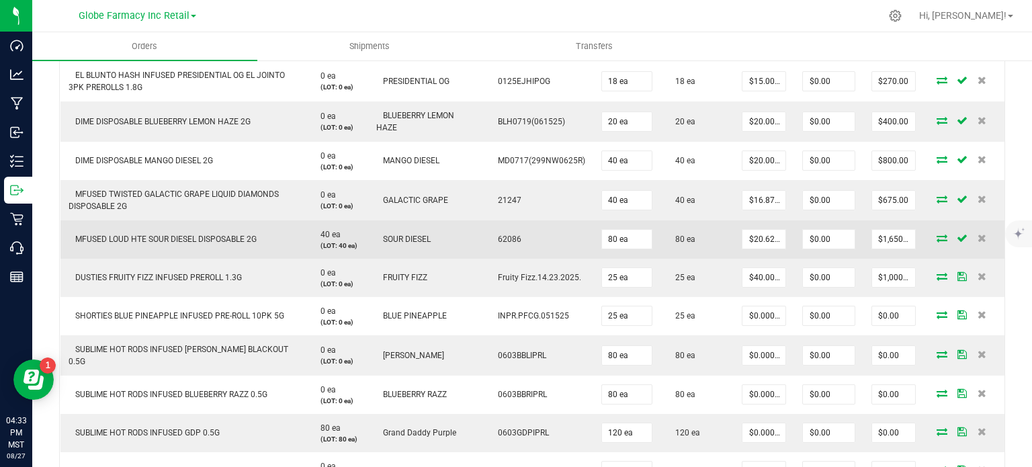
scroll to position [907, 0]
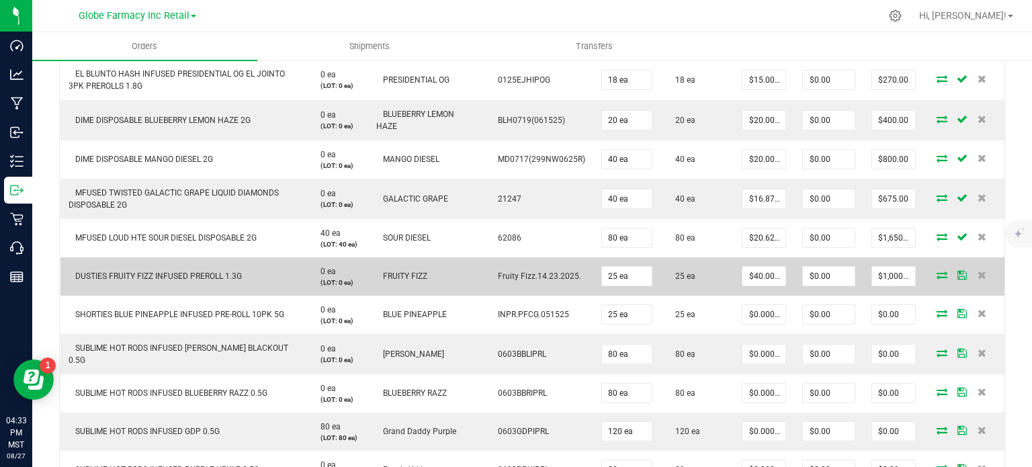
click at [163, 276] on span "DUSTIES FRUITY FIZZ INFUSED PREROLL 1.3G" at bounding box center [155, 275] width 173 height 9
copy span "DUSTIES FRUITY FIZZ INFUSED PREROLL 1.3G"
click at [163, 276] on span "DUSTIES FRUITY FIZZ INFUSED PREROLL 1.3G" at bounding box center [155, 275] width 173 height 9
click at [760, 279] on input "40" at bounding box center [763, 276] width 43 height 19
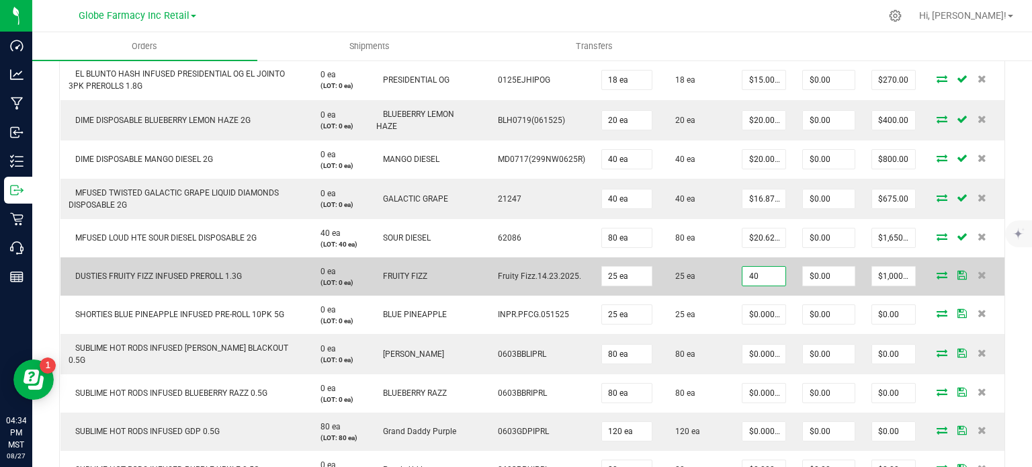
paste input "3.4"
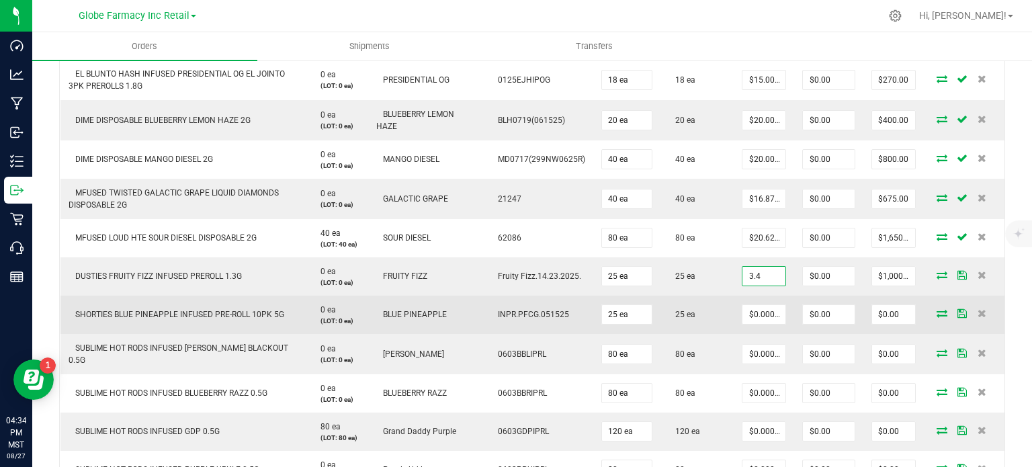
type input "$3.40000"
type input "$85.00"
click at [733, 300] on td "$0.00000" at bounding box center [763, 314] width 60 height 38
click at [225, 316] on span "SHORTIES BLUE PINEAPPLE INFUSED PRE-ROLL 10PK 5G" at bounding box center [177, 314] width 216 height 9
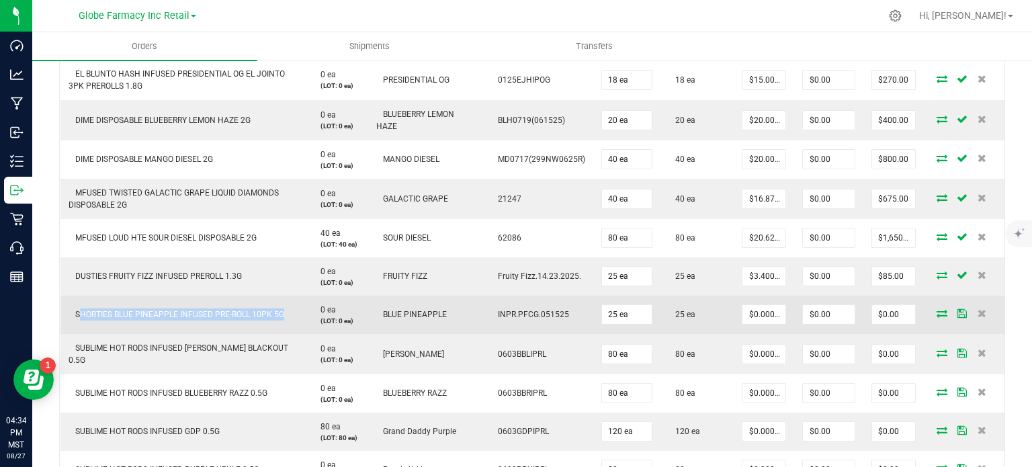
click at [225, 316] on span "SHORTIES BLUE PINEAPPLE INFUSED PRE-ROLL 10PK 5G" at bounding box center [177, 314] width 216 height 9
copy span "SHORTIES BLUE PINEAPPLE INFUSED PRE-ROLL 10PK 5G"
click at [753, 310] on input "0" at bounding box center [763, 314] width 43 height 19
paste input "12"
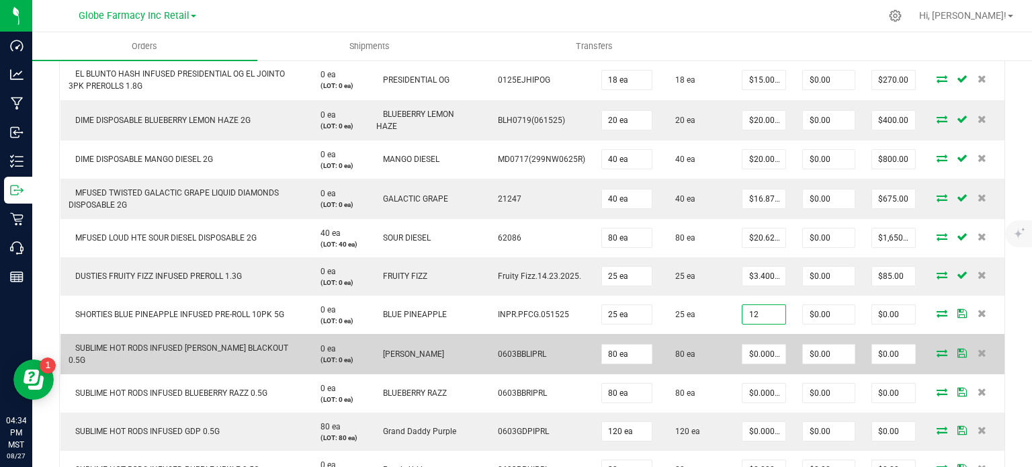
type input "$12.00000"
type input "$300.00"
click at [716, 338] on td "80 ea" at bounding box center [696, 354] width 73 height 40
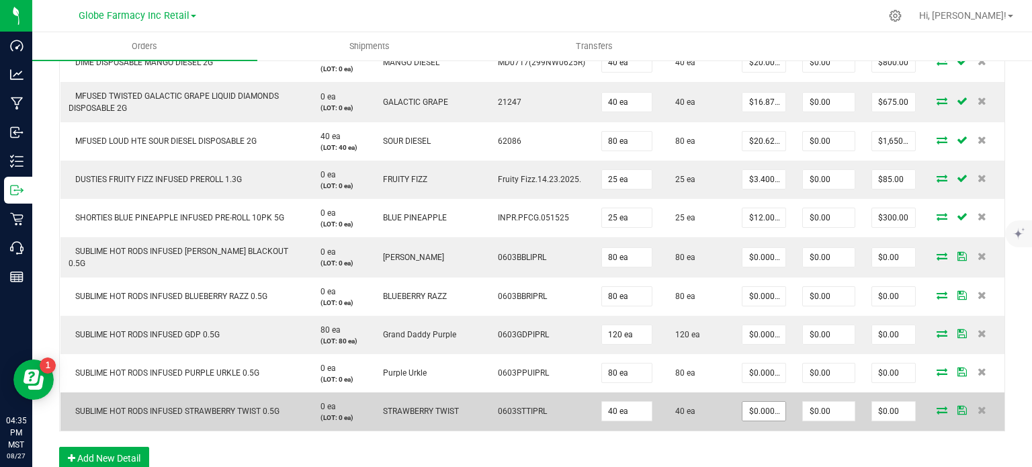
drag, startPoint x: 741, startPoint y: 418, endPoint x: 743, endPoint y: 410, distance: 9.0
click at [742, 413] on td "$0.00000" at bounding box center [763, 411] width 60 height 38
click at [744, 406] on input "0" at bounding box center [763, 411] width 43 height 19
paste input "2.5"
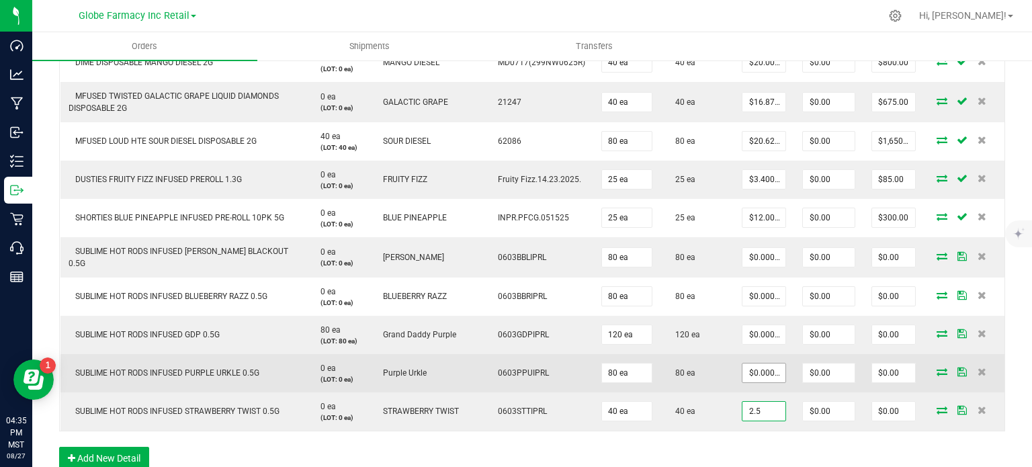
type input "2.5"
type input "0"
type input "$2.50000"
type input "$100.00"
click at [753, 363] on input "0" at bounding box center [763, 372] width 43 height 19
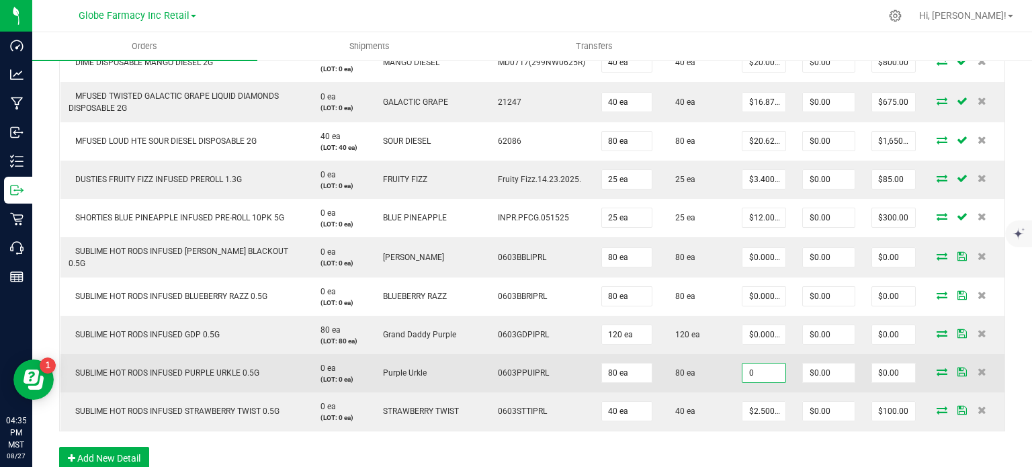
paste input "2.5"
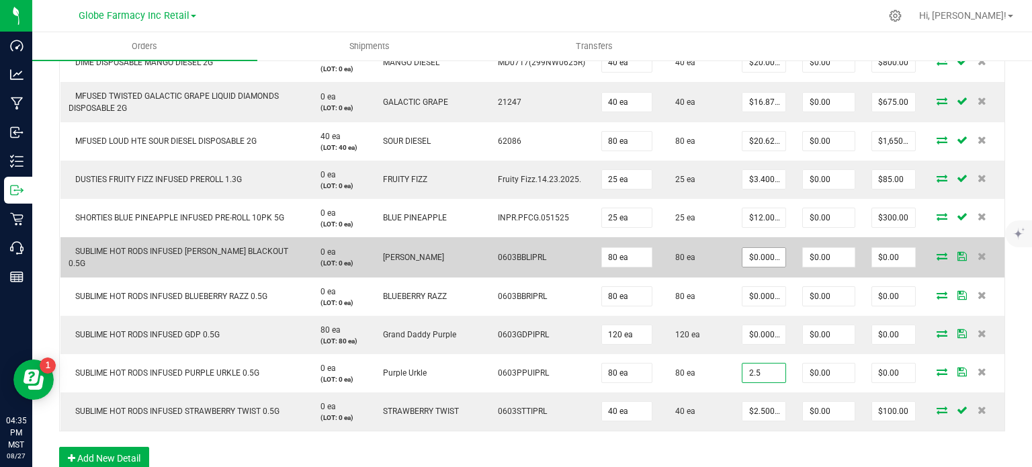
type input "2.5"
type input "0"
type input "$2.50000"
type input "$200.00"
click at [749, 257] on input "0" at bounding box center [763, 257] width 43 height 19
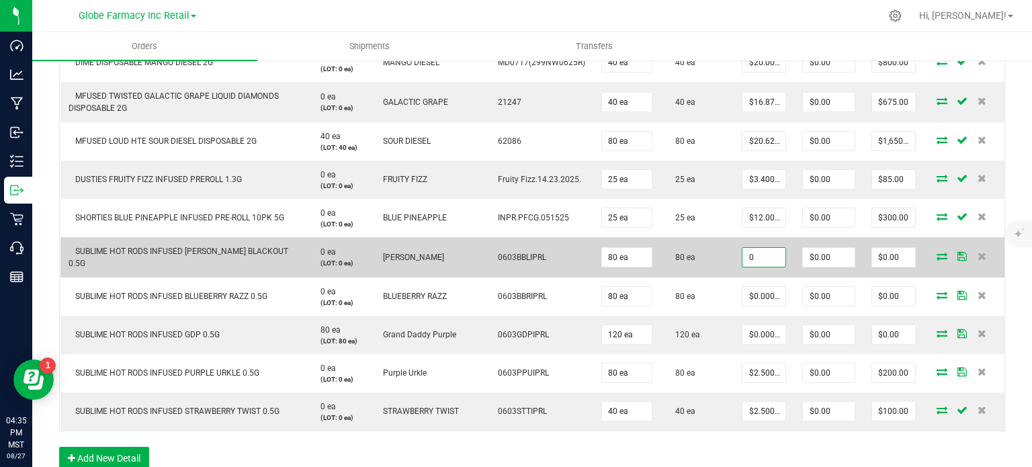
paste input "2.5"
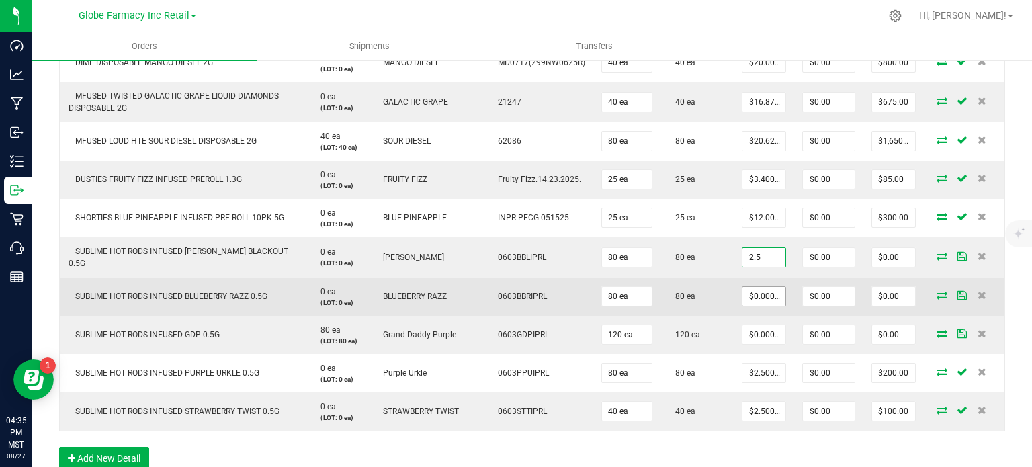
type input "$2.50000"
type input "$200.00"
click at [760, 289] on input "0" at bounding box center [763, 296] width 43 height 19
paste input "2.5"
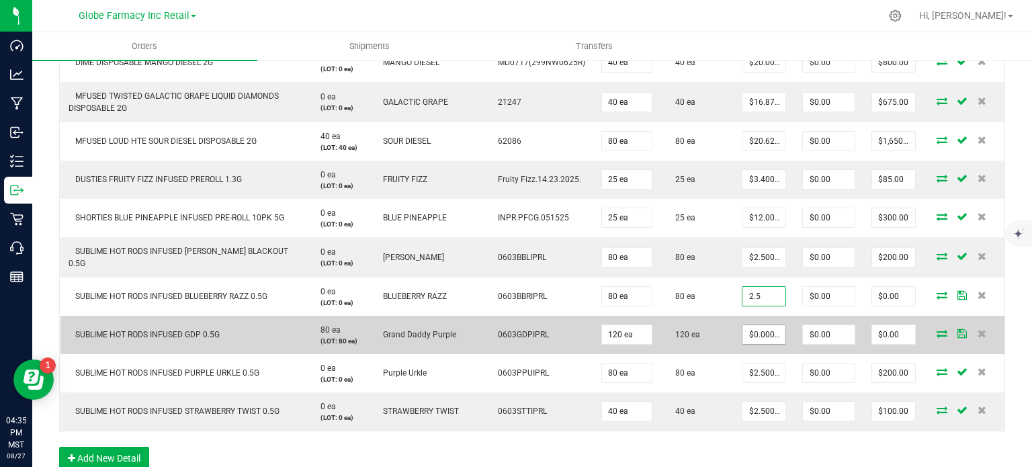
type input "$2.50000"
type input "$200.00"
paste input "2.5"
click at [757, 325] on input "2.5" at bounding box center [763, 334] width 43 height 19
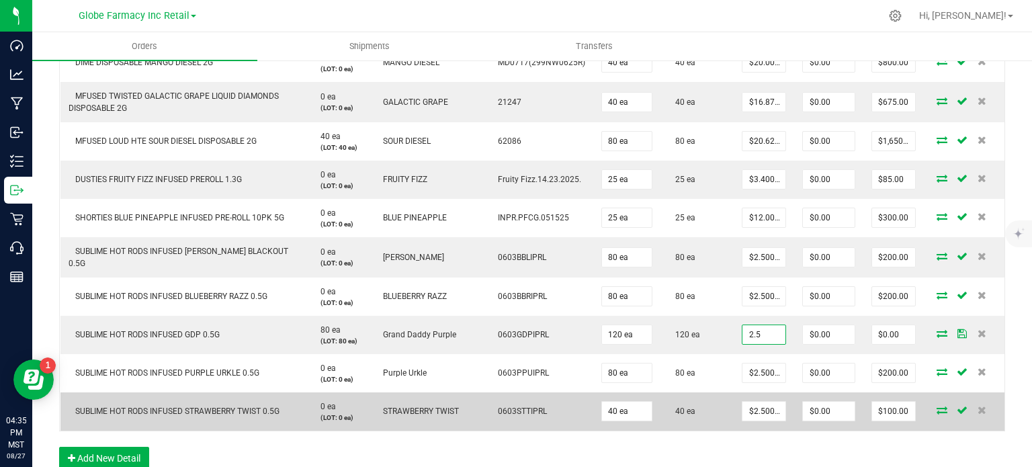
type input "$2.50000"
type input "$300.00"
click at [733, 397] on td "$2.50000" at bounding box center [763, 411] width 60 height 38
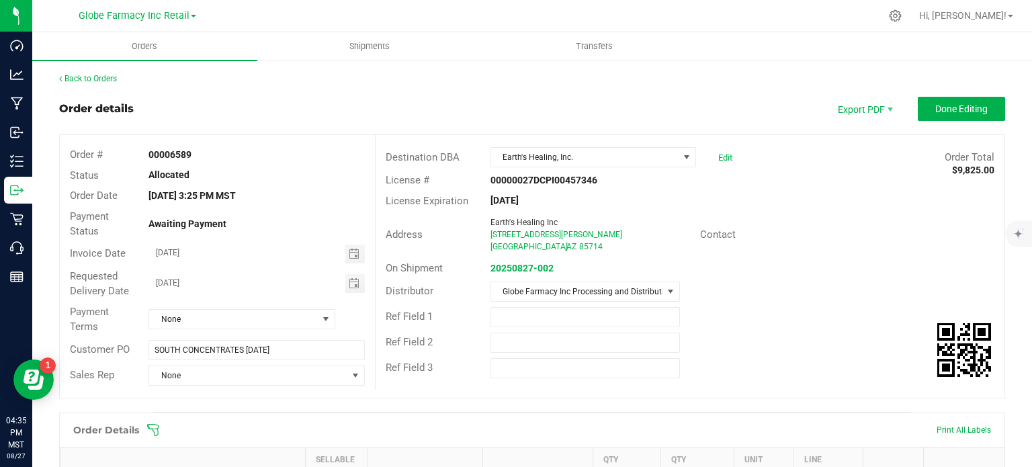
scroll to position [0, 0]
click at [939, 115] on button "Done Editing" at bounding box center [960, 109] width 87 height 24
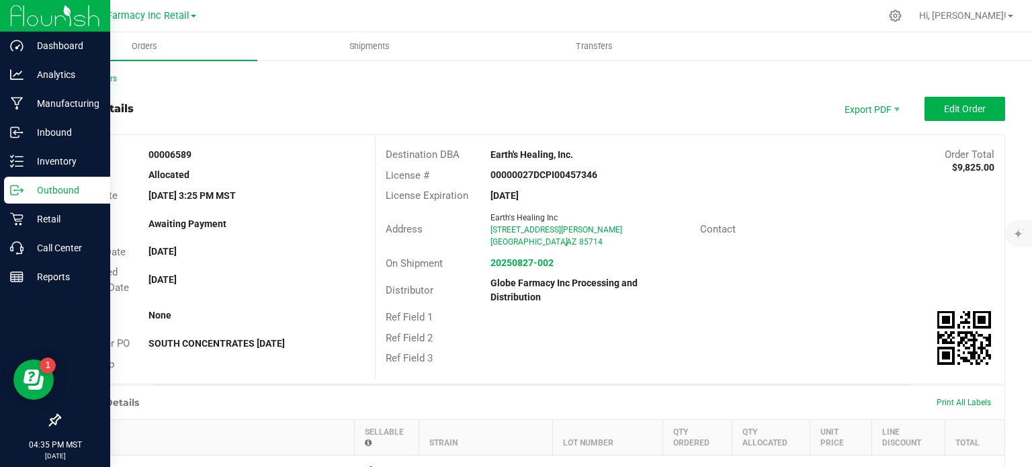
click at [21, 185] on icon at bounding box center [16, 189] width 13 height 13
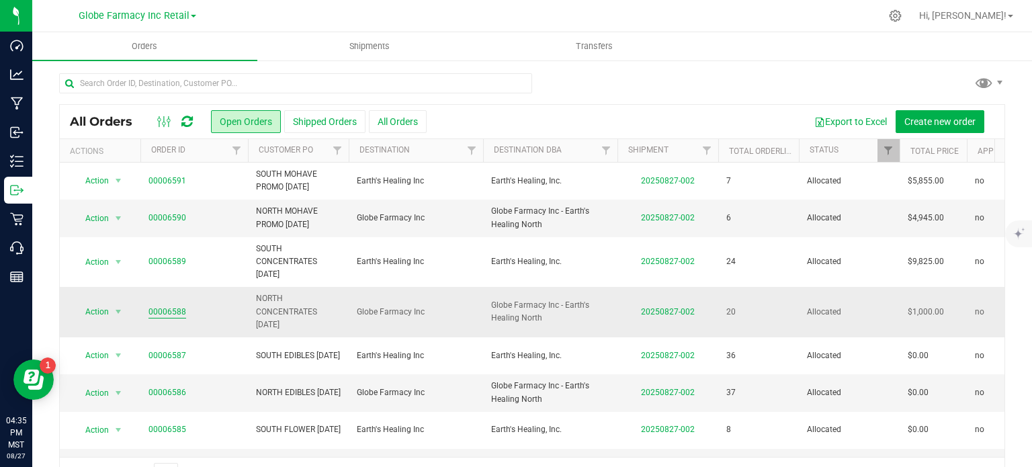
click at [175, 312] on link "00006588" at bounding box center [167, 312] width 38 height 13
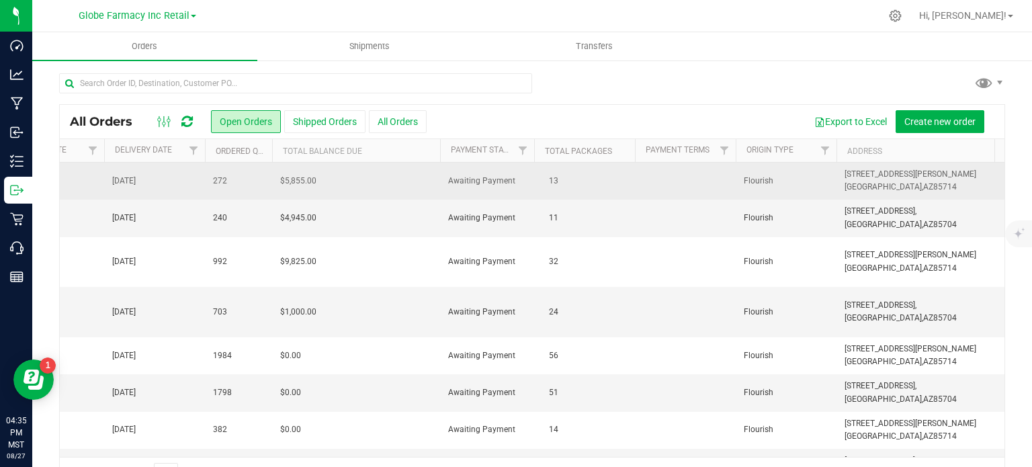
scroll to position [0, 1260]
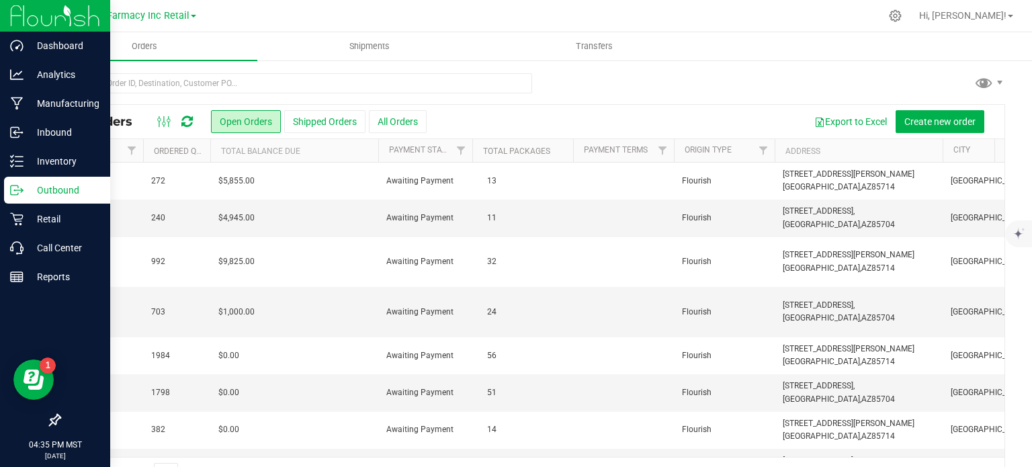
click at [50, 192] on p "Outbound" at bounding box center [64, 190] width 81 height 16
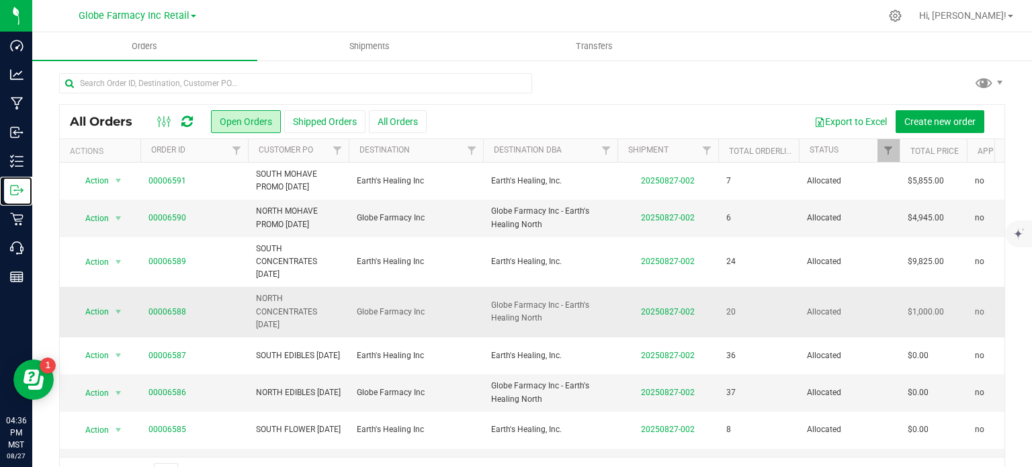
scroll to position [38, 0]
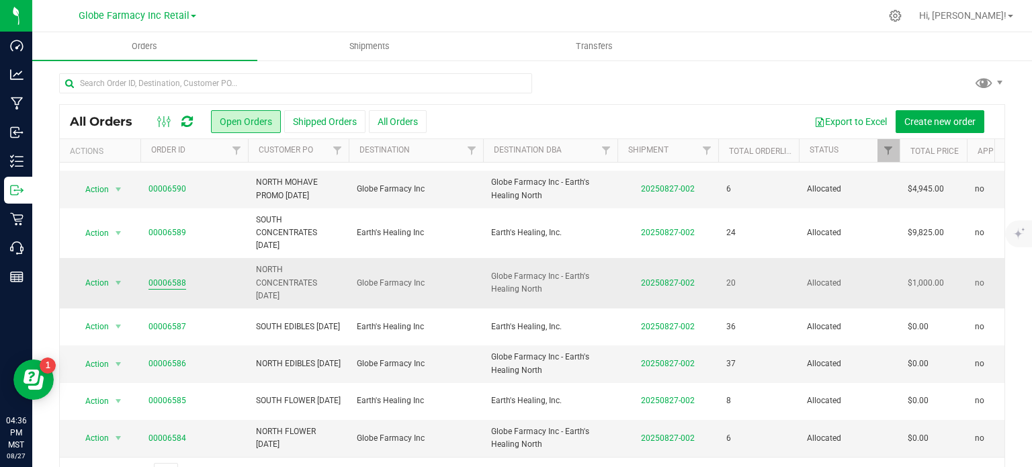
click at [177, 277] on link "00006588" at bounding box center [167, 283] width 38 height 13
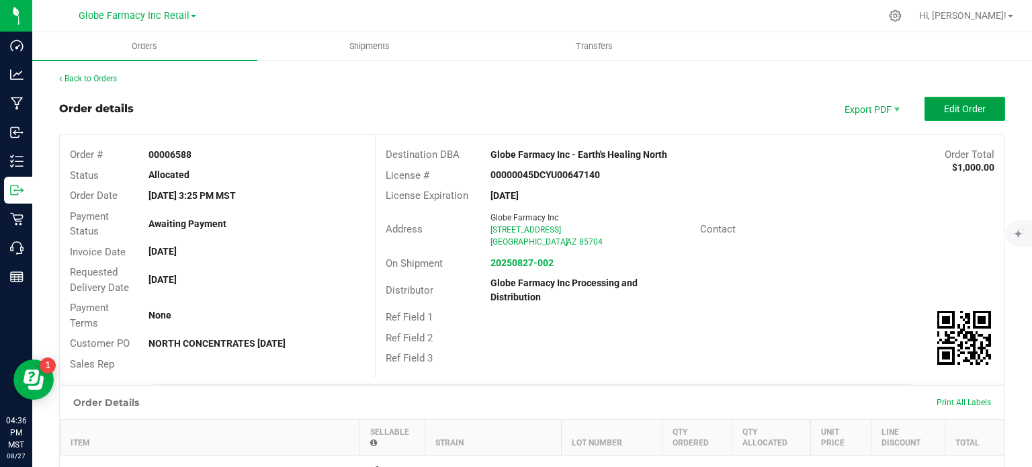
click at [936, 115] on button "Edit Order" at bounding box center [964, 109] width 81 height 24
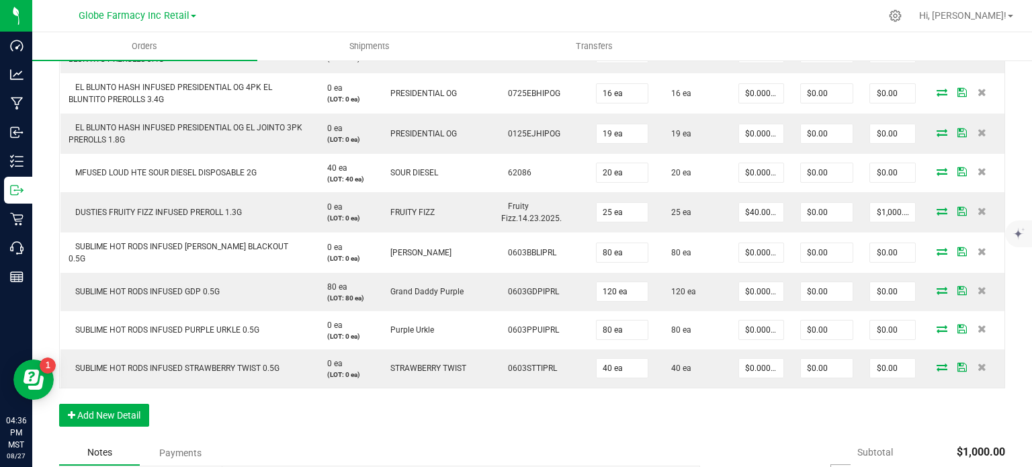
scroll to position [894, 0]
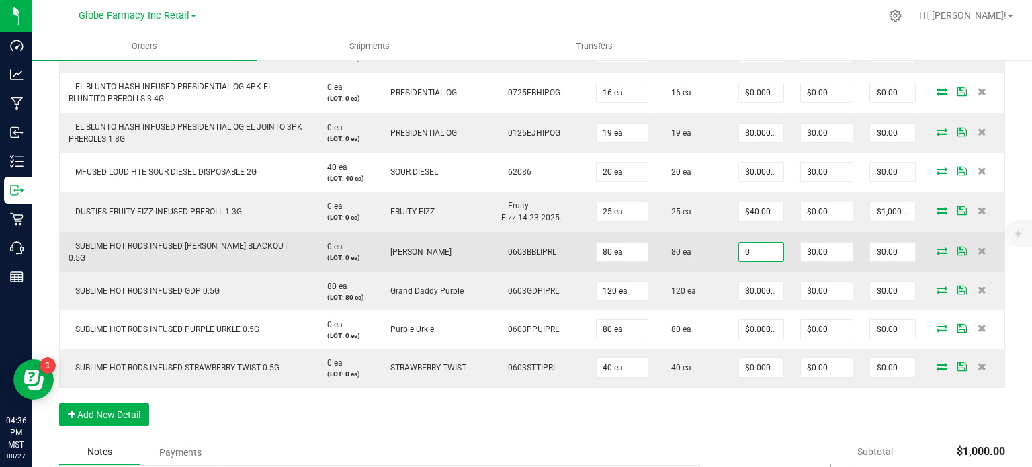
click at [764, 246] on input "0" at bounding box center [761, 251] width 44 height 19
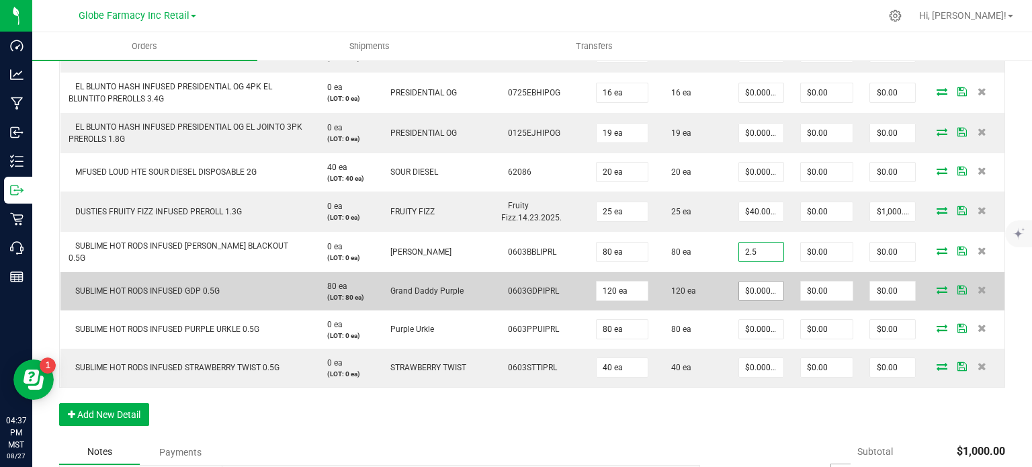
type input "$2.50000"
type input "$200.00"
click at [758, 289] on input "0" at bounding box center [761, 290] width 44 height 19
click at [757, 287] on input "2.5" at bounding box center [761, 290] width 44 height 19
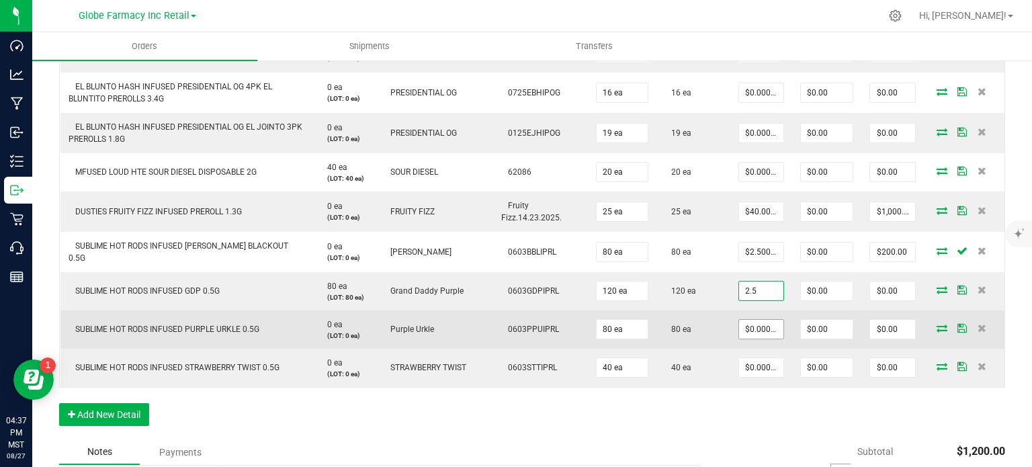
type input "$2.50000"
type input "$300.00"
paste input "2.5"
click at [749, 332] on input "0" at bounding box center [761, 329] width 44 height 19
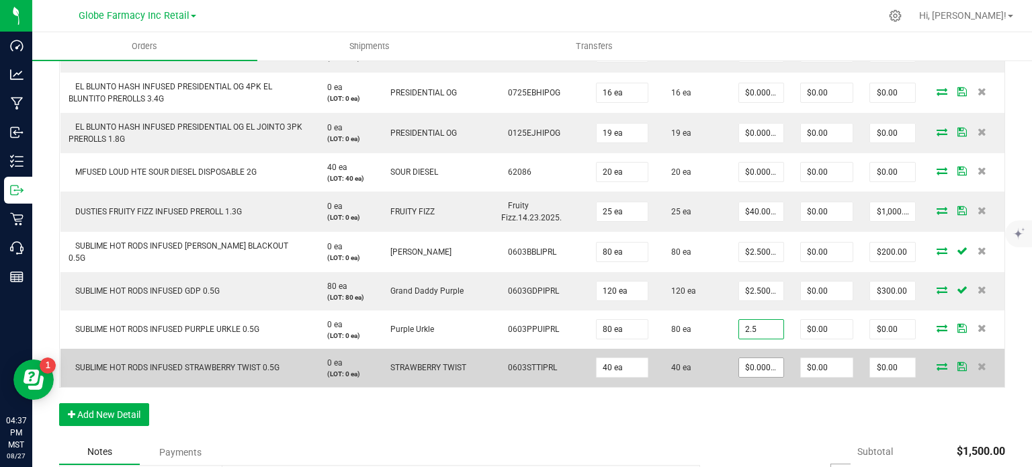
type input "2.5"
type input "0"
type input "$2.50000"
type input "$200.00"
paste input "2.5"
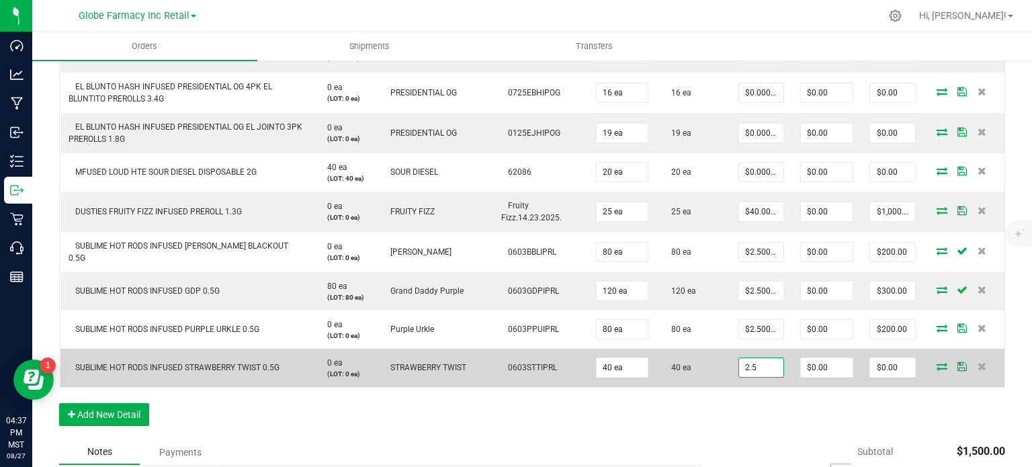
click at [754, 369] on input "2.5" at bounding box center [761, 367] width 44 height 19
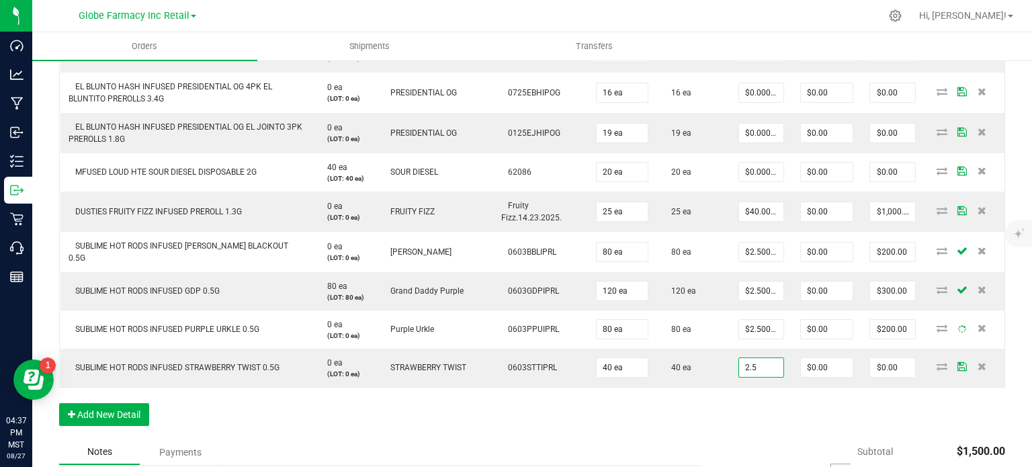
type input "$2.50000"
type input "$100.00"
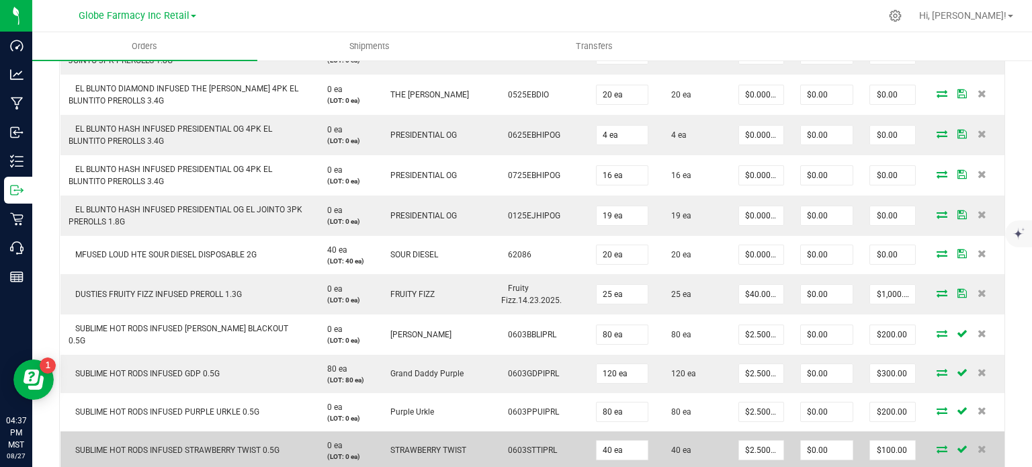
scroll to position [809, 0]
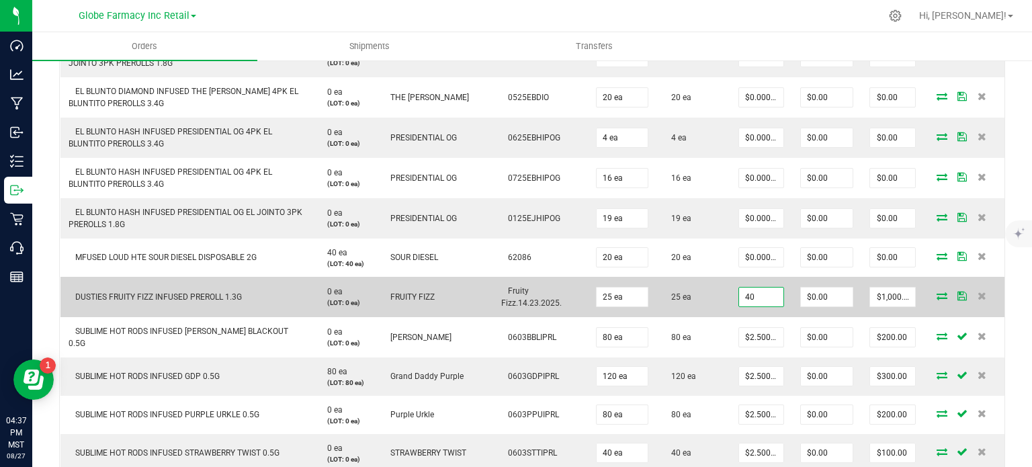
click at [745, 298] on input "40" at bounding box center [761, 296] width 44 height 19
paste input "3.4"
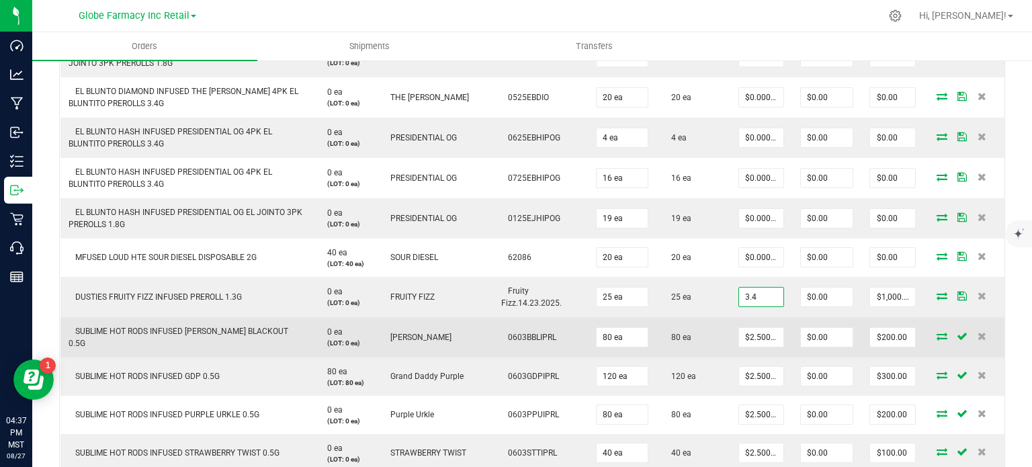
type input "$3.40000"
type input "$85.00"
click at [692, 333] on td "80 ea" at bounding box center [693, 337] width 74 height 40
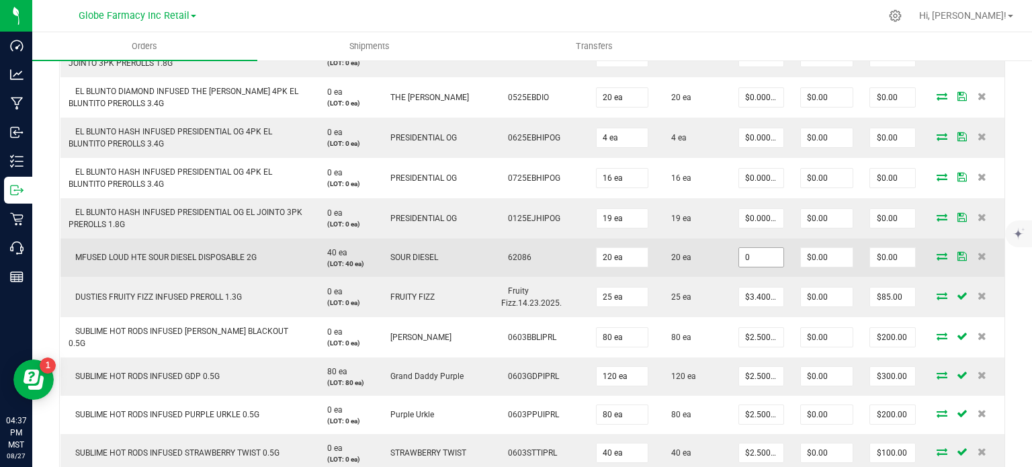
click at [747, 251] on input "0" at bounding box center [761, 257] width 44 height 19
paste input "20.625"
type input "$20.62500"
type input "$412.50"
click at [698, 263] on td "20 ea" at bounding box center [693, 257] width 74 height 38
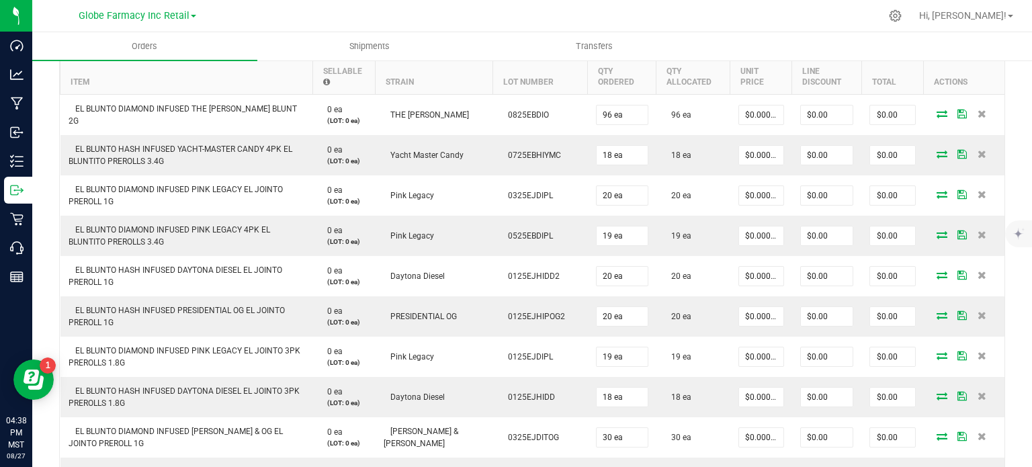
scroll to position [357, 0]
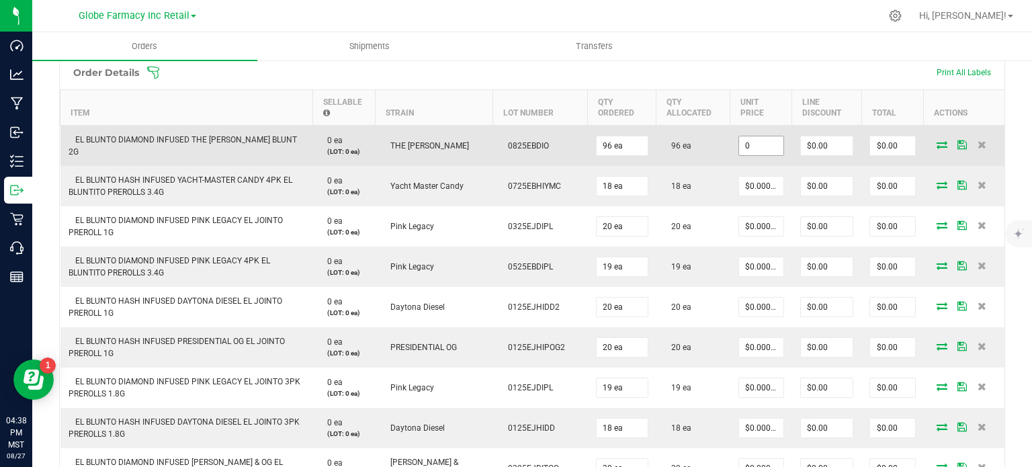
click at [755, 140] on input "0" at bounding box center [761, 145] width 44 height 19
paste input "15"
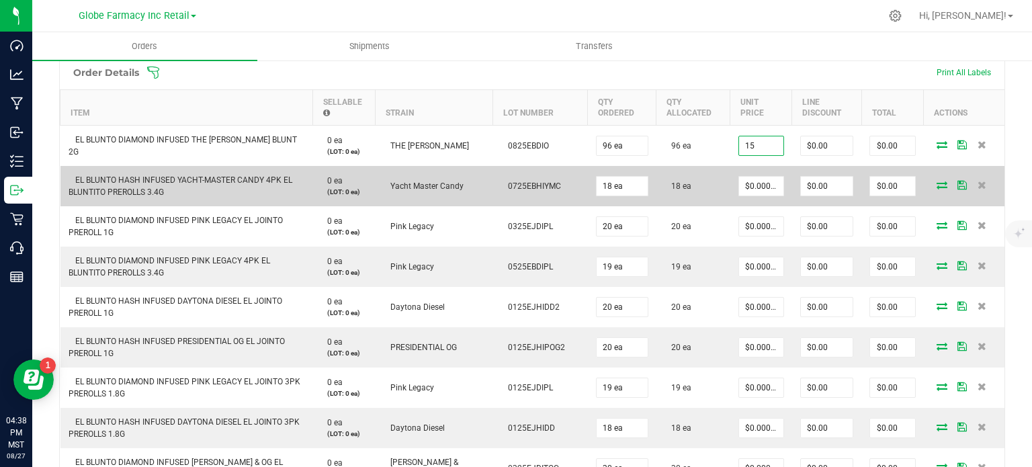
type input "$15.00000"
type input "$1,440.00"
click at [730, 181] on td "$0.00000" at bounding box center [761, 186] width 62 height 40
click at [758, 177] on input "0" at bounding box center [761, 186] width 44 height 19
paste input "2"
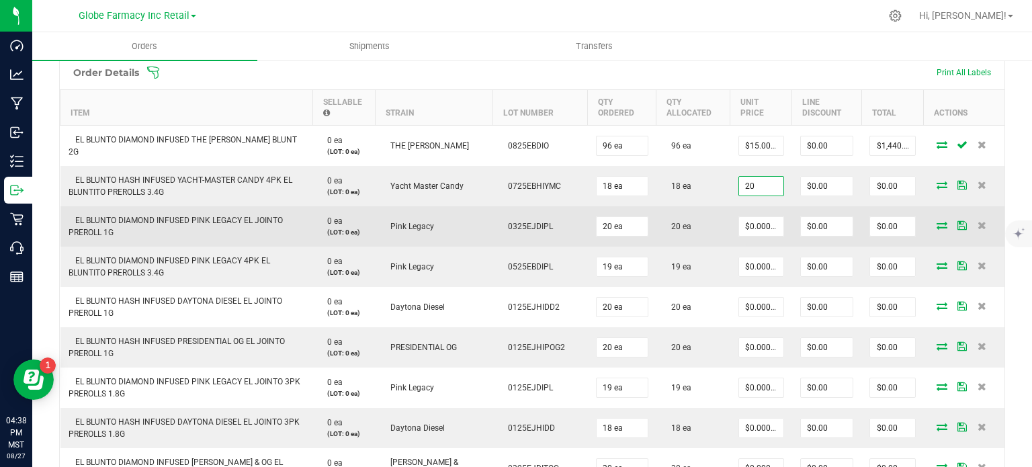
type input "$20.00000"
type input "$360.00"
click at [700, 206] on td "20 ea" at bounding box center [693, 226] width 74 height 40
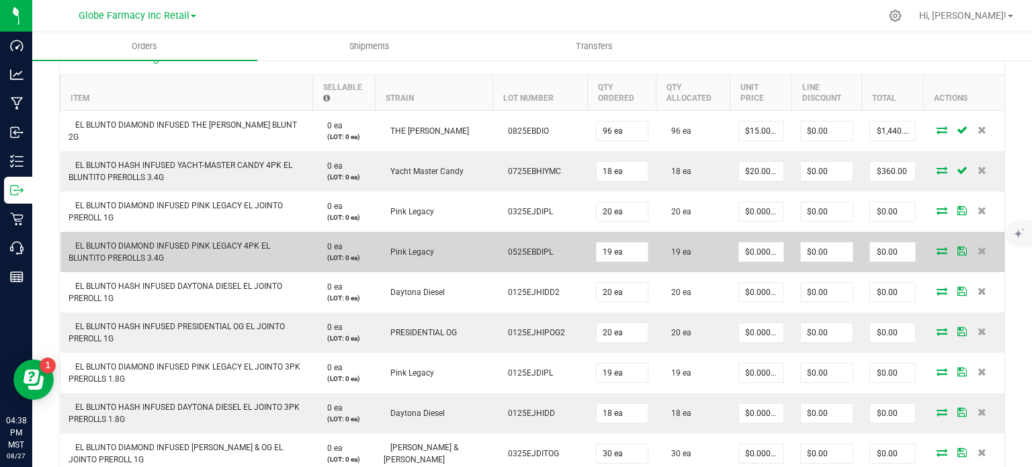
scroll to position [371, 0]
click at [747, 244] on input "0" at bounding box center [761, 253] width 44 height 19
paste input "2"
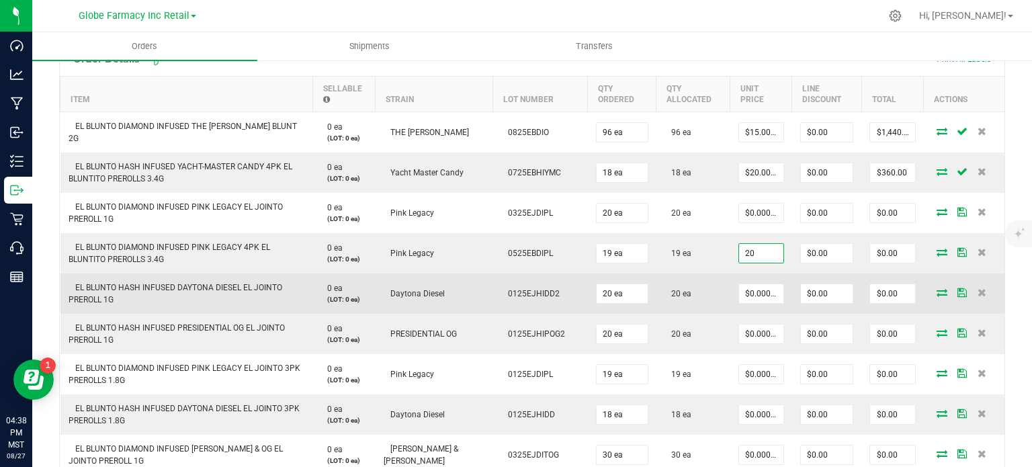
type input "$20.00000"
type input "$380.00"
click at [730, 276] on td "$0.00000" at bounding box center [761, 293] width 62 height 40
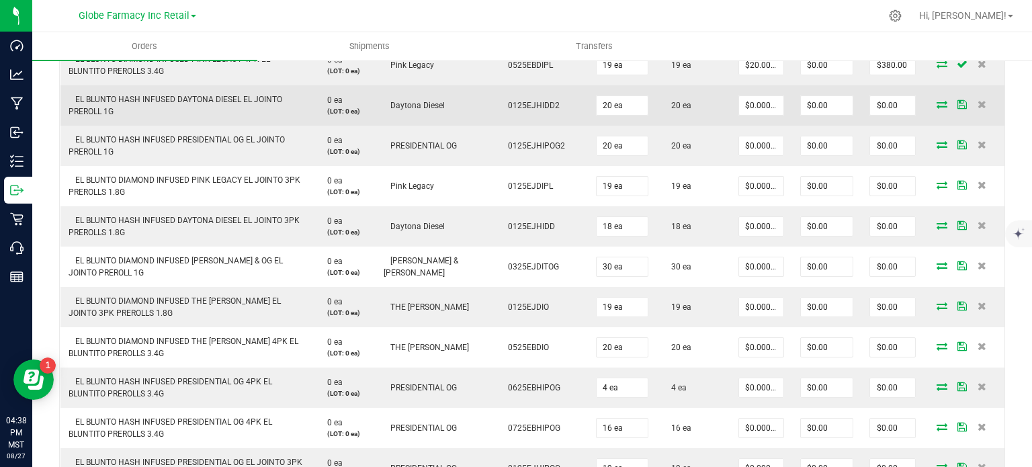
scroll to position [591, 0]
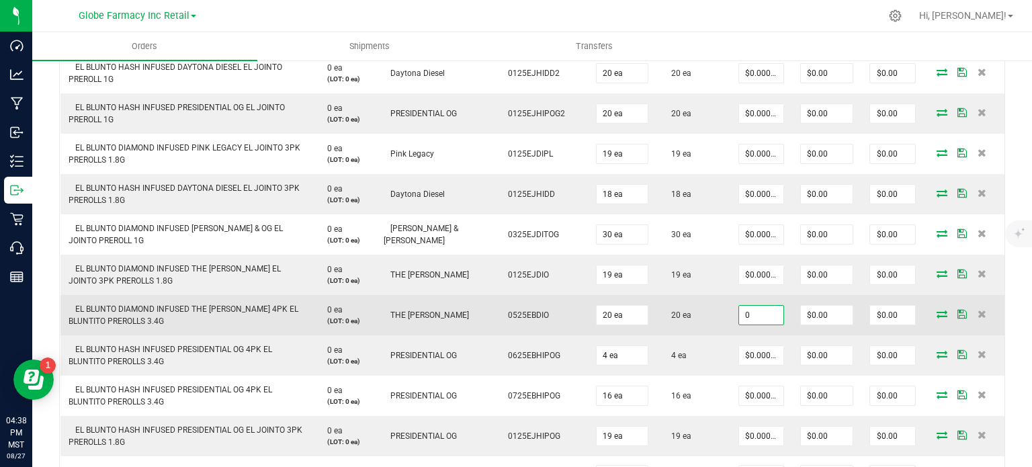
click at [748, 312] on input "0" at bounding box center [761, 315] width 44 height 19
paste input "2"
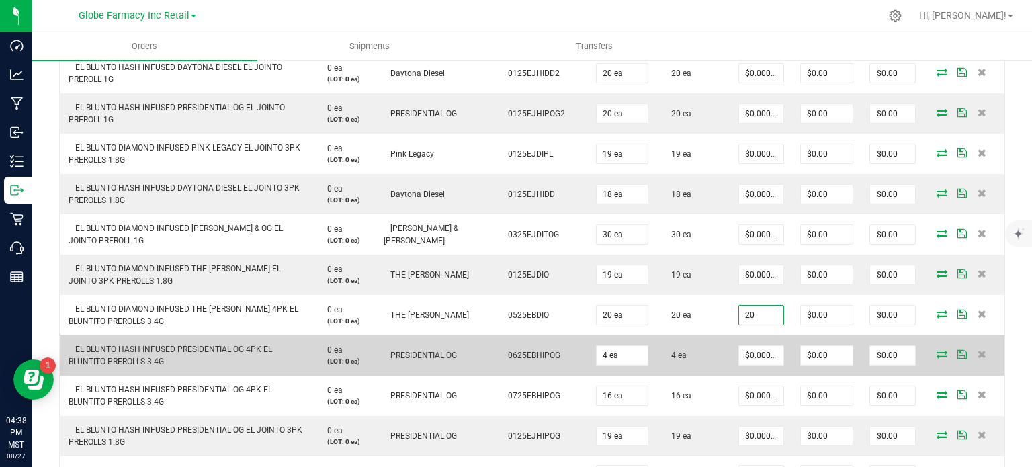
type input "$20.00000"
type input "$400.00"
click at [703, 336] on td "4 ea" at bounding box center [693, 355] width 74 height 40
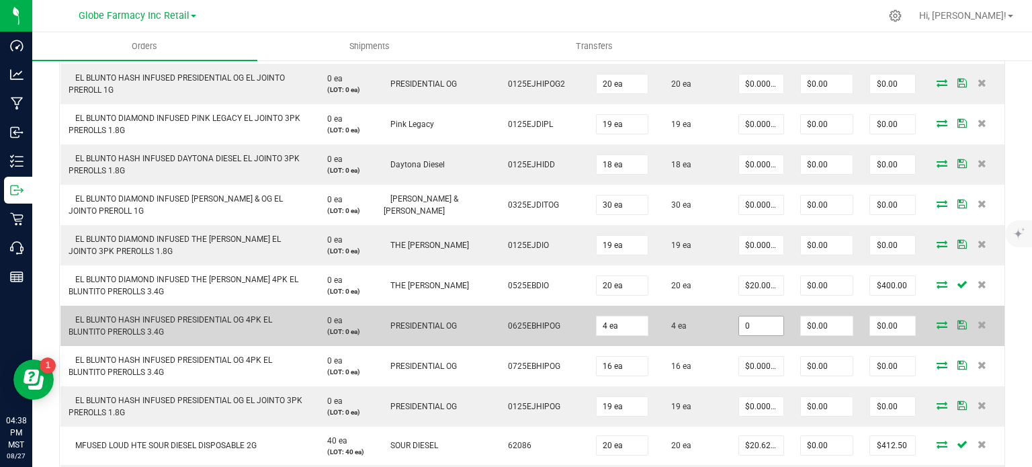
click at [743, 318] on input "0" at bounding box center [761, 325] width 44 height 19
paste input "2"
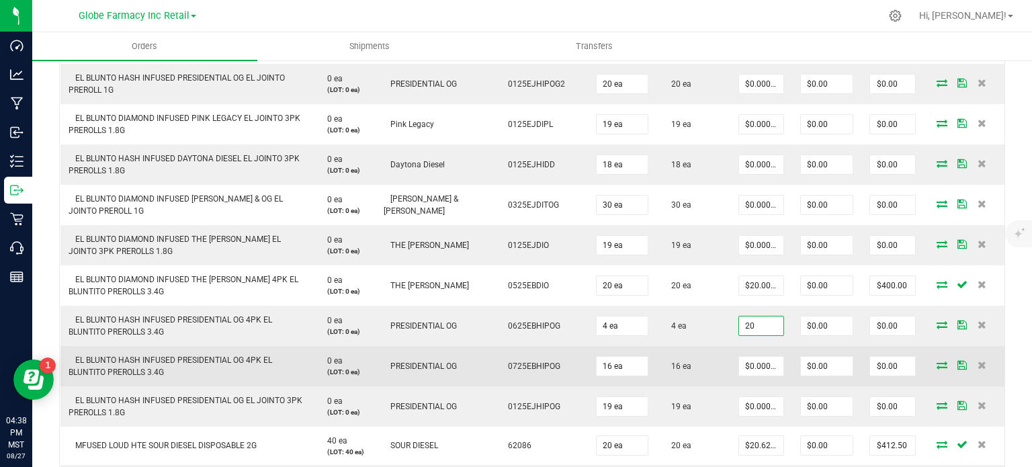
type input "$20.00000"
type input "$80.00"
click at [730, 351] on td "$0.00000" at bounding box center [761, 366] width 62 height 40
paste input "2"
click at [744, 364] on input "20" at bounding box center [761, 366] width 44 height 19
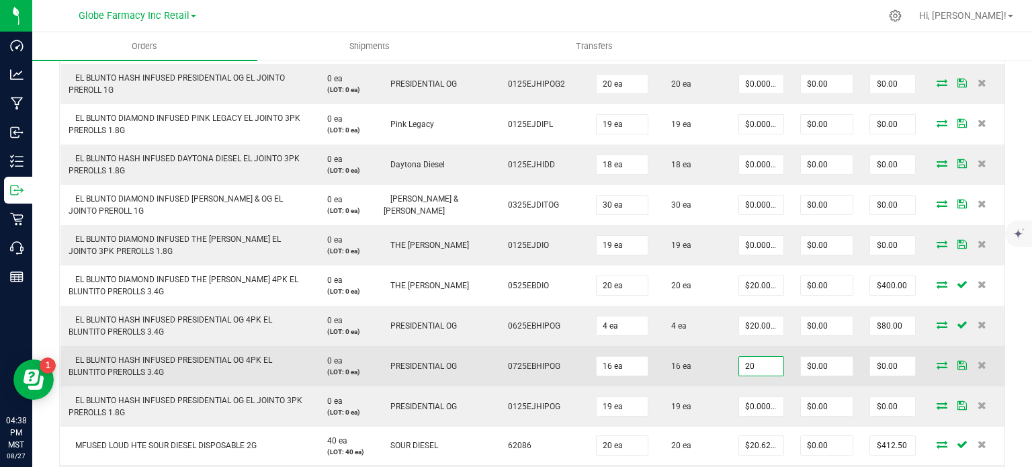
type input "$20.00000"
type input "$320.00"
click at [712, 381] on td "16 ea" at bounding box center [693, 366] width 74 height 40
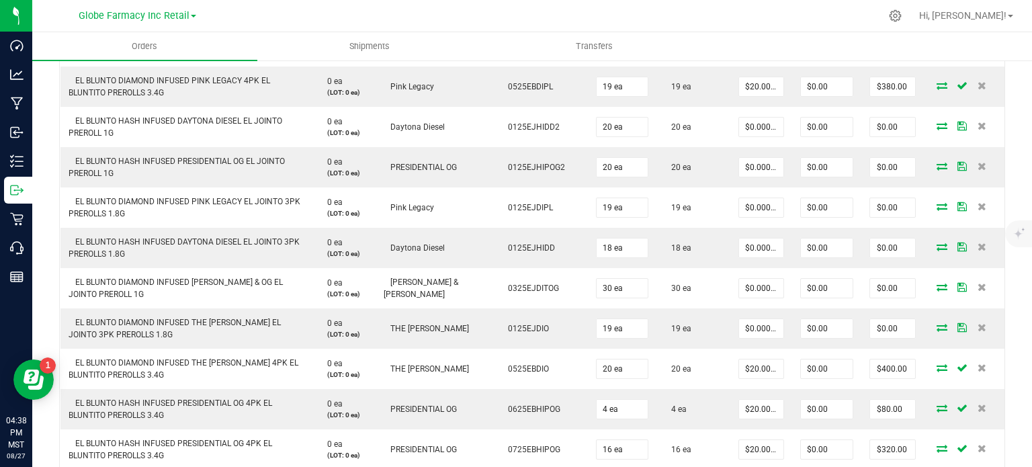
scroll to position [537, 0]
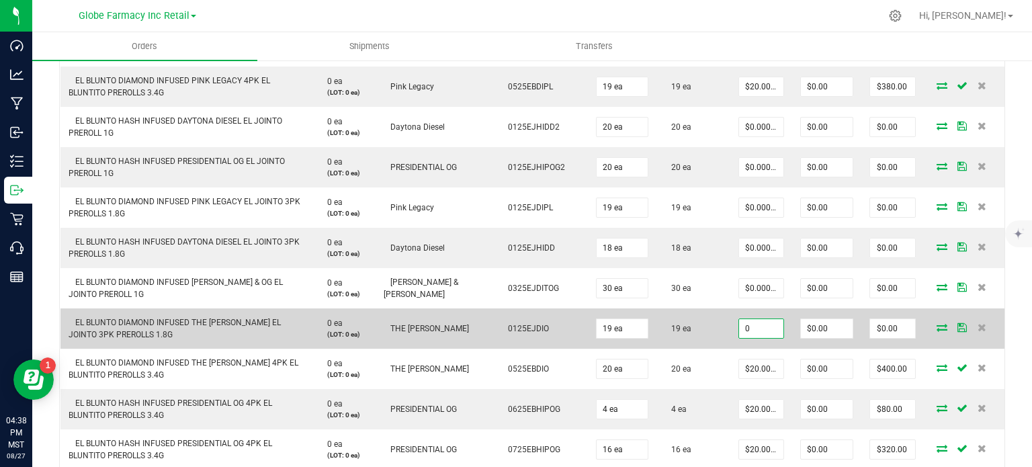
paste input "7"
type input "$7.00000"
type input "$133.00"
click at [707, 308] on td "19 ea" at bounding box center [693, 328] width 74 height 40
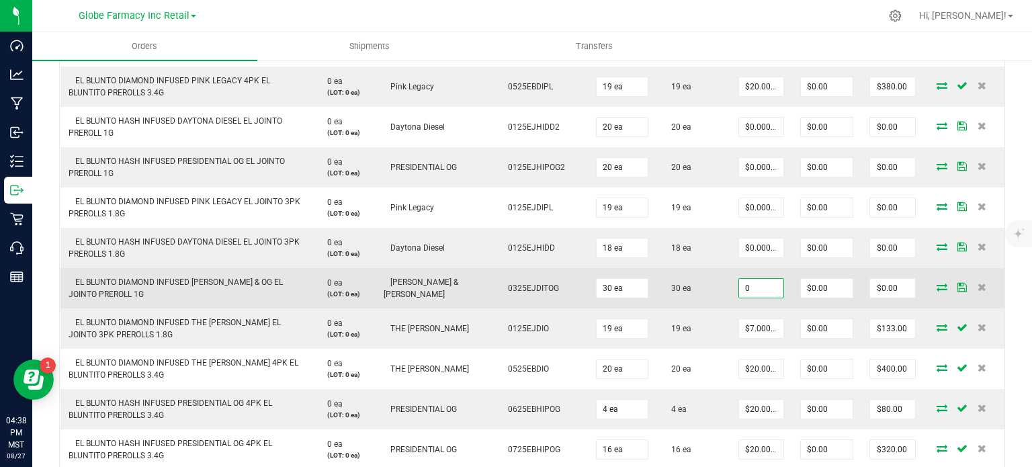
click at [741, 287] on input "0" at bounding box center [761, 288] width 44 height 19
paste input "7"
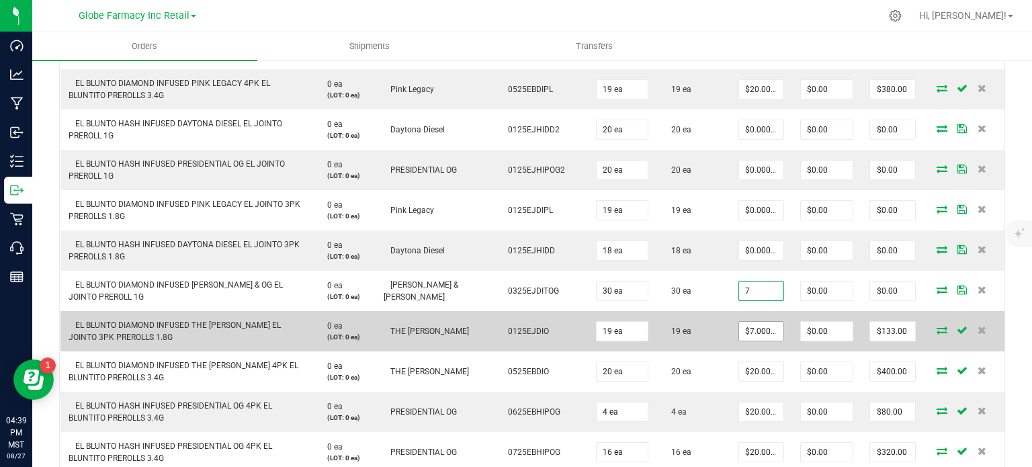
type input "$7.00000"
type input "$210.00"
type input "7"
click at [743, 328] on input "7" at bounding box center [761, 331] width 44 height 19
type input "$0.00"
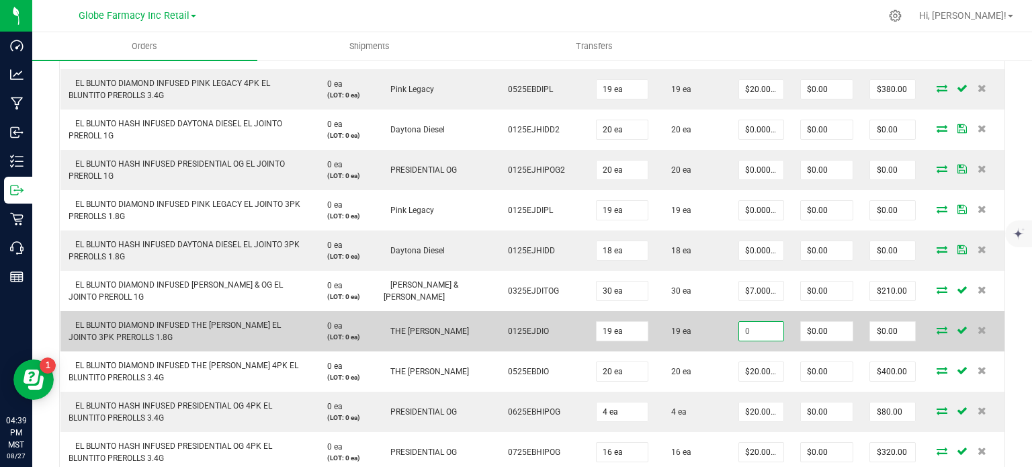
click at [712, 332] on td "19 ea" at bounding box center [693, 331] width 74 height 40
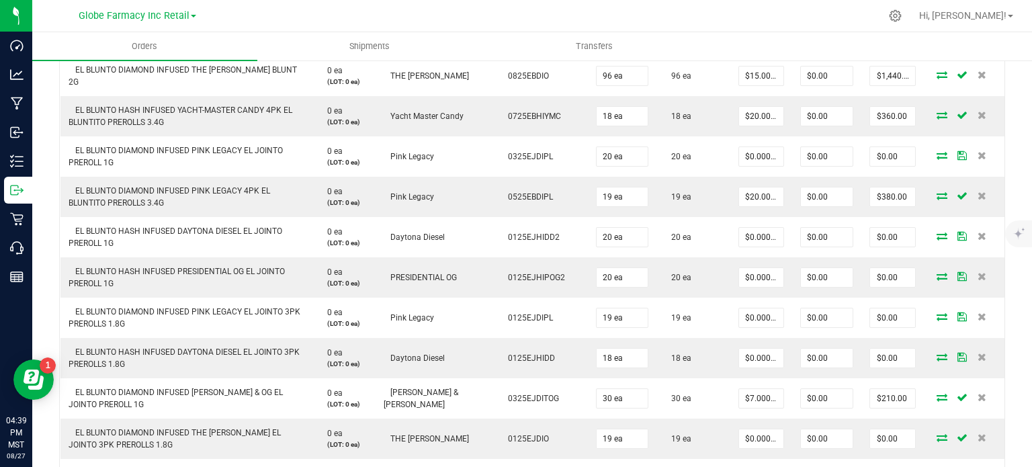
scroll to position [426, 0]
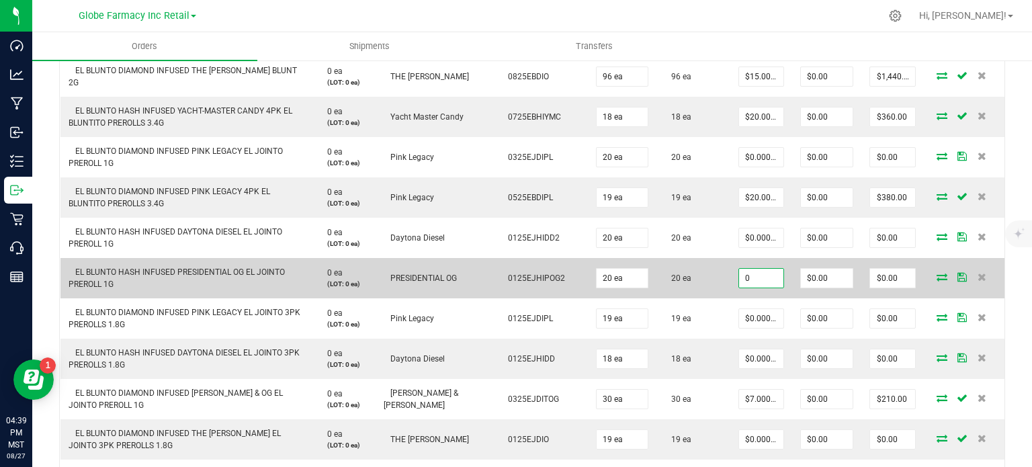
click at [747, 276] on input "0" at bounding box center [761, 278] width 44 height 19
paste input "7"
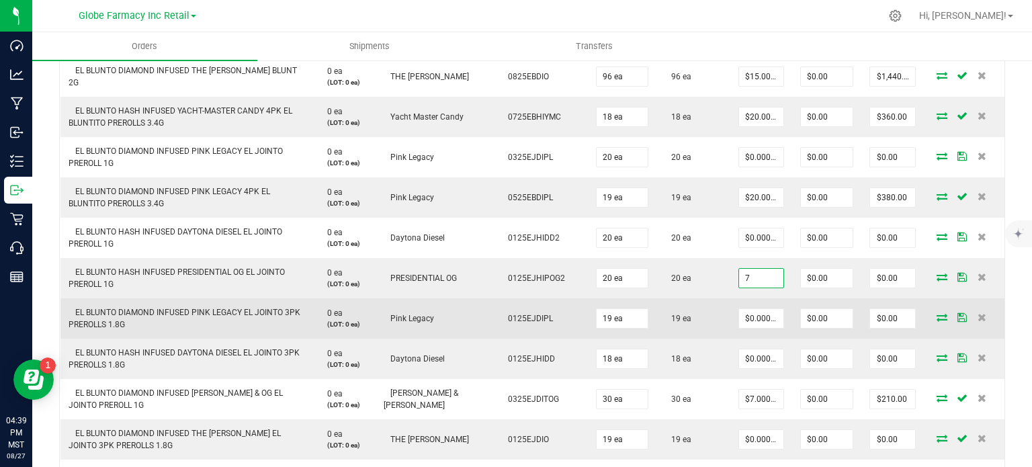
type input "$7.00000"
type input "$140.00"
click at [696, 305] on td "19 ea" at bounding box center [693, 318] width 74 height 40
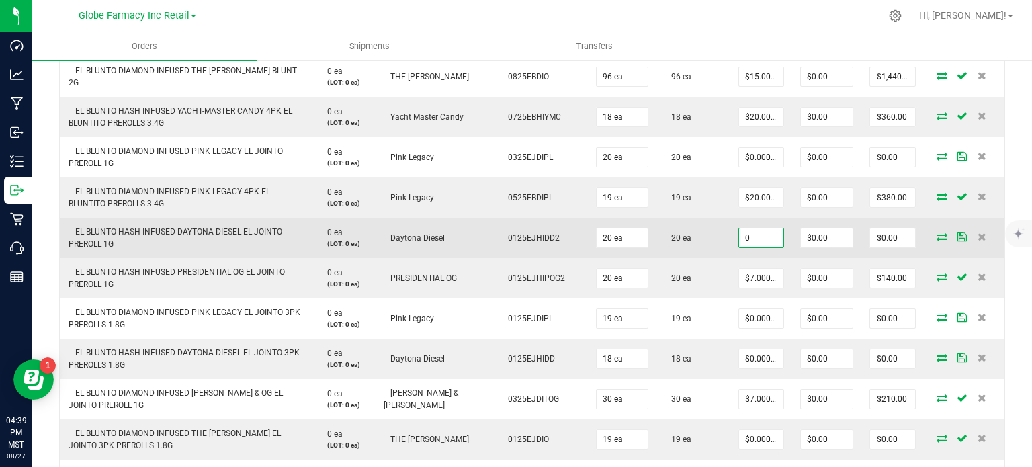
click at [743, 238] on input "0" at bounding box center [761, 237] width 44 height 19
paste input "7"
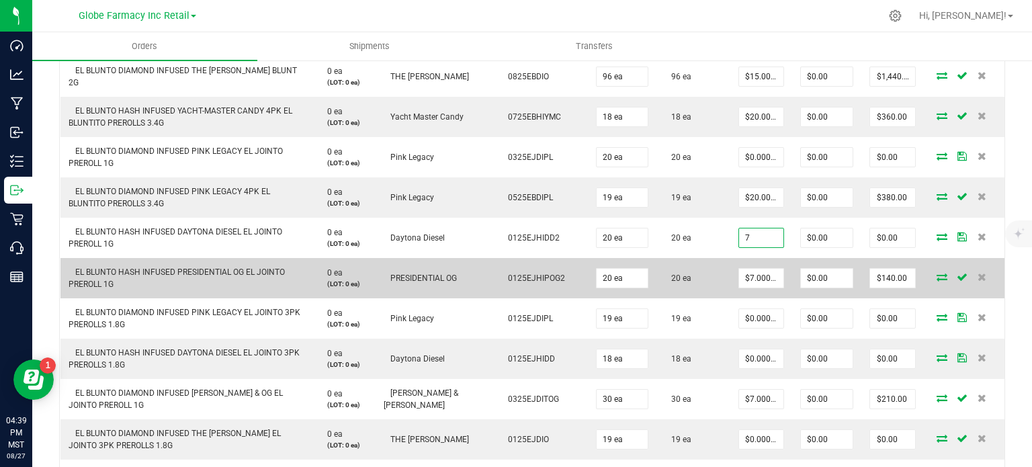
type input "$7.00000"
type input "$140.00"
click at [702, 277] on td "20 ea" at bounding box center [693, 278] width 74 height 40
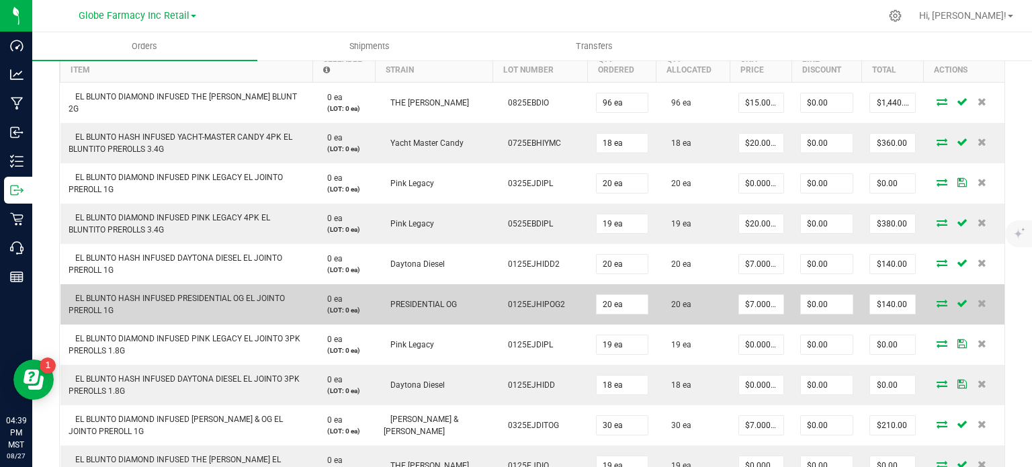
scroll to position [400, 0]
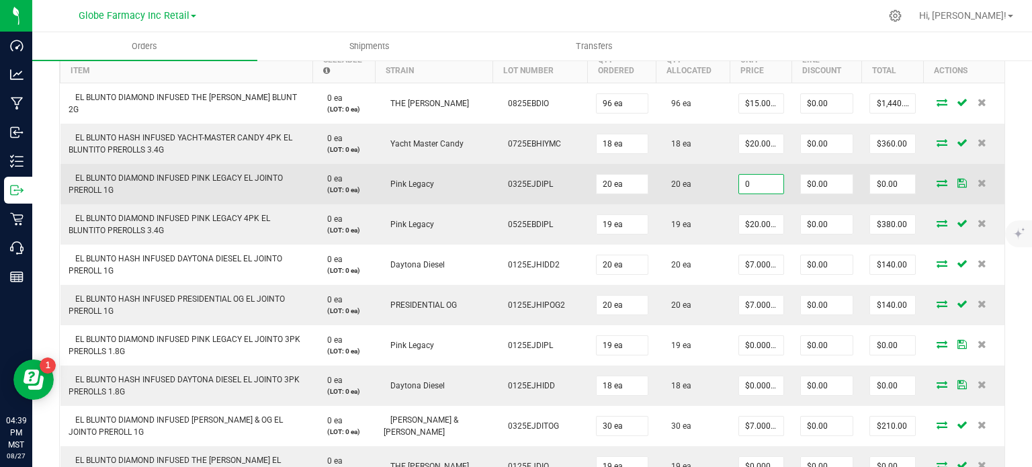
click at [744, 185] on input "0" at bounding box center [761, 184] width 44 height 19
paste input "7"
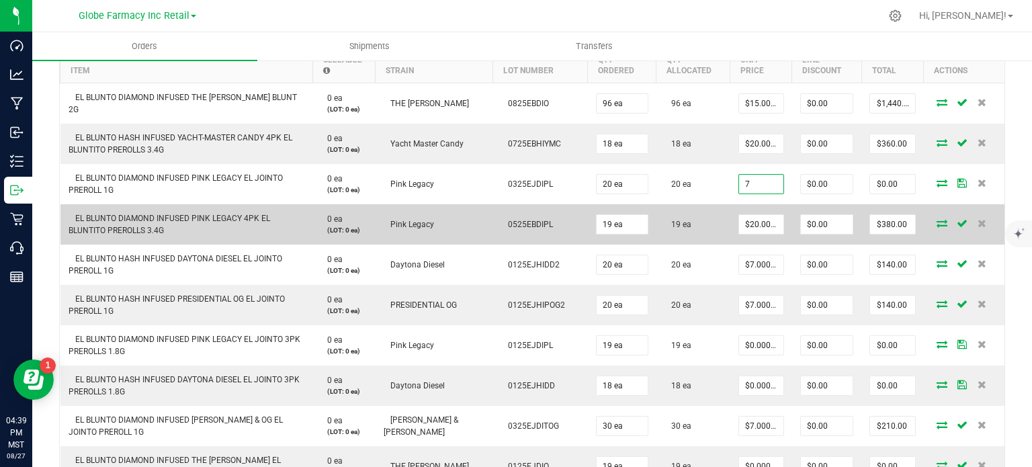
type input "$7.00000"
type input "$140.00"
click at [698, 212] on td "19 ea" at bounding box center [693, 224] width 74 height 40
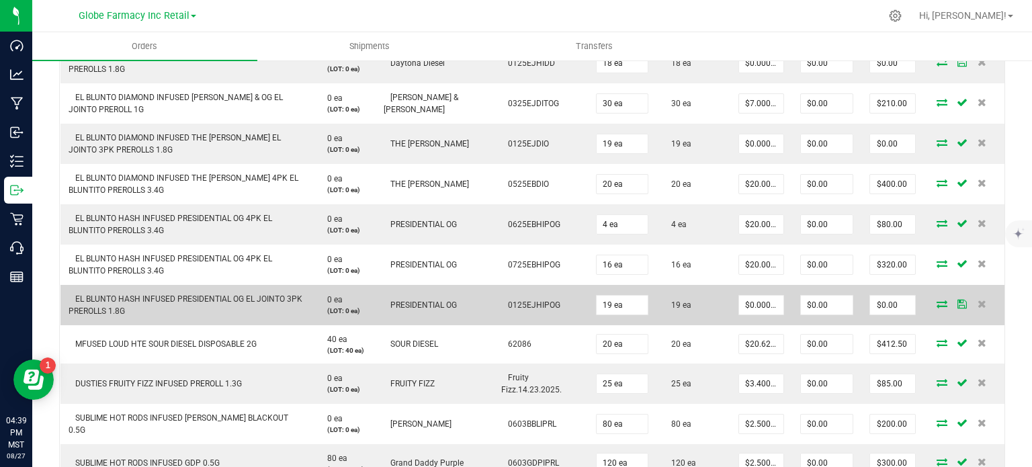
scroll to position [723, 0]
click at [750, 291] on td "$0.00000" at bounding box center [761, 304] width 62 height 40
click at [750, 295] on input "0" at bounding box center [761, 304] width 44 height 19
paste input "15"
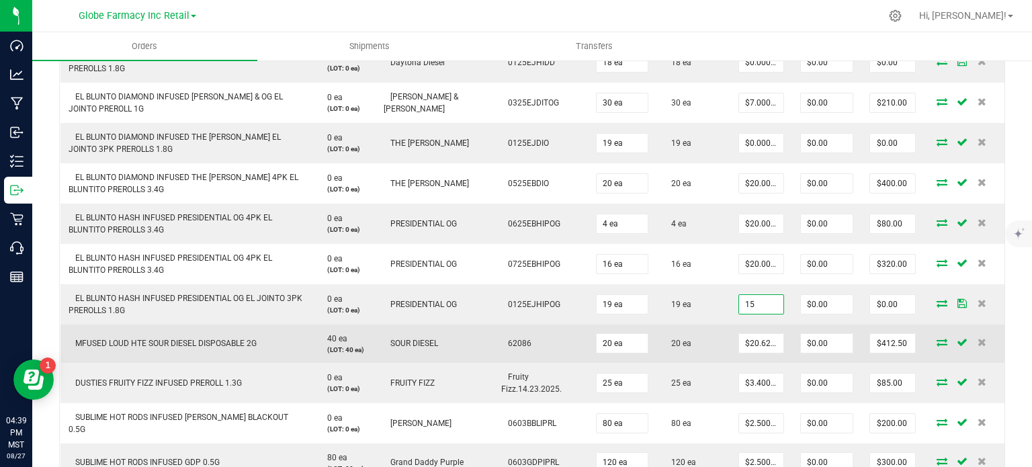
type input "$15.00000"
type input "$285.00"
click at [696, 327] on td "20 ea" at bounding box center [693, 343] width 74 height 38
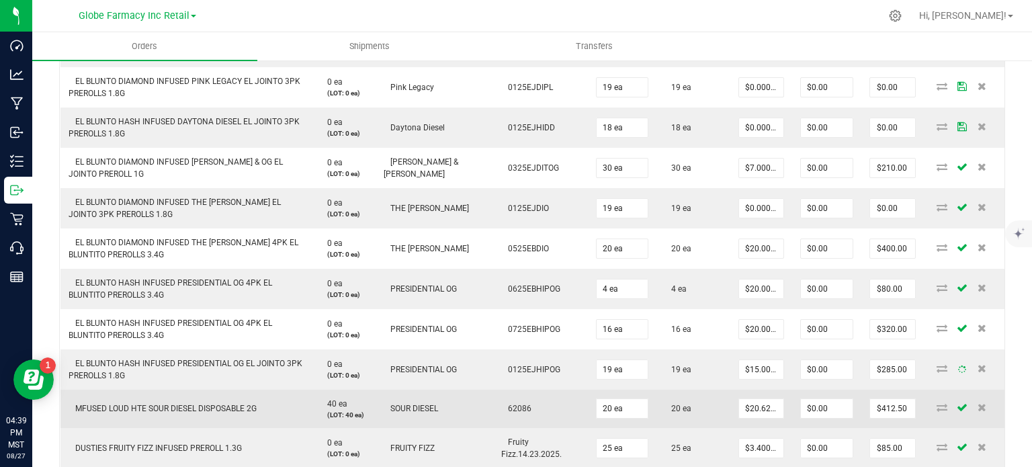
scroll to position [655, 0]
click at [696, 327] on td "16 ea" at bounding box center [693, 331] width 74 height 40
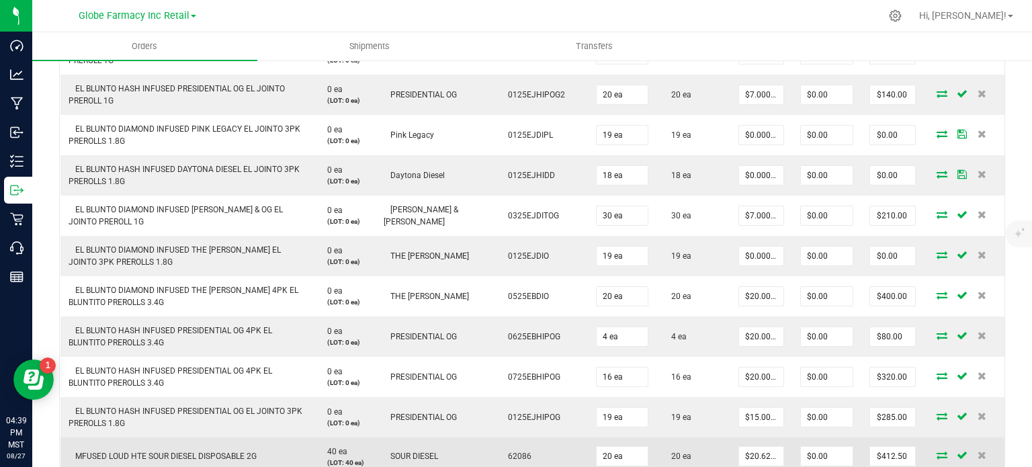
scroll to position [608, 0]
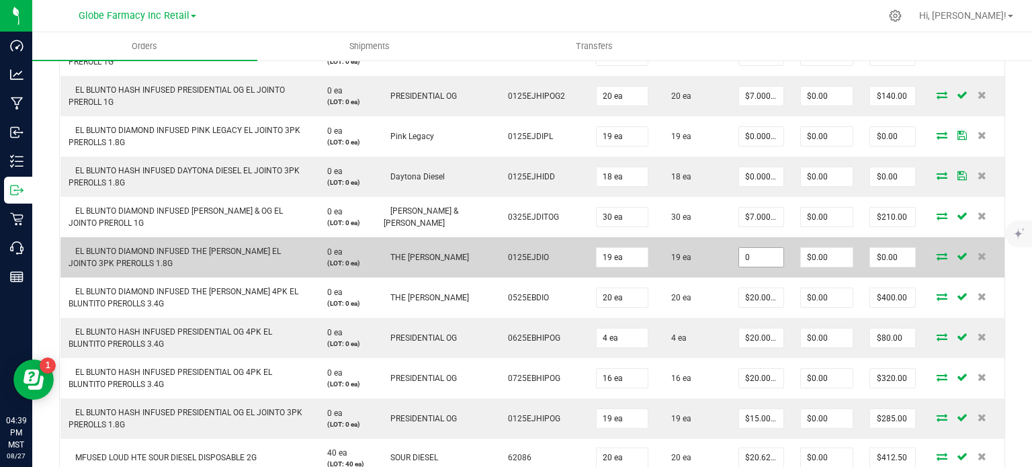
click at [739, 253] on input "0" at bounding box center [761, 257] width 44 height 19
paste input "15"
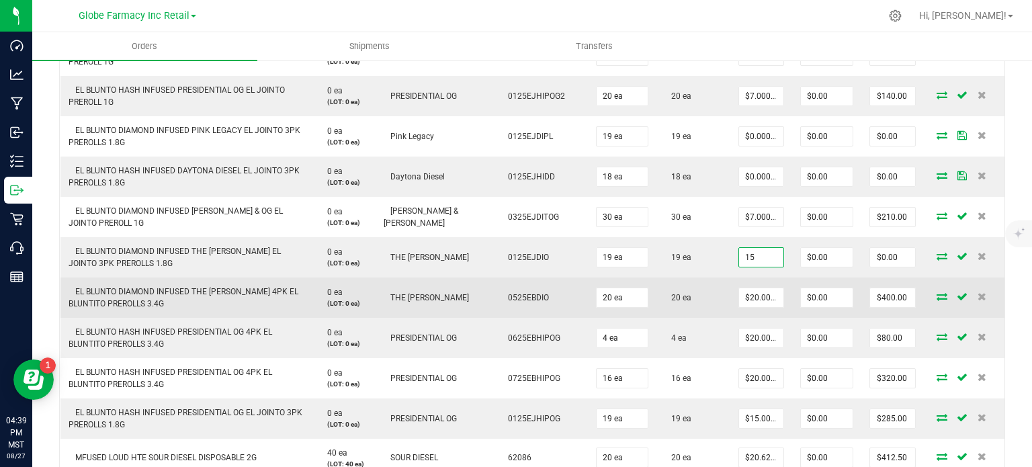
type input "$15.00000"
type input "$285.00"
click at [704, 289] on td "20 ea" at bounding box center [693, 297] width 74 height 40
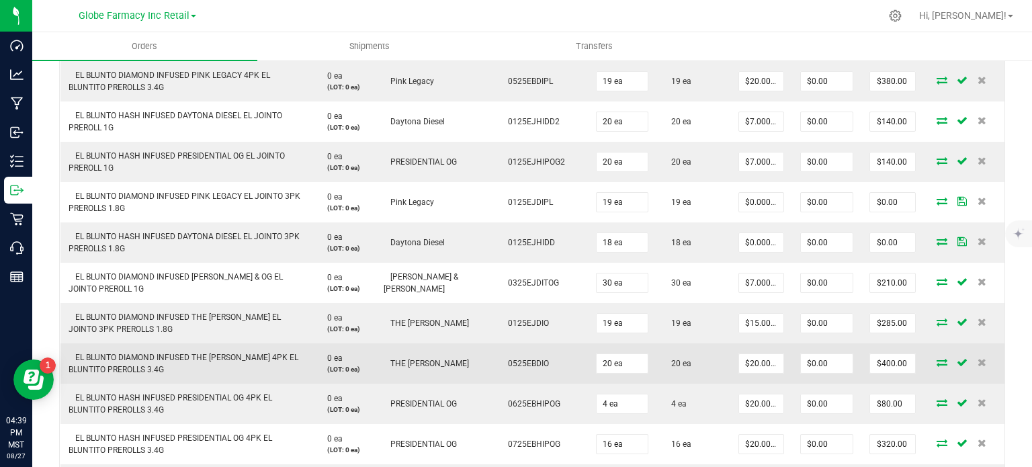
scroll to position [537, 0]
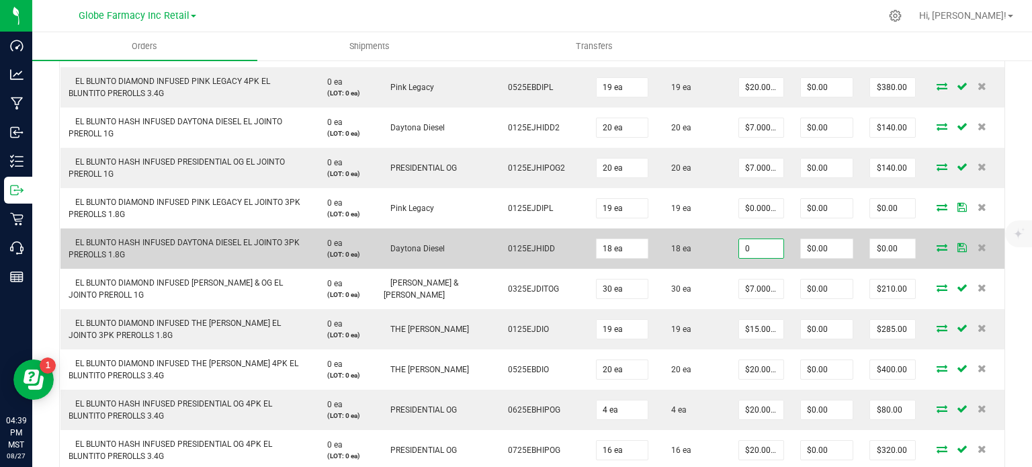
click at [747, 245] on input "0" at bounding box center [761, 248] width 44 height 19
paste input "15"
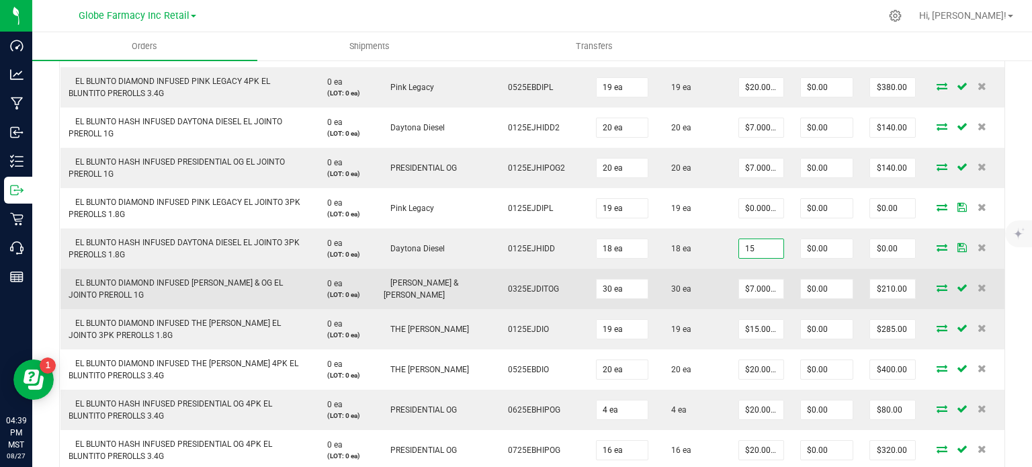
type input "$15.00000"
type input "$270.00"
click at [711, 269] on td "30 ea" at bounding box center [693, 289] width 74 height 40
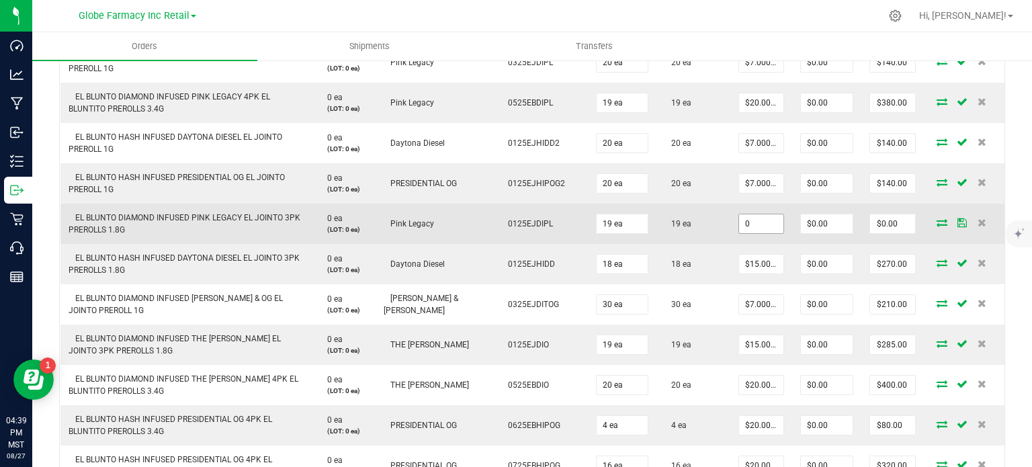
click at [741, 223] on input "0" at bounding box center [761, 223] width 44 height 19
paste input "15"
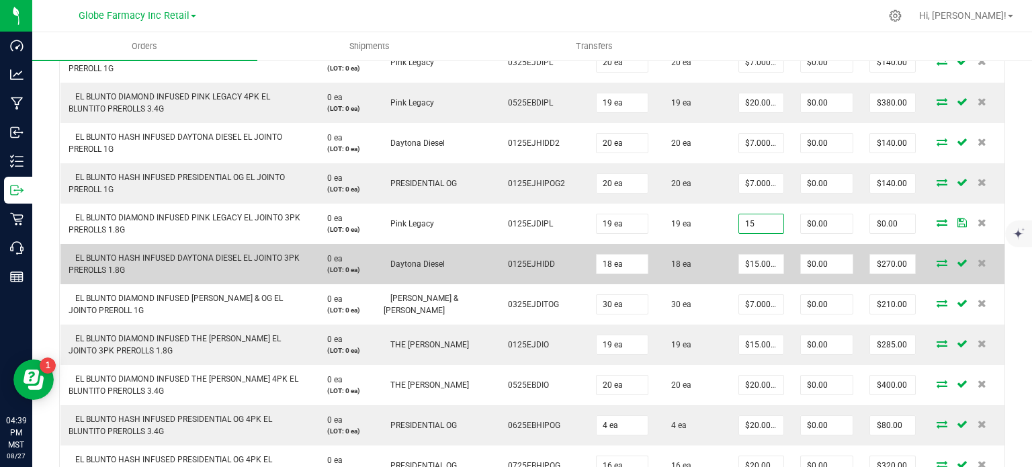
type input "$15.00000"
type input "$285.00"
click at [701, 251] on td "18 ea" at bounding box center [693, 264] width 74 height 40
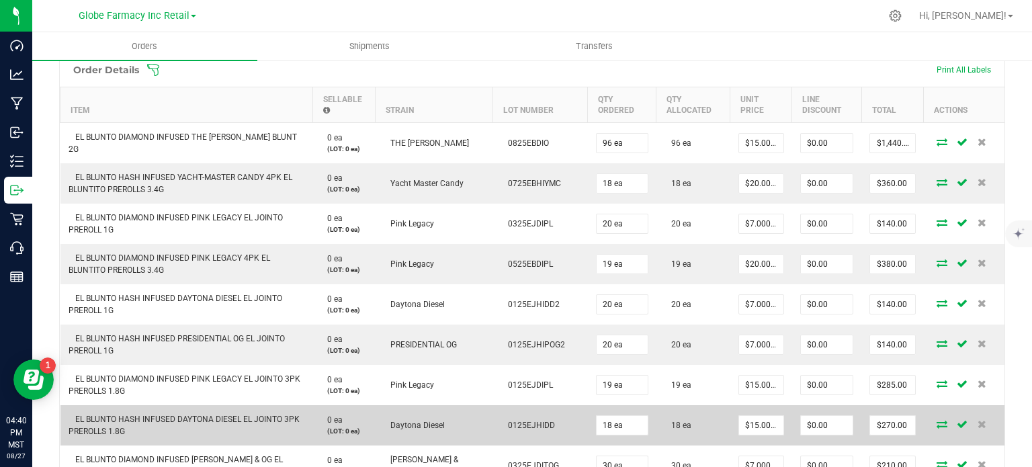
scroll to position [0, 0]
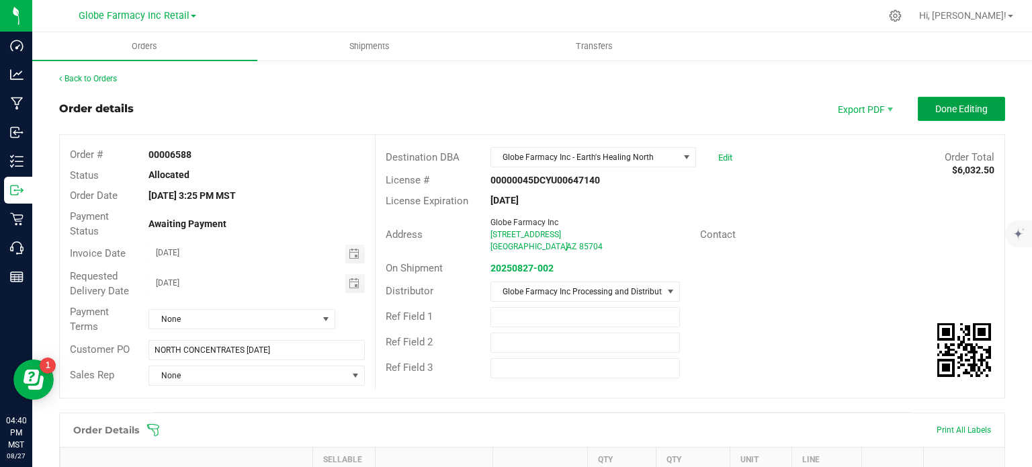
click at [931, 97] on button "Done Editing" at bounding box center [960, 109] width 87 height 24
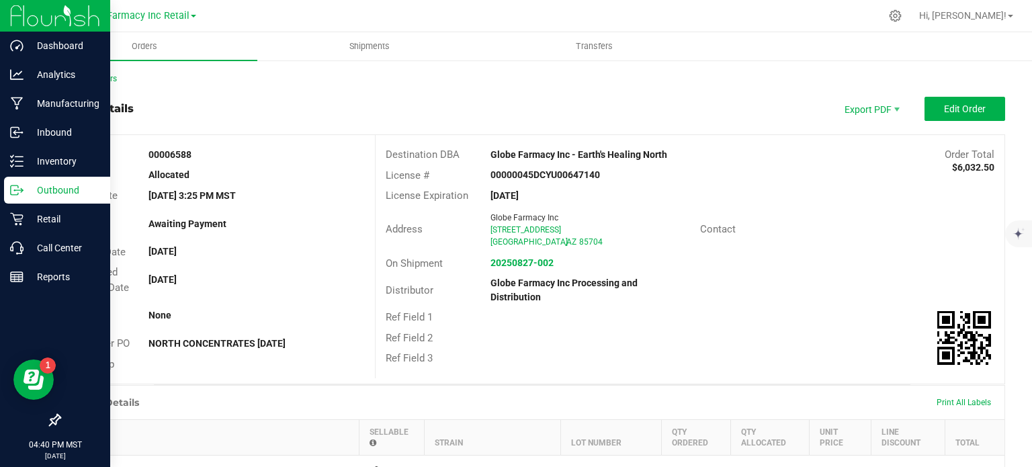
click at [27, 195] on p "Outbound" at bounding box center [64, 190] width 81 height 16
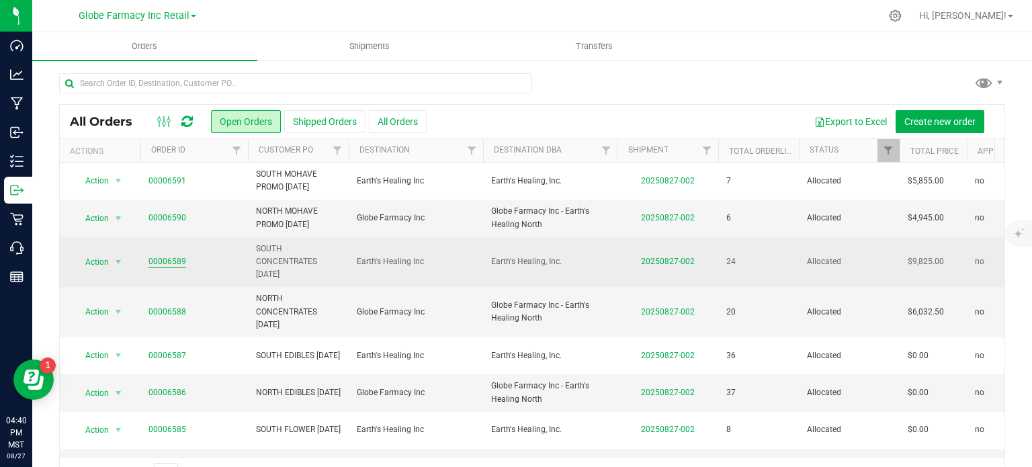
click at [155, 261] on link "00006589" at bounding box center [167, 261] width 38 height 13
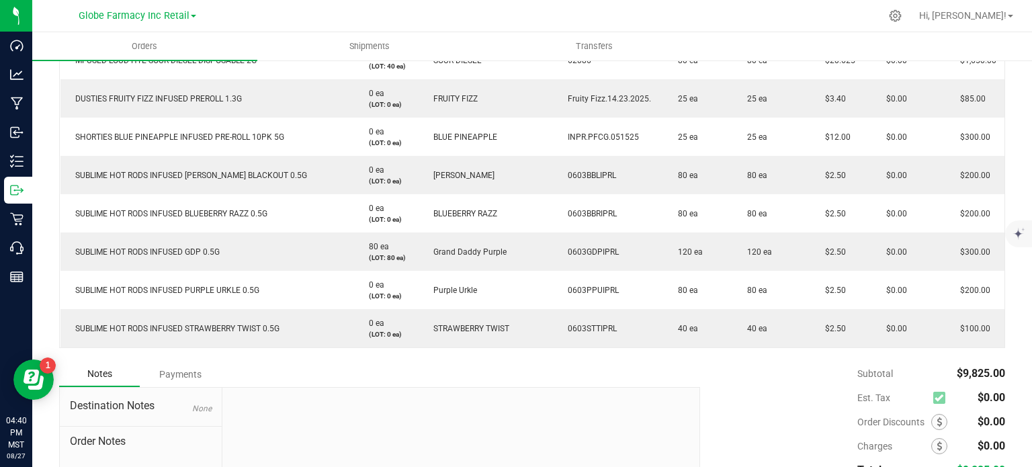
scroll to position [1158, 0]
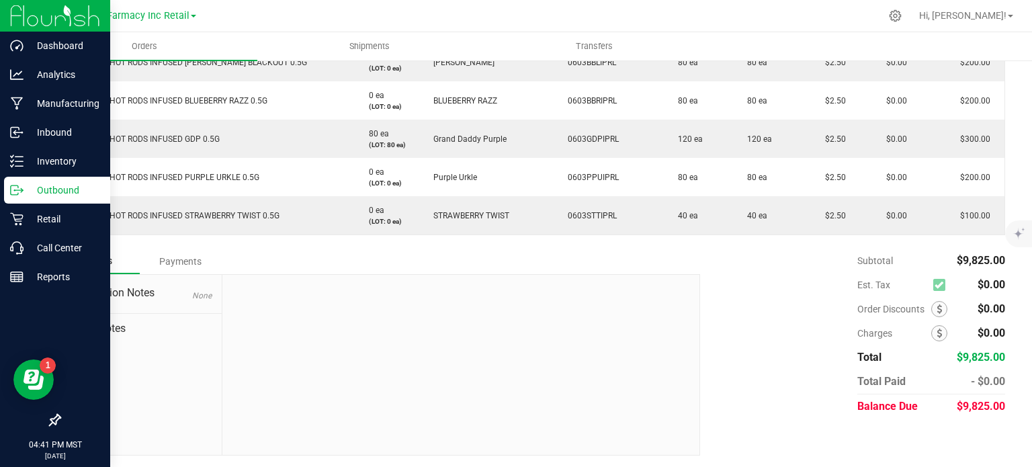
click at [11, 189] on icon at bounding box center [14, 189] width 7 height 9
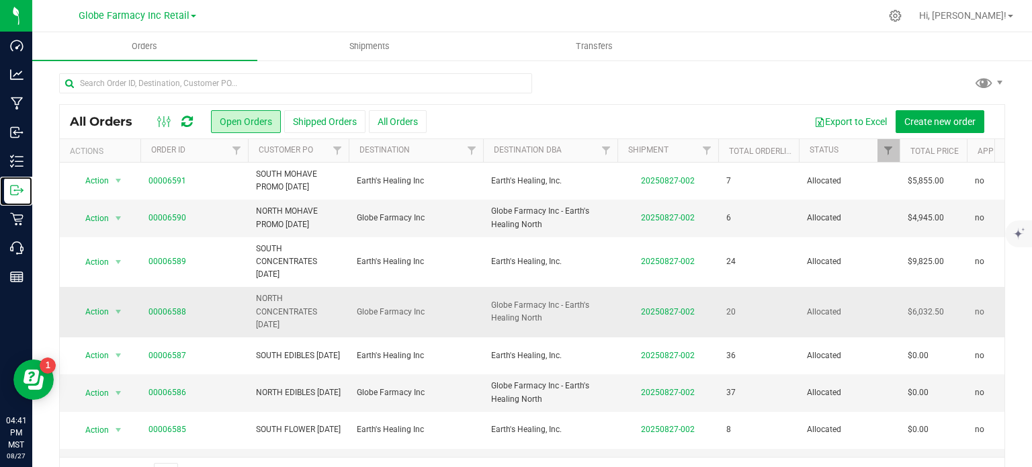
scroll to position [38, 0]
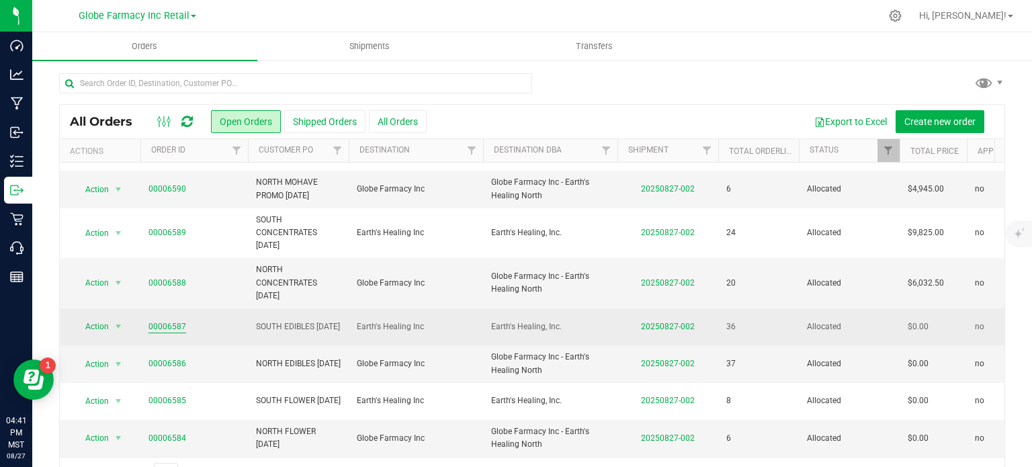
click at [167, 320] on link "00006587" at bounding box center [167, 326] width 38 height 13
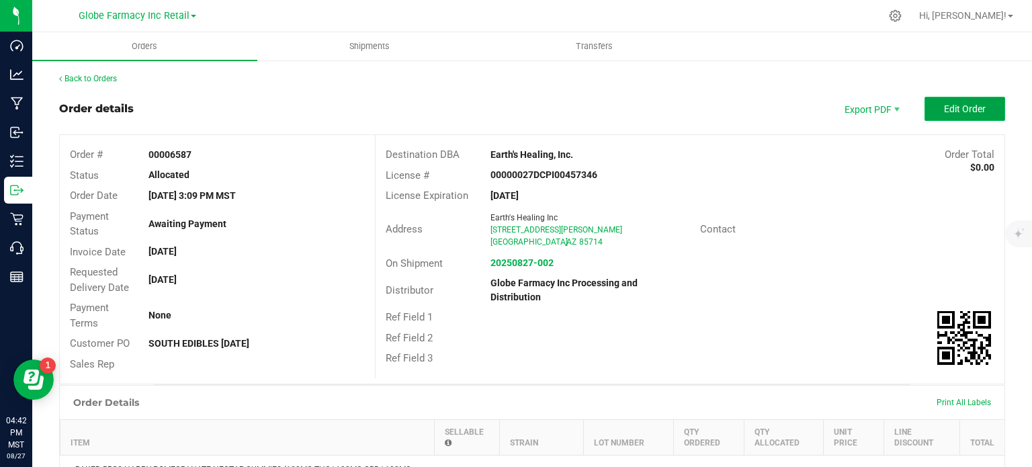
click at [970, 107] on span "Edit Order" at bounding box center [965, 108] width 42 height 11
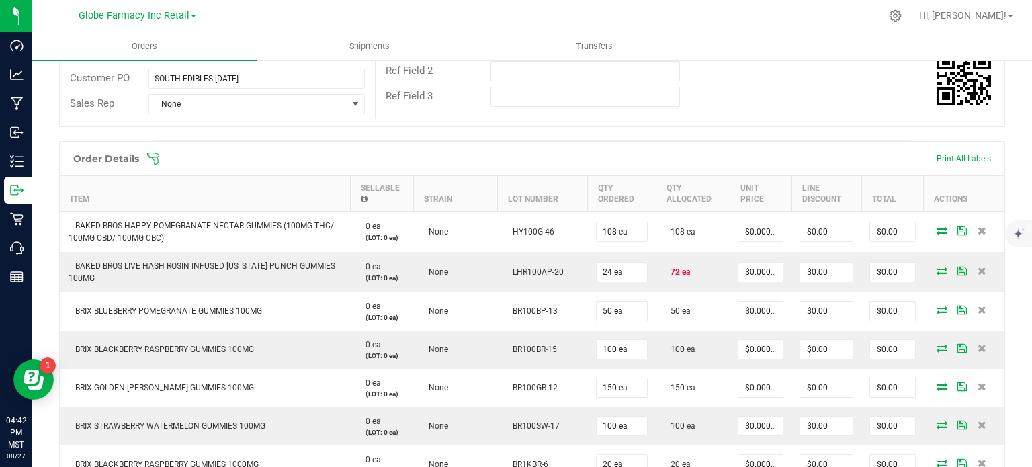
scroll to position [273, 0]
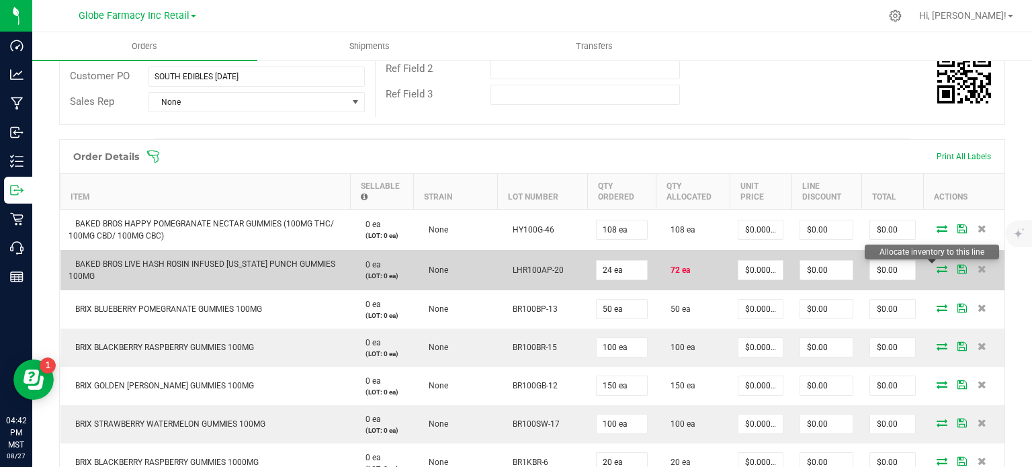
click at [936, 268] on icon at bounding box center [941, 269] width 11 height 8
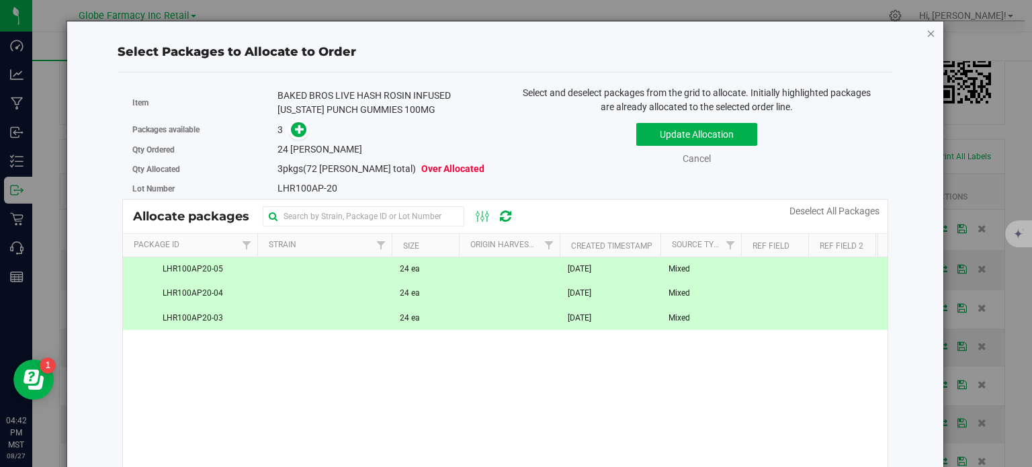
click at [926, 36] on icon "button" at bounding box center [930, 33] width 9 height 16
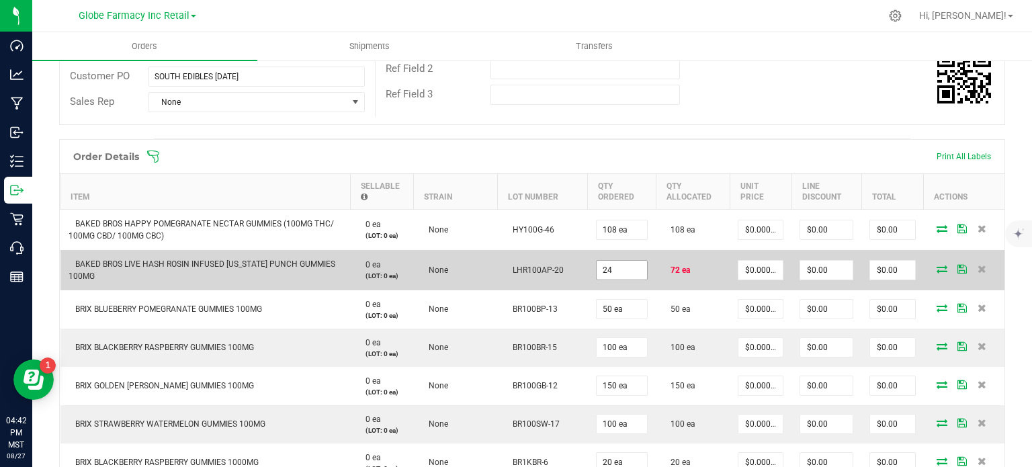
click at [623, 262] on input "24" at bounding box center [621, 270] width 51 height 19
click at [627, 263] on input "2472" at bounding box center [621, 270] width 51 height 19
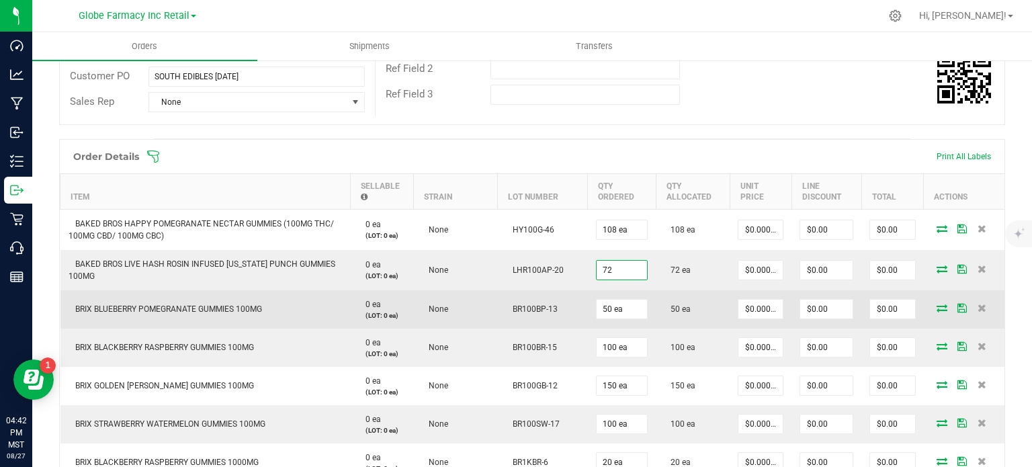
type input "72 ea"
click at [685, 303] on td "50 ea" at bounding box center [692, 309] width 74 height 38
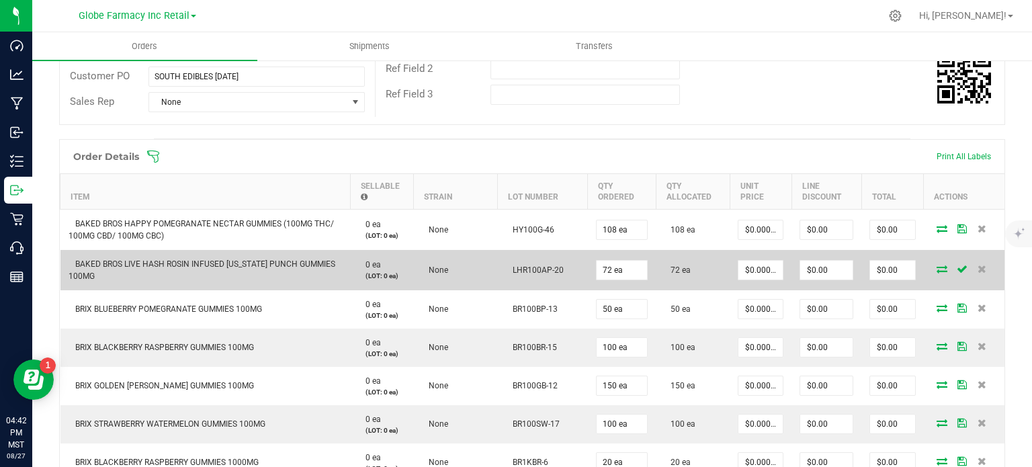
click at [936, 267] on icon at bounding box center [941, 269] width 11 height 8
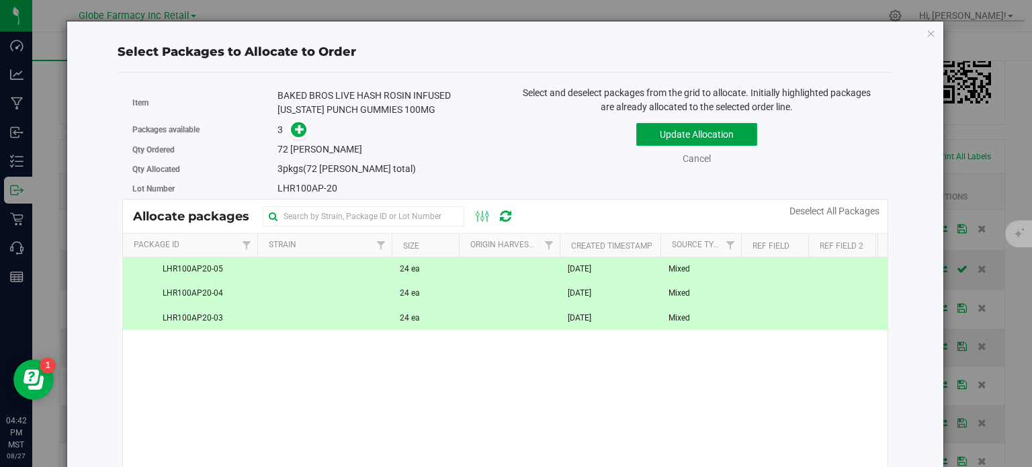
click at [741, 134] on button "Update Allocation" at bounding box center [696, 134] width 121 height 23
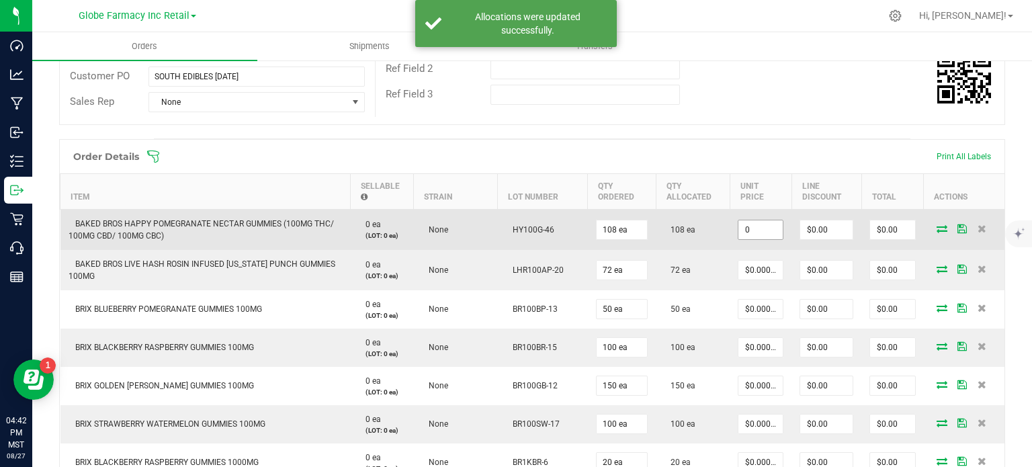
click at [751, 228] on input "0" at bounding box center [760, 229] width 44 height 19
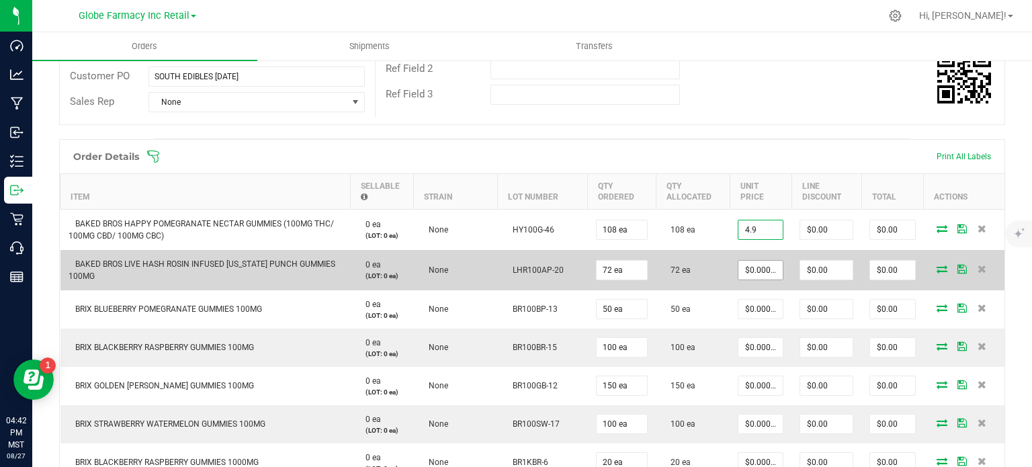
type input "$4.90000"
type input "$529.20"
click at [742, 270] on input "0" at bounding box center [760, 270] width 44 height 19
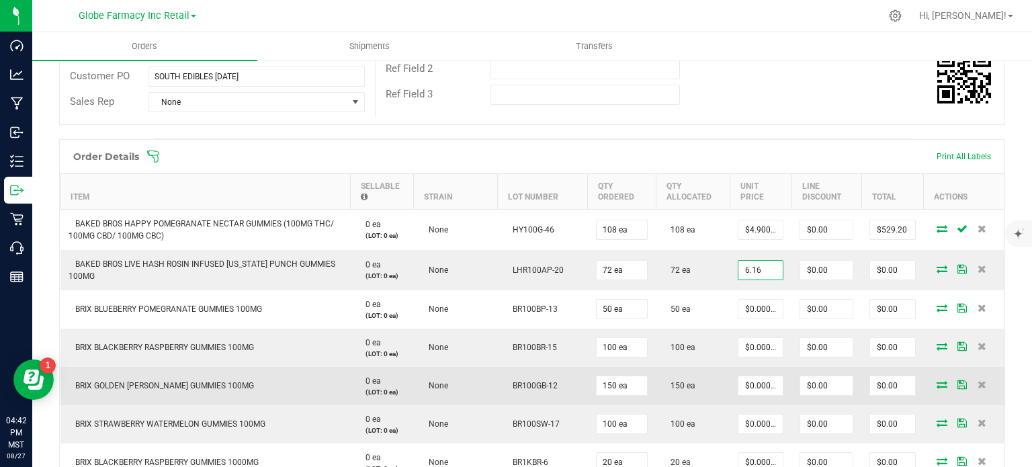
type input "$6.16000"
type input "$443.52"
click at [359, 376] on span "0 ea" at bounding box center [370, 380] width 22 height 9
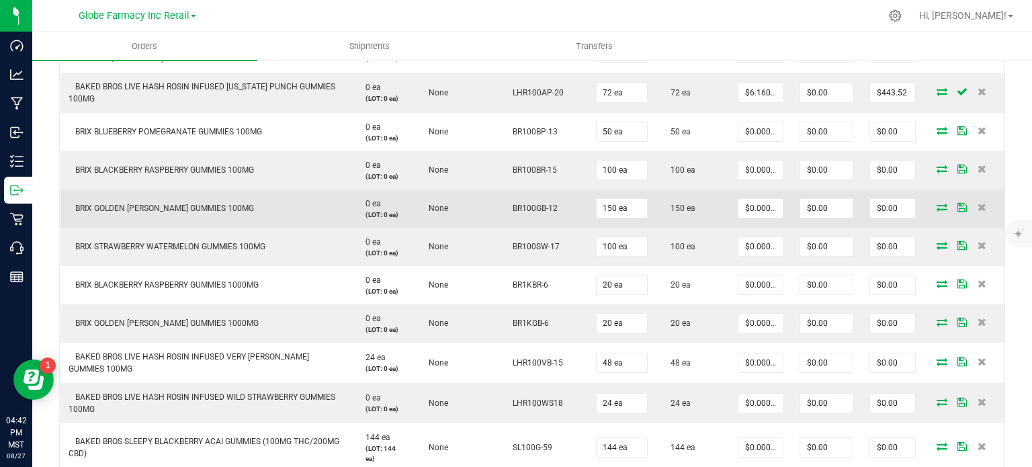
scroll to position [529, 0]
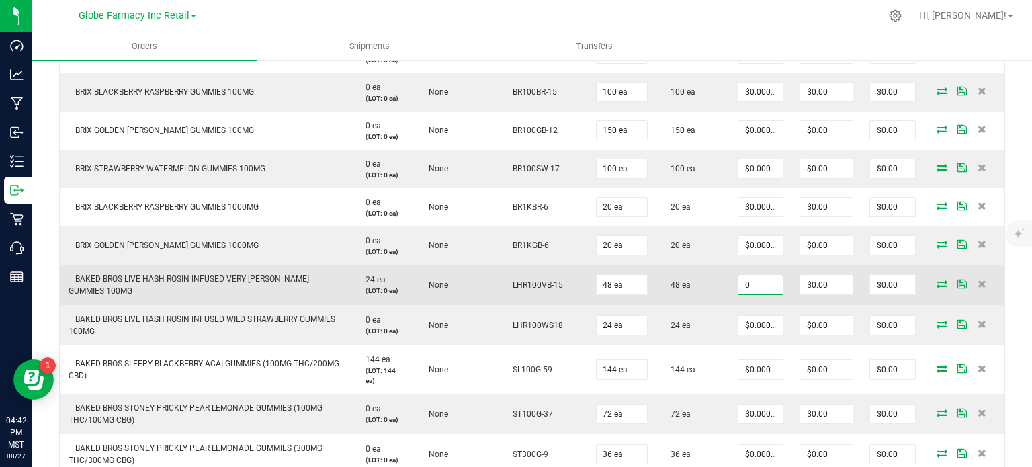
click at [766, 279] on input "0" at bounding box center [760, 284] width 44 height 19
click at [756, 277] on input "6.16" at bounding box center [760, 284] width 44 height 19
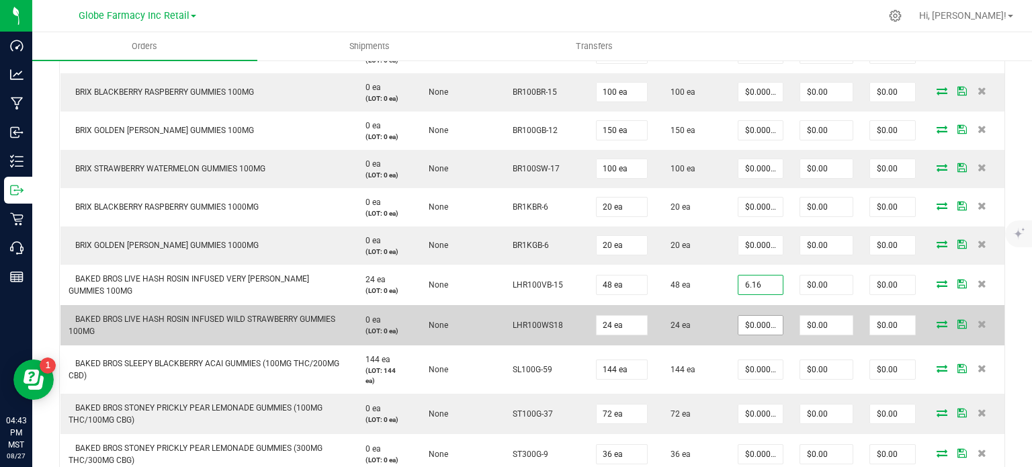
type input "6.16"
type input "0"
type input "$6.16000"
type input "$295.68"
click at [745, 320] on input "0" at bounding box center [760, 325] width 44 height 19
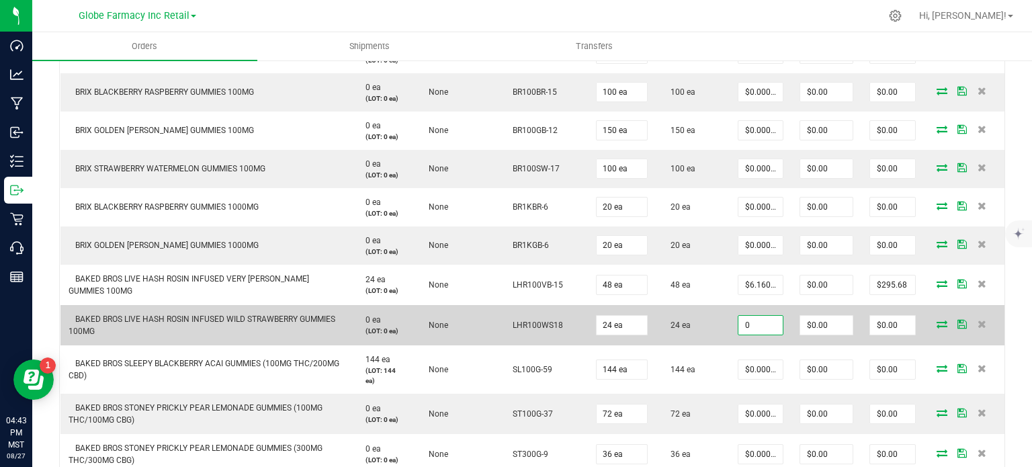
paste input "6.16"
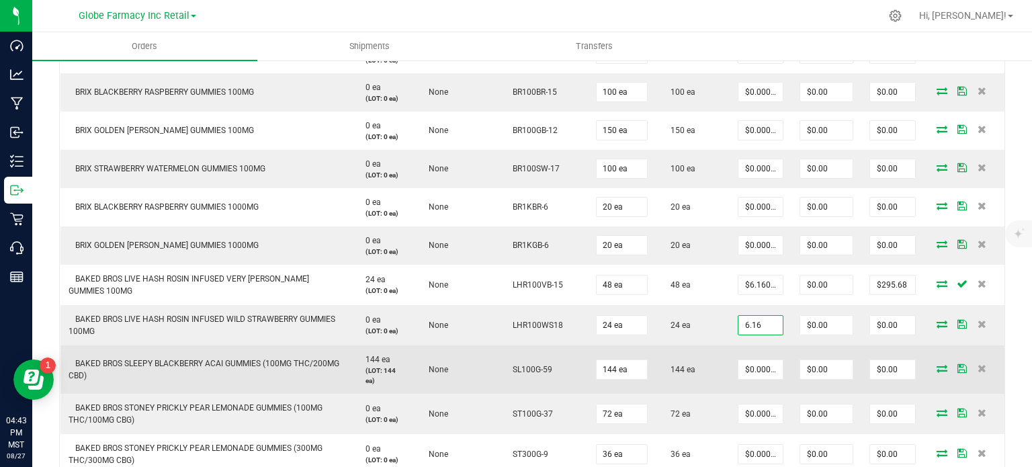
type input "$6.16000"
type input "$147.84"
drag, startPoint x: 713, startPoint y: 359, endPoint x: 739, endPoint y: 366, distance: 26.4
click at [715, 360] on td "144 ea" at bounding box center [692, 369] width 74 height 48
click at [753, 372] on input "0" at bounding box center [760, 369] width 44 height 19
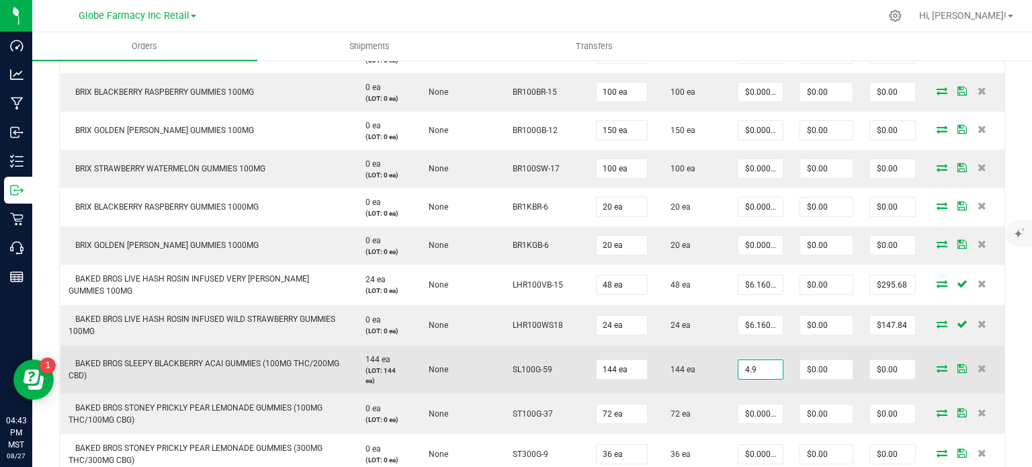
click at [752, 370] on input "4.9" at bounding box center [760, 369] width 44 height 19
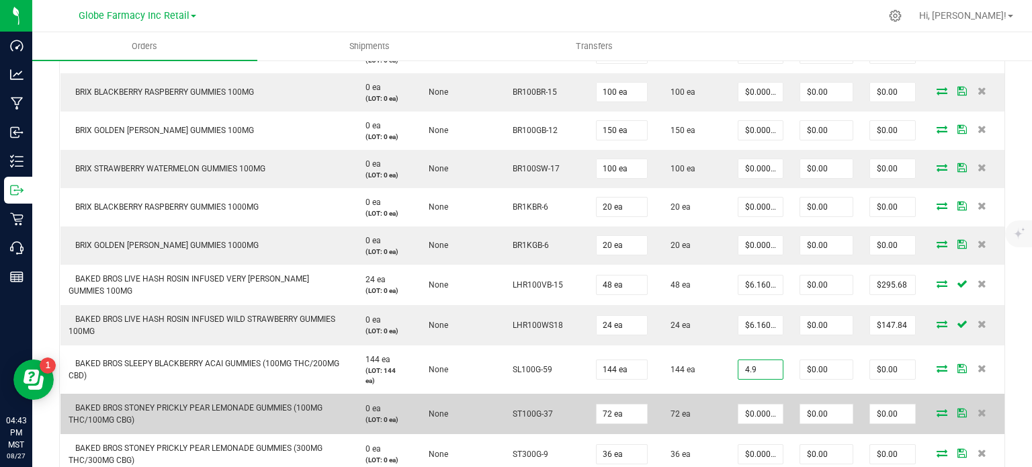
type input "$4.90000"
type input "$705.60"
click at [729, 398] on td "$0.00000" at bounding box center [760, 414] width 62 height 40
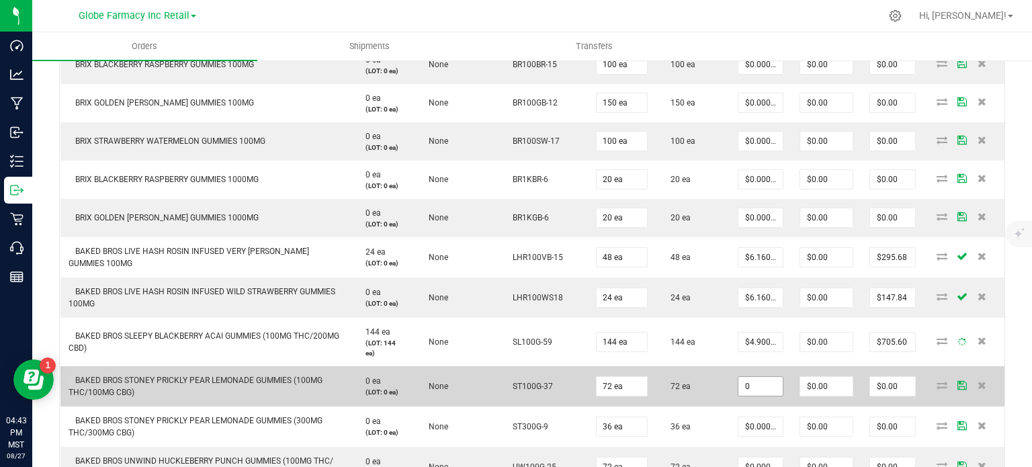
click at [756, 385] on input "0" at bounding box center [760, 386] width 44 height 19
paste input "4.9"
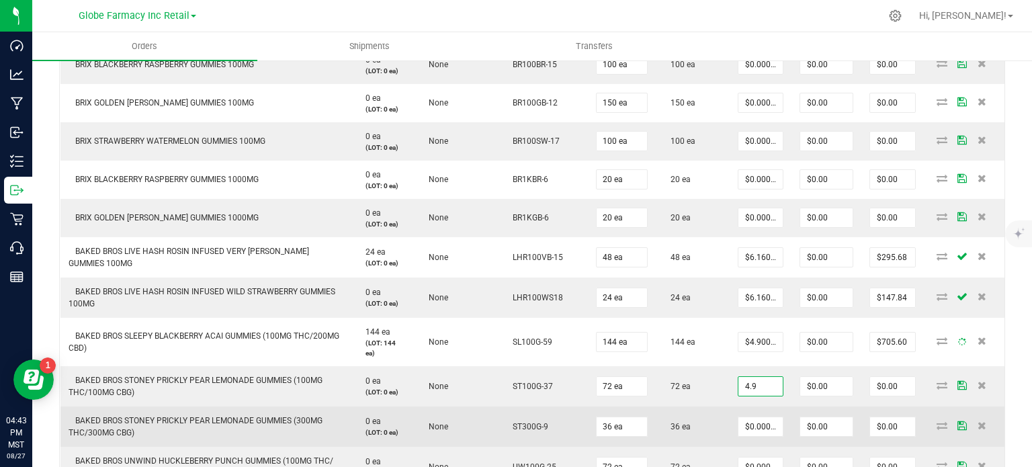
type input "$4.90000"
type input "$352.80"
click at [718, 414] on td "36 ea" at bounding box center [692, 426] width 74 height 40
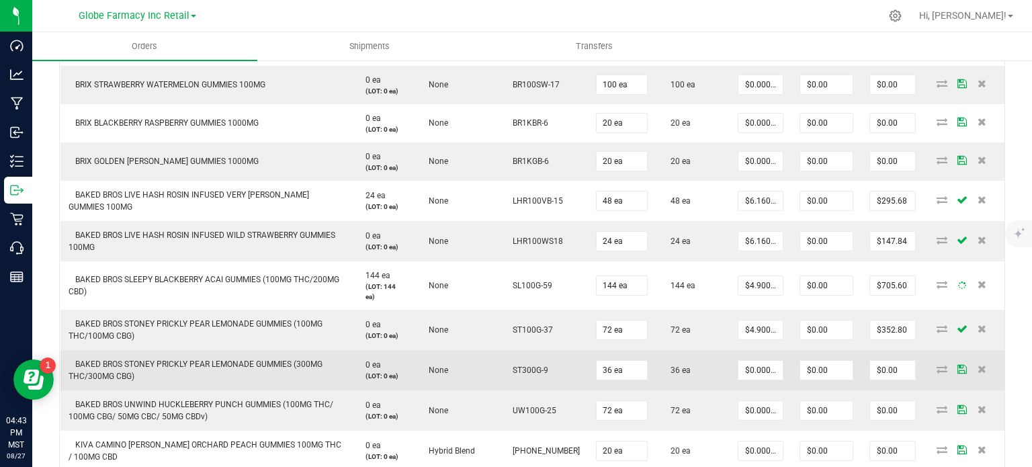
scroll to position [623, 0]
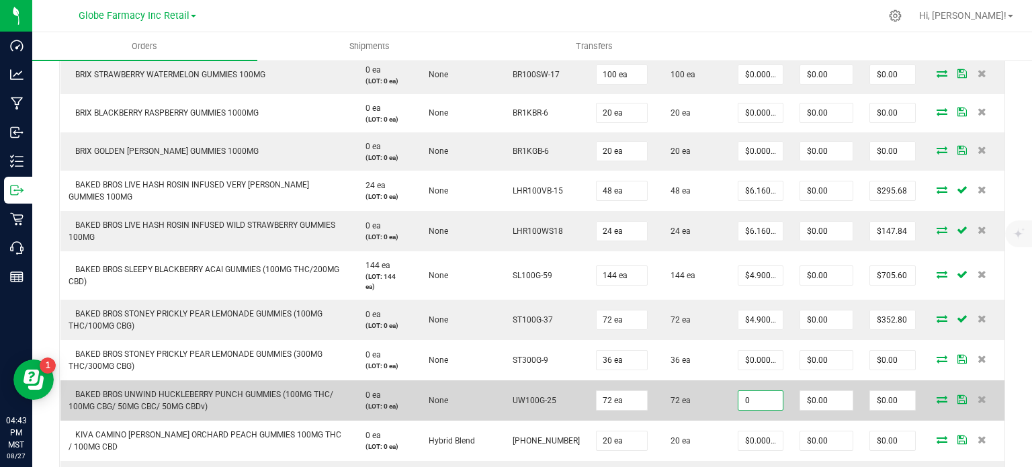
paste input "4.9"
click at [747, 394] on input "0" at bounding box center [760, 400] width 44 height 19
type input "$4.90000"
type input "$352.80"
click at [715, 413] on td "72 ea" at bounding box center [692, 400] width 74 height 40
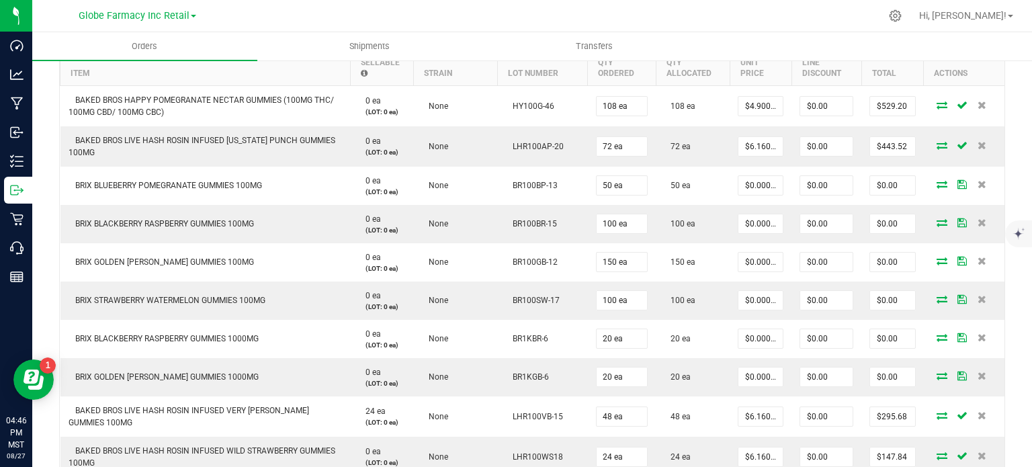
scroll to position [397, 0]
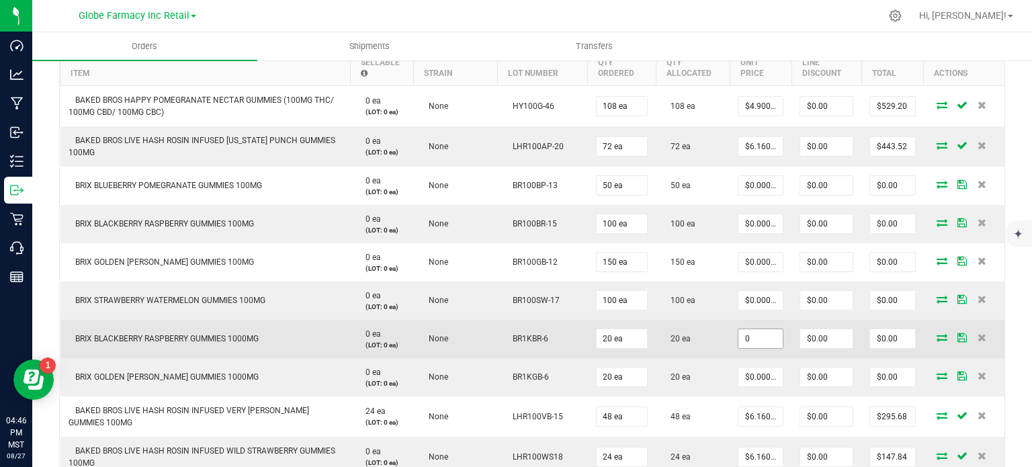
click at [745, 335] on input "0" at bounding box center [760, 338] width 44 height 19
paste input "22.5"
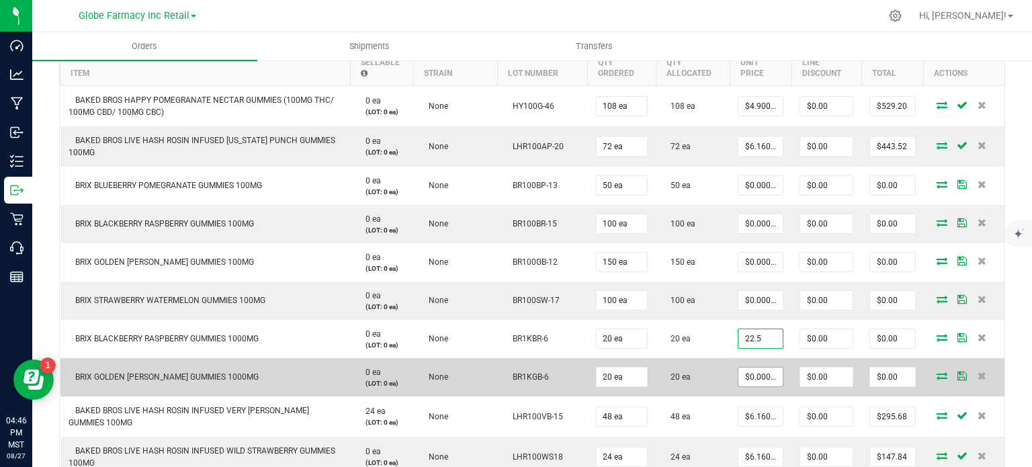
type input "$22.50000"
type input "$450.00"
click at [747, 375] on input "0" at bounding box center [760, 376] width 44 height 19
paste input "22.5"
click at [704, 389] on td "20 ea" at bounding box center [692, 377] width 74 height 38
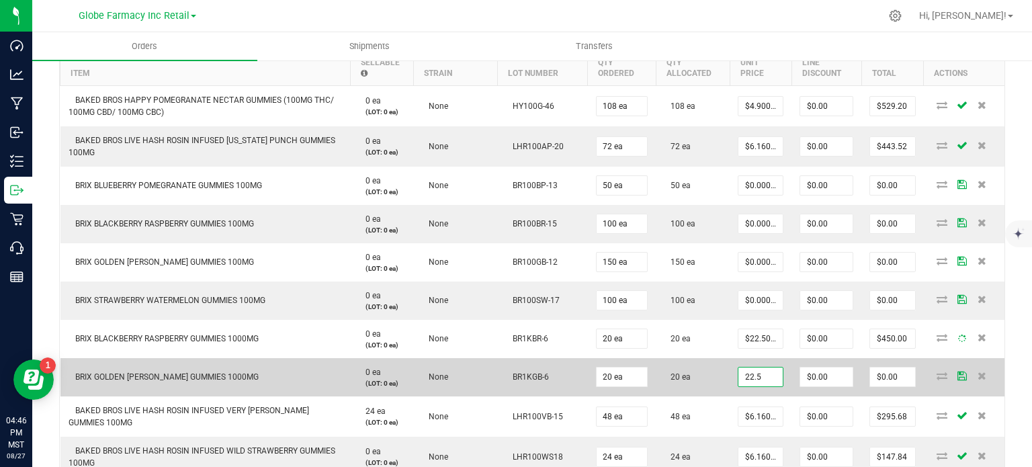
type input "$22.50000"
type input "$450.00"
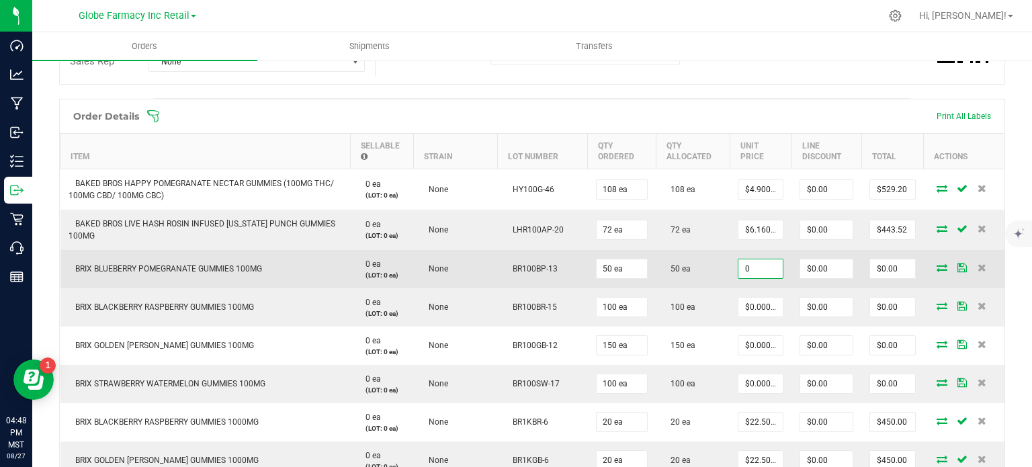
click at [764, 267] on input "0" at bounding box center [760, 268] width 44 height 19
paste input "3.6"
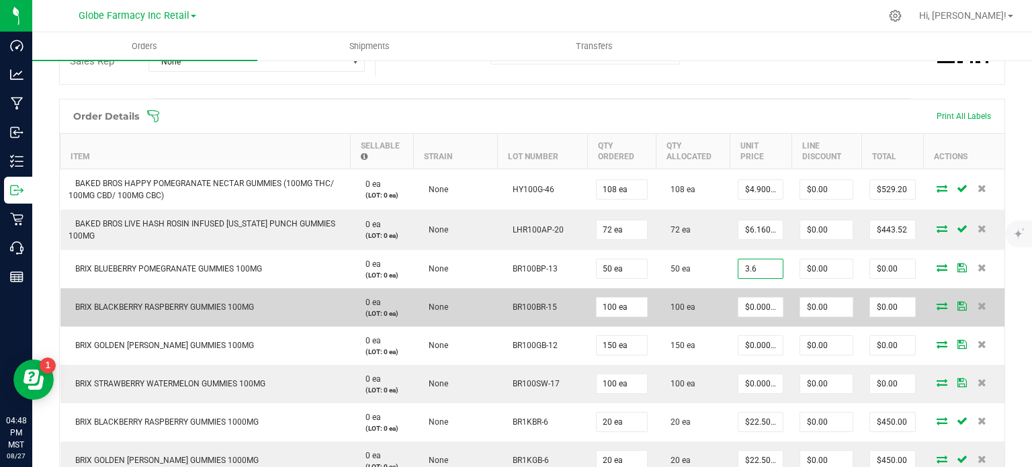
type input "$3.60000"
type input "$180.00"
click at [717, 302] on td "100 ea" at bounding box center [692, 307] width 74 height 38
paste input "3.6"
click at [751, 307] on input "0" at bounding box center [760, 307] width 44 height 19
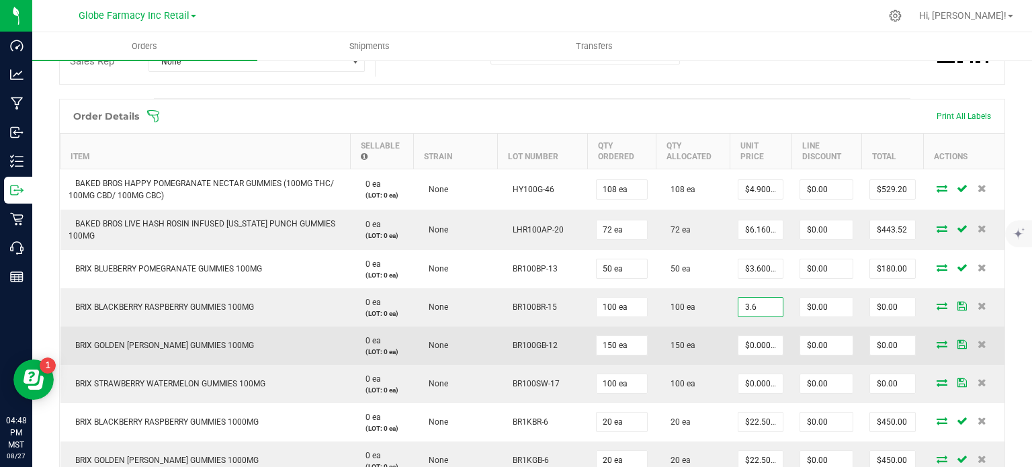
type input "$3.60000"
type input "$360.00"
click at [729, 349] on td "$0.00000" at bounding box center [760, 345] width 62 height 38
click at [749, 349] on input "0" at bounding box center [760, 345] width 44 height 19
paste input "3.6"
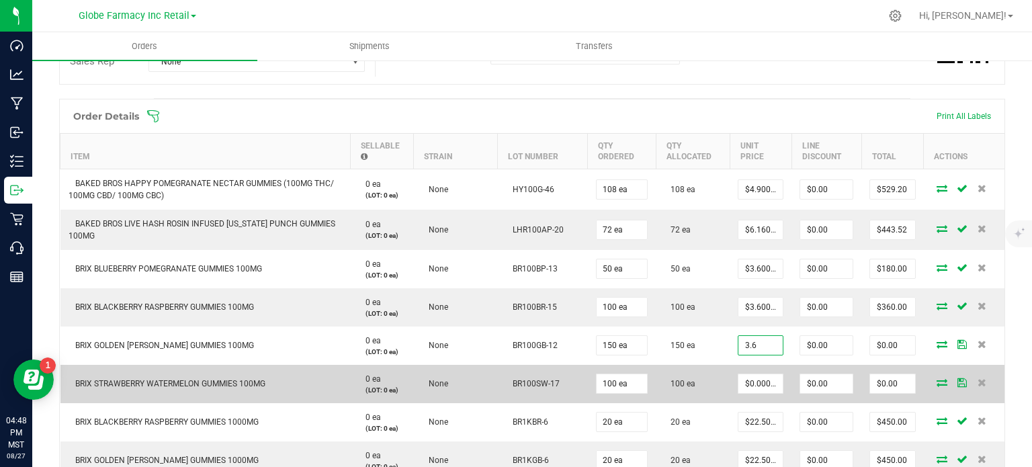
type input "$3.60000"
type input "$540.00"
click at [717, 395] on td "100 ea" at bounding box center [692, 384] width 74 height 38
click at [749, 383] on input "0" at bounding box center [760, 383] width 44 height 19
paste input "3.6"
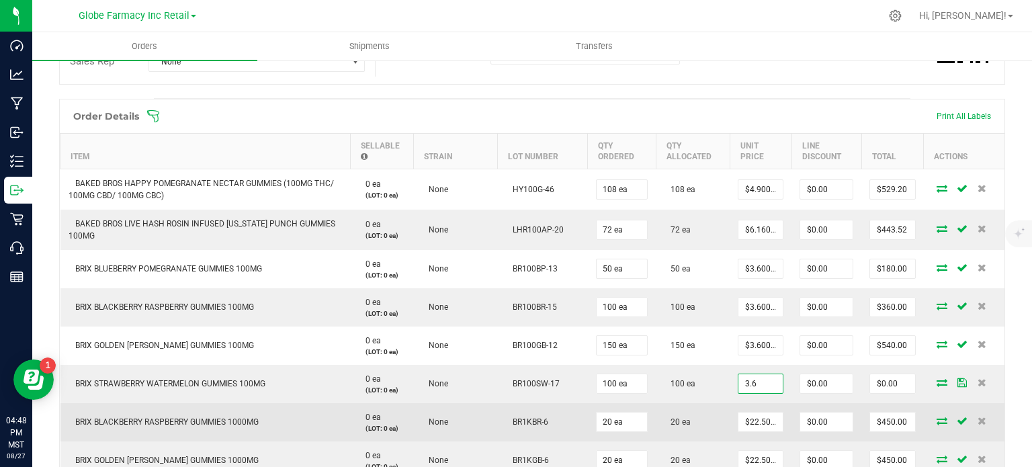
type input "$3.60000"
type input "$360.00"
click at [709, 435] on td "20 ea" at bounding box center [692, 422] width 74 height 38
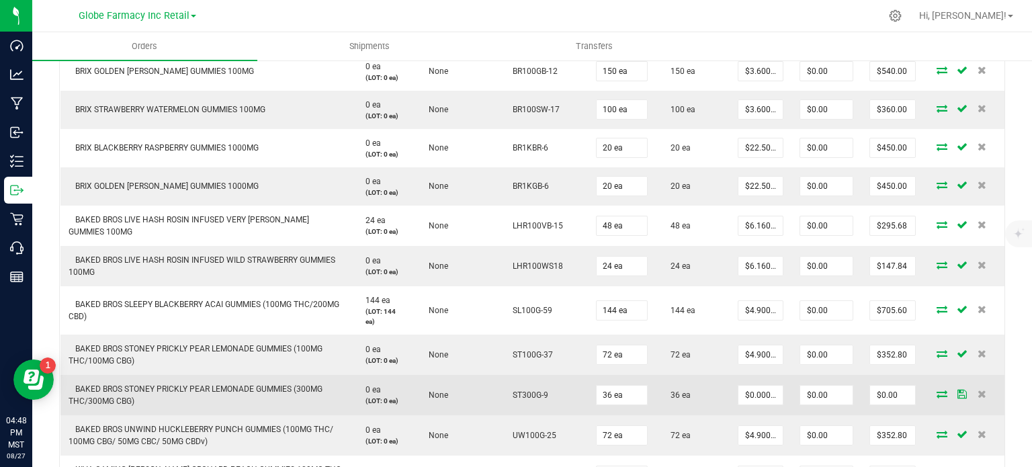
scroll to position [612, 0]
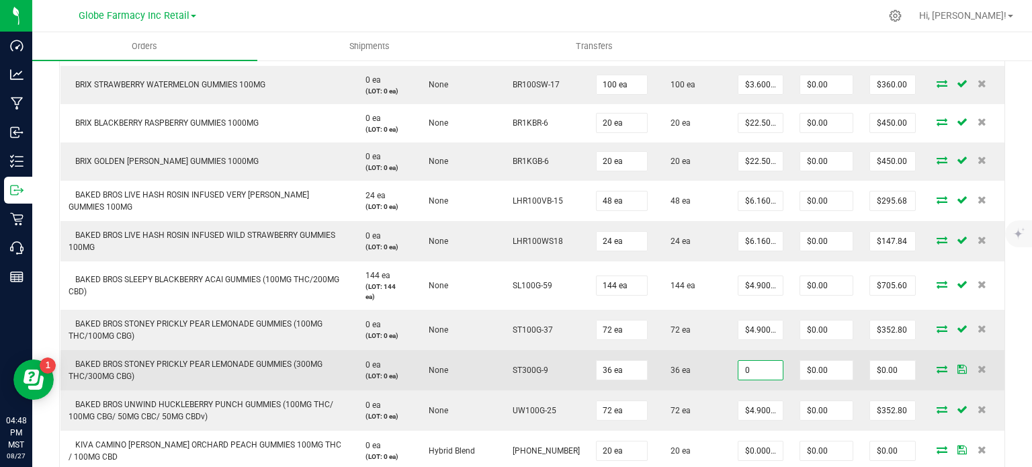
click at [750, 362] on input "0" at bounding box center [760, 370] width 44 height 19
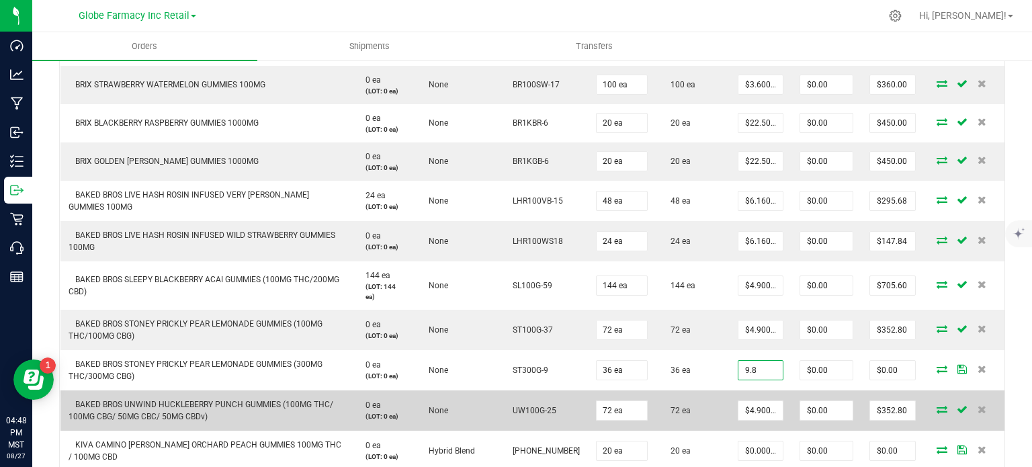
type input "$9.80000"
type input "$352.80"
click at [711, 400] on td "72 ea" at bounding box center [692, 410] width 74 height 40
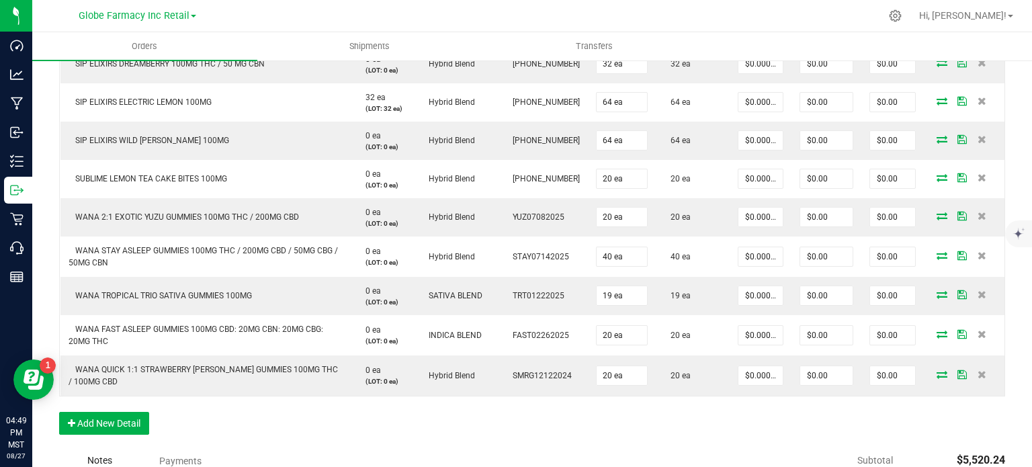
scroll to position [1512, 0]
